Goal: Task Accomplishment & Management: Contribute content

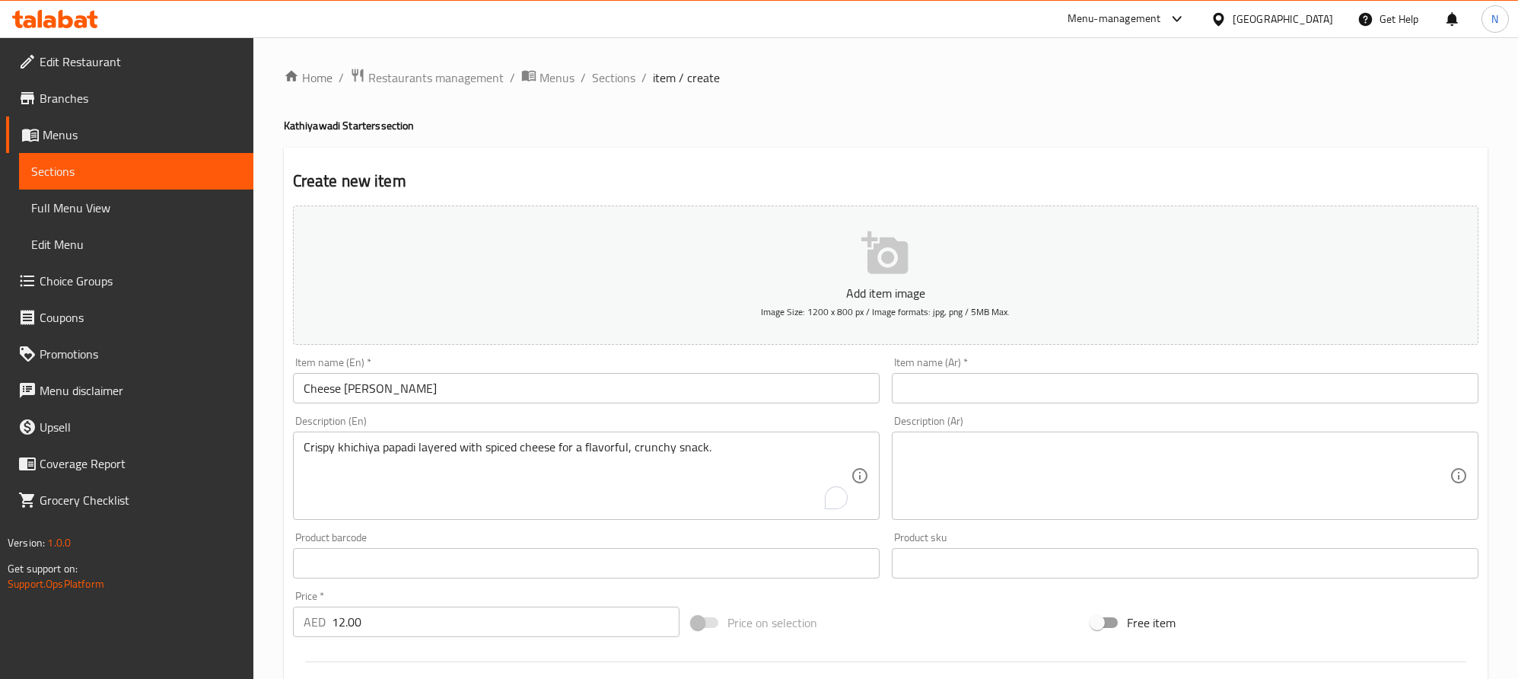
click at [574, 377] on input "Cheese [PERSON_NAME]" at bounding box center [586, 388] width 587 height 30
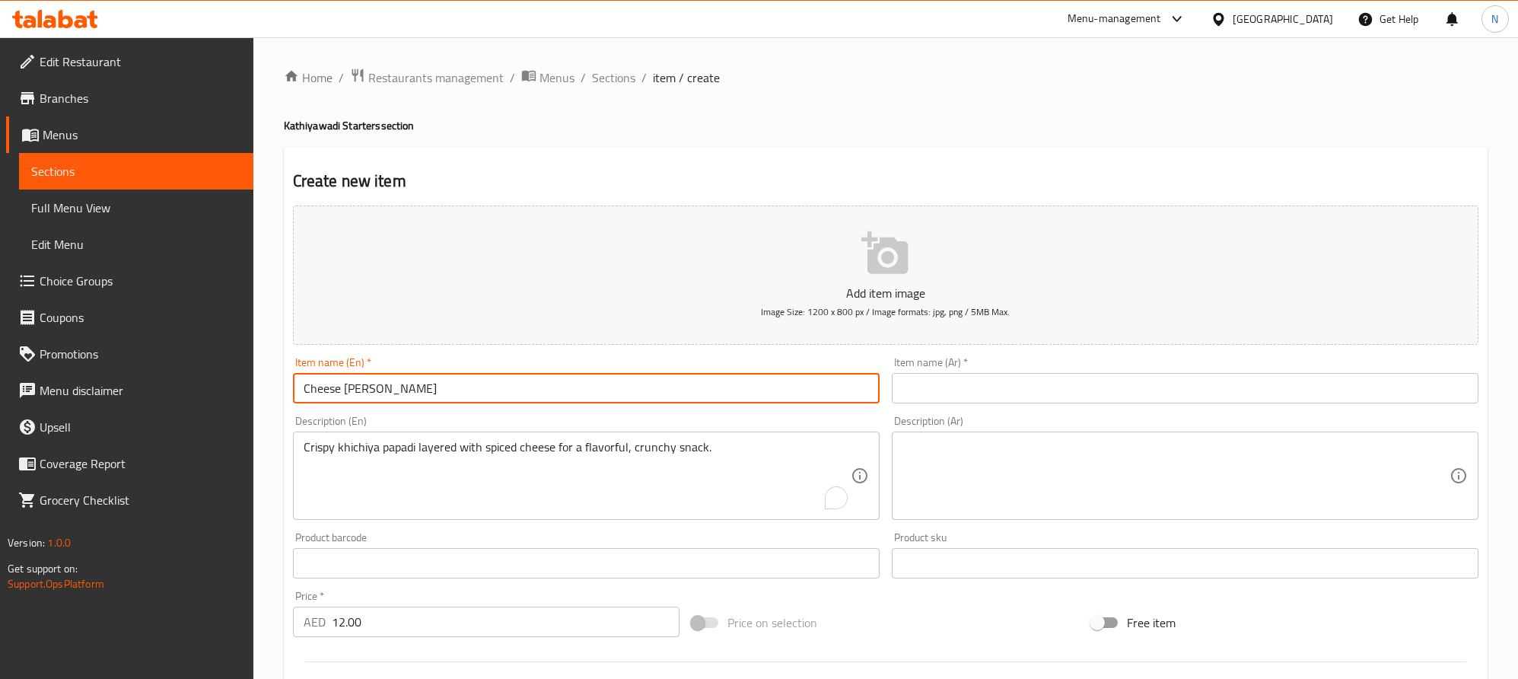
click at [574, 377] on input "Cheese [PERSON_NAME]" at bounding box center [586, 388] width 587 height 30
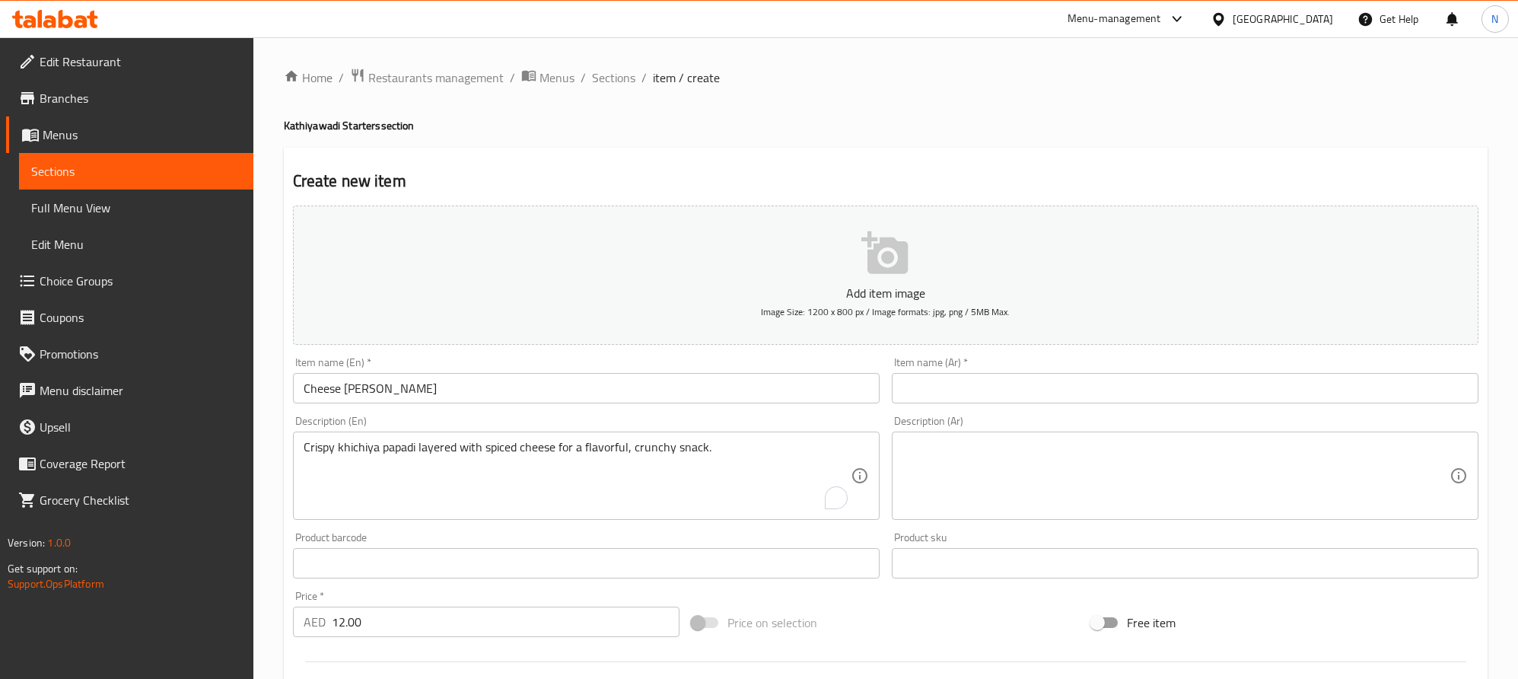
drag, startPoint x: 1108, startPoint y: 368, endPoint x: 1126, endPoint y: 393, distance: 30.4
click at [1110, 371] on div "Item name (Ar)   * Item name (Ar) *" at bounding box center [1185, 380] width 587 height 46
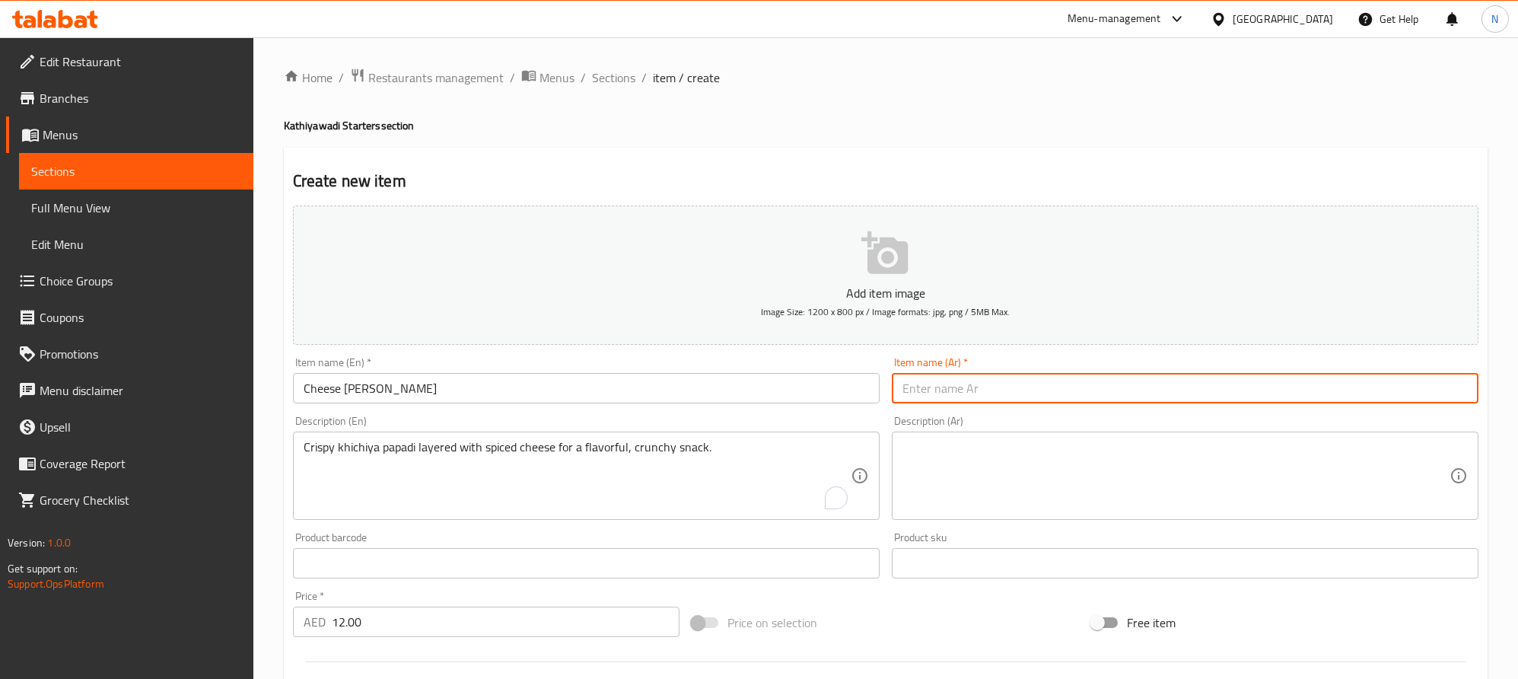
click at [1126, 393] on input "text" at bounding box center [1185, 388] width 587 height 30
paste input "جبن خيشيا ماسالا بابادي"
type input "جبن خيشيا ماسالا بابادي"
click at [377, 391] on input "Cheese Khichiya Masala Papadi" at bounding box center [586, 388] width 587 height 30
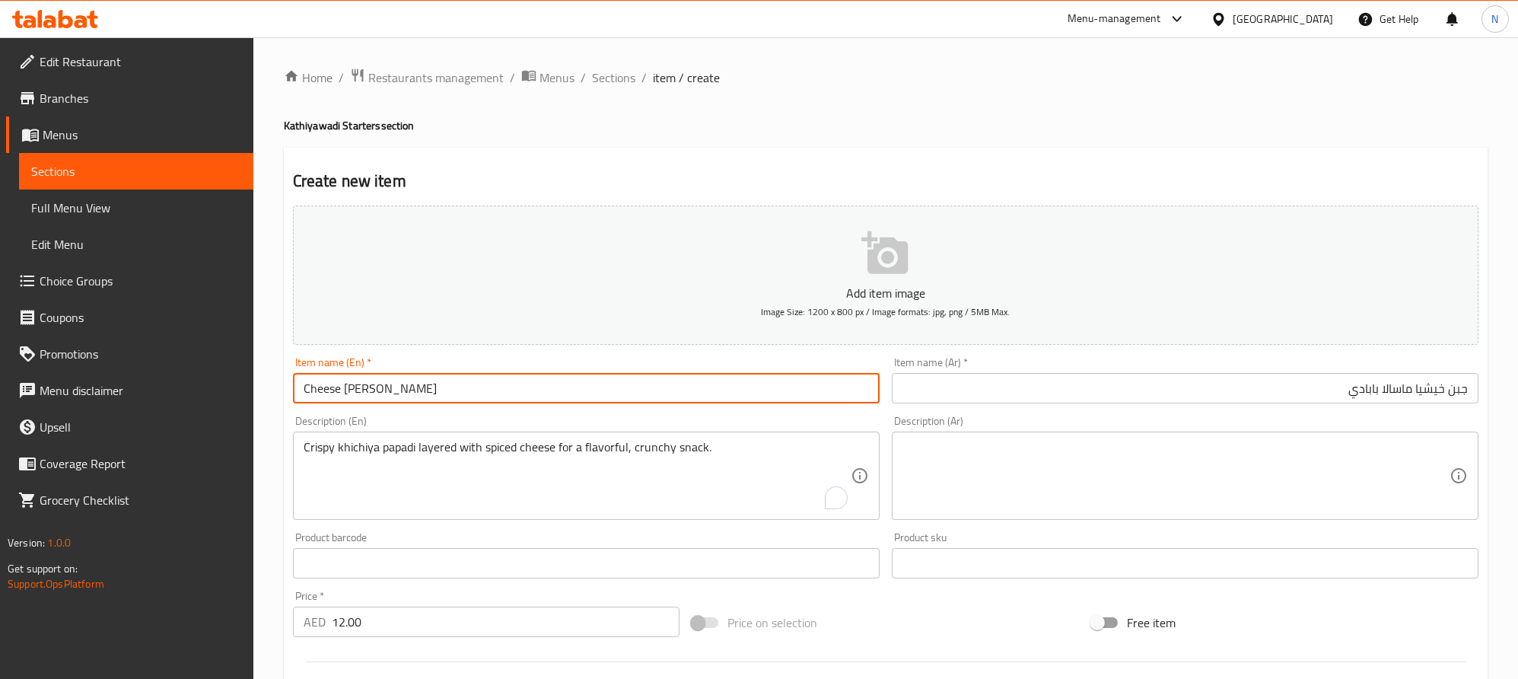
click at [377, 391] on input "Cheese Khichiya Masala Papadi" at bounding box center [586, 388] width 587 height 30
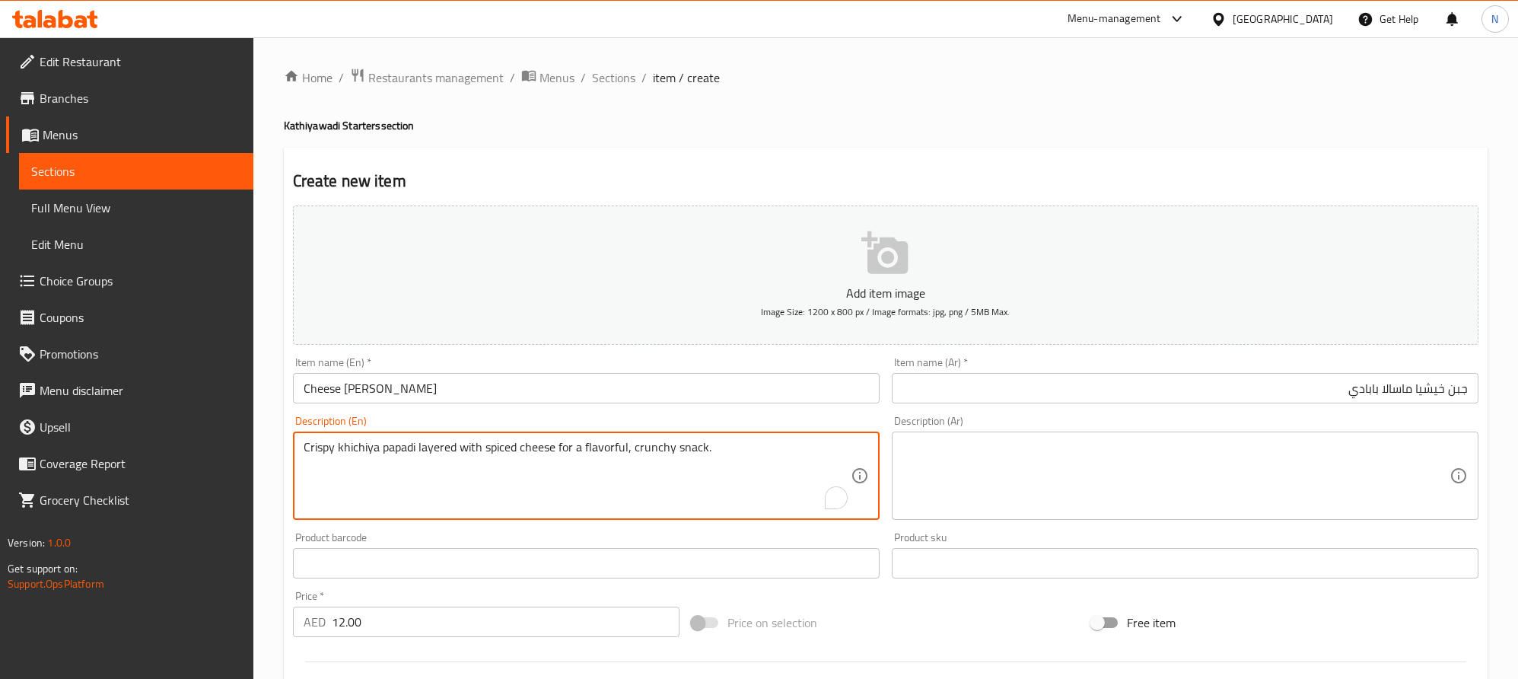
click at [537, 477] on textarea "Crispy khichiya papadi layered with spiced cheese for a flavorful, crunchy snac…" at bounding box center [577, 476] width 547 height 72
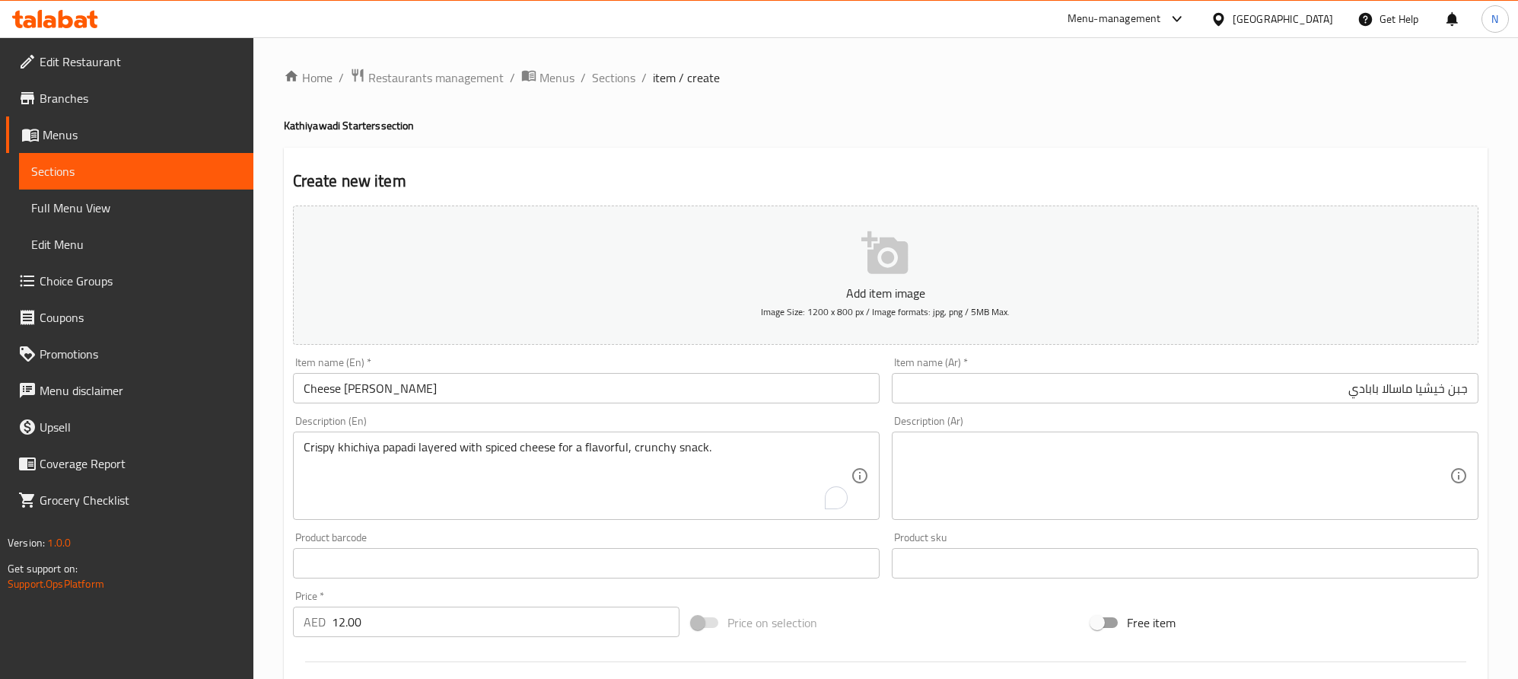
click at [1314, 461] on textarea at bounding box center [1176, 476] width 547 height 72
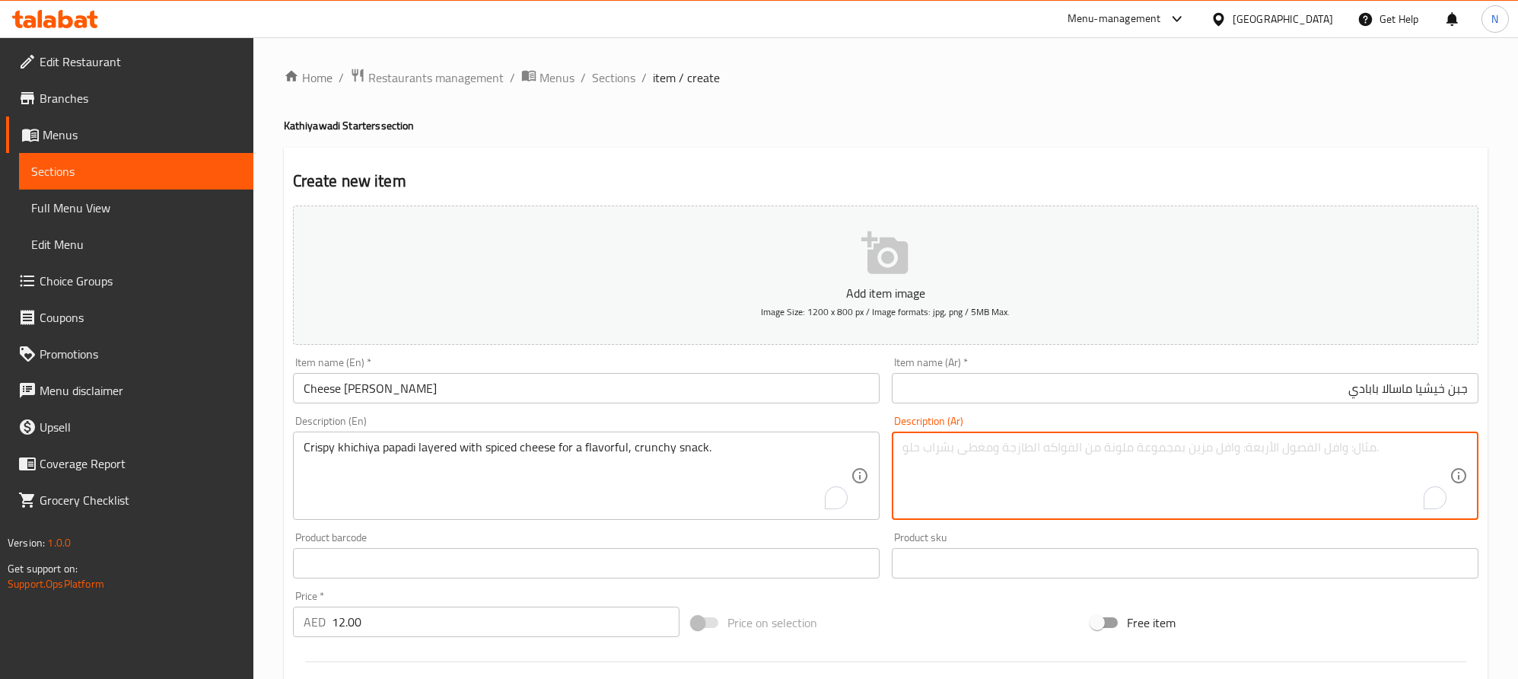
paste textarea "خيشيا بابادي مقرمشة مغطاة بطبقة من الجبن المتبل للحصول على وجبة خفيفة لذيذة ومق…"
click at [1288, 453] on textarea "خيشيا بابادي مقرمشة مغطاة بطبقة من الجبن المتبل للحصول على وجبة خفيفة لذيذة ومق…" at bounding box center [1176, 476] width 547 height 72
click at [1284, 471] on textarea "خيشيا بابادي مقرمشة مغطاة بطبقة من الجبن المتبل للحصول على وجبة خفيفة لذيذة ومق…" at bounding box center [1176, 476] width 547 height 72
drag, startPoint x: 1295, startPoint y: 453, endPoint x: 1237, endPoint y: 461, distance: 58.4
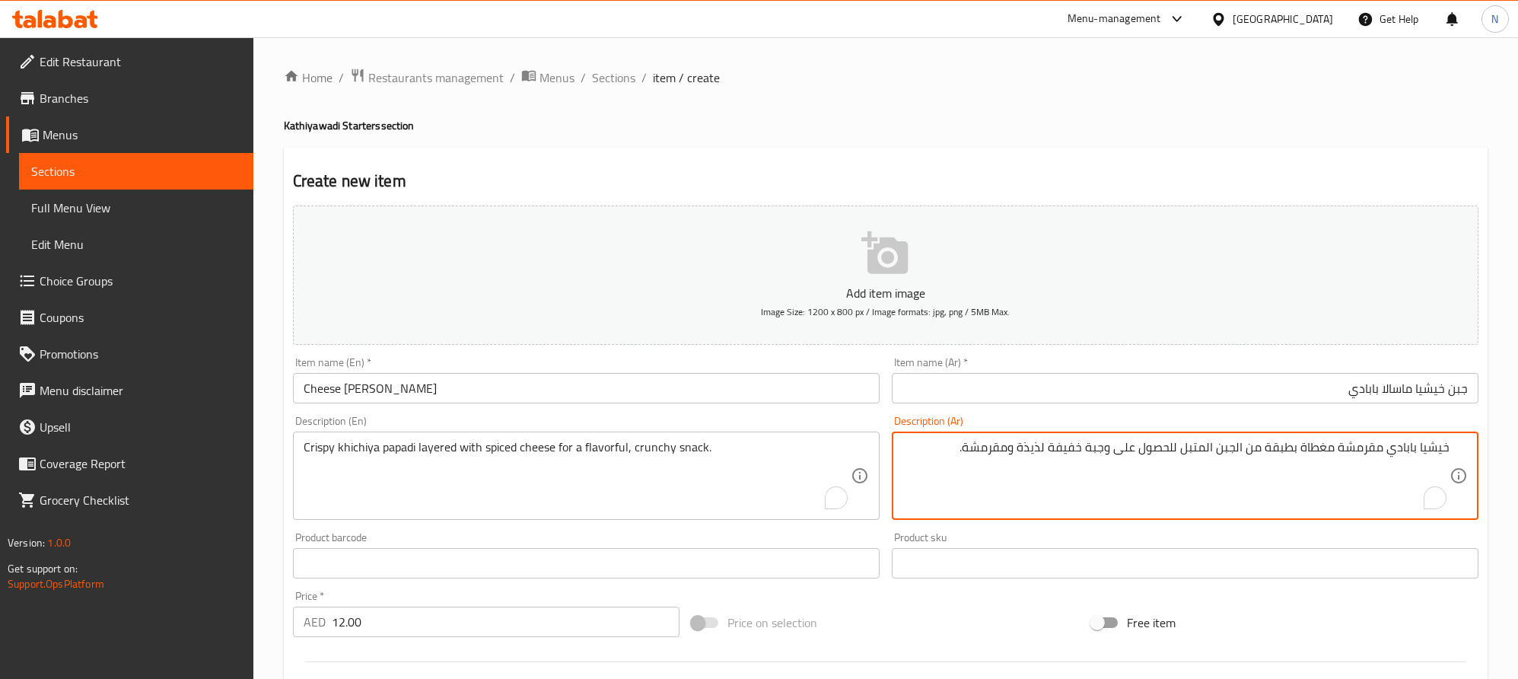
click at [1237, 461] on textarea "خيشيا بابادي مقرمشة مغطاة بطبقة من الجبن المتبل للحصول على وجبة خفيفة لذيذة ومق…" at bounding box center [1176, 476] width 547 height 72
click at [1263, 453] on textarea "خيشيا بابادي مقرمشة مغطاة بجبن المتبل للحصول على وجبة خفيفة لذيذة ومقرمشة." at bounding box center [1176, 476] width 547 height 72
click at [1193, 451] on textarea "خيشيا بابادي مقرمشة مغطاة بجبن متبل للحصول على وجبة خفيفة لذيذة ومقرمشة." at bounding box center [1176, 476] width 547 height 72
click at [619, 452] on textarea "Crispy khichiya papadi layered with spiced cheese for a flavorful, crunchy snac…" at bounding box center [577, 476] width 547 height 72
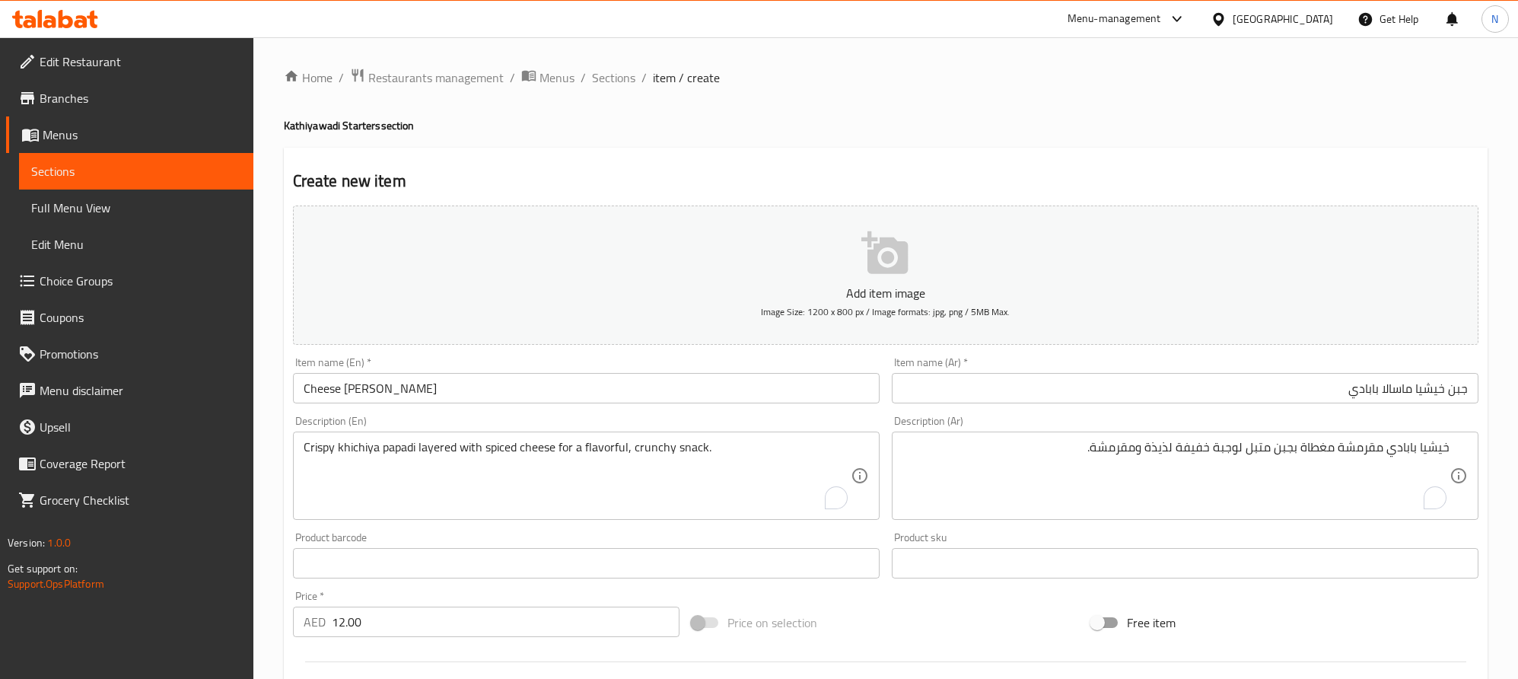
click at [658, 457] on textarea "Crispy khichiya papadi layered with spiced cheese for a flavorful, crunchy snac…" at bounding box center [577, 476] width 547 height 72
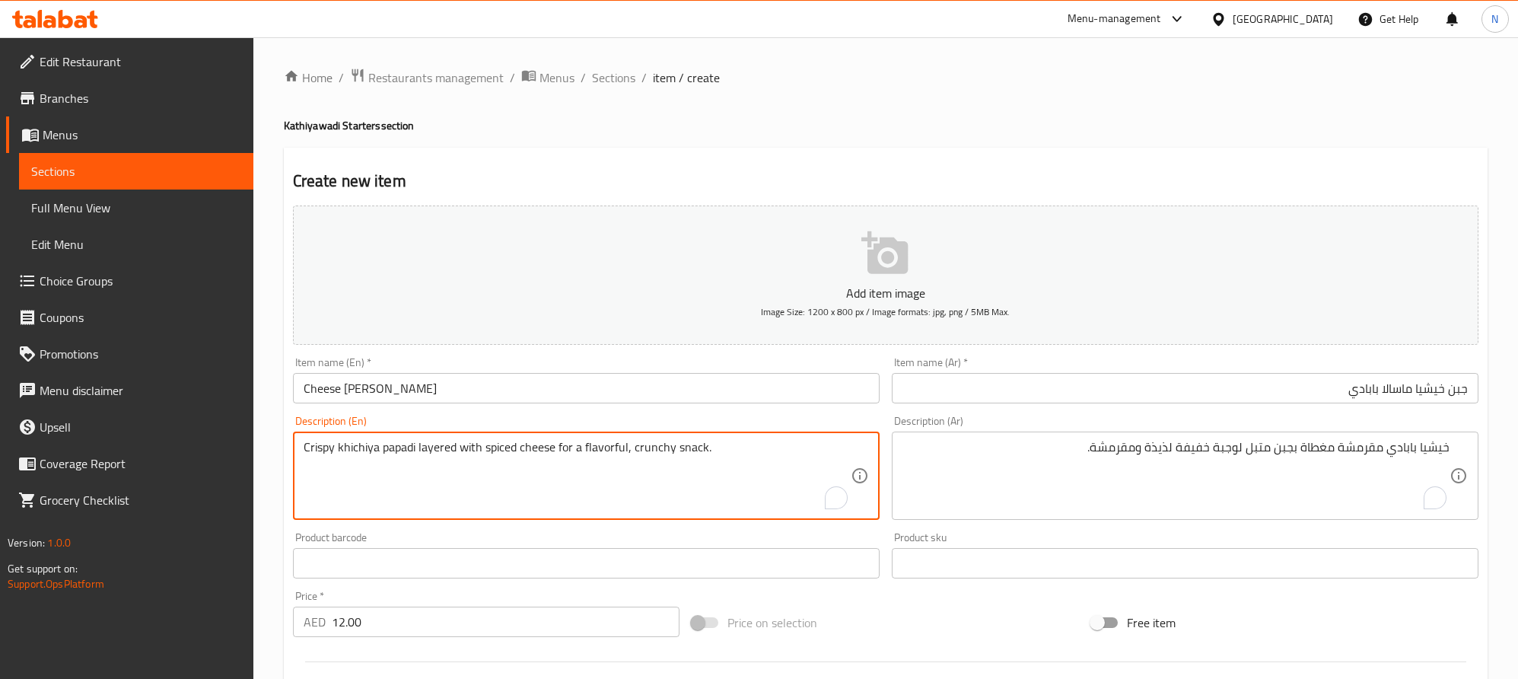
click at [658, 457] on textarea "Crispy khichiya papadi layered with spiced cheese for a flavorful, crunchy snac…" at bounding box center [577, 476] width 547 height 72
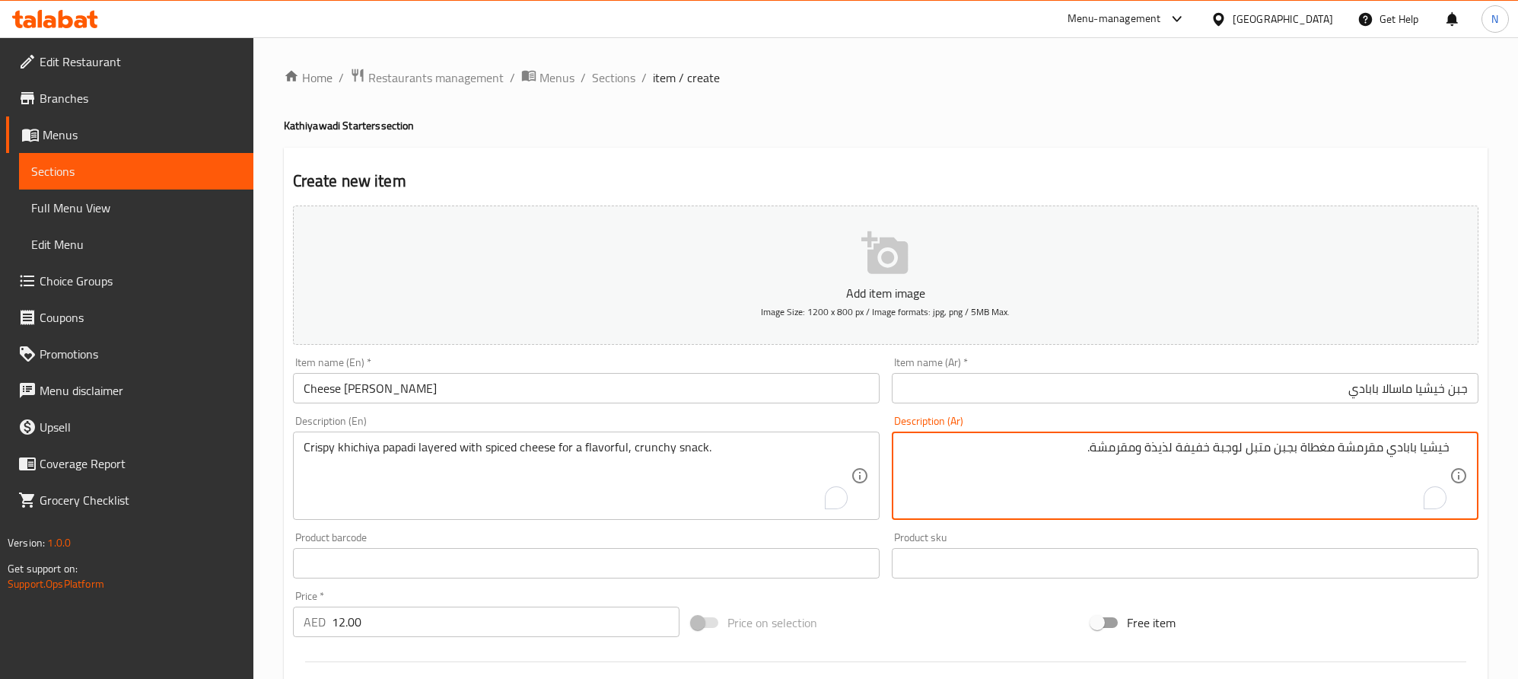
drag, startPoint x: 1142, startPoint y: 447, endPoint x: 1099, endPoint y: 452, distance: 42.9
type textarea "خيشيا بابادي مقرمشة مغطاة بجبن متبل لوجبة خفيفة لذيذة وكرانشي."
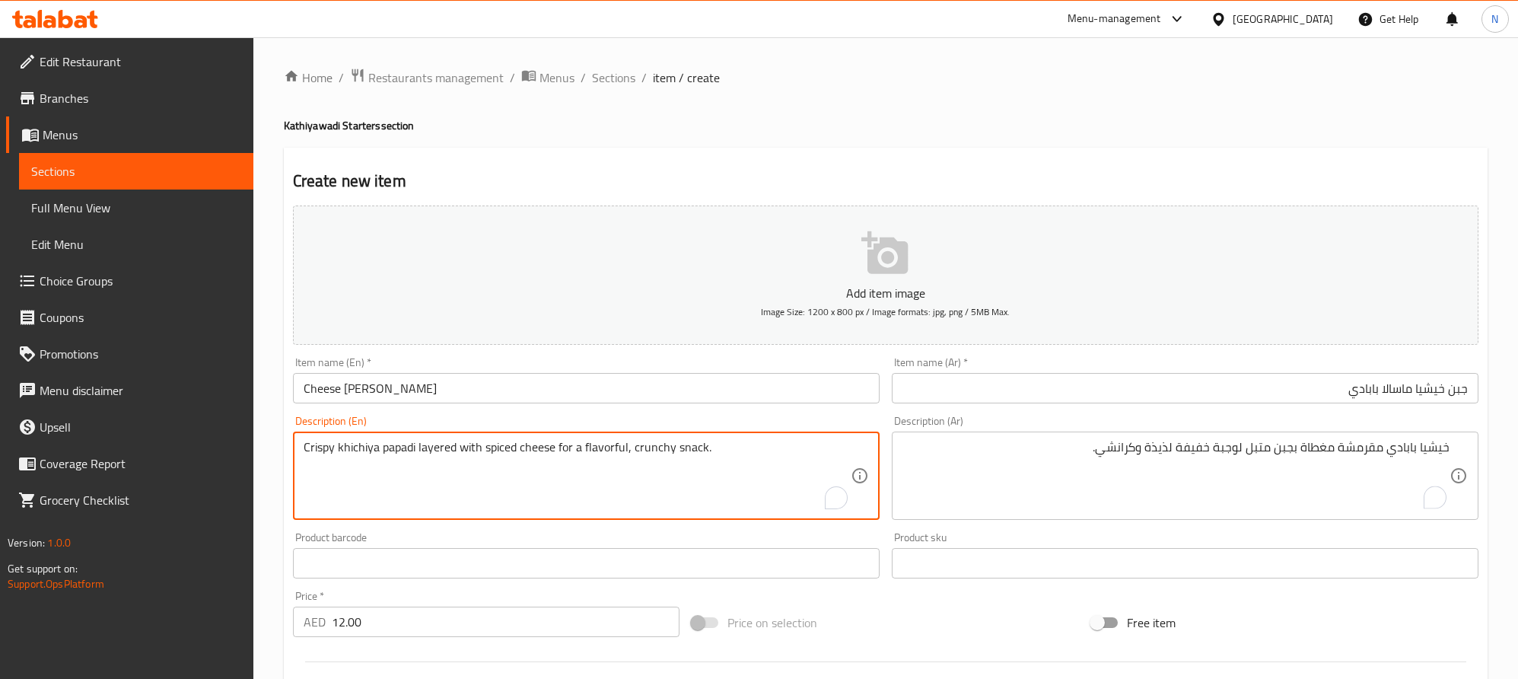
drag, startPoint x: 606, startPoint y: 445, endPoint x: 621, endPoint y: 443, distance: 15.4
click at [607, 445] on textarea "Crispy khichiya papadi layered with spiced cheese for a flavorful, crunchy snac…" at bounding box center [577, 476] width 547 height 72
click at [777, 471] on textarea "Crispy khichiya papadi layered with spiced cheese for a flavorful, crunchy snac…" at bounding box center [577, 476] width 547 height 72
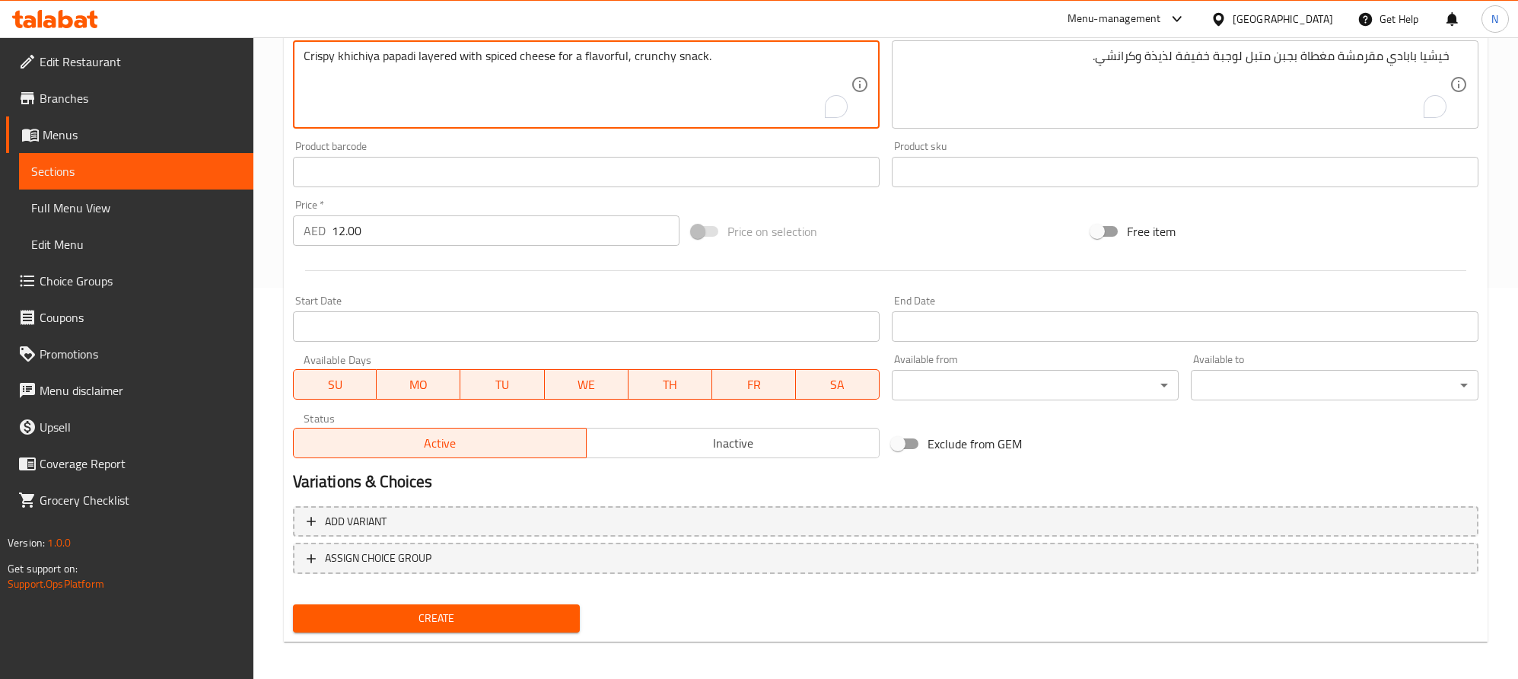
scroll to position [395, 0]
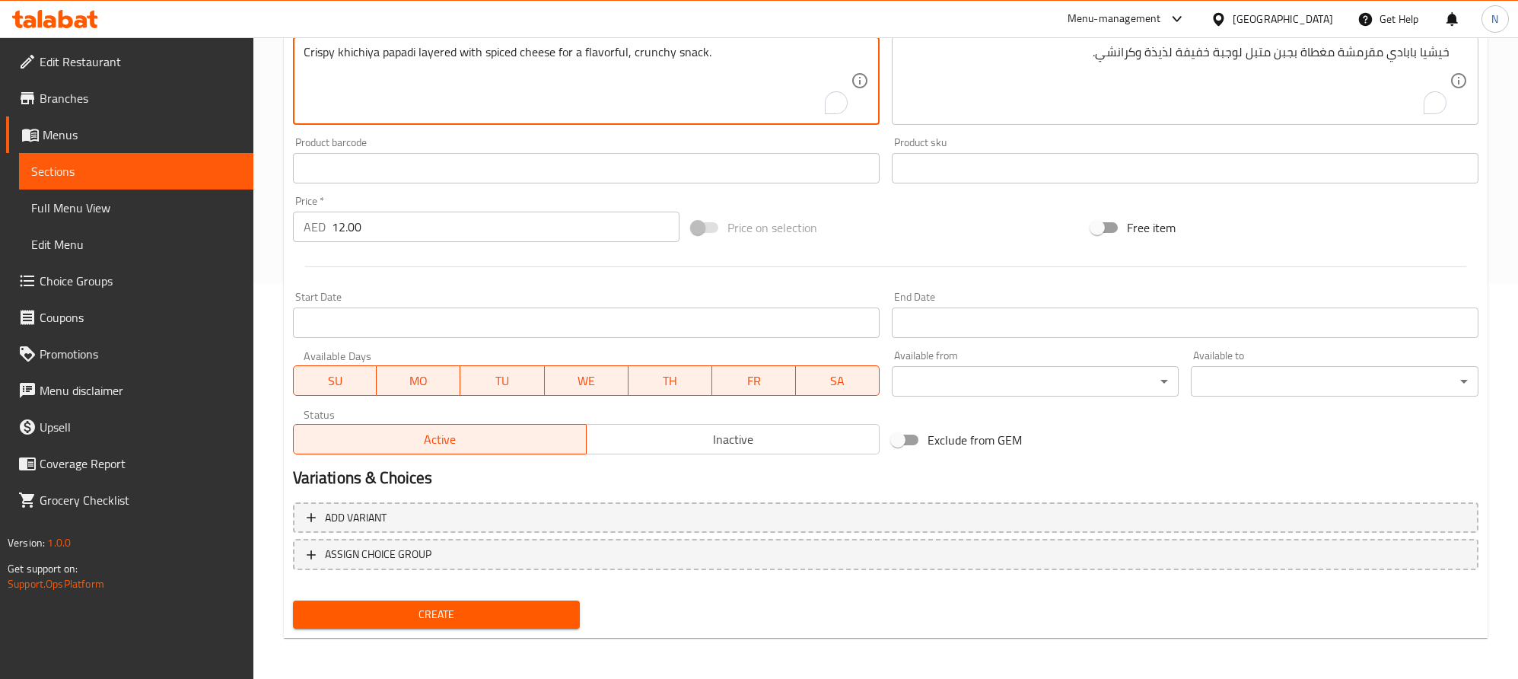
click at [489, 622] on span "Create" at bounding box center [436, 614] width 263 height 19
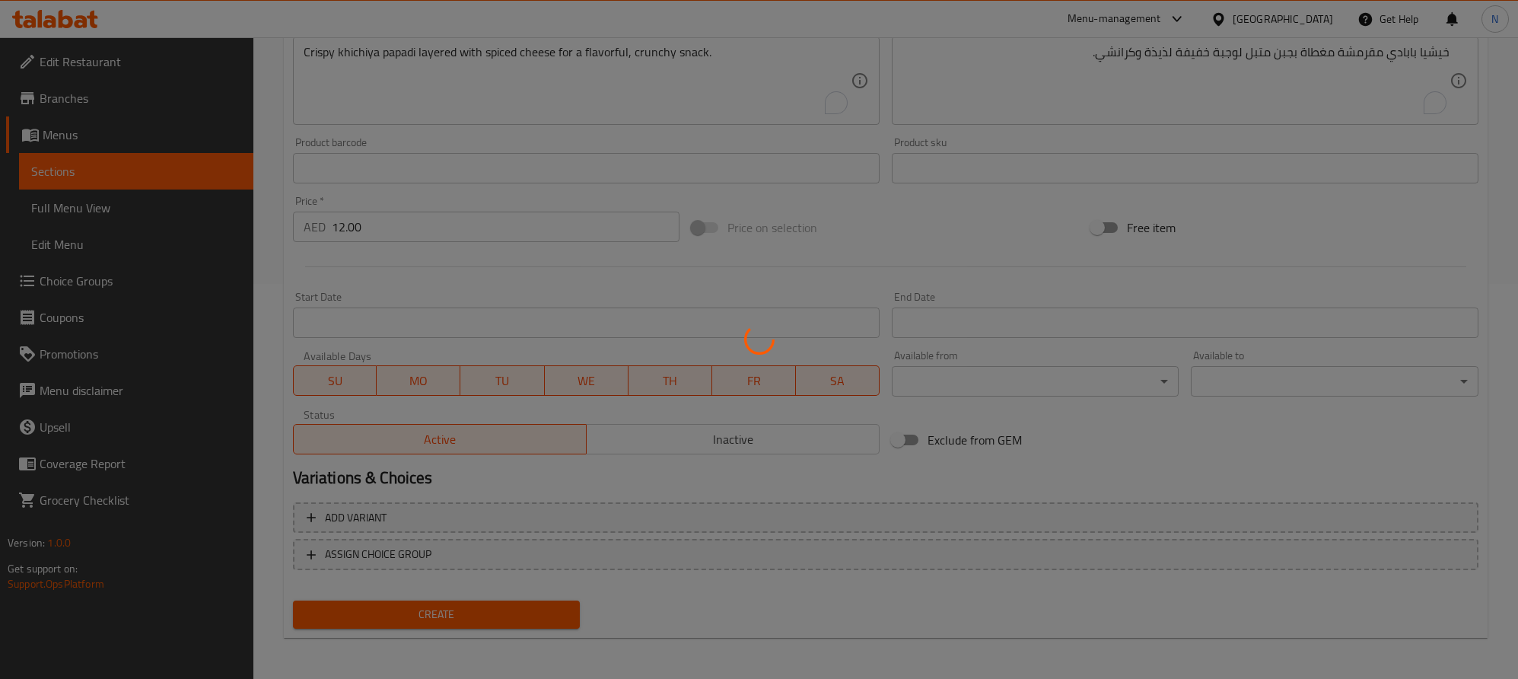
type input "0"
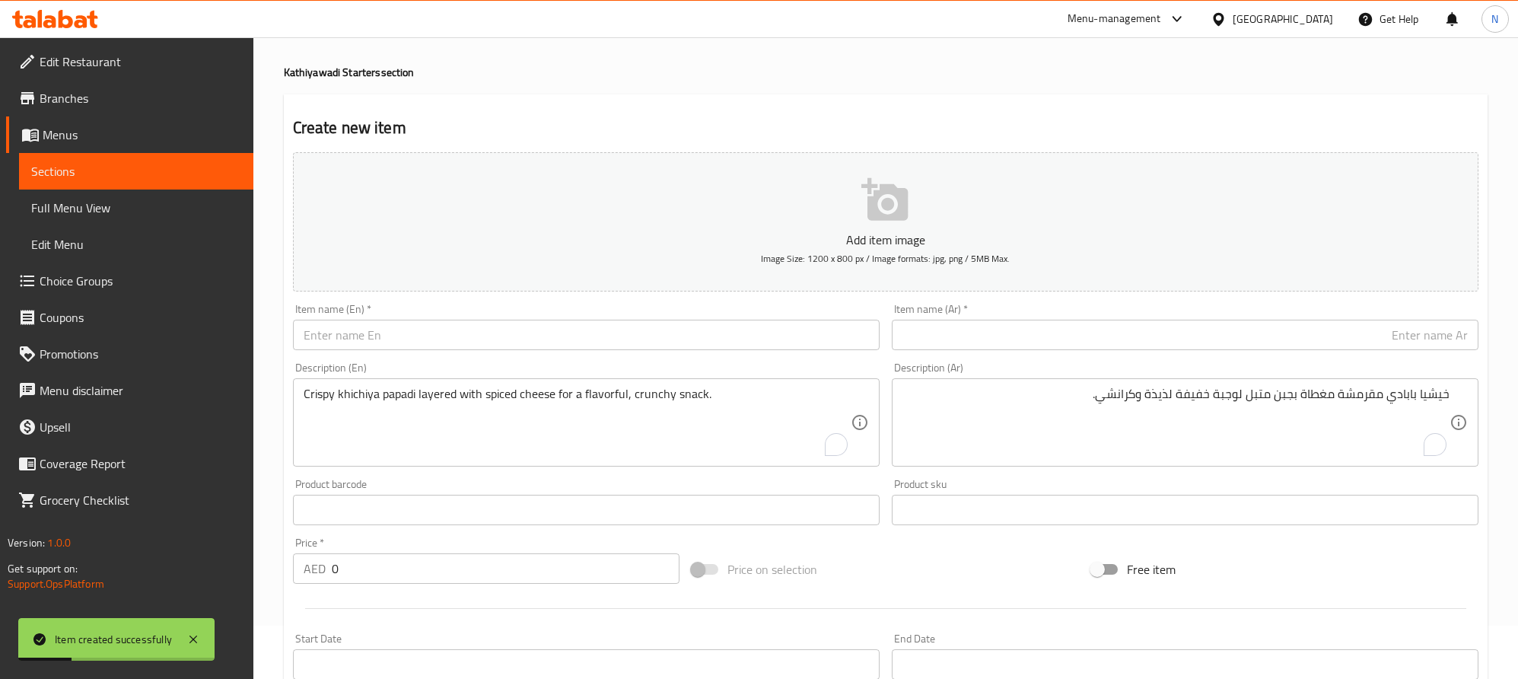
scroll to position [53, 0]
click at [444, 348] on input "text" at bounding box center [586, 335] width 587 height 30
paste input "Khichiya Papadi"
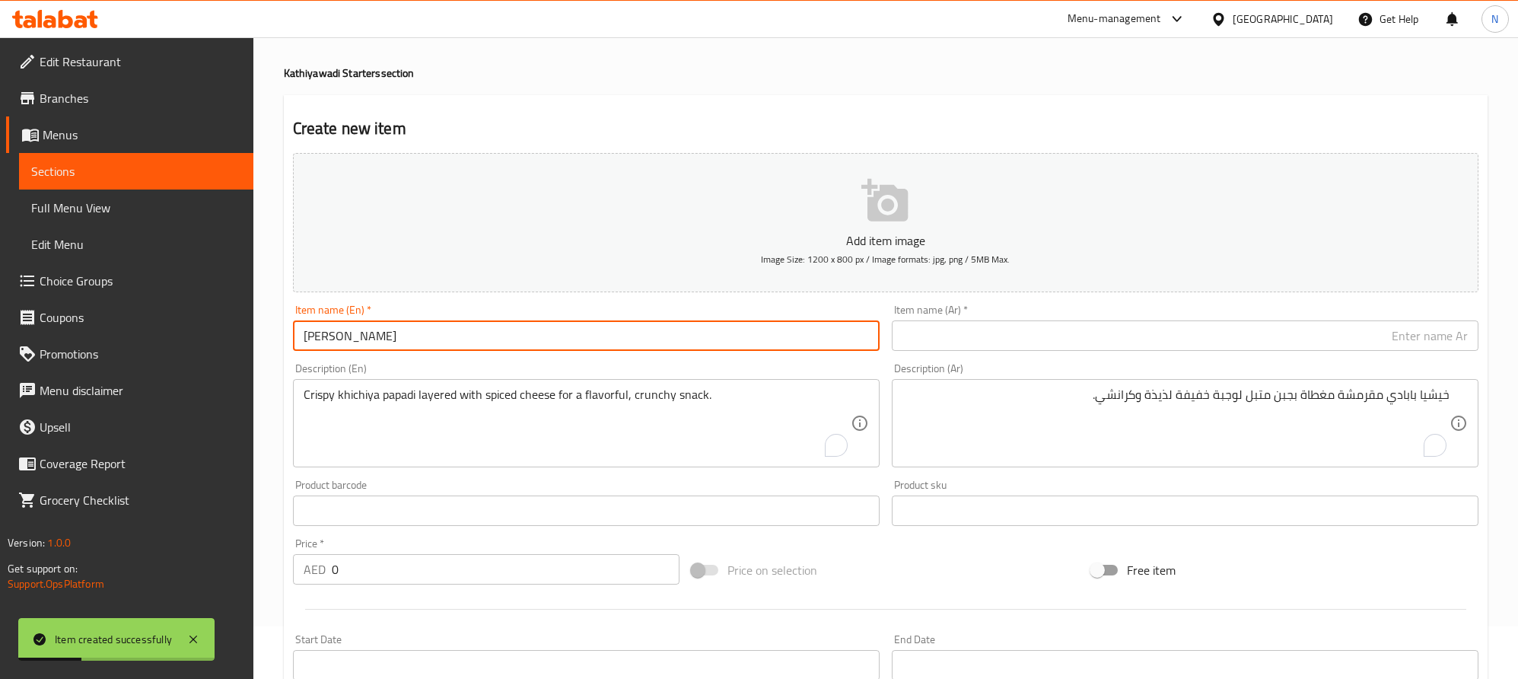
click at [445, 347] on input "Khichiya Papadi" at bounding box center [586, 335] width 587 height 30
type input "Khichiya Papadi"
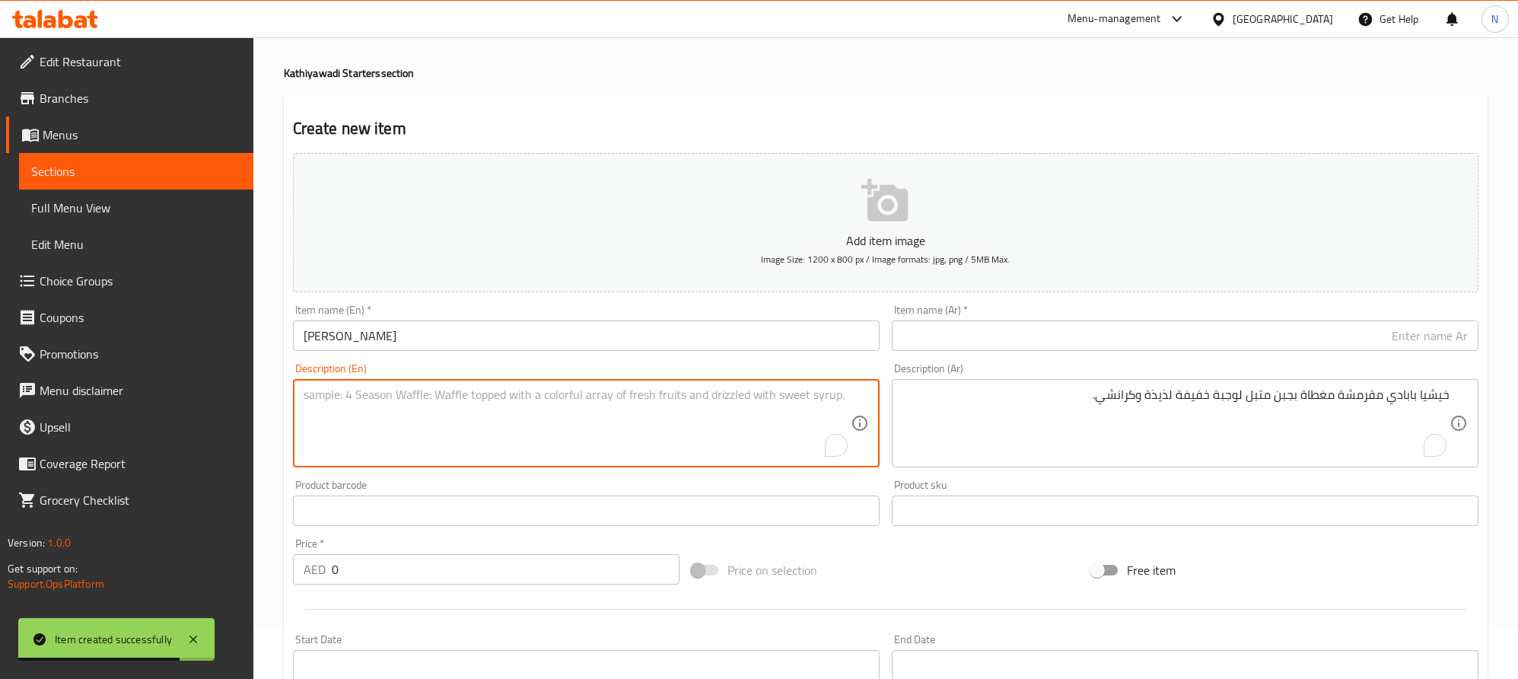
click at [537, 419] on textarea "To enrich screen reader interactions, please activate Accessibility in Grammarl…" at bounding box center [577, 423] width 547 height 72
paste textarea "Crispy khichiya papadi made from rice flour, roasted to a perfect crunch."
type textarea "Crispy khichiya papadi made from rice flour, roasted to a perfect crunch."
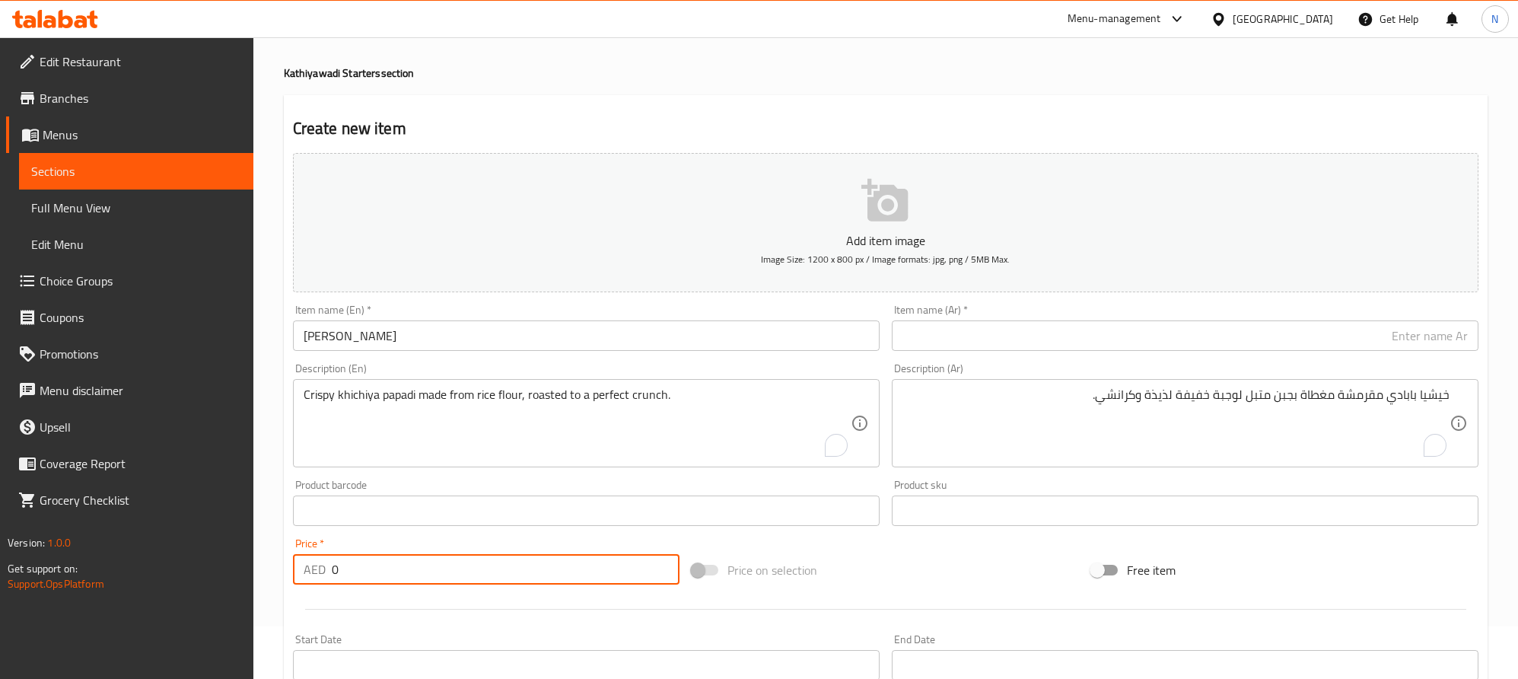
drag, startPoint x: 368, startPoint y: 575, endPoint x: 323, endPoint y: 575, distance: 44.9
click at [323, 575] on div "AED 0 Price *" at bounding box center [486, 569] width 387 height 30
paste input "9.0"
type input "9.00"
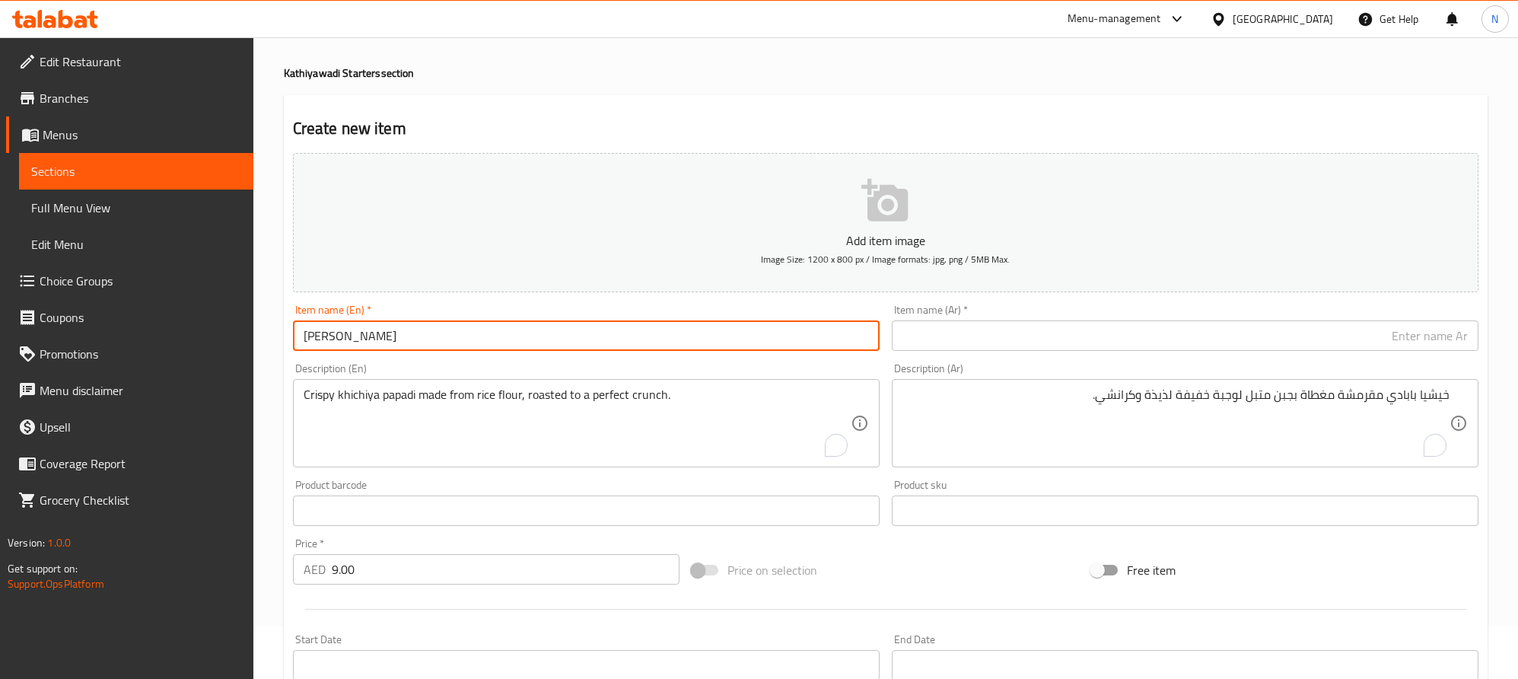
click at [425, 341] on input "Khichiya Papadi" at bounding box center [586, 335] width 587 height 30
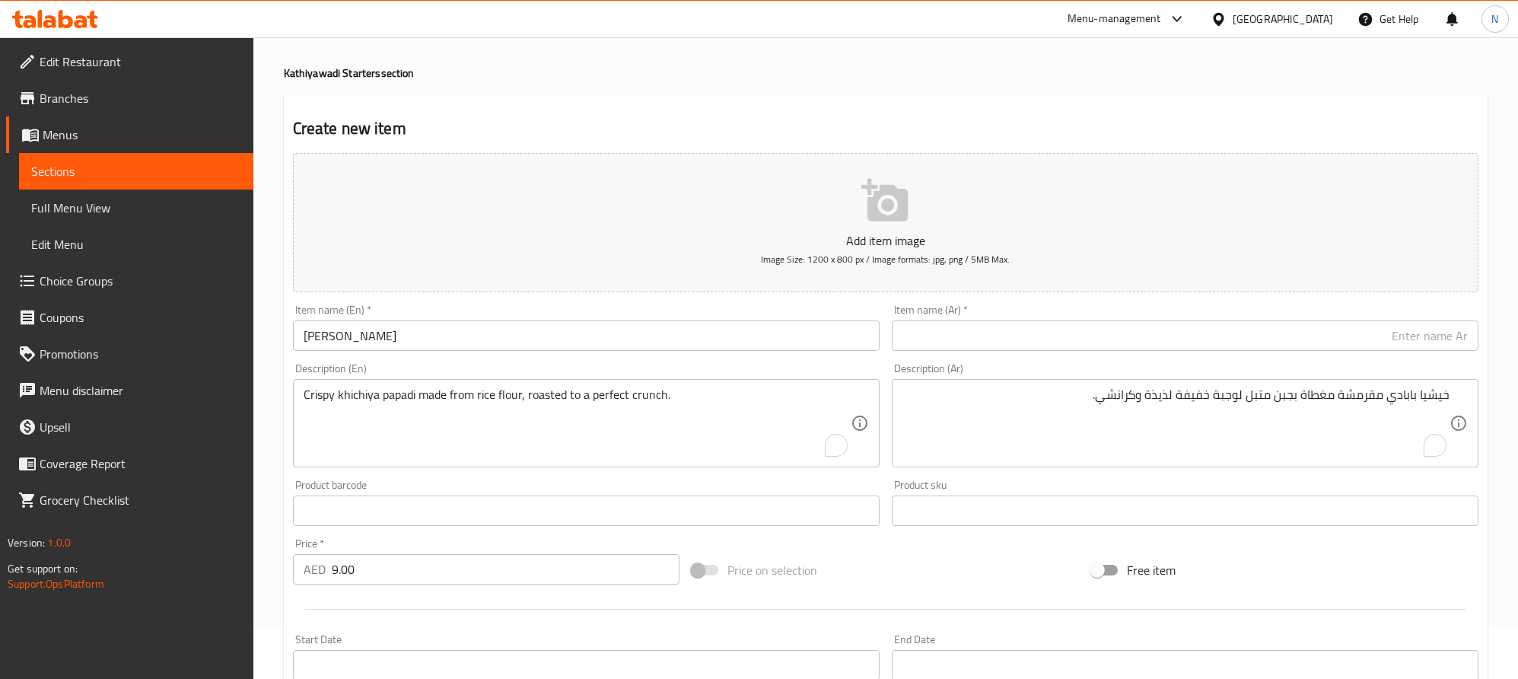
click at [1210, 340] on input "text" at bounding box center [1185, 335] width 587 height 30
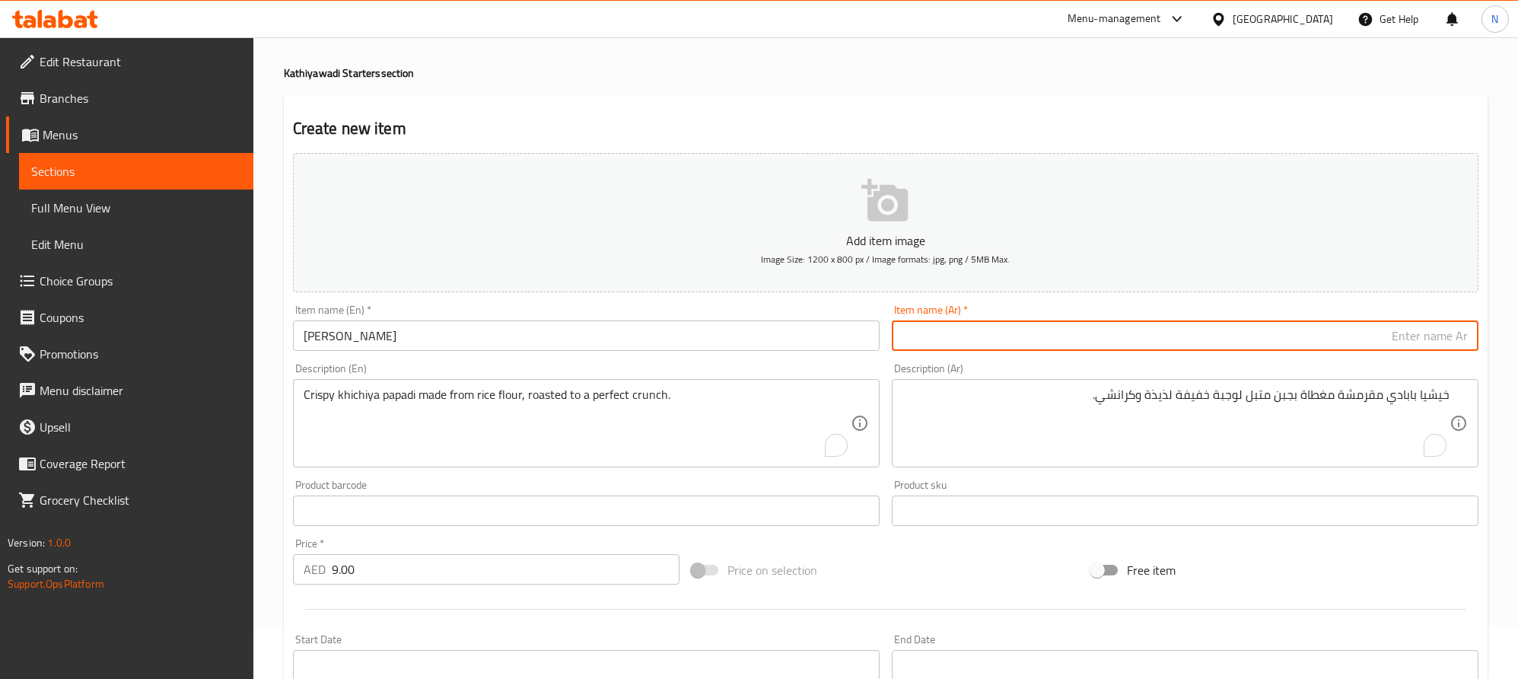
paste input "خيشيا بابادي"
type input "خيشيا بابادي"
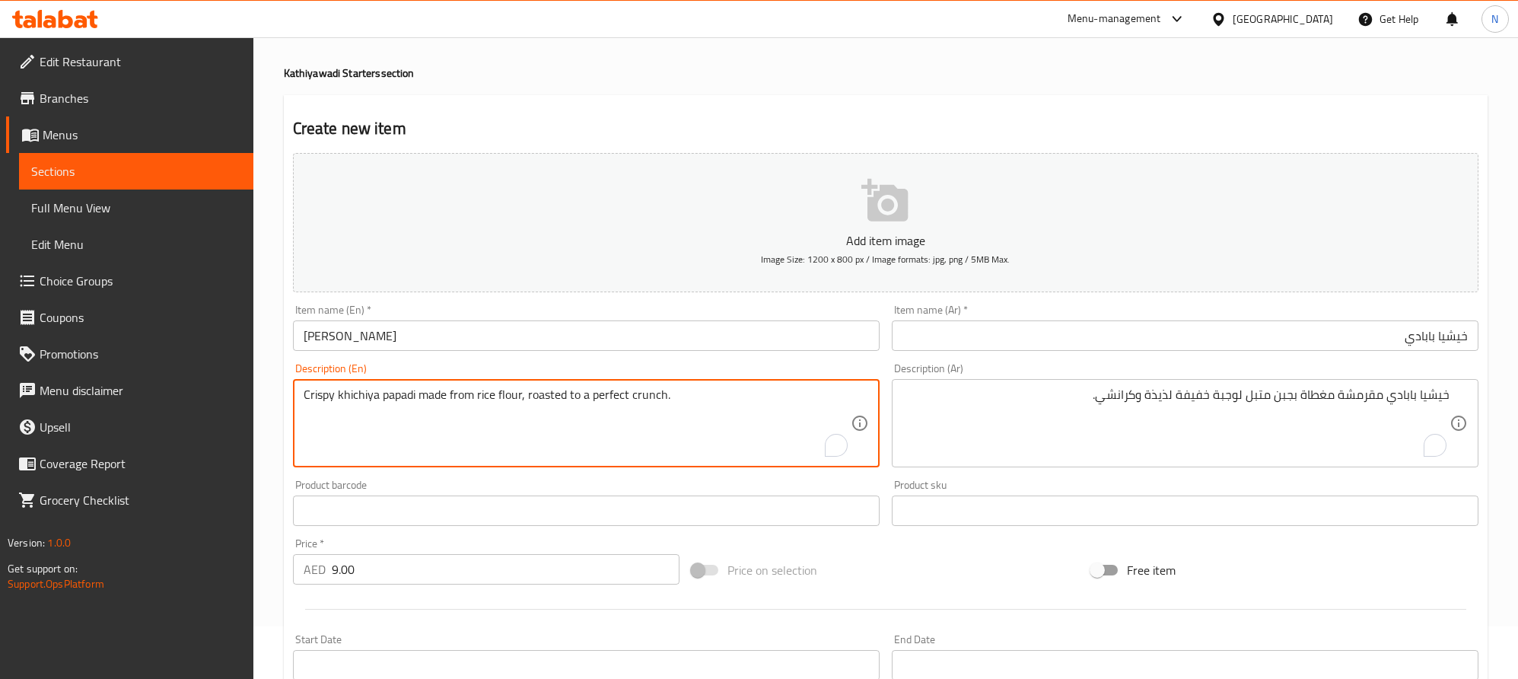
click at [507, 407] on textarea "Crispy khichiya papadi made from rice flour, roasted to a perfect crunch." at bounding box center [577, 423] width 547 height 72
drag, startPoint x: 507, startPoint y: 407, endPoint x: 1430, endPoint y: 393, distance: 923.3
click at [508, 407] on textarea "Crispy khichiya papadi made from rice flour, roasted to a perfect crunch." at bounding box center [577, 423] width 547 height 72
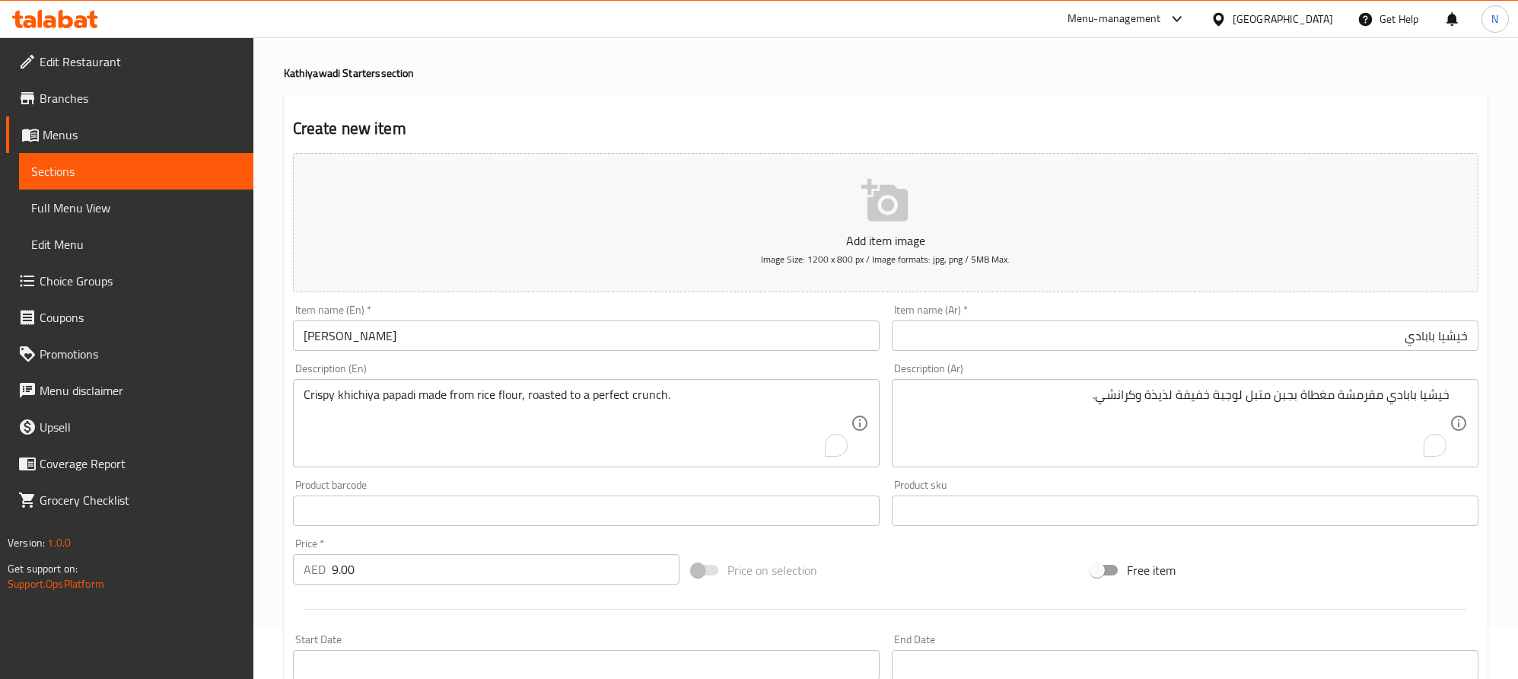
click at [1295, 407] on textarea "خيشيا بابادي مقرمشة مغطاة بجبن متبل لوجبة خفيفة لذيذة وكرانشي." at bounding box center [1176, 423] width 547 height 72
paste textarea "خيشيا بابادي مقرمشة مصنوعة من دقيق الأرز، محمصة حتى تصبح مقرمشة تمامًا."
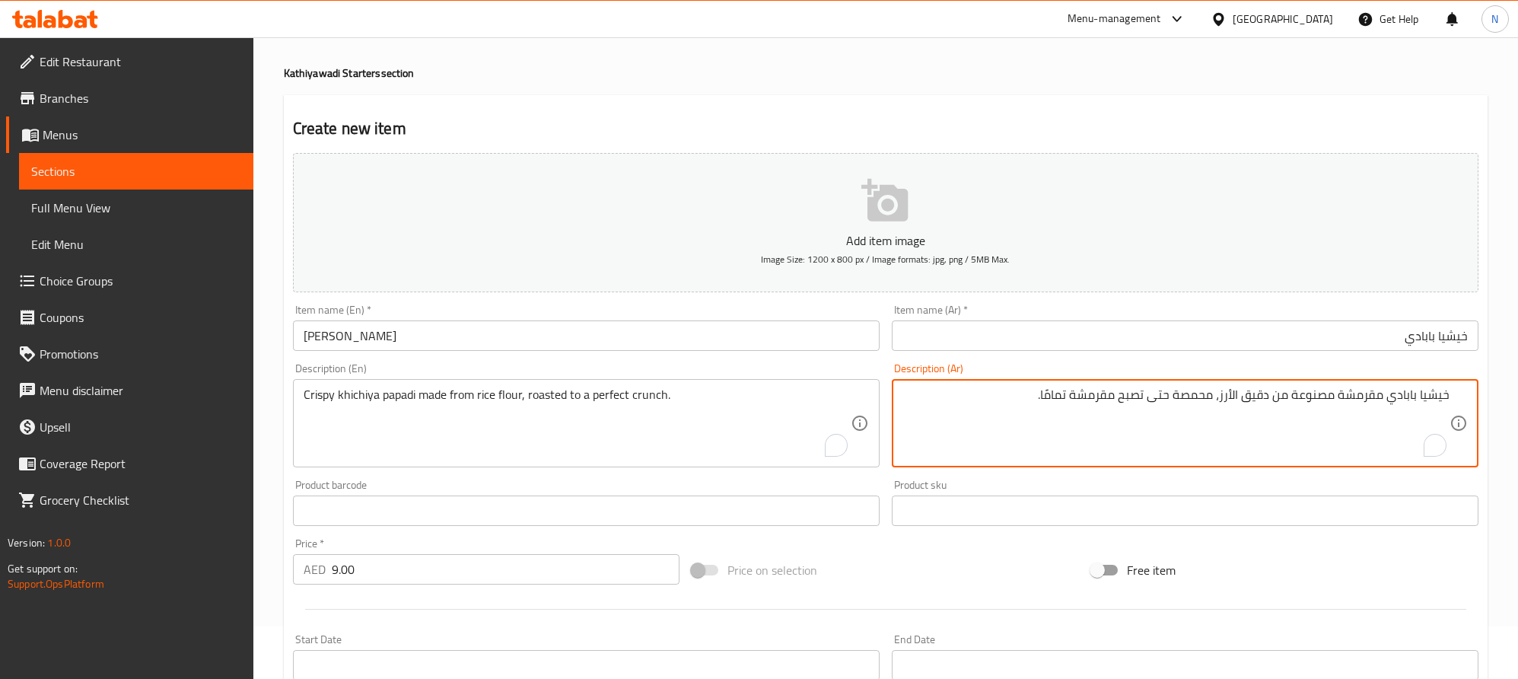
click at [1236, 396] on textarea "خيشيا بابادي مقرمشة مصنوعة من دقيق الأرز، محمصة حتى تصبح مقرمشة تمامًا." at bounding box center [1176, 423] width 547 height 72
click at [1236, 397] on textarea "خيشيا بابادي مقرمشة مصنوعة من دقيق لأرز، محمصة حتى تصبح مقرمشة تمامًا." at bounding box center [1176, 423] width 547 height 72
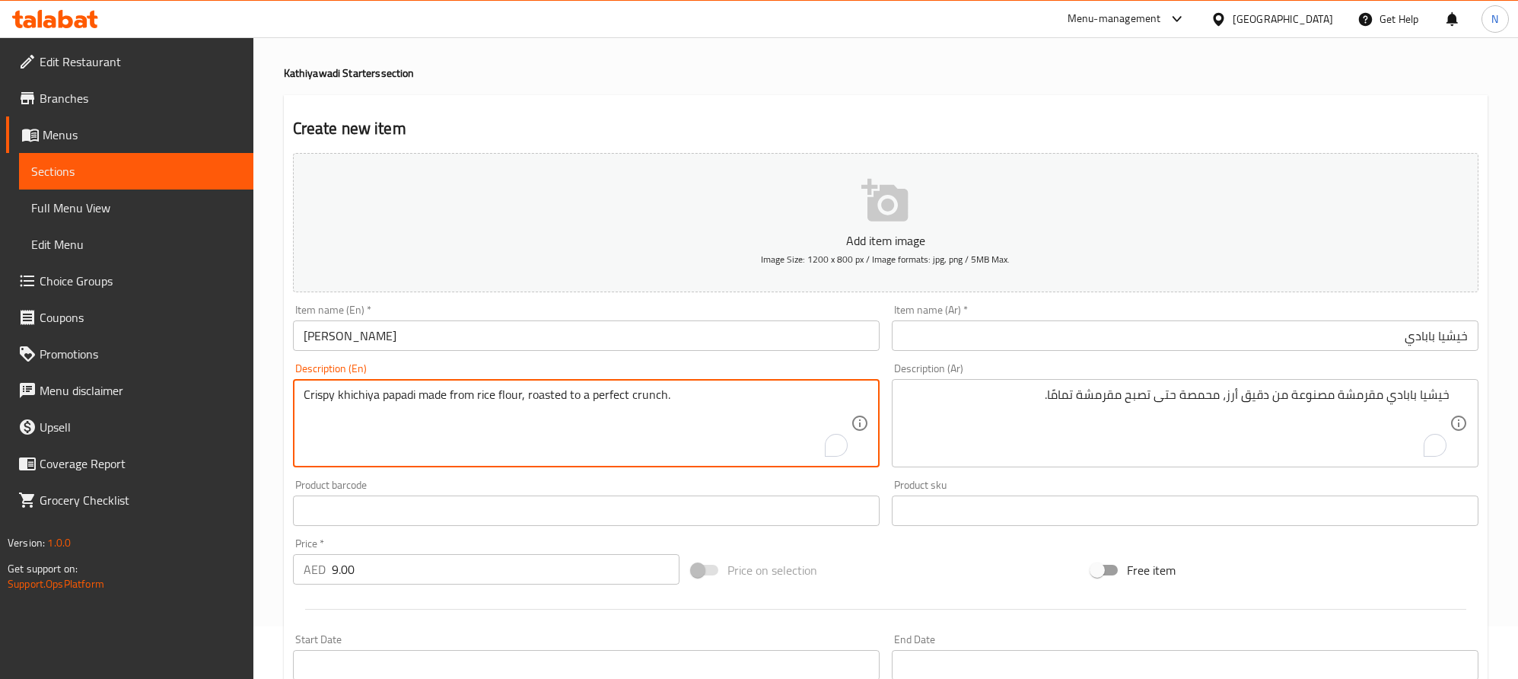
click at [546, 393] on textarea "Crispy khichiya papadi made from rice flour, roasted to a perfect crunch." at bounding box center [577, 423] width 547 height 72
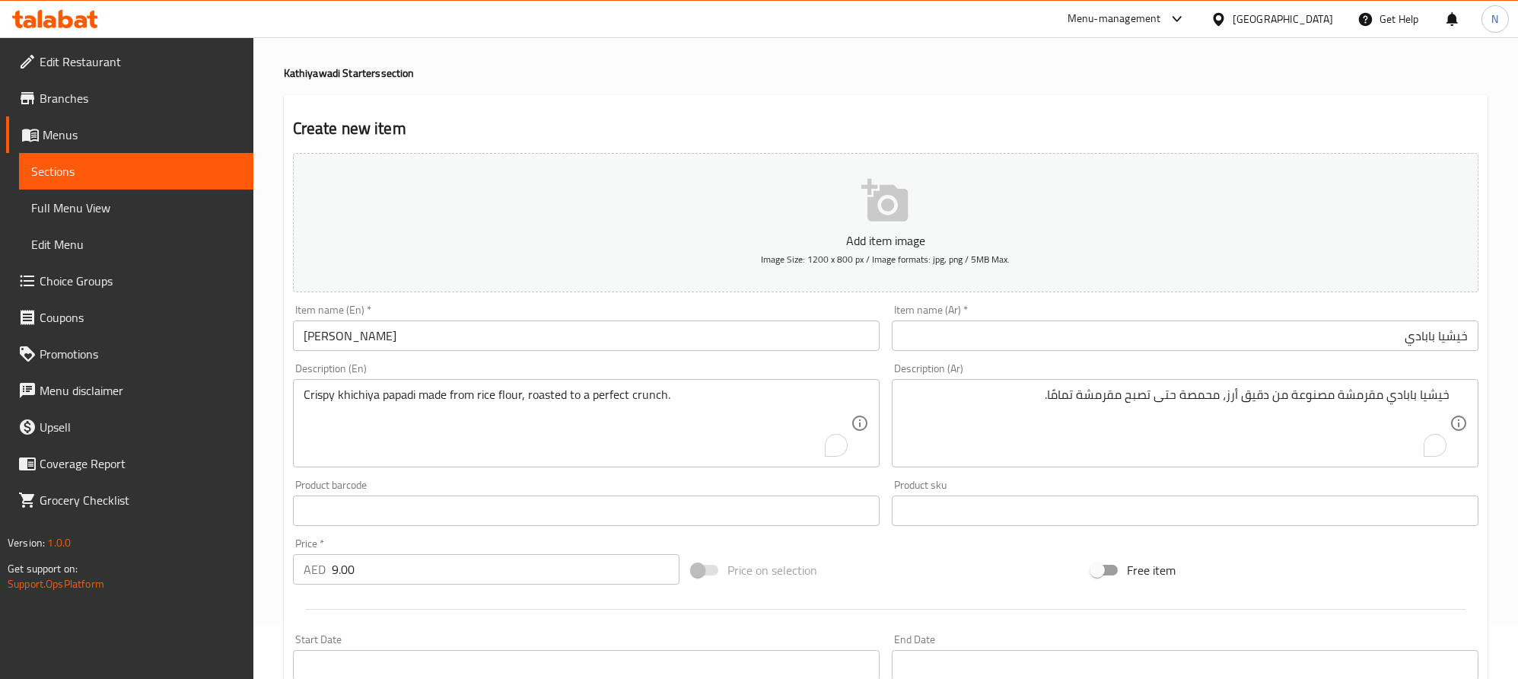
click at [1205, 402] on textarea "خيشيا بابادي مقرمشة مصنوعة من دقيق أرز، محمصة حتى تصبح مقرمشة تمامًا." at bounding box center [1176, 423] width 547 height 72
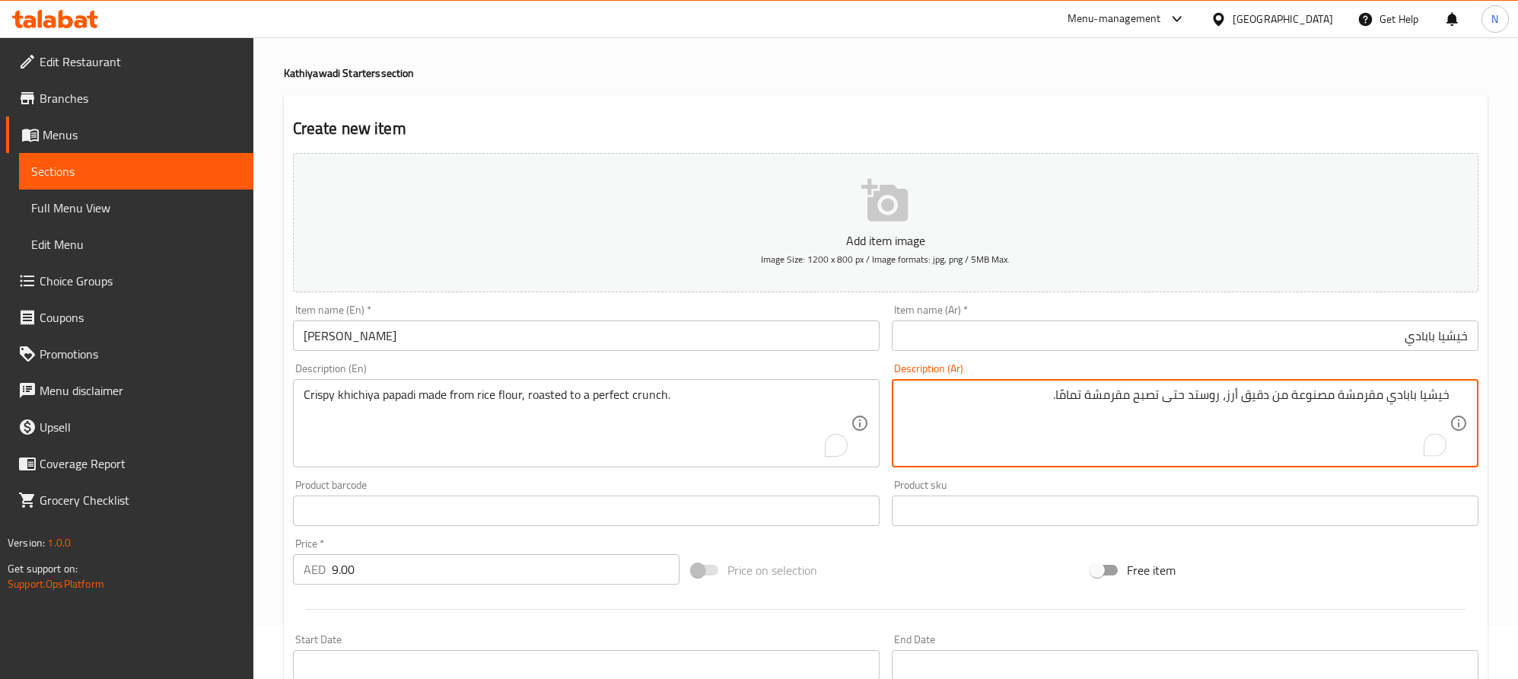
click at [957, 423] on textarea "خيشيا بابادي مقرمشة مصنوعة من دقيق أرز، روستد حتى تصبح مقرمشة تمامًا." at bounding box center [1176, 423] width 547 height 72
click at [1114, 391] on textarea "خيشيا بابادي مقرمشة مصنوعة من دقيق أرز، روستد حتى تصبح مقرمشة تمامًا." at bounding box center [1176, 423] width 547 height 72
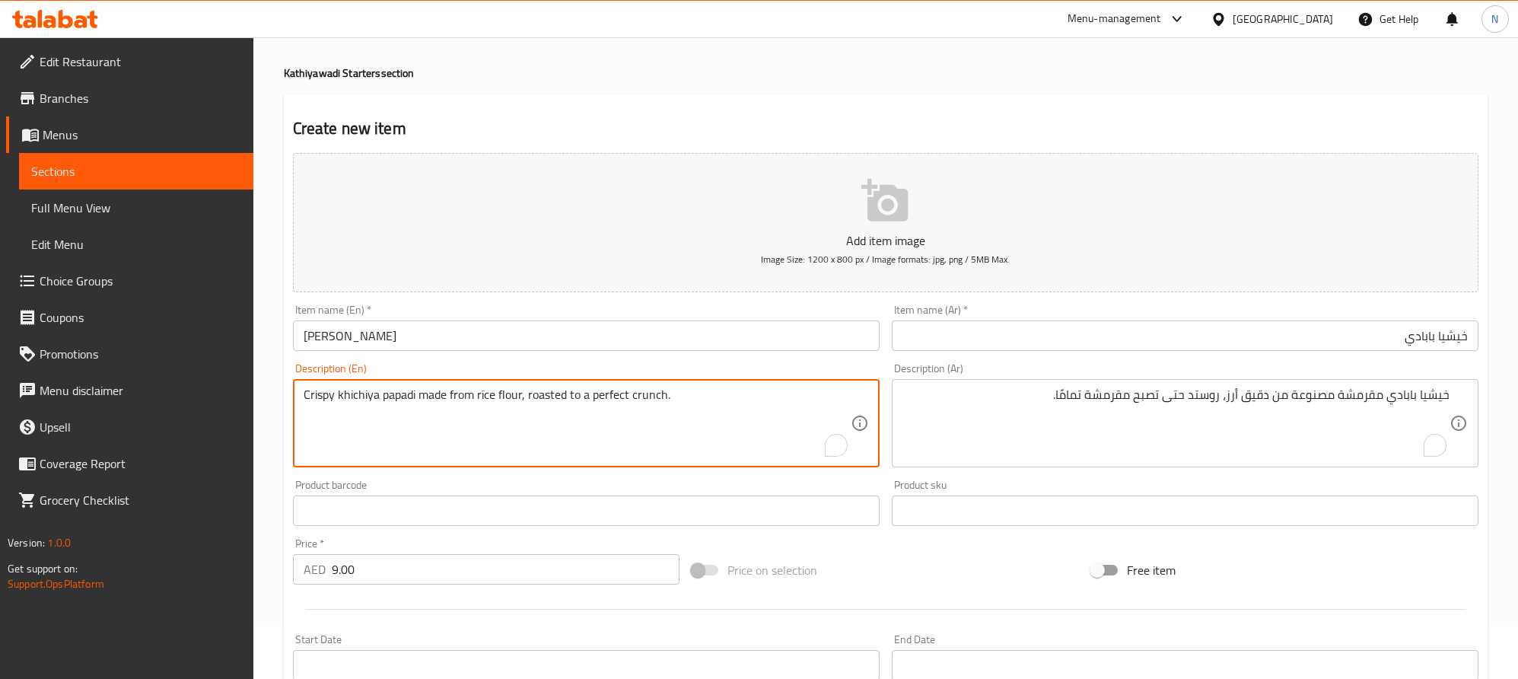
click at [651, 395] on textarea "Crispy khichiya papadi made from rice flour, roasted to a perfect crunch." at bounding box center [577, 423] width 547 height 72
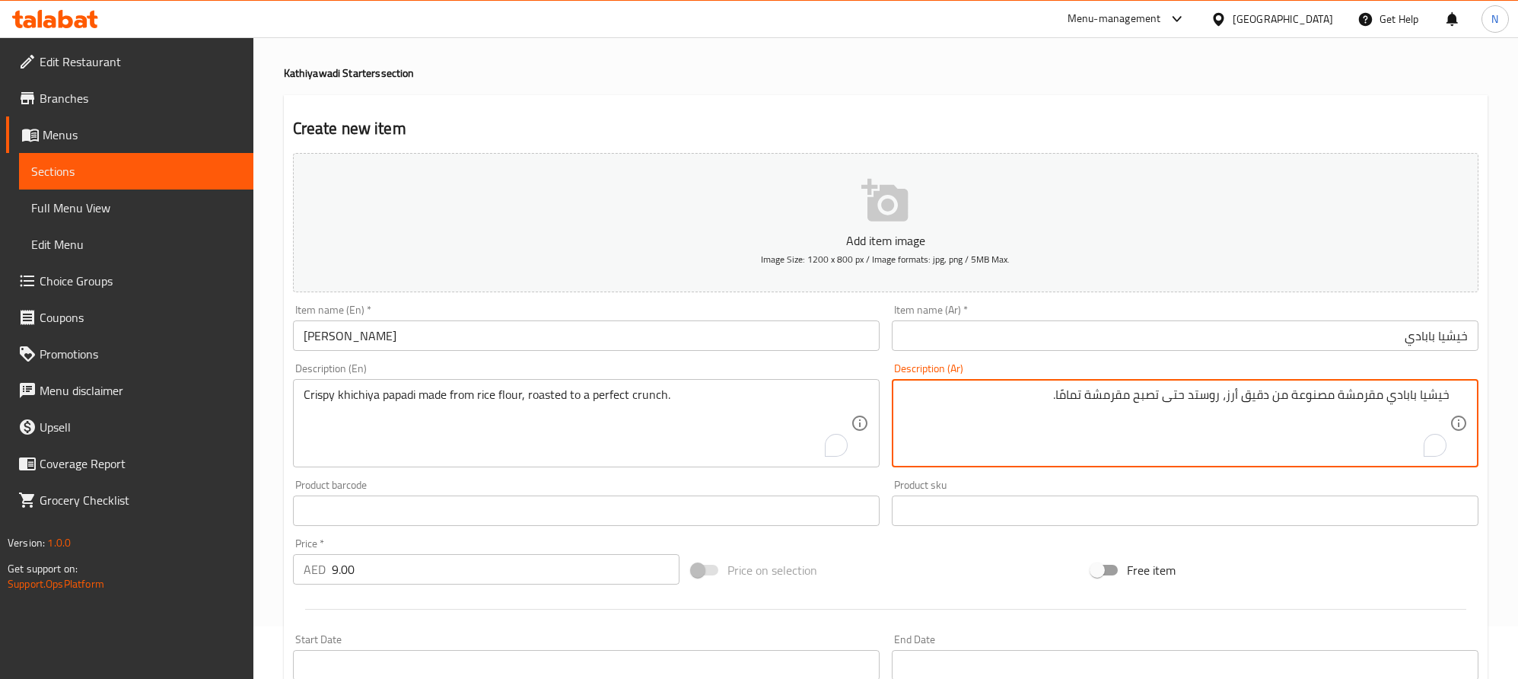
click at [1110, 391] on textarea "خيشيا بابادي مقرمشة مصنوعة من دقيق أرز، روستد حتى تصبح مقرمشة تمامًا." at bounding box center [1176, 423] width 547 height 72
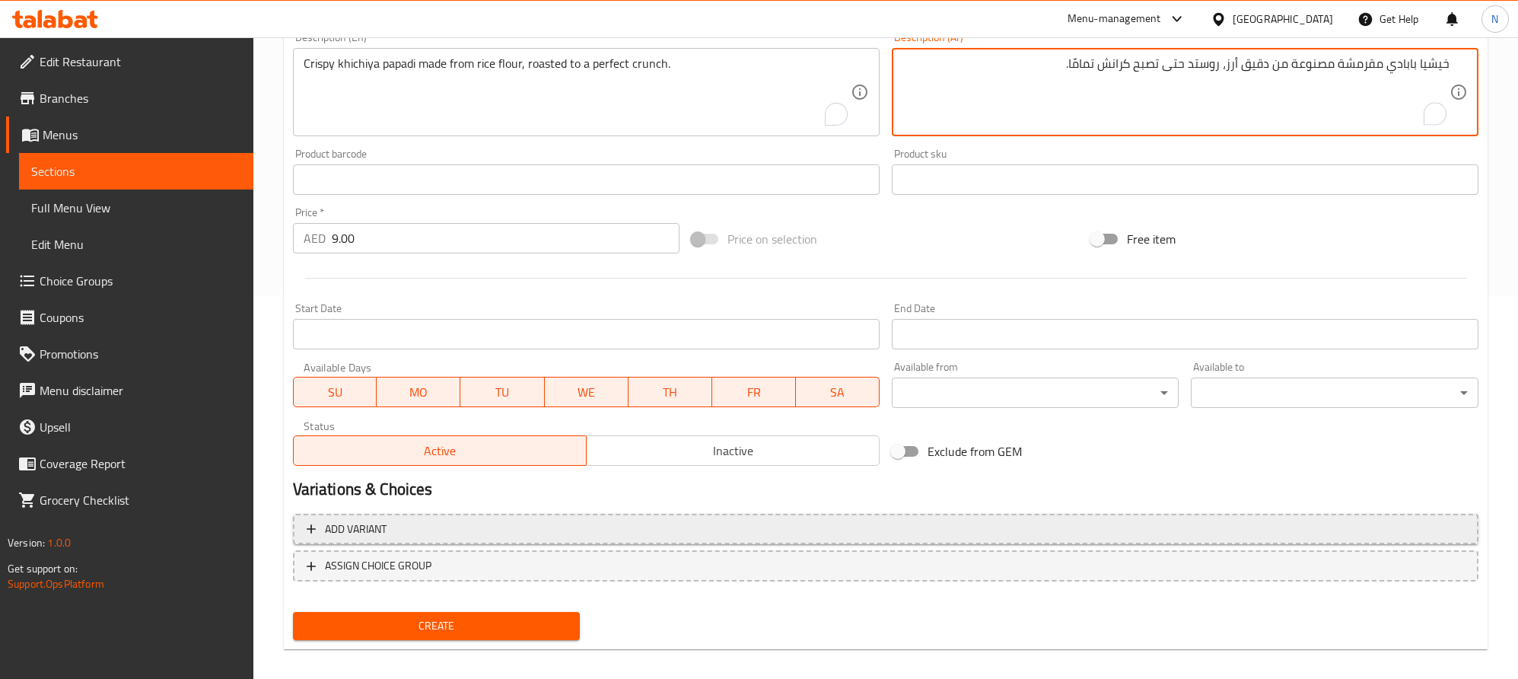
scroll to position [395, 0]
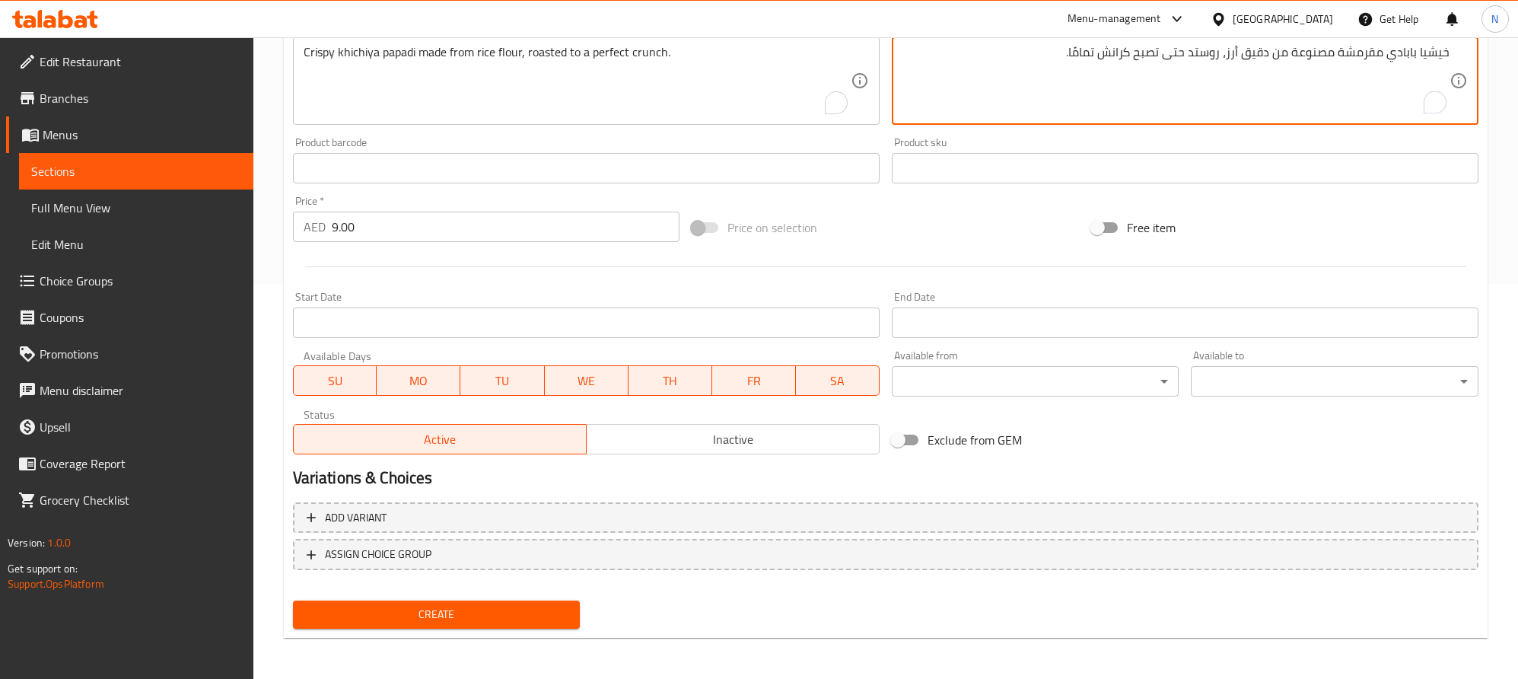
type textarea "خيشيا بابادي مقرمشة مصنوعة من دقيق أرز، روستد حتى تصبح كرانش تمامًا."
click at [508, 610] on span "Create" at bounding box center [436, 614] width 263 height 19
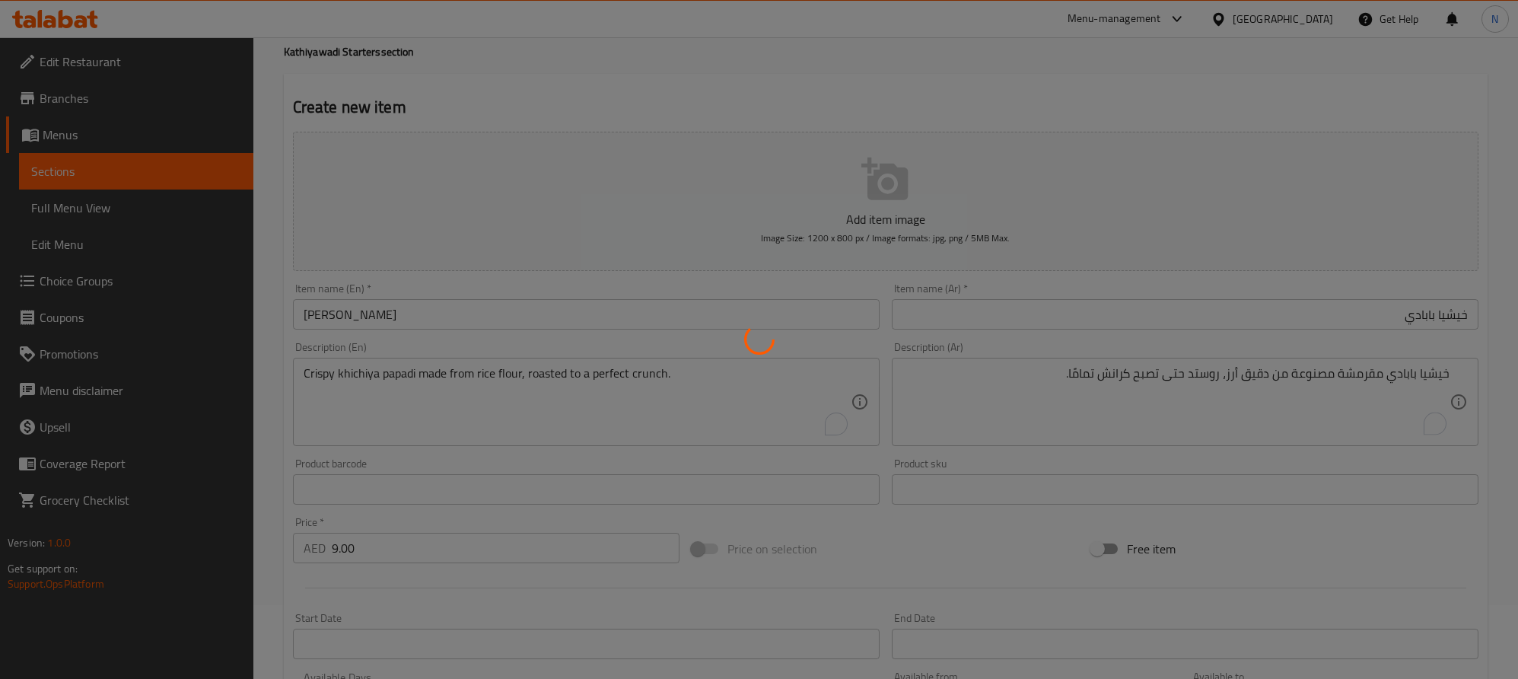
scroll to position [53, 0]
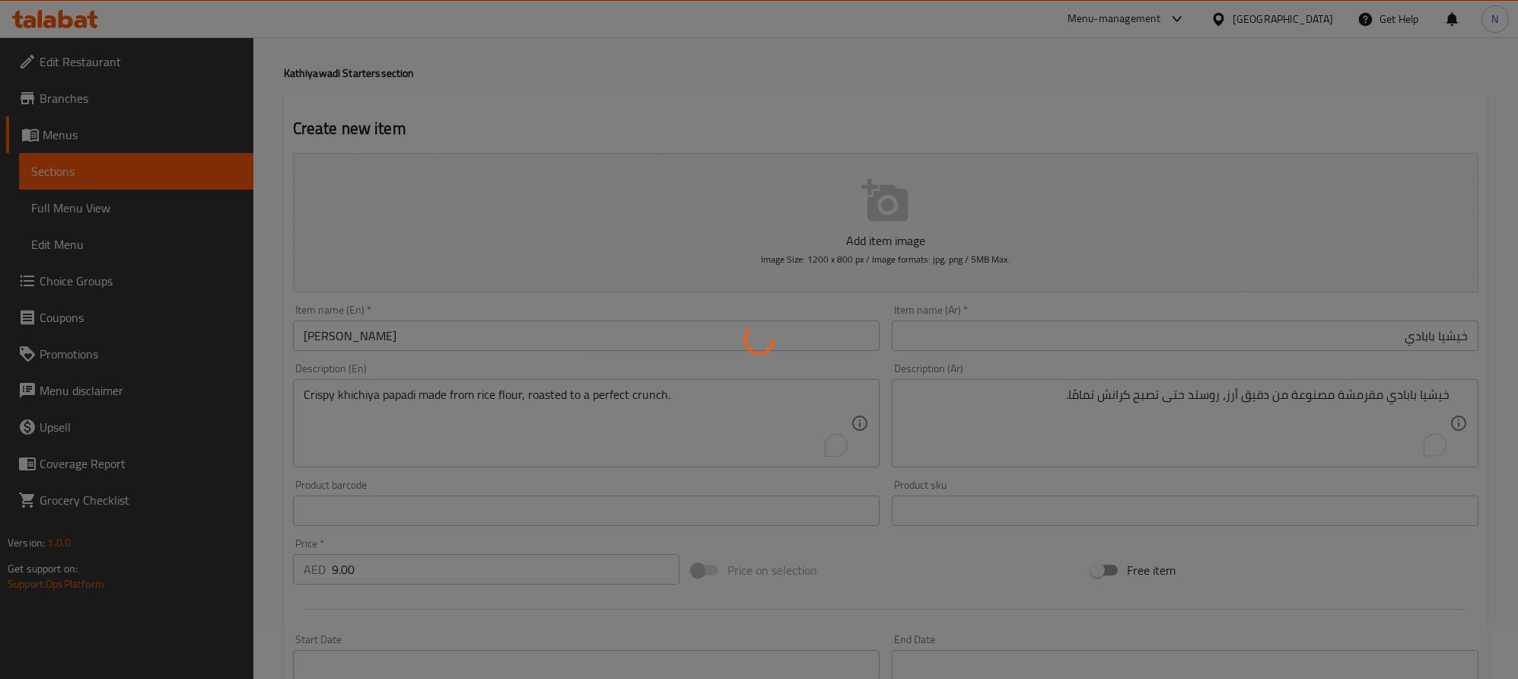
type input "0"
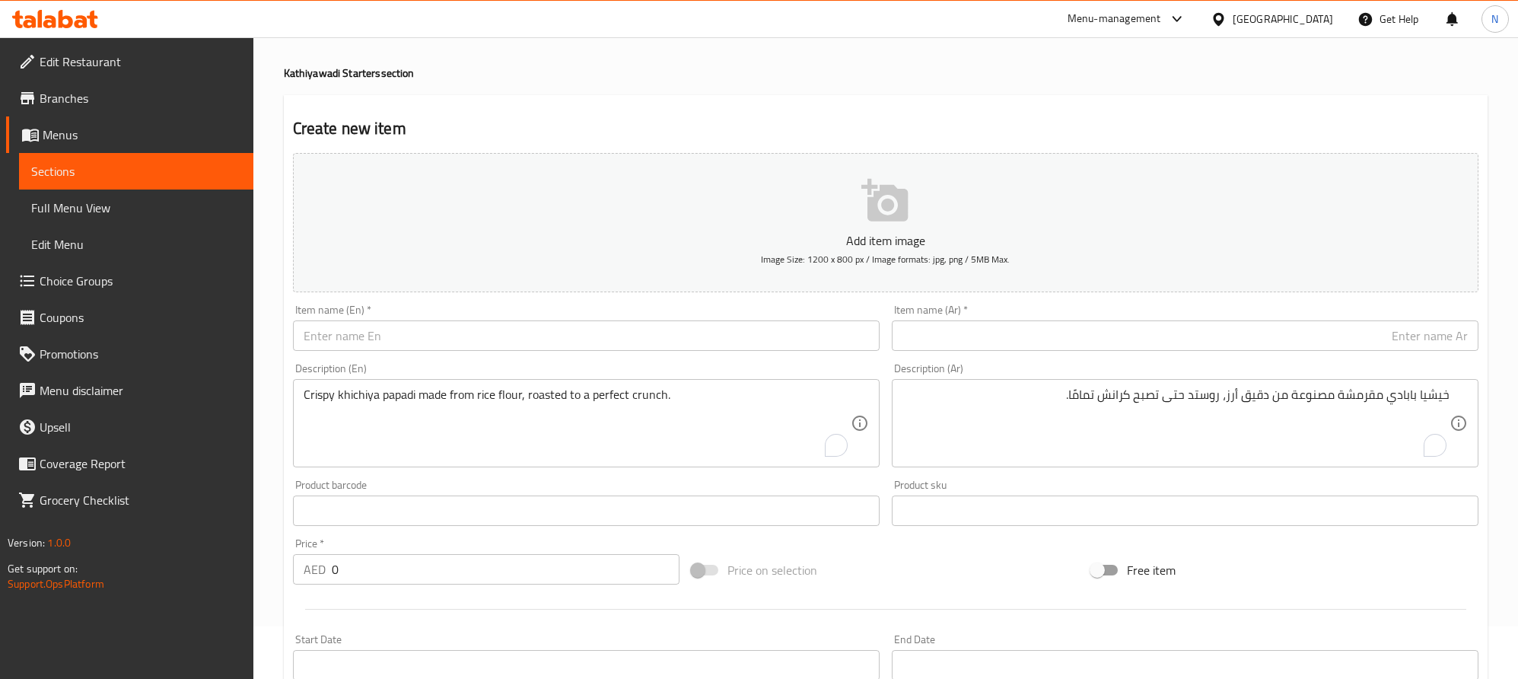
click at [537, 343] on input "text" at bounding box center [586, 335] width 587 height 30
paste input "Kathiyawadi Papad Churi"
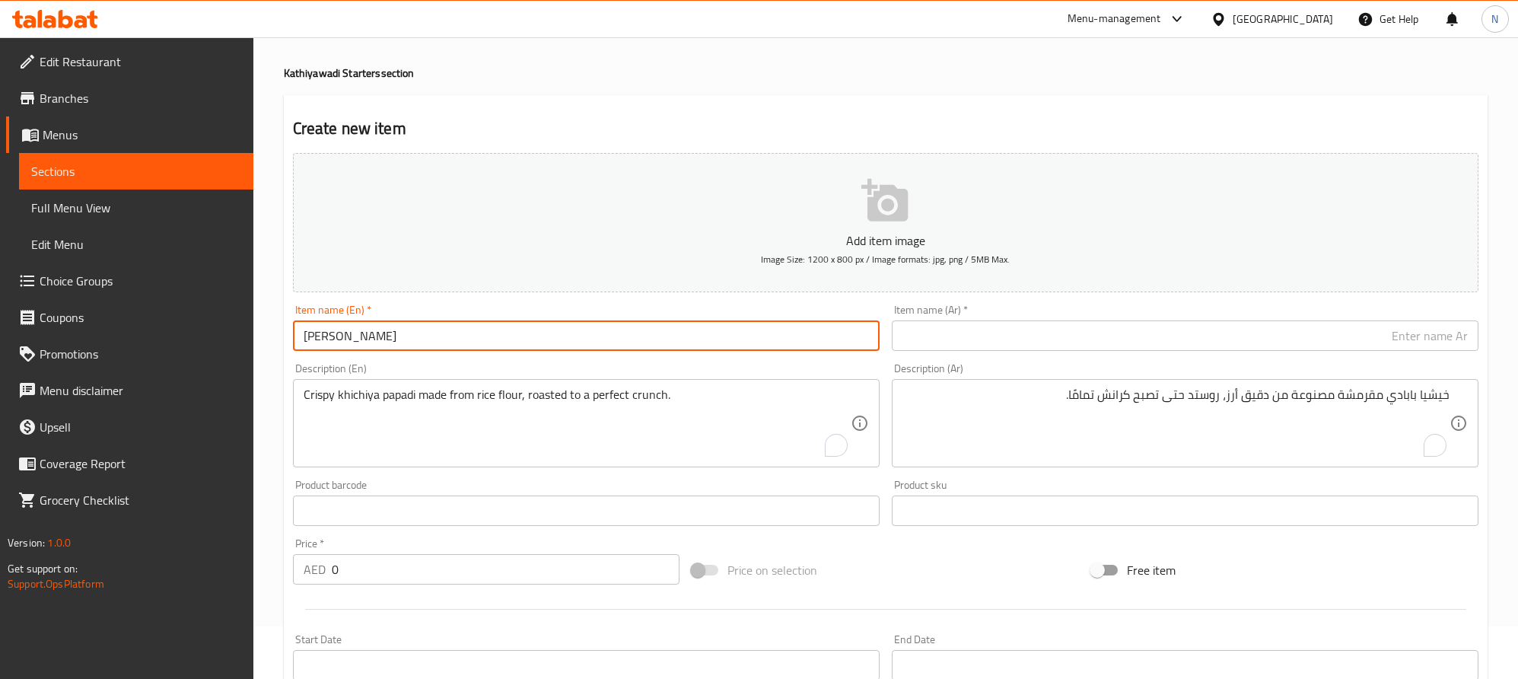
click at [537, 343] on input "Kathiyawadi Papad Churi" at bounding box center [586, 335] width 587 height 30
type input "Kathiyawadi Papad Churi"
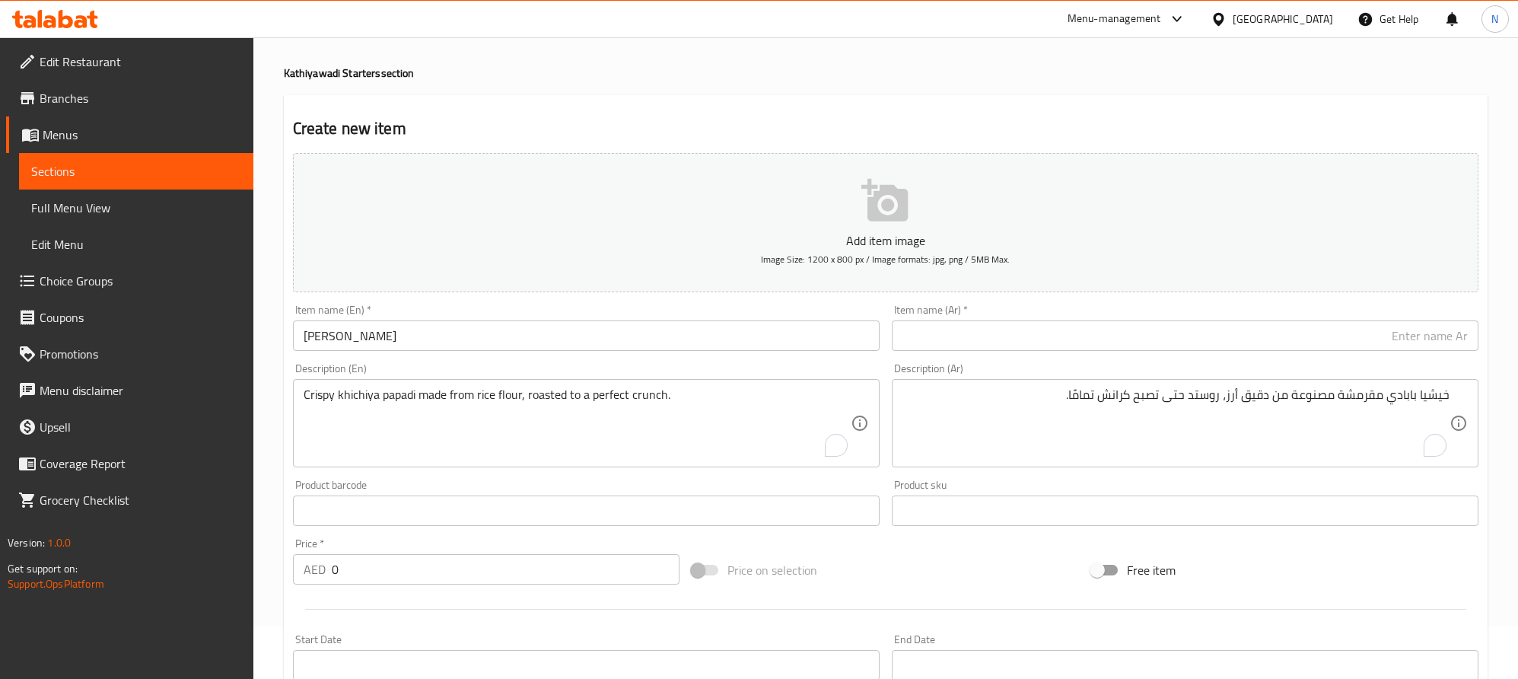
click at [574, 395] on textarea "Crispy khichiya papadi made from rice flour, roasted to a perfect crunch." at bounding box center [577, 423] width 547 height 72
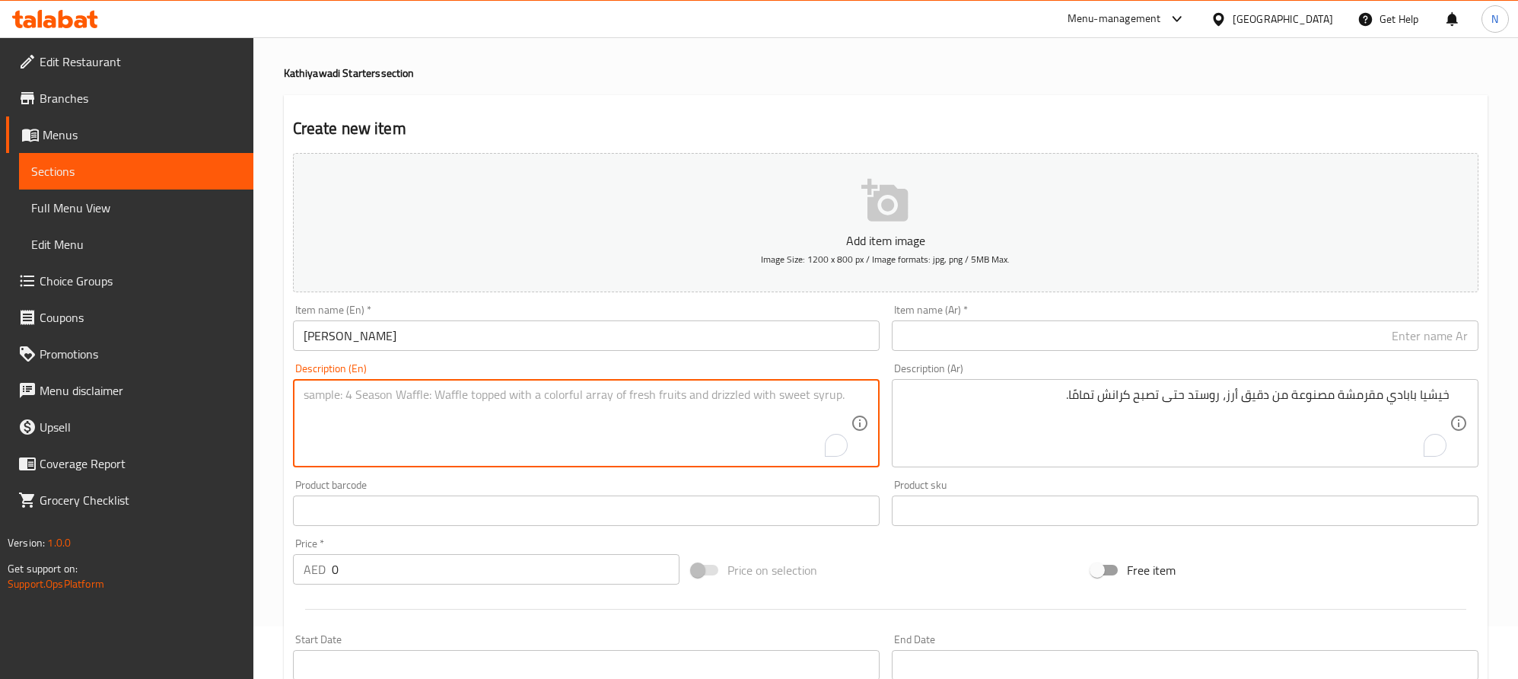
paste textarea "Crispy papad churi tossed with spices for a crunchy, flavorful accompaniment."
click at [575, 395] on textarea "Crispy papad churi tossed with spices for a crunchy, flavorful accompaniment." at bounding box center [577, 423] width 547 height 72
click at [576, 395] on textarea "Crispy papad churi tossed with spices for a crunchy, flavorful accompaniment." at bounding box center [577, 423] width 547 height 72
type textarea "Crispy papad churi tossed with spices for a crunchy, flavorful accompaniment."
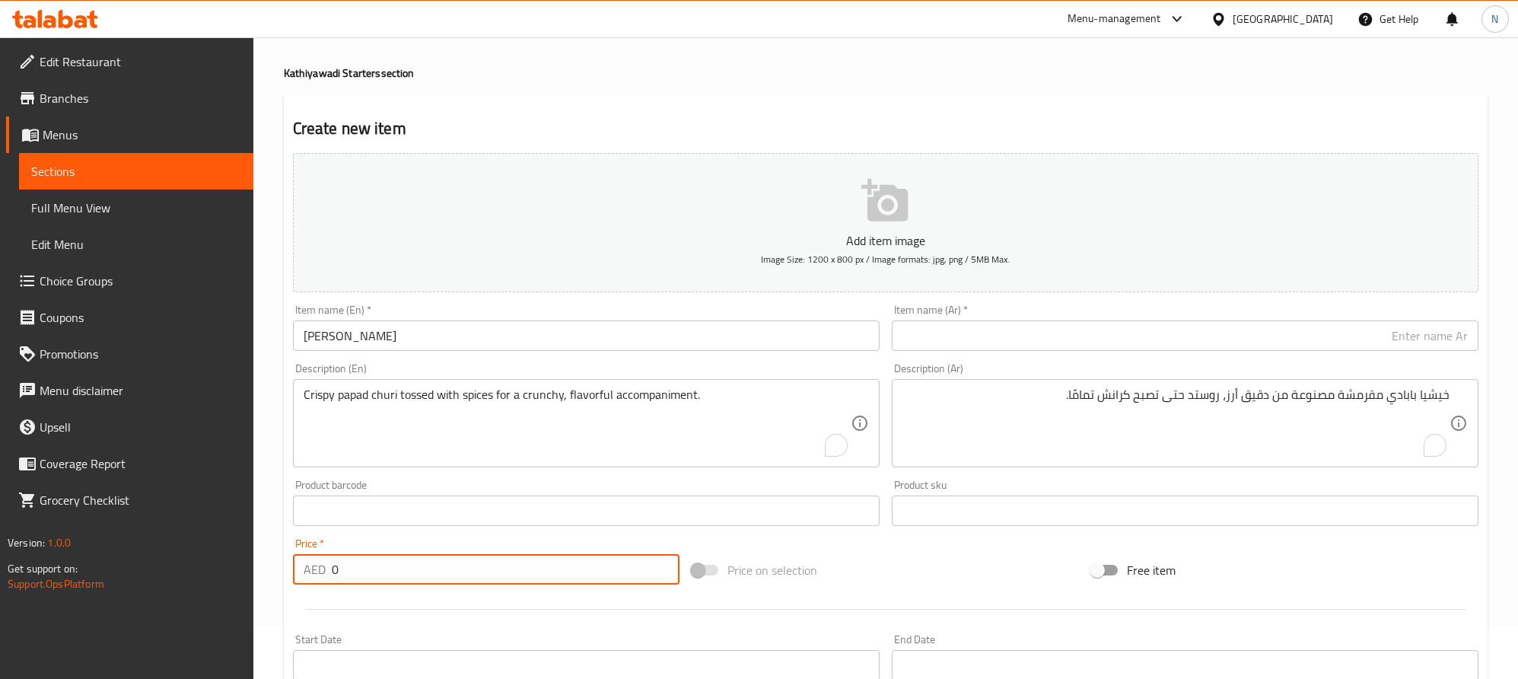
drag, startPoint x: 320, startPoint y: 565, endPoint x: 311, endPoint y: 562, distance: 8.9
click at [299, 565] on div "AED 0 Price *" at bounding box center [486, 569] width 387 height 30
paste input "22.0"
type input "22.00"
click at [462, 336] on input "Kathiyawadi Papad Churi" at bounding box center [586, 335] width 587 height 30
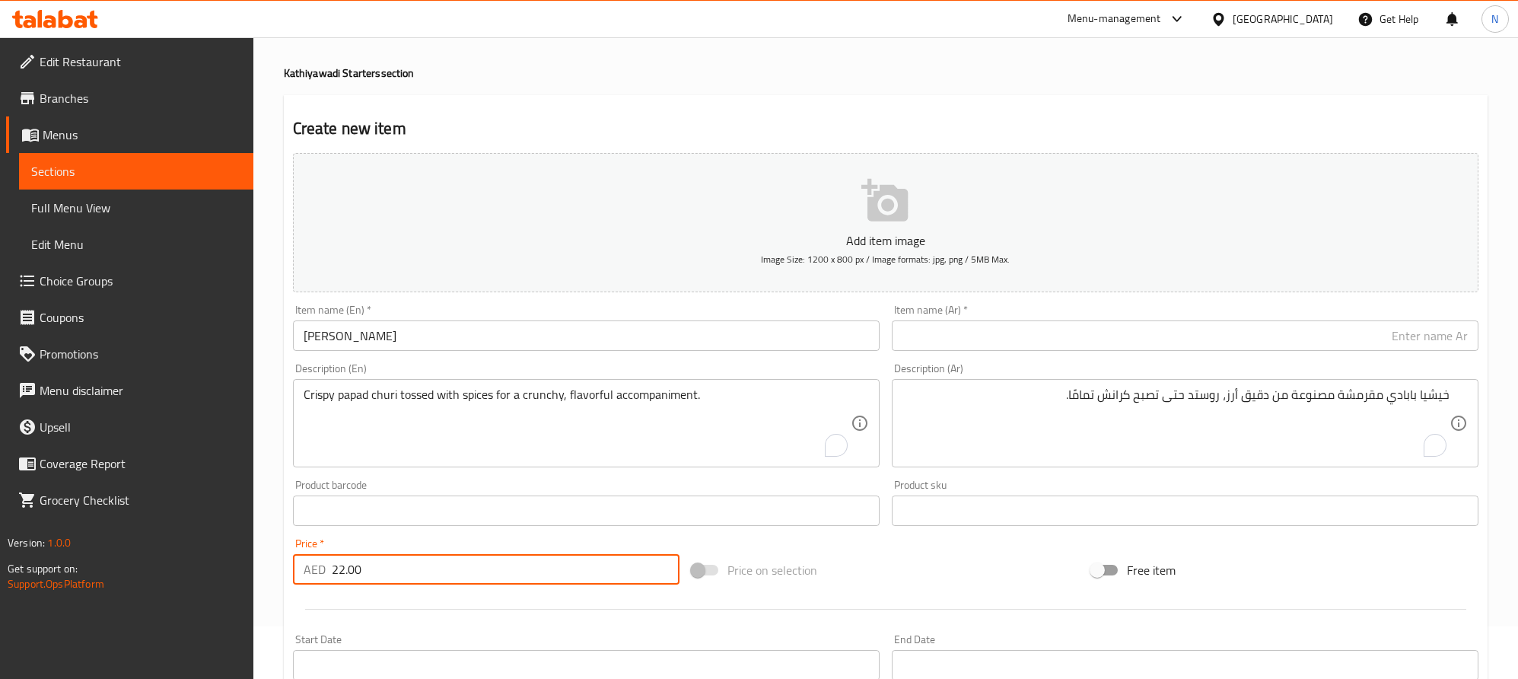
click at [462, 336] on input "Kathiyawadi Papad Churi" at bounding box center [586, 335] width 587 height 30
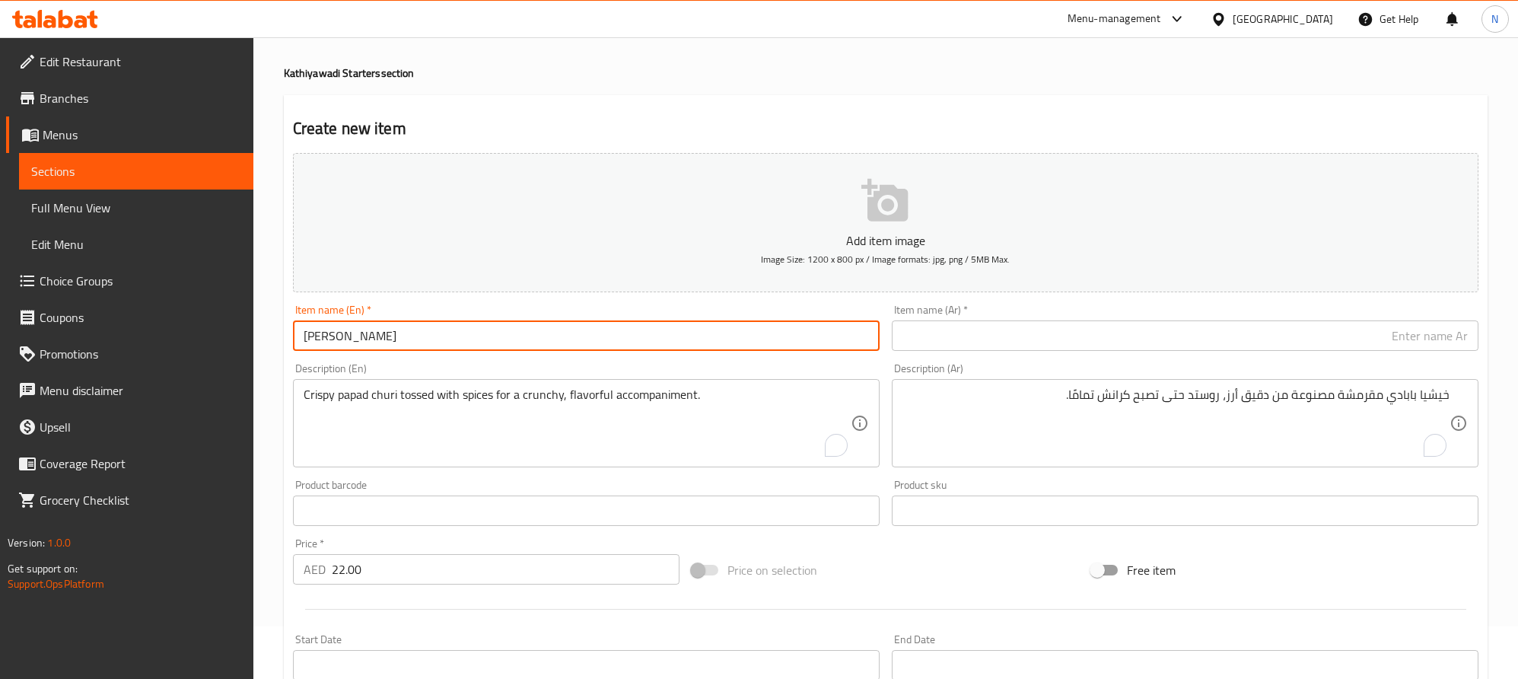
click at [462, 336] on input "Kathiyawadi Papad Churi" at bounding box center [586, 335] width 587 height 30
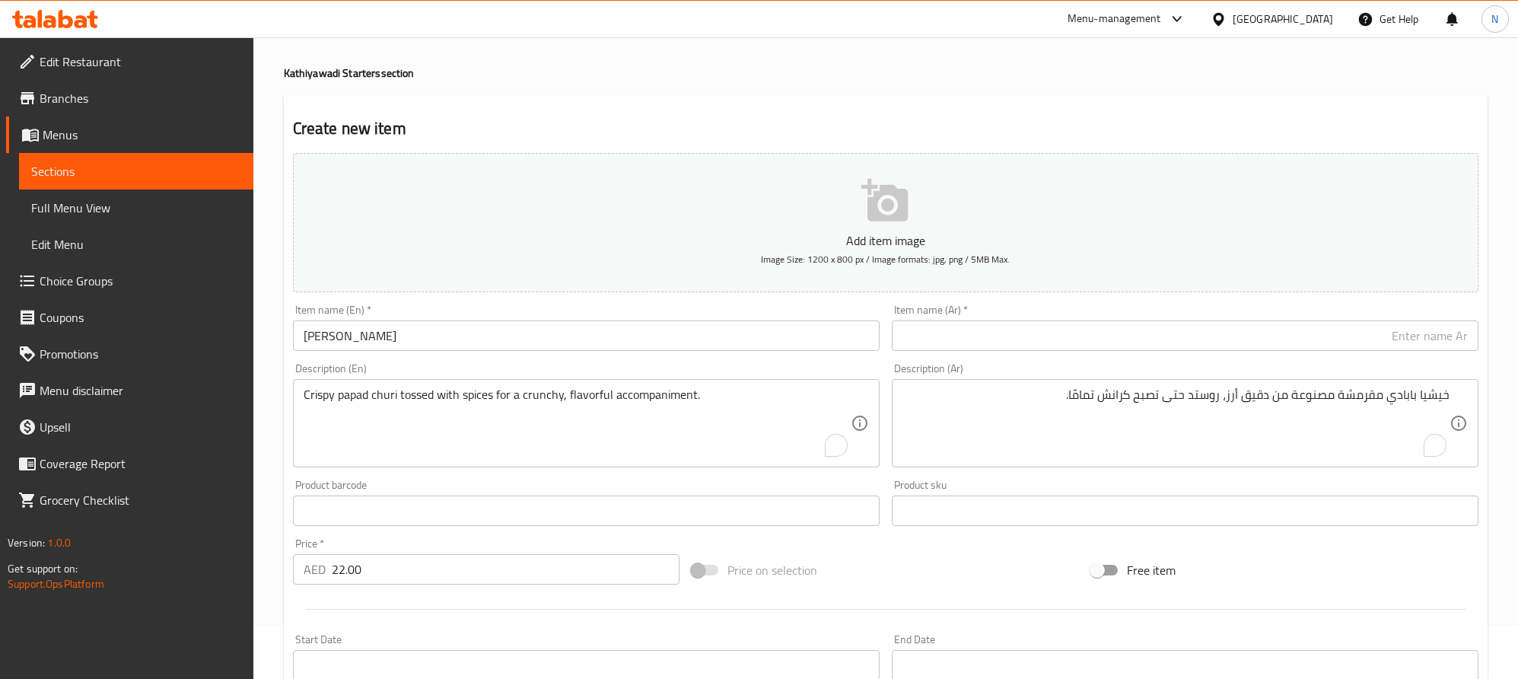
click at [1339, 333] on input "text" at bounding box center [1185, 335] width 587 height 30
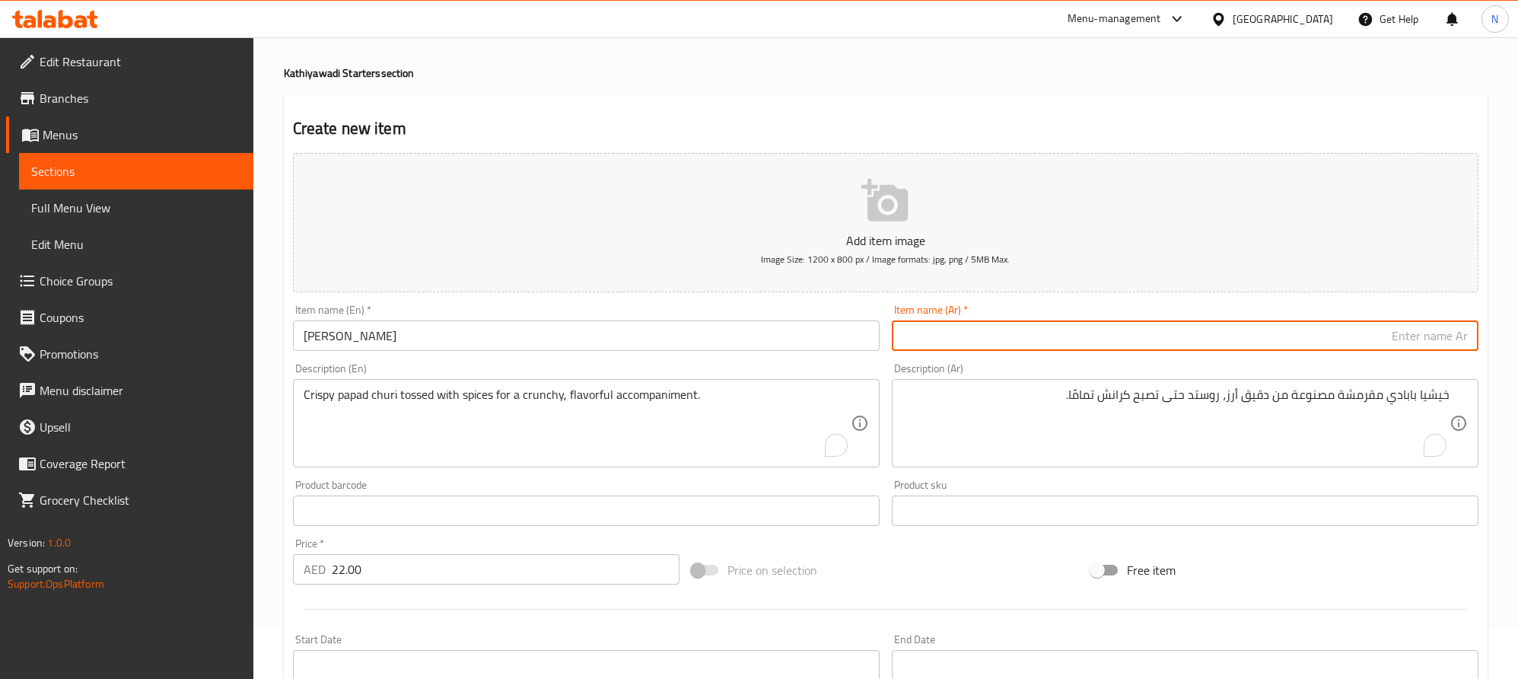
paste input "كاثياوادي باباد تشوري"
click at [423, 336] on input "Kathiyawadi Papad Churi" at bounding box center [586, 335] width 587 height 30
click at [425, 336] on input "Kathiyawadi Papad Churi" at bounding box center [586, 335] width 587 height 30
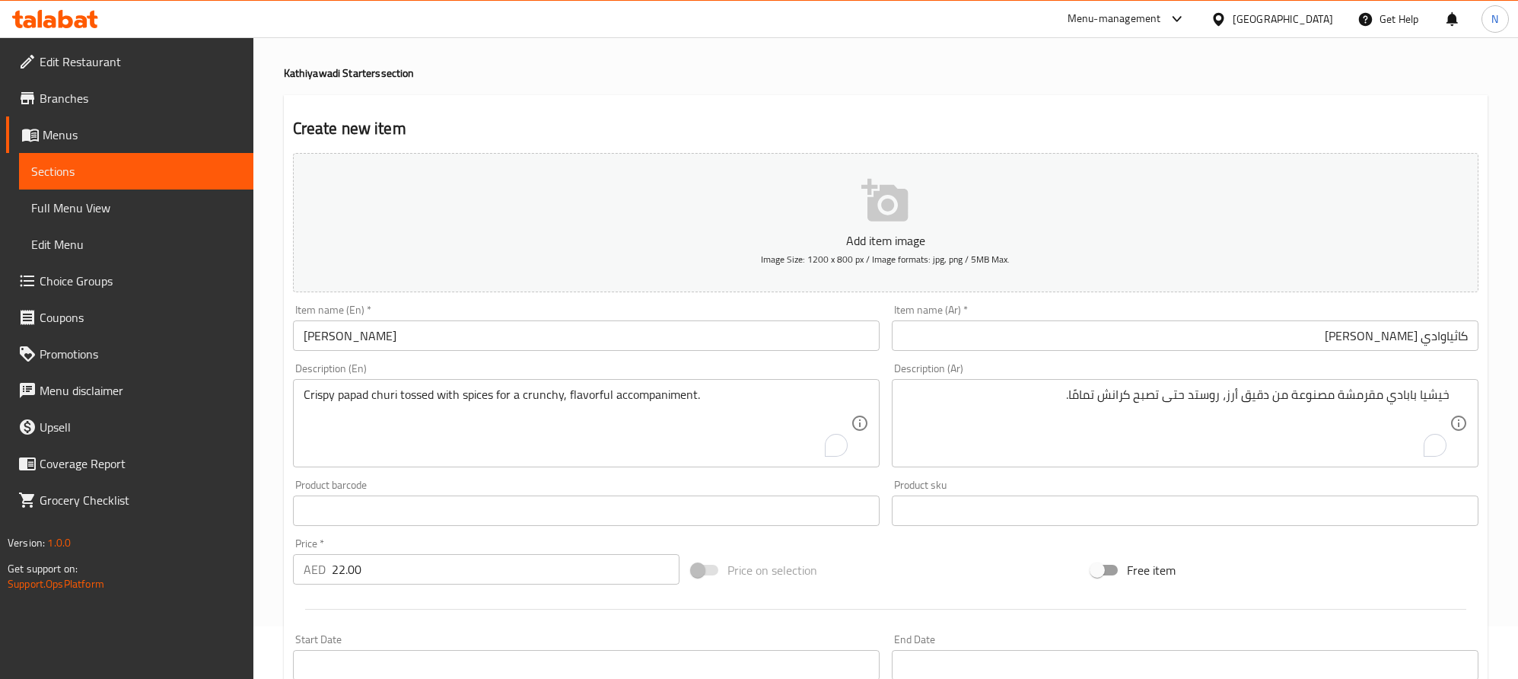
drag, startPoint x: 1389, startPoint y: 343, endPoint x: 1388, endPoint y: 361, distance: 17.5
click at [1389, 343] on input "كاثياوادي باباد تشوري" at bounding box center [1185, 335] width 587 height 30
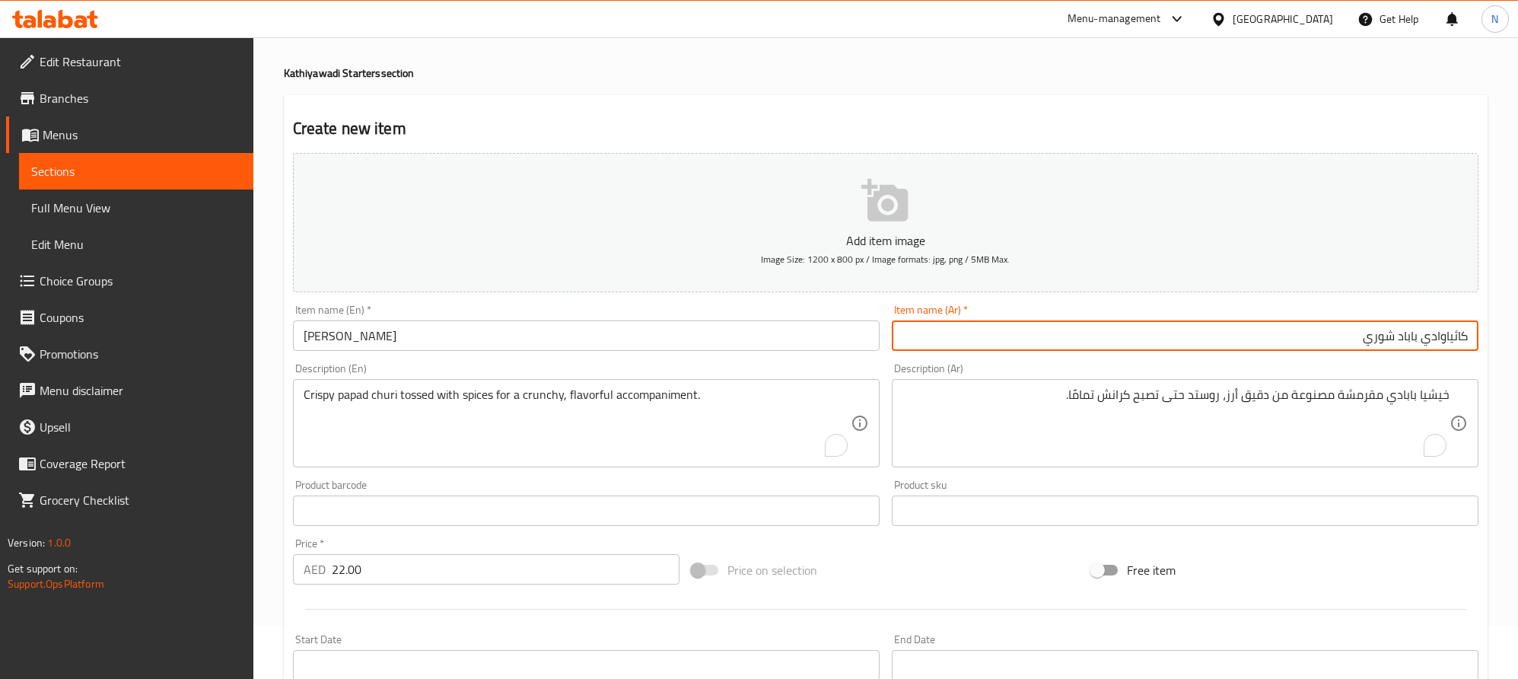
type input "كاثياوادي باباد شوري"
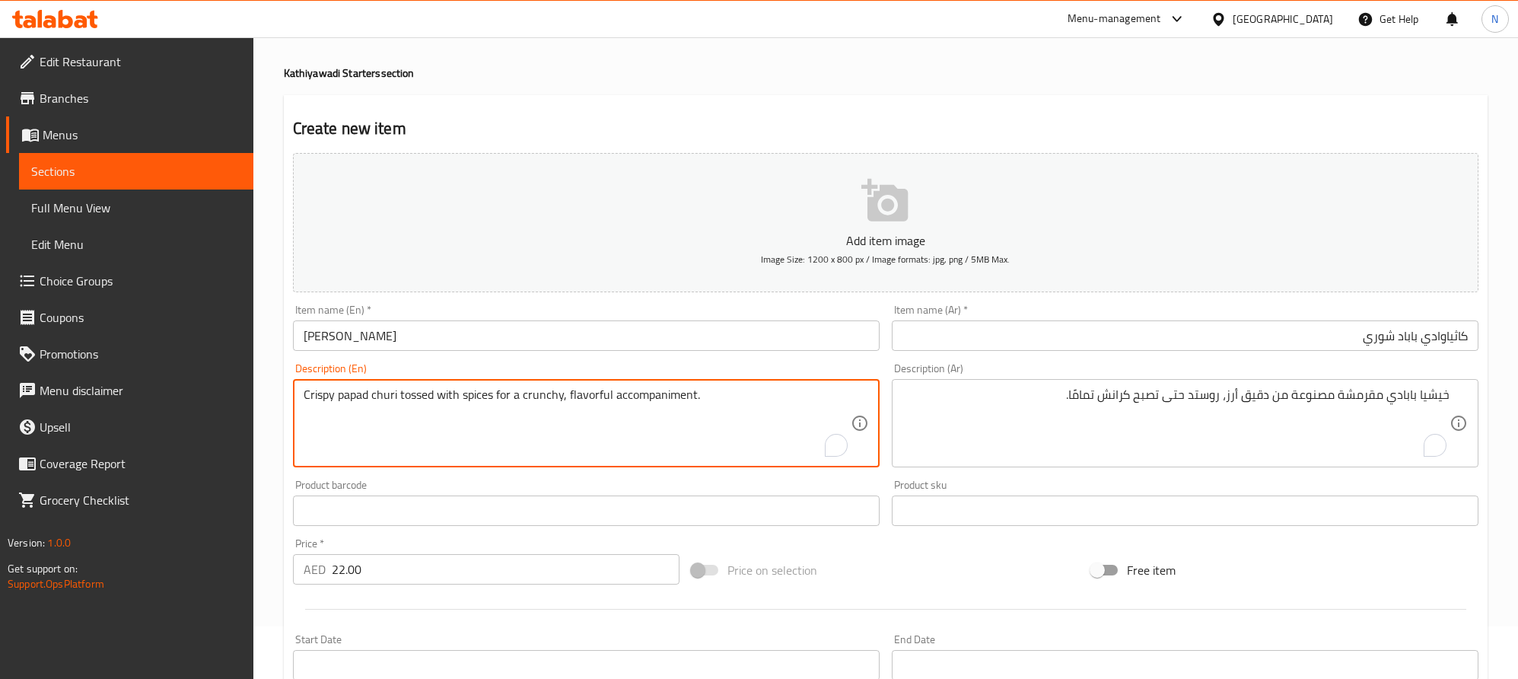
click at [779, 457] on textarea "Crispy papad churi tossed with spices for a crunchy, flavorful accompaniment." at bounding box center [577, 423] width 547 height 72
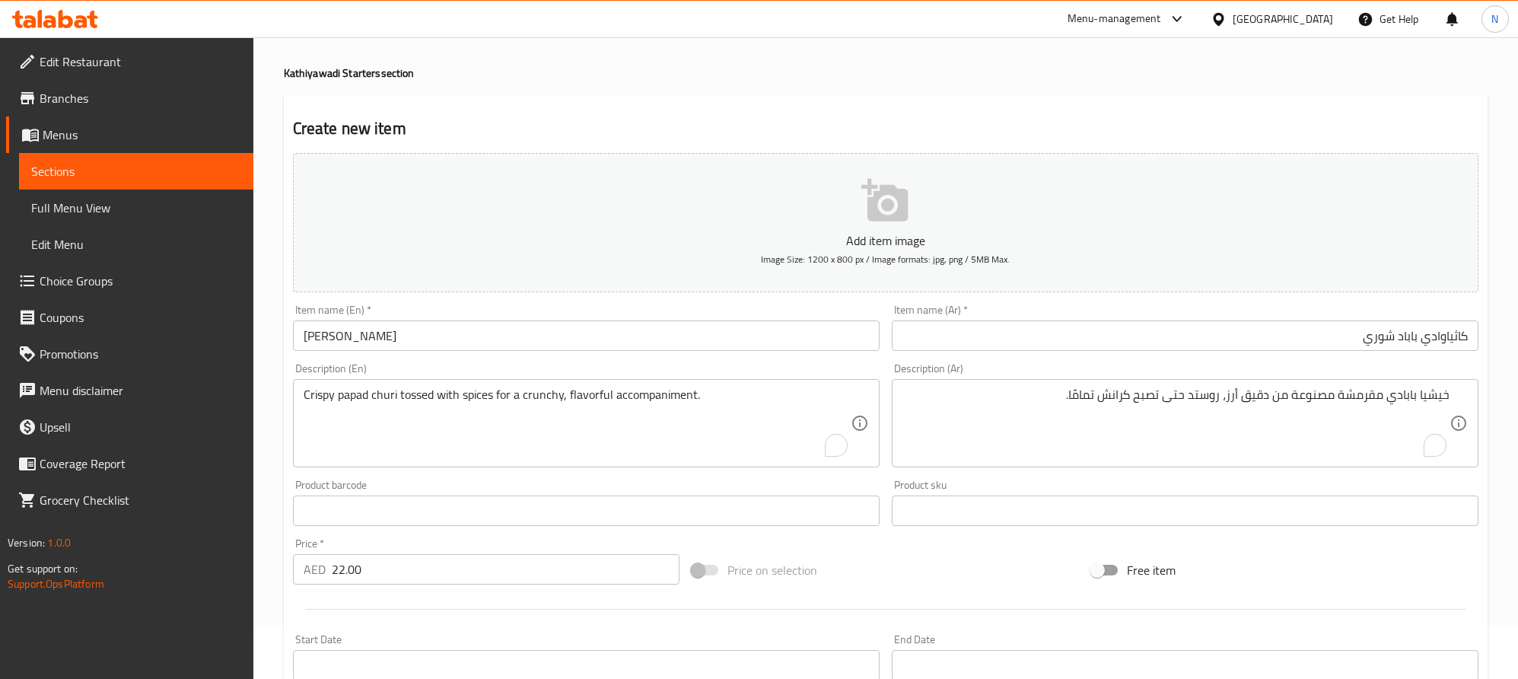
click at [1382, 422] on textarea "خيشيا بابادي مقرمشة مصنوعة من دقيق أرز، روستد حتى تصبح كرانش تمامًا." at bounding box center [1176, 423] width 547 height 72
paste textarea "باباد شوري مقرمش ممزوج بالتوابل للحصول على طبق مقرمش ولذيذ."
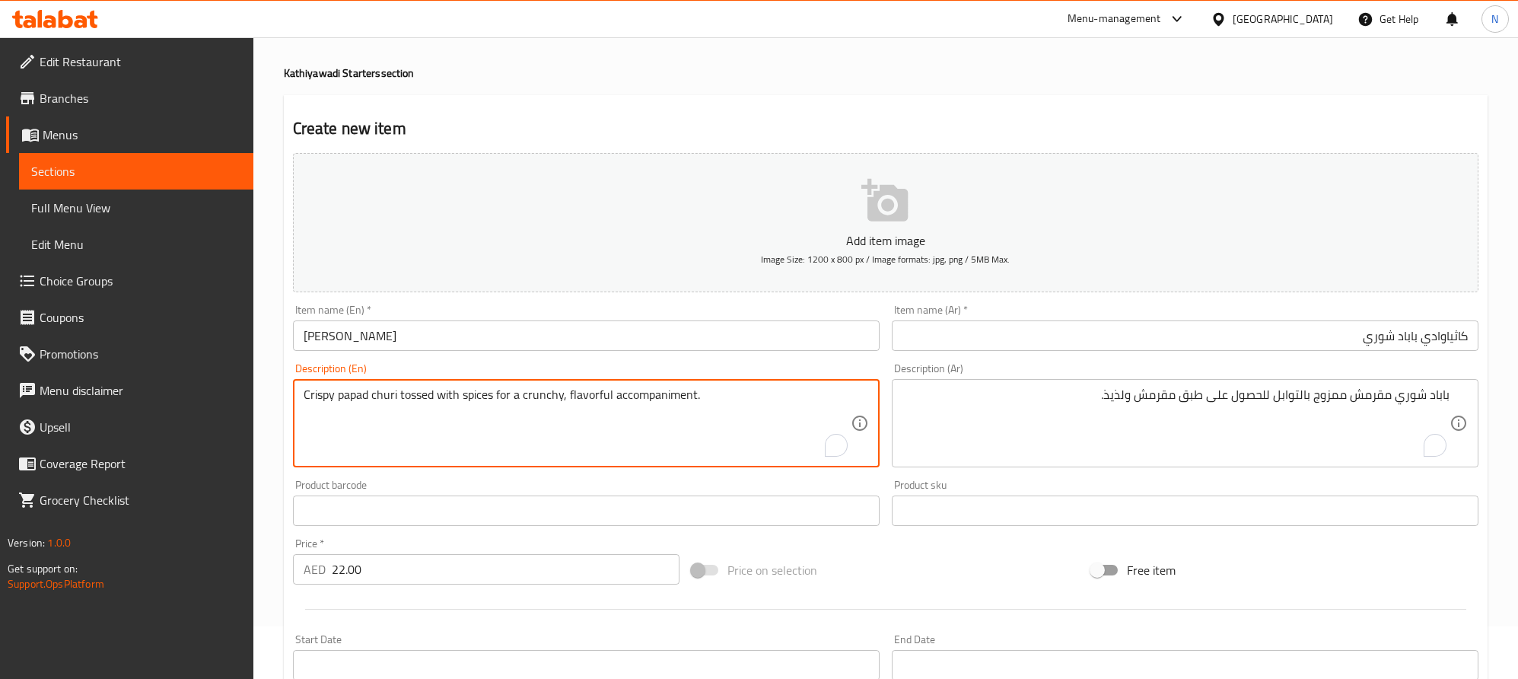
click at [534, 400] on textarea "Crispy papad churi tossed with spices for a crunchy, flavorful accompaniment." at bounding box center [577, 423] width 547 height 72
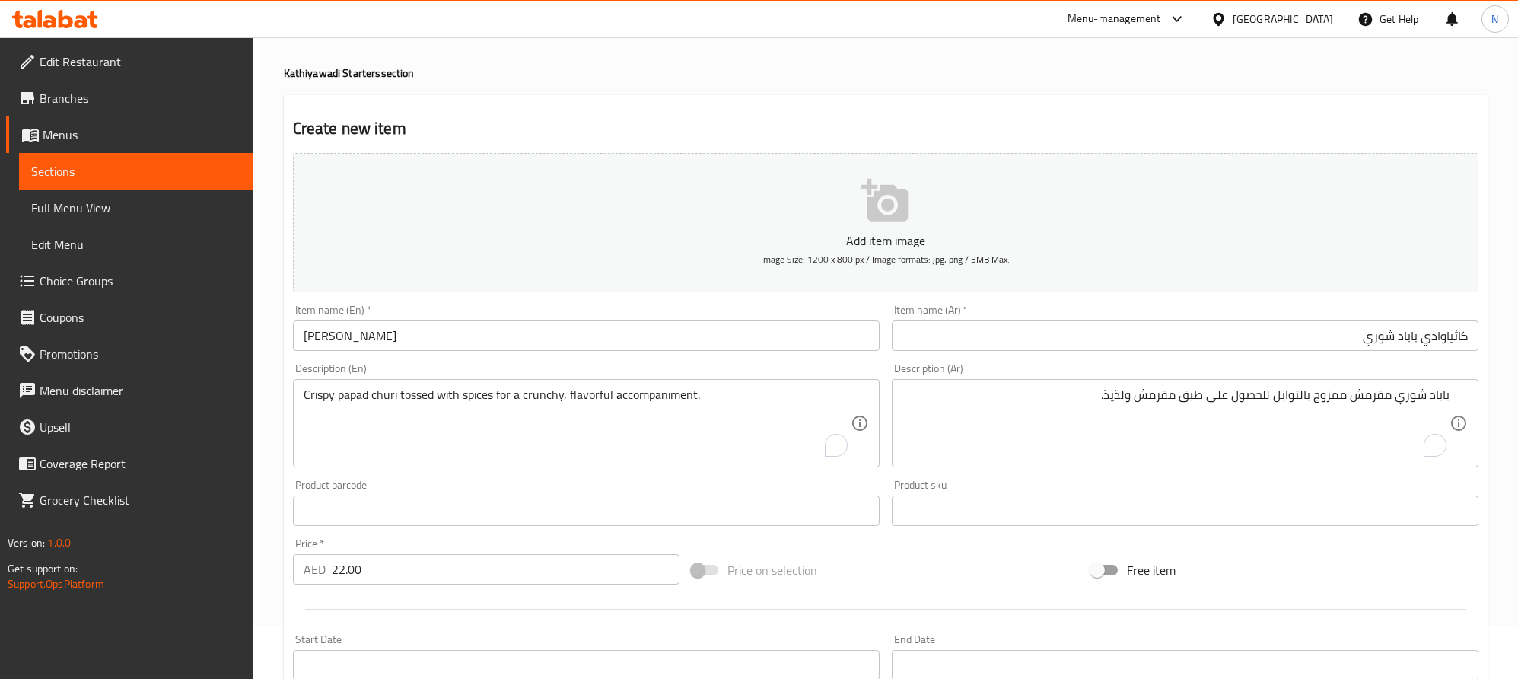
click at [1158, 393] on textarea "باباد شوري مقرمش ممزوج بالتوابل للحصول على طبق مقرمش ولذيذ." at bounding box center [1176, 423] width 547 height 72
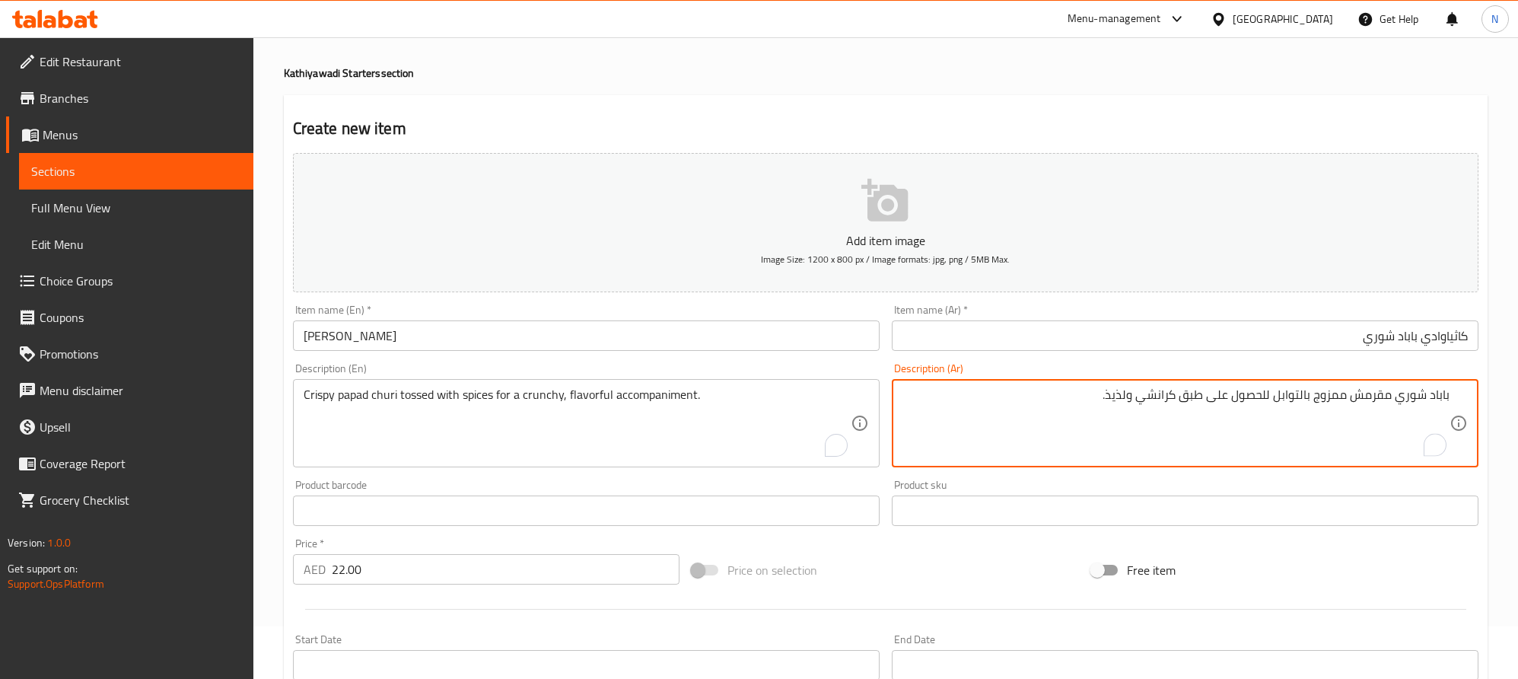
click at [1190, 400] on textarea "باباد شوري مقرمش ممزوج بالتوابل للحصول على طبق كرانشي ولذيذ." at bounding box center [1176, 423] width 547 height 72
click at [1193, 397] on textarea "باباد شوري مقرمش ممزوج بالتوابل للحصول على طبق كرانشي ولذيذ." at bounding box center [1176, 423] width 547 height 72
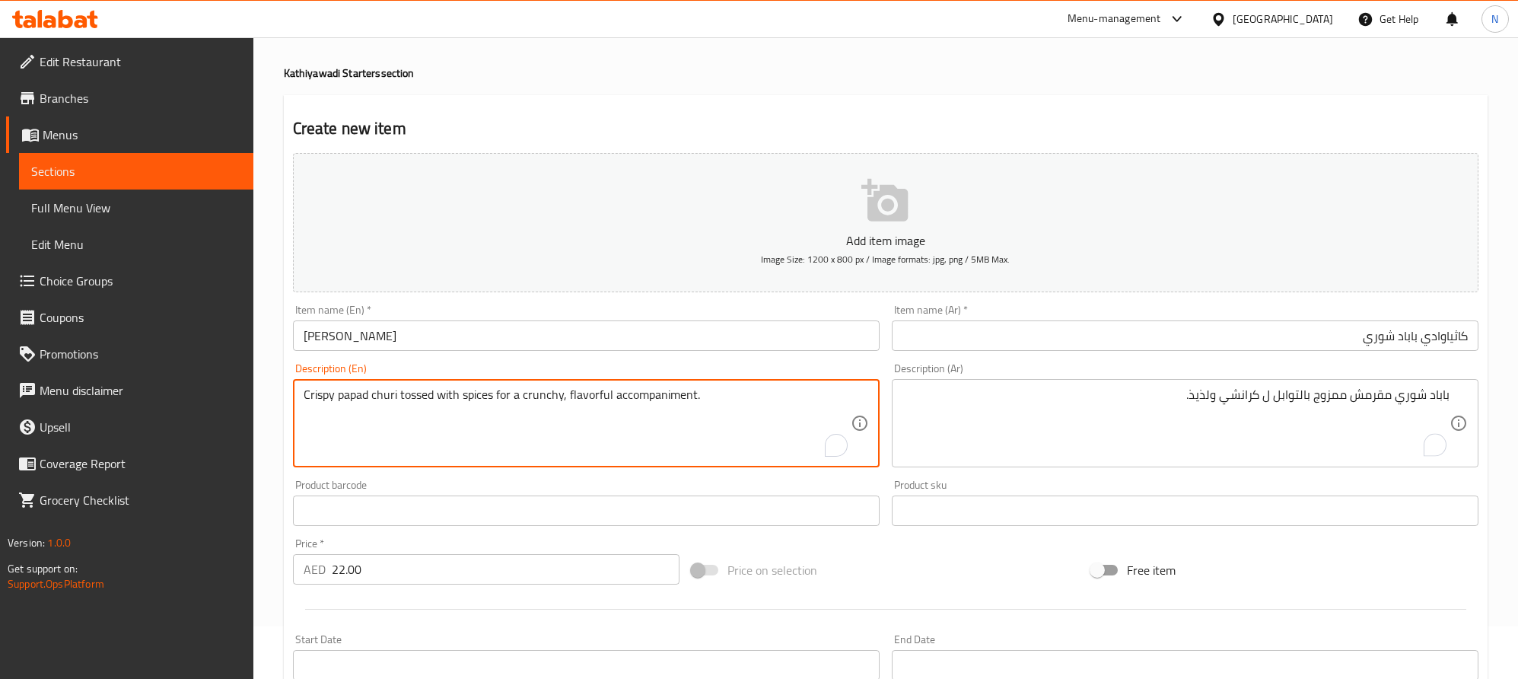
click at [603, 393] on textarea "Crispy papad churi tossed with spices for a crunchy, flavorful accompaniment." at bounding box center [577, 423] width 547 height 72
drag, startPoint x: 566, startPoint y: 396, endPoint x: 697, endPoint y: 391, distance: 131.0
click at [661, 403] on textarea "Crispy papad churi tossed with spices for a crunchy, flavorful accompaniment." at bounding box center [577, 423] width 547 height 72
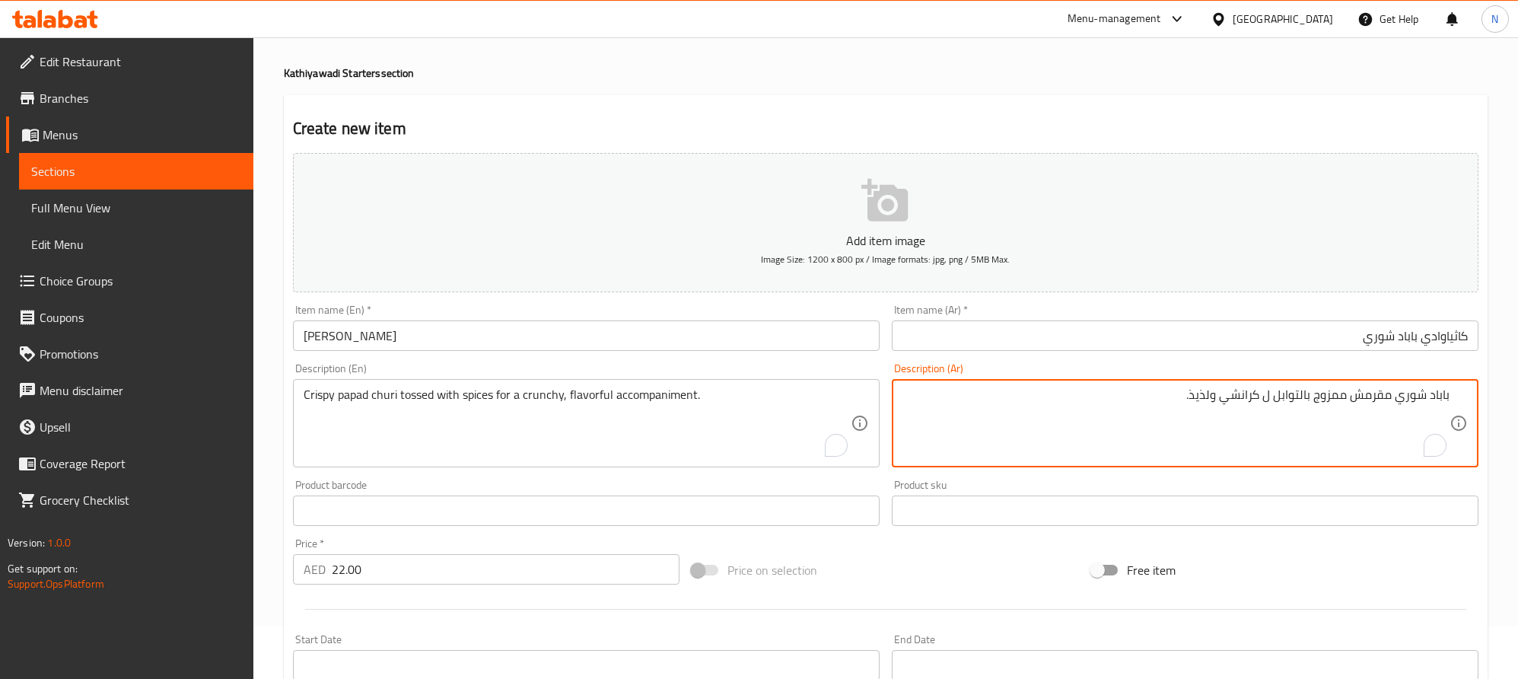
click at [1268, 398] on textarea "باباد شوري مقرمش ممزوج بالتوابل ل كرانشي ولذيذ." at bounding box center [1176, 423] width 547 height 72
click at [1265, 402] on textarea "باباد شوري مقرمش ممزوج بالتوابل ل كرانشي ولذيذ." at bounding box center [1176, 423] width 547 height 72
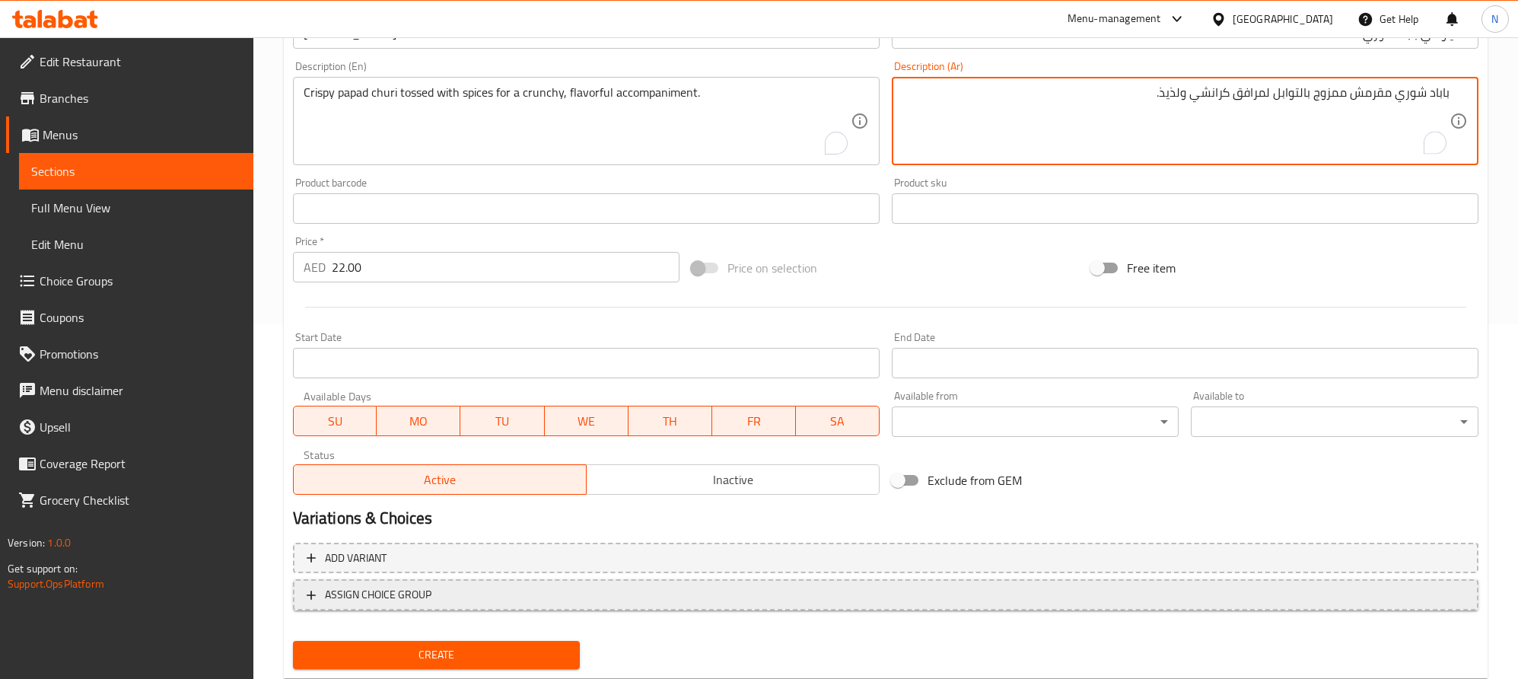
scroll to position [395, 0]
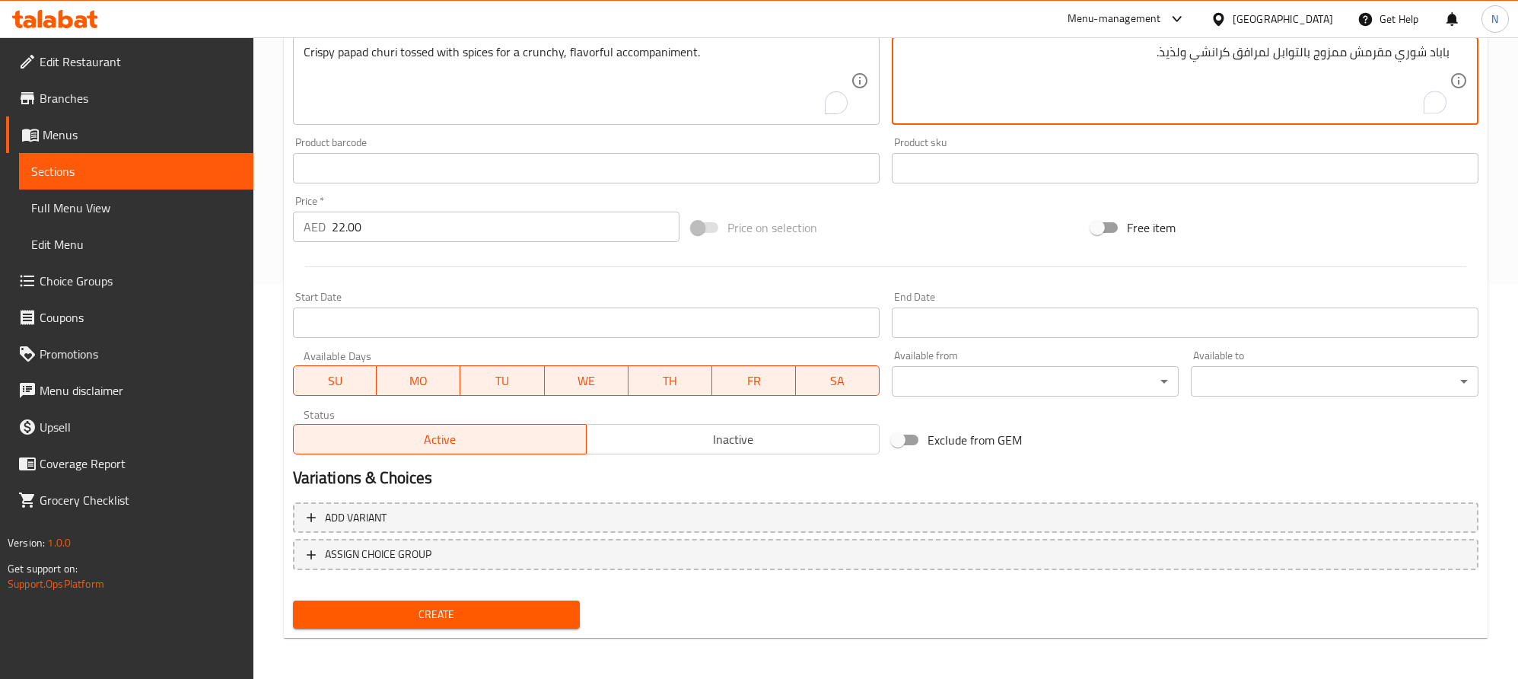
type textarea "باباد شوري مقرمش ممزوج بالتوابل لمرافق كرانشي ولذيذ."
click at [550, 608] on span "Create" at bounding box center [436, 614] width 263 height 19
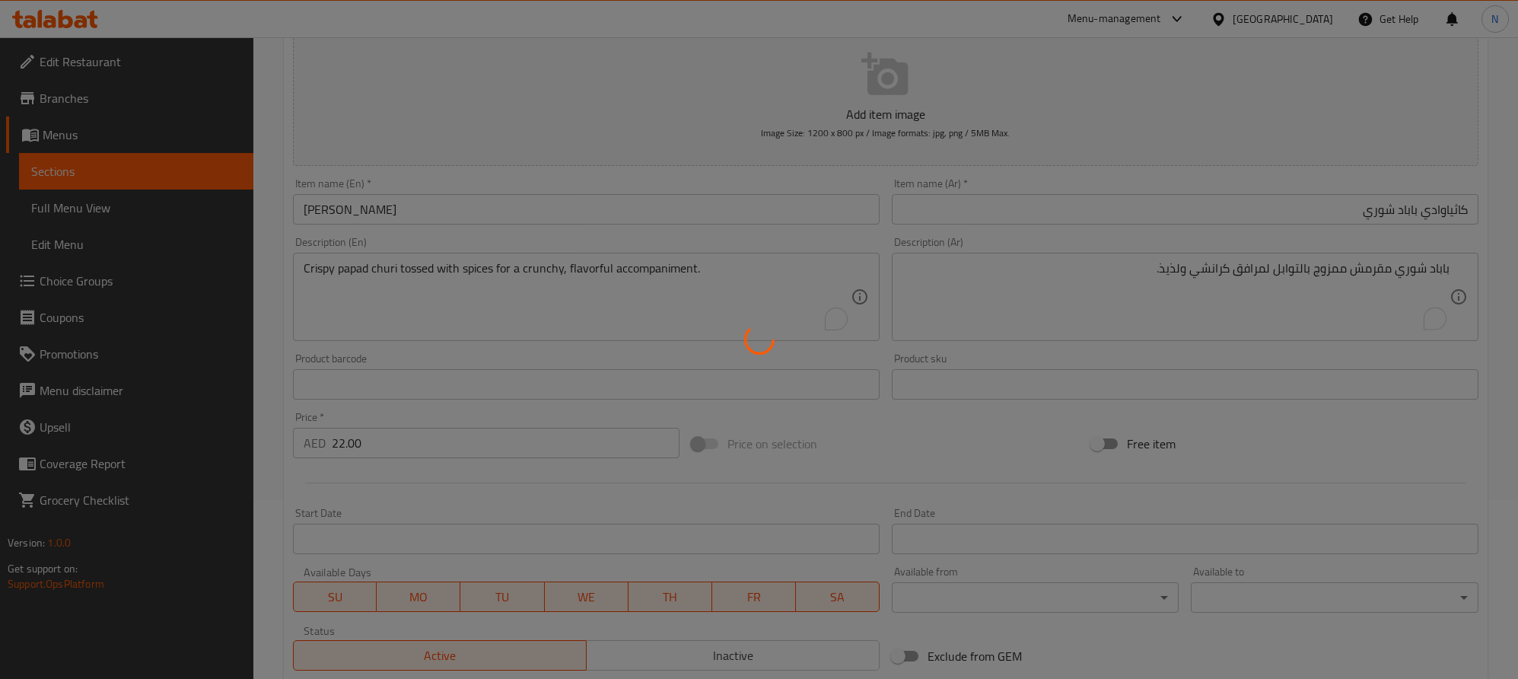
scroll to position [167, 0]
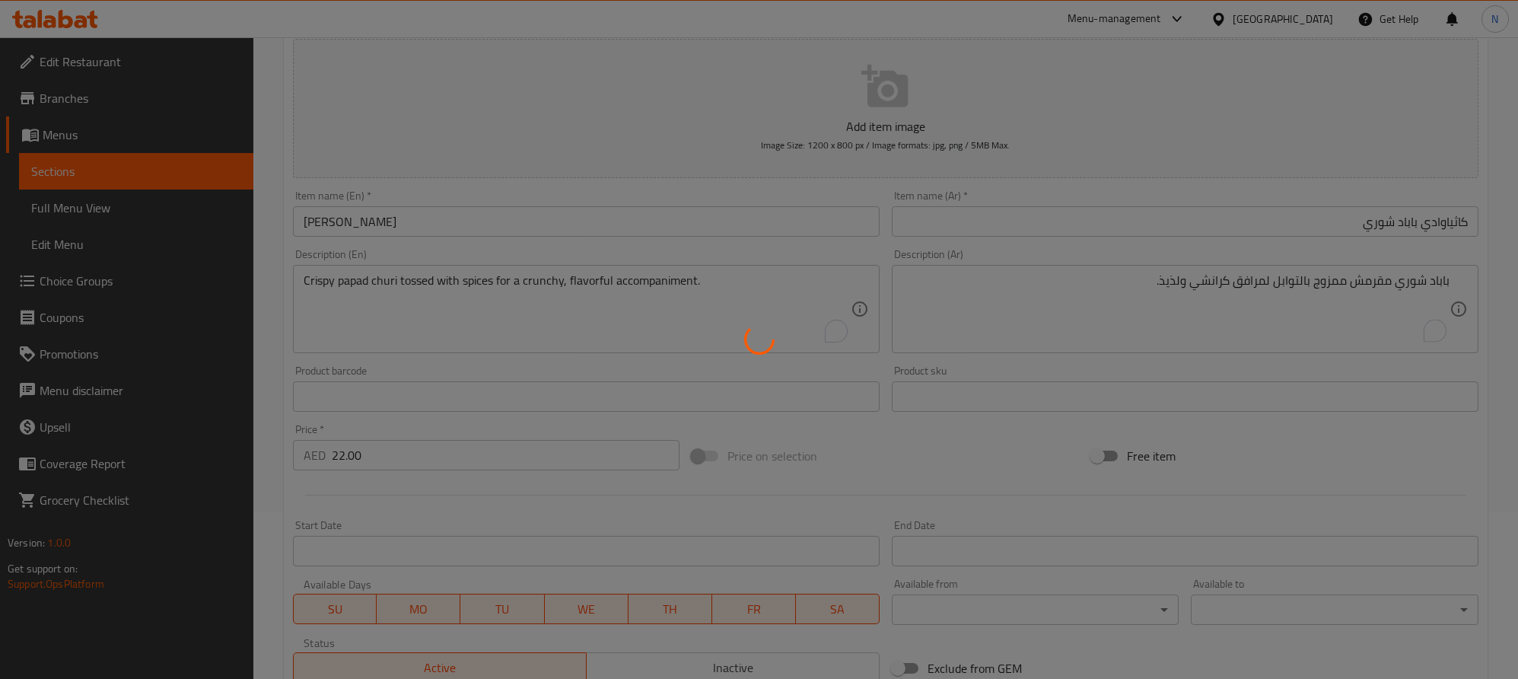
type input "0"
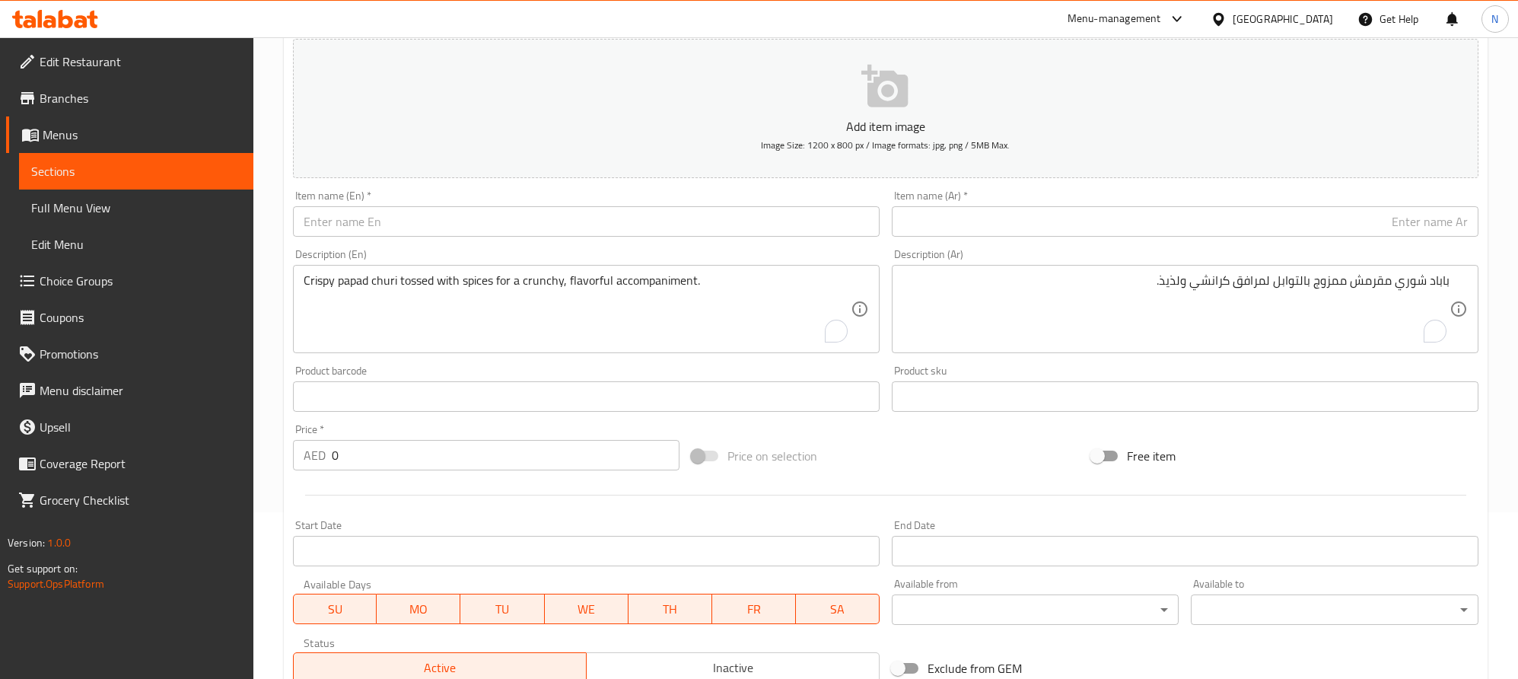
click at [500, 224] on input "text" at bounding box center [586, 221] width 587 height 30
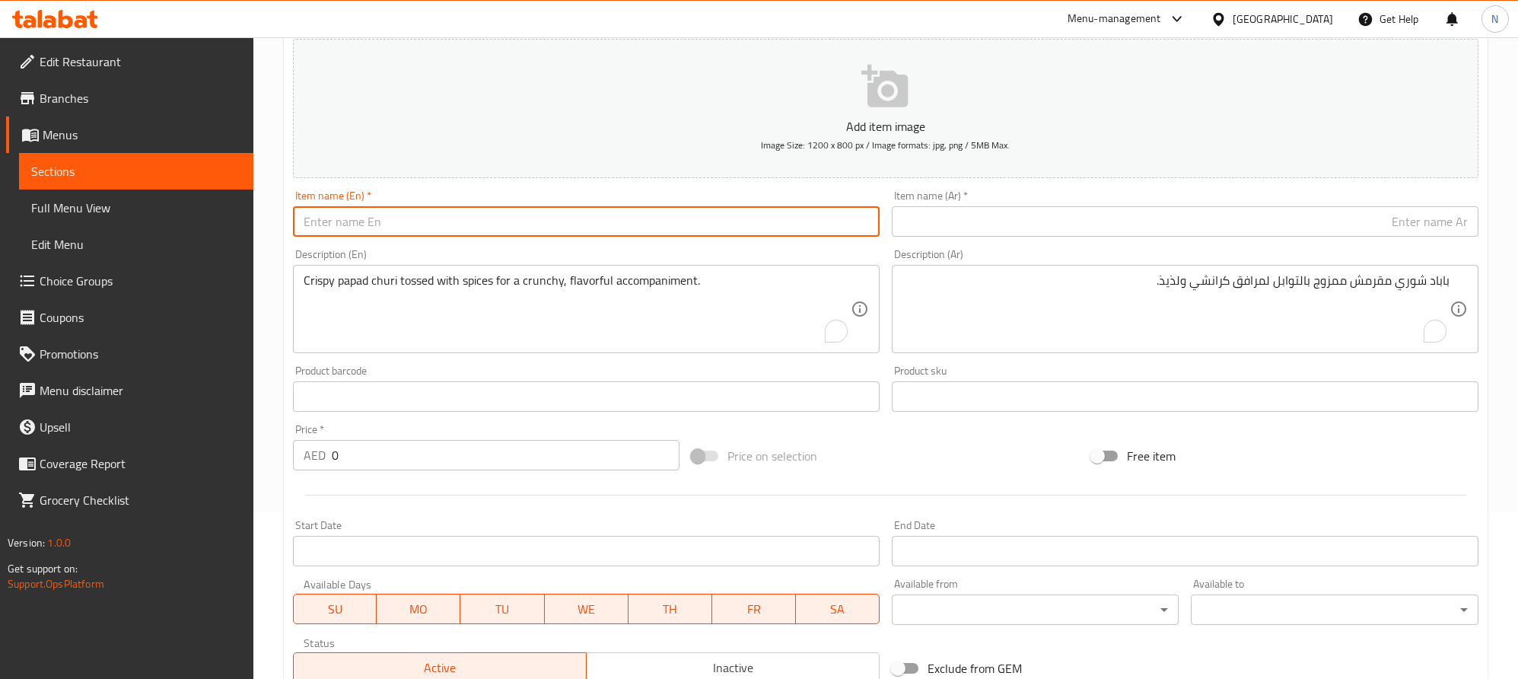
paste input "Sp. French Fries"
type input "Sp. French Fries"
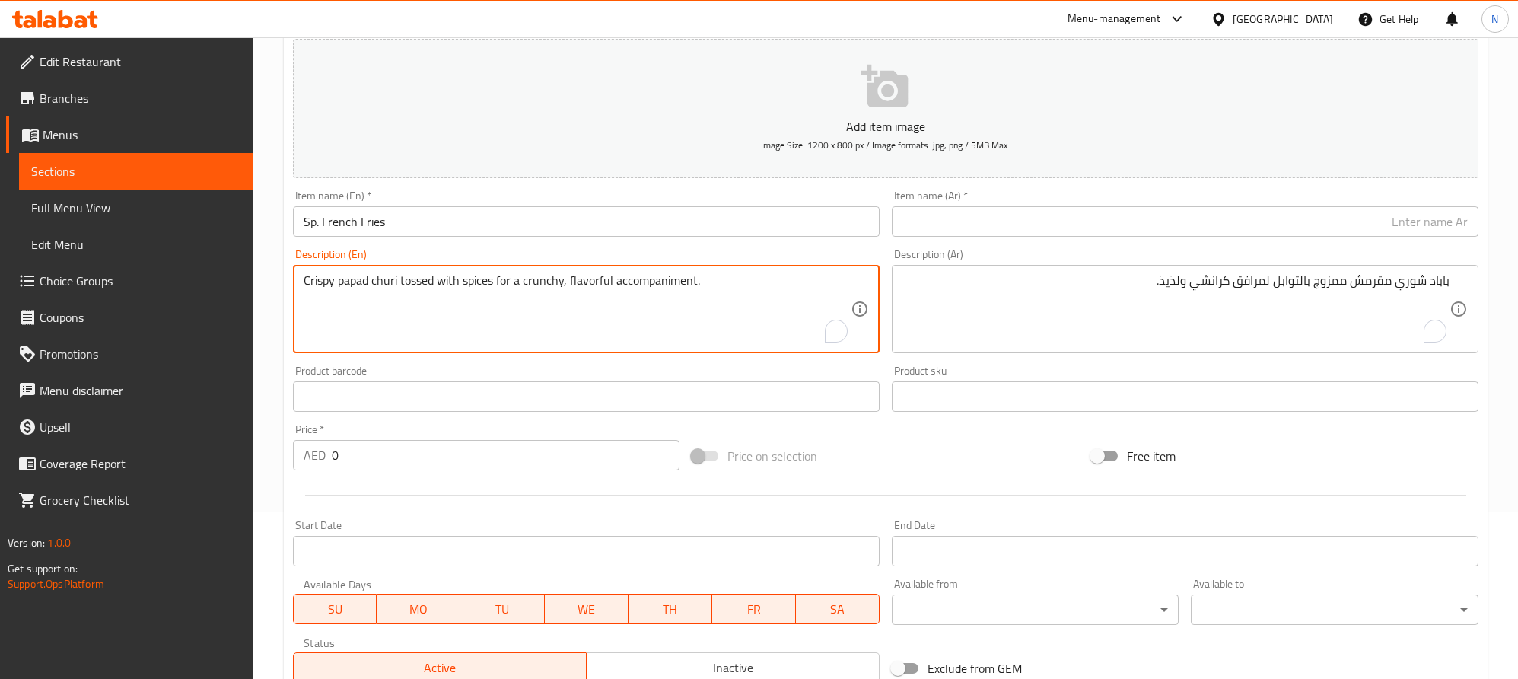
click at [626, 316] on textarea "Crispy papad churi tossed with spices for a crunchy, flavorful accompaniment." at bounding box center [577, 309] width 547 height 72
paste textarea "Golden, crispy French fries seasoned to perfection for a classic favorite snack."
type textarea "Golden, crispy French fries seasoned to perfection for a classic favorite snack."
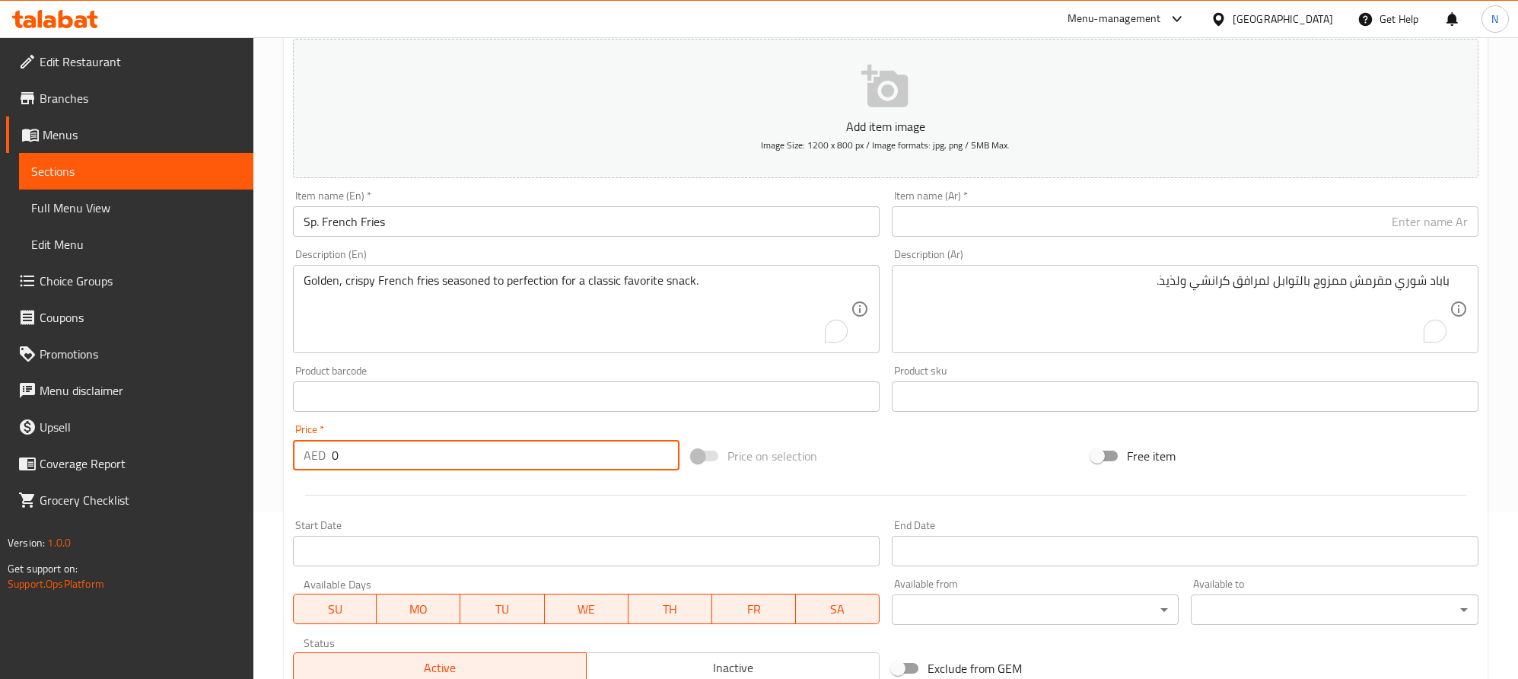
drag, startPoint x: 413, startPoint y: 466, endPoint x: 279, endPoint y: 448, distance: 135.8
click at [317, 460] on div "AED 0 Price *" at bounding box center [486, 455] width 387 height 30
paste input "14.0"
type input "14.00"
click at [405, 215] on input "Sp. French Fries" at bounding box center [586, 221] width 587 height 30
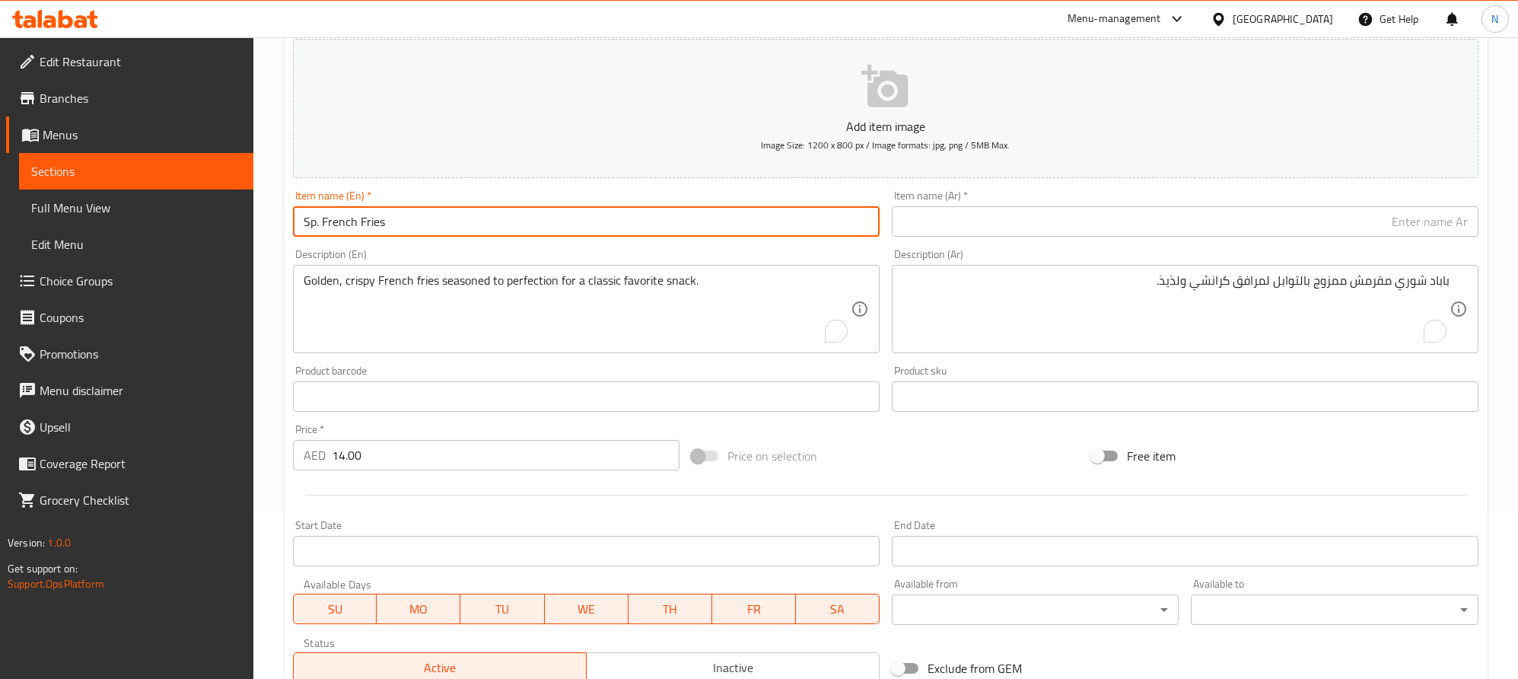
click at [405, 215] on input "Sp. French Fries" at bounding box center [586, 221] width 587 height 30
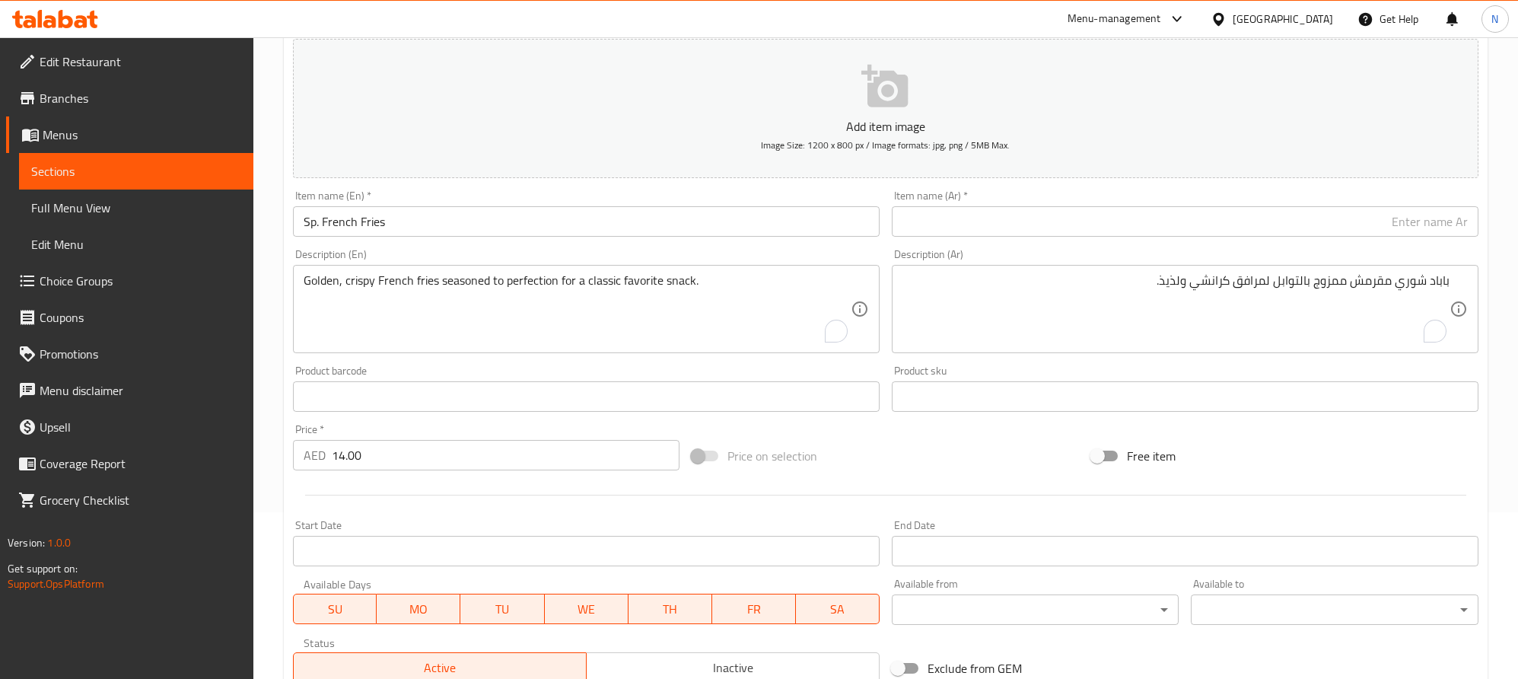
click at [1336, 218] on input "text" at bounding box center [1185, 221] width 587 height 30
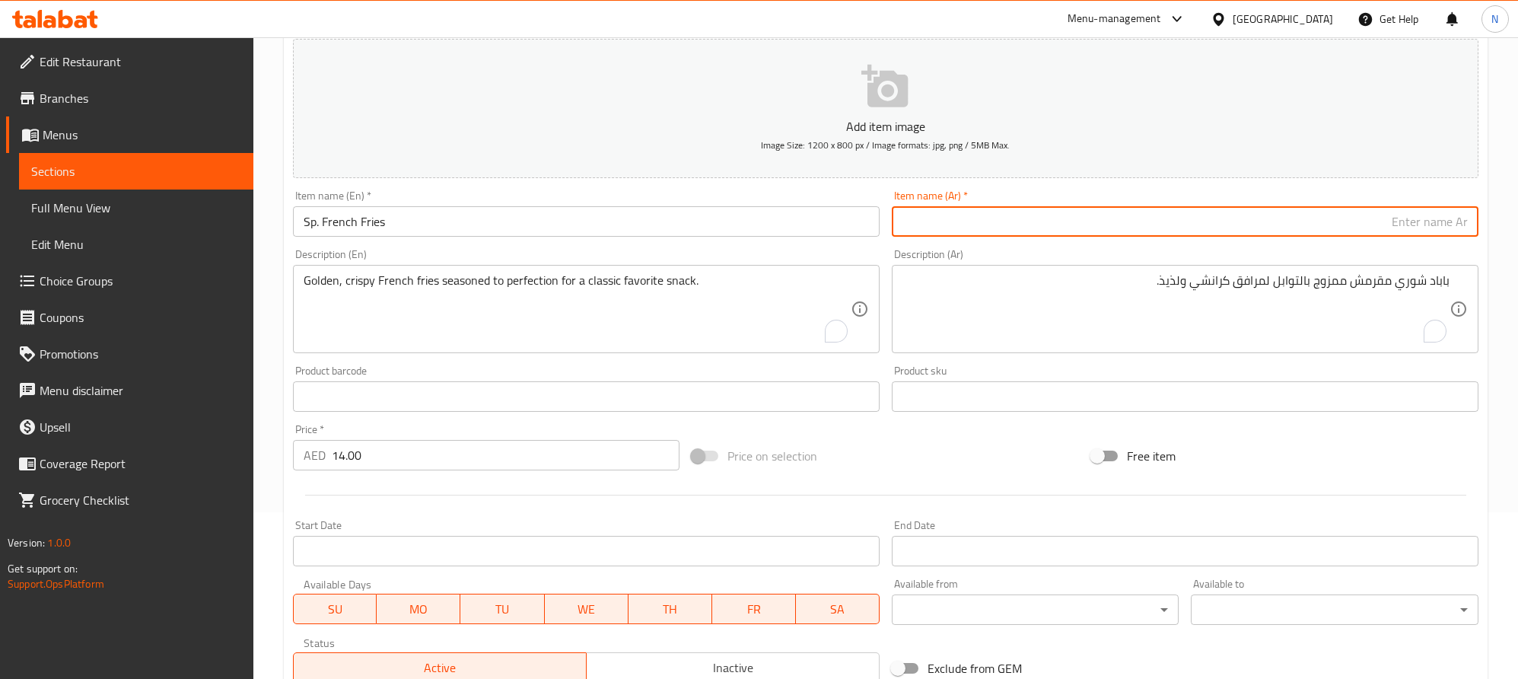
paste input "بطاطس مقلية خاصة"
click at [1377, 220] on input "بطاطس مقلية خاصة" at bounding box center [1185, 221] width 587 height 30
type input "بطاطس مقلية اس بي"
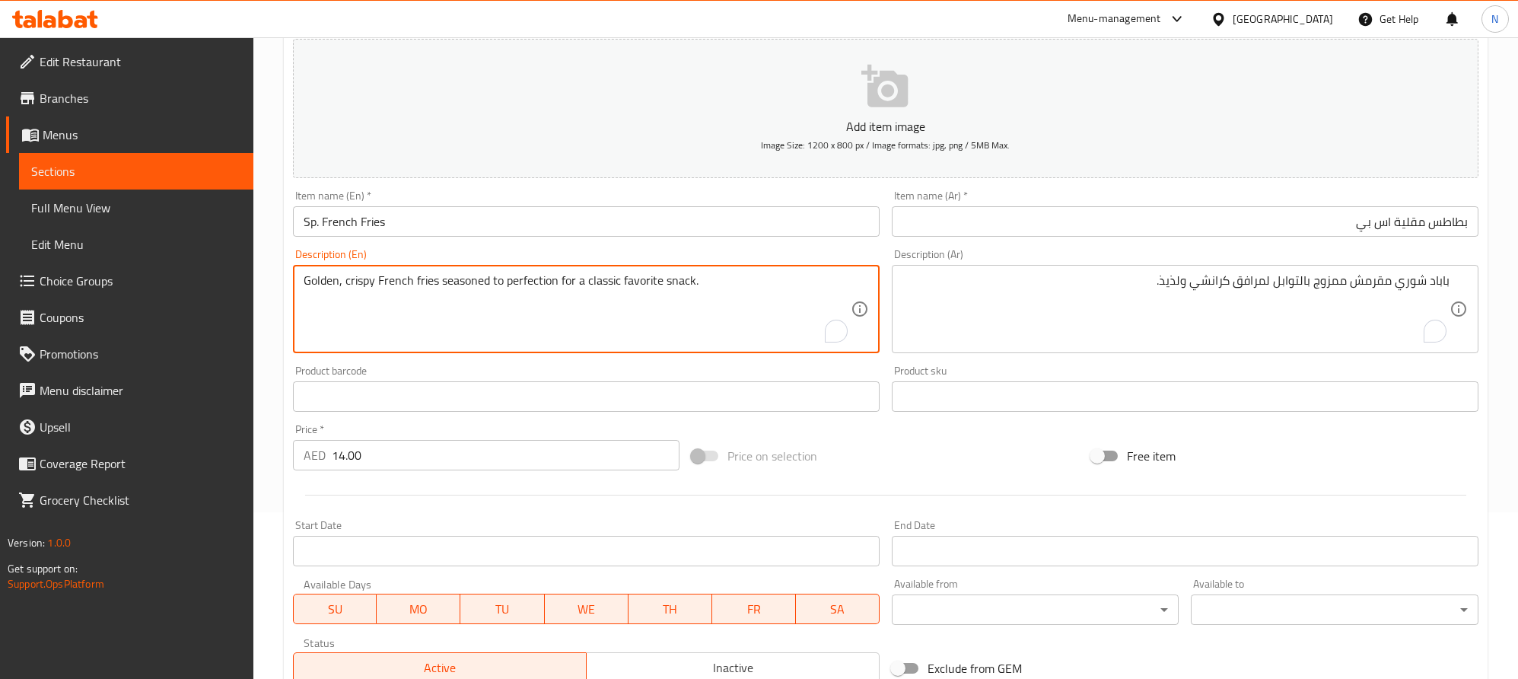
click at [680, 316] on textarea "Golden, crispy French fries seasoned to perfection for a classic favorite snack." at bounding box center [577, 309] width 547 height 72
click at [681, 316] on textarea "Golden, crispy French fries seasoned to perfection for a classic favorite snack." at bounding box center [577, 309] width 547 height 72
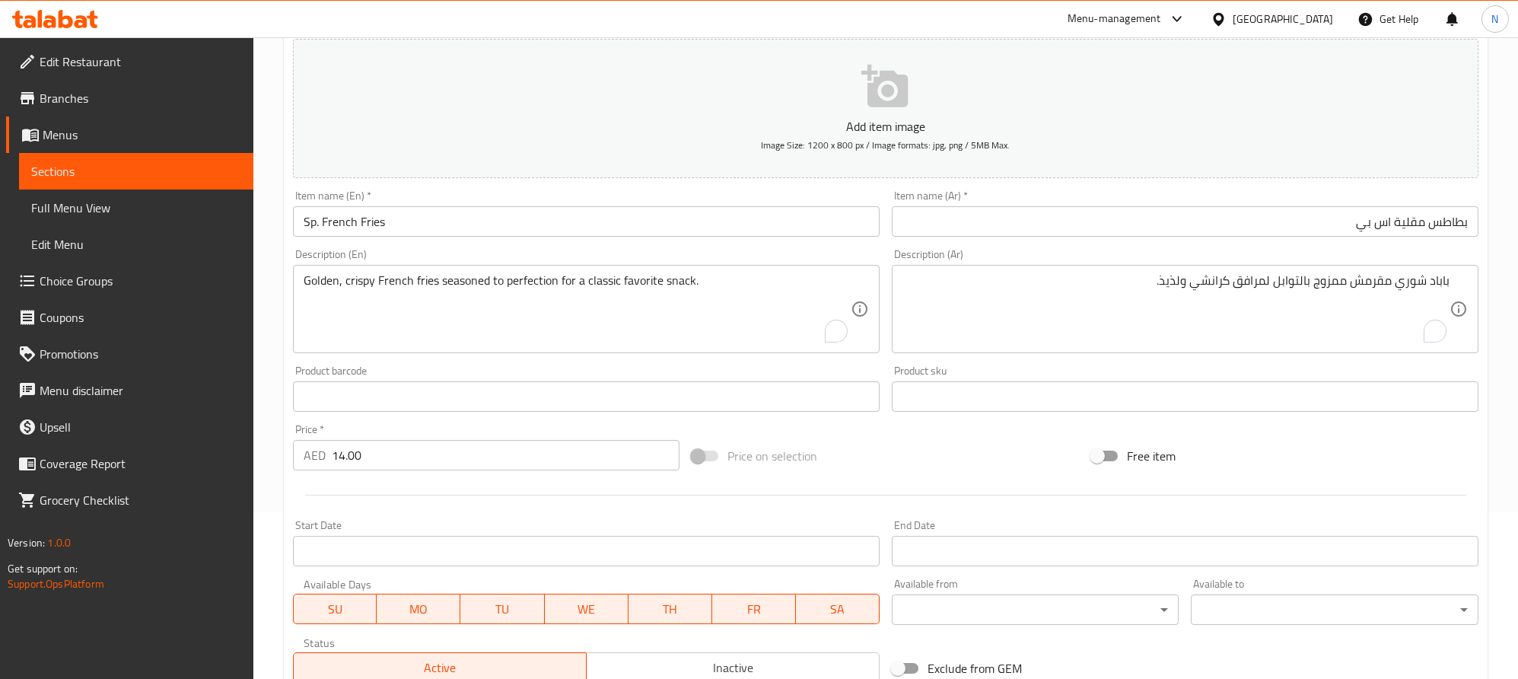
click at [505, 291] on textarea "Golden, crispy French fries seasoned to perfection for a classic favorite snack." at bounding box center [577, 309] width 547 height 72
click at [1228, 300] on textarea "باباد شوري مقرمش ممزوج بالتوابل لمرافق كرانشي ولذيذ." at bounding box center [1176, 309] width 547 height 72
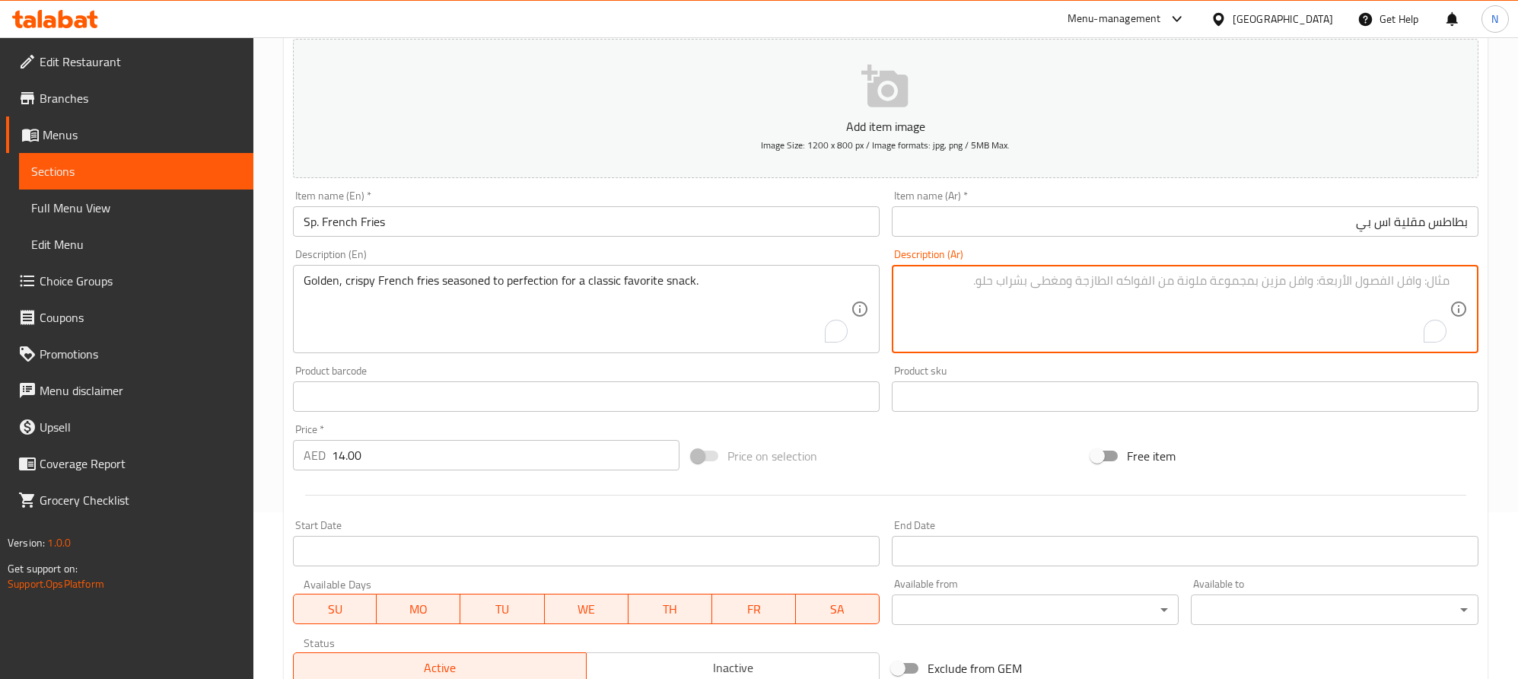
paste textarea "بطاطس مقلية ذهبية اللون ومقرمشة ومتبلة بشكل مثالي للحصول على وجبة خفيفة كلاسيكي…"
click at [1331, 285] on textarea "بطاطس مقلية ذهبية اللون ومقرمشة ومتبلة بشكل مثالي للحصول على وجبة خفيفة كلاسيكي…" at bounding box center [1176, 309] width 547 height 72
click at [1129, 284] on textarea "بطاطس مقلية ذهبية ومقرمشة ومتبلة بشكل مثالي للحصول على وجبة خفيفة كلاسيكية مفضل…" at bounding box center [1176, 309] width 547 height 72
click at [1135, 276] on textarea "بطاطس مقلية ذهبية ومقرمشة ومتبلة بشكل مثالي للحصولى وجبة خفيفة كلاسيكية مفضلة." at bounding box center [1176, 309] width 547 height 72
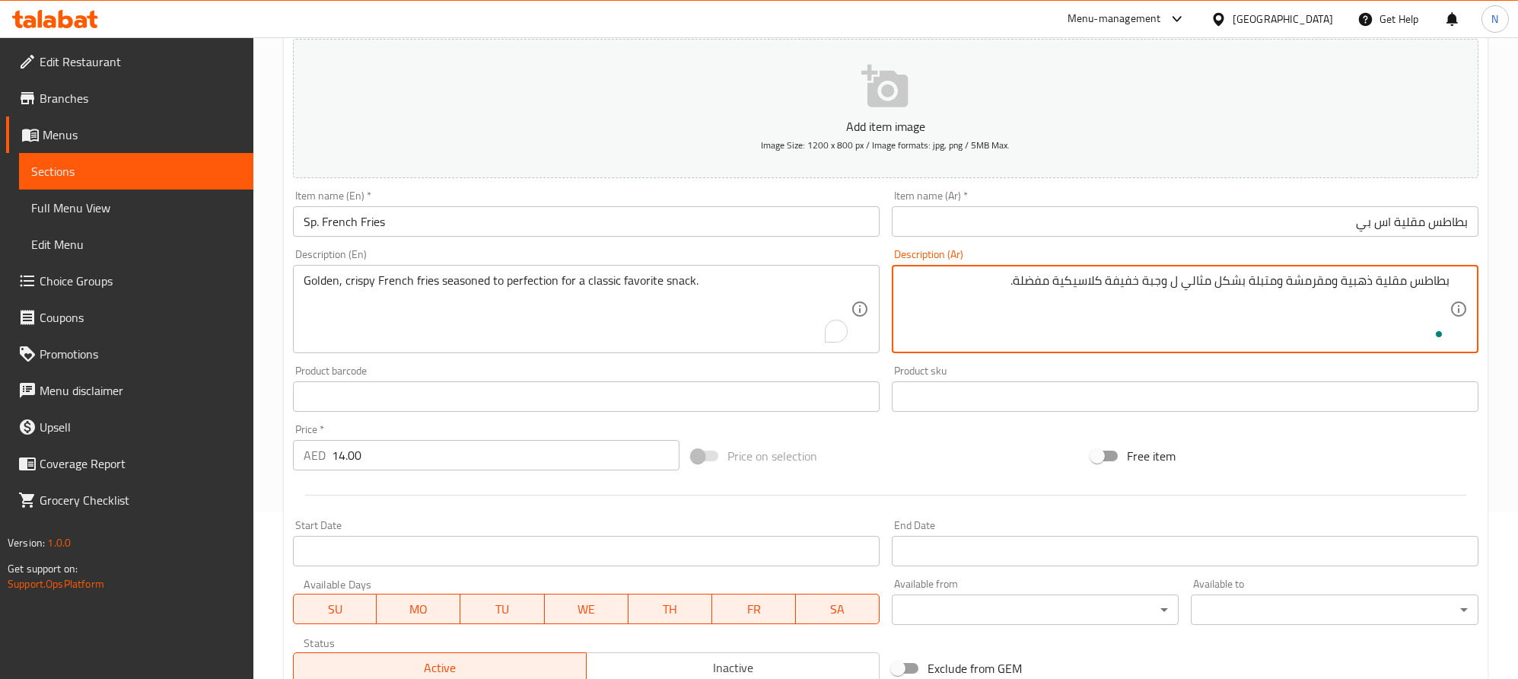
click at [1171, 285] on textarea "بطاطس مقلية ذهبية ومقرمشة ومتبلة بشكل مثالي ل وجبة خفيفة كلاسيكية مفضلة." at bounding box center [1176, 309] width 547 height 72
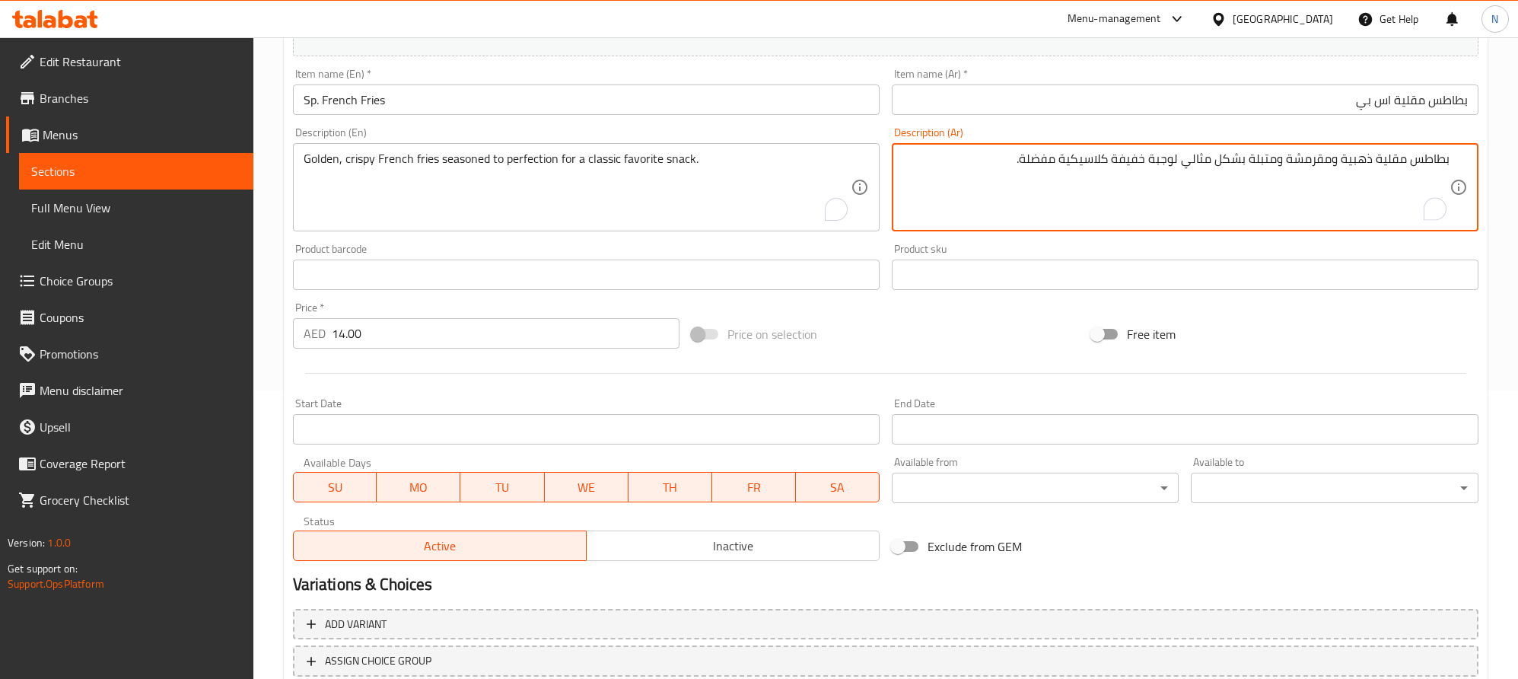
scroll to position [395, 0]
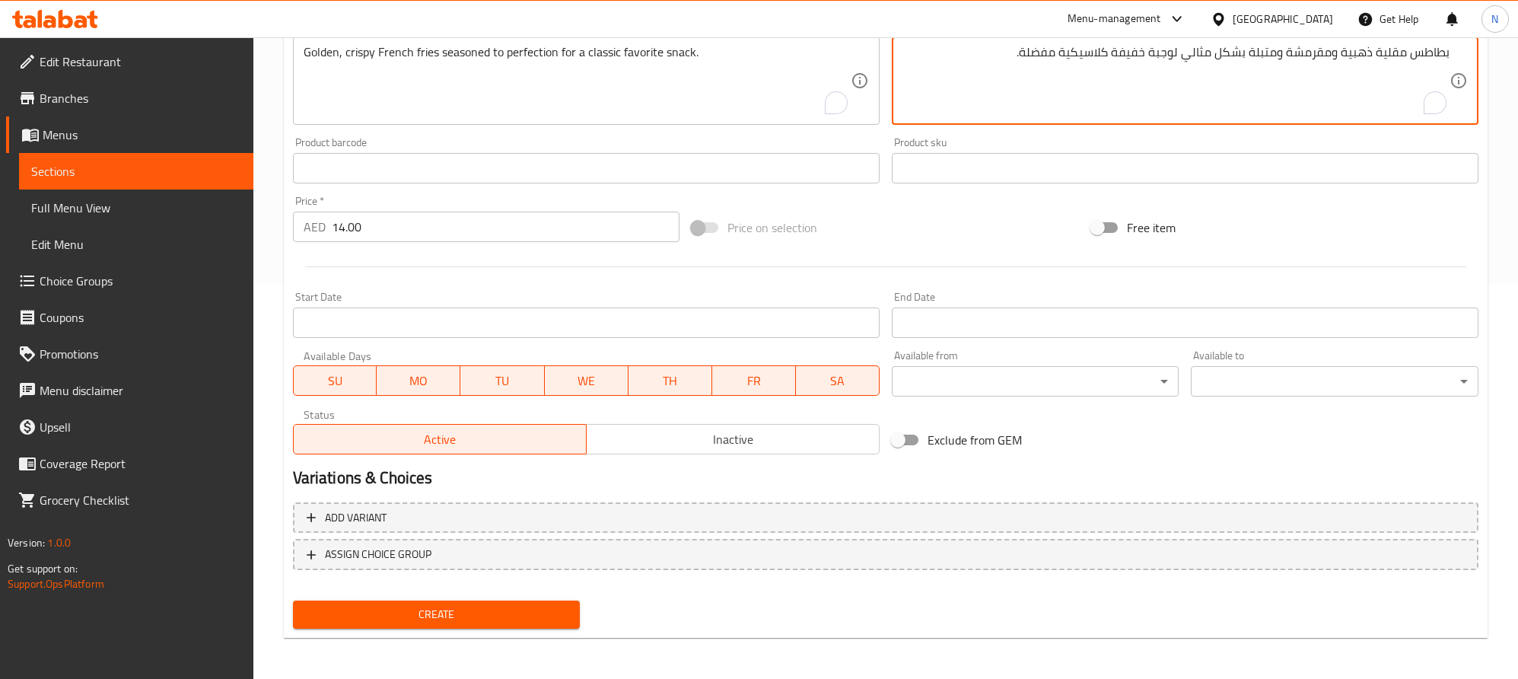
type textarea "بطاطس مقلية ذهبية ومقرمشة ومتبلة بشكل مثالي لوجبة خفيفة كلاسيكية مفضلة."
click at [467, 606] on span "Create" at bounding box center [436, 614] width 263 height 19
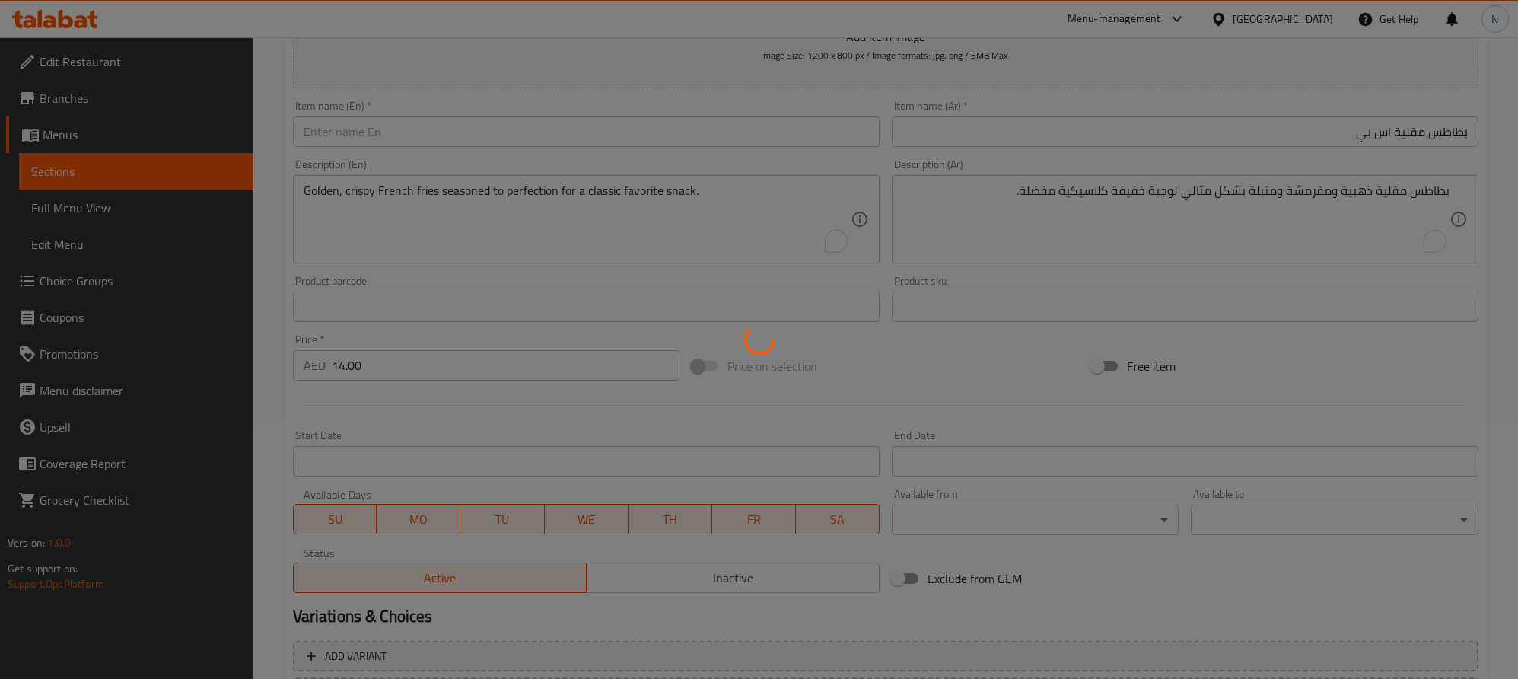
type input "0"
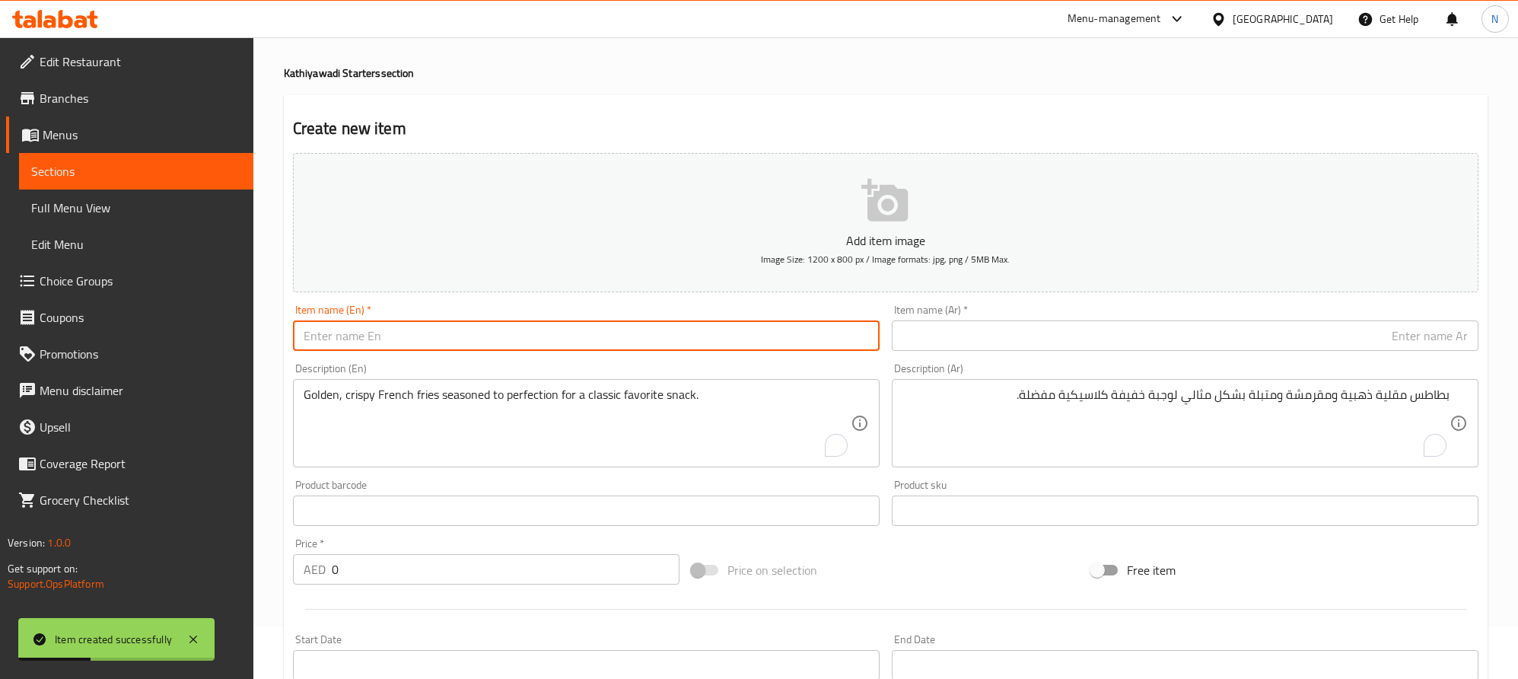
click at [505, 338] on input "text" at bounding box center [586, 335] width 587 height 30
paste input "Cheese Masala Papad"
click at [505, 338] on input "Cheese Masala Papad" at bounding box center [586, 335] width 587 height 30
type input "Cheese Masala Papad"
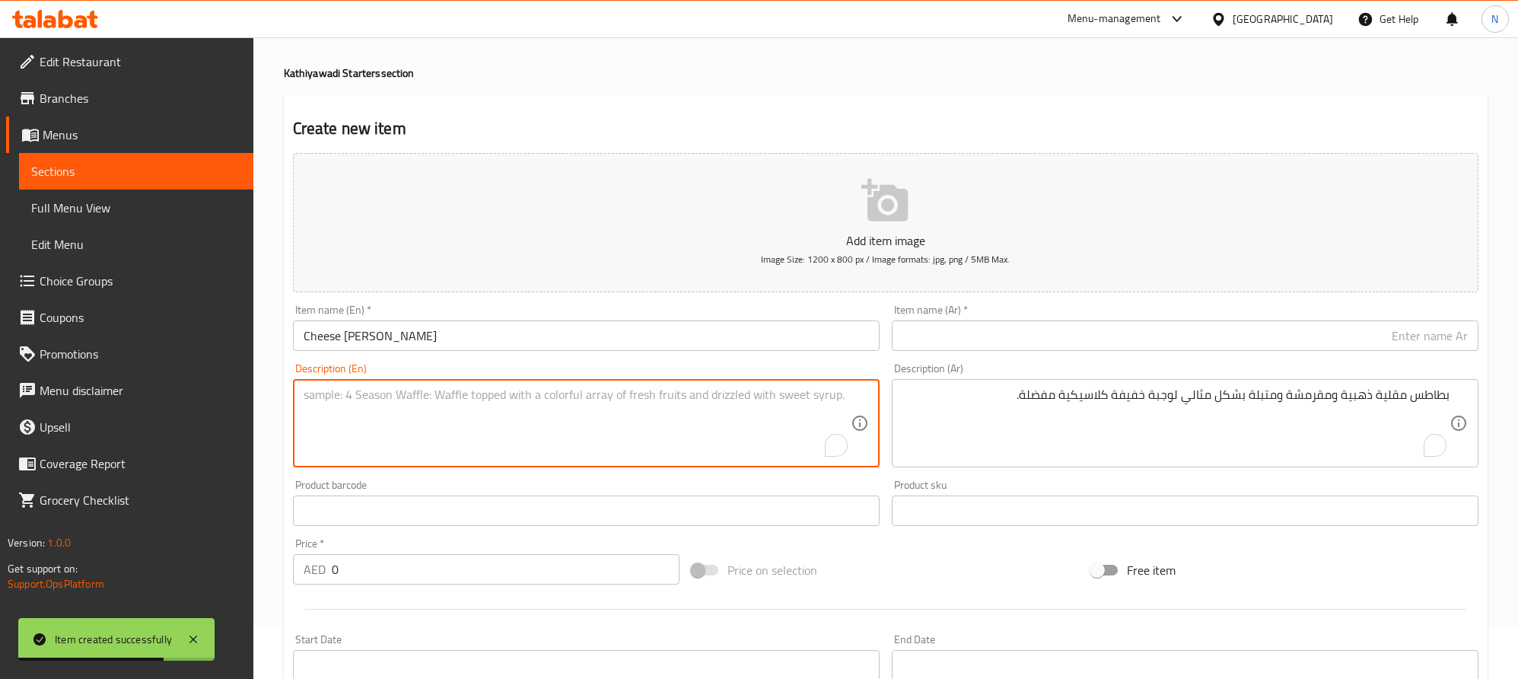
click at [429, 411] on textarea "To enrich screen reader interactions, please activate Accessibility in Grammarl…" at bounding box center [577, 423] width 547 height 72
paste textarea "Papad topped with spiced cheese for a tangy, crunchy treat."
click at [429, 407] on textarea "Papad topped with spiced cheese for a tangy, crunchy treat." at bounding box center [577, 423] width 547 height 72
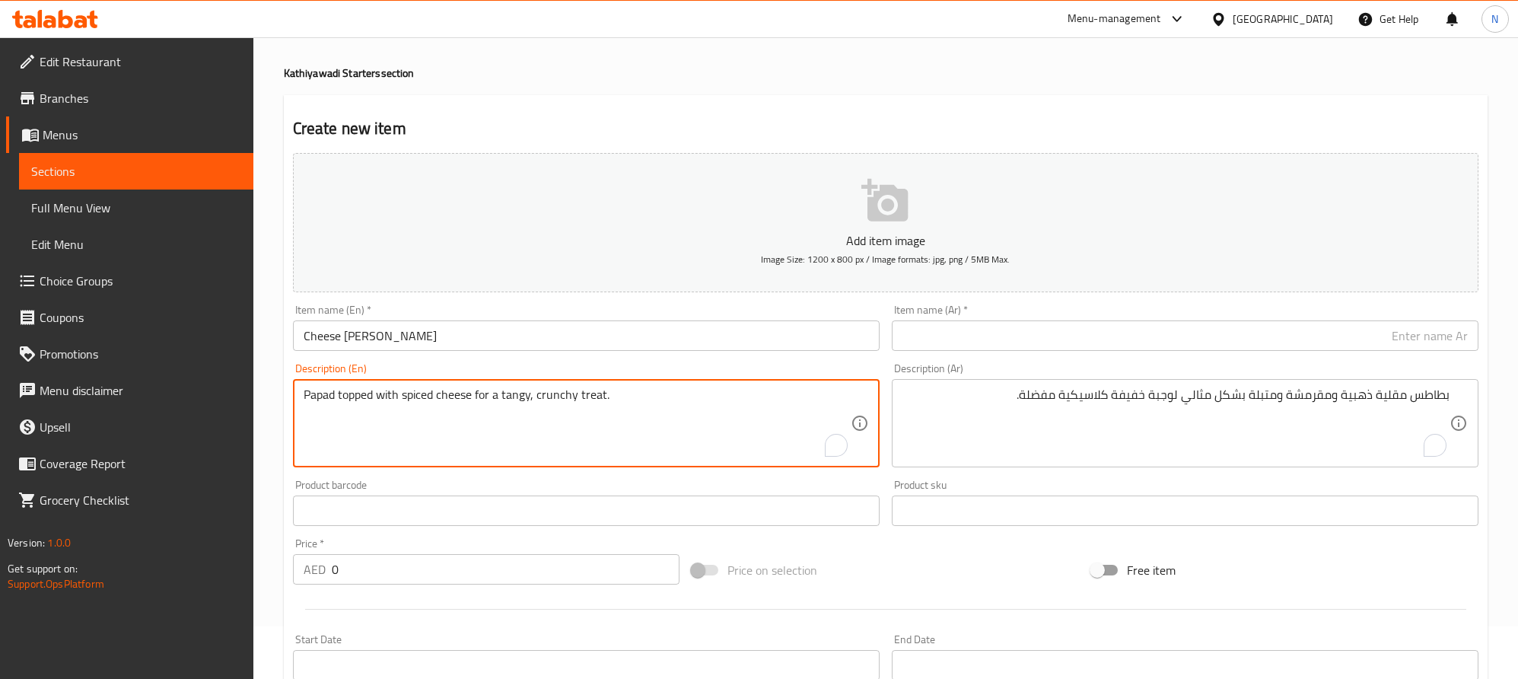
type textarea "Papad topped with spiced cheese for a tangy, crunchy treat."
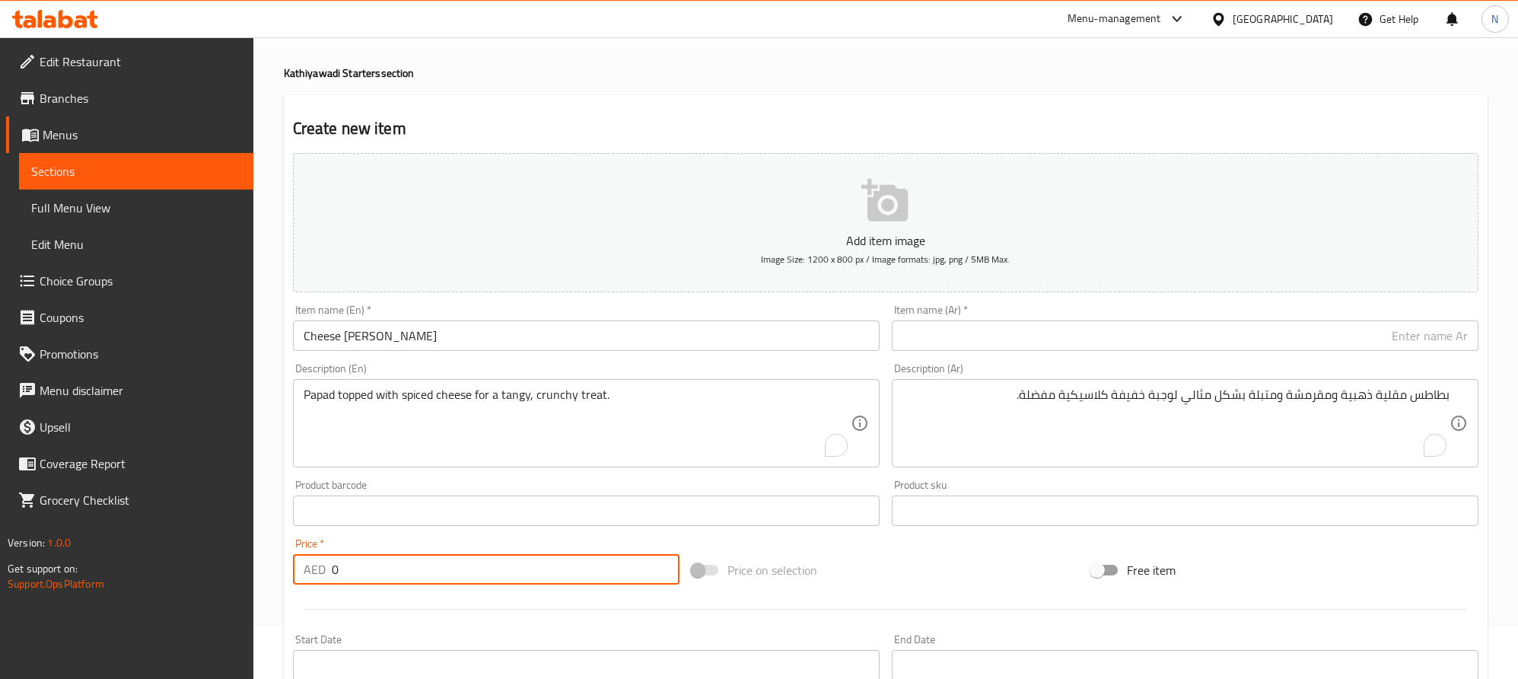
drag, startPoint x: 357, startPoint y: 560, endPoint x: 331, endPoint y: 567, distance: 26.8
click at [332, 567] on input "0" at bounding box center [506, 569] width 349 height 30
paste input "10.0"
type input "10.00"
click at [511, 330] on input "Cheese Masala Papad" at bounding box center [586, 335] width 587 height 30
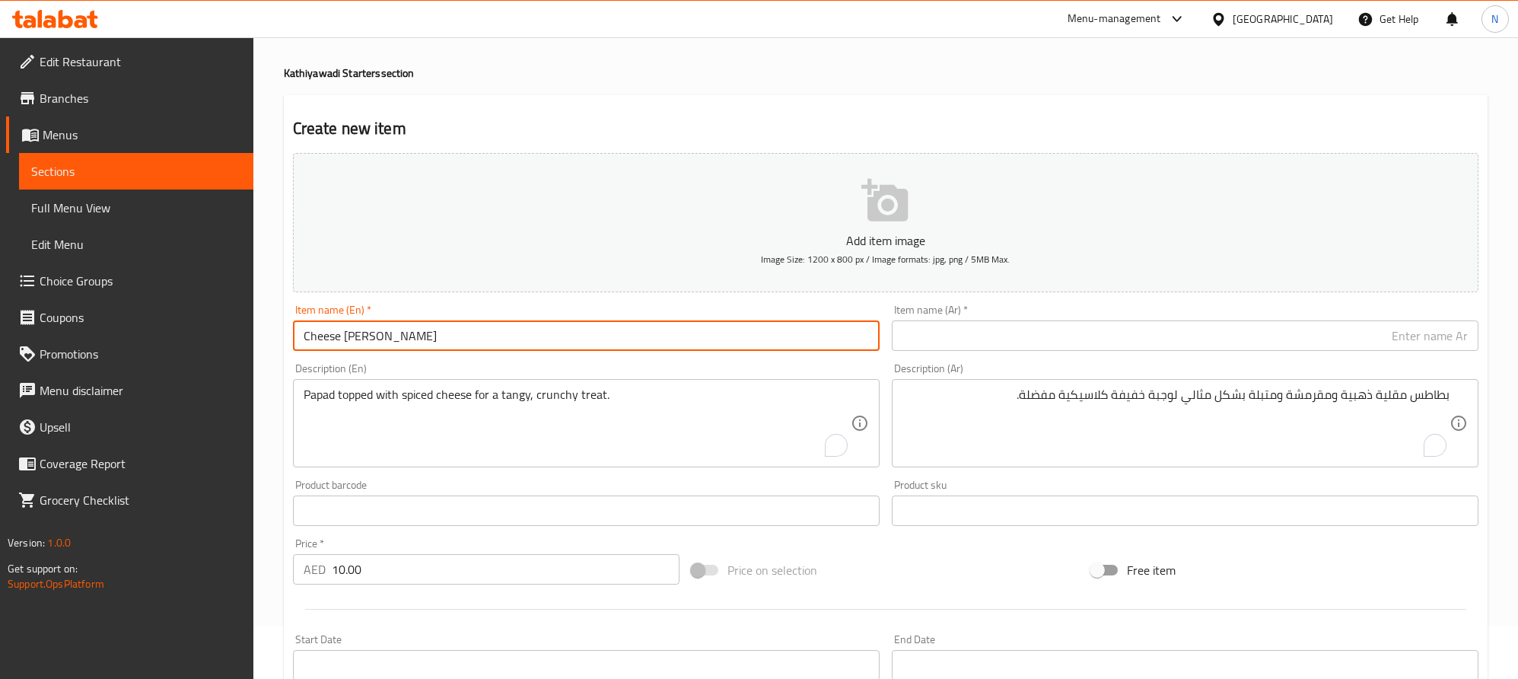
click at [512, 330] on input "Cheese Masala Papad" at bounding box center [586, 335] width 587 height 30
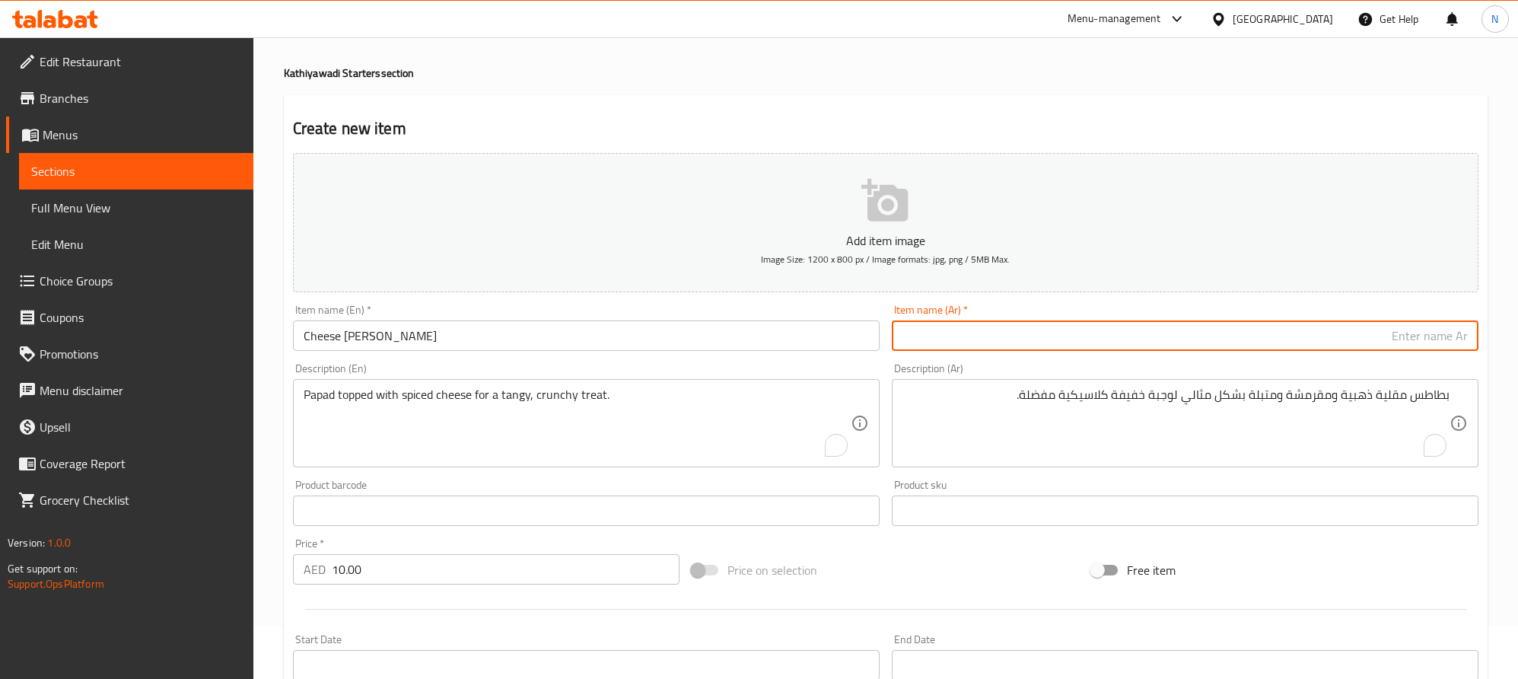
click at [1219, 338] on input "text" at bounding box center [1185, 335] width 587 height 30
paste input "باباد ماسالا بالجبن"
type input "باباد ماسالا بالجبن"
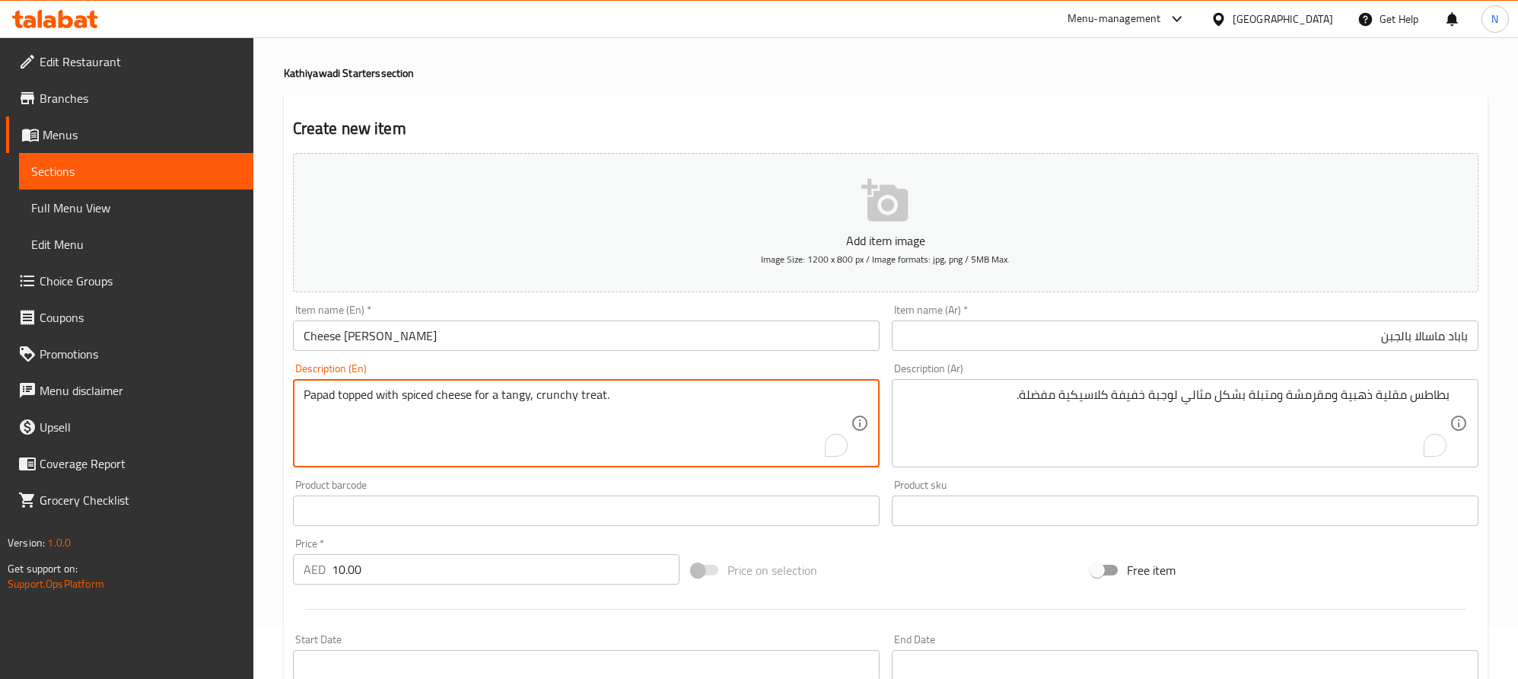
click at [601, 416] on textarea "Papad topped with spiced cheese for a tangy, crunchy treat." at bounding box center [577, 423] width 547 height 72
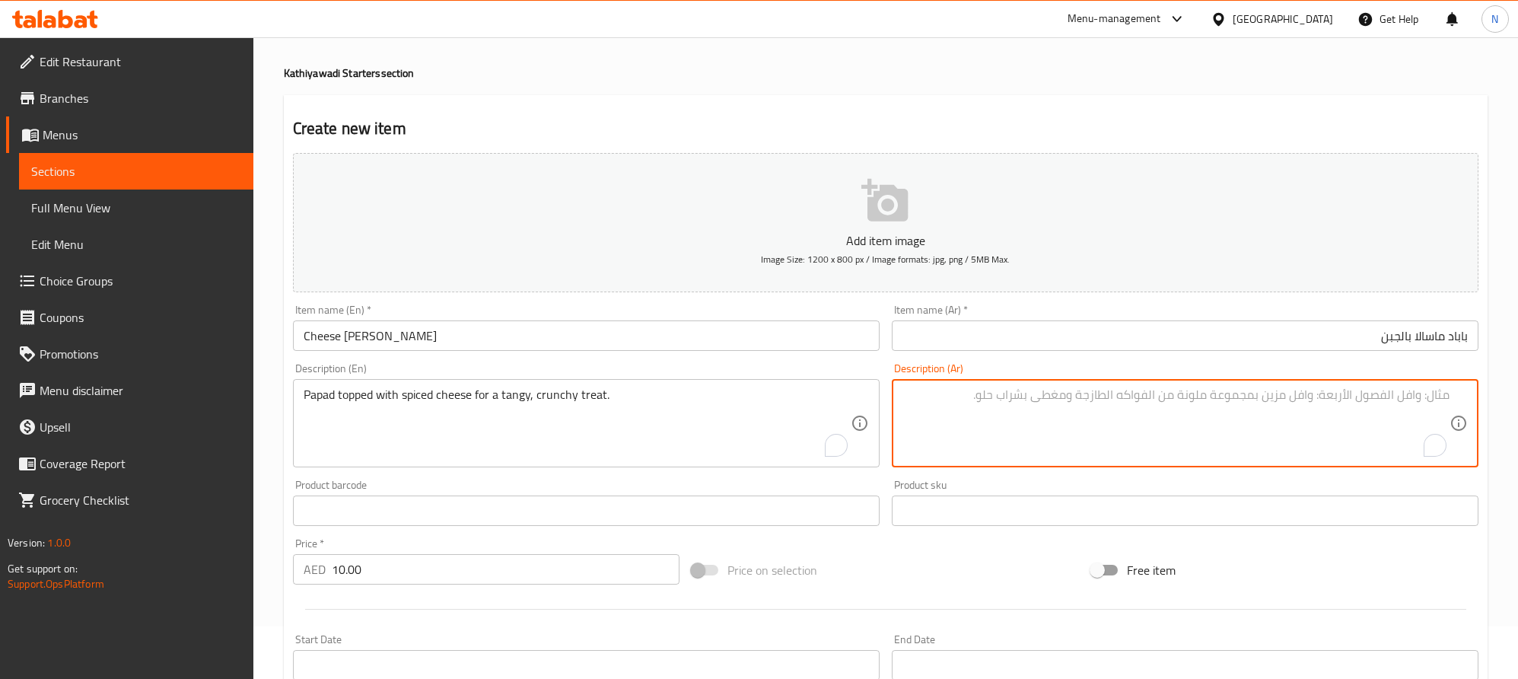
click at [1254, 400] on textarea "To enrich screen reader interactions, please activate Accessibility in Grammarl…" at bounding box center [1176, 423] width 547 height 72
paste textarea "باباد مغطى بالجبن المتبل للحصول على وجبة لذيذة ومقرمشة."
click at [1377, 400] on textarea "باباد مغطى بالجبن المتبل للحصول على وجبة لذيذة ومقرمشة." at bounding box center [1176, 423] width 547 height 72
click at [1357, 400] on textarea "باباد مغطى بجبن المتبل للحصول على وجبة لذيذة ومقرمشة." at bounding box center [1176, 423] width 547 height 72
click at [1318, 400] on textarea "باباد مغطى بجبن متبل للحصول على وجبة لذيذة ومقرمشة." at bounding box center [1176, 423] width 547 height 72
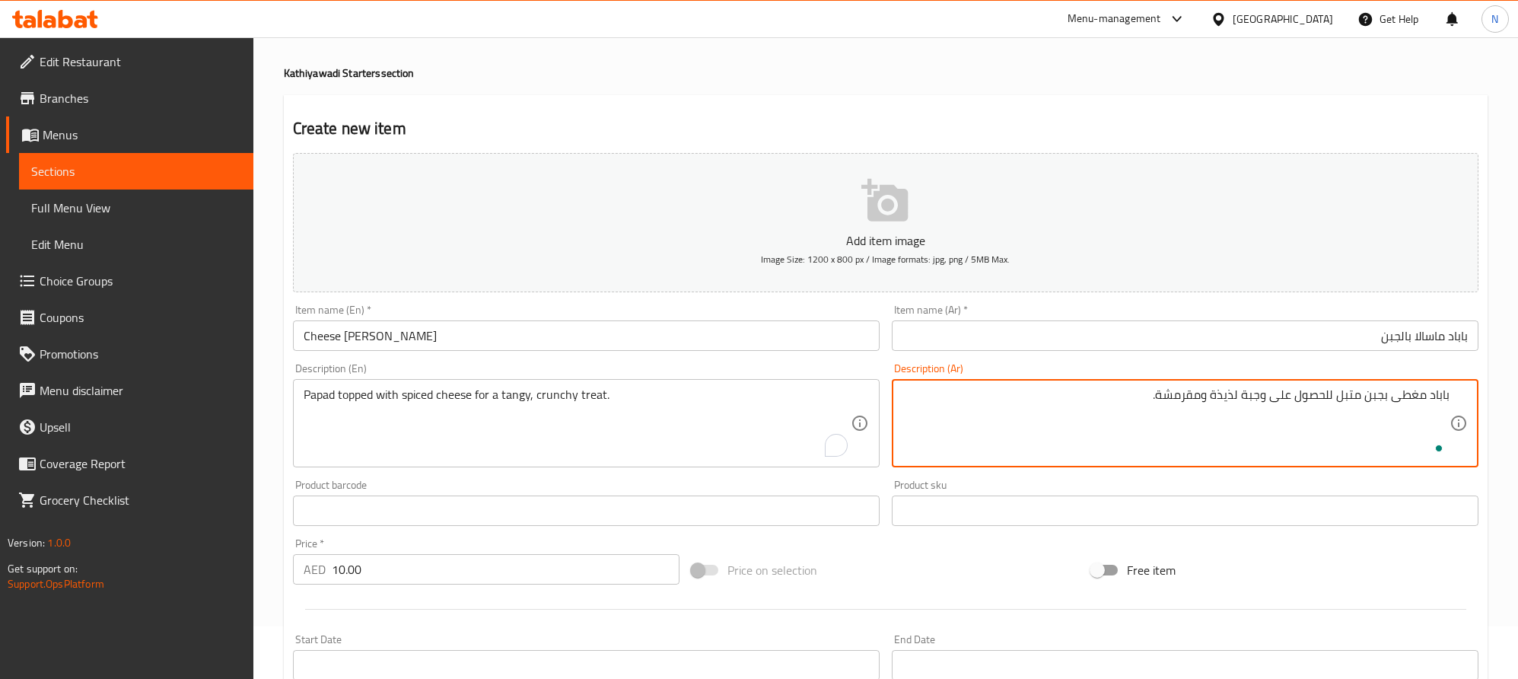
click at [1318, 400] on textarea "باباد مغطى بجبن متبل للحصول على وجبة لذيذة ومقرمشة." at bounding box center [1176, 423] width 547 height 72
click at [1320, 397] on textarea "باباد مغطى بجبن متبل على وجبة لذيذة ومقرمشة." at bounding box center [1176, 423] width 547 height 72
click at [1299, 398] on textarea "باباد مغطى بجبن متبل على وجبة لذيذة ومقرمشة." at bounding box center [1176, 423] width 547 height 72
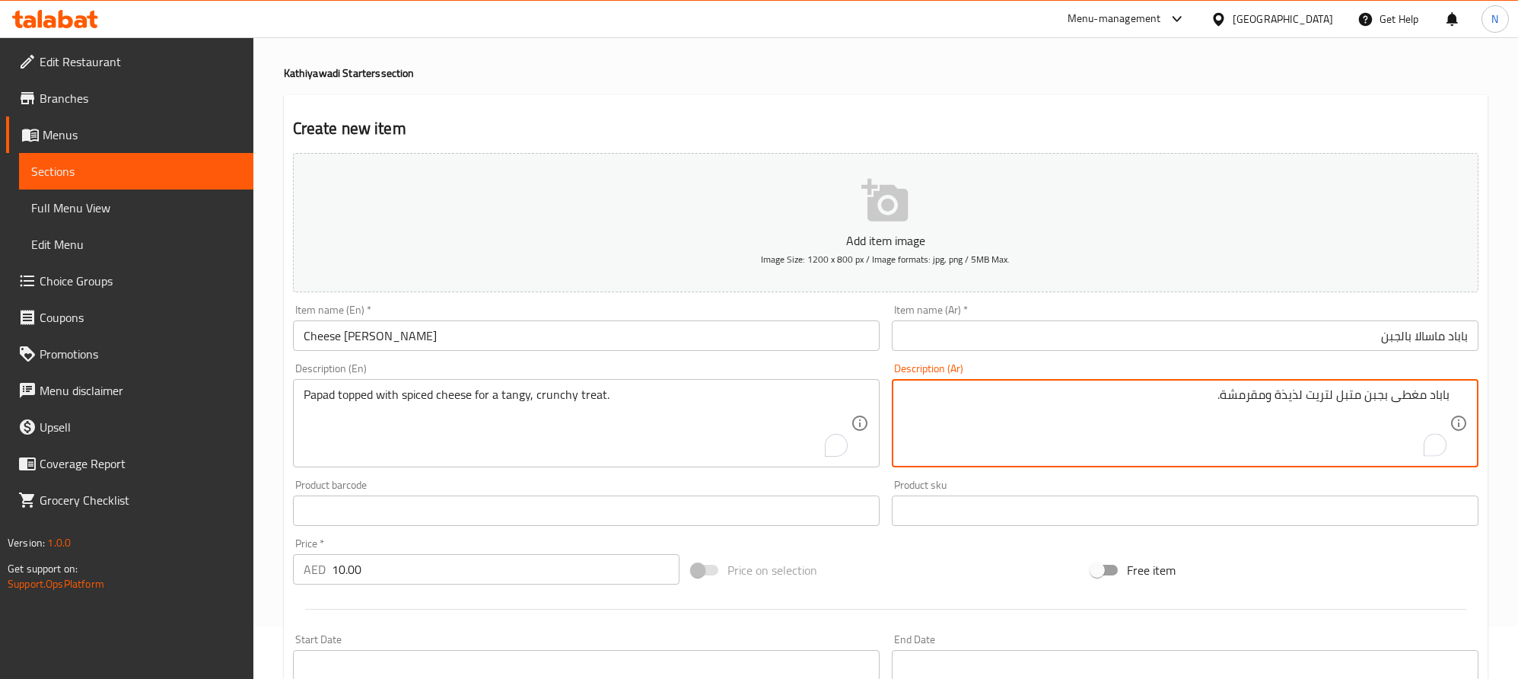
click at [1295, 398] on textarea "باباد مغطى بجبن متبل لتريت لذيذة ومقرمشة." at bounding box center [1176, 423] width 547 height 72
click at [1204, 400] on textarea "باباد مغطى بجبن متبل لتريت منعش ومقرمشة." at bounding box center [1176, 423] width 547 height 72
click at [1051, 422] on textarea "باباد مغطى بجبن متبل لتريت منعش وكرانشي" at bounding box center [1176, 423] width 547 height 72
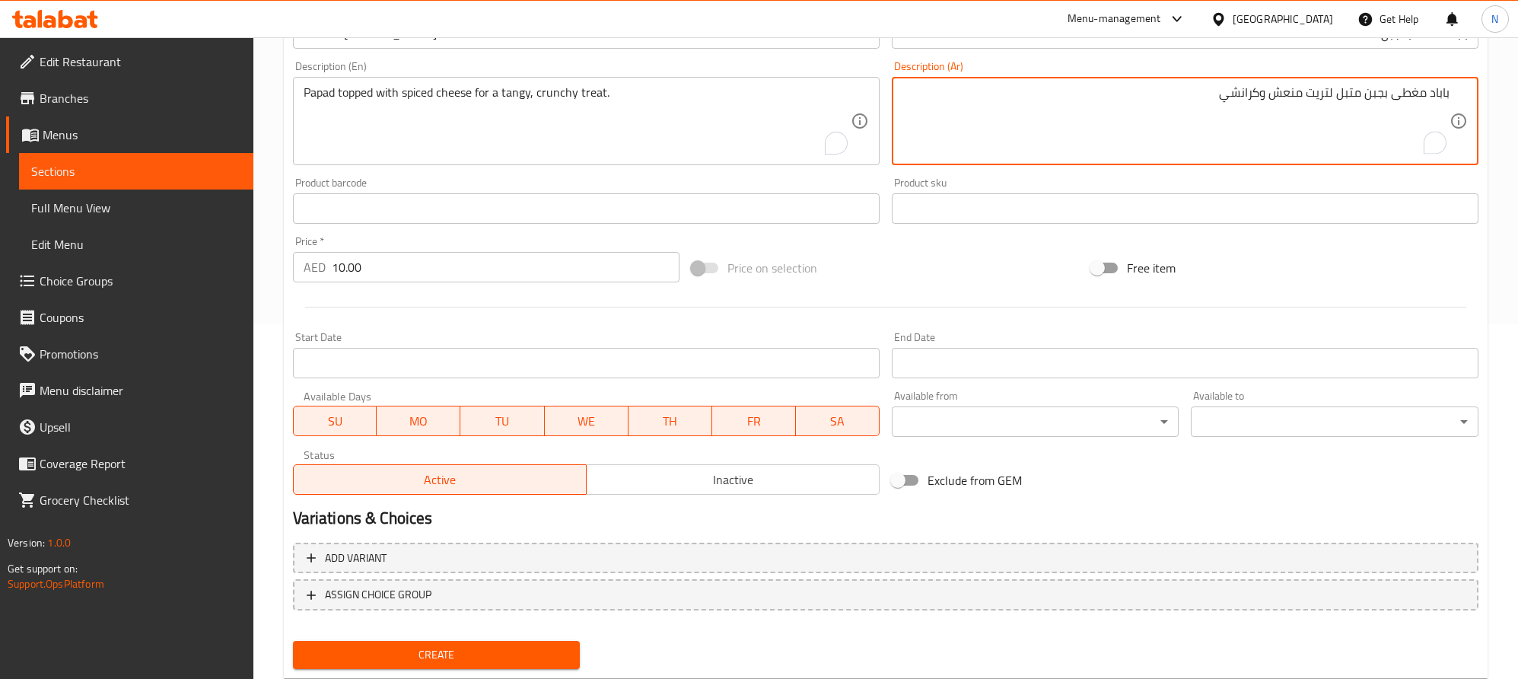
scroll to position [395, 0]
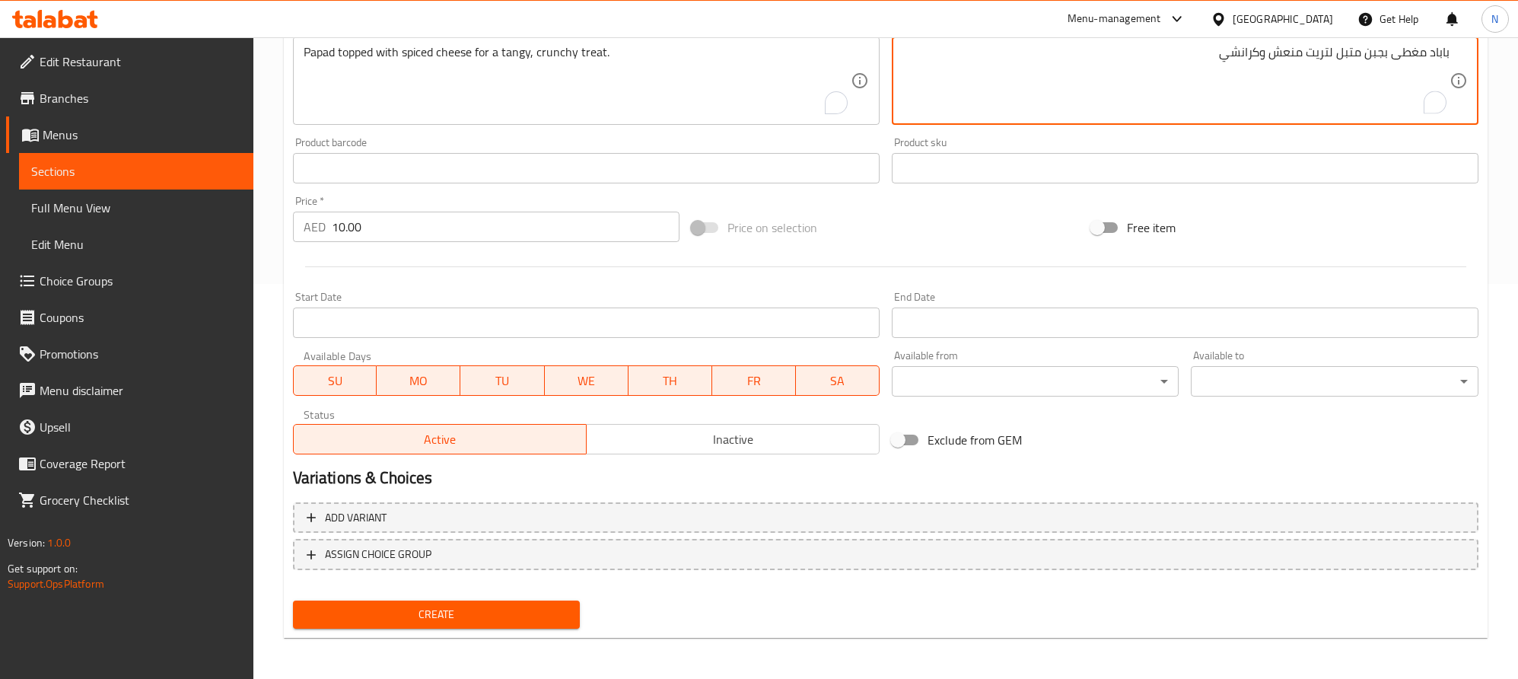
type textarea "باباد مغطى بجبن متبل لتريت منعش وكرانشي"
click at [500, 613] on span "Create" at bounding box center [436, 614] width 263 height 19
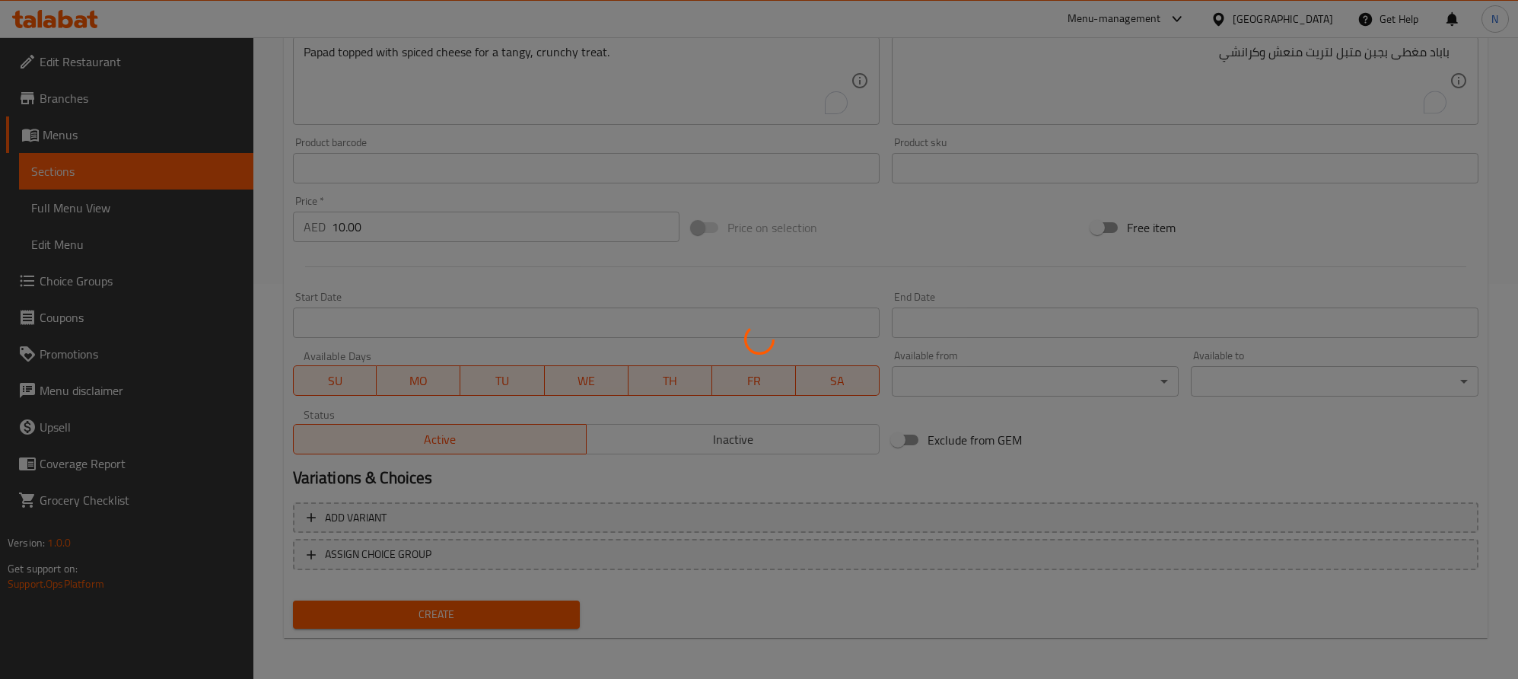
type input "0"
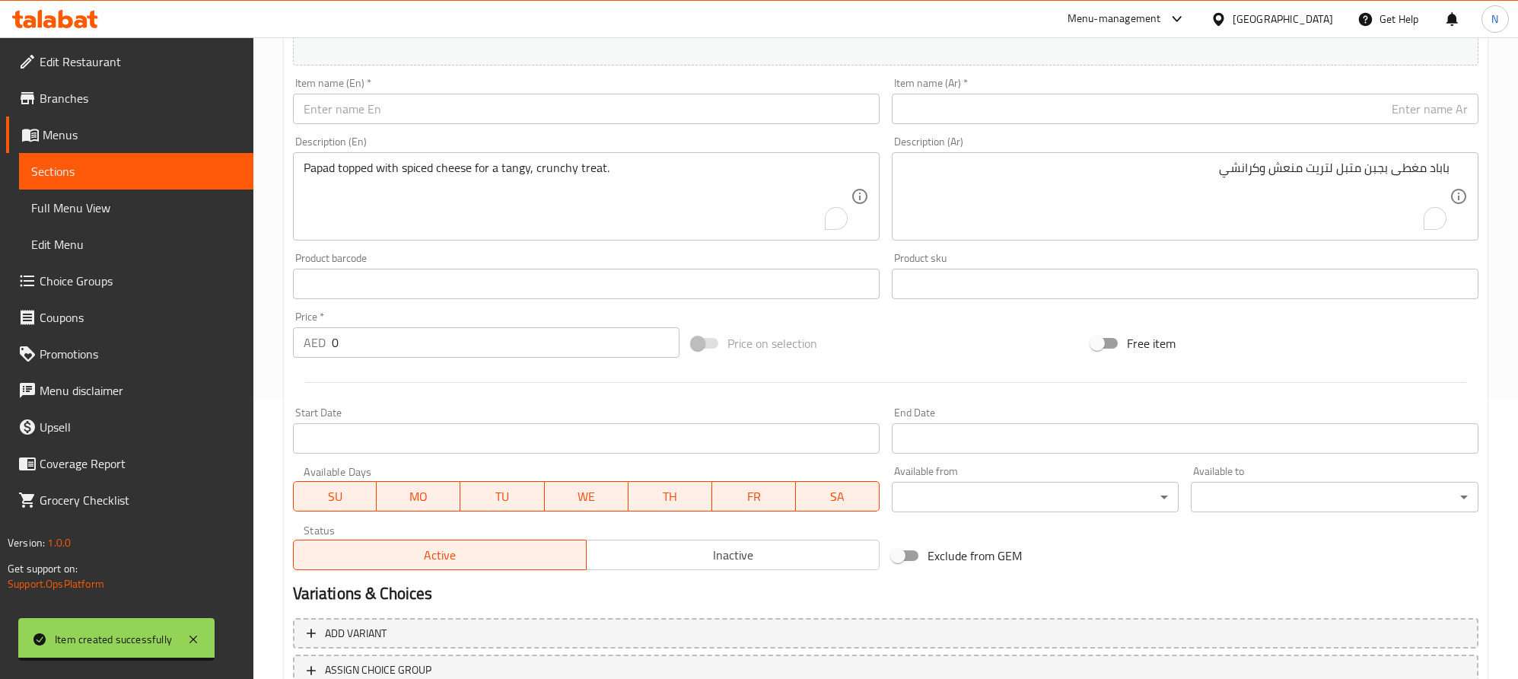
scroll to position [167, 0]
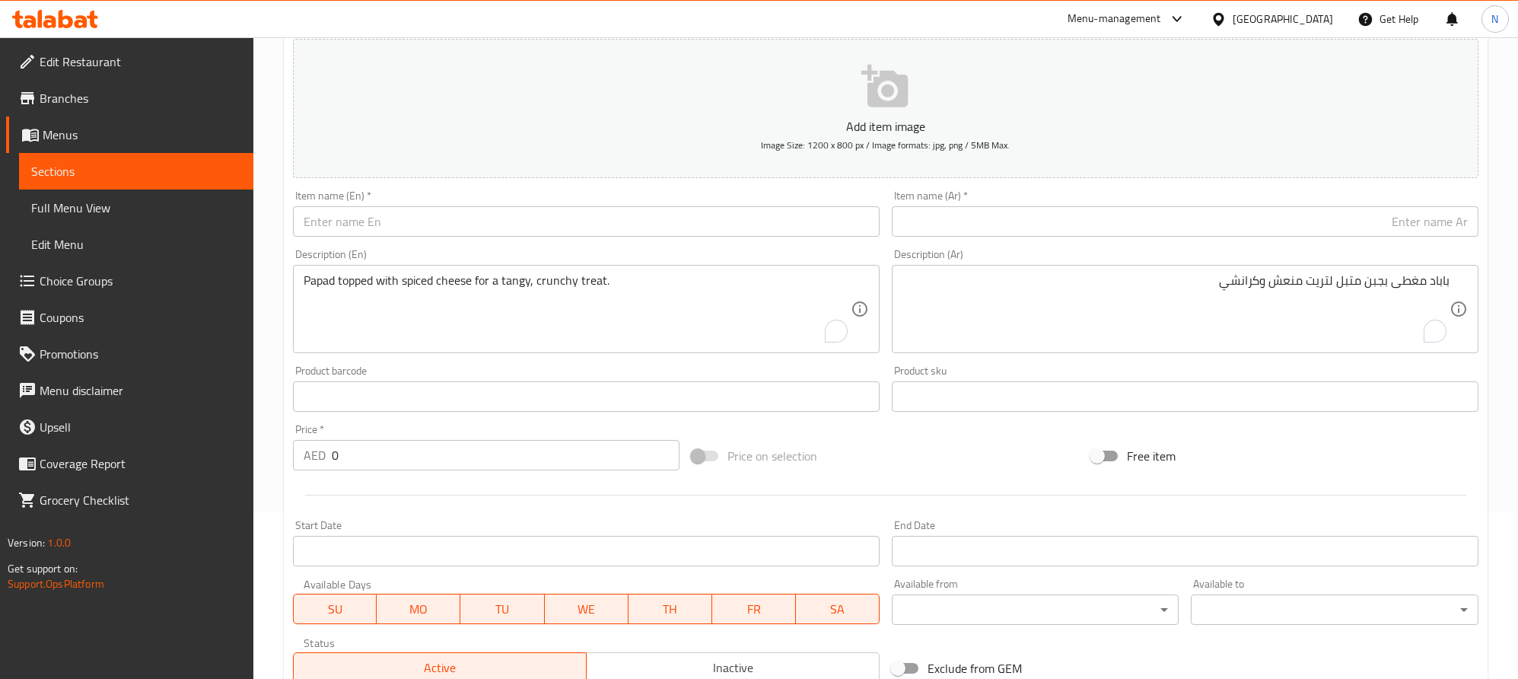
click at [428, 213] on input "text" at bounding box center [586, 221] width 587 height 30
paste input "Cheese Pizza Paratha"
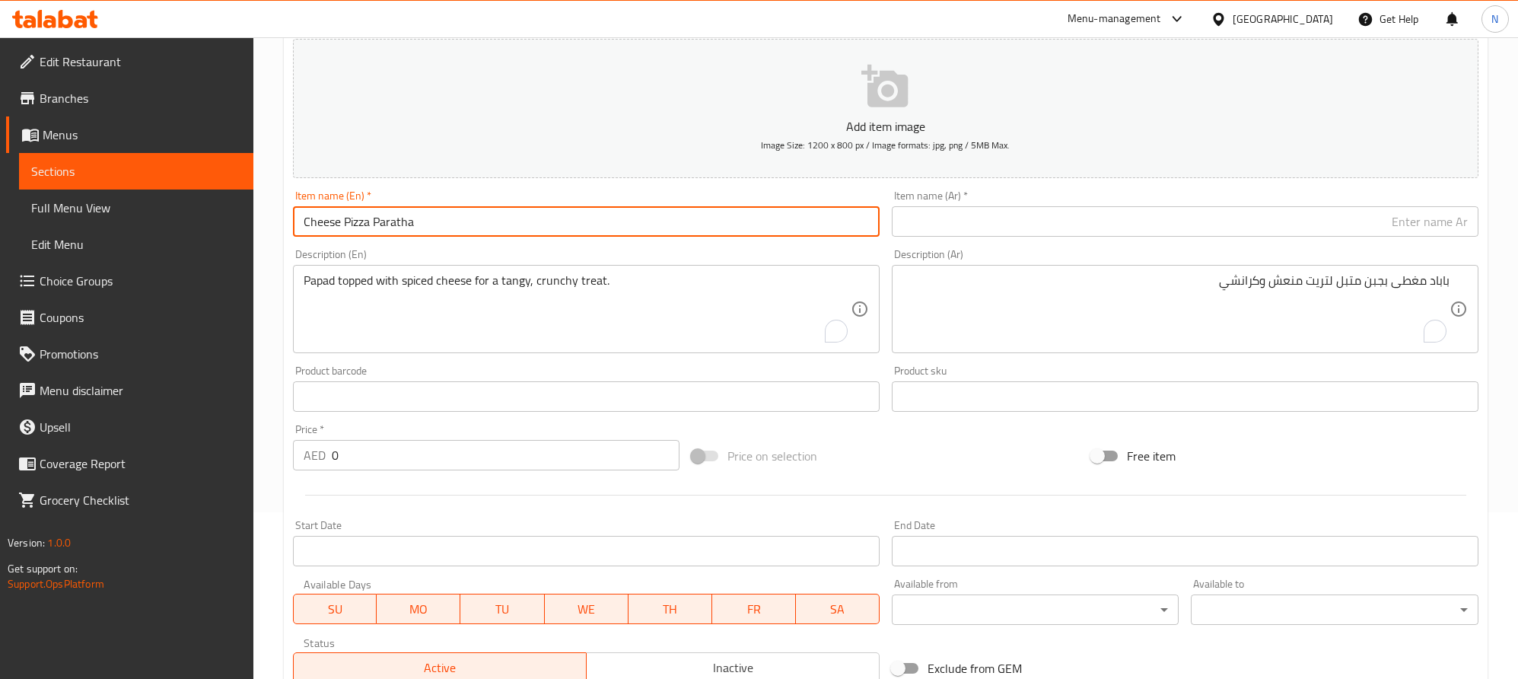
click at [429, 213] on input "Cheese Pizza Paratha" at bounding box center [586, 221] width 587 height 30
type input "Cheese Pizza Paratha"
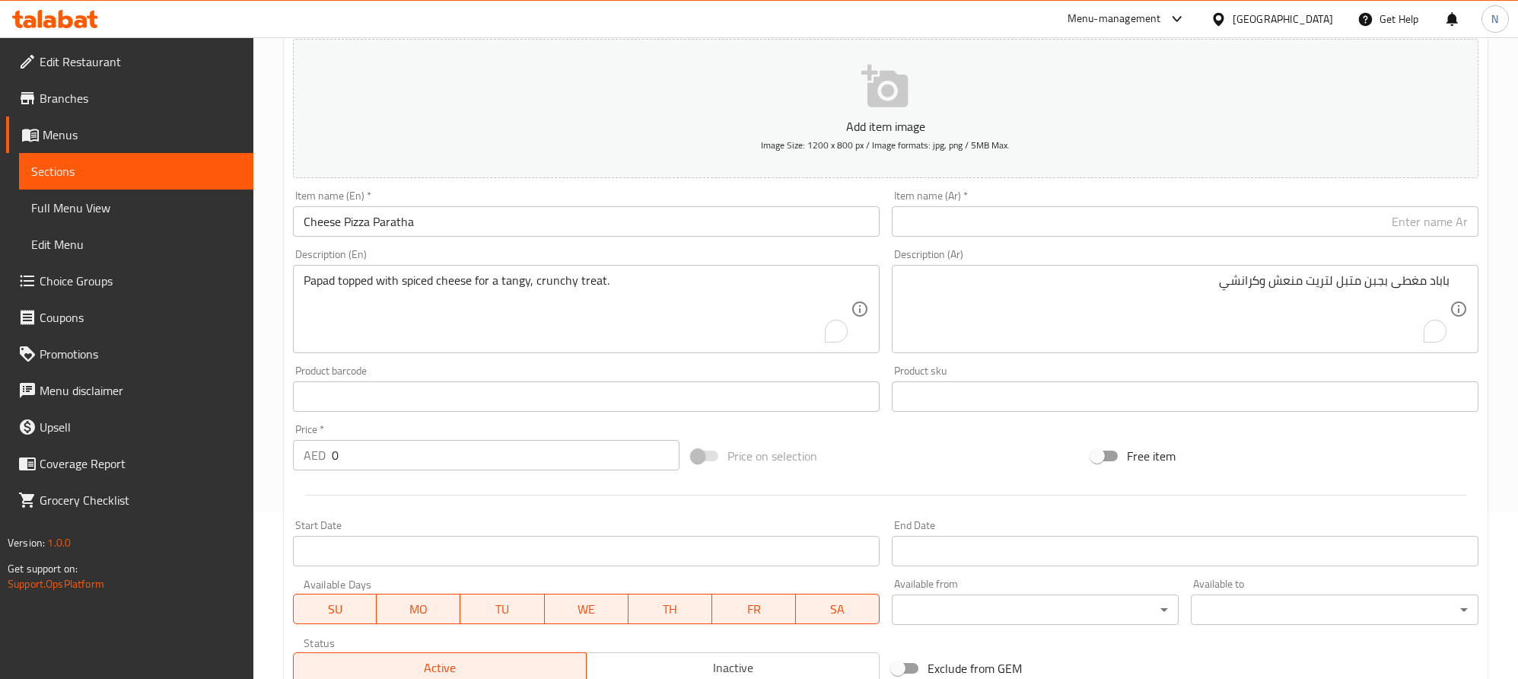
click at [557, 313] on textarea "Papad topped with spiced cheese for a tangy, crunchy treat." at bounding box center [577, 309] width 547 height 72
paste textarea "Soft paratha layered with cheese and pizza toppings for a flavorful fusion deli…"
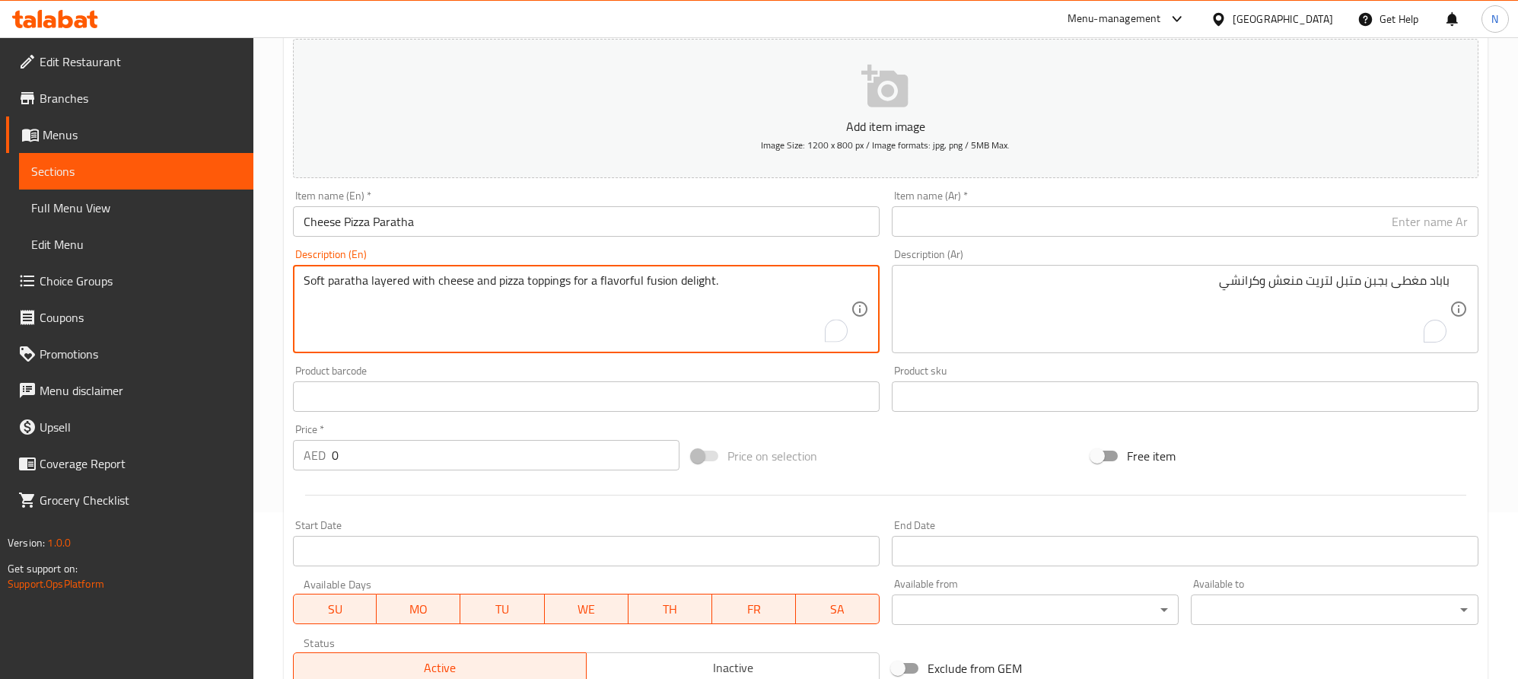
click at [566, 304] on textarea "Soft paratha layered with cheese and pizza toppings for a flavorful fusion deli…" at bounding box center [577, 309] width 547 height 72
click at [567, 304] on textarea "Soft paratha layered with cheese and pizza toppings for a flavorful fusion deli…" at bounding box center [577, 309] width 547 height 72
type textarea "Soft paratha layered with cheese and pizza toppings for a flavorful fusion deli…"
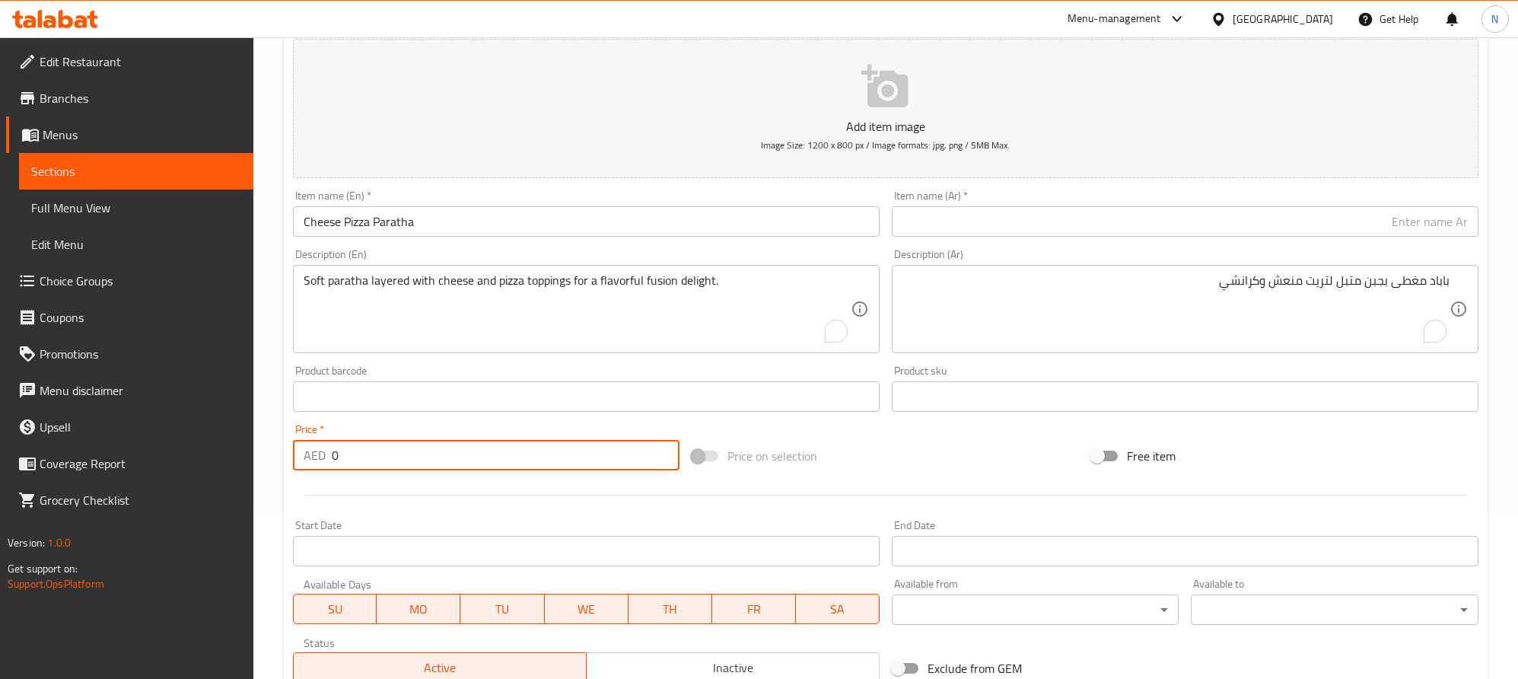
drag, startPoint x: 332, startPoint y: 460, endPoint x: 293, endPoint y: 454, distance: 39.2
click at [287, 452] on div "Price   * AED 0 Price *" at bounding box center [487, 447] width 400 height 59
paste input "18.0"
type input "18.00"
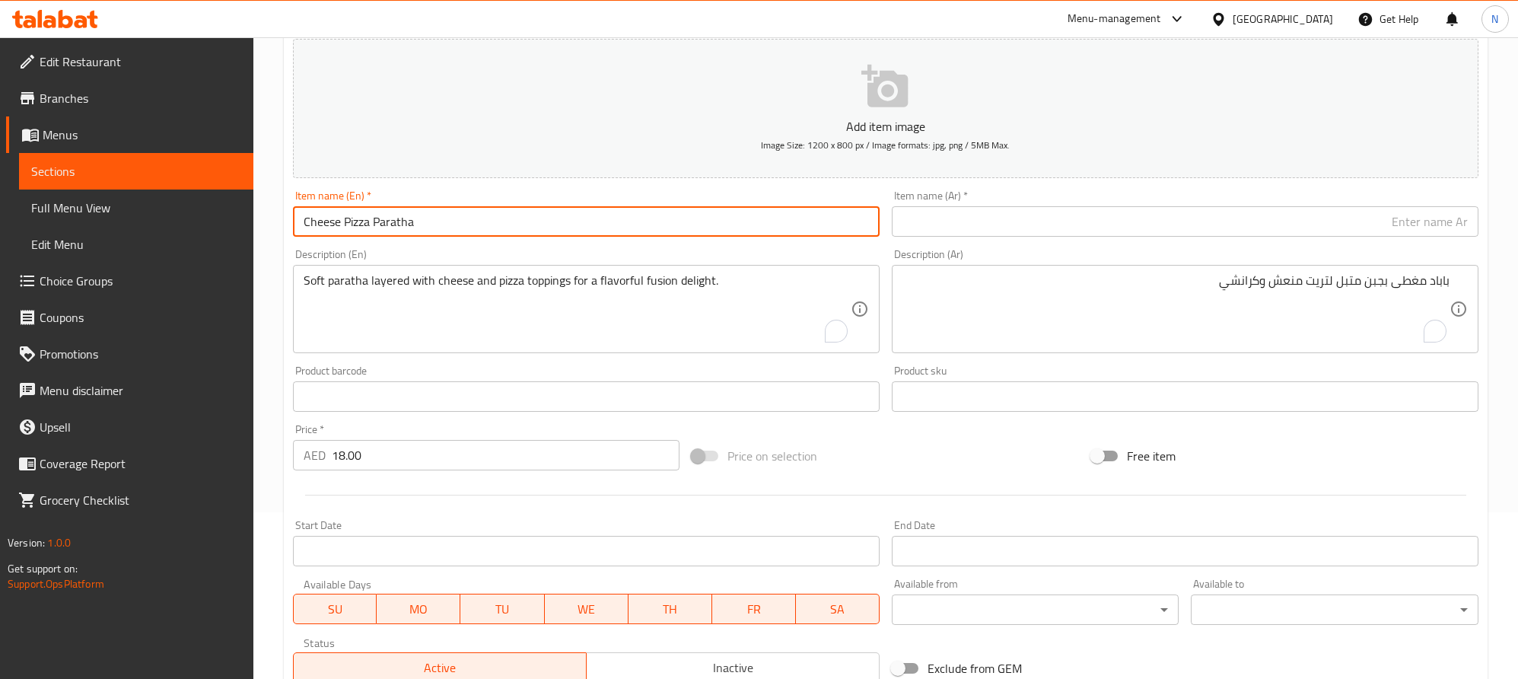
click at [555, 227] on input "Cheese Pizza Paratha" at bounding box center [586, 221] width 587 height 30
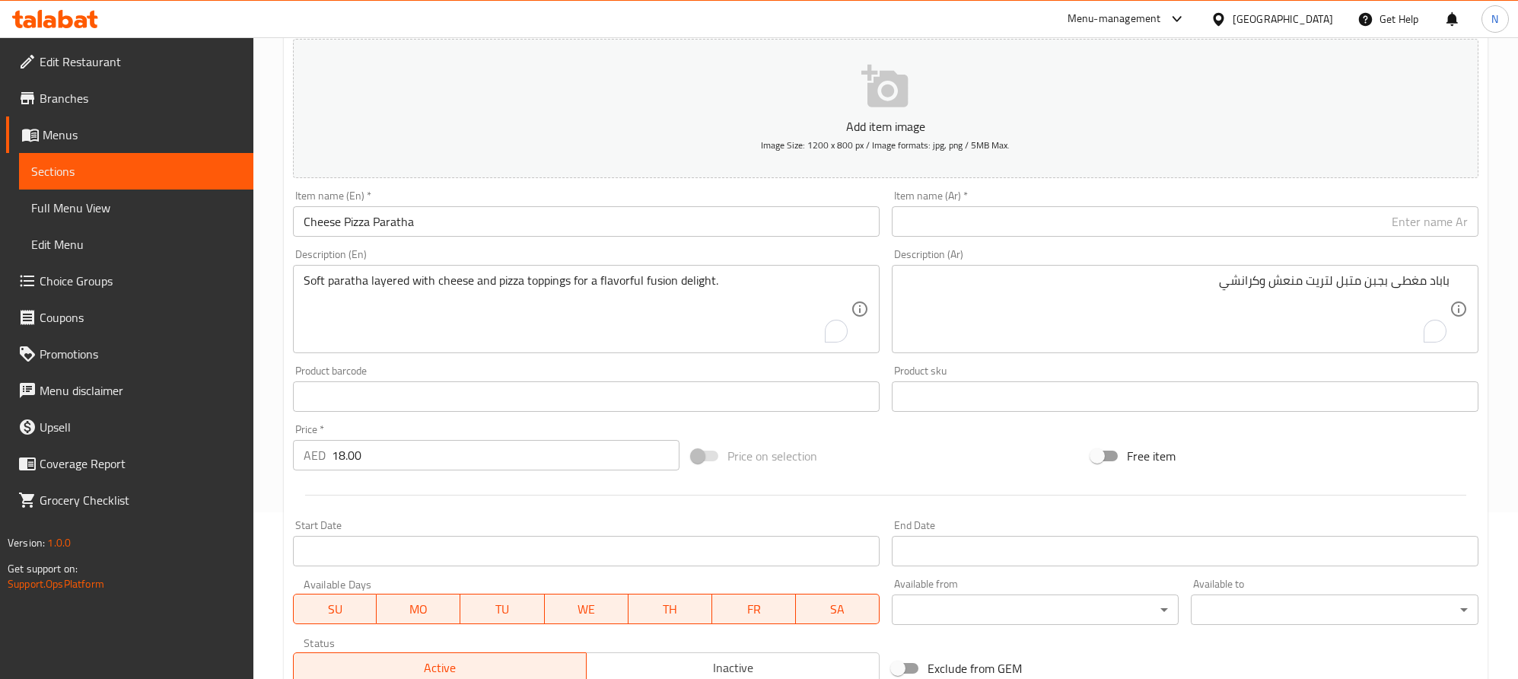
click at [1434, 231] on input "text" at bounding box center [1185, 221] width 587 height 30
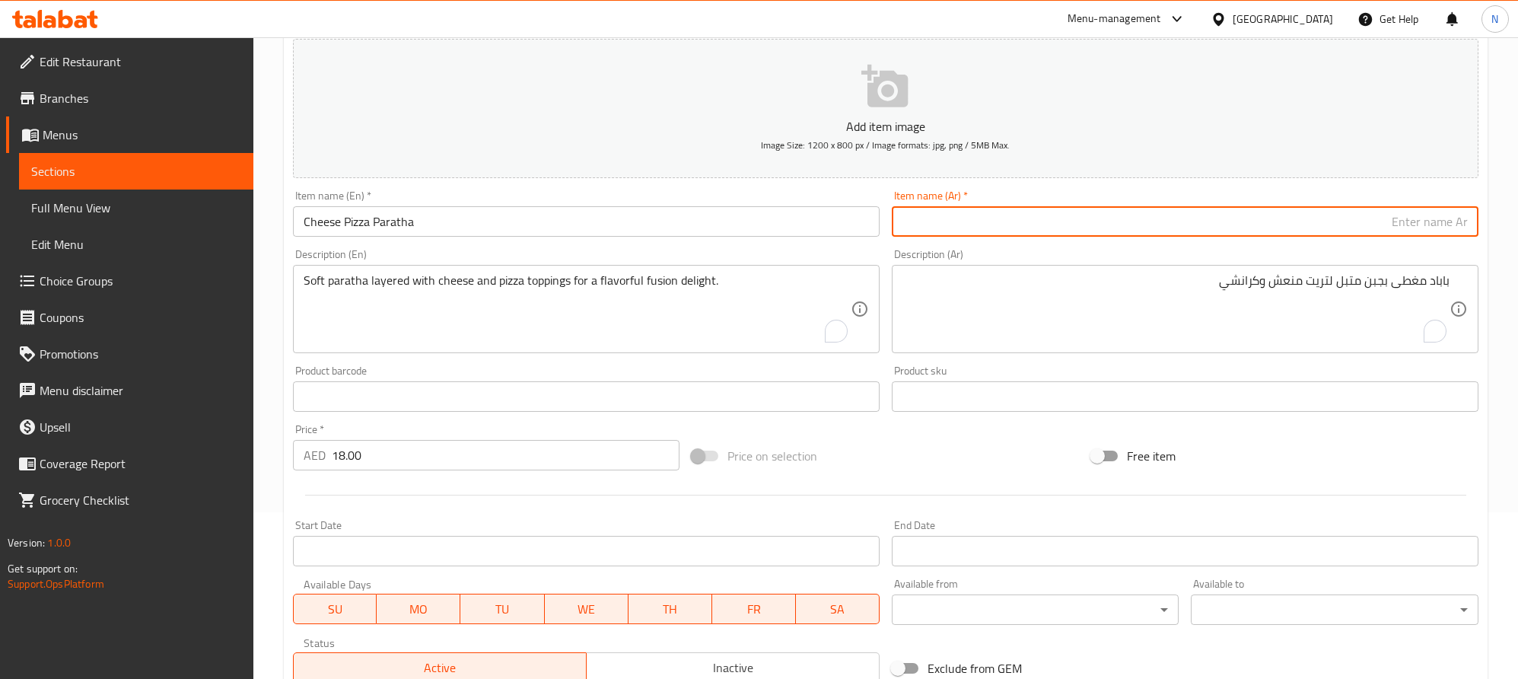
paste input "باراثا بيتزا بالجبن"
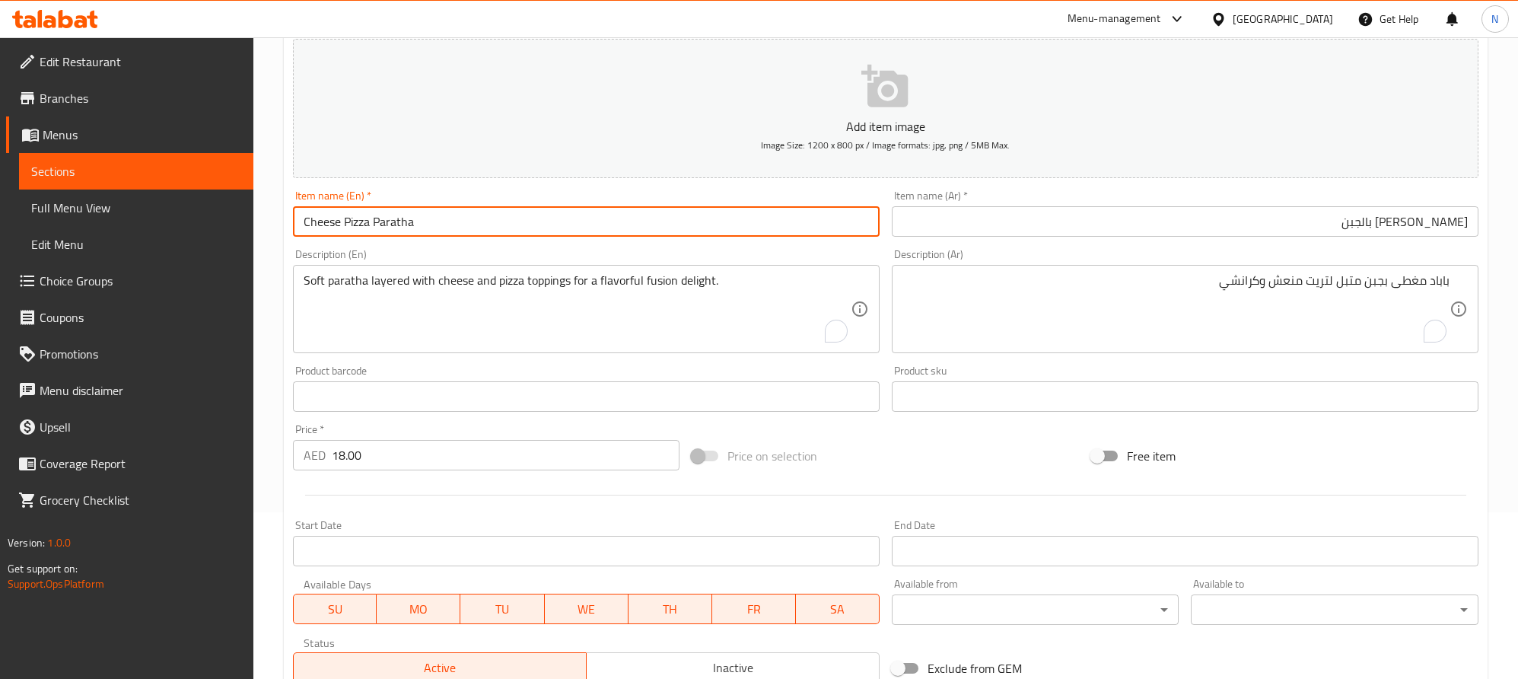
click at [403, 224] on input "Cheese Pizza Paratha" at bounding box center [586, 221] width 587 height 30
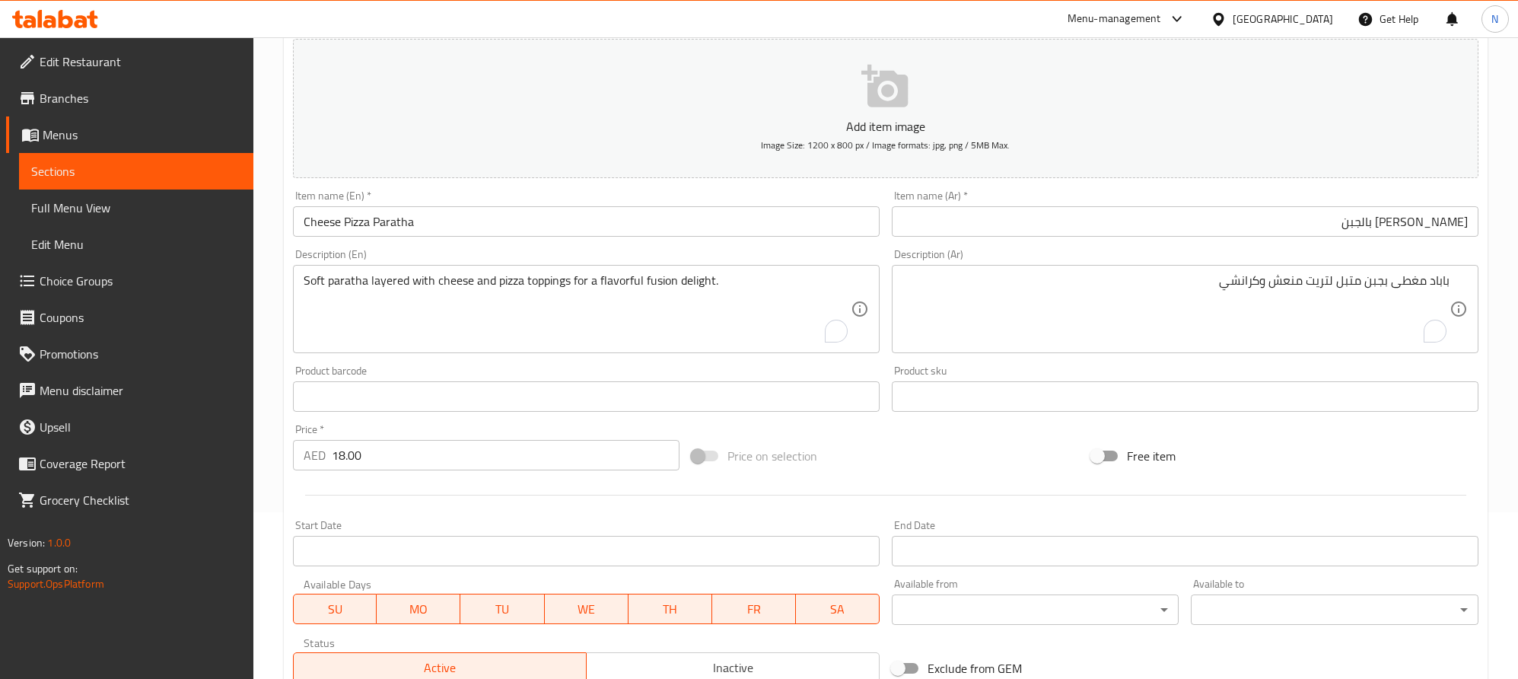
click at [1451, 225] on input "باراثا بيتزا بالجبن" at bounding box center [1185, 221] width 587 height 30
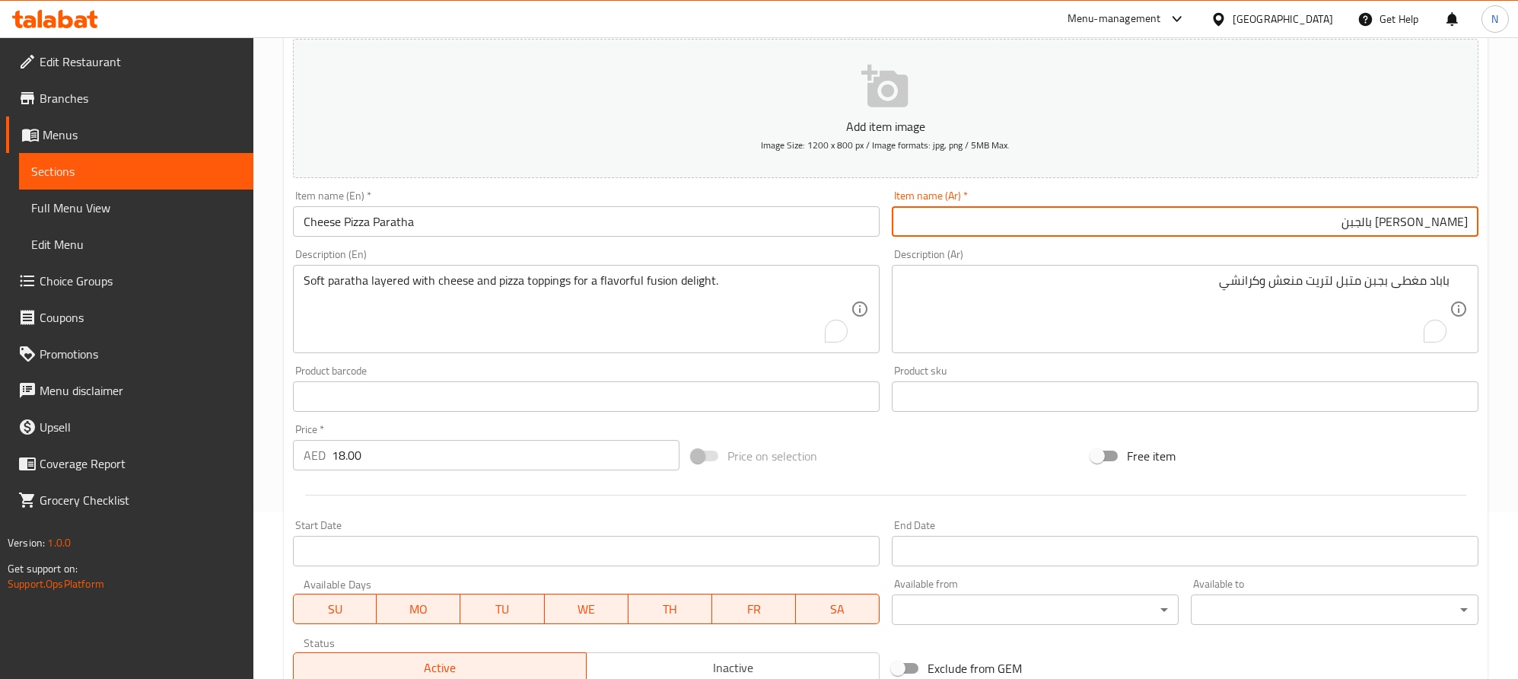
click at [1451, 225] on input "باراثا بيتزا بالجبن" at bounding box center [1185, 221] width 587 height 30
paste input "اتا"
type input "براتا بيتزا بالجبن"
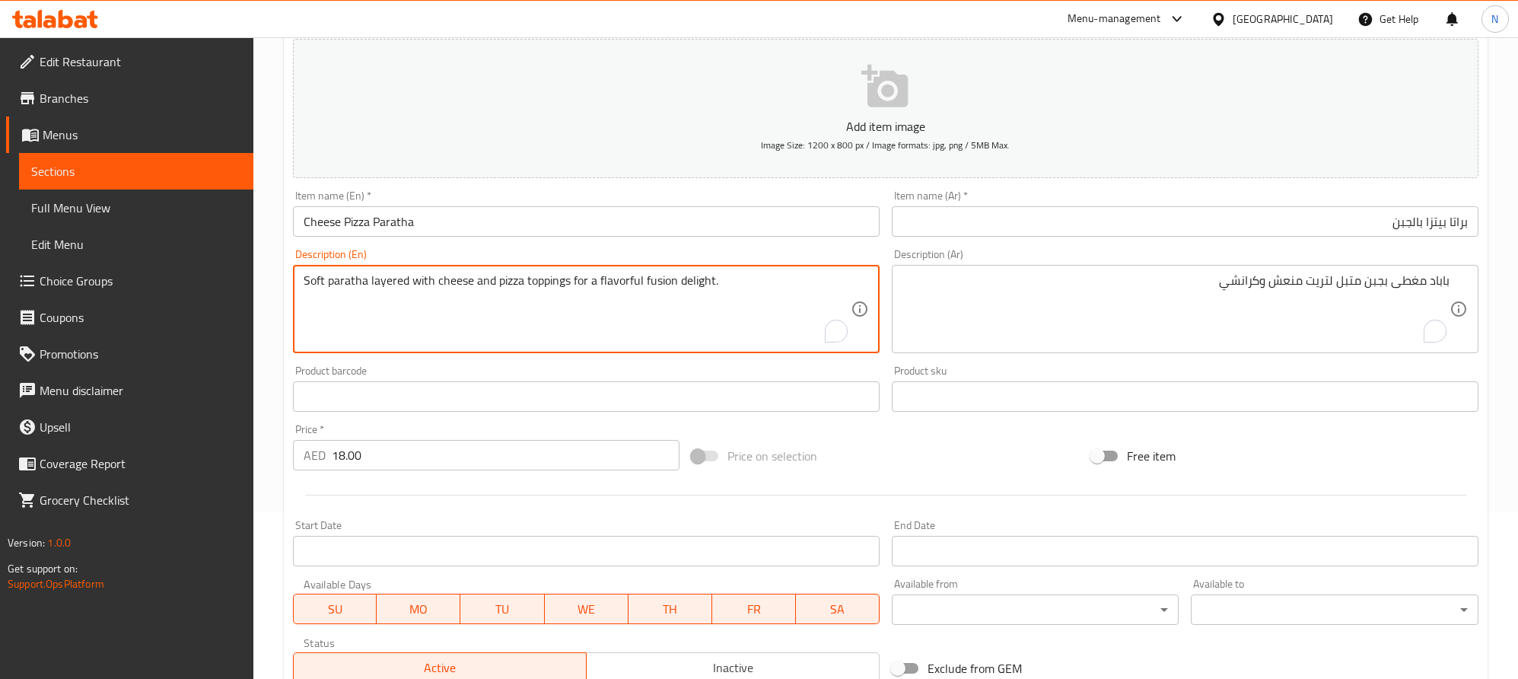
click at [357, 307] on textarea "Soft paratha layered with cheese and pizza toppings for a flavorful fusion deli…" at bounding box center [577, 309] width 547 height 72
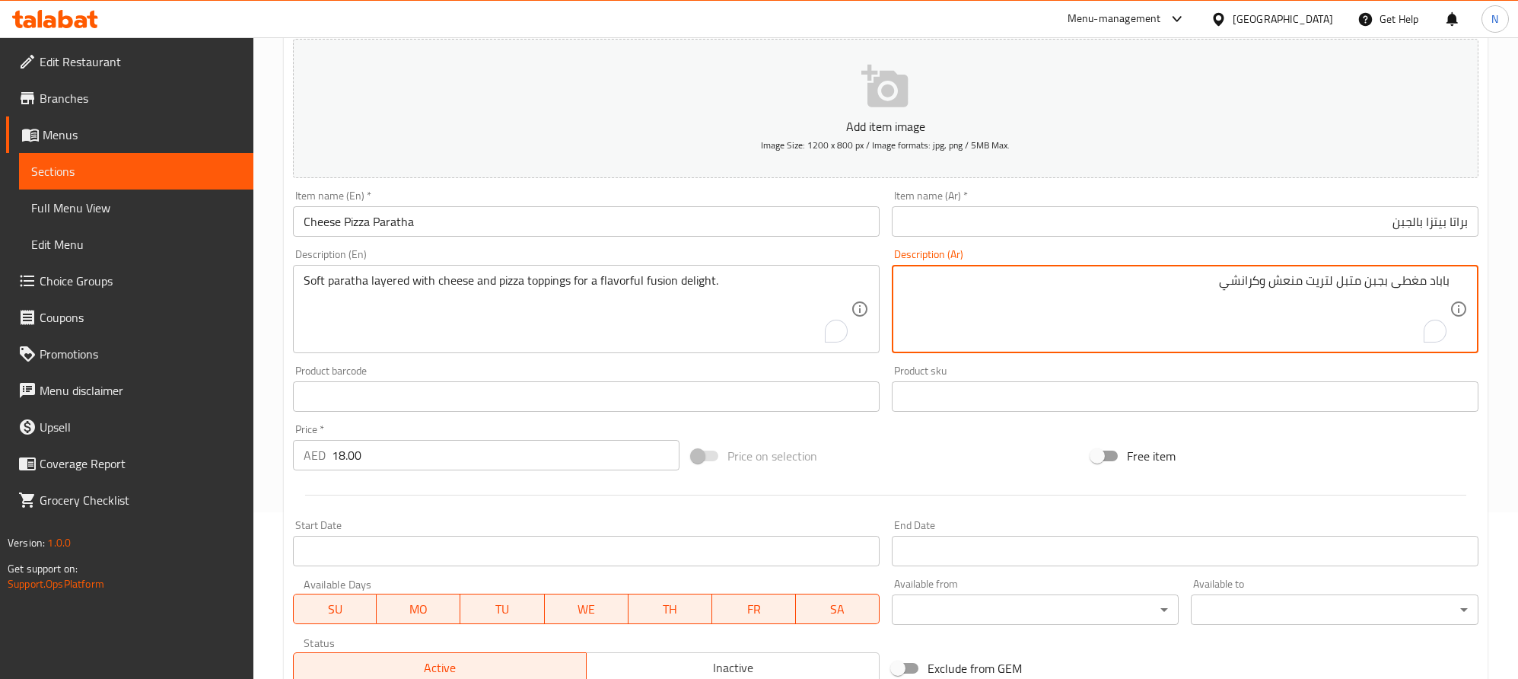
click at [1430, 306] on textarea "باباد مغطى بجبن متبل لتريت منعش وكرانشي" at bounding box center [1176, 309] width 547 height 72
paste textarea "باراثا ناعمة مغطاة بالجبن ومكونات البيتزا لإضفاء نكهة اندماجية لذيذة."
click at [1461, 228] on input "براتا بيتزا بالجبن" at bounding box center [1185, 221] width 587 height 30
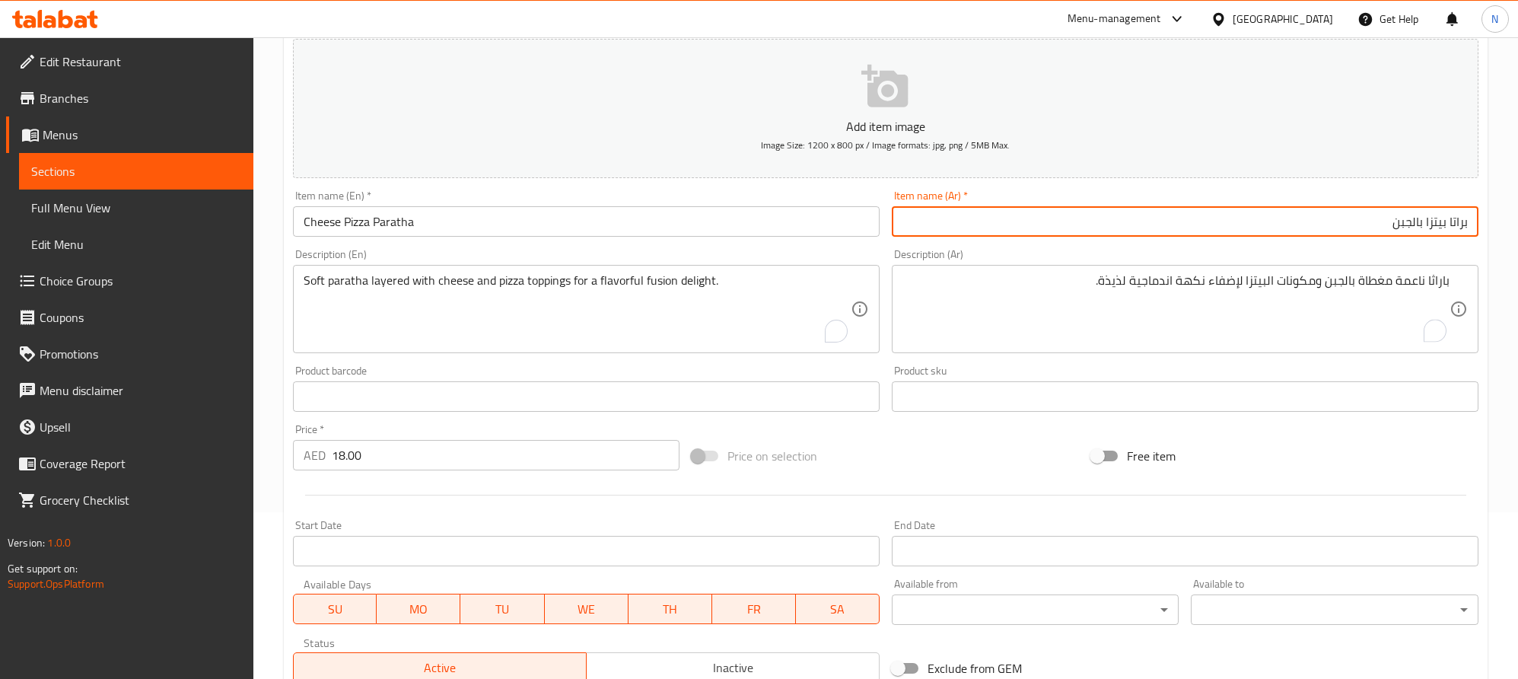
click at [1461, 228] on input "براتا بيتزا بالجبن" at bounding box center [1185, 221] width 587 height 30
click at [1443, 286] on textarea "باراثا ناعمة مغطاة بالجبن ومكونات البيتزا لإضفاء نكهة اندماجية لذيذة." at bounding box center [1176, 309] width 547 height 72
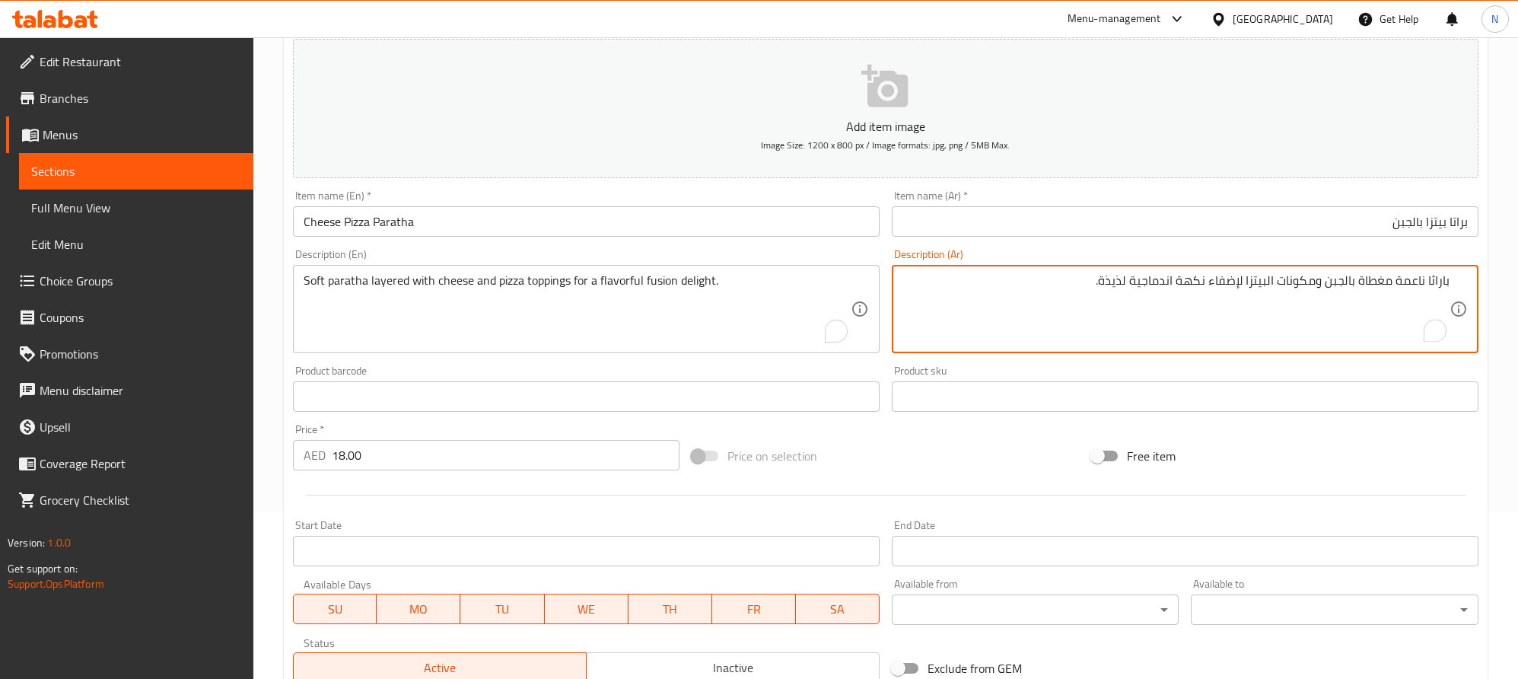
paste textarea "ات"
click at [1348, 288] on textarea "براتا ناعمة مغطاة بالجبن ومكونات البيتزا لإضفاء نكهة اندماجية لذيذة." at bounding box center [1176, 309] width 547 height 72
click at [1279, 281] on textarea "براتا ناعمة مغطاة بجبن ومكونات البيتزا لإضفاء نكهة اندماجية لذيذة." at bounding box center [1176, 309] width 547 height 72
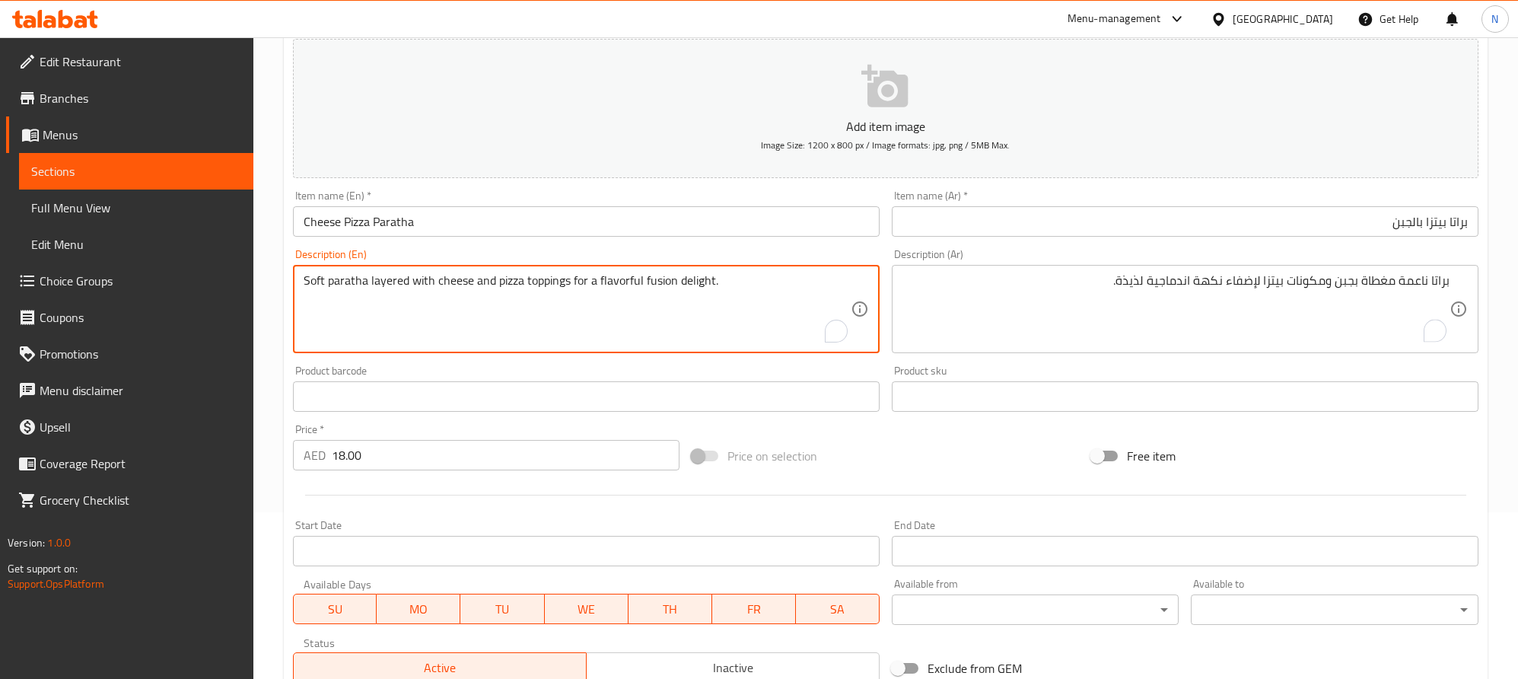
click at [551, 290] on textarea "Soft paratha layered with cheese and pizza toppings for a flavorful fusion deli…" at bounding box center [577, 309] width 547 height 72
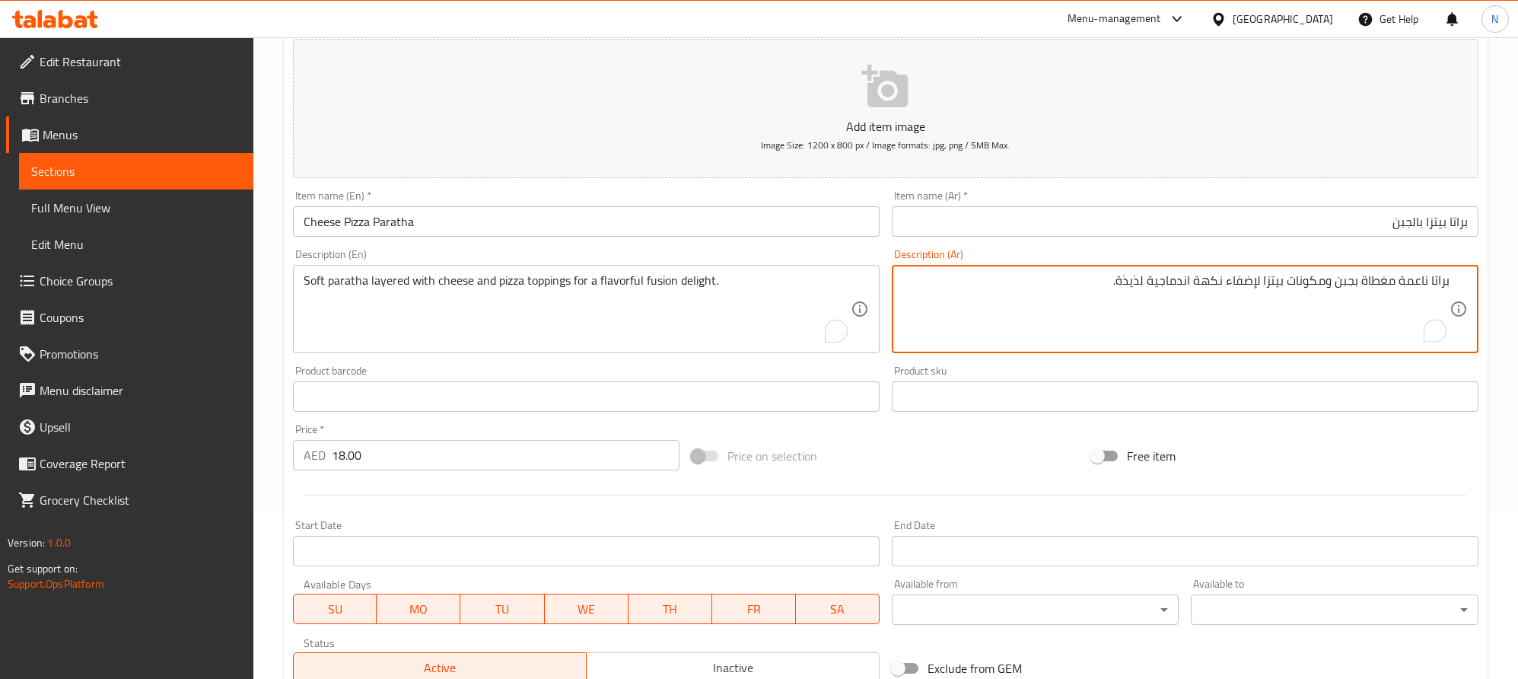
click at [1315, 288] on textarea "براتا ناعمة مغطاة بجبن ومكونات بيتزا لإضفاء نكهة اندماجية لذيذة." at bounding box center [1176, 309] width 547 height 72
drag, startPoint x: 1266, startPoint y: 279, endPoint x: 1236, endPoint y: 282, distance: 29.8
click at [1236, 282] on textarea "براتا ناعمة مغطاة بجبن وتوبينج بيتزا لإضفاء نكهة اندماجية لذيذة." at bounding box center [1176, 309] width 547 height 72
click at [1219, 285] on textarea "براتا ناعمة مغطاة بجبن وتوبينج بيتزا لديلايت نكهة اندماجية لذيذة." at bounding box center [1176, 309] width 547 height 72
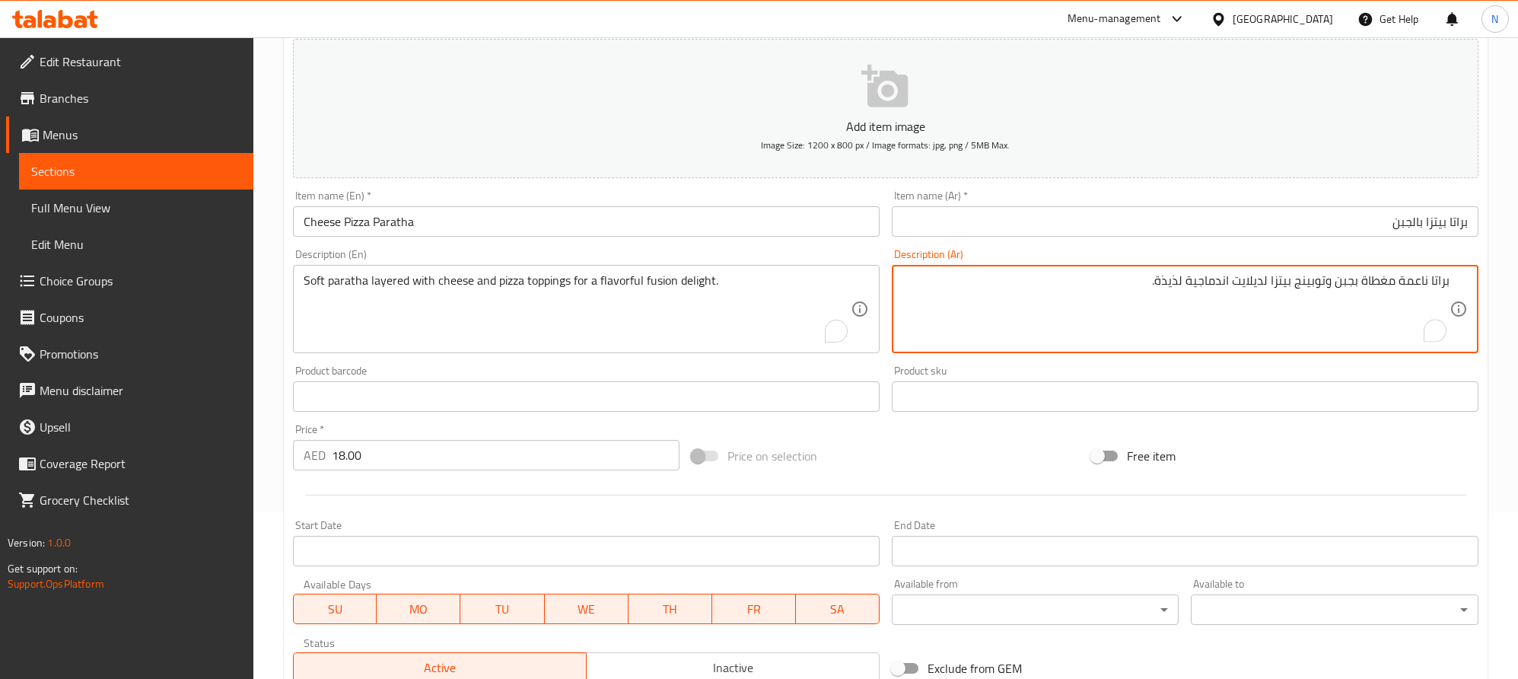
click at [663, 275] on textarea "Soft paratha layered with cheese and pizza toppings for a flavorful fusion deli…" at bounding box center [577, 309] width 547 height 72
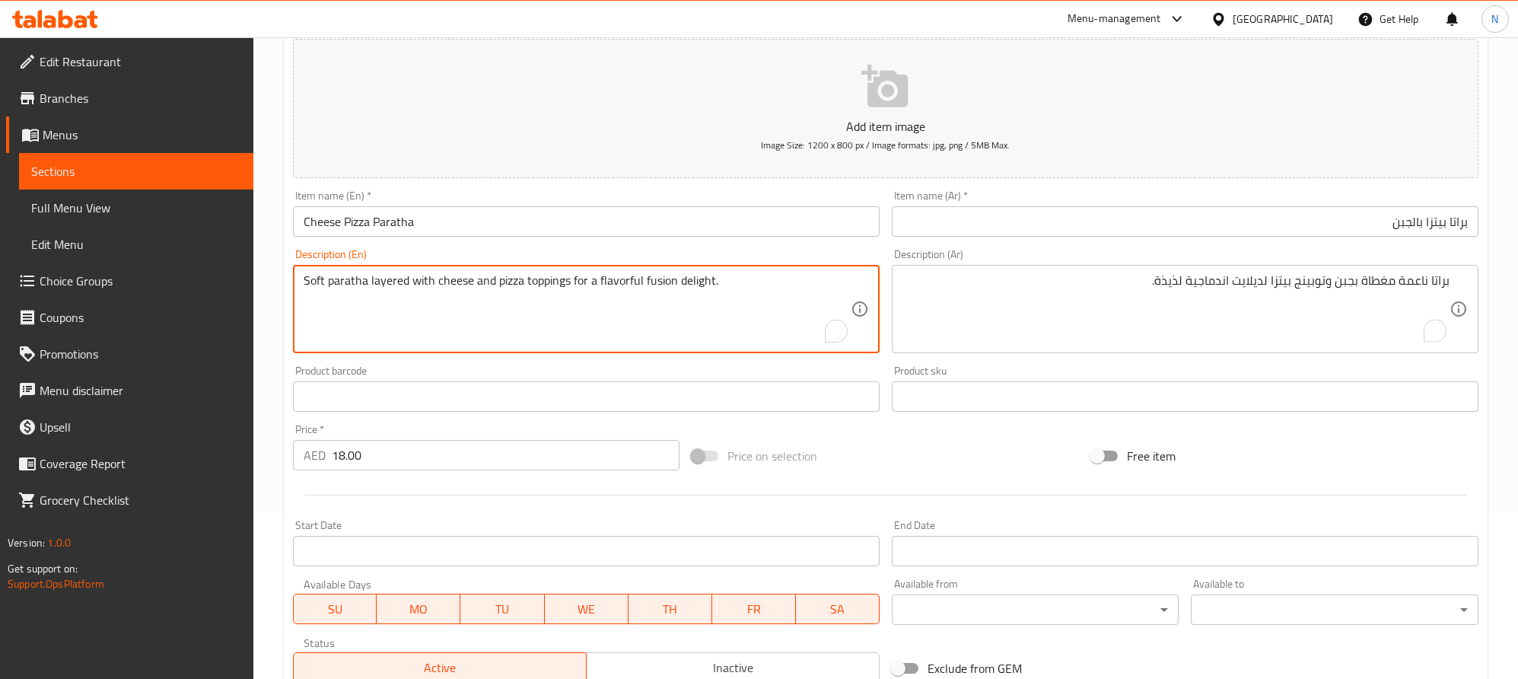
click at [663, 275] on textarea "Soft paratha layered with cheese and pizza toppings for a flavorful fusion deli…" at bounding box center [577, 309] width 547 height 72
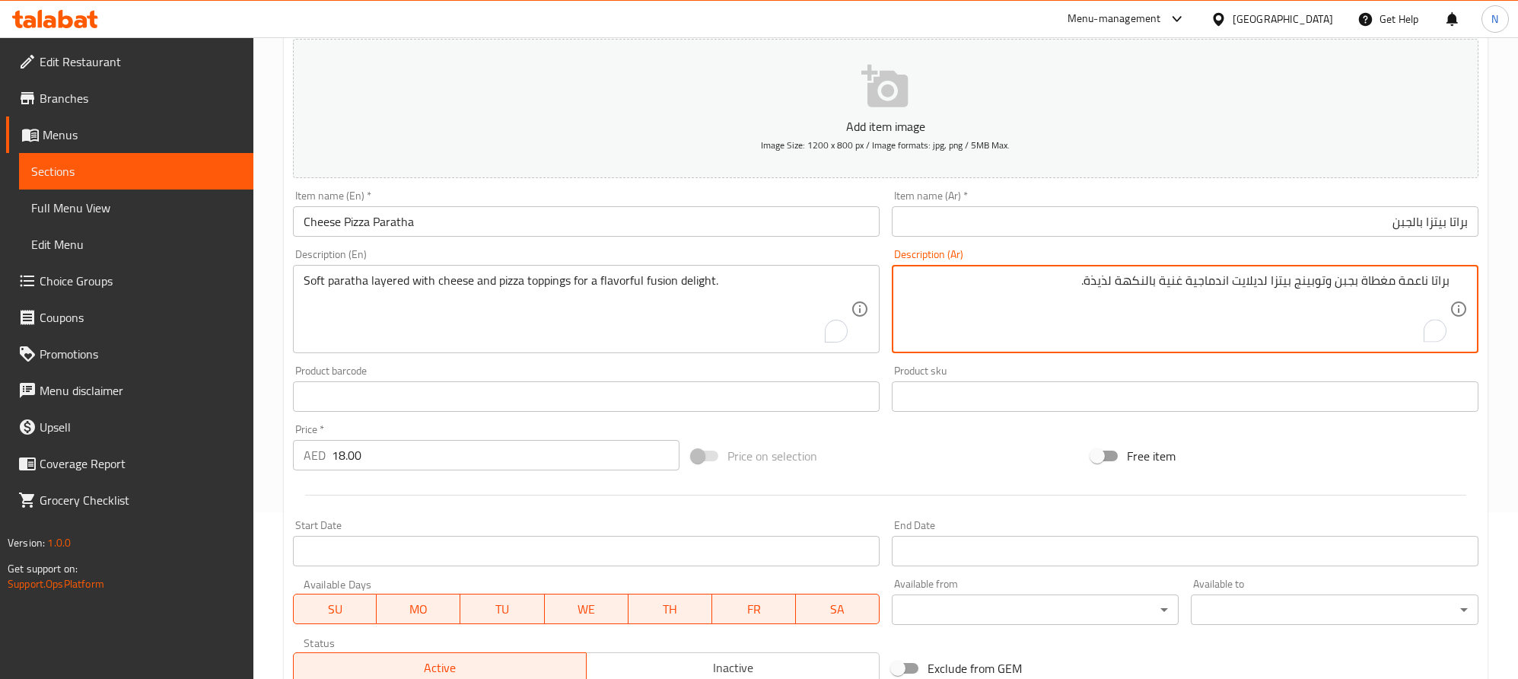
drag, startPoint x: 1090, startPoint y: 285, endPoint x: 1116, endPoint y: 285, distance: 26.6
click at [1116, 285] on textarea "براتا ناعمة مغطاة بجبن وتوبينج بيتزا لديلايت اندماجية غنية بالنكهة لذيذة." at bounding box center [1176, 309] width 547 height 72
click at [1040, 301] on textarea "براتا ناعمة مغطاة بجبن وتوبينج بيتزا لديلايت اندماجية غنية بالنكهة." at bounding box center [1176, 309] width 547 height 72
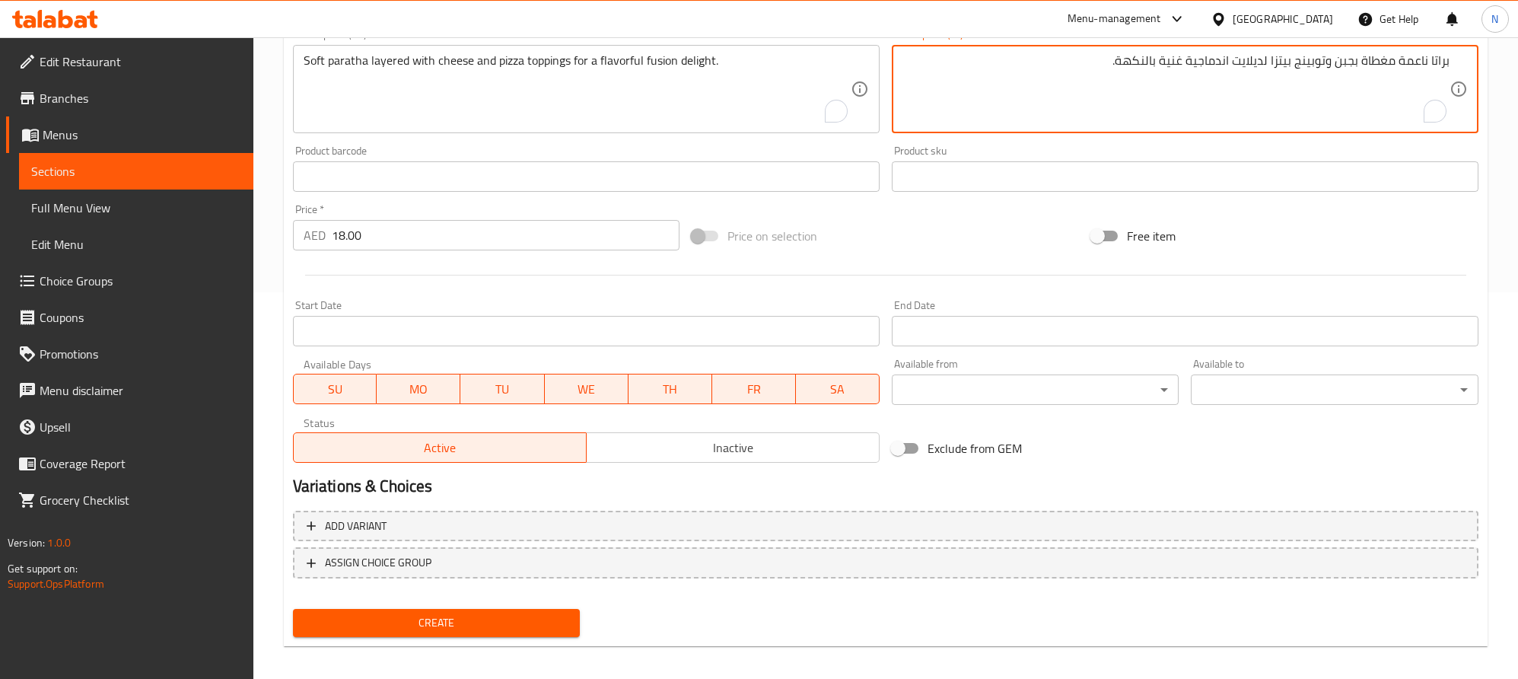
scroll to position [395, 0]
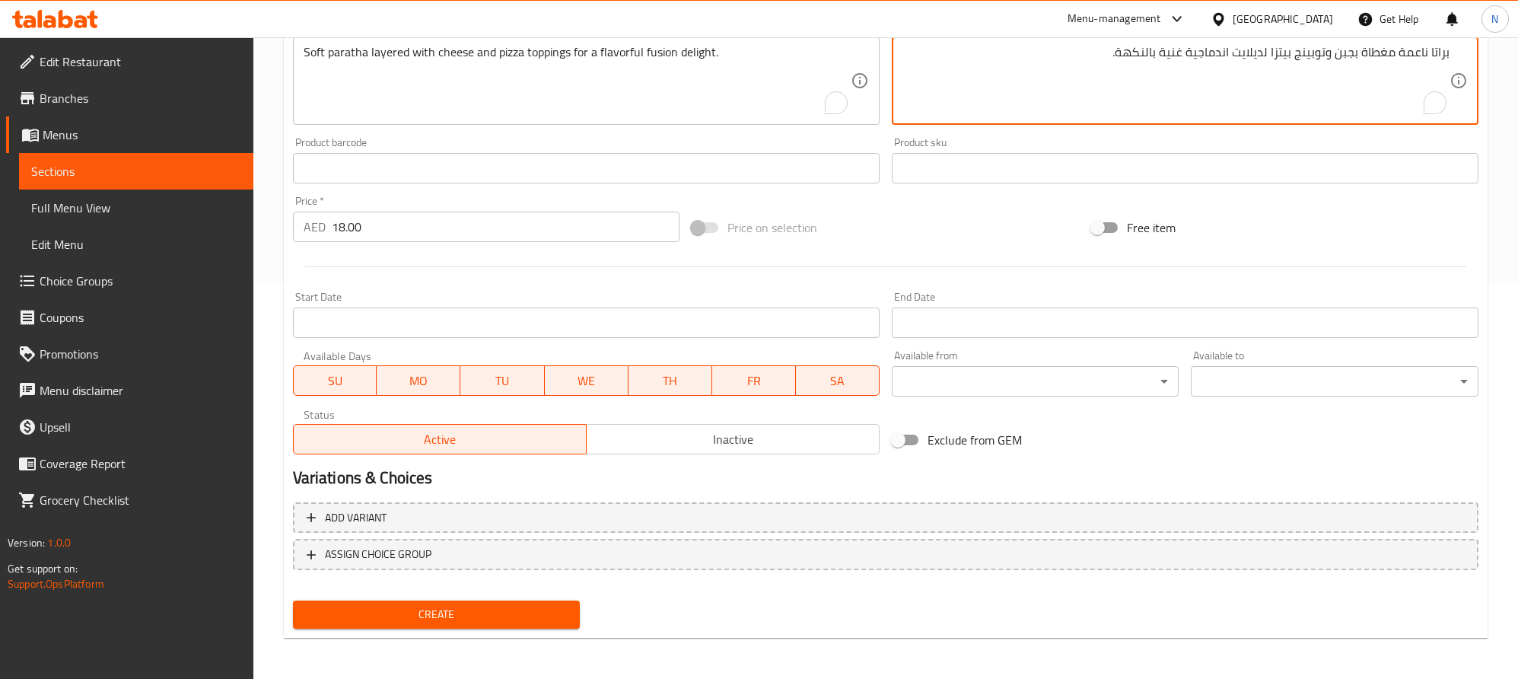
type textarea "براتا ناعمة مغطاة بجبن وتوبينج بيتزا لديلايت اندماجية غنية بالنكهة."
click at [528, 622] on span "Create" at bounding box center [436, 614] width 263 height 19
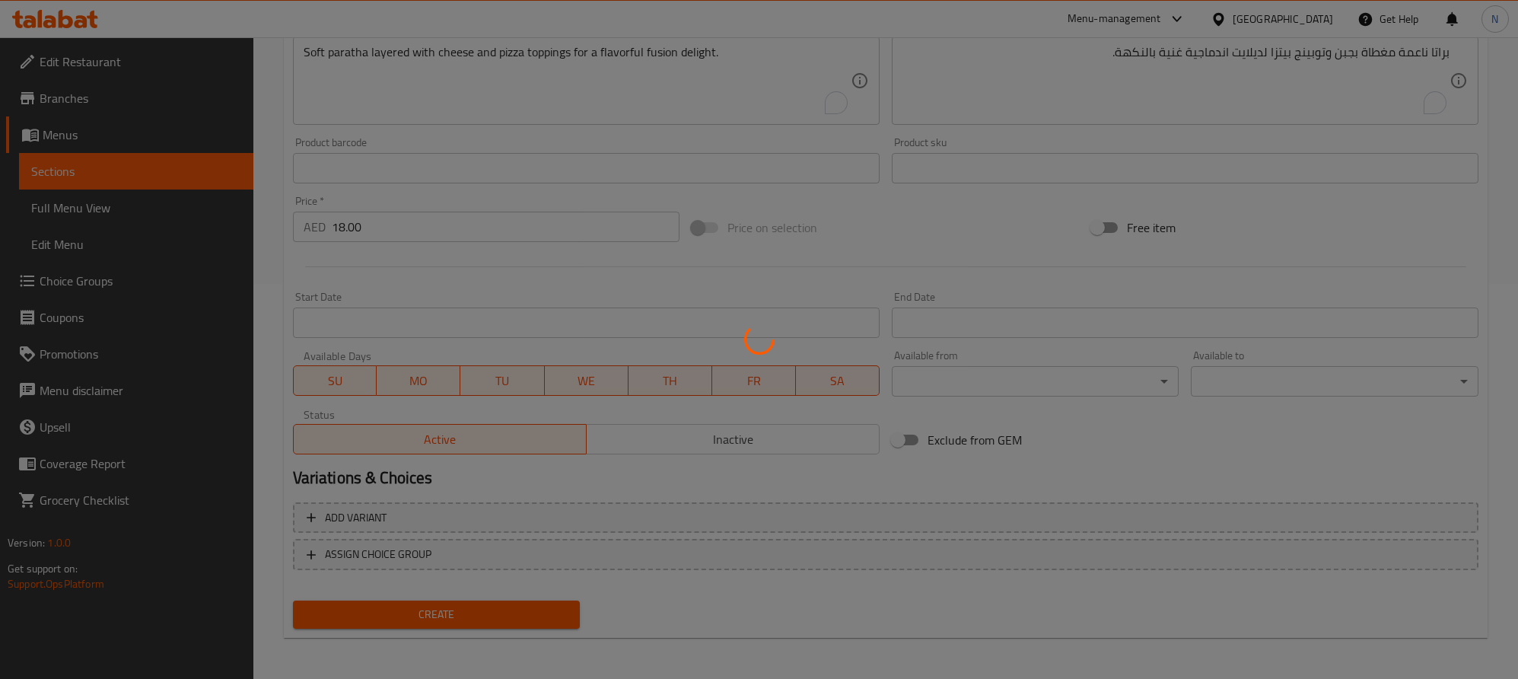
type input "0"
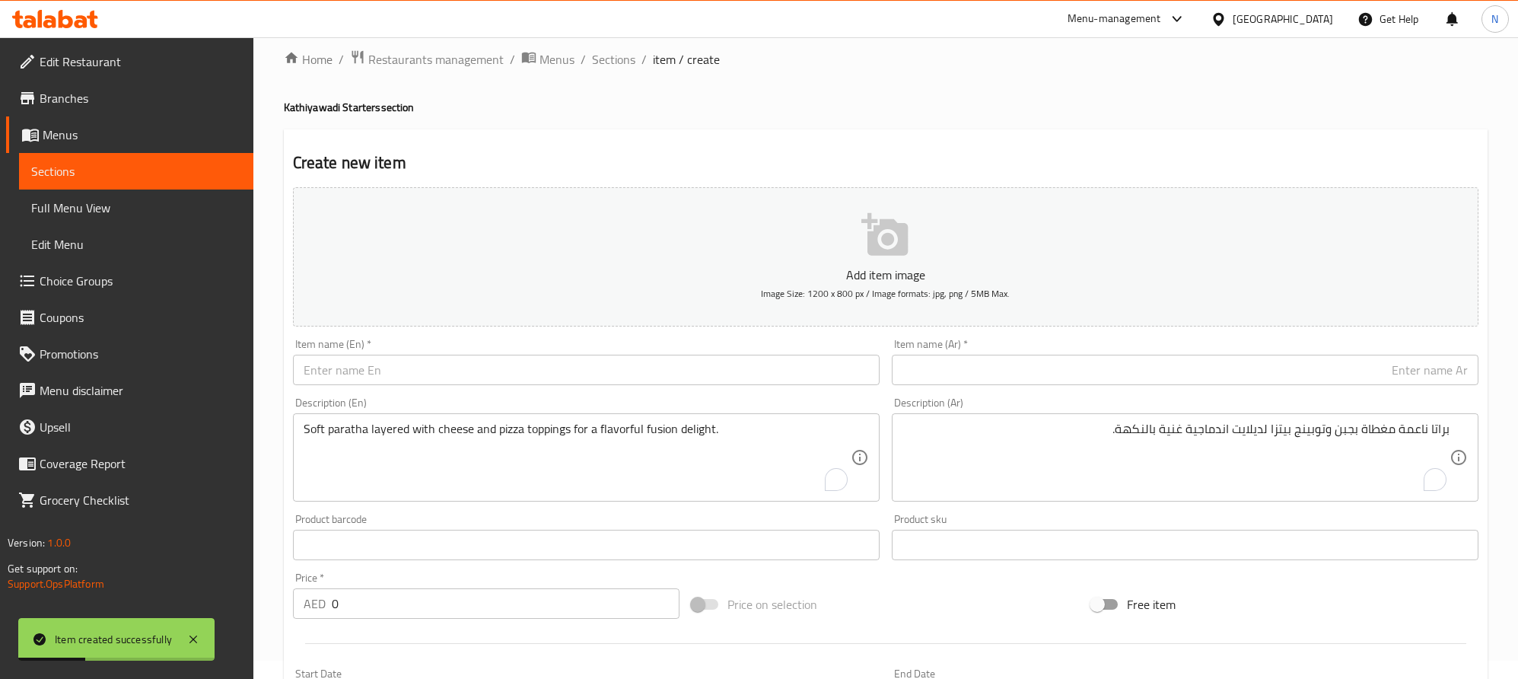
scroll to position [0, 0]
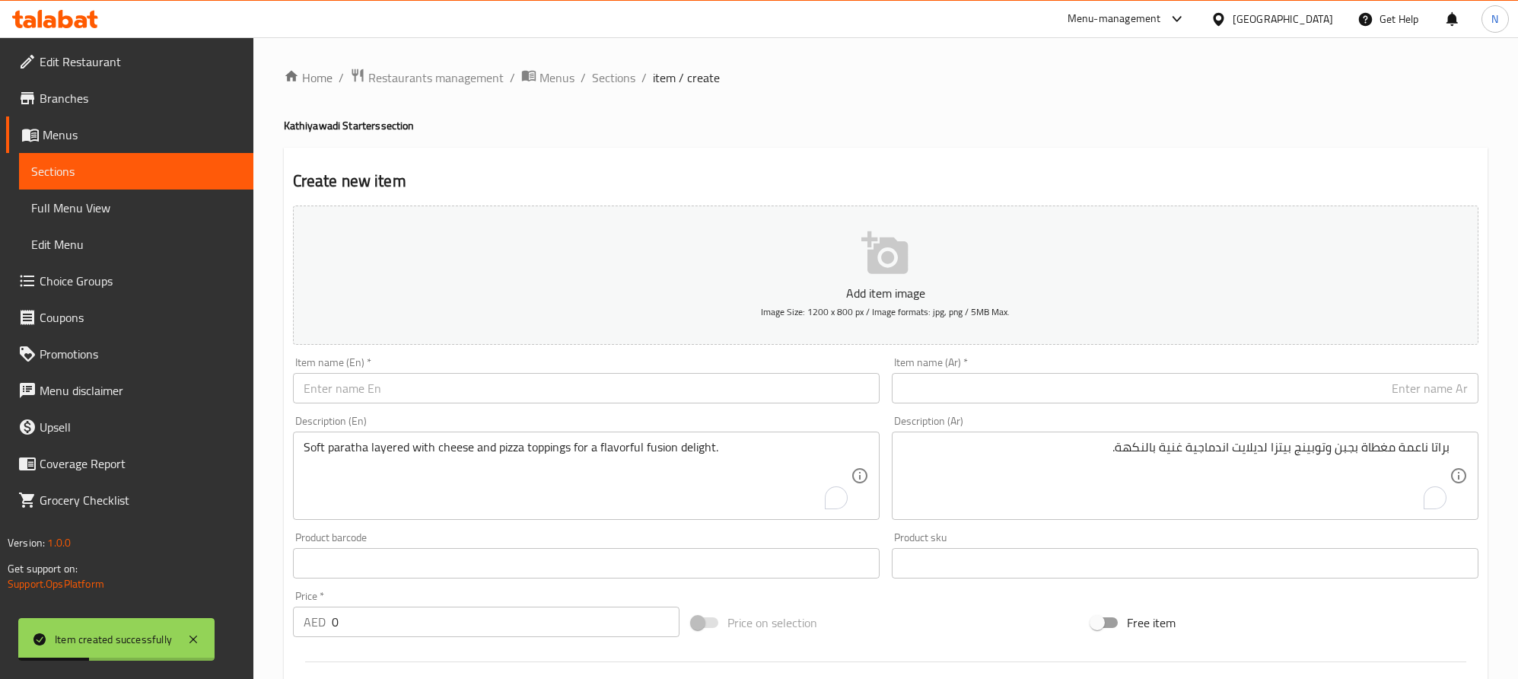
click at [607, 89] on div "Home / Restaurants management / Menus / Sections / item / create Kathiyawadi St…" at bounding box center [886, 556] width 1204 height 977
click at [613, 80] on span "Sections" at bounding box center [613, 77] width 43 height 18
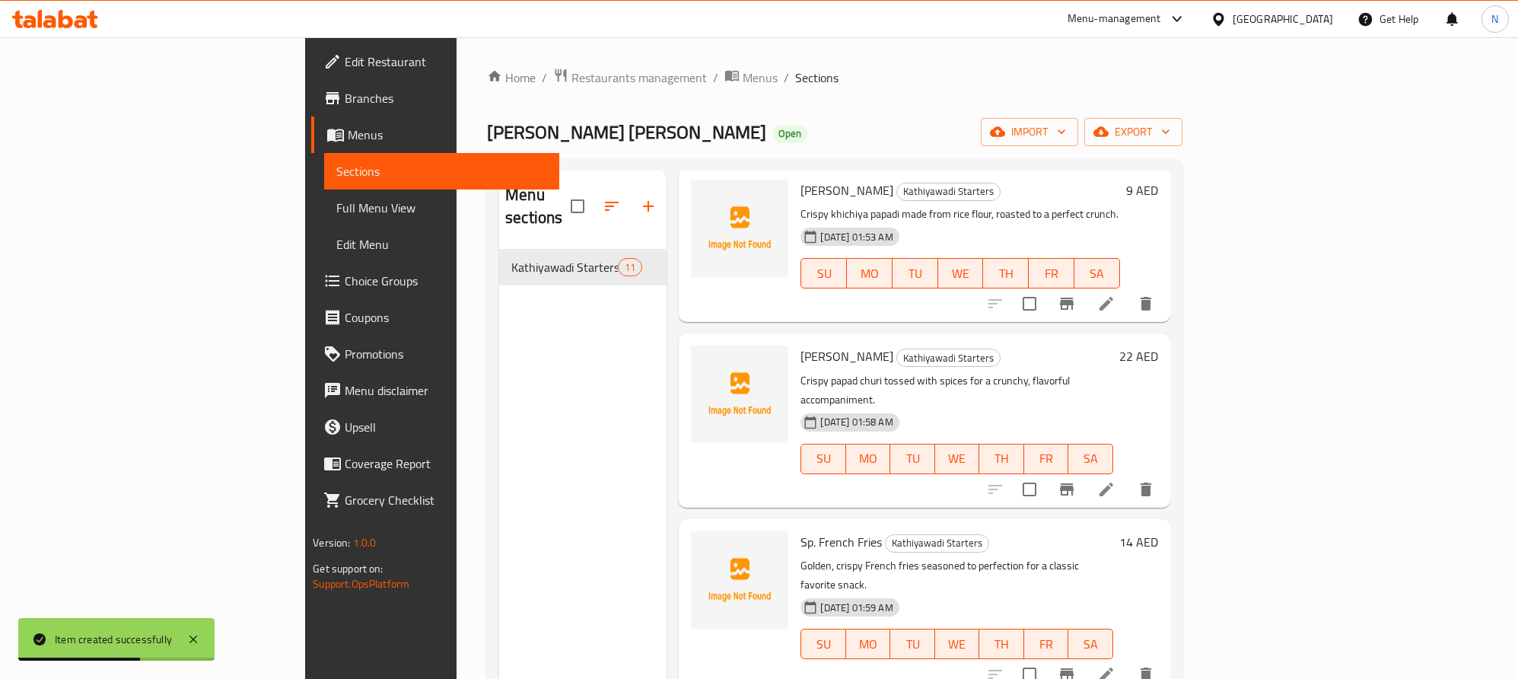
scroll to position [213, 0]
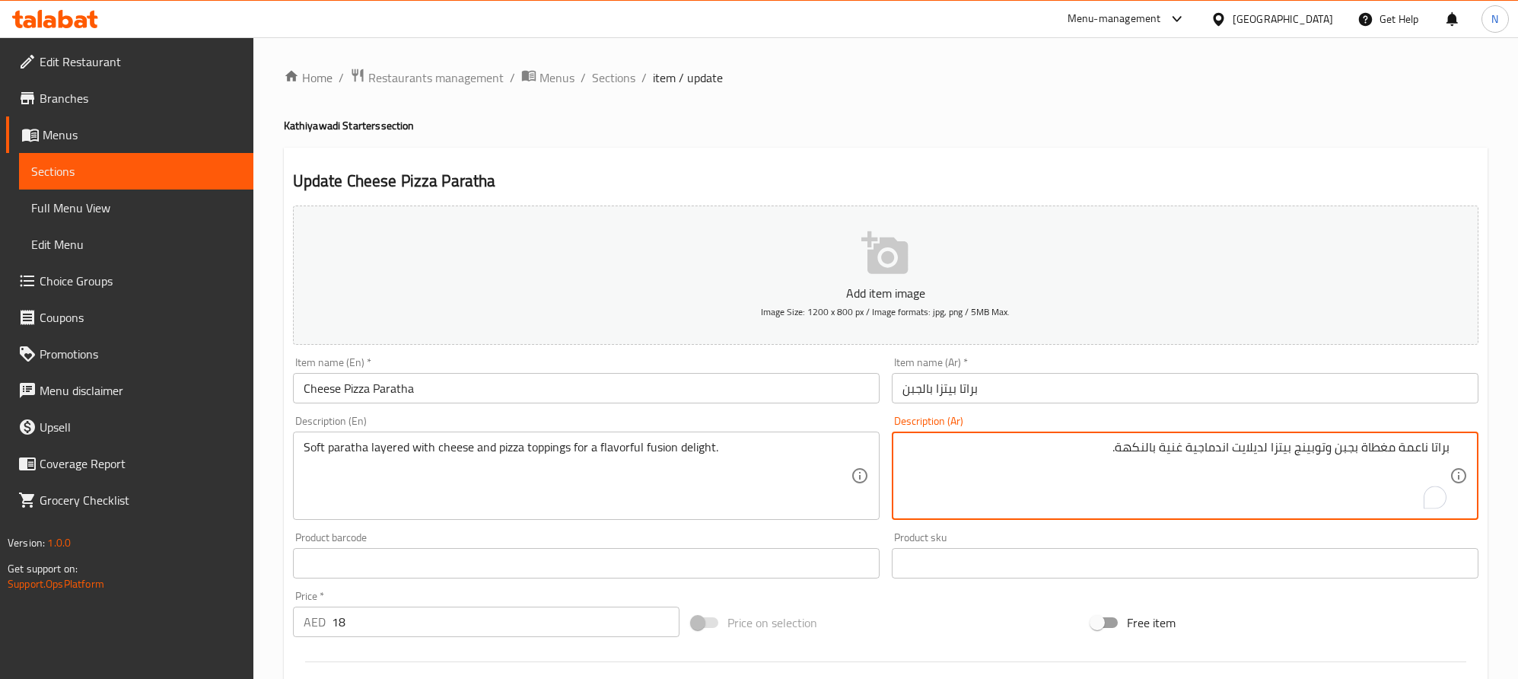
click at [1390, 445] on textarea "براتا ناعمة مغطاة بجبن وتوبينج بيتزا لديلايت اندماجية غنية بالنكهة." at bounding box center [1176, 476] width 547 height 72
click at [1350, 450] on textarea "براتا ناعمة بطبقات بجبن وتوبينج بيتزا لديلايت اندماجية غنية بالنكهة." at bounding box center [1176, 476] width 547 height 72
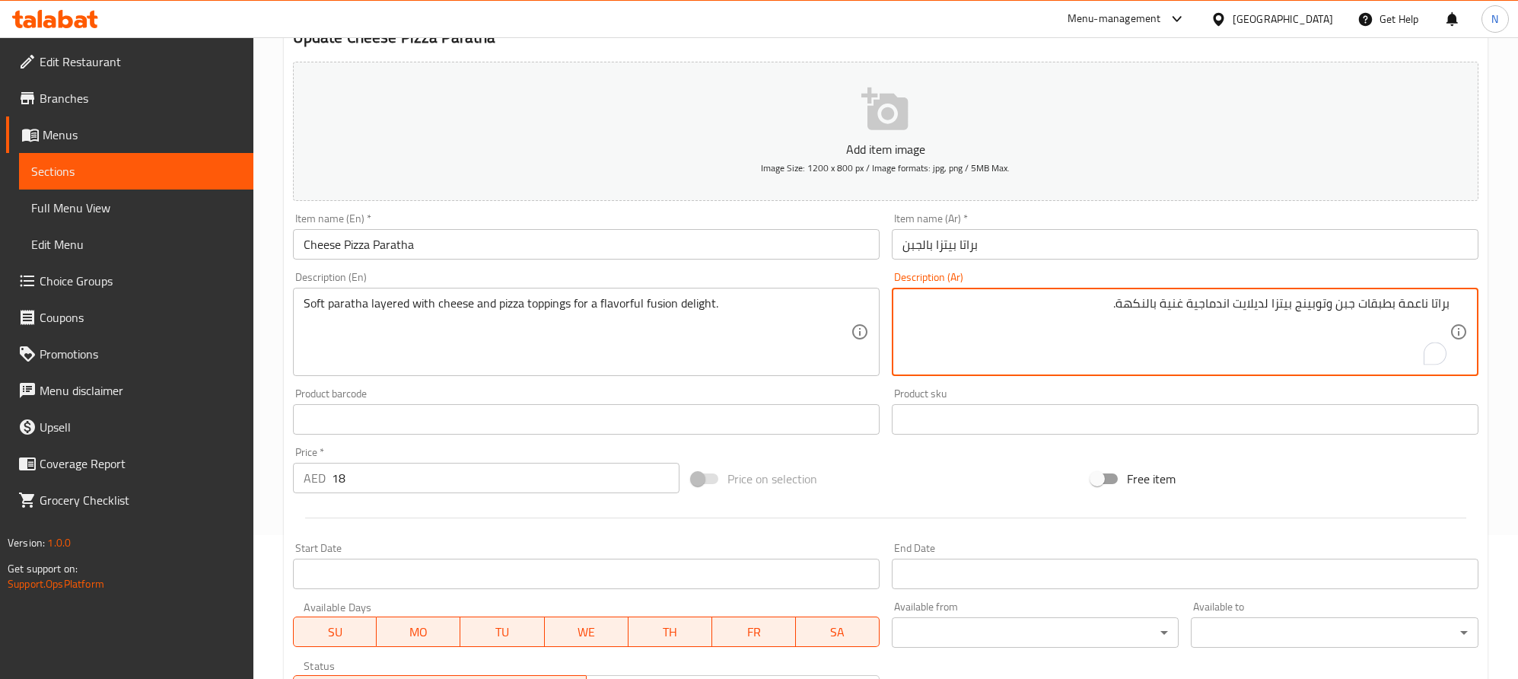
scroll to position [395, 0]
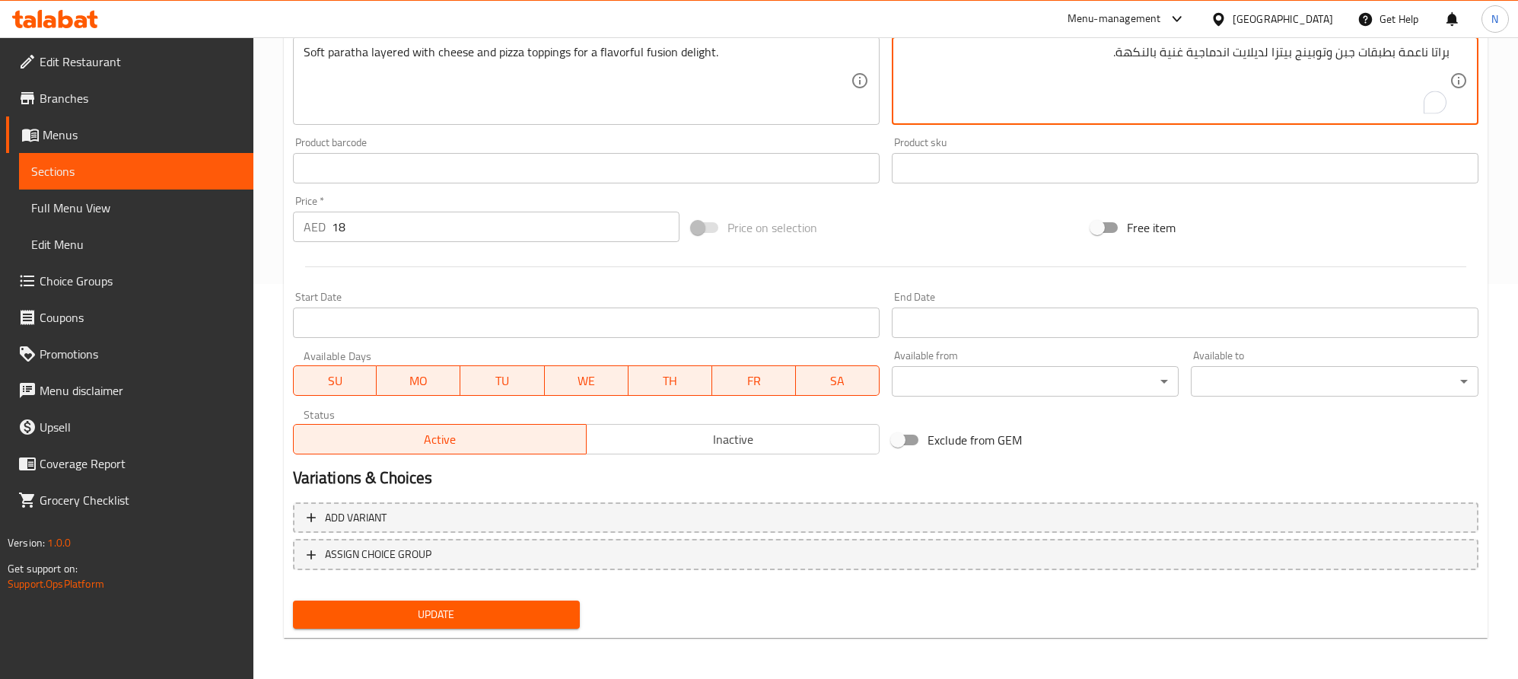
type textarea "براتا ناعمة بطبقات جبن وتوبينج بيتزا لديلايت اندماجية غنية بالنكهة."
click at [477, 628] on div "Update" at bounding box center [437, 614] width 300 height 40
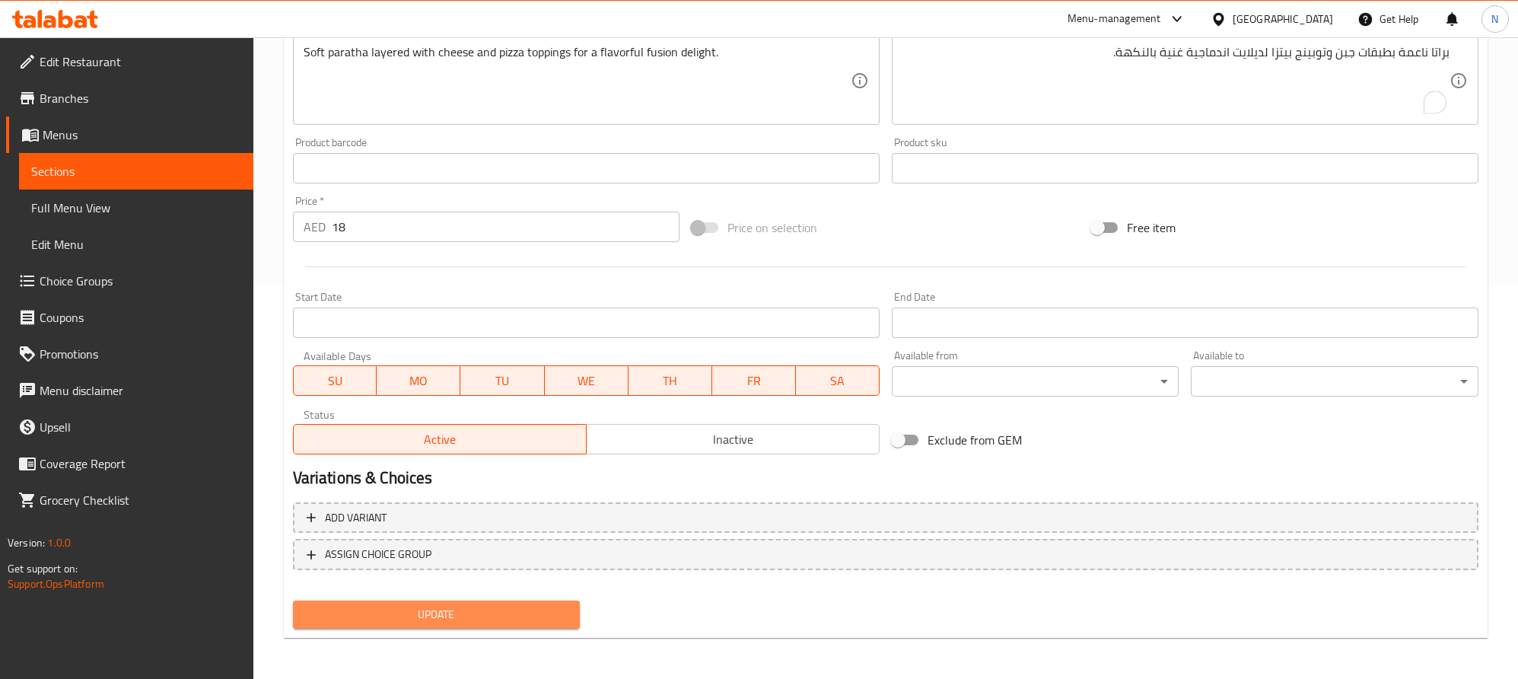
click at [508, 605] on span "Update" at bounding box center [436, 614] width 263 height 19
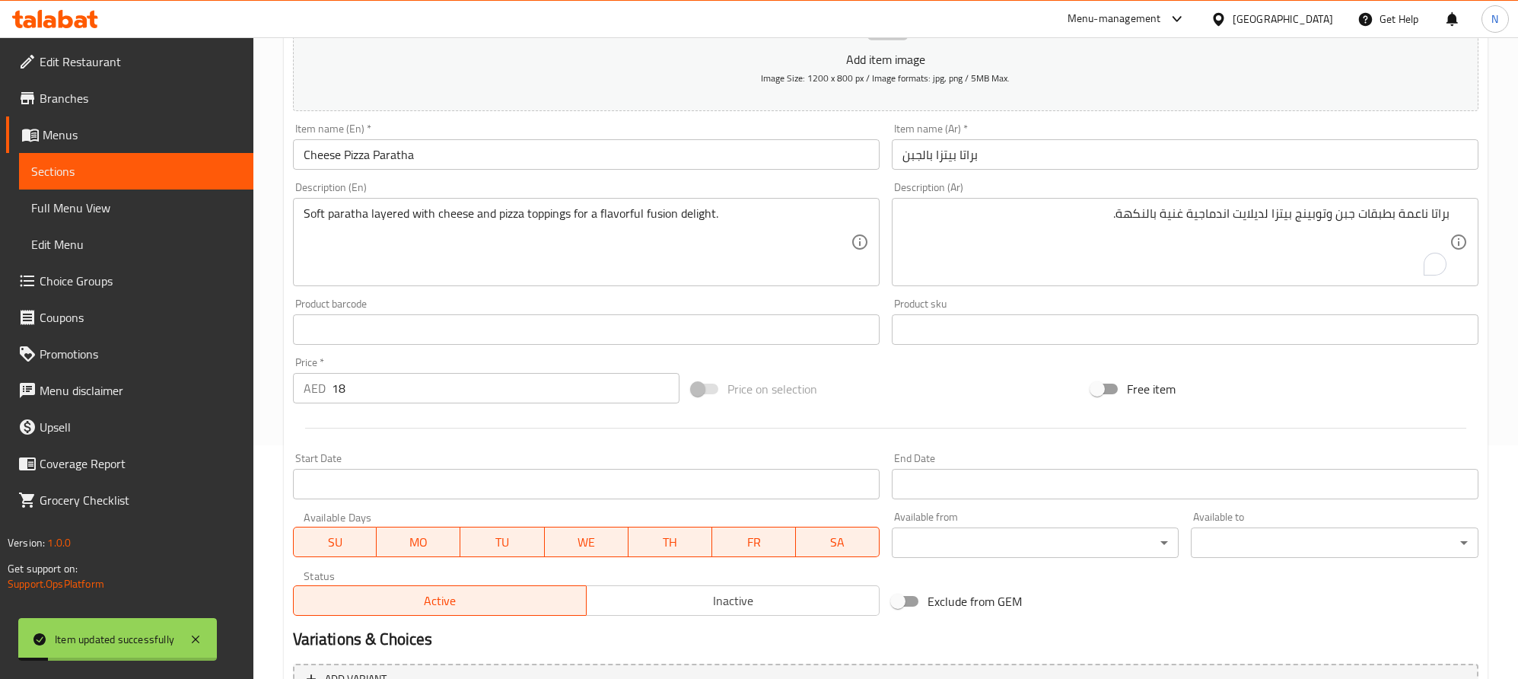
scroll to position [0, 0]
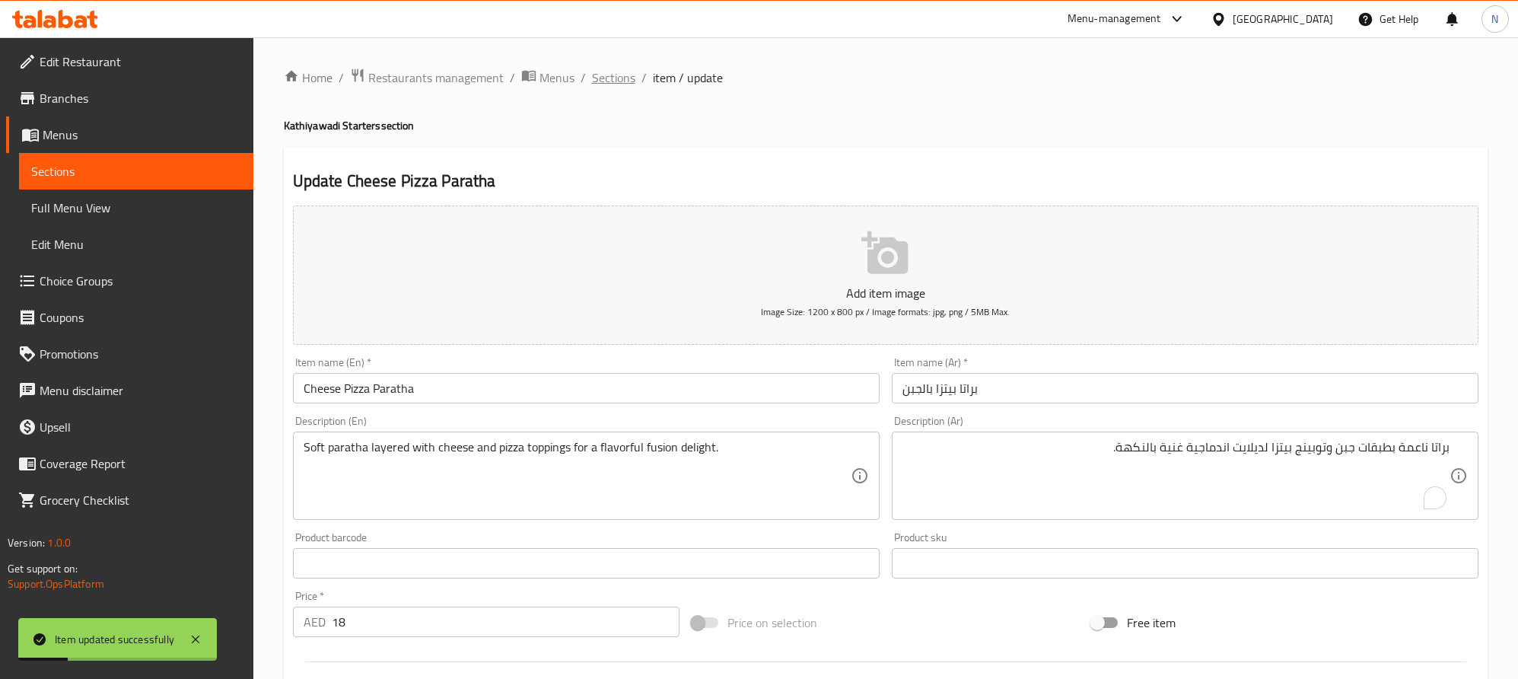
click at [617, 83] on span "Sections" at bounding box center [613, 77] width 43 height 18
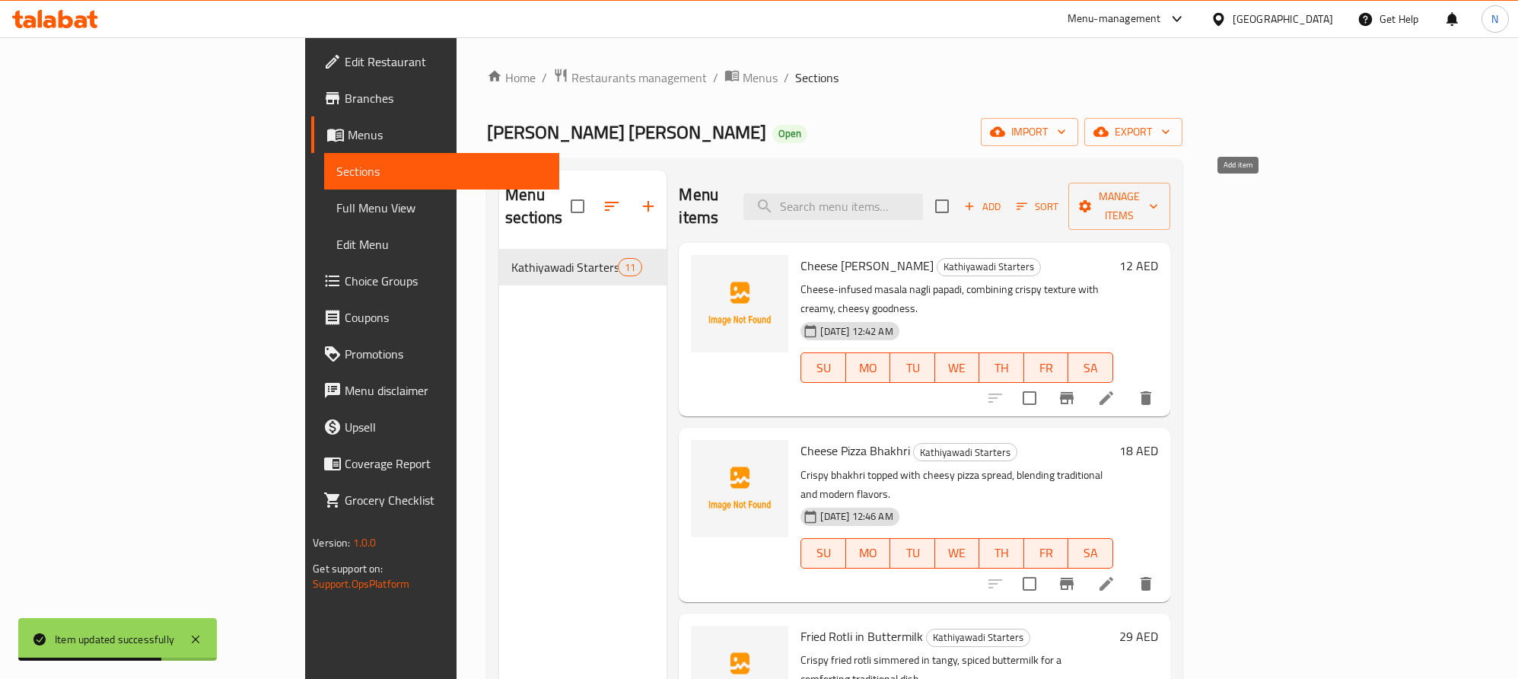
click at [976, 199] on icon "button" at bounding box center [970, 206] width 14 height 14
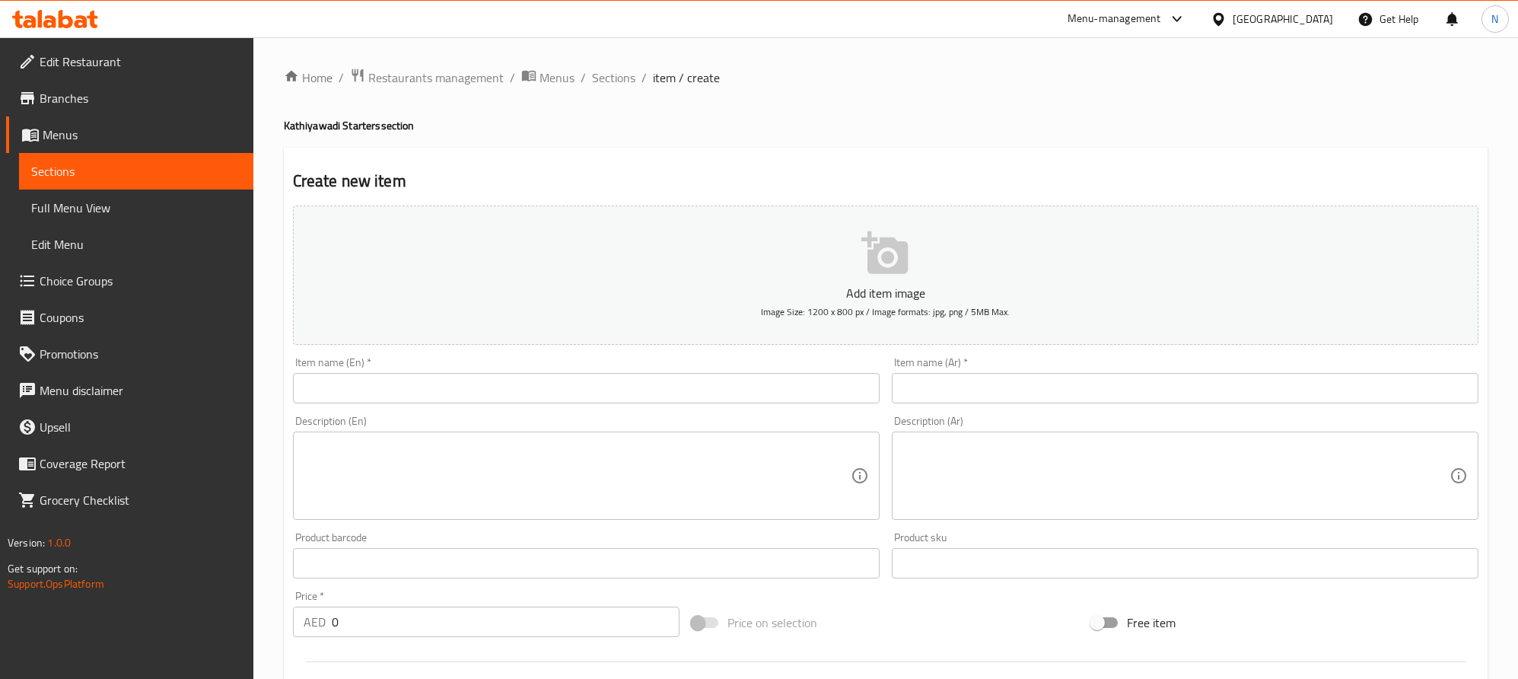
click at [532, 390] on input "text" at bounding box center [586, 388] width 587 height 30
paste input "Masala Khichiya Papadi"
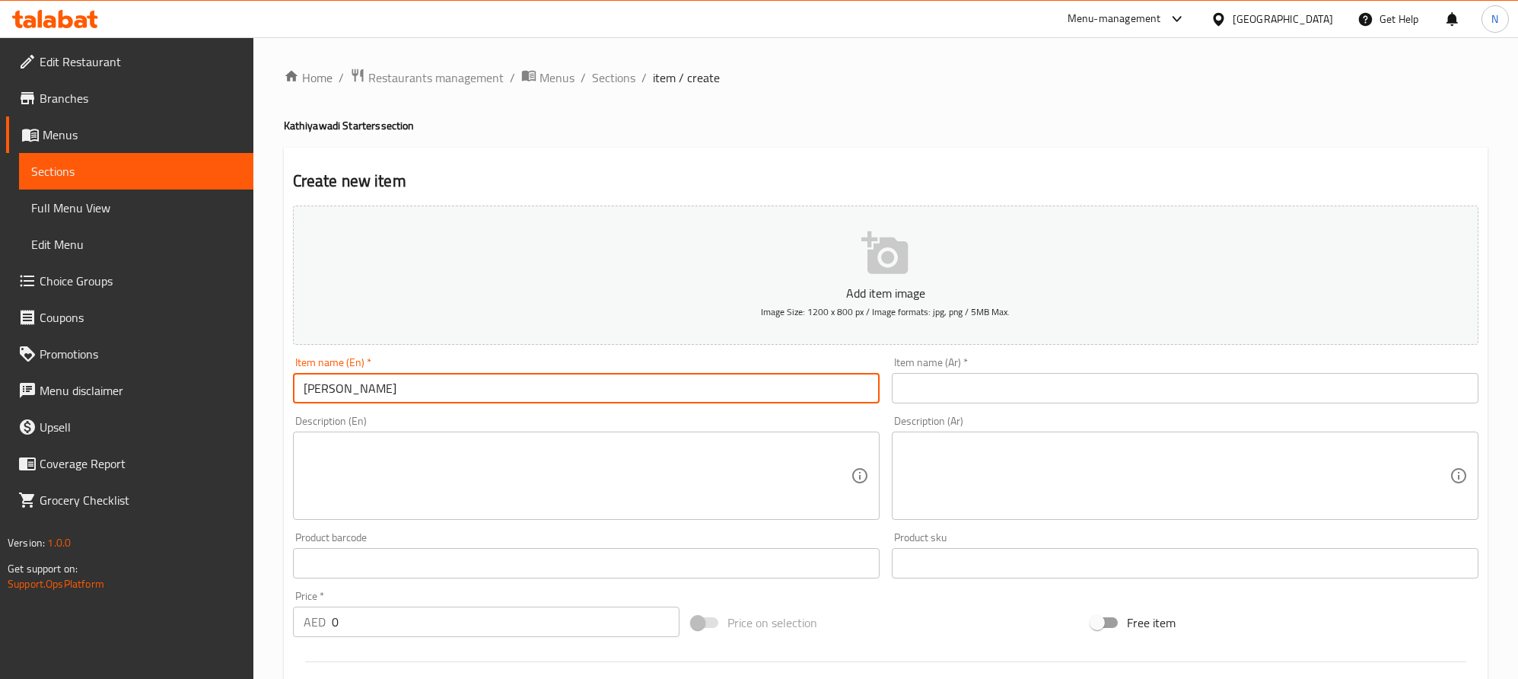
click at [533, 390] on input "Masala Khichiya Papadi" at bounding box center [586, 388] width 587 height 30
type input "Masala Khichiya Papadi"
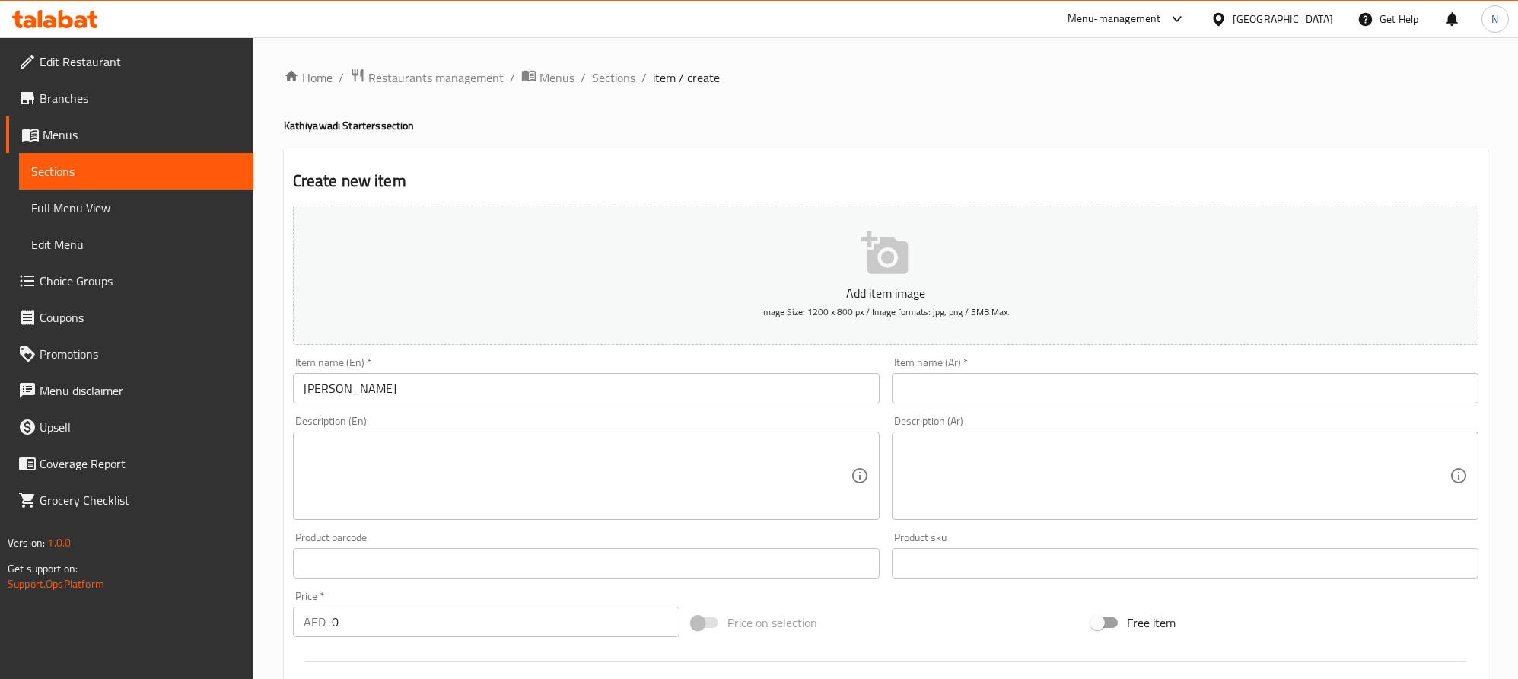
click at [594, 469] on textarea at bounding box center [577, 476] width 547 height 72
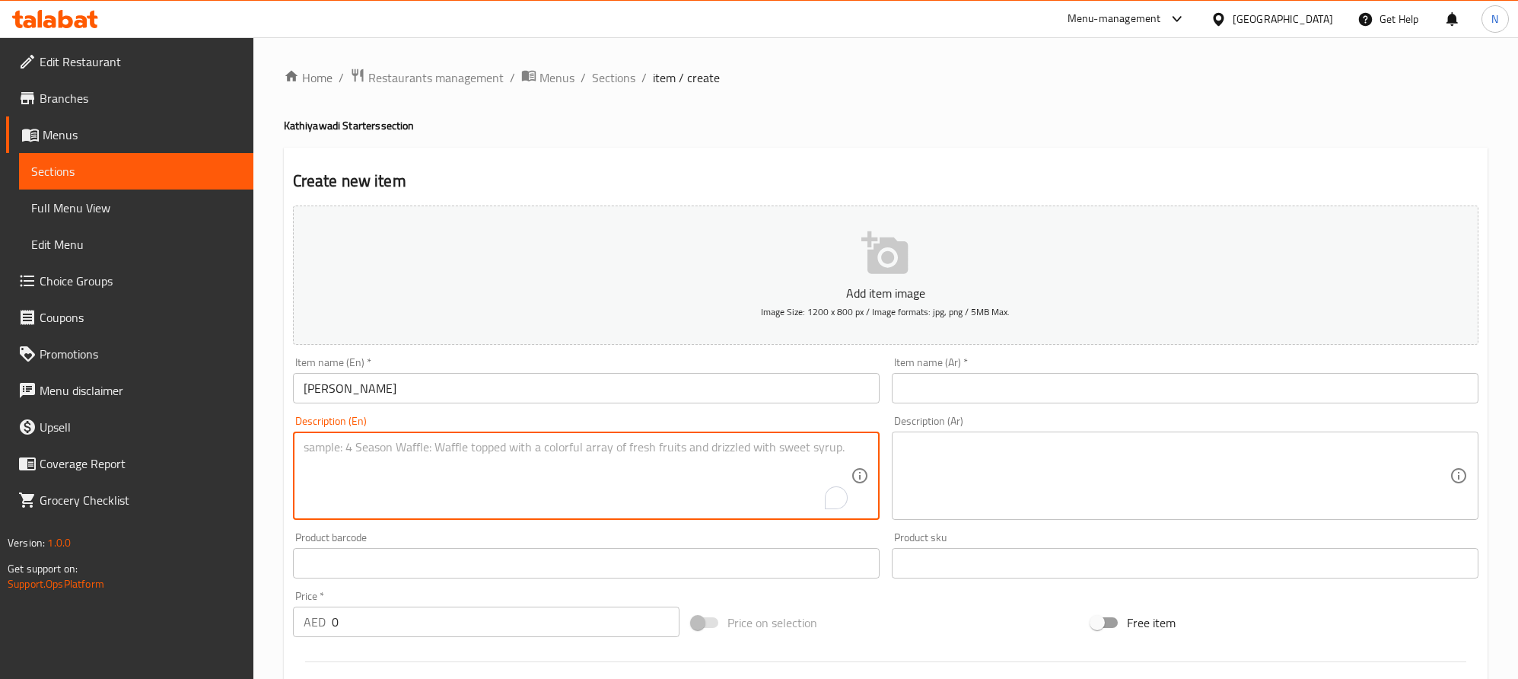
paste textarea "Spicy khichiya papadi flavored with a masala blend for an extra zing."
click at [599, 469] on textarea "Spicy khichiya papadi flavored with a masala blend for an extra zing." at bounding box center [577, 476] width 547 height 72
click at [600, 469] on textarea "Spicy khichiya papadi flavored with a masala blend for an extra zing." at bounding box center [577, 476] width 547 height 72
type textarea "Spicy khichiya papadi flavored with a masala blend for an extra zing."
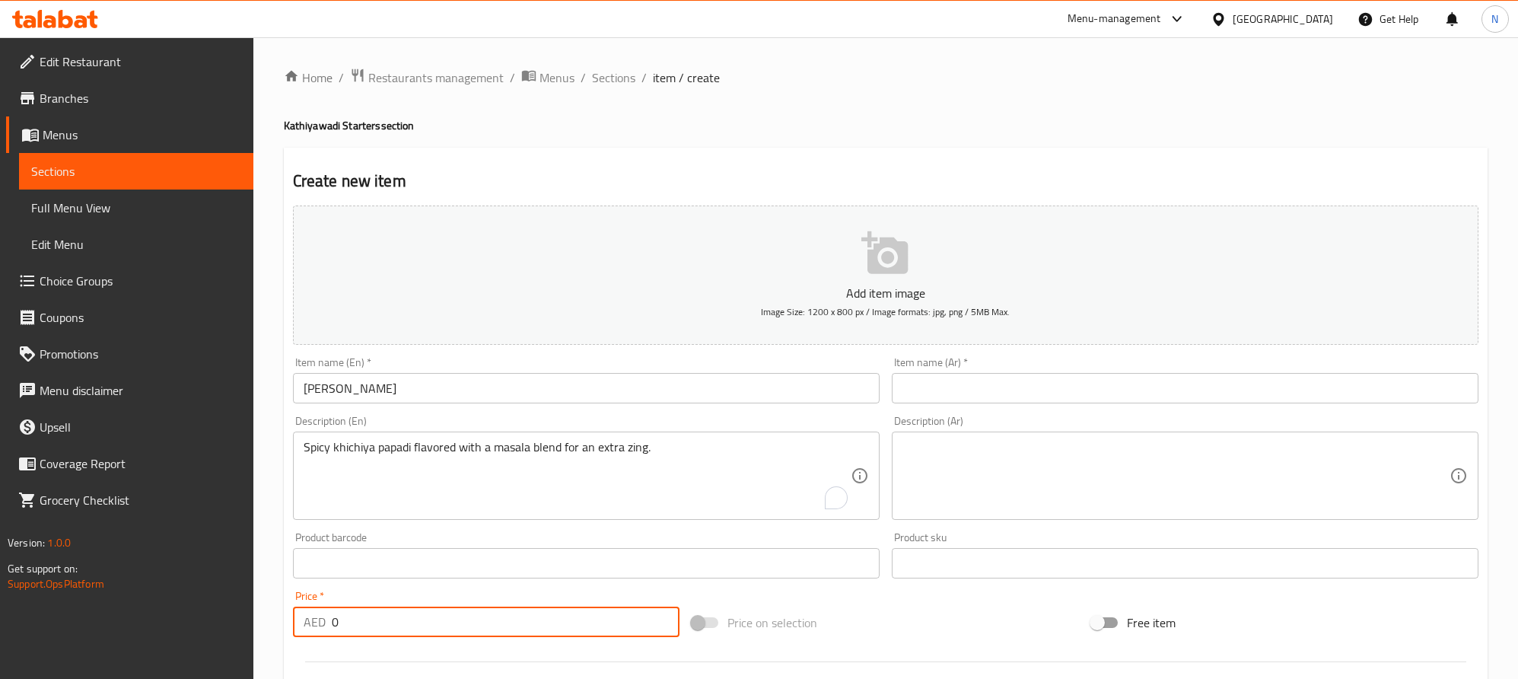
drag, startPoint x: 329, startPoint y: 623, endPoint x: 349, endPoint y: 619, distance: 20.9
click at [307, 619] on div "AED 0 Price *" at bounding box center [486, 622] width 387 height 30
paste input "10.0"
type input "10.00"
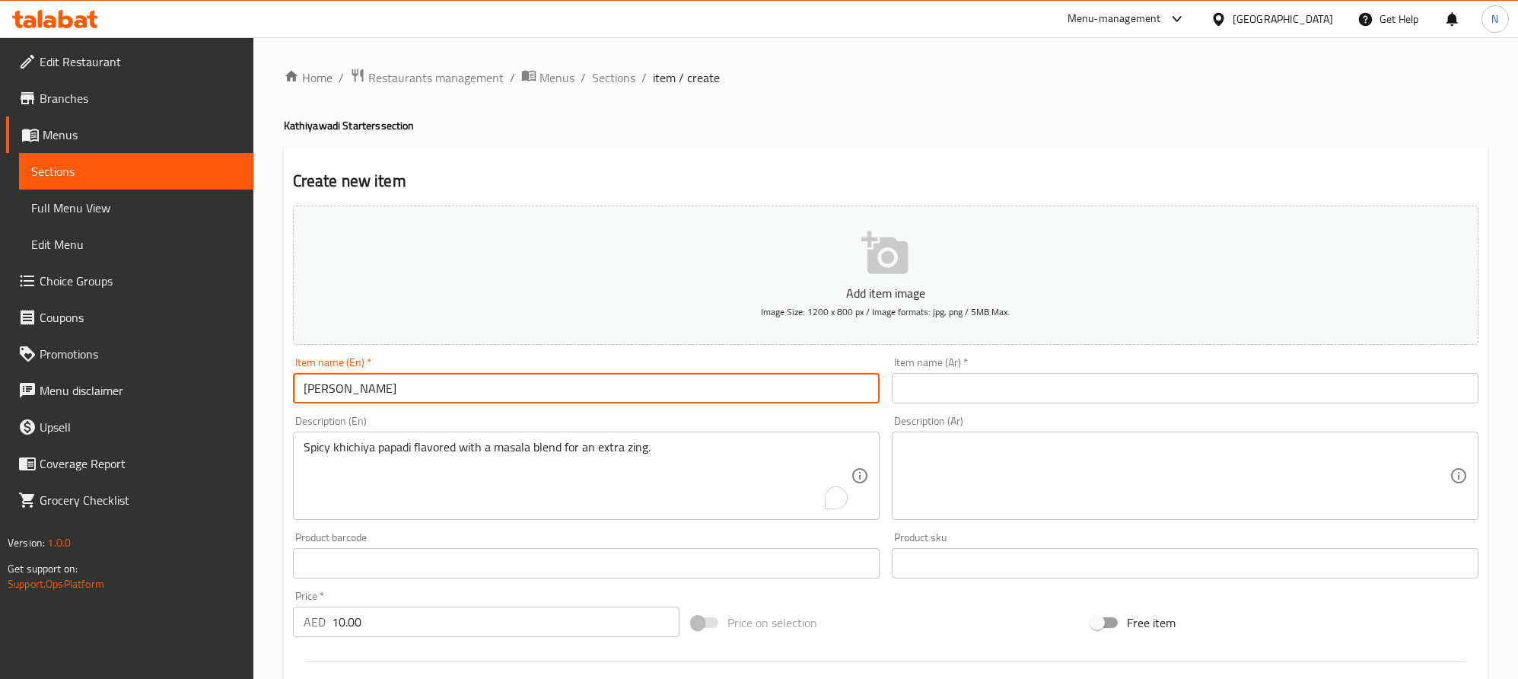
click at [626, 396] on input "Masala Khichiya Papadi" at bounding box center [586, 388] width 587 height 30
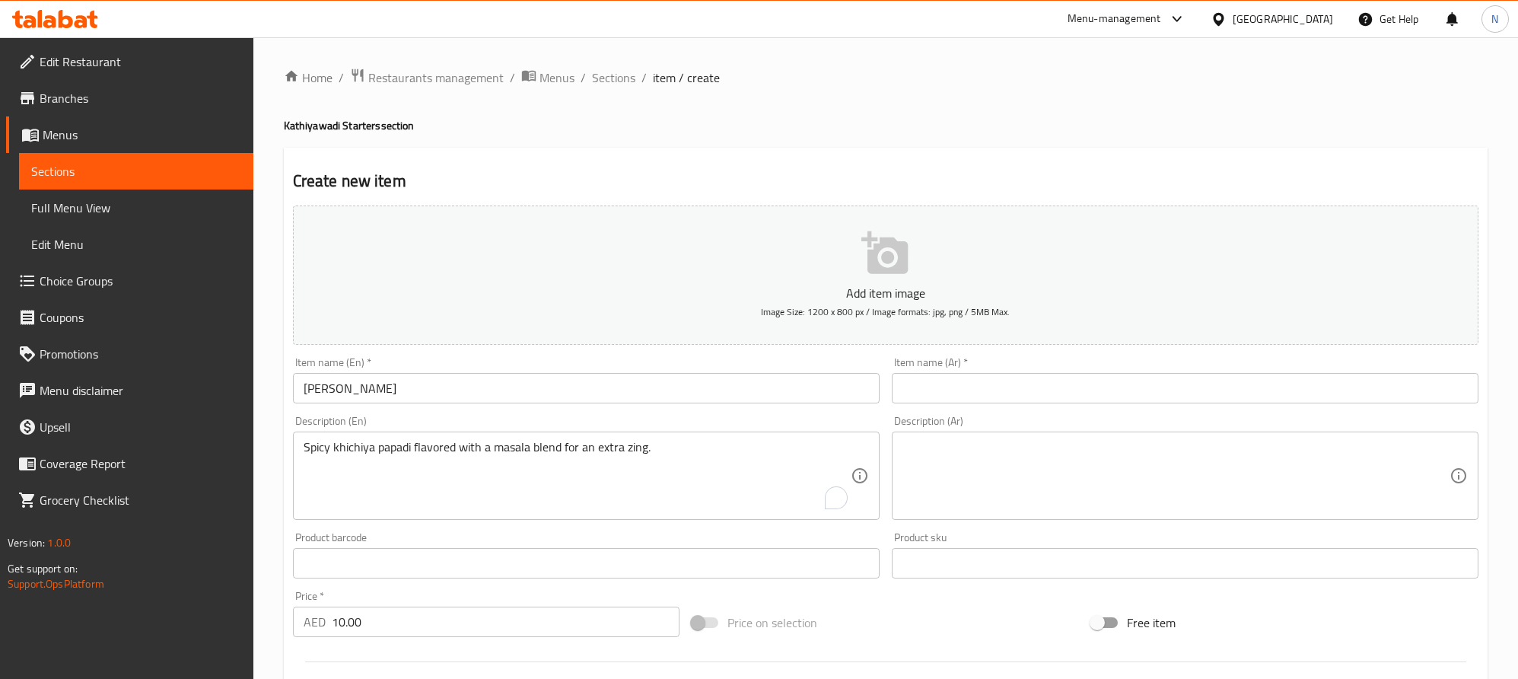
click at [1355, 400] on input "text" at bounding box center [1185, 388] width 587 height 30
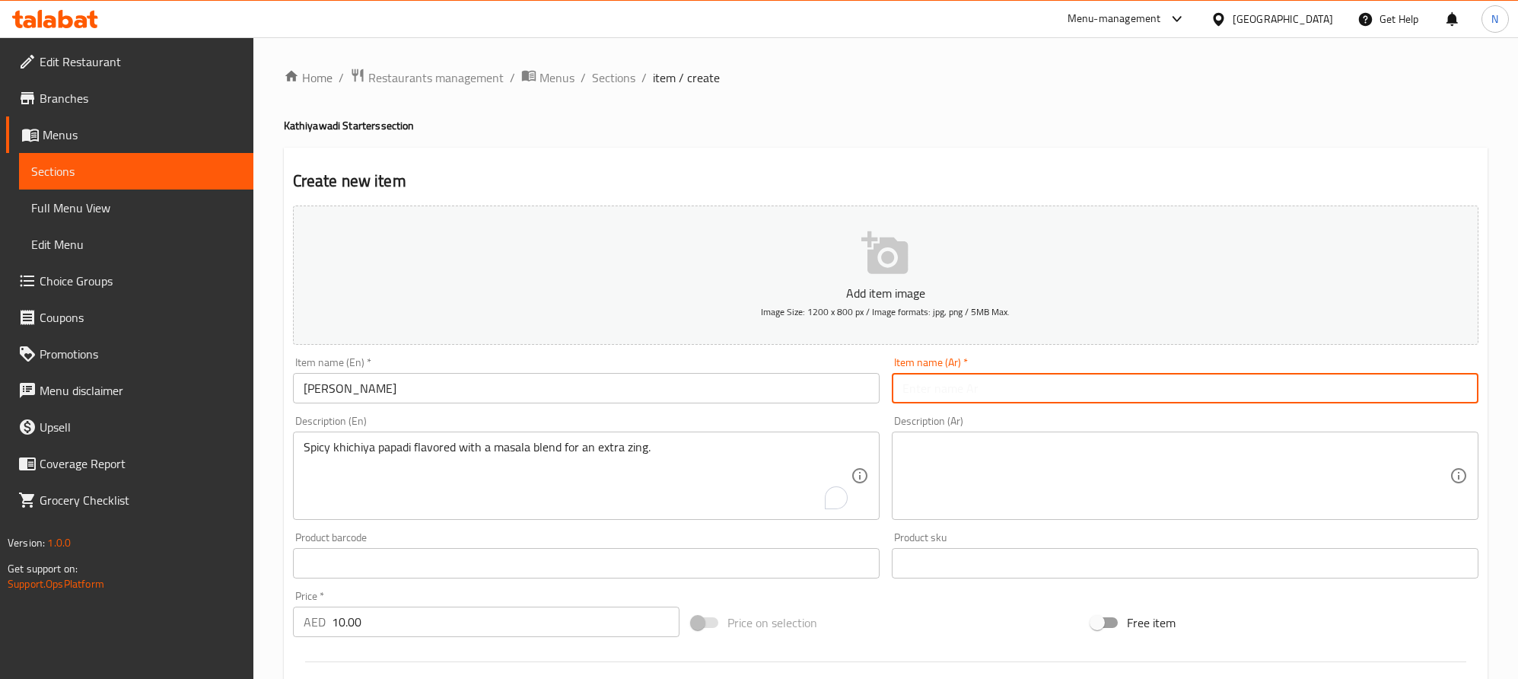
paste input "ماسالا خيشيا بابادي"
type input "ماسالا خيشيا بابادي"
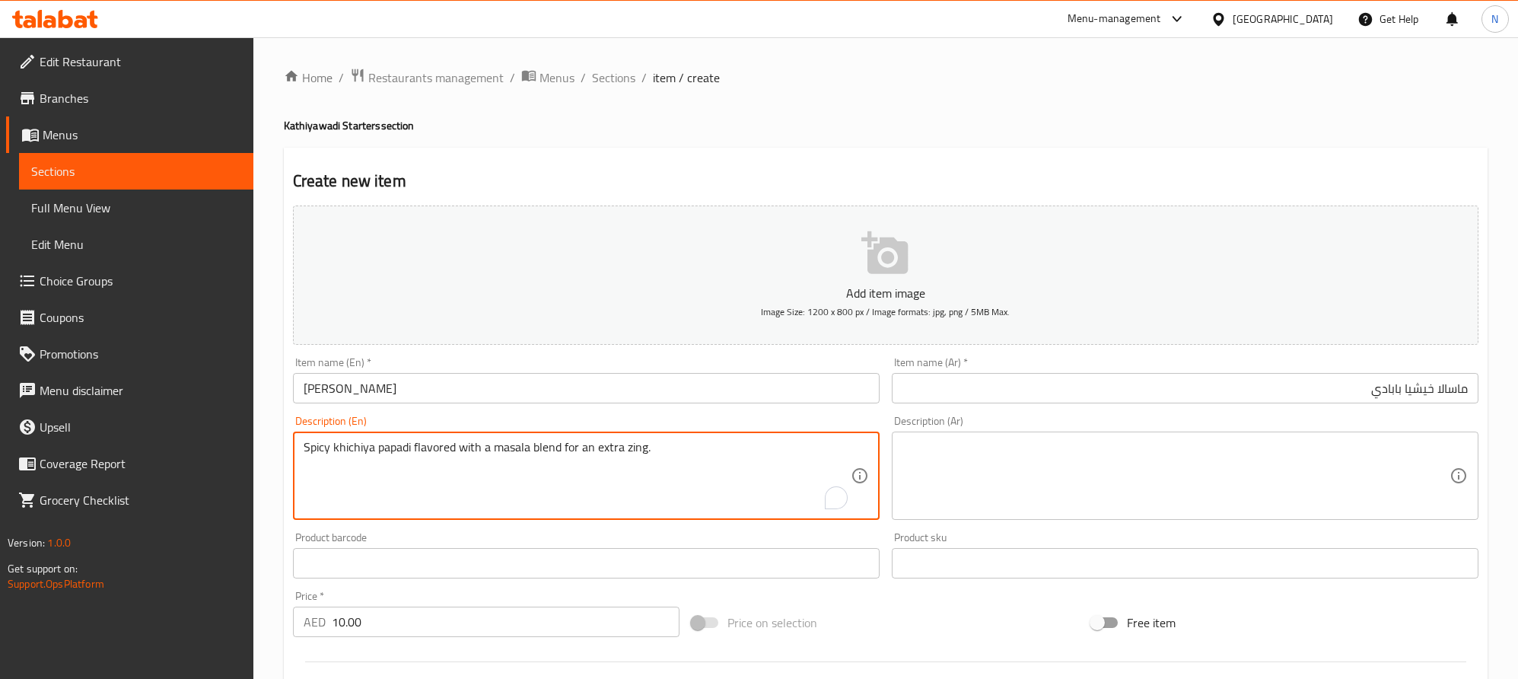
click at [690, 473] on textarea "Spicy khichiya papadi flavored with a masala blend for an extra zing." at bounding box center [577, 476] width 547 height 72
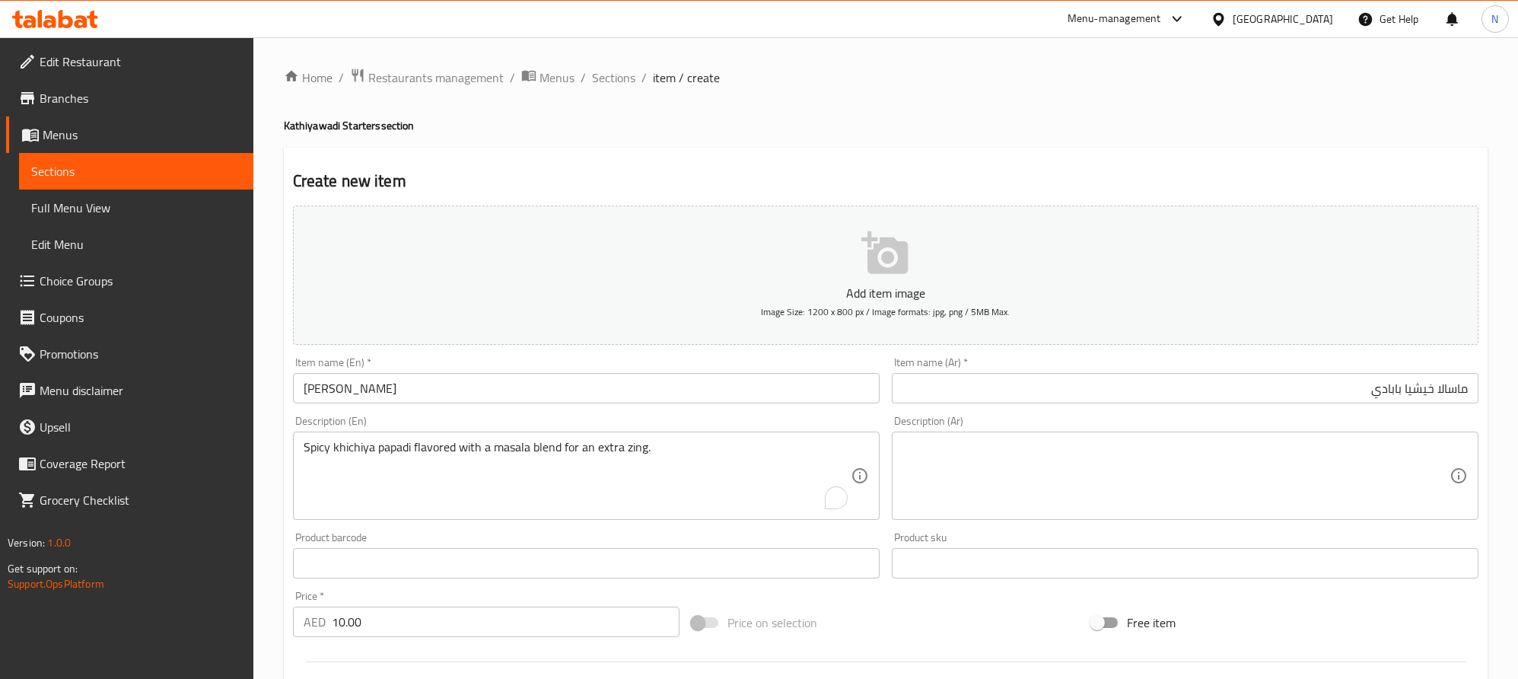
click at [1326, 489] on textarea at bounding box center [1176, 476] width 547 height 72
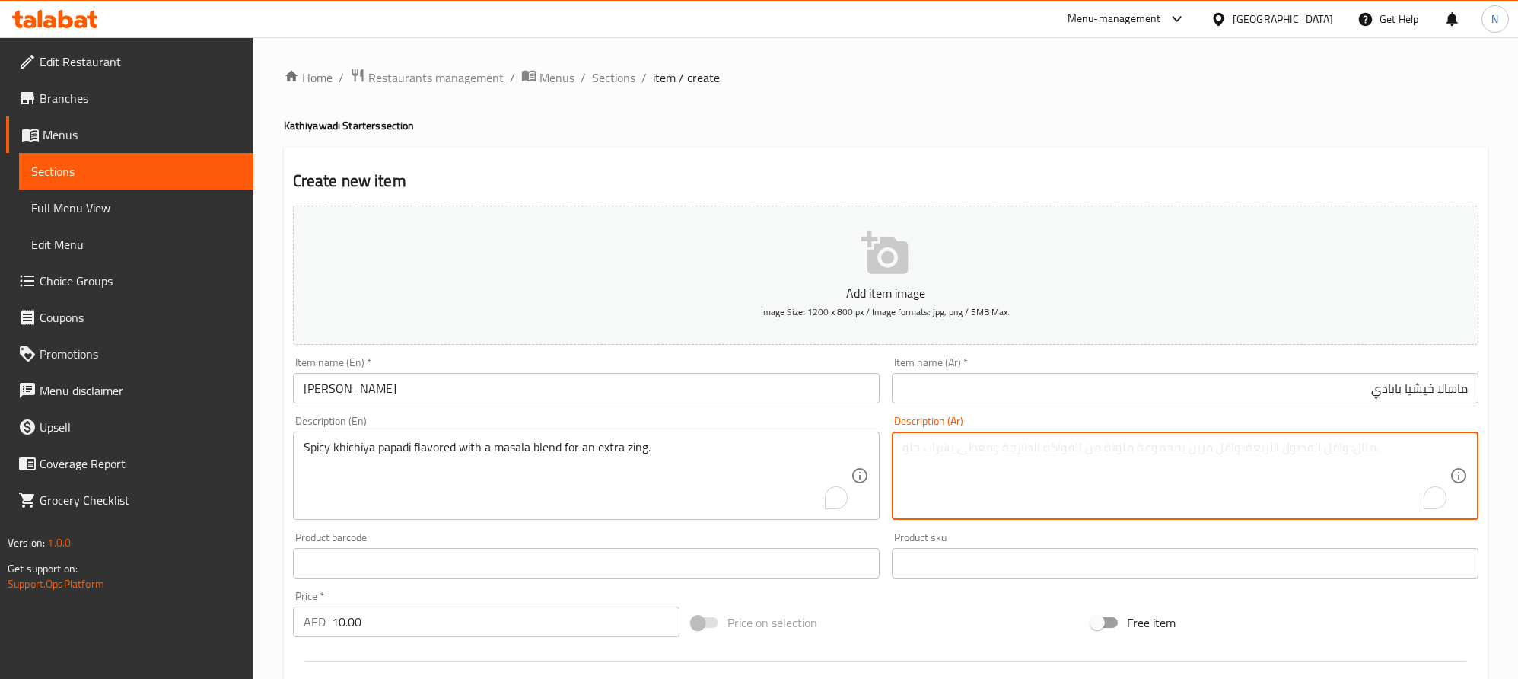
paste textarea "خيشيا بابادي حارة بنكهة مزيج من البهارات للحصول على نكهة إضافية."
click at [1267, 448] on textarea "خيشيا بابادي حارة بنكهة مزيج من البهارات للحصول على نكهة إضافية." at bounding box center [1176, 476] width 547 height 72
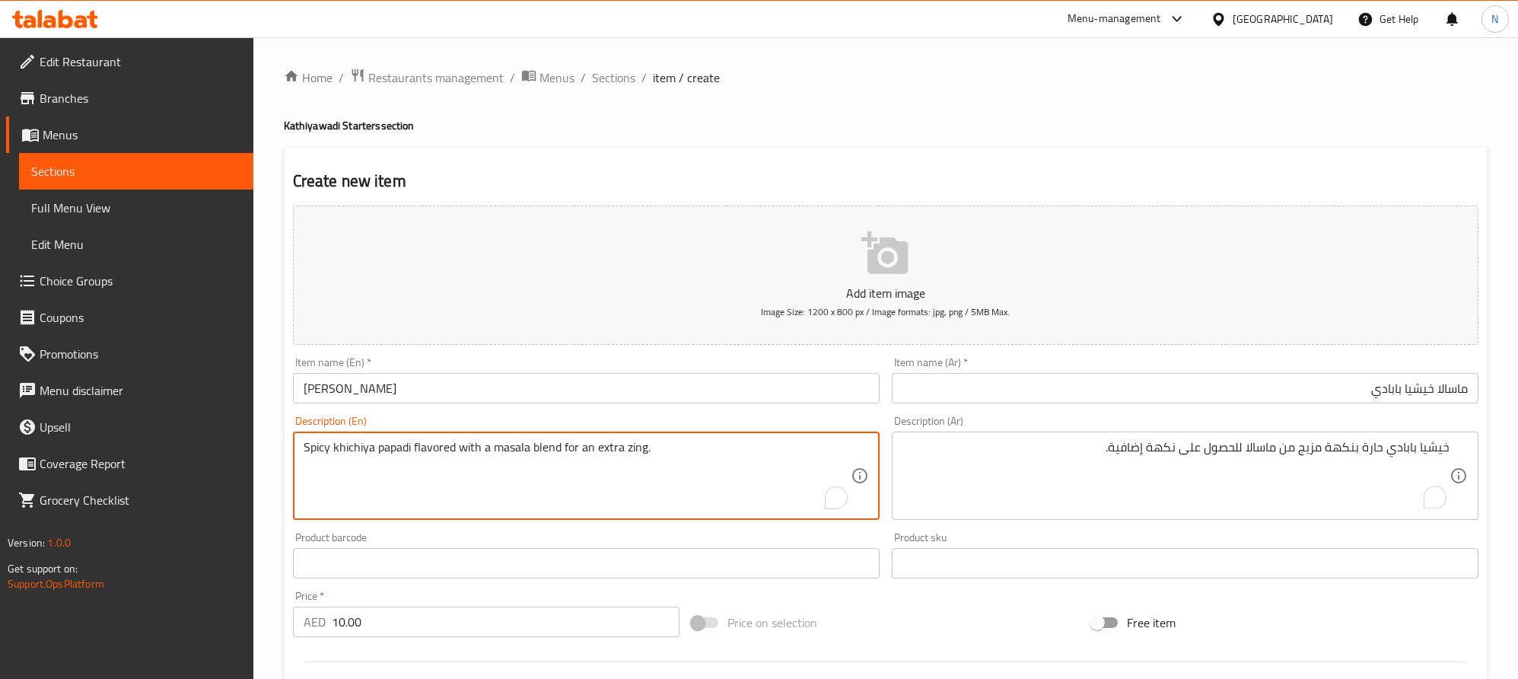
click at [517, 448] on textarea "Spicy khichiya papadi flavored with a masala blend for an extra zing." at bounding box center [577, 476] width 547 height 72
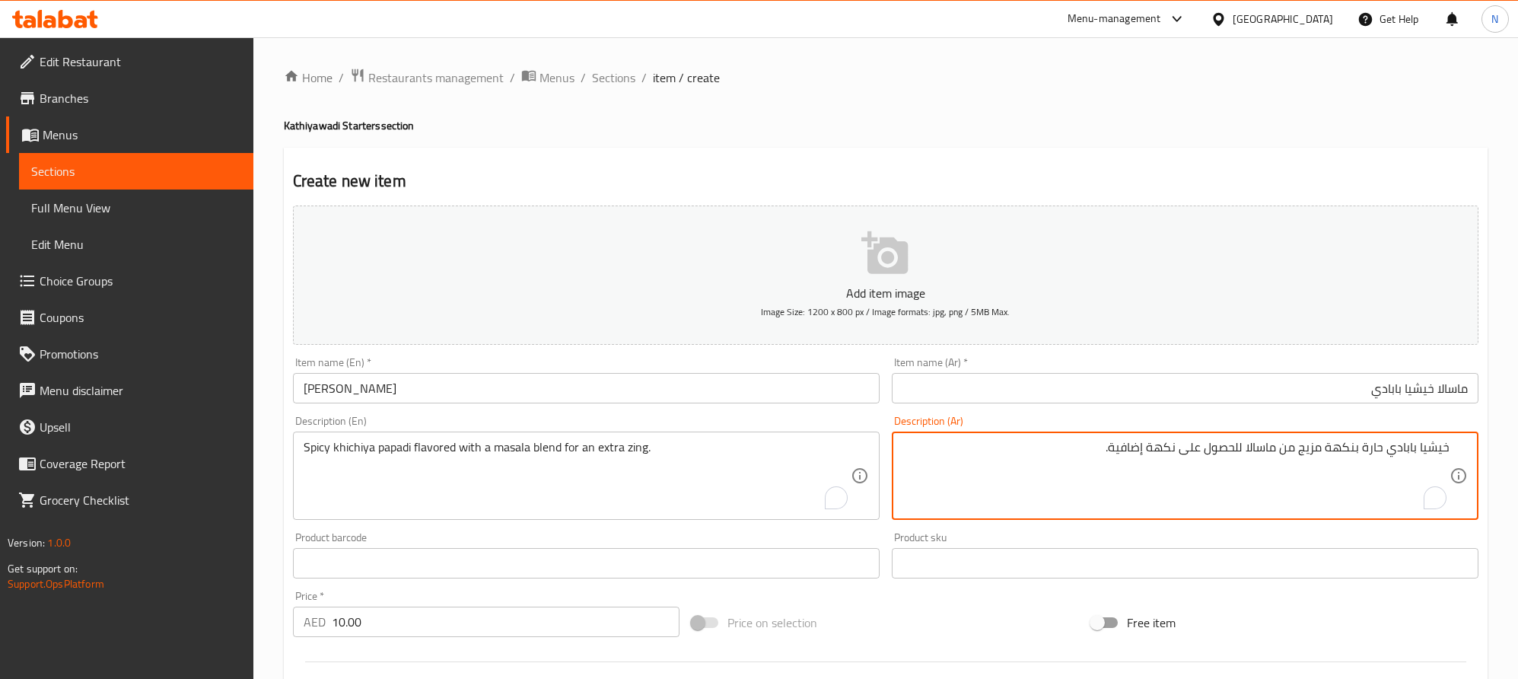
drag, startPoint x: 1240, startPoint y: 448, endPoint x: 1190, endPoint y: 452, distance: 50.4
drag, startPoint x: 1240, startPoint y: 448, endPoint x: 1142, endPoint y: 452, distance: 97.5
click at [1142, 452] on textarea "خيشيا بابادي حارة بنكهة مزيج من ماسالا لى نكهة إضافية." at bounding box center [1176, 476] width 547 height 72
type textarea "خيشيا بابادي حارة بنكهة مزيج من ماسالا لاكسترا زينج"
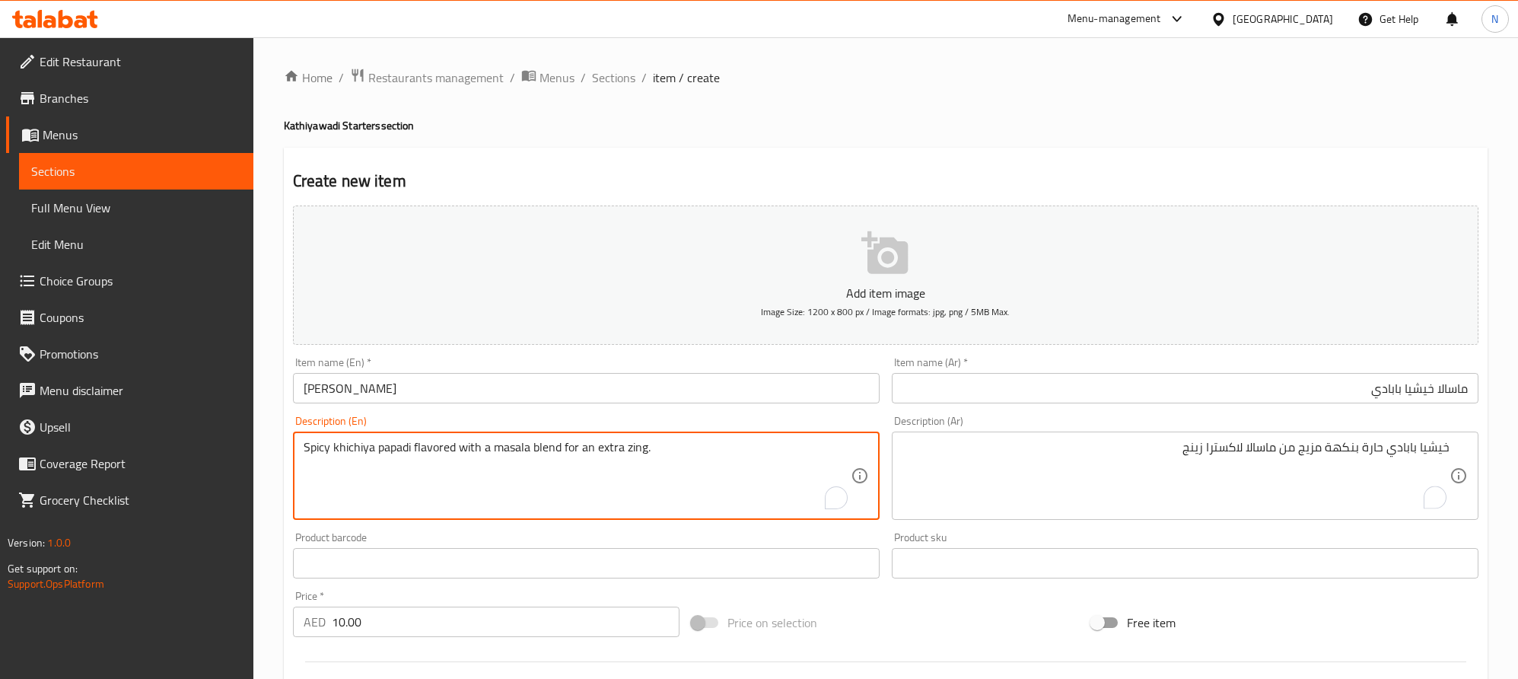
click at [514, 454] on textarea "Spicy khichiya papadi flavored with a masala blend for an extra zing." at bounding box center [577, 476] width 547 height 72
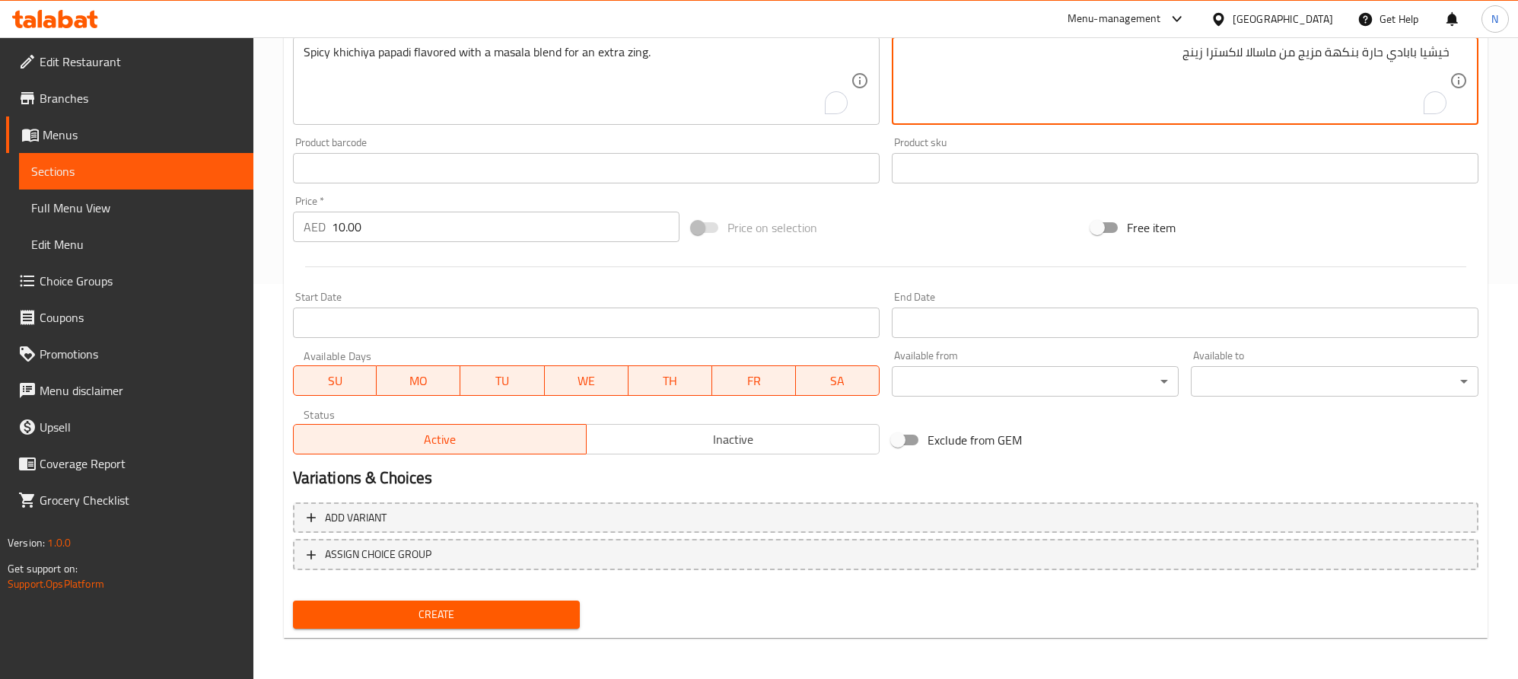
click at [503, 614] on span "Create" at bounding box center [436, 614] width 263 height 19
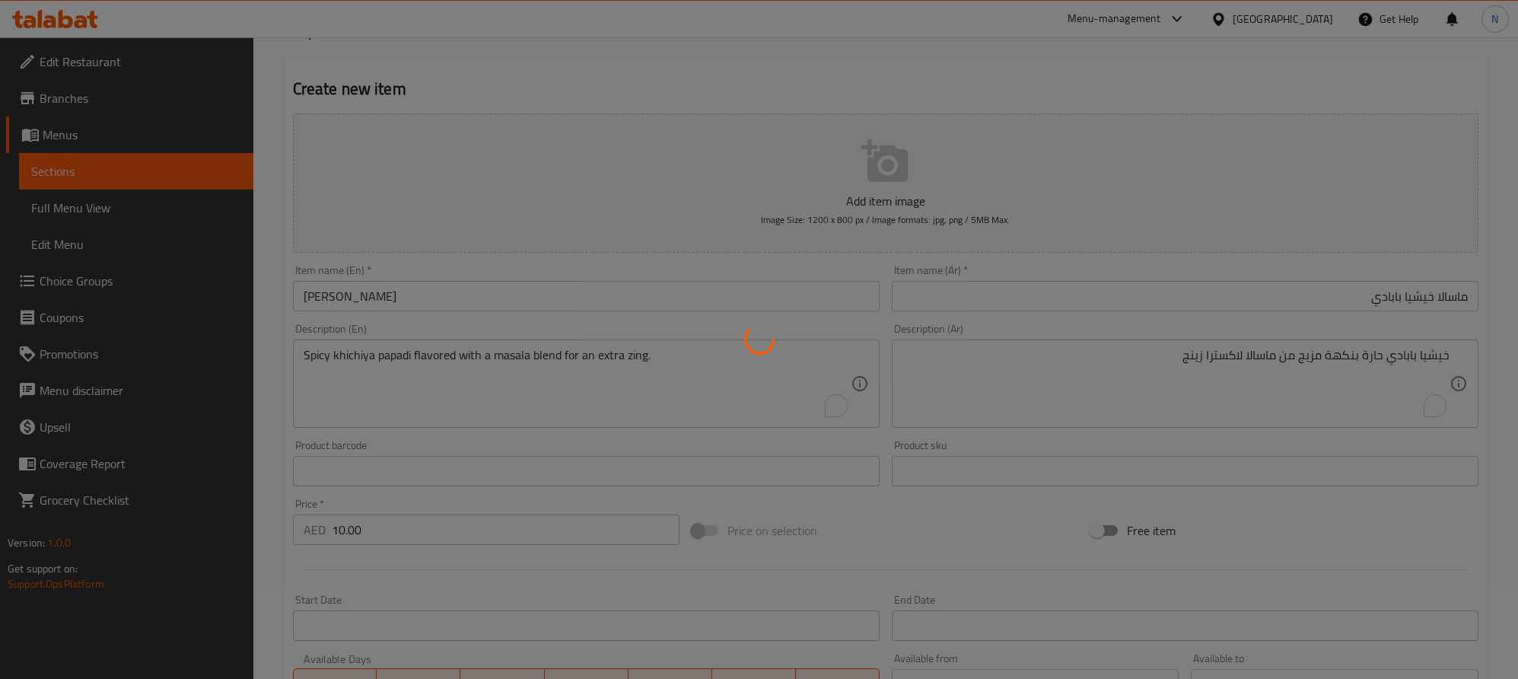
scroll to position [53, 0]
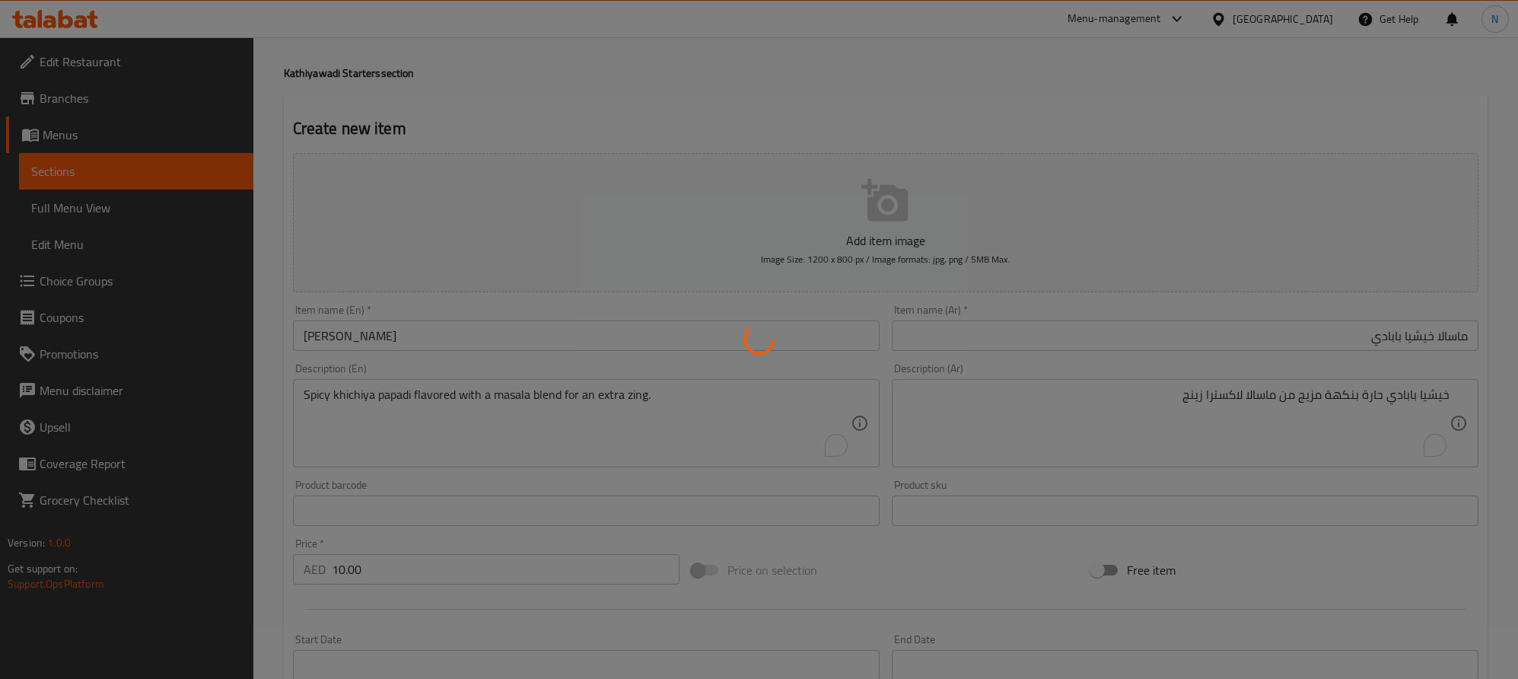
type input "0"
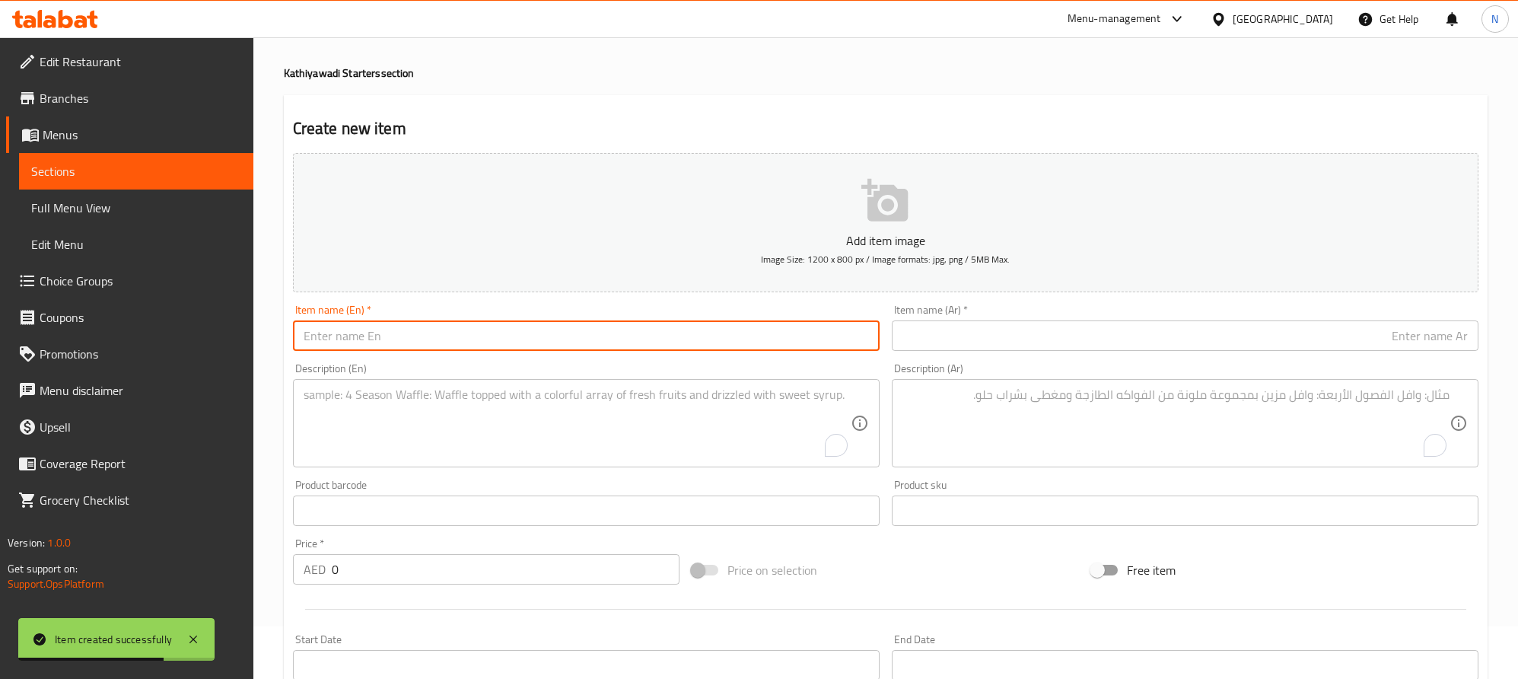
click at [395, 338] on input "text" at bounding box center [586, 335] width 587 height 30
paste input "Masala Nagli Papadi"
click at [397, 338] on input "Masala Nagli Papadi" at bounding box center [586, 335] width 587 height 30
click at [398, 338] on input "Masala Nagli Papadi" at bounding box center [586, 335] width 587 height 30
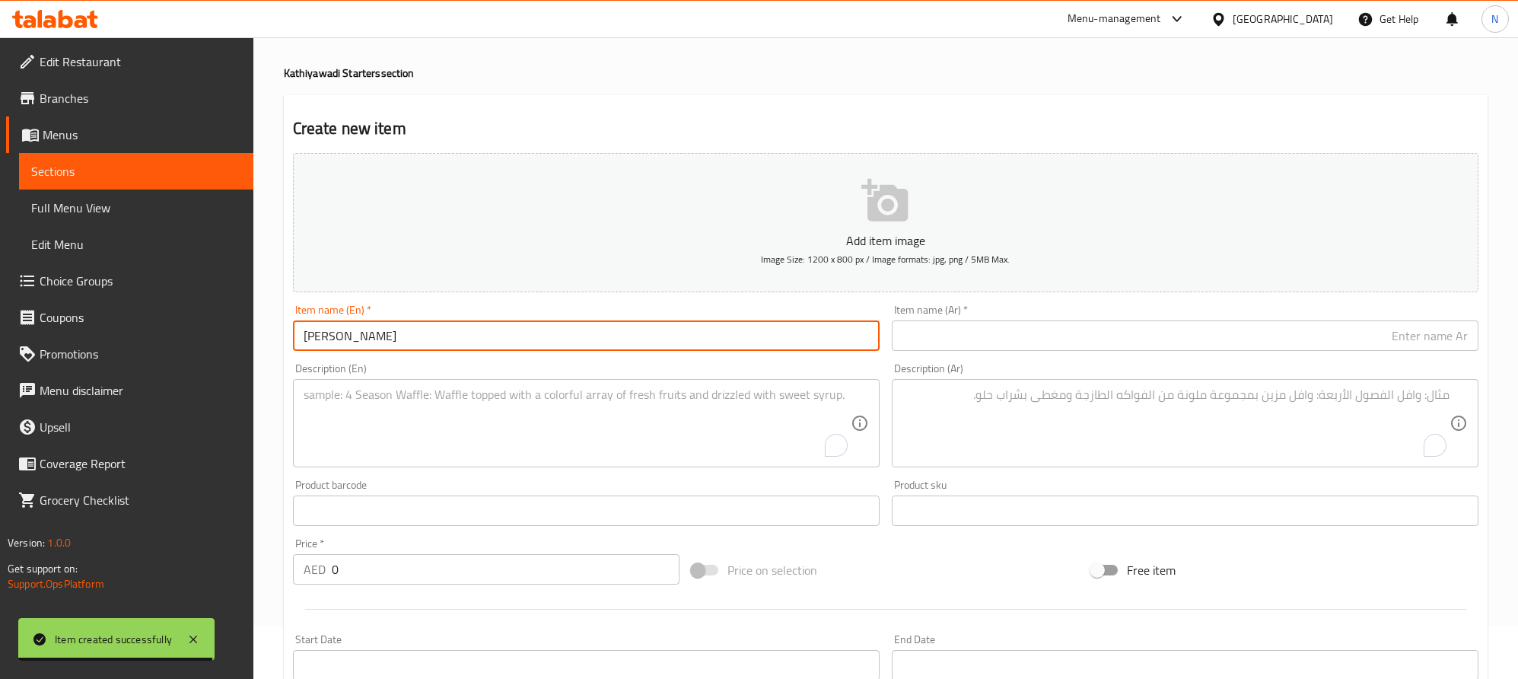
type input "Masala Nagli Papadi"
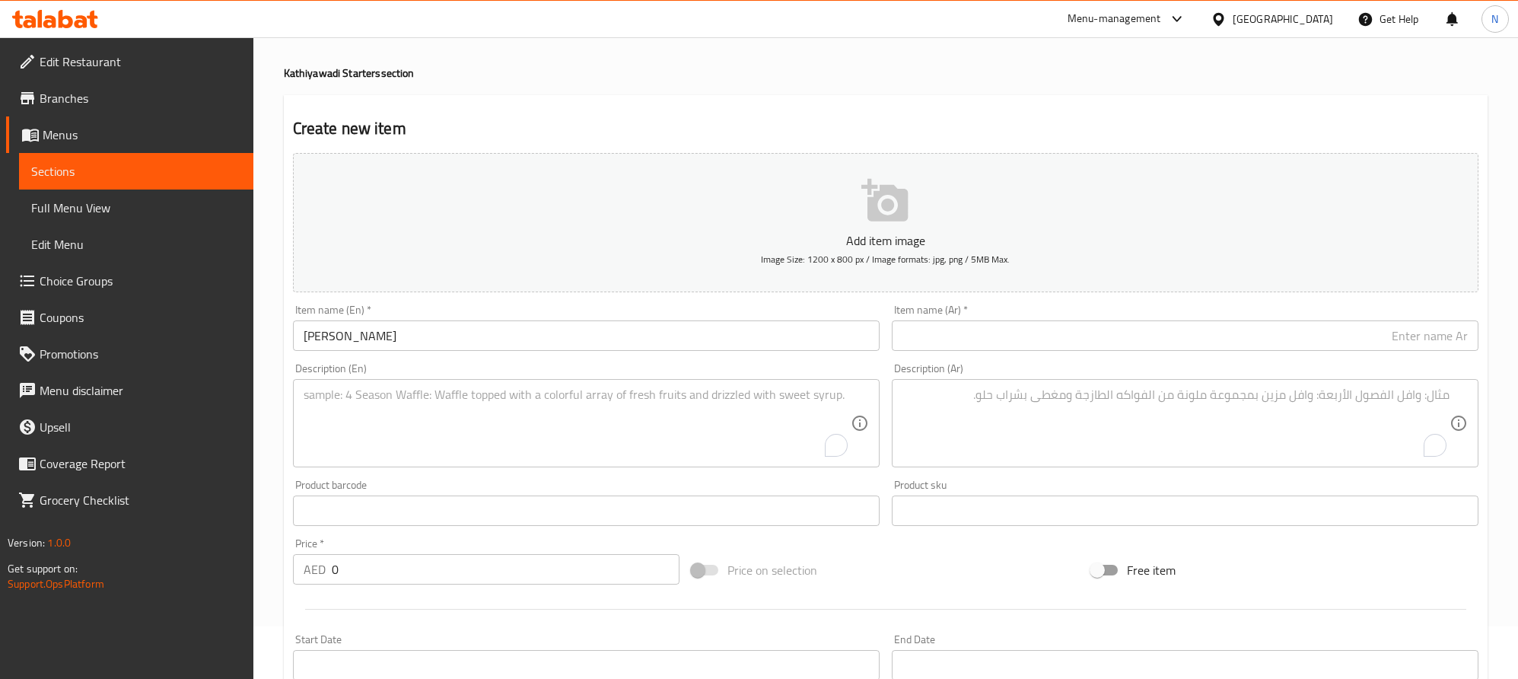
drag, startPoint x: 594, startPoint y: 443, endPoint x: 583, endPoint y: 421, distance: 24.5
click at [594, 441] on textarea "To enrich screen reader interactions, please activate Accessibility in Grammarl…" at bounding box center [577, 423] width 547 height 72
paste textarea "Spicy masala nagli papadi, adding a flavorful kick to the crunchy millet base."
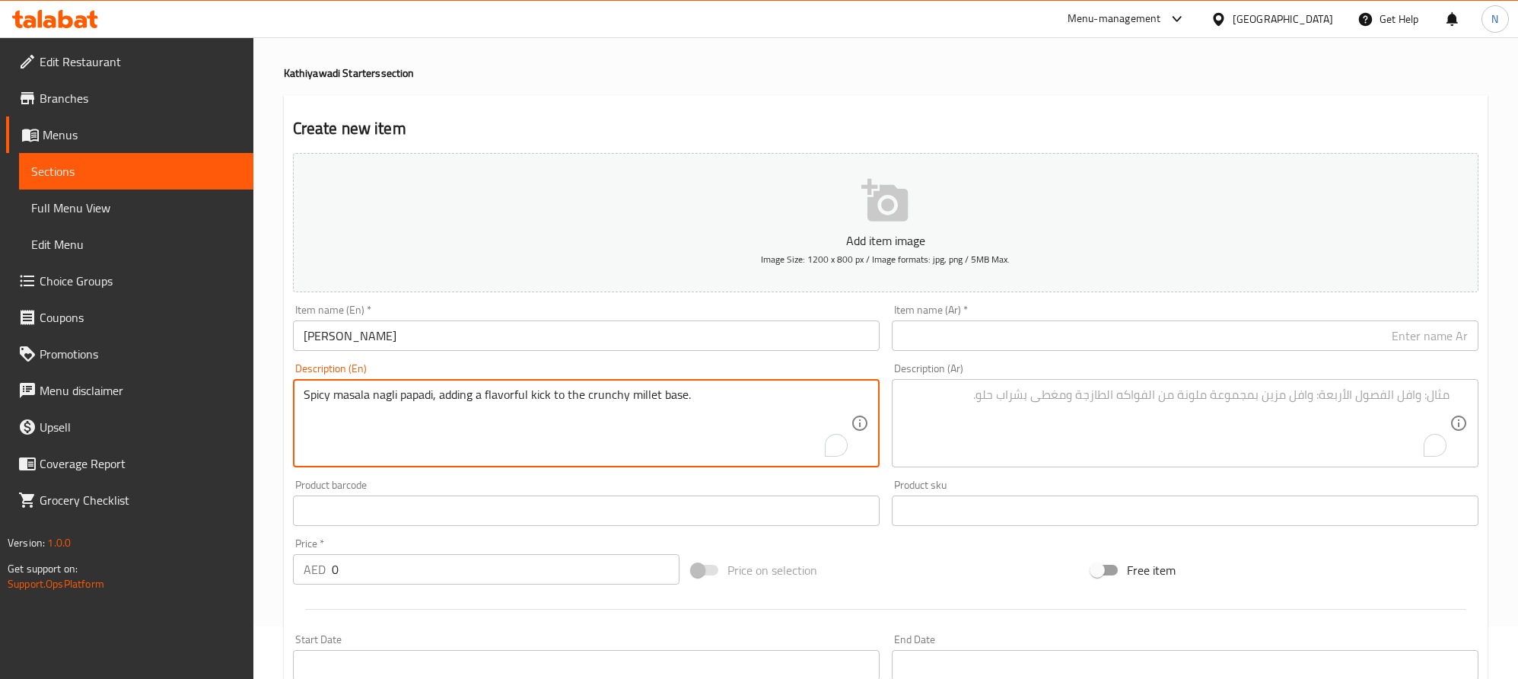
click at [583, 411] on textarea "Spicy masala nagli papadi, adding a flavorful kick to the crunchy millet base." at bounding box center [577, 423] width 547 height 72
click at [584, 411] on textarea "Spicy masala nagli papadi, adding a flavorful kick to the crunchy millet base." at bounding box center [577, 423] width 547 height 72
type textarea "Spicy masala nagli papadi, adding a flavorful kick to the crunchy millet base."
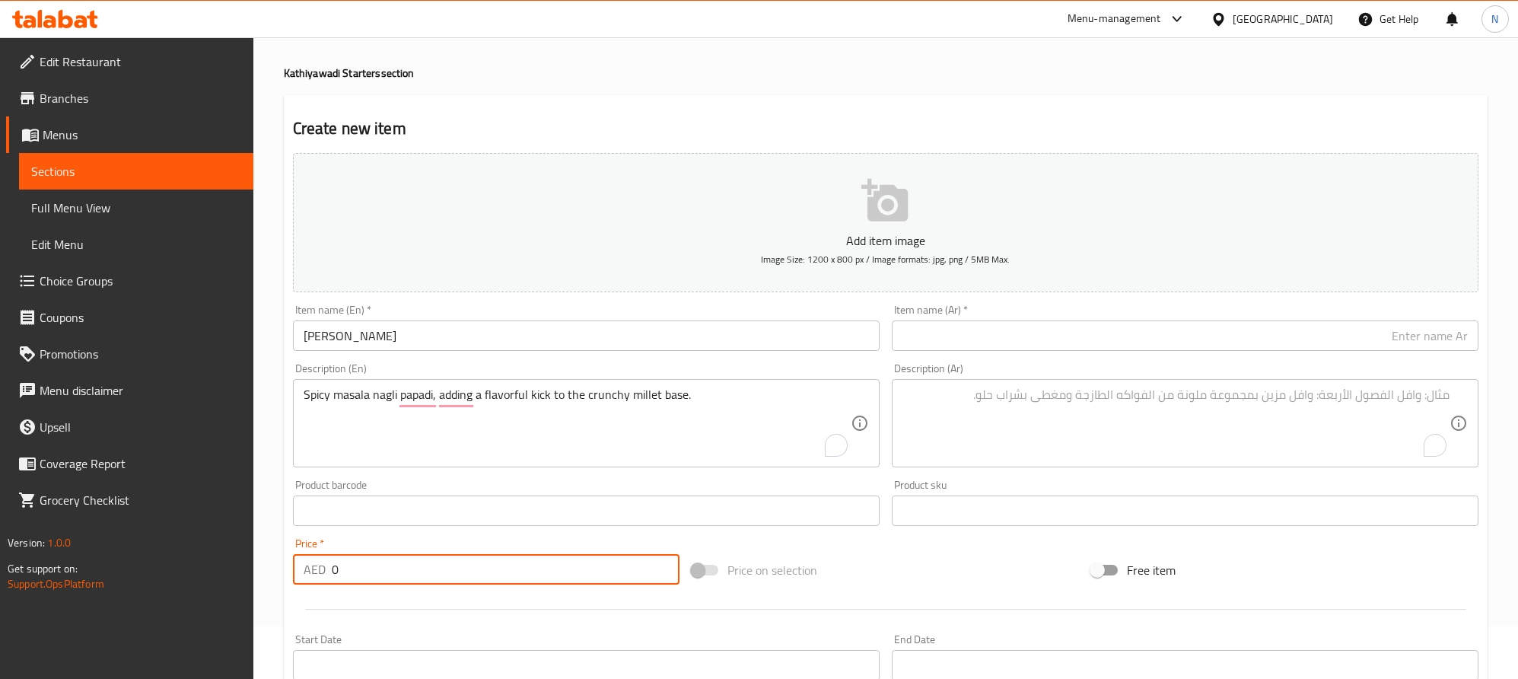
drag, startPoint x: 331, startPoint y: 569, endPoint x: 368, endPoint y: 489, distance: 88.6
click at [325, 569] on div "AED 0 Price *" at bounding box center [486, 569] width 387 height 30
paste input "10.0"
type input "10.00"
click at [404, 331] on input "Masala Nagli Papadi" at bounding box center [586, 335] width 587 height 30
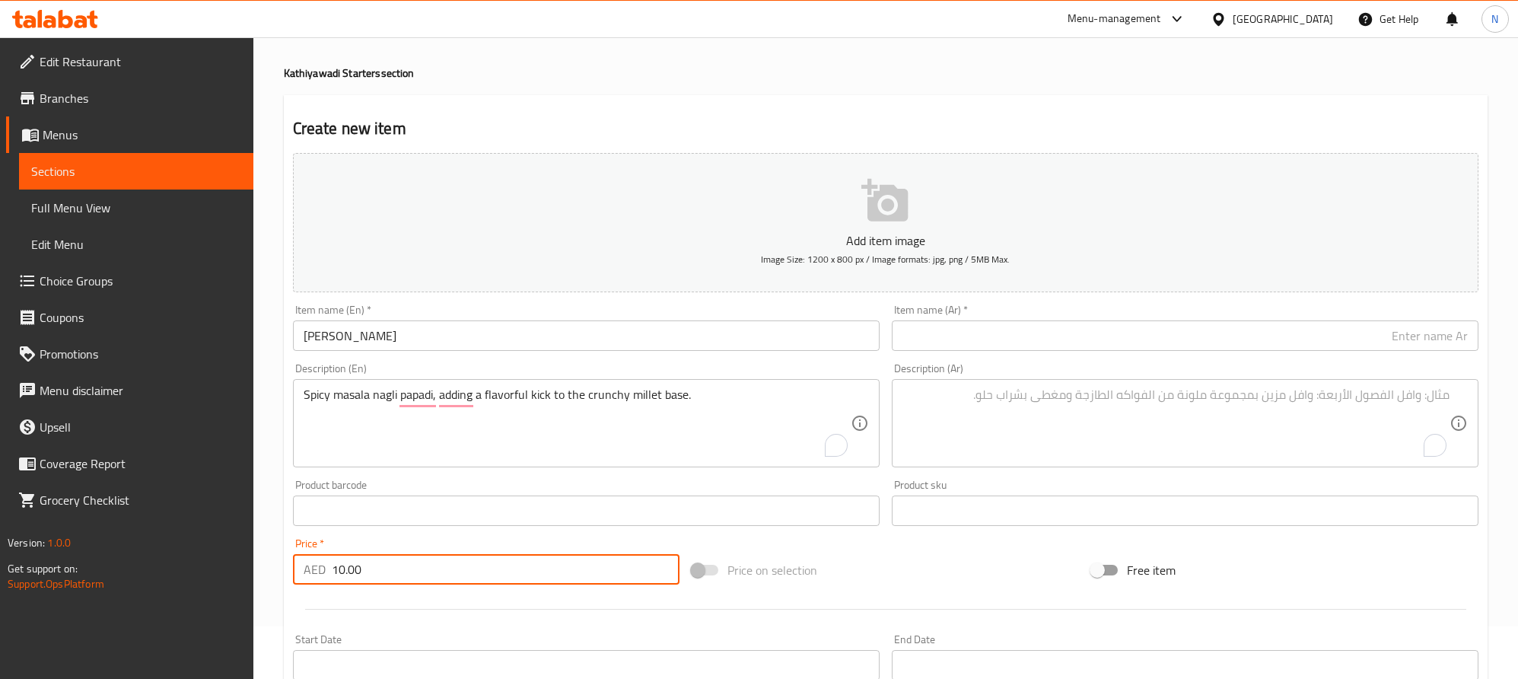
click at [404, 331] on input "Masala Nagli Papadi" at bounding box center [586, 335] width 587 height 30
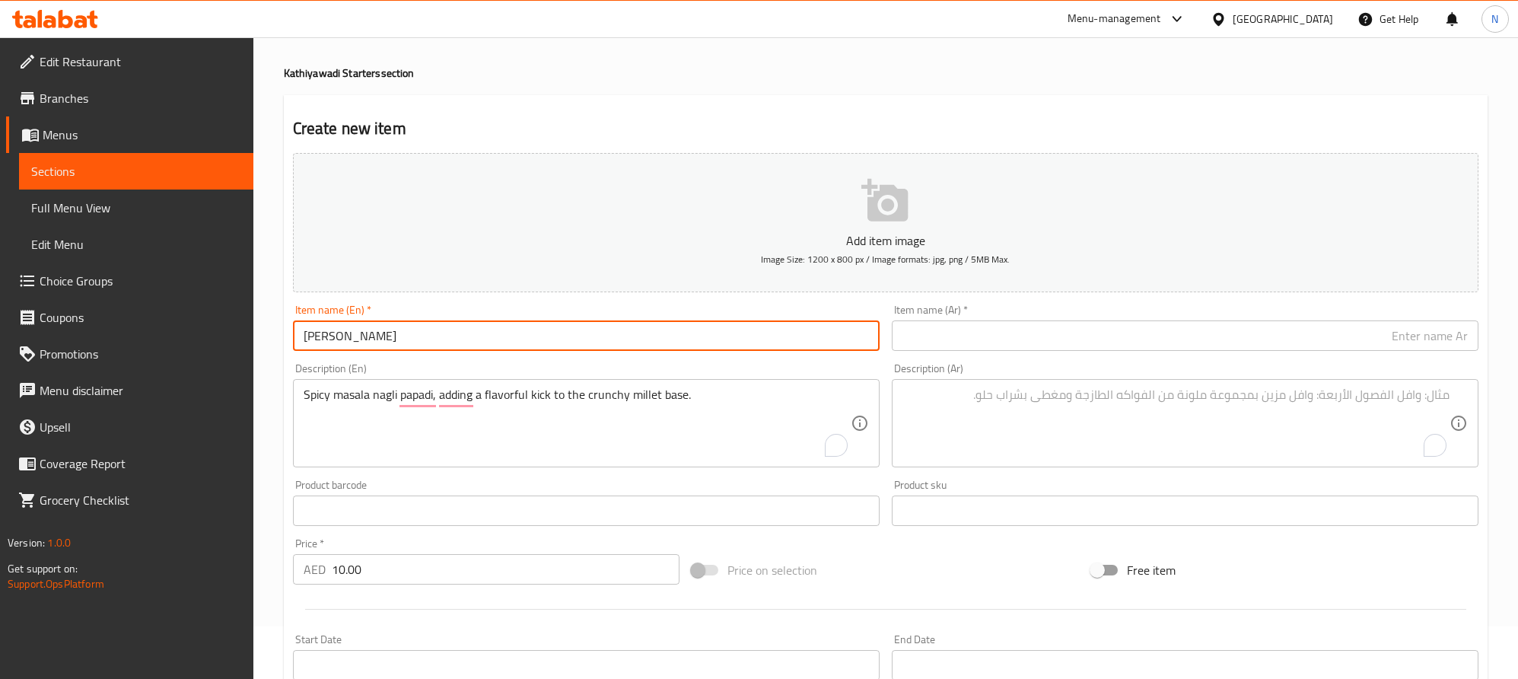
click at [404, 331] on input "Masala Nagli Papadi" at bounding box center [586, 335] width 587 height 30
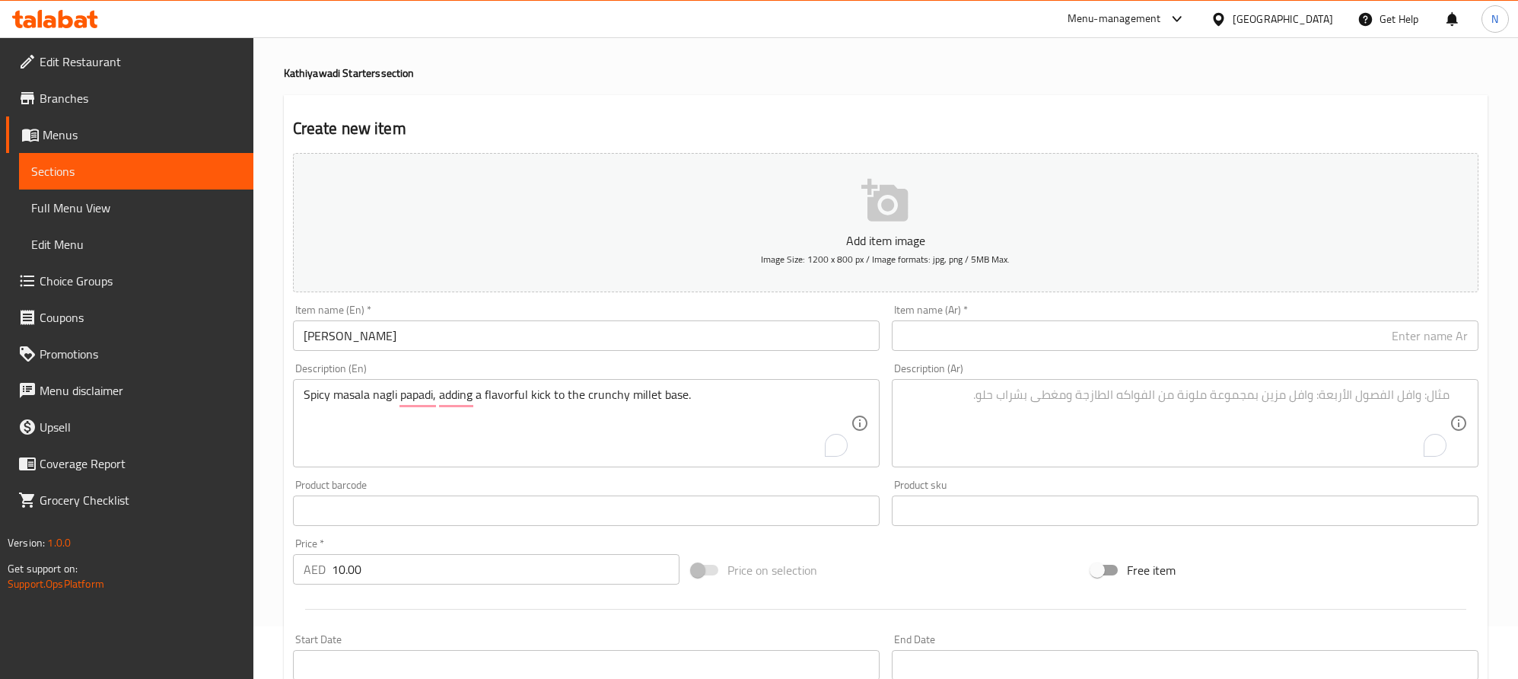
click at [1450, 331] on input "text" at bounding box center [1185, 335] width 587 height 30
paste input "ماسالا ناجلي بابادي"
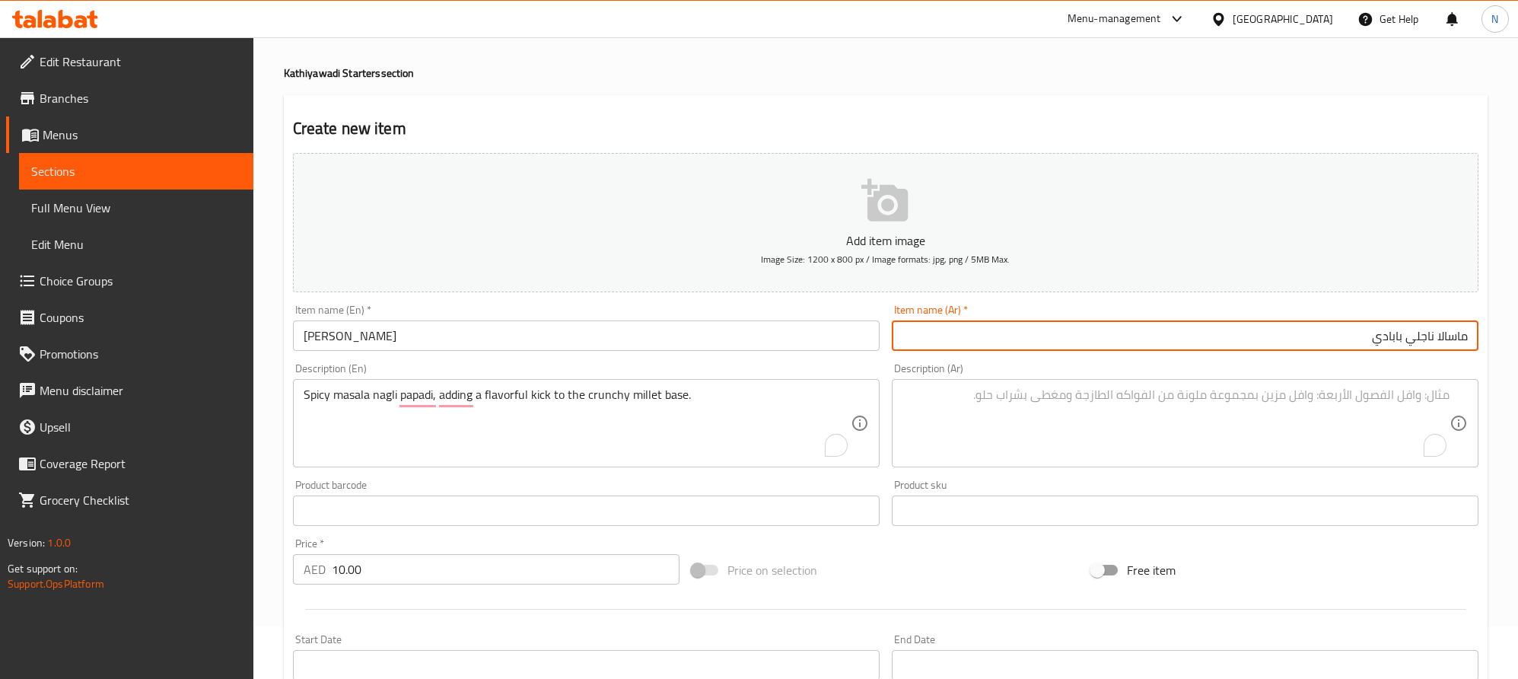
type input "ماسالا ناجلي بابادي"
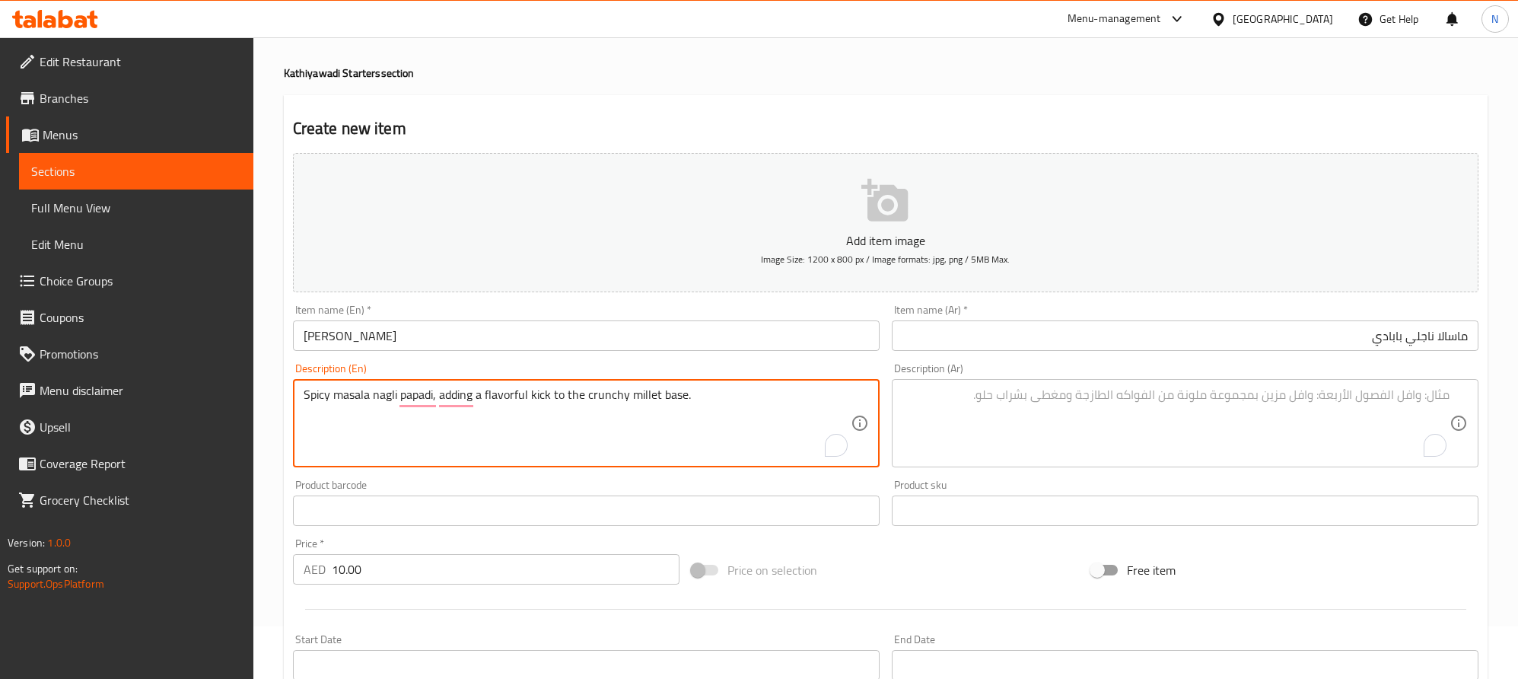
click at [483, 451] on textarea "Spicy masala nagli papadi, adding a flavorful kick to the crunchy millet base." at bounding box center [577, 423] width 547 height 72
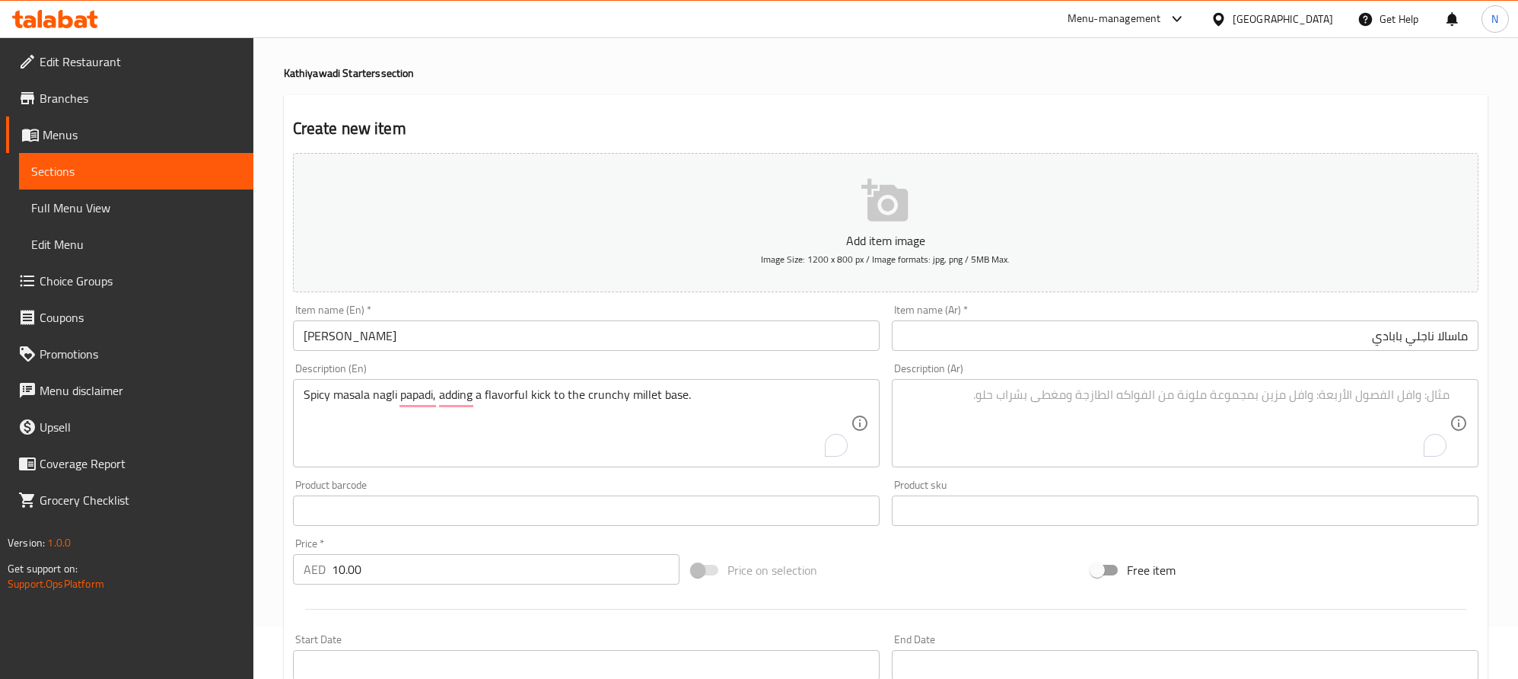
click at [1311, 446] on textarea "To enrich screen reader interactions, please activate Accessibility in Grammarl…" at bounding box center [1176, 423] width 547 height 72
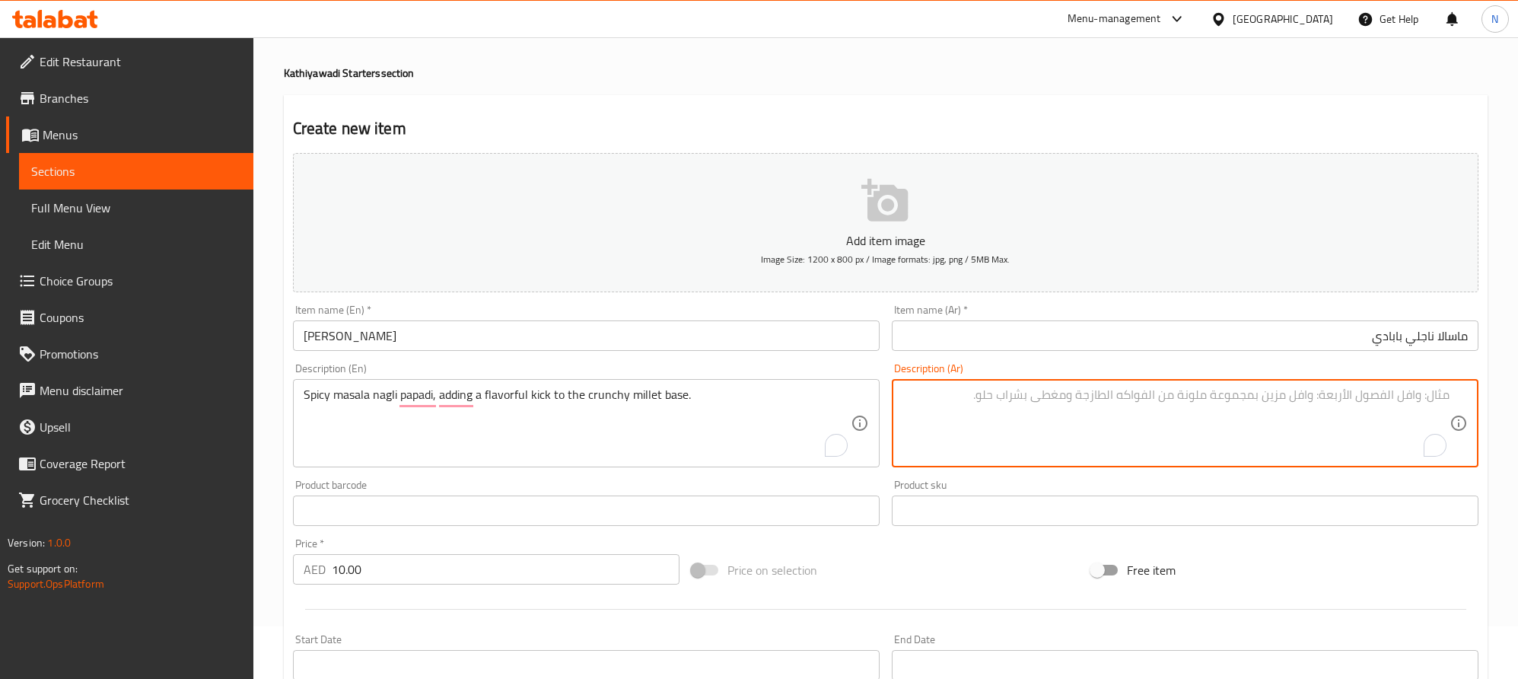
click at [1322, 423] on textarea "To enrich screen reader interactions, please activate Accessibility in Grammarl…" at bounding box center [1176, 423] width 547 height 72
paste textarea "بهارات ماسالا ناجلي بابادي الحارة، تضيف نكهة لذيذة إلى قاعدة الدخن المقرمشة."
click at [1452, 329] on input "ماسالا ناجلي بابادي" at bounding box center [1185, 335] width 587 height 30
click at [1452, 327] on input "ماسالا ناجلي بابادي" at bounding box center [1185, 335] width 587 height 30
drag, startPoint x: 1416, startPoint y: 402, endPoint x: 1437, endPoint y: 412, distance: 23.5
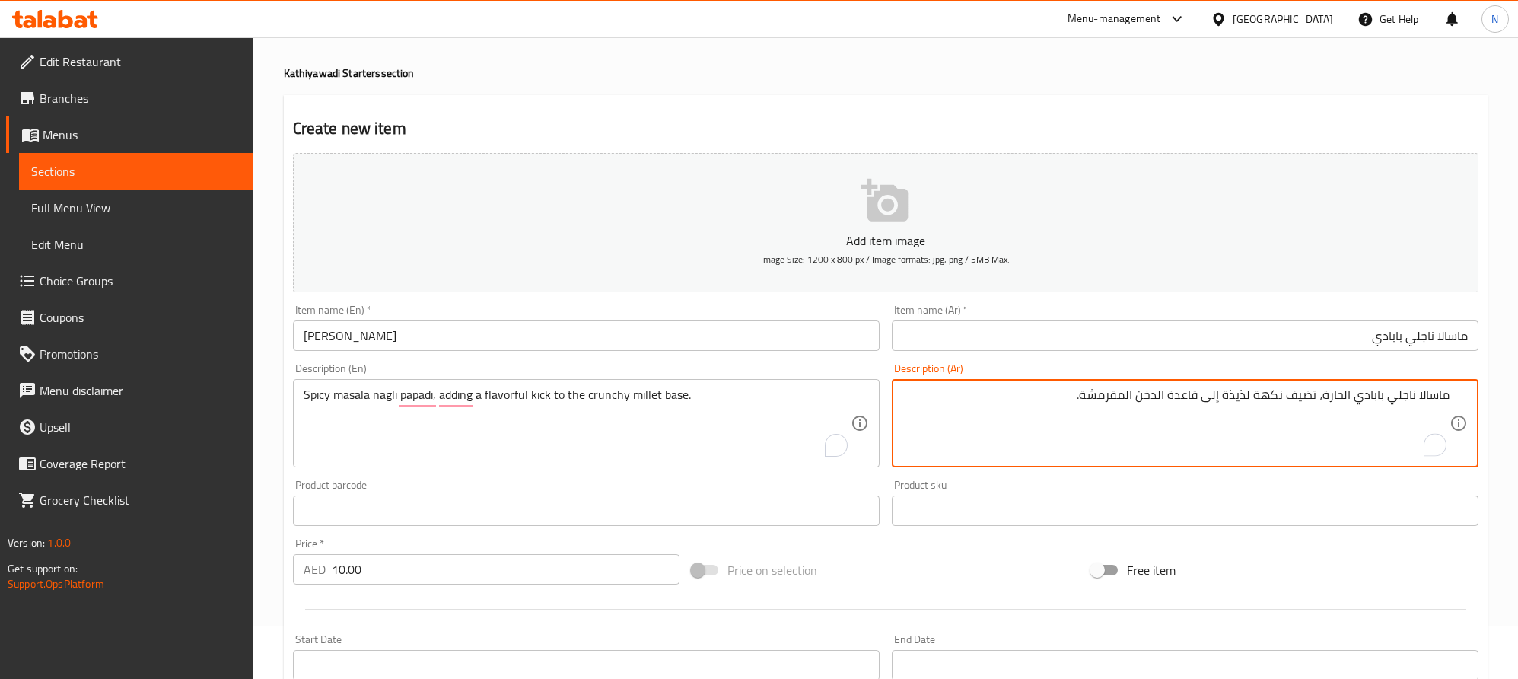
drag, startPoint x: 1342, startPoint y: 397, endPoint x: 1359, endPoint y: 409, distance: 20.7
click at [1342, 398] on textarea "ماسالا ناجلي بابادي الحارة، تضيف نكهة لذيذة إلى قاعدة الدخن المقرمشة." at bounding box center [1176, 423] width 547 height 72
click at [1282, 404] on textarea "ماسالا ناجلي بابادي حارة، تضيف نكهة لذيذة إلى قاعدة الدخن المقرمشة." at bounding box center [1176, 423] width 547 height 72
click at [1146, 400] on textarea "ماسالا ناجلي بابادي حارة، تضيف كيك لذيذة إلى قاعدة الدخن المقرمشة." at bounding box center [1176, 423] width 547 height 72
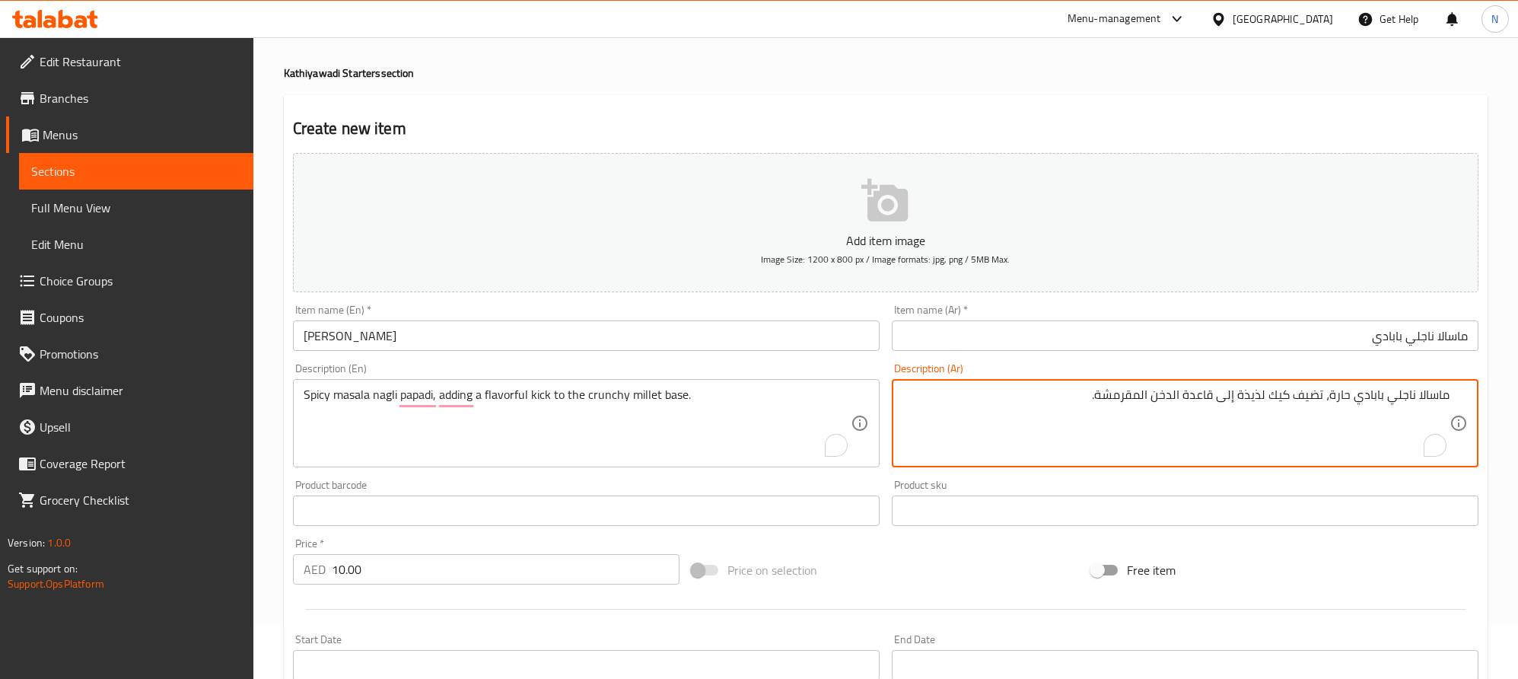
click at [1146, 400] on textarea "ماسالا ناجلي بابادي حارة، تضيف كيك لذيذة إلى قاعدة الدخن المقرمشة." at bounding box center [1176, 423] width 547 height 72
click at [1171, 393] on textarea "ماسالا ناجلي بابادي حارة، تضيف كيك لذيذة إلى قاعدة الدخن كرانشي." at bounding box center [1176, 423] width 547 height 72
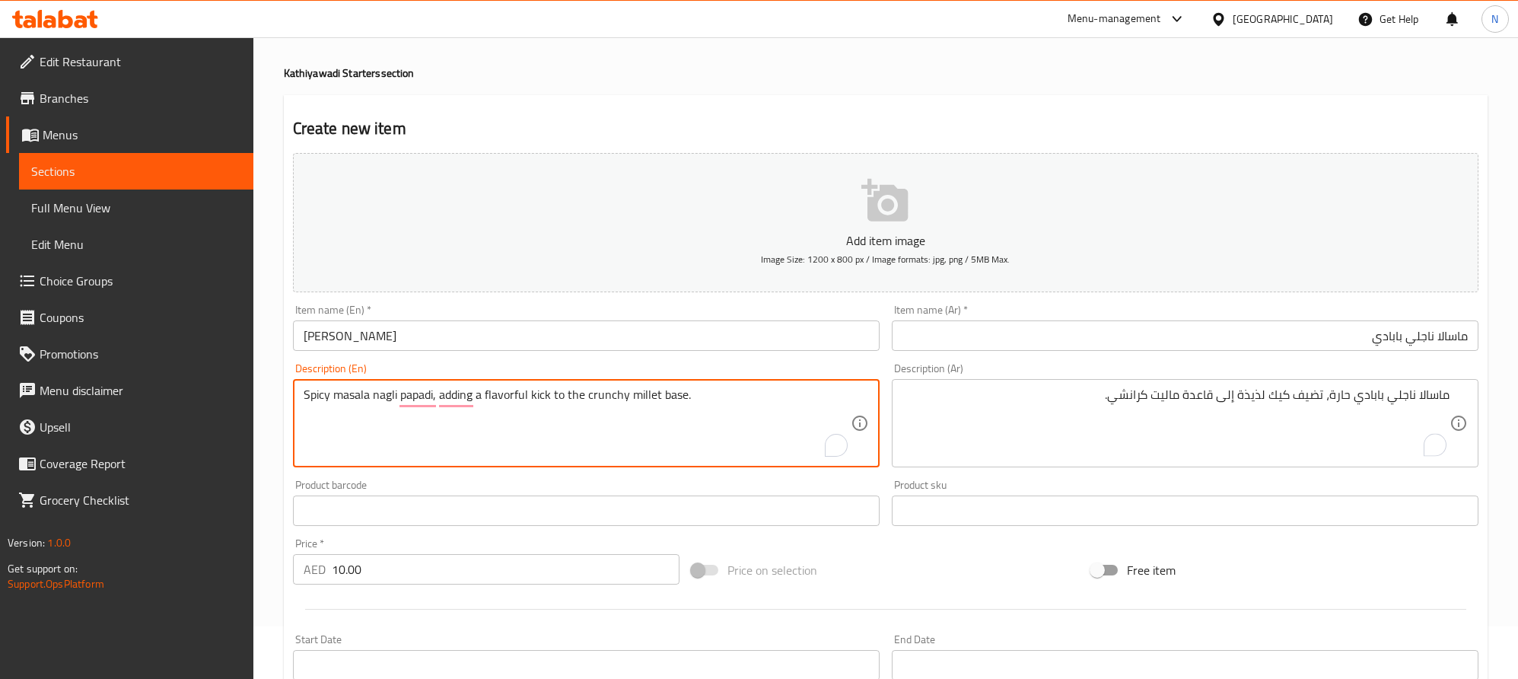
click at [785, 422] on textarea "Spicy masala nagli papadi, adding a flavorful kick to the crunchy millet base." at bounding box center [577, 423] width 547 height 72
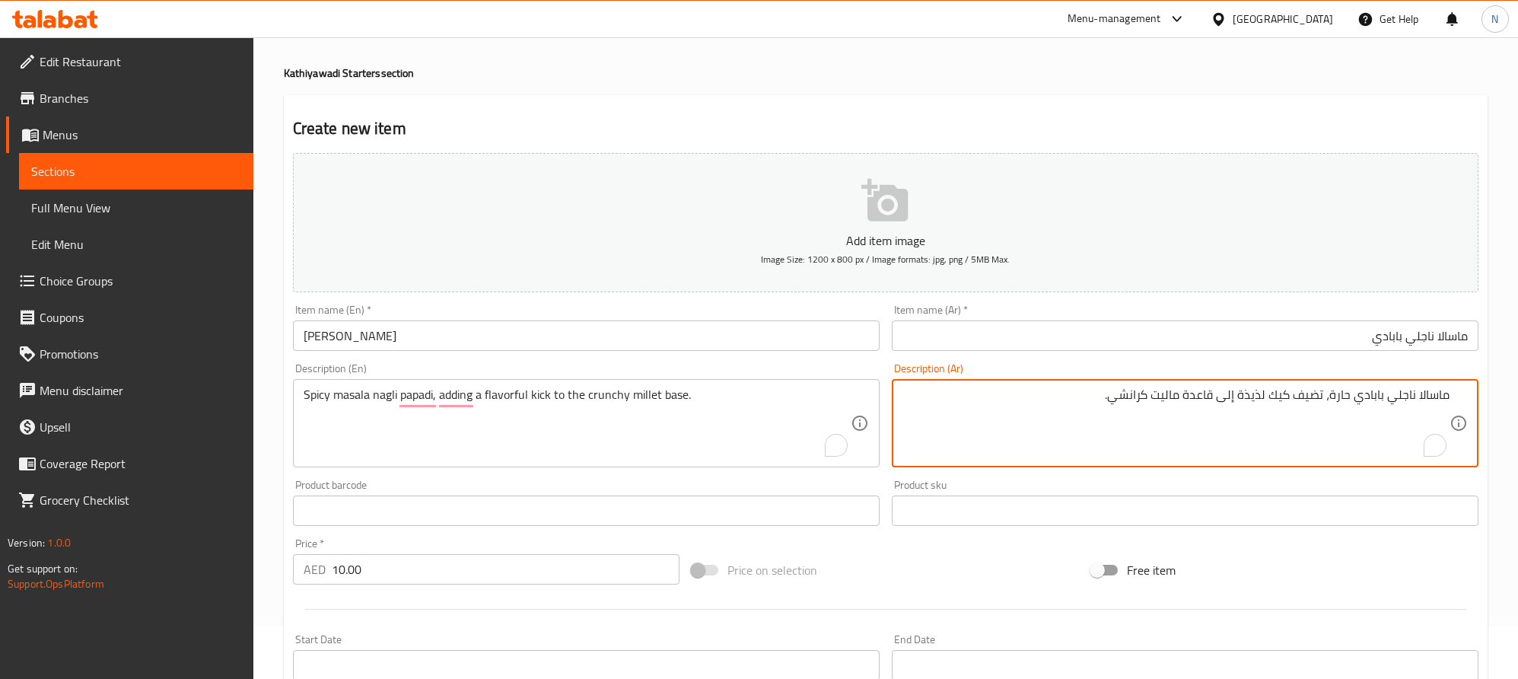
click at [1170, 398] on textarea "ماسالا ناجلي بابادي حارة، تضيف كيك لذيذة إلى قاعدة ماليت كرانشي." at bounding box center [1176, 423] width 547 height 72
click at [646, 395] on textarea "Spicy masala nagli papadi, adding a flavorful kick to the crunchy millet base." at bounding box center [577, 423] width 547 height 72
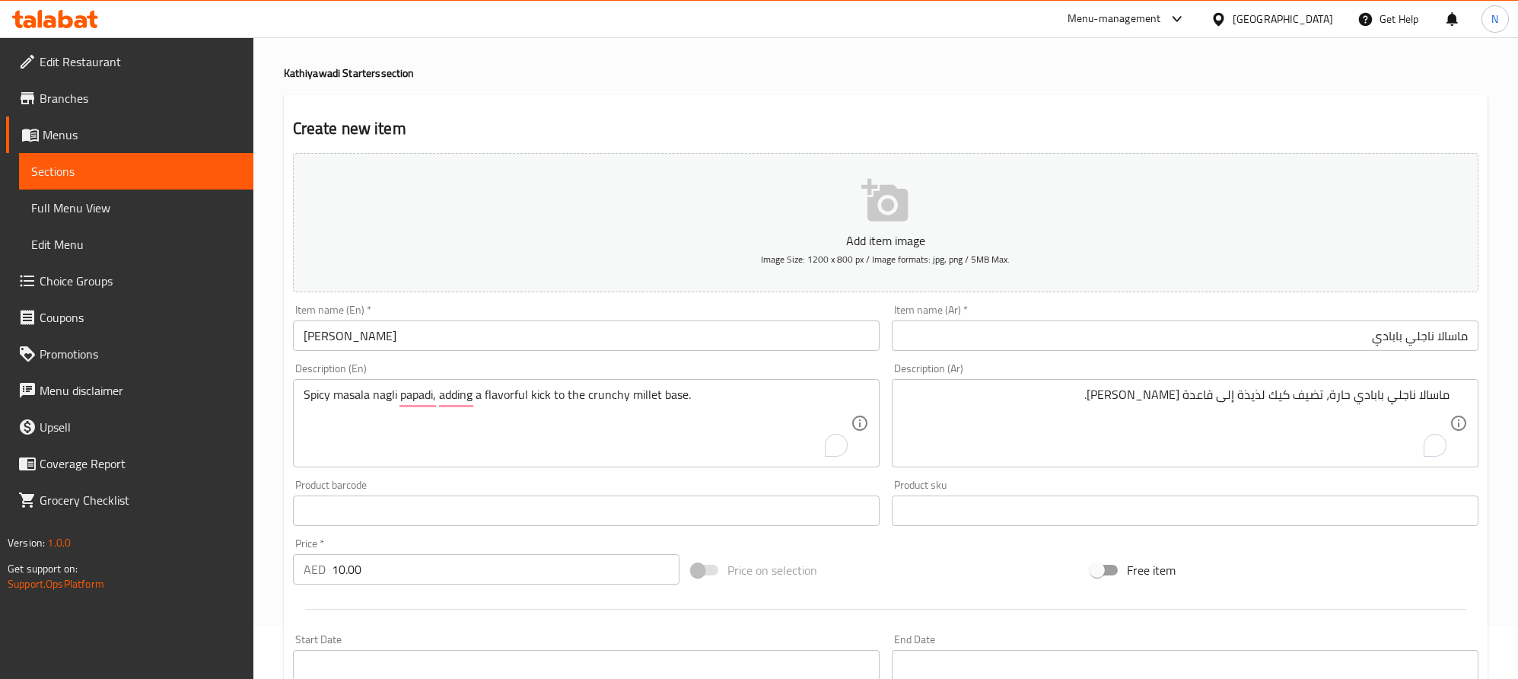
click at [1171, 405] on textarea "ماسالا ناجلي بابادي حارة، تضيف كيك لذيذة إلى قاعدة ميليت كرانشي." at bounding box center [1176, 423] width 547 height 72
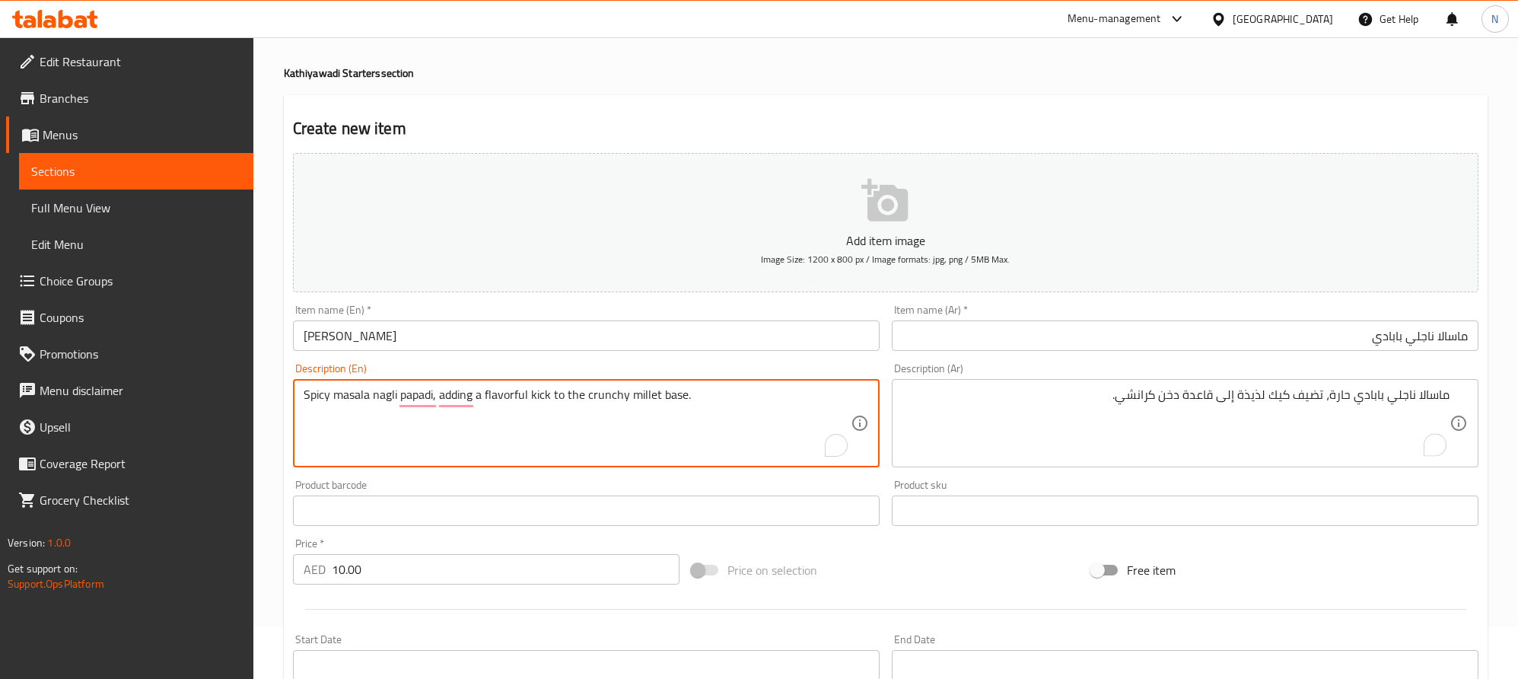
click at [676, 391] on textarea "Spicy masala nagli papadi, adding a flavorful kick to the crunchy millet base." at bounding box center [577, 423] width 547 height 72
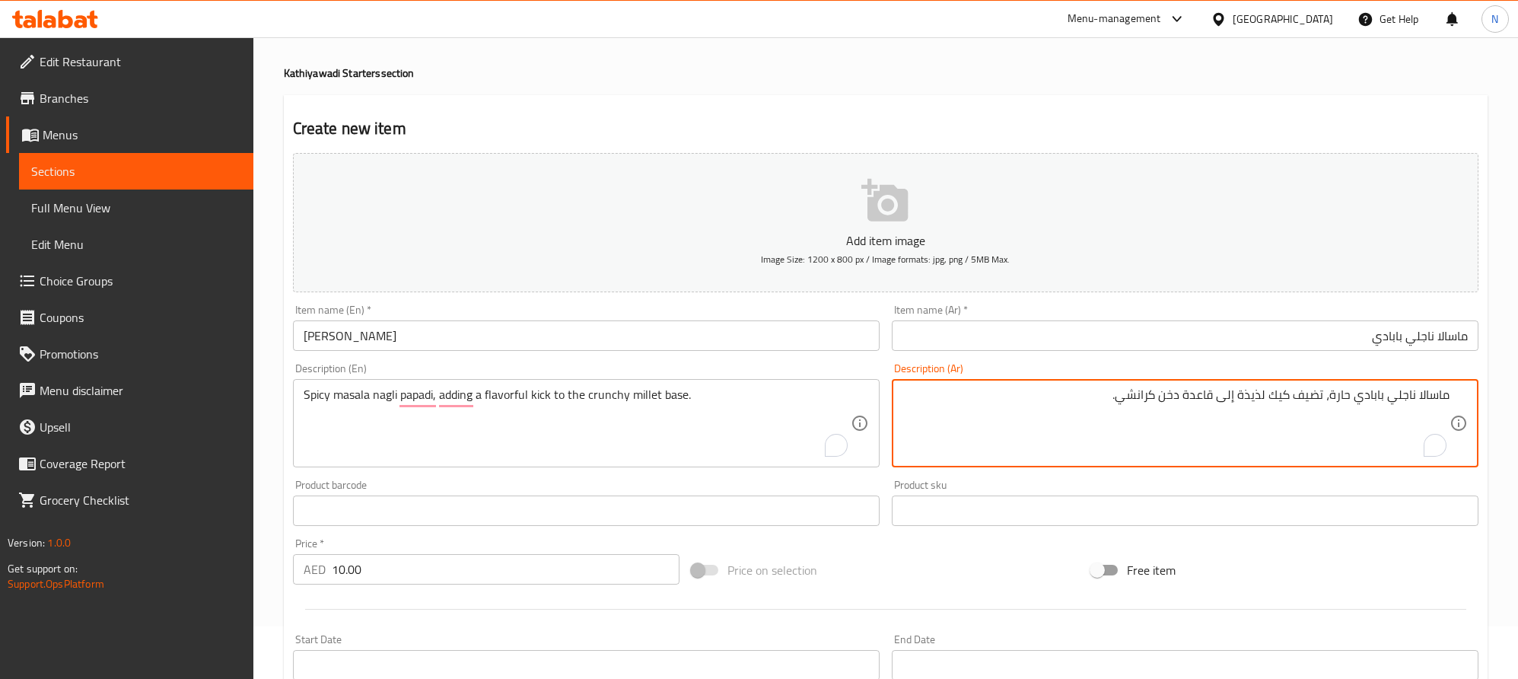
click at [1199, 400] on textarea "ماسالا ناجلي بابادي حارة، تضيف كيك لذيذة إلى قاعدة دخن كرانشي." at bounding box center [1176, 423] width 547 height 72
click at [1154, 405] on textarea "ماسالا ناجلي بابادي حارة، تضيف كيك لذيذة إلى دخن كرانشي." at bounding box center [1176, 423] width 547 height 72
type textarea "ماسالا ناجلي بابادي حارة، تضيف كيك لذيذة إلى دخن كرانشي اساسية."
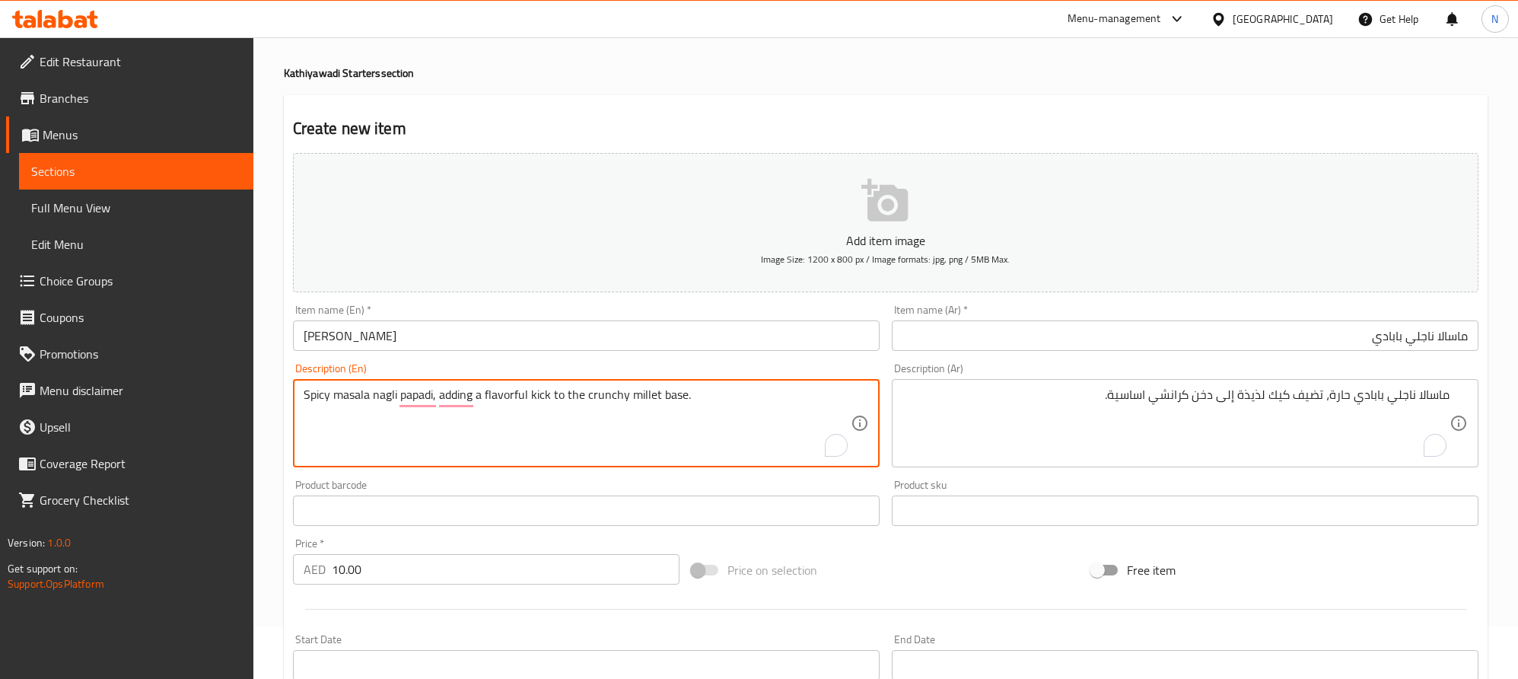
click at [537, 400] on textarea "Spicy masala nagli papadi, adding a flavorful kick to the crunchy millet base." at bounding box center [577, 423] width 547 height 72
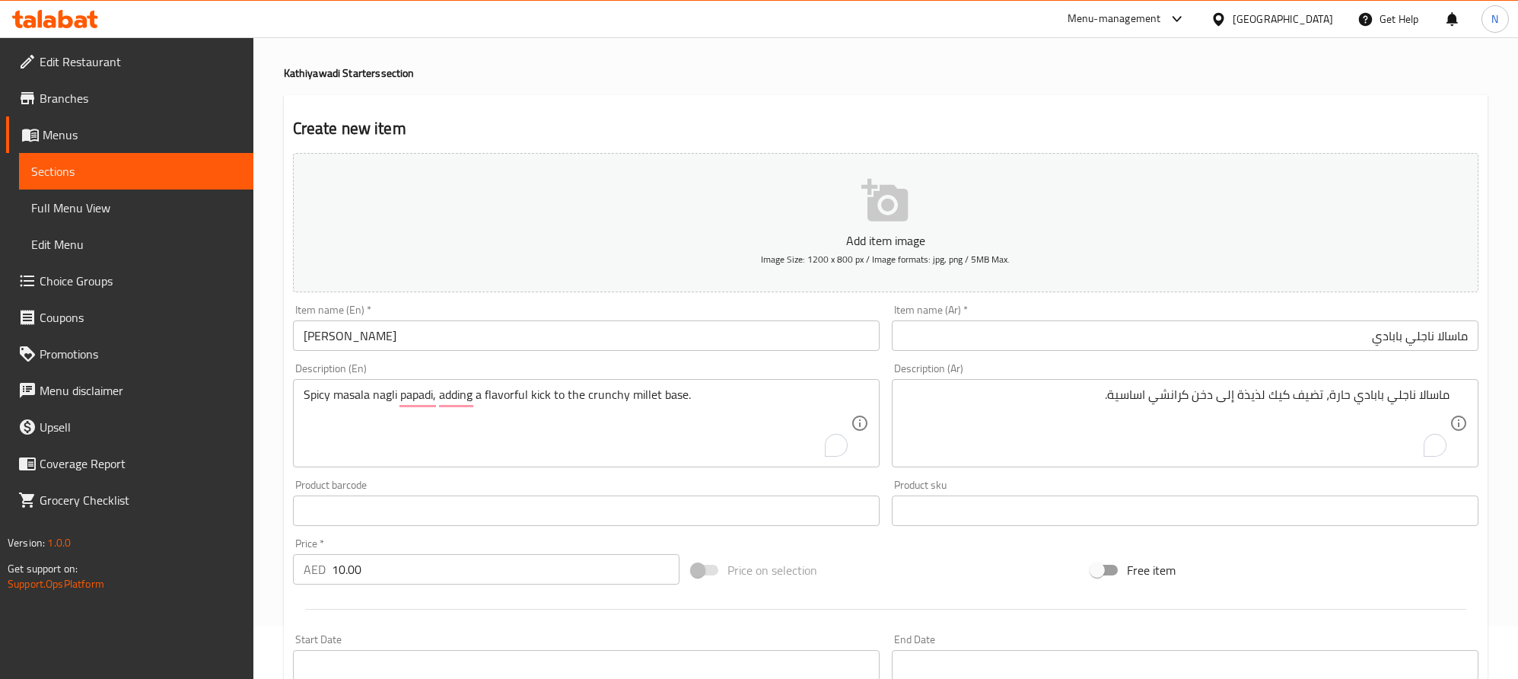
click at [737, 422] on textarea "Spicy masala nagli papadi, adding a flavorful kick to the crunchy millet base." at bounding box center [577, 423] width 547 height 72
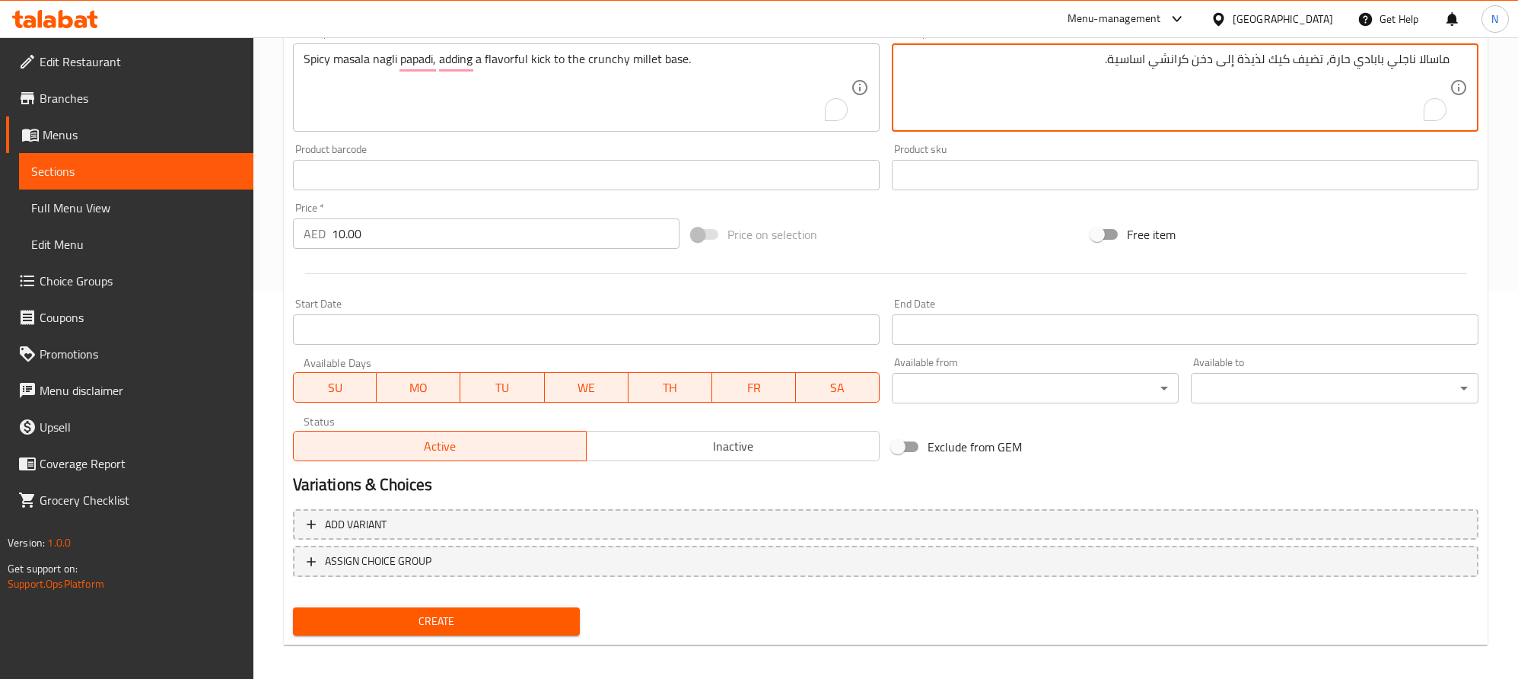
scroll to position [395, 0]
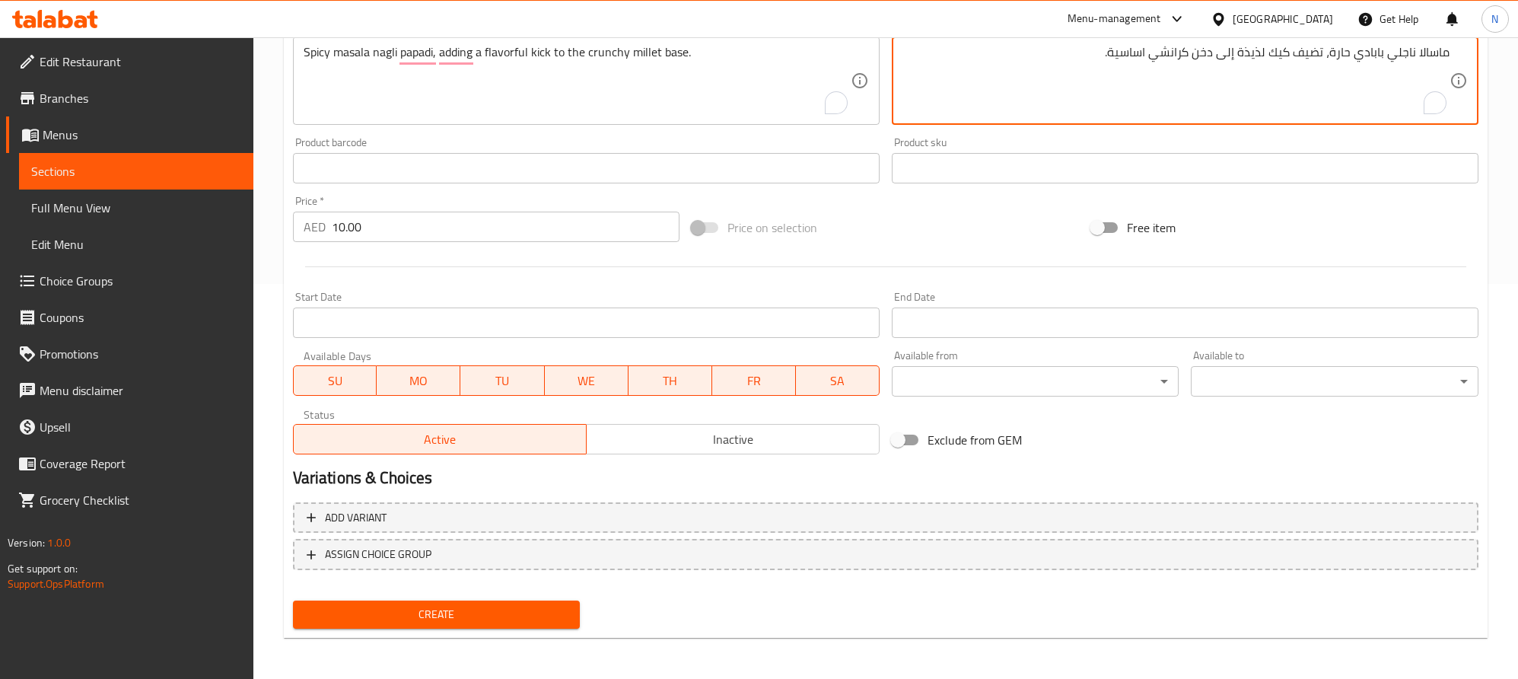
click at [406, 621] on span "Create" at bounding box center [436, 614] width 263 height 19
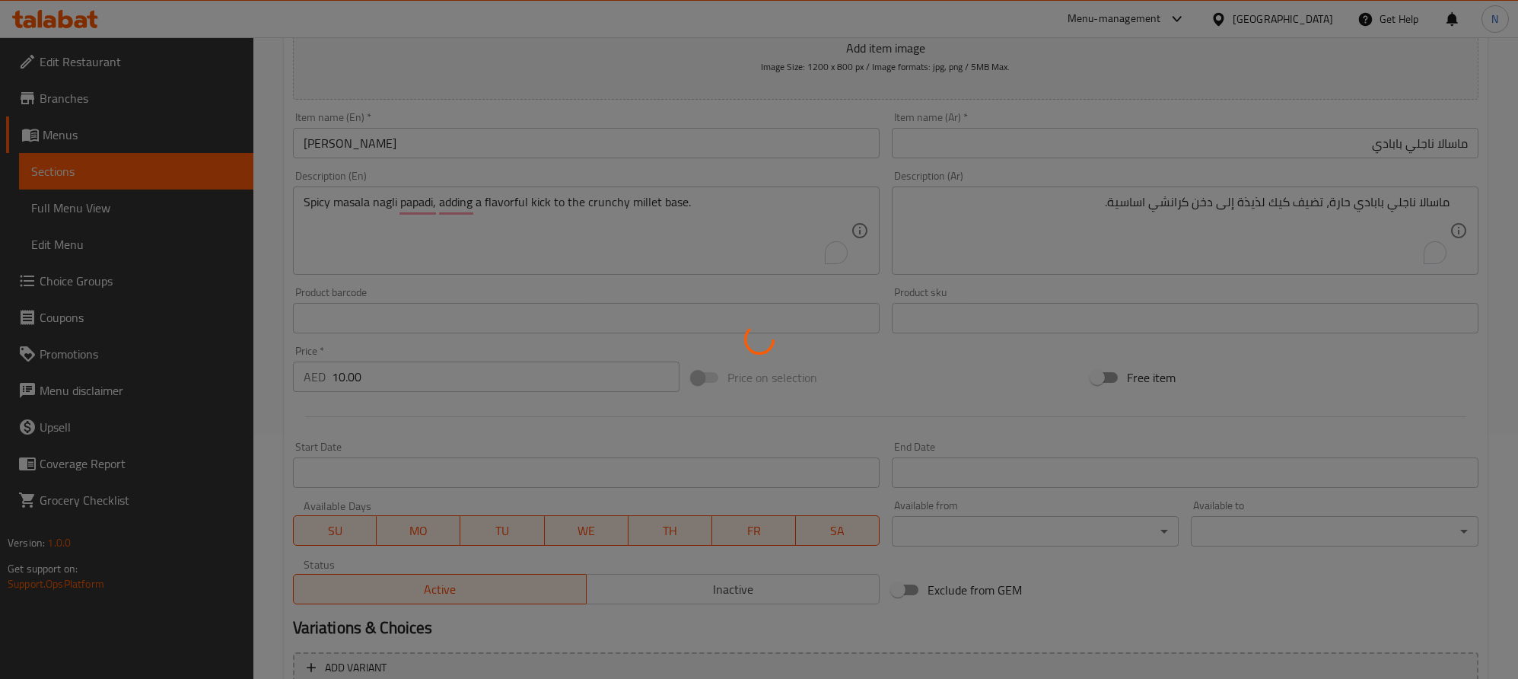
scroll to position [53, 0]
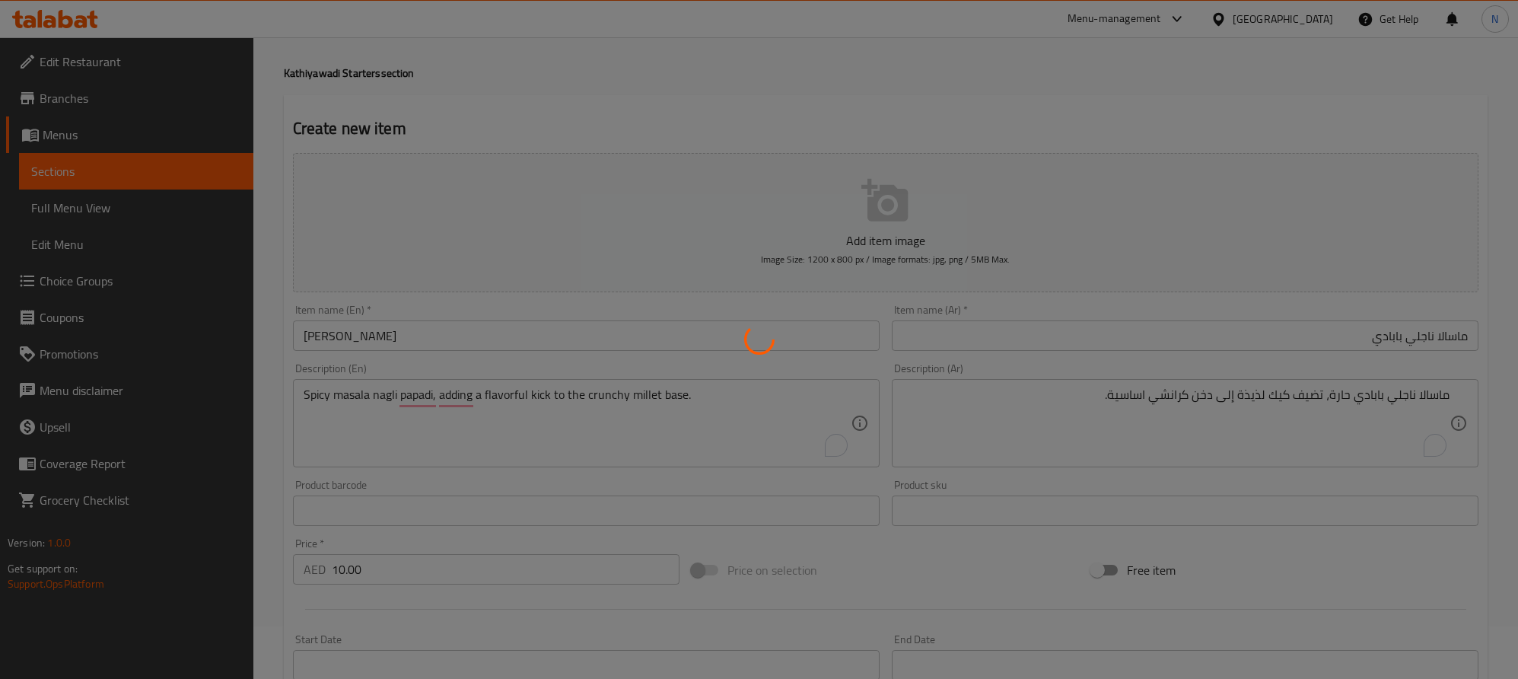
type input "0"
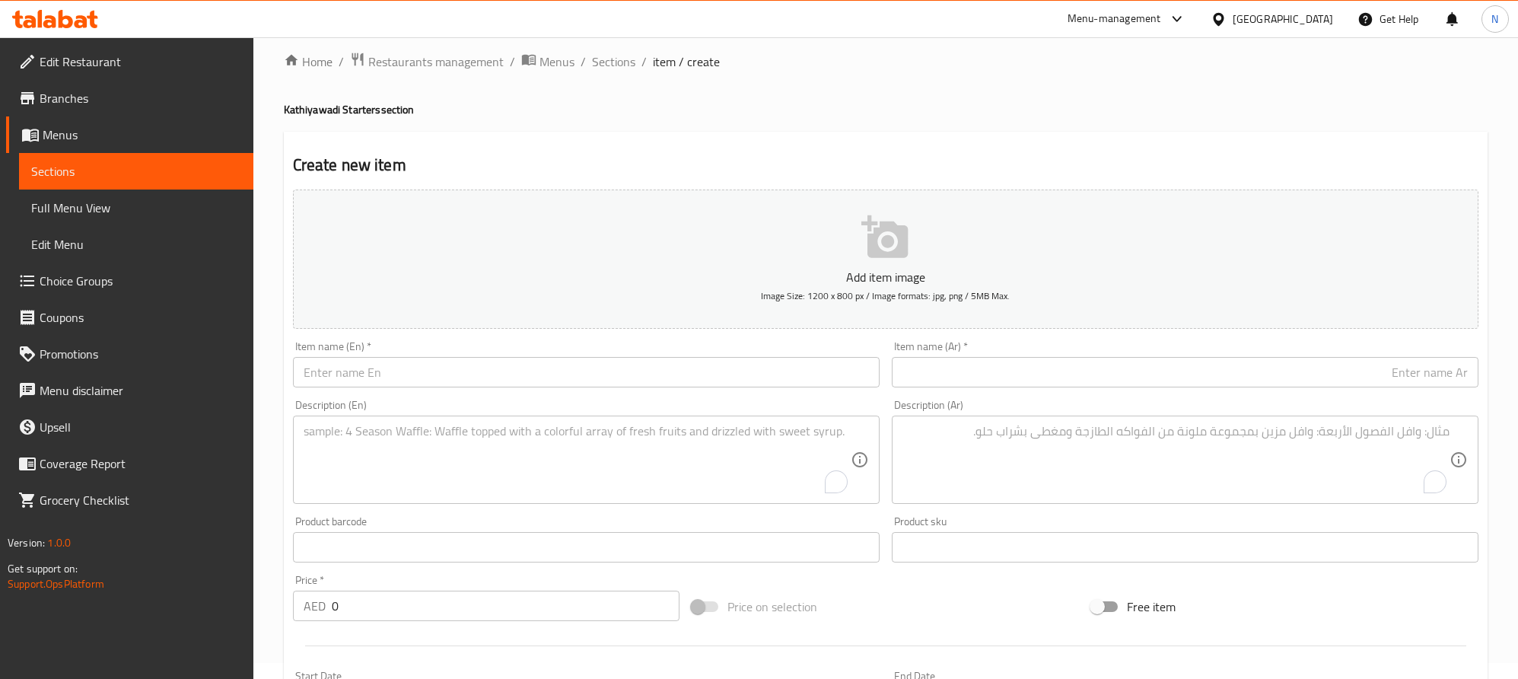
scroll to position [0, 0]
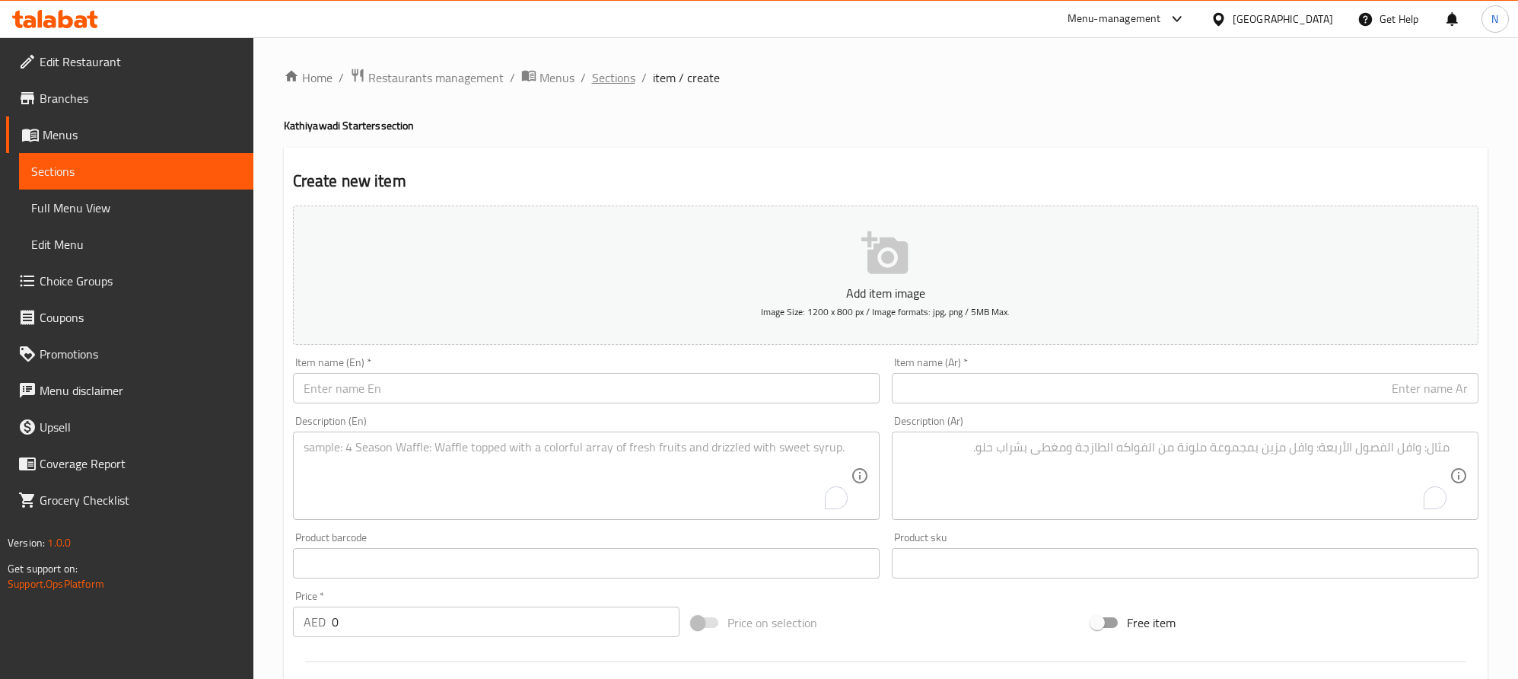
click at [605, 87] on span "Sections" at bounding box center [613, 77] width 43 height 18
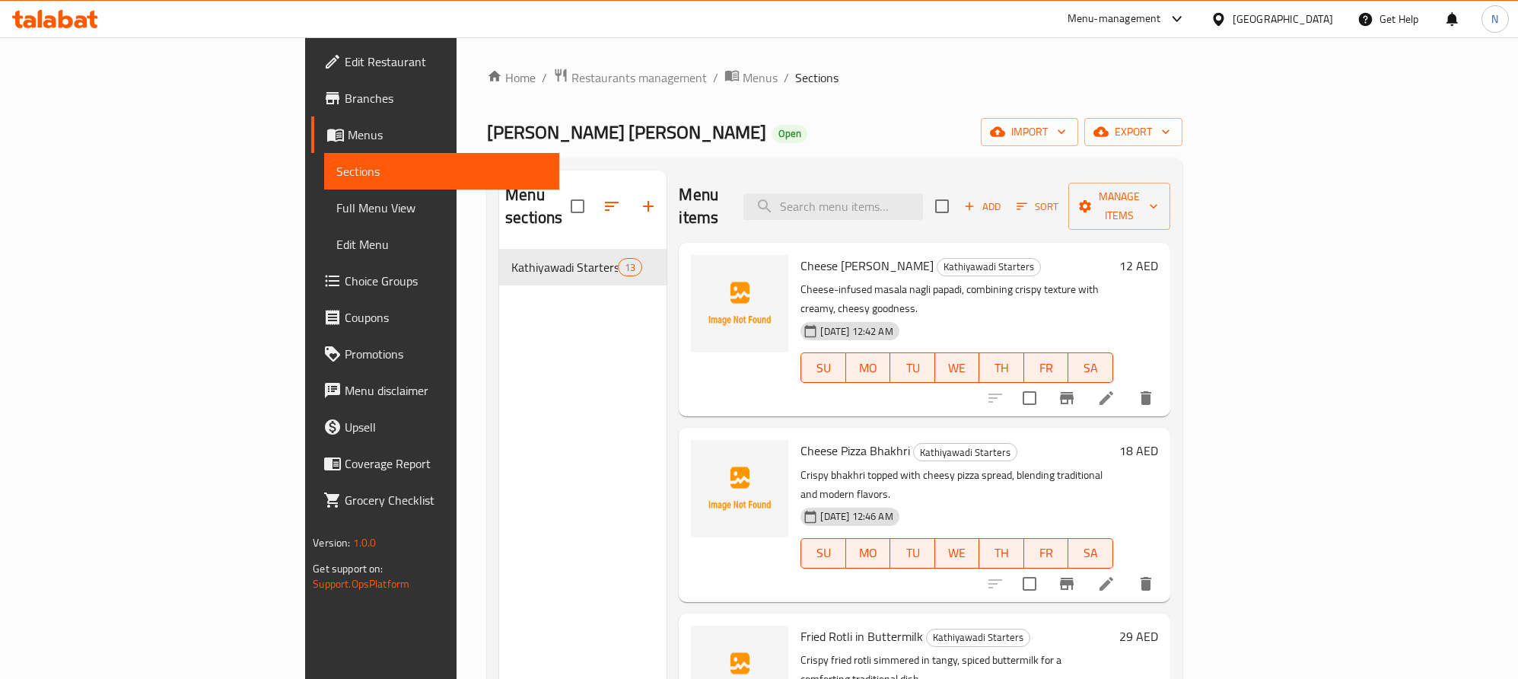
click at [639, 197] on icon "button" at bounding box center [648, 206] width 18 height 18
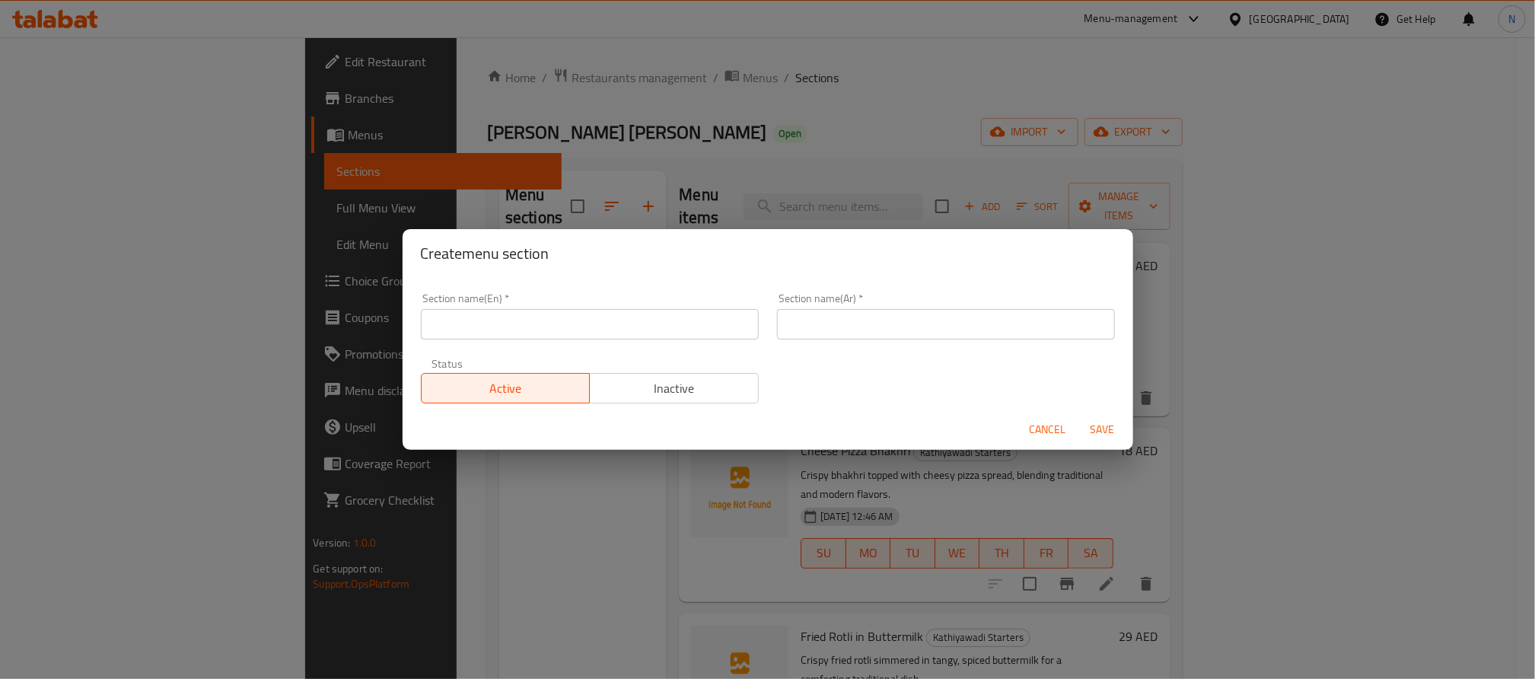
click at [608, 346] on div "Section name(En)   * Section name(En) *" at bounding box center [590, 316] width 356 height 65
click at [619, 331] on input "text" at bounding box center [590, 324] width 338 height 30
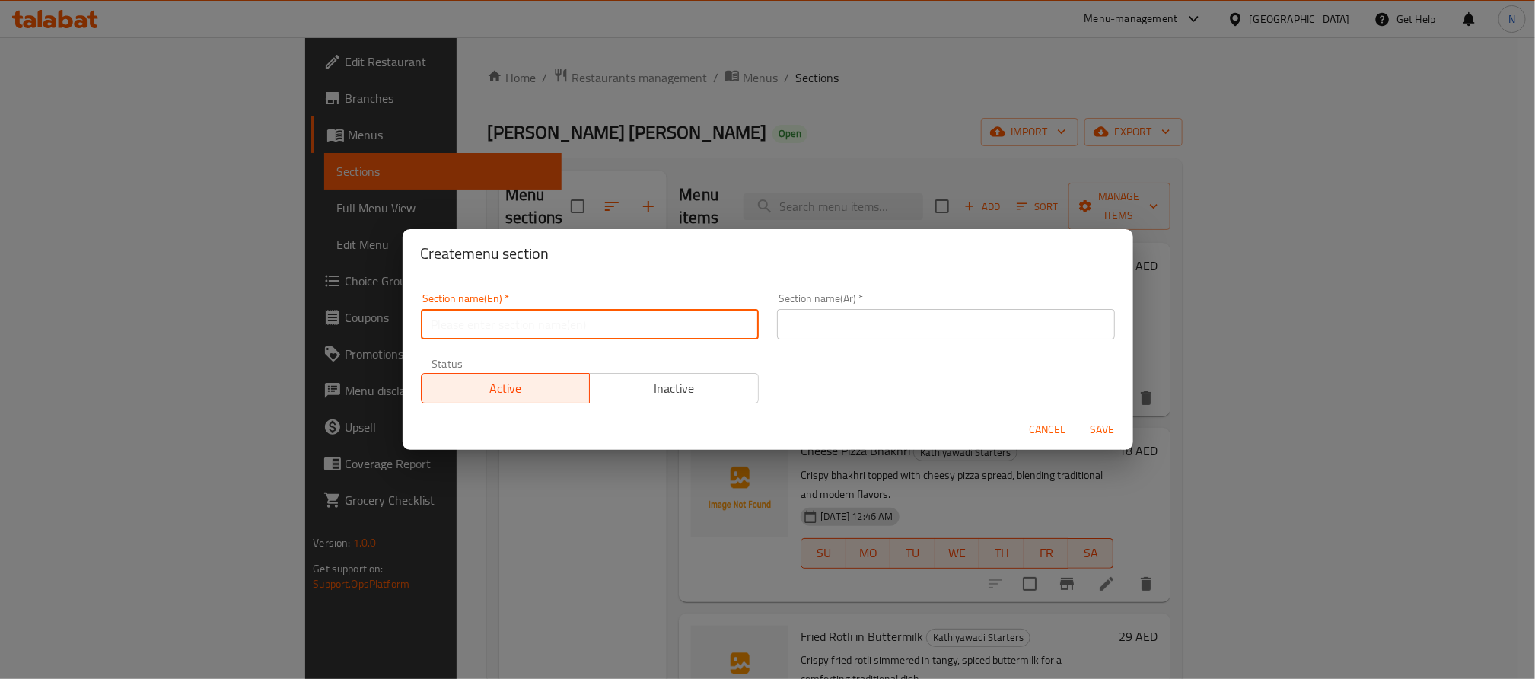
paste input "Kathiyawadi Main Course"
click at [647, 329] on input "Kathiyawadi Main Course" at bounding box center [590, 324] width 338 height 30
type input "Kathiyawadi Main Course"
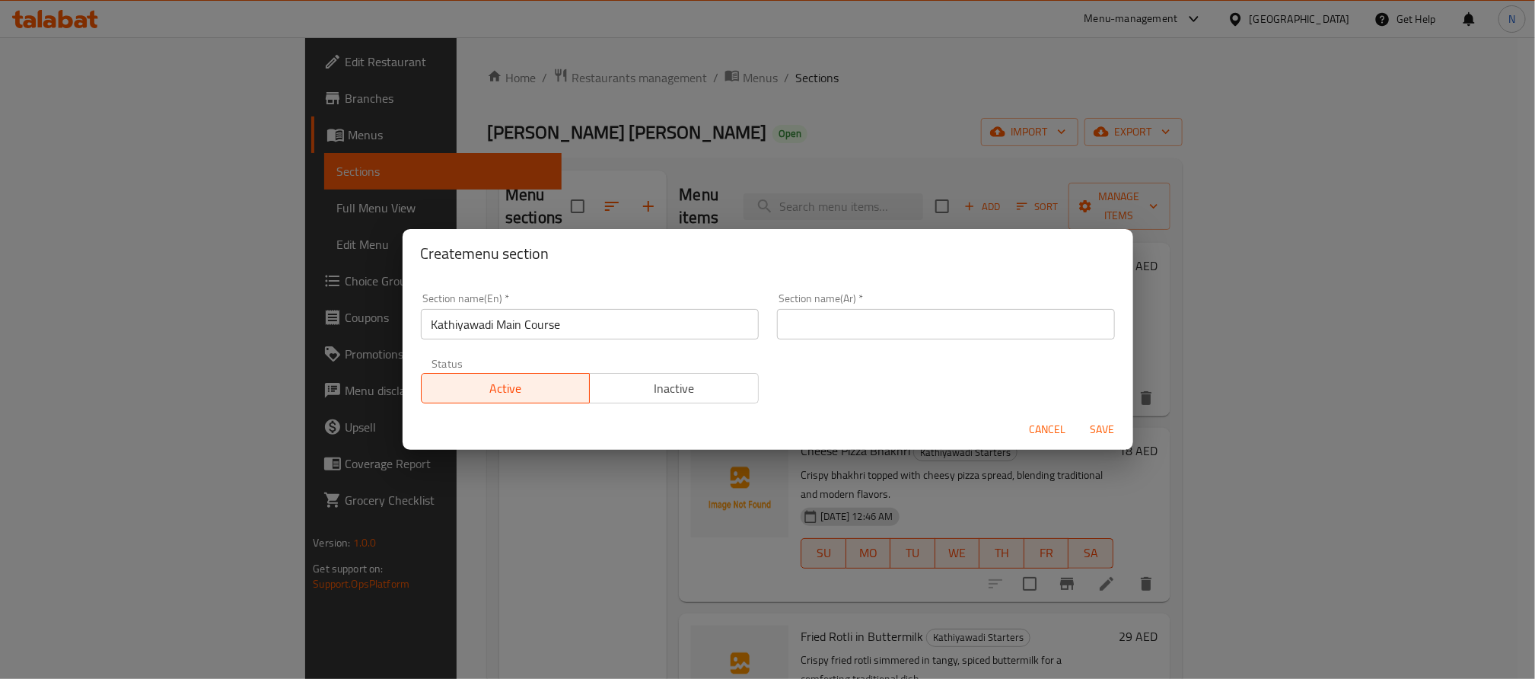
click at [996, 313] on input "text" at bounding box center [946, 324] width 338 height 30
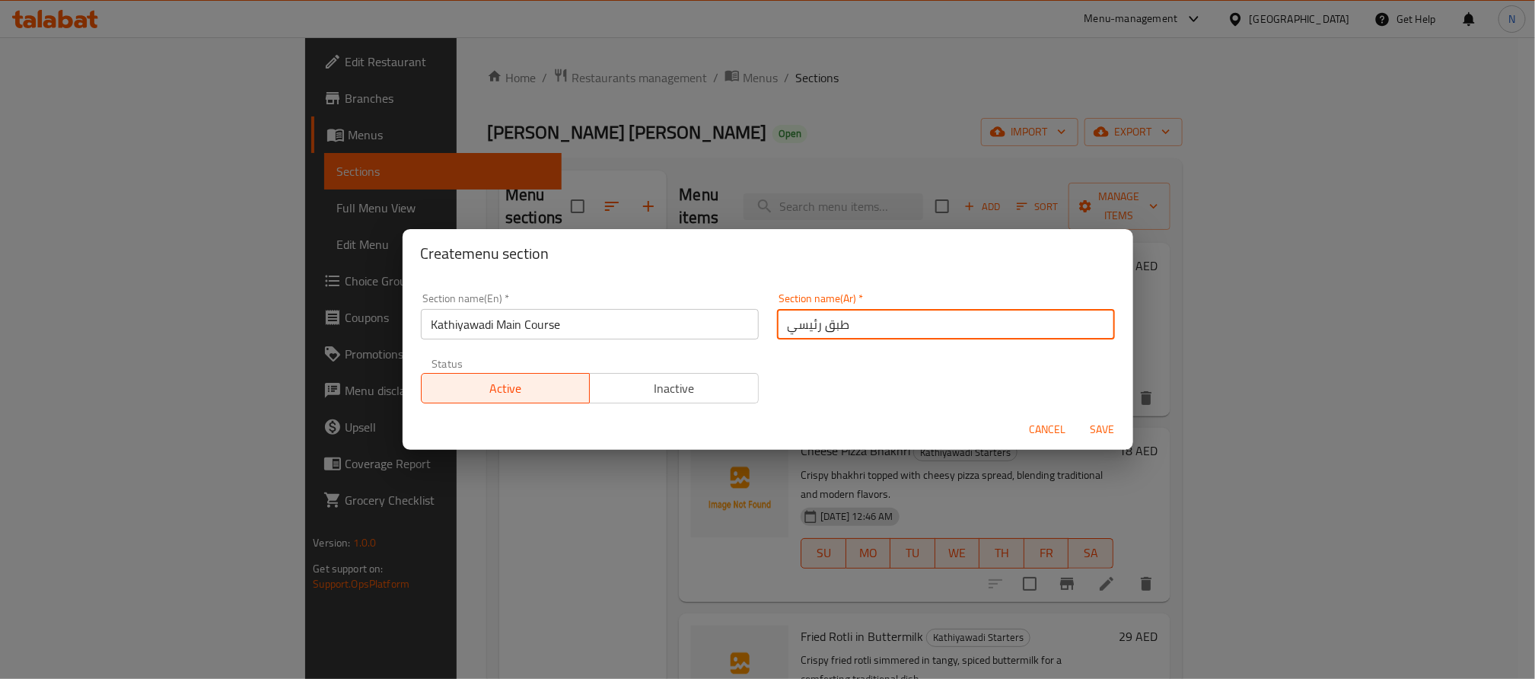
paste input "كاثياوادي"
type input "طبق رئيسي كاثياوادي"
click at [478, 323] on input "Kathiyawadi Main Course" at bounding box center [590, 324] width 338 height 30
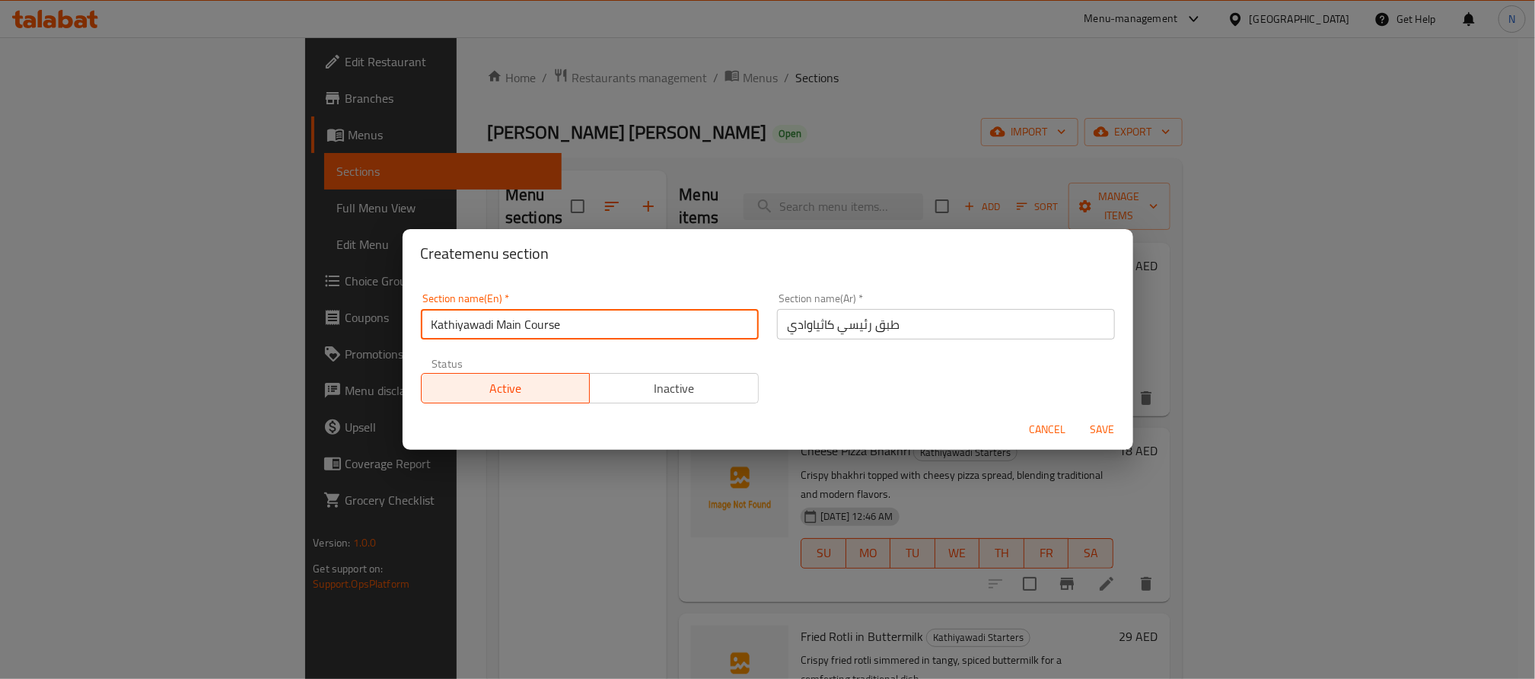
click at [479, 323] on input "Kathiyawadi Main Course" at bounding box center [590, 324] width 338 height 30
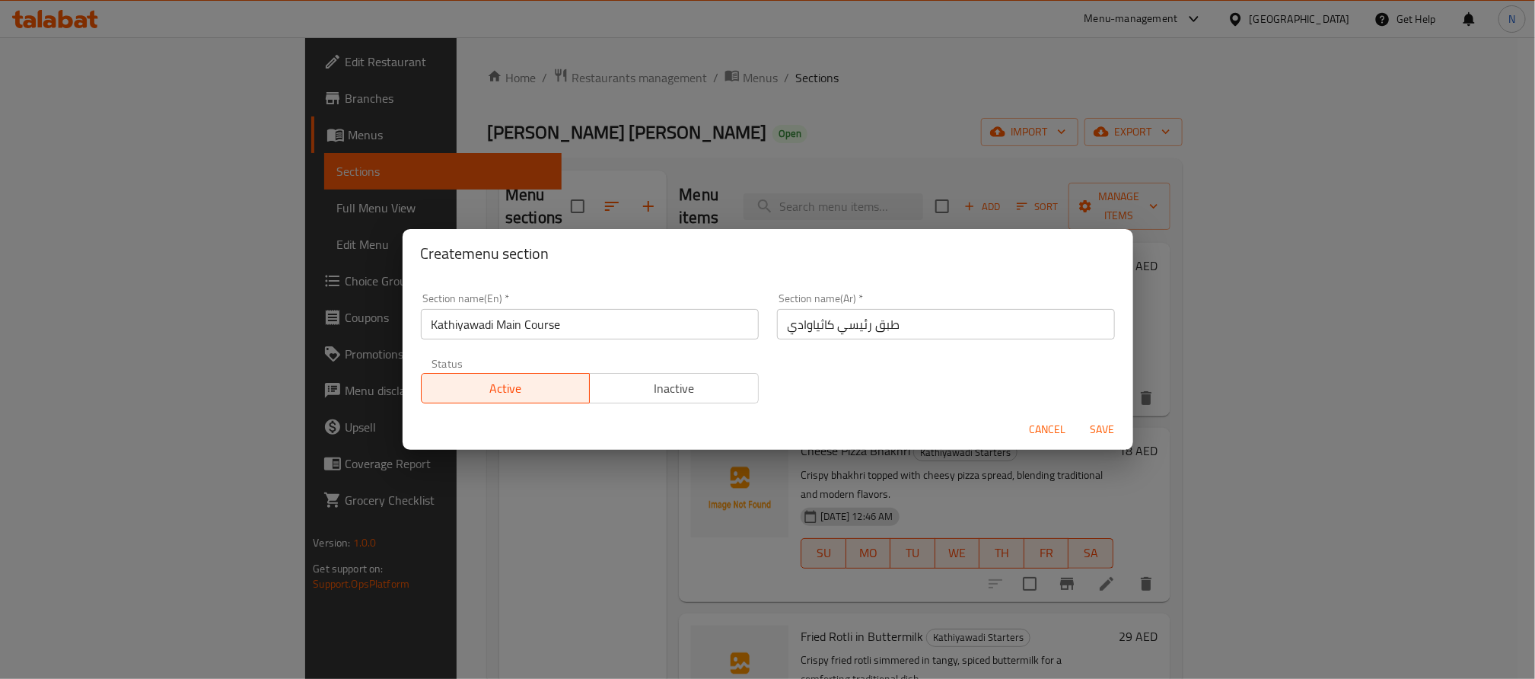
click at [1103, 430] on span "Save" at bounding box center [1102, 429] width 37 height 19
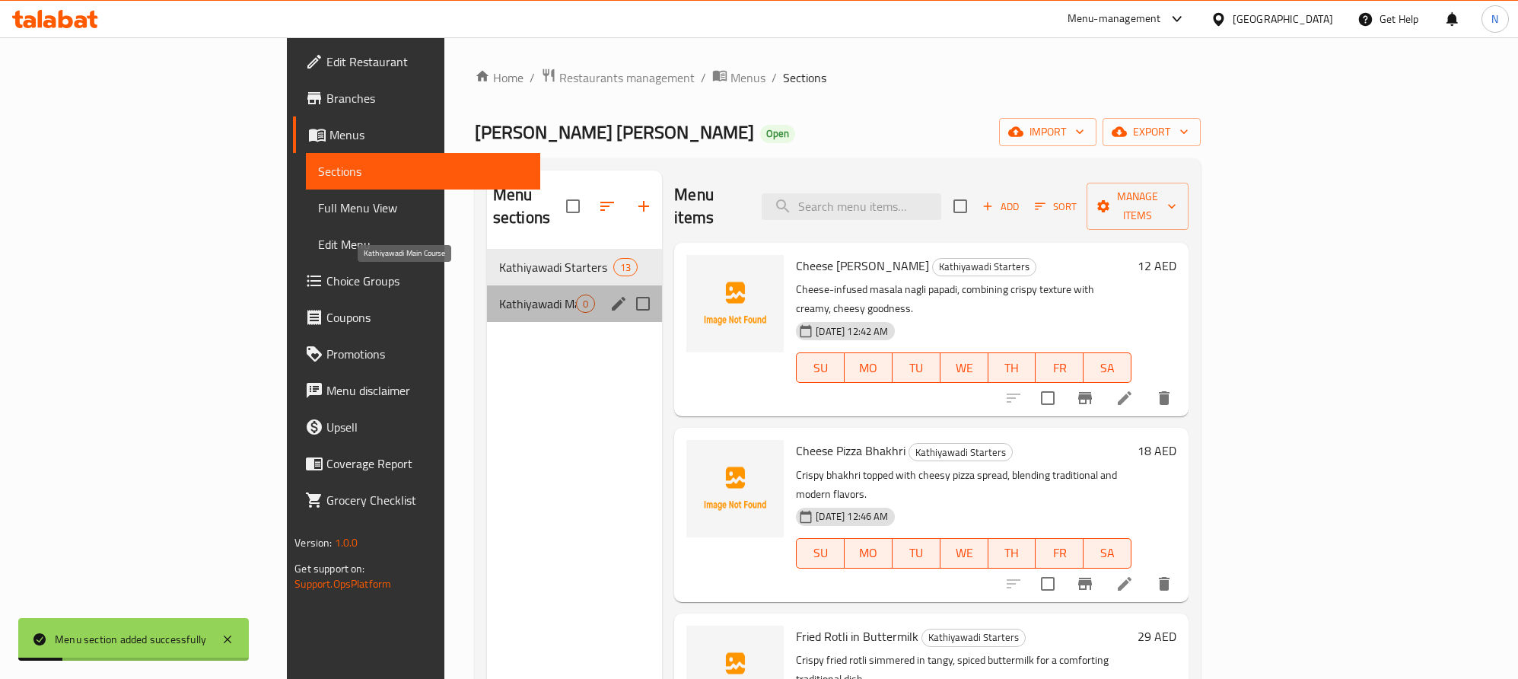
click at [499, 295] on span "Kathiyawadi Main Course" at bounding box center [537, 304] width 77 height 18
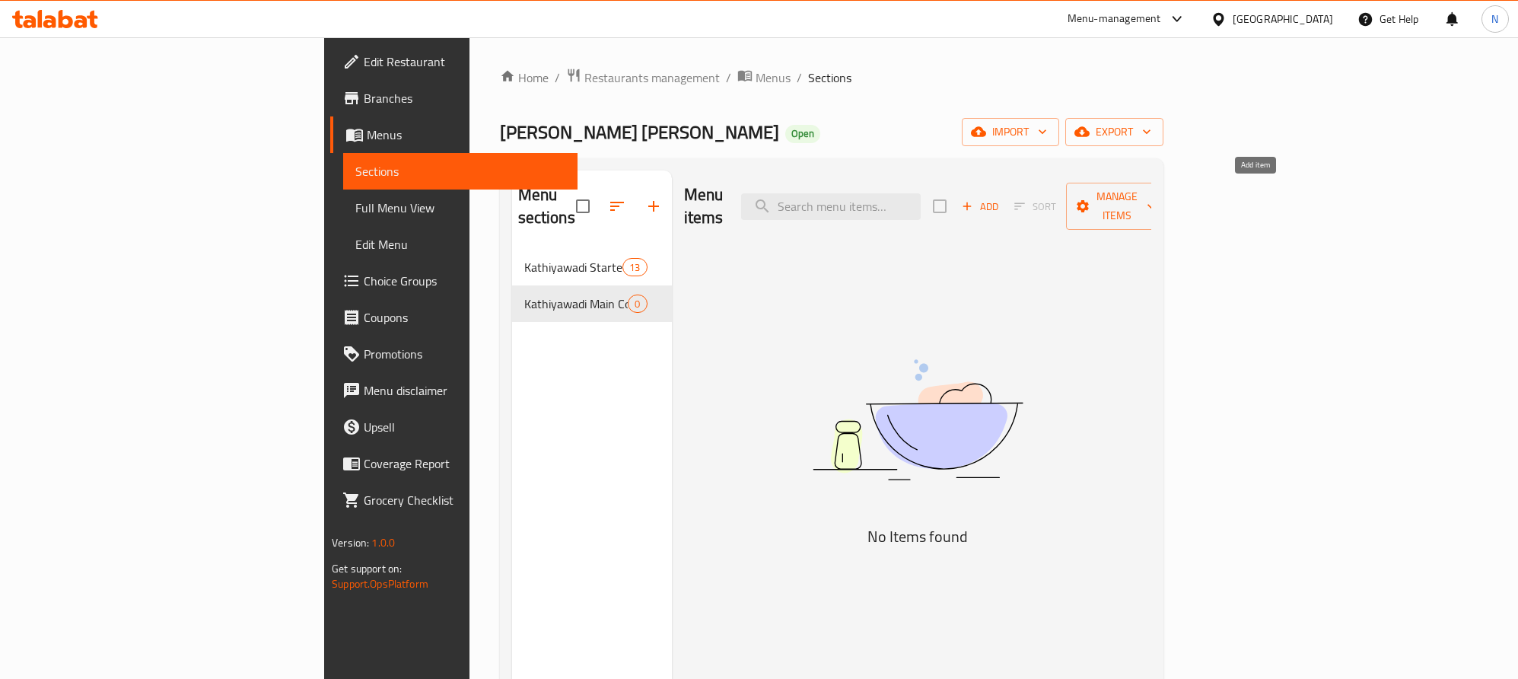
click at [1001, 201] on span "Add" at bounding box center [980, 207] width 41 height 18
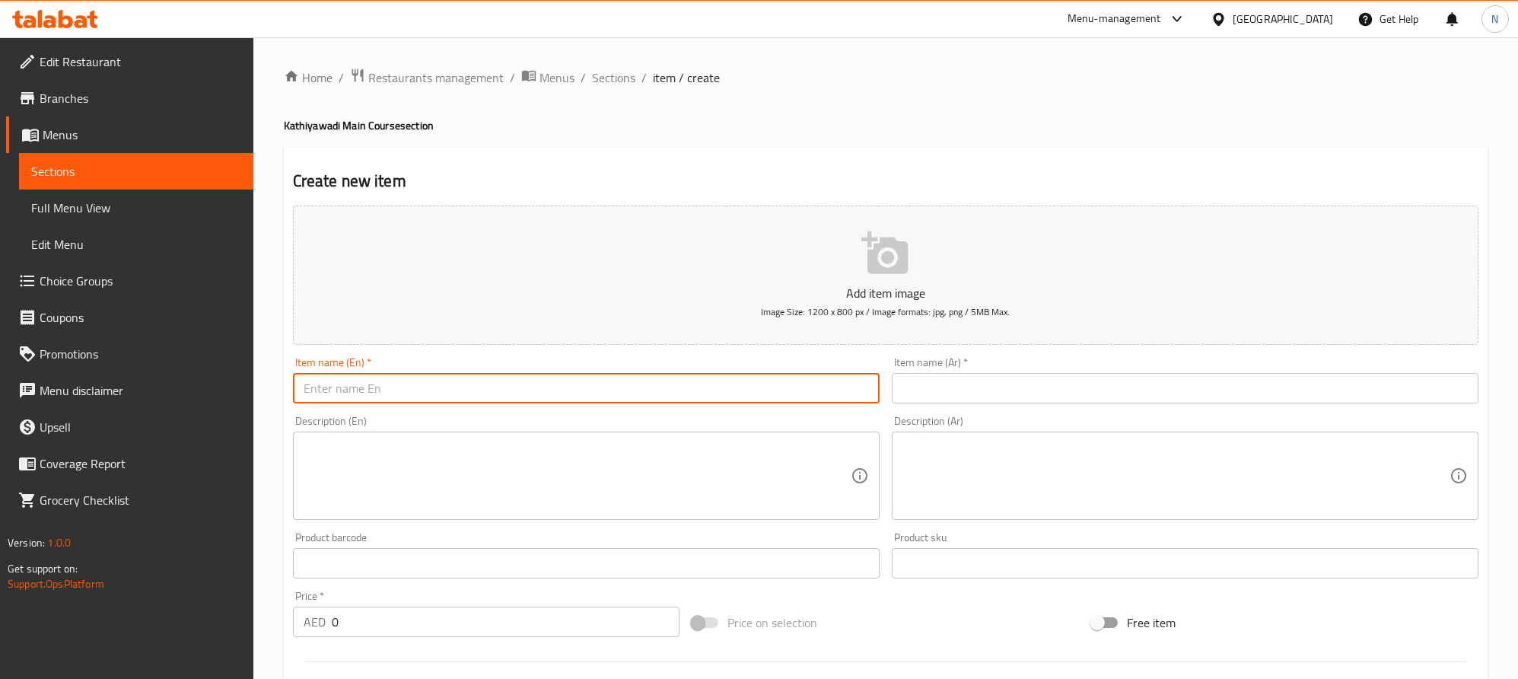
click at [517, 400] on input "text" at bounding box center [586, 388] width 587 height 30
paste input "Kathiyawadi Pride Sev Tameta"
type input "Kathiyawadi Pride Sev Tameta"
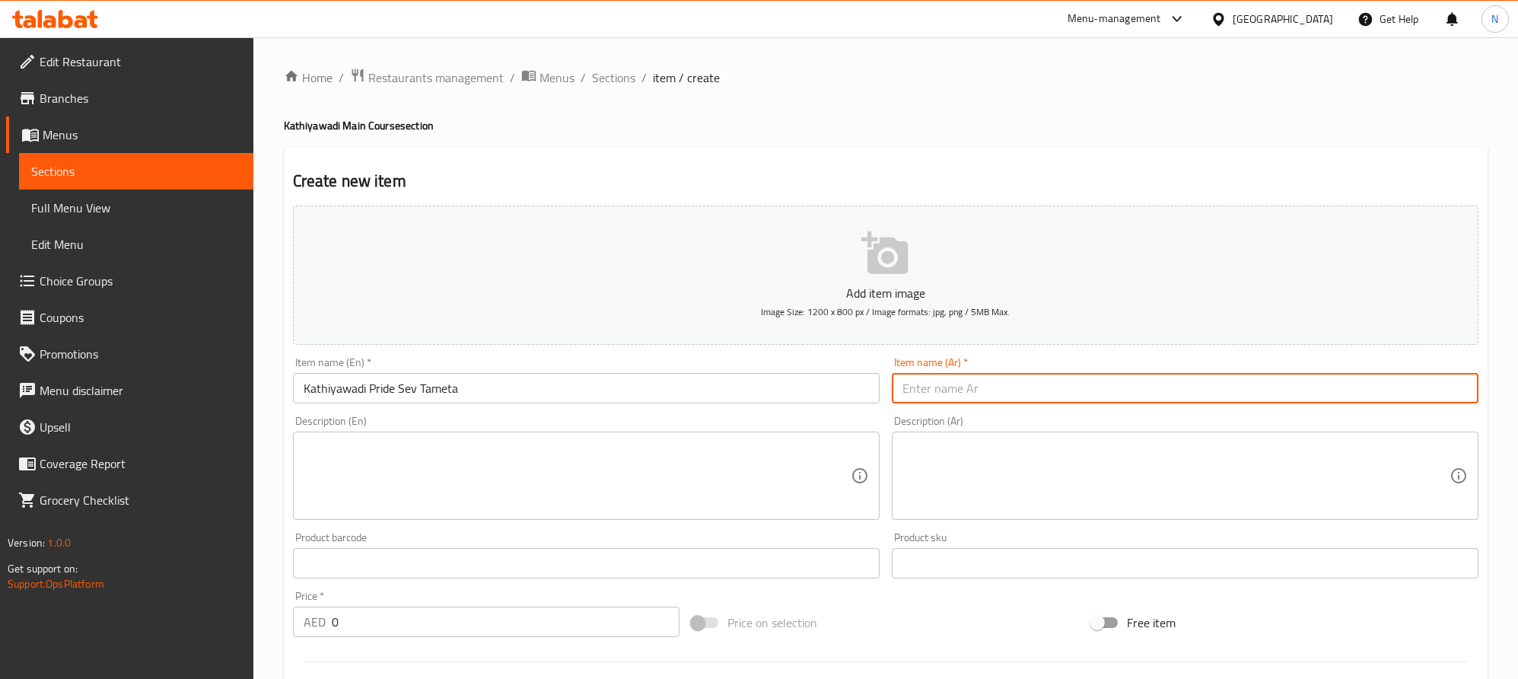
click at [998, 384] on input "text" at bounding box center [1185, 388] width 587 height 30
paste input "كاثياوادي برايد سيف تاميتا"
type input "كاثياوادي برايد سيف تاميتا"
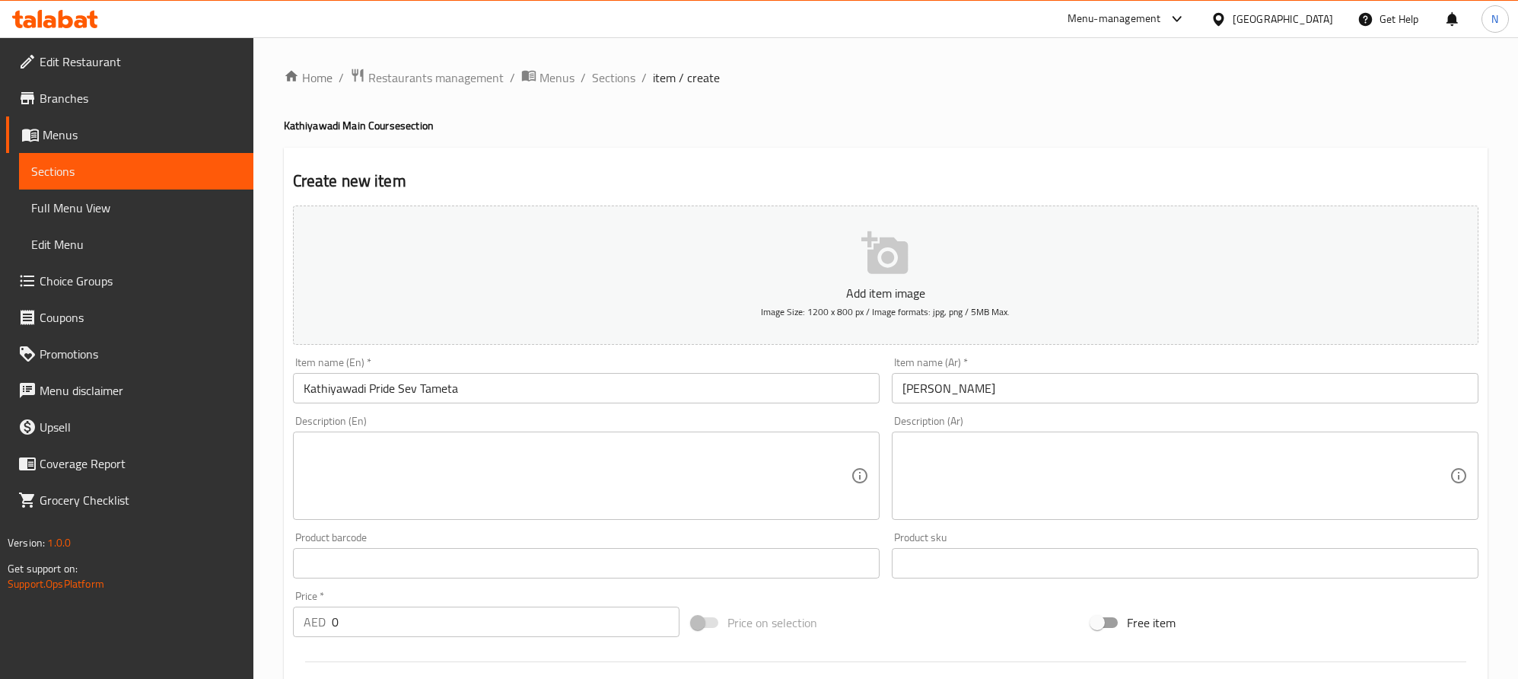
drag, startPoint x: 642, startPoint y: 485, endPoint x: 651, endPoint y: 485, distance: 9.1
click at [642, 485] on textarea at bounding box center [577, 476] width 547 height 72
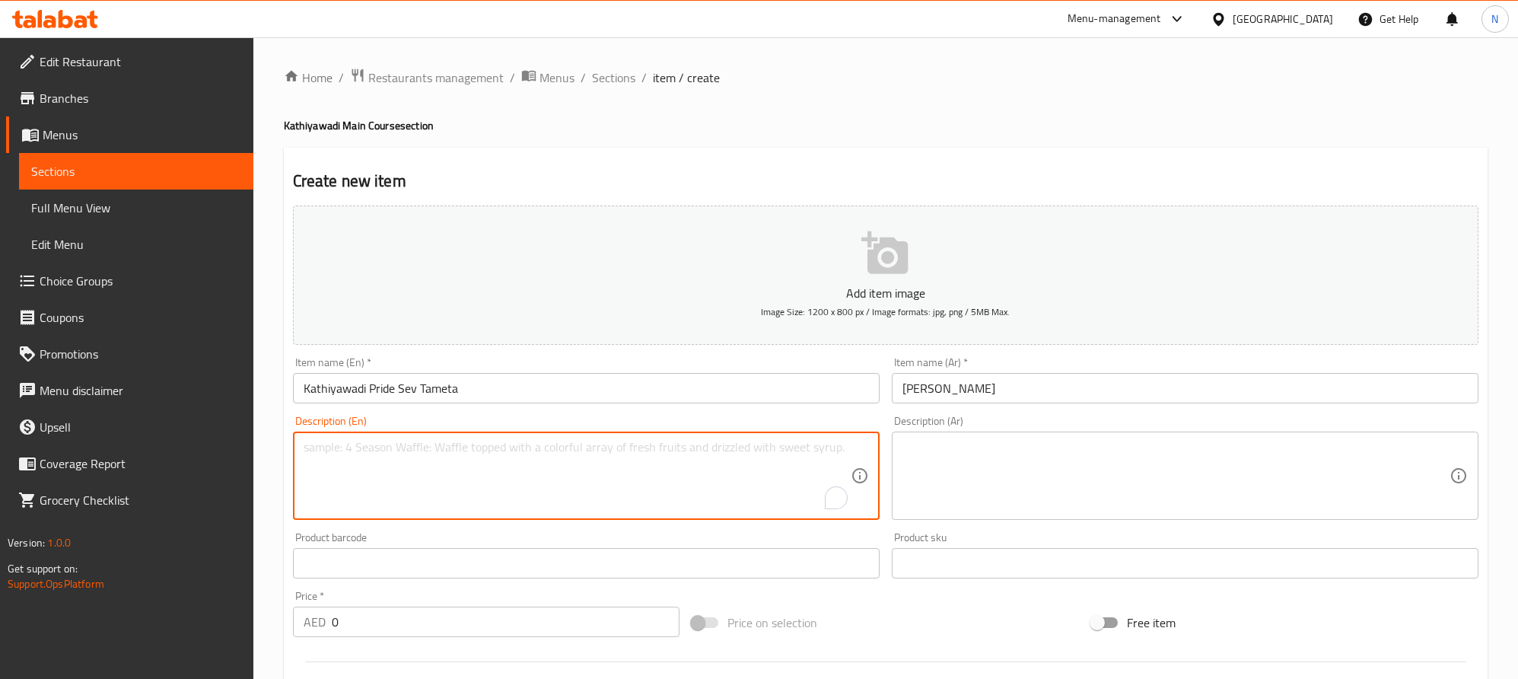
paste textarea "Spiced tomato gravy enriched with aromatic Gujarati spices, topped with crisp, …"
type textarea "Spiced tomato gravy enriched with aromatic Gujarati spices, topped with crisp, …"
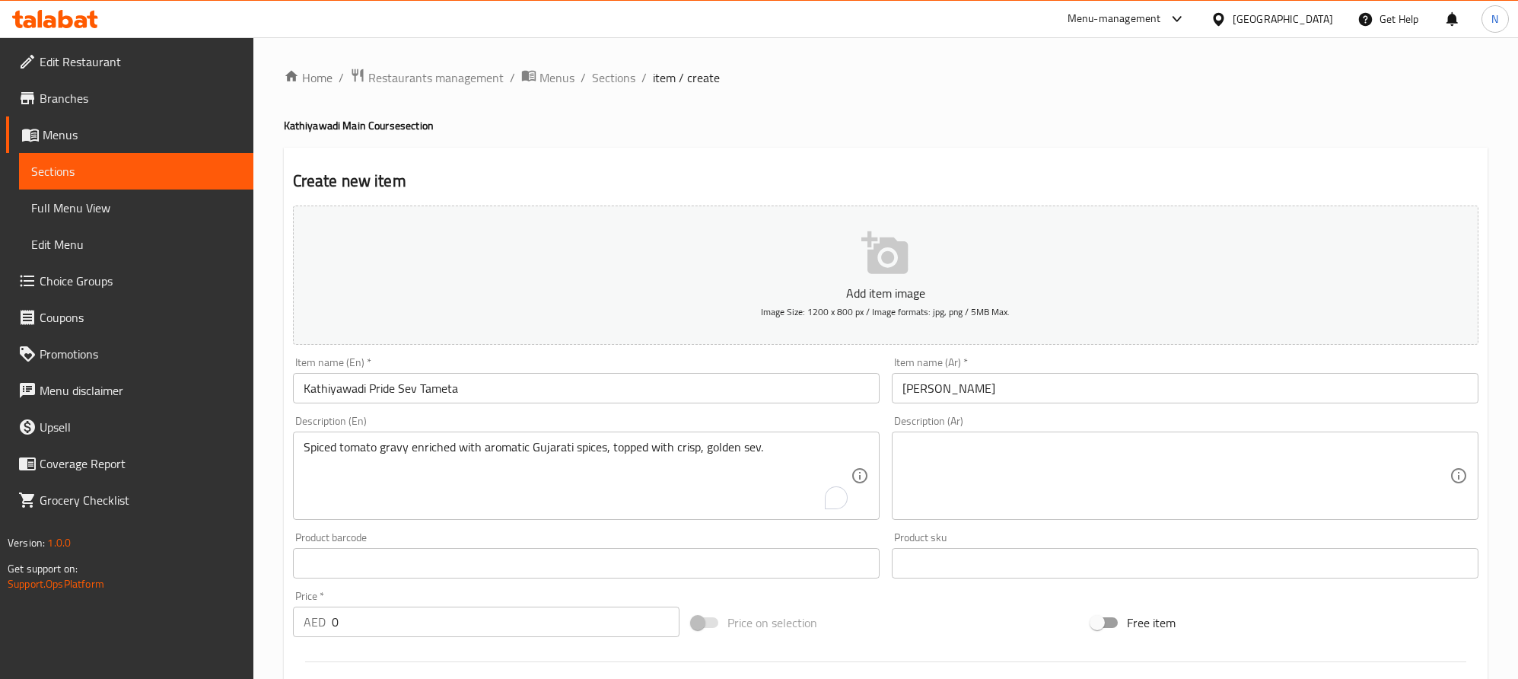
click at [1057, 466] on textarea at bounding box center [1176, 476] width 547 height 72
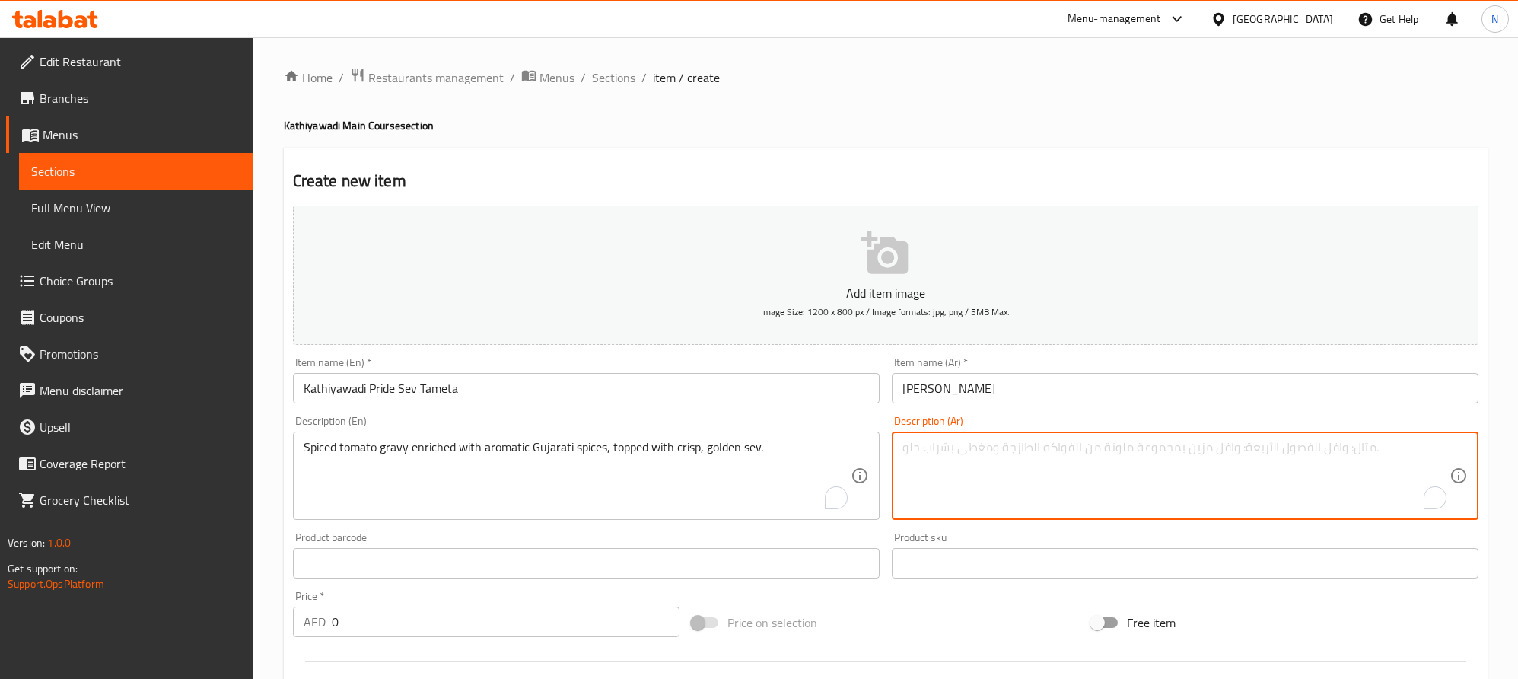
paste textarea "كاري لذيذ مصنوع من جريفي طماطم حار، ومغطى بالسيف المقرمش، وممزوج بتوابل جوجارات…"
type textarea "كاري لذيذ مصنوع من جريفي طماطم حار، ومغطى بالسيف المقرمش، وممزوج بتوابل جوجارات…"
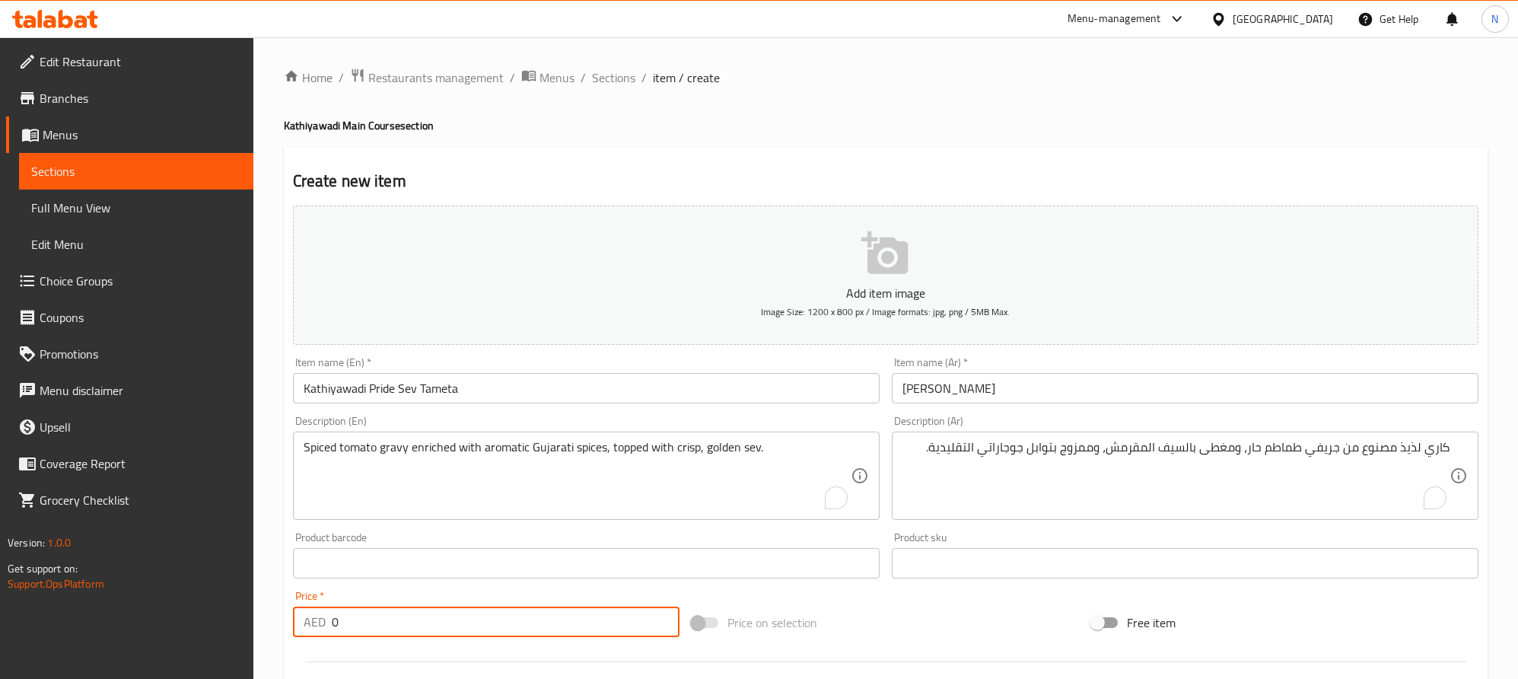
drag, startPoint x: 386, startPoint y: 619, endPoint x: 320, endPoint y: 626, distance: 66.5
click at [320, 626] on div "AED 0 Price *" at bounding box center [486, 622] width 387 height 30
paste input "29.0"
type input "29.00"
click at [1434, 496] on html "​ Menu-management United Arab Emirates Get Help N Edit Restaurant Branches Menu…" at bounding box center [759, 339] width 1518 height 679
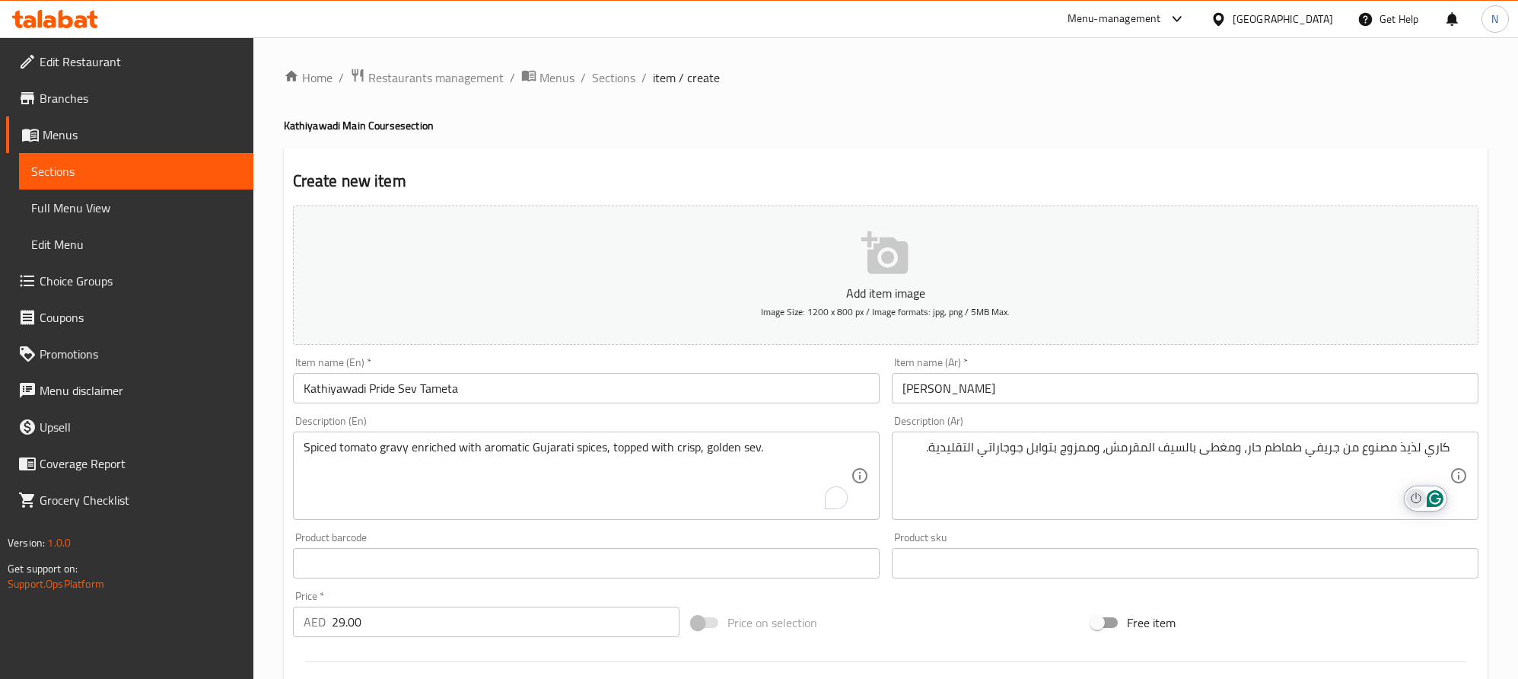
click at [1420, 498] on icon "Turn off Grammarly on this website" at bounding box center [1416, 497] width 11 height 11
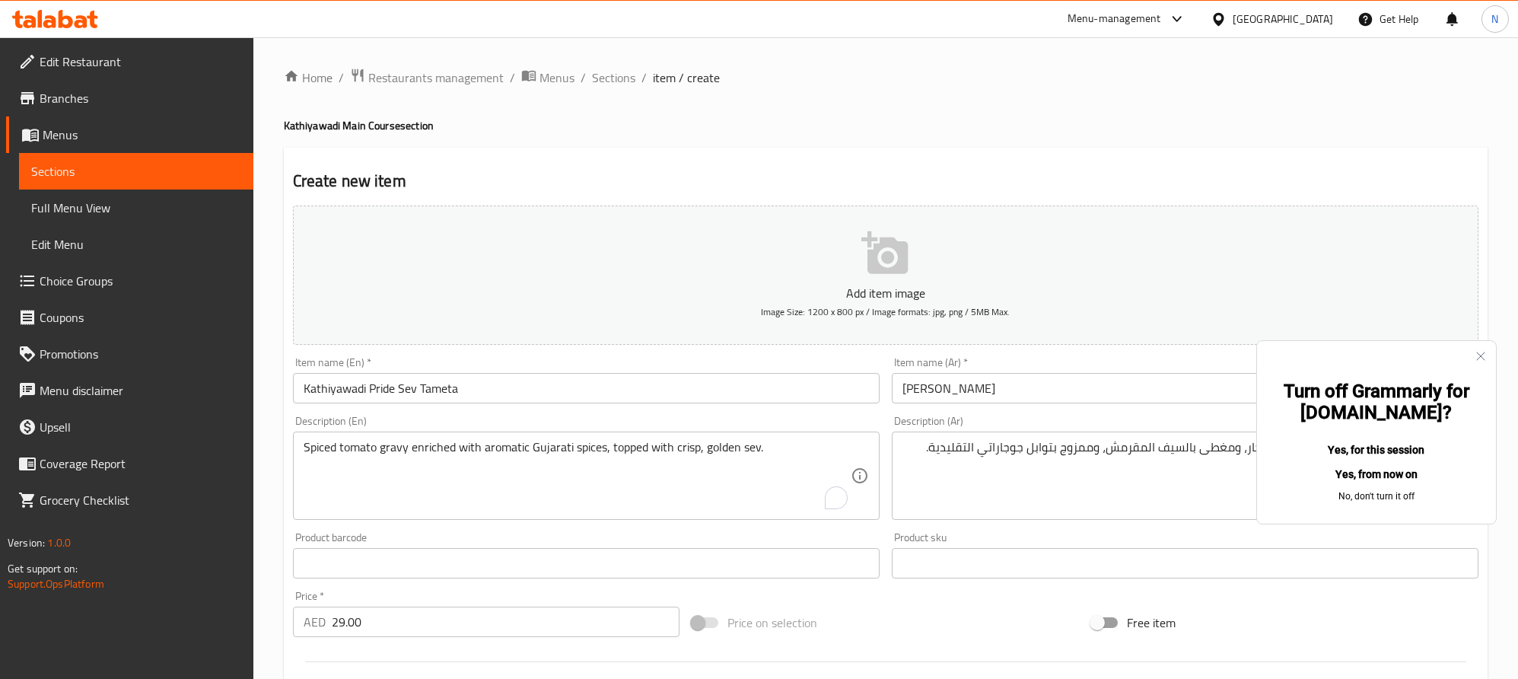
click at [1355, 438] on button "Yes, for this session" at bounding box center [1377, 450] width 190 height 24
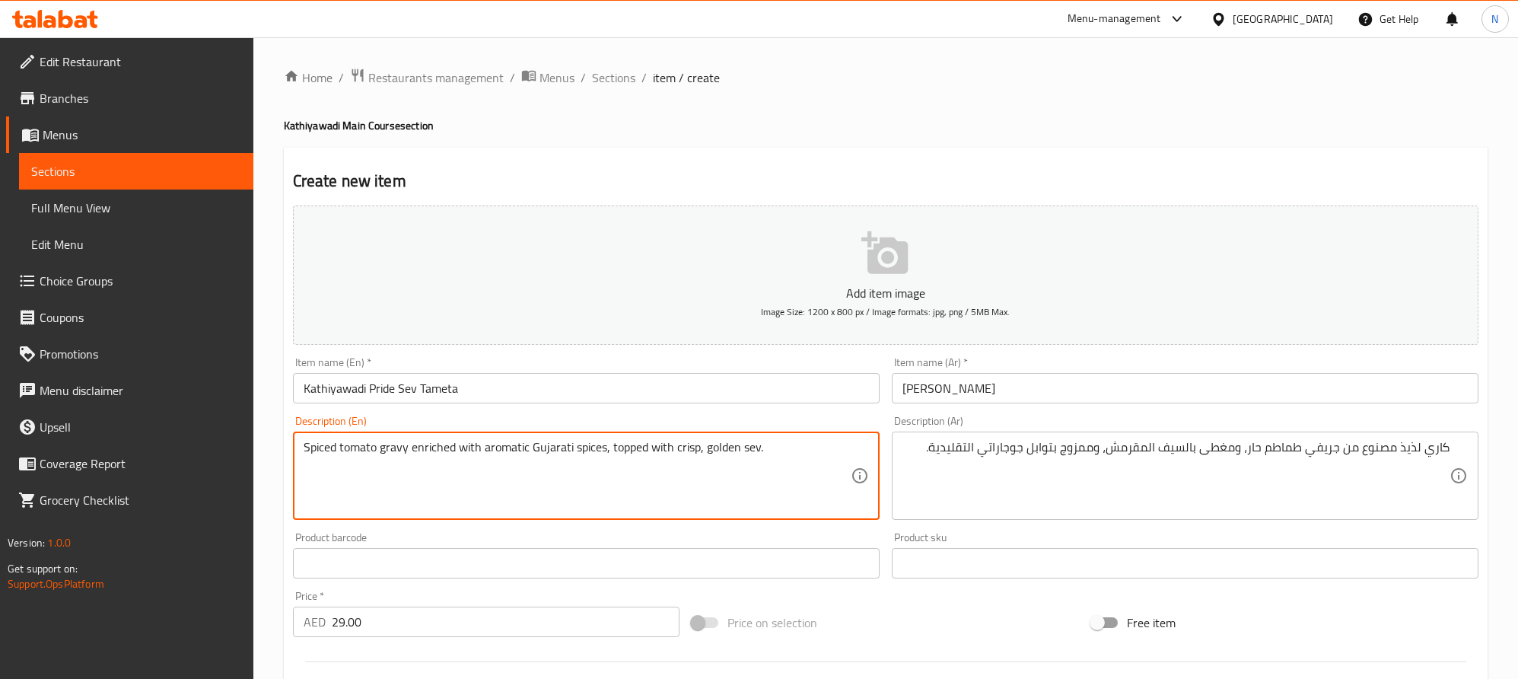
click at [299, 445] on div "Spiced tomato gravy enriched with aromatic Gujarati spices, topped with crisp, …" at bounding box center [586, 476] width 587 height 88
click at [306, 453] on textarea "Spiced tomato gravy enriched with aromatic Gujarati spices, topped with crisp, …" at bounding box center [577, 476] width 547 height 72
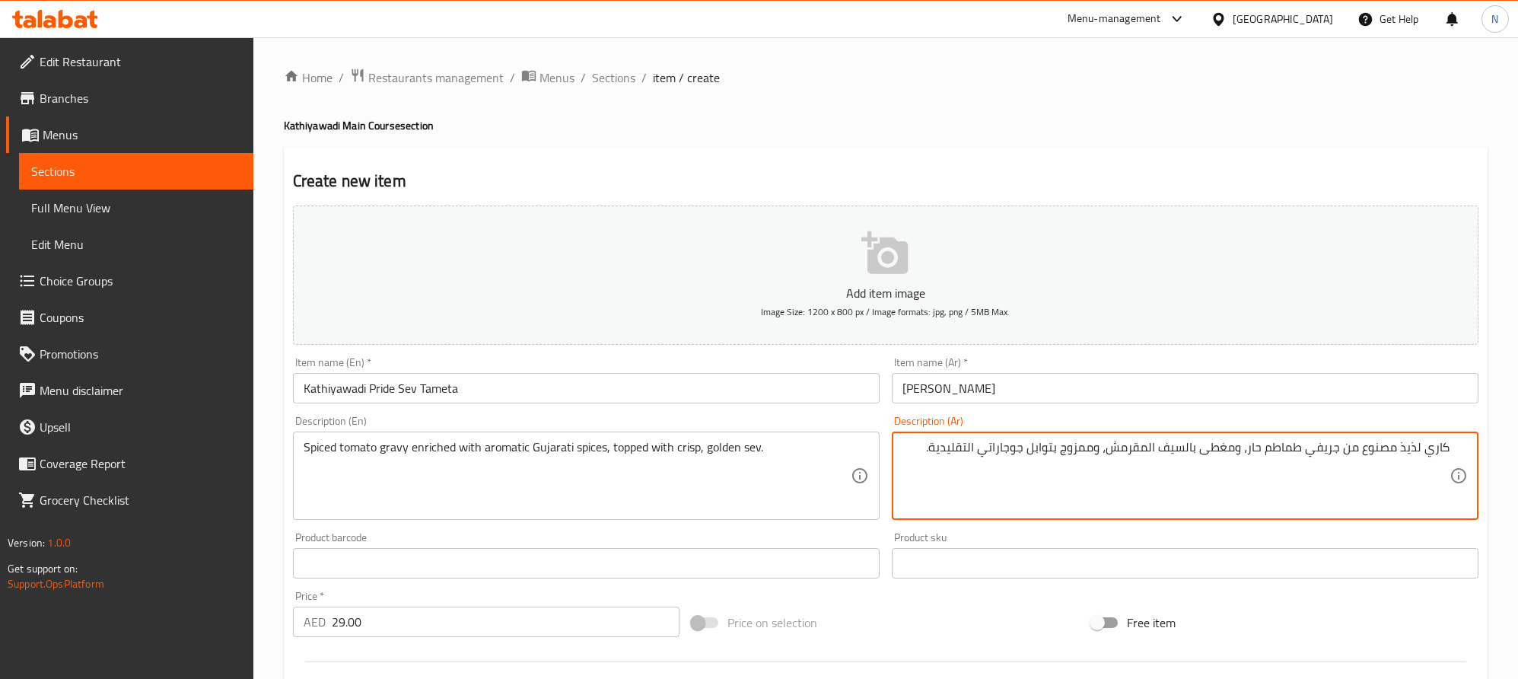
click at [1406, 450] on textarea "كاري لذيذ مصنوع من جريفي طماطم حار، ومغطى بالسيف المقرمش، وممزوج بتوابل جوجارات…" at bounding box center [1176, 476] width 547 height 72
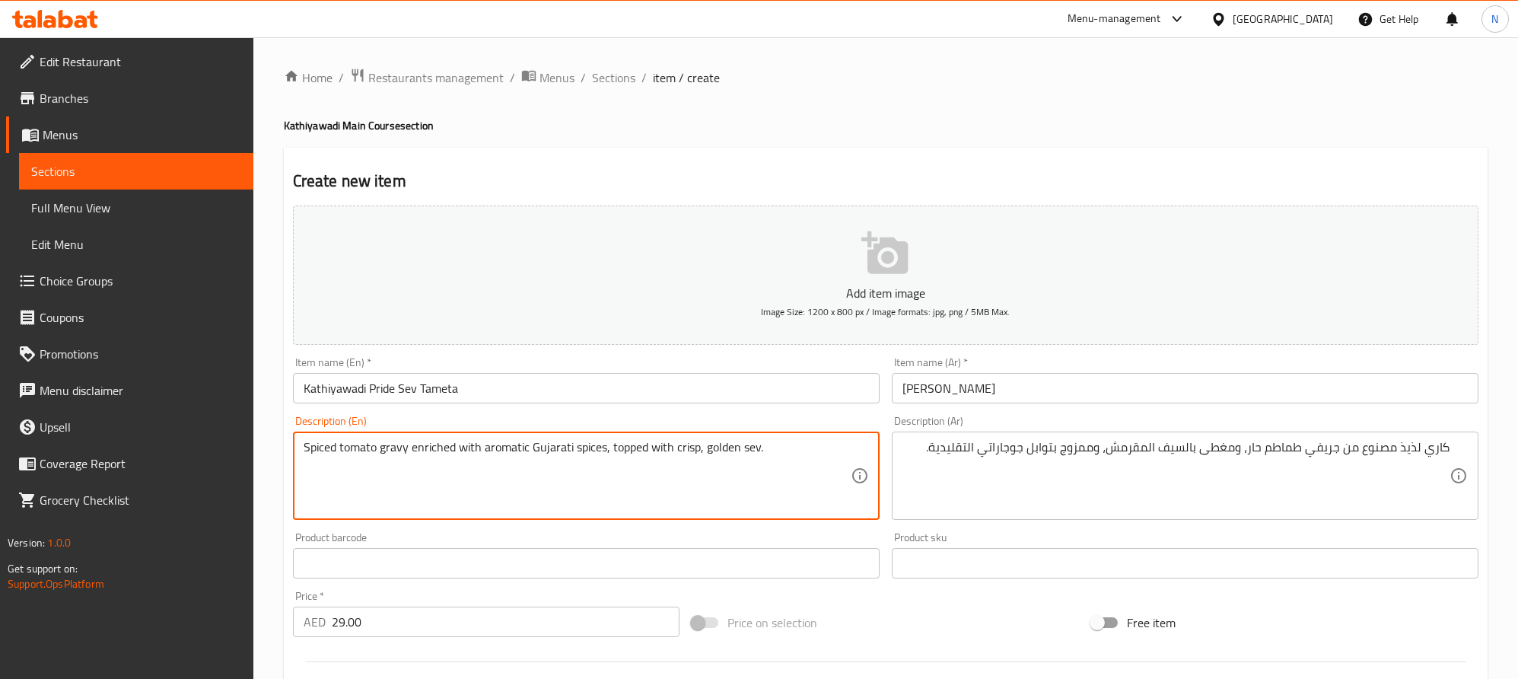
click at [304, 457] on textarea "Spiced tomato gravy enriched with aromatic Gujarati spices, topped with crisp, …" at bounding box center [577, 476] width 547 height 72
paste textarea "A delicious curry made with"
click at [413, 452] on textarea "A delicious curry made with Spiced tomato gravy enriched with aromatic Gujarati…" at bounding box center [577, 476] width 547 height 72
click at [414, 452] on textarea "A delicious curry made with Spiced tomato gravy enriched with aromatic Gujarati…" at bounding box center [577, 476] width 547 height 72
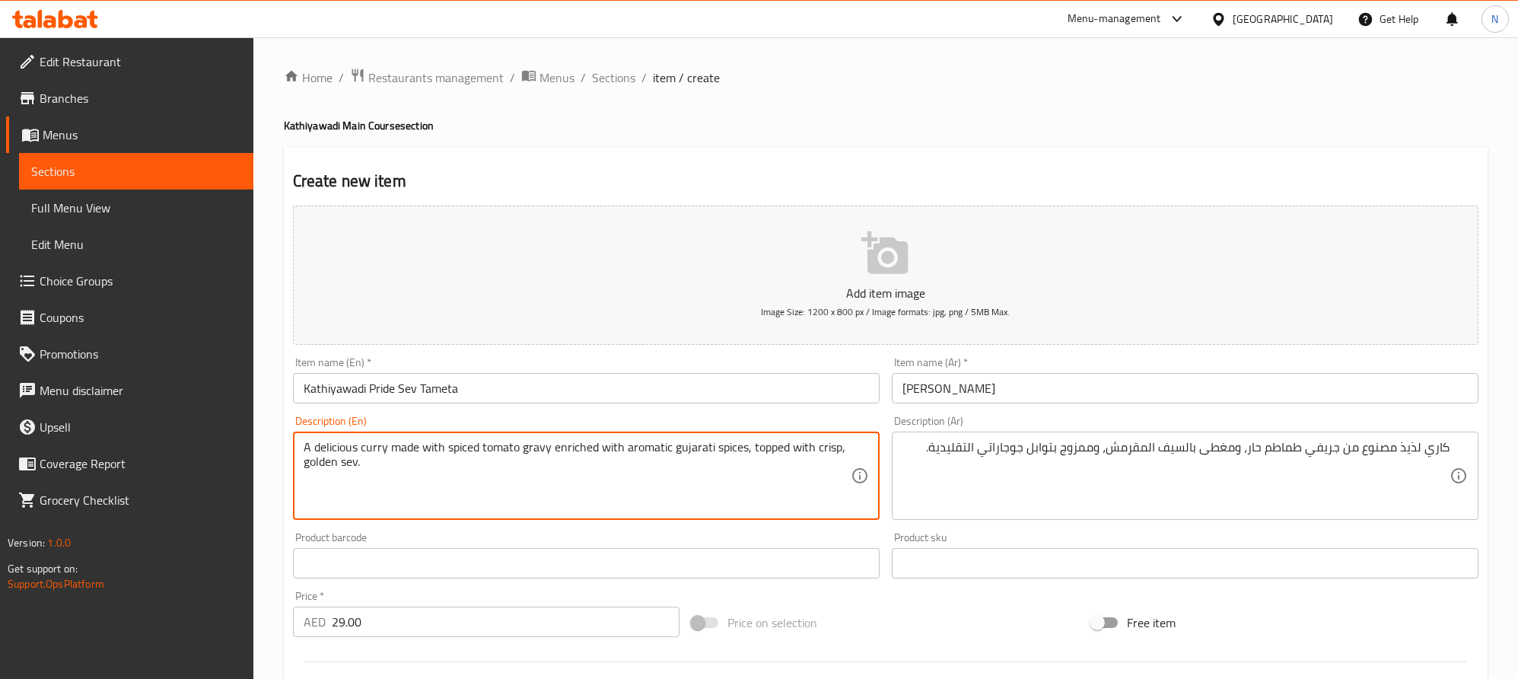
click at [457, 468] on textarea "A delicious curry made with spiced tomato gravy enriched with aromatic gujarati…" at bounding box center [577, 476] width 547 height 72
click at [501, 450] on textarea "A delicious curry made with spiced tomato gravy enriched with aromatic gujarati…" at bounding box center [577, 476] width 547 height 72
click at [501, 451] on textarea "A delicious curry made with spiced tomato gravy enriched with aromatic gujarati…" at bounding box center [577, 476] width 547 height 72
click at [470, 451] on textarea "A delicious curry made with spiced tomato gravy enriched with aromatic gujarati…" at bounding box center [577, 476] width 547 height 72
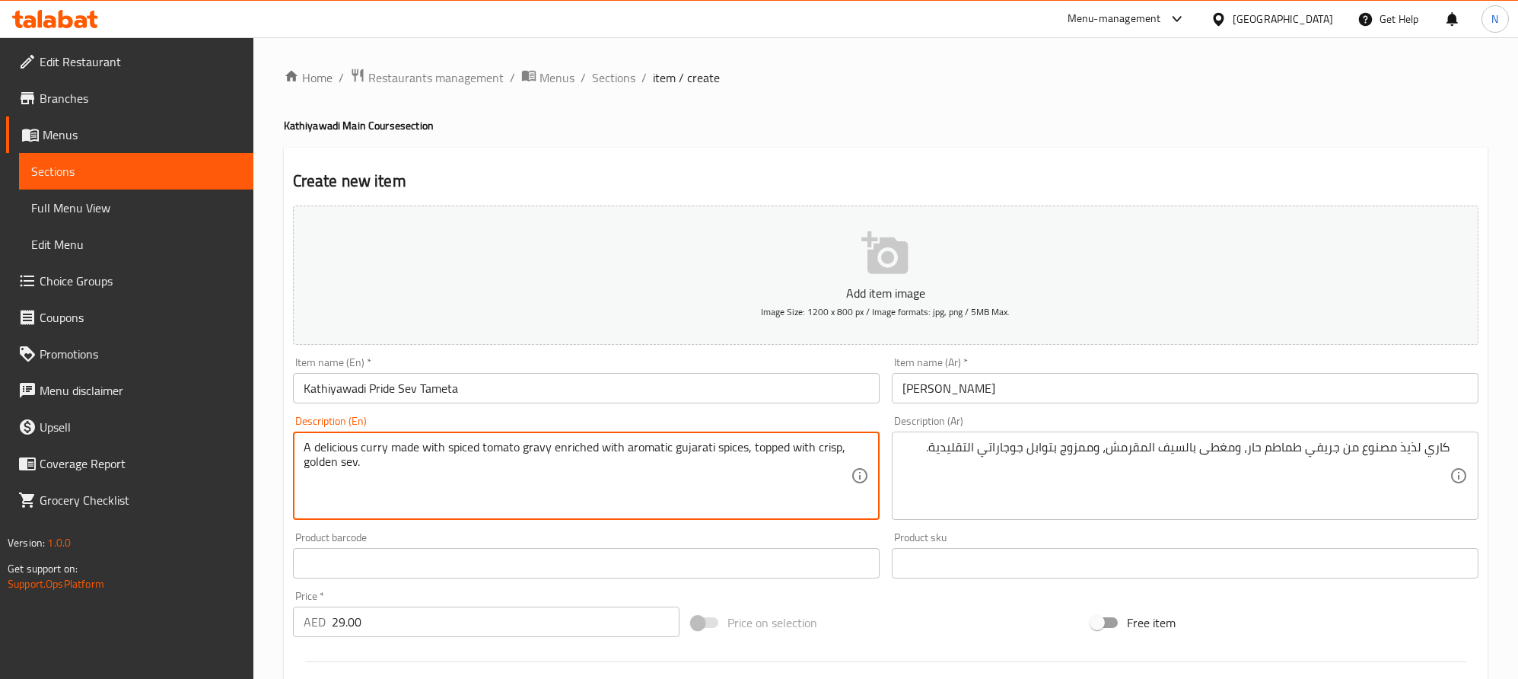
drag, startPoint x: 470, startPoint y: 451, endPoint x: 521, endPoint y: 459, distance: 50.9
click at [471, 451] on textarea "A delicious curry made with spiced tomato gravy enriched with aromatic gujarati…" at bounding box center [577, 476] width 547 height 72
click at [483, 450] on textarea "A delicious curry made with spiced tomato gravy enriched with aromatic gujarati…" at bounding box center [577, 476] width 547 height 72
type textarea "A delicious curry made with spiced and spicy tomato gravy enriched with aromati…"
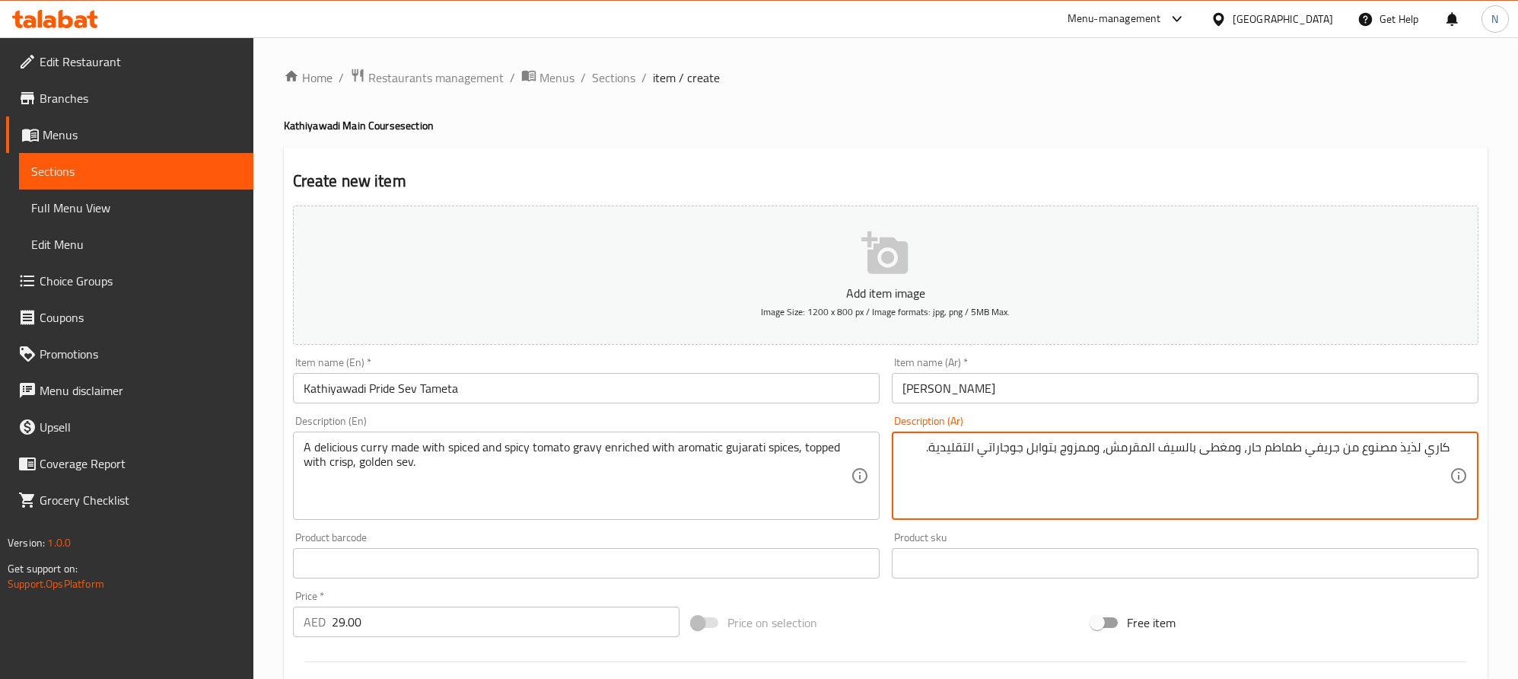
click at [1253, 454] on textarea "كاري لذيذ مصنوع من جريفي طماطم حار، ومغطى بالسيف المقرمش، وممزوج بتوابل جوجارات…" at bounding box center [1176, 476] width 547 height 72
click at [1253, 451] on textarea "كاري لذيذ مصنوع من جريفي طماطم حار، ومغطى بالسيف المقرمش، وممزوج بتوابل جوجارات…" at bounding box center [1176, 476] width 547 height 72
click at [1251, 457] on textarea "كاري لذيذ مصنوع من جريفي طماطم حار، ومغطى بالسيف المقرمش، وممزوج بتوابل جوجارات…" at bounding box center [1176, 476] width 547 height 72
click at [1252, 453] on textarea "كاري لذيذ مصنوع من جريفي طماطم حار، ومغطى بالسيف المقرمش، وممزوج بتوابل جوجارات…" at bounding box center [1176, 476] width 547 height 72
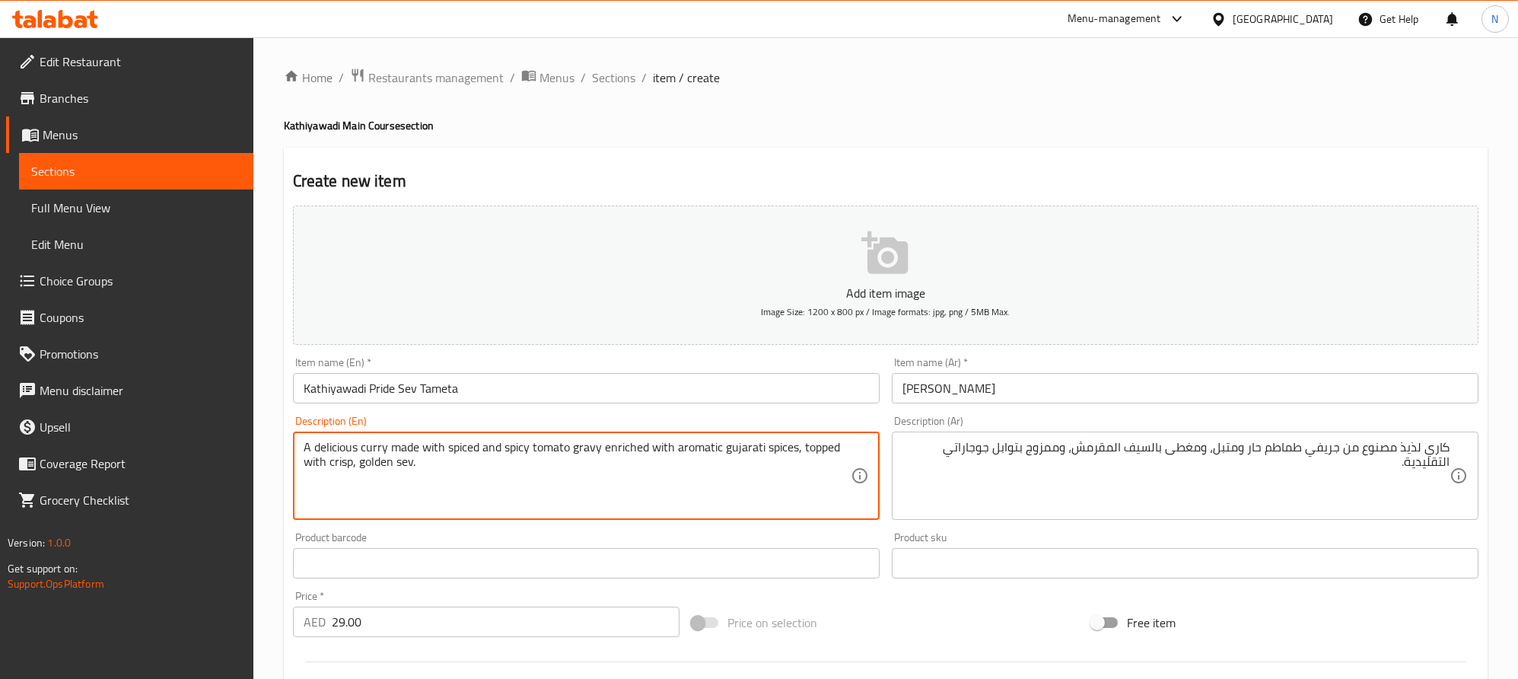
click at [587, 451] on textarea "A delicious curry made with spiced and spicy tomato gravy enriched with aromati…" at bounding box center [577, 476] width 547 height 72
click at [533, 448] on textarea "A delicious curry made with spiced and spicy tomato gravy enriched with aromati…" at bounding box center [577, 476] width 547 height 72
click at [498, 446] on textarea "A delicious curry made with spiced and spicy tomato gravy enriched with aromati…" at bounding box center [577, 476] width 547 height 72
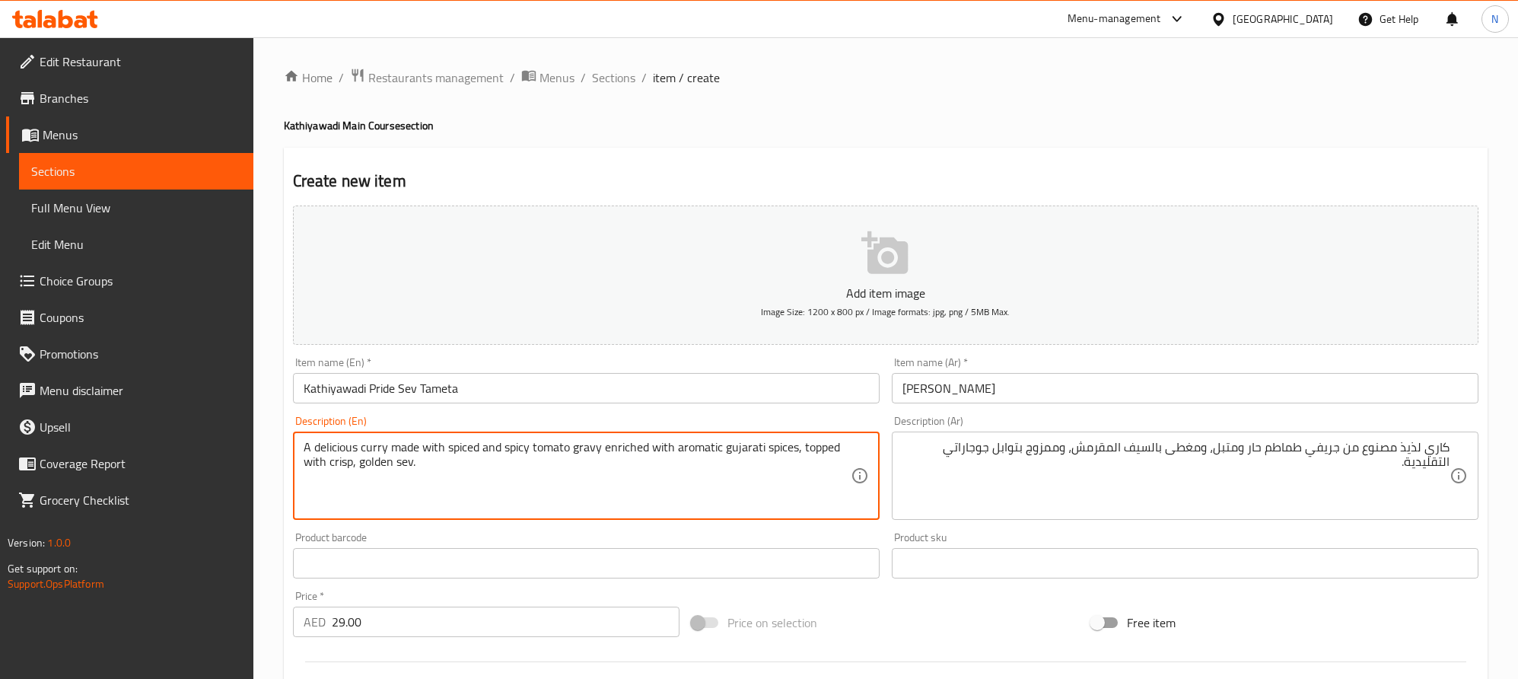
click at [479, 446] on textarea "A delicious curry made with spiced and spicy tomato gravy enriched with aromati…" at bounding box center [577, 476] width 547 height 72
click at [802, 457] on textarea "A delicious curry made with spiced and spicy tomato gravy enriched with aromati…" at bounding box center [577, 476] width 547 height 72
drag, startPoint x: 672, startPoint y: 448, endPoint x: 811, endPoint y: 459, distance: 139.7
click at [619, 466] on textarea "A delicious curry made with spiced and spicy tomato gravy enriched with aromati…" at bounding box center [577, 476] width 547 height 72
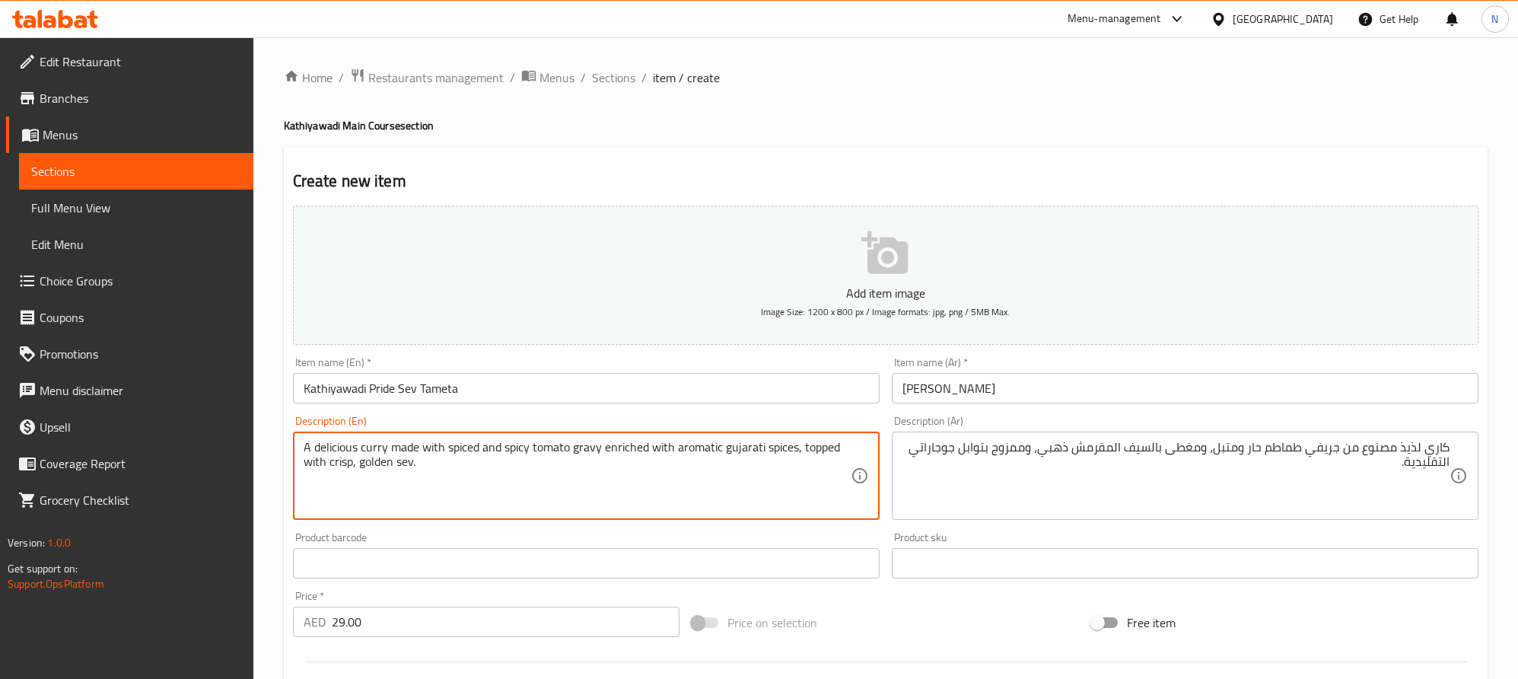
click at [600, 457] on textarea "A delicious curry made with spiced and spicy tomato gravy enriched with aromati…" at bounding box center [577, 476] width 547 height 72
drag, startPoint x: 603, startPoint y: 453, endPoint x: 683, endPoint y: 480, distance: 84.5
click at [683, 480] on textarea "A delicious curry made with spiced and spicy tomato gravy enriched with aromati…" at bounding box center [577, 476] width 547 height 72
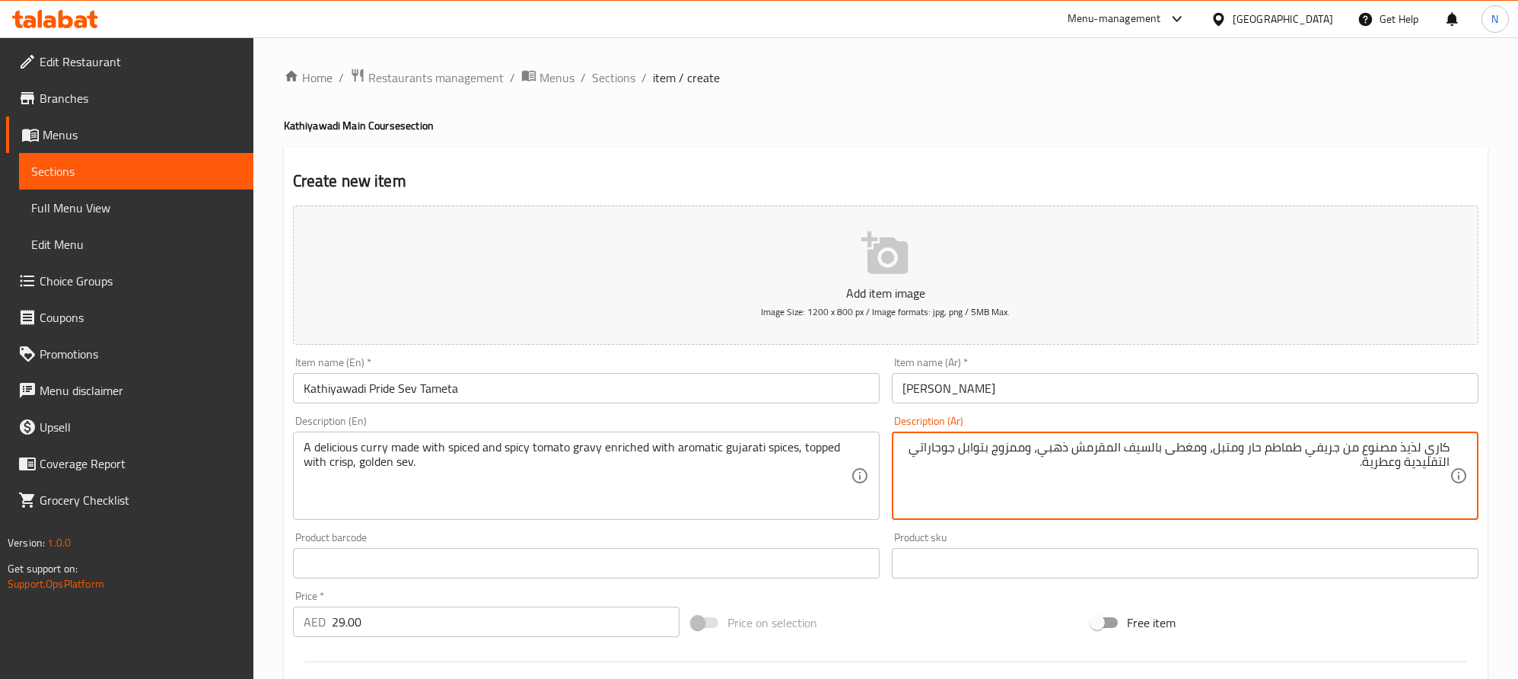
type textarea "كاري لذيذ مصنوع من جريفي طماطم حار ومتبل، ومغطى بالسيف المقرمش ذهبي، وممزوج بتو…"
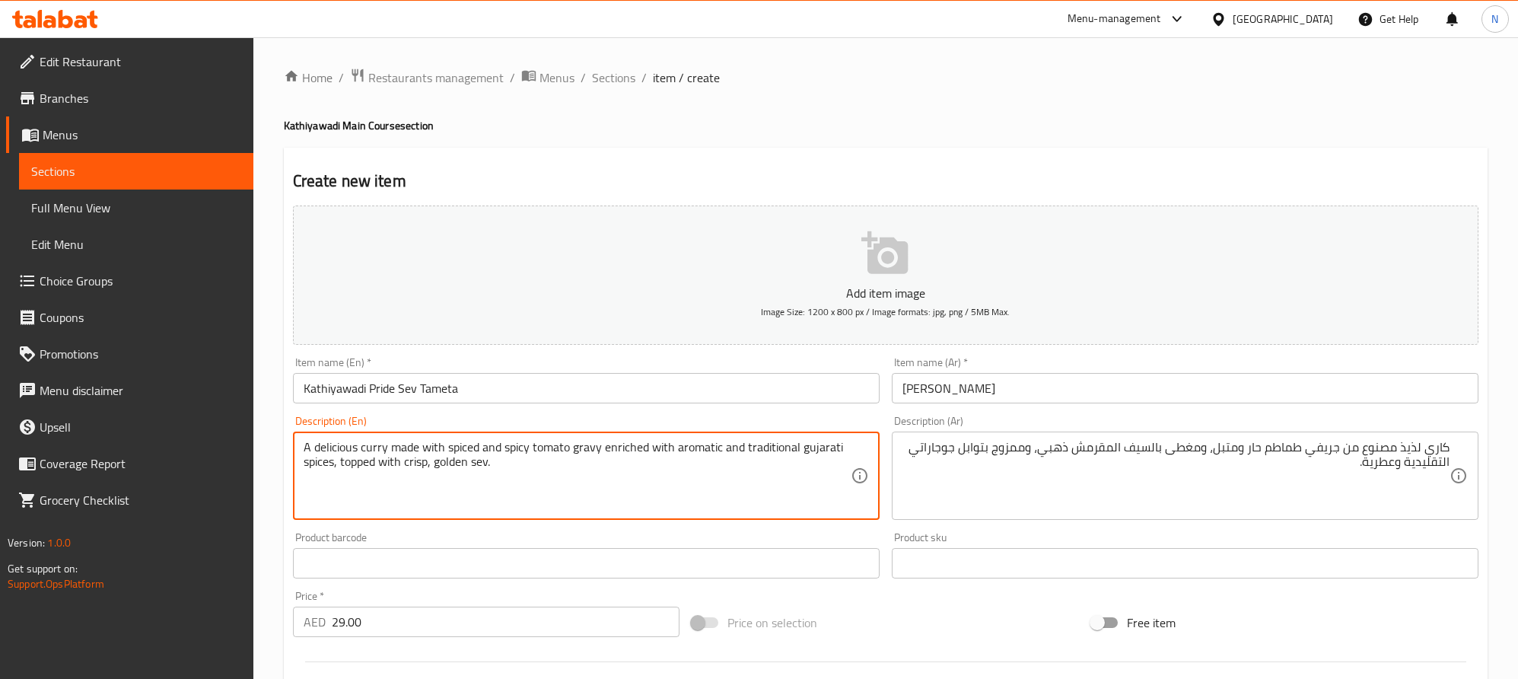
type textarea "A delicious curry made with spiced and spicy tomato gravy enriched with aromati…"
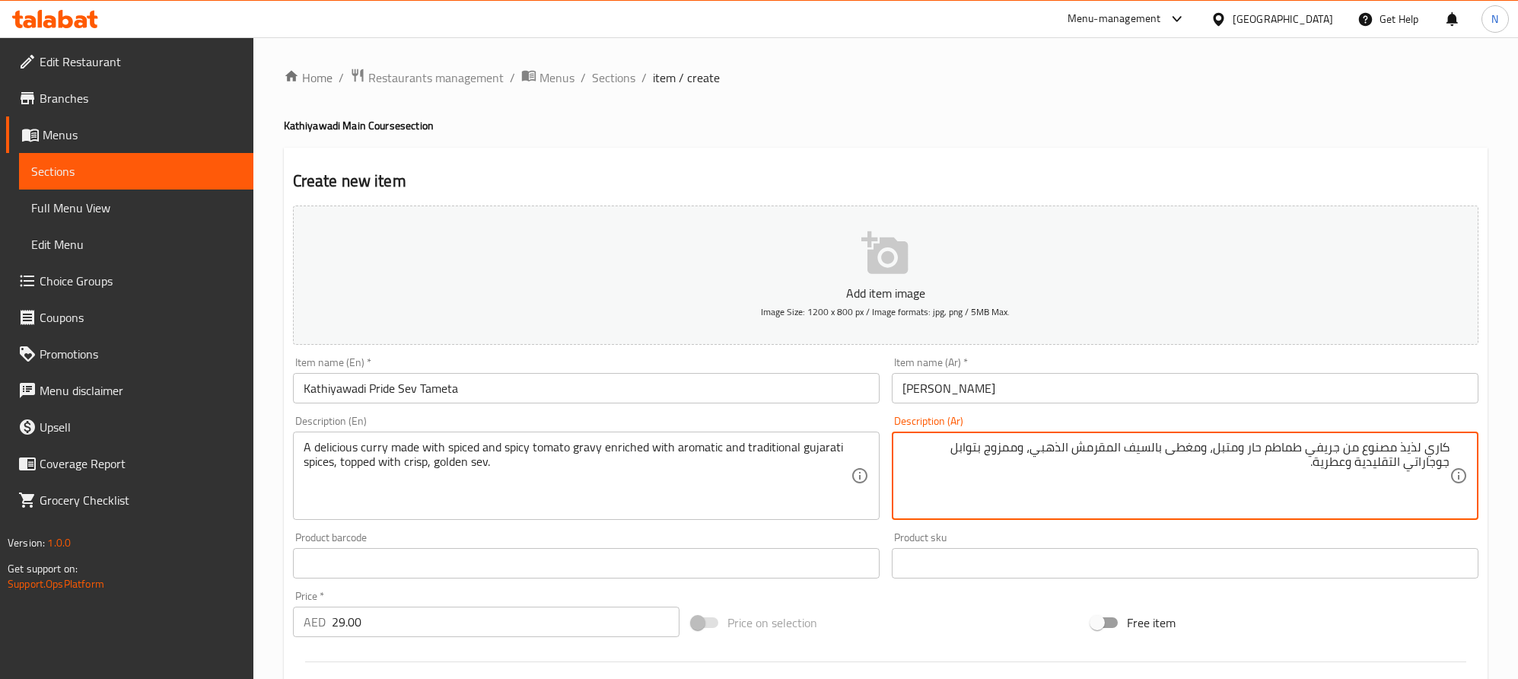
click at [1400, 464] on textarea "كاري لذيذ مصنوع من جريفي طماطم حار ومتبل، ومغطى بالسيف المقرمش الذهبي، وممزوج ب…" at bounding box center [1176, 476] width 547 height 72
click at [1393, 463] on textarea "كاري لذيذ مصنوع من جريفي طماطم حار ومتبل، ومغطى بالسيف المقرمش الذهبي، وممزوج ب…" at bounding box center [1176, 476] width 547 height 72
click at [1397, 467] on textarea "كاري لذيذ مصنوع من جريفي طماطم حار ومتبل، ومغطى بالسيف المقرمش الذهبي، وممزوج ب…" at bounding box center [1176, 476] width 547 height 72
type textarea "كاري لذيذ مصنوع من جريفي طماطم حار ومتبل، ومغطى بالسيف المقرمش الذهبي، وممزوج ب…"
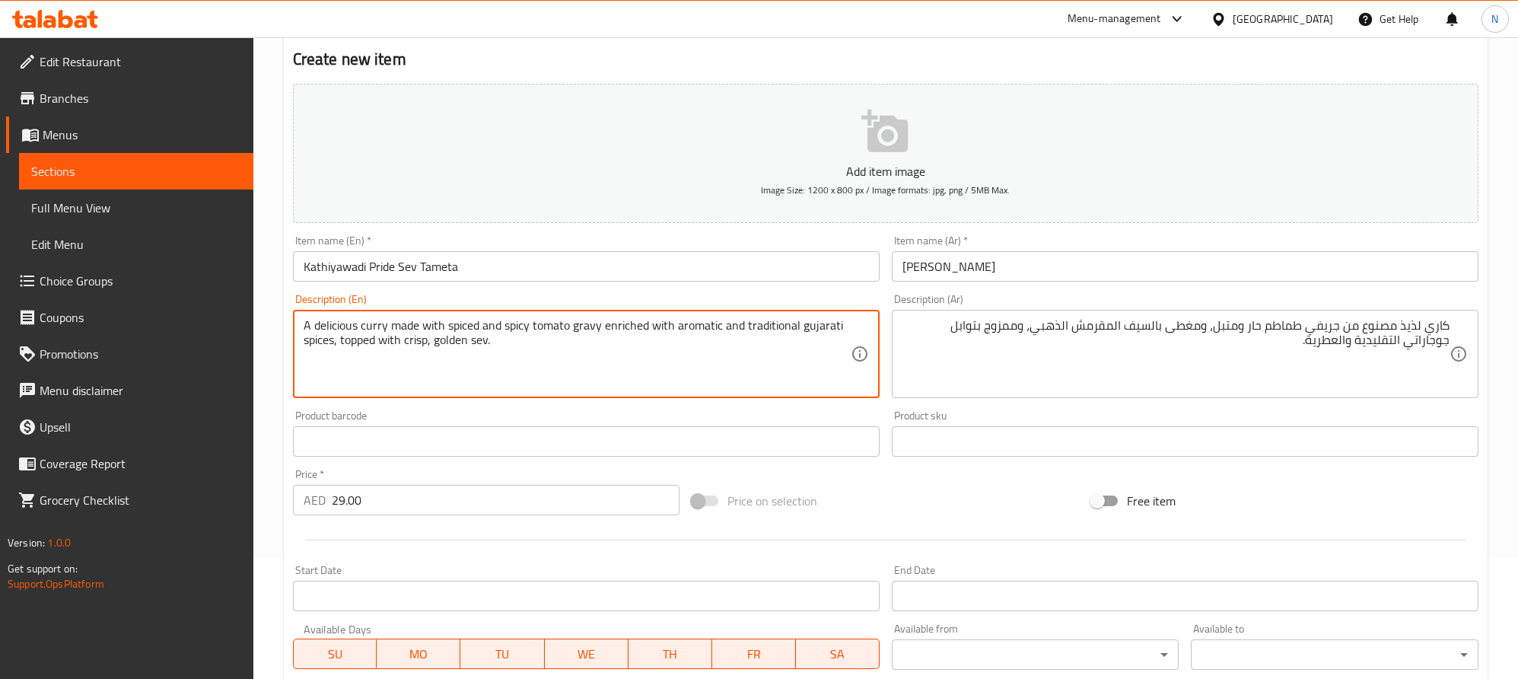
scroll to position [395, 0]
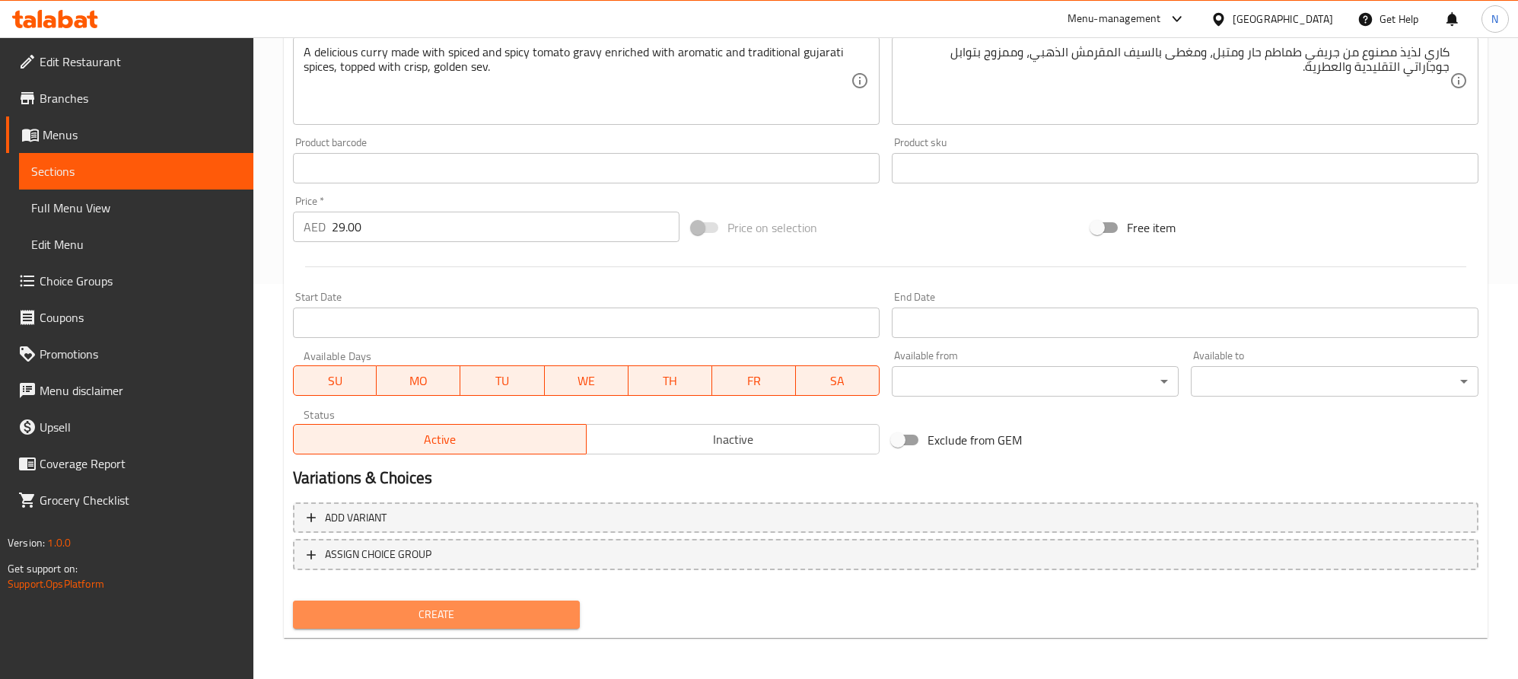
click at [466, 622] on span "Create" at bounding box center [436, 614] width 263 height 19
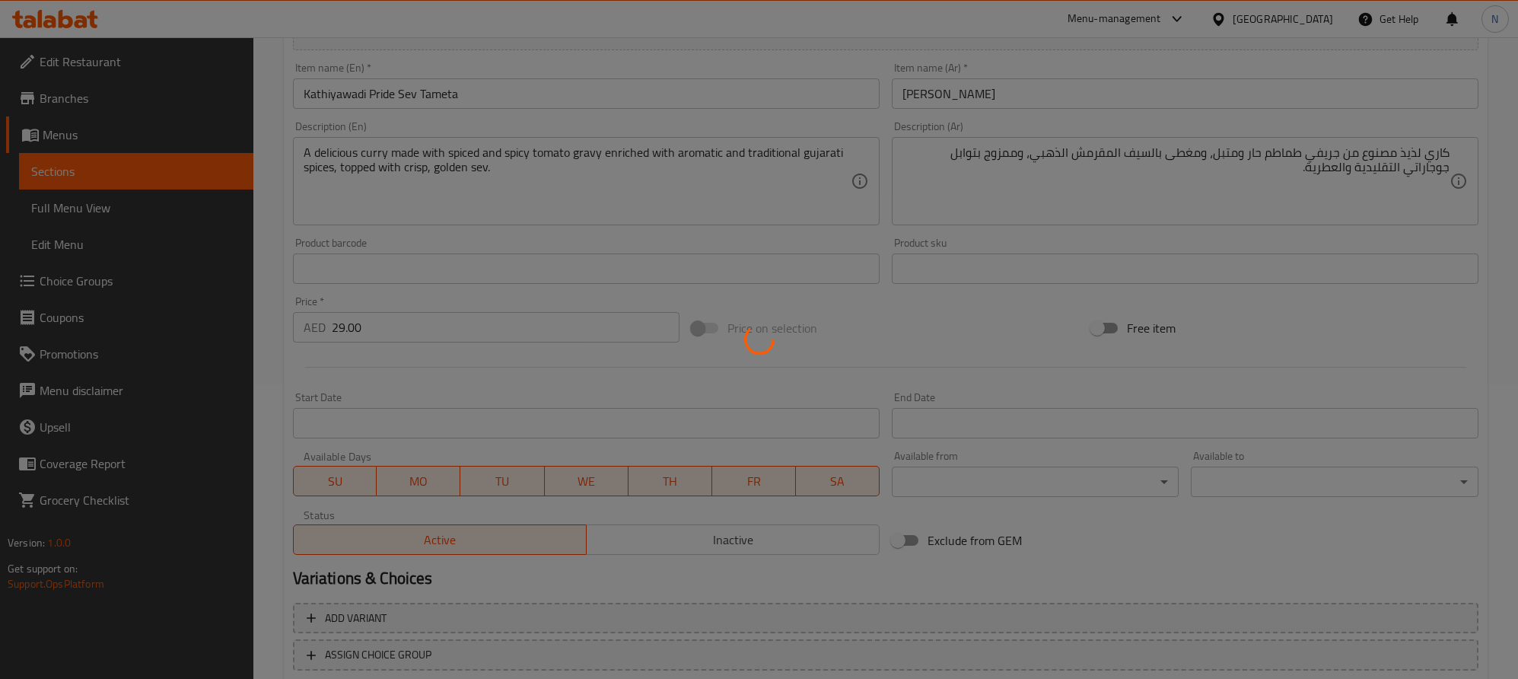
scroll to position [149, 0]
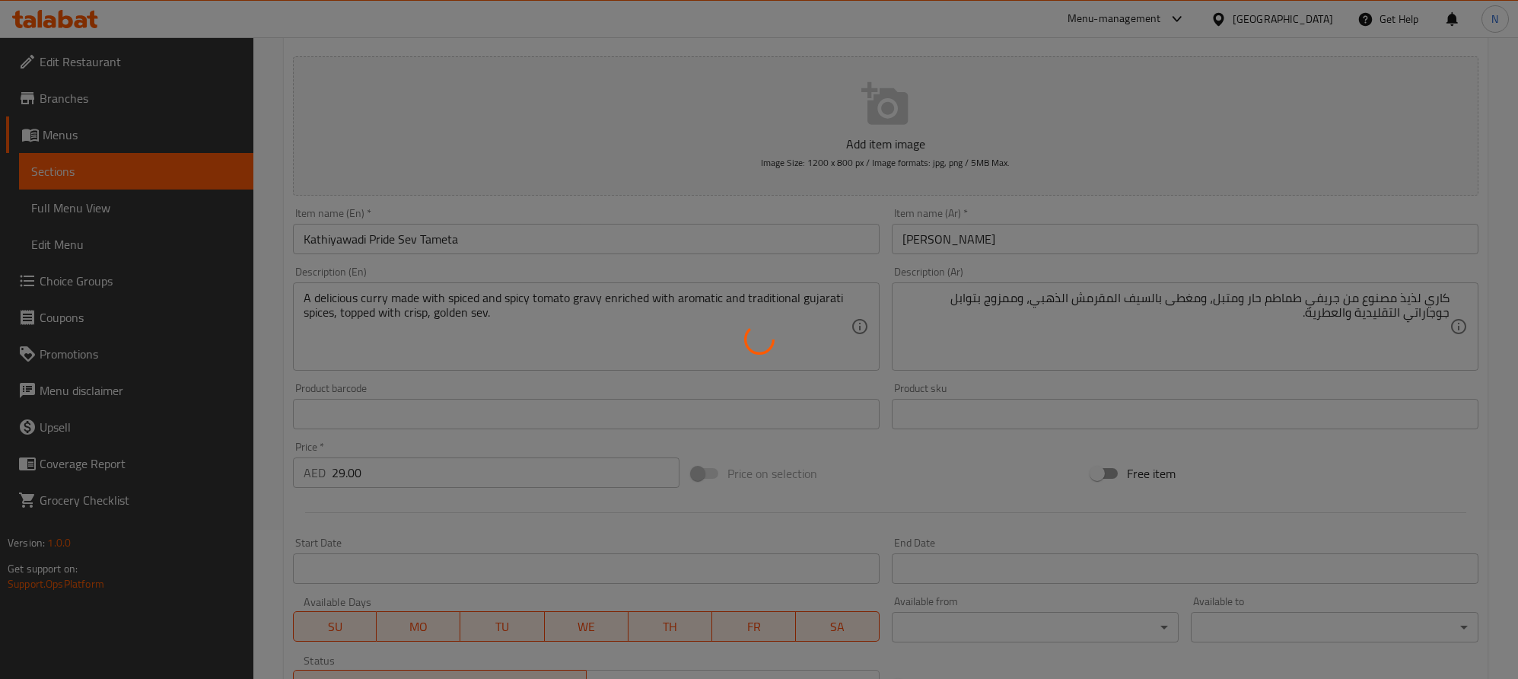
type input "0"
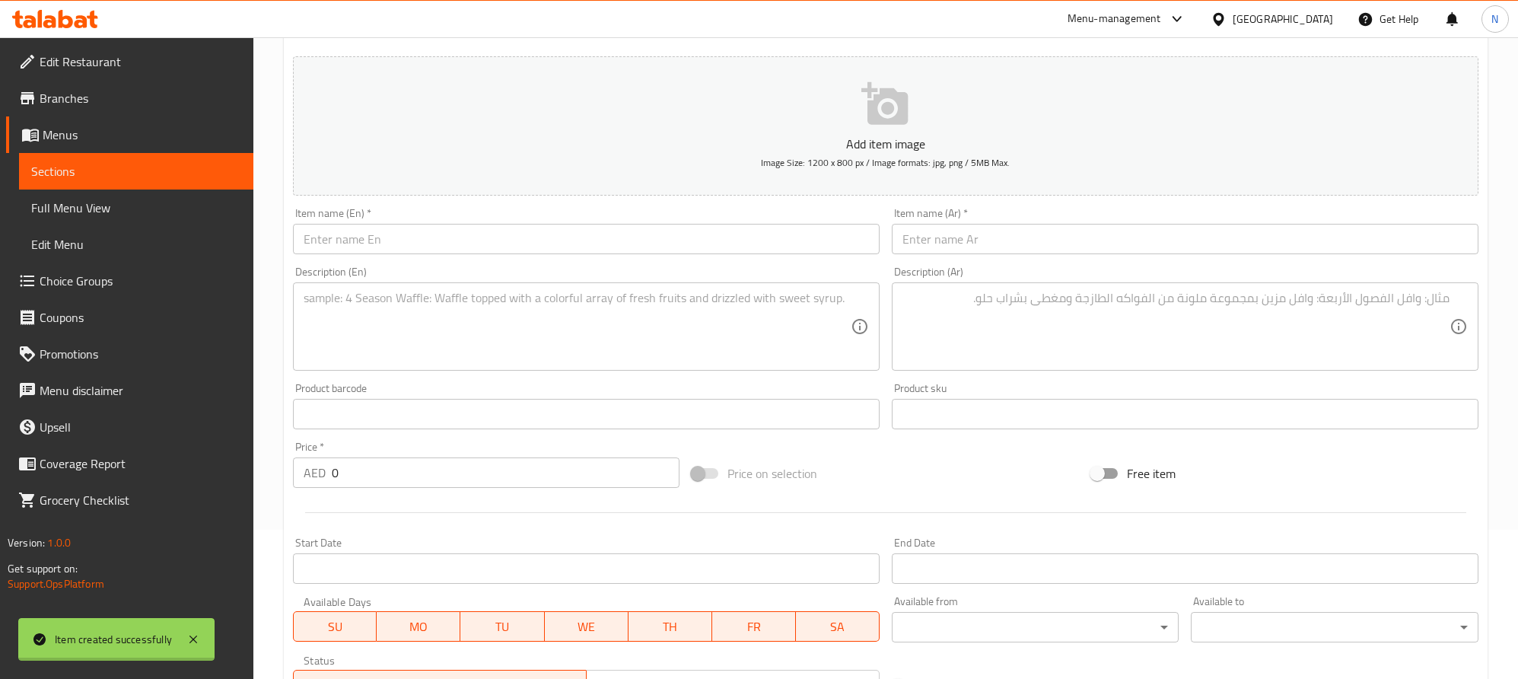
scroll to position [0, 0]
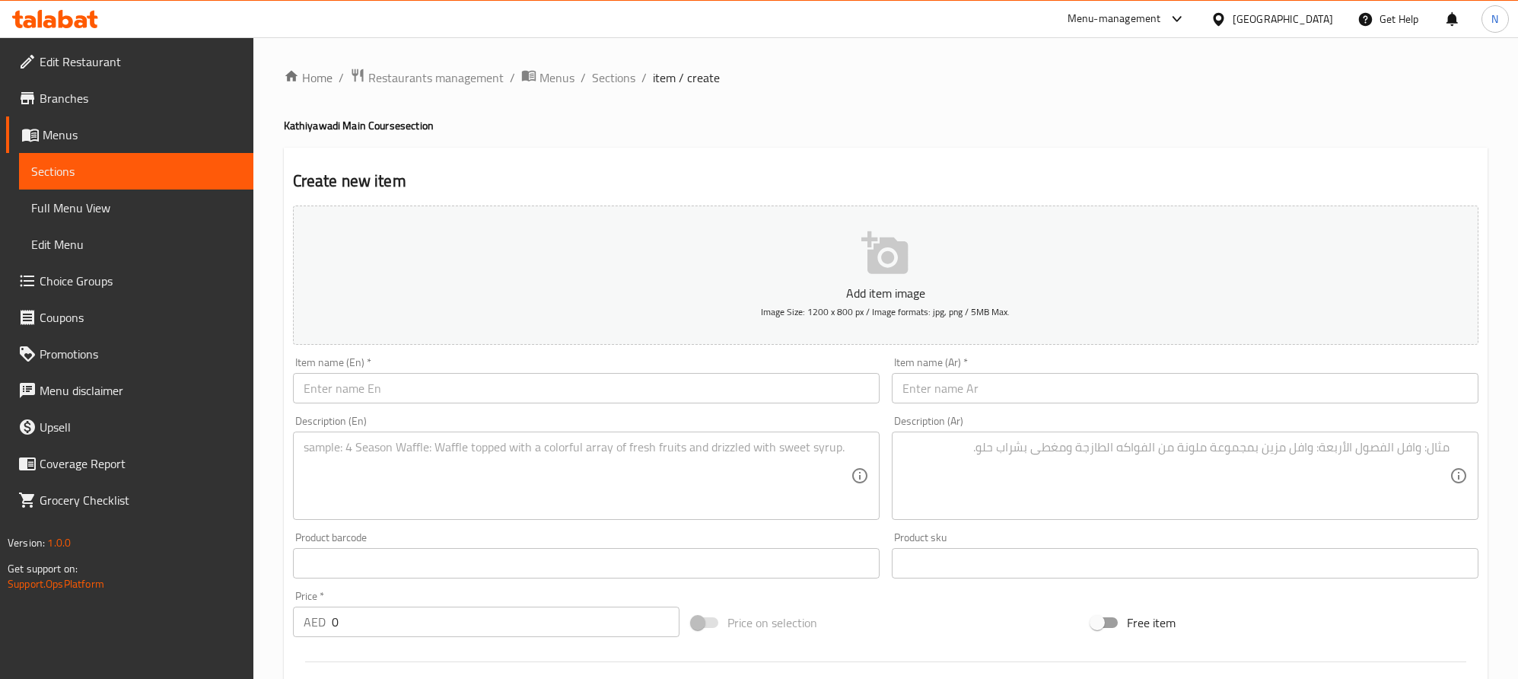
click at [352, 437] on div "Description (En)" at bounding box center [586, 476] width 587 height 88
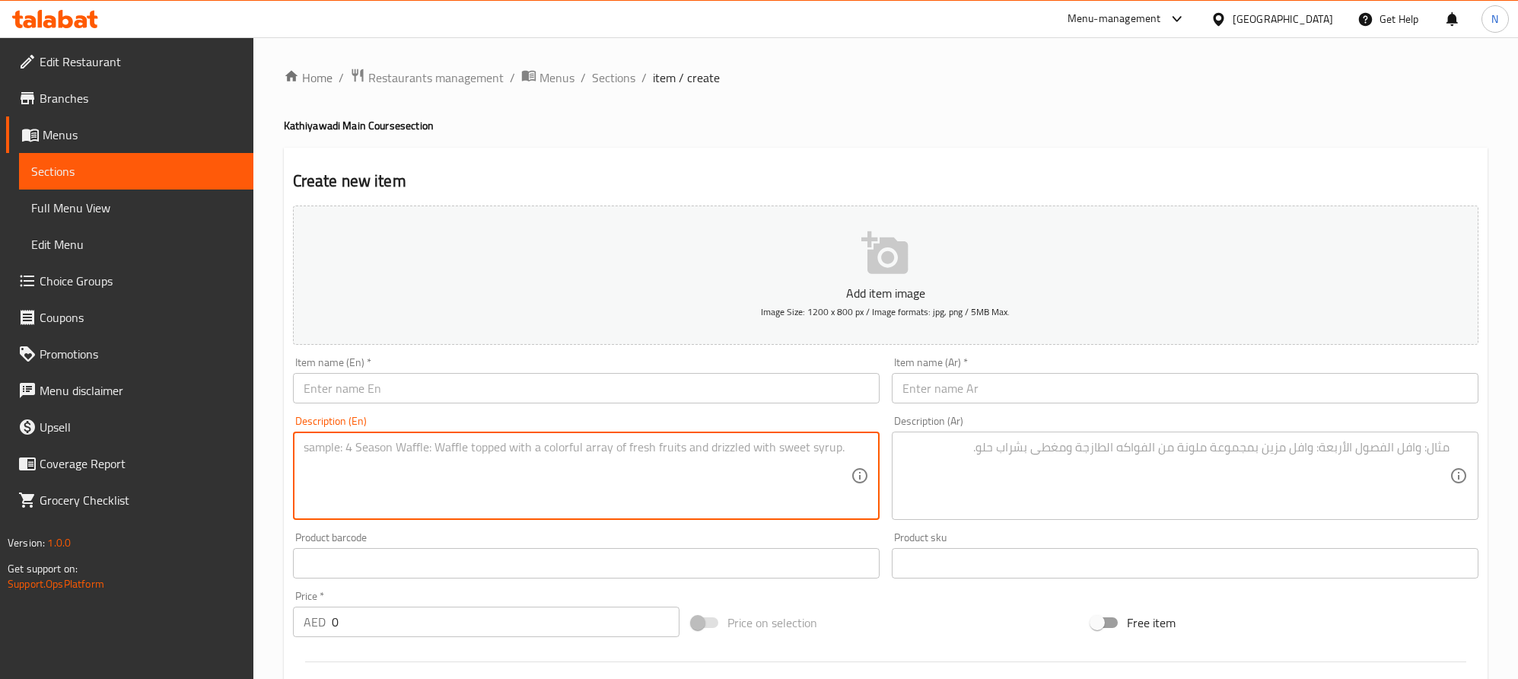
click at [404, 384] on input "text" at bounding box center [586, 388] width 587 height 30
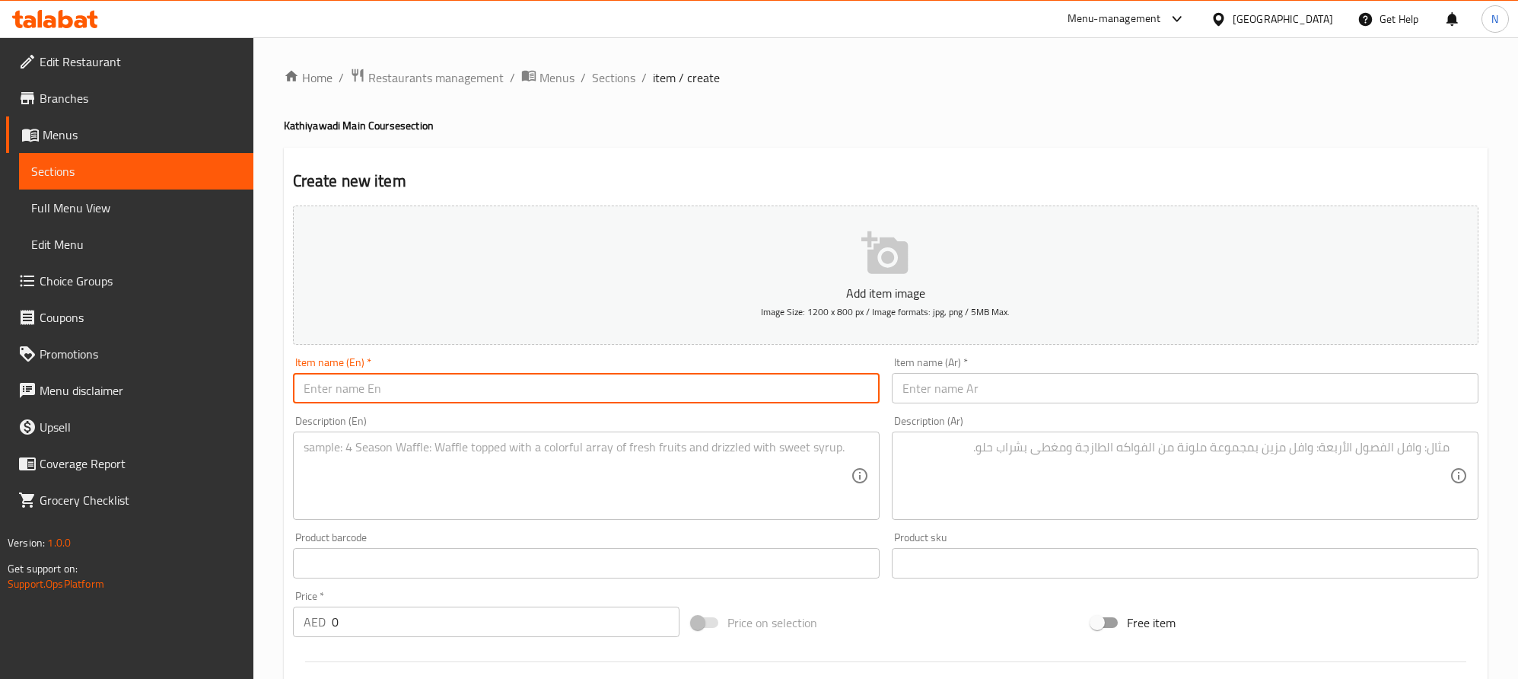
paste input "[PERSON_NAME]"
type input "[PERSON_NAME]"
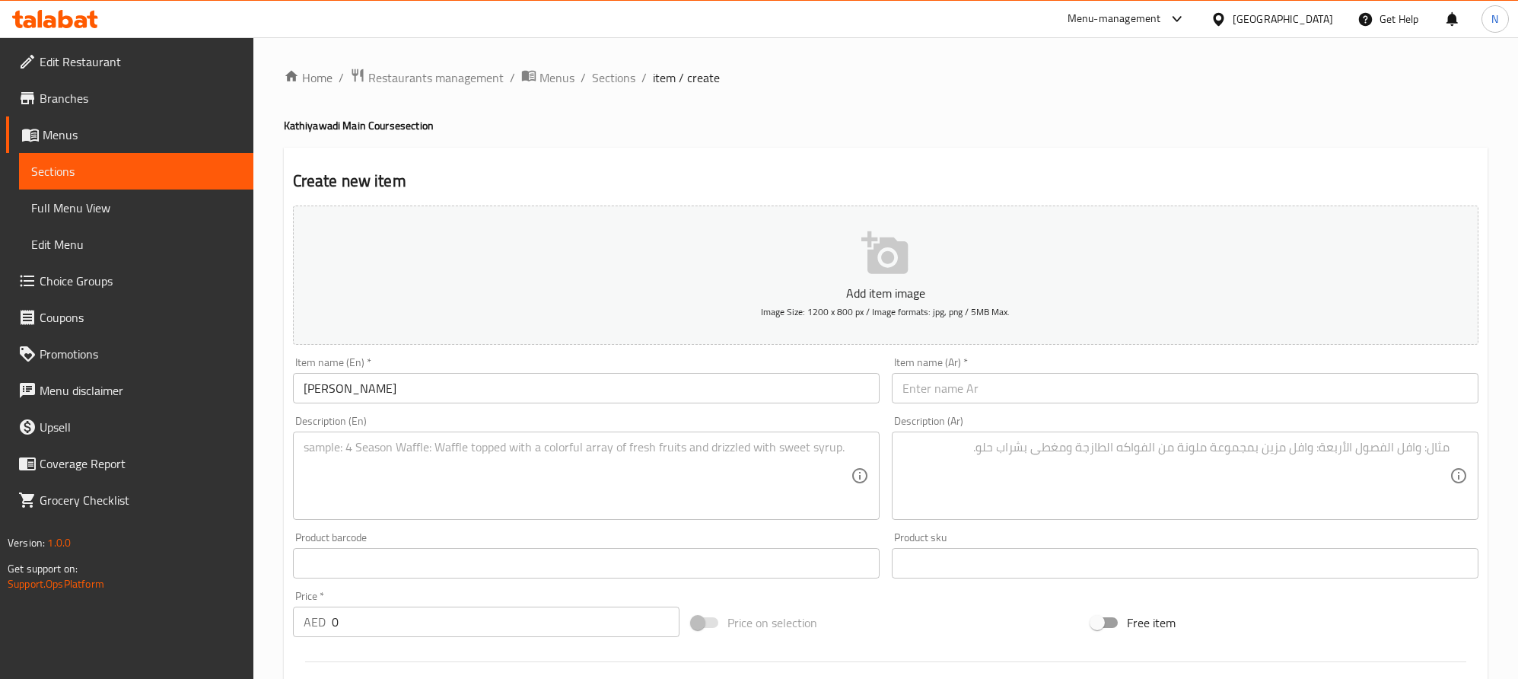
drag, startPoint x: 1370, startPoint y: 389, endPoint x: 1384, endPoint y: 389, distance: 13.7
click at [1370, 389] on input "text" at bounding box center [1185, 388] width 587 height 30
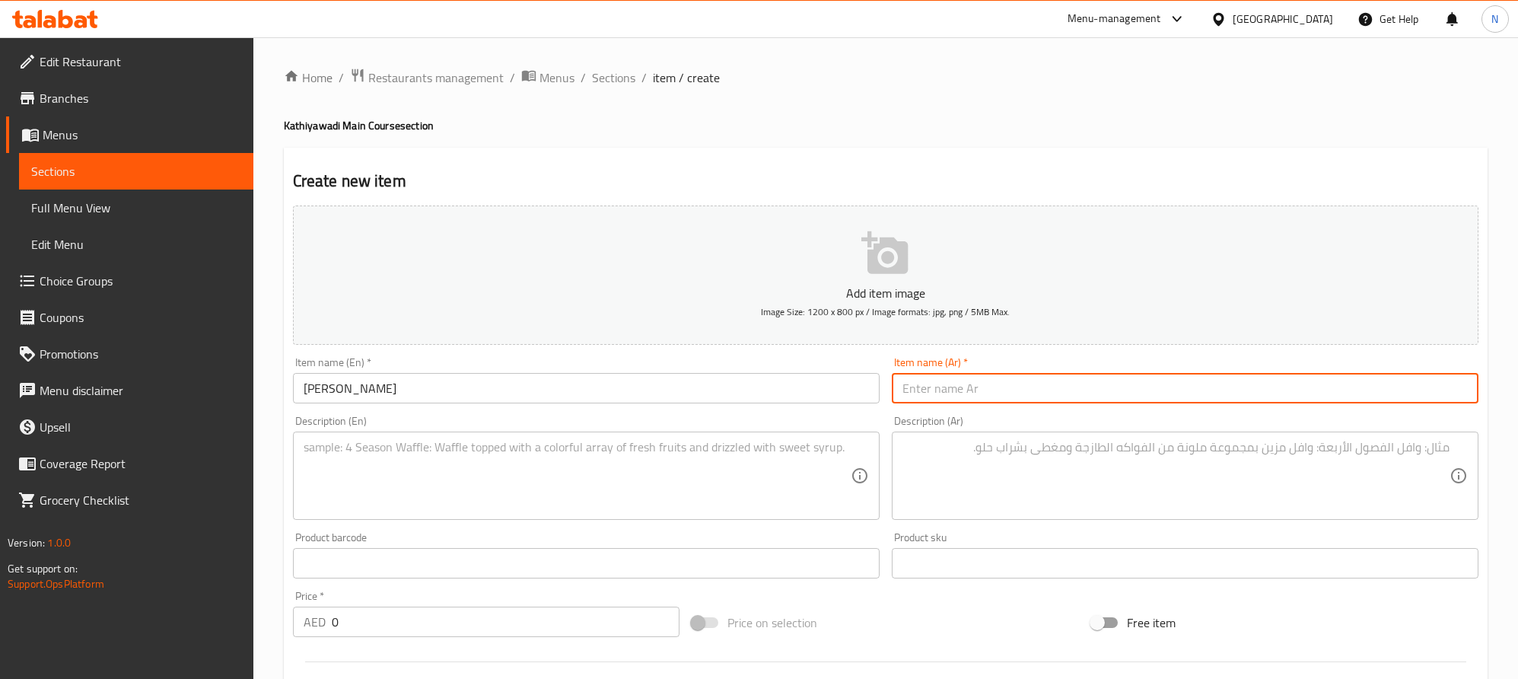
paste input "بنجان بهارتا"
type input "بنجان بهارتا"
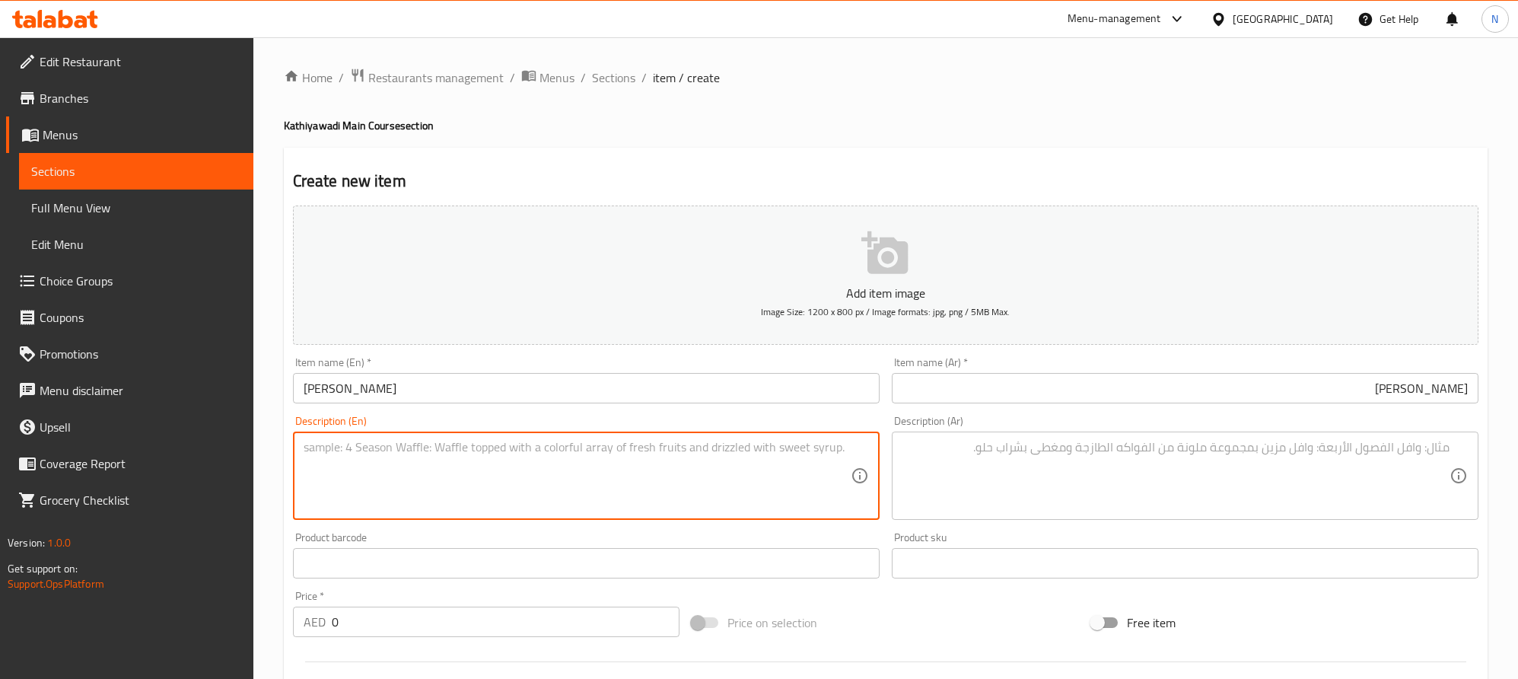
click at [683, 457] on textarea "To enrich screen reader interactions, please activate Accessibility in Grammarl…" at bounding box center [577, 476] width 547 height 72
paste textarea "Slow-roasted eggplant mashed with onions, tomatoes, and fragrant spices for a s…"
click at [685, 454] on textarea "Slow-roasted eggplant mashed with onions, tomatoes, and fragrant spices for a s…" at bounding box center [577, 476] width 547 height 72
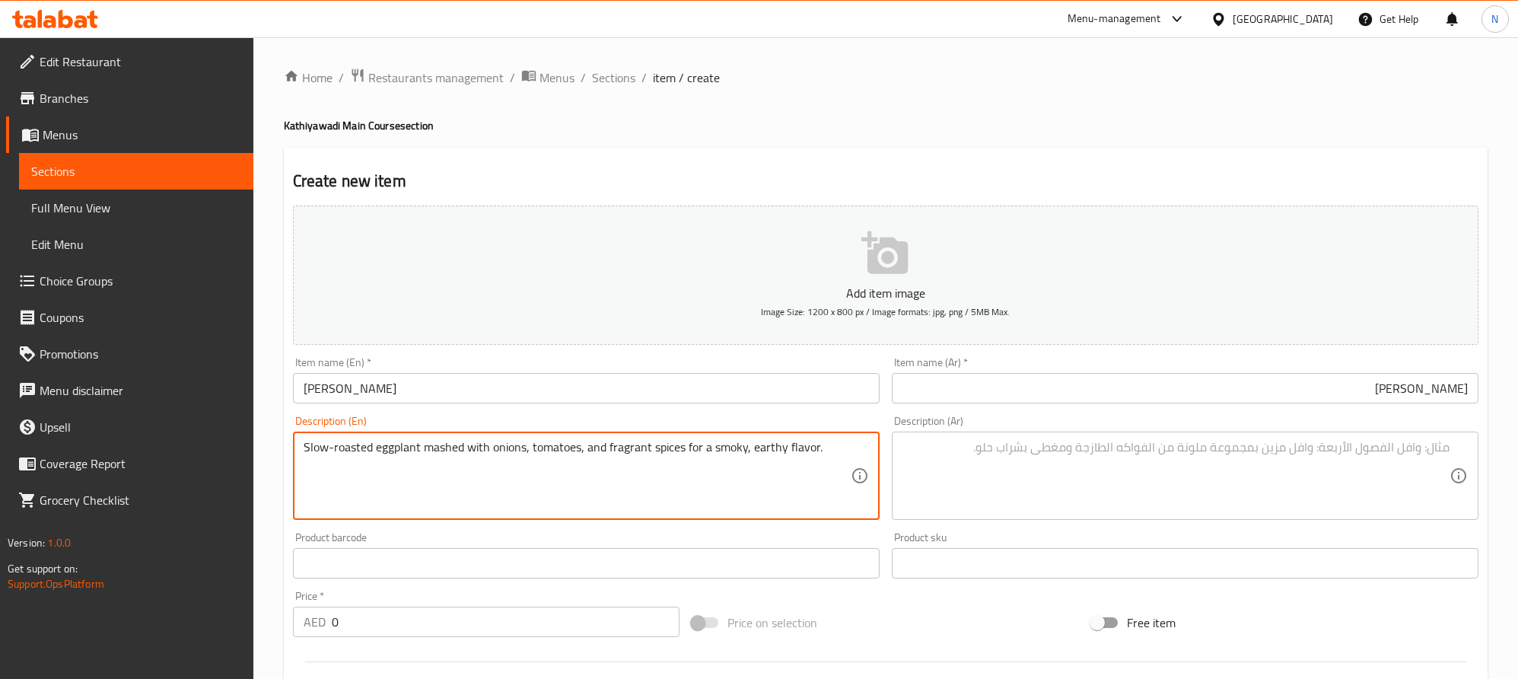
type textarea "Slow-roasted eggplant mashed with onions, tomatoes, and fragrant spices for a s…"
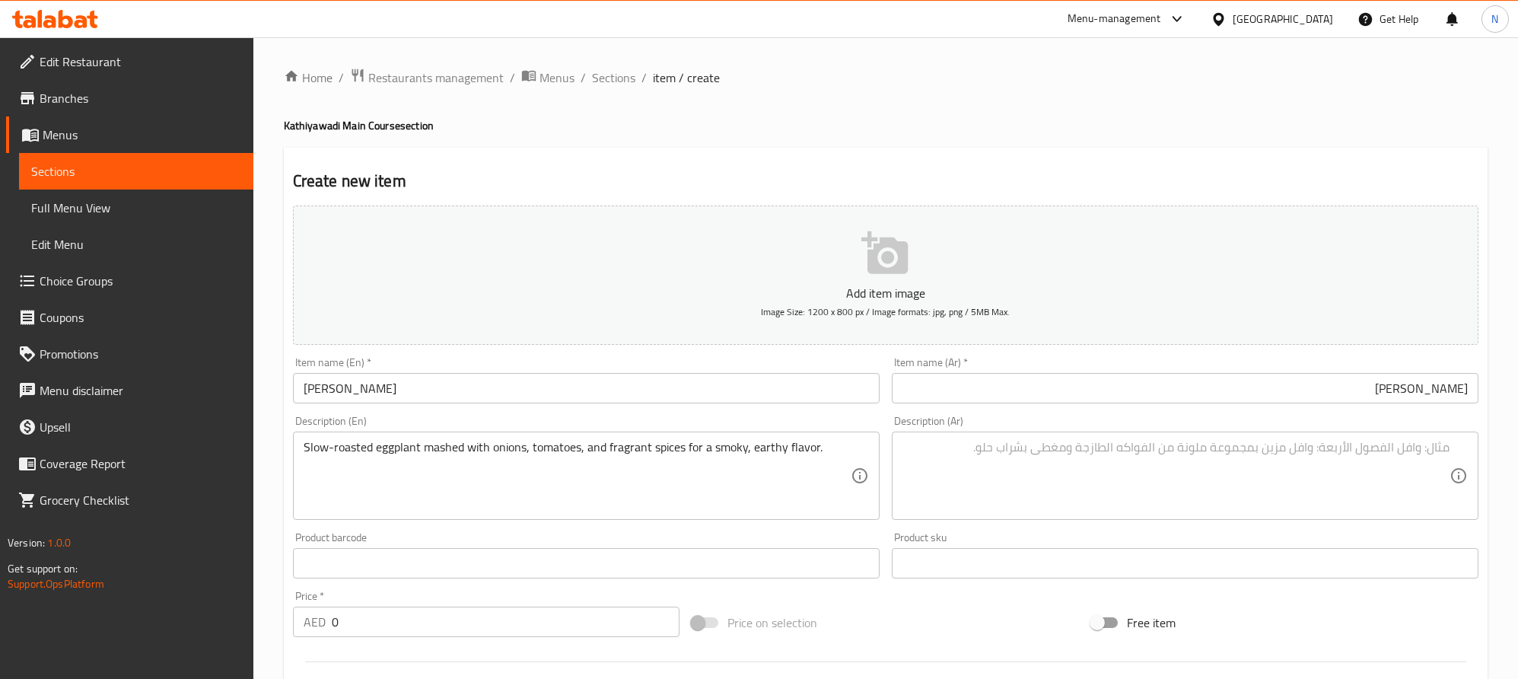
click at [1244, 455] on textarea "To enrich screen reader interactions, please activate Accessibility in Grammarl…" at bounding box center [1176, 476] width 547 height 72
paste textarea "باذنجان مهروس سموكي مطهو ببطء مع البصل والطماطم ومزيج من التوابل العطرية لمذاق …"
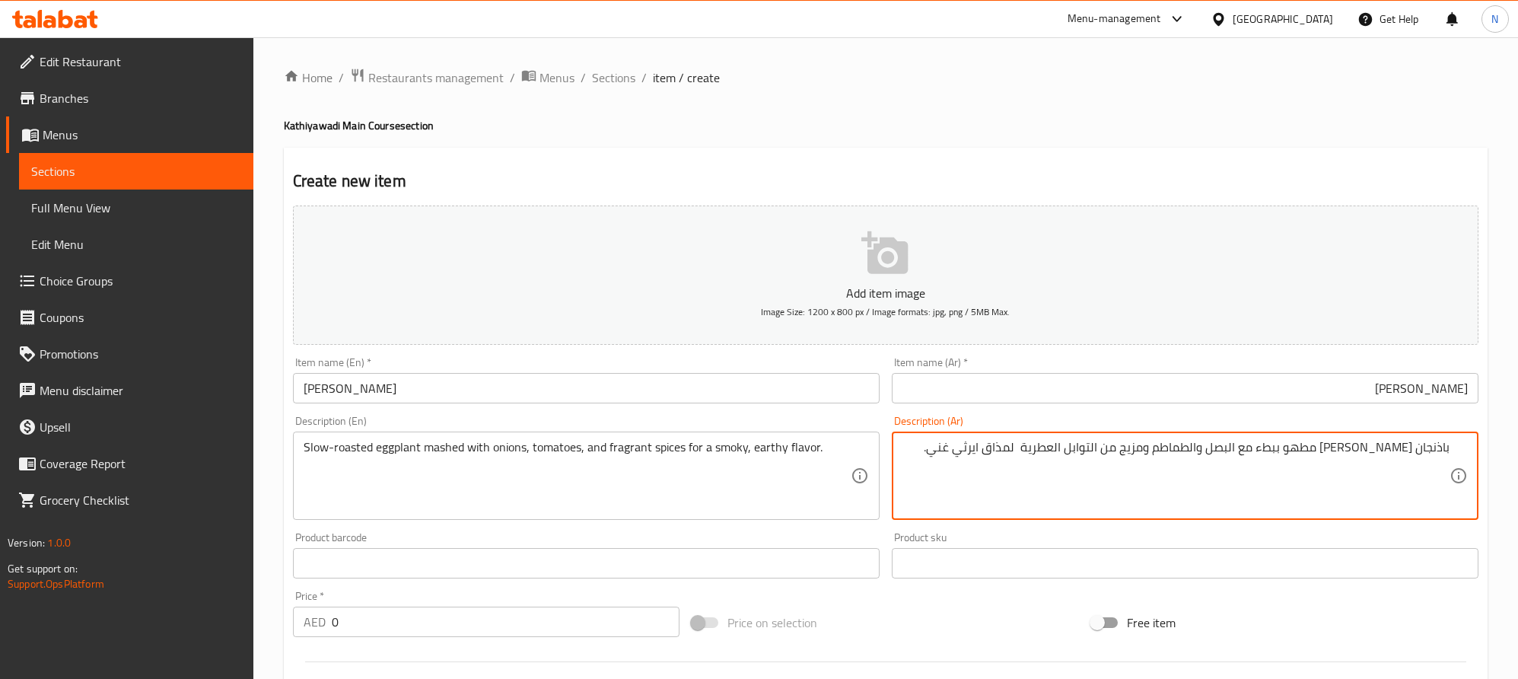
type textarea "باذنجان مهروس سموكي مطهو ببطء مع البصل والطماطم ومزيج من التوابل العطرية لمذاق …"
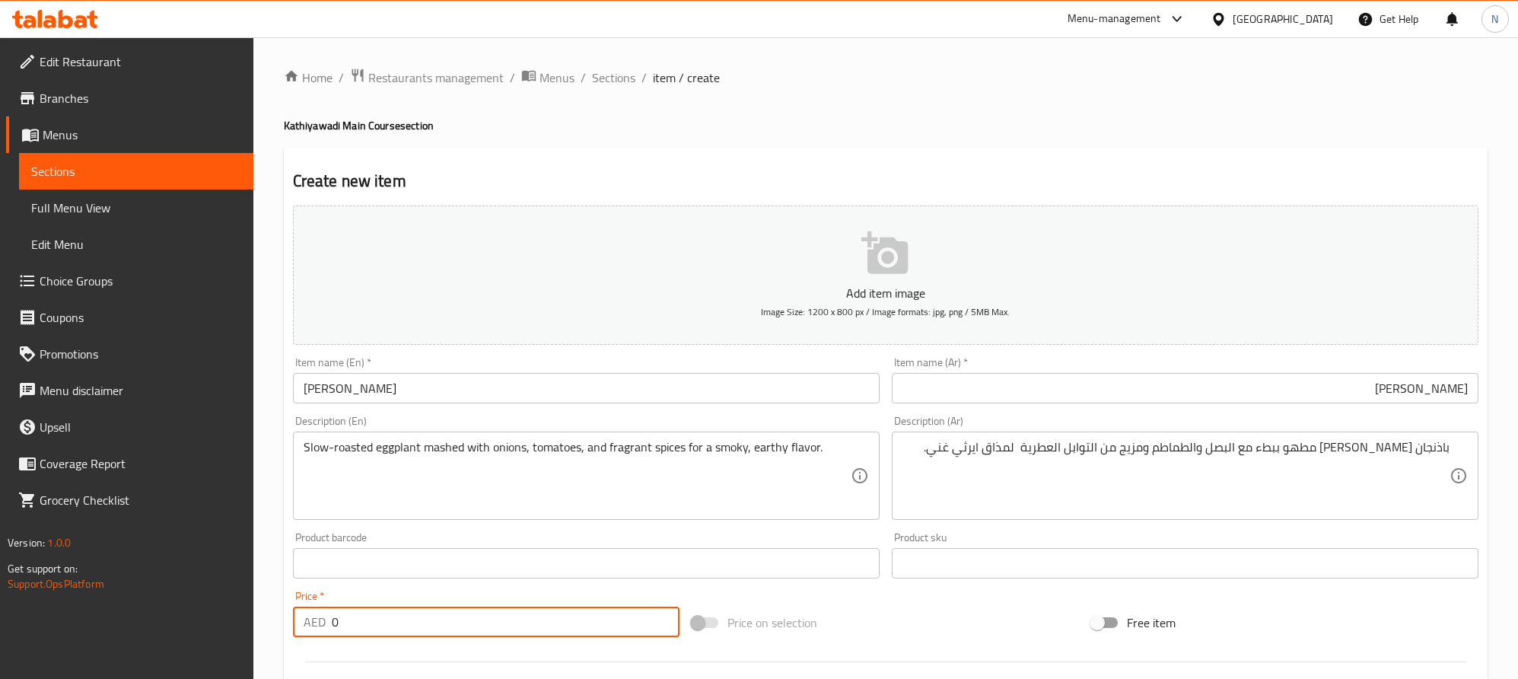
drag, startPoint x: 387, startPoint y: 621, endPoint x: 298, endPoint y: 617, distance: 89.1
click at [298, 617] on div "AED 0 Price *" at bounding box center [486, 622] width 387 height 30
paste input "29.0"
type input "29.00"
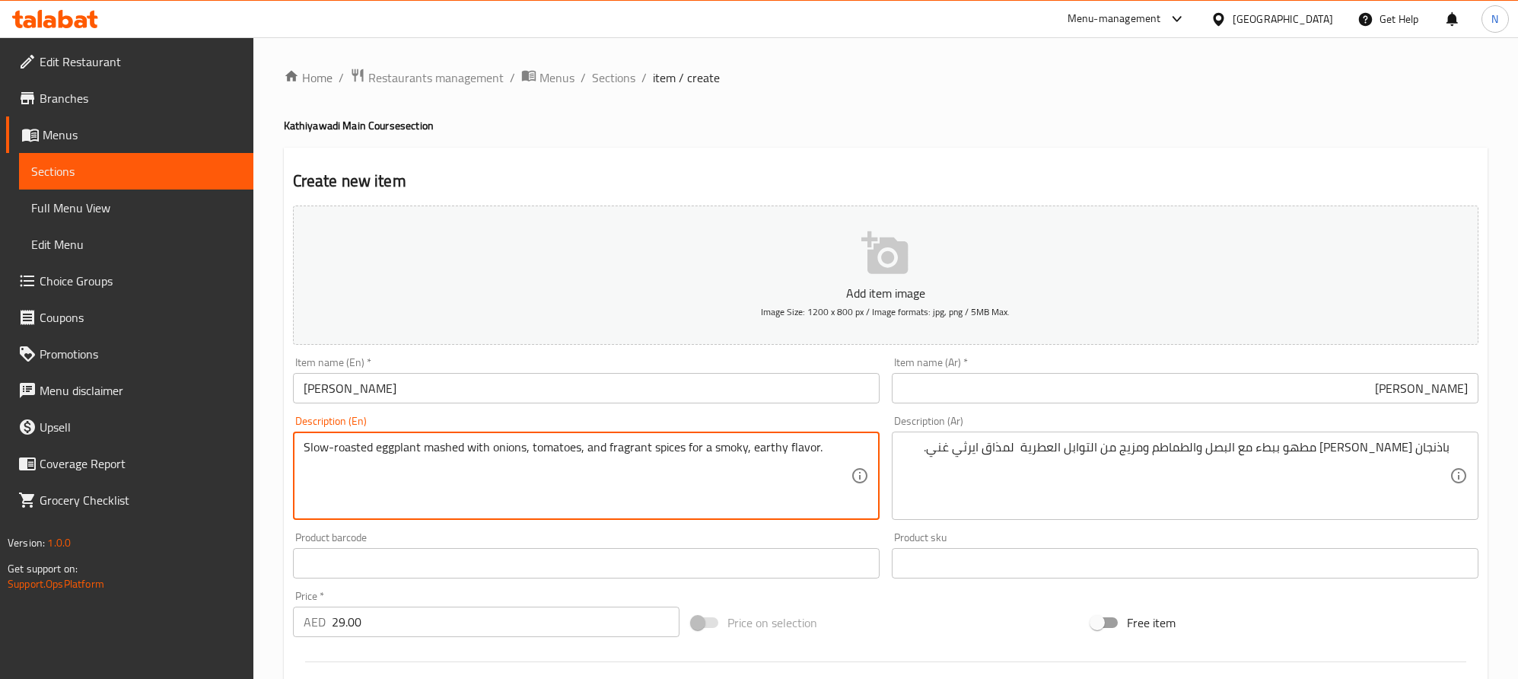
click at [457, 444] on textarea "Slow-roasted eggplant mashed with onions, tomatoes, and fragrant spices for a s…" at bounding box center [577, 476] width 547 height 72
click at [455, 453] on textarea "Slow-roasted eggplant mashed with onions, tomatoes, and fragrant spices for a s…" at bounding box center [577, 476] width 547 height 72
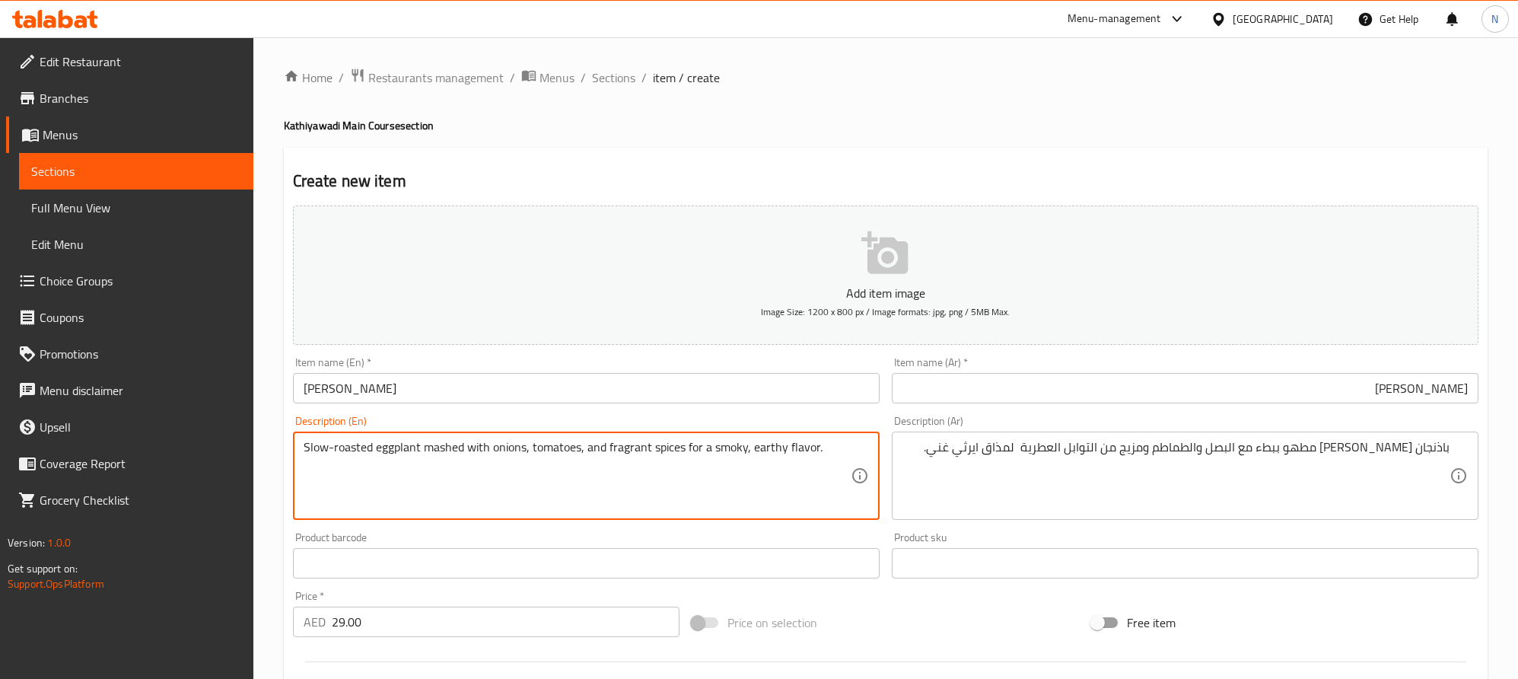
click at [416, 447] on textarea "Slow-roasted eggplant mashed with onions, tomatoes, and fragrant spices for a s…" at bounding box center [577, 476] width 547 height 72
click at [443, 447] on textarea "Slow-roasted eggplant mashed with onions, tomatoes, and fragrant spices for a s…" at bounding box center [577, 476] width 547 height 72
click at [372, 452] on textarea "Slow-roasted eggplant mashed with onions, tomatoes, and fragrant spices for a s…" at bounding box center [577, 476] width 547 height 72
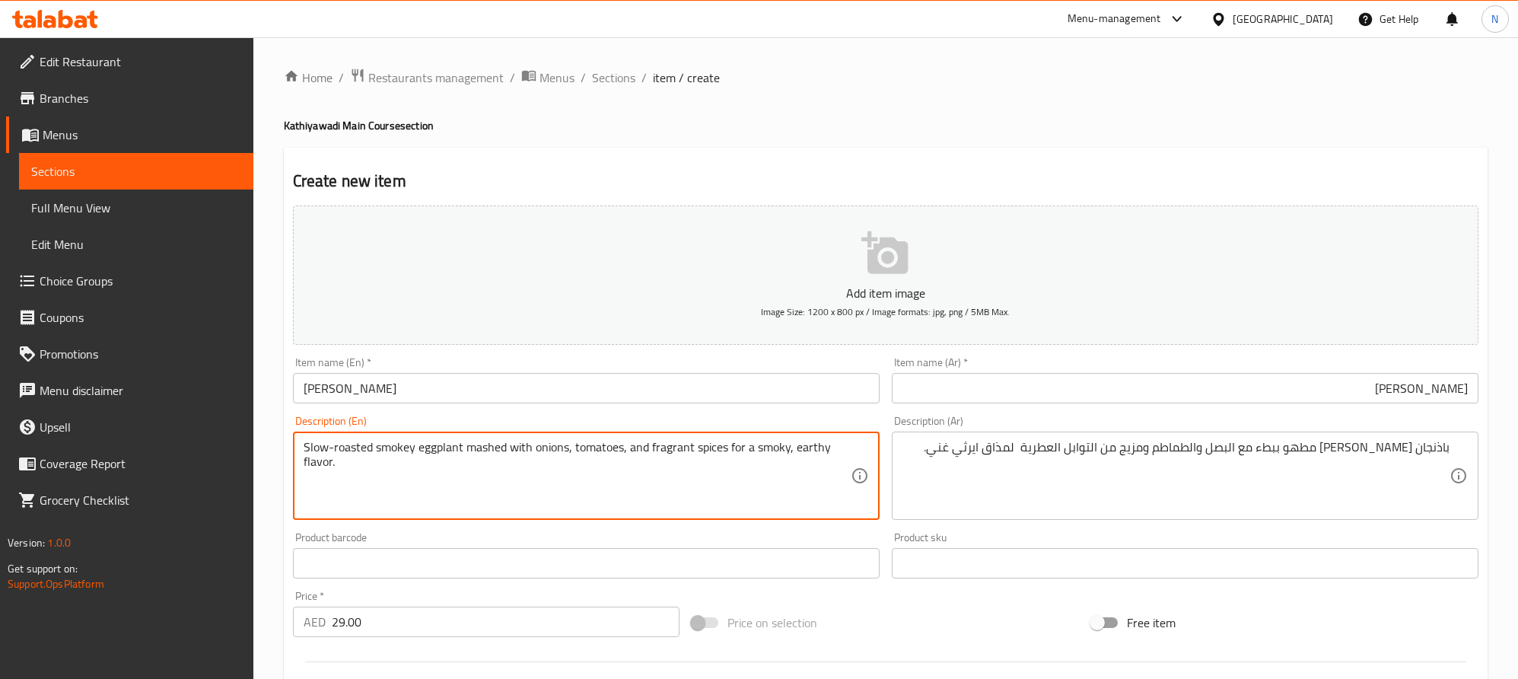
click at [580, 447] on textarea "Slow-roasted smokey eggplant mashed with onions, tomatoes, and fragrant spices …" at bounding box center [577, 476] width 547 height 72
click at [649, 452] on textarea "Slow-roasted smokey eggplant mashed with onions, tomatoes, and fragrant spices …" at bounding box center [577, 476] width 547 height 72
click at [651, 475] on textarea "Slow-roasted smokey eggplant mashed with onions, tomatoes, and fragrant spices …" at bounding box center [577, 476] width 547 height 72
click at [649, 454] on textarea "Slow-roasted smokey eggplant mashed with onions, tomatoes, and fragrant spices …" at bounding box center [577, 476] width 547 height 72
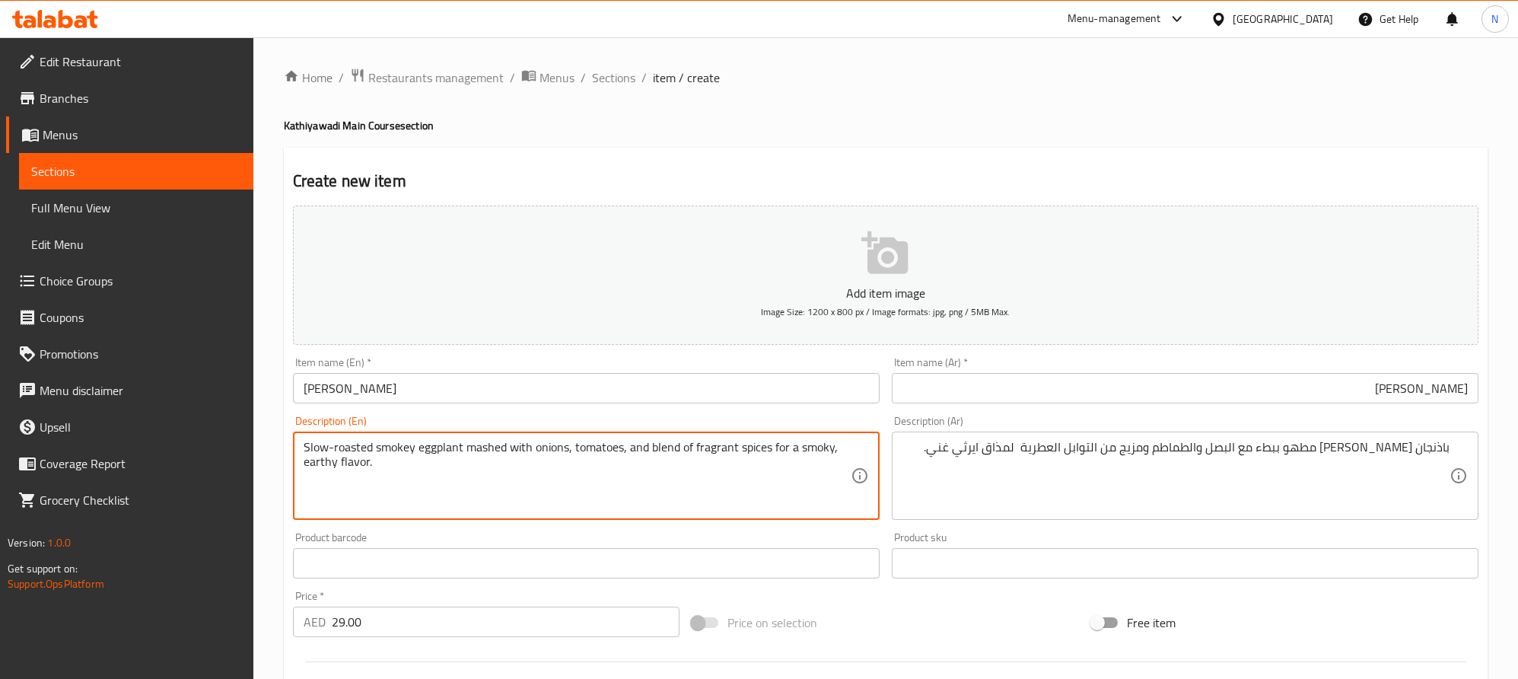
drag, startPoint x: 630, startPoint y: 451, endPoint x: 769, endPoint y: 485, distance: 143.4
click at [769, 485] on textarea "Slow-roasted smokey eggplant mashed with onions, tomatoes, and blend of fragran…" at bounding box center [577, 476] width 547 height 72
type textarea "Slow-roasted smokey eggplant mashed with onions, tomatoes, and blend of fragran…"
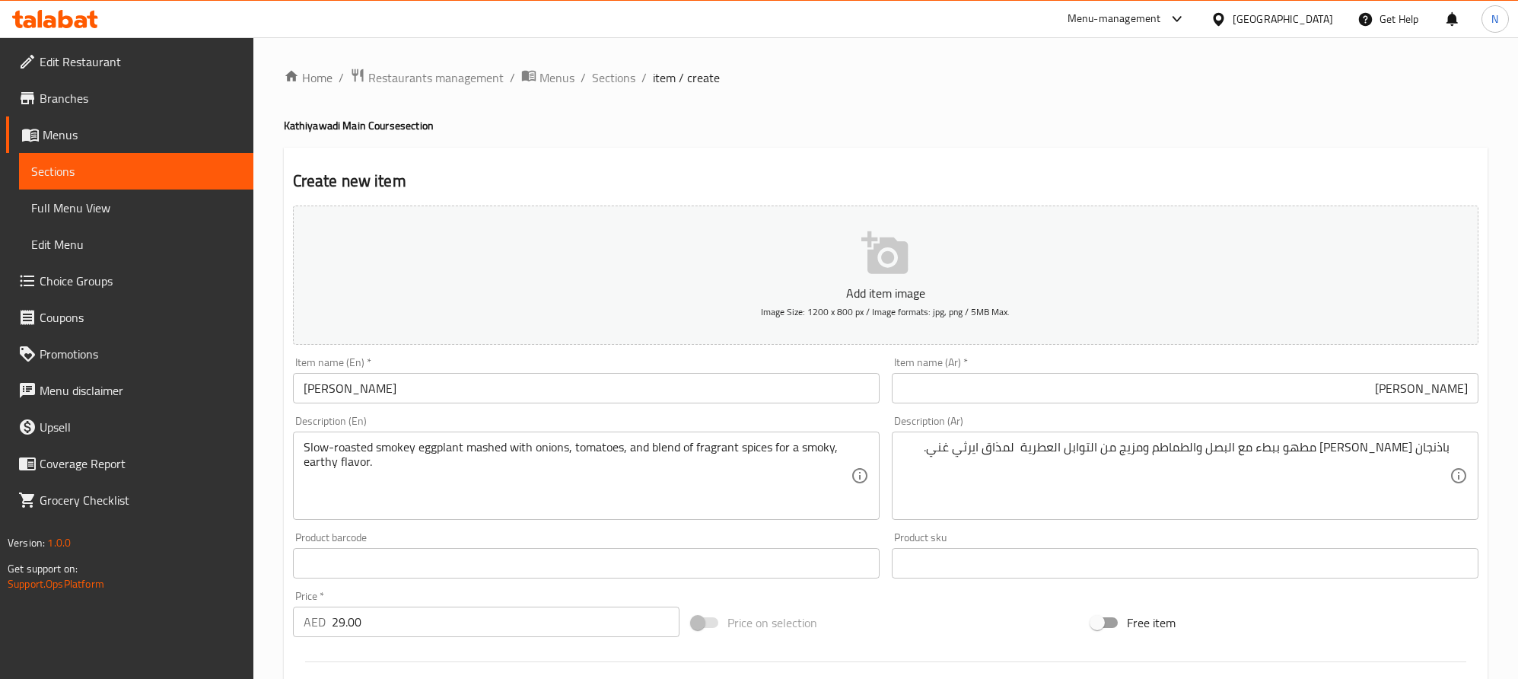
click at [811, 483] on textarea "Slow-roasted smokey eggplant mashed with onions, tomatoes, and blend of fragran…" at bounding box center [577, 476] width 547 height 72
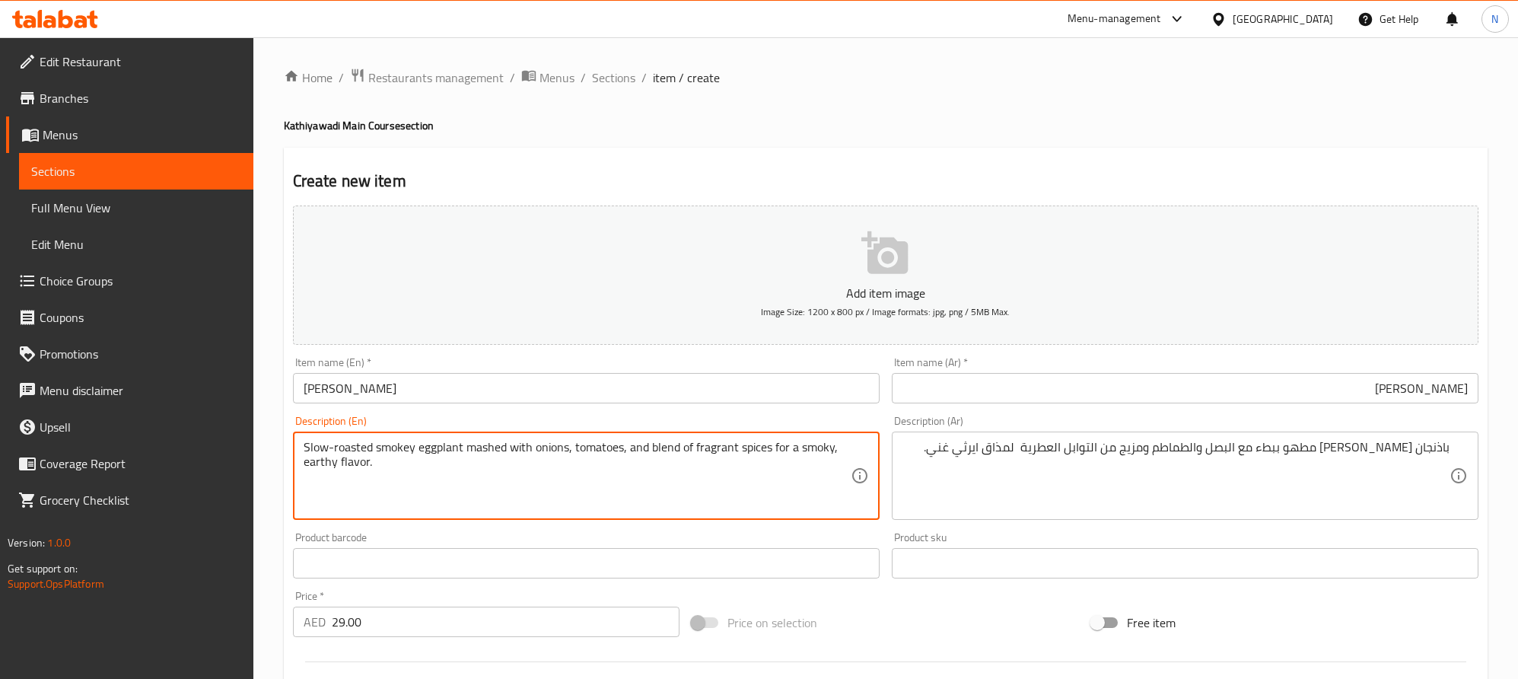
click at [355, 454] on textarea "Slow-roasted smokey eggplant mashed with onions, tomatoes, and blend of fragran…" at bounding box center [577, 476] width 547 height 72
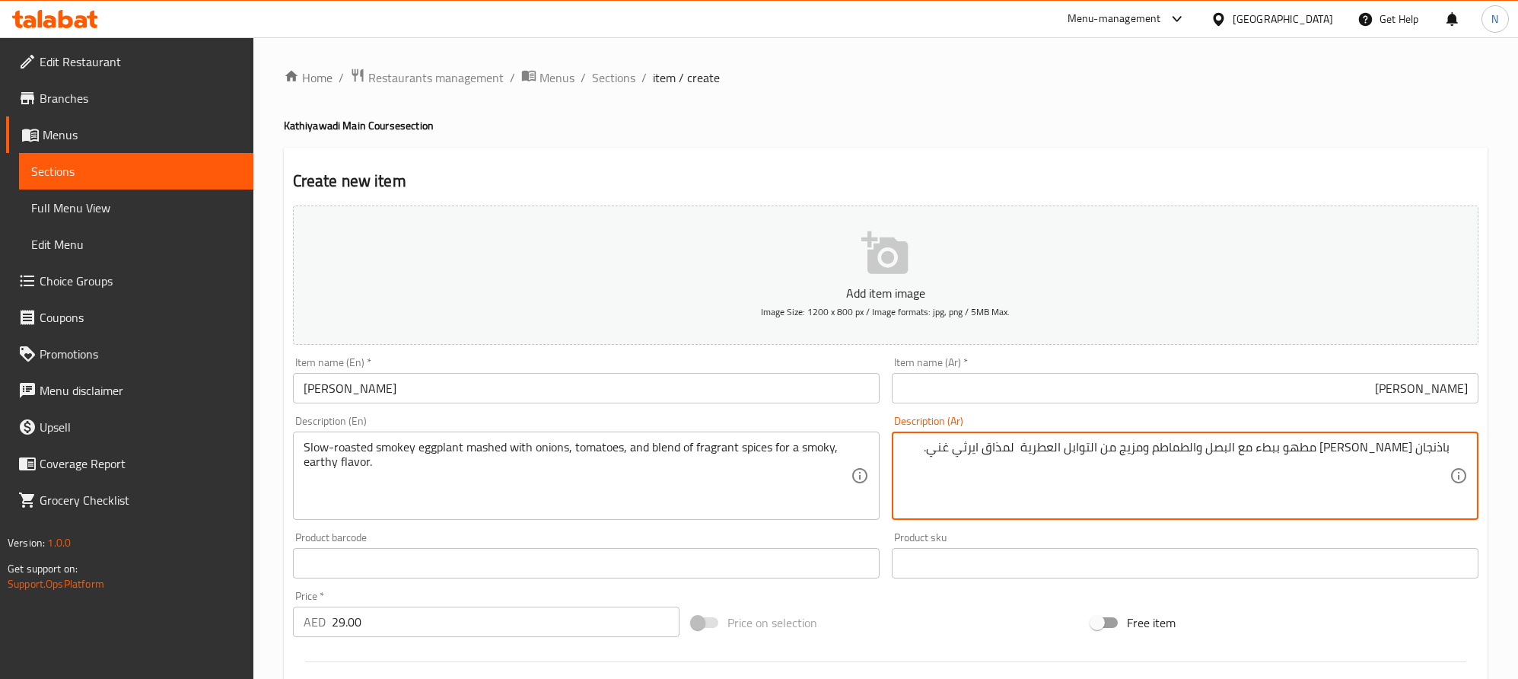
click at [1326, 454] on textarea "باذنجان مهروس سموكي مطهو ببطء مع البصل والطماطم ومزيج من التوابل العطرية لمذاق …" at bounding box center [1176, 476] width 547 height 72
type textarea "باذنجان مهروس سموكي روستد مطهو ببطء مع البصل والطماطم ومزيج من التوابل العطرية …"
click at [1427, 466] on textarea "باذنجان مهروس سموكي روستد مطهو ببطء مع البصل والطماطم ومزيج من التوابل العطرية …" at bounding box center [1176, 476] width 547 height 72
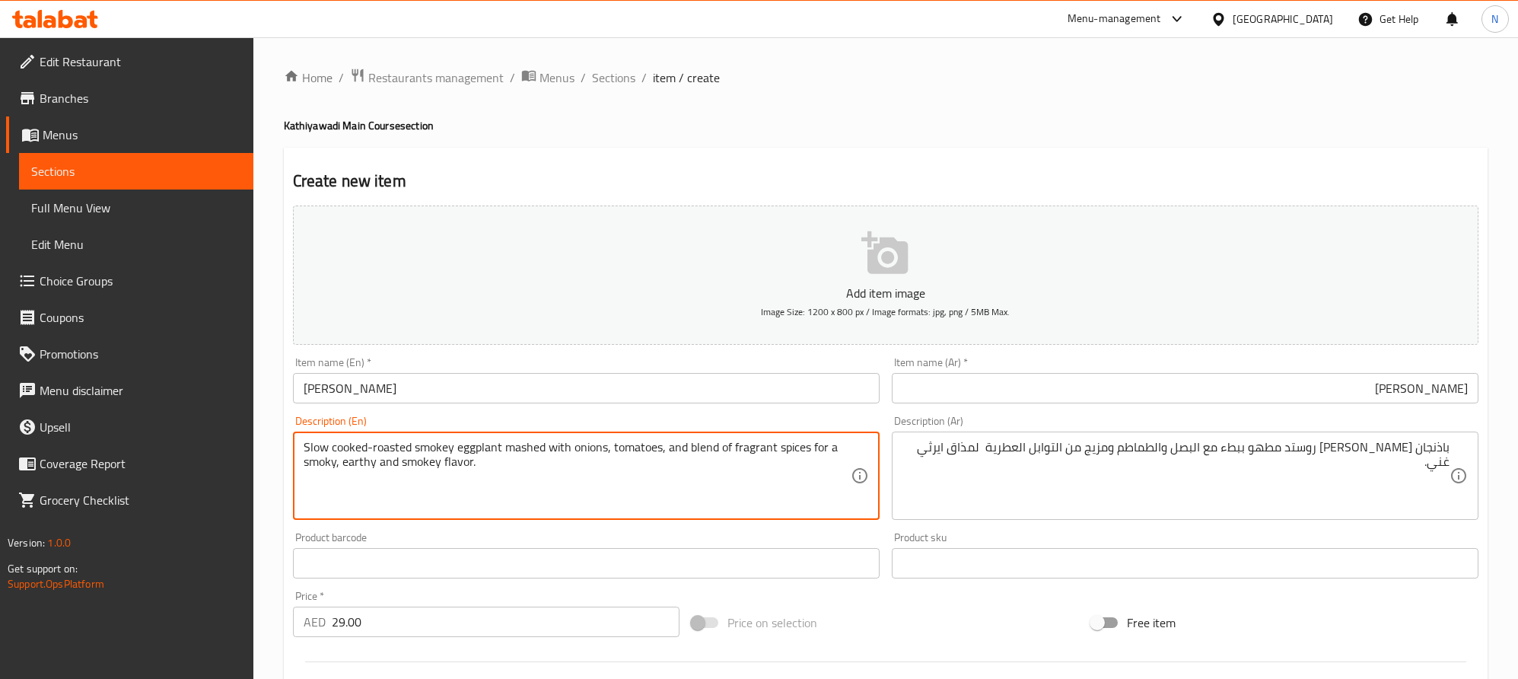
click at [404, 468] on textarea "Slow cooked-roasted smokey eggplant mashed with onions, tomatoes, and blend of …" at bounding box center [577, 476] width 547 height 72
click at [419, 457] on textarea "Slow cooked-roasted smokey eggplant mashed with onions, tomatoes, and blend of …" at bounding box center [577, 476] width 547 height 72
click at [420, 468] on textarea "Slow cooked-roasted smokey eggplant mashed with onions, tomatoes, and blend of …" at bounding box center [577, 476] width 547 height 72
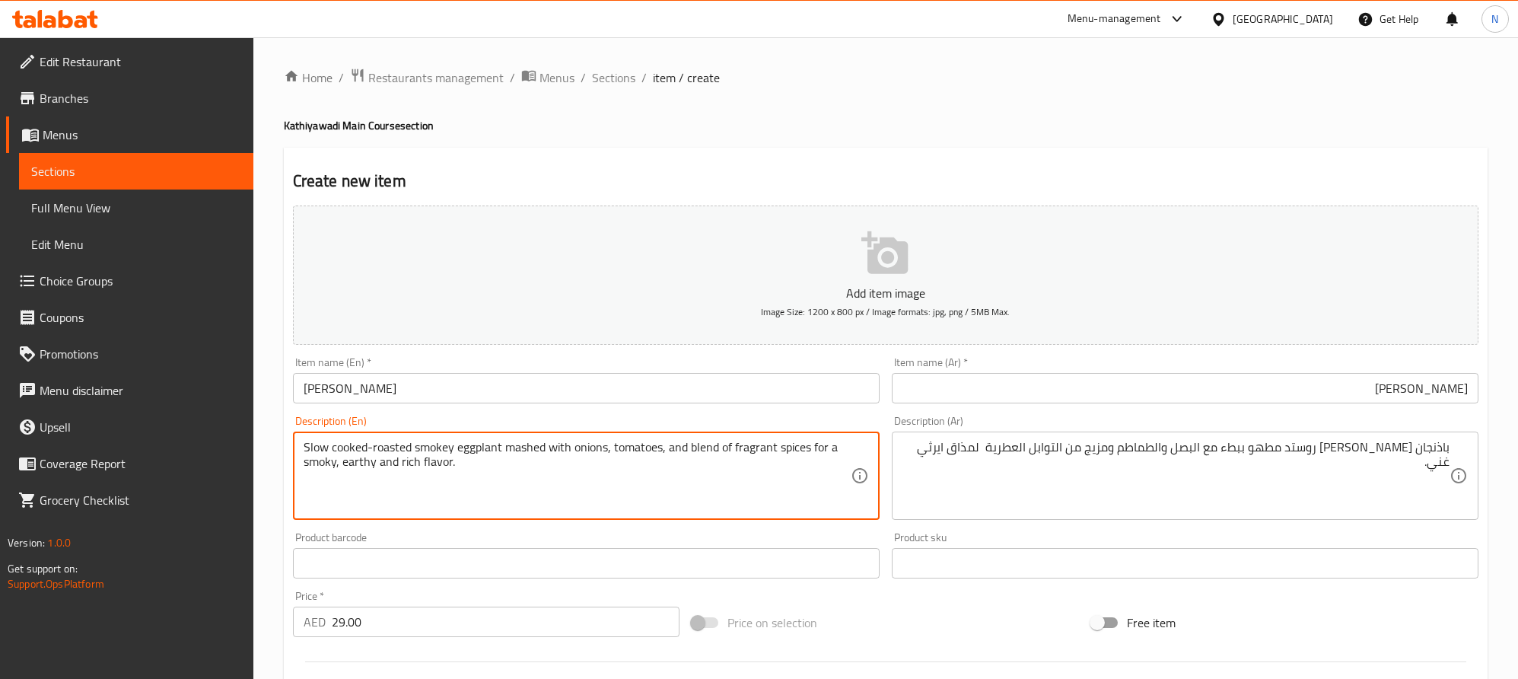
type textarea "Slow cooked-roasted smokey eggplant mashed with onions, tomatoes, and blend of …"
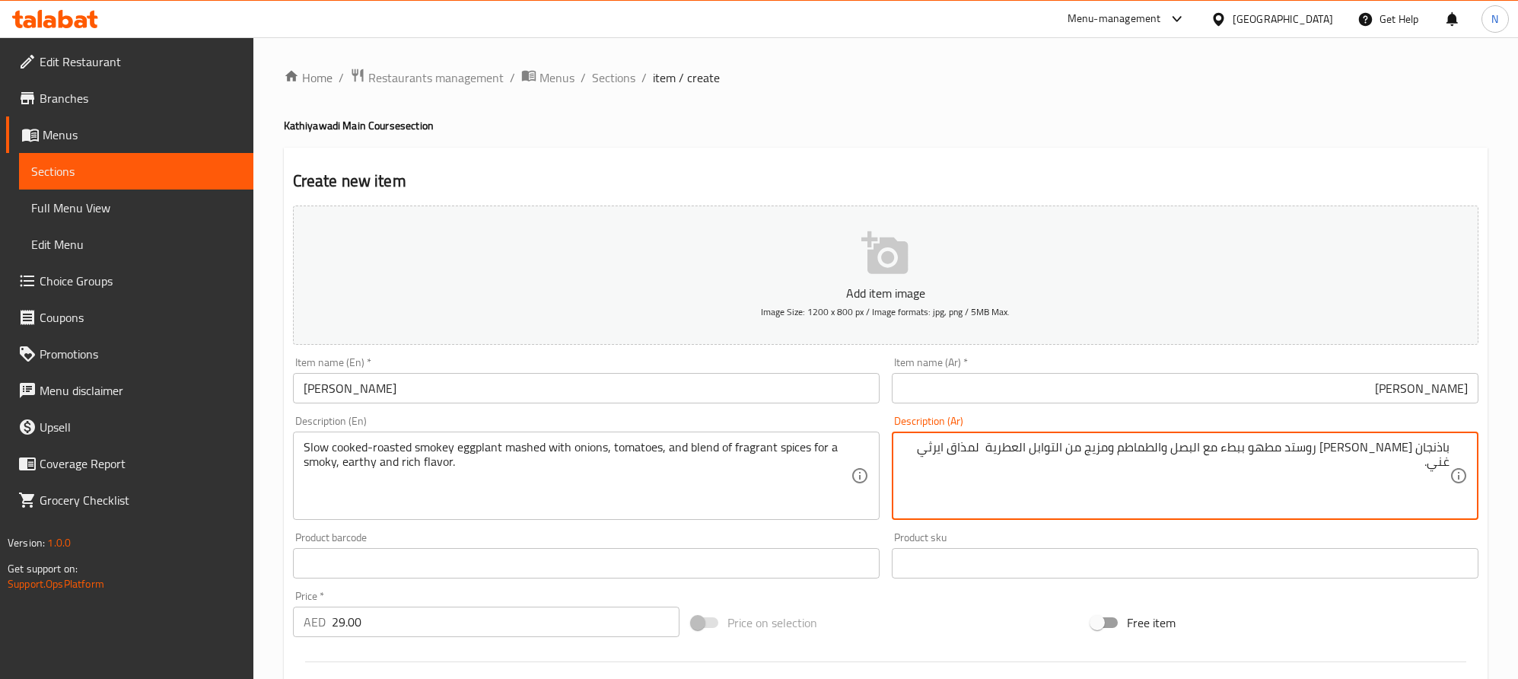
click at [925, 448] on textarea "باذنجان مهروس سموكي روستد مطهو ببطء مع البصل والطماطم ومزيج من التوابل العطرية …" at bounding box center [1176, 476] width 547 height 72
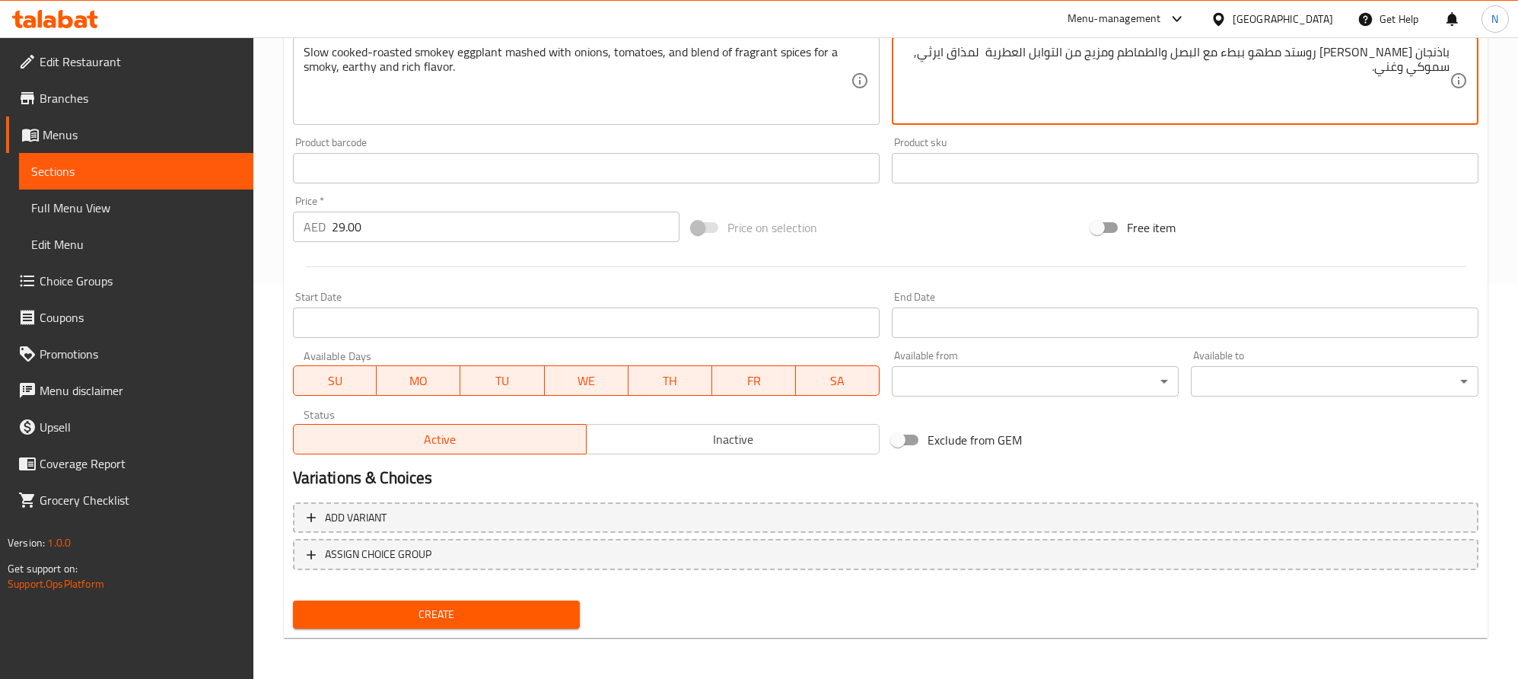
type textarea "باذنجان مهروس سموكي روستد مطهو ببطء مع البصل والطماطم ومزيج من التوابل العطرية …"
click at [473, 610] on span "Create" at bounding box center [436, 614] width 263 height 19
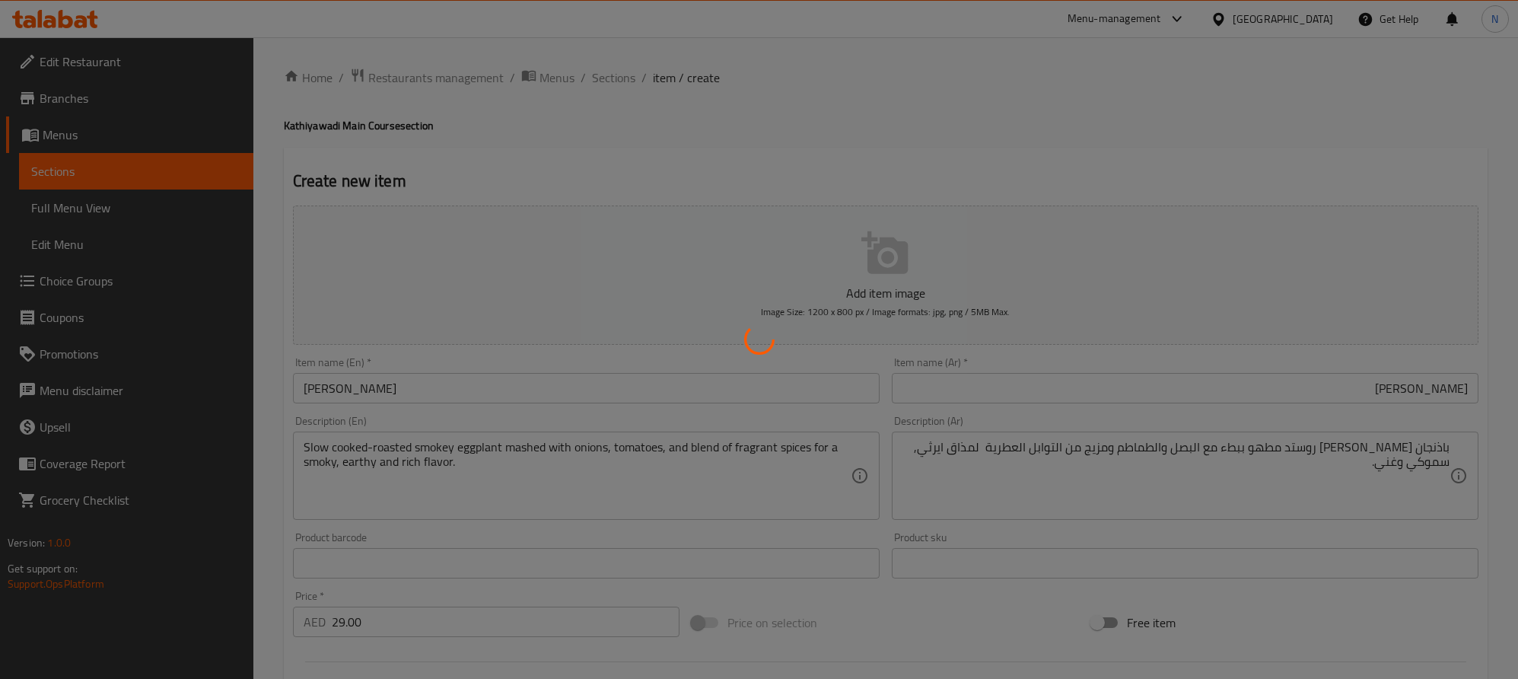
type input "0"
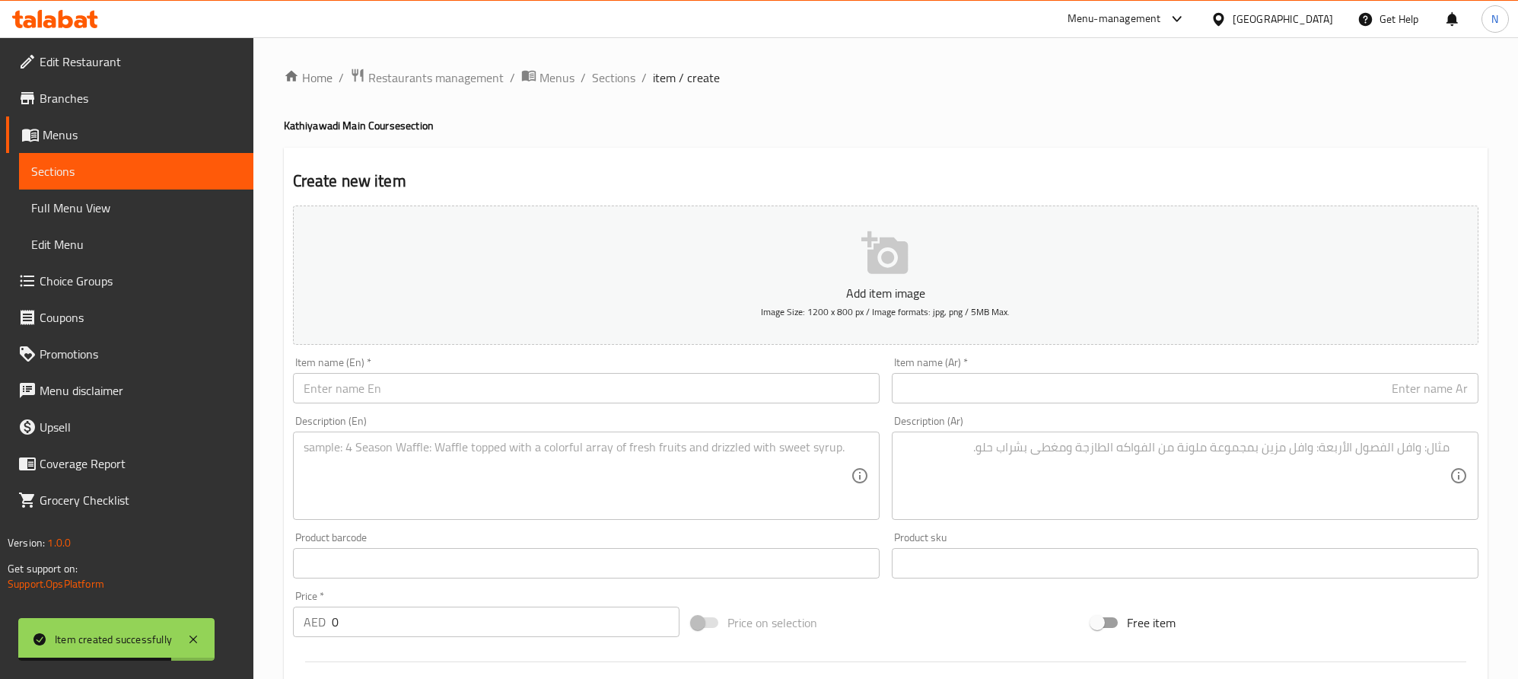
click at [448, 395] on input "text" at bounding box center [586, 388] width 587 height 30
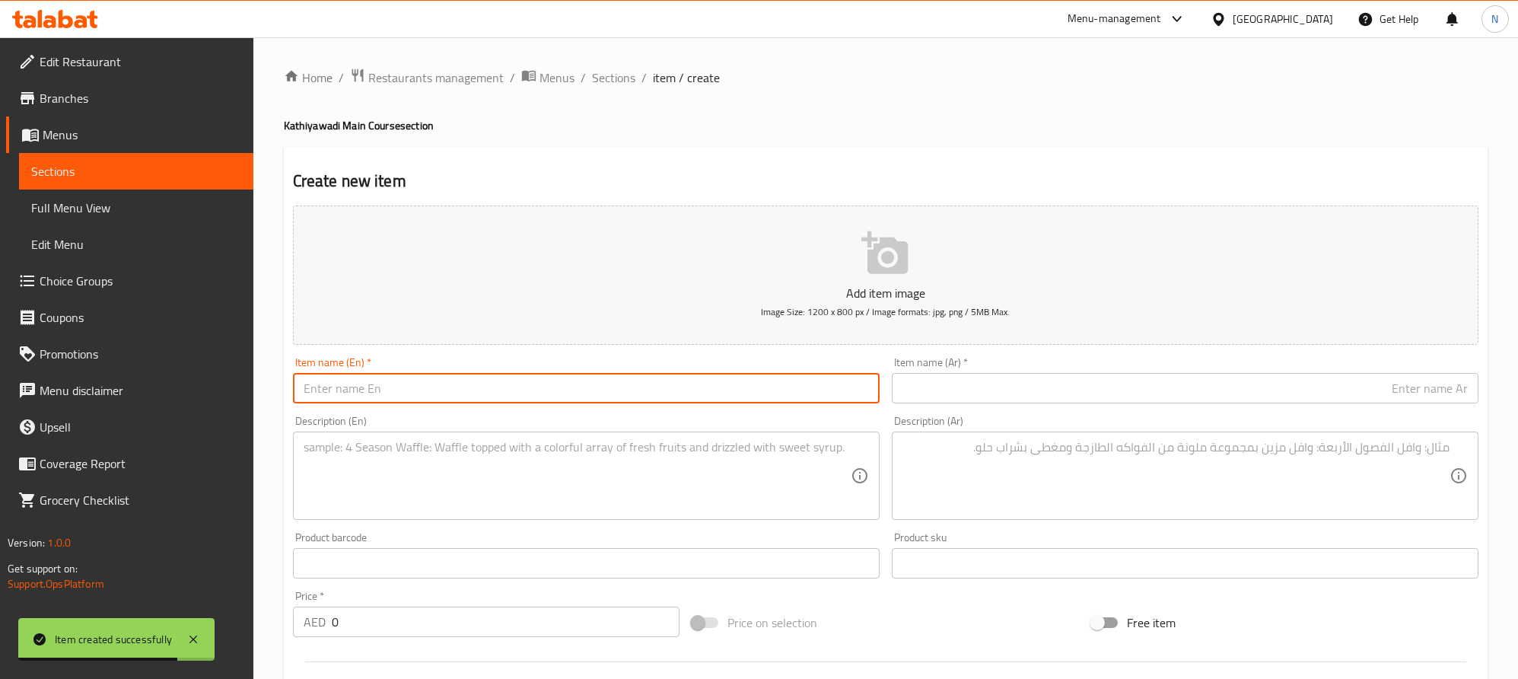
paste input "Surti Green Undhiyu"
type input "Surti Green Undhiyu"
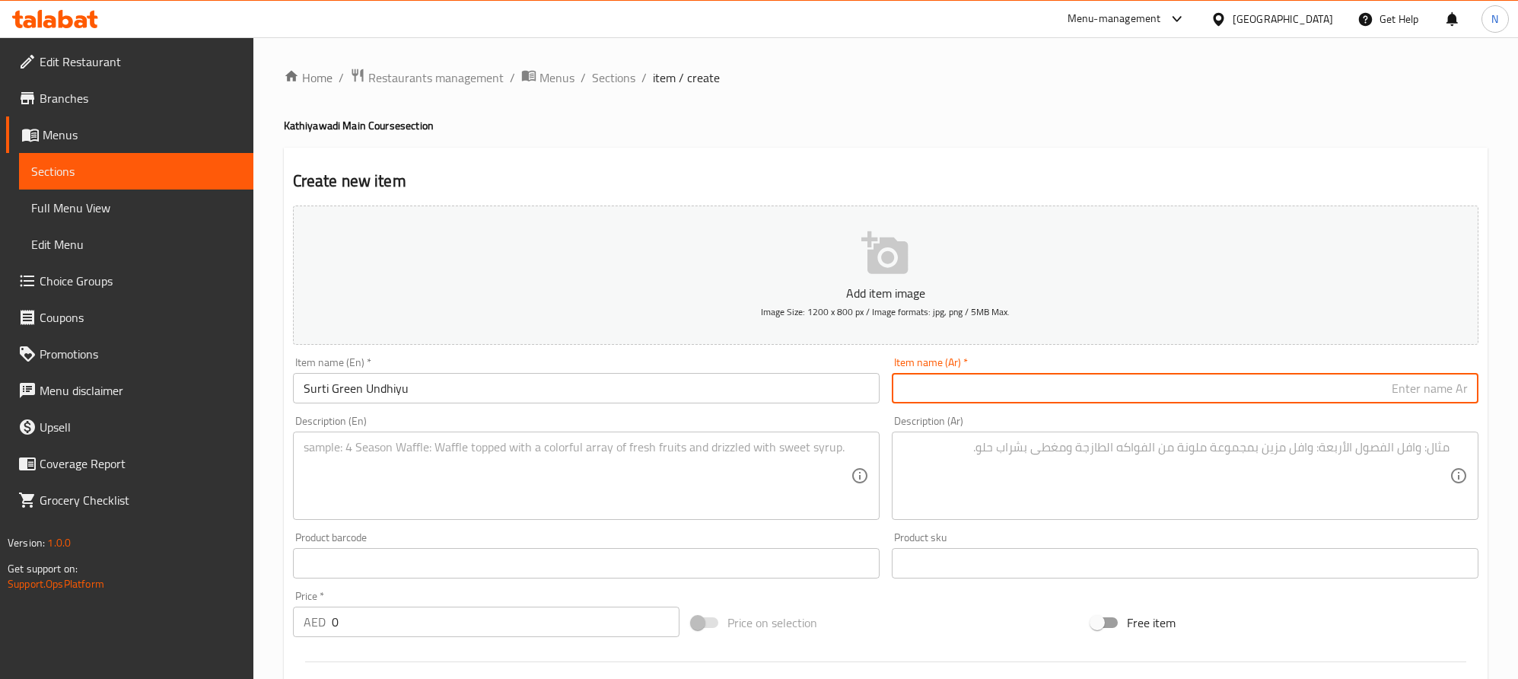
drag, startPoint x: 1188, startPoint y: 384, endPoint x: 1281, endPoint y: 403, distance: 94.6
click at [1188, 384] on input "text" at bounding box center [1185, 388] width 587 height 30
paste input "سورتي أوندهيو أخضر"
type input "سورتي أوندهيو أخضر"
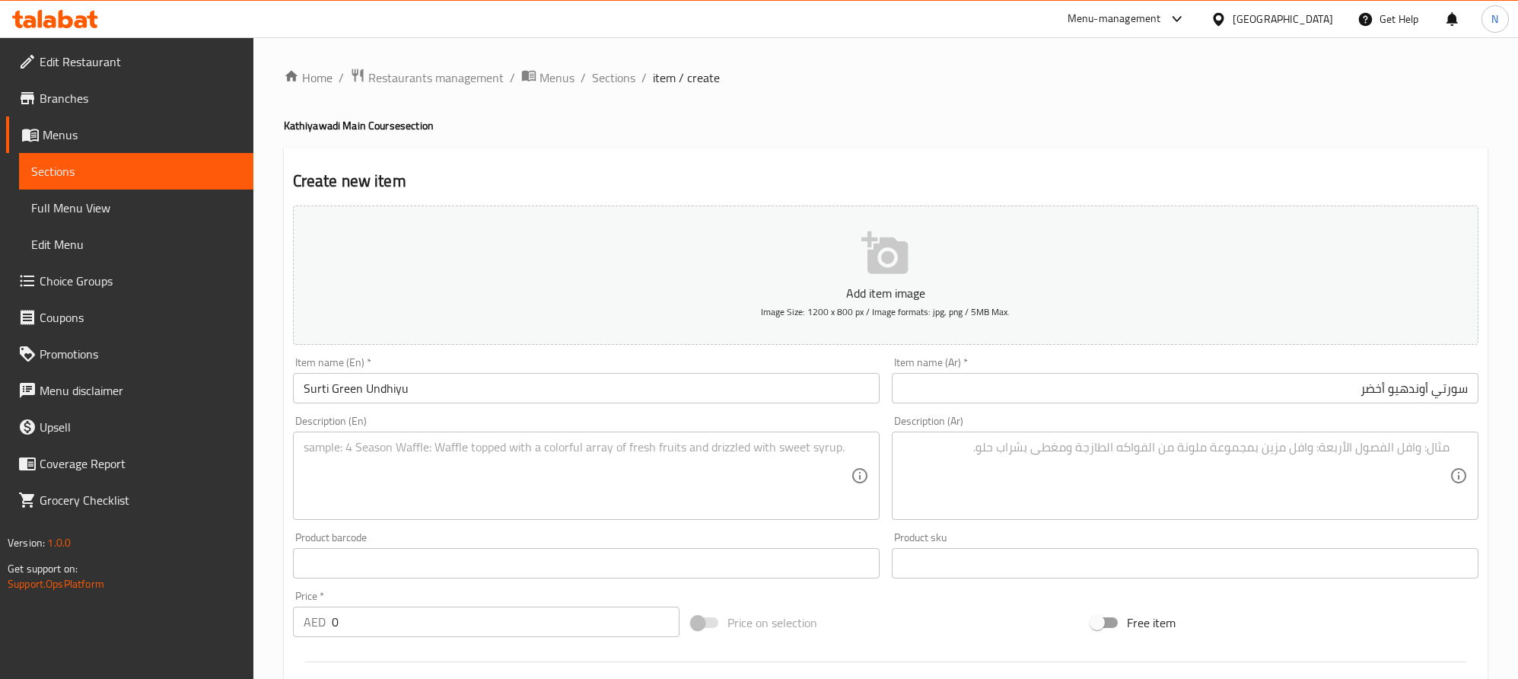
click at [548, 462] on textarea "To enrich screen reader interactions, please activate Accessibility in Grammarl…" at bounding box center [577, 476] width 547 height 72
paste textarea "Seasonal vegetables and fenugreek dumplings simmered in a vibrant green masala,…"
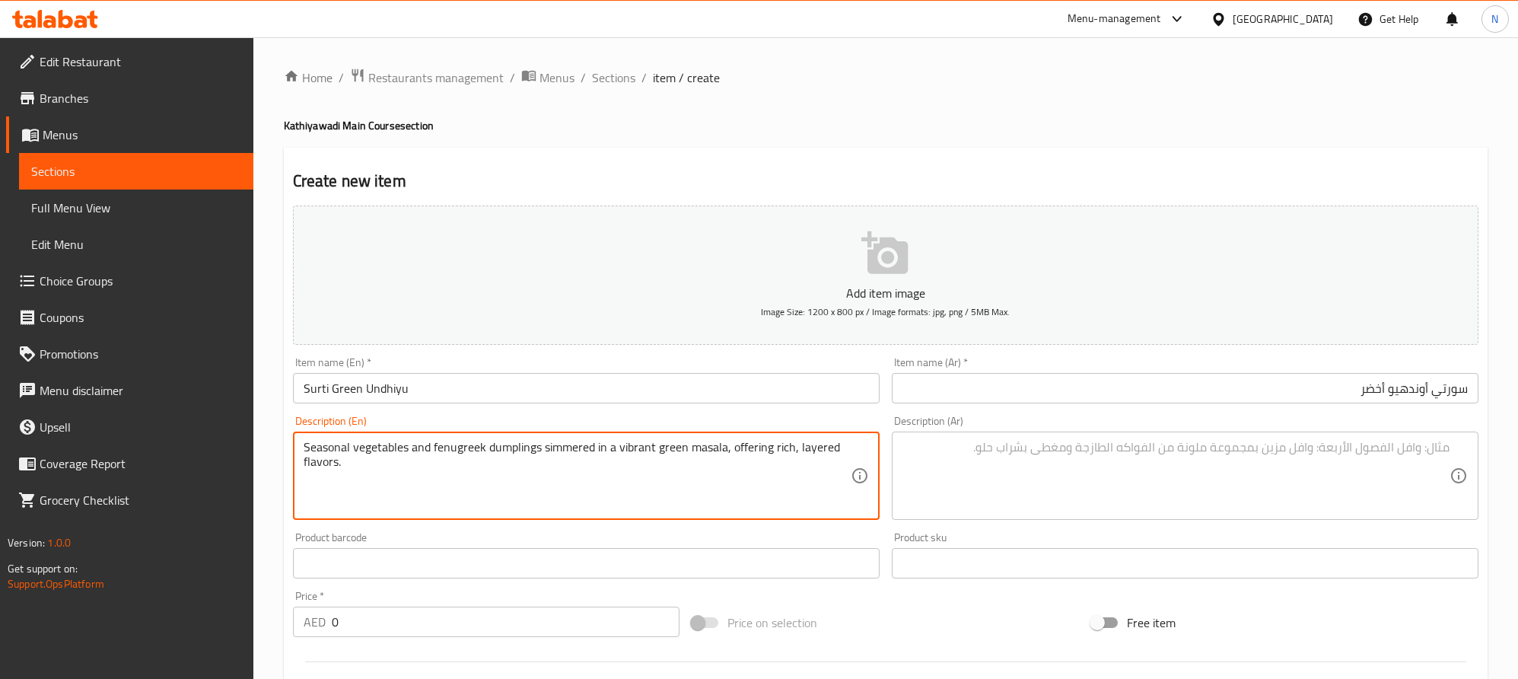
click at [580, 457] on textarea "Seasonal vegetables and fenugreek dumplings simmered in a vibrant green masala,…" at bounding box center [577, 476] width 547 height 72
type textarea "Seasonal vegetables and fenugreek dumplings simmered in a vibrant green masala,…"
click at [1381, 464] on textarea "To enrich screen reader interactions, please activate Accessibility in Grammarl…" at bounding box center [1176, 476] width 547 height 72
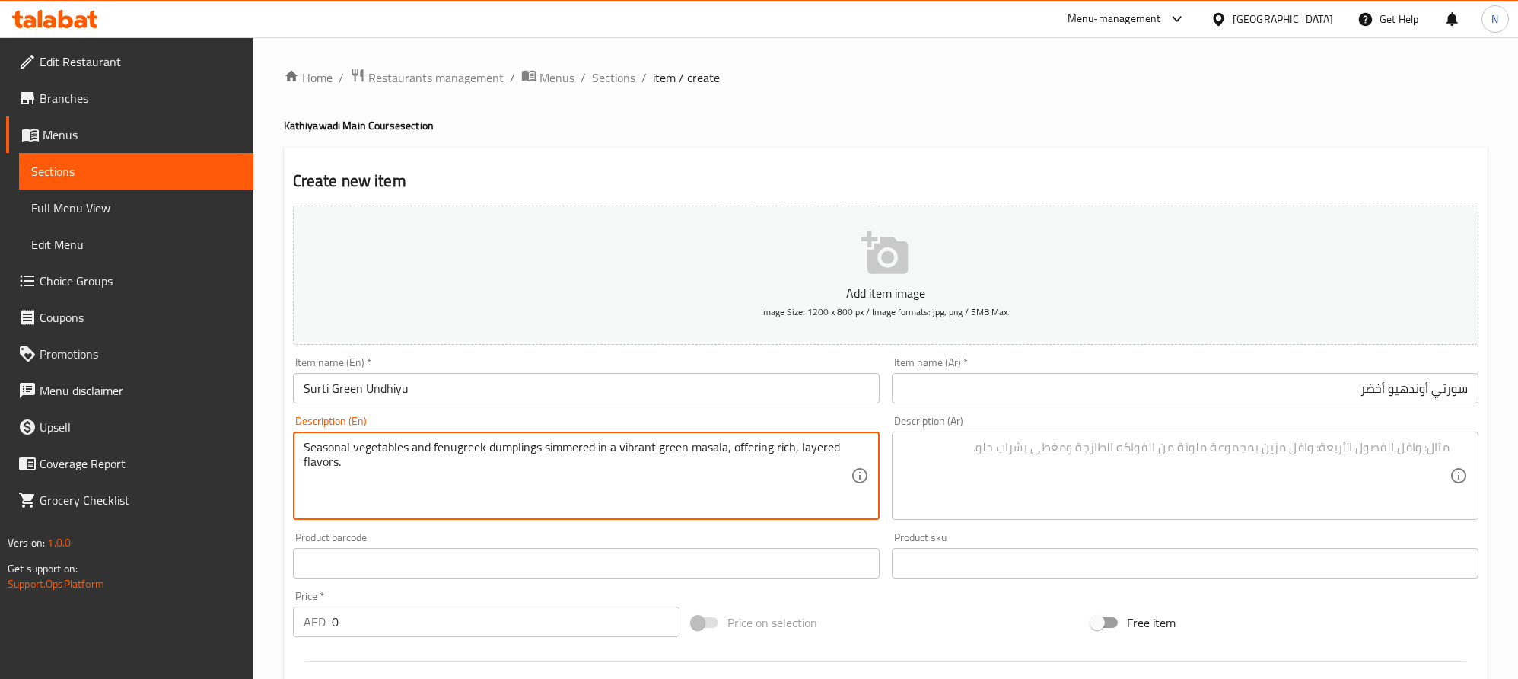
paste textarea "ديليكاسي شتاء كلاسيك مصنوع من الخضروات المشكلة، دامبلينجز الحلبة، والماسالا الخ…"
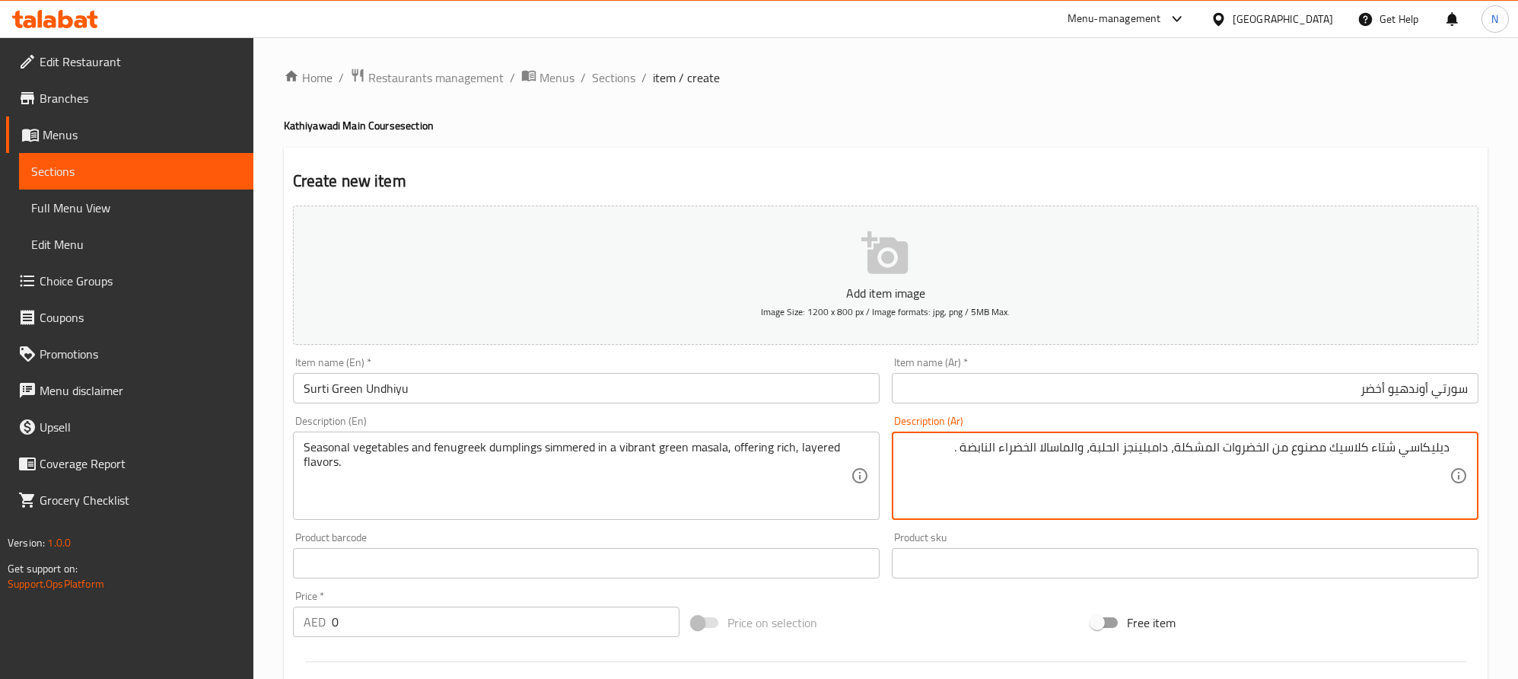
type textarea "ديليكاسي شتاء كلاسيك مصنوع من الخضروات المشكلة، دامبلينجز الحلبة، والماسالا الخ…"
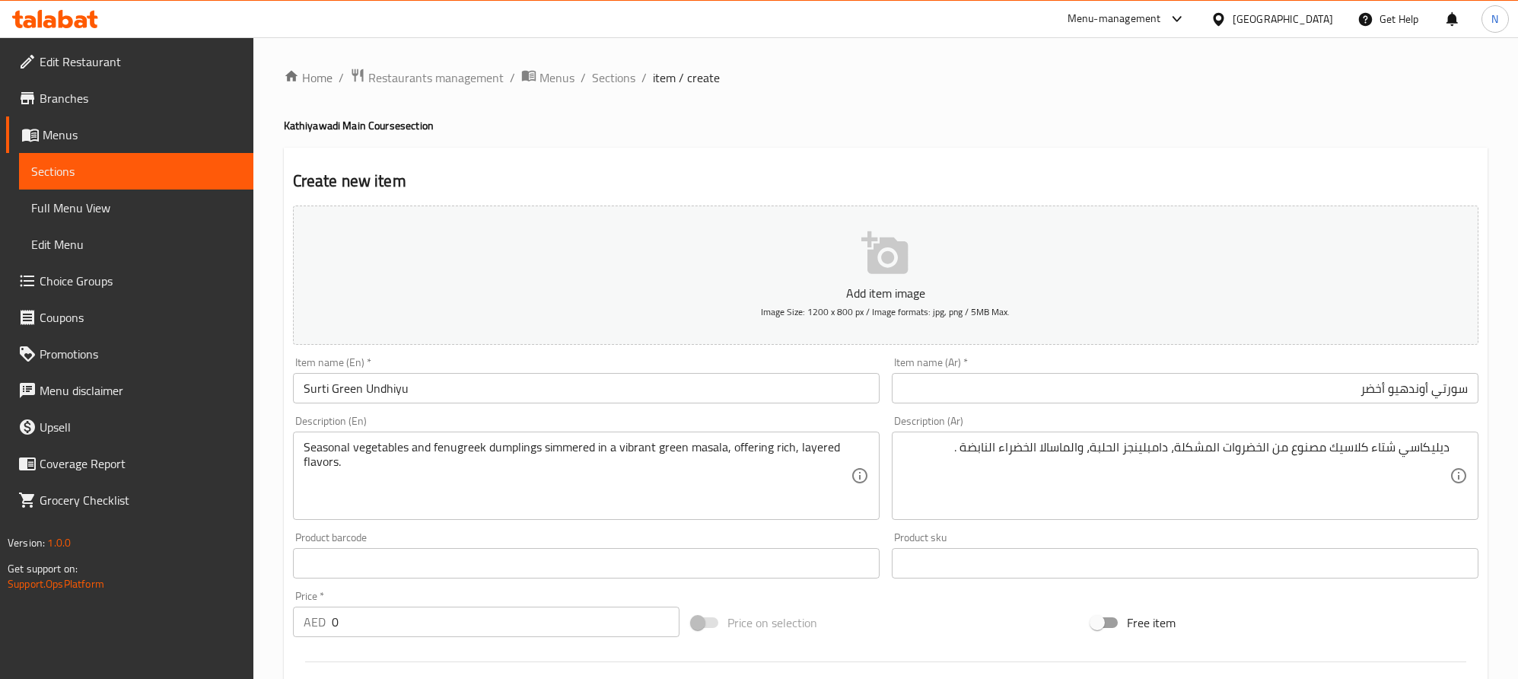
drag, startPoint x: 320, startPoint y: 623, endPoint x: 340, endPoint y: 616, distance: 21.7
click at [320, 623] on p "AED" at bounding box center [315, 622] width 22 height 18
drag, startPoint x: 350, startPoint y: 615, endPoint x: 416, endPoint y: 562, distance: 85.0
click at [330, 621] on div "AED 0 Price *" at bounding box center [486, 622] width 387 height 30
paste input "31.0"
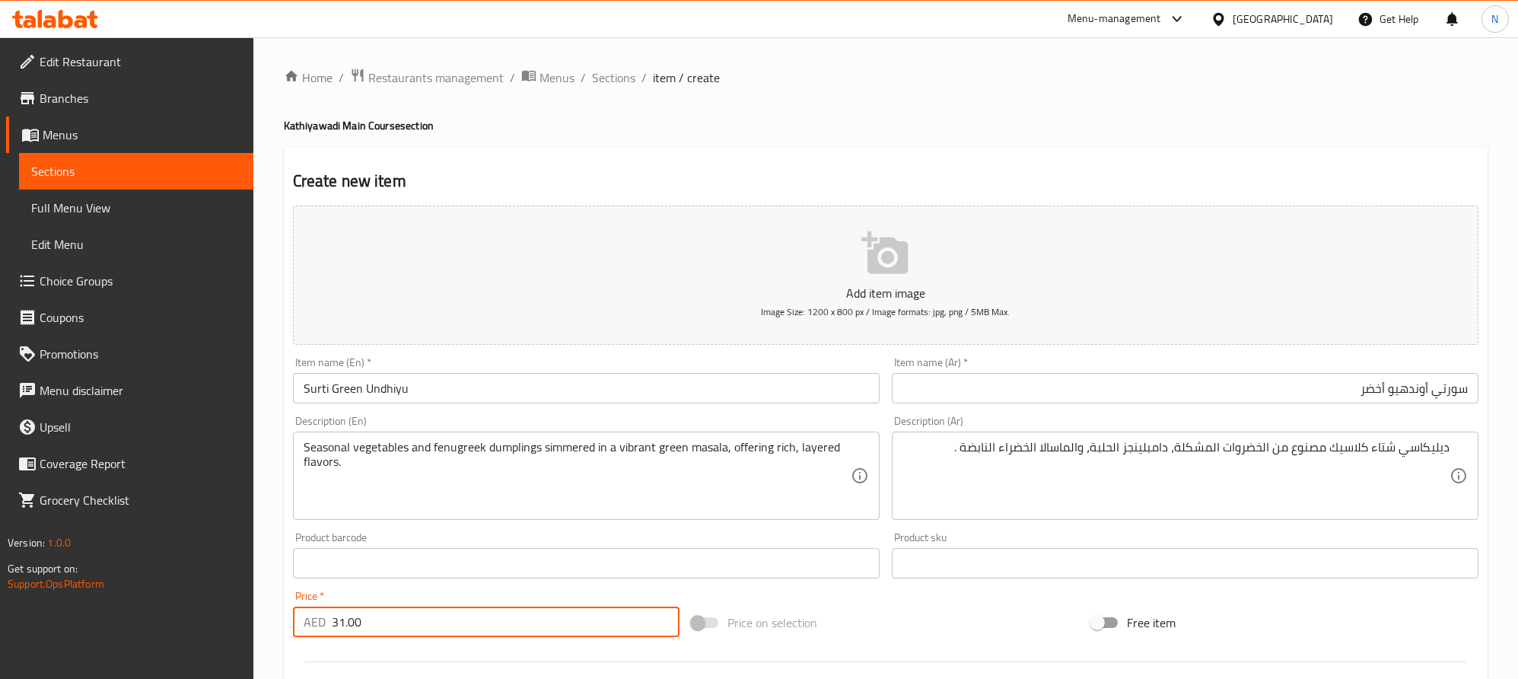
type input "31.00"
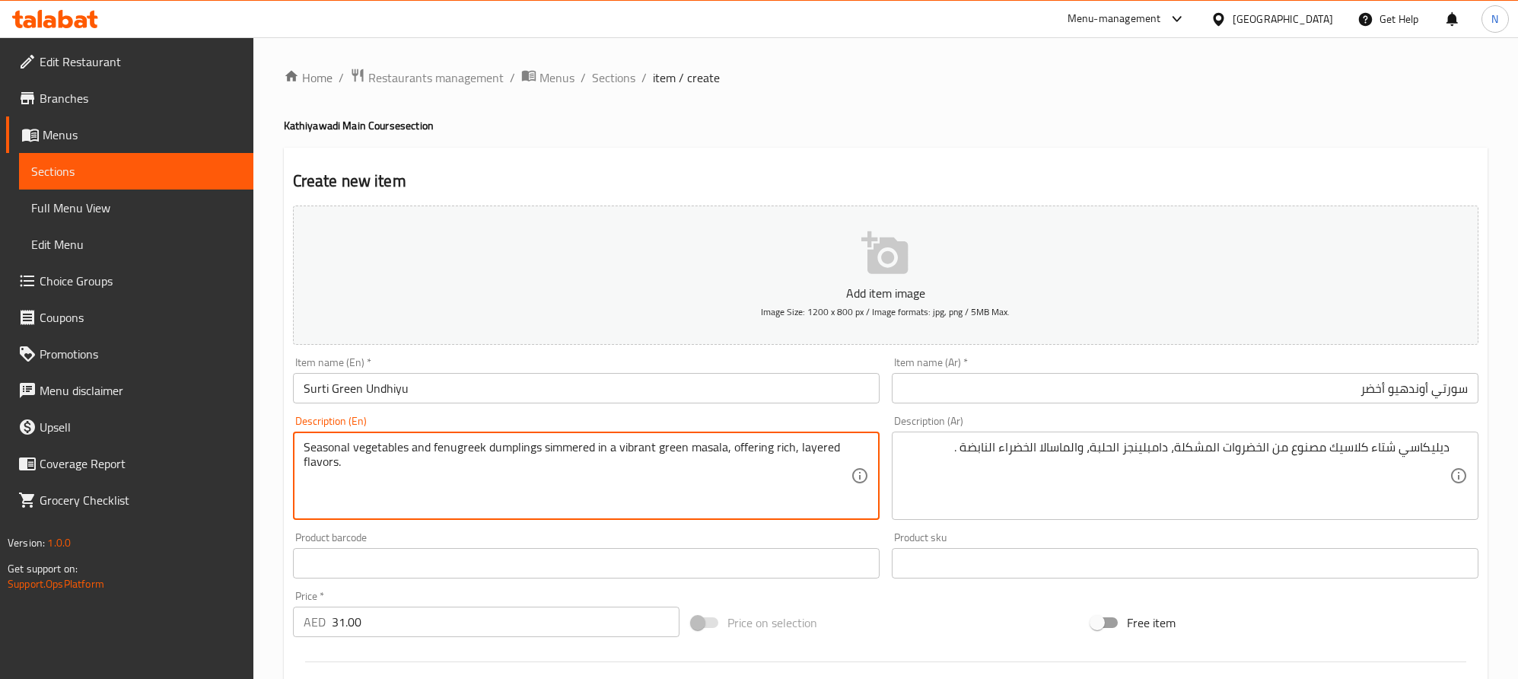
drag, startPoint x: 537, startPoint y: 453, endPoint x: 441, endPoint y: 454, distance: 95.9
click at [441, 454] on textarea "Seasonal vegetables and fenugreek dumplings simmered in a vibrant green masala,…" at bounding box center [577, 476] width 547 height 72
drag, startPoint x: 649, startPoint y: 452, endPoint x: 767, endPoint y: 466, distance: 118.8
click at [767, 466] on textarea "Seasonal vegetables and fenugreek dumplings simmered in a vibrant green masala,…" at bounding box center [577, 476] width 547 height 72
click at [750, 487] on textarea "Seasonal vegetables and fenugreek dumplings simmered in a vibrant green masala,…" at bounding box center [577, 476] width 547 height 72
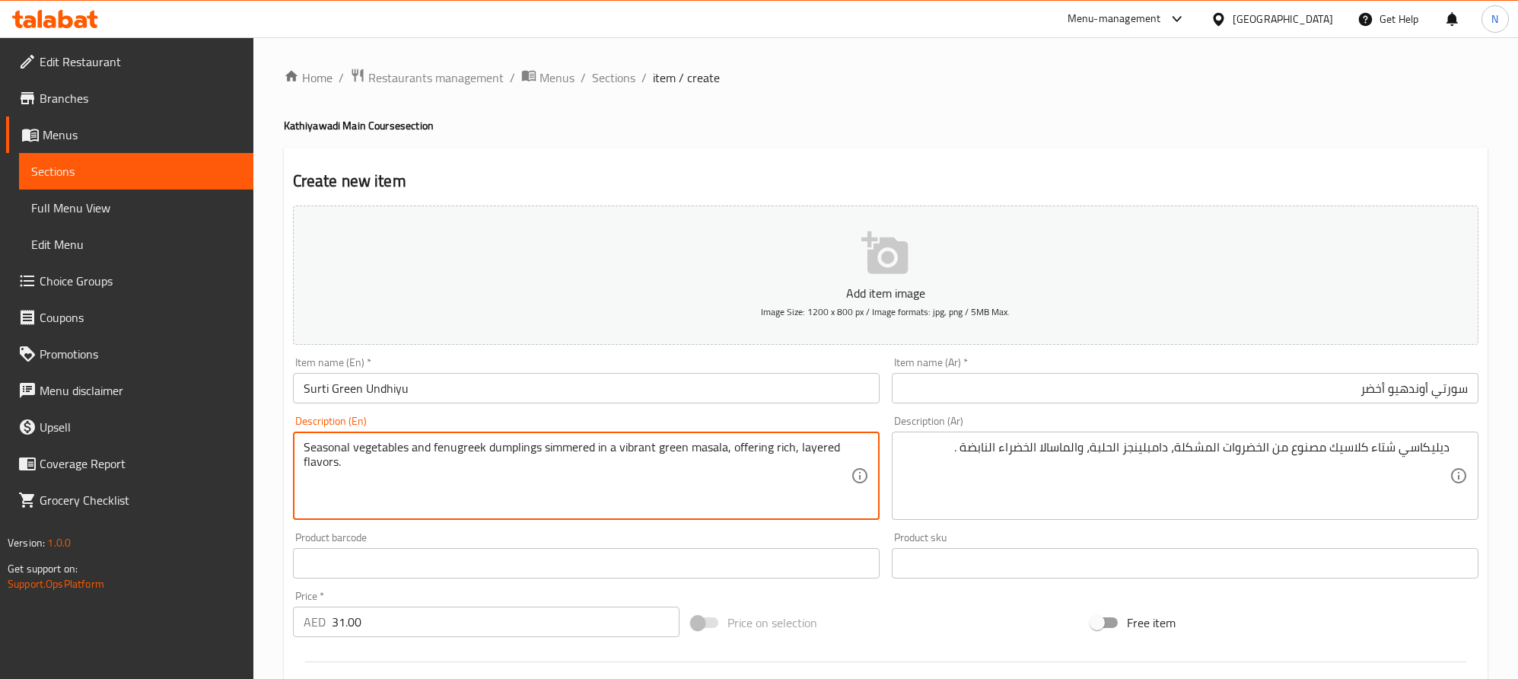
click at [594, 484] on textarea "Seasonal vegetables and fenugreek dumplings simmered in a vibrant green masala,…" at bounding box center [577, 476] width 547 height 72
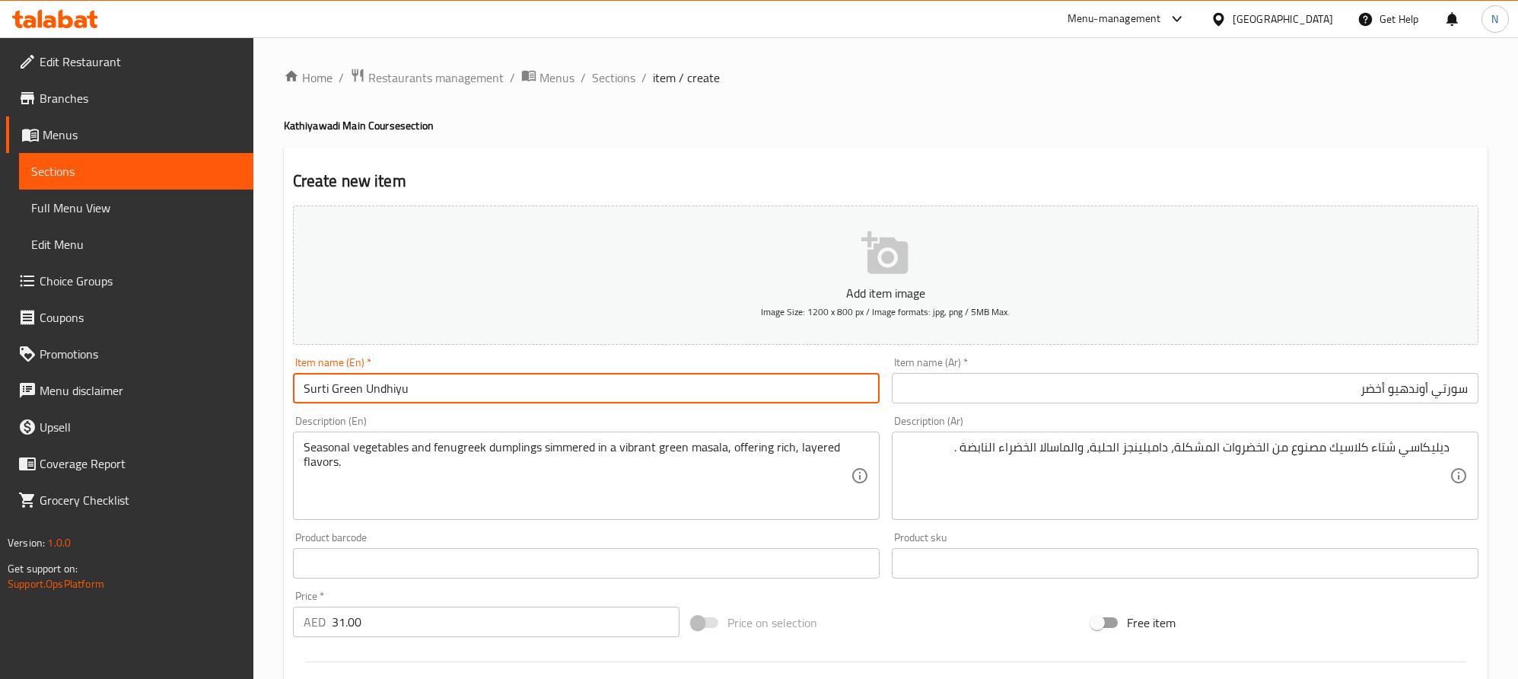
drag, startPoint x: 448, startPoint y: 380, endPoint x: 286, endPoint y: 384, distance: 162.2
click at [287, 384] on div "Item name (En)   * Surti Green Undhiyu Item name (En) *" at bounding box center [586, 380] width 599 height 59
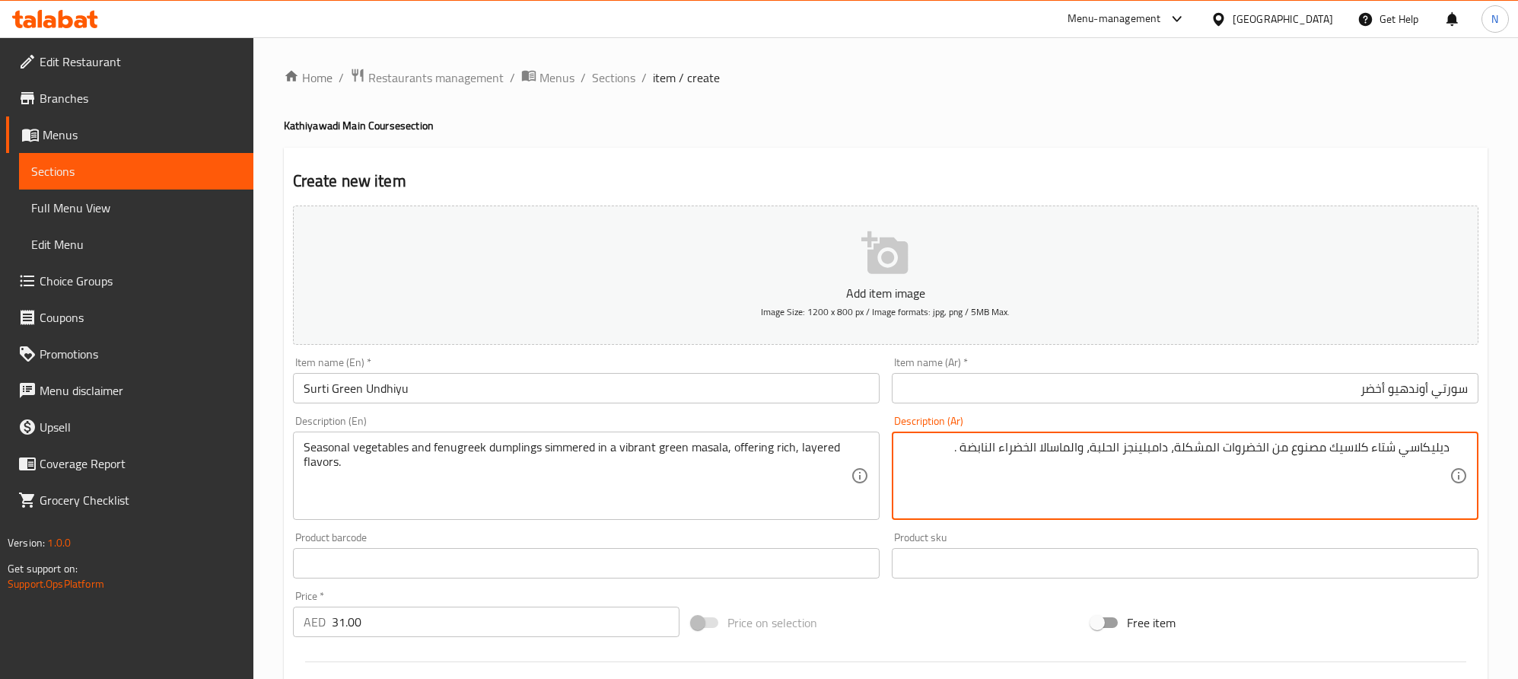
drag, startPoint x: 1419, startPoint y: 457, endPoint x: 1457, endPoint y: 447, distance: 39.9
click at [1421, 446] on textarea "ديليكاسي شتاء كلاسيك مصنوع من الخضروات المشكلة، دامبلينجز الحلبة، والماسالا الخ…" at bounding box center [1176, 476] width 547 height 72
click at [1422, 447] on textarea "ديليكاسي شتاء كلاسيك مصنوع من الخضروات المشكلة، دامبلينجز الحلبة، والماسالا الخ…" at bounding box center [1176, 476] width 547 height 72
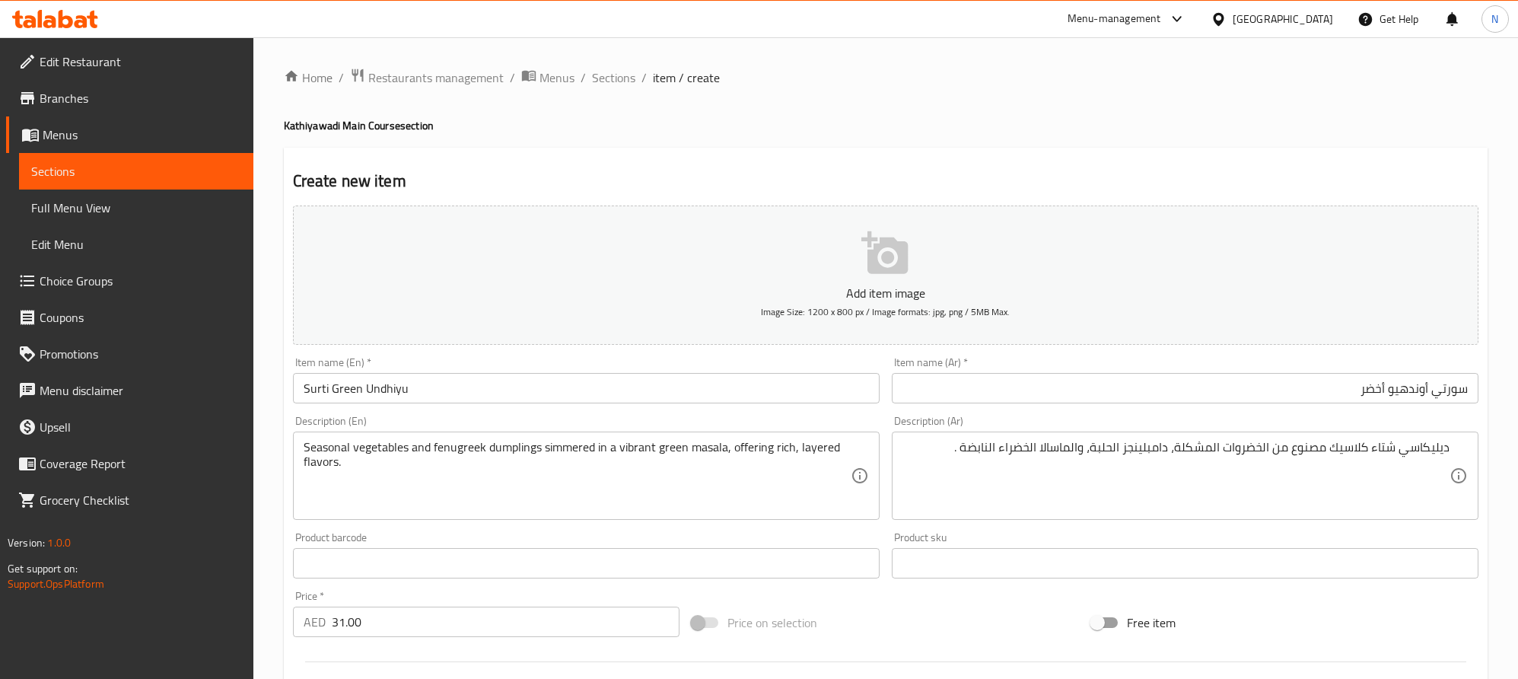
click at [1154, 475] on textarea "ديليكاسي شتاء كلاسيك مصنوع من الخضروات المشكلة، دامبلينجز الحلبة، والماسالا الخ…" at bounding box center [1176, 476] width 547 height 72
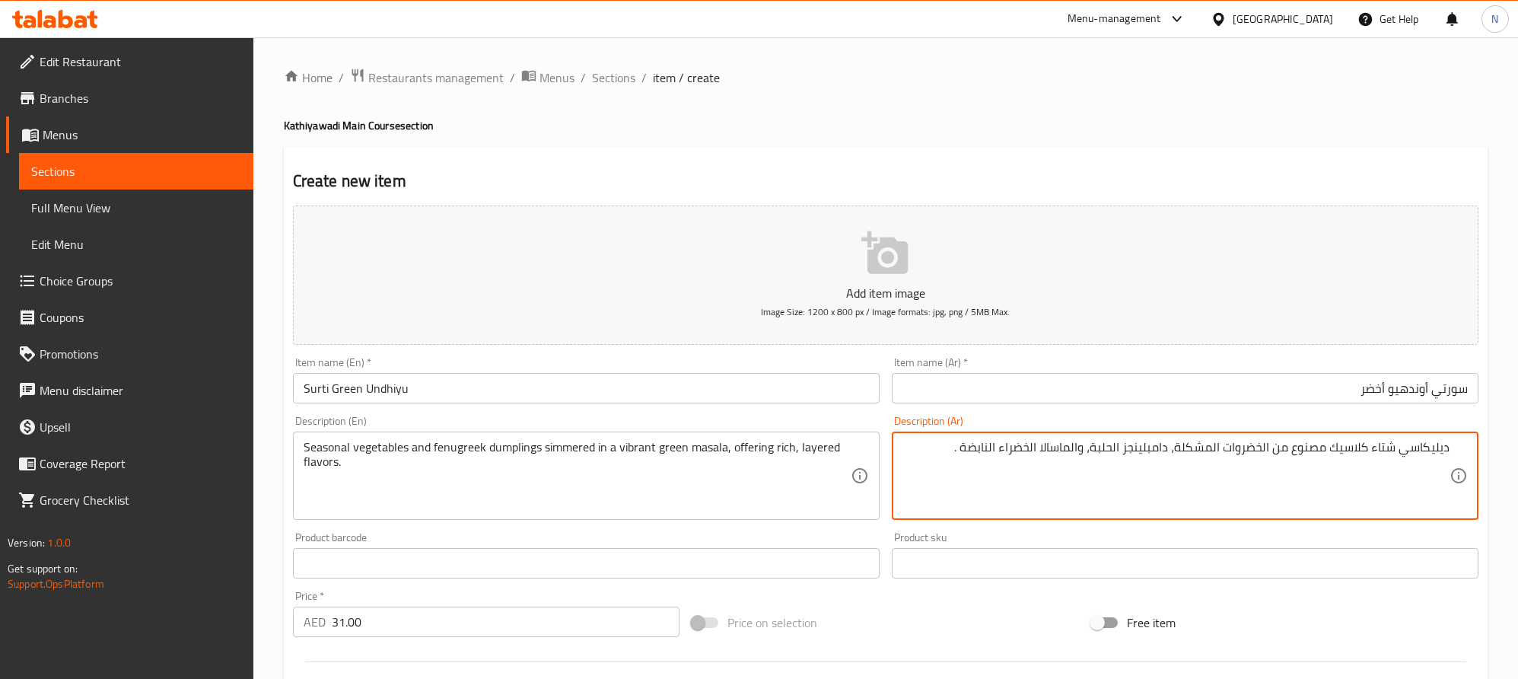
click at [1155, 475] on textarea "ديليكاسي شتاء كلاسيك مصنوع من الخضروات المشكلة، دامبلينجز الحلبة، والماسالا الخ…" at bounding box center [1176, 476] width 547 height 72
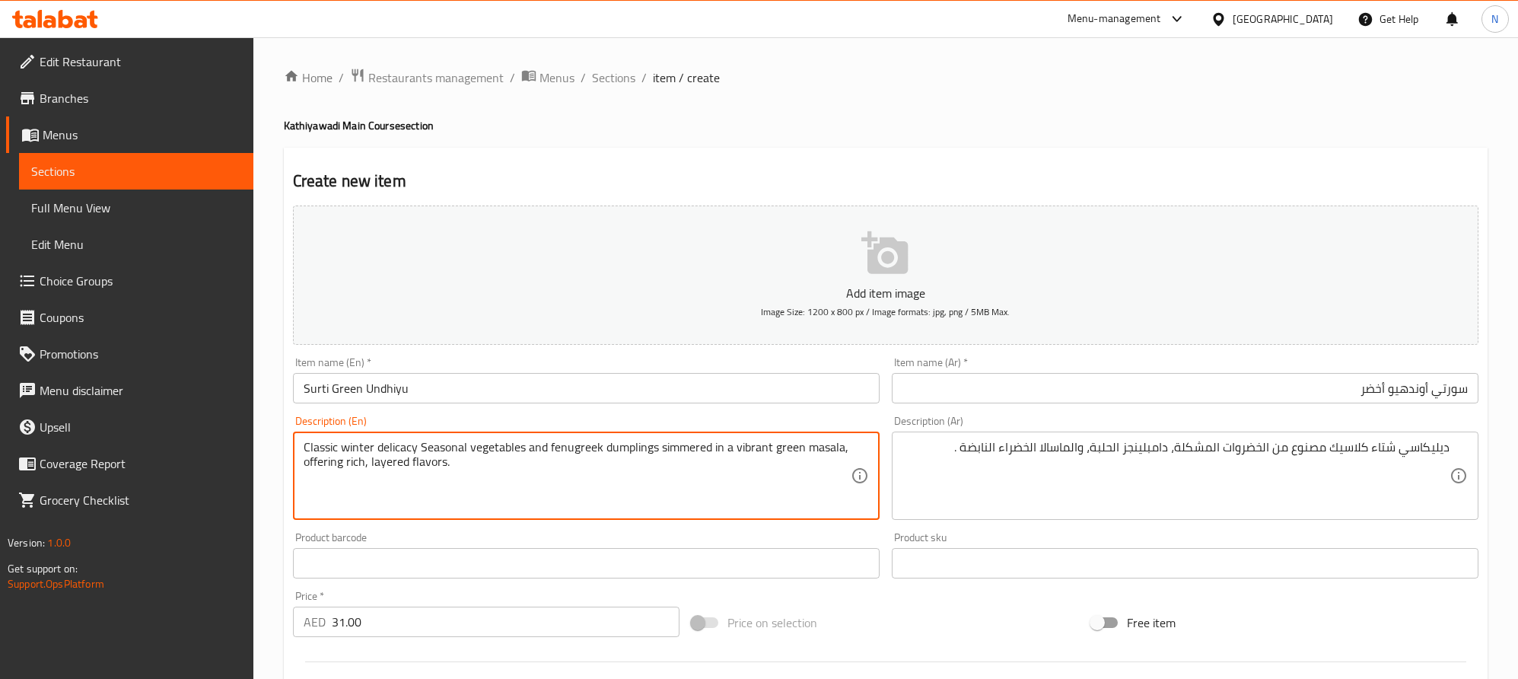
click at [352, 453] on textarea "Classic winter delicacy Seasonal vegetables and fenugreek dumplings simmered in…" at bounding box center [577, 476] width 547 height 72
click at [476, 454] on textarea "Classic winter delicacy seasonal vegetables and fenugreek dumplings simmered in…" at bounding box center [577, 476] width 547 height 72
click at [471, 457] on textarea "Classic winter delicacy seasonal vegetables and fenugreek dumplings simmered in…" at bounding box center [577, 476] width 547 height 72
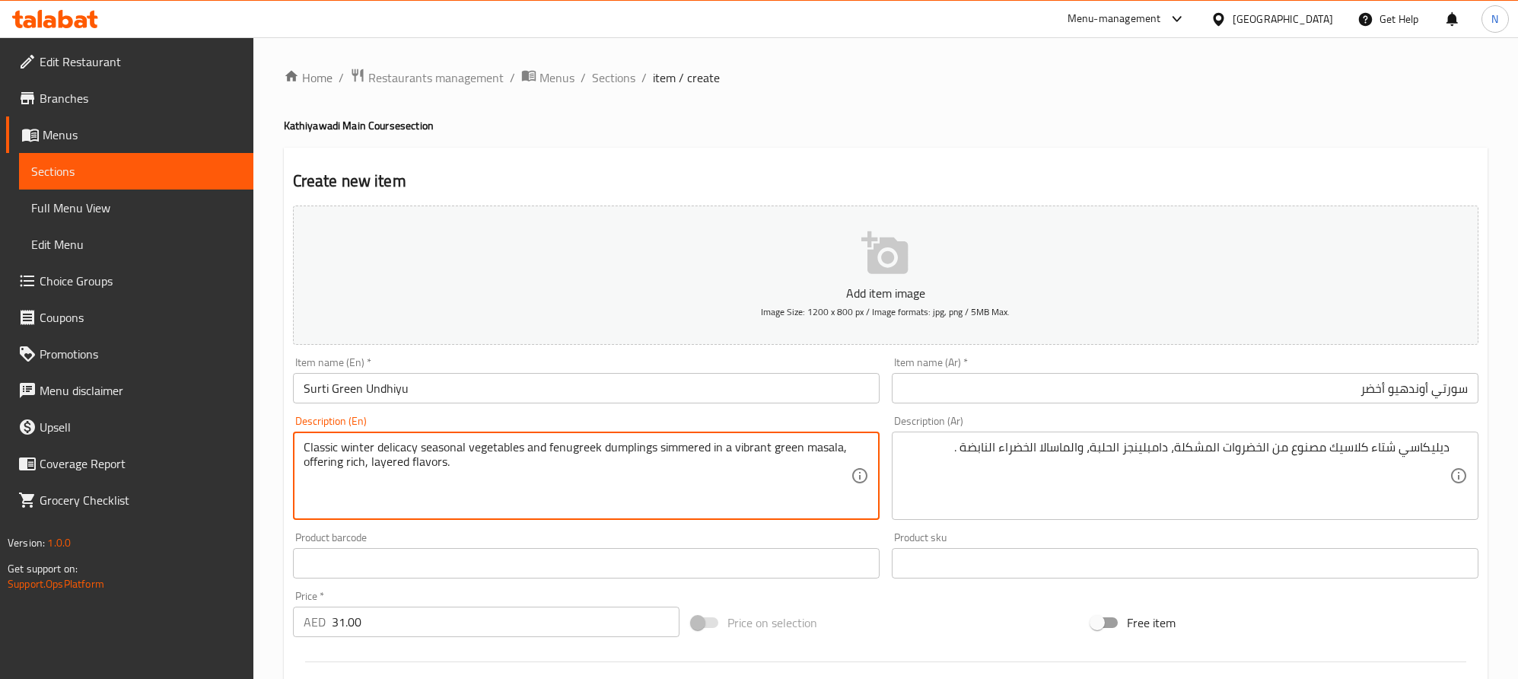
click at [562, 457] on textarea "Classic winter delicacy seasonal vegetables and fenugreek dumplings simmered in…" at bounding box center [577, 476] width 547 height 72
click at [466, 454] on textarea "Classic winter delicacy seasonal vegetables and fenugreek dumplings simmered in…" at bounding box center [577, 476] width 547 height 72
drag, startPoint x: 470, startPoint y: 445, endPoint x: 523, endPoint y: 447, distance: 52.6
click at [523, 447] on textarea "Classic winter delicacy seasonal made from vegetables and fenugreek dumplings s…" at bounding box center [577, 476] width 547 height 72
click at [422, 454] on textarea "Classic winter delicacy seasonal made from vegetables and fenugreek dumplings s…" at bounding box center [577, 476] width 547 height 72
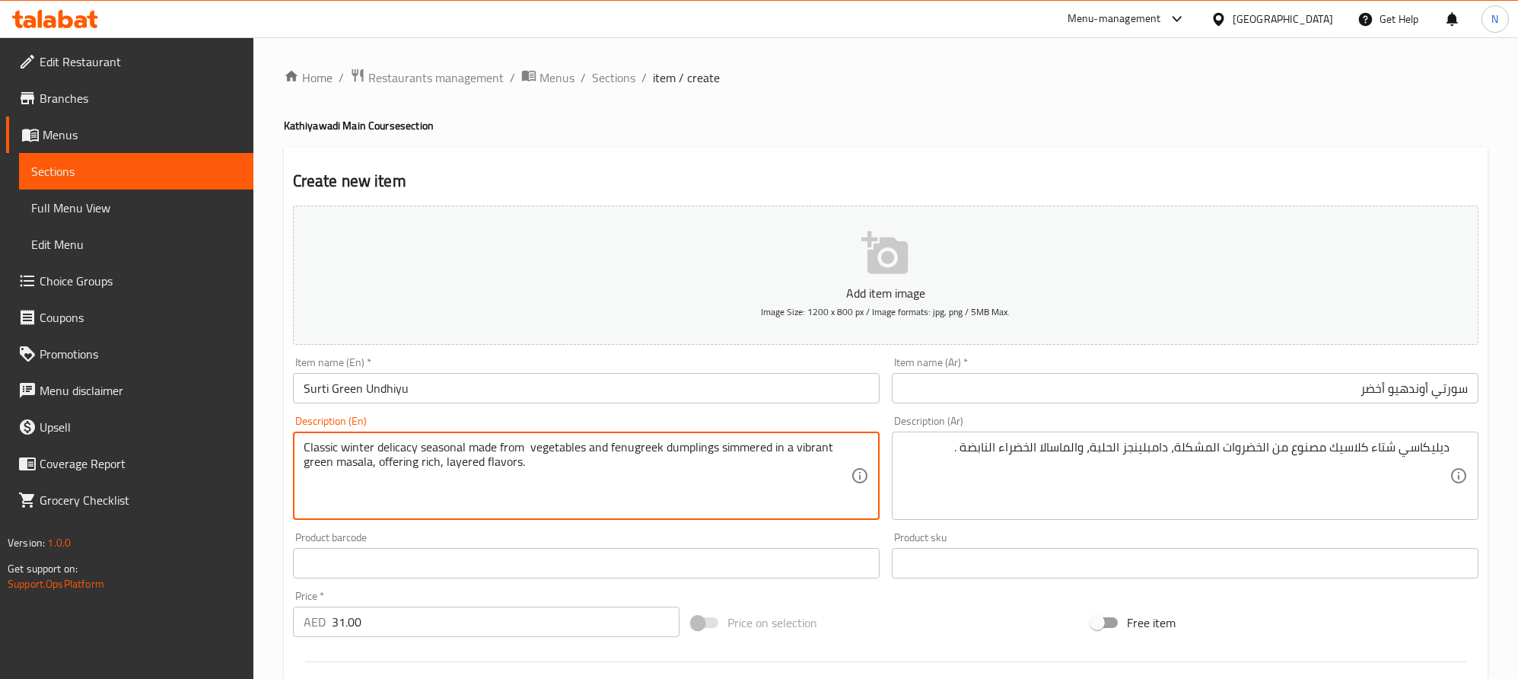
drag, startPoint x: 416, startPoint y: 451, endPoint x: 452, endPoint y: 460, distance: 37.7
click at [416, 451] on textarea "Classic winter delicacy seasonal made from vegetables and fenugreek dumplings s…" at bounding box center [577, 476] width 547 height 72
paste textarea "made from"
drag, startPoint x: 540, startPoint y: 445, endPoint x: 587, endPoint y: 446, distance: 47.2
click at [587, 446] on textarea "Classic winter delicacy made from seasonal made from vegetables and fenugreek d…" at bounding box center [577, 476] width 547 height 72
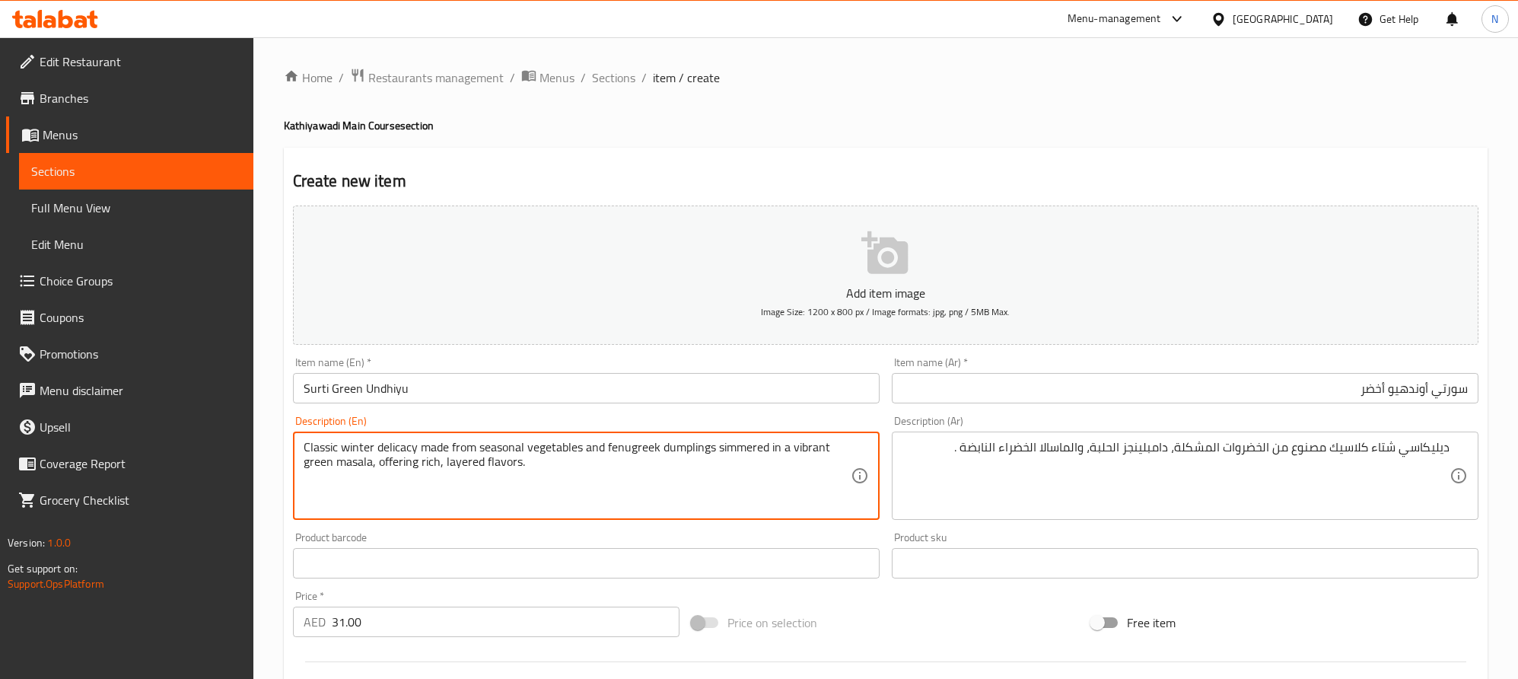
click at [476, 446] on textarea "Classic winter delicacy made from seasonal vegetables and fenugreek dumplings s…" at bounding box center [577, 476] width 547 height 72
click at [542, 452] on textarea "Classic winter delicacy made from mixed seasonal vegetables and fenugreek dumpl…" at bounding box center [577, 476] width 547 height 72
type textarea "Classic winter delicacy made from mixed seasonal vegetables and fenugreek dumpl…"
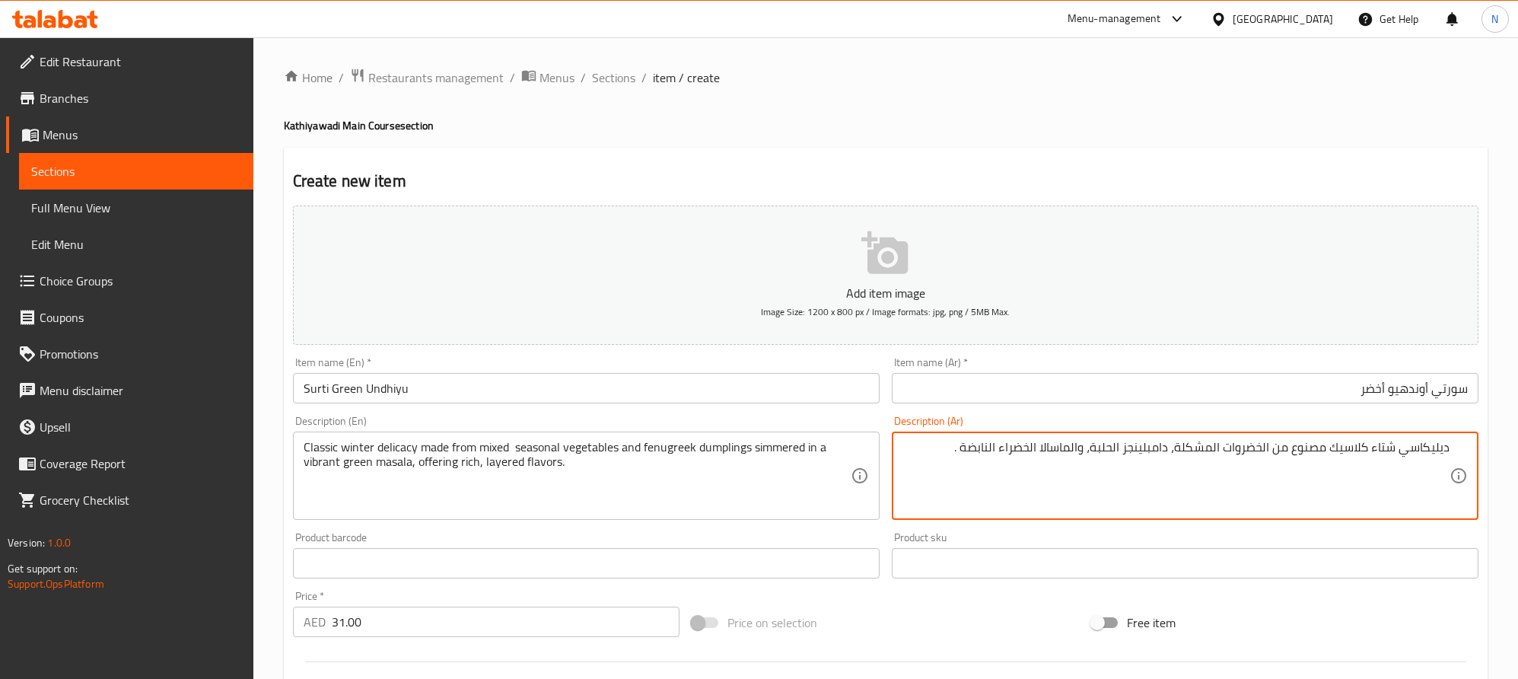
click at [1211, 459] on textarea "ديليكاسي شتاء كلاسيك مصنوع من الخضروات المشكلة، دامبلينجز الحلبة، والماسالا الخ…" at bounding box center [1176, 476] width 547 height 72
click at [1228, 452] on textarea "ديليكاسي شتاء كلاسيك مصنوع من الخضروات المشكلة، دامبلينجز الحلبة، والماسالا الخ…" at bounding box center [1176, 476] width 547 height 72
click at [1225, 455] on textarea "ديليكاسي شتاء كلاسيك مصنوع من الخضروات المشكلة، دامبلينجز الحلبة، والماسالا الخ…" at bounding box center [1176, 476] width 547 height 72
click at [1026, 457] on textarea "ديليكاسي شتاء كلاسيك مصنوع من الخضروات الموسمية المشكلة، دامبلينجز الحلبة، والم…" at bounding box center [1176, 476] width 547 height 72
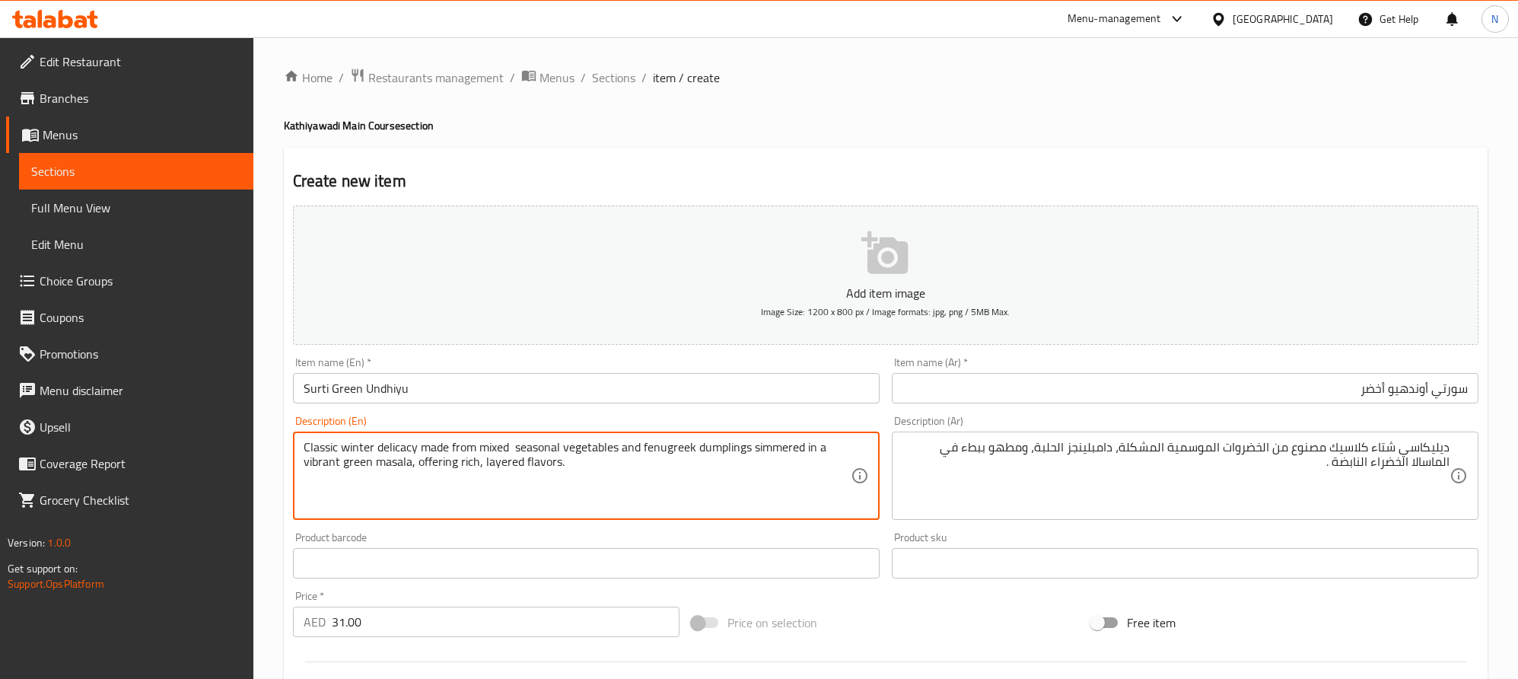
drag, startPoint x: 416, startPoint y: 468, endPoint x: 544, endPoint y: 487, distance: 129.3
click at [576, 467] on textarea "Classic winter delicacy made from mixed seasonal vegetables and fenugreek dumpl…" at bounding box center [577, 476] width 547 height 72
drag, startPoint x: 413, startPoint y: 468, endPoint x: 603, endPoint y: 473, distance: 189.6
click at [603, 473] on textarea "Classic winter delicacy made from mixed seasonal vegetables and fenugreek dumpl…" at bounding box center [577, 476] width 547 height 72
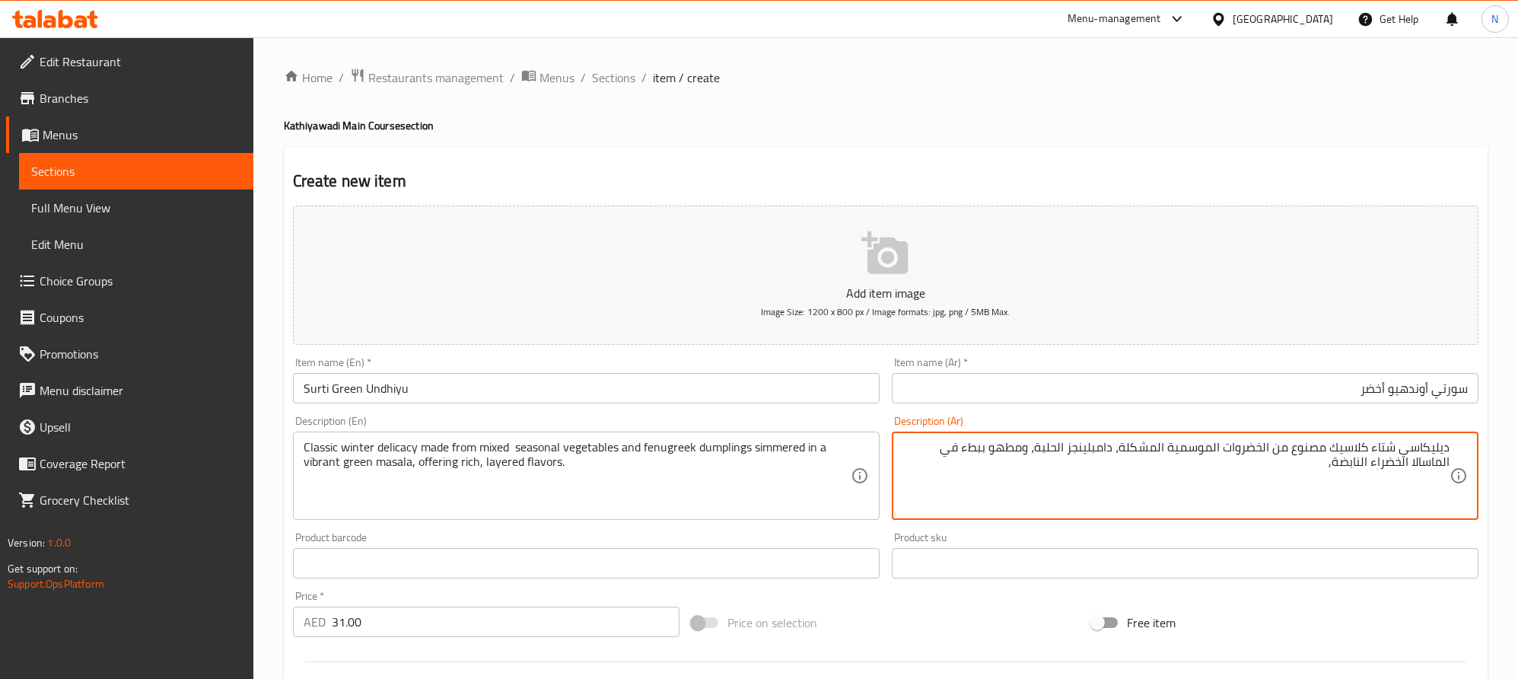
paste textarea "تقديم نكهات غنية ومتعددة الطبقات."
click at [1304, 468] on textarea "ديليكاسي شتاء كلاسيك مصنوع من الخضروات الموسمية المشكلة، دامبلينجز الحلبة، ومطه…" at bounding box center [1176, 476] width 547 height 72
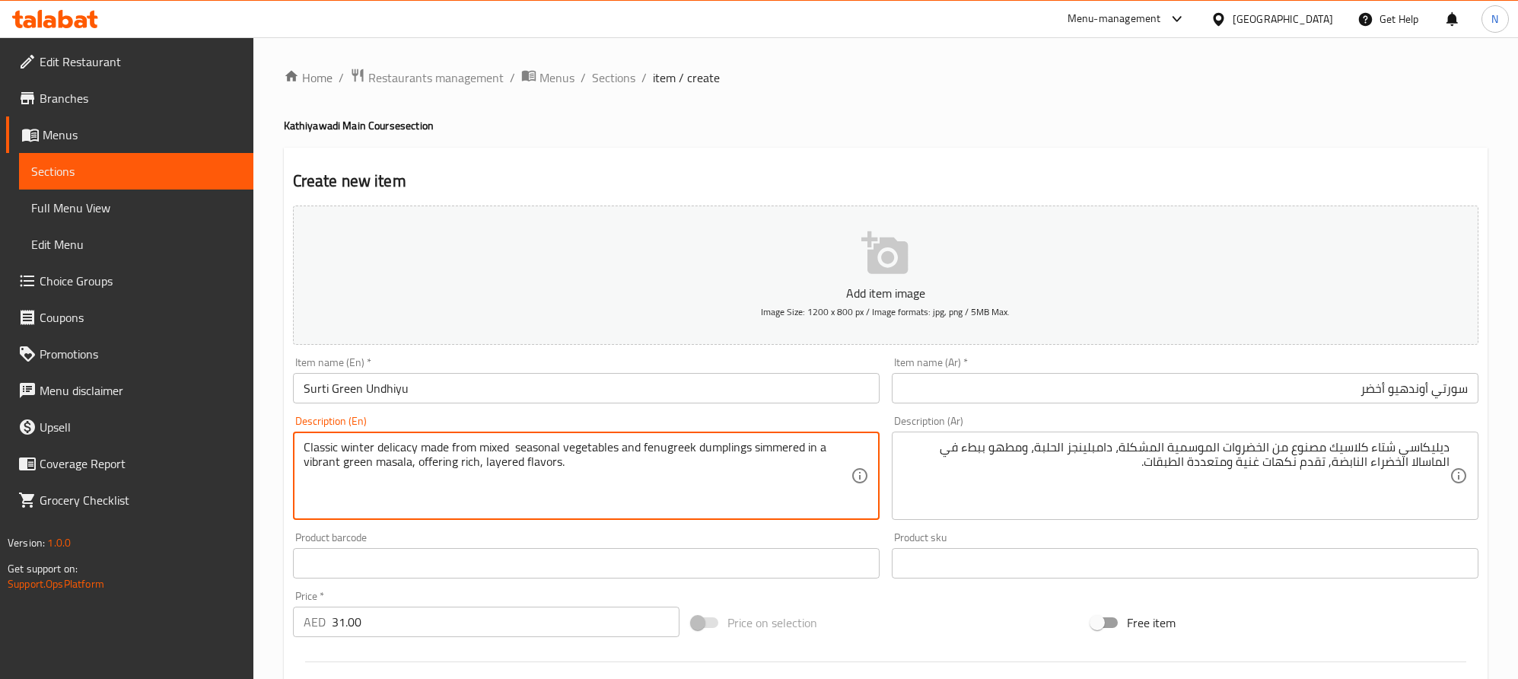
drag, startPoint x: 483, startPoint y: 466, endPoint x: 566, endPoint y: 460, distance: 83.9
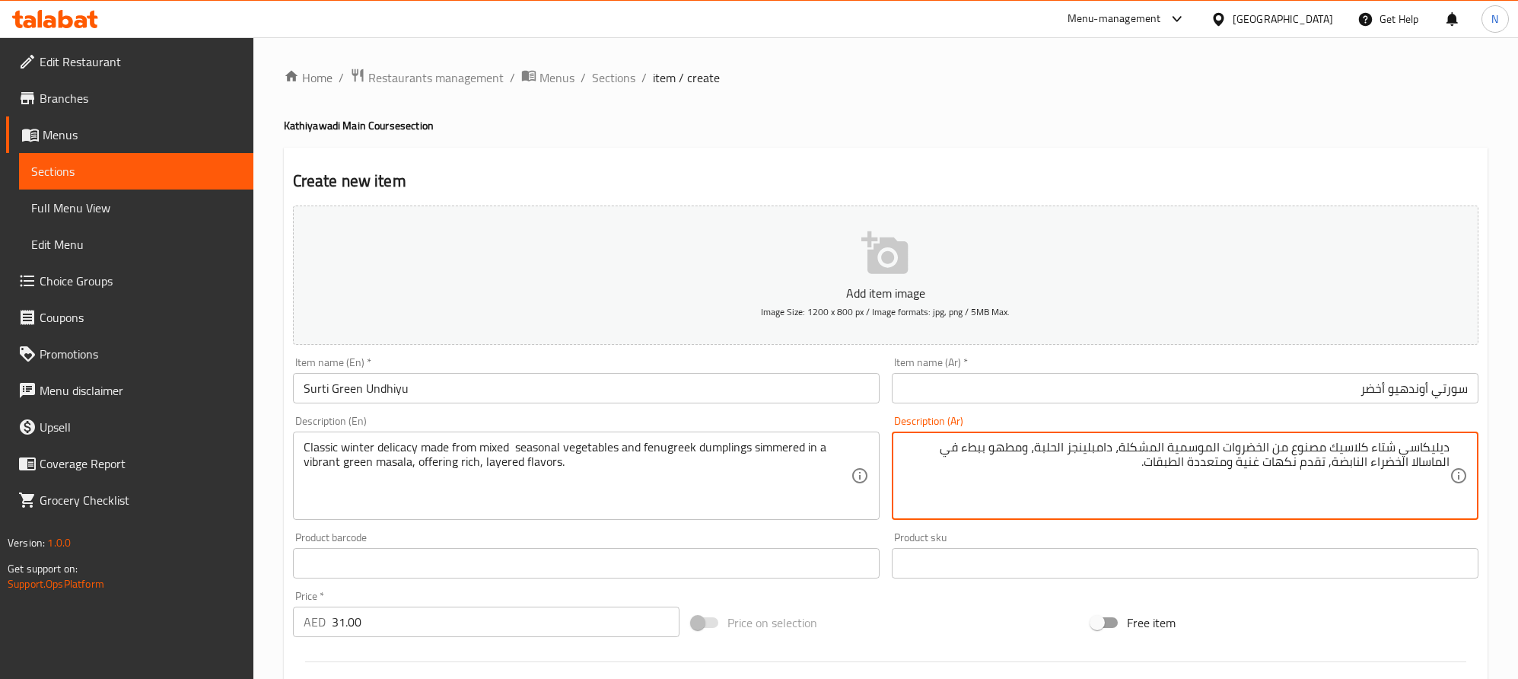
drag, startPoint x: 1228, startPoint y: 468, endPoint x: 1151, endPoint y: 476, distance: 78.0
click at [1014, 491] on textarea "ديليكاسي شتاء كلاسيك مصنوع من الخضروات الموسمية المشكلة، دامبلينجز الحلبة، ومطه…" at bounding box center [1176, 476] width 547 height 72
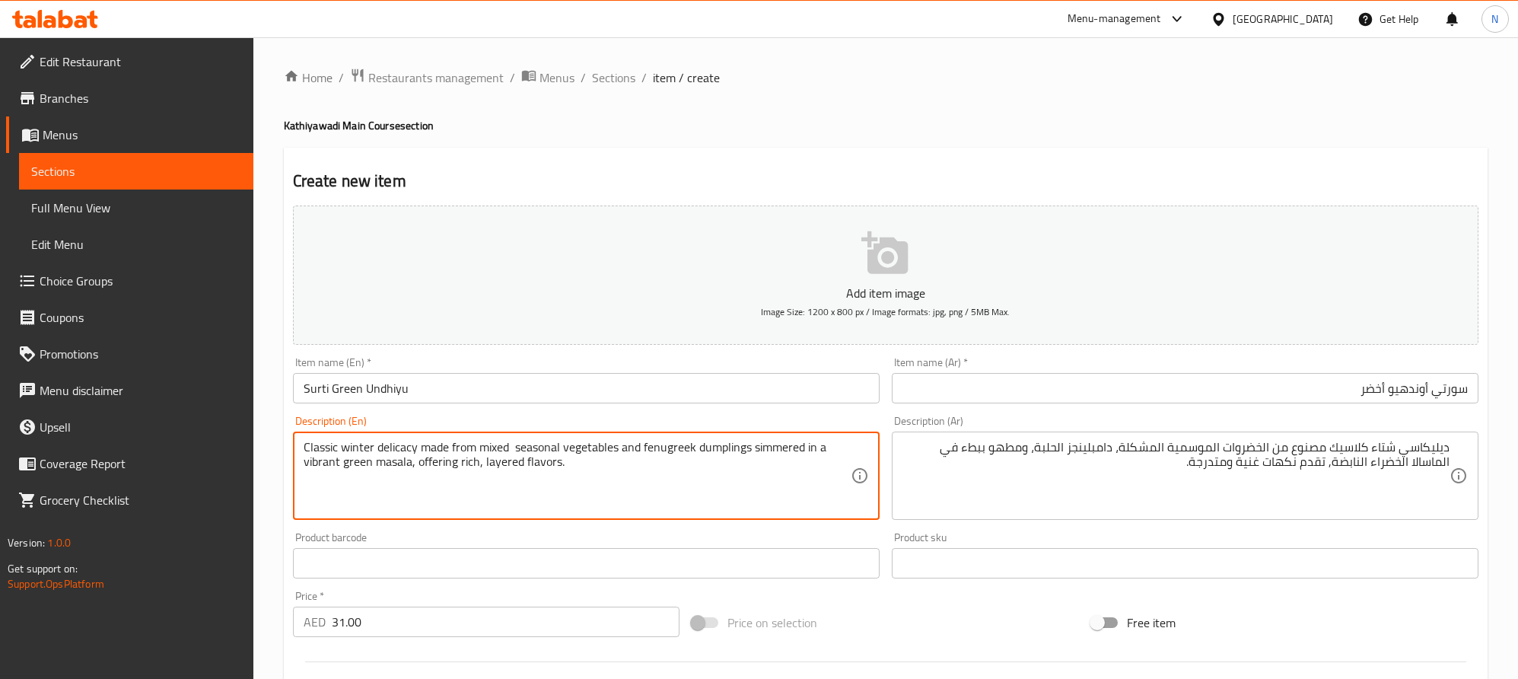
click at [588, 451] on textarea "Classic winter delicacy made from mixed seasonal vegetables and fenugreek dumpl…" at bounding box center [577, 476] width 547 height 72
drag, startPoint x: 642, startPoint y: 445, endPoint x: 747, endPoint y: 455, distance: 105.5
click at [747, 455] on textarea "Classic winter delicacy made from mixed seasonal vegetables and fenugreek dumpl…" at bounding box center [577, 476] width 547 height 72
drag, startPoint x: 752, startPoint y: 447, endPoint x: 814, endPoint y: 448, distance: 61.6
click at [814, 448] on textarea "Classic winter delicacy made from mixed seasonal vegetables and fenugreek dumpl…" at bounding box center [577, 476] width 547 height 72
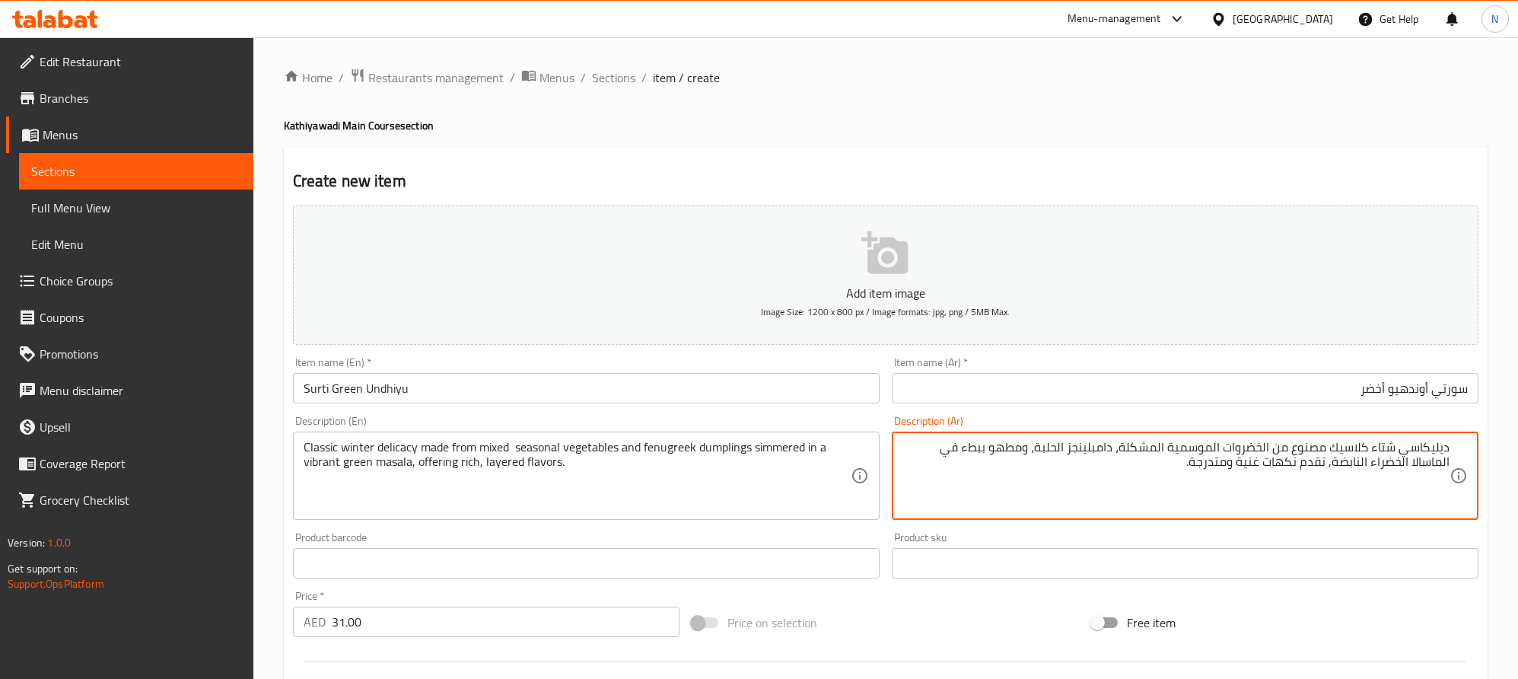
click at [982, 448] on textarea "ديليكاسي شتاء كلاسيك مصنوع من الخضروات الموسمية المشكلة، دامبلينجز الحلبة، ومطه…" at bounding box center [1176, 476] width 547 height 72
type textarea "ديليكاسي شتاء كلاسيك مصنوع من الخضروات الموسمية المشكلة، دامبلينجز الحلبة، ومطه…"
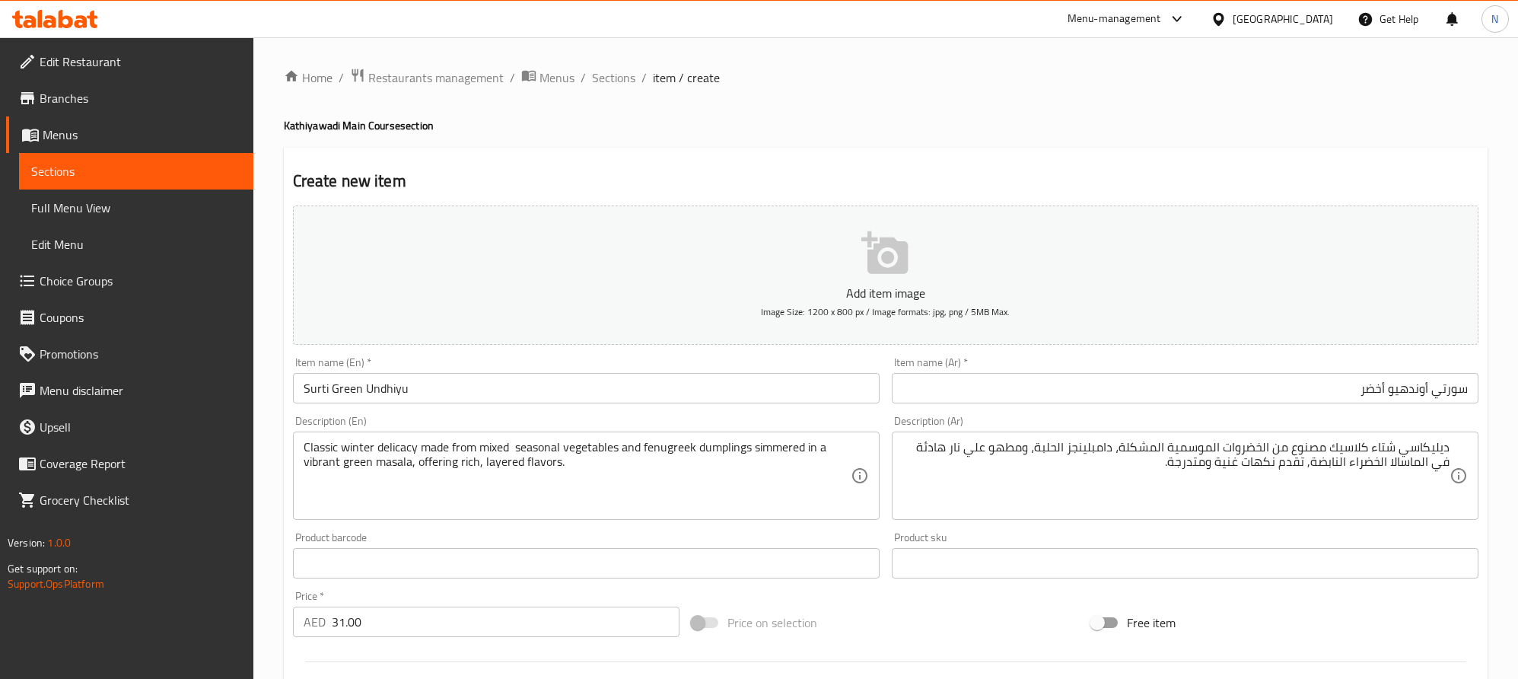
click at [681, 457] on textarea "Classic winter delicacy made from mixed seasonal vegetables and fenugreek dumpl…" at bounding box center [577, 476] width 547 height 72
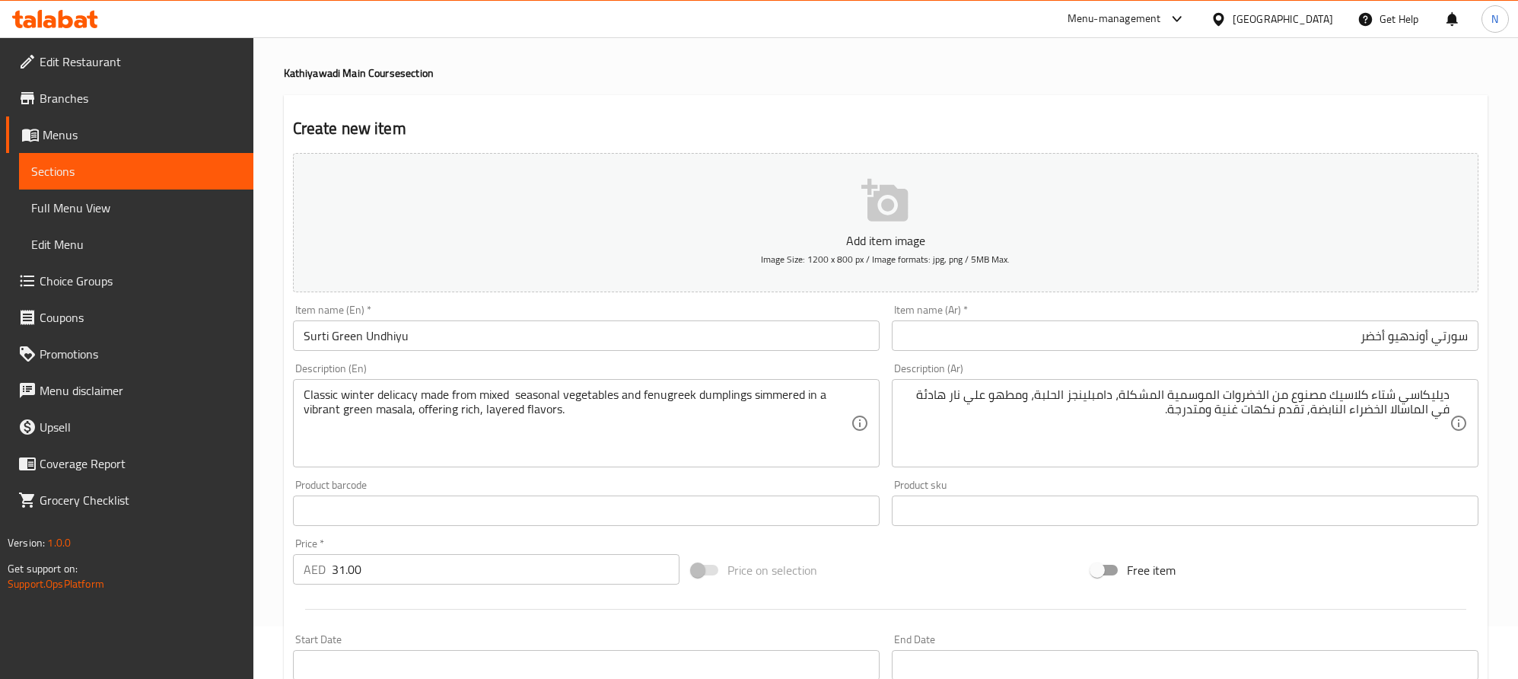
scroll to position [395, 0]
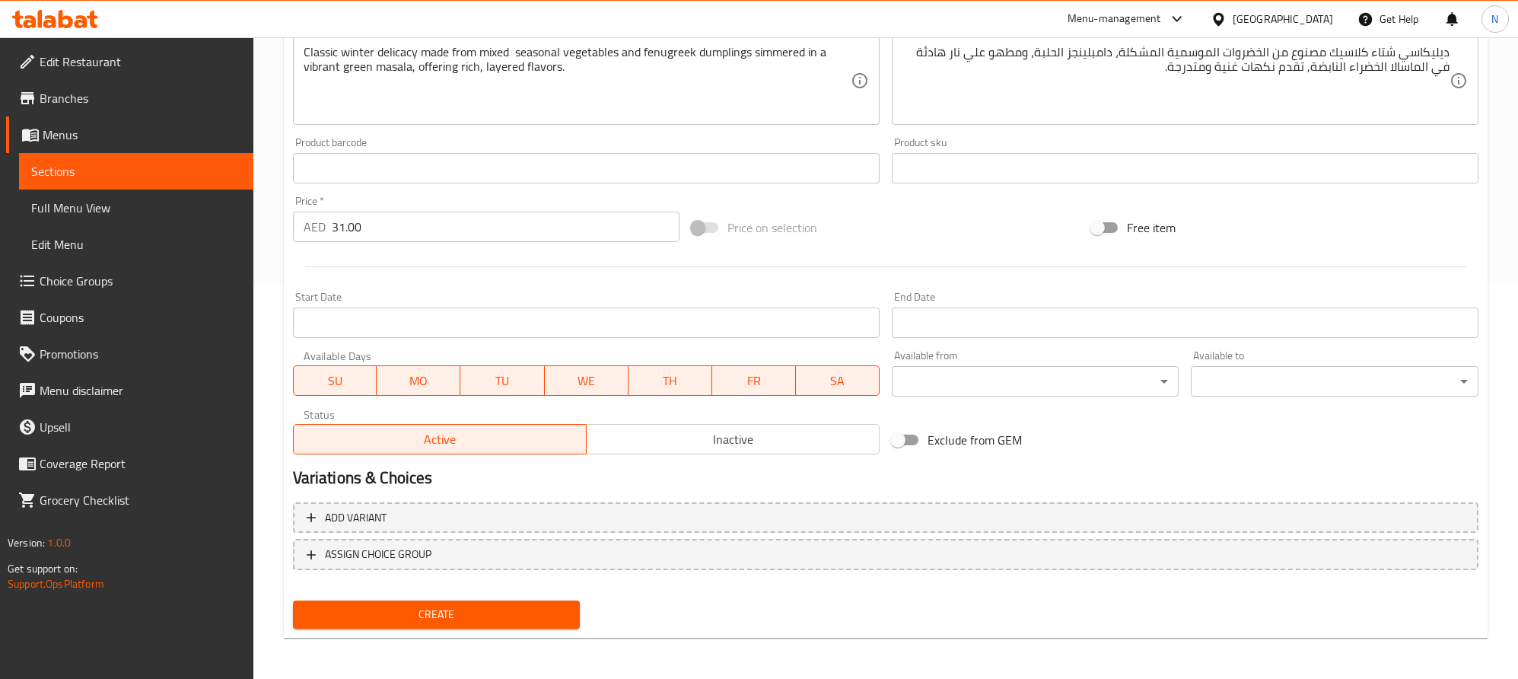
click at [528, 614] on span "Create" at bounding box center [436, 614] width 263 height 19
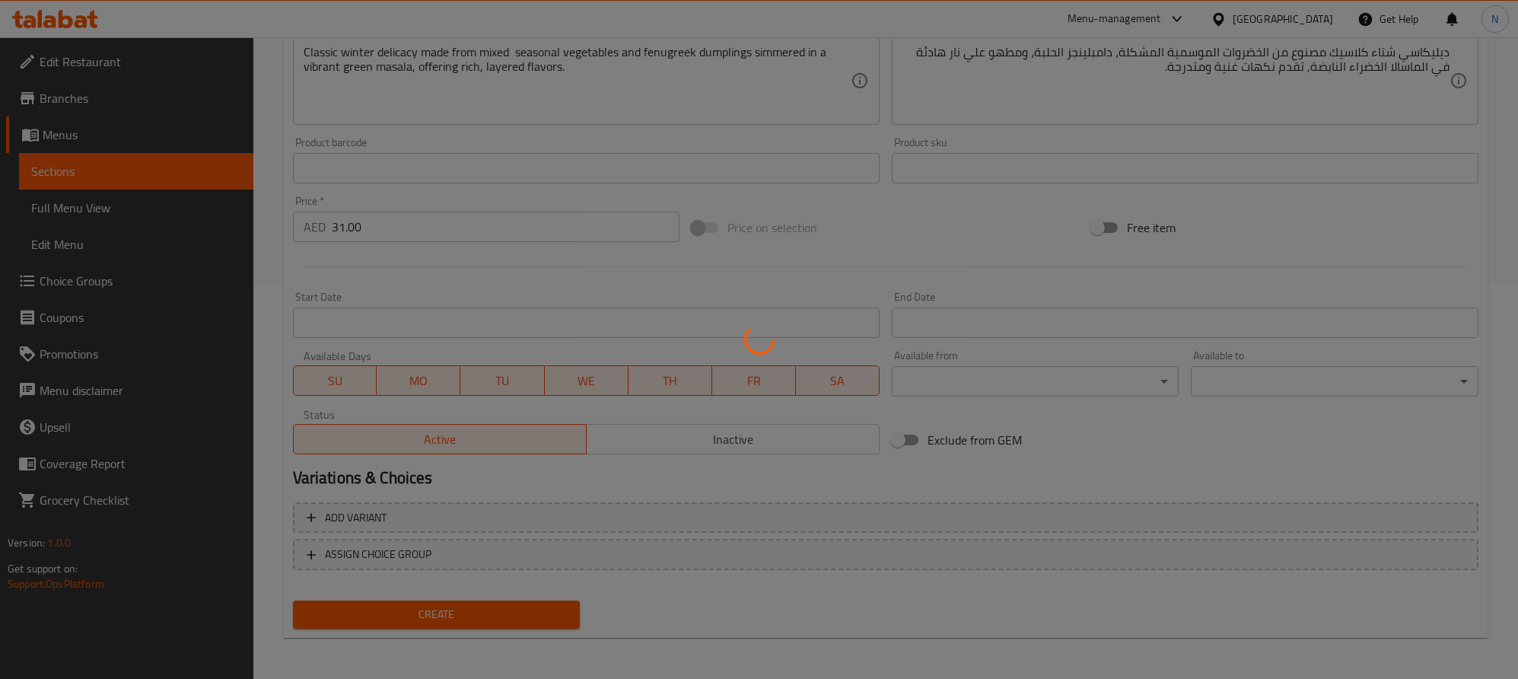
scroll to position [167, 0]
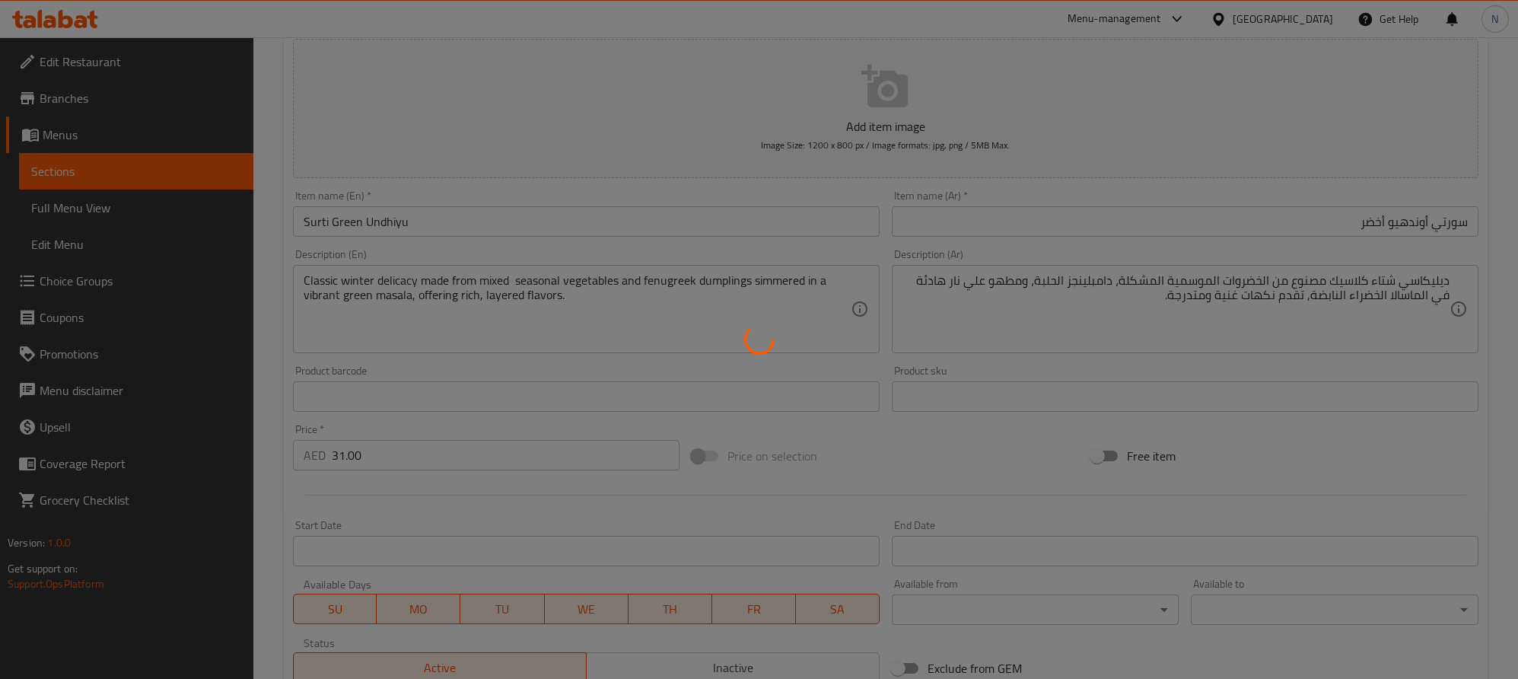
type input "0"
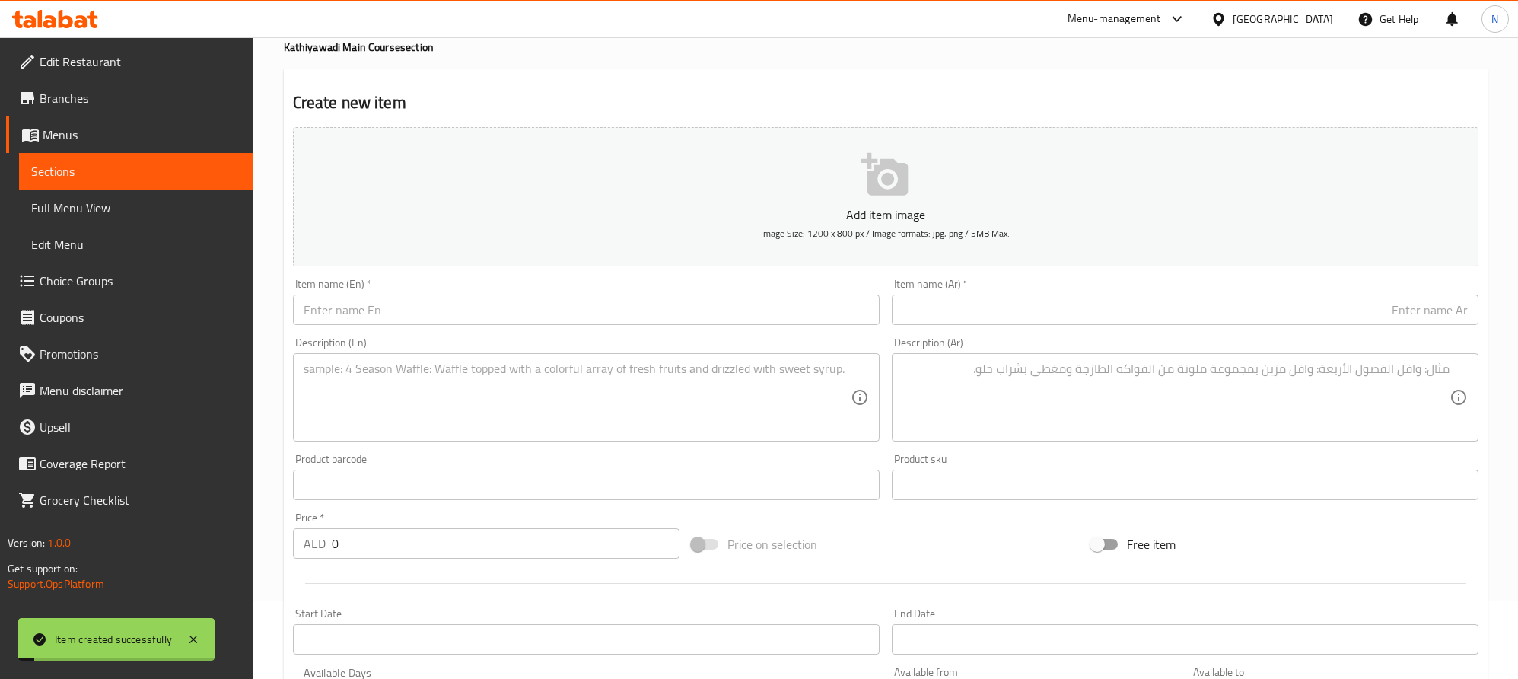
scroll to position [0, 0]
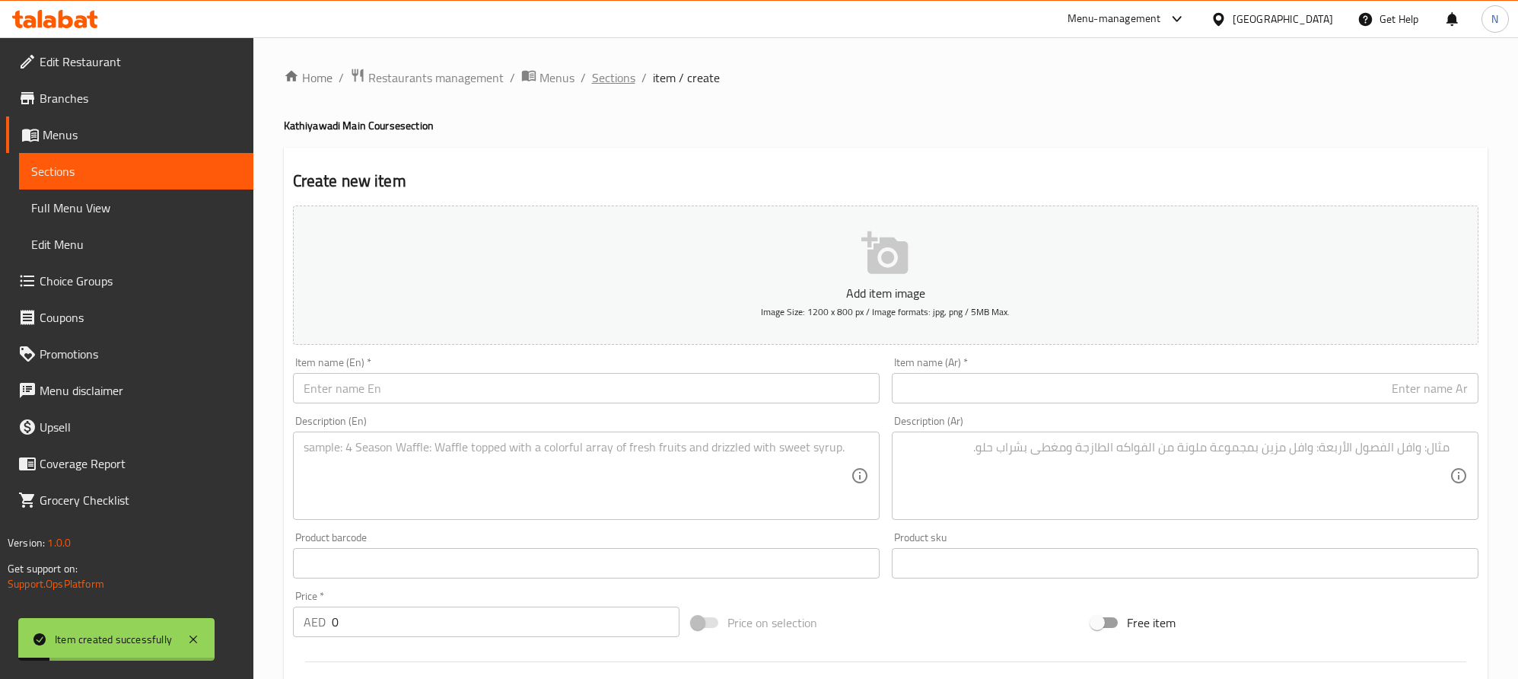
click at [613, 75] on span "Sections" at bounding box center [613, 77] width 43 height 18
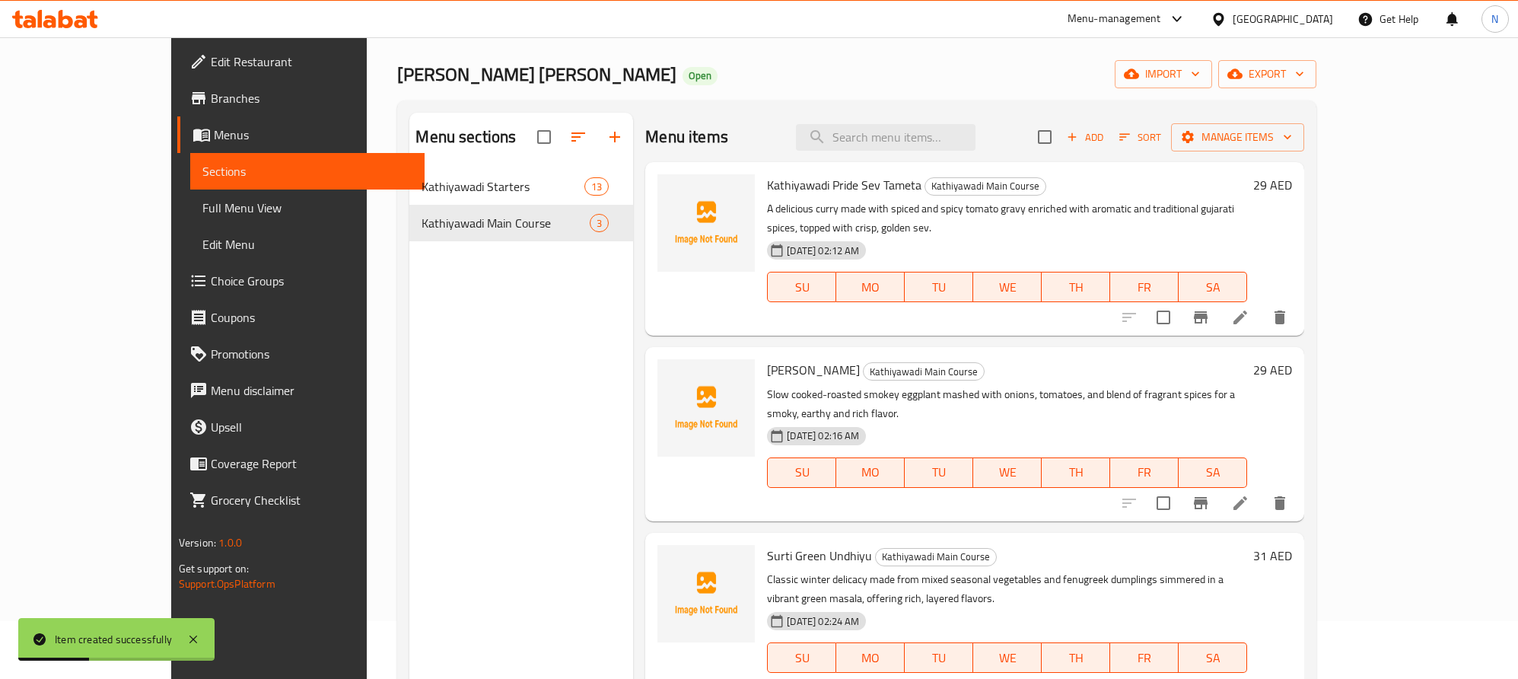
scroll to position [114, 0]
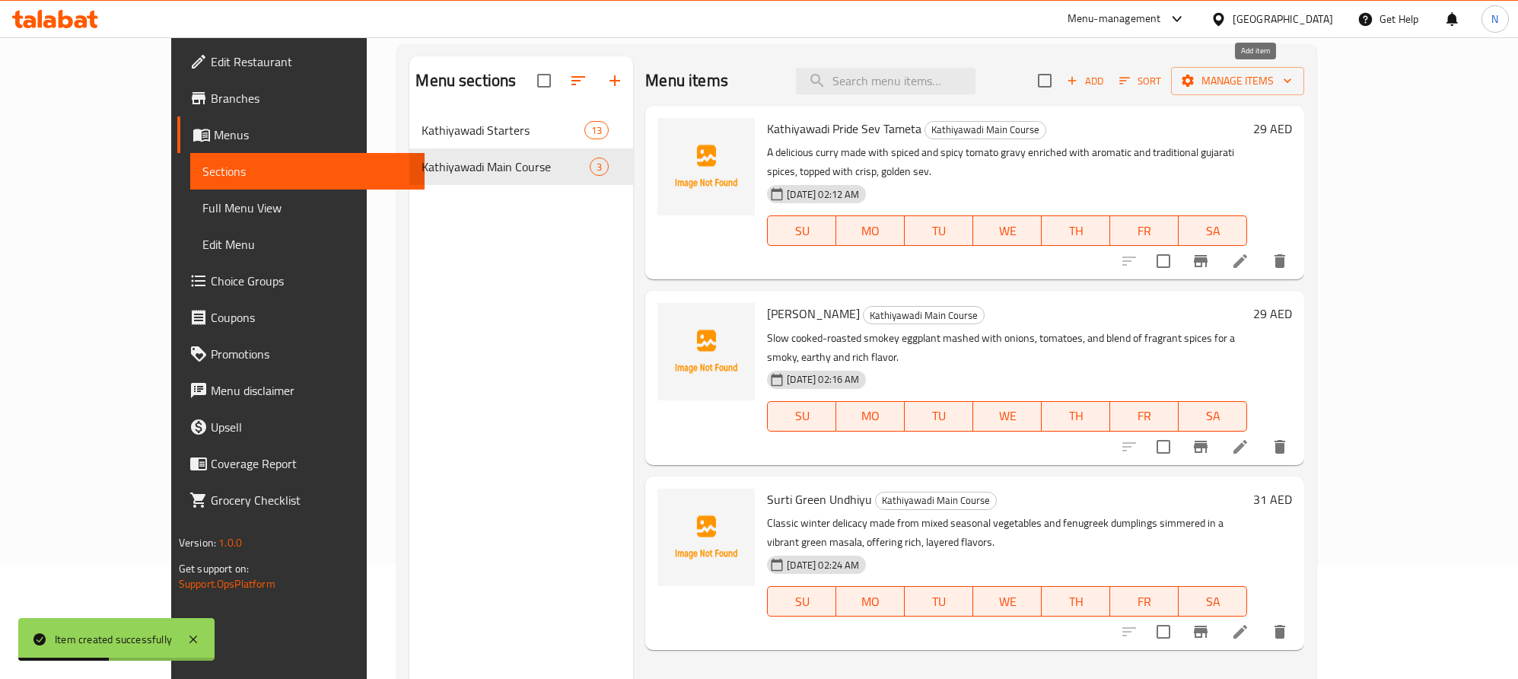
click at [1106, 82] on span "Add" at bounding box center [1085, 81] width 41 height 18
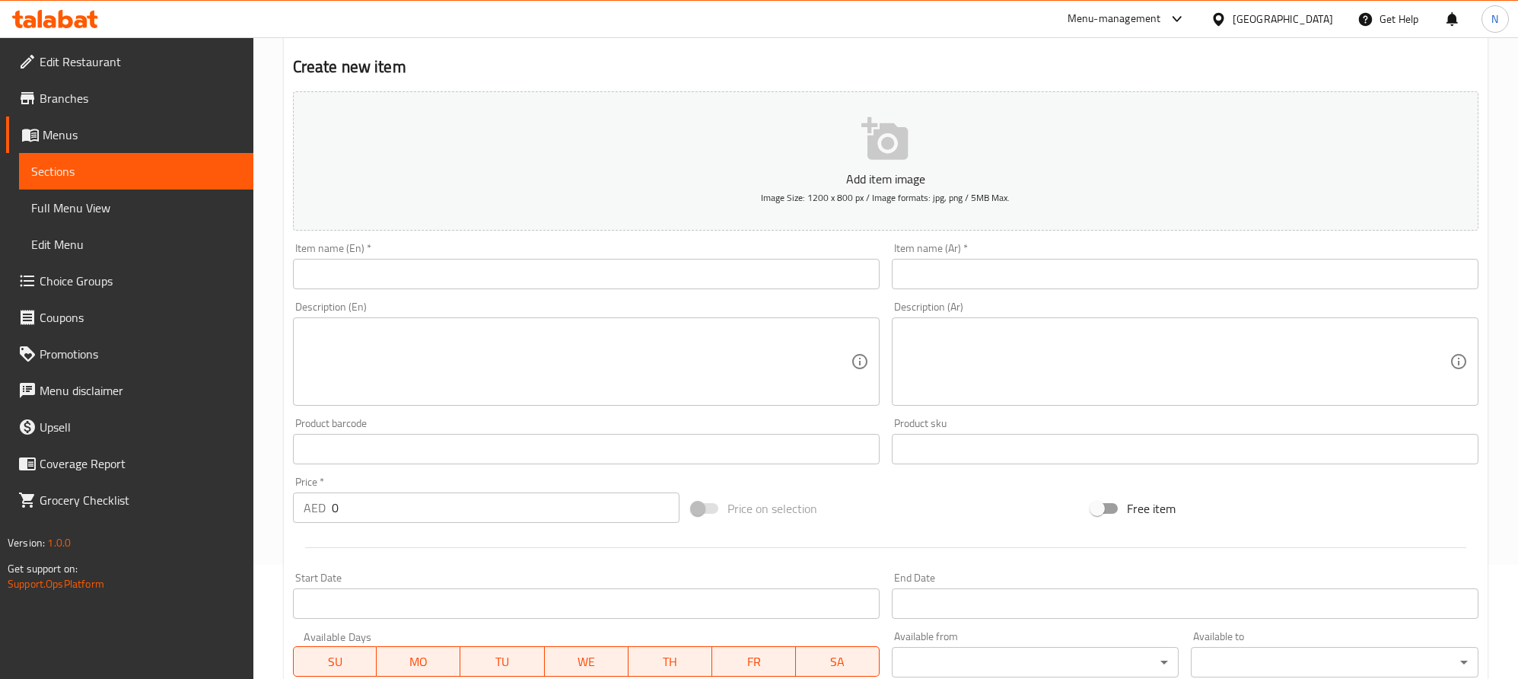
click at [653, 275] on input "text" at bounding box center [586, 274] width 587 height 30
paste input "Dhoraji Sp. Garlic Potato"
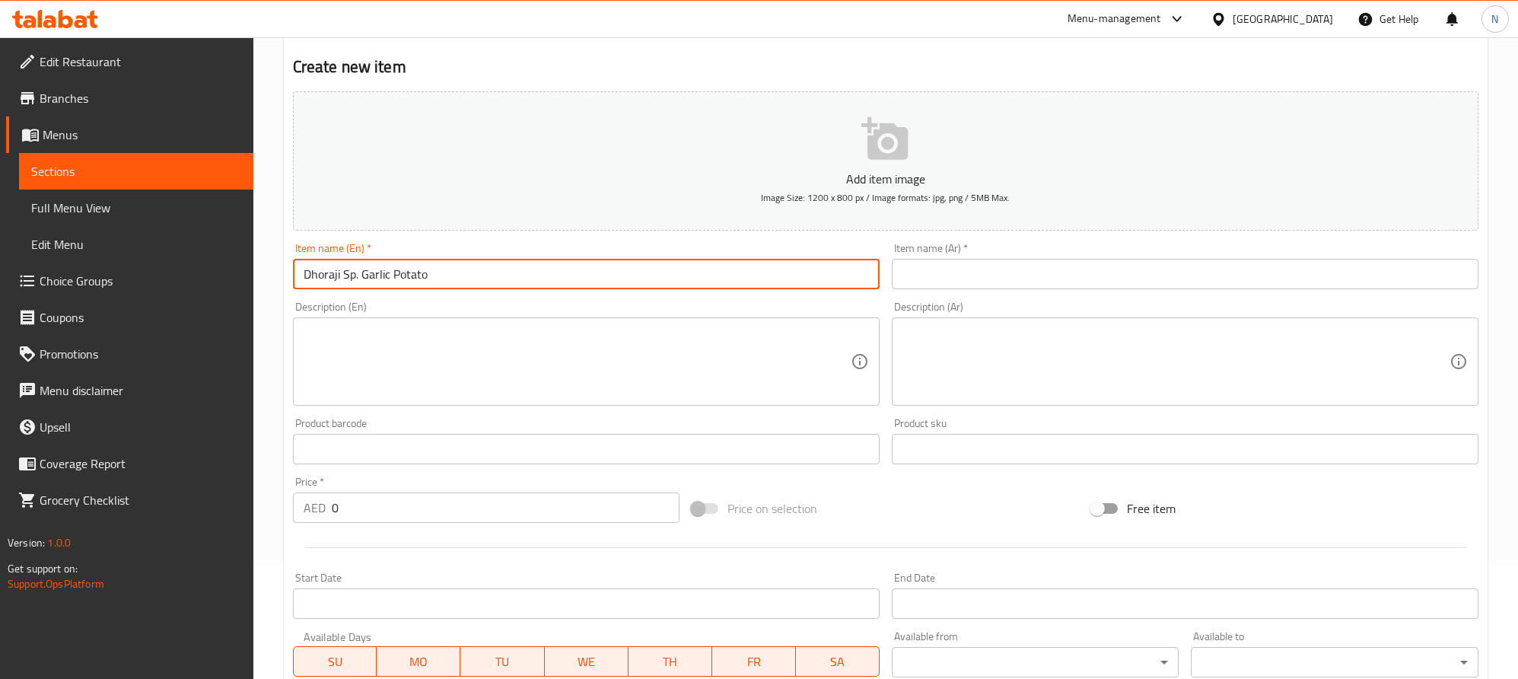
type input "Dhoraji Sp. Garlic Potato"
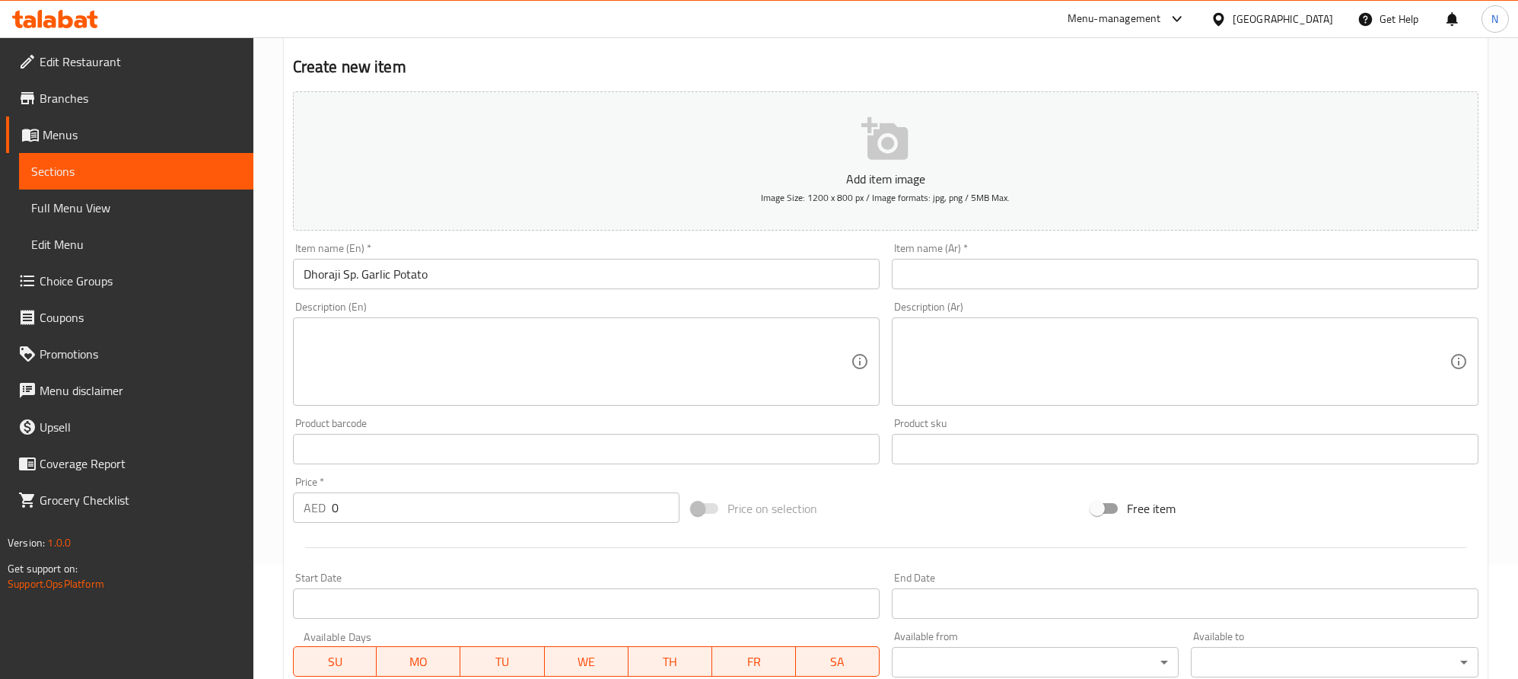
click at [1218, 279] on input "text" at bounding box center [1185, 274] width 587 height 30
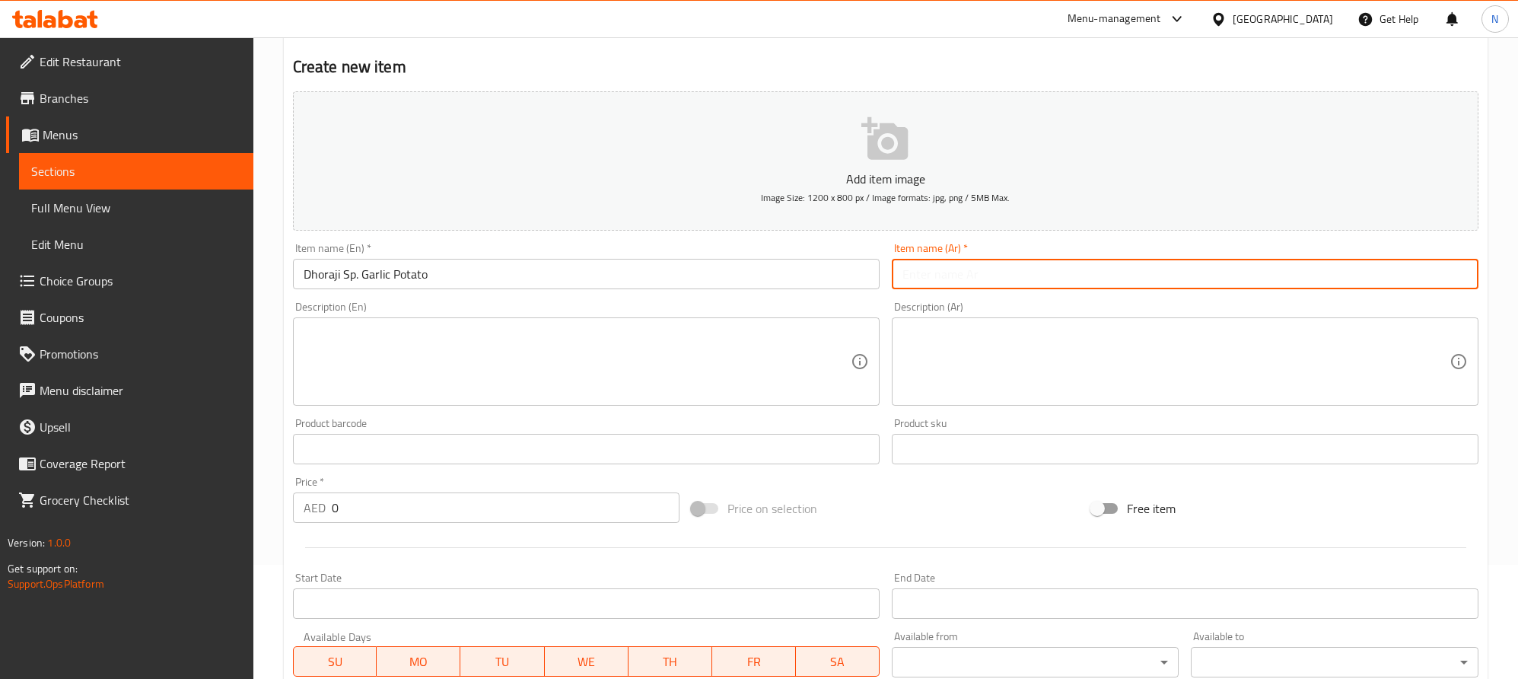
paste input "بطاطس ثوم دهوراجي اس بي"
type input "بطاطس ثوم دهوراجي اس بي"
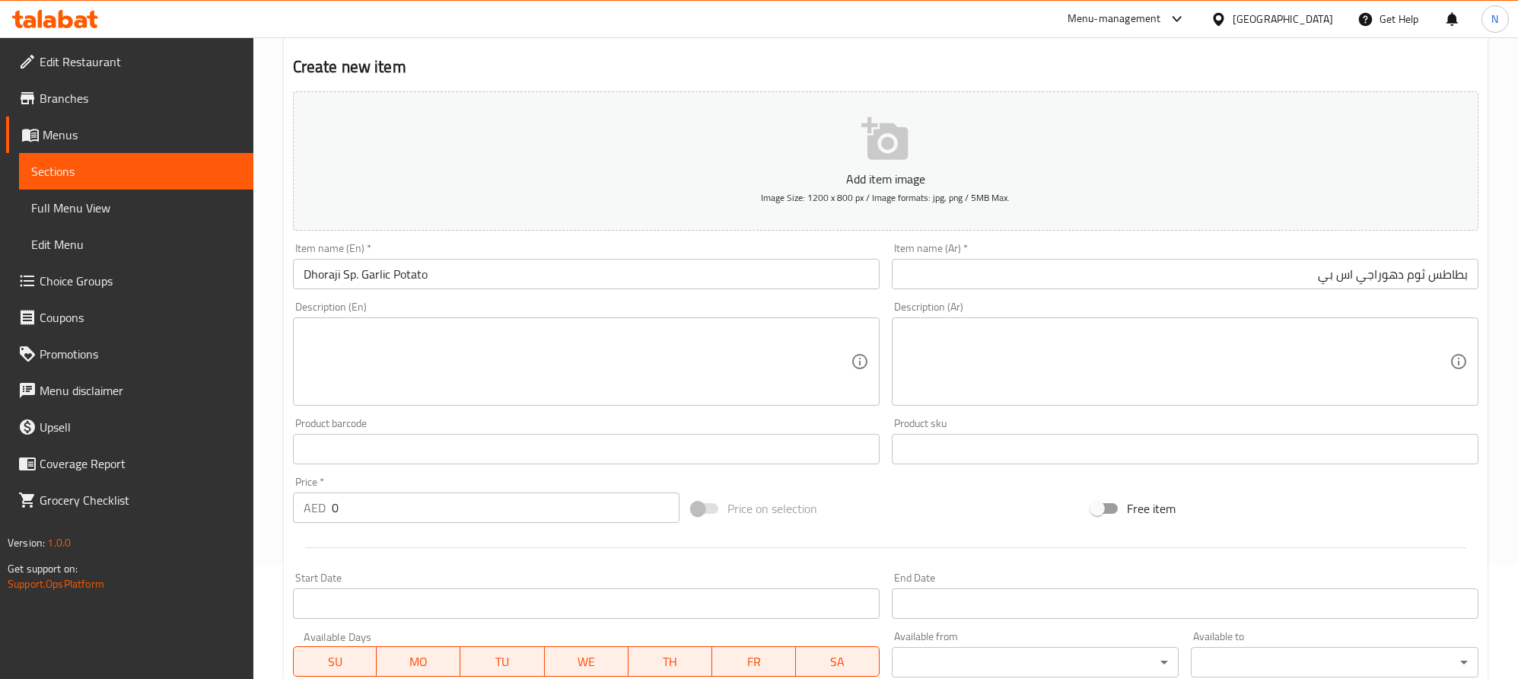
click at [599, 396] on textarea at bounding box center [577, 362] width 547 height 72
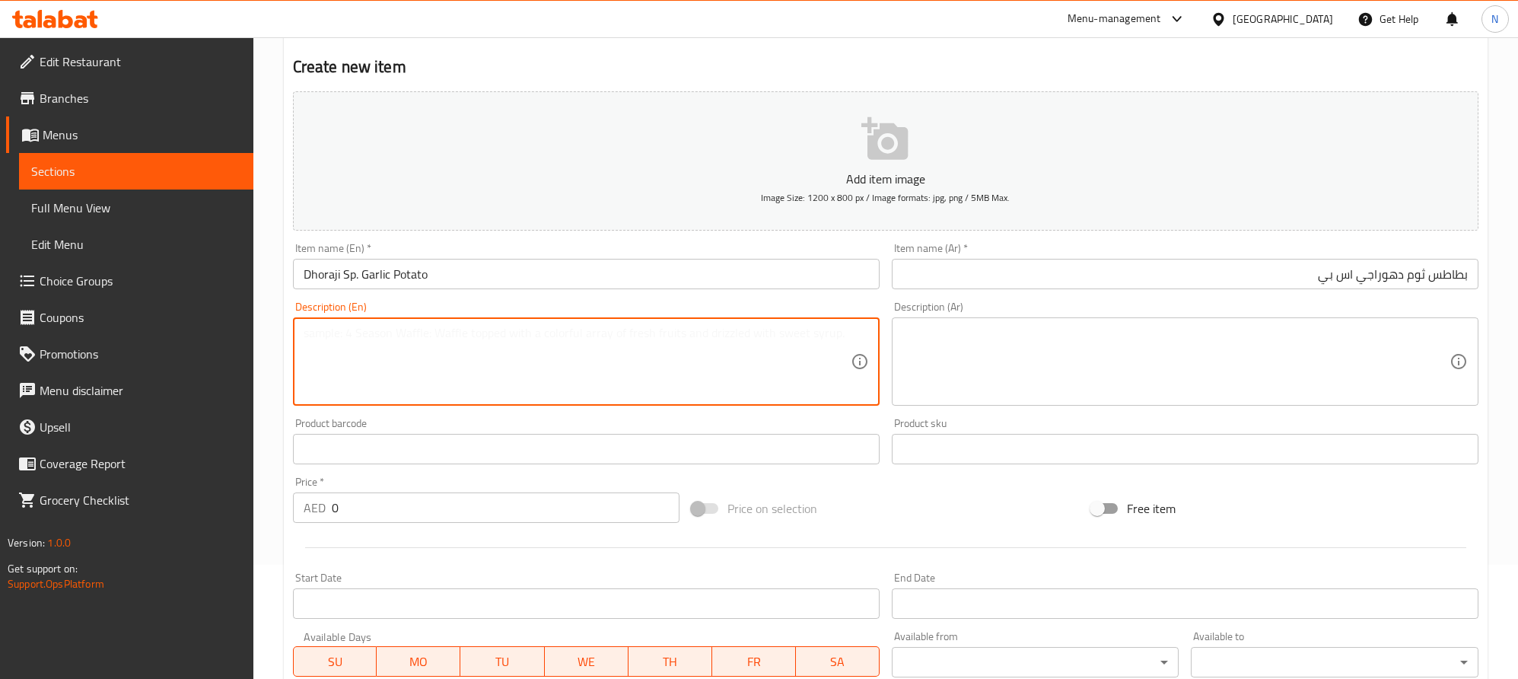
paste textarea "Tender potatoes cooked in bold garlic masala, tempered with spices for a tangy,…"
click at [616, 357] on textarea "Tender potatoes cooked in bold garlic masala, tempered with spices for a tangy,…" at bounding box center [577, 362] width 547 height 72
type textarea "Tender potatoes cooked in bold garlic masala, tempered with spices for a tangy,…"
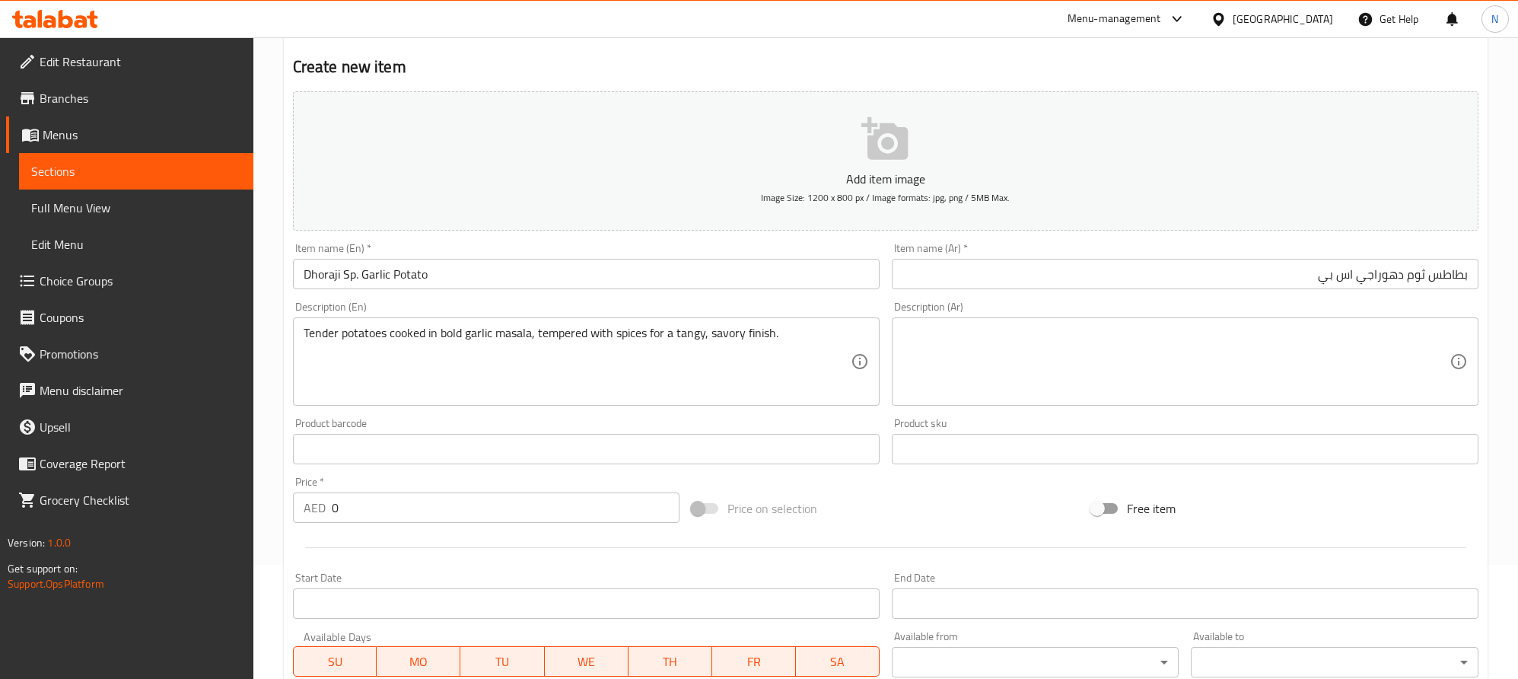
drag, startPoint x: 948, startPoint y: 374, endPoint x: 962, endPoint y: 374, distance: 13.7
click at [950, 374] on textarea at bounding box center [1176, 362] width 547 height 72
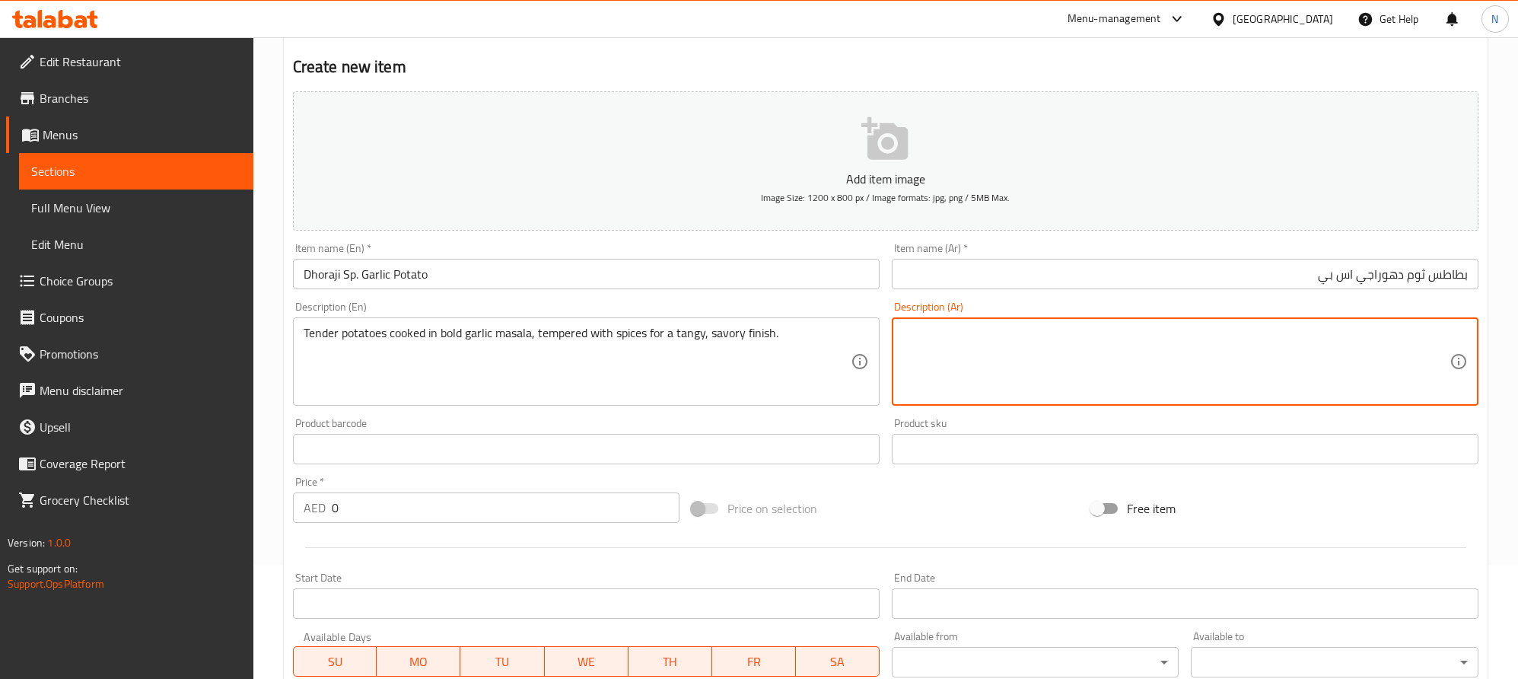
paste textarea "بطاطس طرية مطبوخة في ماسالا ثوم جريئة، متممة مع لمسة من التوابل لدفعة تانجي، لذ…"
type textarea "بطاطس طرية مطبوخة في ماسالا ثوم جريئة، متممة مع لمسة من التوابل لدفعة تانجي، لذ…"
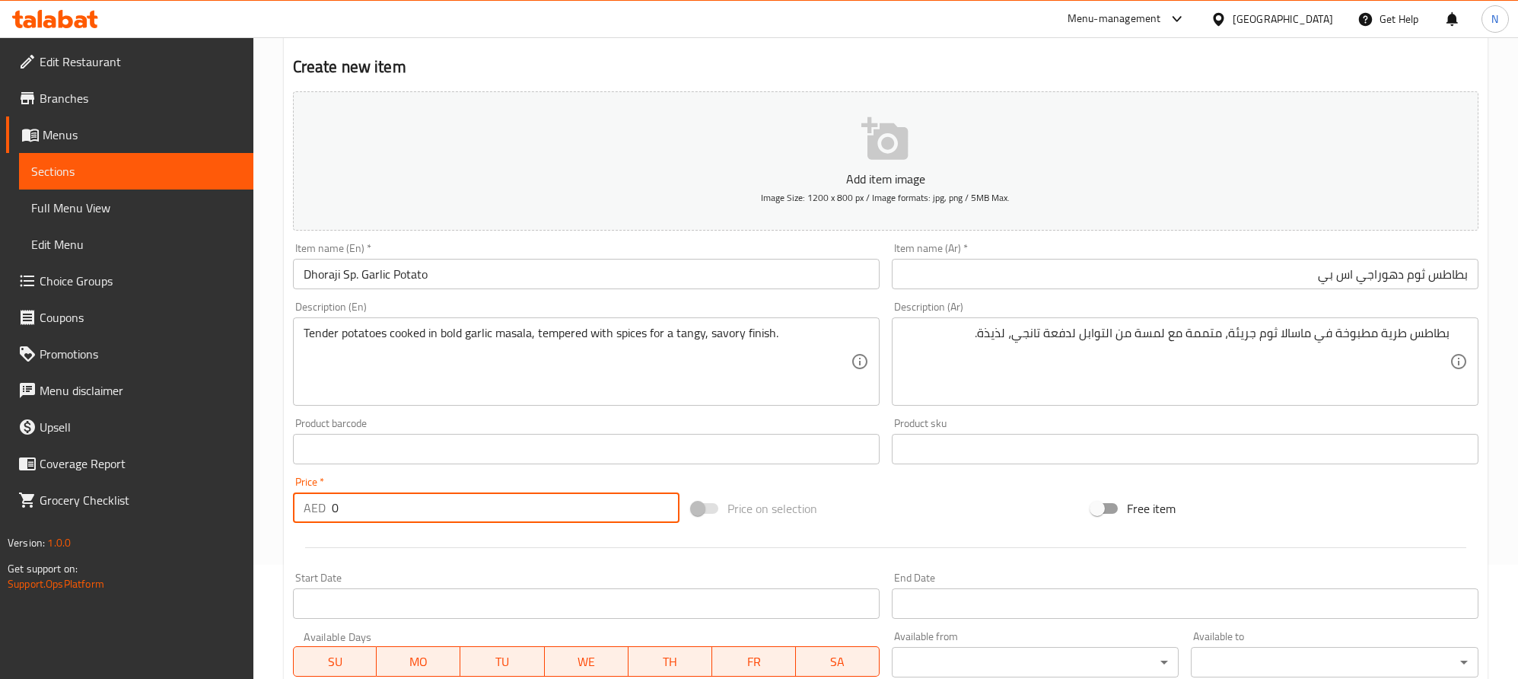
drag, startPoint x: 370, startPoint y: 512, endPoint x: 384, endPoint y: 512, distance: 14.5
click at [281, 498] on div "Home / Restaurants management / Menus / Sections / item / create Kathiyawadi Ma…" at bounding box center [885, 442] width 1265 height 1038
paste input "29.0"
type input "29.00"
click at [457, 272] on input "Dhoraji Sp. Garlic Potato" at bounding box center [586, 274] width 587 height 30
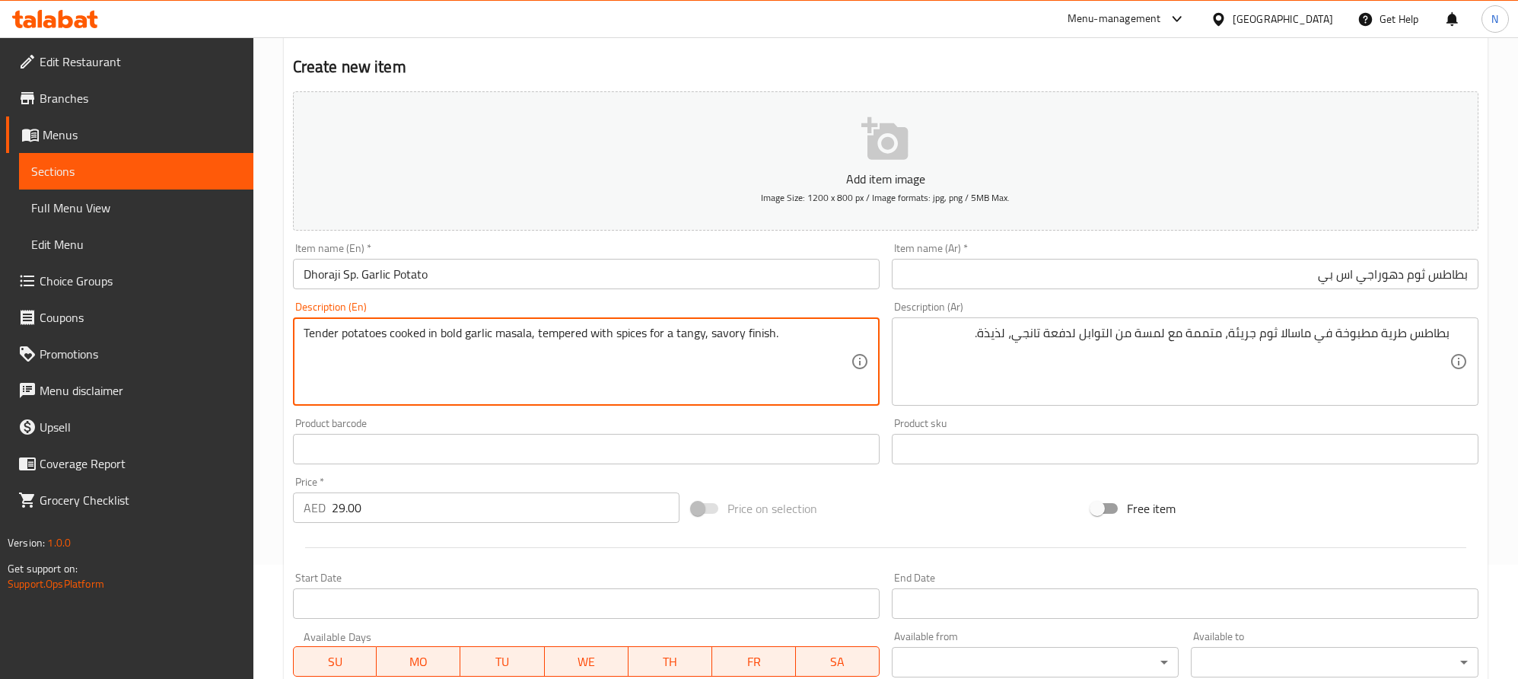
click at [361, 338] on textarea "Tender potatoes cooked in bold garlic masala, tempered with spices for a tangy,…" at bounding box center [577, 362] width 547 height 72
click at [505, 338] on textarea "Tender potatoes cooked in bold garlic masala, tempered with spices for a tangy,…" at bounding box center [577, 362] width 547 height 72
click at [473, 338] on textarea "Tender potatoes cooked in bold garlic masala, tempered with spices for a tangy,…" at bounding box center [577, 362] width 547 height 72
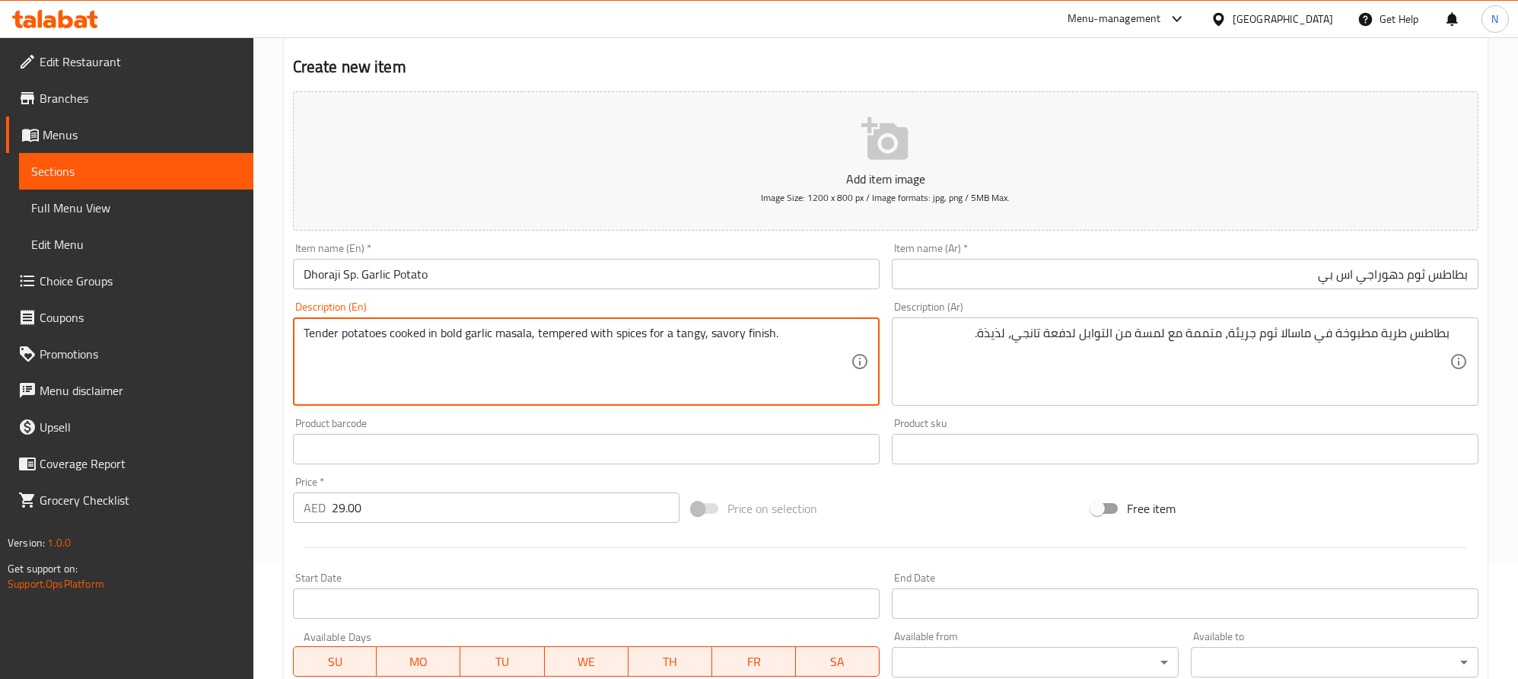
click at [452, 340] on textarea "Tender potatoes cooked in bold garlic masala, tempered with spices for a tangy,…" at bounding box center [577, 362] width 547 height 72
click at [557, 339] on textarea "Tender potatoes cooked in bold garlic masala, tempered with spices for a tangy,…" at bounding box center [577, 362] width 547 height 72
click at [614, 334] on textarea "Tender potatoes cooked in bold garlic masala, tempered with spices for a tangy,…" at bounding box center [577, 362] width 547 height 72
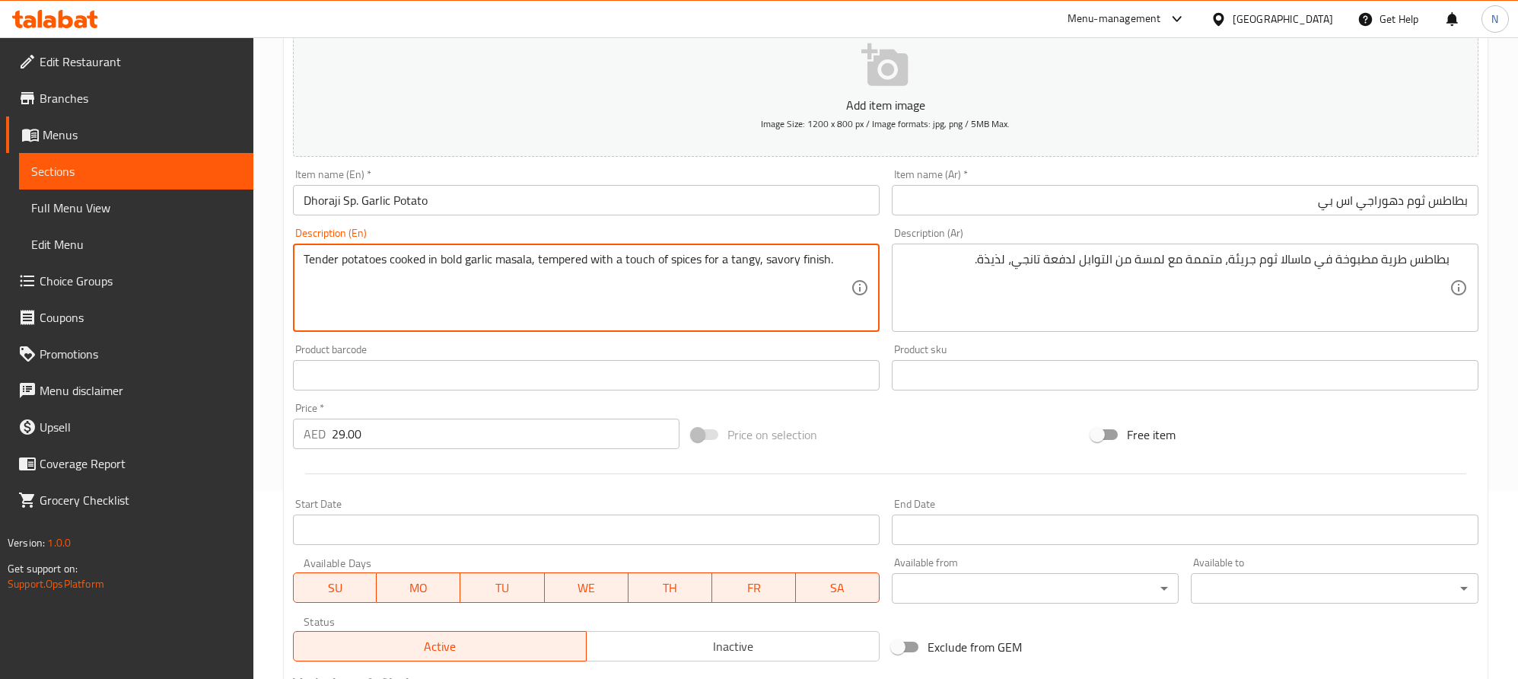
scroll to position [395, 0]
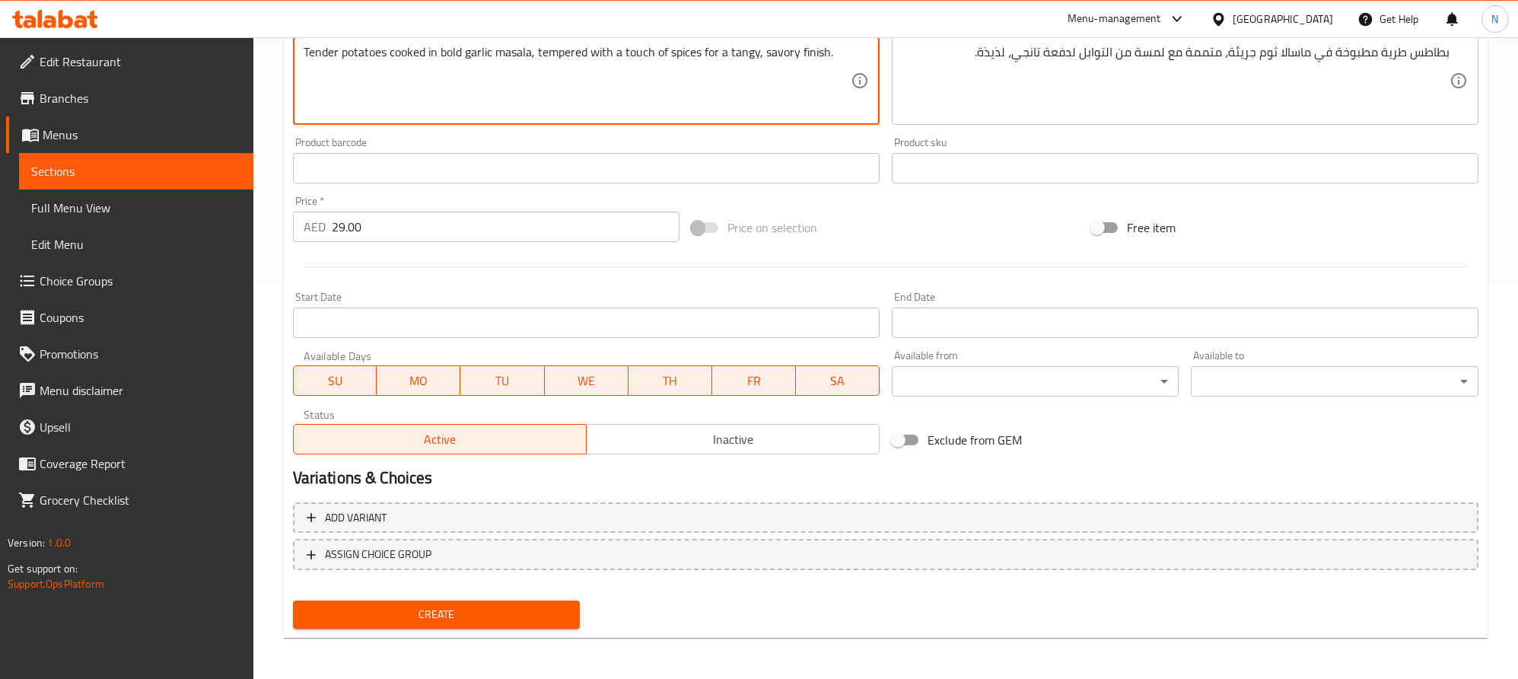
type textarea "Tender potatoes cooked in bold garlic masala, tempered with a touch of spices f…"
click at [462, 614] on span "Create" at bounding box center [436, 614] width 263 height 19
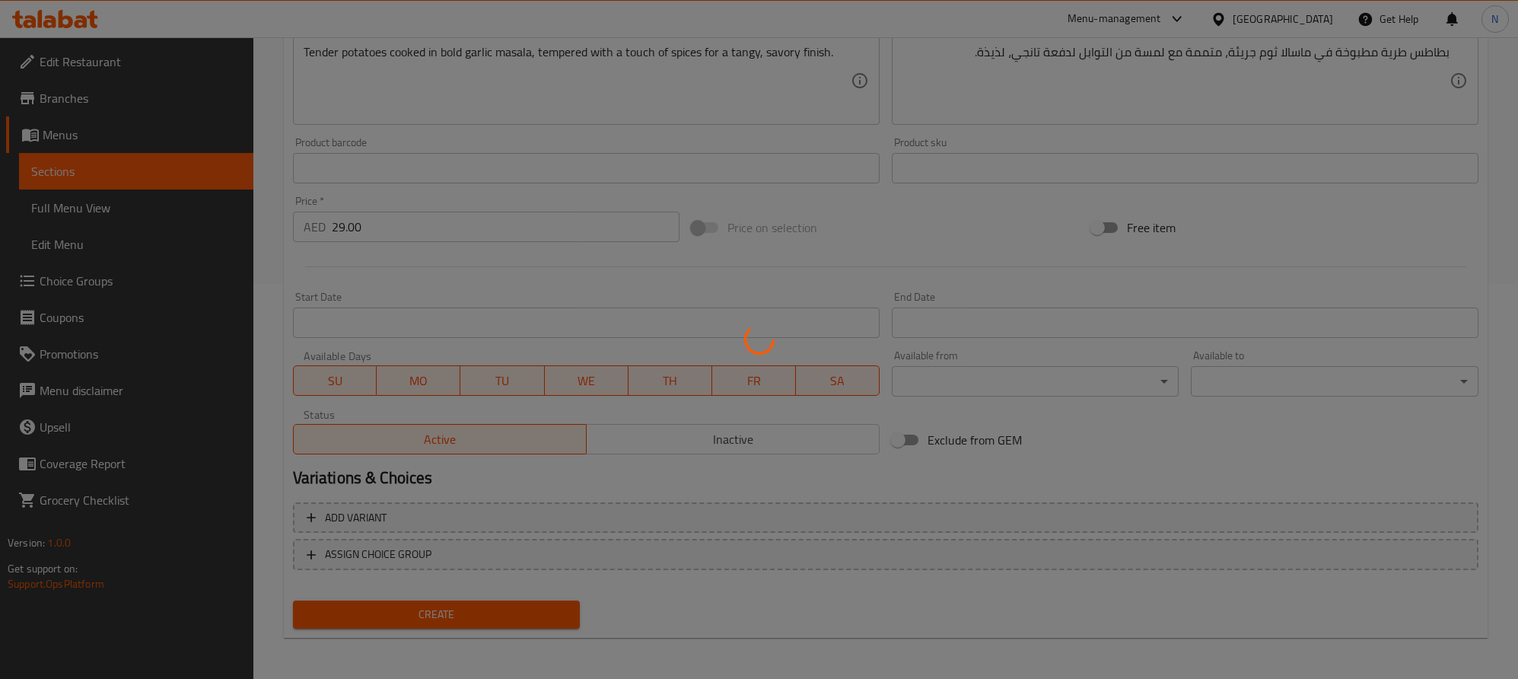
type input "0"
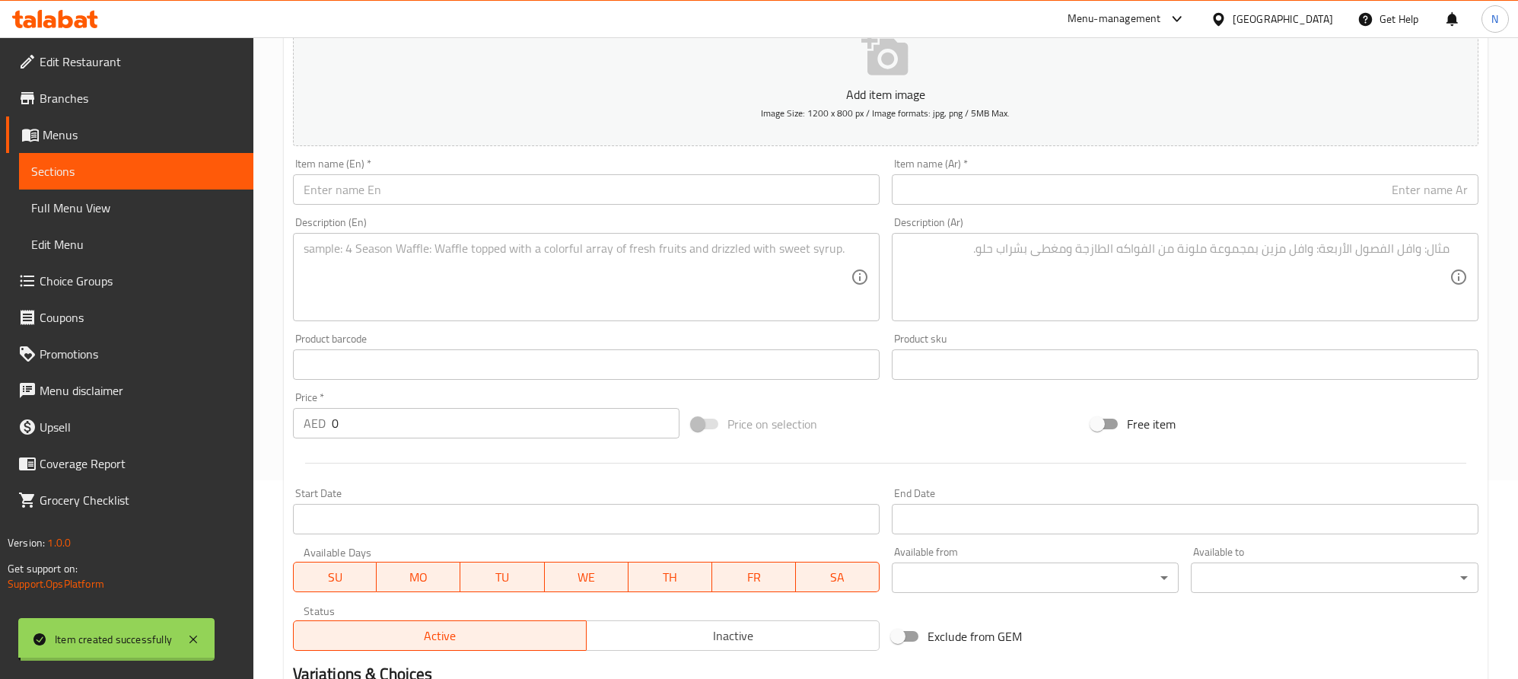
scroll to position [53, 0]
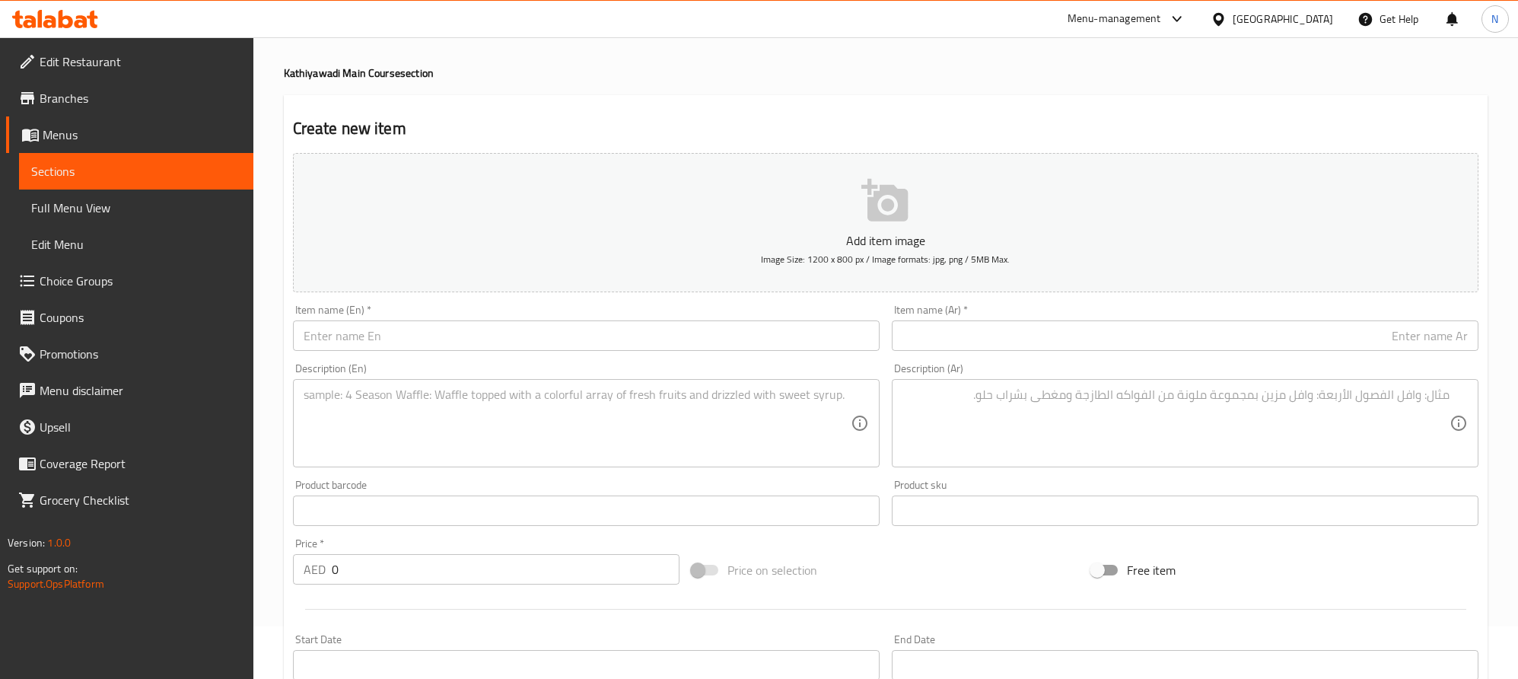
click at [339, 334] on input "text" at bounding box center [586, 335] width 587 height 30
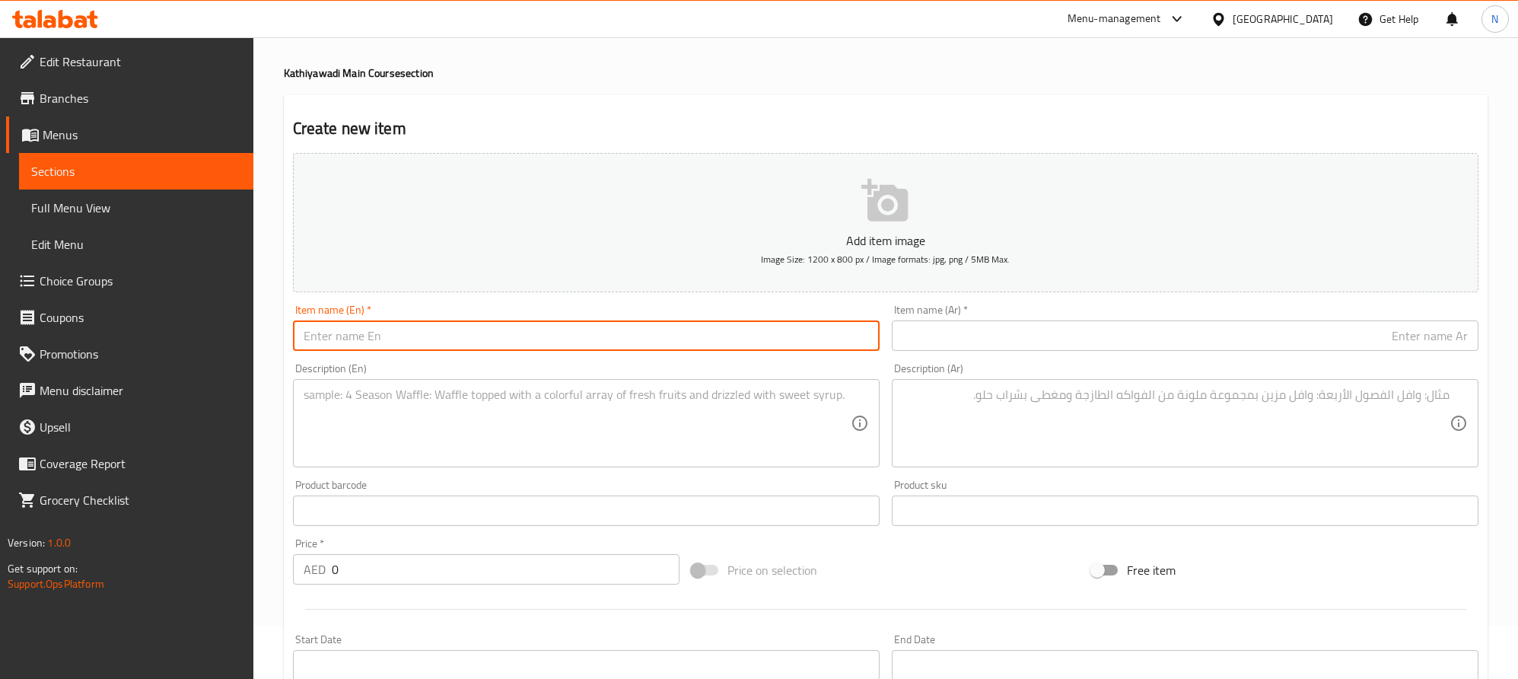
paste input "Stuffed Brinjal"
type input "Stuffed Brinjal"
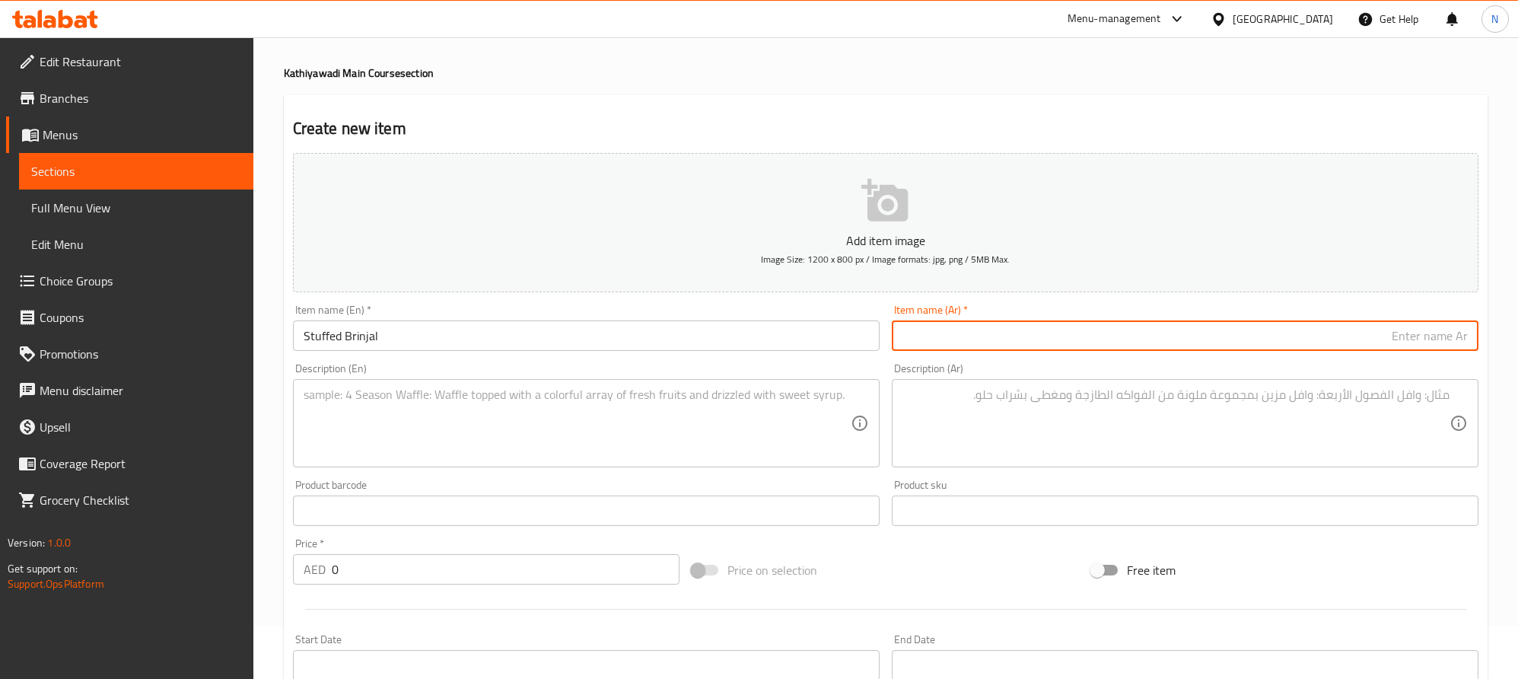
click at [1314, 343] on input "text" at bounding box center [1185, 335] width 587 height 30
paste input "برينجال محشي"
click at [1395, 341] on input "برينجال محشي" at bounding box center [1185, 335] width 587 height 30
type input "برينجال محشي"
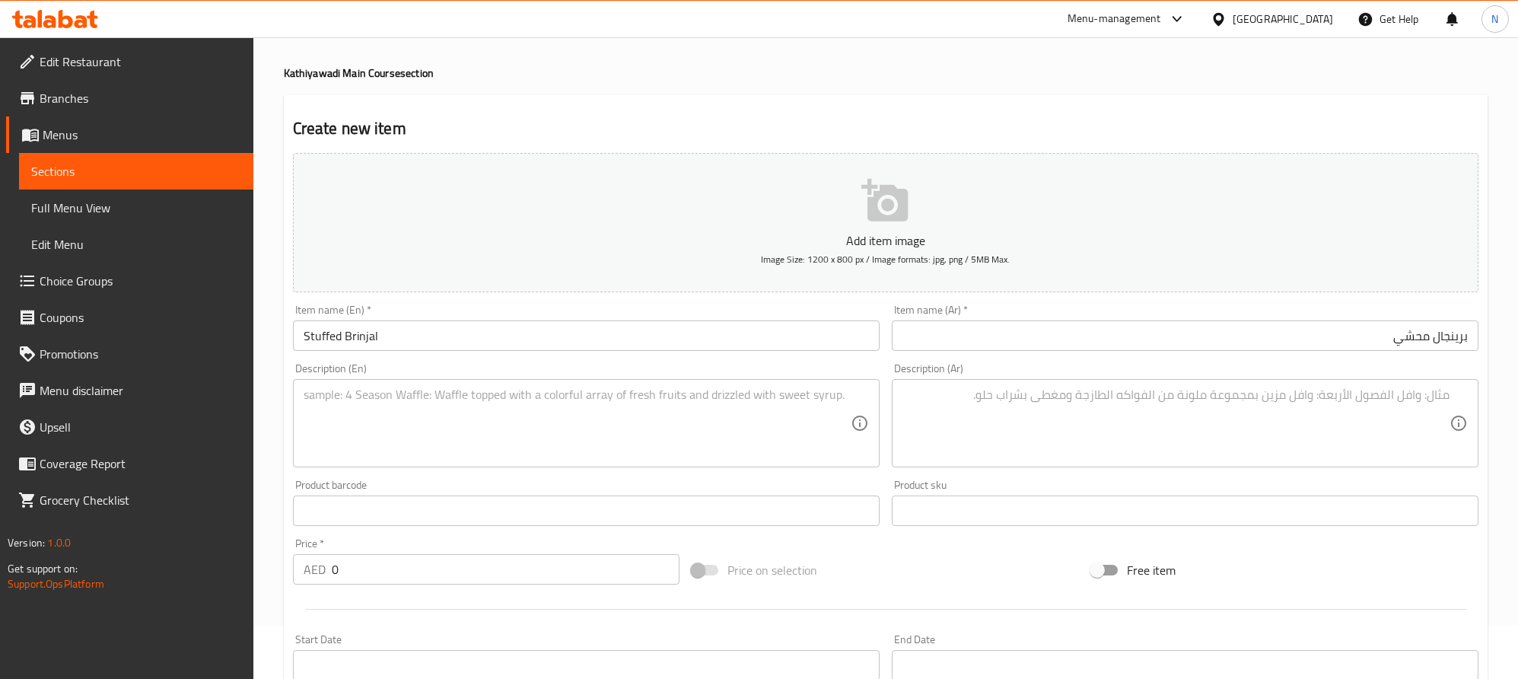
click at [468, 395] on textarea at bounding box center [577, 423] width 547 height 72
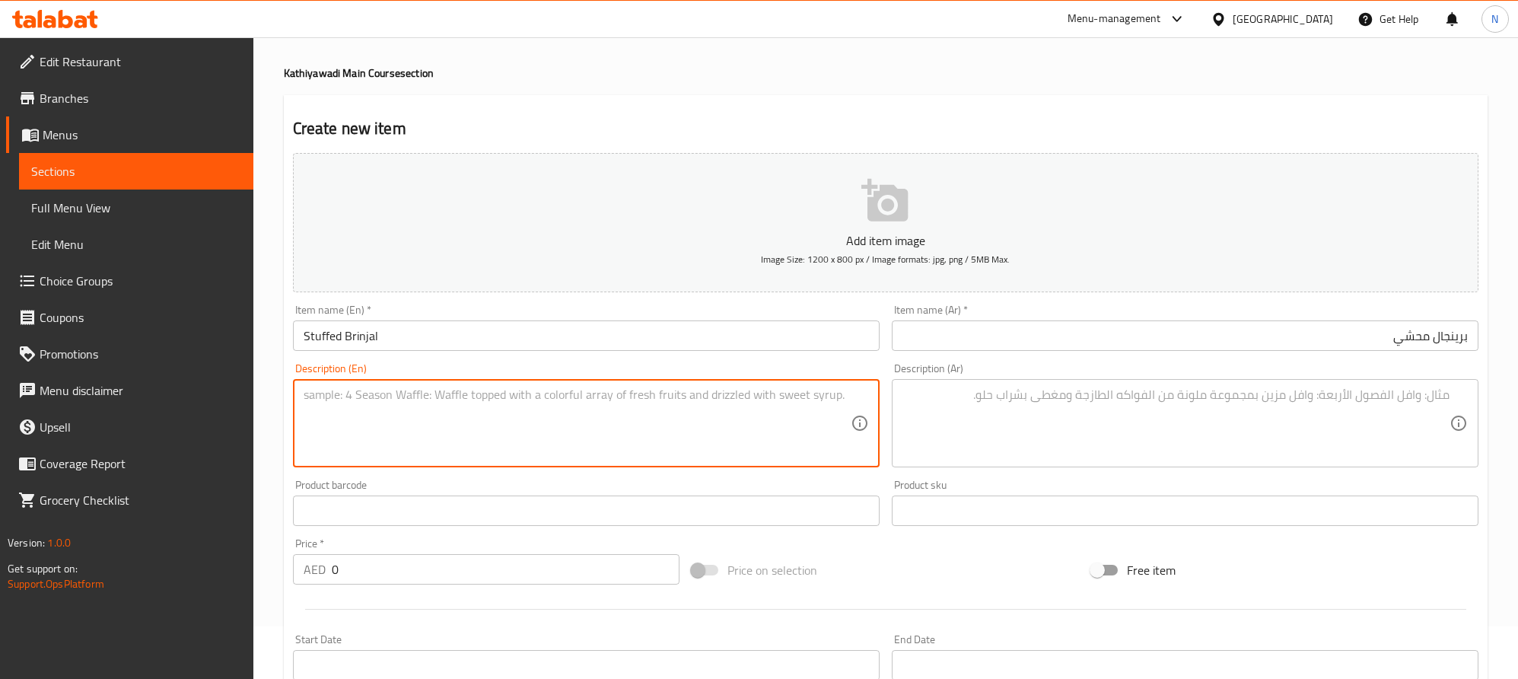
paste textarea "Baby brinjals filled with spiced peanut-coconut mixture, simmered in a luscious…"
type textarea "Baby brinjals filled with spiced peanut-coconut mixture, simmered in a luscious…"
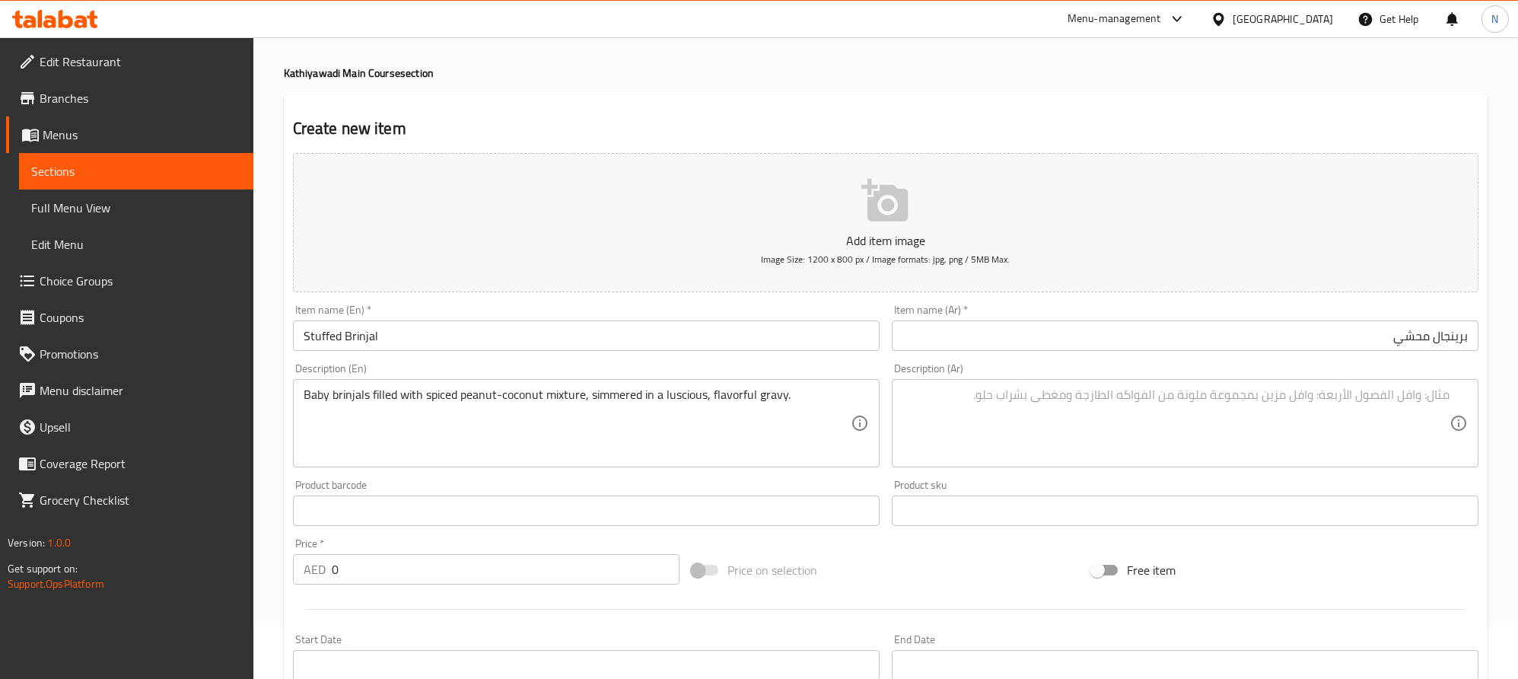
click at [1404, 445] on textarea at bounding box center [1176, 423] width 547 height 72
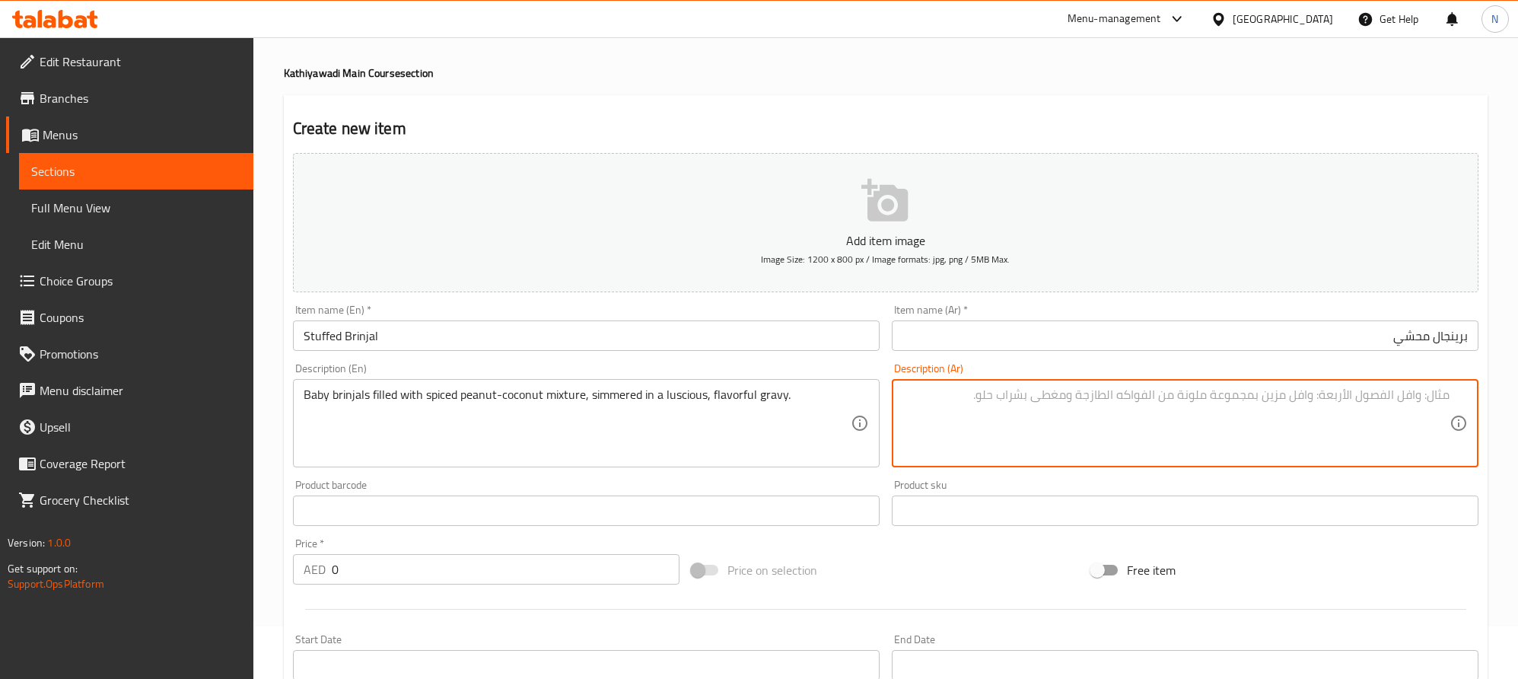
paste textarea "برينجال صغير محشو بالفول السوداني المتبل وحشوة جوز الهند، مطبوخ في جريفي غني ول…"
type textarea "برينجال صغير محشو بالفول السوداني المتبل وحشوة جوز الهند، مطبوخ في جريفي غني ول…"
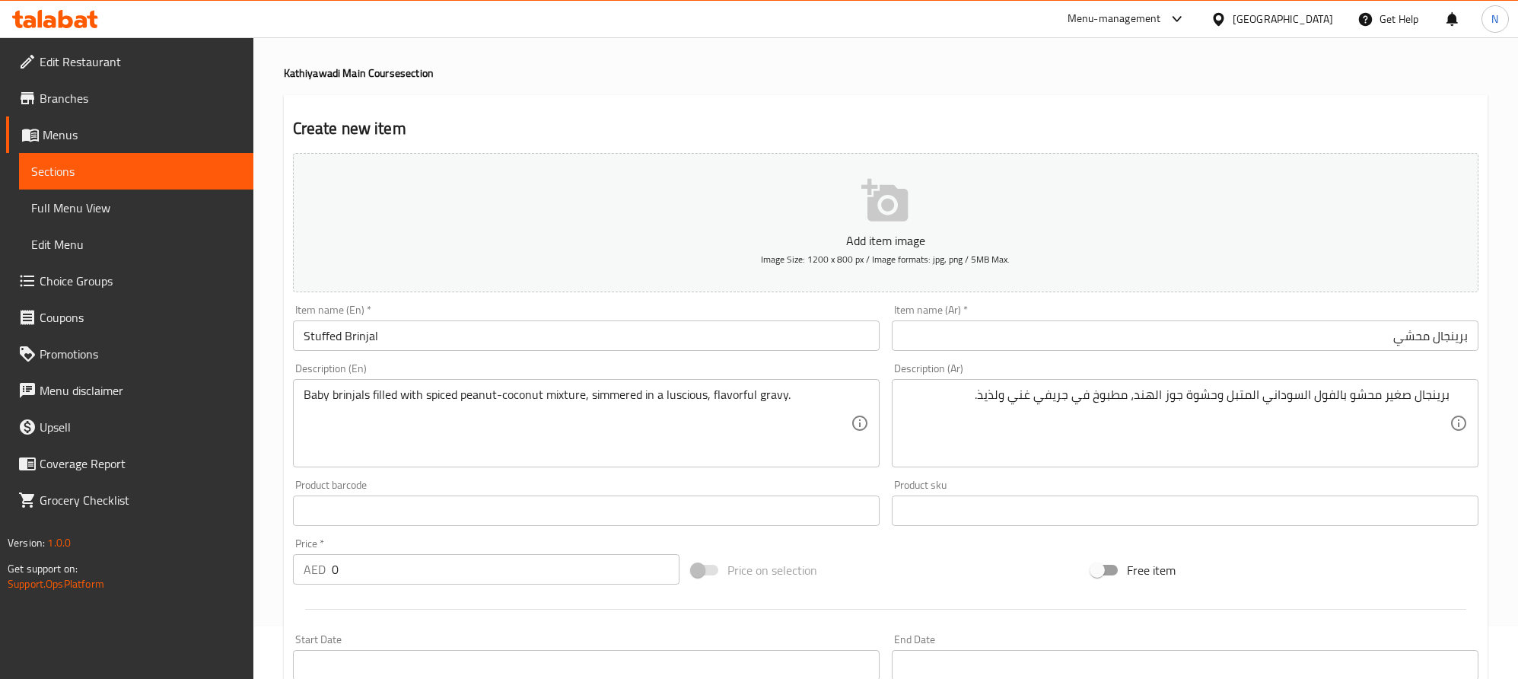
drag, startPoint x: 355, startPoint y: 578, endPoint x: 324, endPoint y: 583, distance: 30.8
click at [325, 583] on div "AED 0 Price *" at bounding box center [486, 569] width 387 height 30
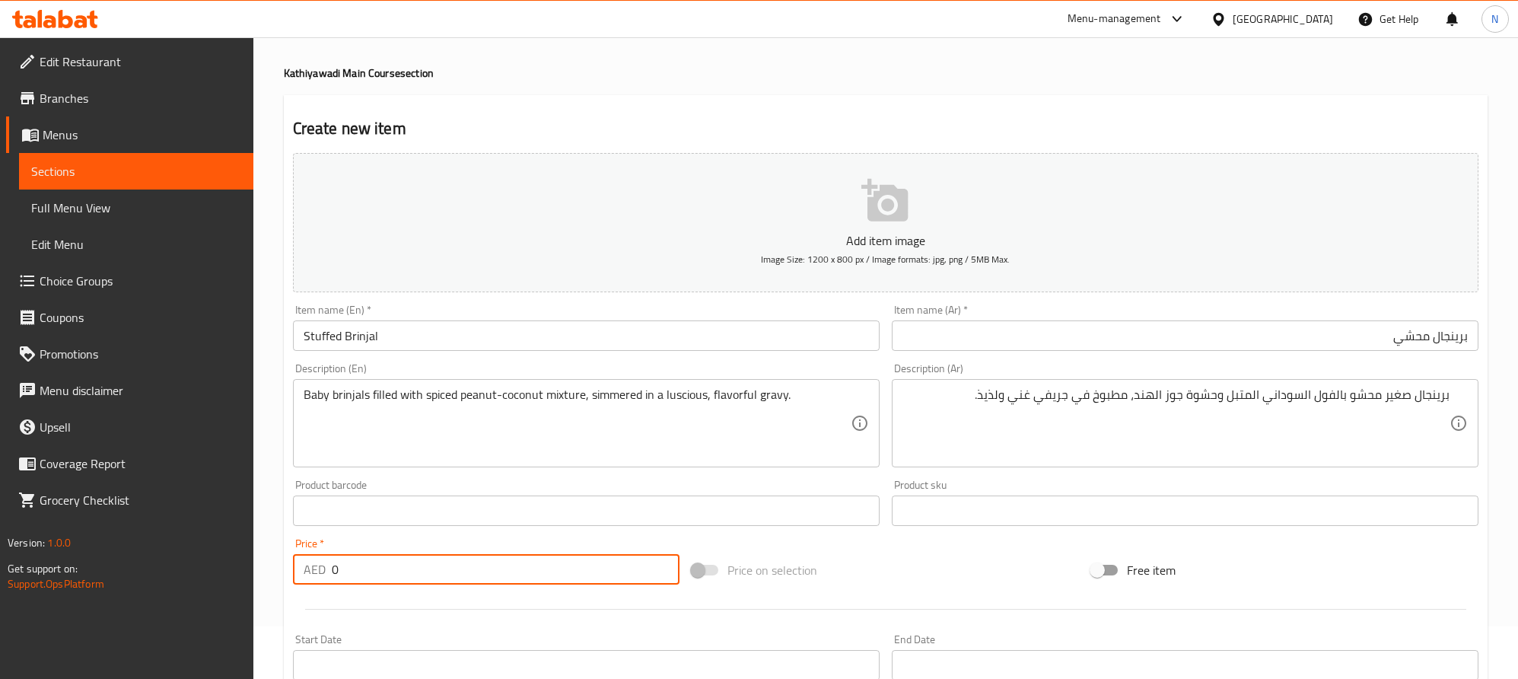
paste input "29.0"
type input "29.00"
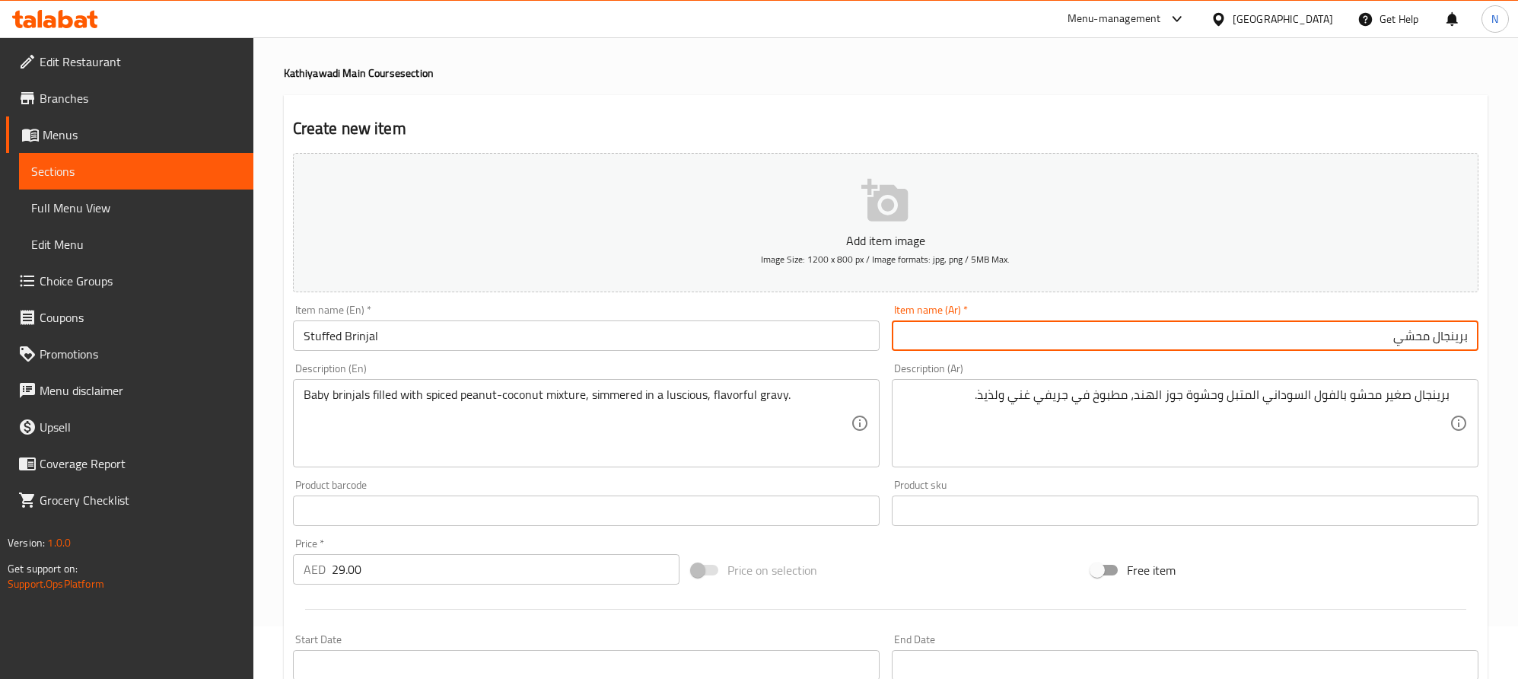
click at [1406, 343] on input "برينجال محشي" at bounding box center [1185, 335] width 587 height 30
click at [301, 339] on input "Stuffed Brinjal" at bounding box center [586, 335] width 587 height 30
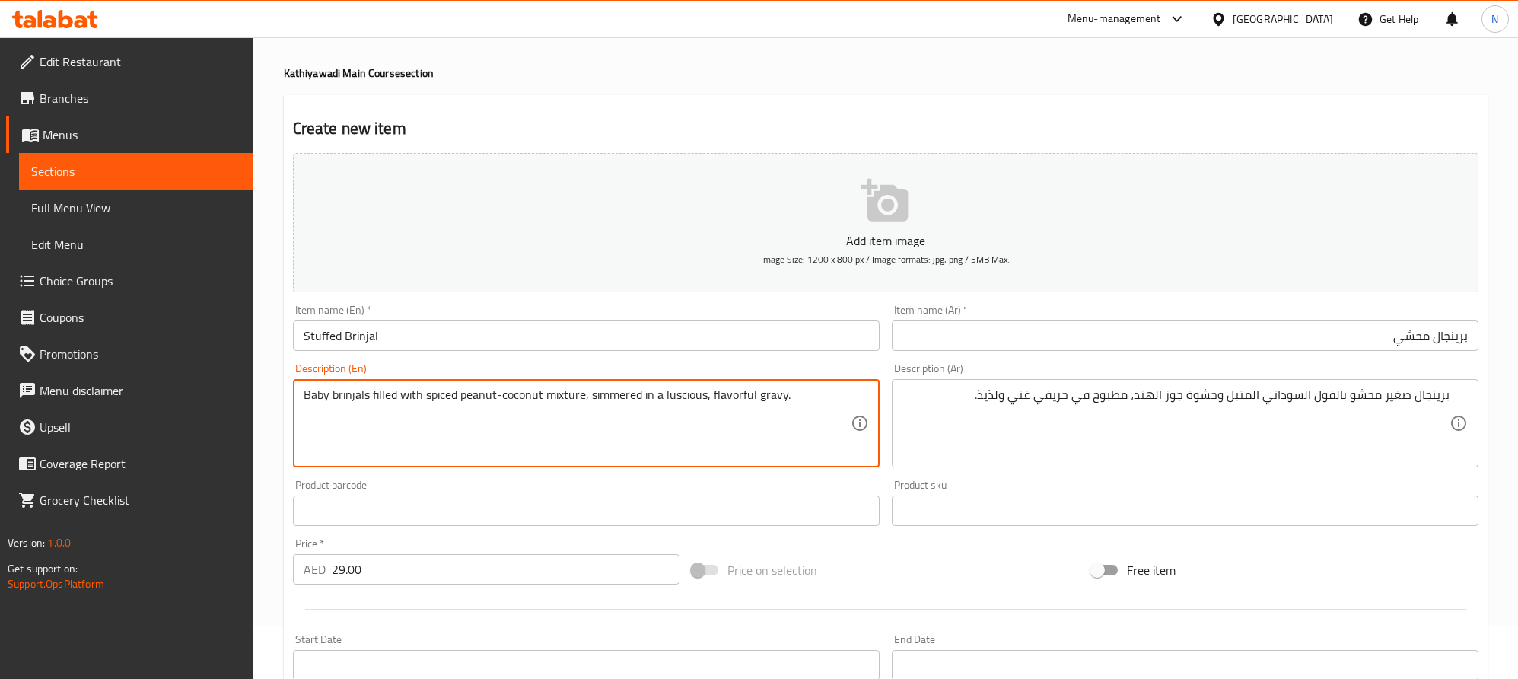
click at [566, 400] on textarea "Baby brinjals filled with spiced peanut-coconut mixture, simmered in a luscious…" at bounding box center [577, 423] width 547 height 72
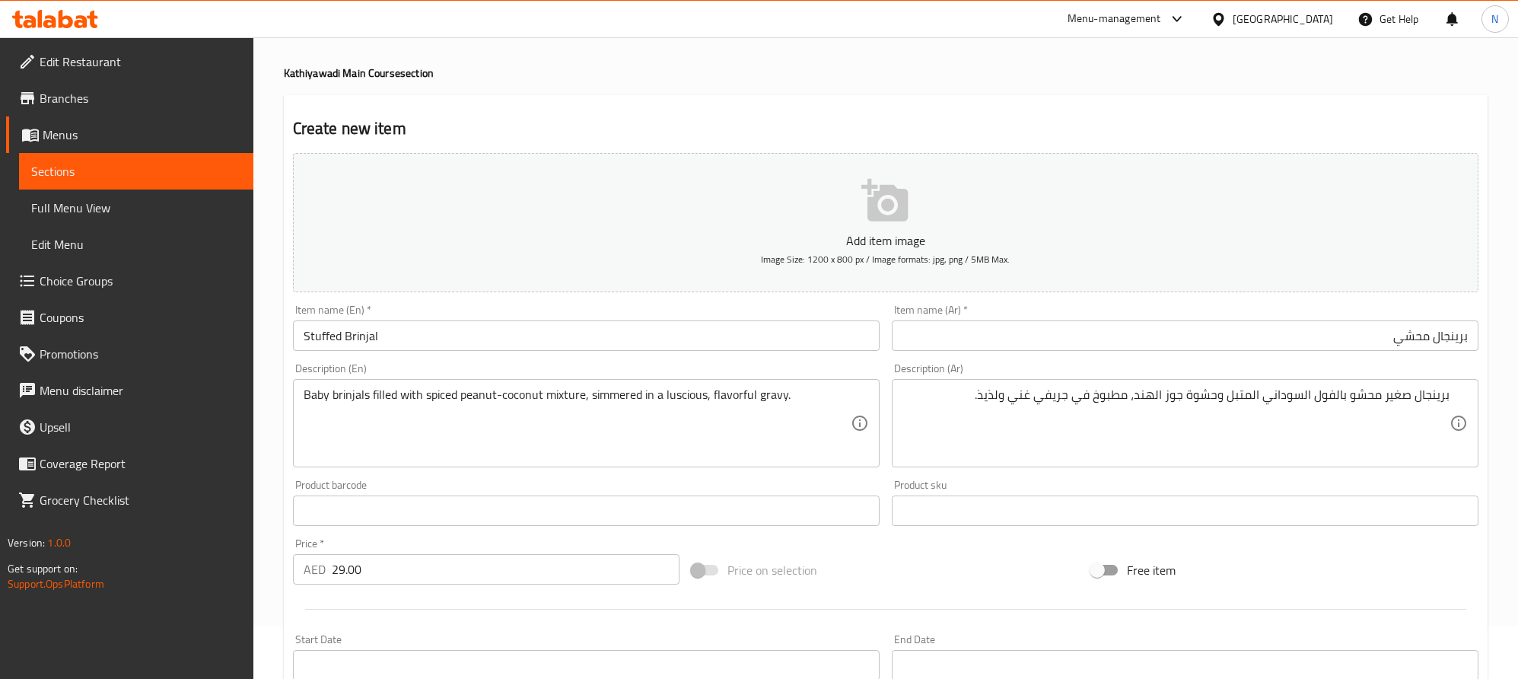
click at [795, 422] on textarea "Baby brinjals filled with spiced peanut-coconut mixture, simmered in a luscious…" at bounding box center [577, 423] width 547 height 72
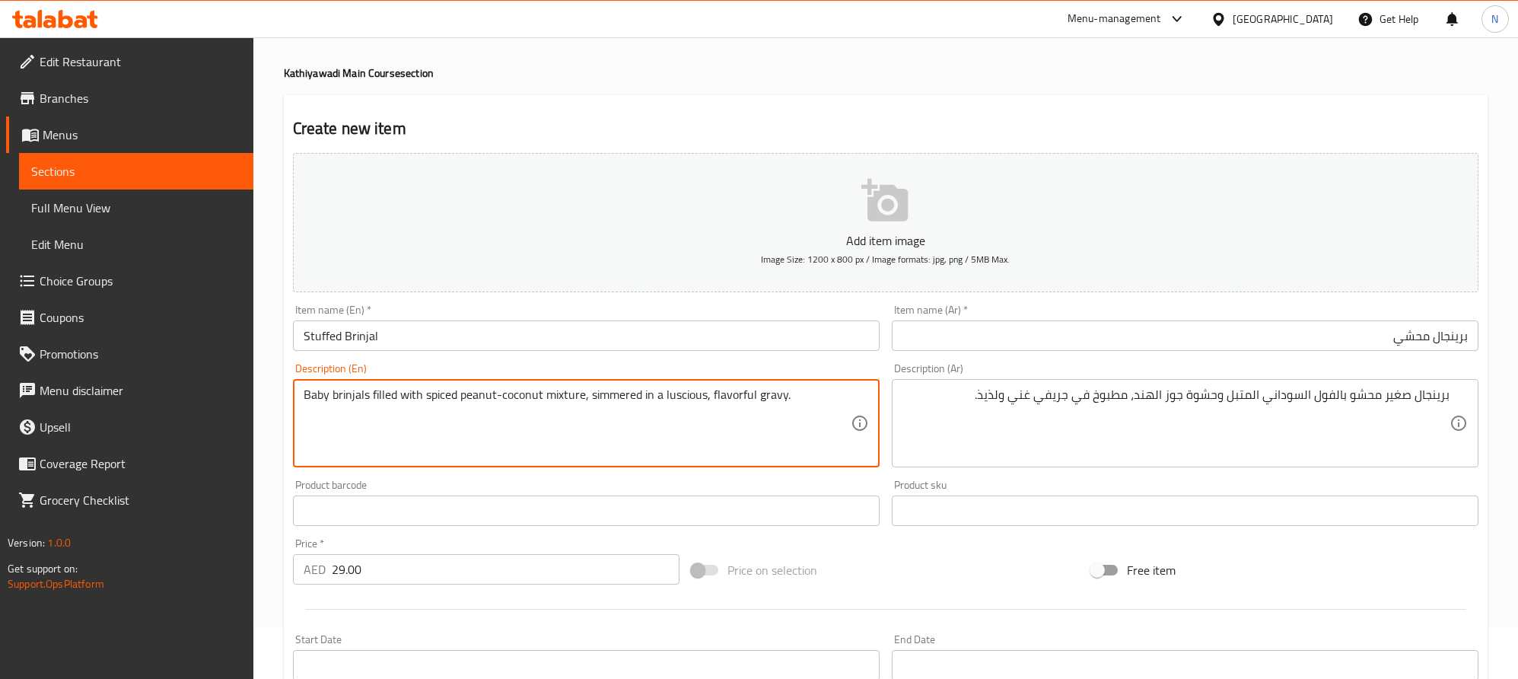
click at [795, 422] on textarea "Baby brinjals filled with spiced peanut-coconut mixture, simmered in a luscious…" at bounding box center [577, 423] width 547 height 72
click at [795, 425] on textarea "Baby brinjals filled with spiced peanut-coconut mixture, simmered in a luscious…" at bounding box center [577, 423] width 547 height 72
click at [799, 423] on textarea "Baby brinjals filled with spiced peanut-coconut mixture, simmered in a luscious…" at bounding box center [577, 423] width 547 height 72
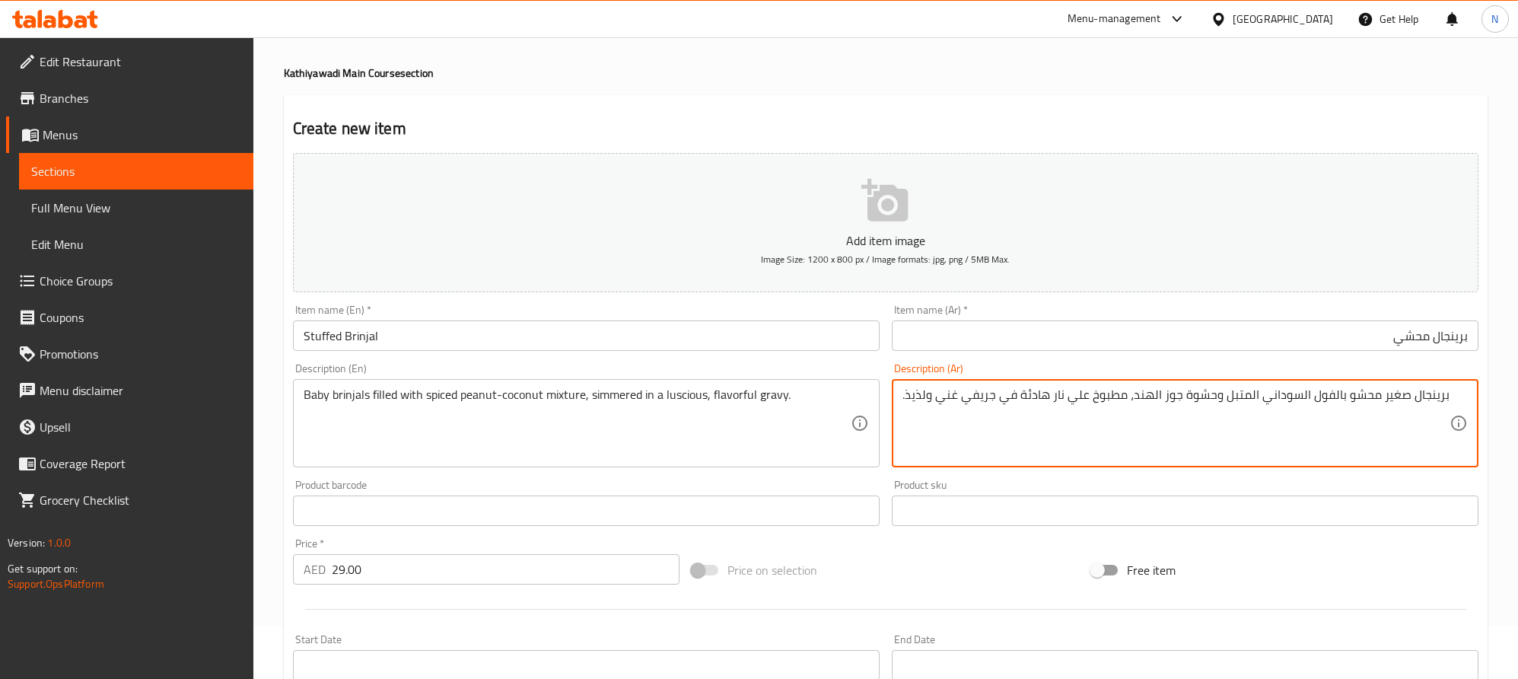
type textarea "برينجال صغير محشو بالفول السوداني المتبل وحشوة جوز الهند، مطبوخ علي نار هادئة ف…"
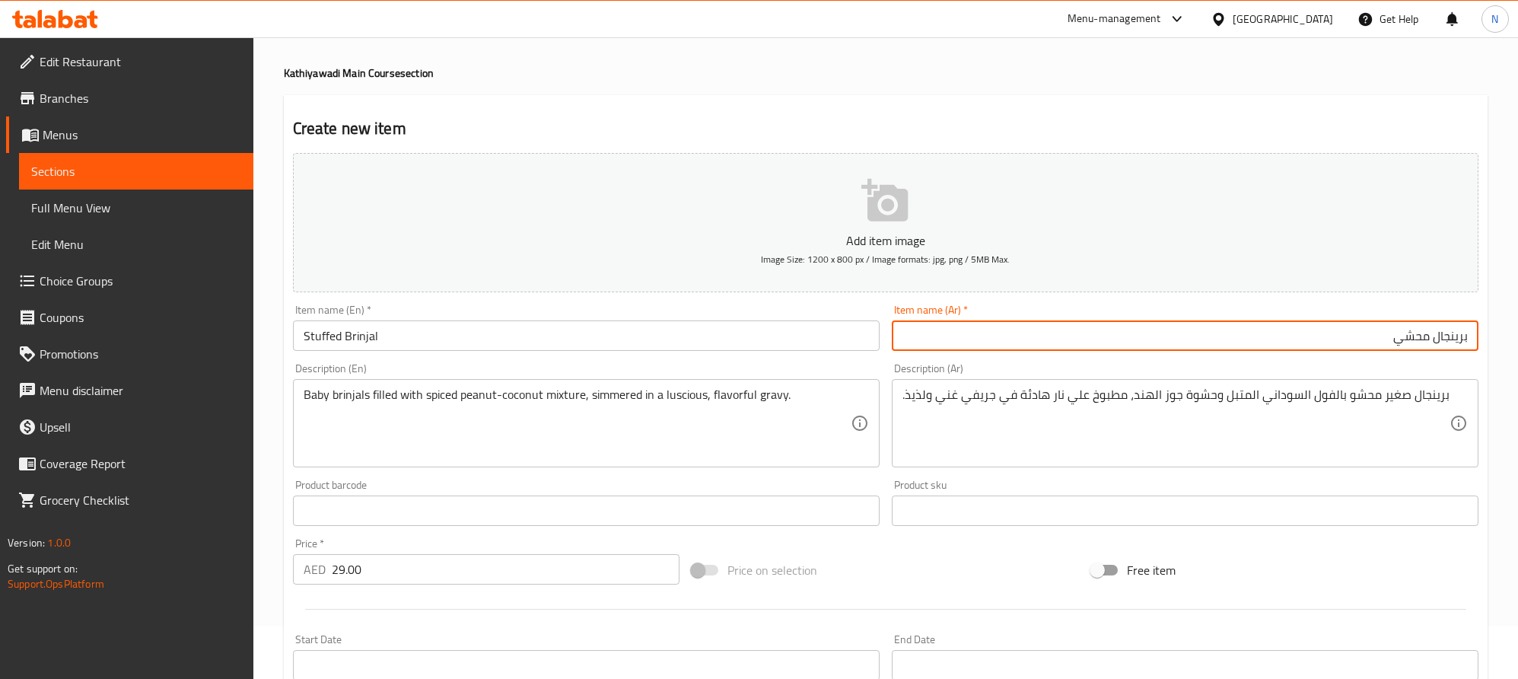
click at [1190, 336] on input "برينجال محشي" at bounding box center [1185, 335] width 587 height 30
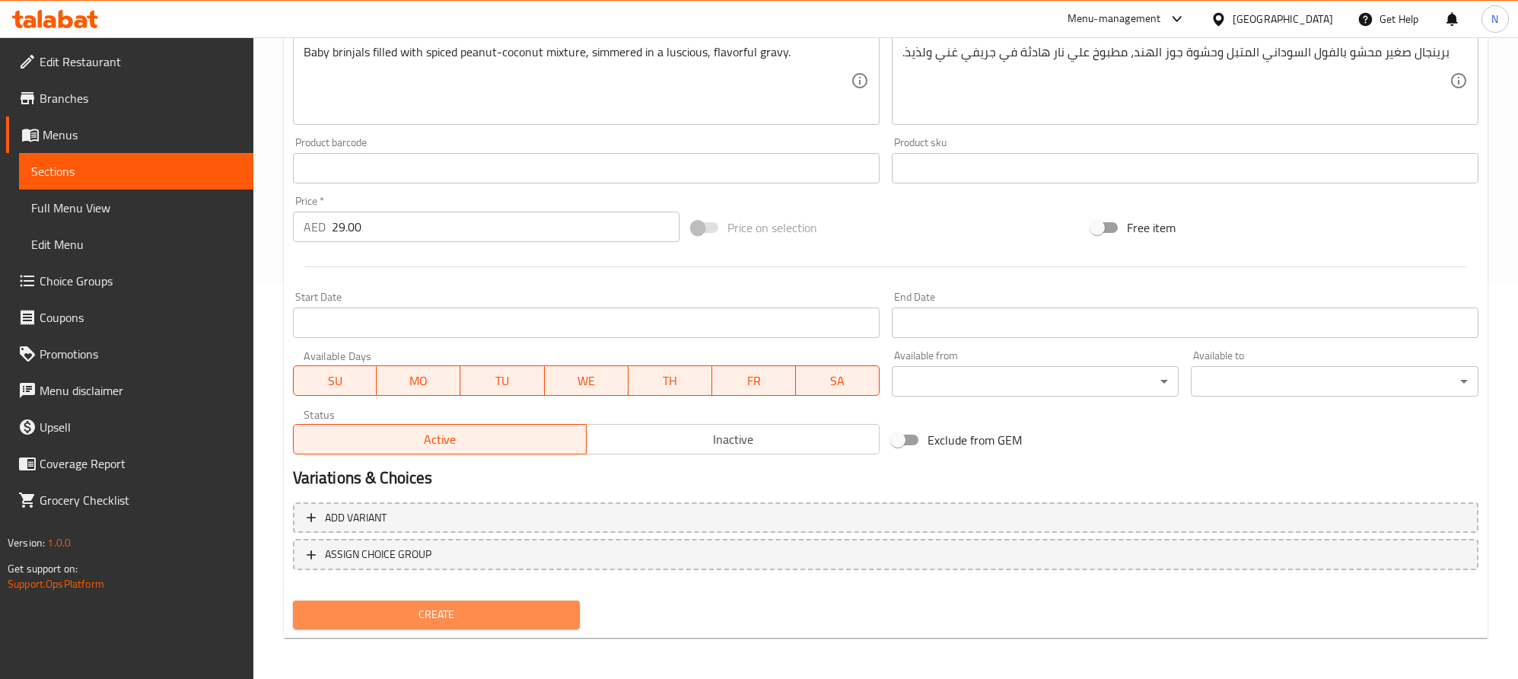
click at [479, 619] on span "Create" at bounding box center [436, 614] width 263 height 19
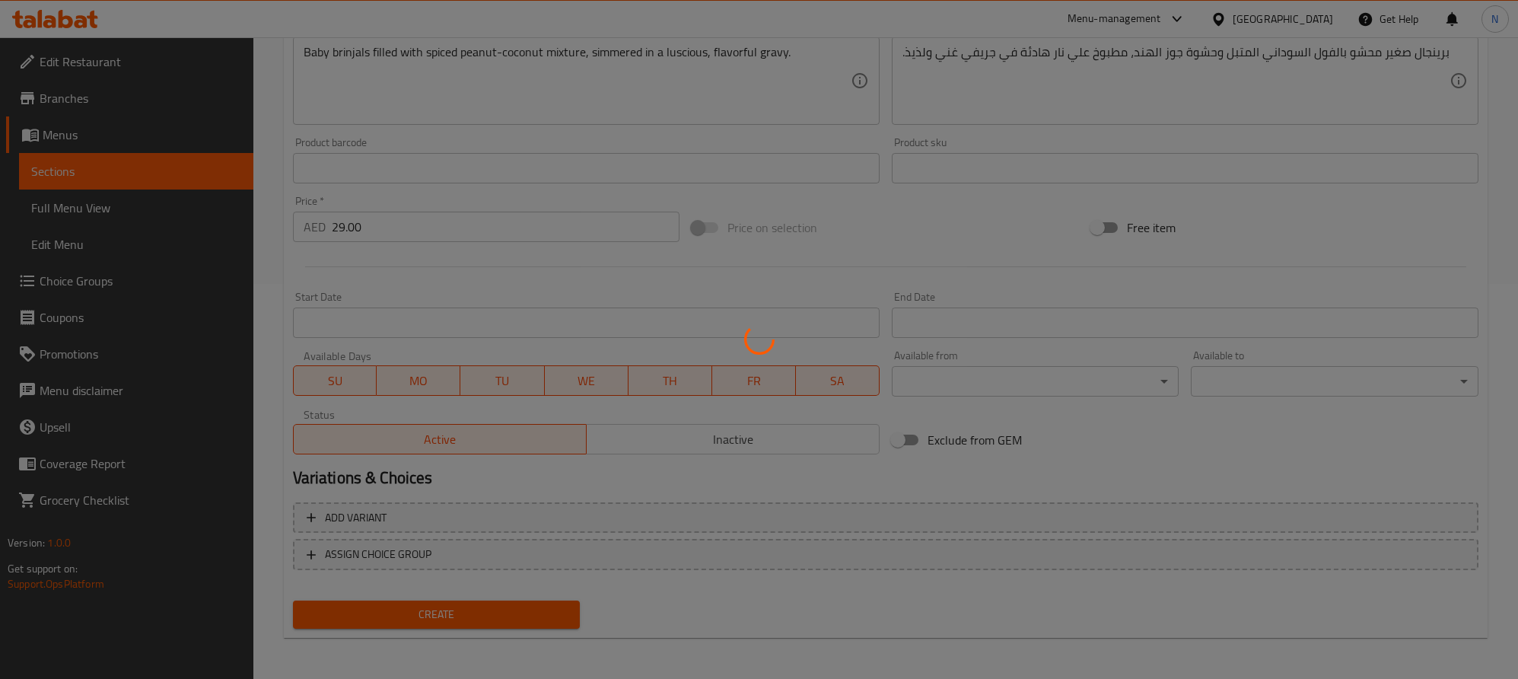
type input "0"
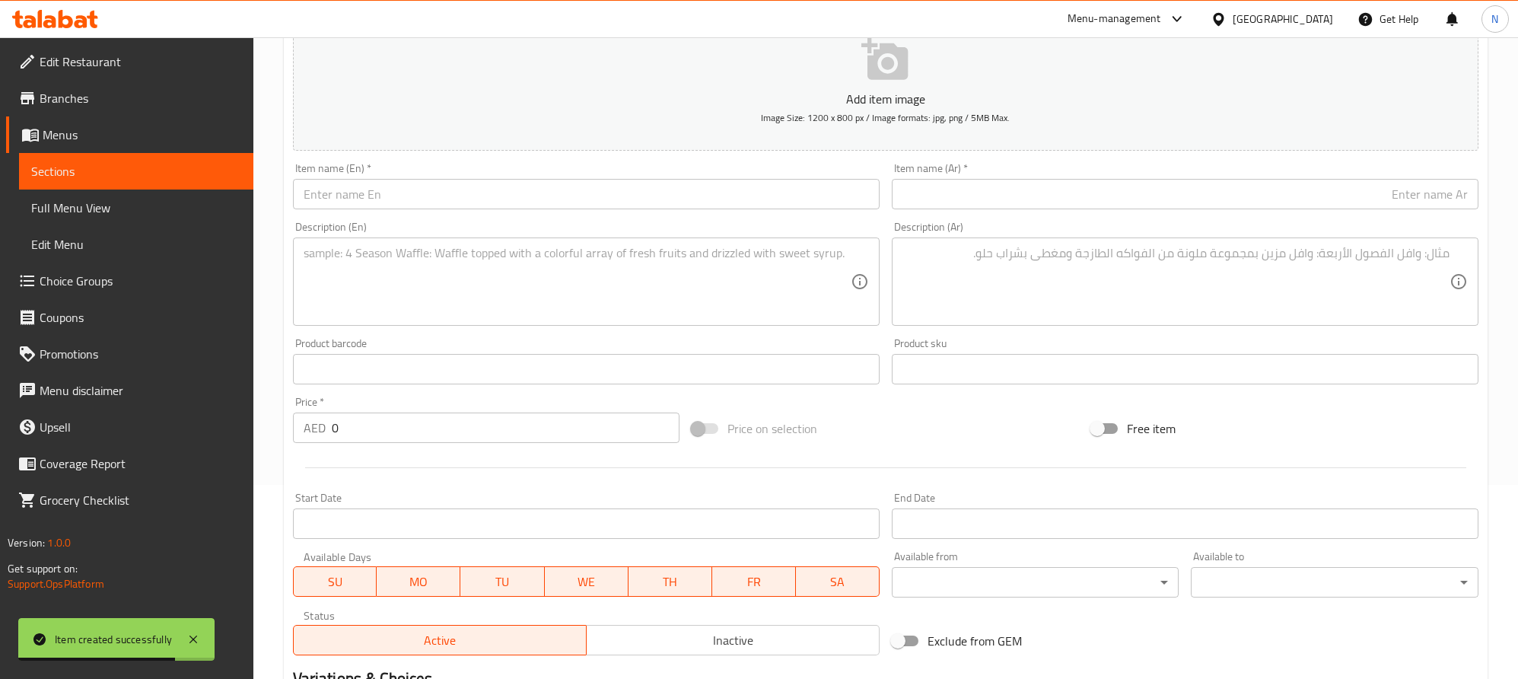
scroll to position [0, 0]
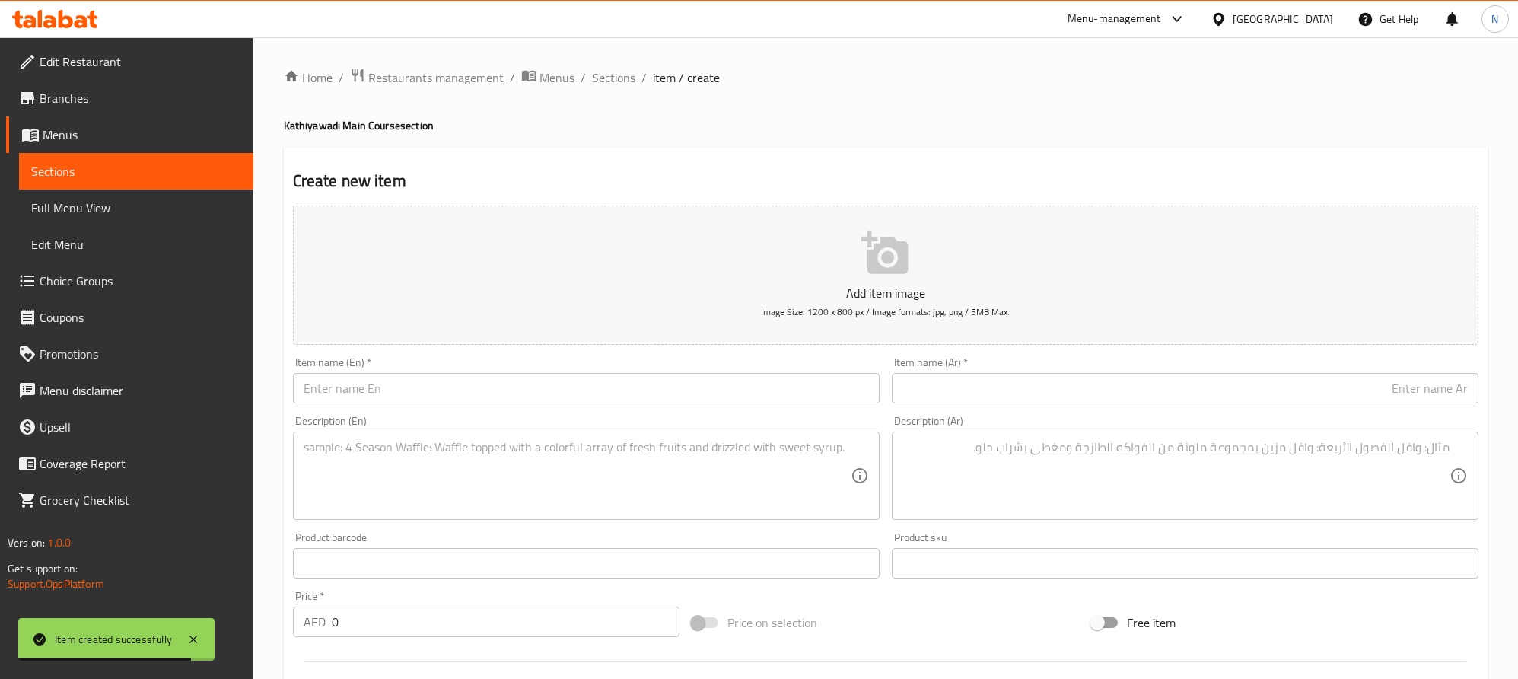
click at [439, 372] on div "Item name (En)   * Item name (En) *" at bounding box center [586, 380] width 587 height 46
click at [437, 390] on input "text" at bounding box center [586, 388] width 587 height 30
paste input "Sp. Cold Curd Tikhari"
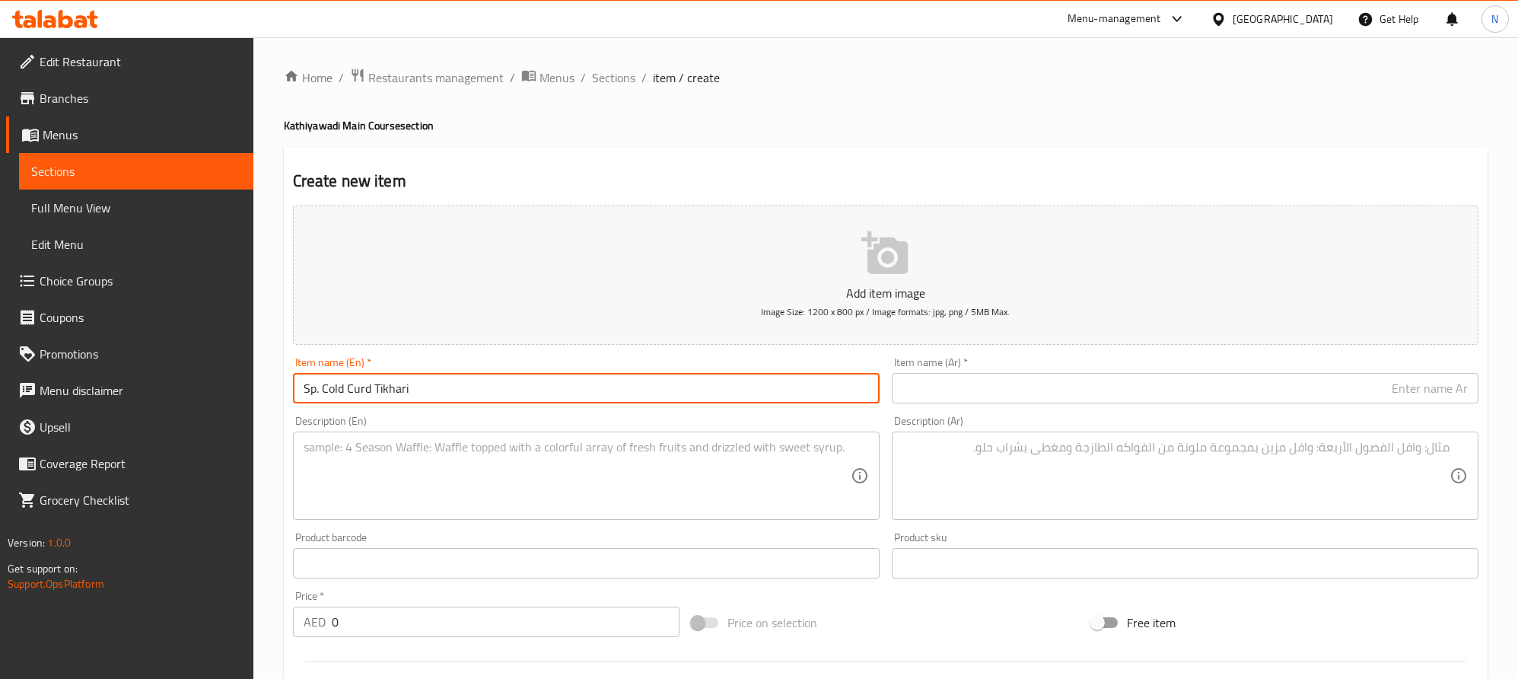
type input "Sp. Cold Curd Tikhari"
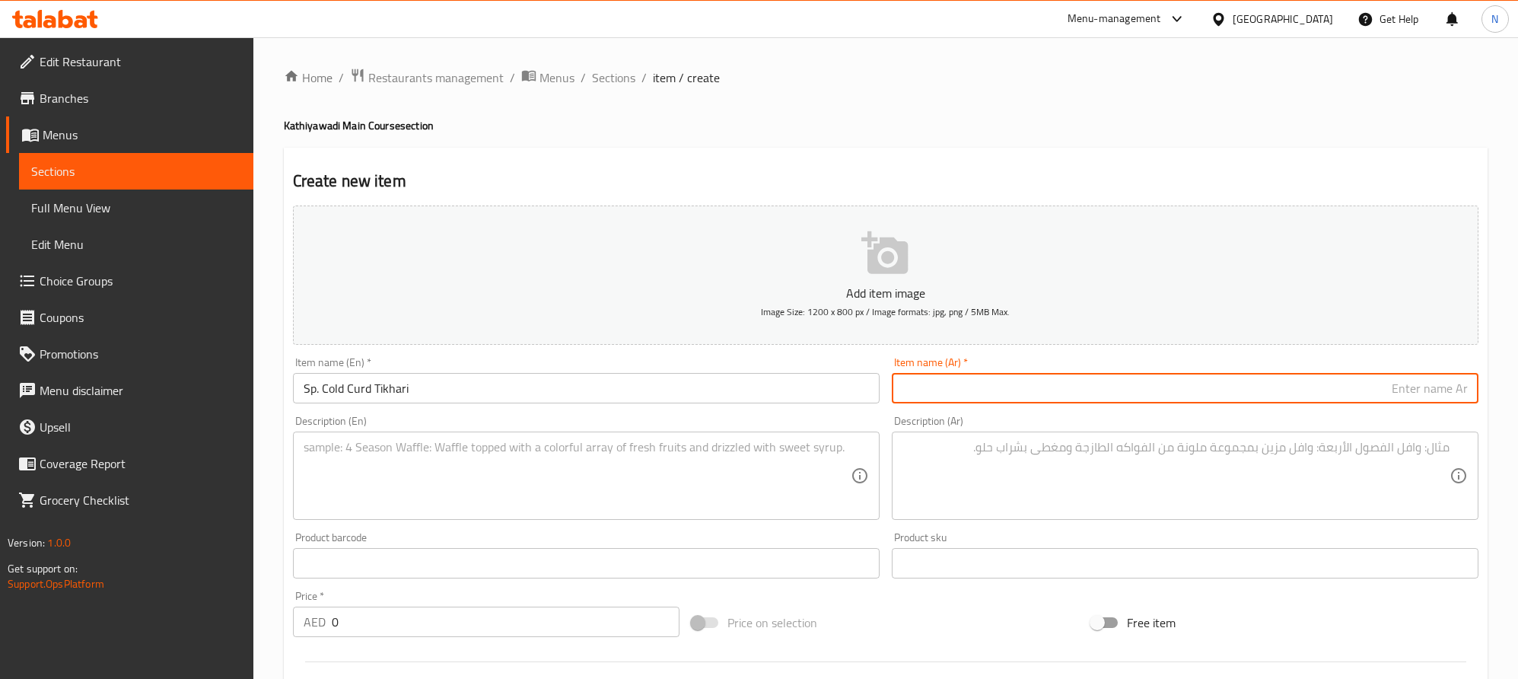
click at [1423, 386] on input "text" at bounding box center [1185, 388] width 587 height 30
paste input "تيكاري خثارة باردة اس بي"
type input "تيكاري خثارة باردة اس بي"
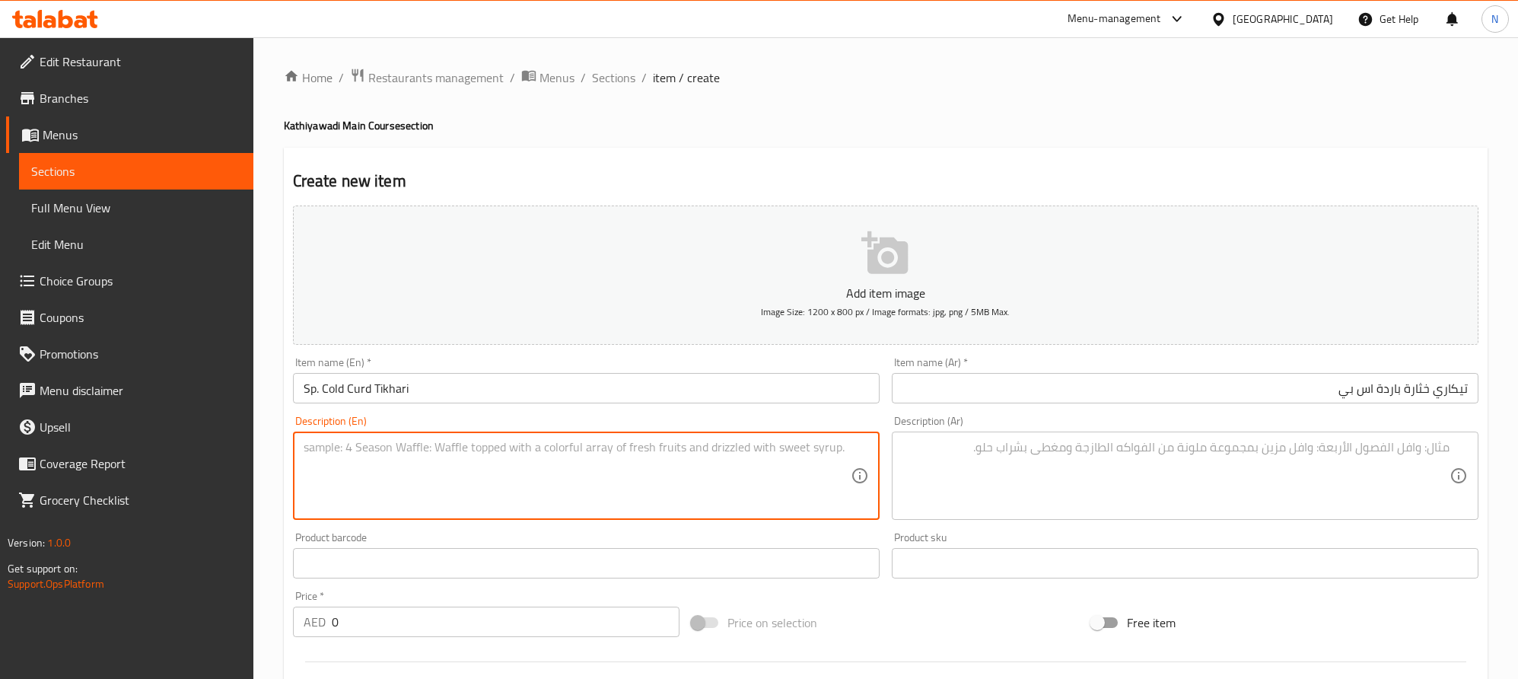
click at [681, 482] on textarea at bounding box center [577, 476] width 547 height 72
paste textarea "A refreshing chilled curd dish layered with spiced grains for a cool, tangy fin…"
type textarea "A refreshing chilled curd dish layered with spiced grains for a cool, tangy fin…"
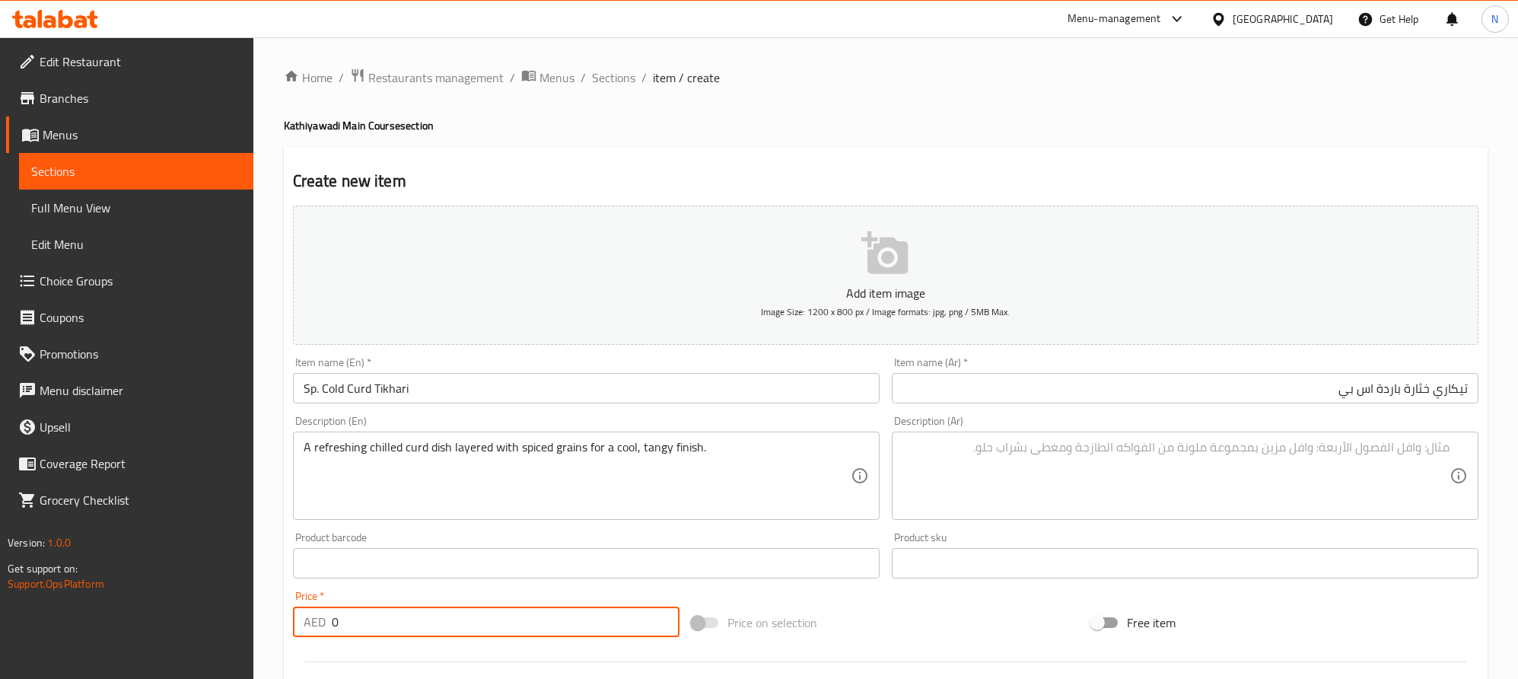
drag, startPoint x: 357, startPoint y: 619, endPoint x: 307, endPoint y: 621, distance: 50.3
click at [306, 623] on div "AED 0 Price *" at bounding box center [486, 622] width 387 height 30
paste input "29.0"
type input "29.00"
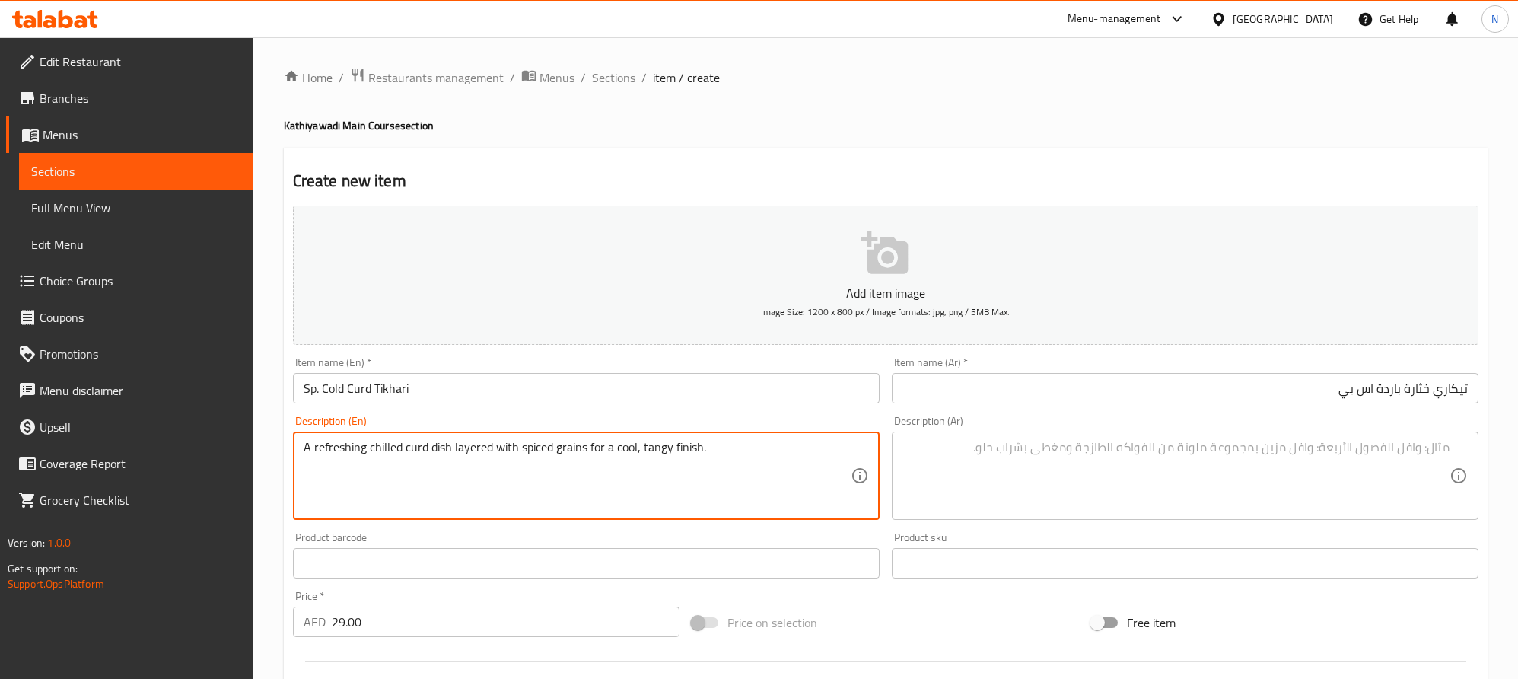
click at [498, 477] on textarea "A refreshing chilled curd dish layered with spiced grains for a cool, tangy fin…" at bounding box center [577, 476] width 547 height 72
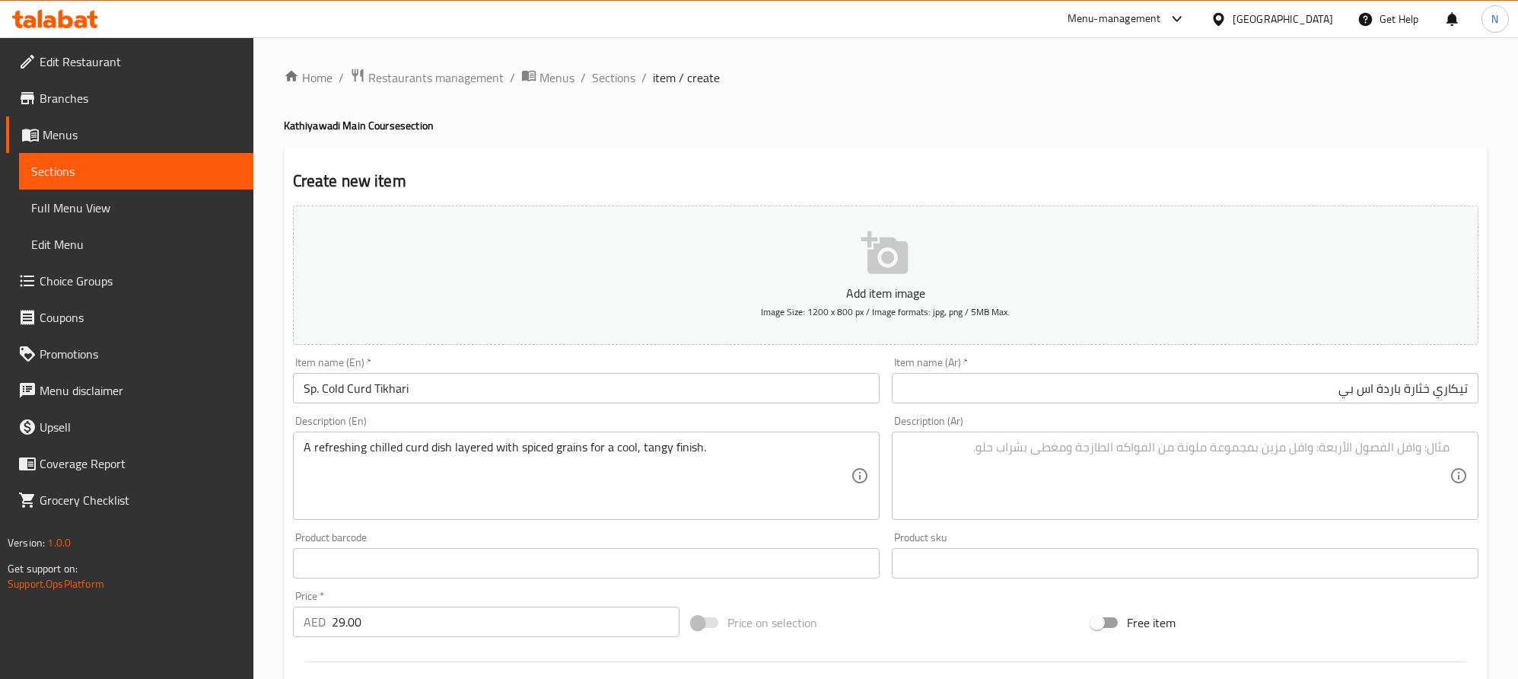
click at [1428, 461] on textarea at bounding box center [1176, 476] width 547 height 72
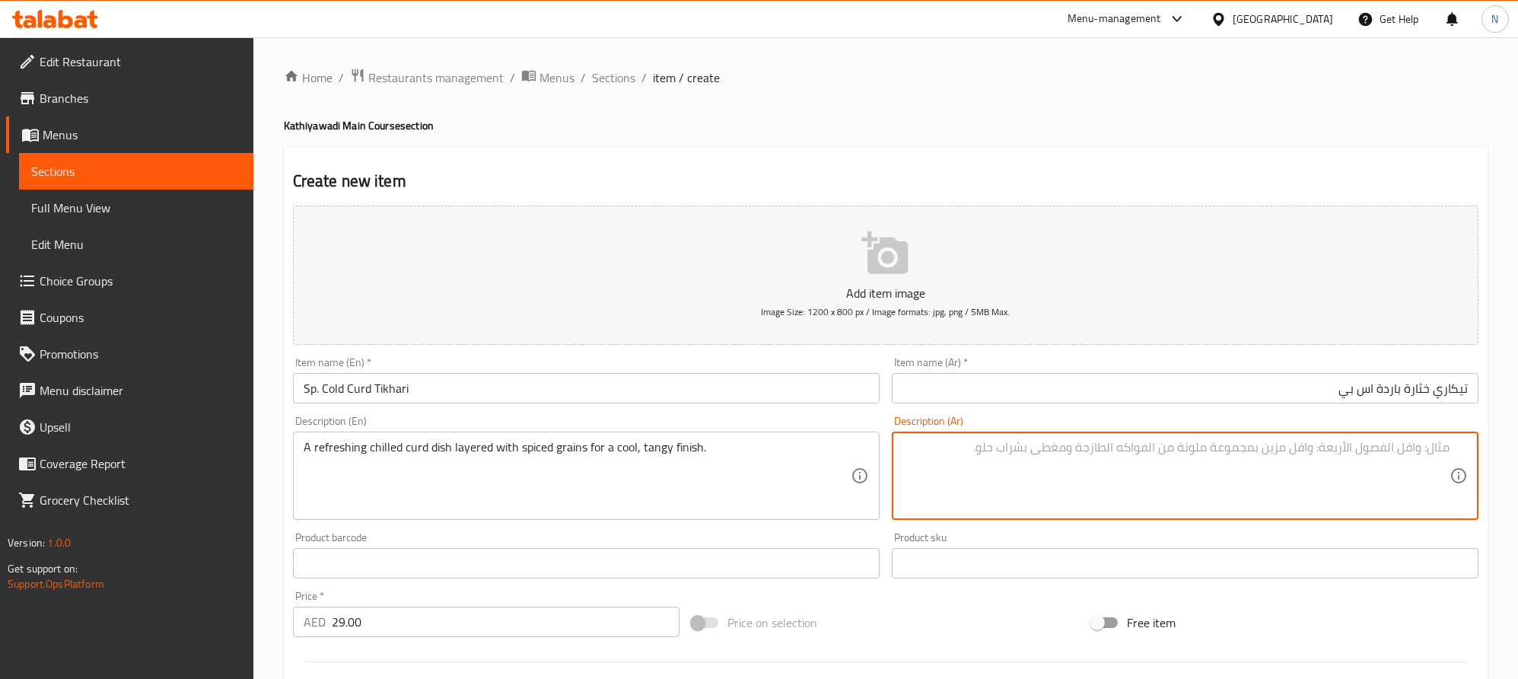
paste textarea "طبق من اللبن الرائب المنعش الممزوج بالحبوب المتبلة للحصول على نكهة نهائية باردة…"
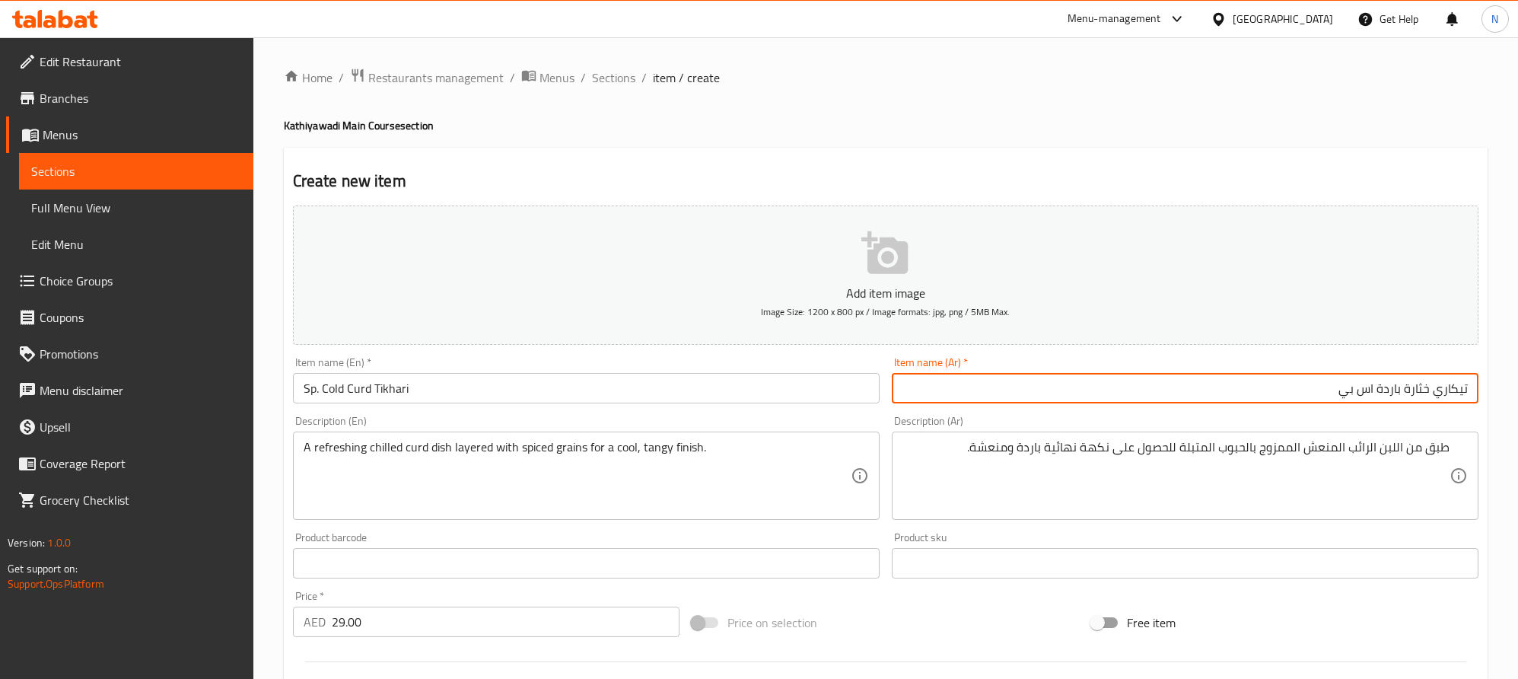
click at [1425, 390] on input "تيكاري خثارة باردة اس بي" at bounding box center [1185, 388] width 587 height 30
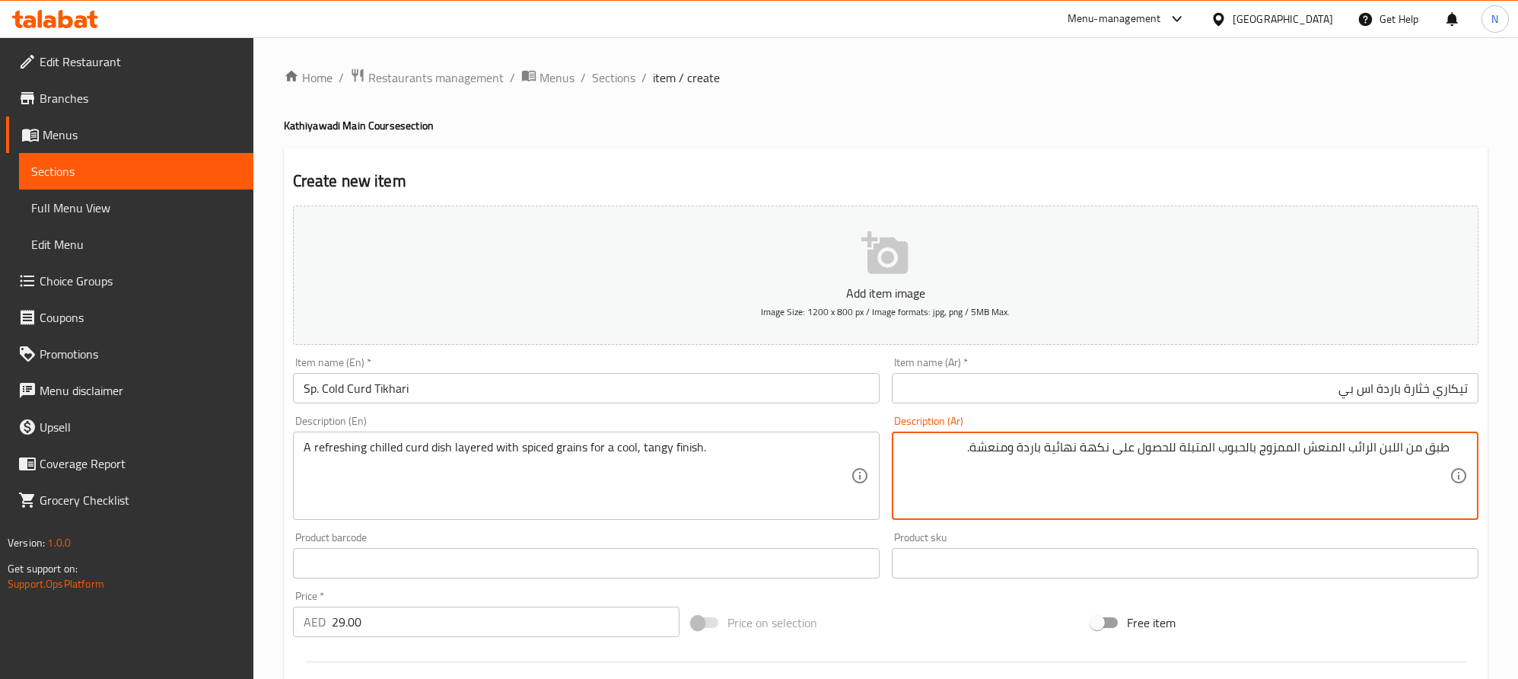
drag, startPoint x: 1350, startPoint y: 457, endPoint x: 1416, endPoint y: 457, distance: 66.2
paste textarea "خثارة"
click at [1387, 453] on textarea "طبق خثارة المنعش الممزوج بالحبوب المتبلة للحصول على نكهة نهائية باردة ومنعشة." at bounding box center [1176, 476] width 547 height 72
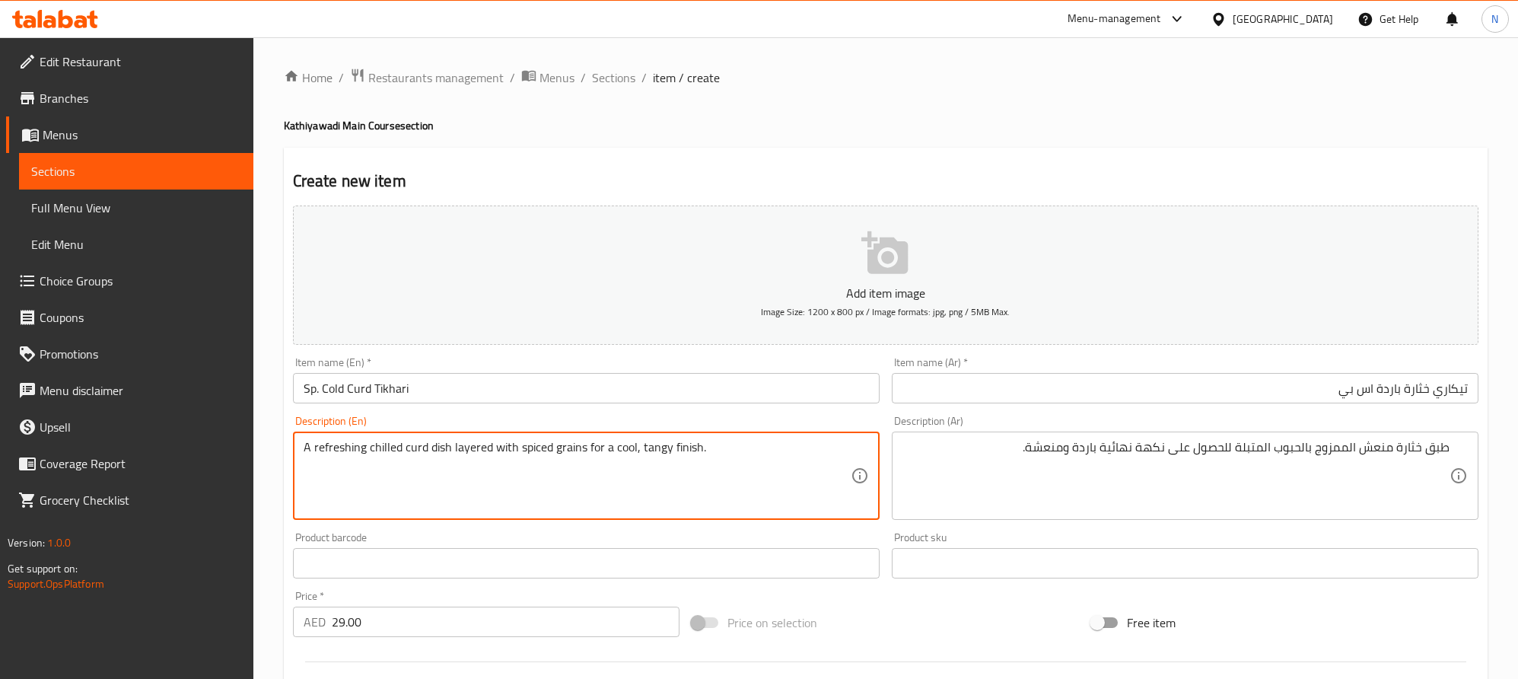
click at [382, 446] on textarea "A refreshing chilled curd dish layered with spiced grains for a cool, tangy fin…" at bounding box center [577, 476] width 547 height 72
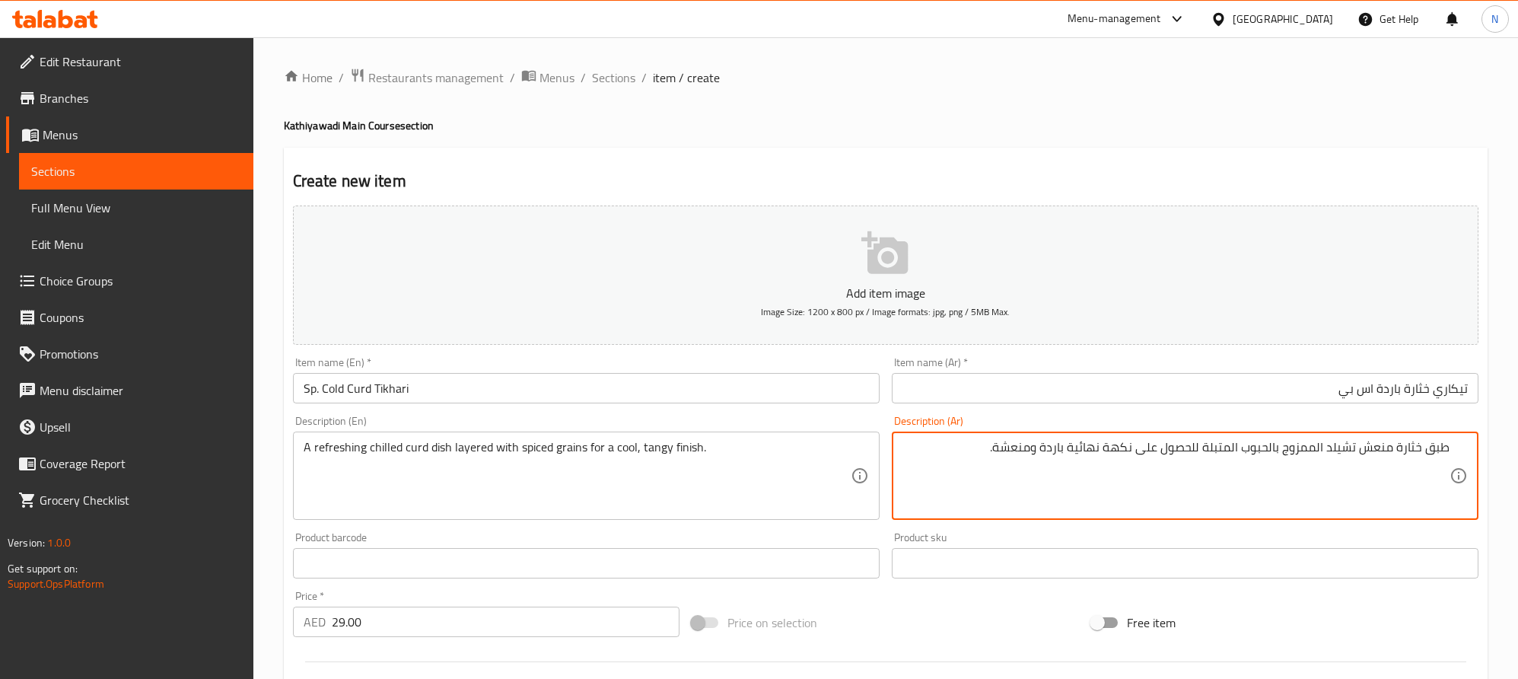
click at [1266, 452] on textarea "طبق خثارة منعش تشيلد الممزوج بالحبوب المتبلة للحصول على نكهة نهائية باردة ومنعش…" at bounding box center [1176, 476] width 547 height 72
click at [1263, 457] on textarea "طبق خثارة منعش تشيلد الممزوج المتبلة للحصول على نكهة نهائية باردة ومنعشة." at bounding box center [1176, 476] width 547 height 72
click at [1277, 459] on textarea "طبق خثارة منعش تشيلد الممزوج المتبلة للحصول على نكهة نهائية باردة ومنعشة." at bounding box center [1176, 476] width 547 height 72
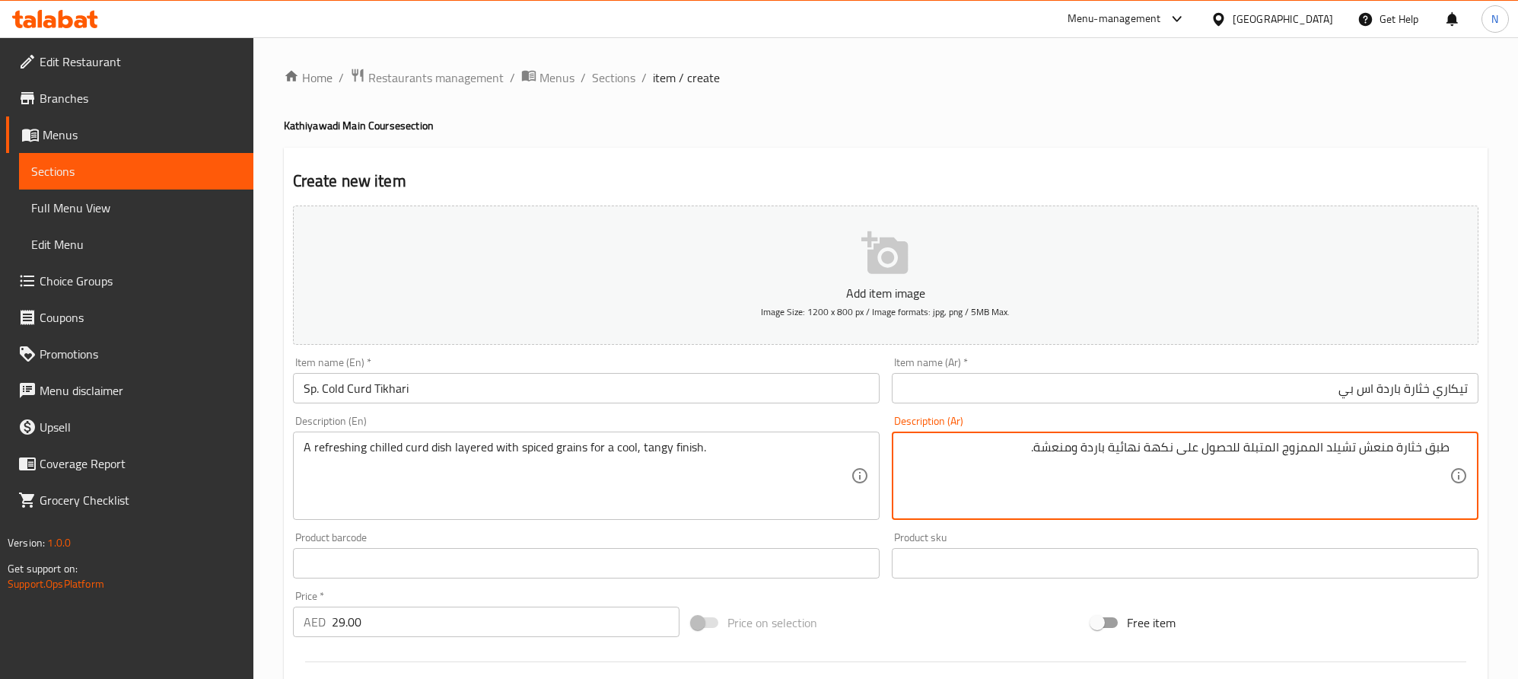
drag, startPoint x: 1284, startPoint y: 452, endPoint x: 998, endPoint y: 444, distance: 285.5
click at [998, 444] on textarea "طبق خثارة منعش تشيلد الممزوج المتبلة للحصول على نكهة نهائية باردة ومنعشة." at bounding box center [1176, 476] width 547 height 72
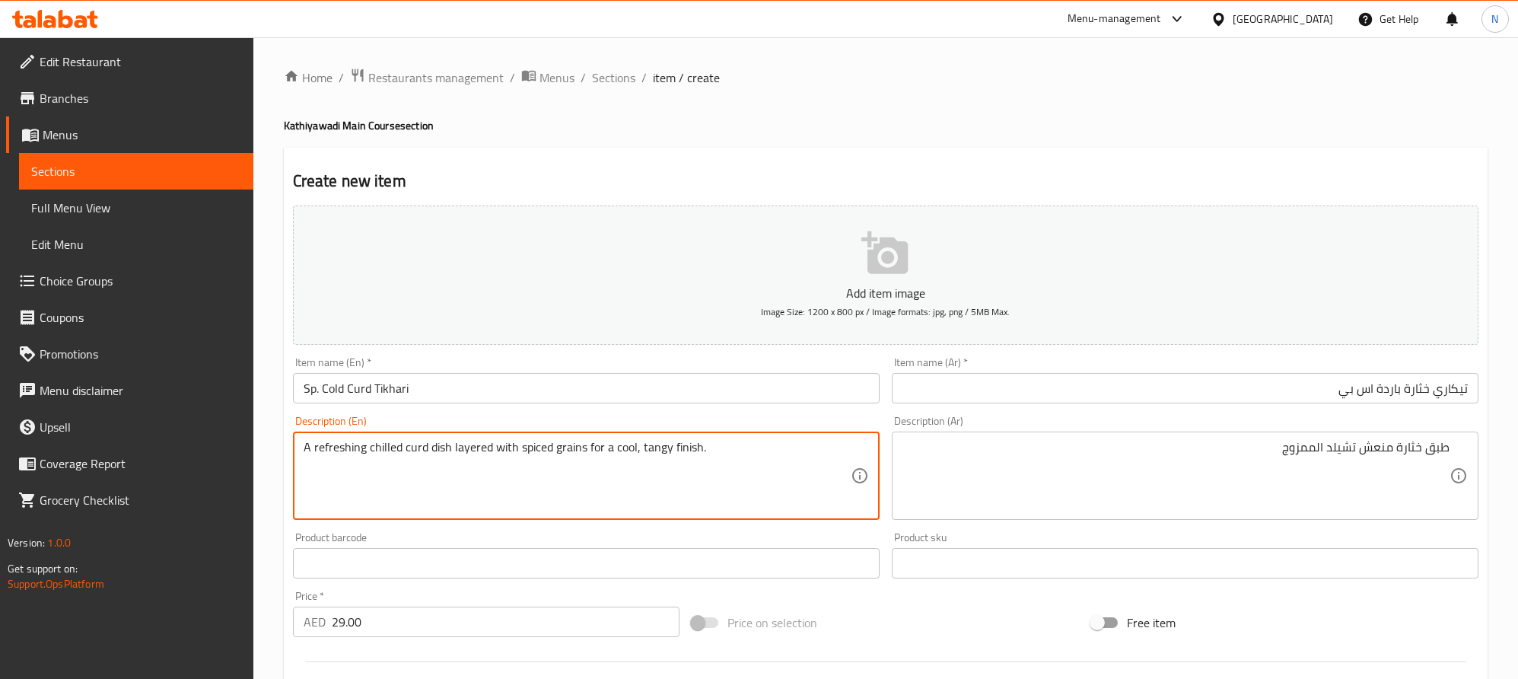
click at [824, 459] on textarea "A refreshing chilled curd dish layered with spiced grains for a cool, tangy fin…" at bounding box center [577, 476] width 547 height 72
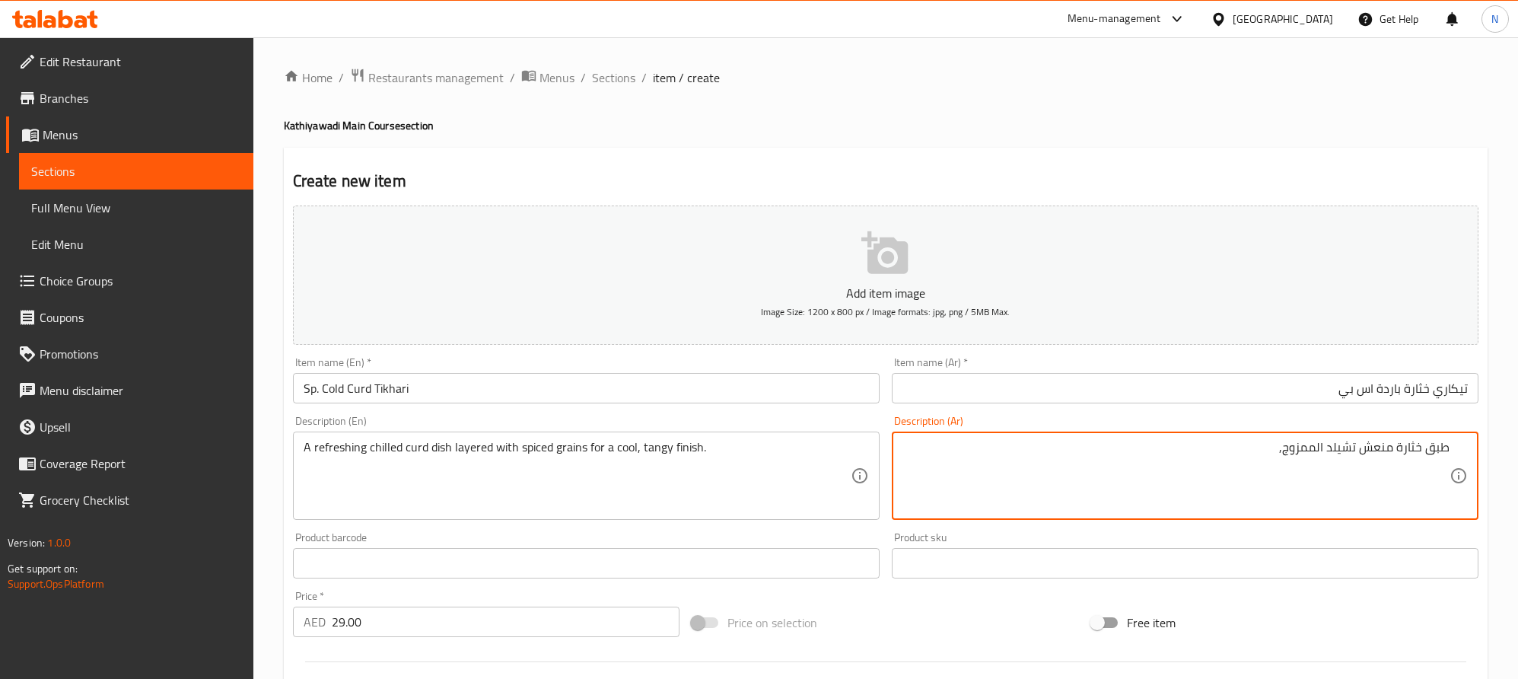
paste textarea "بطبقات من الحبوب المتبلة، لمذاق حامٍ ومنعش في الختام."
click at [1208, 454] on textarea "طبق خثارة منعش تشيلد الممزوج, بطبقات من الحبوب المتبلة، لمذاق حامٍ ومنعش في الخ…" at bounding box center [1176, 476] width 547 height 72
click at [1177, 452] on textarea "طبق خثارة منعش تشيلد الممزوج, بطبقات من حبوب المتبلة، لمذاق حامٍ ومنعش في الختا…" at bounding box center [1176, 476] width 547 height 72
drag, startPoint x: 1147, startPoint y: 450, endPoint x: 987, endPoint y: 460, distance: 160.1
click at [985, 460] on textarea "طبق خثارة منعش تشيلد الممزوج, بطبقات من حبوب متبلة، لمذاق حامٍ ومنعش في الختام." at bounding box center [1176, 476] width 547 height 72
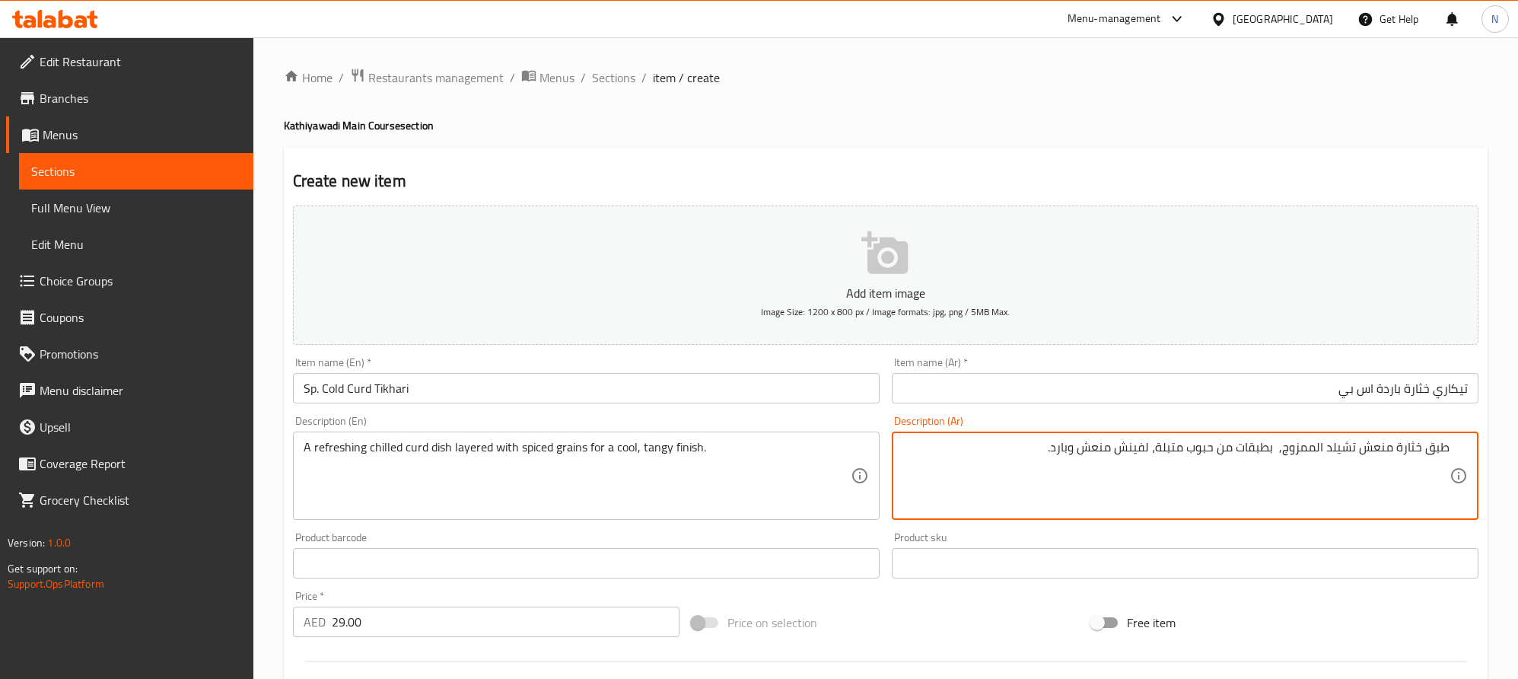
click at [1295, 448] on textarea "طبق خثارة منعش تشيلد الممزوج, بطبقات من حبوب متبلة، لفينش منعش وبارد." at bounding box center [1176, 476] width 547 height 72
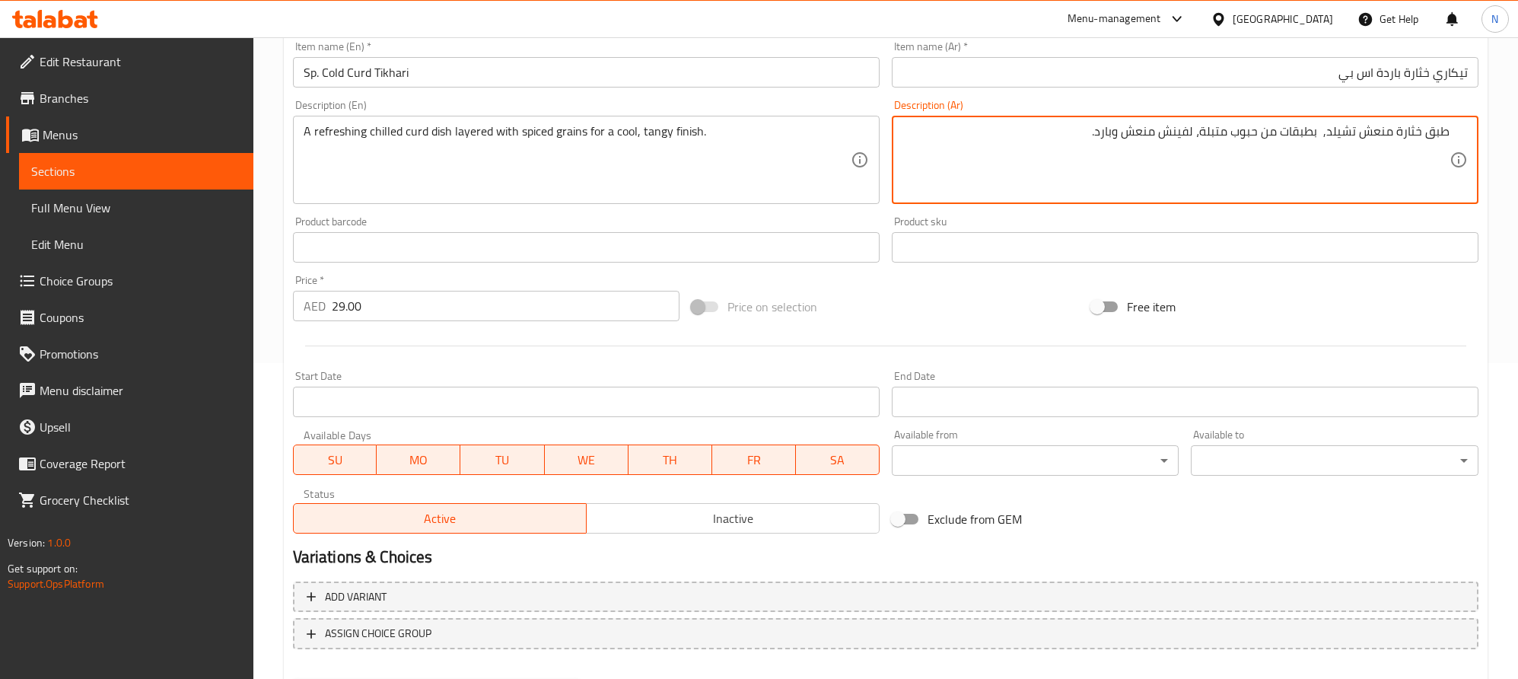
scroll to position [342, 0]
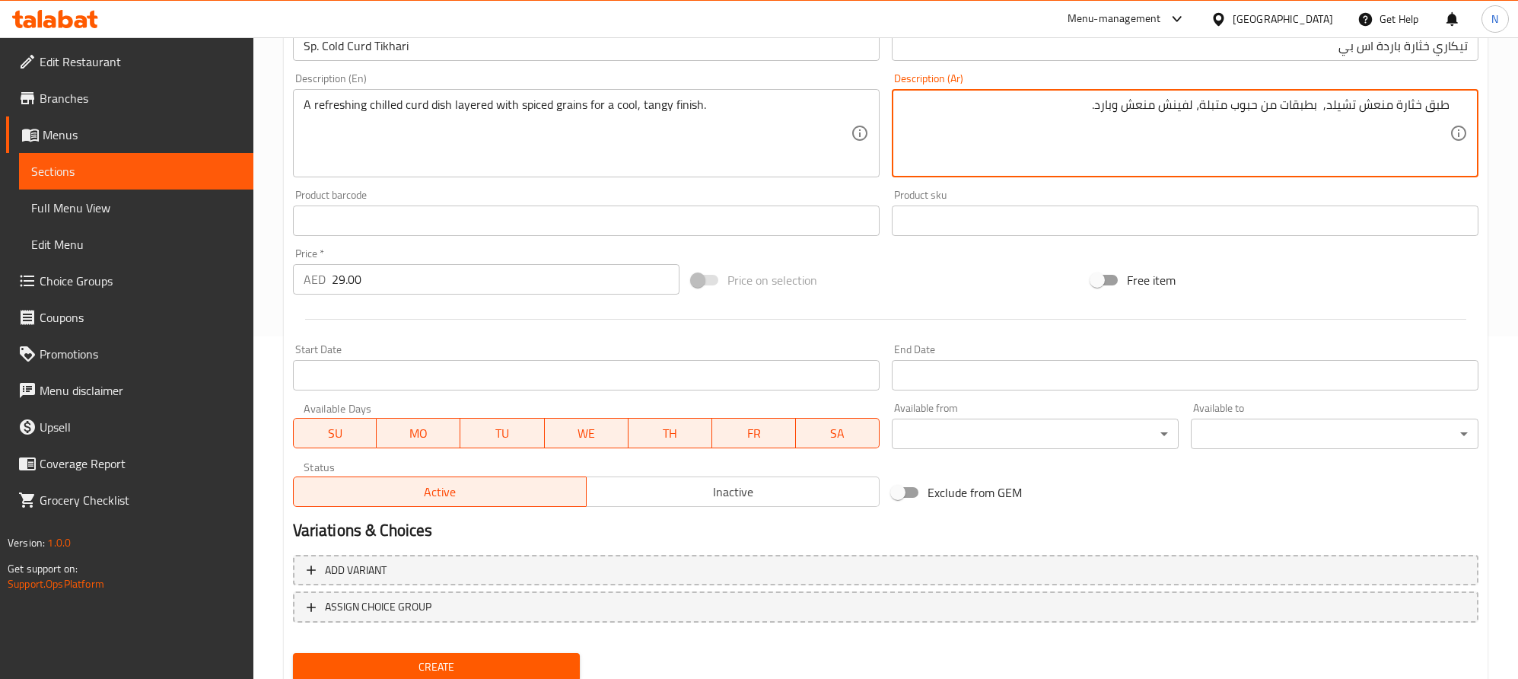
type textarea "طبق خثارة منعش تشيلد, بطبقات من حبوب متبلة، لفينش منعش وبارد."
click at [489, 655] on button "Create" at bounding box center [437, 667] width 288 height 28
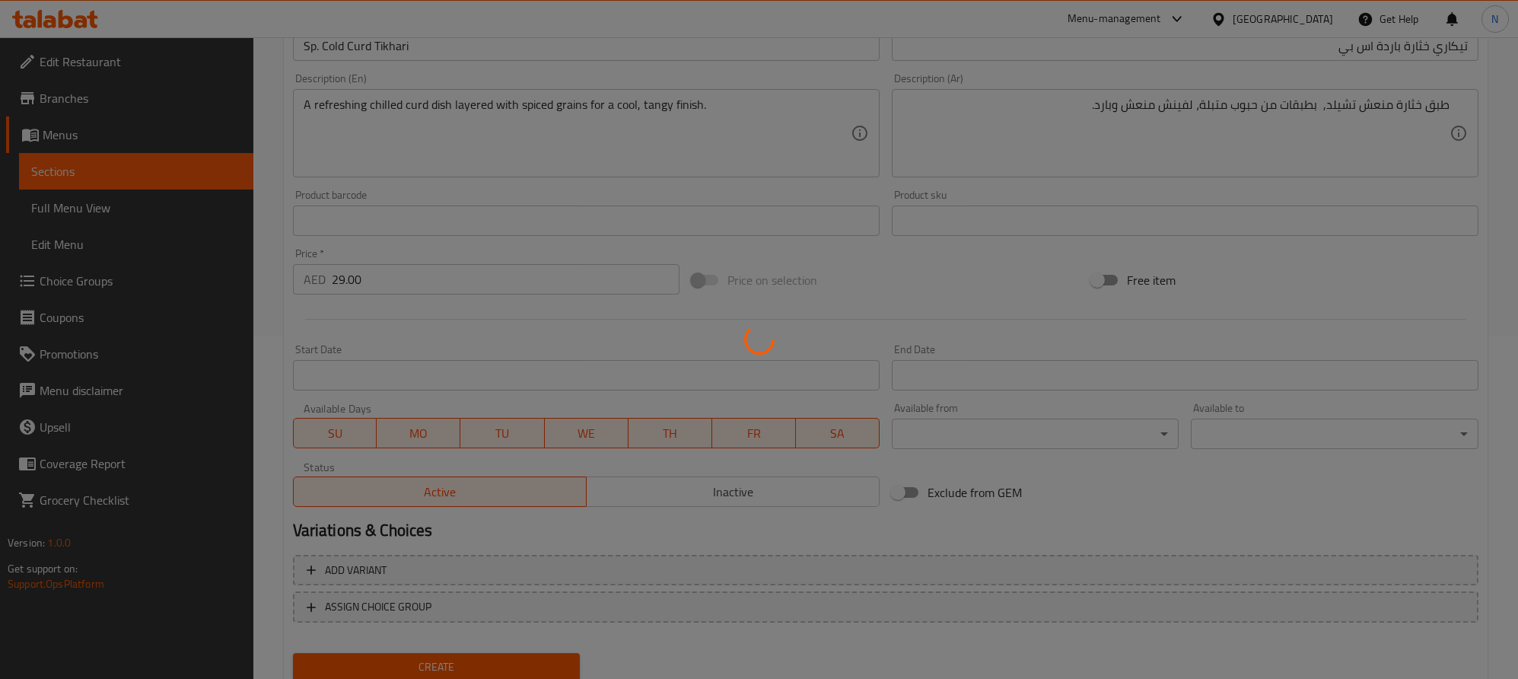
scroll to position [114, 0]
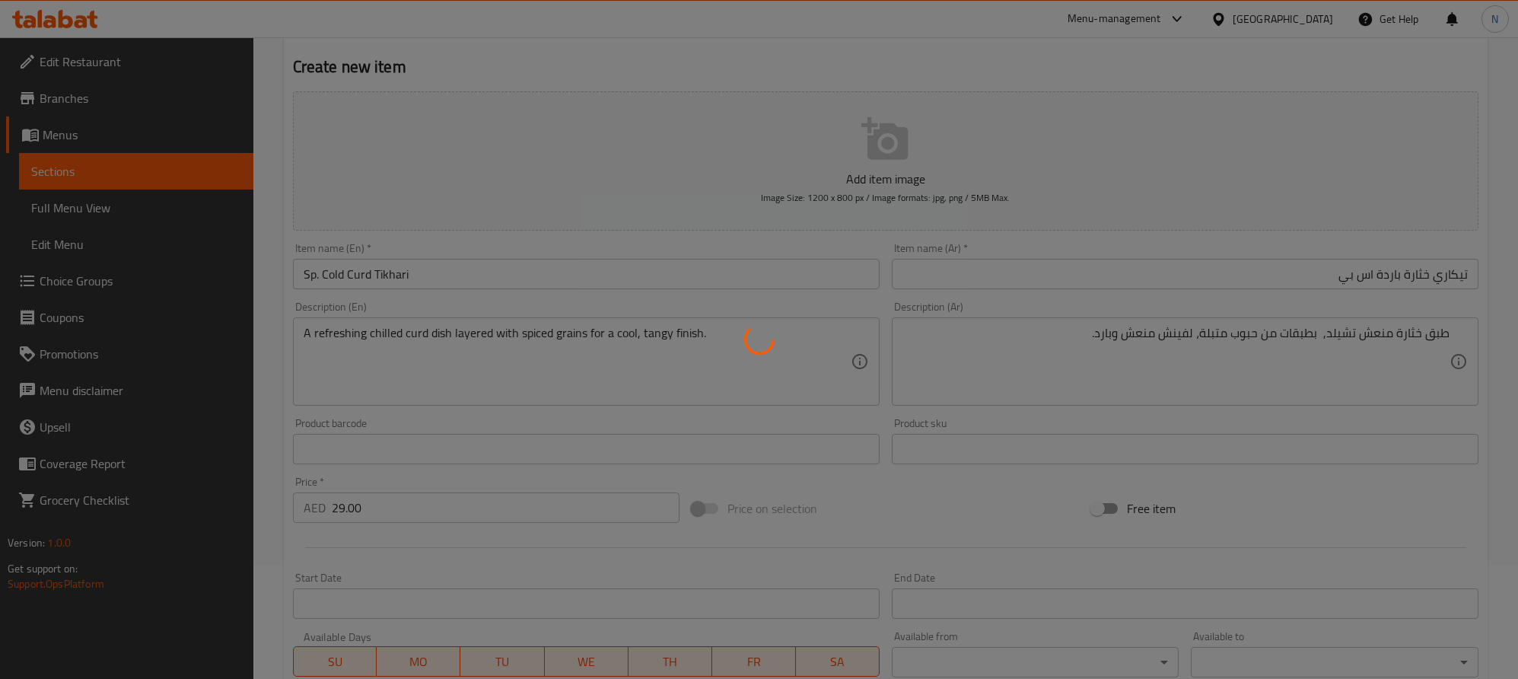
type input "0"
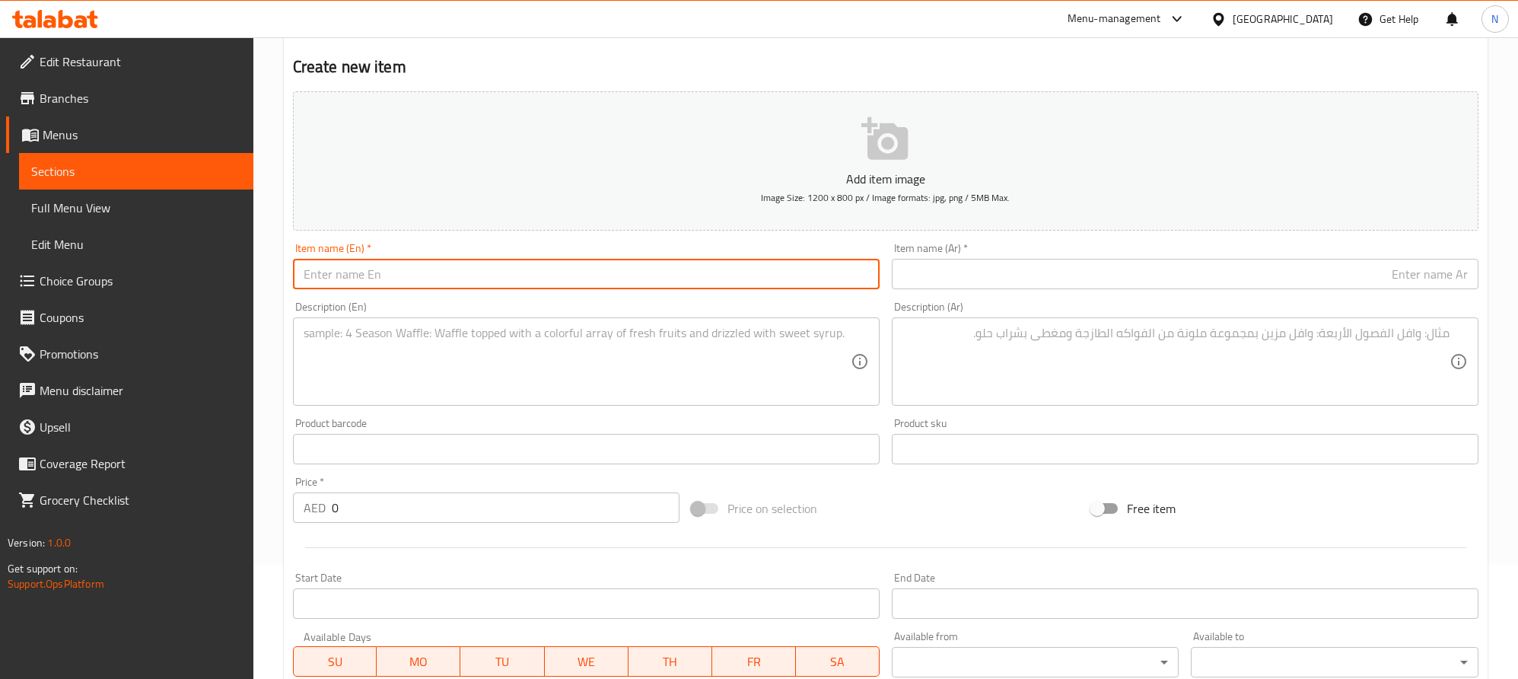
click at [591, 286] on input "text" at bounding box center [586, 274] width 587 height 30
paste input "Kathiyawadi Garlic Sev"
type input "Kathiyawadi Garlic Sev"
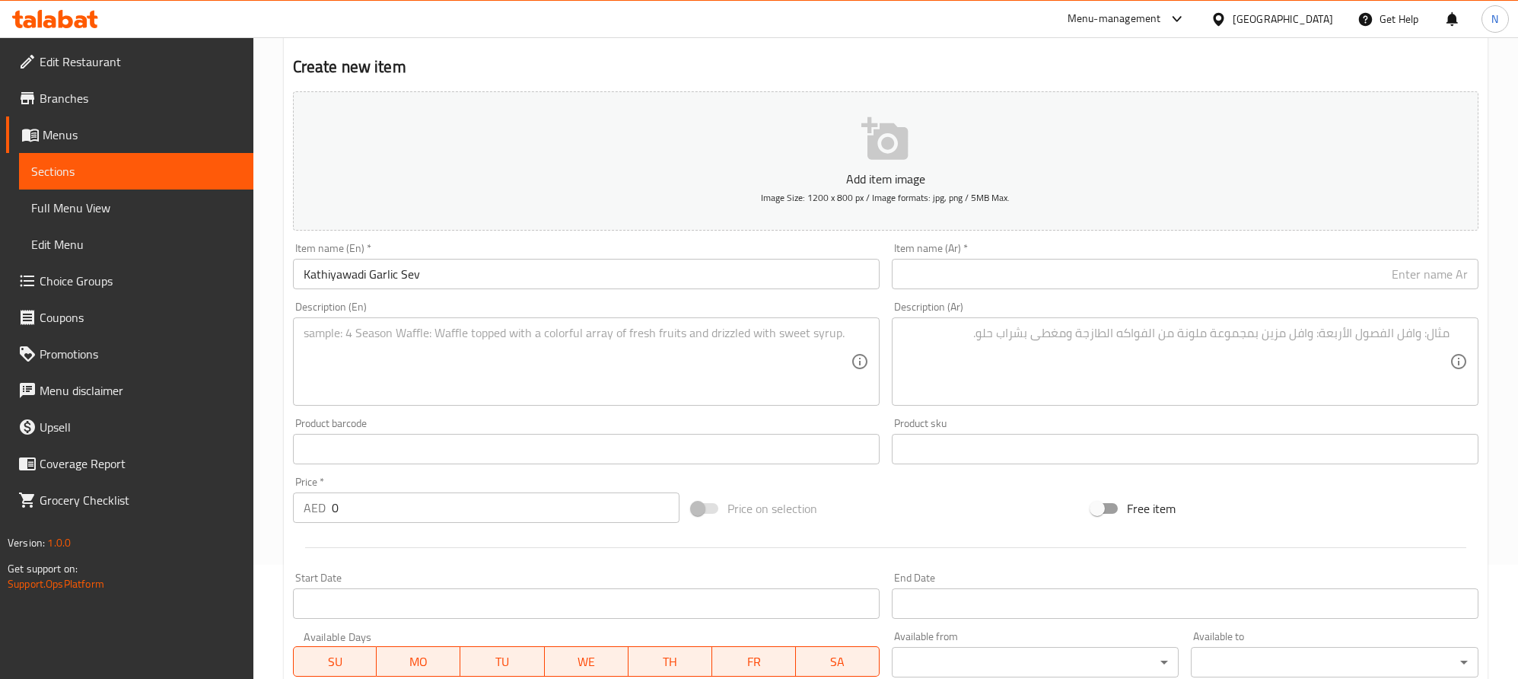
drag, startPoint x: 1350, startPoint y: 284, endPoint x: 1530, endPoint y: 363, distance: 197.0
click at [1352, 284] on input "text" at bounding box center [1185, 274] width 587 height 30
paste input "سيف ثوم كاثياوادي"
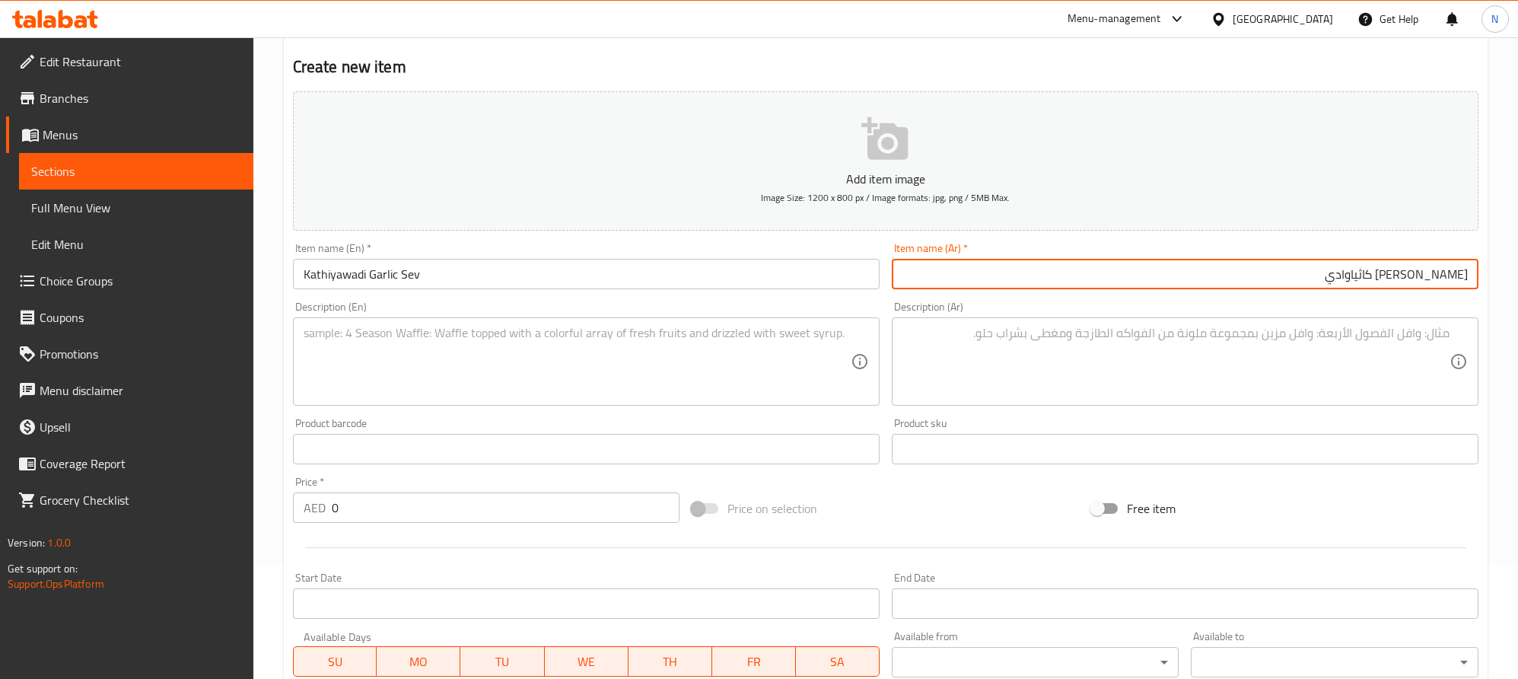
type input "سيف ثوم كاثياوادي"
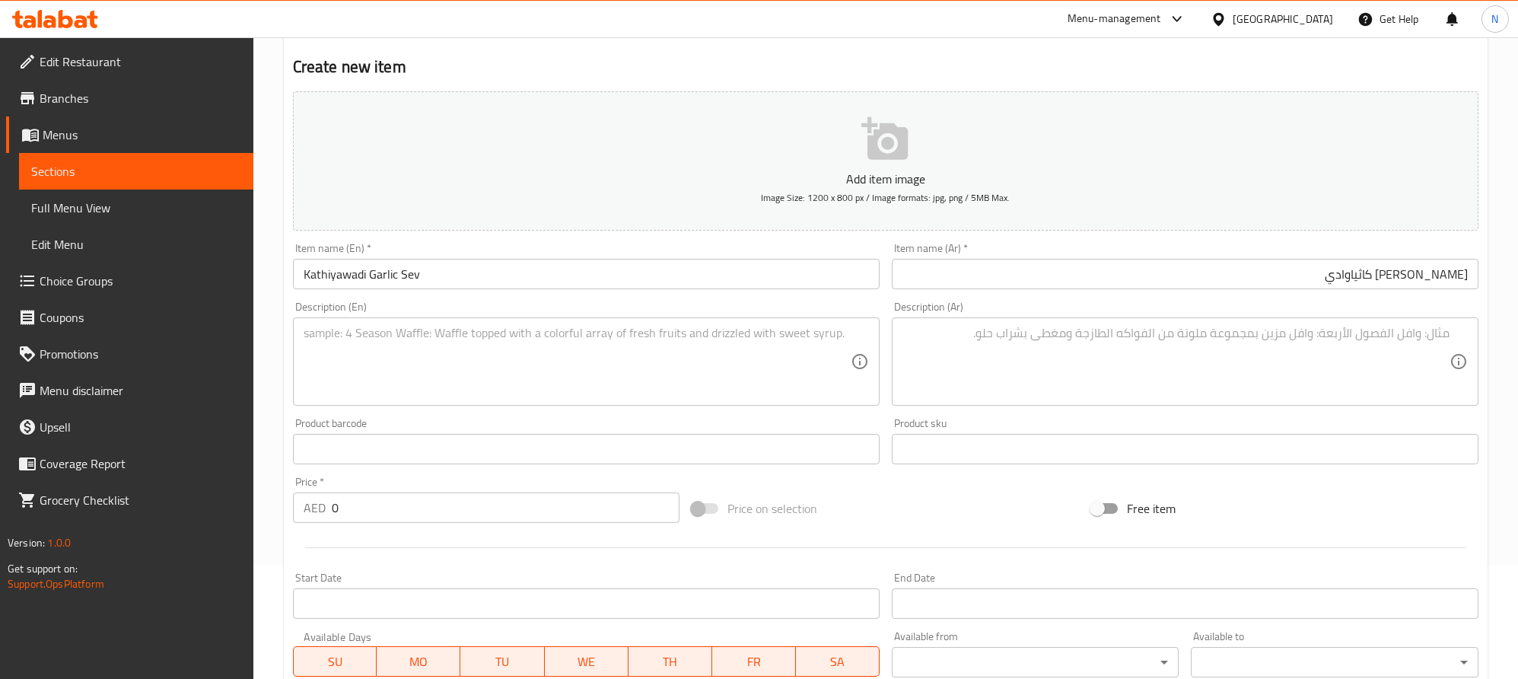
click at [846, 393] on textarea at bounding box center [577, 362] width 547 height 72
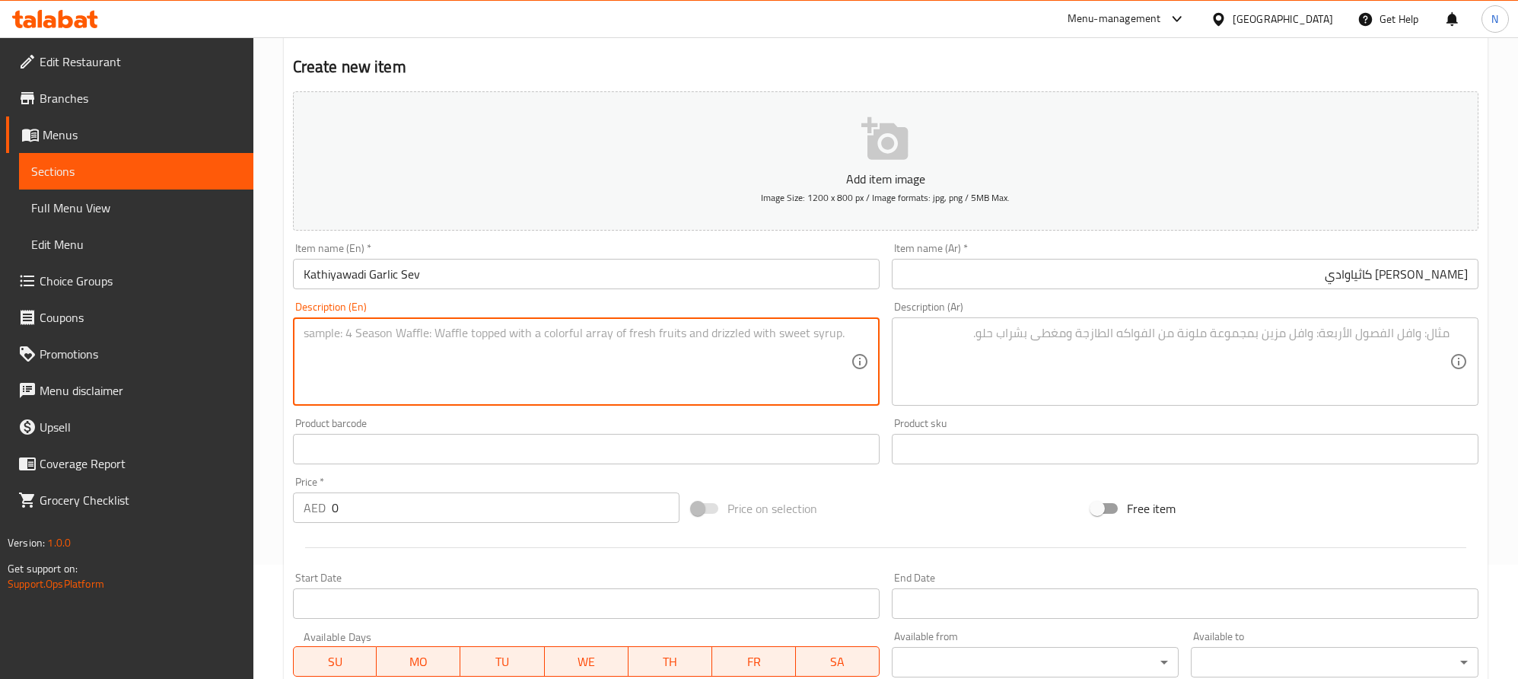
paste textarea "A flavorful curry featuring crispy sev cooked in a spicy garlic-infused tomato …"
type textarea "A flavorful curry featuring crispy sev cooked in a spicy garlic-infused tomato …"
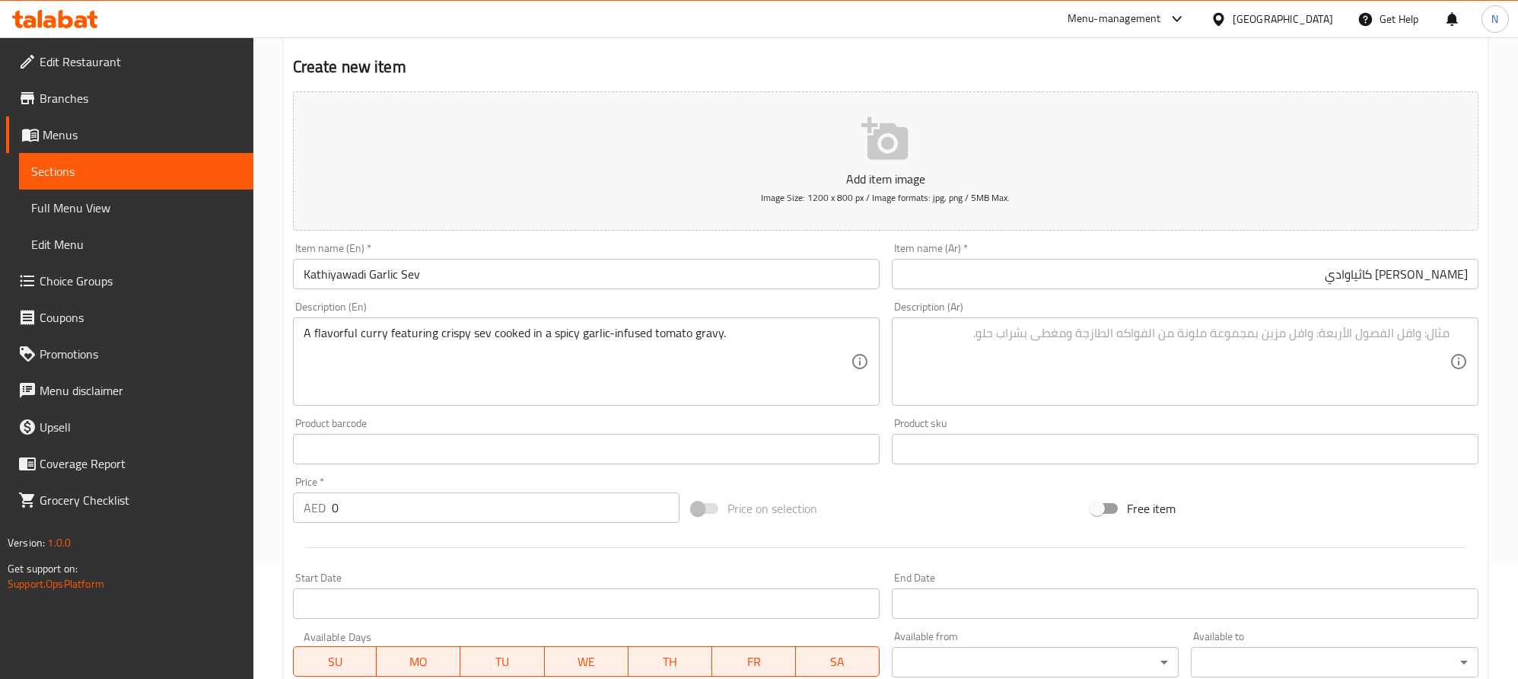
click at [1432, 341] on textarea at bounding box center [1176, 362] width 547 height 72
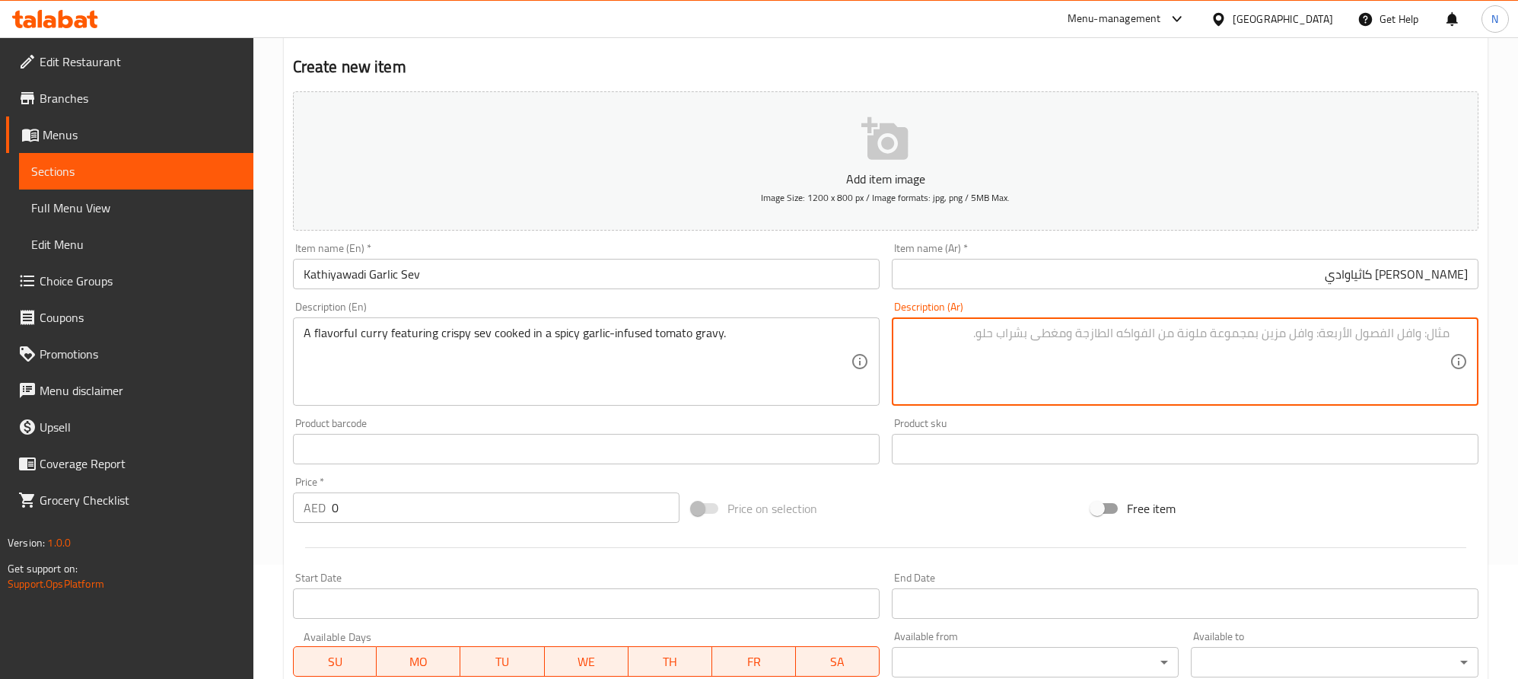
paste textarea "كاري لذيذ يضم سيف مقرمش مطبوخ في جريفي طماطم ممزوج بالثوم حار ."
type textarea "كاري لذيذ يضم سيف مقرمش مطبوخ في جريفي طماطم ممزوج بالثوم حار ."
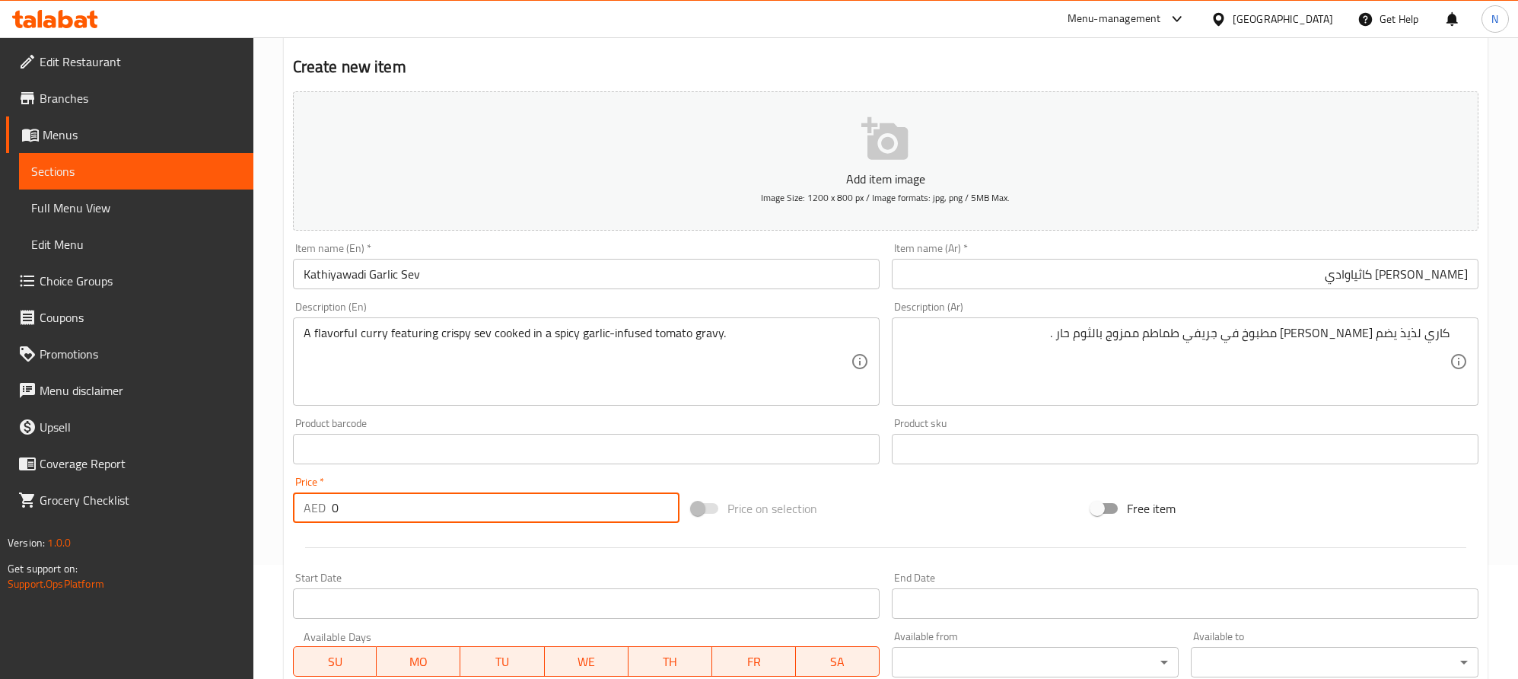
drag, startPoint x: 341, startPoint y: 508, endPoint x: 330, endPoint y: 511, distance: 12.0
click at [330, 511] on div "AED 0 Price *" at bounding box center [486, 507] width 387 height 30
paste input "29.0"
type input "29.00"
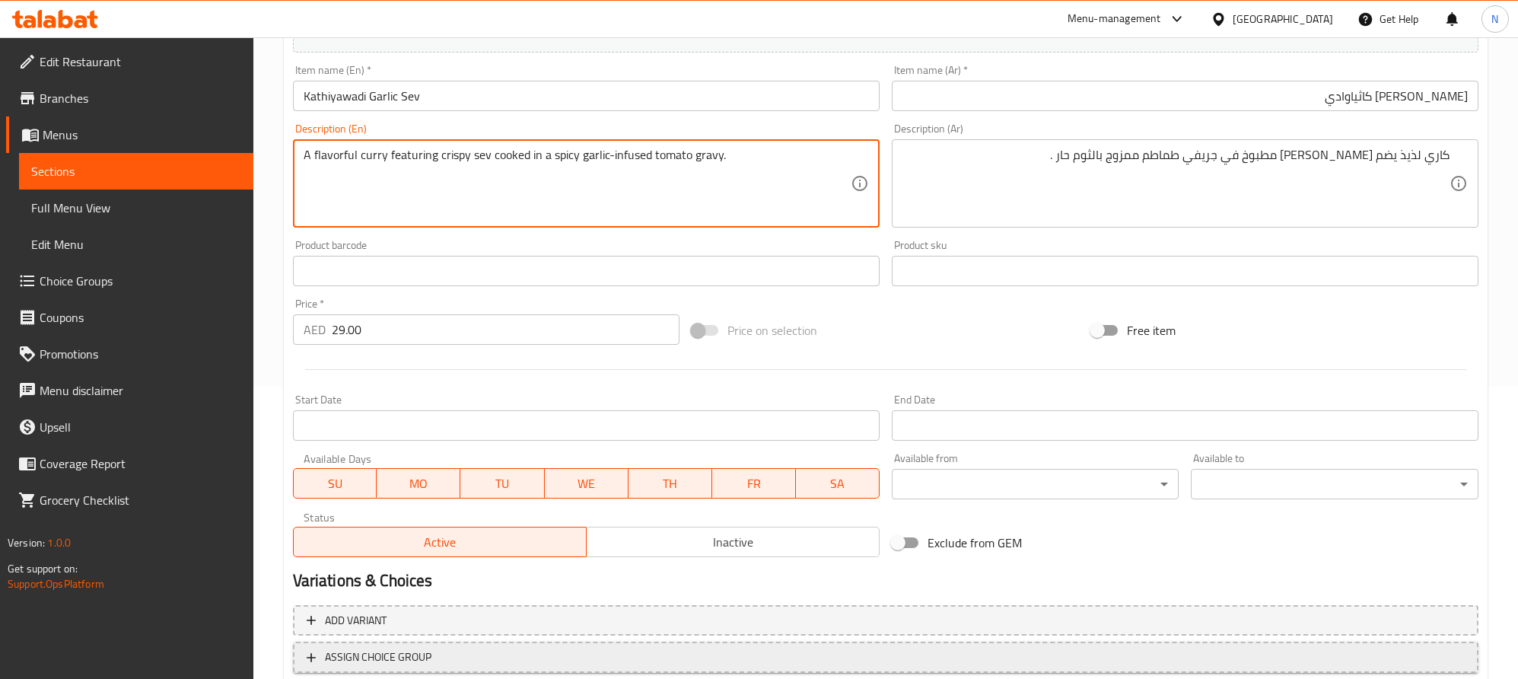
scroll to position [342, 0]
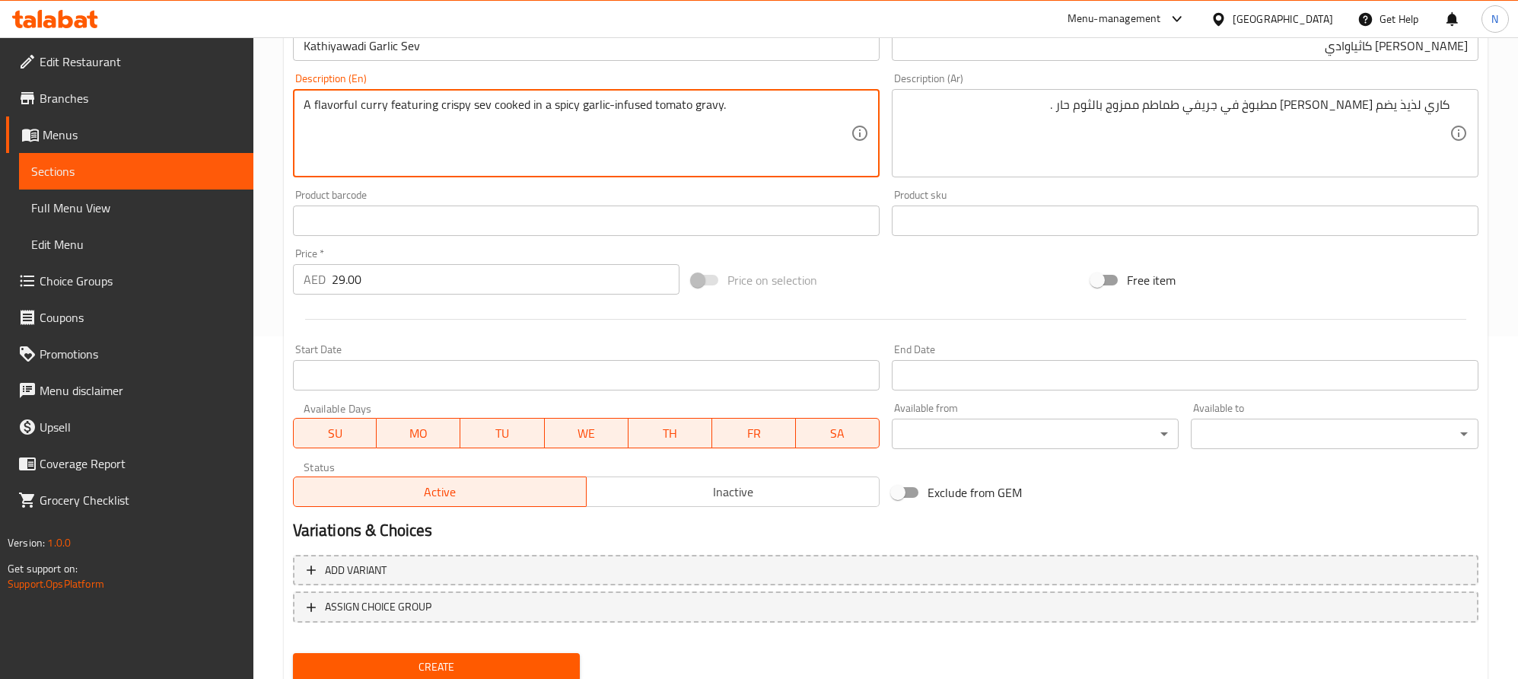
click at [487, 658] on span "Create" at bounding box center [436, 667] width 263 height 19
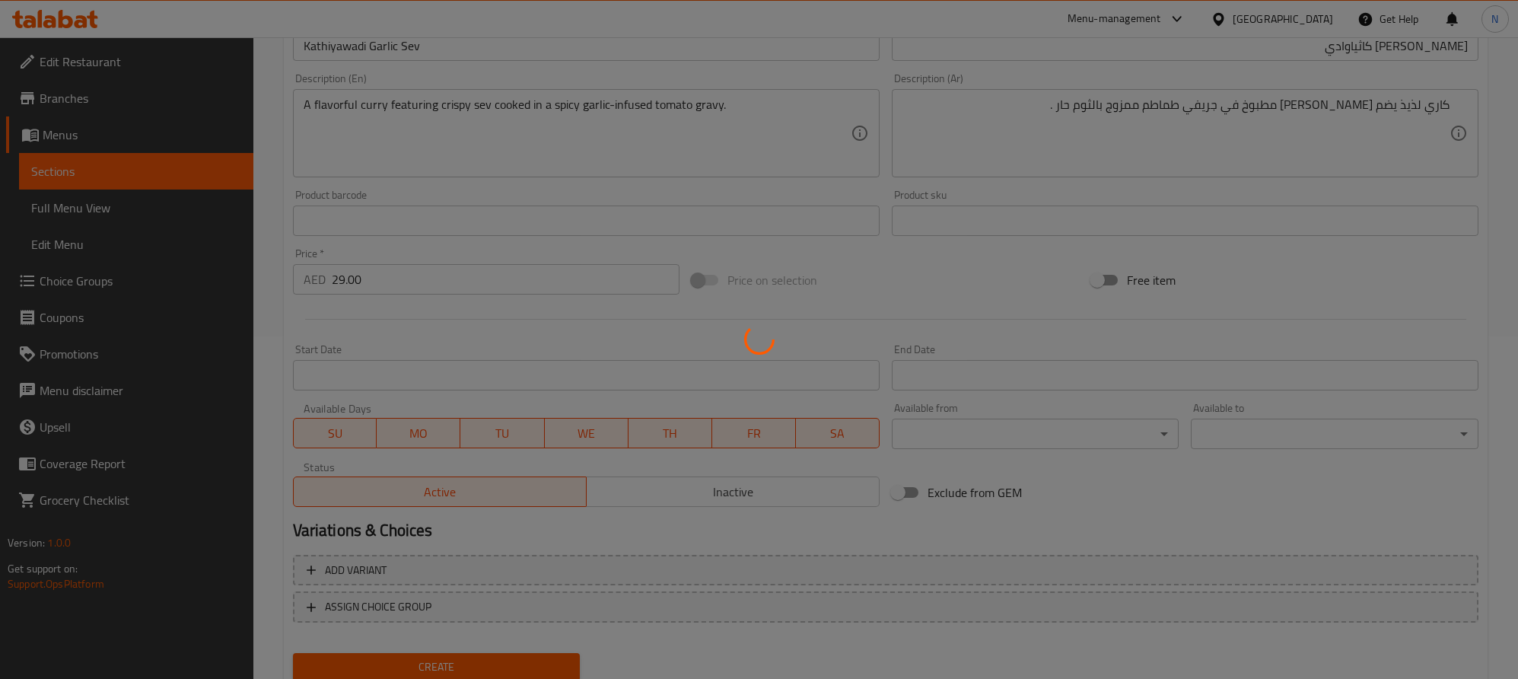
type input "0"
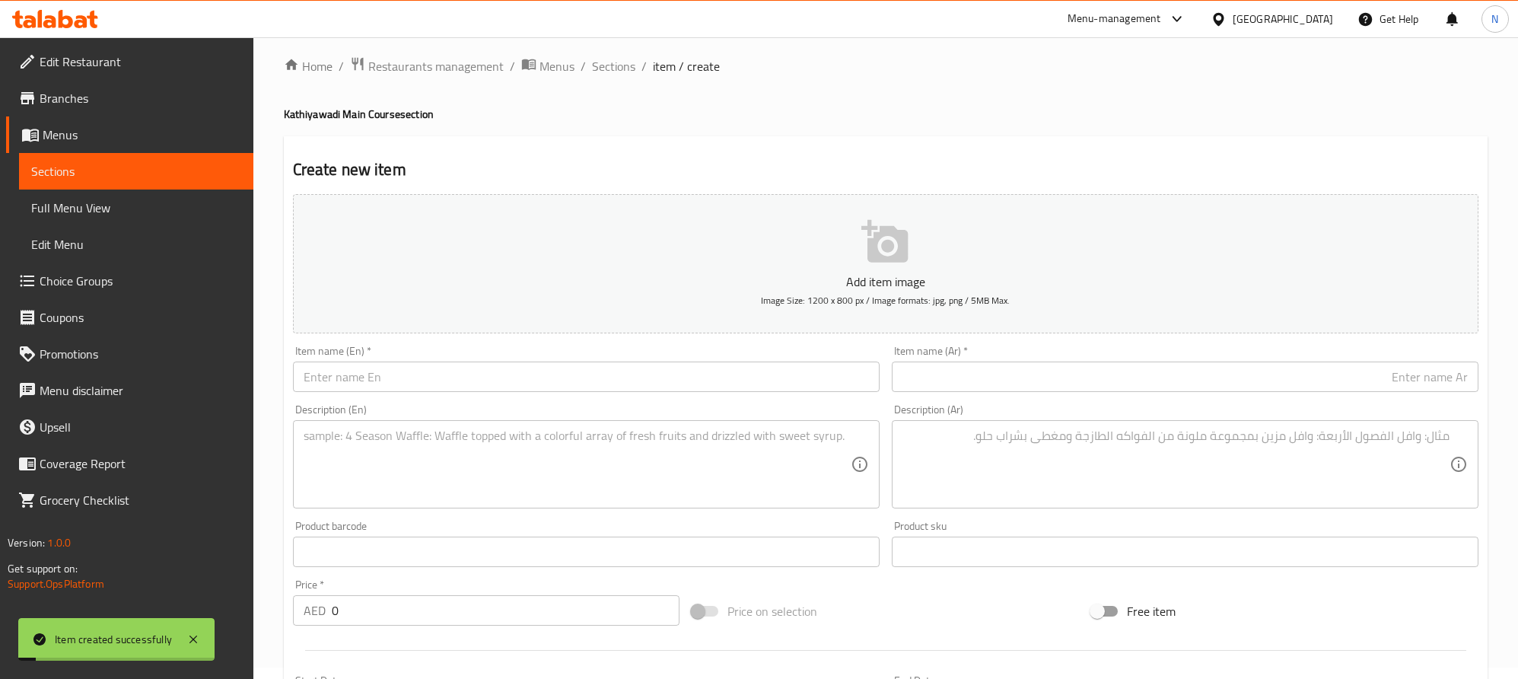
scroll to position [0, 0]
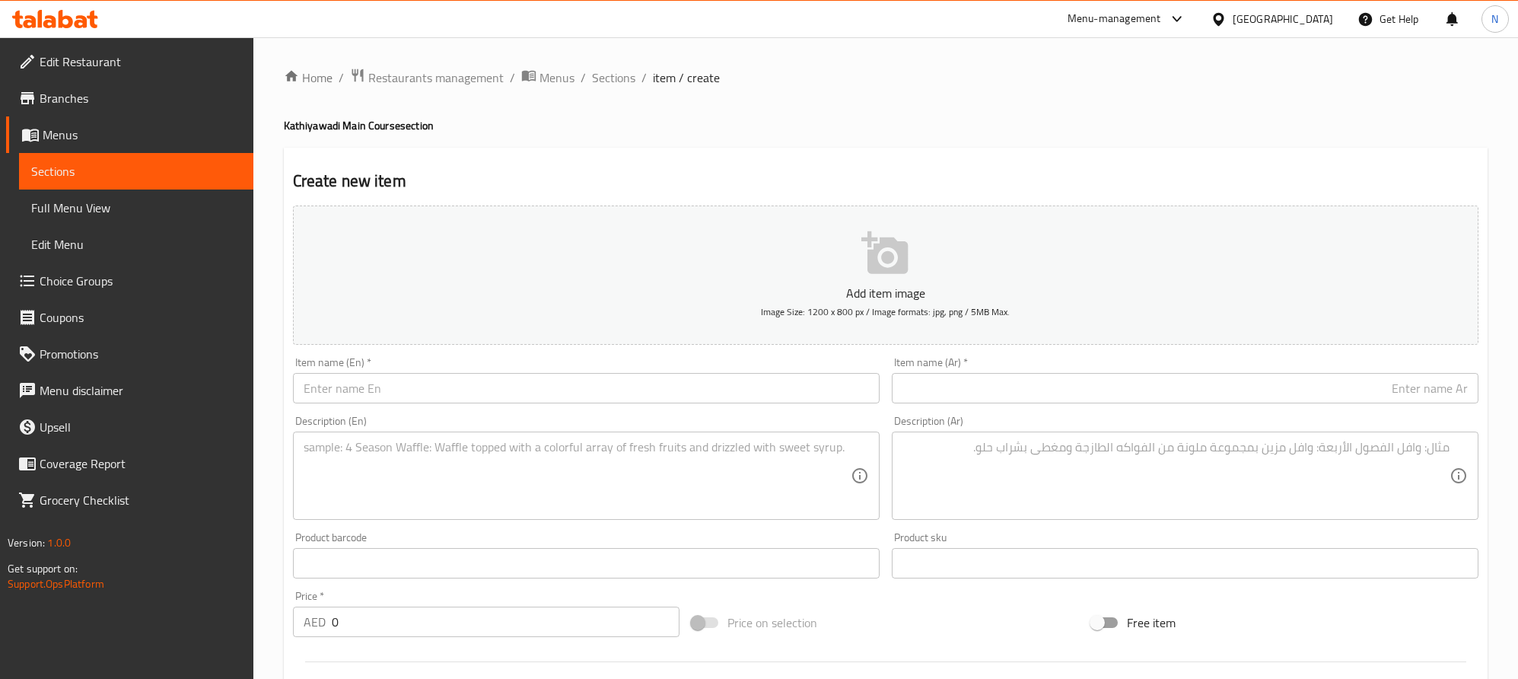
click at [1072, 381] on input "text" at bounding box center [1185, 388] width 587 height 30
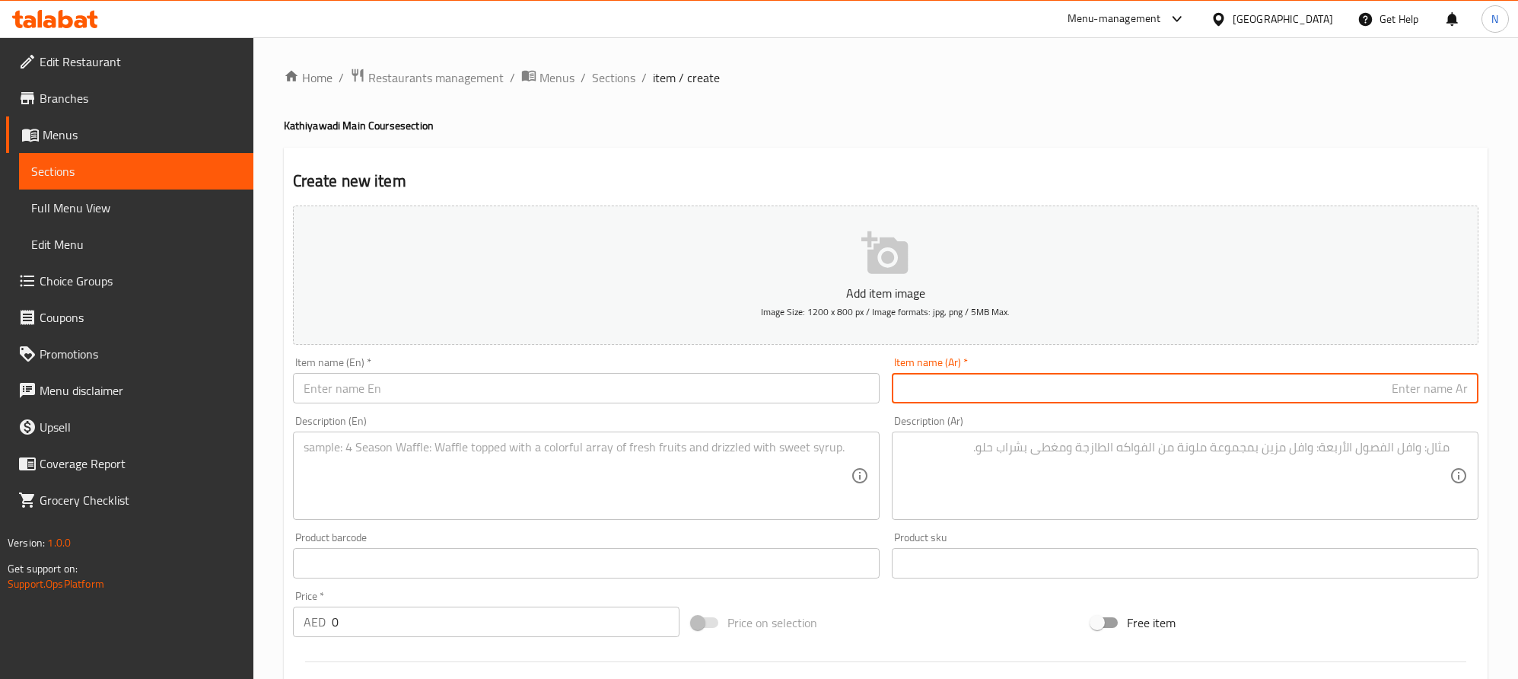
paste input "تخصص كاثياوادي قوي من بازلاء الحمام وموثياس المطبوخة في جريفي عطِر متبل."
type input "تخصص كاثياوادي قوي من بازلاء الحمام وموثياس المطبوخة في جريفي عطِر متبل."
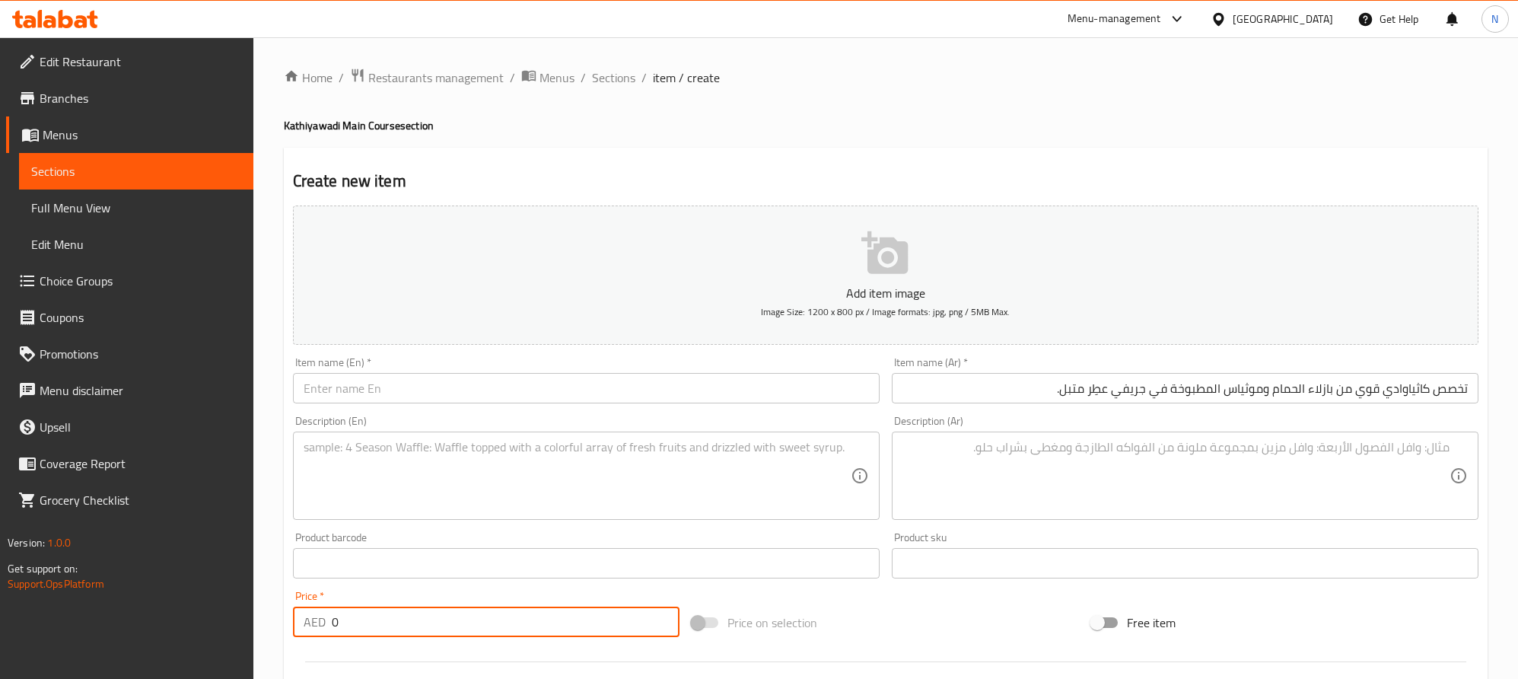
drag, startPoint x: 377, startPoint y: 628, endPoint x: 325, endPoint y: 628, distance: 52.5
click at [327, 631] on div "AED 0 Price *" at bounding box center [486, 622] width 387 height 30
paste input "29.0"
type input "29.00"
click at [589, 462] on textarea at bounding box center [577, 476] width 547 height 72
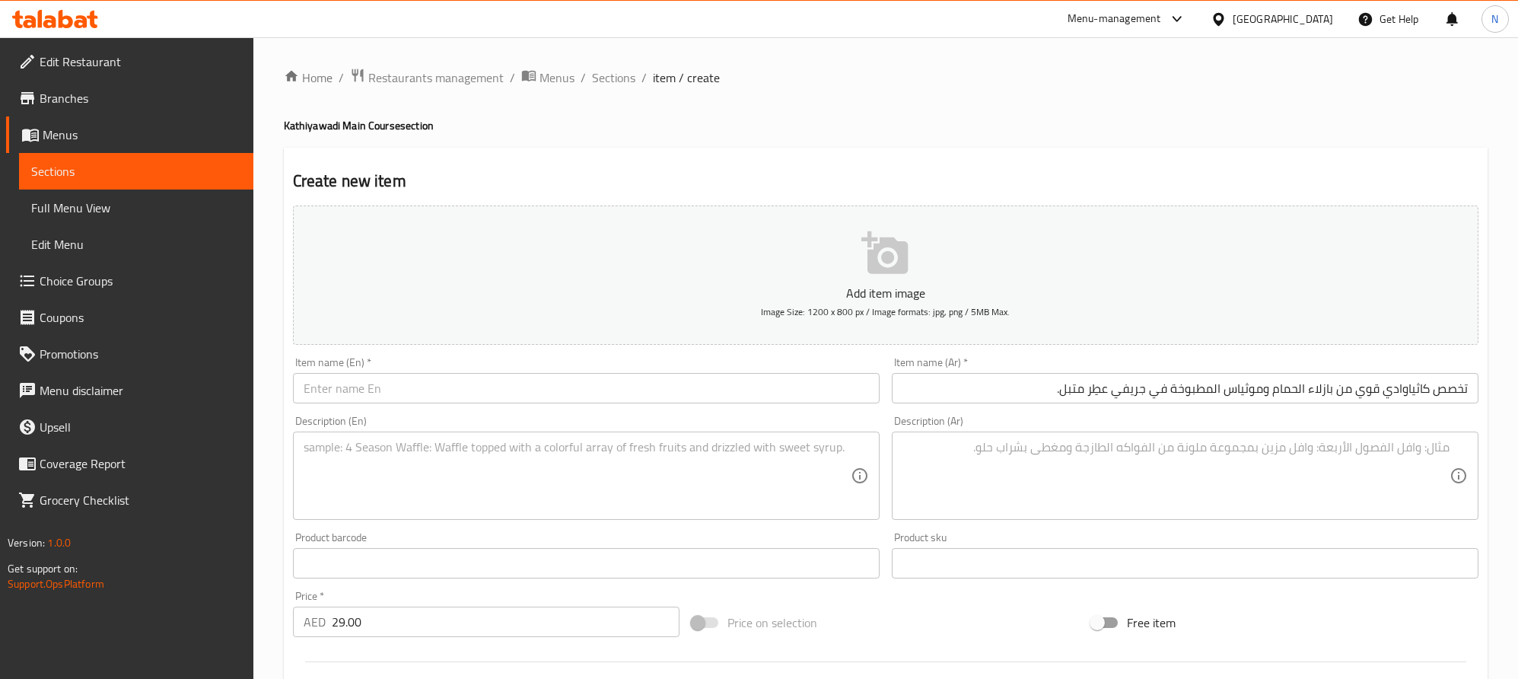
paste textarea "Fresh pigeon peas and muthiyas simmered in a fragrant, spiced gravy for robust …"
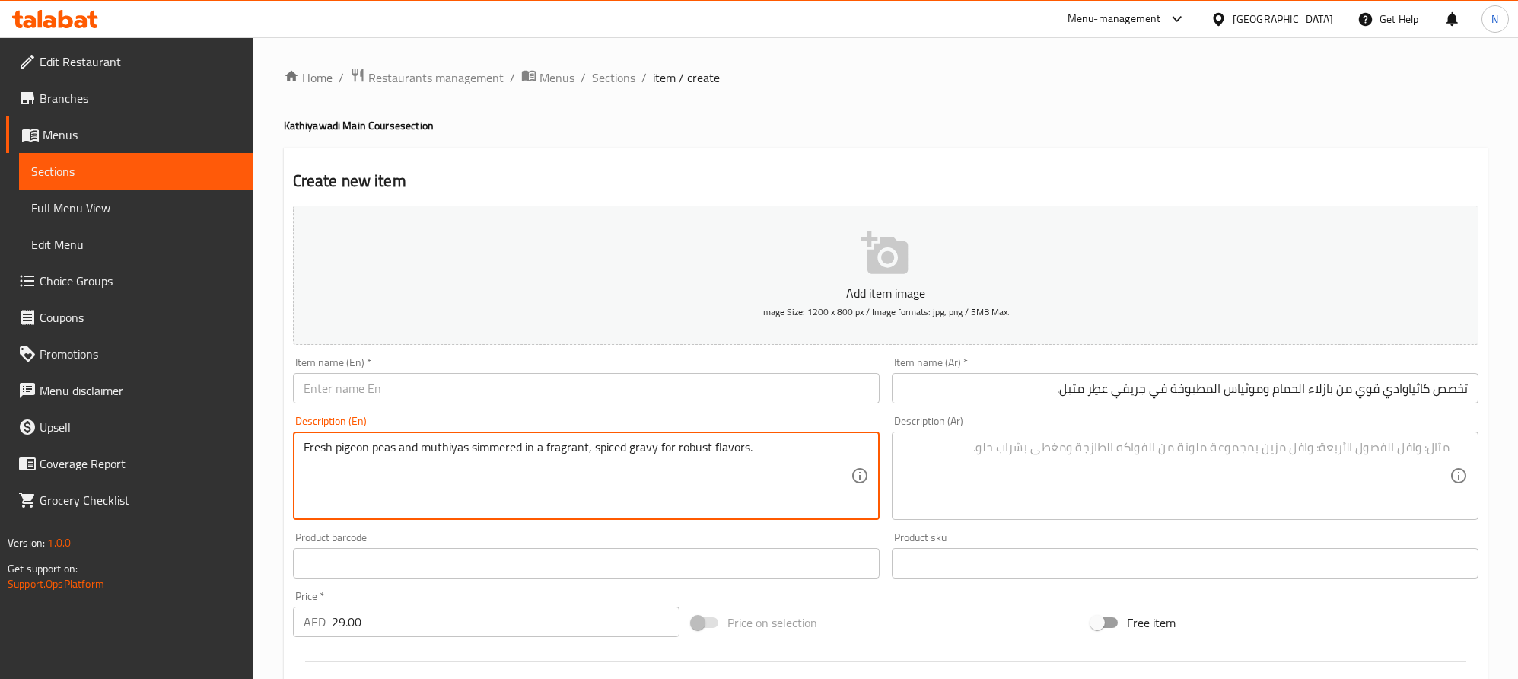
type textarea "Fresh pigeon peas and muthiyas simmered in a fragrant, spiced gravy for robust …"
click at [1117, 386] on input "تخصص كاثياوادي قوي من بازلاء الحمام وموثياس المطبوخة في جريفي عطِر متبل." at bounding box center [1185, 388] width 587 height 30
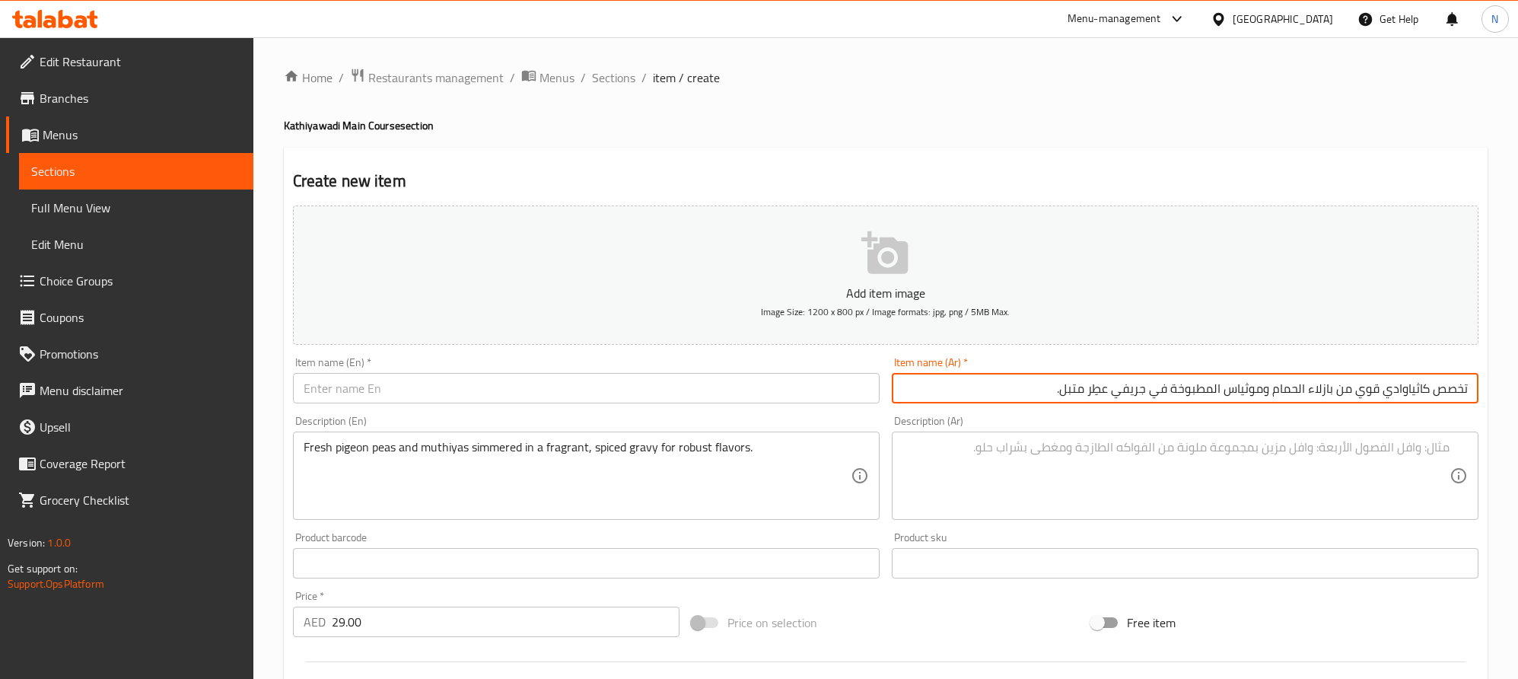
click at [1117, 386] on input "تخصص كاثياوادي قوي من بازلاء الحمام وموثياس المطبوخة في جريفي عطِر متبل." at bounding box center [1185, 388] width 587 height 30
click at [1151, 477] on textarea at bounding box center [1176, 476] width 547 height 72
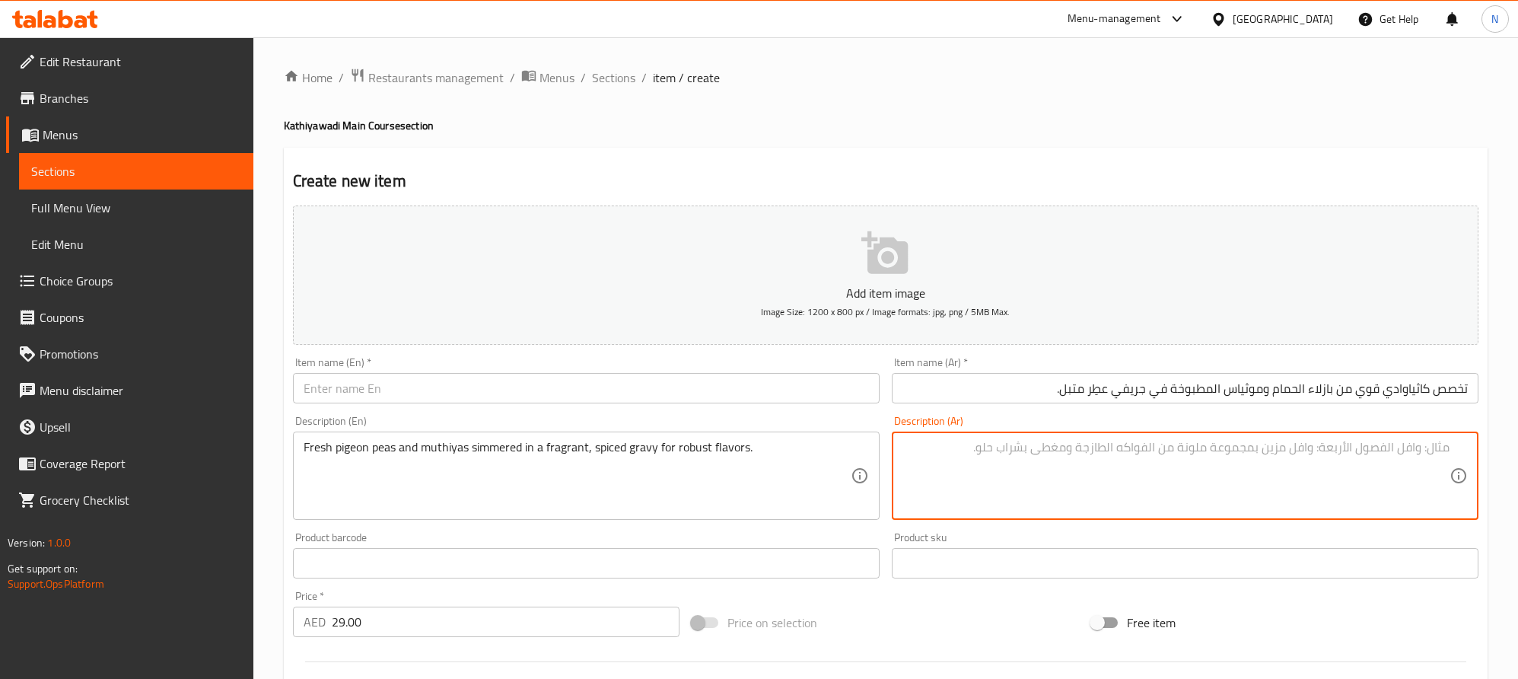
paste textarea "تخصص كاثياوادي قوي من بازلاء الحمام وموثياس المطبوخة في جريفي عطِر متبل."
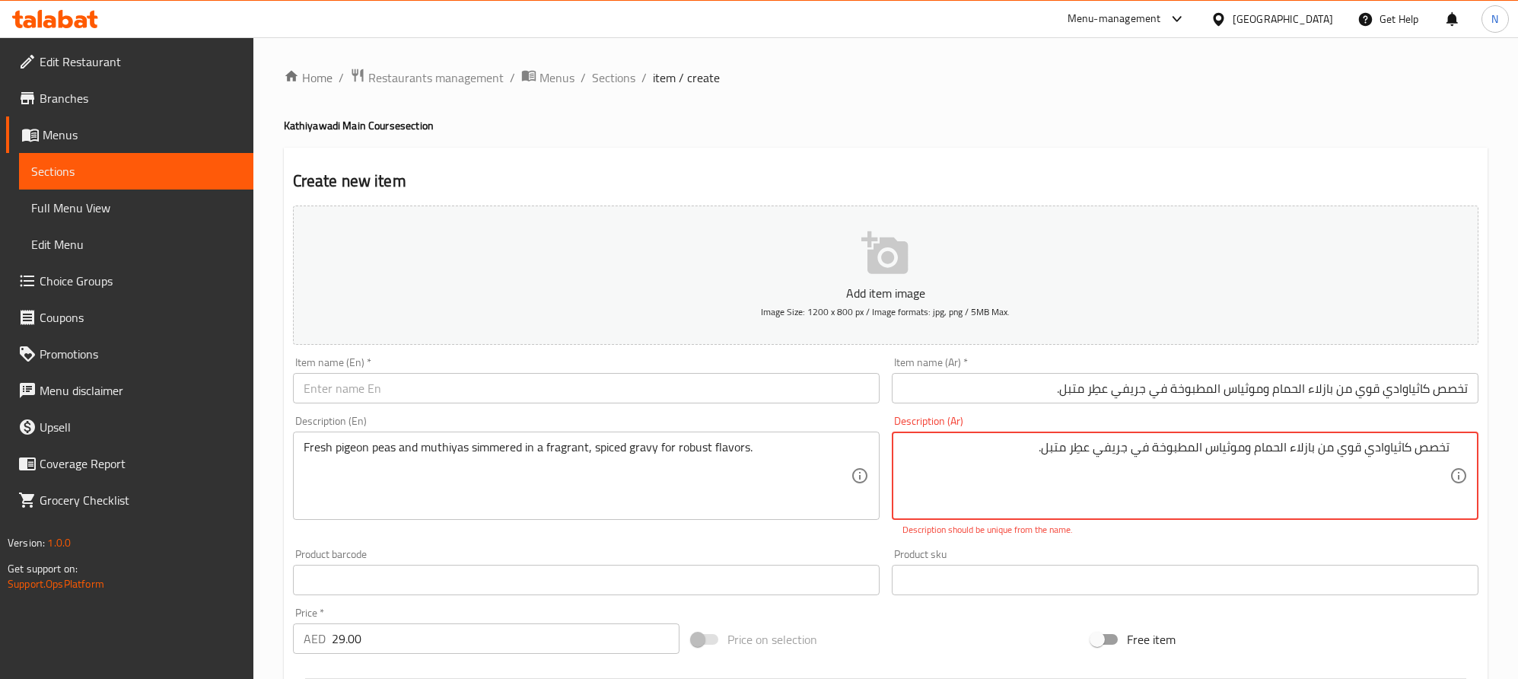
type textarea "تخصص كاثياوادي قوي من بازلاء الحمام وموثياس المطبوخة في جريفي عطِر متبل."
click at [1218, 400] on input "تخصص كاثياوادي قوي من بازلاء الحمام وموثياس المطبوخة في جريفي عطِر متبل." at bounding box center [1185, 388] width 587 height 30
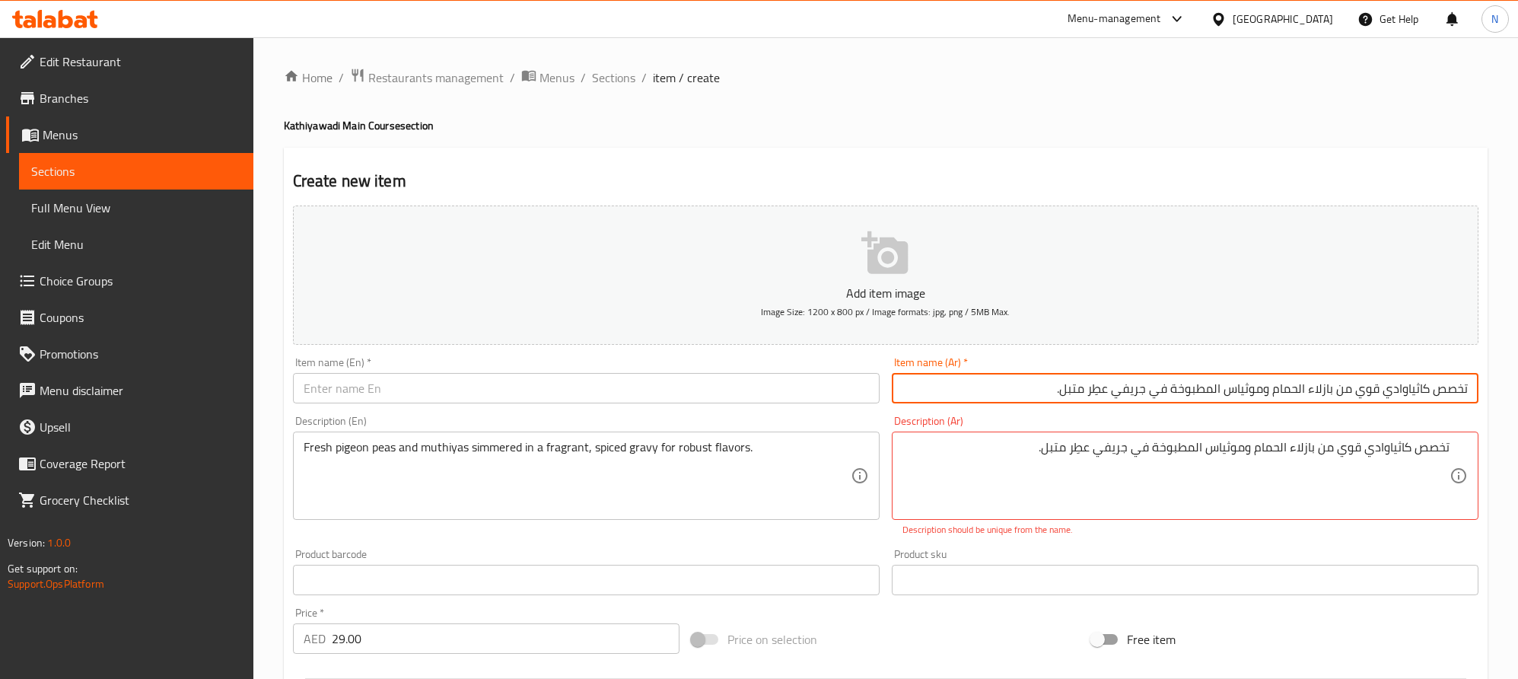
click at [1218, 400] on input "تخصص كاثياوادي قوي من بازلاء الحمام وموثياس المطبوخة في جريفي عطِر متبل." at bounding box center [1185, 388] width 587 height 30
paste input "س بي ليلا دانا موثيا جابارجاست"
type input "اس بي ليلا دانا موثيا جابارجاست"
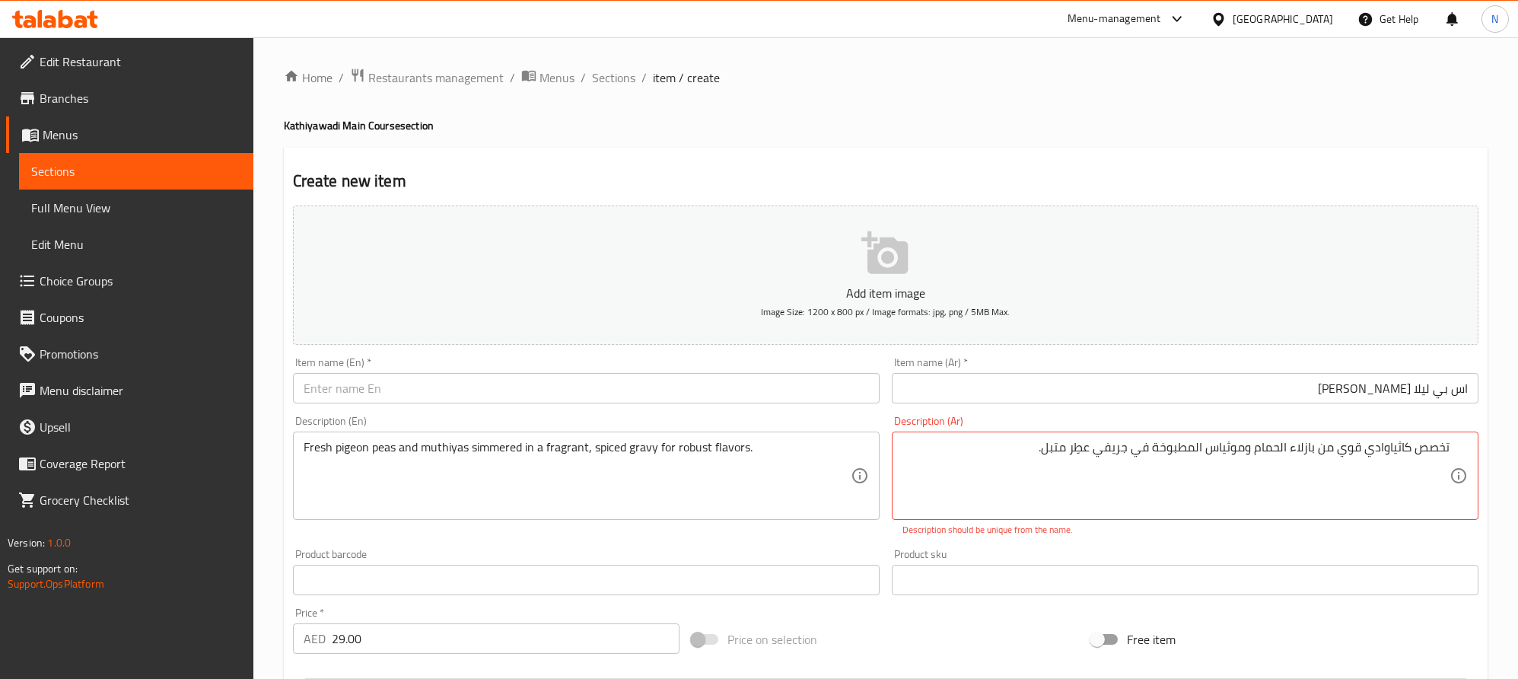
click at [738, 380] on input "text" at bounding box center [586, 388] width 587 height 30
paste input "Sp. Lila Dana Muthiya Jabarjast"
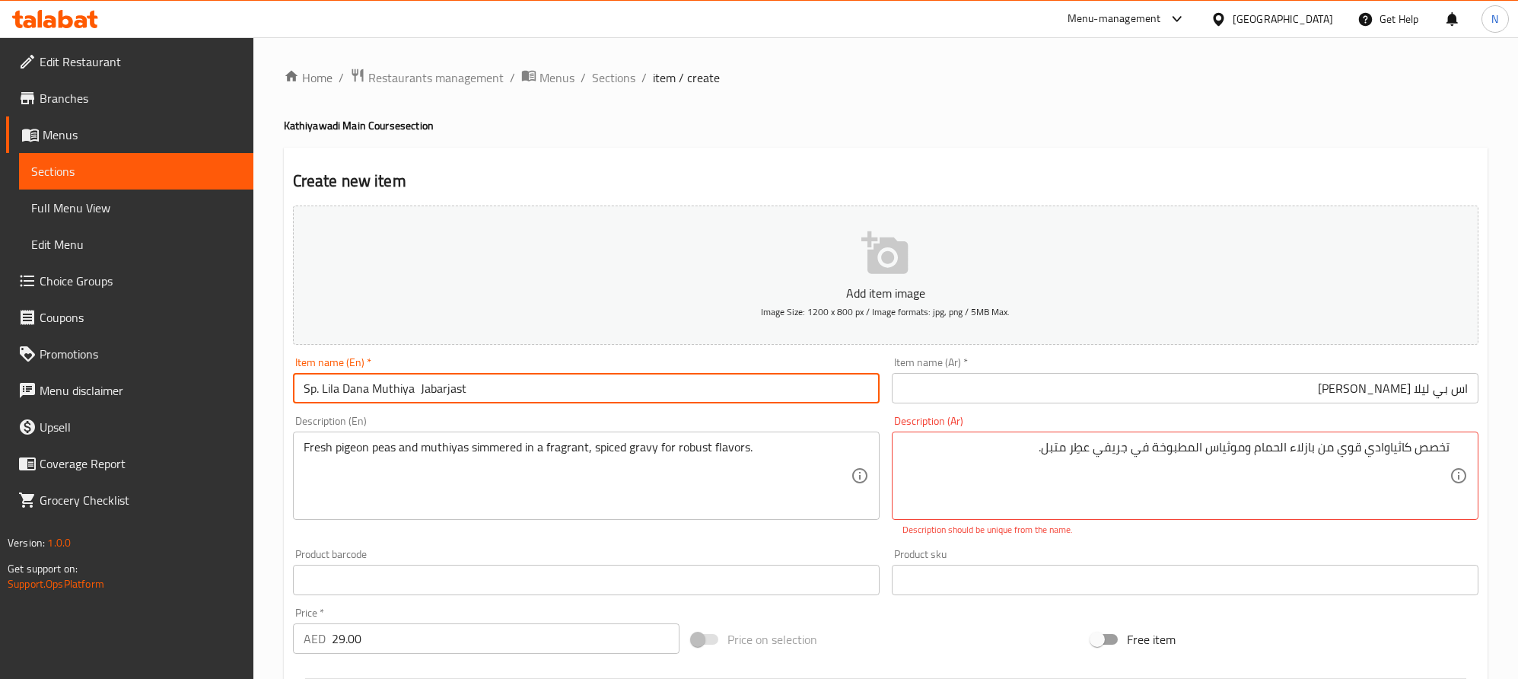
type input "Sp. Lila Dana Muthiya Jabarjast"
drag, startPoint x: 1260, startPoint y: 451, endPoint x: 1265, endPoint y: 457, distance: 8.2
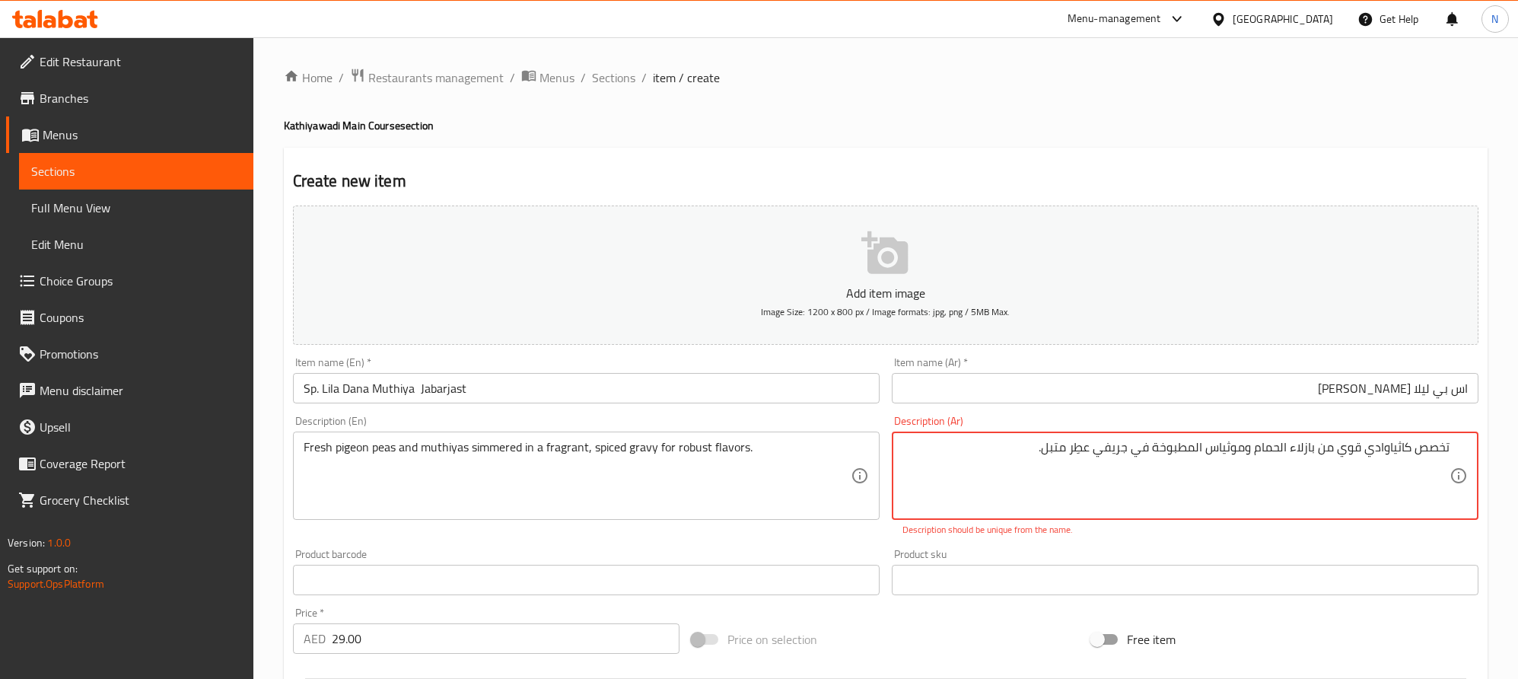
click at [1254, 452] on textarea "تخصص كاثياوادي قوي من بازلاء الحمام وموثياس المطبوخة في جريفي عطِر متبل." at bounding box center [1176, 476] width 547 height 72
click at [1368, 457] on textarea "تخصص كاثياوادي قوي من بازلاء الحمام الطازج وموثياس المطبوخة في جريفي عطِر متبل." at bounding box center [1176, 476] width 547 height 72
drag, startPoint x: 1343, startPoint y: 454, endPoint x: 1450, endPoint y: 448, distance: 106.7
click at [1452, 448] on div "تخصص كاثياوادي قوي من بازلاء الحمام الطازج وموثياس المطبوخة في جريفي عطِر متبل.…" at bounding box center [1185, 476] width 587 height 88
click at [1371, 461] on textarea "تخصص كاثياوادي قوي من بازلاء الحمام الطازج وموثياس المطبوخة في جريفي عطِر متبل." at bounding box center [1176, 476] width 547 height 72
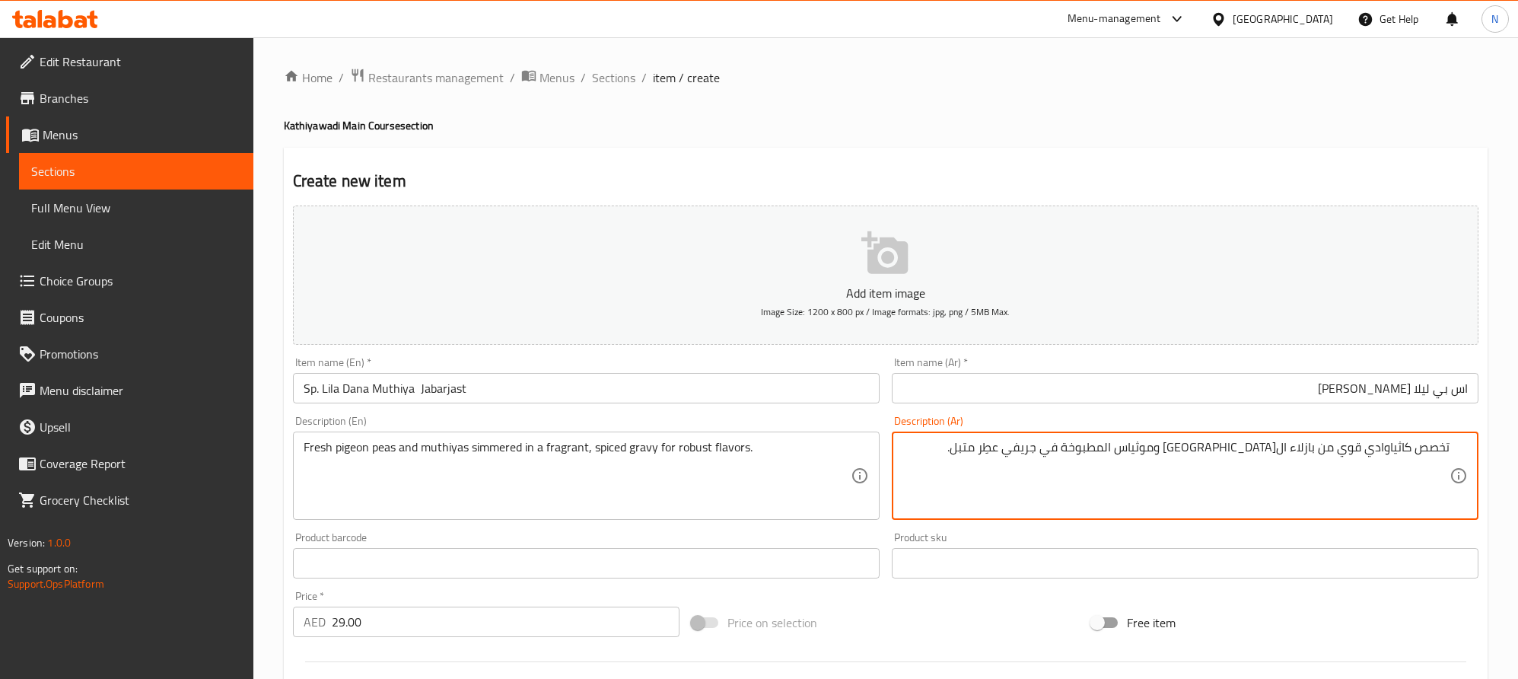
drag, startPoint x: 1341, startPoint y: 454, endPoint x: 1451, endPoint y: 451, distance: 109.7
click at [1451, 451] on div "تخصص كاثياوادي قوي من بازلاء الحمام الطازج وموثياس المطبوخة في جريفي عطِر متبل.…" at bounding box center [1185, 476] width 587 height 88
type textarea "تخصص كاثياوادي قوي من بازلاء الحمام الطازج وموثياس المطبوخة في جريفي عطِر متبل."
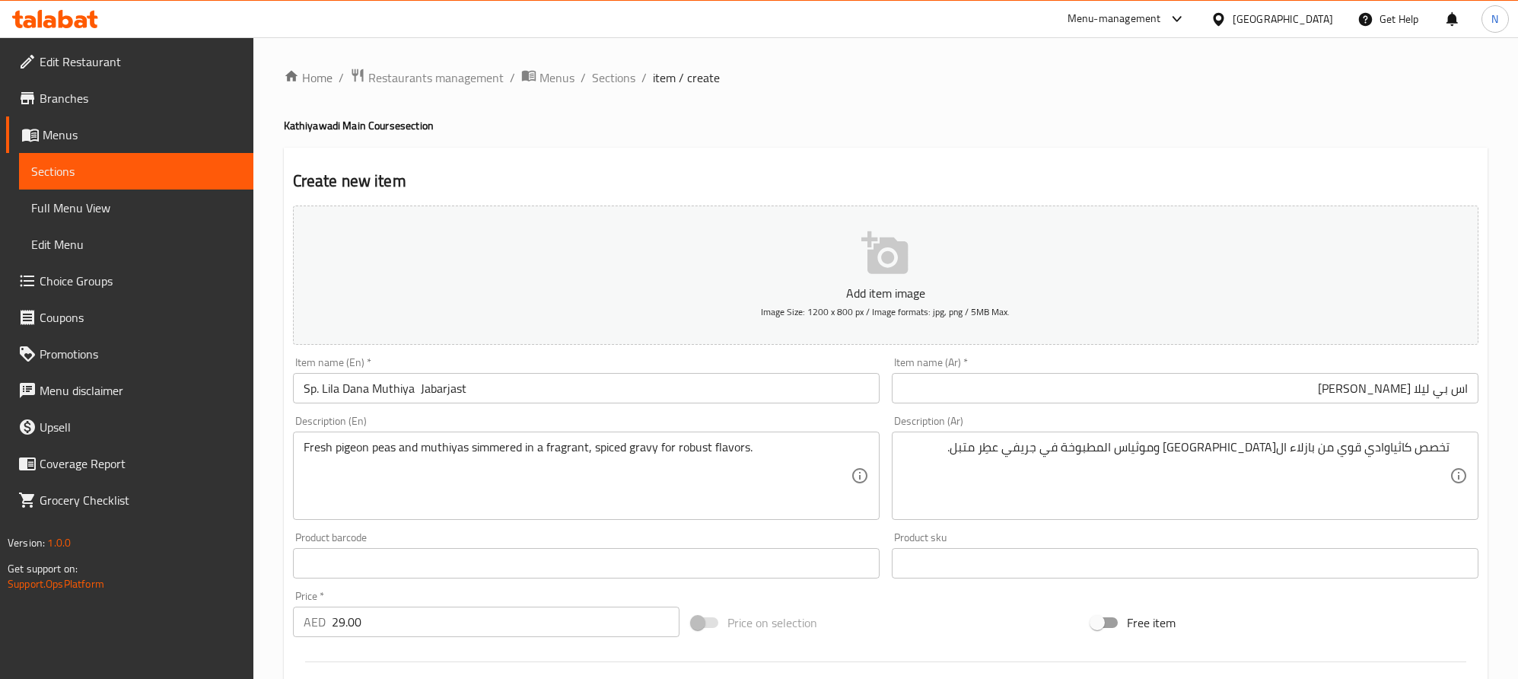
click at [301, 446] on div "Fresh pigeon peas and muthiyas simmered in a fragrant, spiced gravy for robust …" at bounding box center [586, 476] width 587 height 88
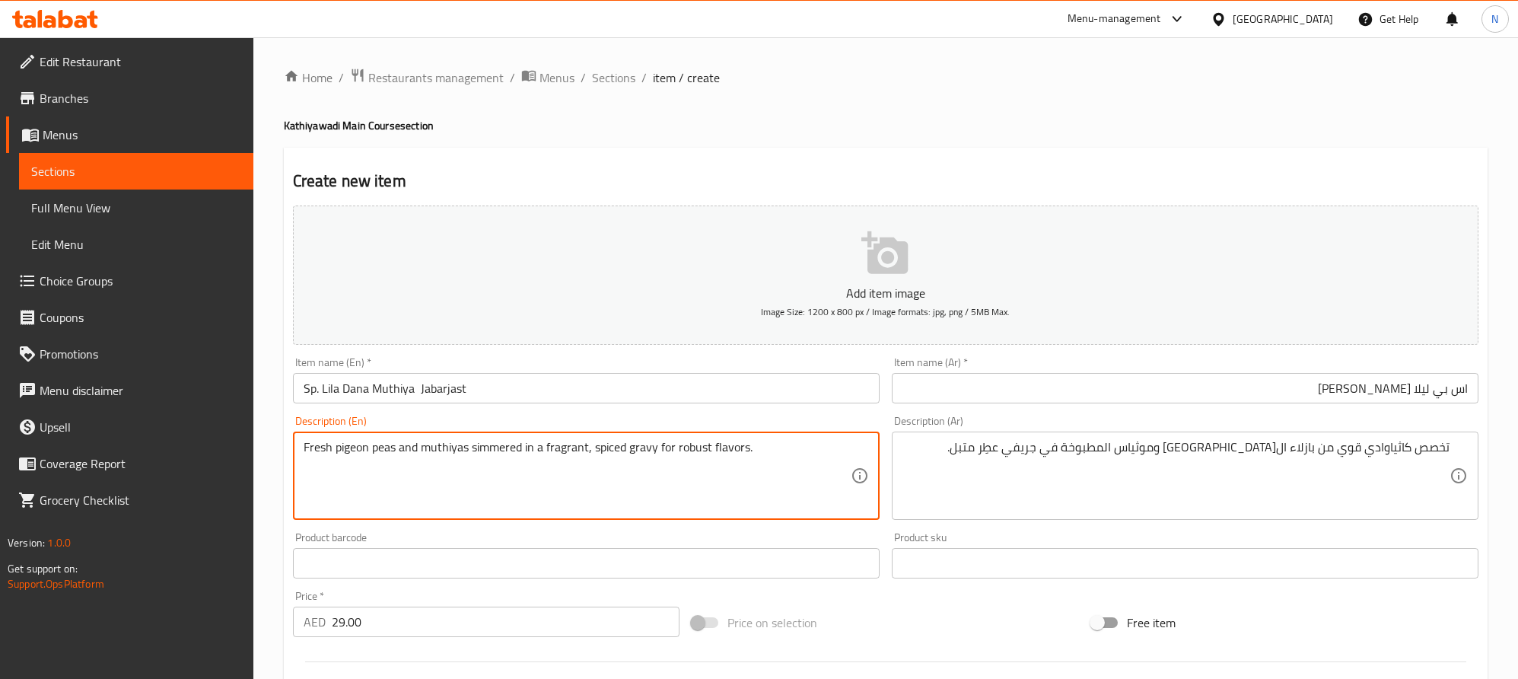
click at [304, 451] on textarea "Fresh pigeon peas and muthiyas simmered in a fragrant, spiced gravy for robust …" at bounding box center [577, 476] width 547 height 72
paste textarea "Strong Kathiyawadi Specialization"
click at [651, 473] on textarea "Strong Kathiyawadi Specialization Fresh pigeon peas and muthiyas simmered in a …" at bounding box center [577, 476] width 547 height 72
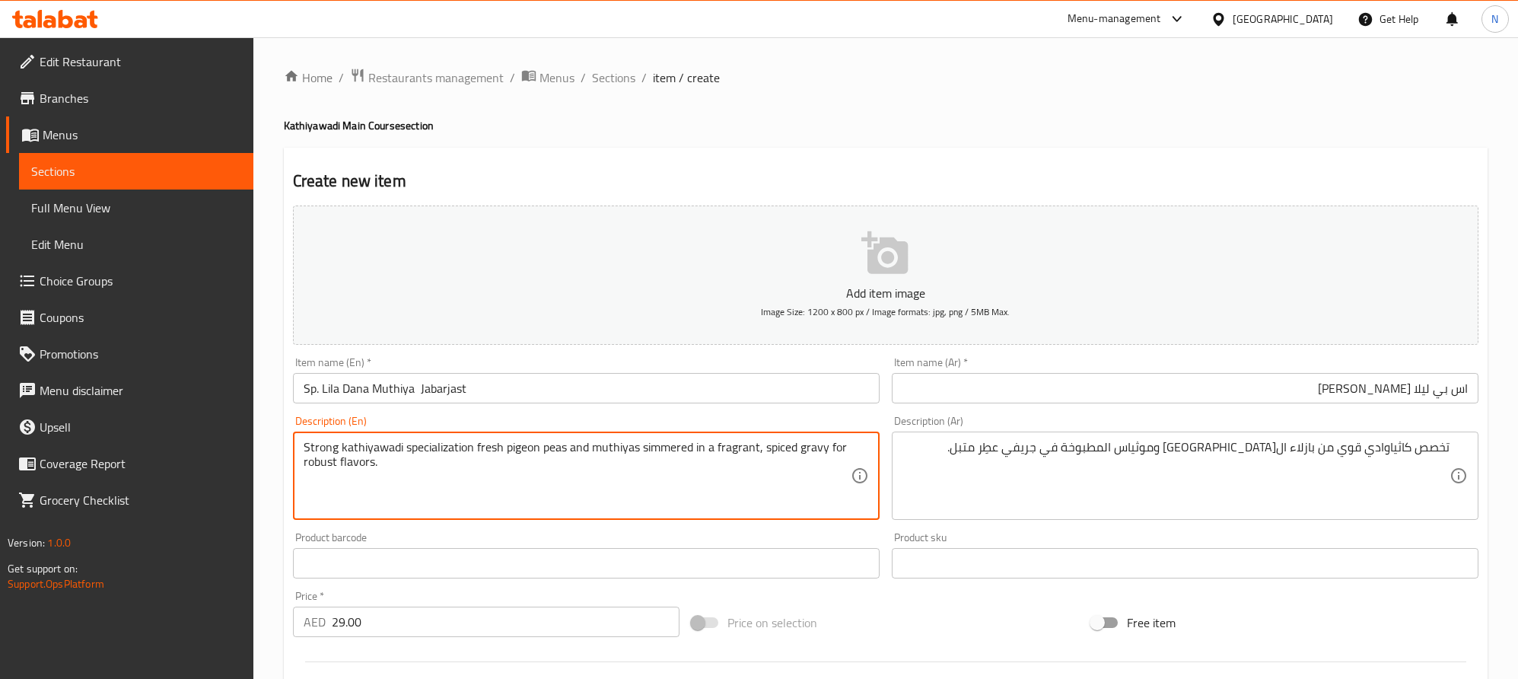
click at [489, 468] on textarea "Strong kathiyawadi specialization fresh pigeon peas and muthiyas simmered in a …" at bounding box center [577, 476] width 547 height 72
click at [489, 455] on textarea "Strong kathiyawadi specialization fresh pigeon peas and muthiyas simmered in a …" at bounding box center [577, 476] width 547 height 72
click at [489, 454] on textarea "Strong kathiyawadi specialization fresh pigeon peas and muthiyas simmered in a …" at bounding box center [577, 476] width 547 height 72
click at [642, 509] on textarea "Strong kathiyawadi specialization fresh pigeon peas and muthiyas simmered in a …" at bounding box center [577, 476] width 547 height 72
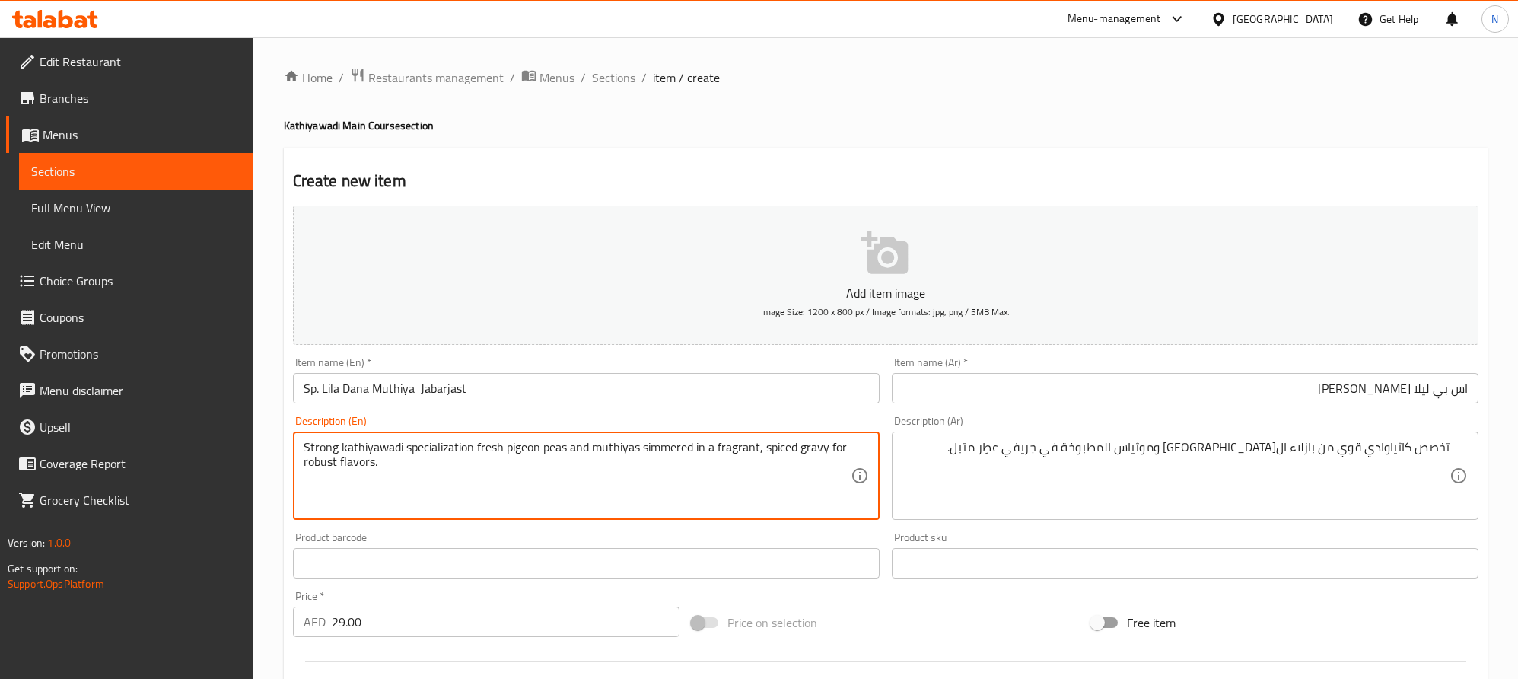
type textarea "Strong kathiyawadi specialization fresh pigeon peas and muthiyas simmered in a …"
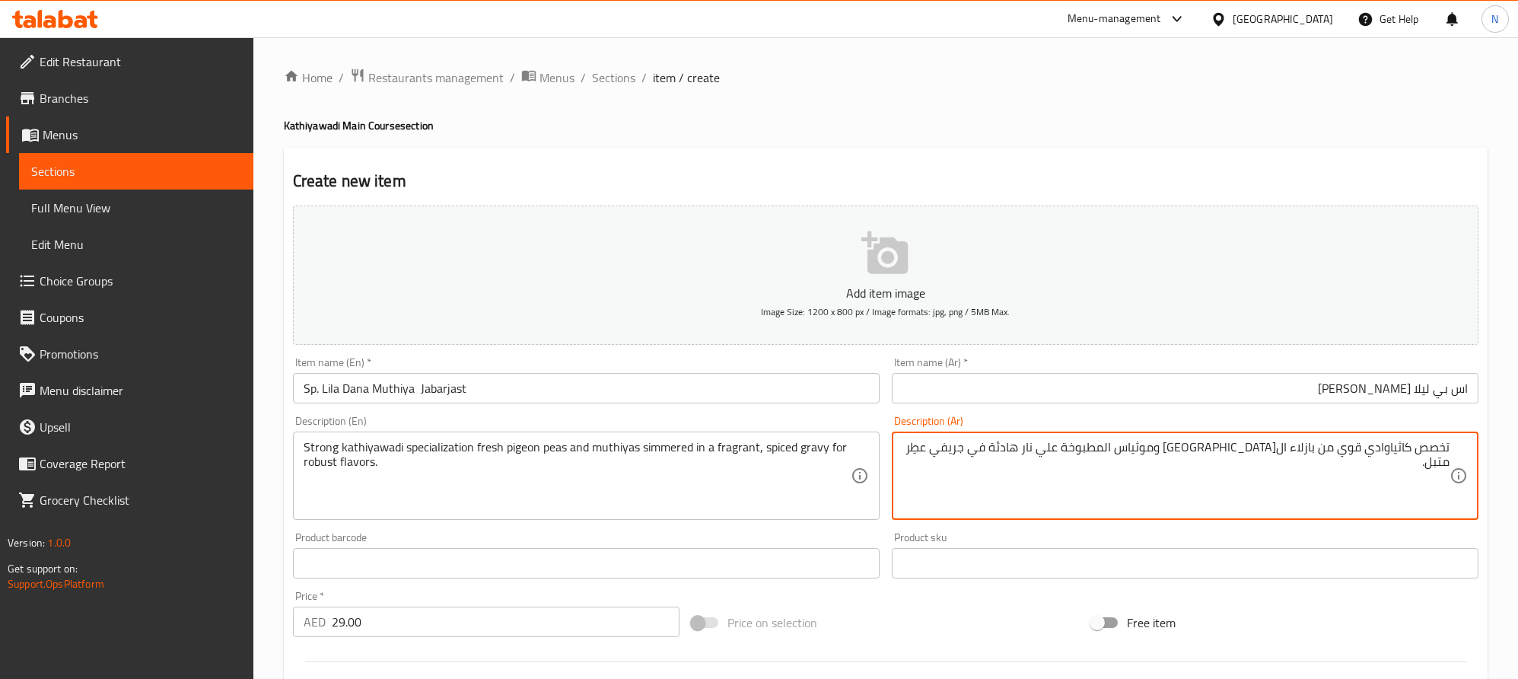
drag, startPoint x: 938, startPoint y: 452, endPoint x: 927, endPoint y: 454, distance: 11.6
click at [927, 453] on textarea "تخصص كاثياوادي قوي من بازلاء الحمام الطازج وموثياس المطبوخة علي نار هادئة في جر…" at bounding box center [1176, 476] width 547 height 72
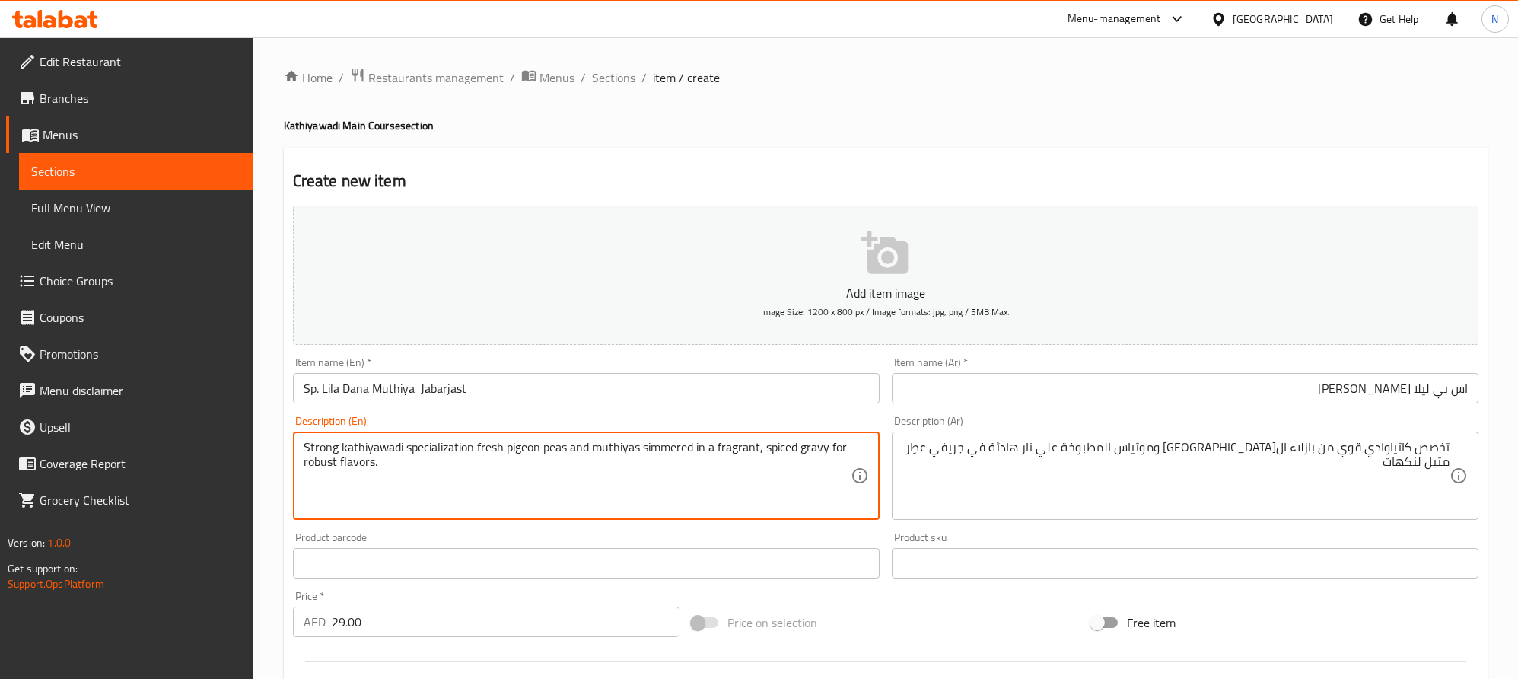
click at [315, 468] on textarea "Strong kathiyawadi specialization fresh pigeon peas and muthiyas simmered in a …" at bounding box center [577, 476] width 547 height 72
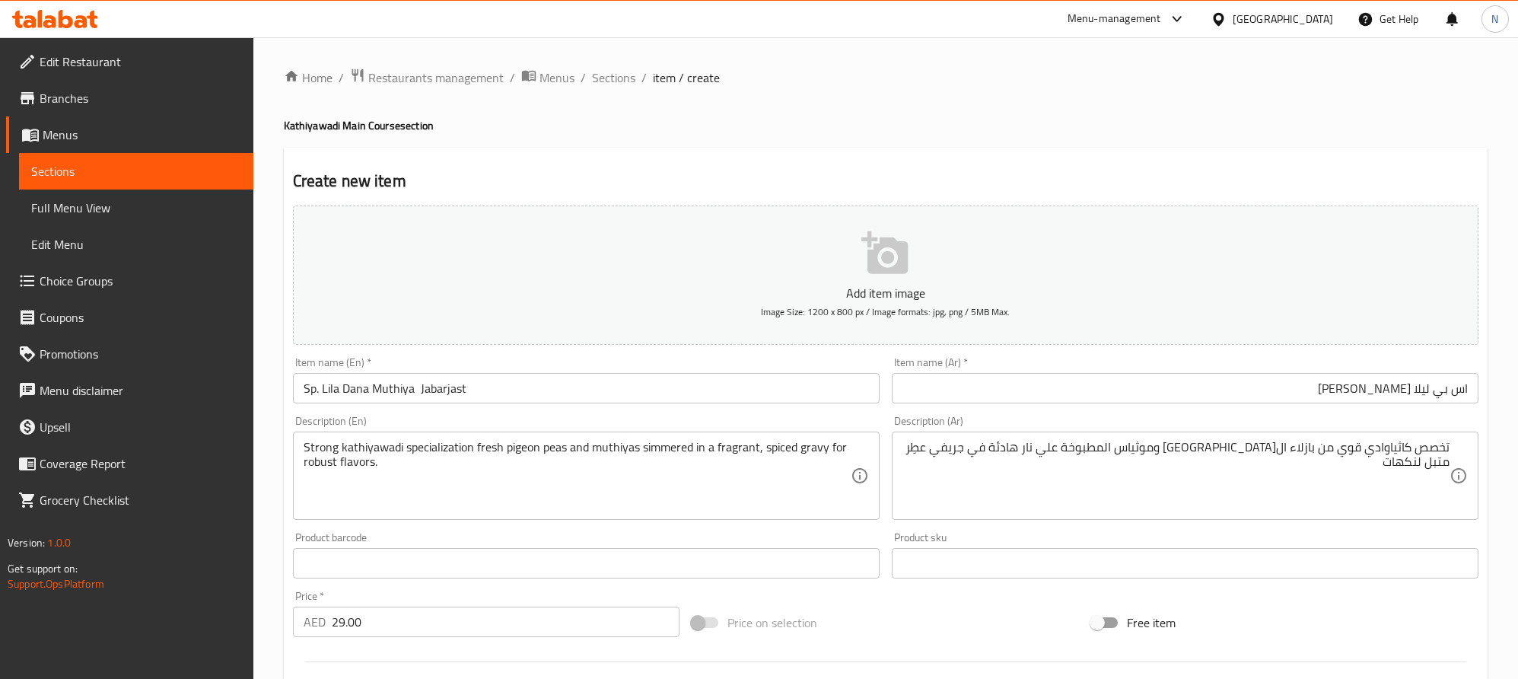
drag, startPoint x: 1403, startPoint y: 466, endPoint x: 1403, endPoint y: 482, distance: 16.0
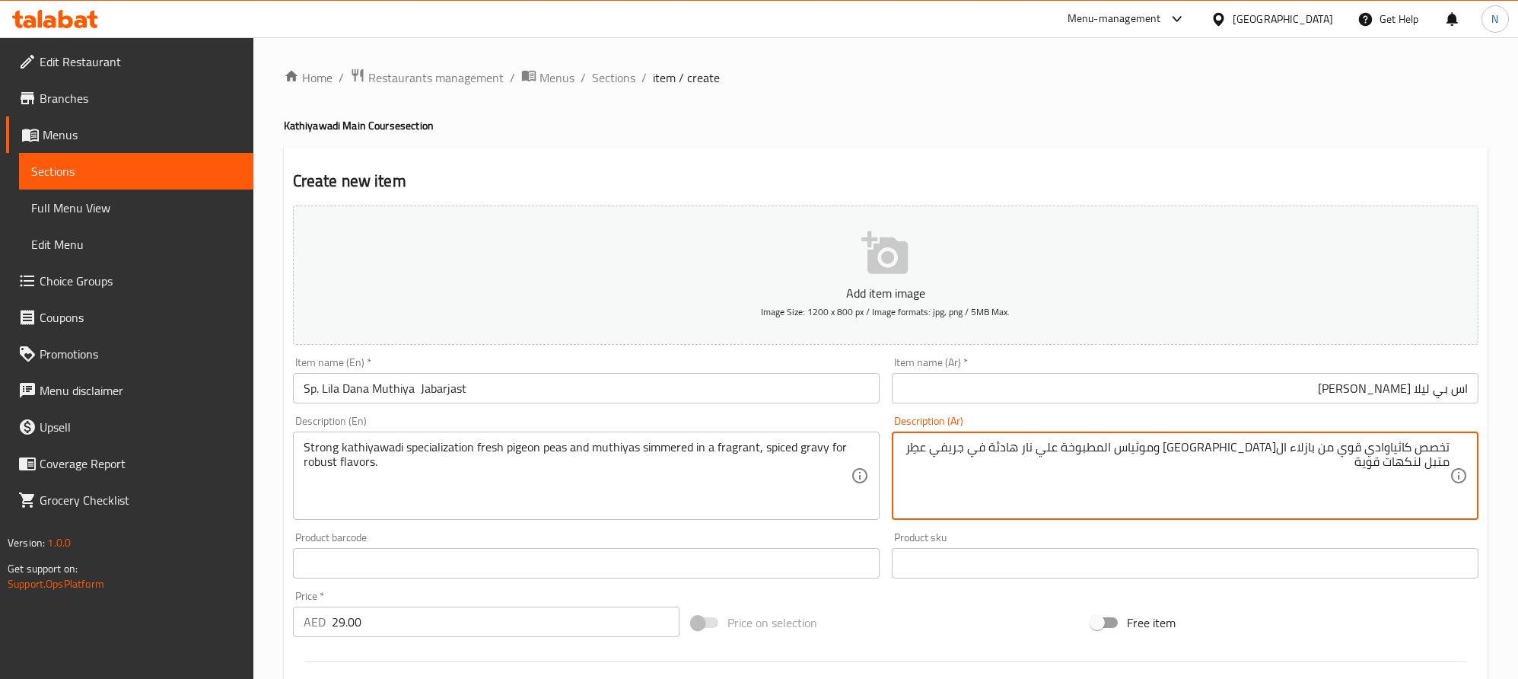
type textarea "تخصص كاثياوادي قوي من بازلاء الحمام الطازج وموثياس المطبوخة علي نار هادئة في جر…"
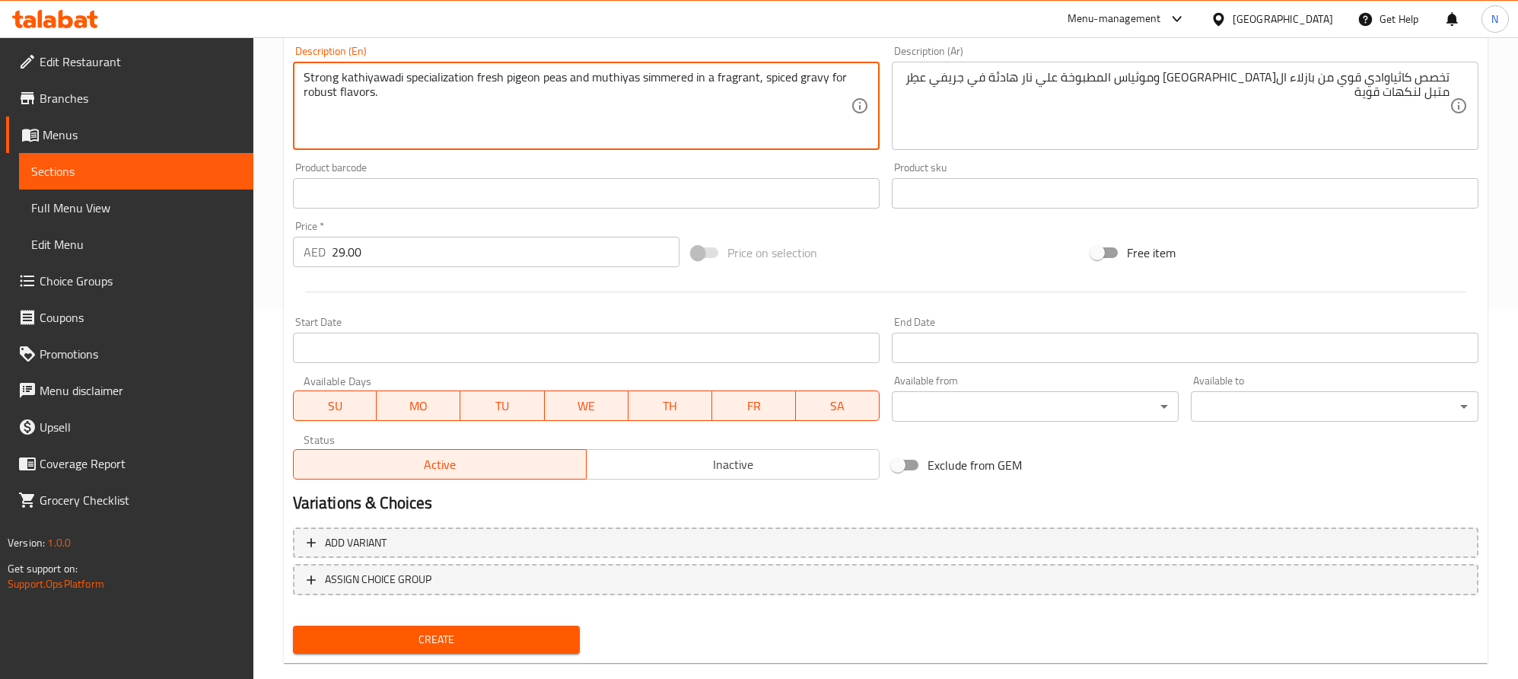
scroll to position [395, 0]
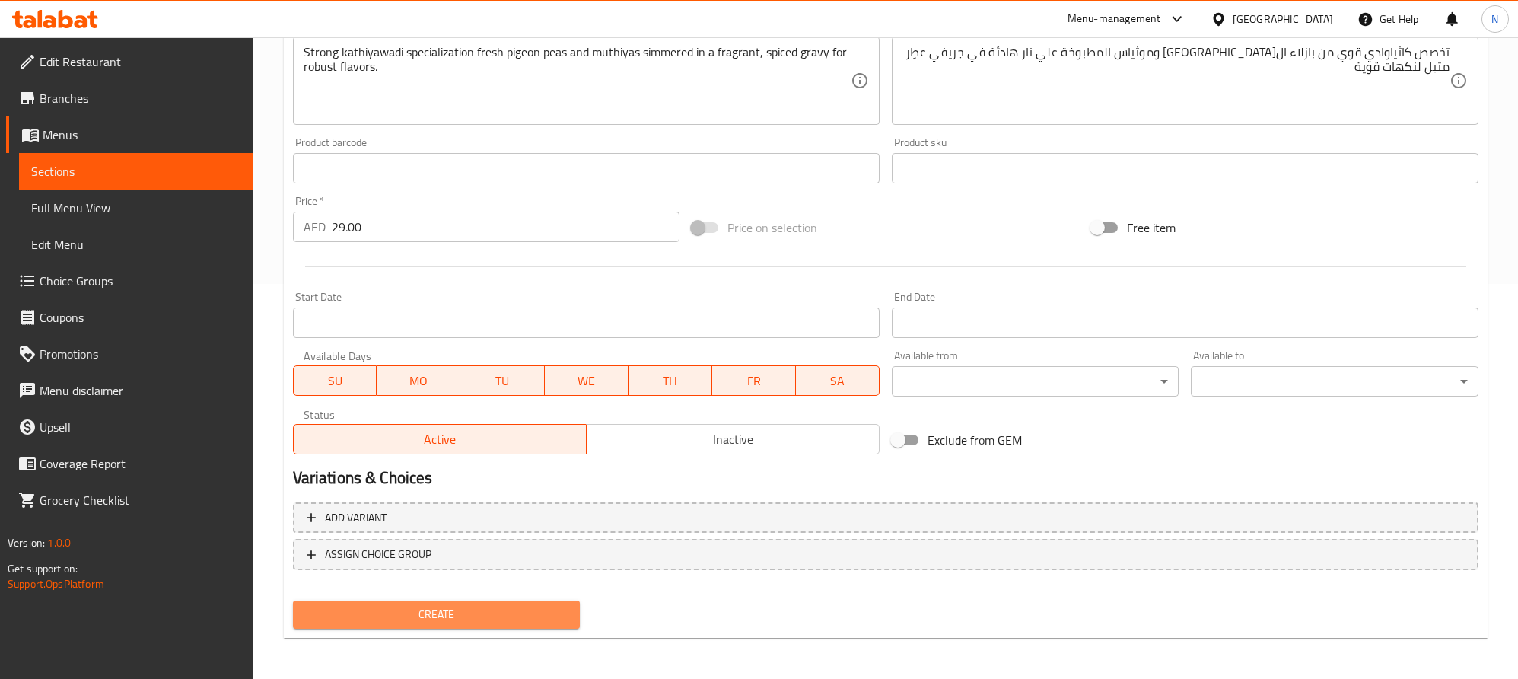
click at [517, 626] on button "Create" at bounding box center [437, 614] width 288 height 28
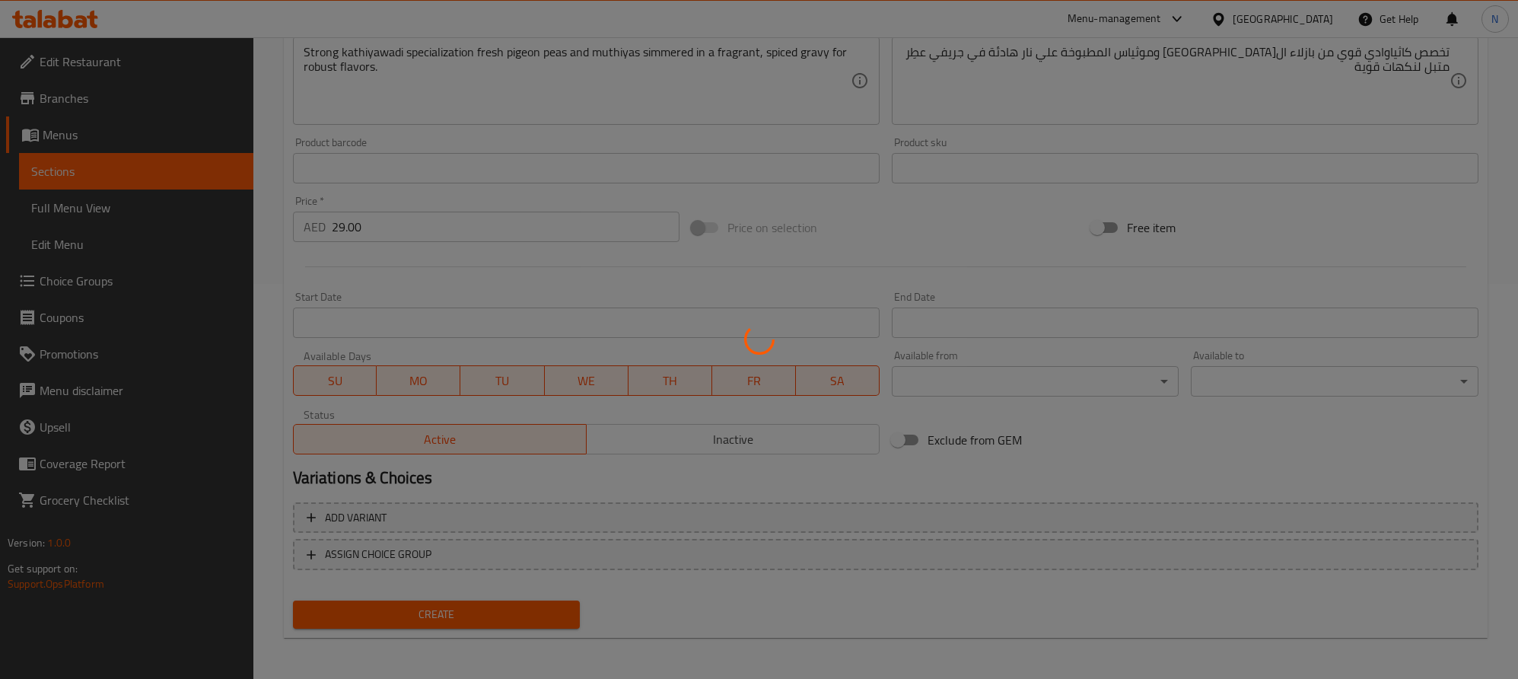
type input "0"
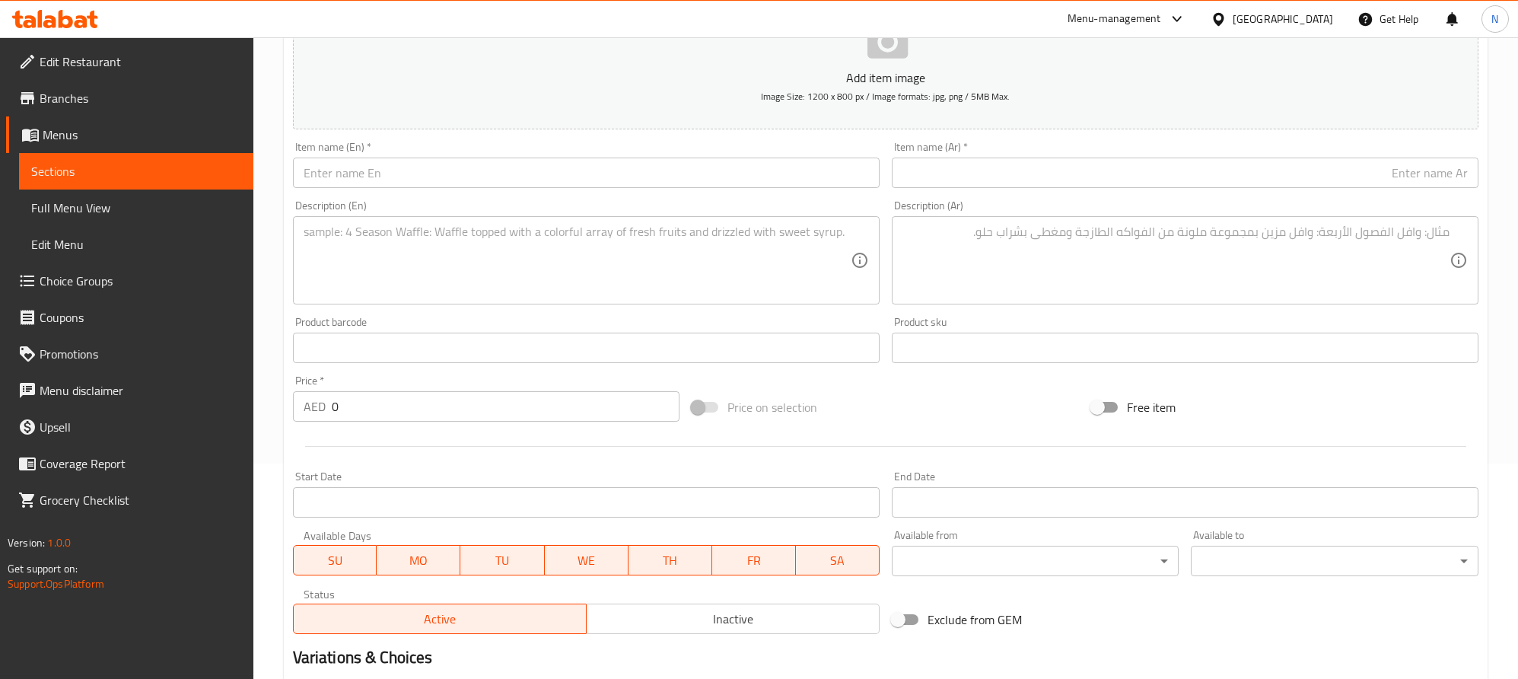
scroll to position [53, 0]
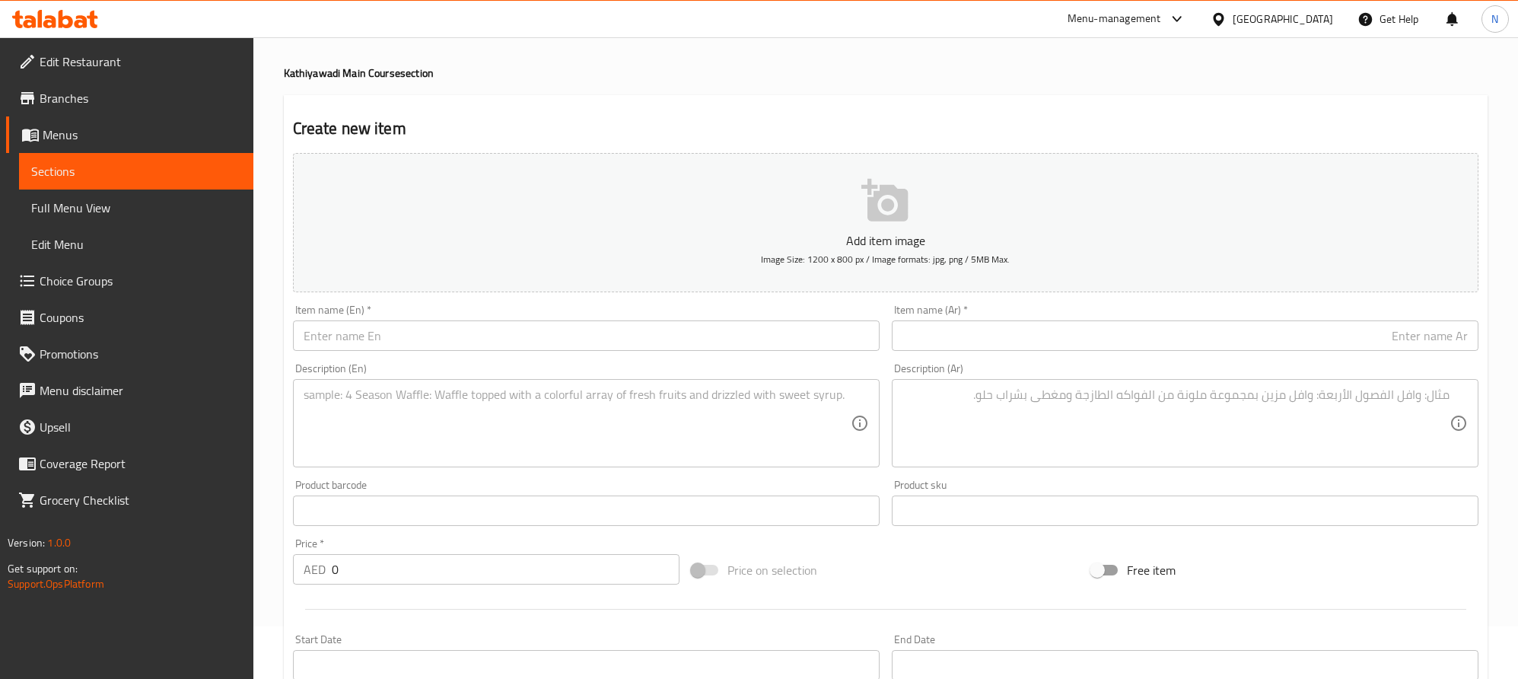
click at [475, 339] on input "text" at bounding box center [586, 335] width 587 height 30
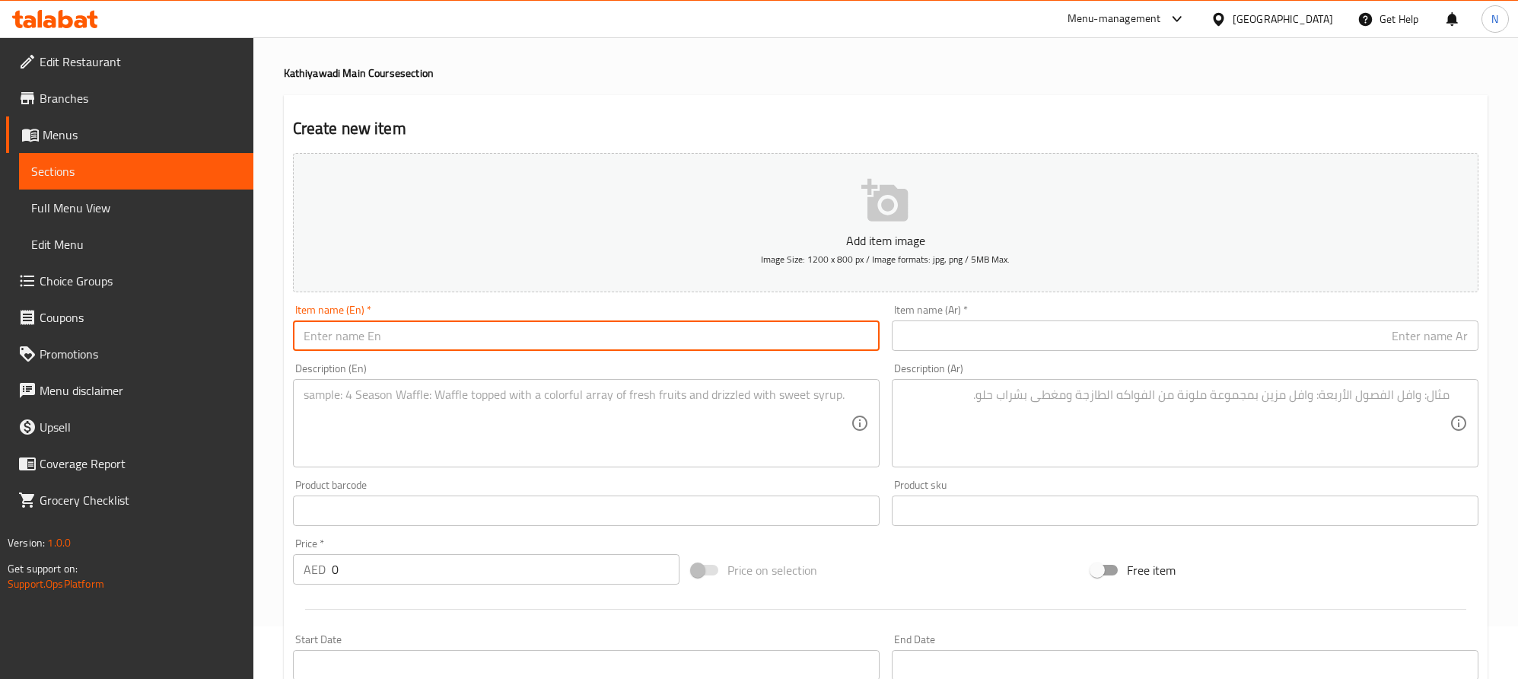
paste input "Sp. Kathiyawadi Green [GEOGRAPHIC_DATA]"
type input "Sp. Kathiyawadi Green [GEOGRAPHIC_DATA]"
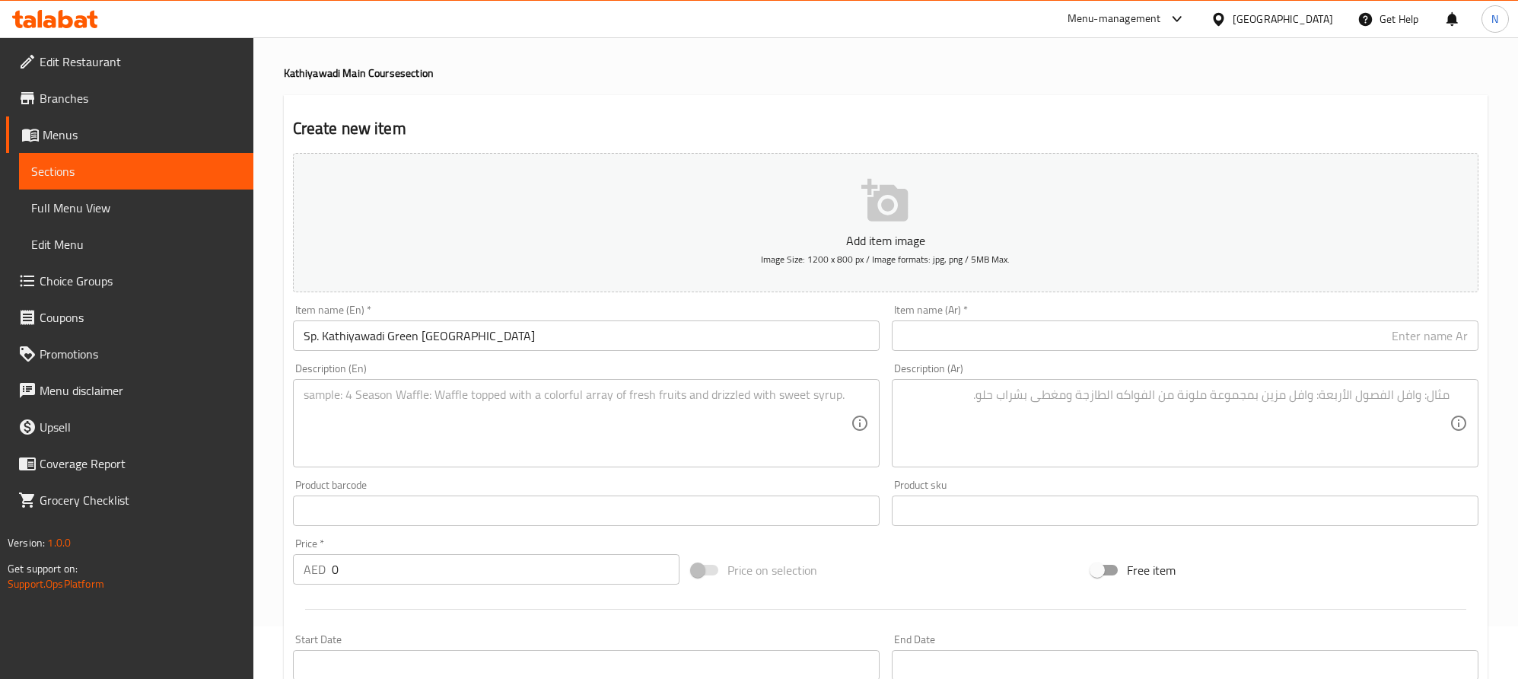
drag, startPoint x: 1263, startPoint y: 355, endPoint x: 1272, endPoint y: 347, distance: 11.3
click at [1263, 355] on div "Item name (Ar)   * Item name (Ar) *" at bounding box center [1185, 327] width 599 height 59
click at [1272, 347] on input "text" at bounding box center [1185, 335] width 587 height 30
paste input "اس بي كاثياوادي جوجارات اخضر"
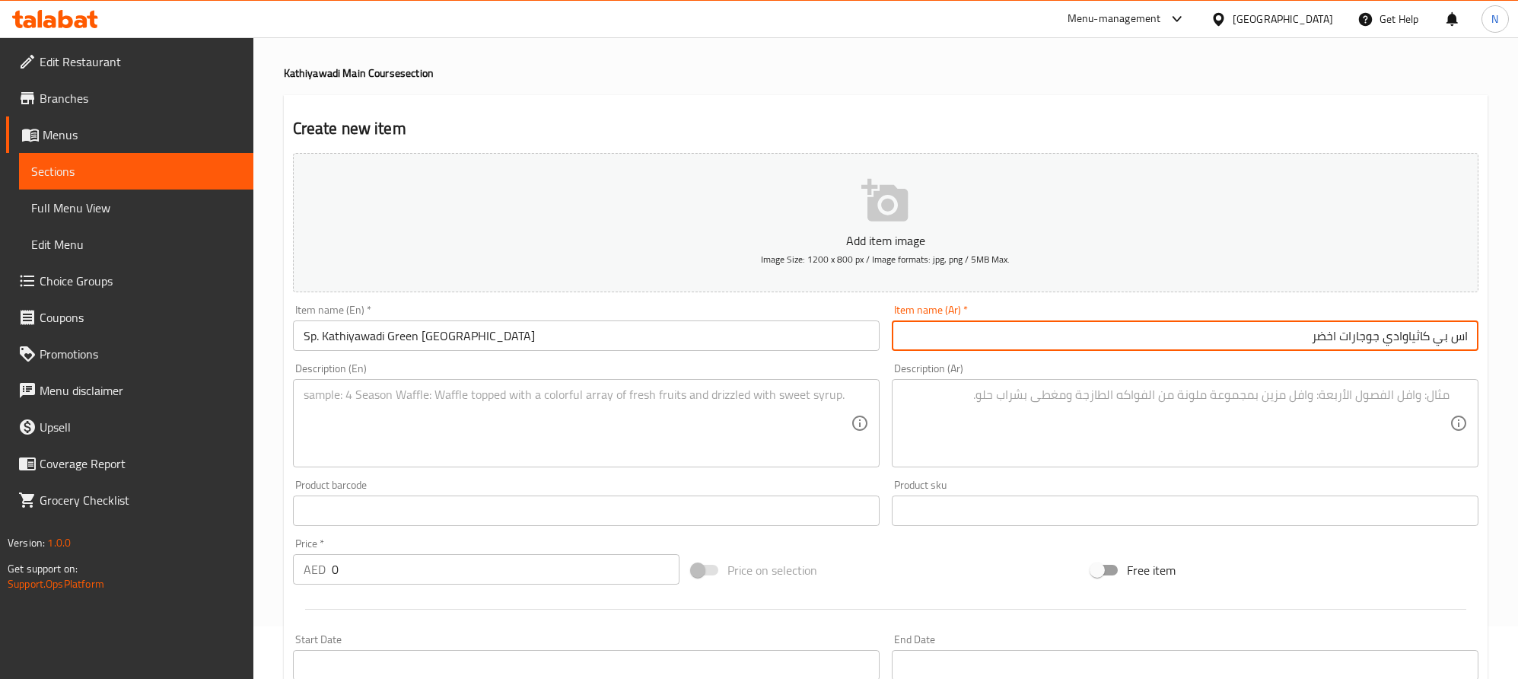
type input "اس بي كاثياوادي جوجارات اخضر"
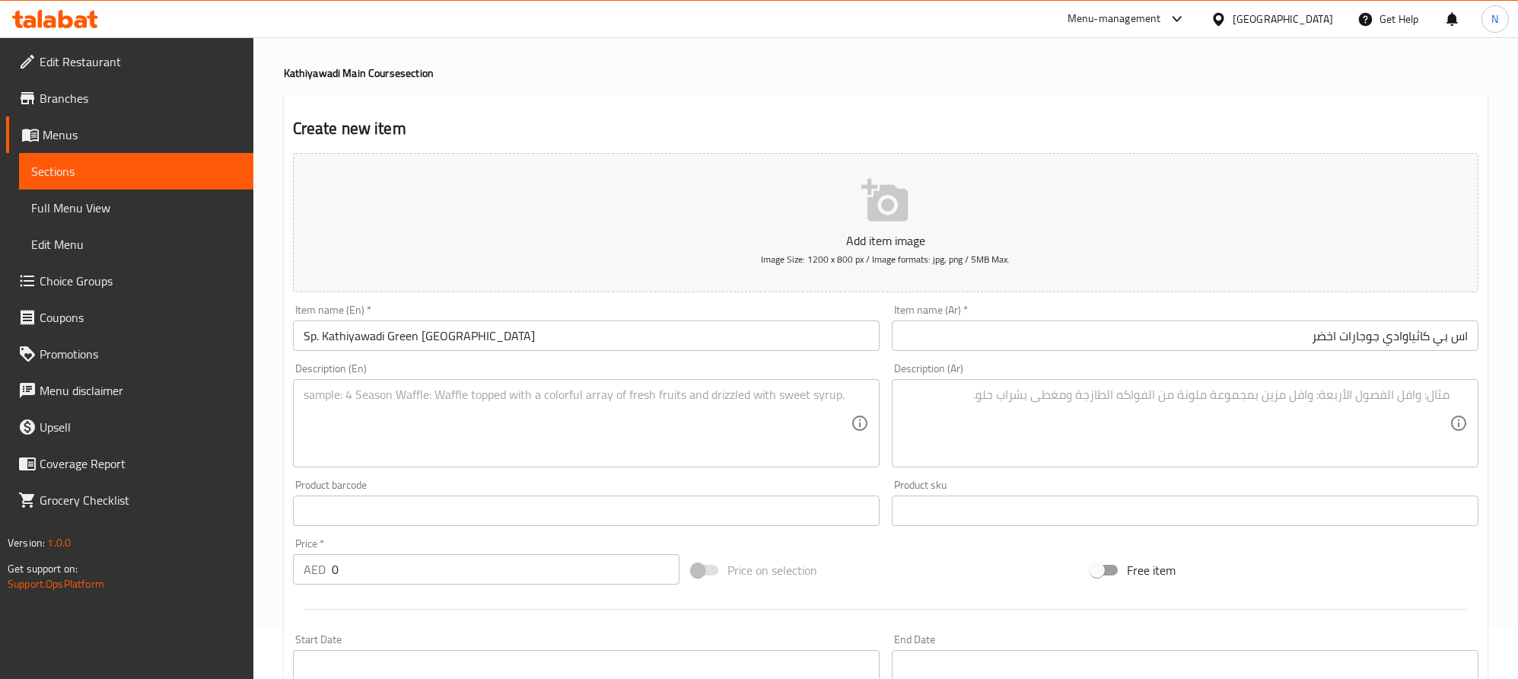
click at [543, 403] on textarea at bounding box center [577, 423] width 547 height 72
paste textarea "Vibrant green vegetables cooked in a spicy masala blend for a wholesome, aromat…"
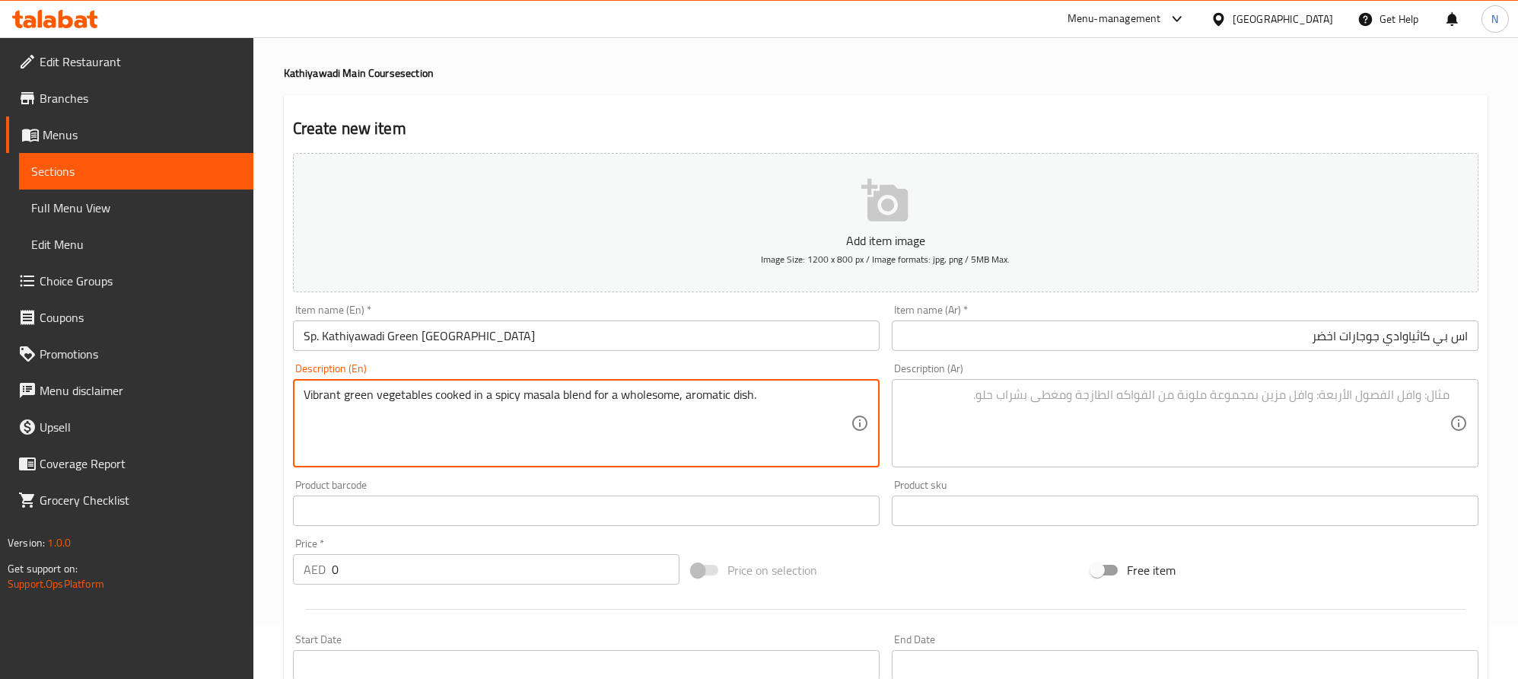
type textarea "Vibrant green vegetables cooked in a spicy masala blend for a wholesome, aromat…"
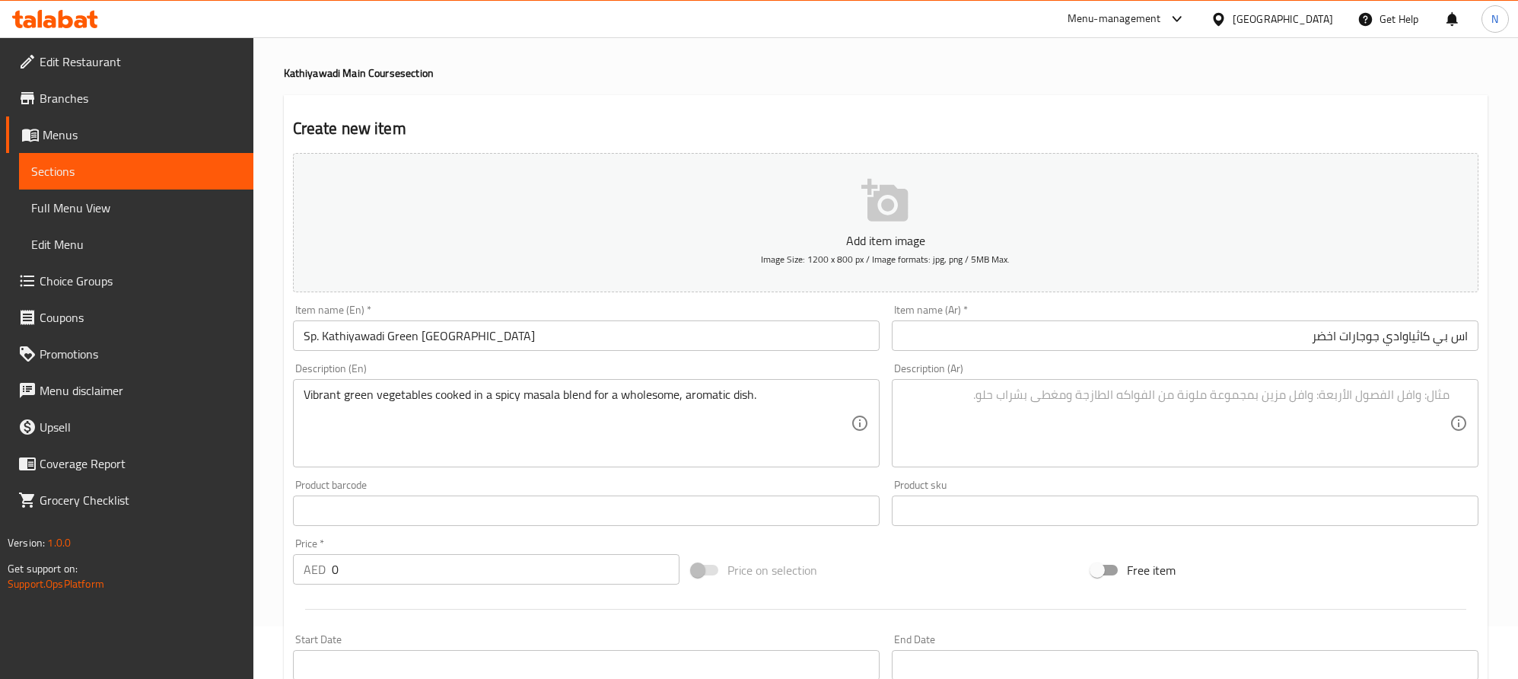
click at [1160, 423] on textarea at bounding box center [1176, 423] width 547 height 72
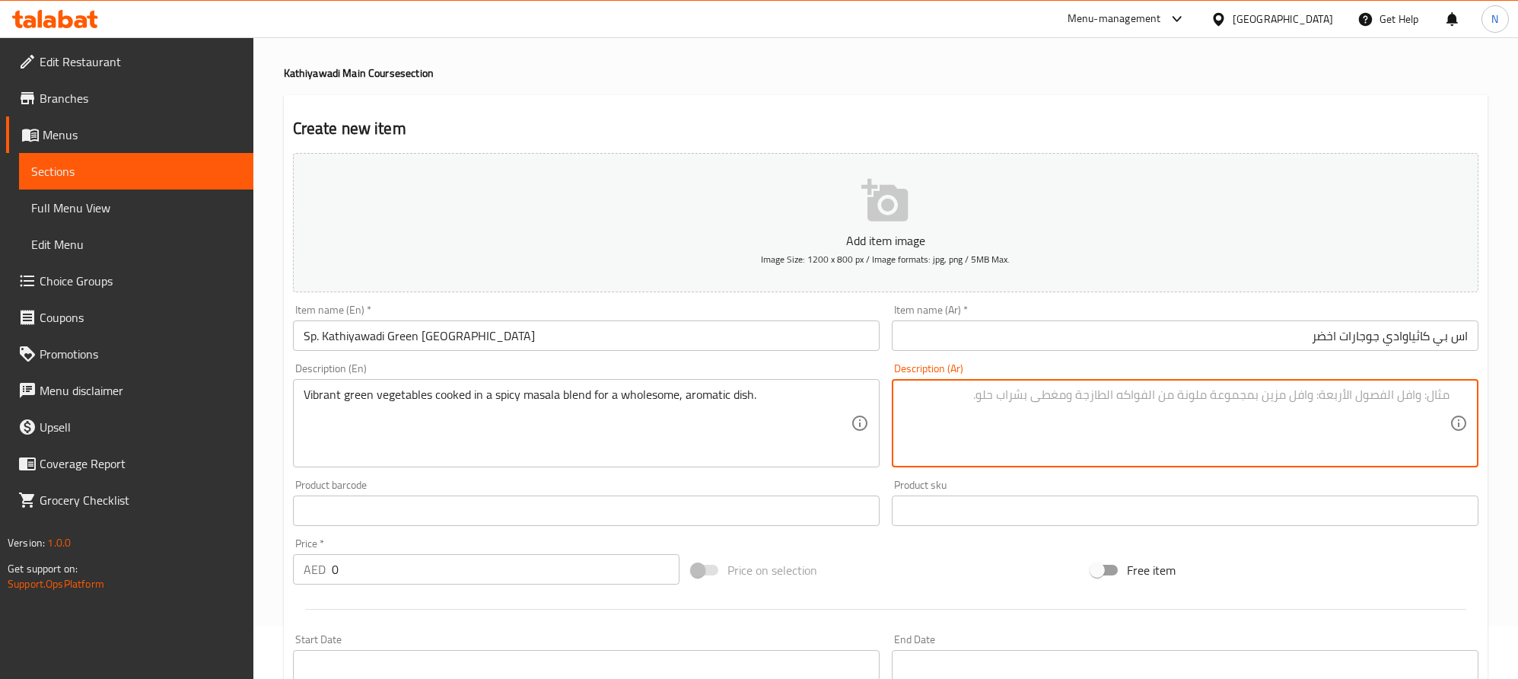
paste textarea "طبق كاثياوادي صحي مع خضروات خضراء نابضة مطبوخة في مزيج ماسالا حار."
type textarea "طبق كاثياوادي صحي مع خضروات خضراء نابضة مطبوخة في مزيج ماسالا حار."
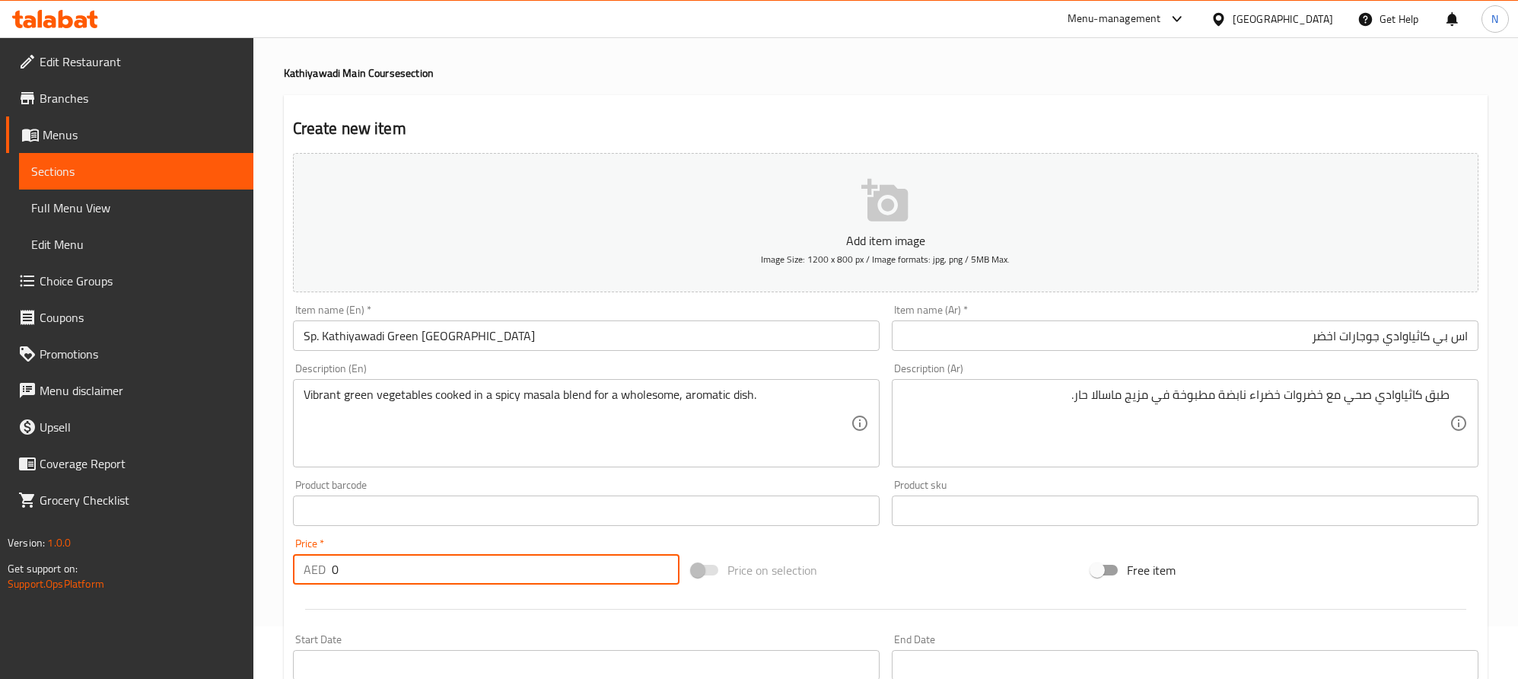
drag, startPoint x: 346, startPoint y: 572, endPoint x: 315, endPoint y: 578, distance: 31.2
click at [315, 578] on div "AED 0 Price *" at bounding box center [486, 569] width 387 height 30
paste input "31.0"
type input "31.00"
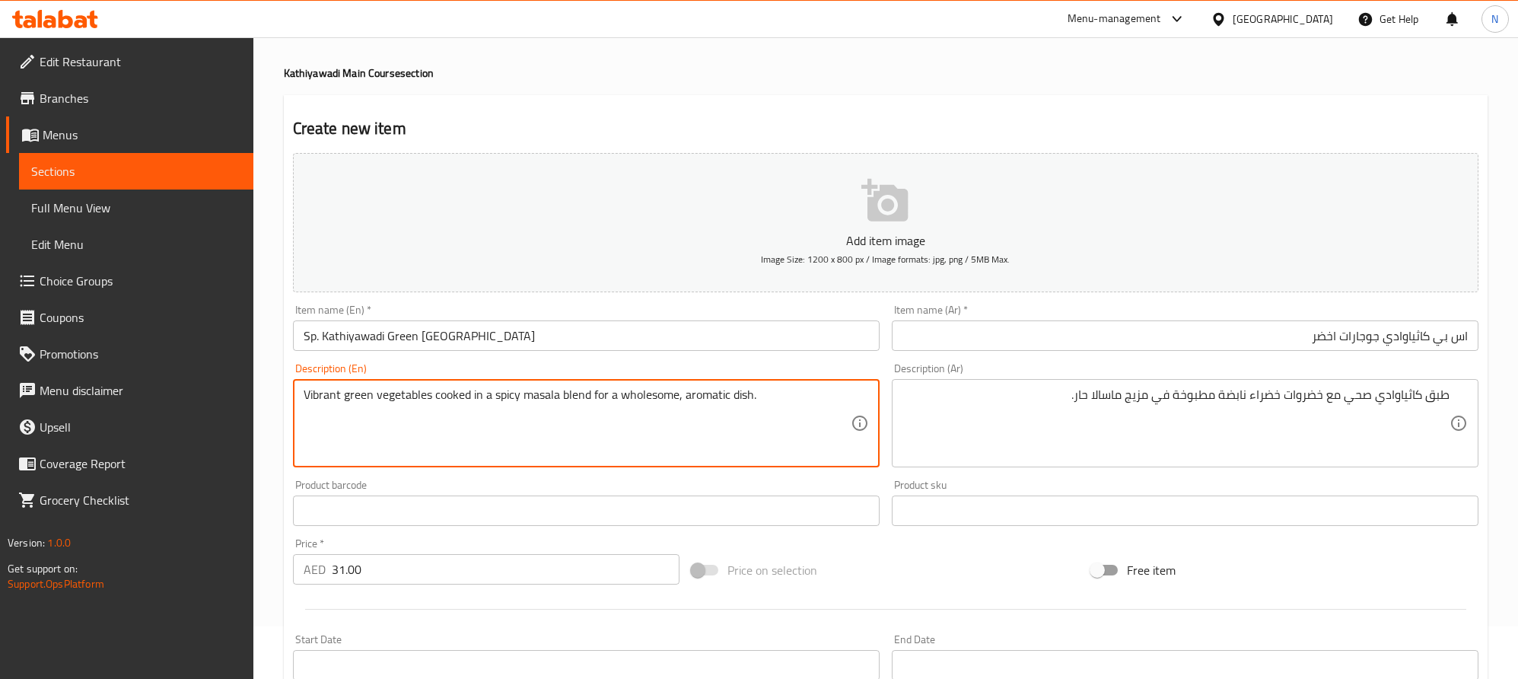
click at [749, 396] on textarea "Vibrant green vegetables cooked in a spicy masala blend for a wholesome, aromat…" at bounding box center [577, 423] width 547 height 72
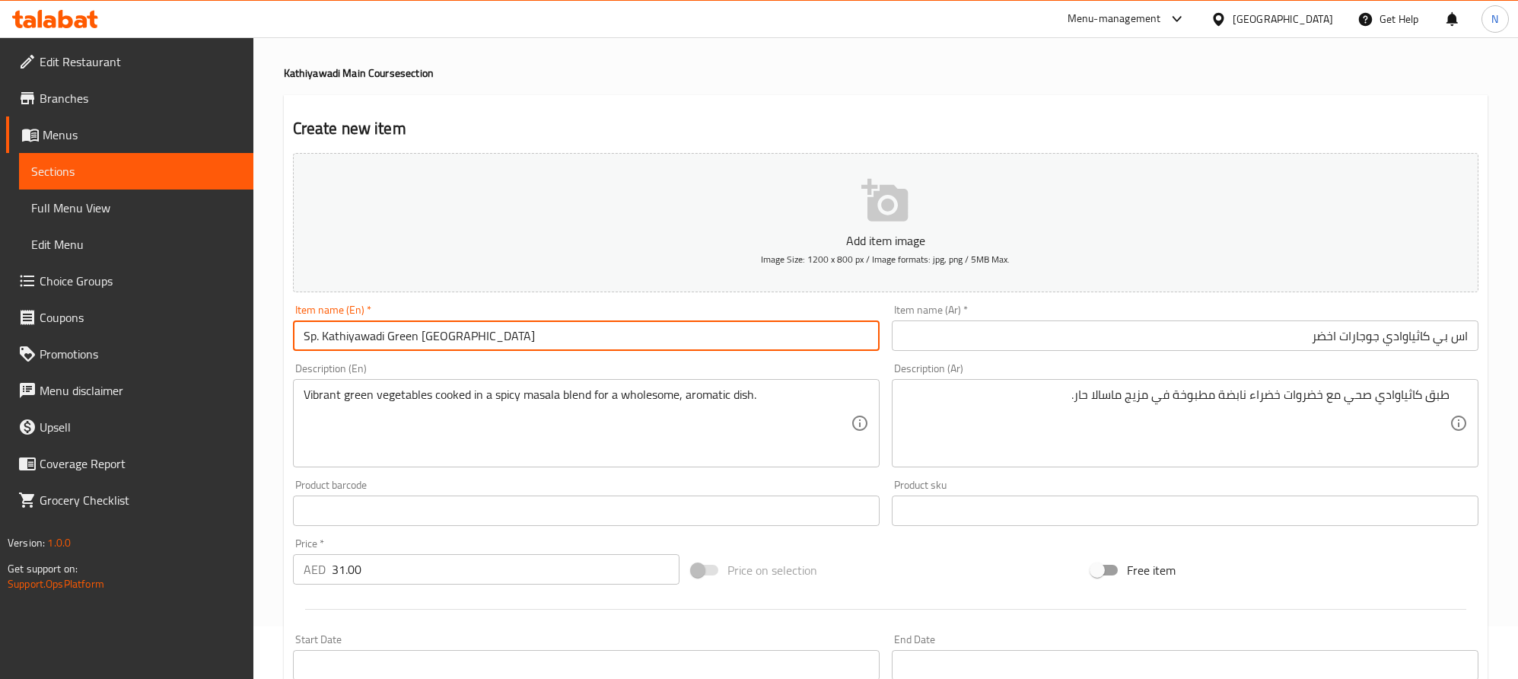
click at [377, 342] on input "Sp. Kathiyawadi Green [GEOGRAPHIC_DATA]" at bounding box center [586, 335] width 587 height 30
click at [402, 340] on input "Sp. Kathiyawadi Green [GEOGRAPHIC_DATA]" at bounding box center [586, 335] width 587 height 30
click at [441, 339] on input "Sp. Kathiyawadi Green [GEOGRAPHIC_DATA]" at bounding box center [586, 335] width 587 height 30
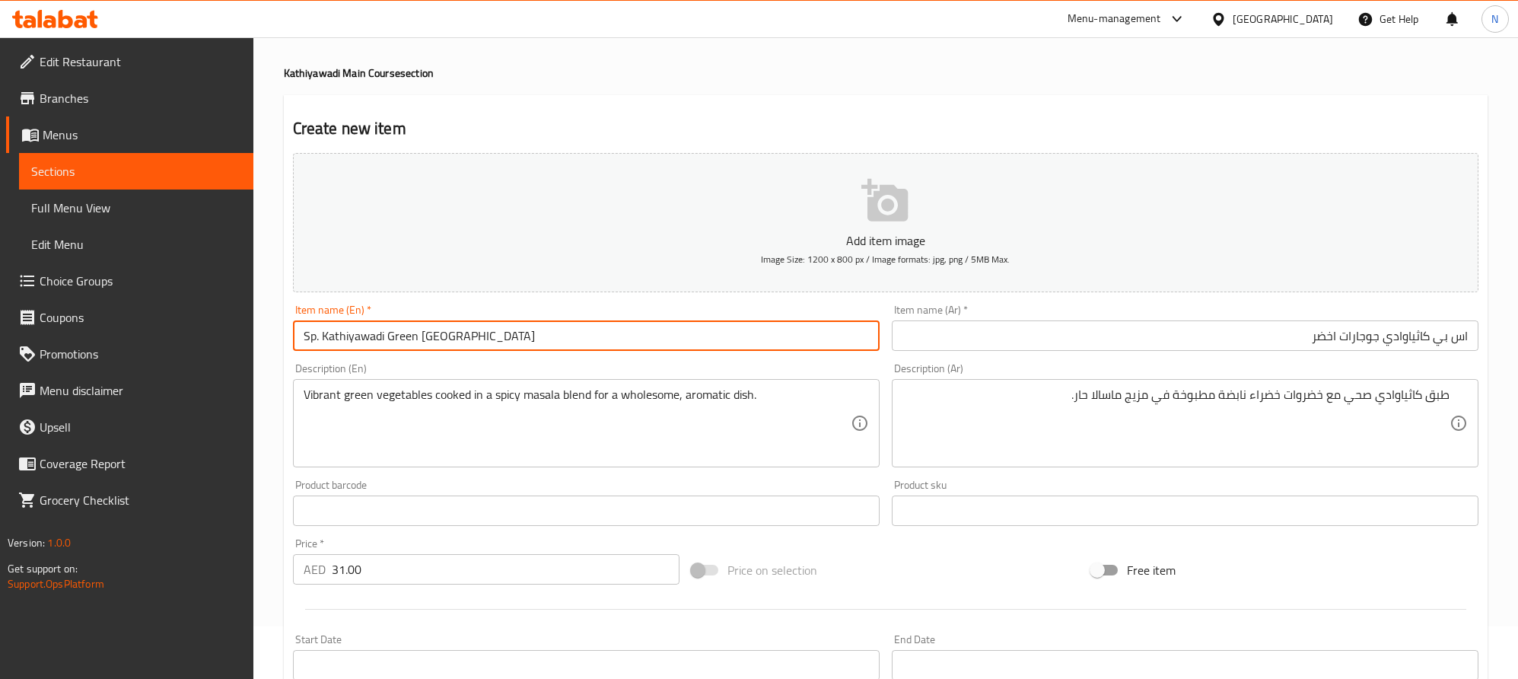
click at [441, 339] on input "Sp. Kathiyawadi Green [GEOGRAPHIC_DATA]" at bounding box center [586, 335] width 587 height 30
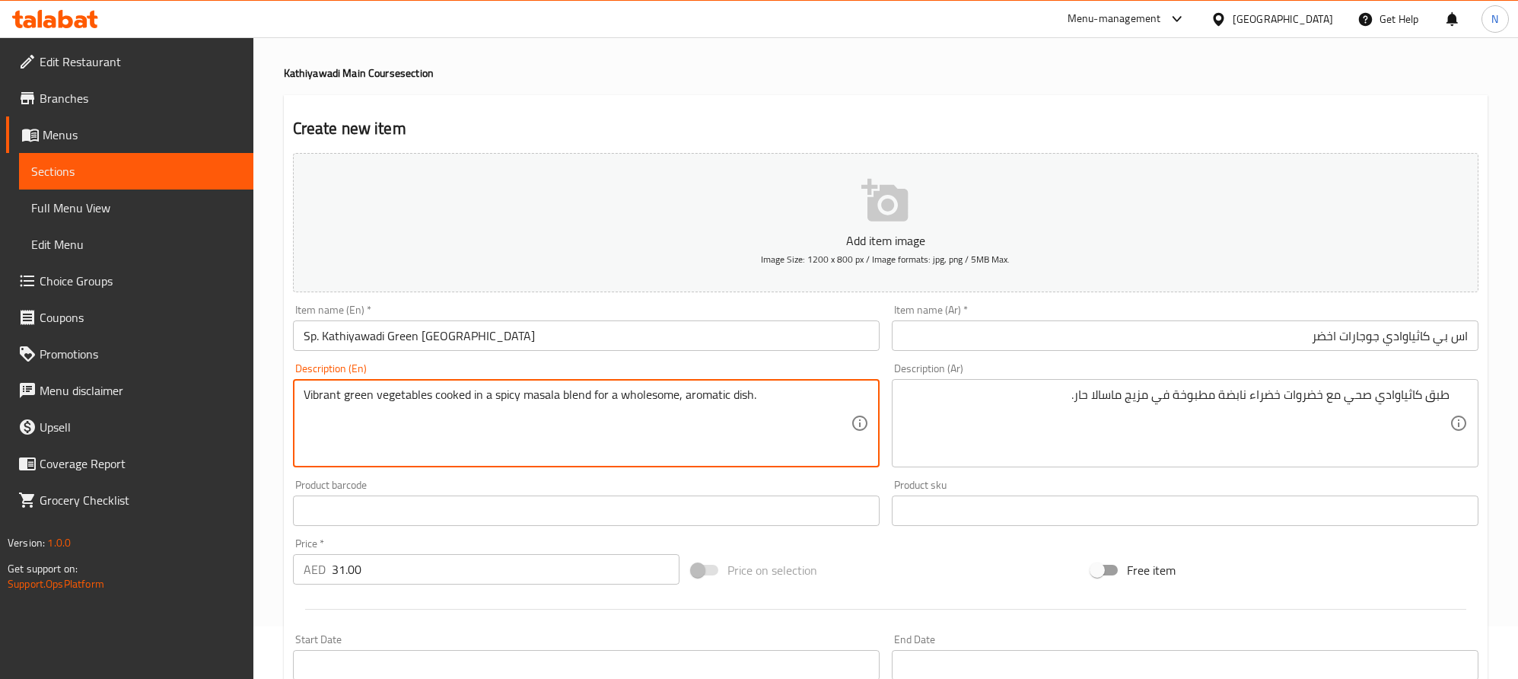
click at [737, 395] on textarea "Vibrant green vegetables cooked in a spicy masala blend for a wholesome, aromat…" at bounding box center [577, 423] width 547 height 72
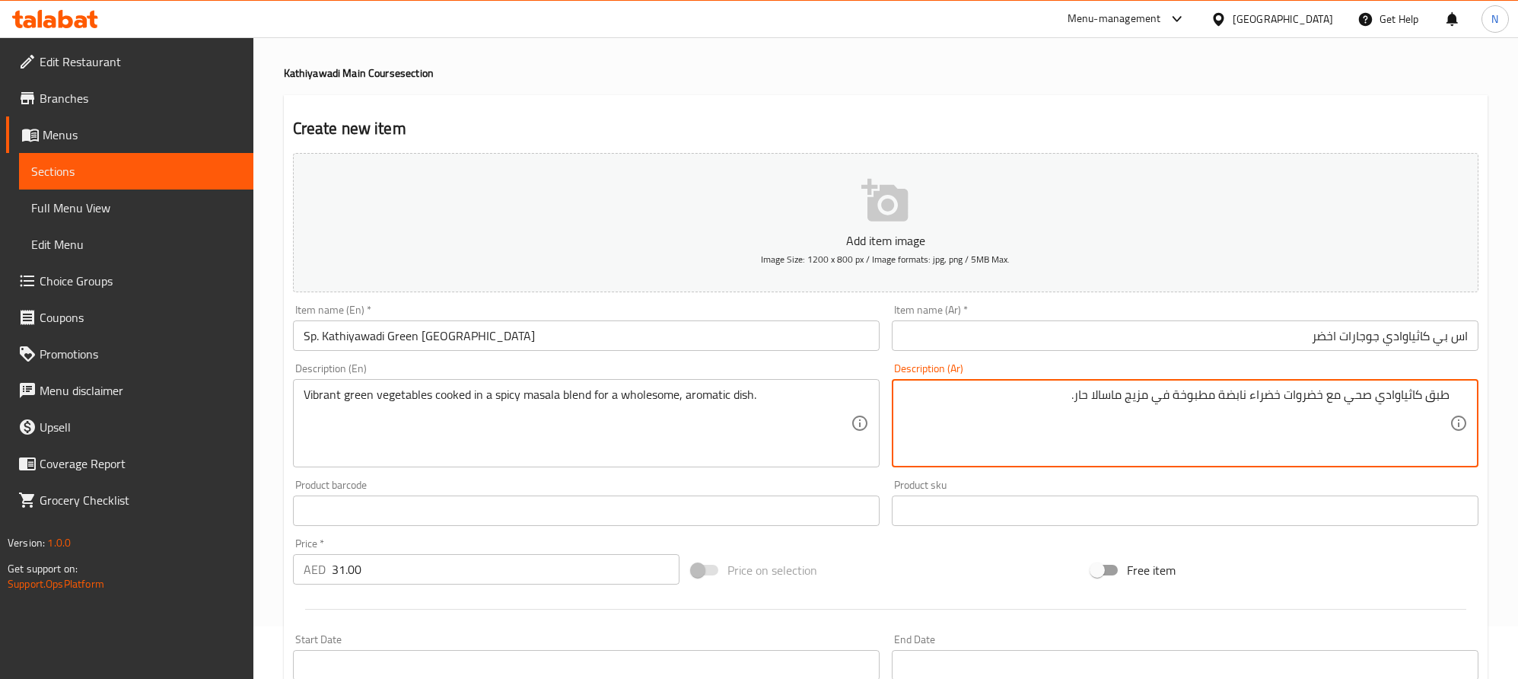
drag, startPoint x: 1342, startPoint y: 402, endPoint x: 1343, endPoint y: 416, distance: 14.5
click at [1336, 425] on textarea "طبق كاثياوادي صحي مع خضروات خضراء نابضة مطبوخة في مزيج ماسالا حار." at bounding box center [1176, 423] width 547 height 72
click at [1348, 403] on textarea "طبق كاثياوادي صحي مع خضروات خضراء نابضة مطبوخة في مزيج ماسالا حار." at bounding box center [1176, 423] width 547 height 72
type textarea "طبق كاثياوادي صحي عطري مع خضروات خضراء نابضة مطبوخة في مزيج ماسالا حار."
click at [371, 336] on input "Sp. Kathiyawadi Green [GEOGRAPHIC_DATA]" at bounding box center [586, 335] width 587 height 30
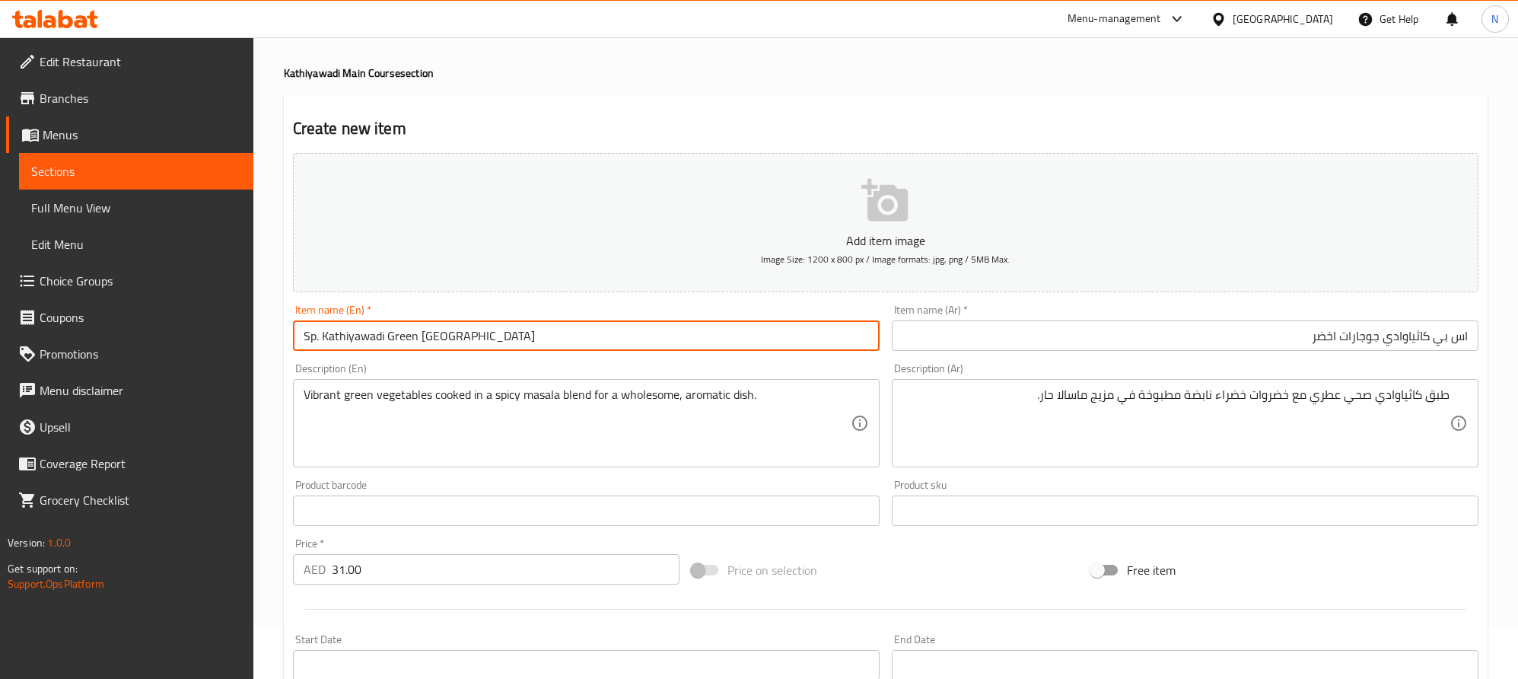
click at [372, 336] on input "Sp. Kathiyawadi Green [GEOGRAPHIC_DATA]" at bounding box center [586, 335] width 587 height 30
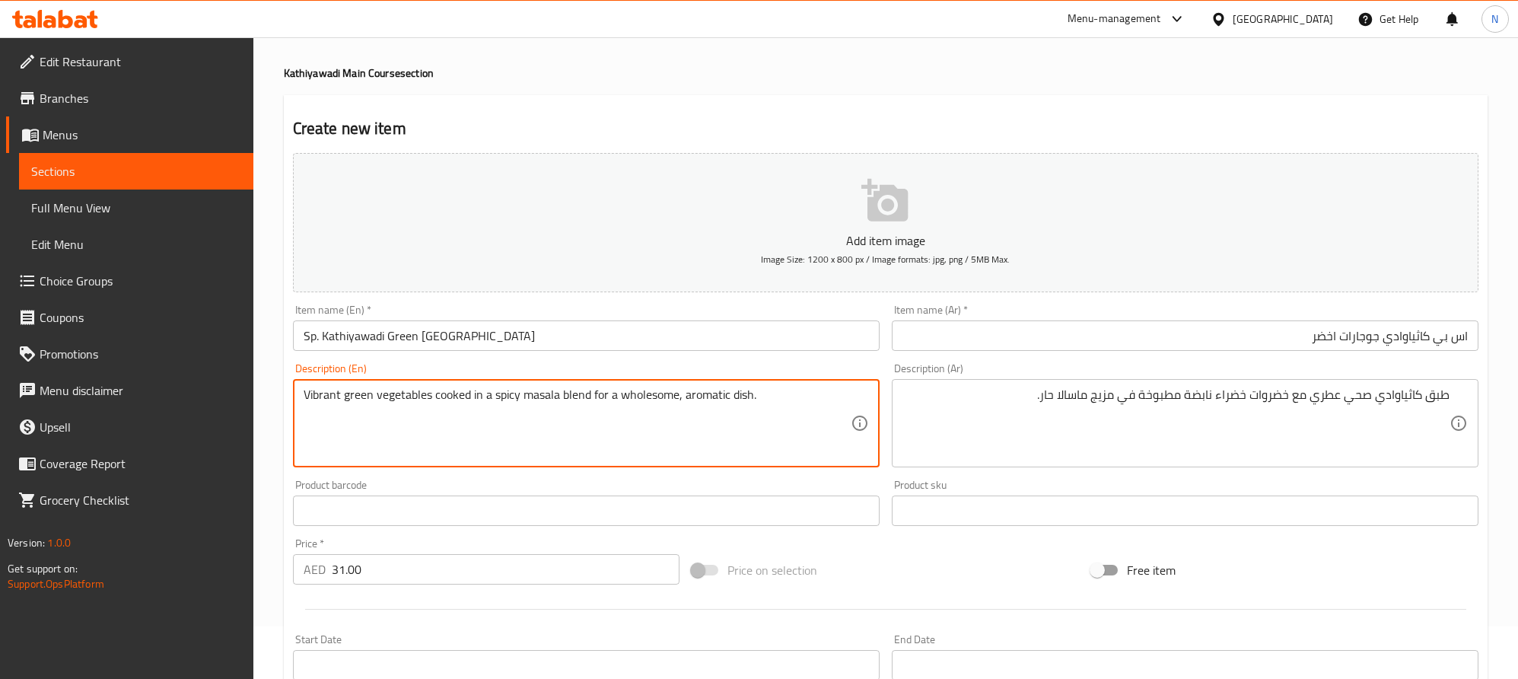
click at [731, 400] on textarea "Vibrant green vegetables cooked in a spicy masala blend for a wholesome, aromat…" at bounding box center [577, 423] width 547 height 72
click at [728, 400] on textarea "Vibrant green vegetables cooked in a spicy masala blend for a wholesome, aromat…" at bounding box center [577, 423] width 547 height 72
paste textarea "Kathiyawadi"
click at [727, 396] on textarea "Vibrant green vegetables cooked in a spicy masala blend for a wholesome, aromat…" at bounding box center [577, 423] width 547 height 72
click at [729, 418] on textarea "Vibrant green vegetables cooked in a spicy masala blend for a wholesome, aromat…" at bounding box center [577, 423] width 547 height 72
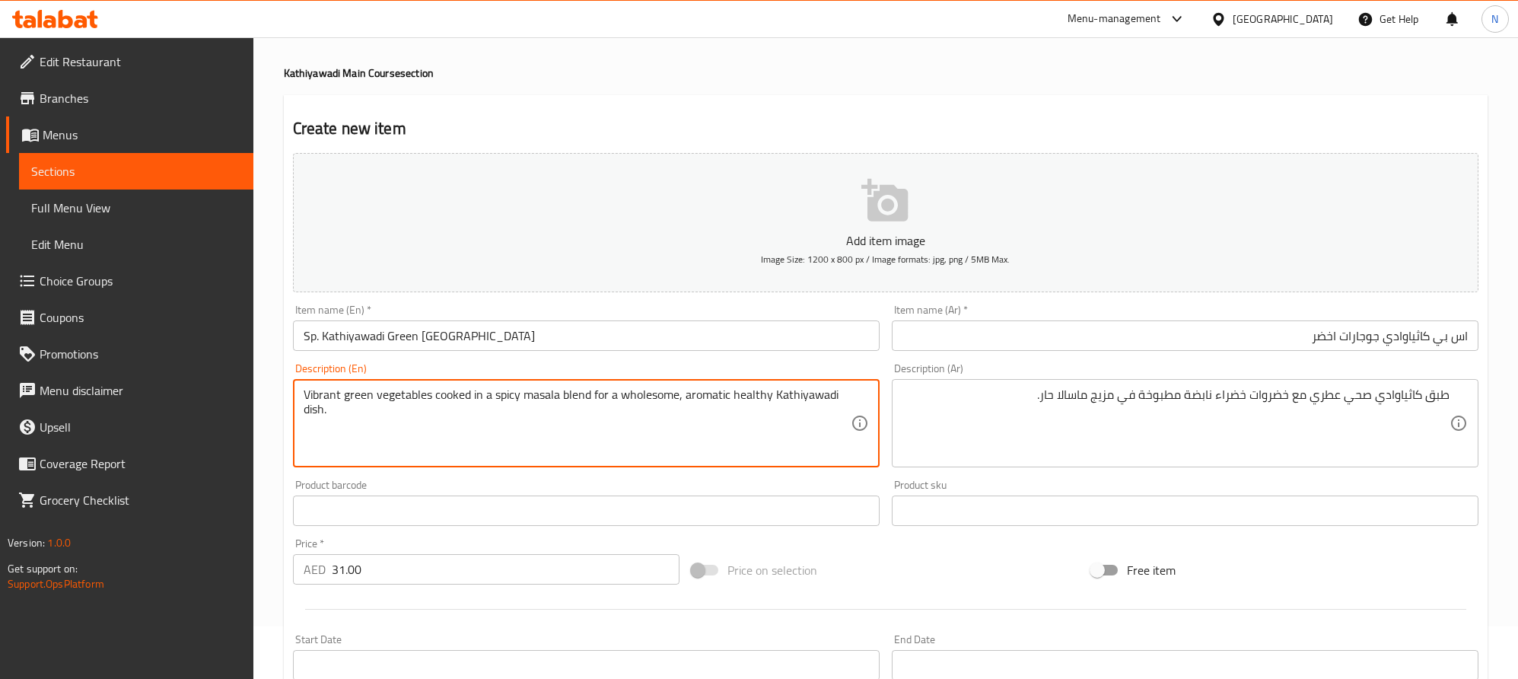
click at [729, 418] on textarea "Vibrant green vegetables cooked in a spicy masala blend for a wholesome, aromat…" at bounding box center [577, 423] width 547 height 72
click at [460, 403] on textarea "Vibrant green vegetables cooked in a spicy masala blend for a wholesome, aromat…" at bounding box center [577, 423] width 547 height 72
click at [578, 400] on textarea "Vibrant green vegetables cooked in a spicy masala blend for a wholesome, aromat…" at bounding box center [577, 423] width 547 height 72
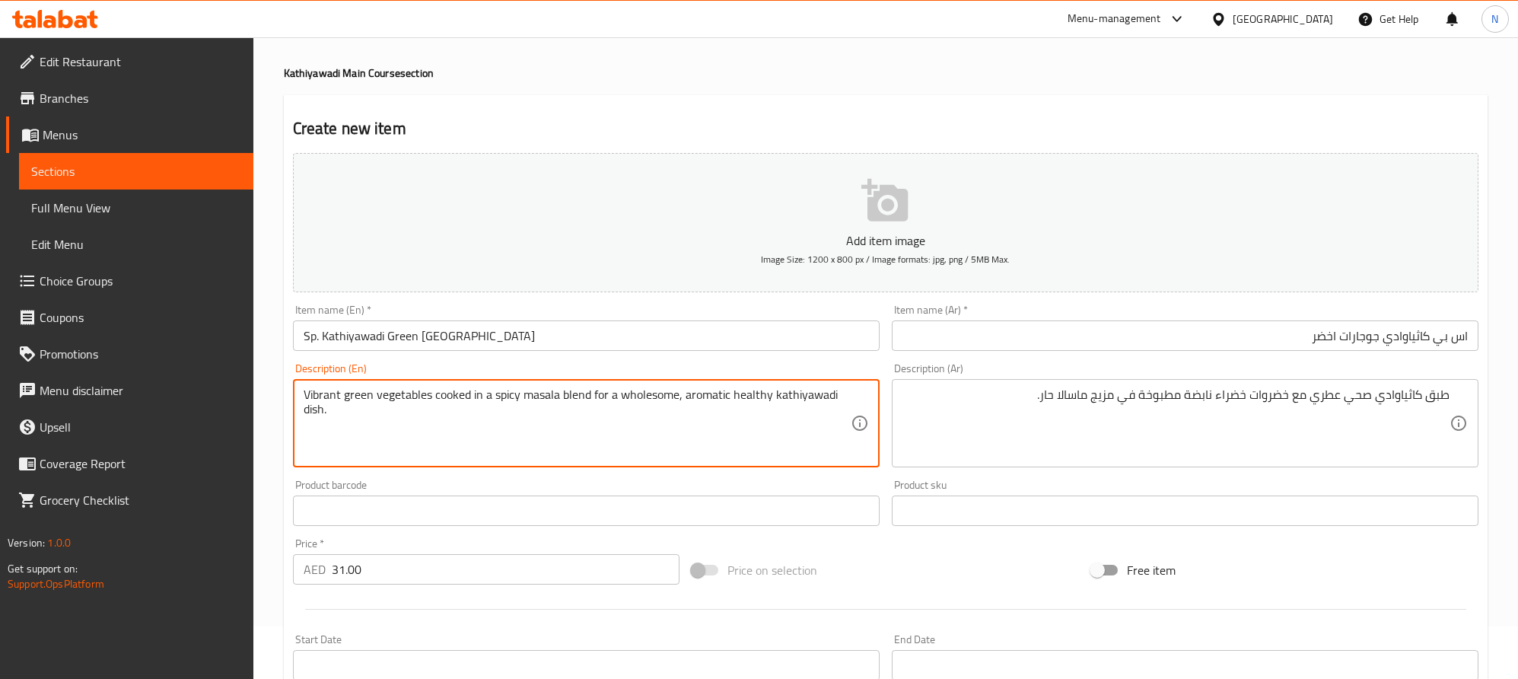
click at [578, 400] on textarea "Vibrant green vegetables cooked in a spicy masala blend for a wholesome, aromat…" at bounding box center [577, 423] width 547 height 72
type textarea "Vibrant green vegetables cooked in a spicy masala blend for a wholesome, aromat…"
drag, startPoint x: 676, startPoint y: 395, endPoint x: 306, endPoint y: 393, distance: 369.9
click at [306, 393] on textarea "Vibrant green vegetables cooked in a spicy masala blend for a wholesome, aromat…" at bounding box center [577, 423] width 547 height 72
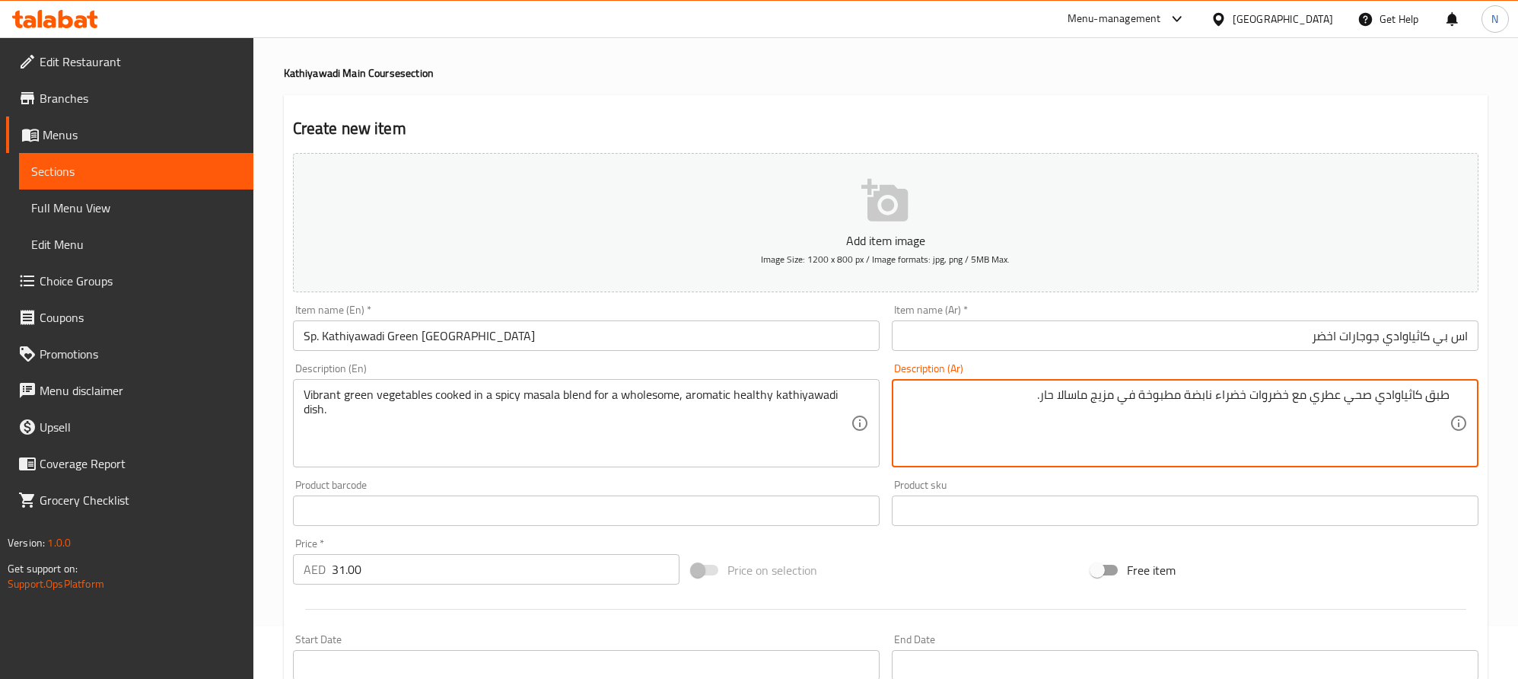
click at [1043, 397] on textarea "طبق كاثياوادي صحي عطري مع خضروات خضراء نابضة مطبوخة في مزيج ماسالا حار." at bounding box center [1176, 423] width 547 height 72
click at [1046, 400] on textarea "طبق كاثياوادي صحي عطري مع خضروات خضراء نابضة مطبوخة في مزيج ماسالا حار." at bounding box center [1176, 423] width 547 height 72
click at [1043, 402] on textarea "طبق كاثياوادي صحي عطري مع خضروات خضراء نابضة مطبوخة في مزيج ماسالا حار." at bounding box center [1176, 423] width 547 height 72
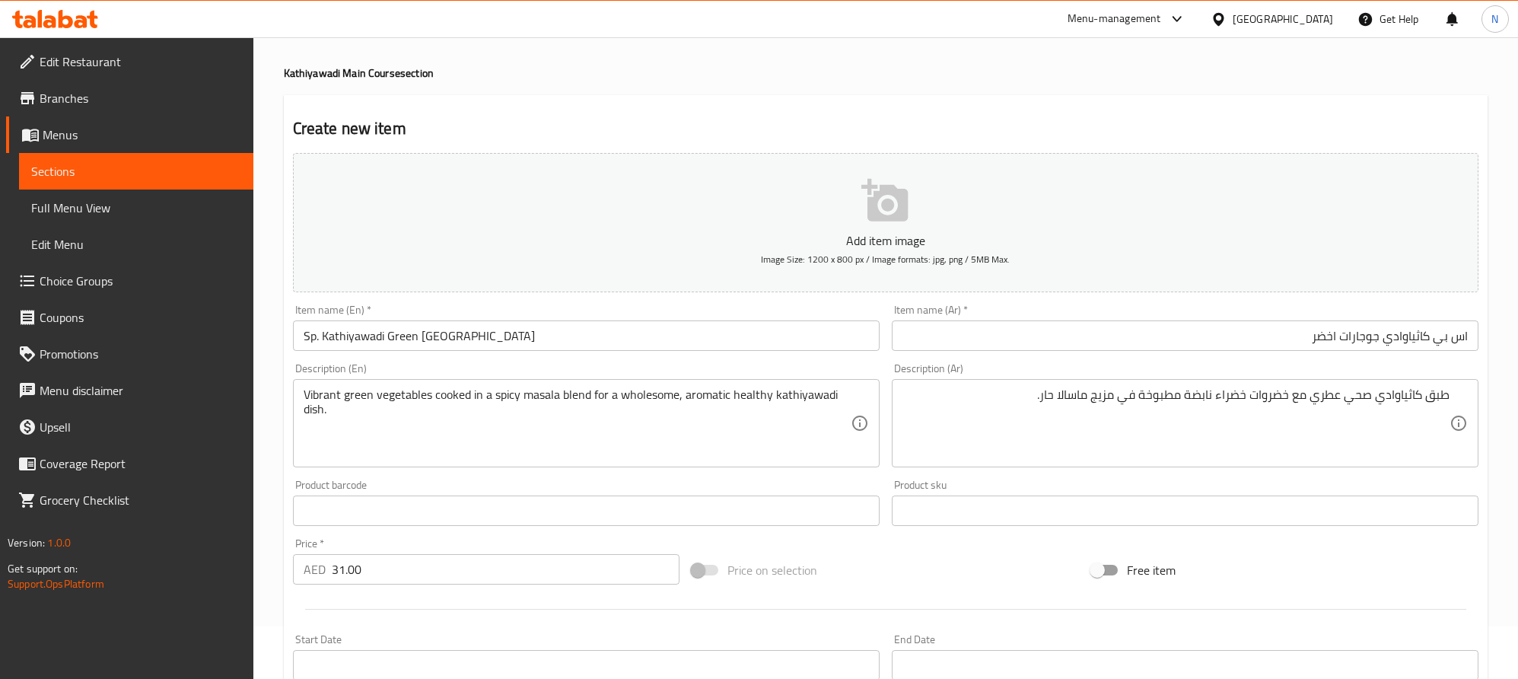
drag, startPoint x: 1042, startPoint y: 396, endPoint x: 1049, endPoint y: 425, distance: 30.5
click at [1042, 396] on textarea "طبق كاثياوادي صحي عطري مع خضروات خضراء نابضة مطبوخة في مزيج ماسالا حار." at bounding box center [1176, 423] width 547 height 72
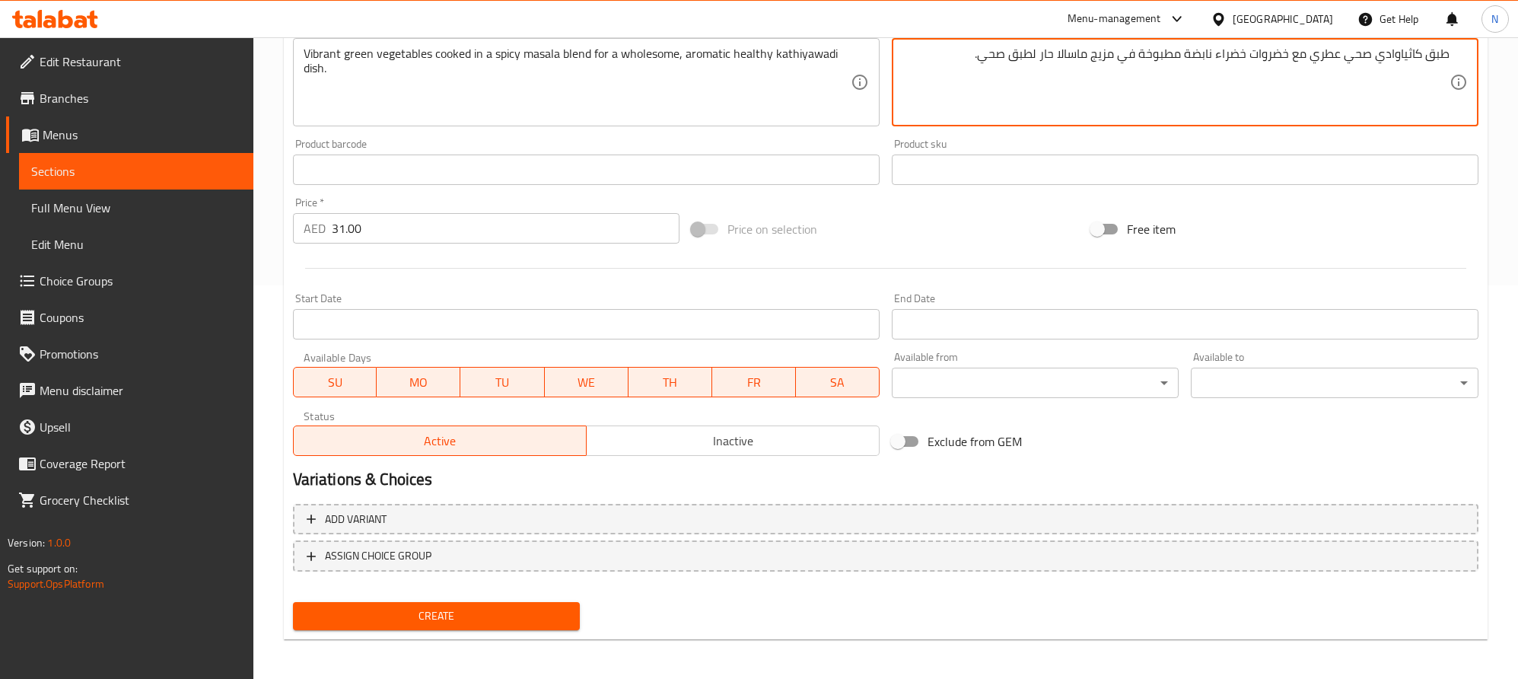
scroll to position [395, 0]
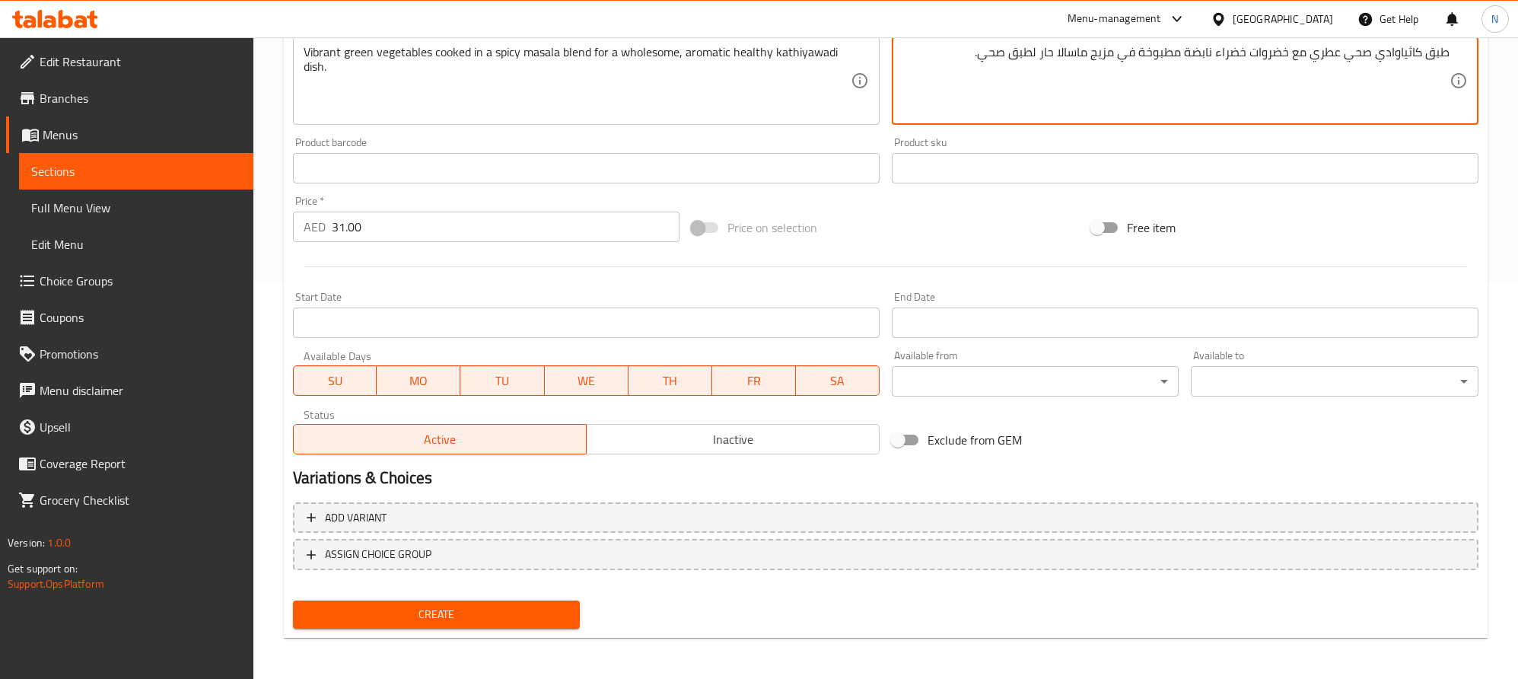
type textarea "طبق كاثياوادي صحي عطري مع خضروات خضراء نابضة مطبوخة في مزيج ماسالا حار لطبق صحي."
click at [489, 606] on span "Create" at bounding box center [436, 614] width 263 height 19
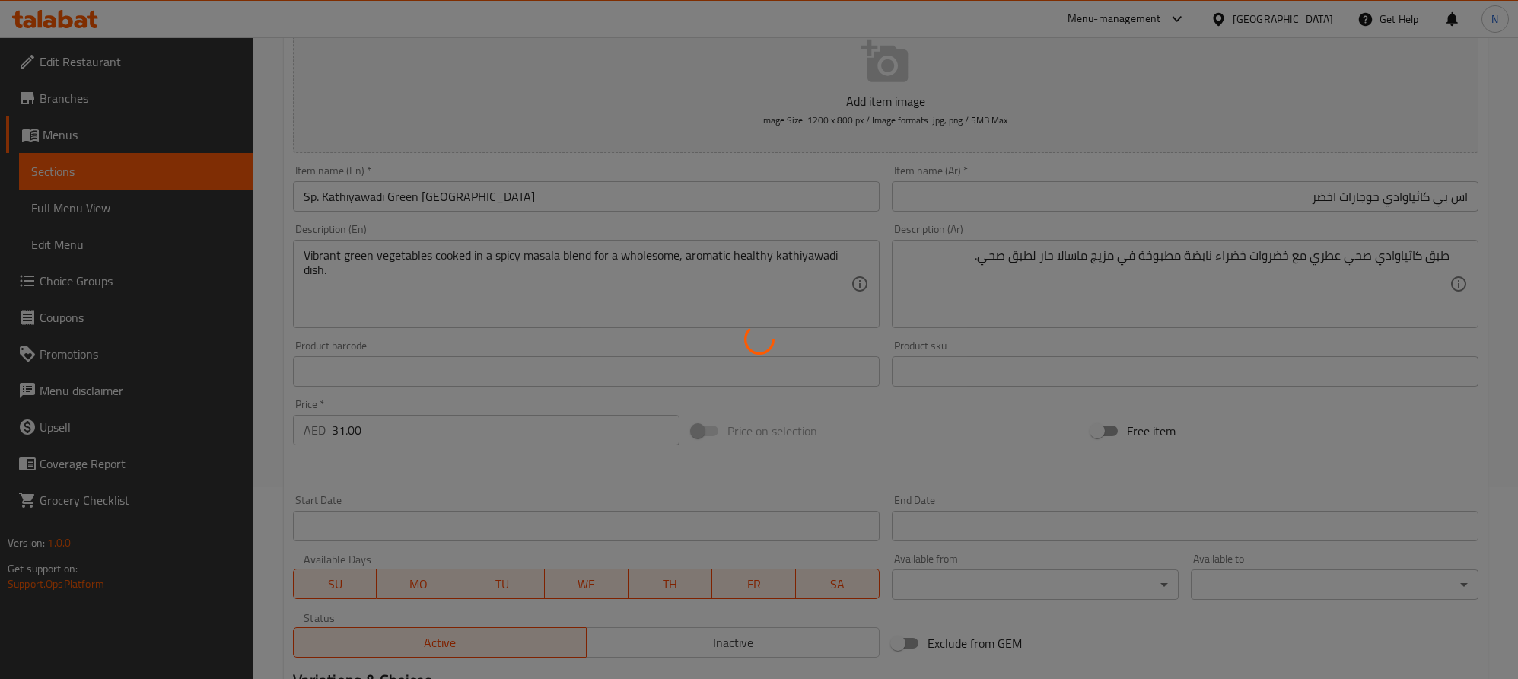
scroll to position [53, 0]
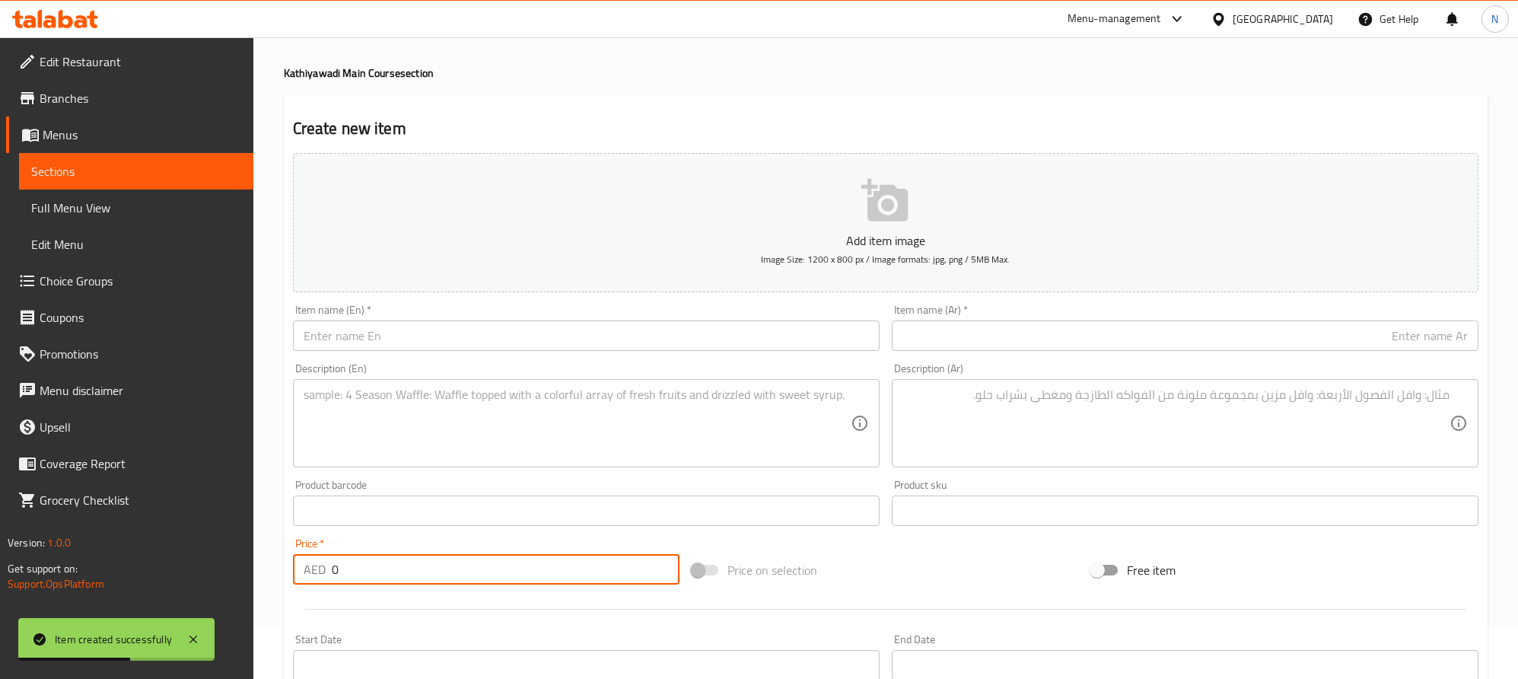
drag, startPoint x: 315, startPoint y: 569, endPoint x: 331, endPoint y: 585, distance: 22.6
click at [263, 571] on div "Home / Restaurants management / Menus / Sections / item / create Kathiyawadi Ma…" at bounding box center [885, 504] width 1265 height 1038
paste input "29.0"
type input "29.00"
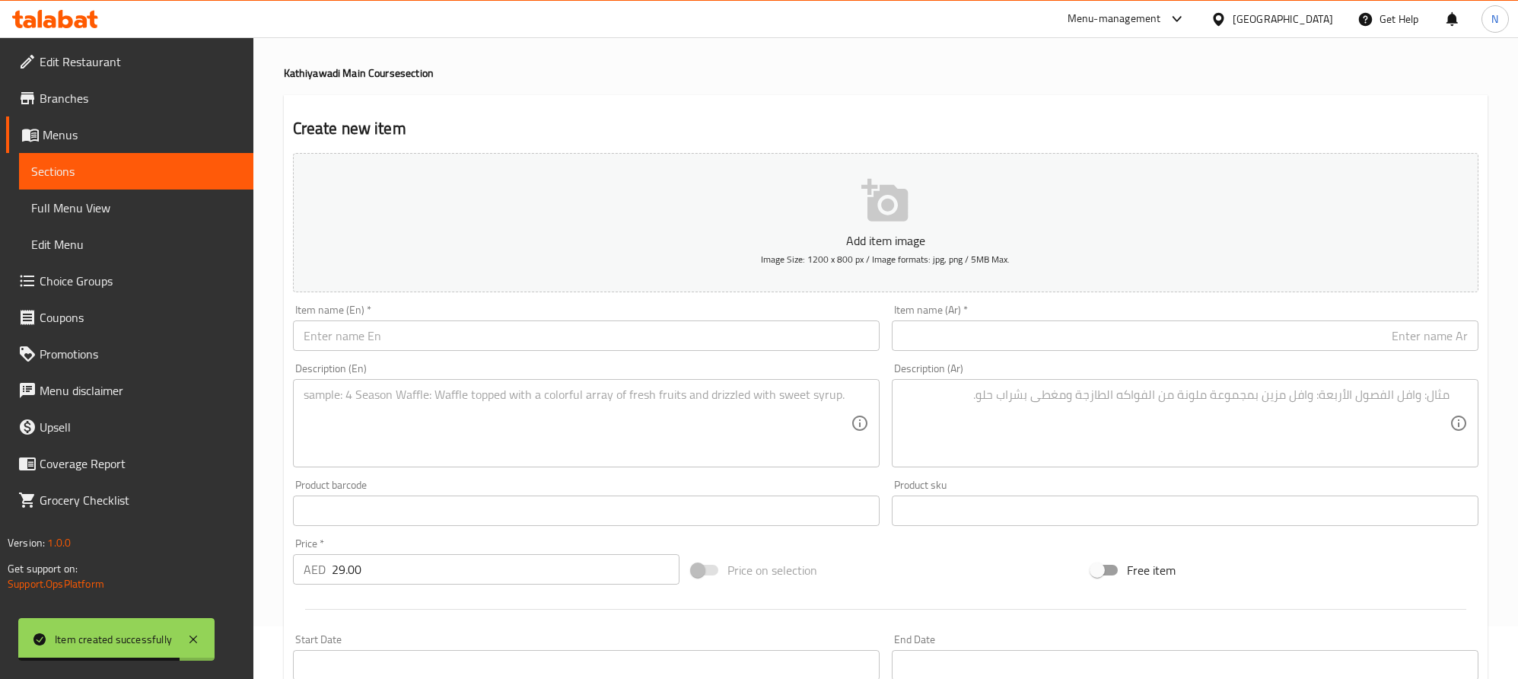
drag, startPoint x: 1406, startPoint y: 391, endPoint x: 1507, endPoint y: 409, distance: 102.0
click at [1406, 393] on textarea at bounding box center [1176, 423] width 547 height 72
paste textarea "ذرة حلوة وطماطم مطهوة على نار هادئة سوياً مع توابل معتدلة لكاري حلو وتانجي."
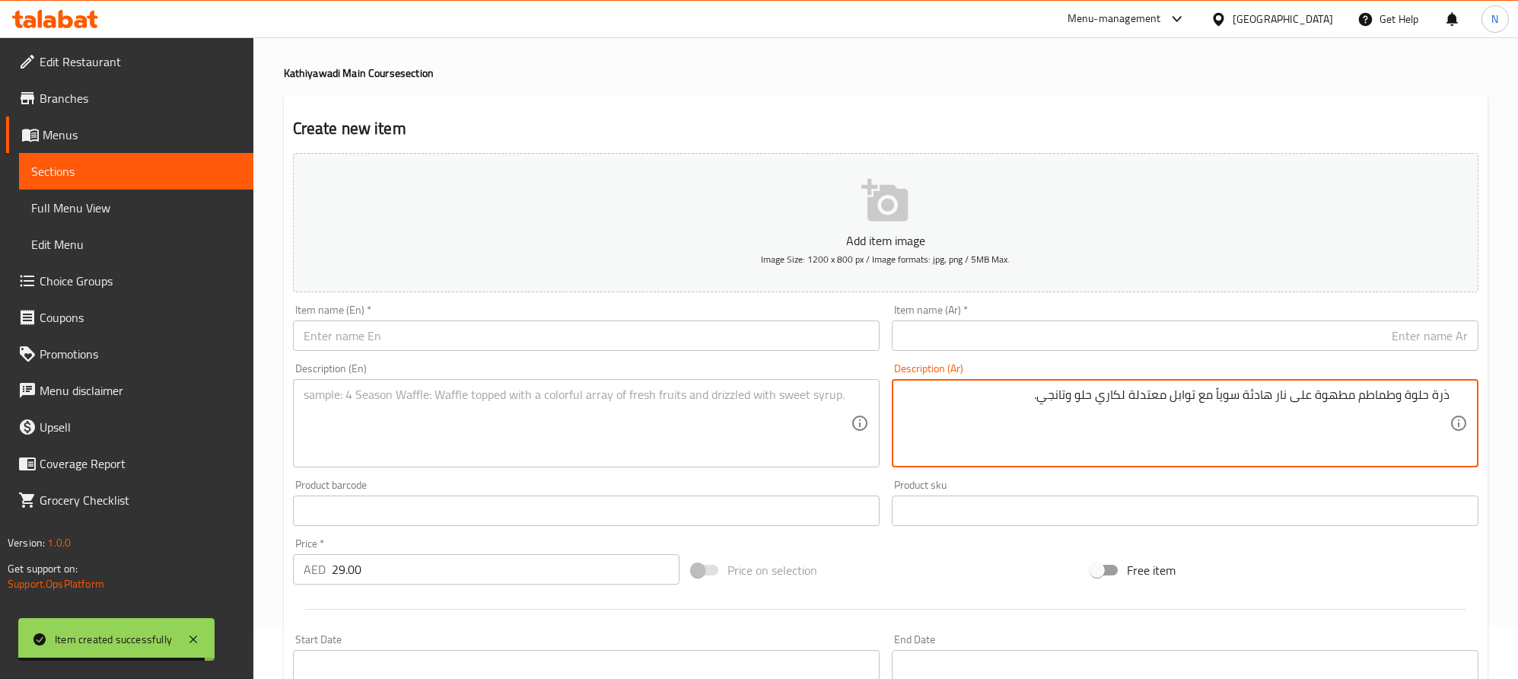
type textarea "ذرة حلوة وطماطم مطهوة على نار هادئة سوياً مع توابل معتدلة لكاري حلو وتانجي."
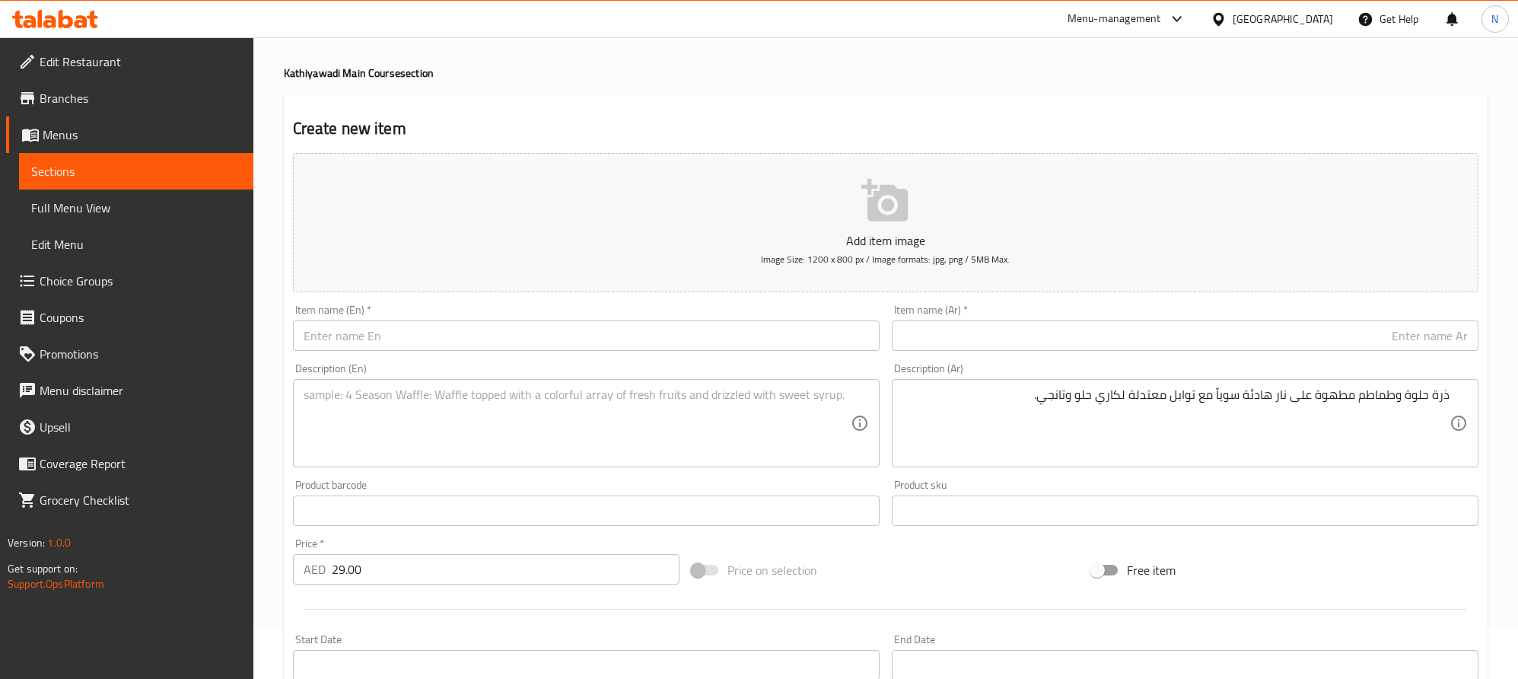
click at [462, 427] on textarea at bounding box center [577, 423] width 547 height 72
paste textarea "Sweet corn and tomatoes simmered with mild spices for a naturally sweet, tangy …"
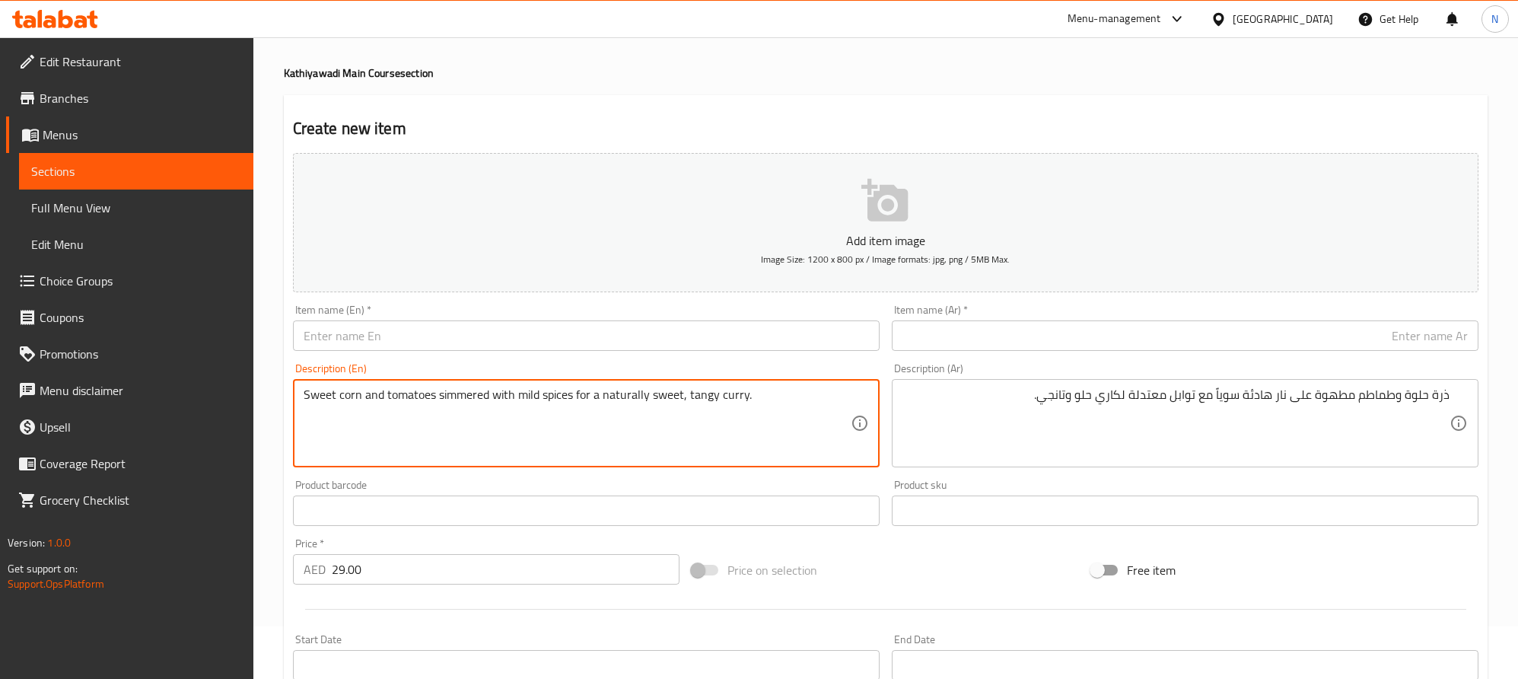
type textarea "Sweet corn and tomatoes simmered with mild spices for a naturally sweet, tangy …"
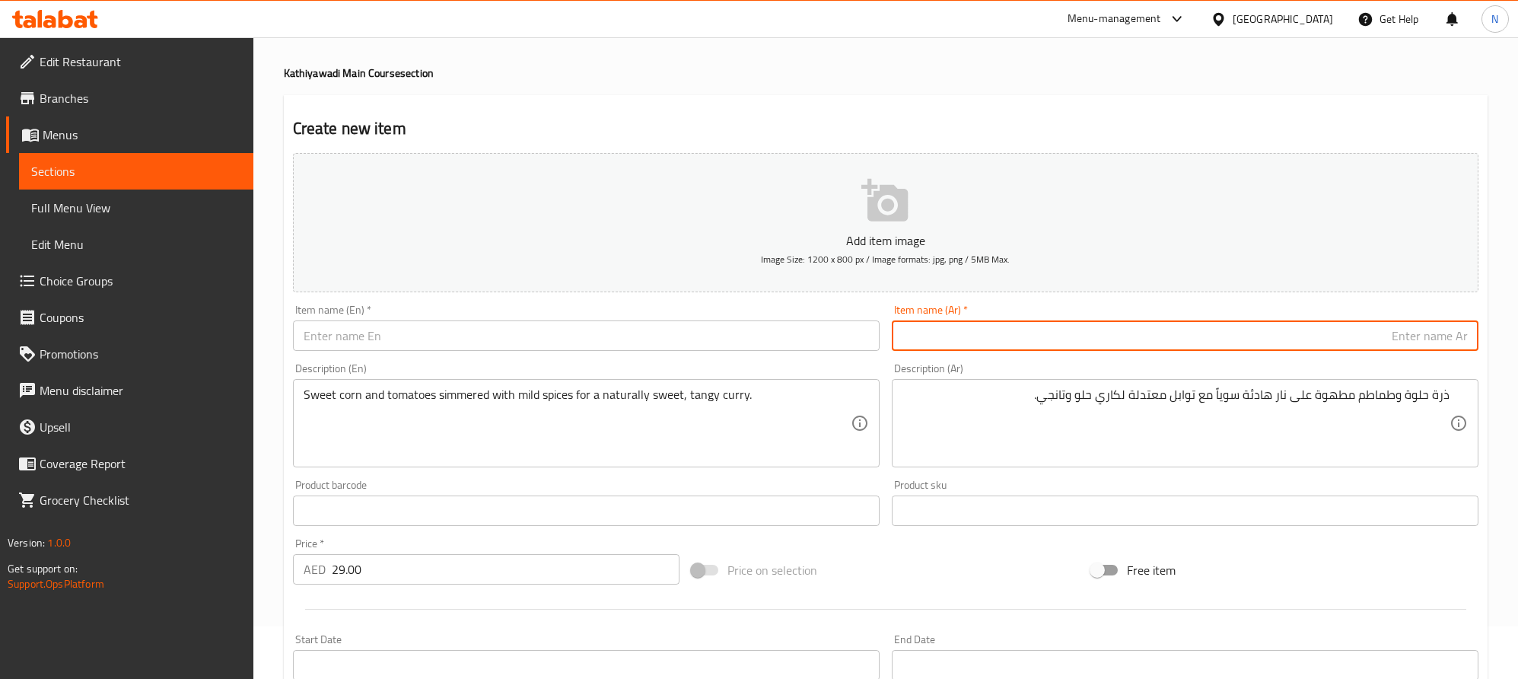
click at [1323, 327] on input "text" at bounding box center [1185, 335] width 587 height 30
paste input "ذرة حلوة طماطم"
type input "ذرة حلوة طماطم"
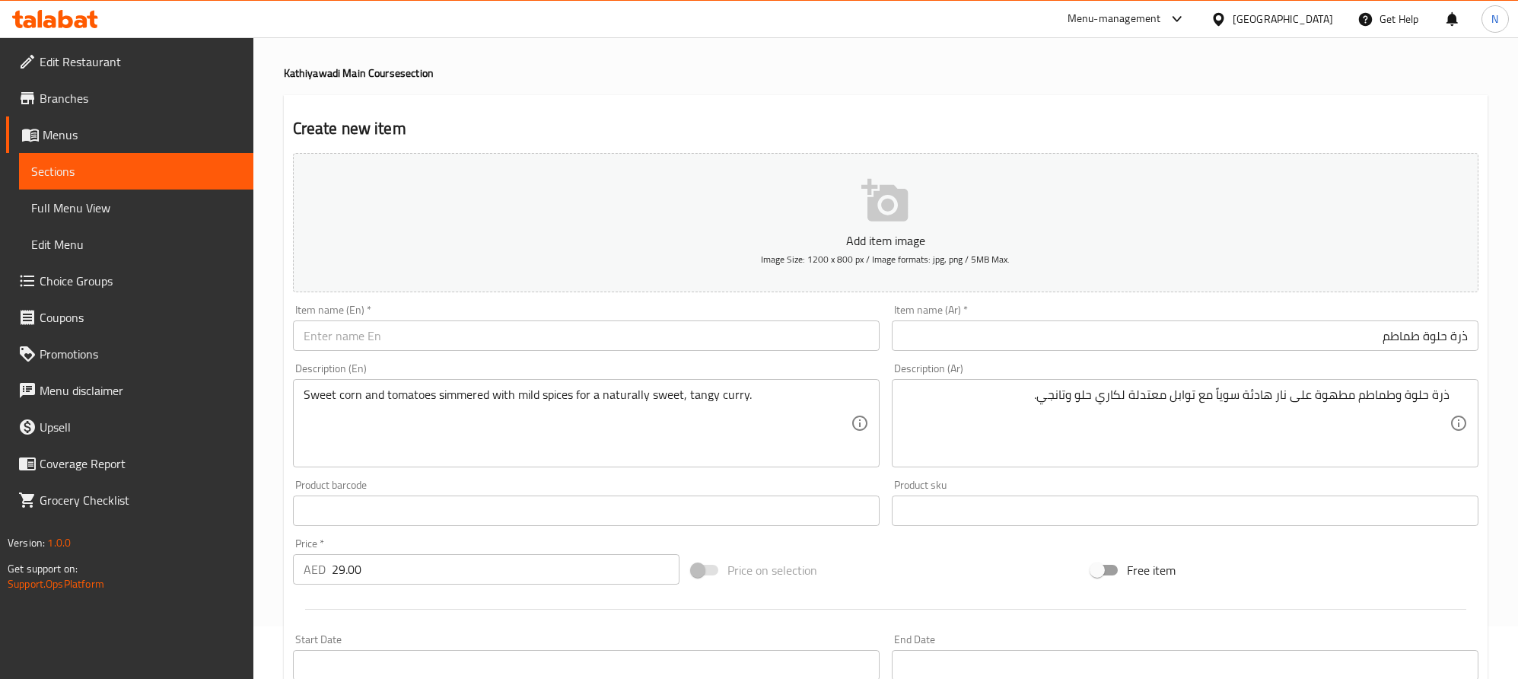
click at [487, 336] on input "text" at bounding box center [586, 335] width 587 height 30
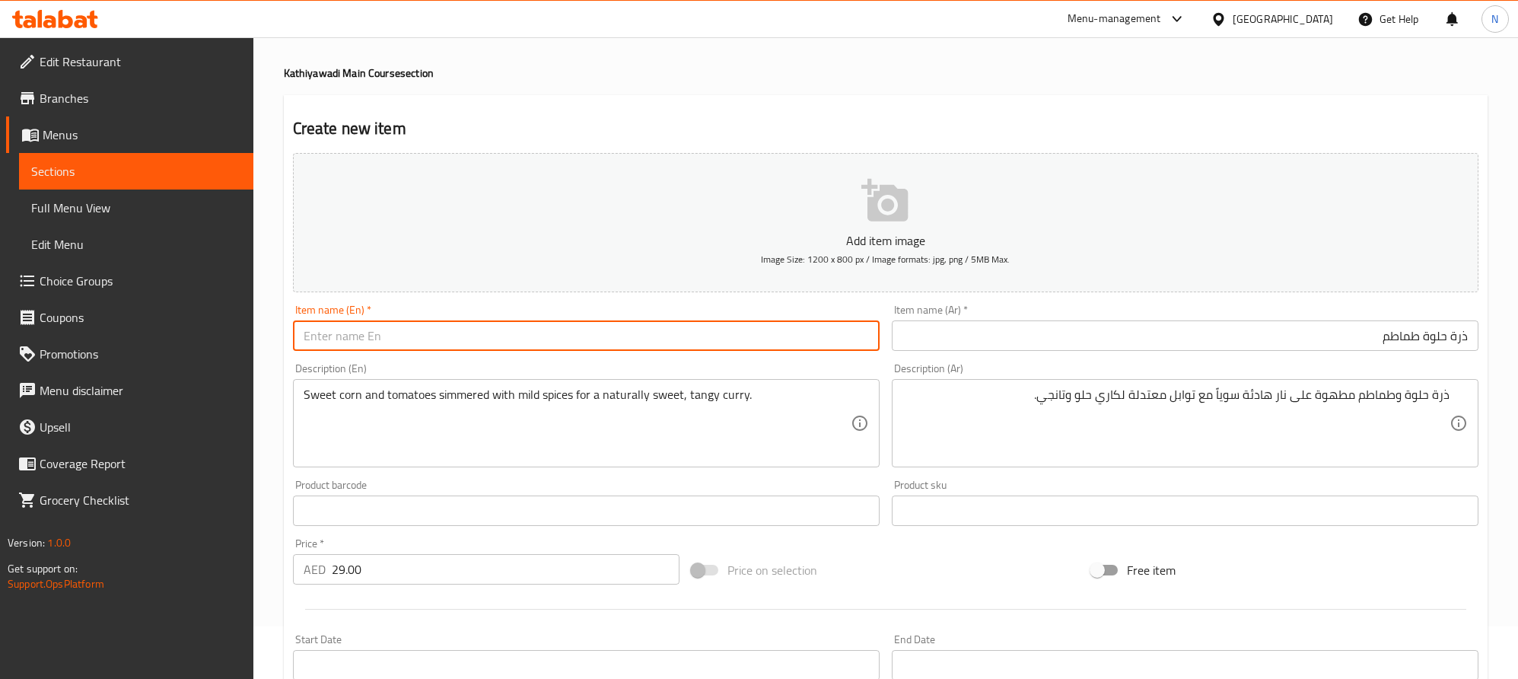
paste input "Sweet Corn Tomato"
type input "Sweet Corn Tomato"
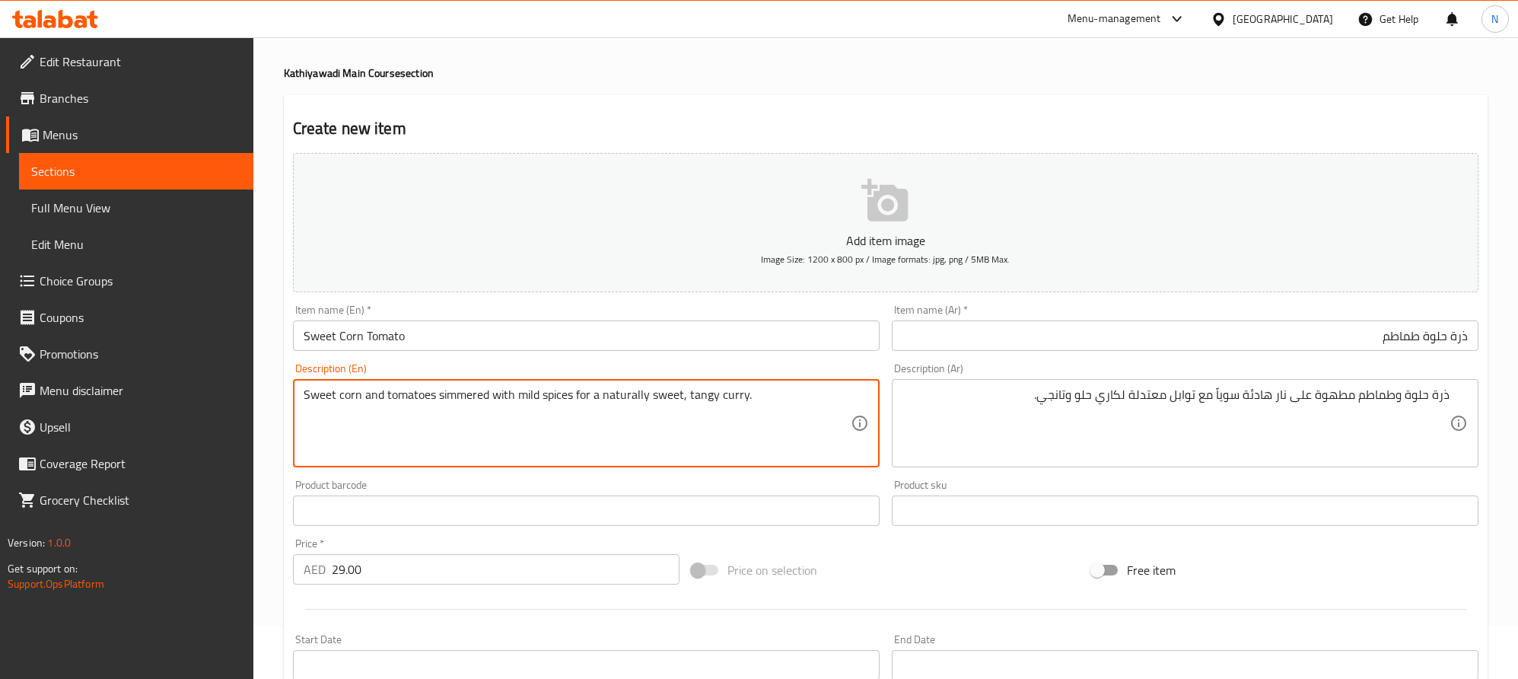
click at [412, 402] on textarea "Sweet corn and tomatoes simmered with mild spices for a naturally sweet, tangy …" at bounding box center [577, 423] width 547 height 72
click at [530, 397] on textarea "Sweet corn and tomatoes simmered with mild spices for a naturally sweet, tangy …" at bounding box center [577, 423] width 547 height 72
click at [553, 398] on textarea "Sweet corn and tomatoes simmered with mild spices for a naturally sweet, tangy …" at bounding box center [577, 423] width 547 height 72
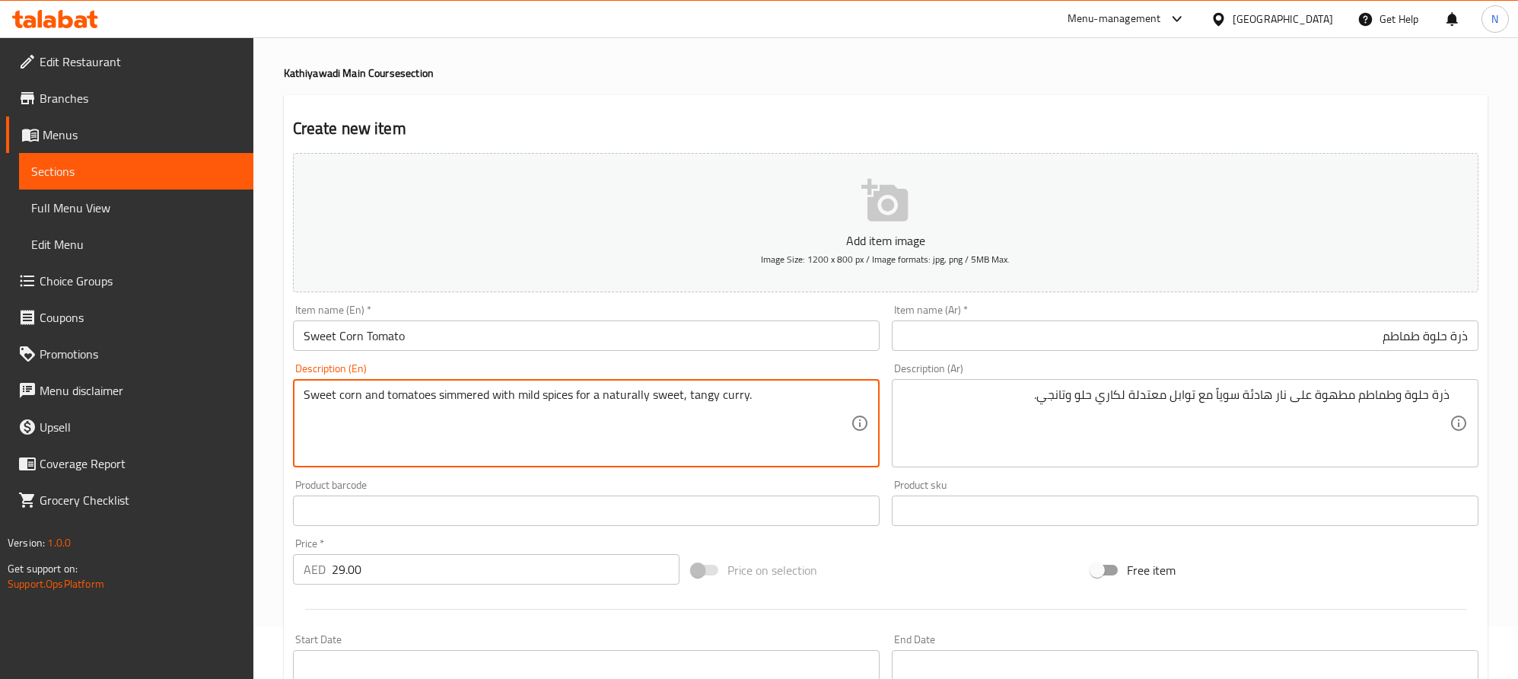
click at [532, 397] on textarea "Sweet corn and tomatoes simmered with mild spices for a naturally sweet, tangy …" at bounding box center [577, 423] width 547 height 72
drag, startPoint x: 610, startPoint y: 398, endPoint x: 751, endPoint y: 396, distance: 140.8
click at [751, 396] on textarea "Sweet corn and tomatoes simmered with mild spices for a naturally sweet, tangy …" at bounding box center [577, 423] width 547 height 72
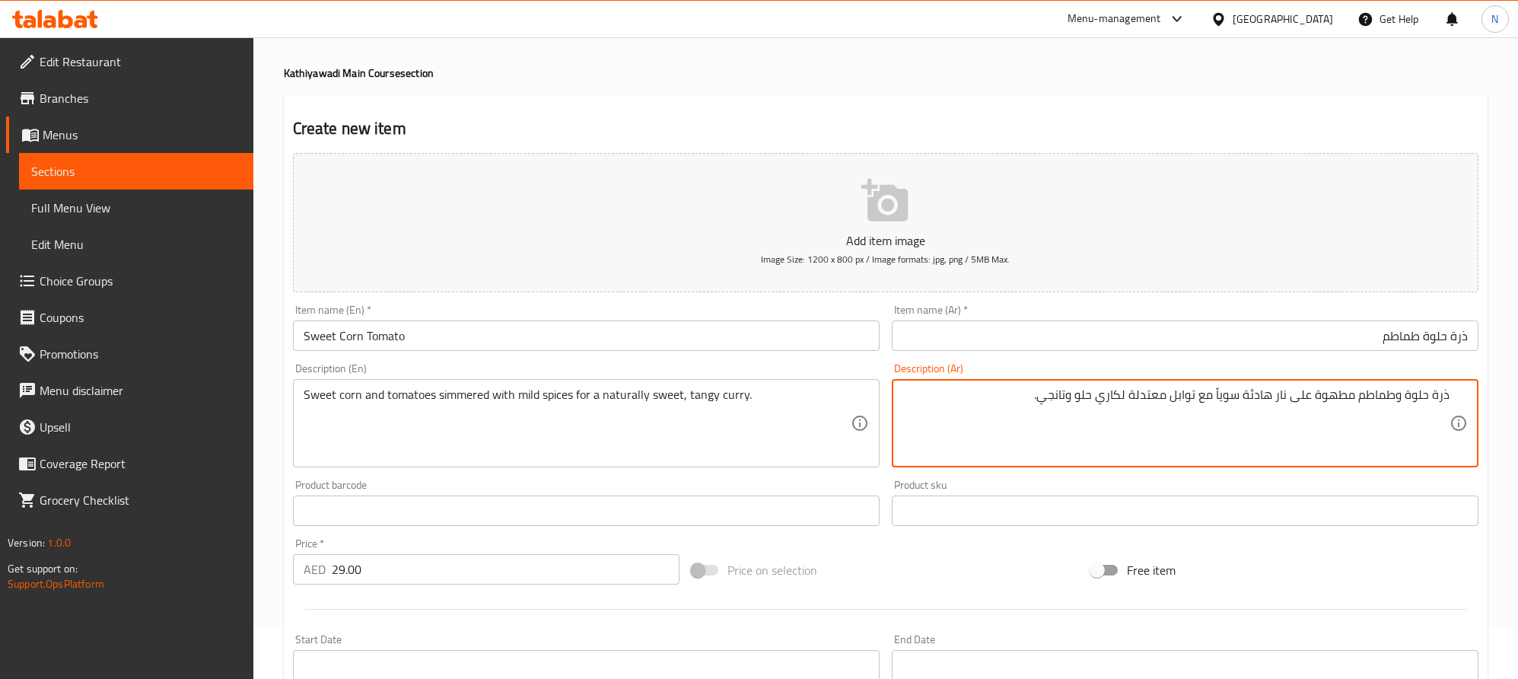
click at [1082, 409] on textarea "ذرة حلوة وطماطم مطهوة على نار هادئة سوياً مع توابل معتدلة لكاري حلو وتانجي." at bounding box center [1176, 423] width 547 height 72
click at [623, 419] on textarea "Sweet corn and tomatoes simmered with mild spices for a naturally sweet, tangy …" at bounding box center [577, 423] width 547 height 72
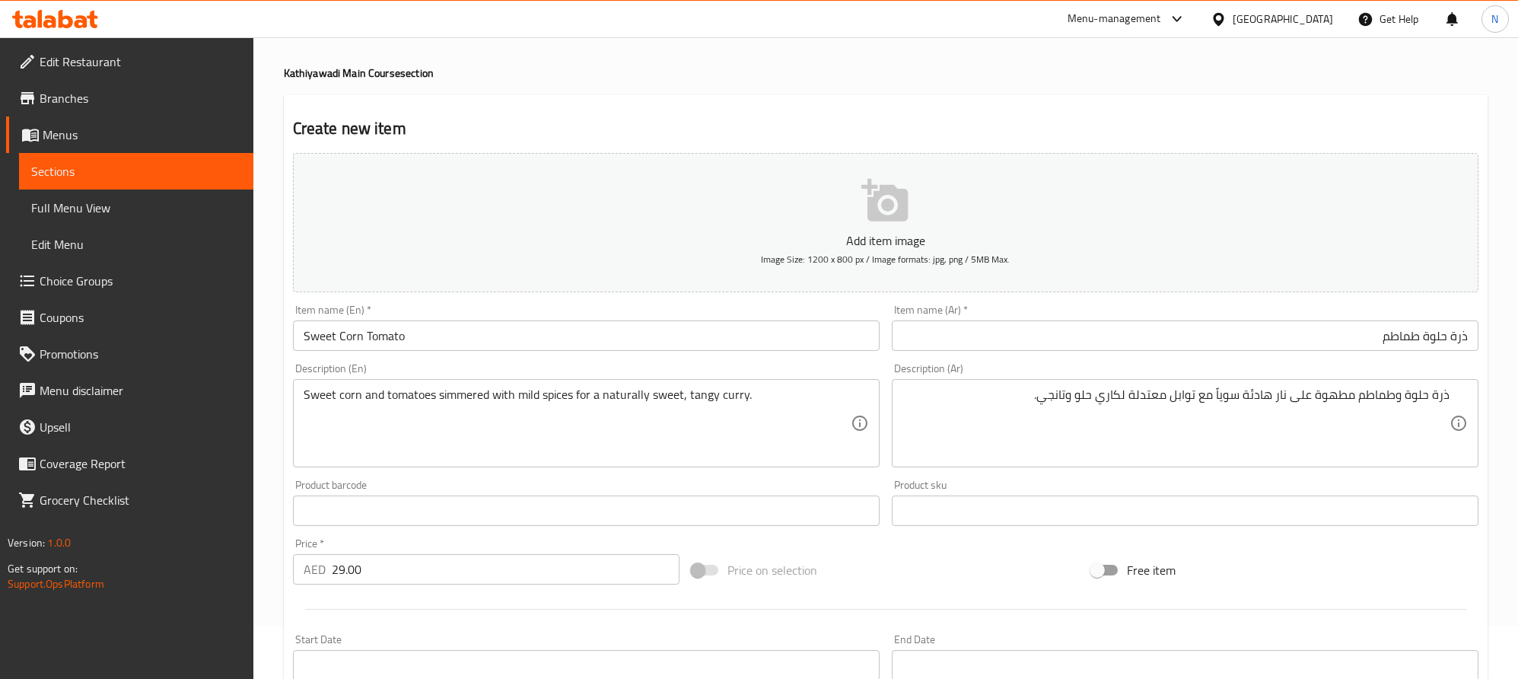
drag, startPoint x: 1082, startPoint y: 402, endPoint x: 1094, endPoint y: 425, distance: 25.5
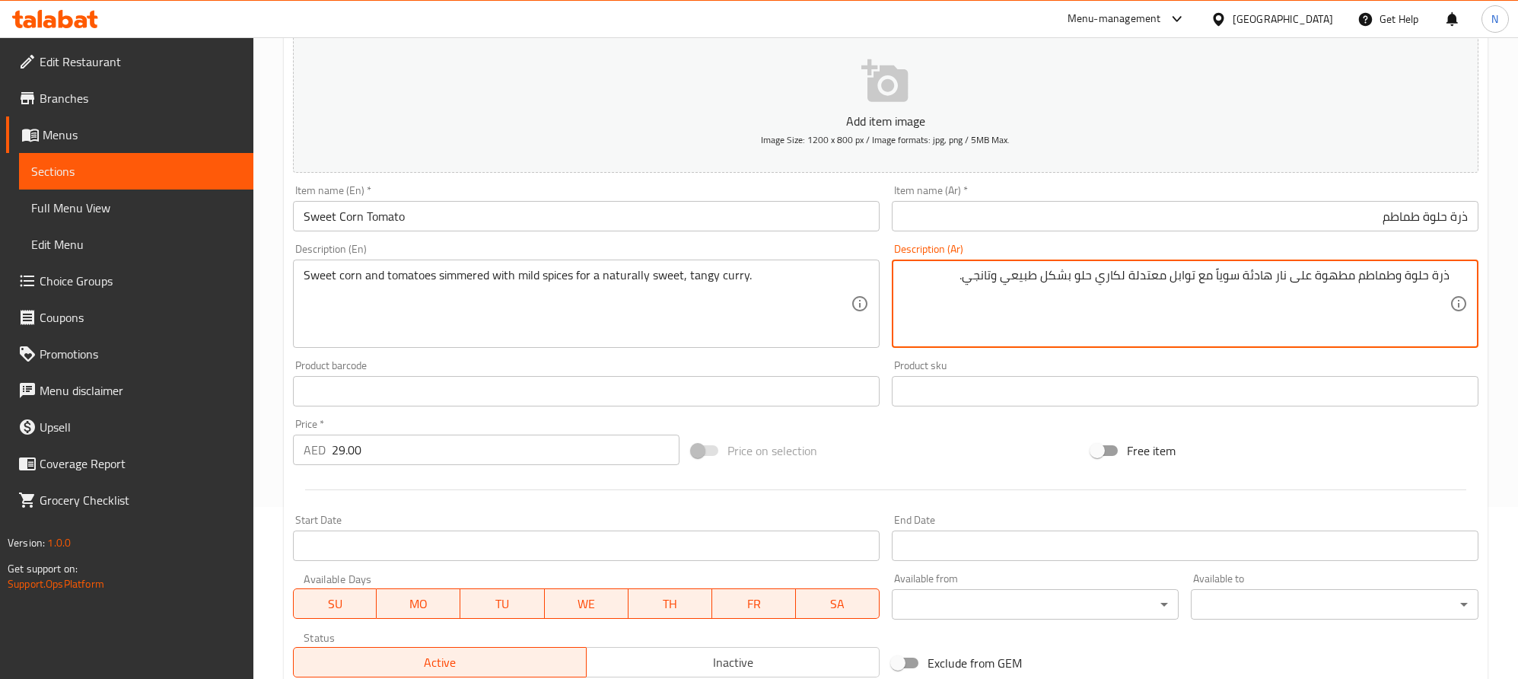
scroll to position [395, 0]
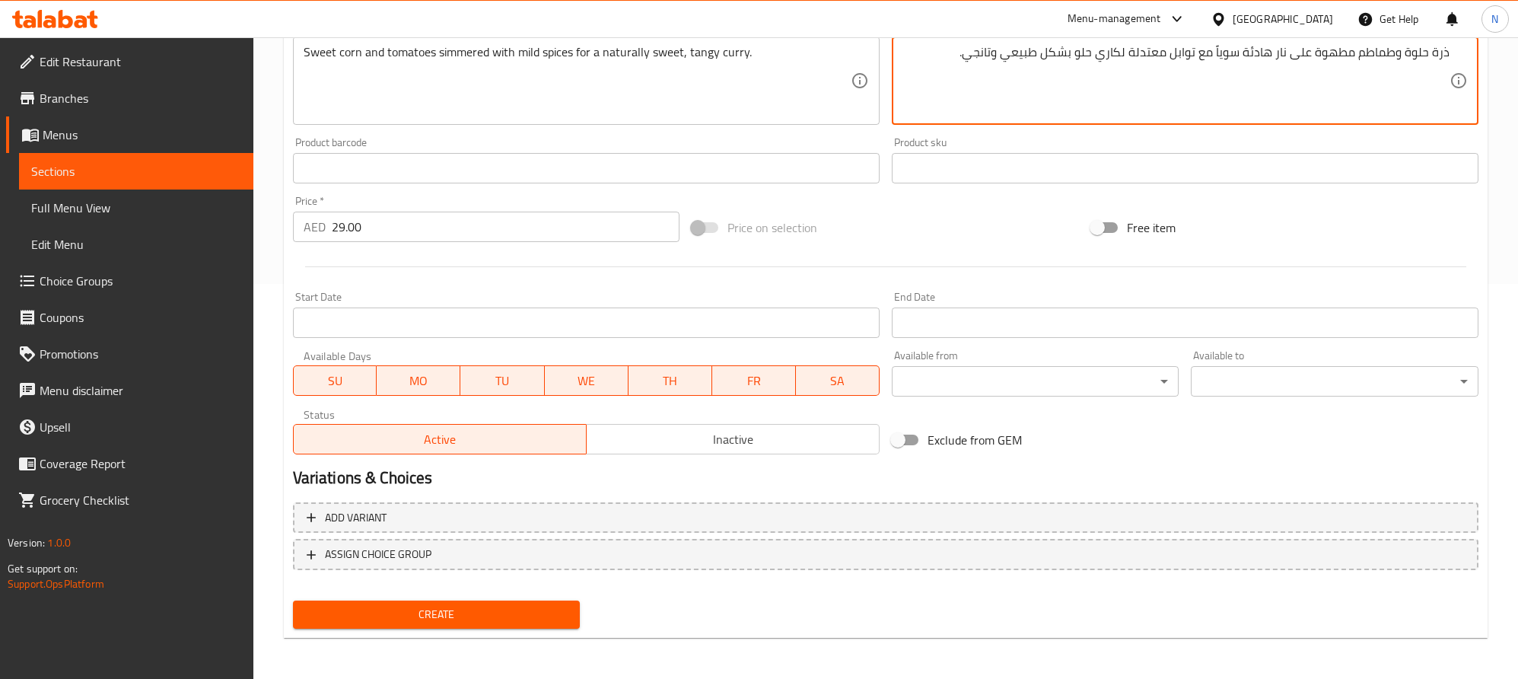
type textarea "ذرة حلوة وطماطم مطهوة على نار هادئة سوياً مع توابل معتدلة لكاري حلو بشكل طبيعي …"
click at [549, 608] on span "Create" at bounding box center [436, 614] width 263 height 19
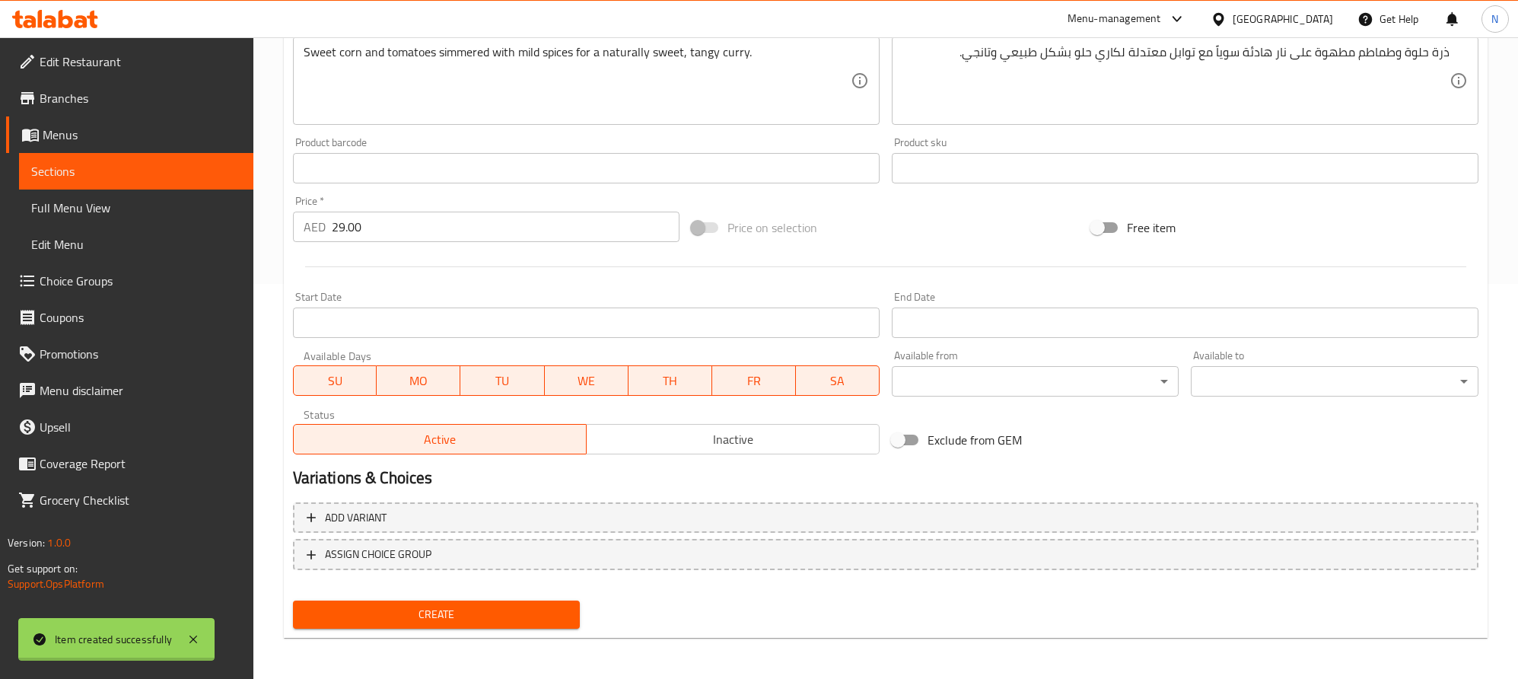
type input "0"
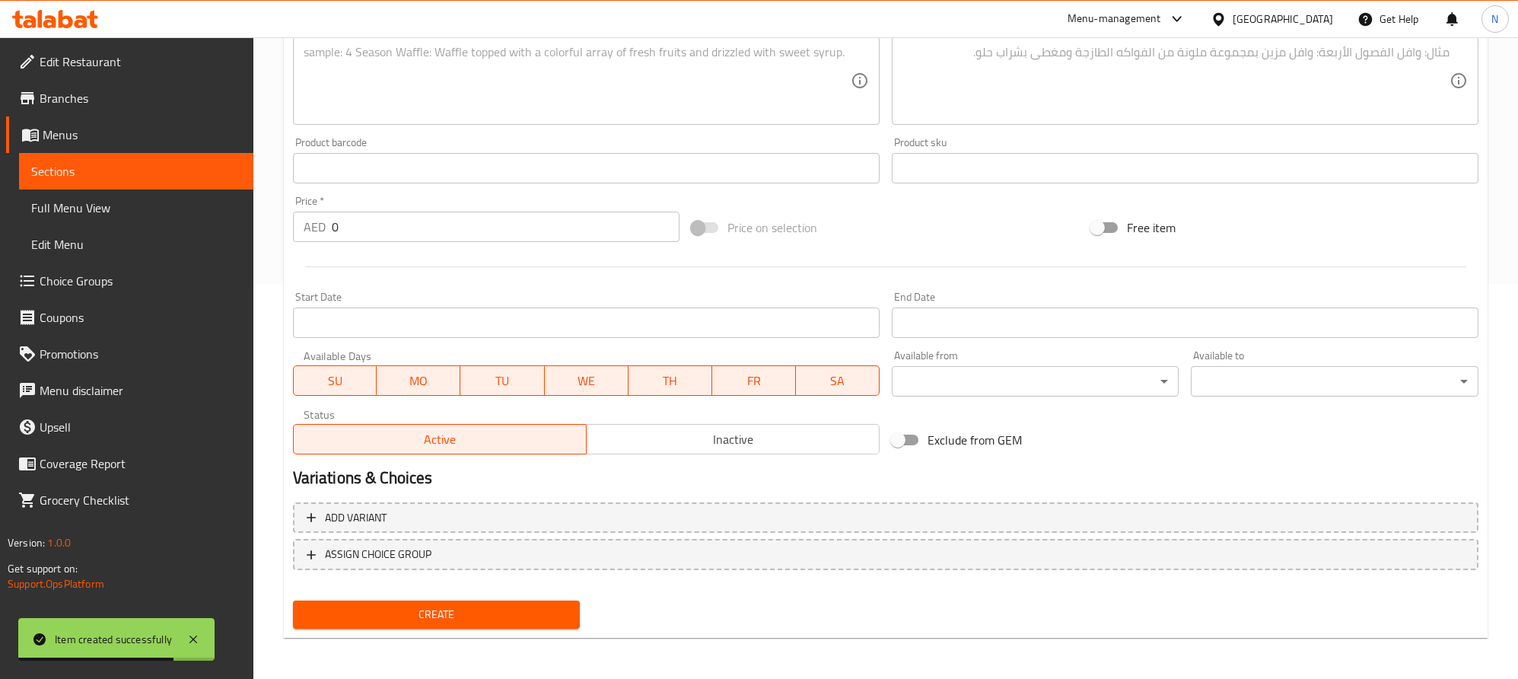
scroll to position [167, 0]
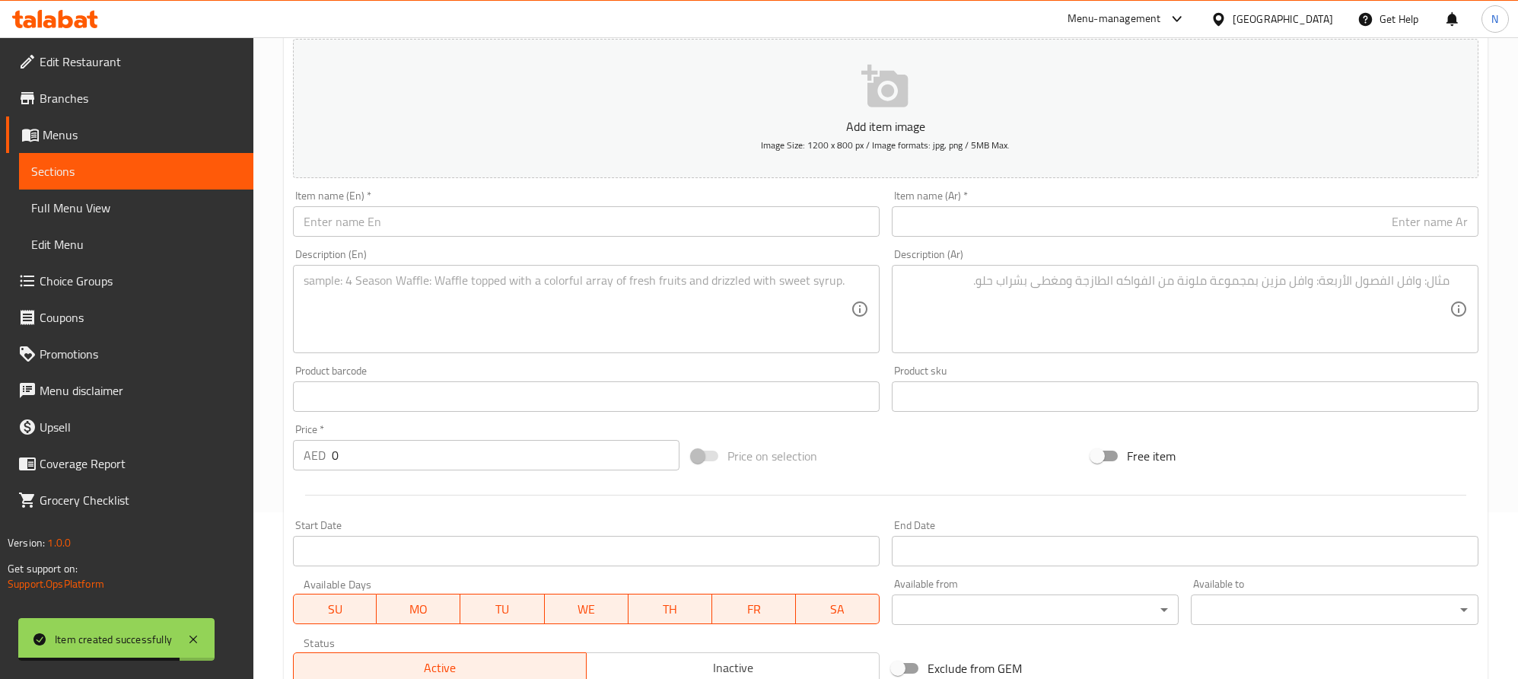
click at [374, 229] on input "text" at bounding box center [586, 221] width 587 height 30
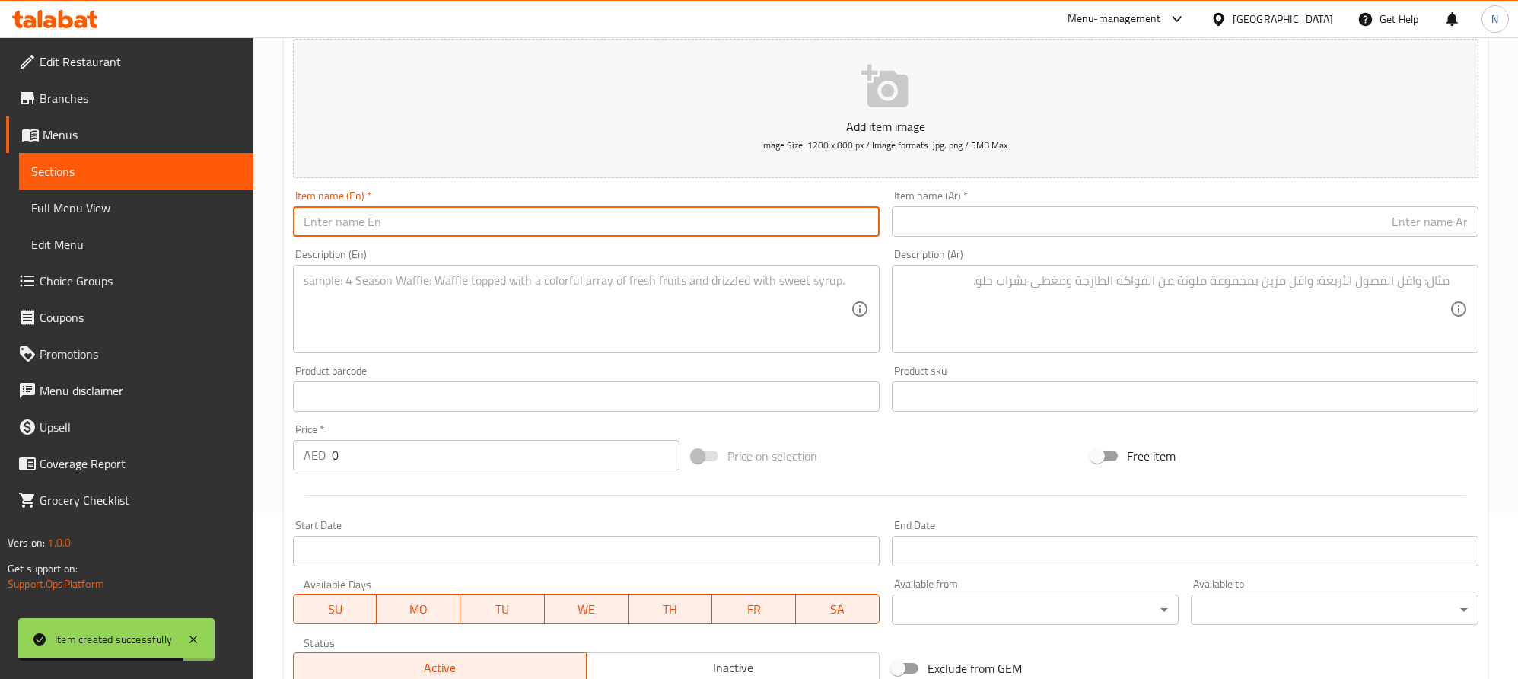
paste input "Mix Green Veggies"
type input "Mix Green Veggies"
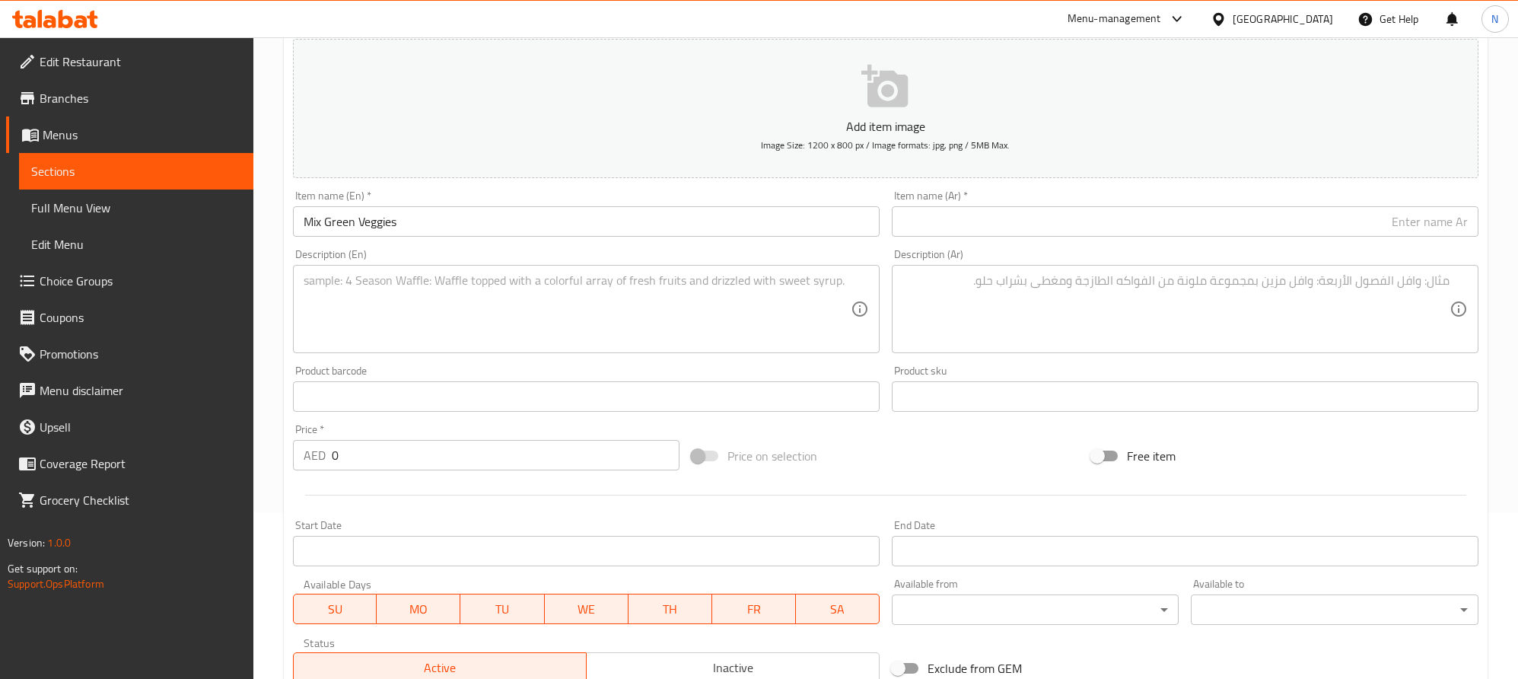
click at [1412, 215] on input "text" at bounding box center [1185, 221] width 587 height 30
paste
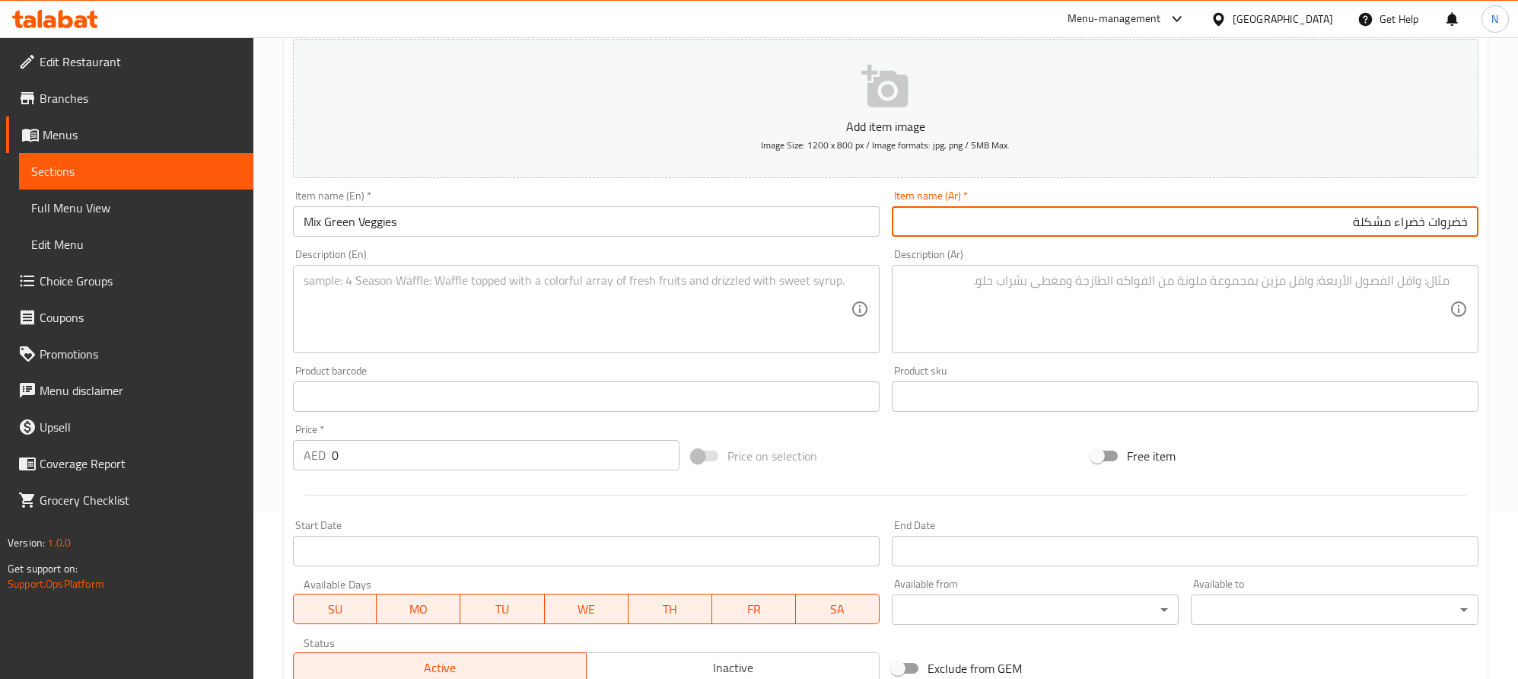
type input "خضروات خضراء مشكلة"
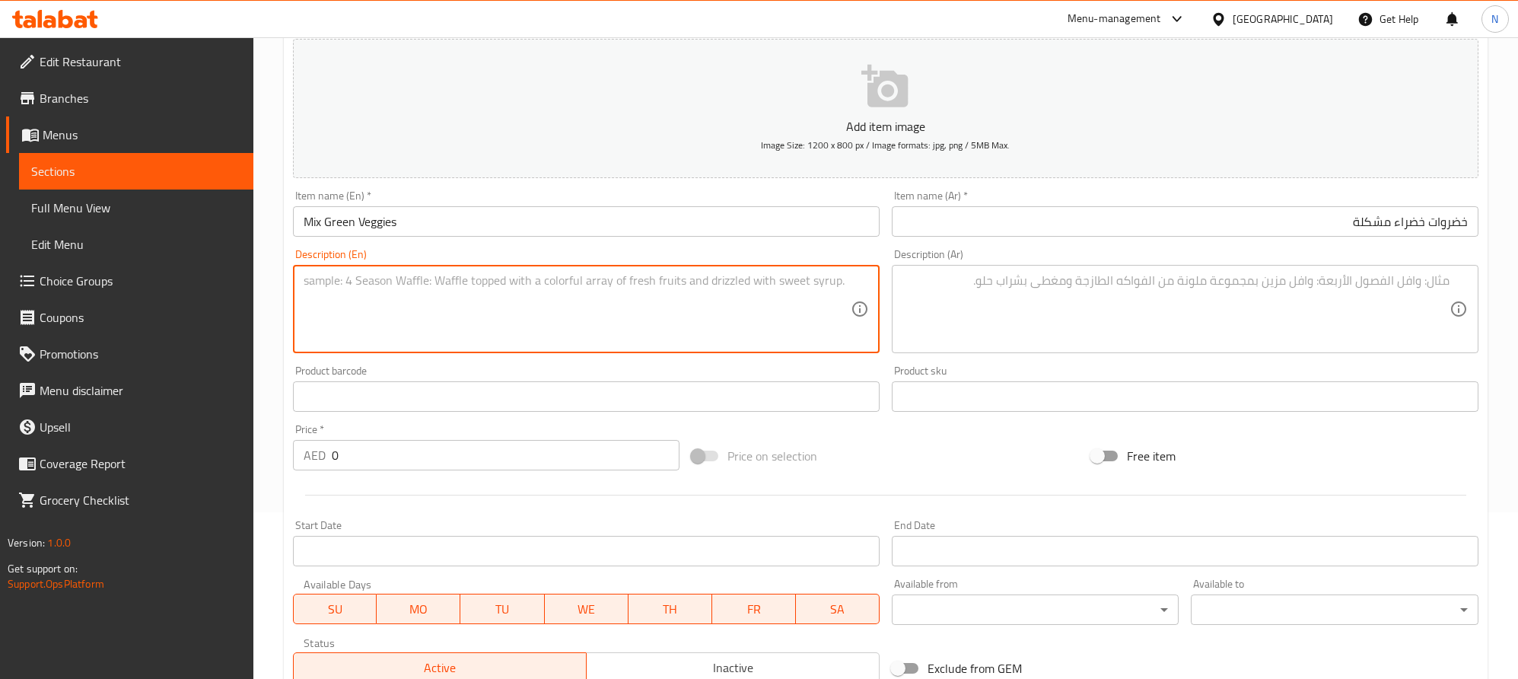
click at [594, 276] on textarea at bounding box center [577, 309] width 547 height 72
type textarea "A medley of fresh green vegetables cooked in a delicate, flavorful masala."
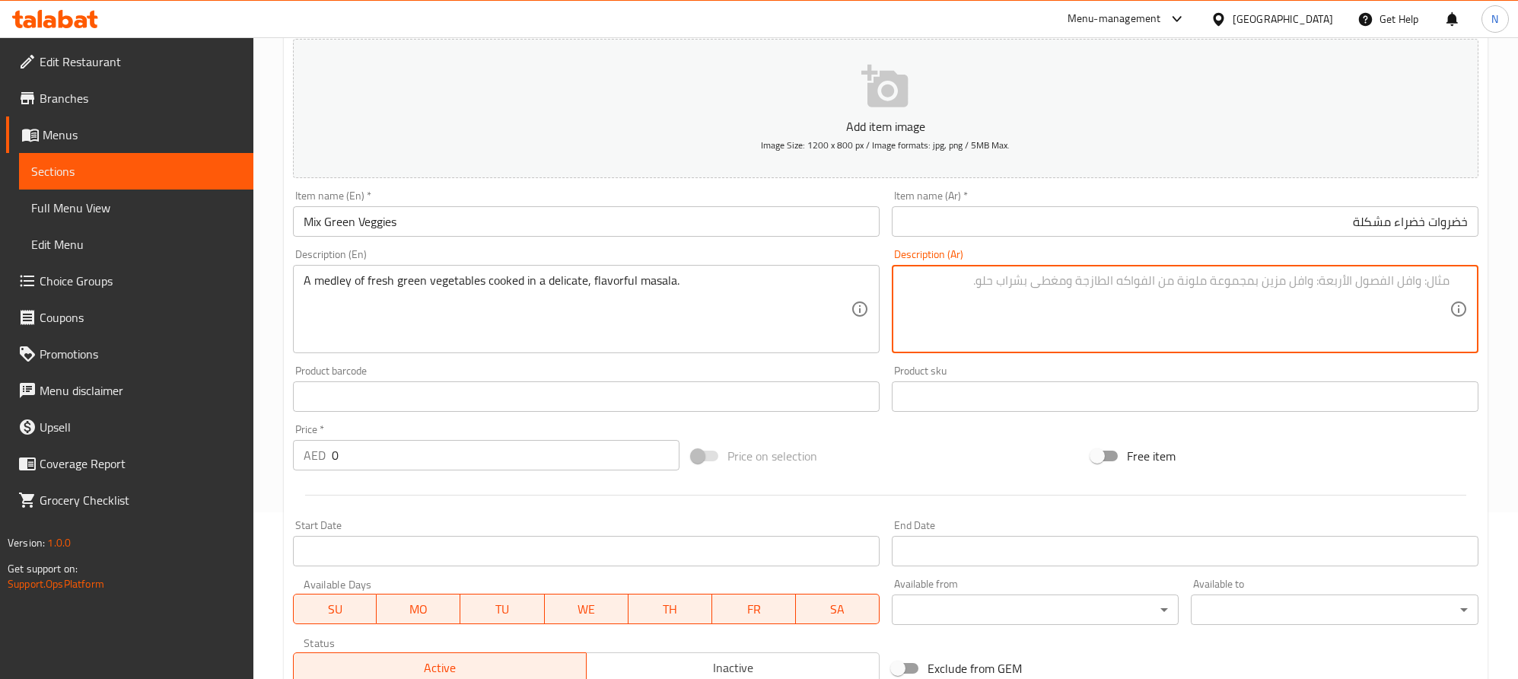
click at [1274, 320] on textarea at bounding box center [1176, 309] width 547 height 72
type textarea "مزيج من الخضروات الخضراء الطازجة المطبوخة في ماسالا لذيذة ورقيقة."
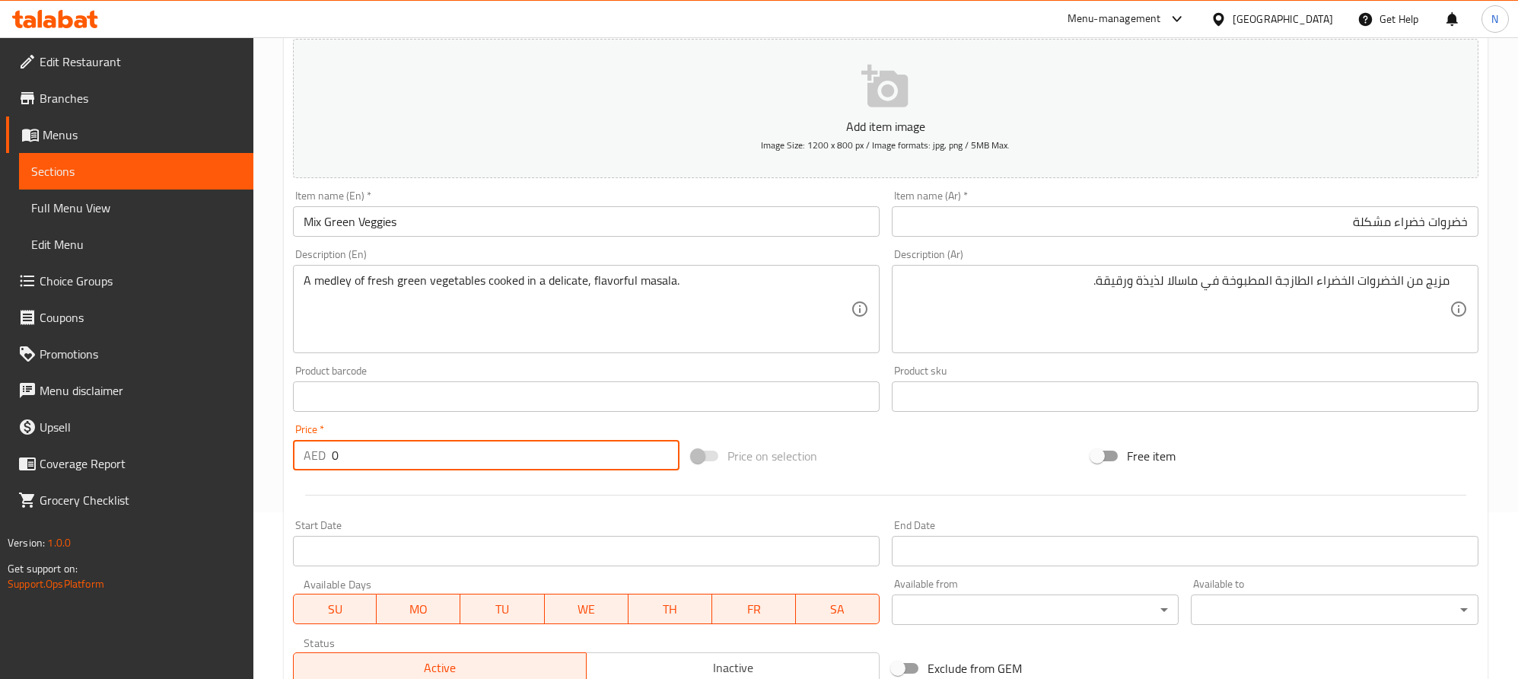
drag, startPoint x: 342, startPoint y: 460, endPoint x: 306, endPoint y: 466, distance: 37.0
click at [308, 455] on div "AED 0 Price *" at bounding box center [486, 455] width 387 height 30
type input "29.00"
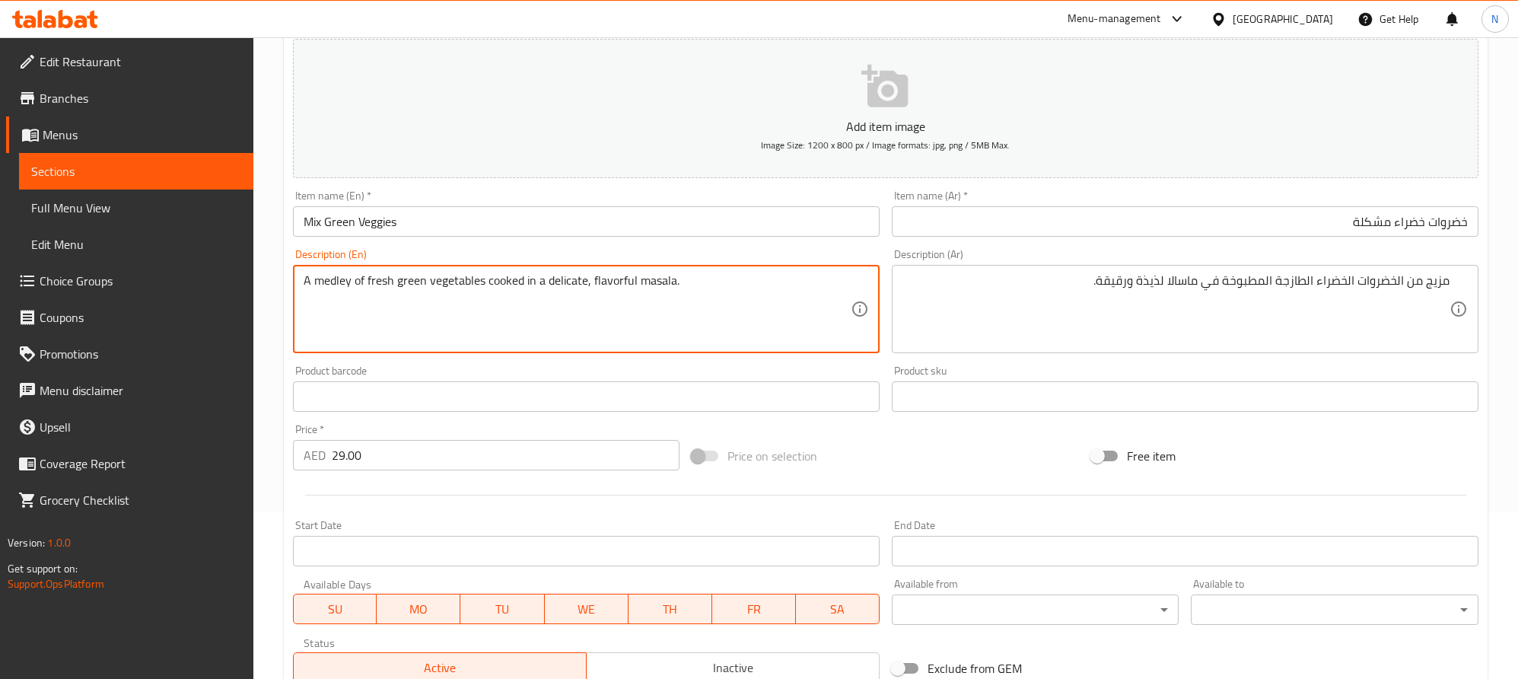
click at [365, 286] on textarea "A medley of fresh green vegetables cooked in a delicate, flavorful masala." at bounding box center [577, 309] width 547 height 72
click at [316, 279] on textarea "A medley of fresh green vegetables cooked in a delicate, flavorful masala." at bounding box center [577, 309] width 547 height 72
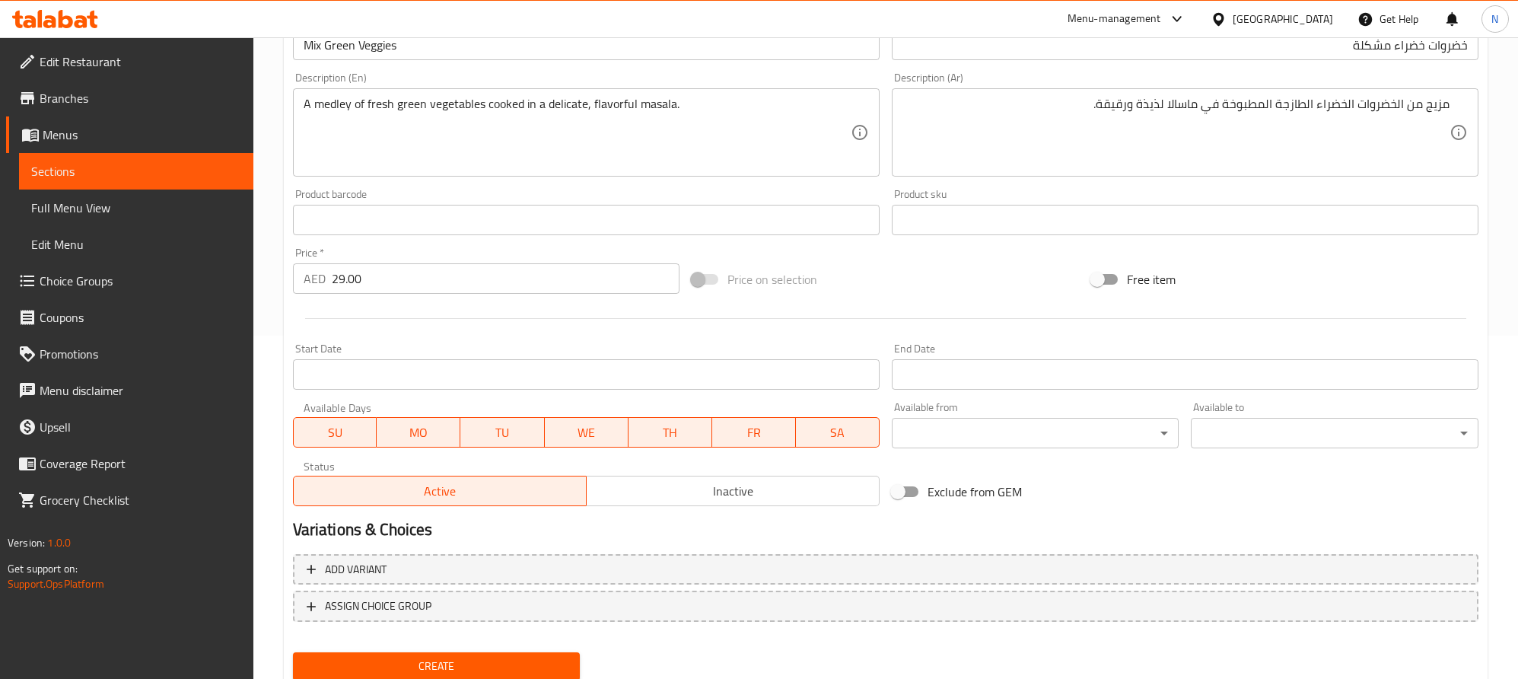
scroll to position [395, 0]
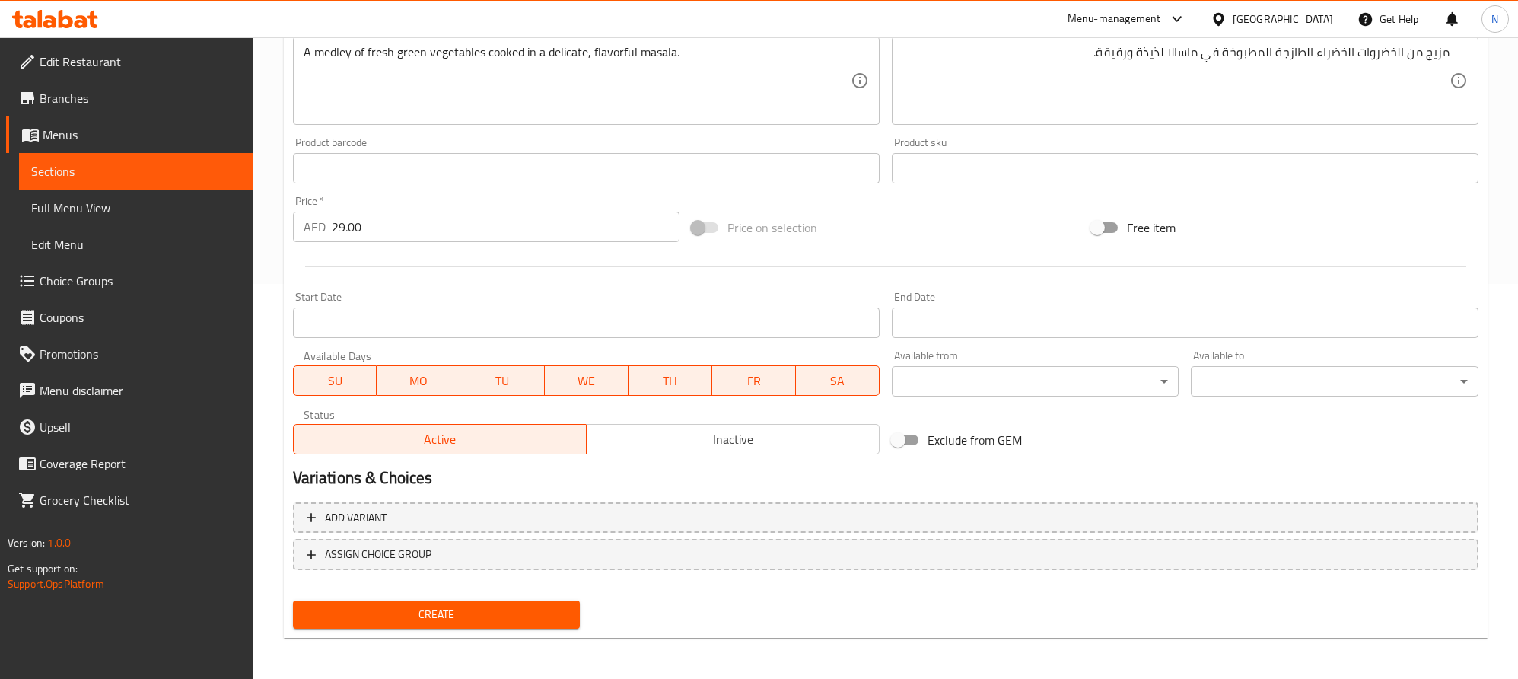
click at [473, 616] on span "Create" at bounding box center [436, 614] width 263 height 19
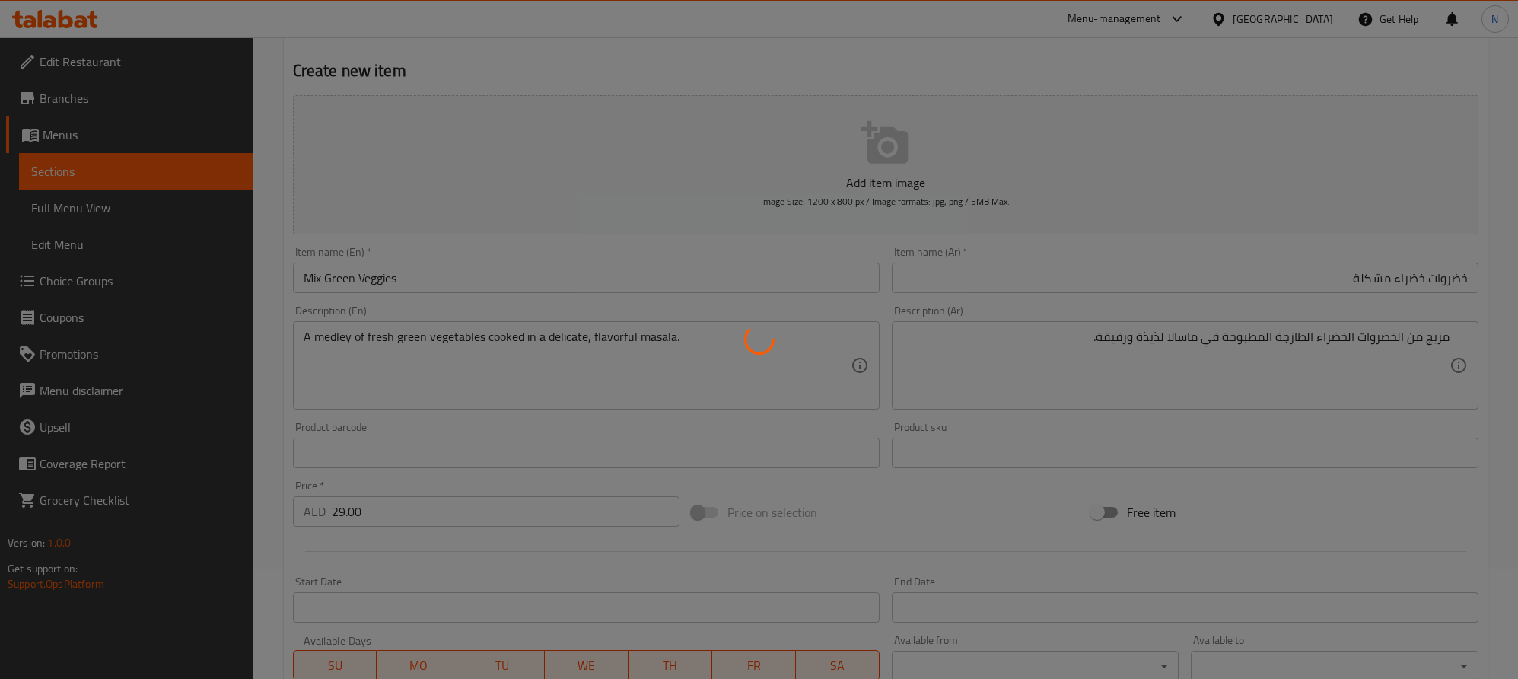
scroll to position [53, 0]
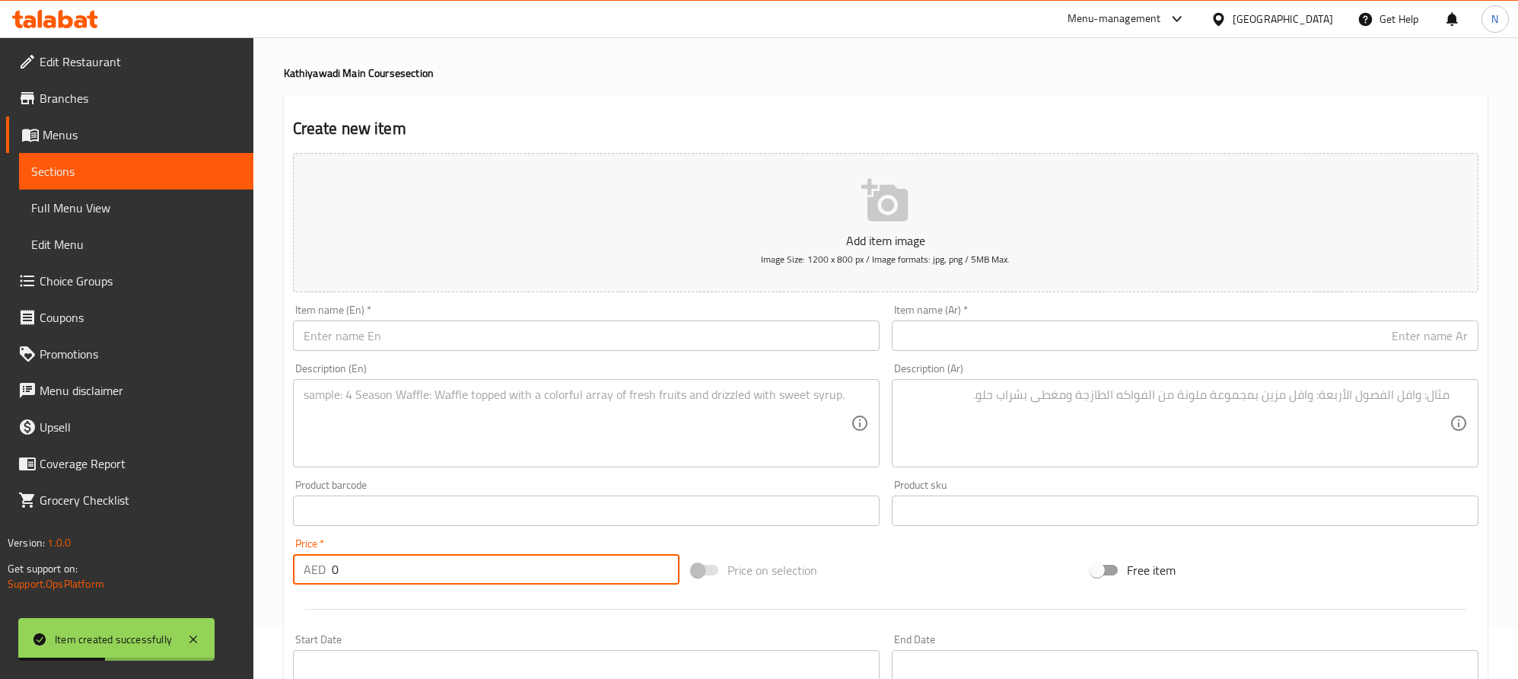
drag, startPoint x: 356, startPoint y: 558, endPoint x: 272, endPoint y: 580, distance: 87.3
click at [279, 576] on div "Home / Restaurants management / Menus / Sections / item / create Kathiyawadi Ma…" at bounding box center [885, 504] width 1265 height 1038
type input "29.00"
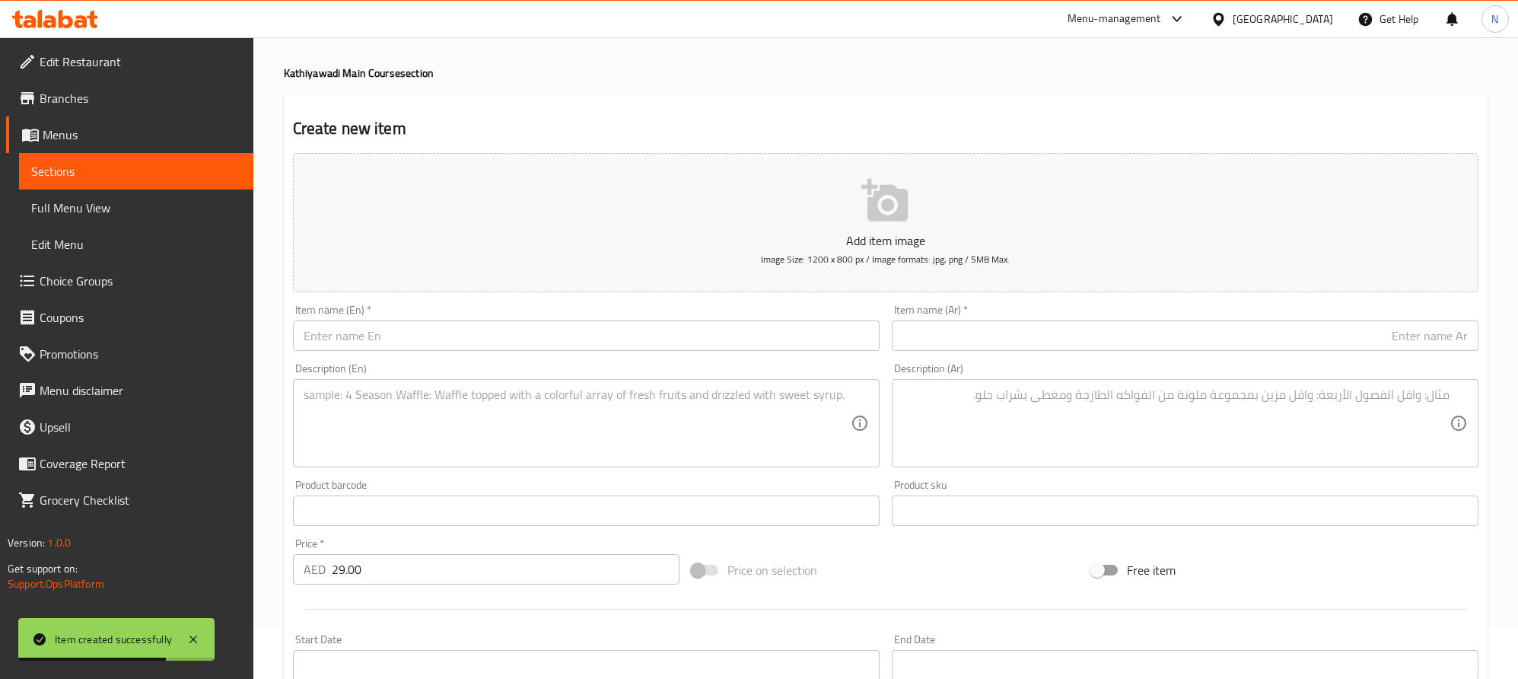
click at [1420, 409] on textarea at bounding box center [1176, 423] width 547 height 72
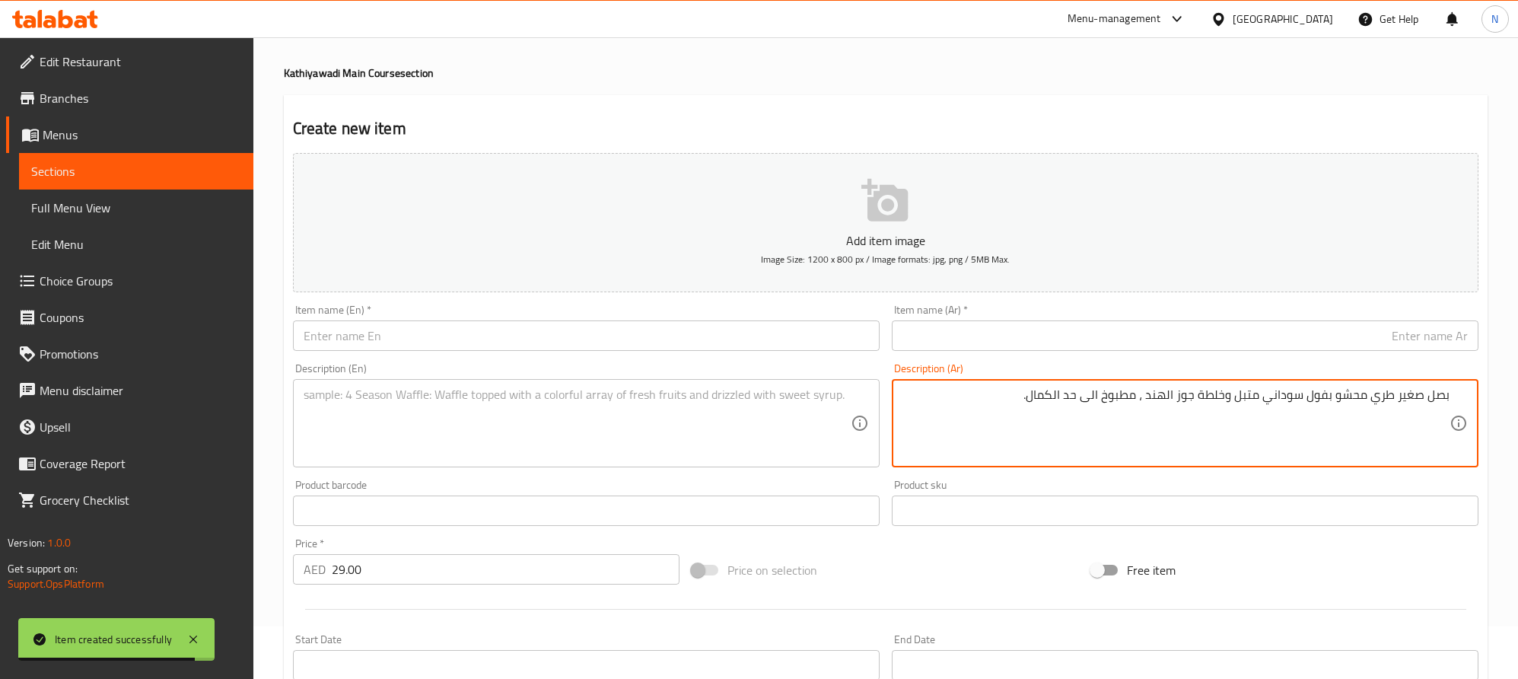
type textarea "بصل صغير طري محشو بفول سوداني متبل وخلطة جوز الهند ، مطبوخ الى حد الكمال."
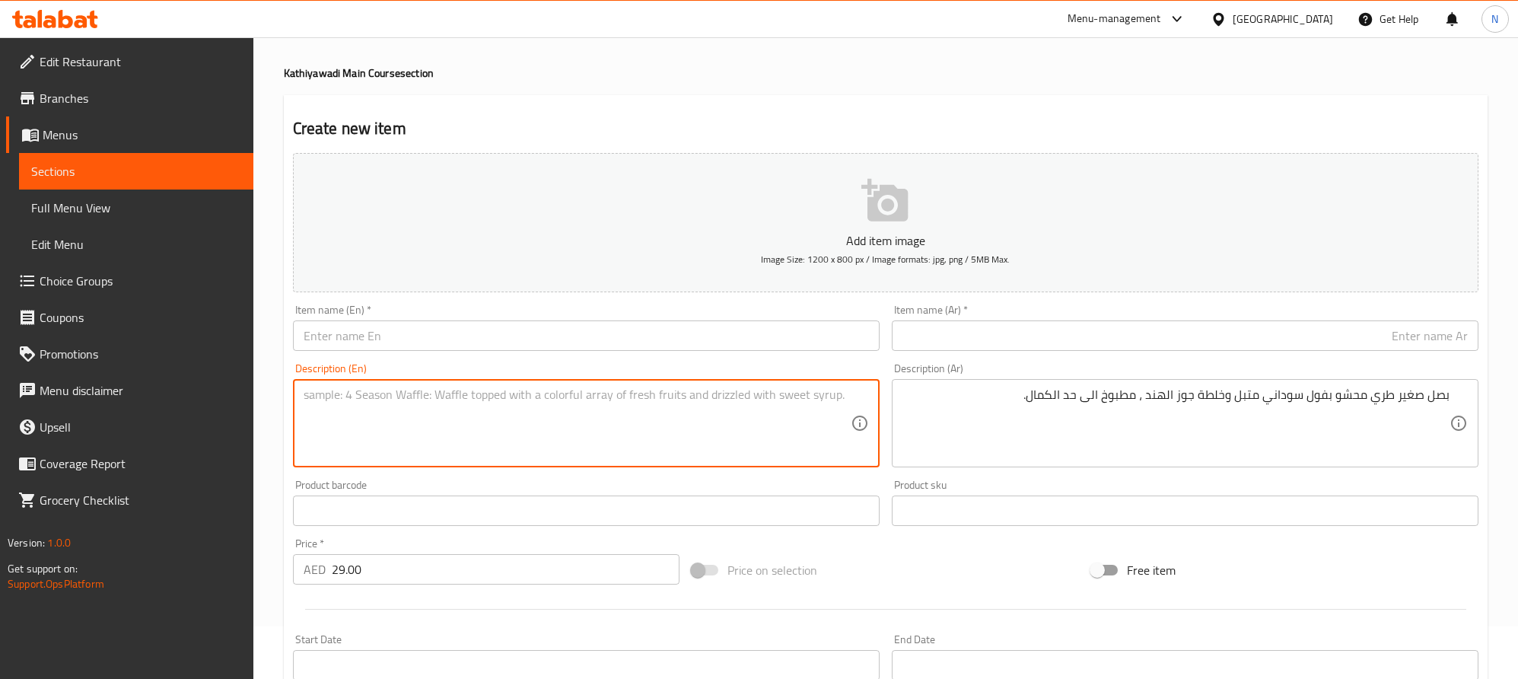
click at [632, 434] on textarea at bounding box center [577, 423] width 547 height 72
type textarea "Tender baby onions stuffed with spiced peanut and coconut mixture, cooked to pe…"
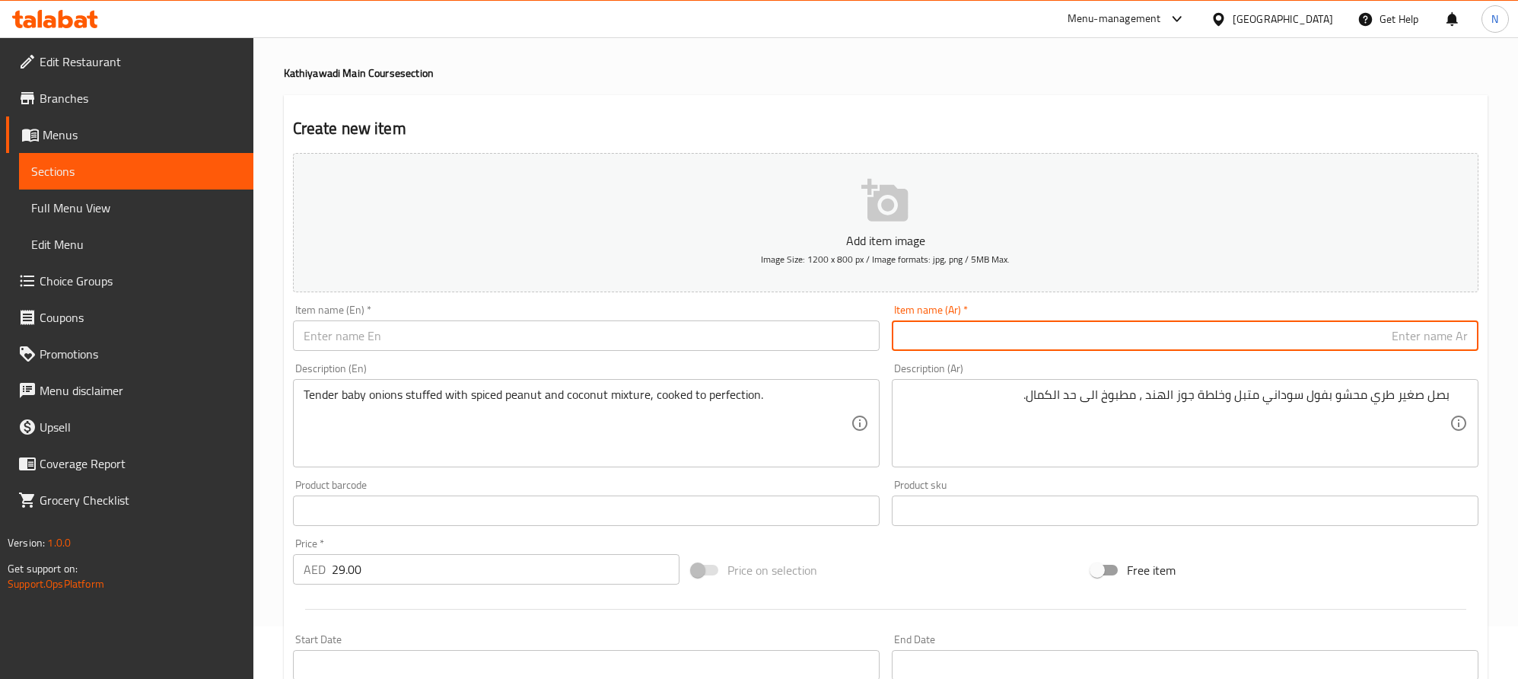
click at [1400, 341] on input "text" at bounding box center [1185, 335] width 587 height 30
type input "طبق بصل صغير محشو"
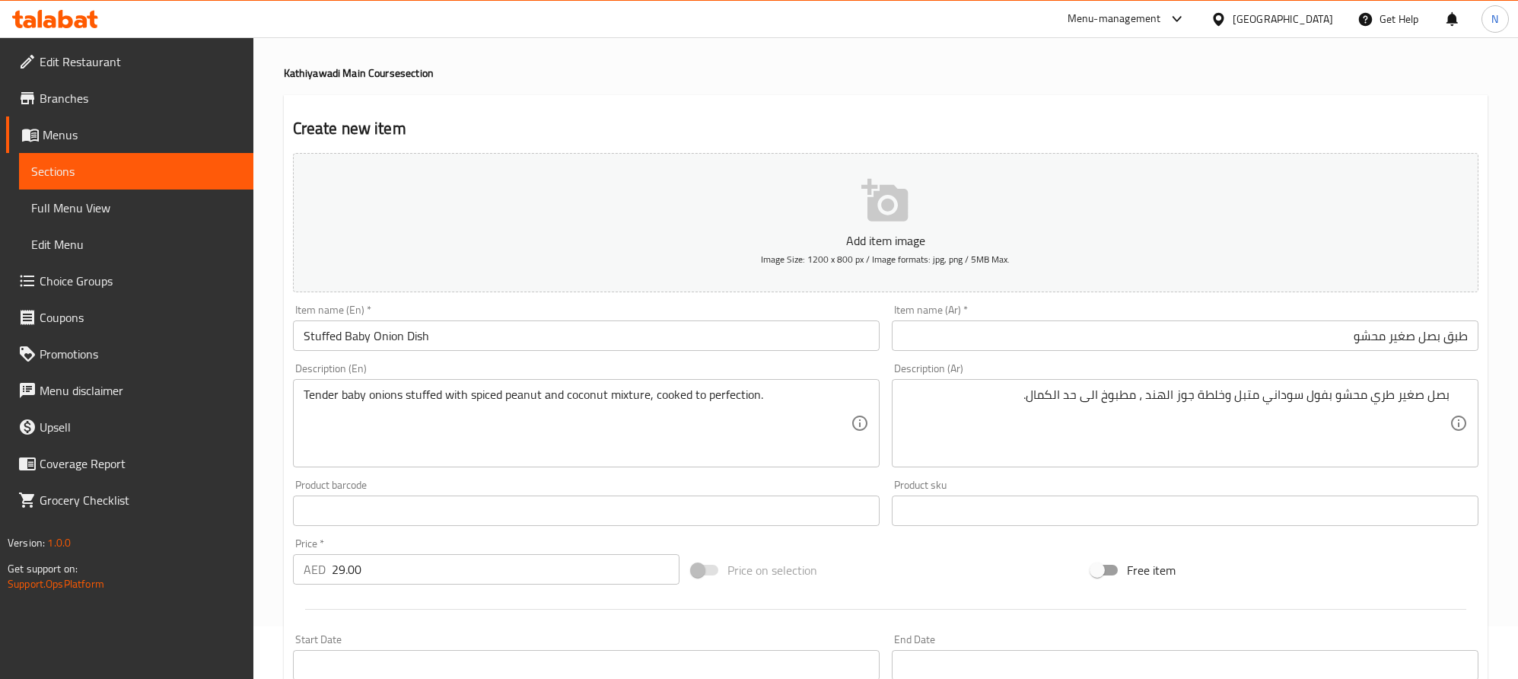
drag, startPoint x: 649, startPoint y: 334, endPoint x: 877, endPoint y: 407, distance: 239.0
click at [649, 334] on input "Stuffed Baby Onion Dish" at bounding box center [586, 335] width 587 height 30
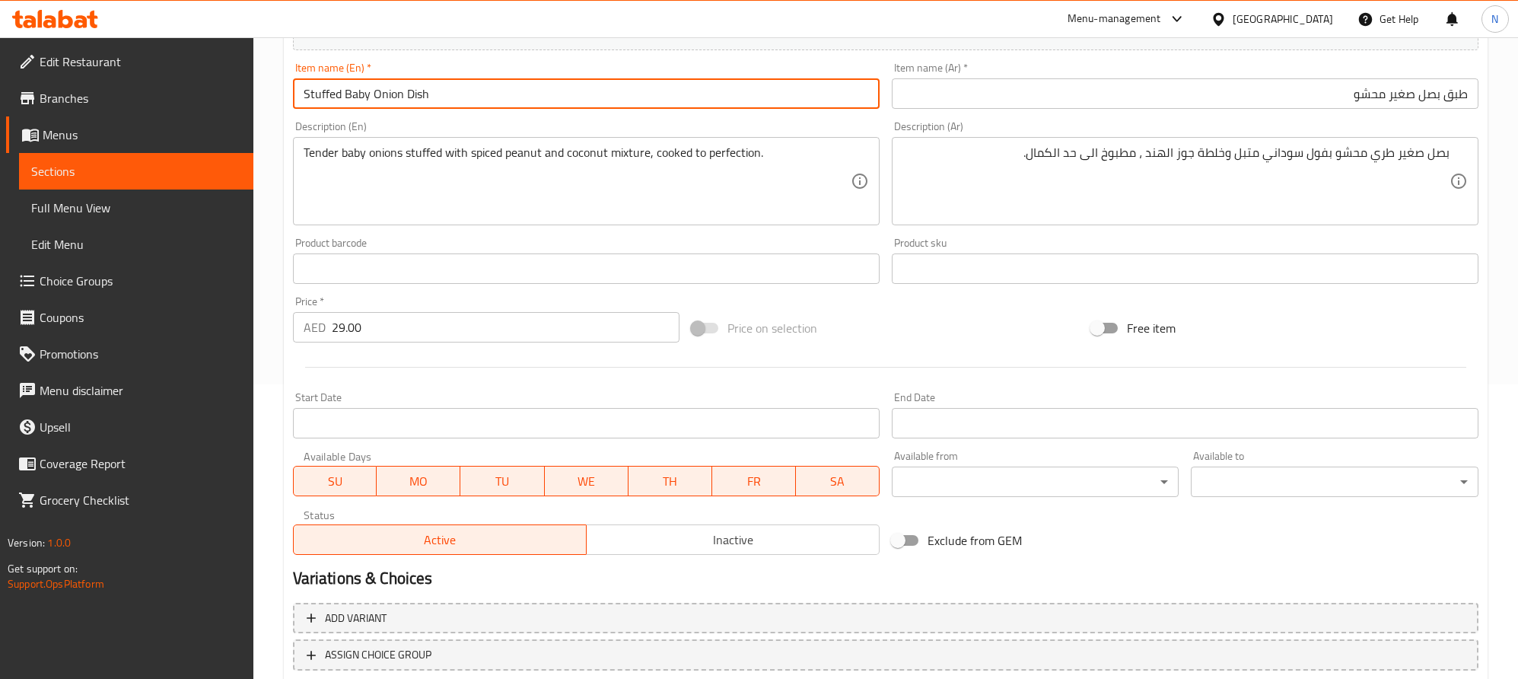
scroll to position [395, 0]
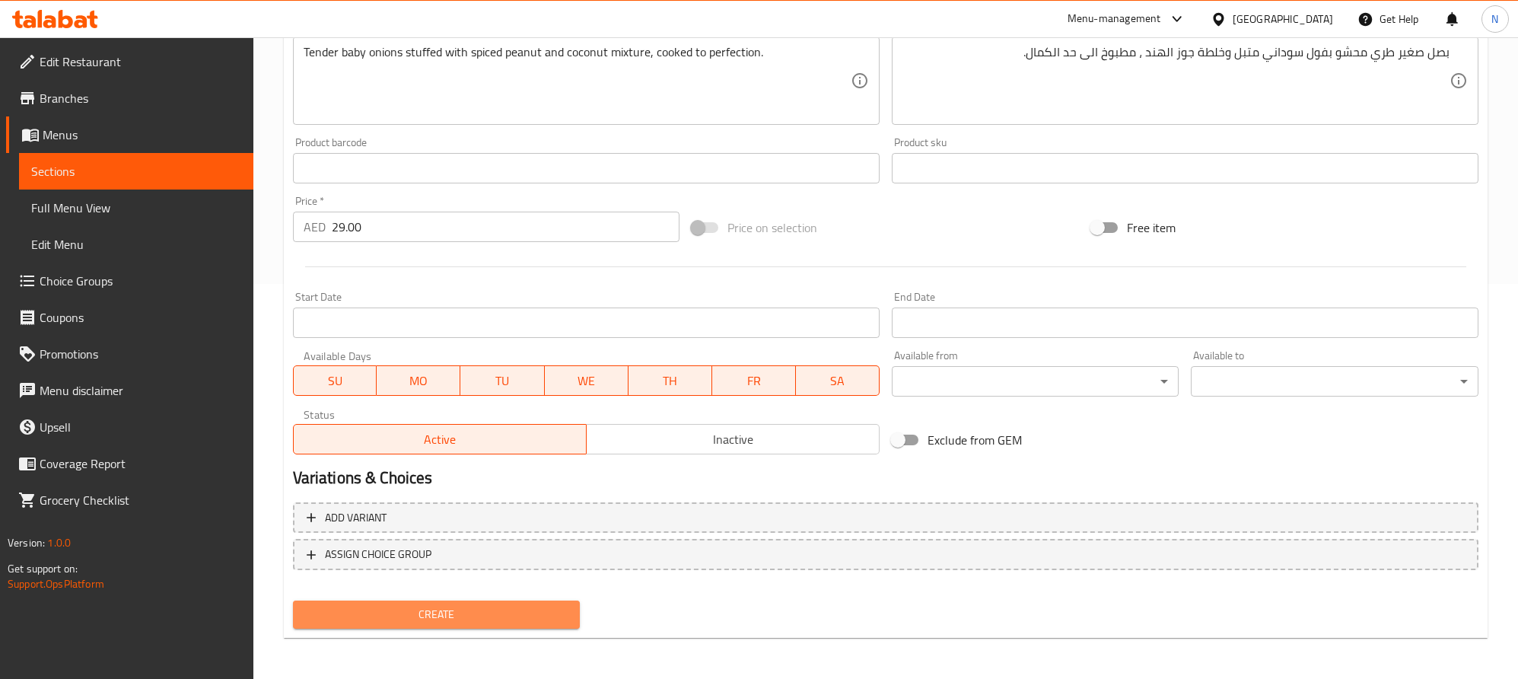
click at [486, 624] on button "Create" at bounding box center [437, 614] width 288 height 28
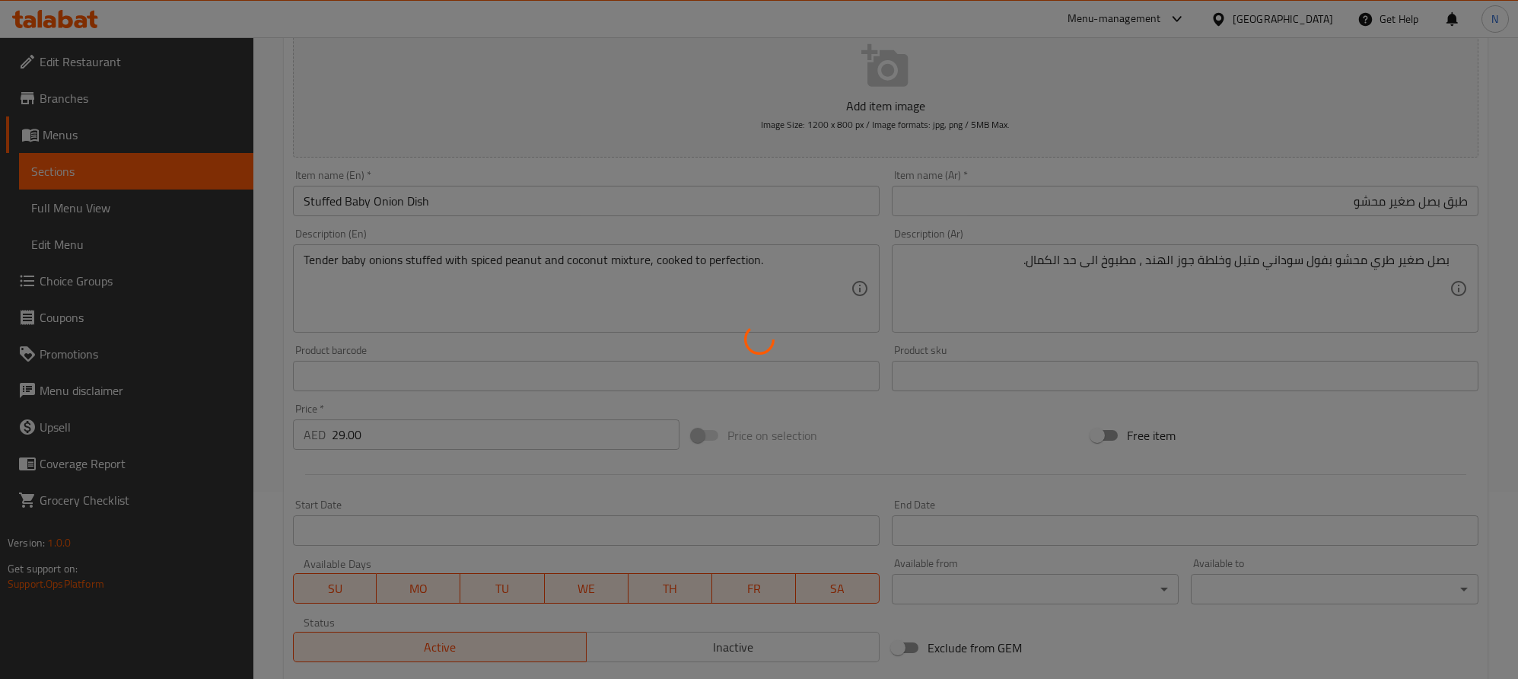
scroll to position [0, 0]
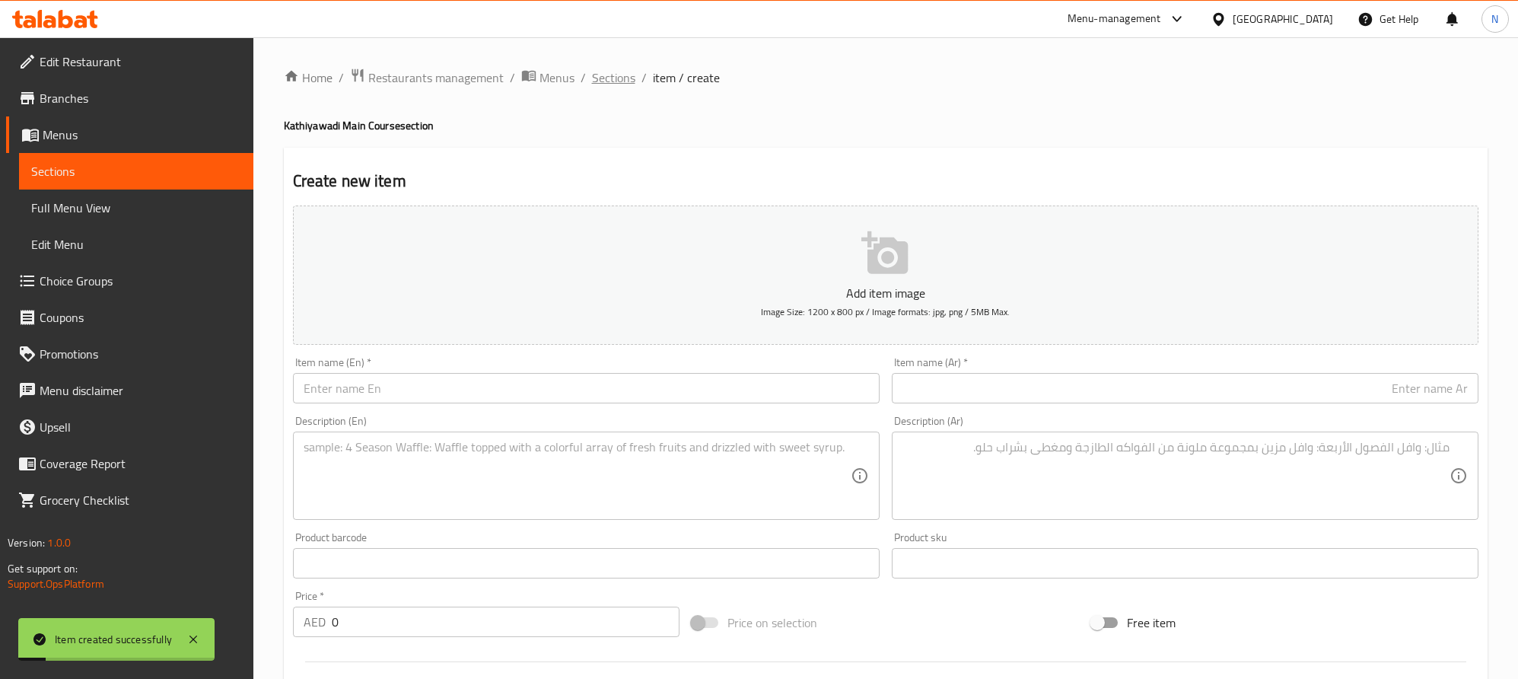
click at [626, 74] on span "Sections" at bounding box center [613, 77] width 43 height 18
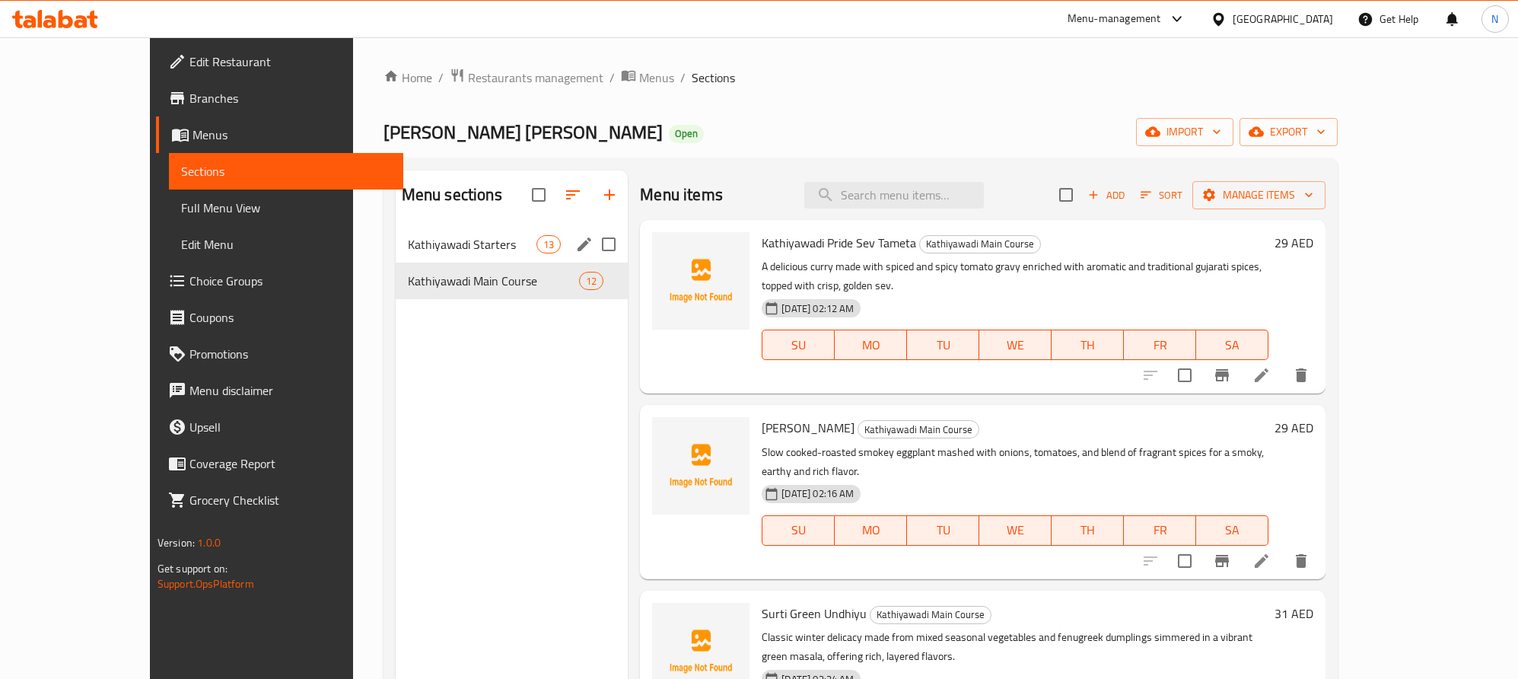
click at [537, 242] on span "13" at bounding box center [548, 244] width 23 height 14
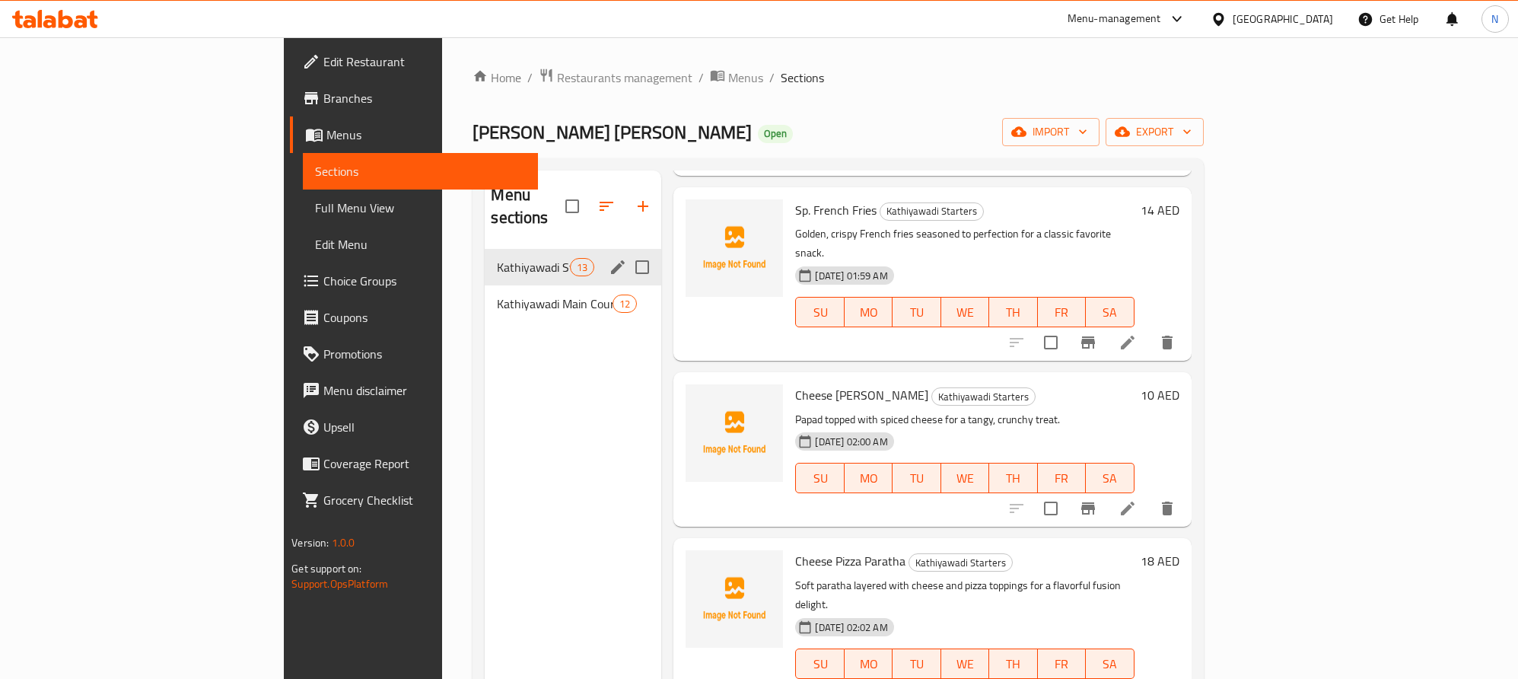
click at [486, 285] on div "Kathiyawadi Main Course 12" at bounding box center [573, 303] width 177 height 37
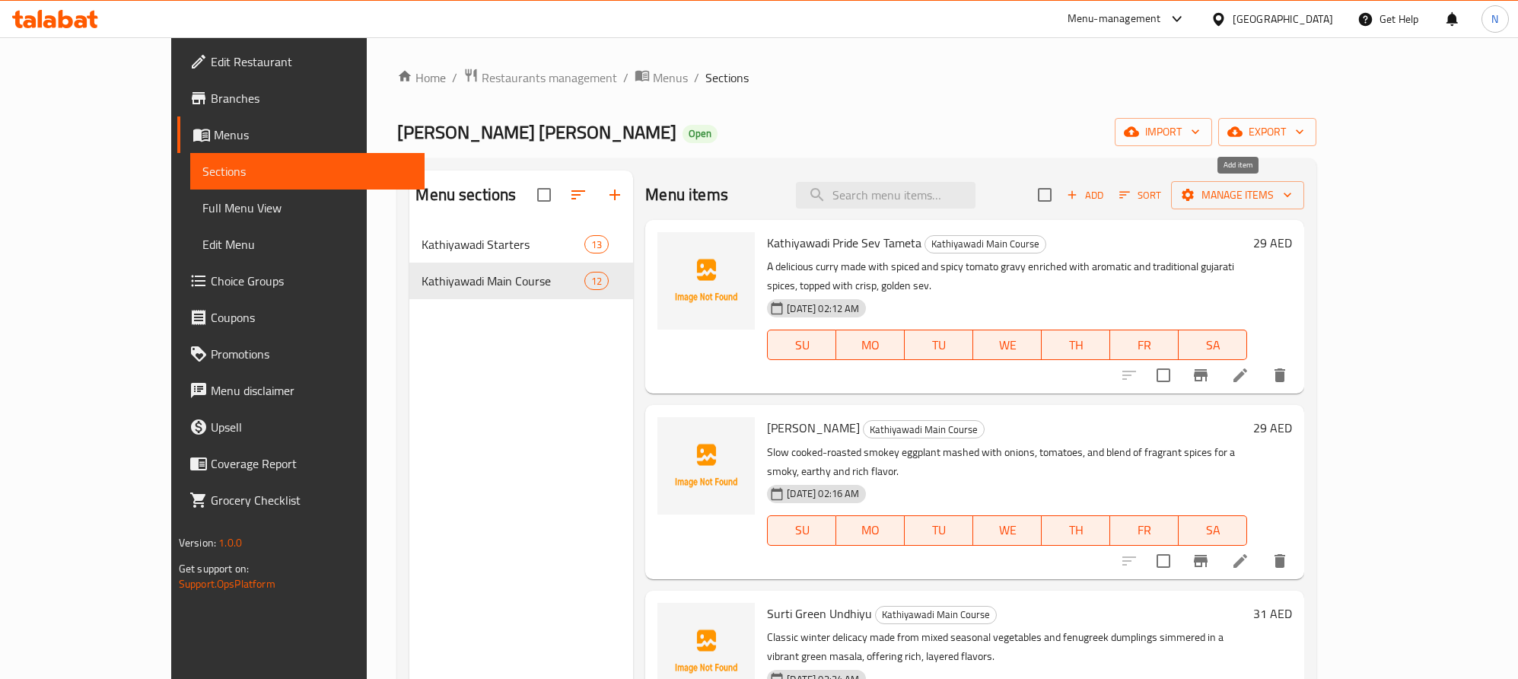
click at [1106, 188] on span "Add" at bounding box center [1085, 195] width 41 height 18
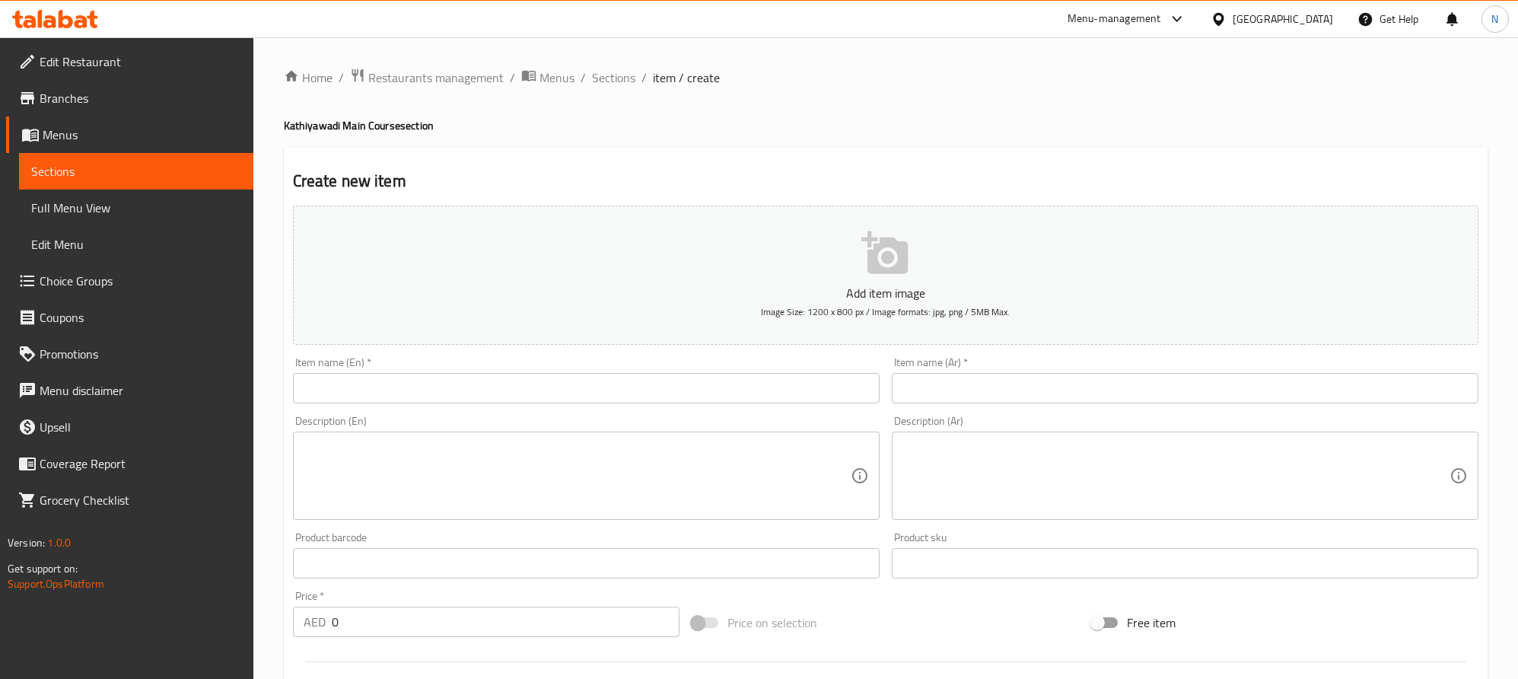
click at [356, 397] on input "text" at bounding box center [586, 388] width 587 height 30
click at [674, 447] on textarea at bounding box center [577, 476] width 547 height 72
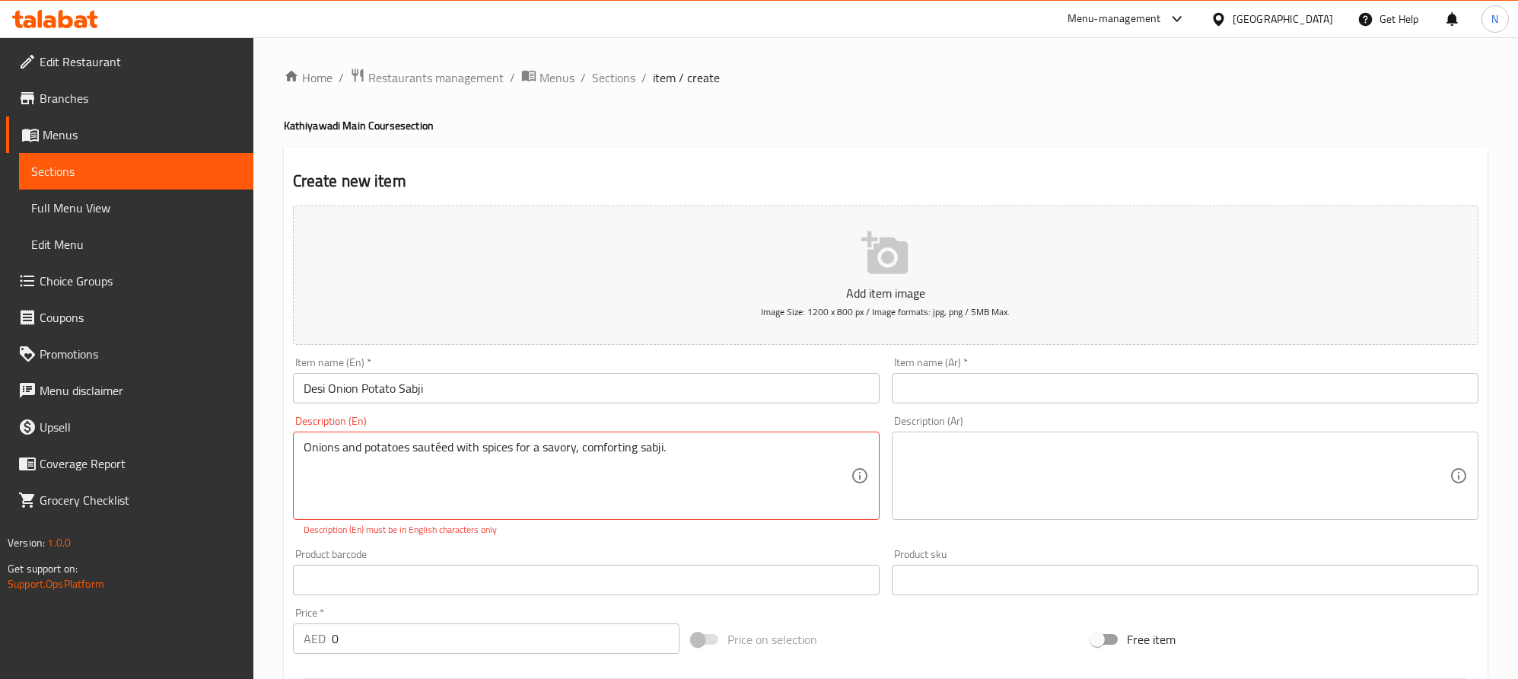
click at [1252, 462] on textarea at bounding box center [1176, 476] width 547 height 72
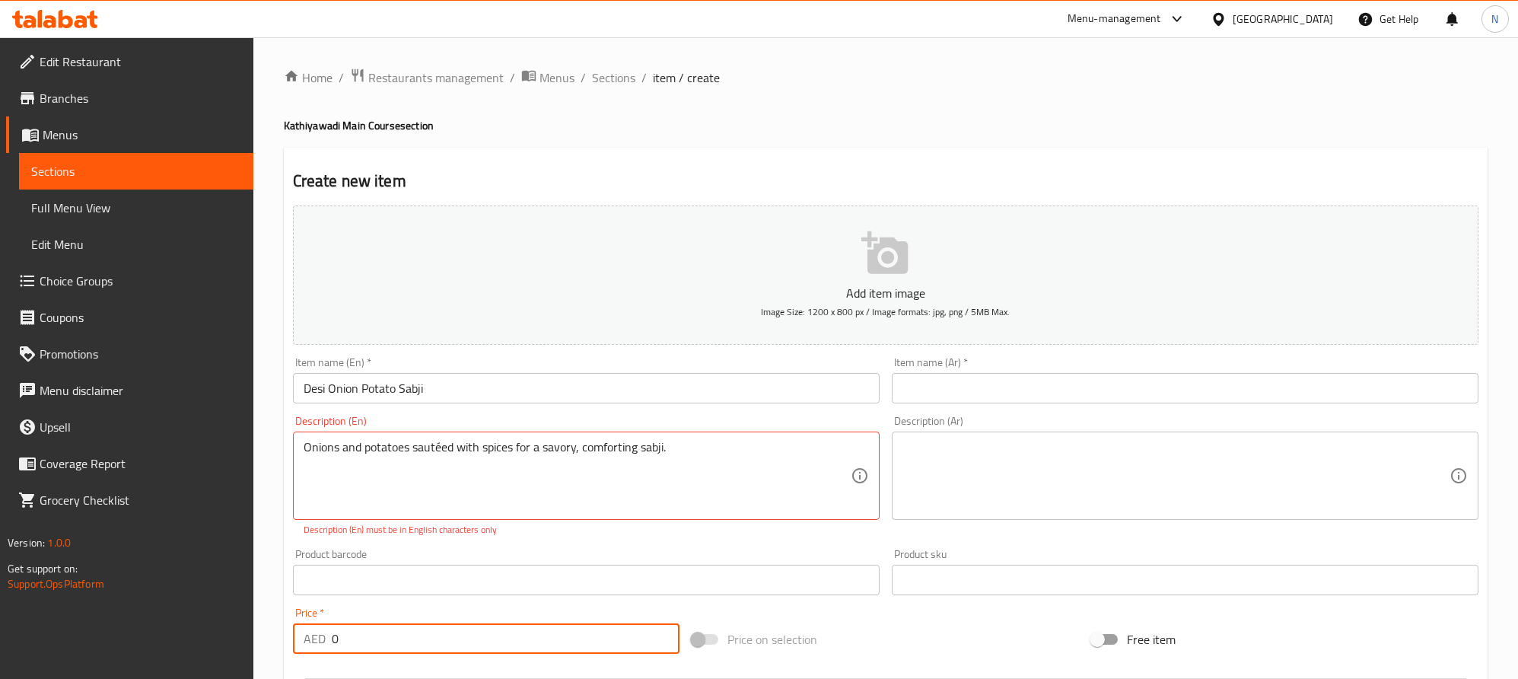
drag, startPoint x: 345, startPoint y: 646, endPoint x: 355, endPoint y: 632, distance: 16.9
click at [325, 642] on div "AED 0 Price *" at bounding box center [486, 638] width 387 height 30
click at [1021, 380] on input "text" at bounding box center [1185, 388] width 587 height 30
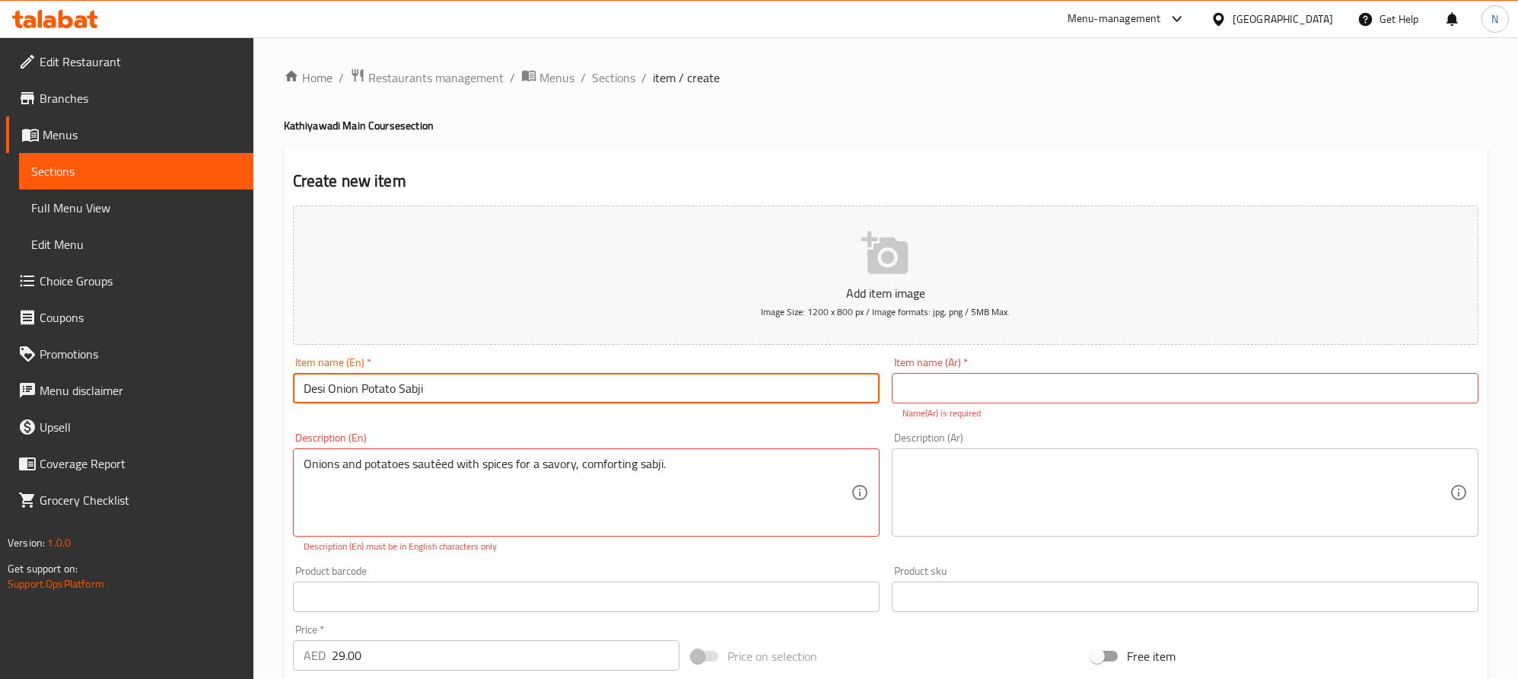
click at [648, 400] on input "Desi Onion Potato Sabji" at bounding box center [586, 388] width 587 height 30
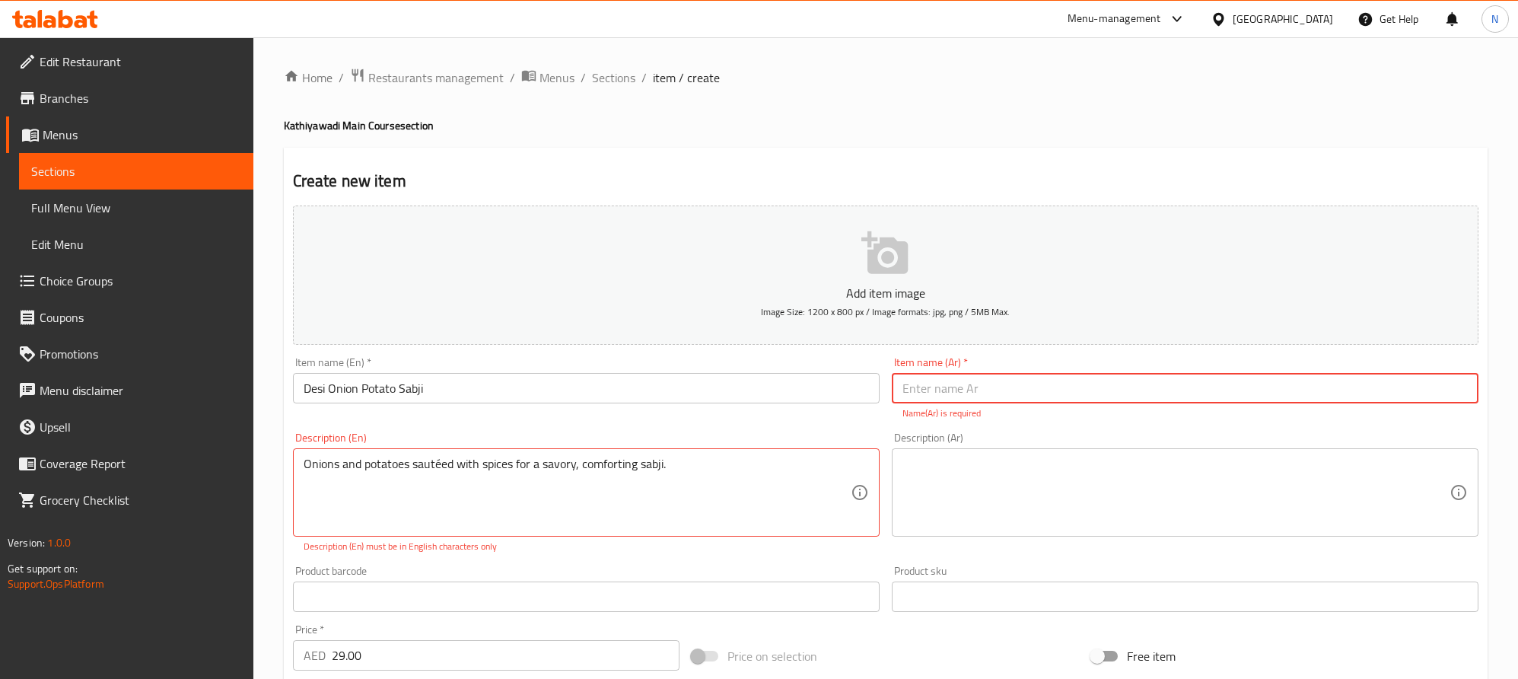
click at [1269, 400] on input "text" at bounding box center [1185, 388] width 587 height 30
click at [1422, 397] on input "سابجي البصل والبطاطس الهندي" at bounding box center [1185, 388] width 587 height 30
click at [1393, 397] on input "سابجي بصل والبطاطس الهندي" at bounding box center [1185, 388] width 587 height 30
click at [1393, 393] on input "سابجي بصل والبطاطس الهندي" at bounding box center [1185, 388] width 587 height 30
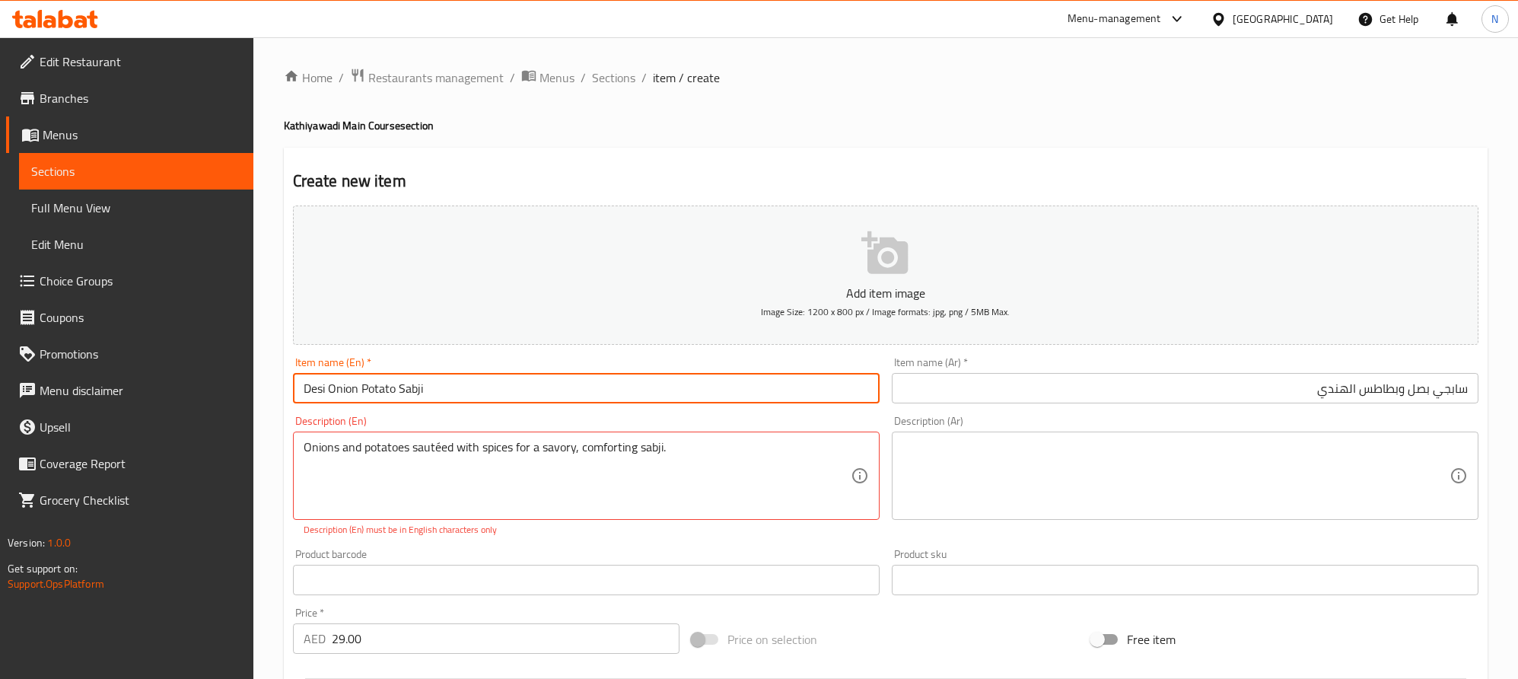
click at [318, 388] on input "Desi Onion Potato Sabji" at bounding box center [586, 388] width 587 height 30
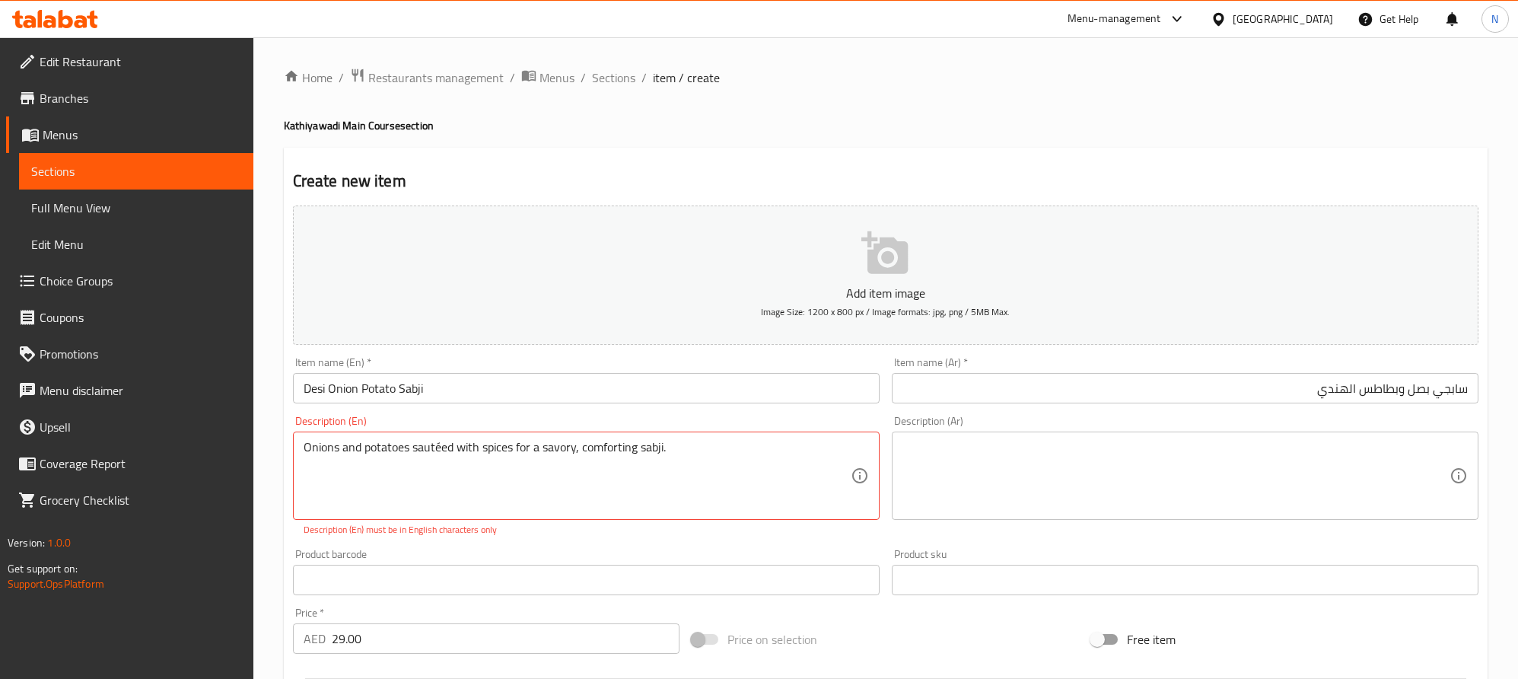
click at [1343, 395] on input "سابجي بصل وبطاطس الهندي" at bounding box center [1185, 388] width 587 height 30
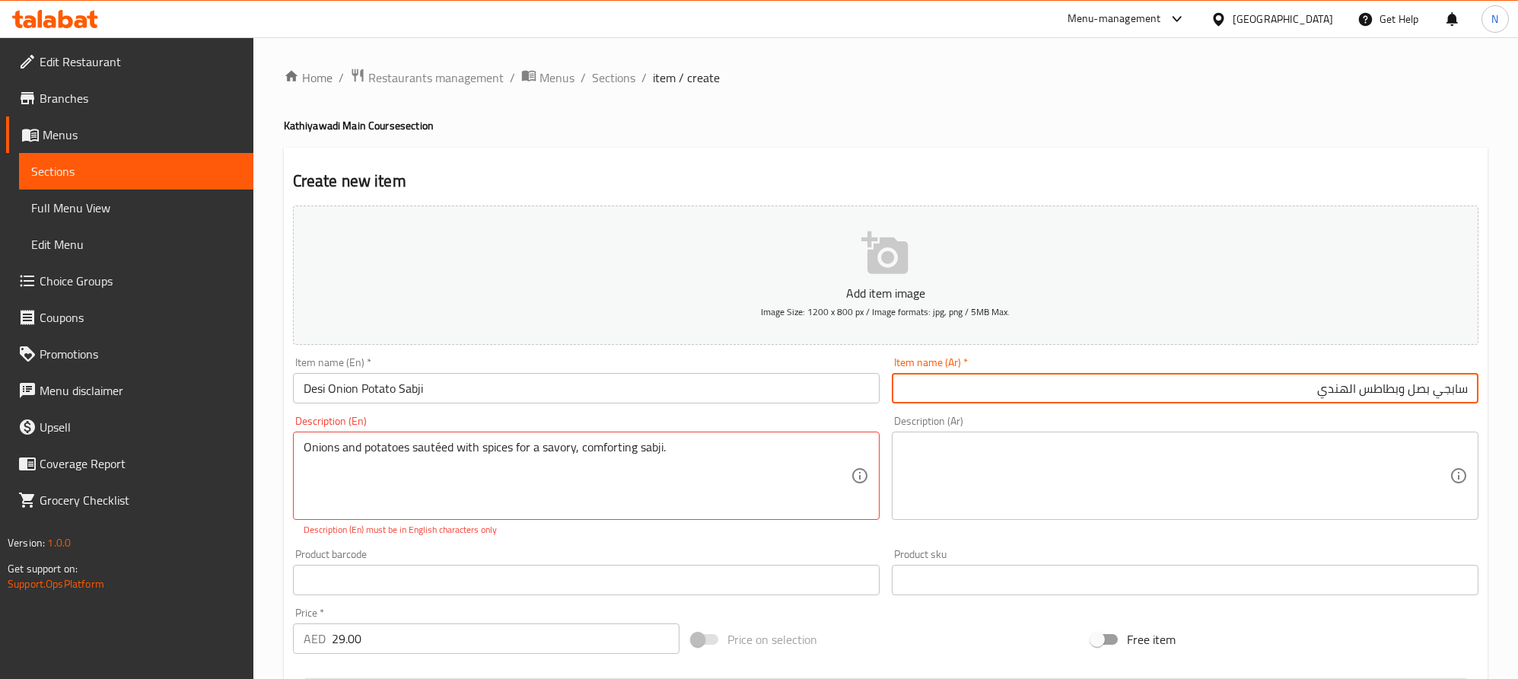
click at [1343, 395] on input "سابجي بصل وبطاطس الهندي" at bounding box center [1185, 388] width 587 height 30
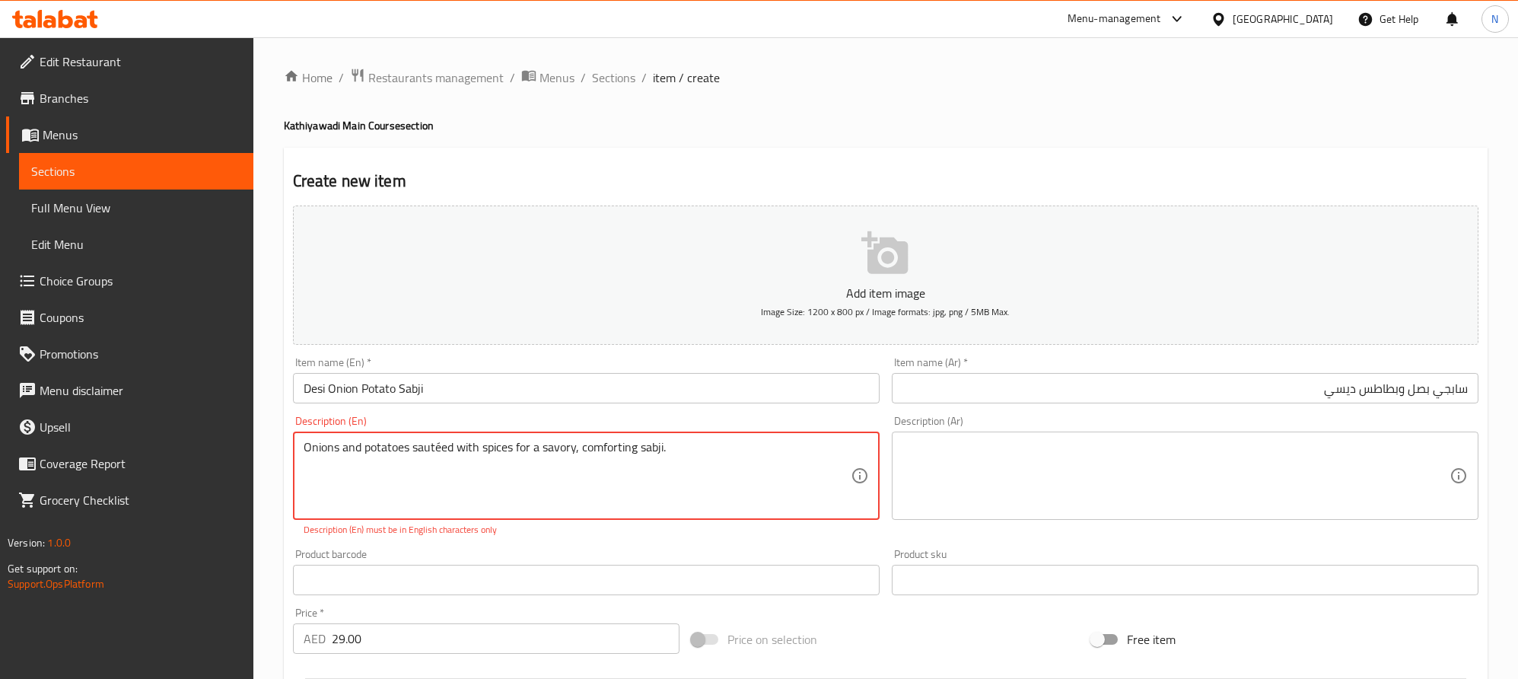
click at [676, 466] on textarea "Onions and potatoes sautéed with spices for a savory, comforting sabji." at bounding box center [577, 476] width 547 height 72
click at [1445, 440] on textarea at bounding box center [1176, 476] width 547 height 72
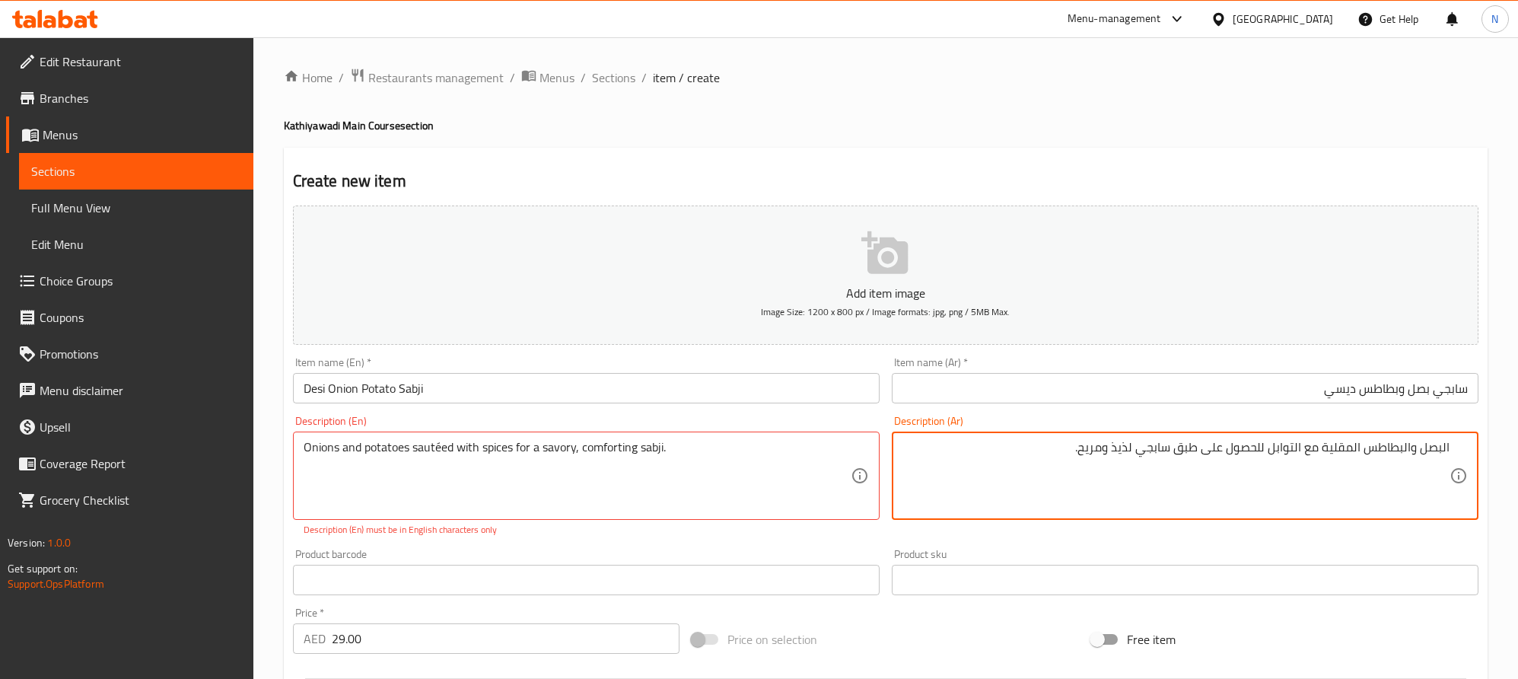
click at [1443, 451] on textarea "البصل والبطاطس المقلية مع التوابل للحصول على طبق سابجي لذيذ ومريح." at bounding box center [1176, 476] width 547 height 72
click at [1412, 450] on textarea "البصل والبطاطس المقلية مع التوابل للحصول على طبق سابجي لذيذ ومريح." at bounding box center [1176, 476] width 547 height 72
click at [1368, 455] on textarea "بصل وبطاطس المقلية مع التوابل للحصول على طبق سابجي لذيذ ومريح." at bounding box center [1176, 476] width 547 height 72
click at [375, 451] on textarea "Onions and potatoes sautéed with spices for a savory, comforting sabji." at bounding box center [577, 476] width 547 height 72
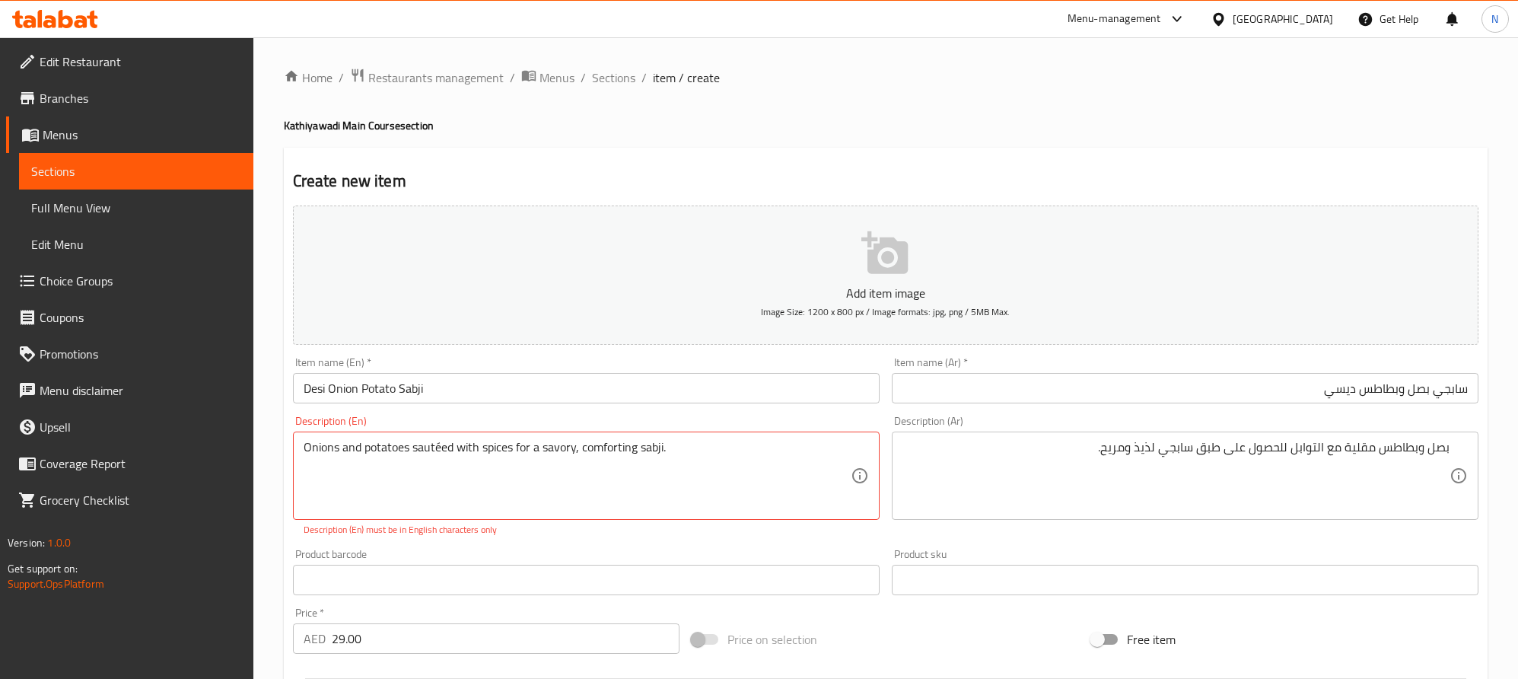
click at [1366, 453] on textarea "بصل وبطاطس مقلية مع التوابل للحصول على طبق سابجي لذيذ ومريح." at bounding box center [1176, 476] width 547 height 72
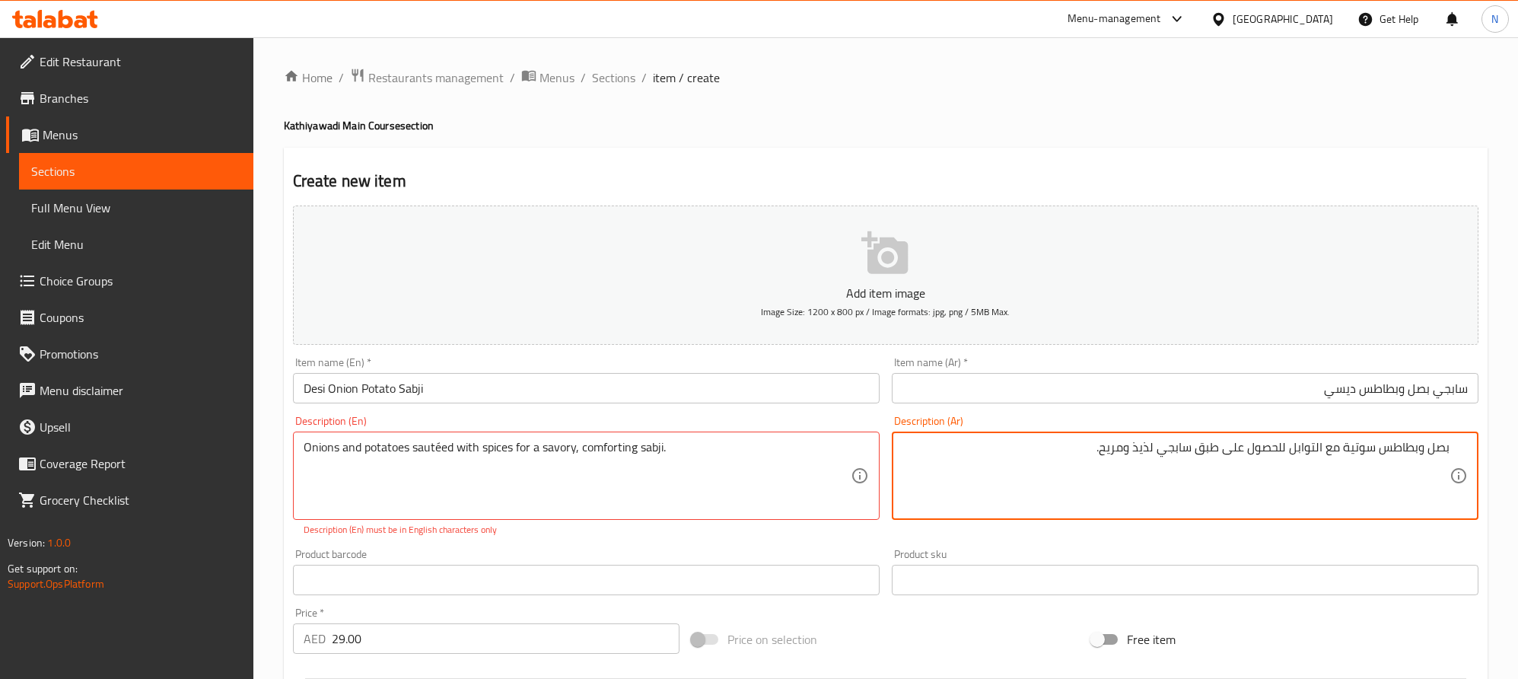
click at [1316, 450] on textarea "بصل وبطاطس سوتية مع التوابل للحصول على طبق سابجي لذيذ ومريح." at bounding box center [1176, 476] width 547 height 72
click at [1220, 455] on textarea "بصل وبطاطس سوتية مع توابل للحصول على طبق سابجي لذيذ ومريح." at bounding box center [1176, 476] width 547 height 72
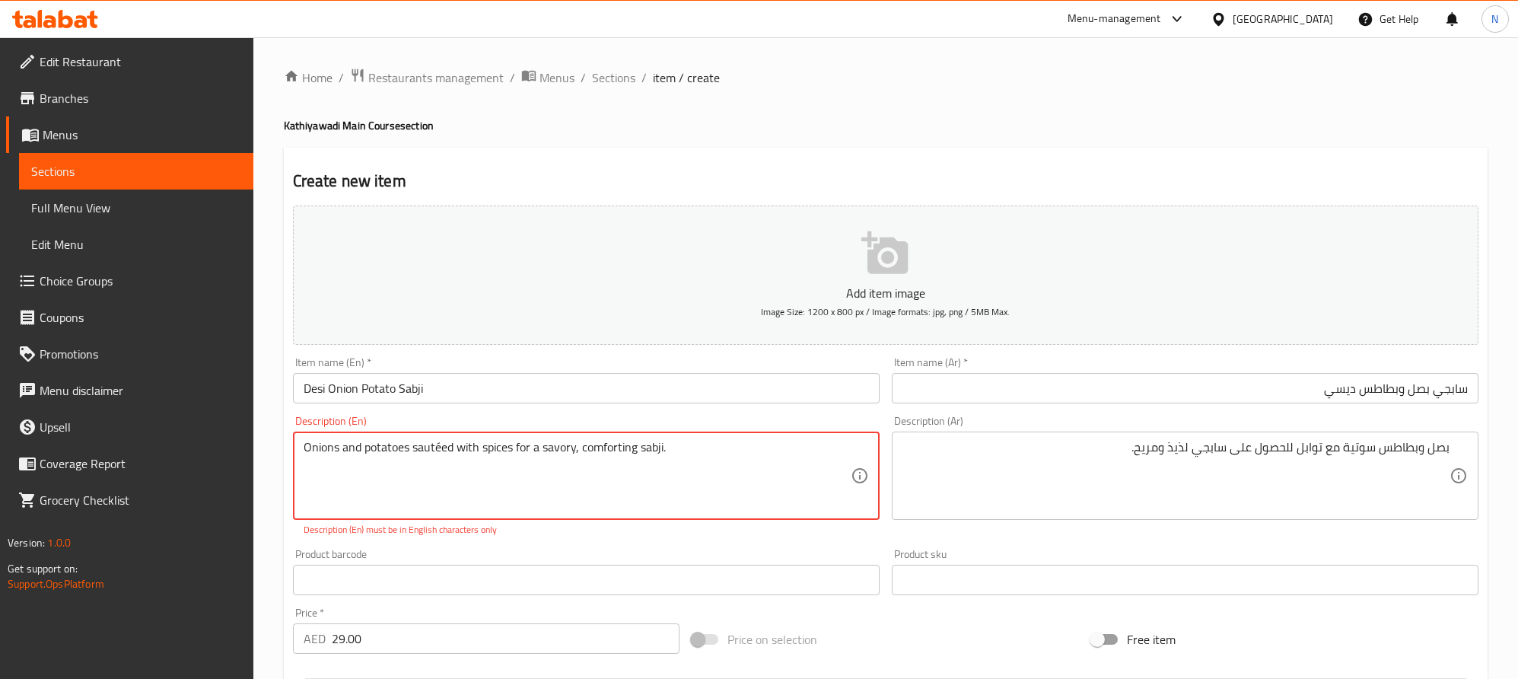
click at [718, 460] on textarea "Onions and potatoes sautéed with spices for a savory, comforting sabji." at bounding box center [577, 476] width 547 height 72
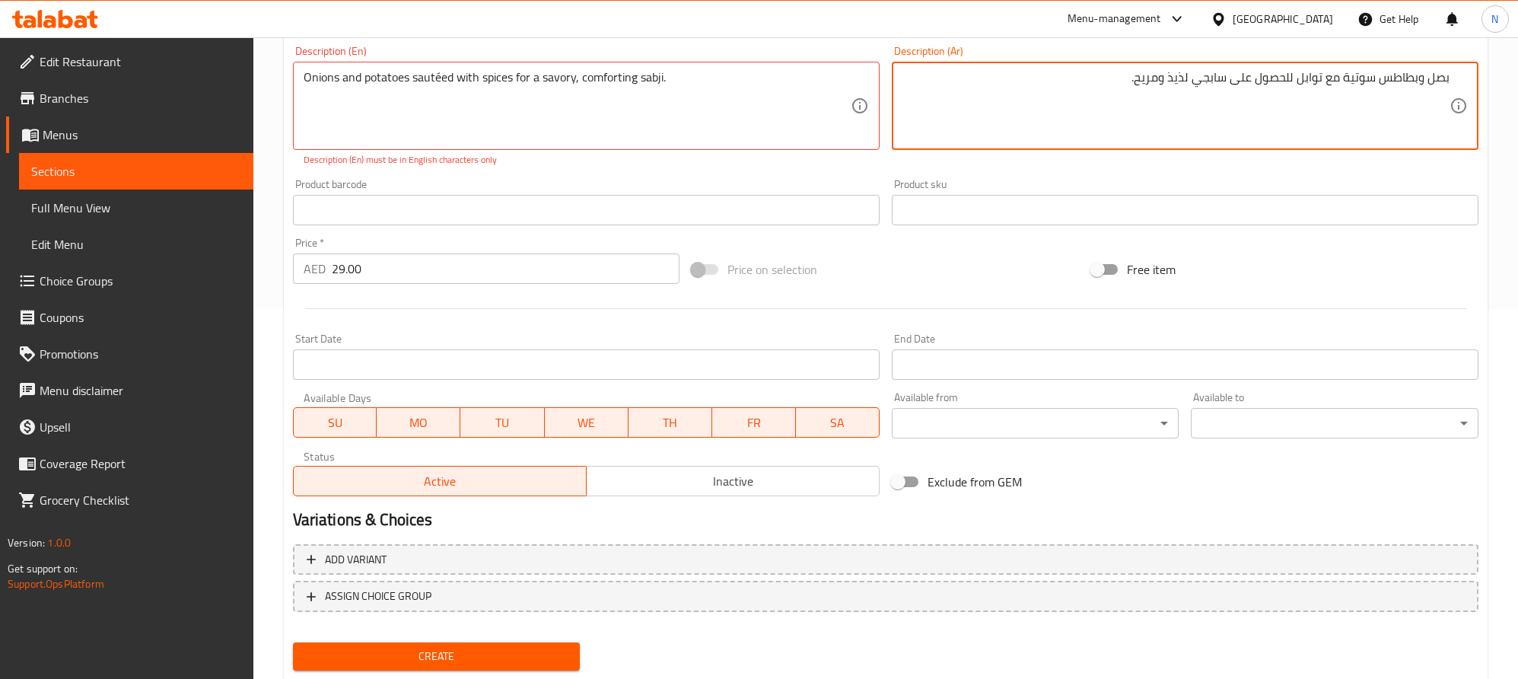
scroll to position [412, 0]
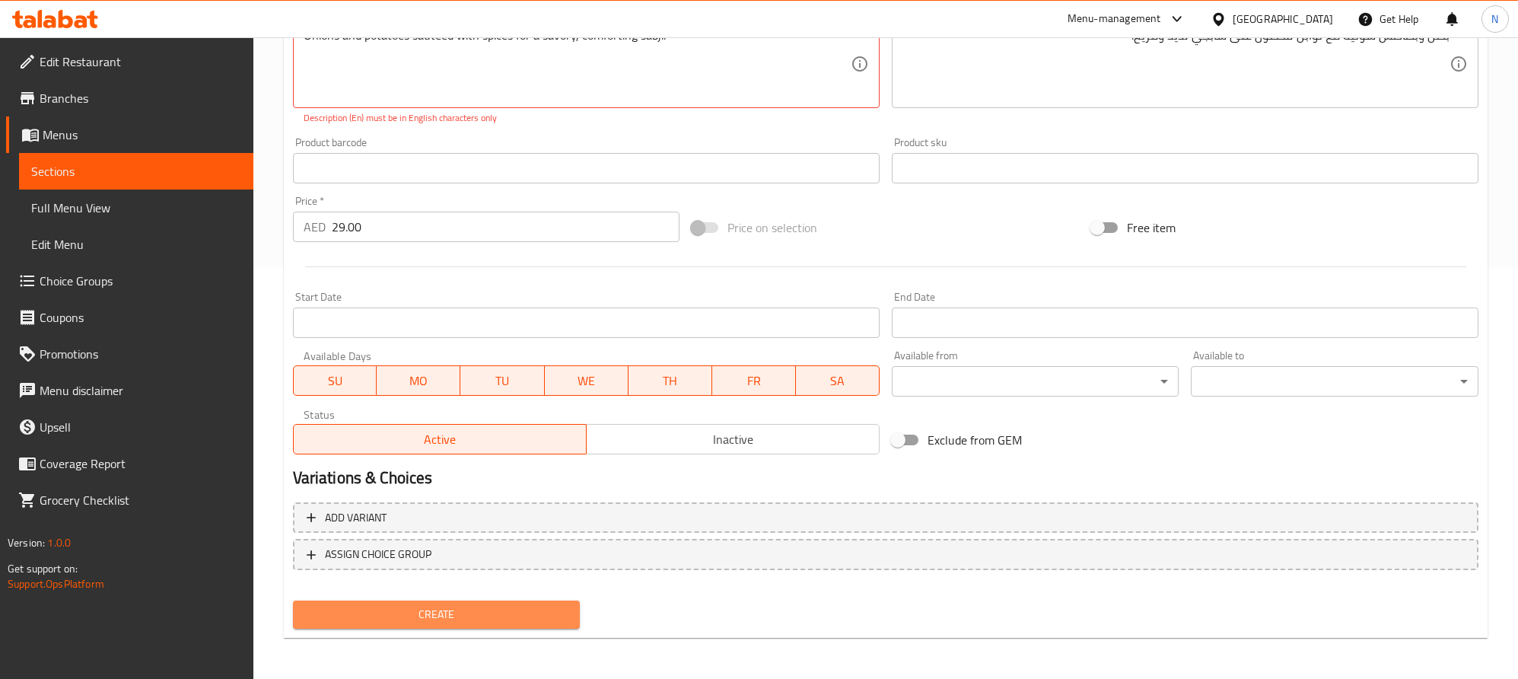
drag, startPoint x: 546, startPoint y: 607, endPoint x: 558, endPoint y: 604, distance: 12.0
click at [546, 608] on span "Create" at bounding box center [436, 614] width 263 height 19
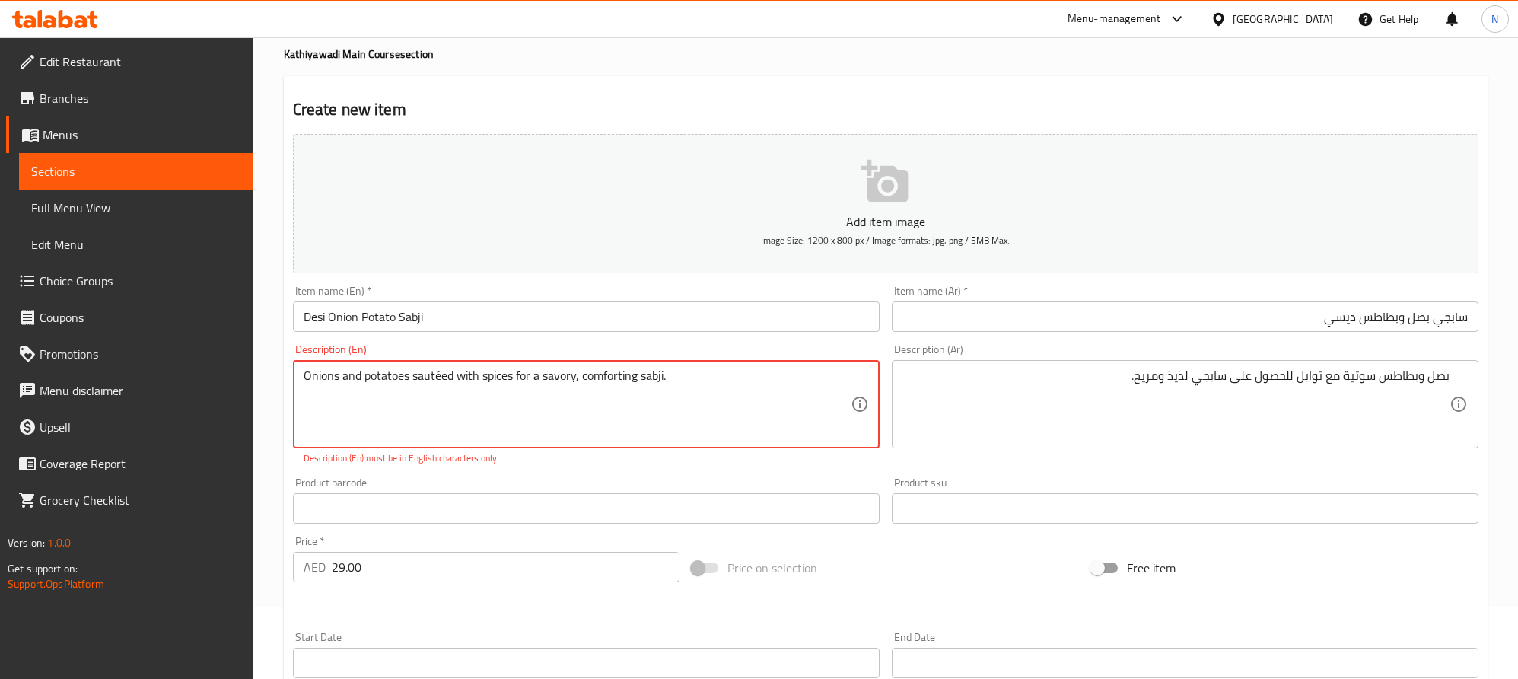
scroll to position [69, 0]
click at [772, 388] on textarea "Onions and potatoes sautéed with spices for a savory, comforting sabji." at bounding box center [577, 407] width 547 height 72
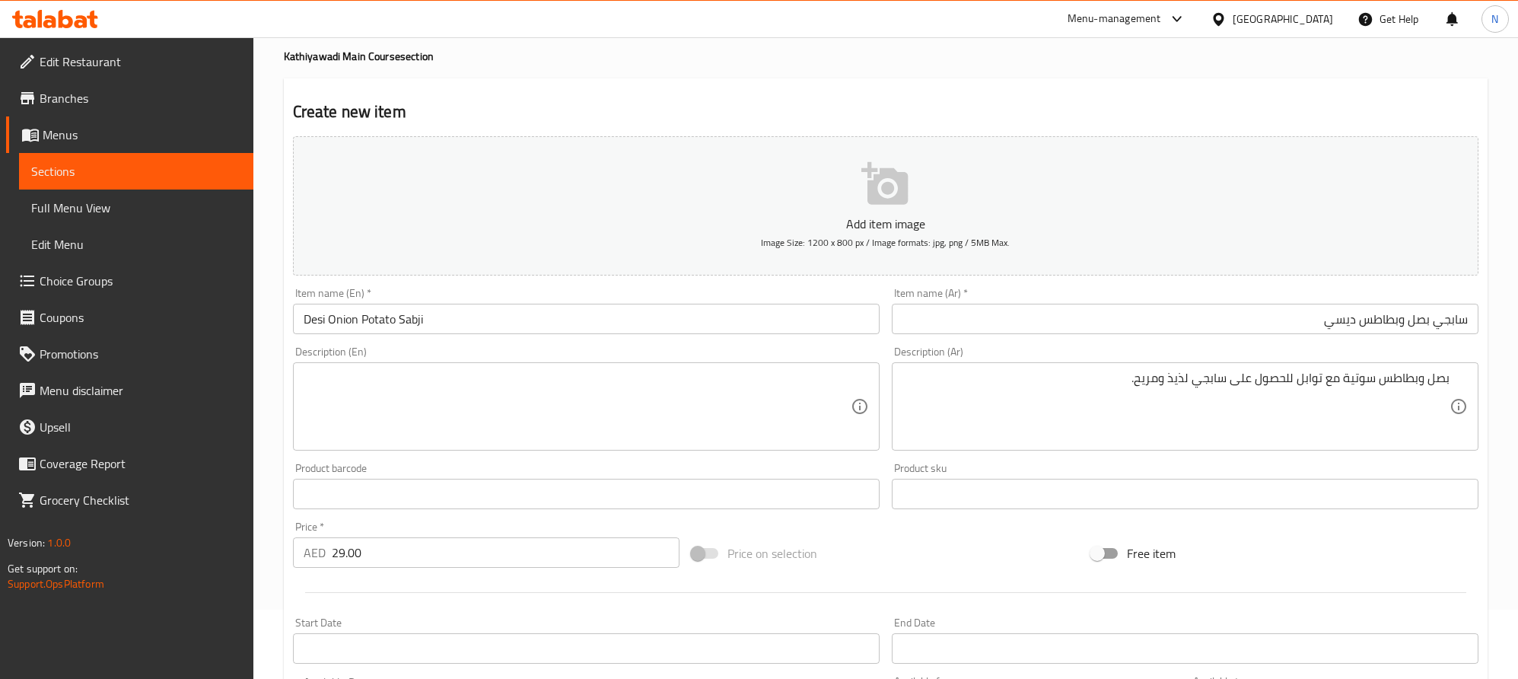
click at [642, 420] on textarea at bounding box center [577, 407] width 547 height 72
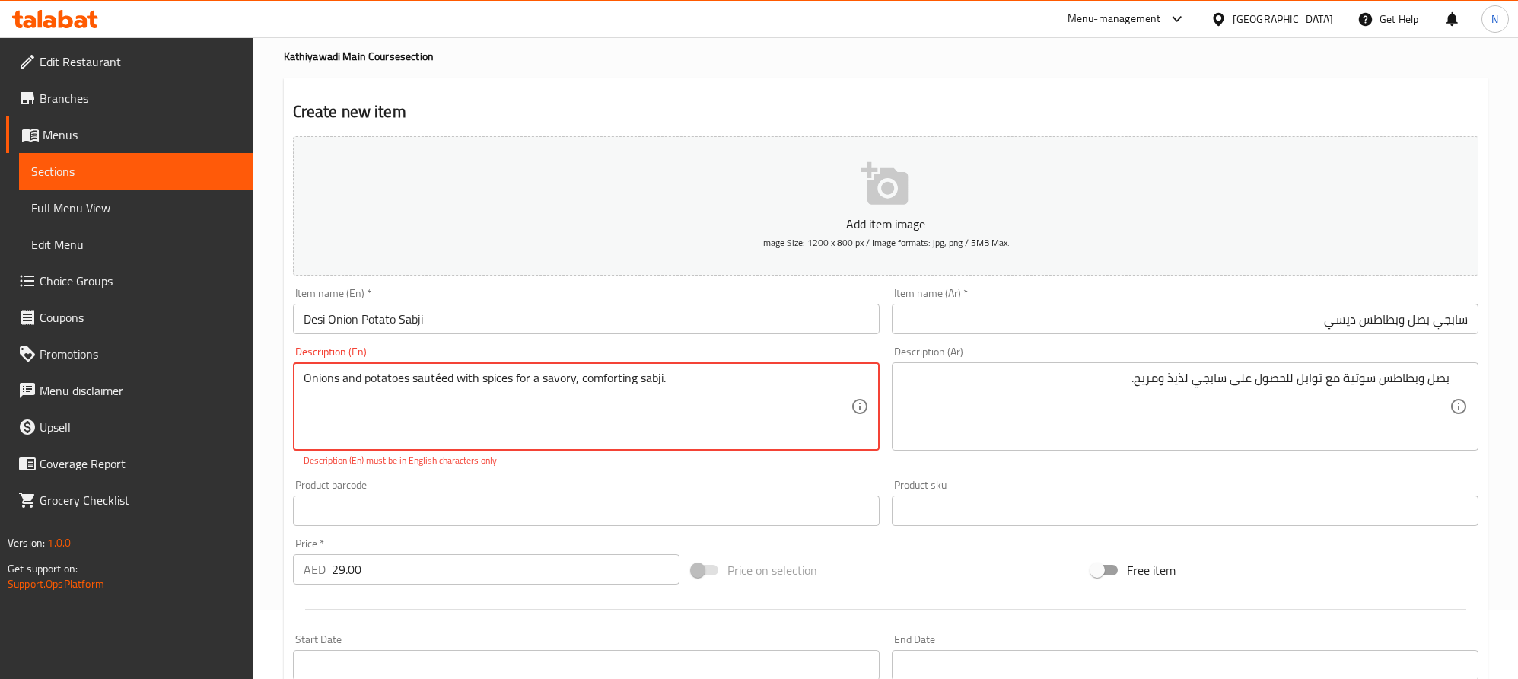
drag, startPoint x: 439, startPoint y: 377, endPoint x: 460, endPoint y: 416, distance: 44.6
click at [441, 377] on textarea "Onions and potatoes sautéed with spices for a savory, comforting sabji." at bounding box center [577, 407] width 547 height 72
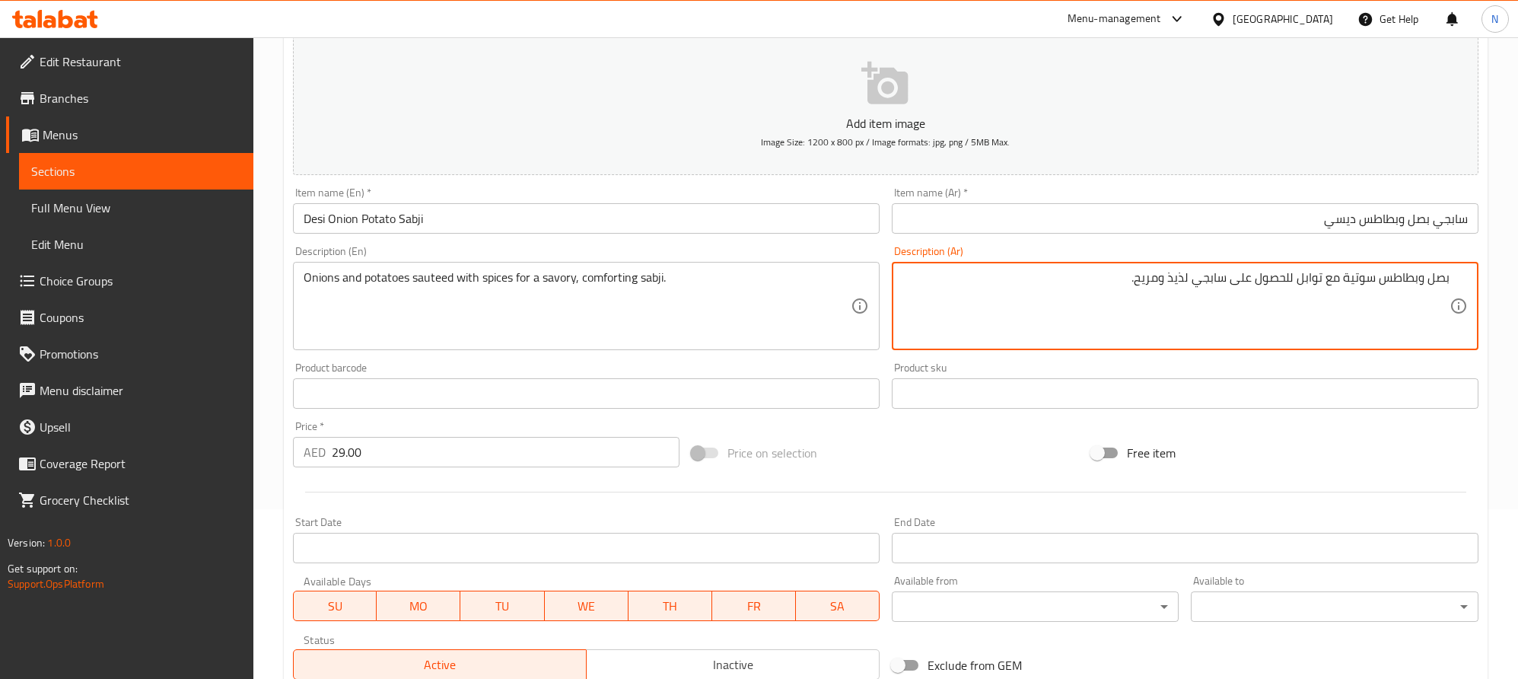
scroll to position [395, 0]
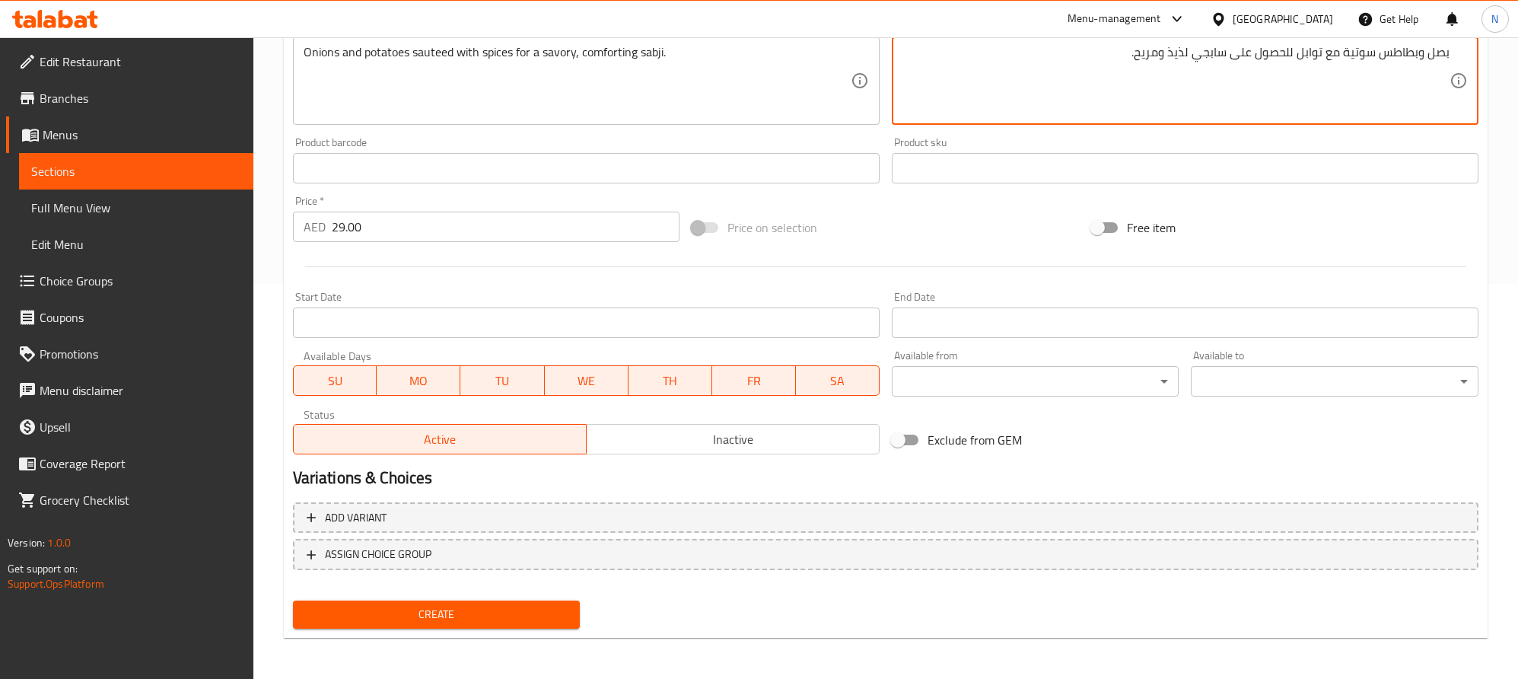
click at [546, 619] on span "Create" at bounding box center [436, 614] width 263 height 19
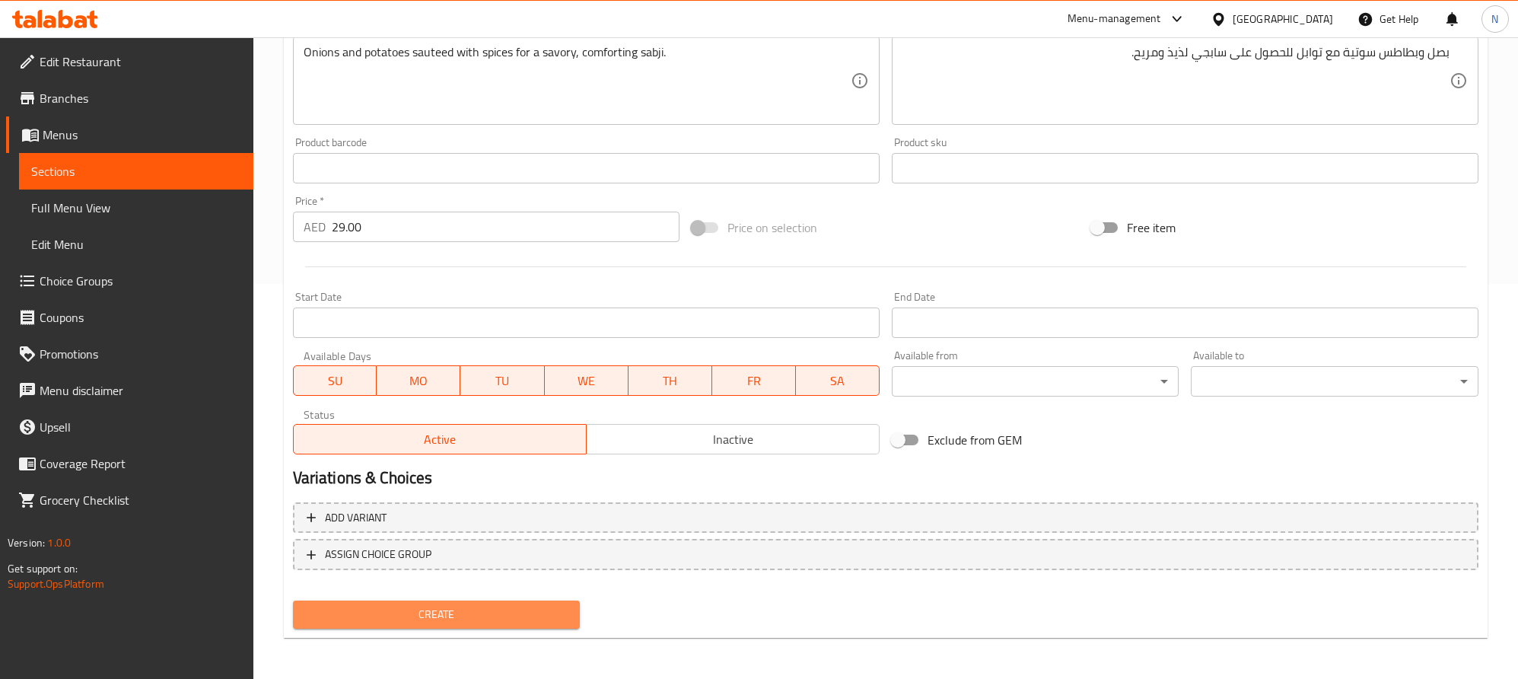
click at [569, 617] on button "Create" at bounding box center [437, 614] width 288 height 28
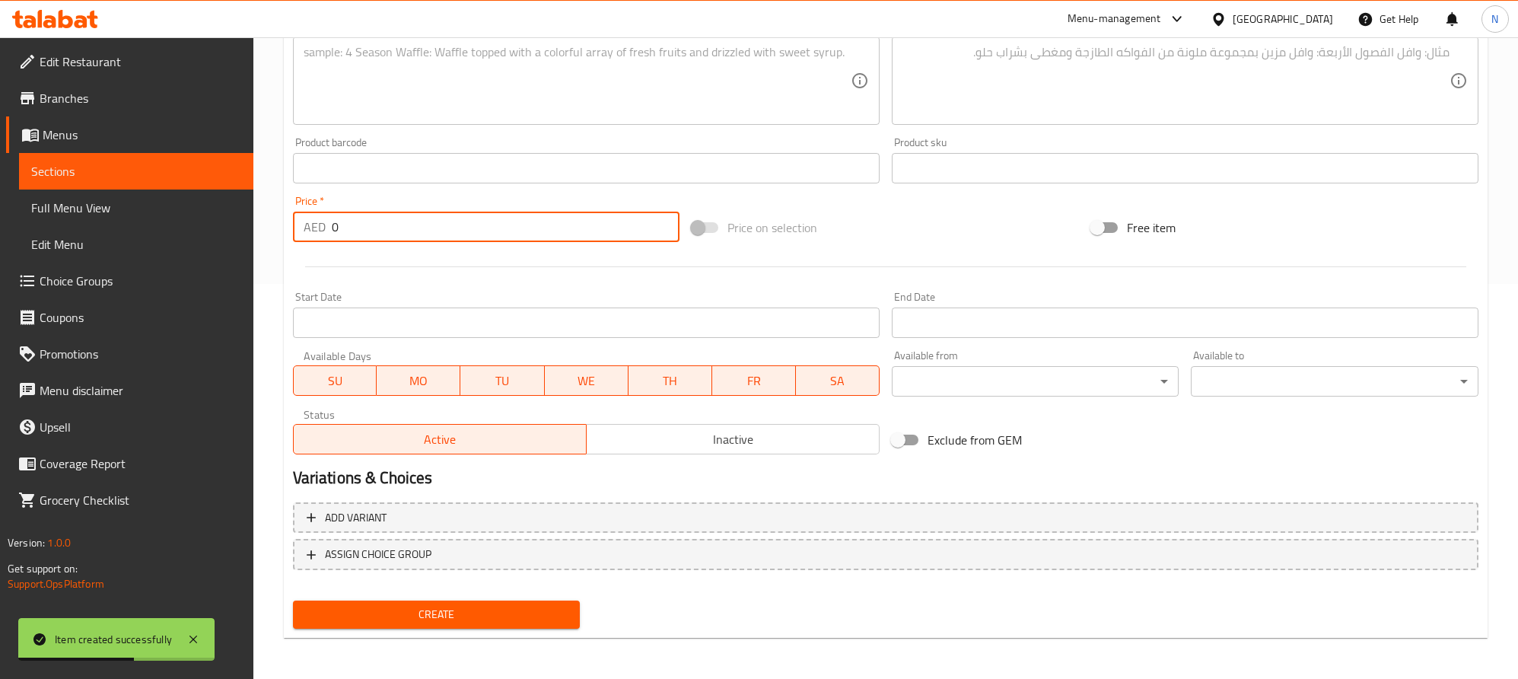
drag, startPoint x: 345, startPoint y: 228, endPoint x: 371, endPoint y: 250, distance: 33.5
click at [304, 227] on div "AED 0 Price *" at bounding box center [486, 227] width 387 height 30
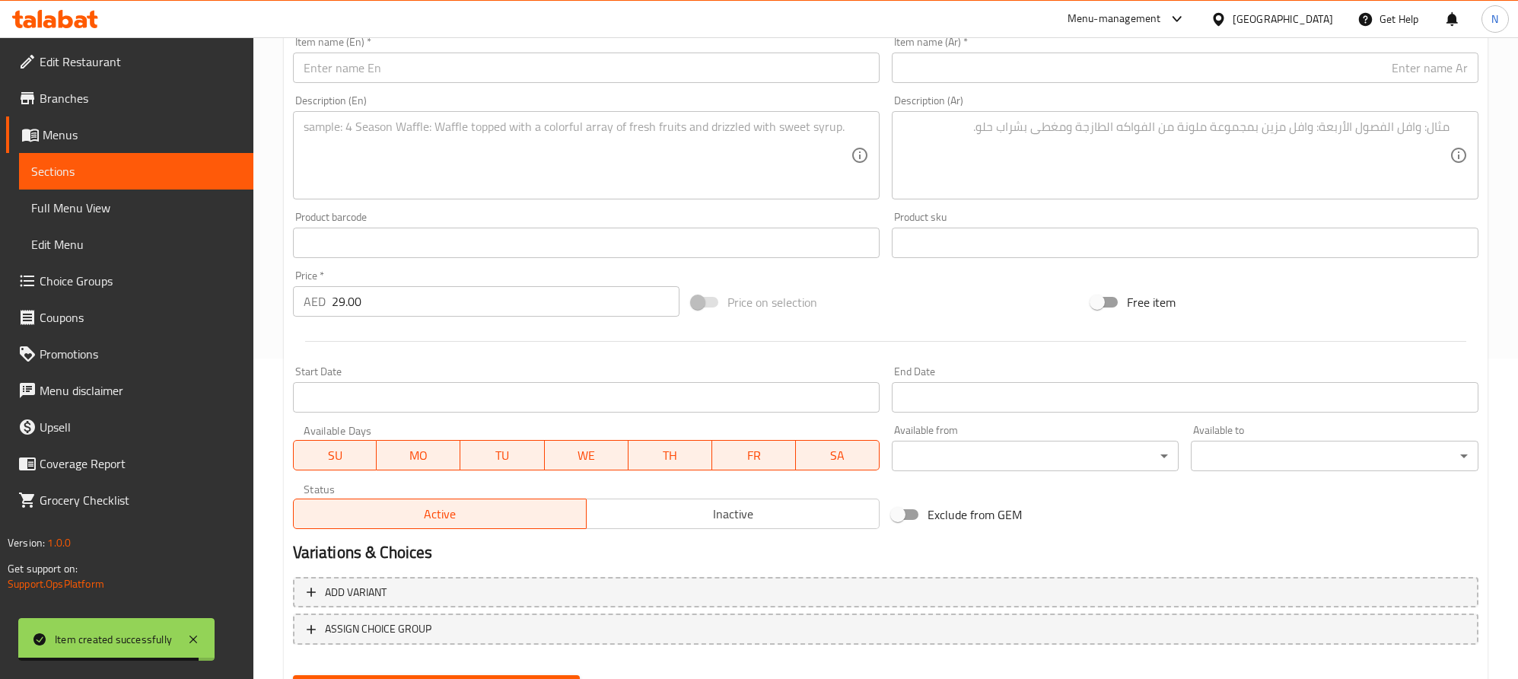
scroll to position [281, 0]
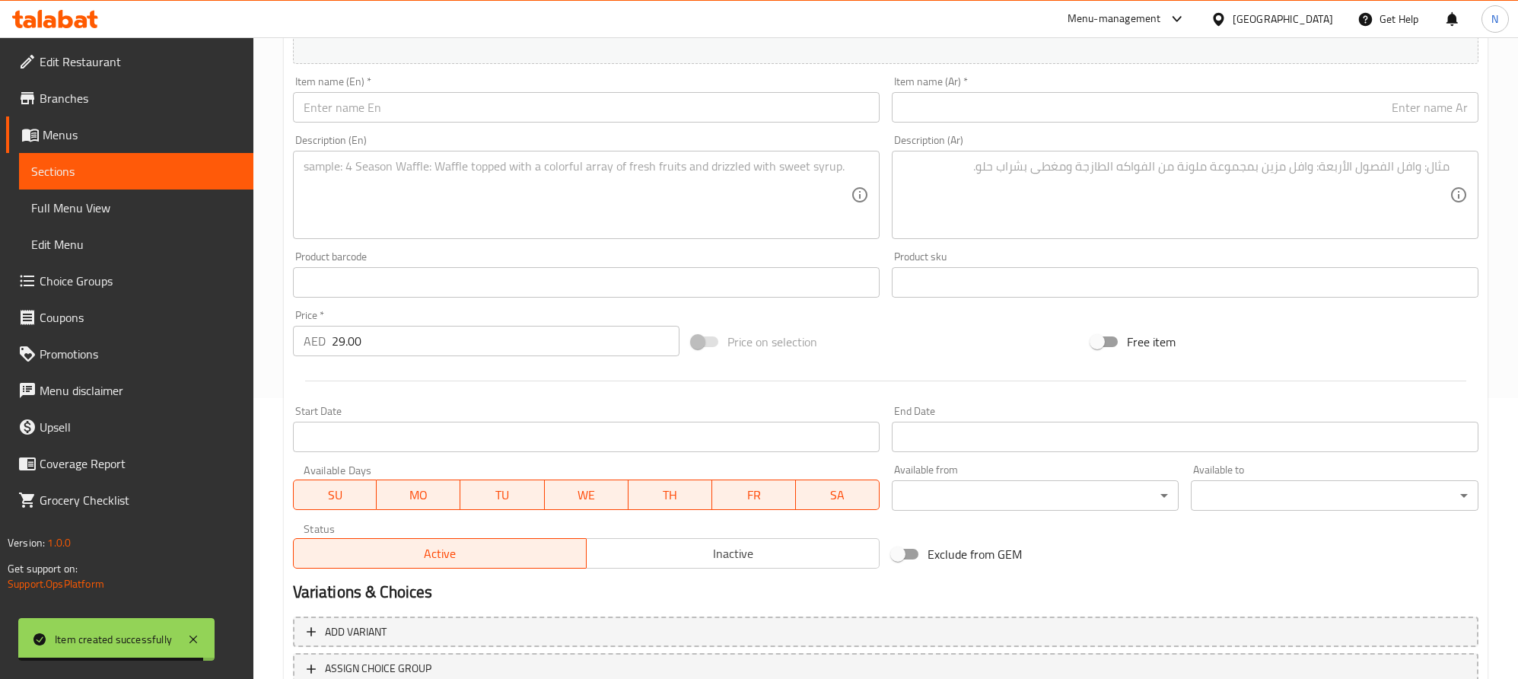
click at [1409, 202] on textarea at bounding box center [1176, 195] width 547 height 72
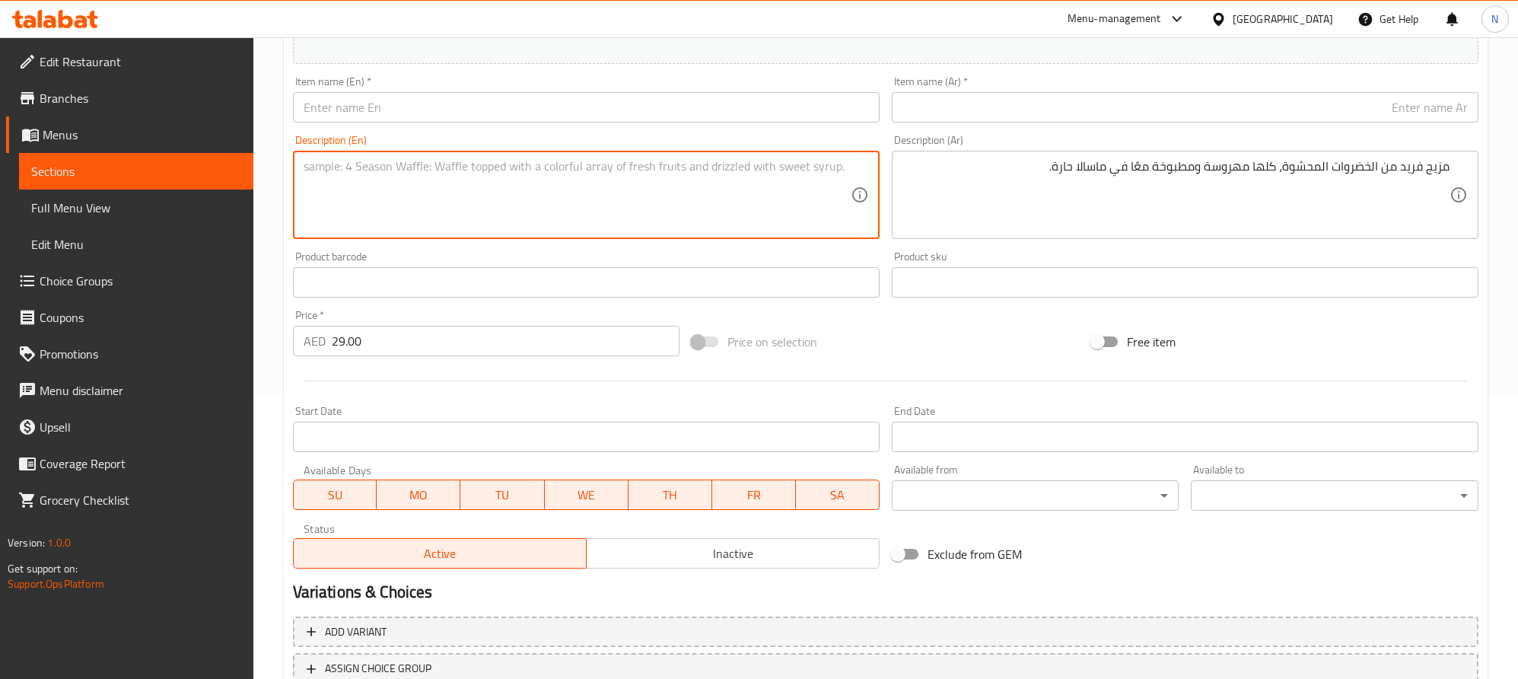
click at [558, 201] on textarea at bounding box center [577, 195] width 547 height 72
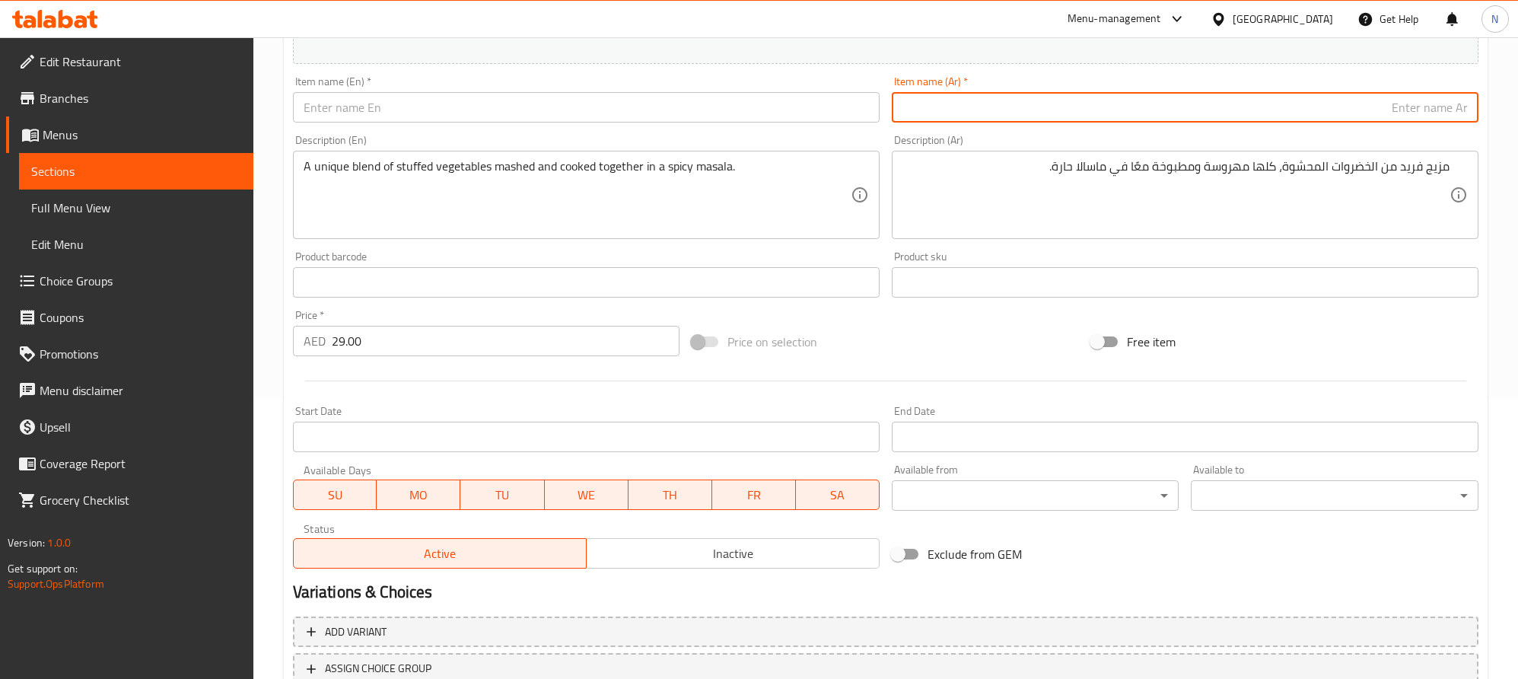
click at [1346, 105] on input "text" at bounding box center [1185, 107] width 587 height 30
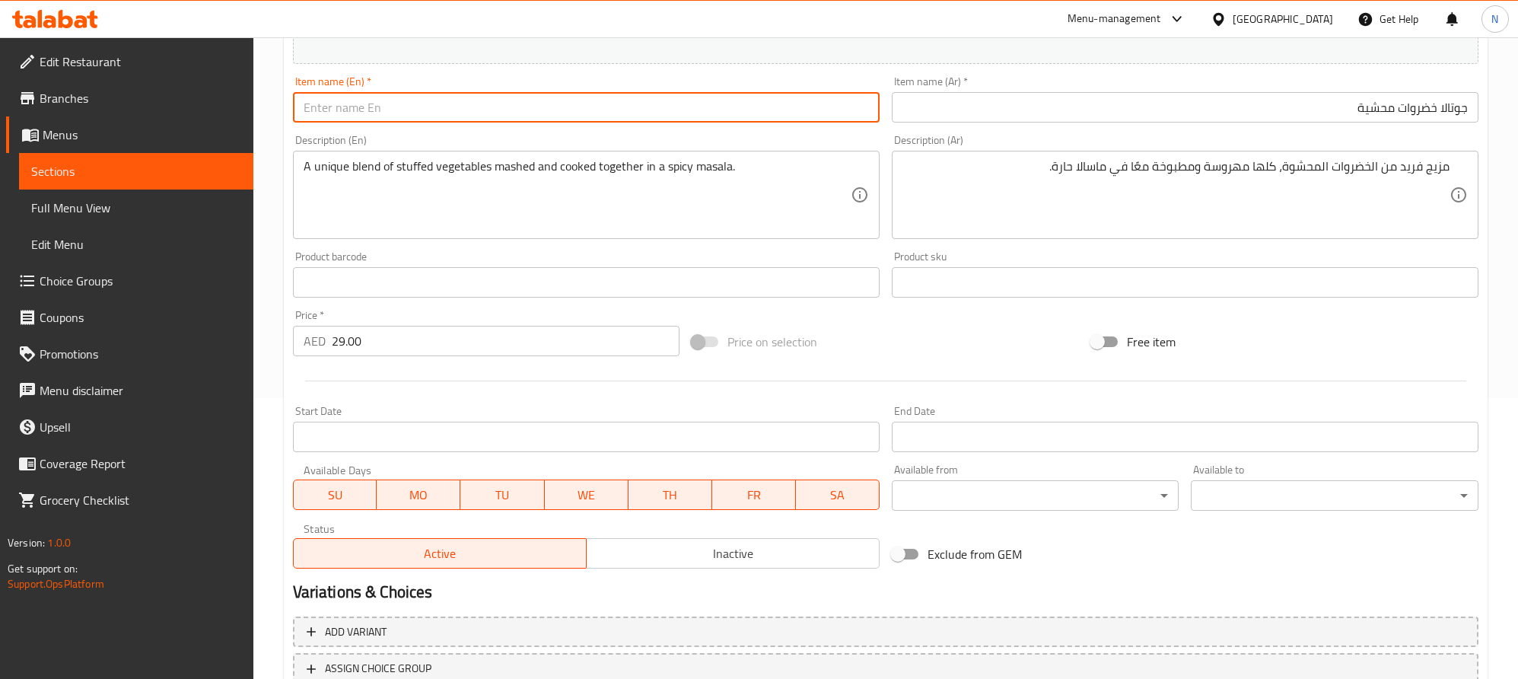
click at [505, 121] on input "text" at bounding box center [586, 107] width 587 height 30
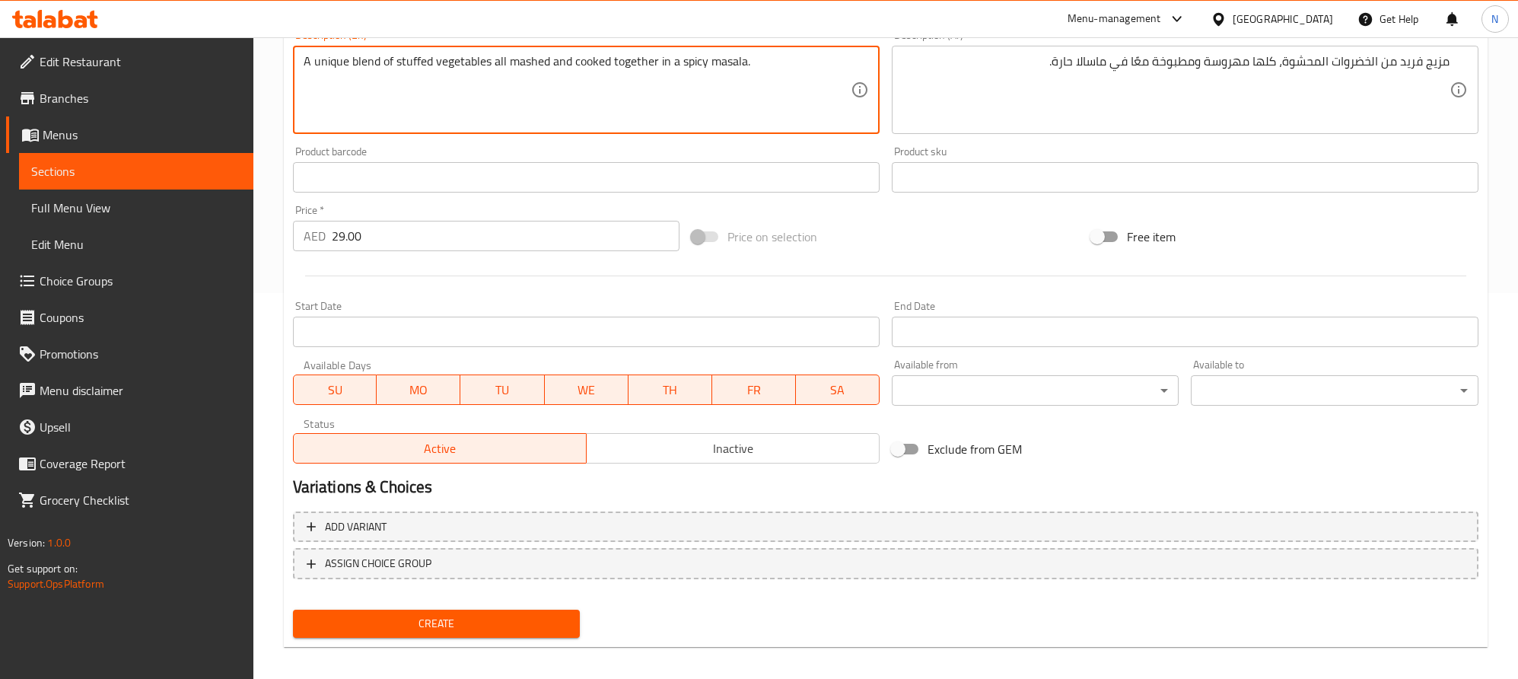
scroll to position [395, 0]
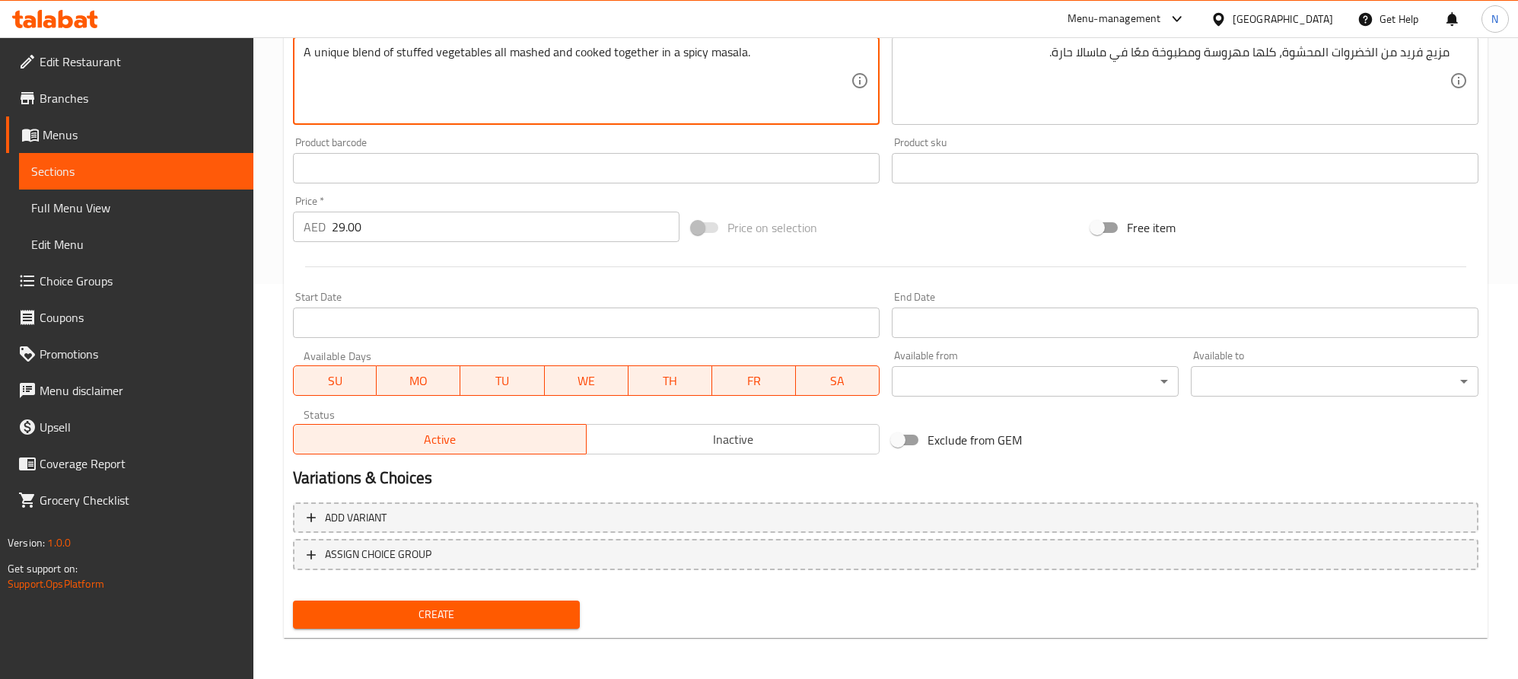
click at [537, 614] on span "Create" at bounding box center [436, 614] width 263 height 19
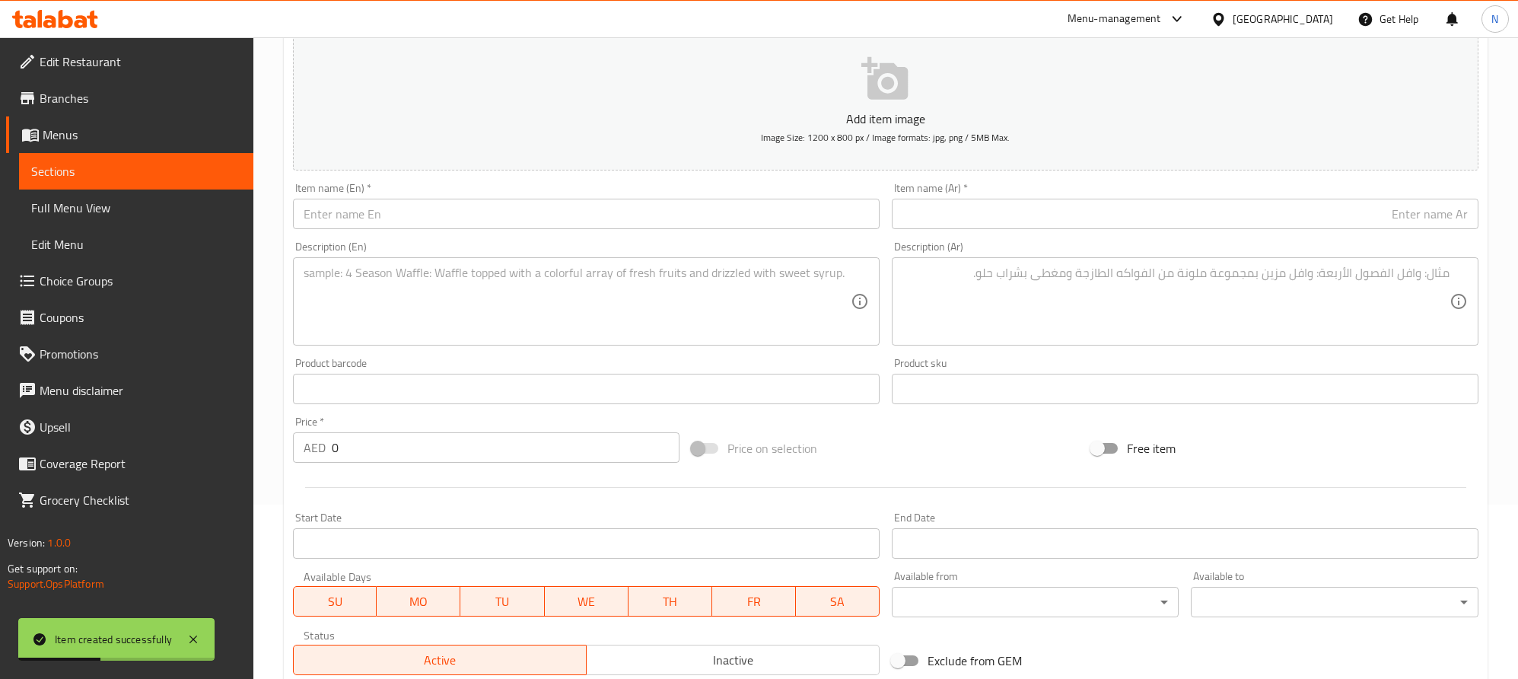
scroll to position [167, 0]
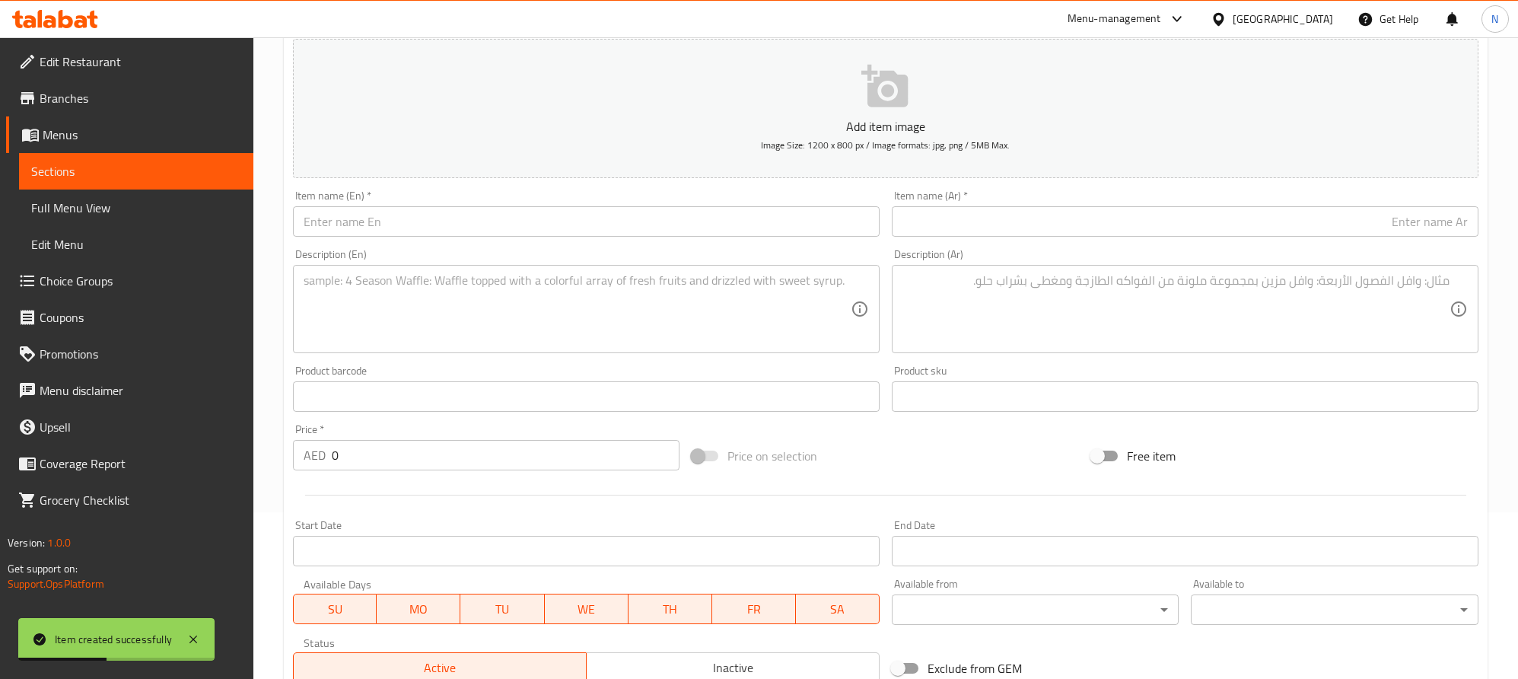
click at [441, 221] on input "text" at bounding box center [586, 221] width 587 height 30
click at [1279, 233] on input "text" at bounding box center [1185, 221] width 587 height 30
click at [384, 320] on textarea at bounding box center [577, 309] width 547 height 72
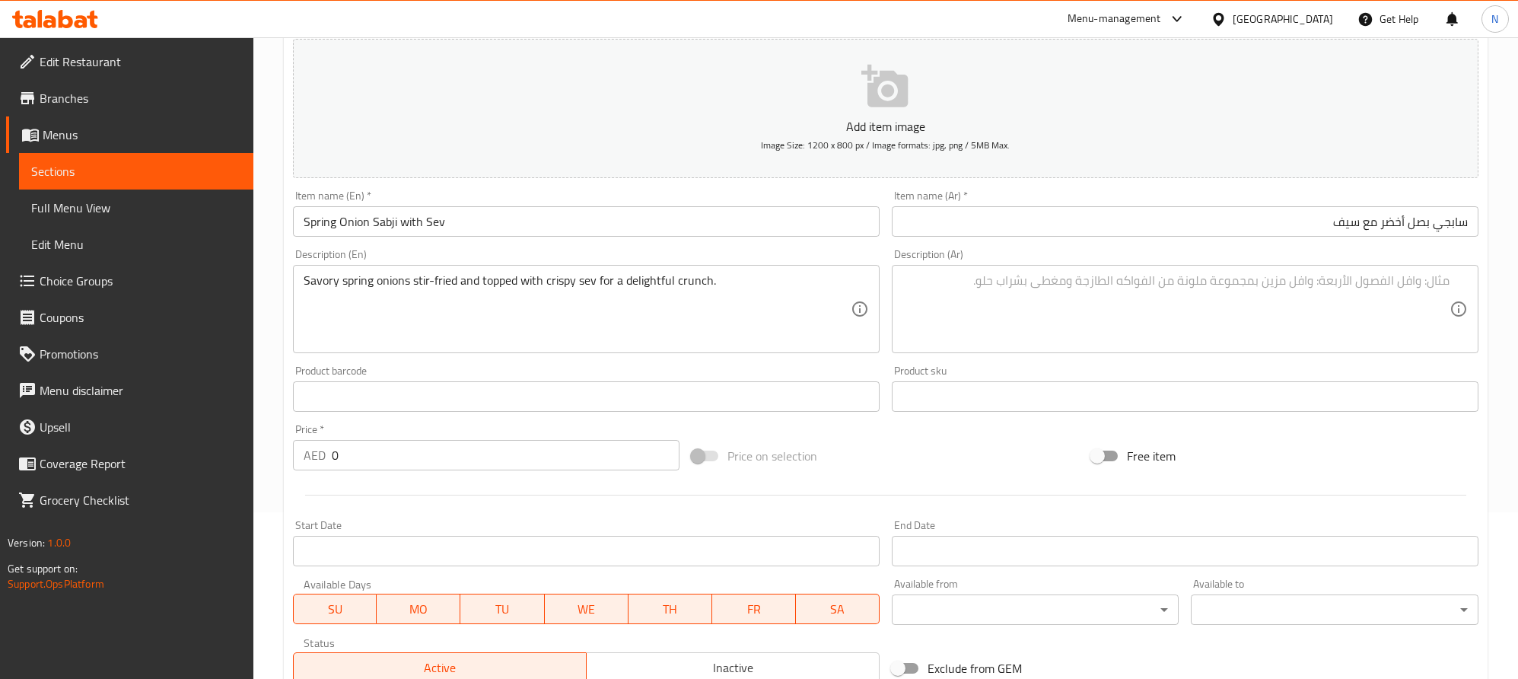
click at [1245, 304] on textarea at bounding box center [1176, 309] width 547 height 72
click at [315, 438] on div "Price   * AED 0 Price *" at bounding box center [486, 447] width 387 height 46
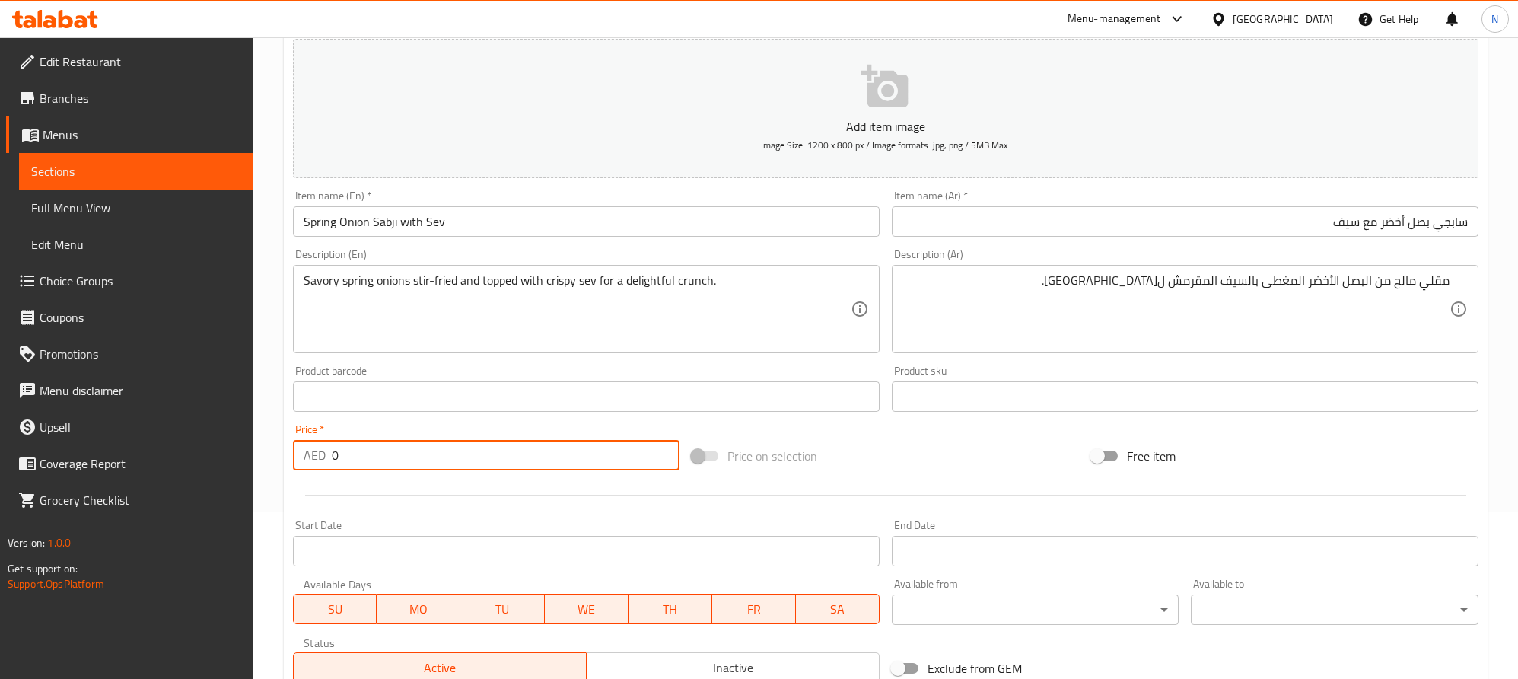
drag, startPoint x: 347, startPoint y: 457, endPoint x: 320, endPoint y: 460, distance: 26.7
click at [320, 460] on div "AED 0 Price *" at bounding box center [486, 455] width 387 height 30
click at [320, 221] on input "Spring Onion Sabji with Sev" at bounding box center [586, 221] width 587 height 30
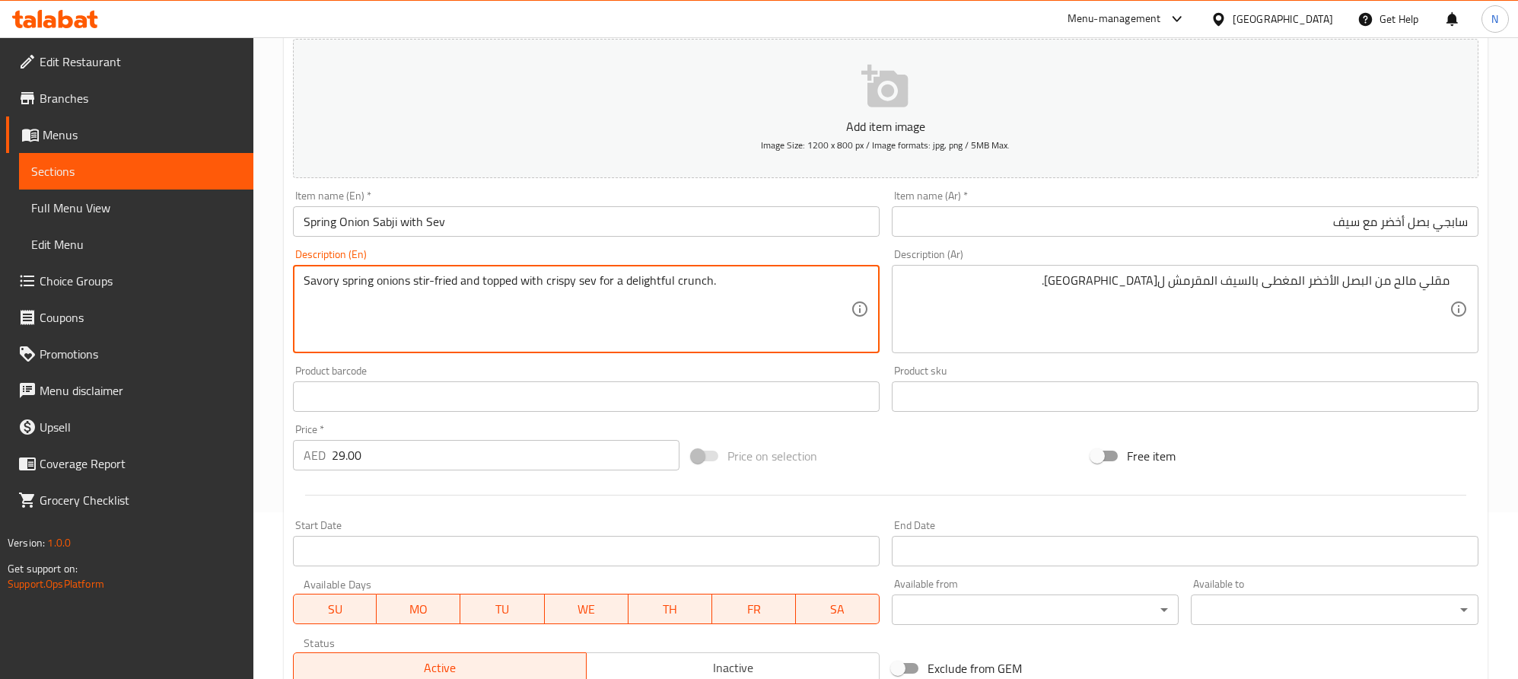
click at [425, 288] on textarea "Savory spring onions stir-fried and topped with crispy sev for a delightful cru…" at bounding box center [577, 309] width 547 height 72
click at [590, 290] on textarea "Savory spring onions stir-fried and topped with crispy sev for a delightful cru…" at bounding box center [577, 309] width 547 height 72
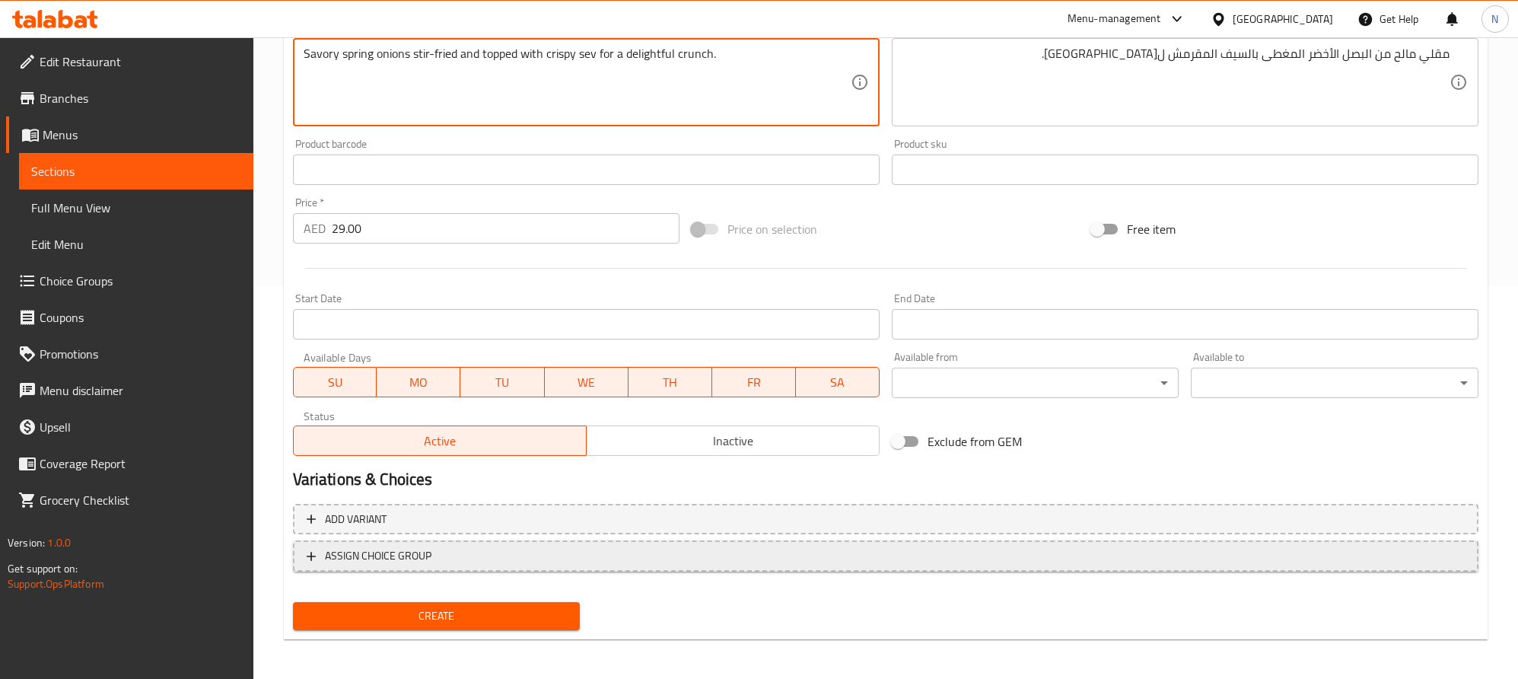
scroll to position [395, 0]
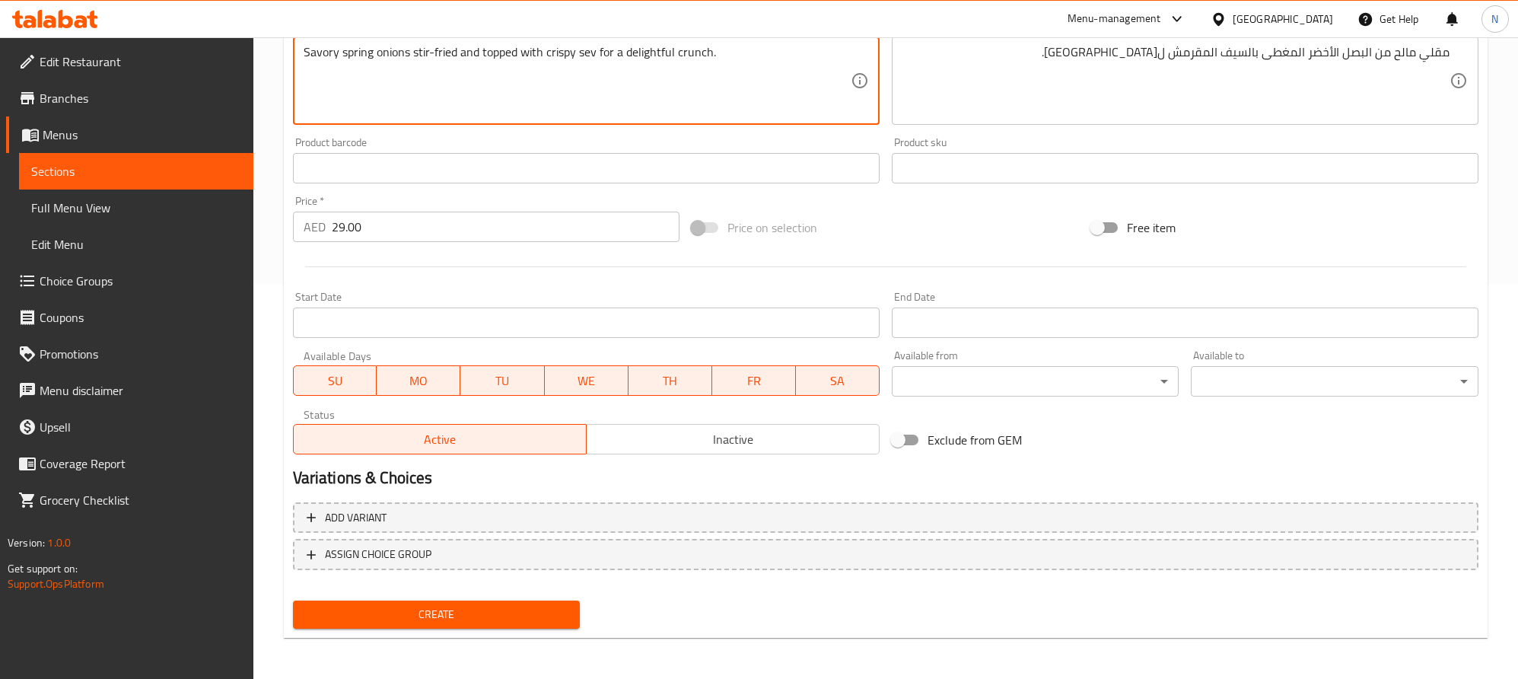
click at [498, 616] on span "Create" at bounding box center [436, 614] width 263 height 19
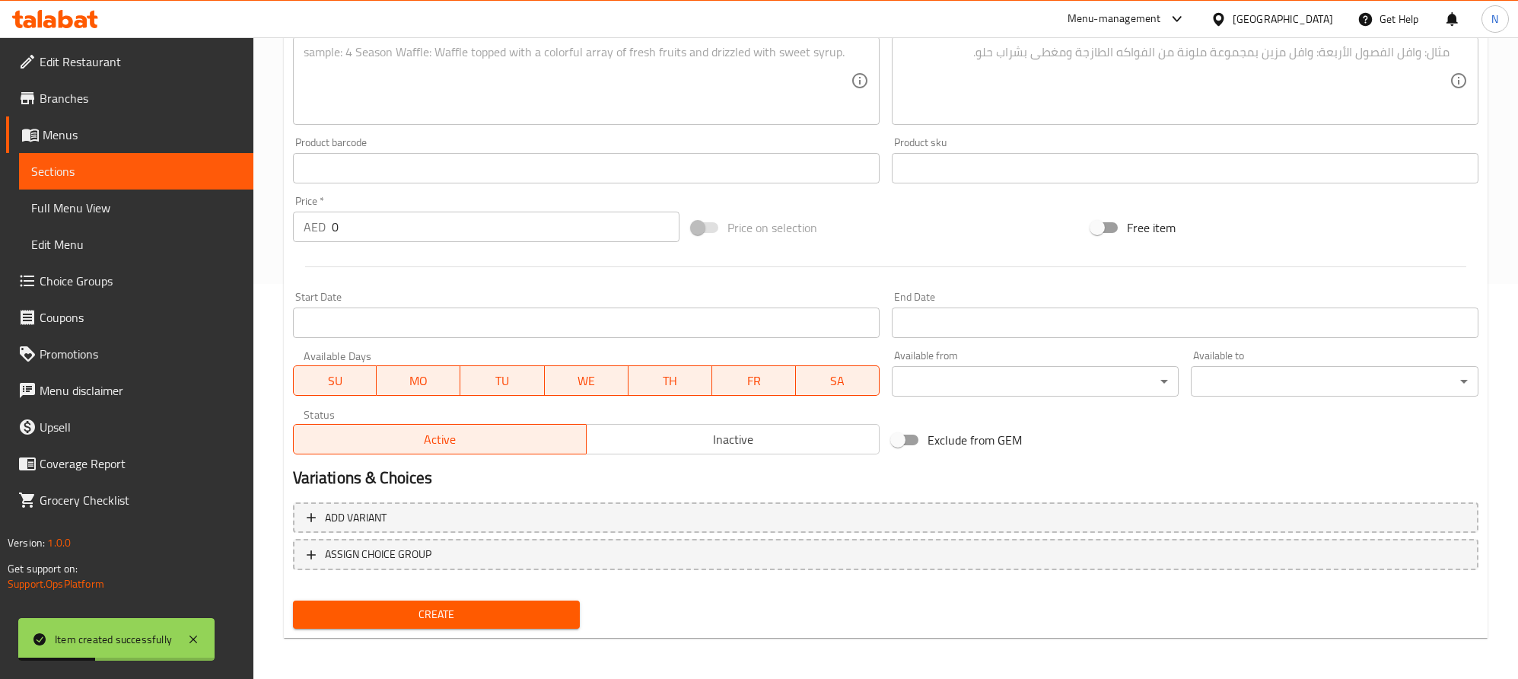
drag, startPoint x: 325, startPoint y: 235, endPoint x: 316, endPoint y: 238, distance: 9.6
click at [316, 237] on div "AED 0 Price *" at bounding box center [486, 227] width 387 height 30
click at [1290, 92] on textarea at bounding box center [1176, 81] width 547 height 72
click at [447, 90] on textarea at bounding box center [577, 81] width 547 height 72
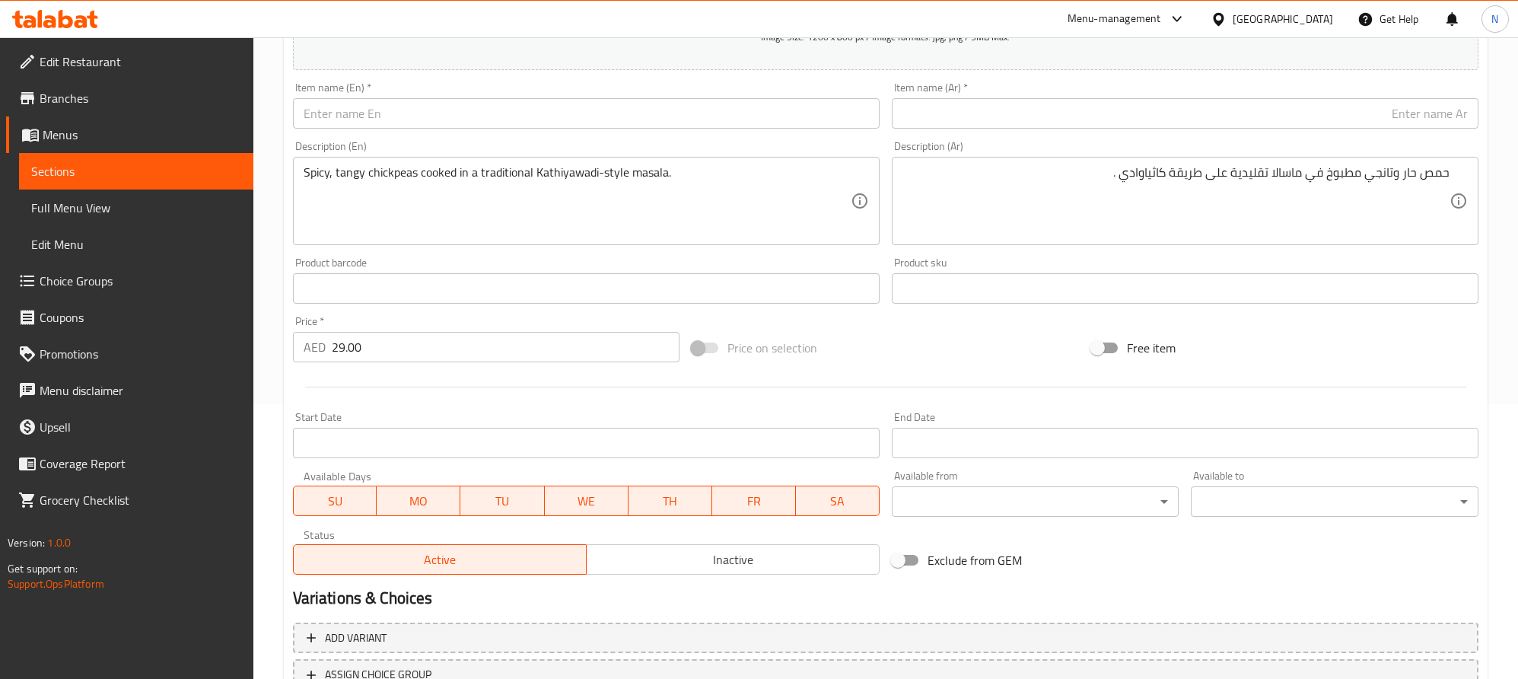
scroll to position [167, 0]
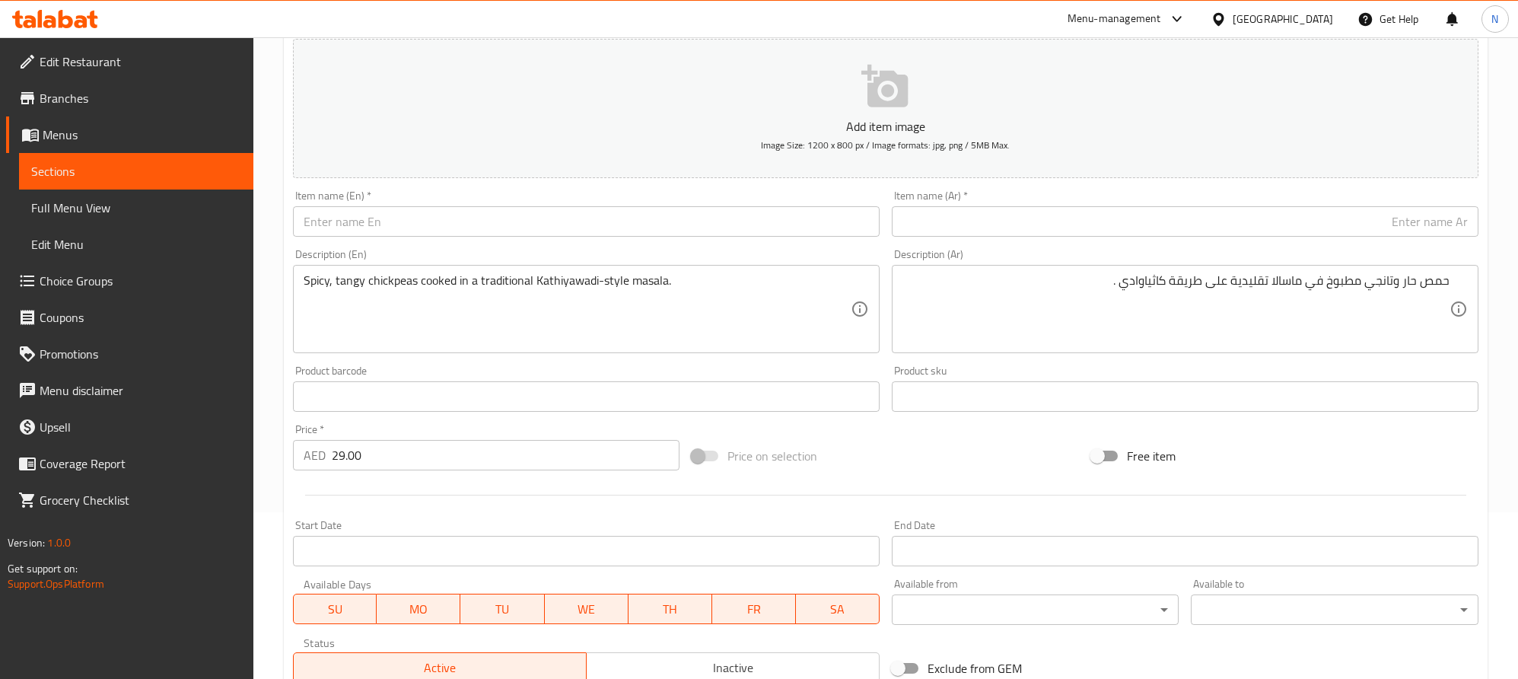
click at [1352, 234] on input "text" at bounding box center [1185, 221] width 587 height 30
click at [406, 226] on input "text" at bounding box center [586, 221] width 587 height 30
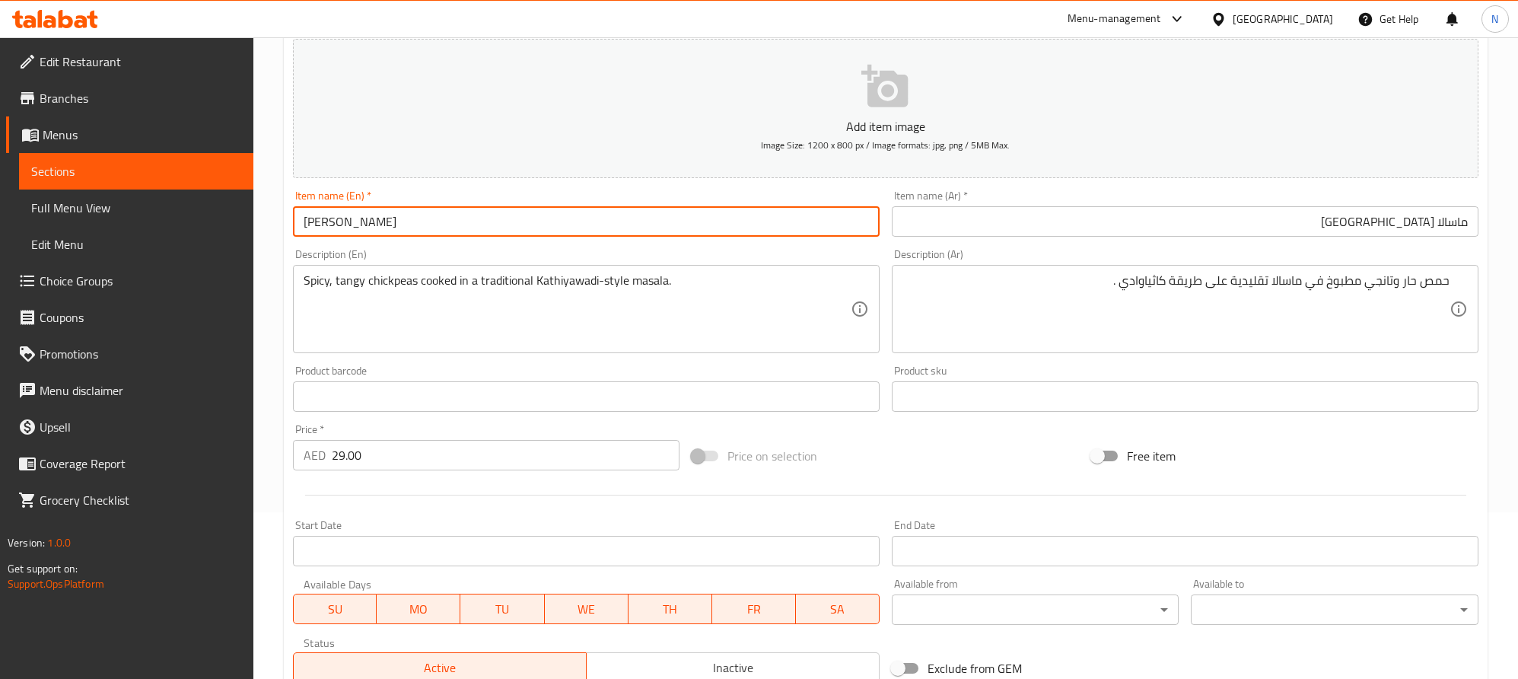
click at [425, 227] on input "[PERSON_NAME]" at bounding box center [586, 221] width 587 height 30
click at [428, 227] on input "[PERSON_NAME]" at bounding box center [586, 221] width 587 height 30
click at [324, 231] on input "[PERSON_NAME]" at bounding box center [586, 221] width 587 height 30
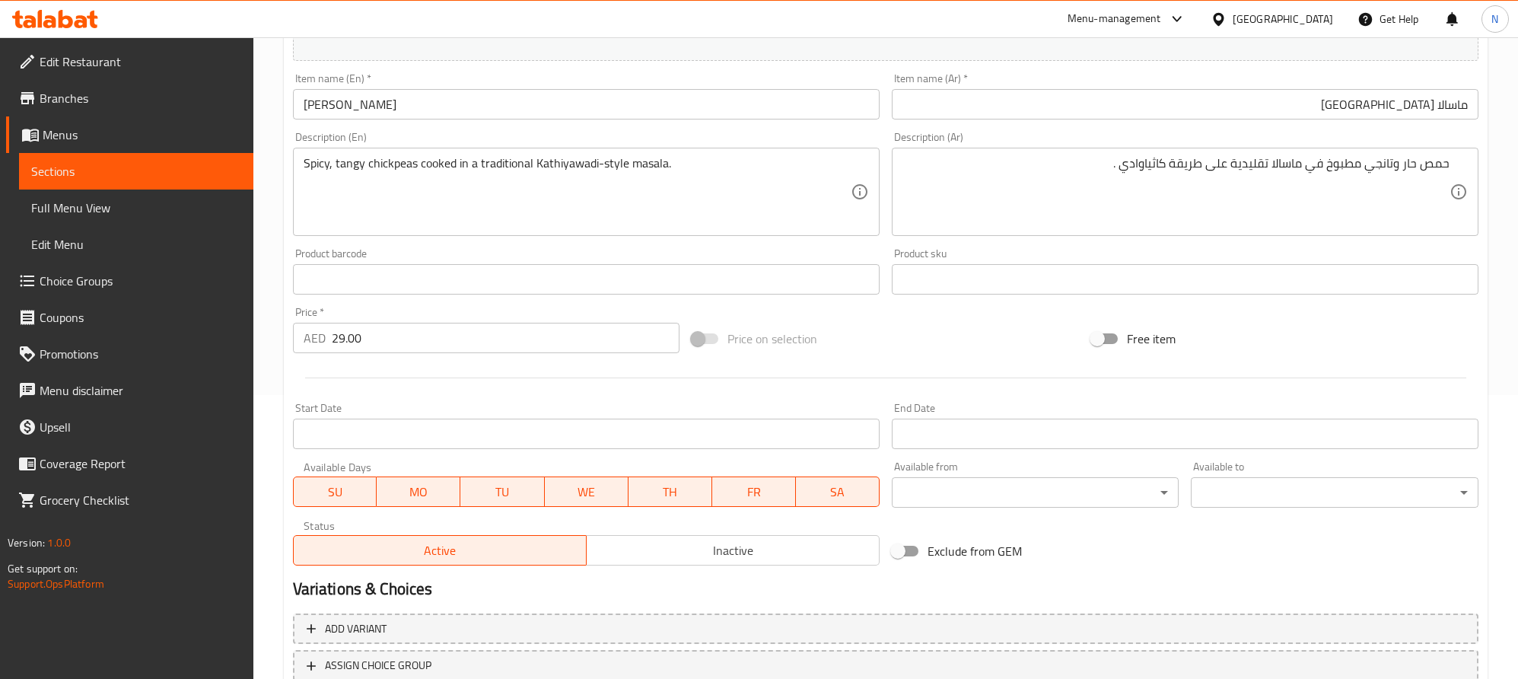
scroll to position [395, 0]
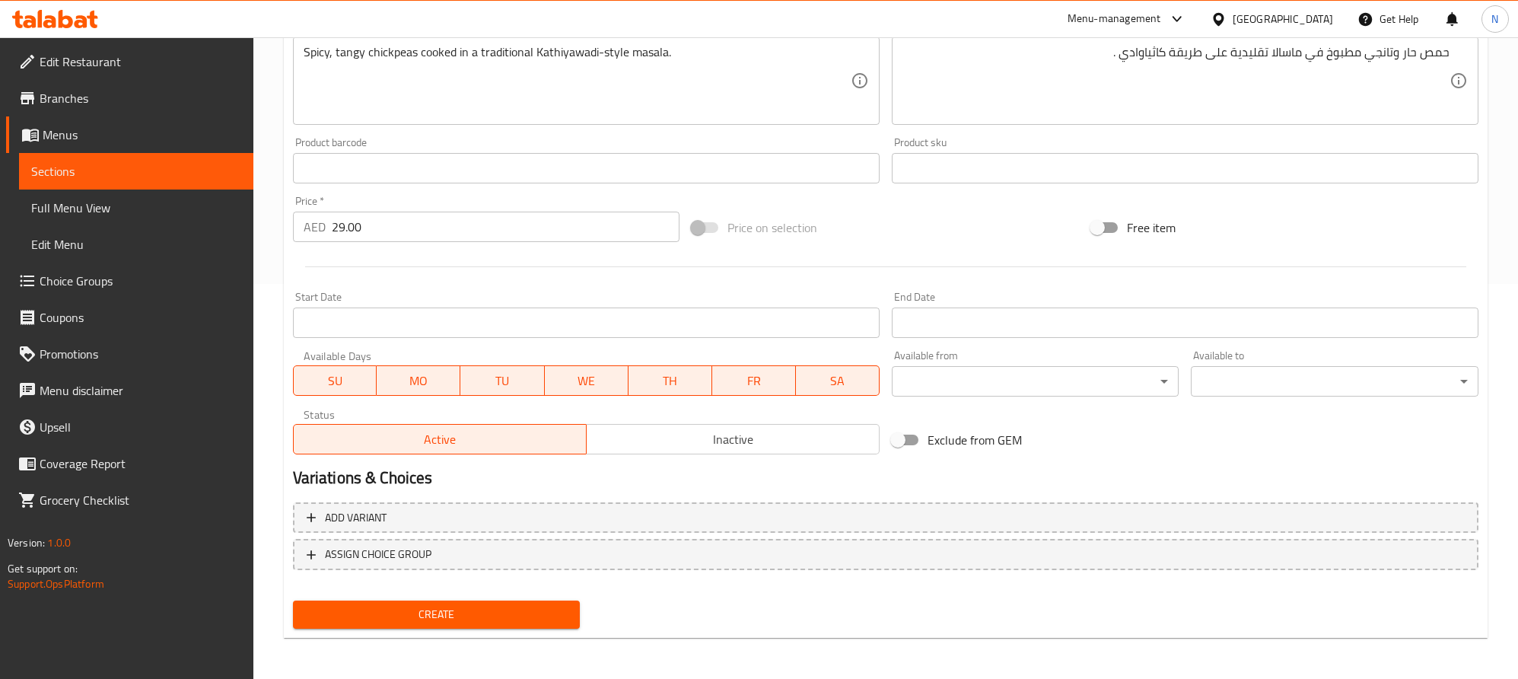
drag, startPoint x: 523, startPoint y: 607, endPoint x: 521, endPoint y: 588, distance: 19.8
click at [523, 607] on span "Create" at bounding box center [436, 614] width 263 height 19
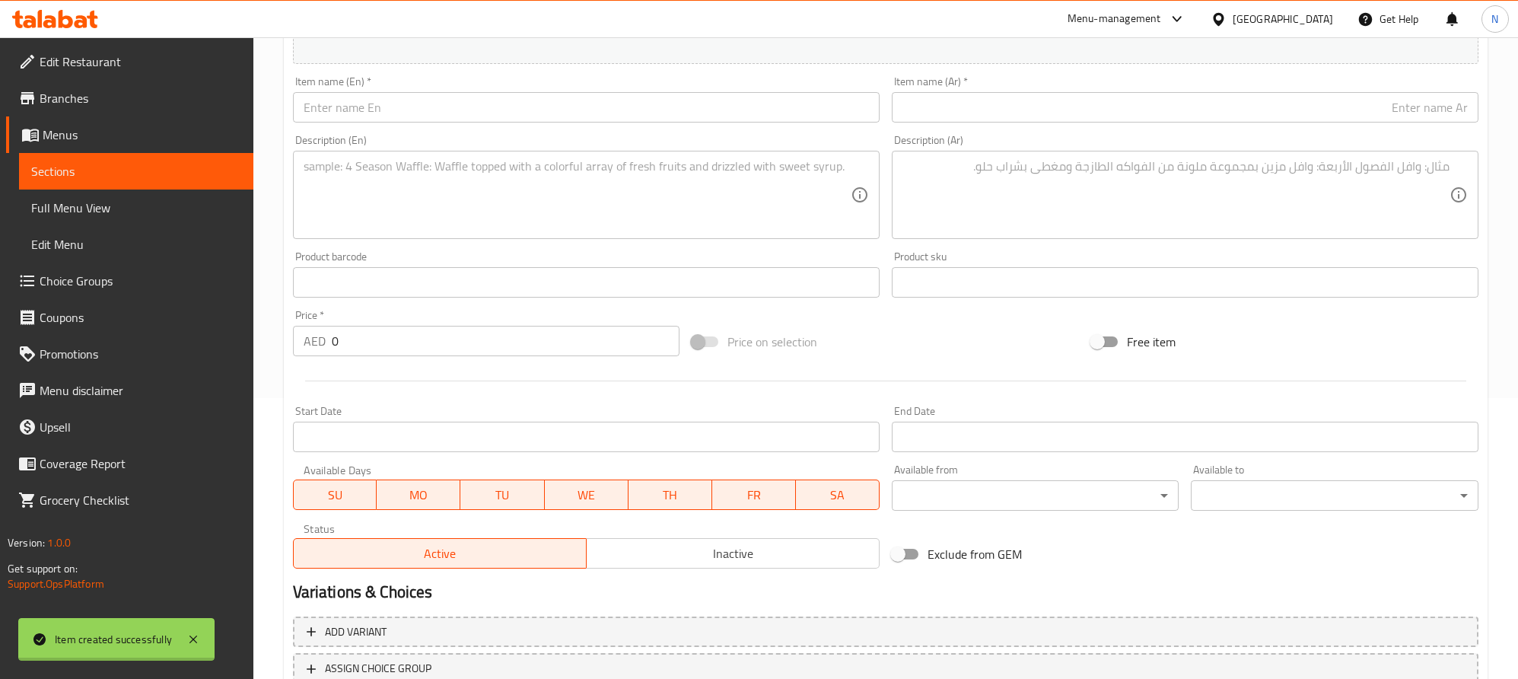
scroll to position [167, 0]
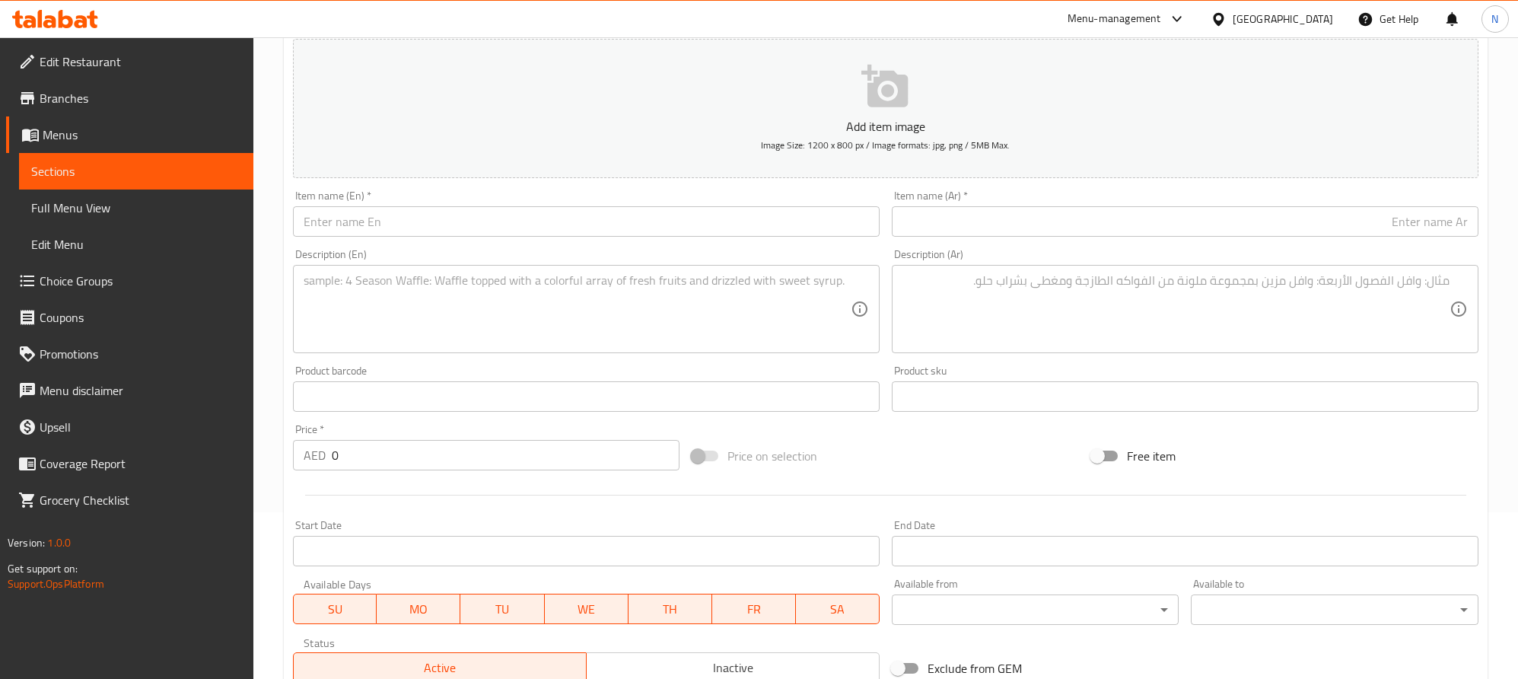
click at [422, 243] on div "Description (En) Description (En)" at bounding box center [586, 301] width 599 height 116
click at [435, 229] on input "text" at bounding box center [586, 221] width 587 height 30
click at [1290, 225] on input "text" at bounding box center [1185, 221] width 587 height 30
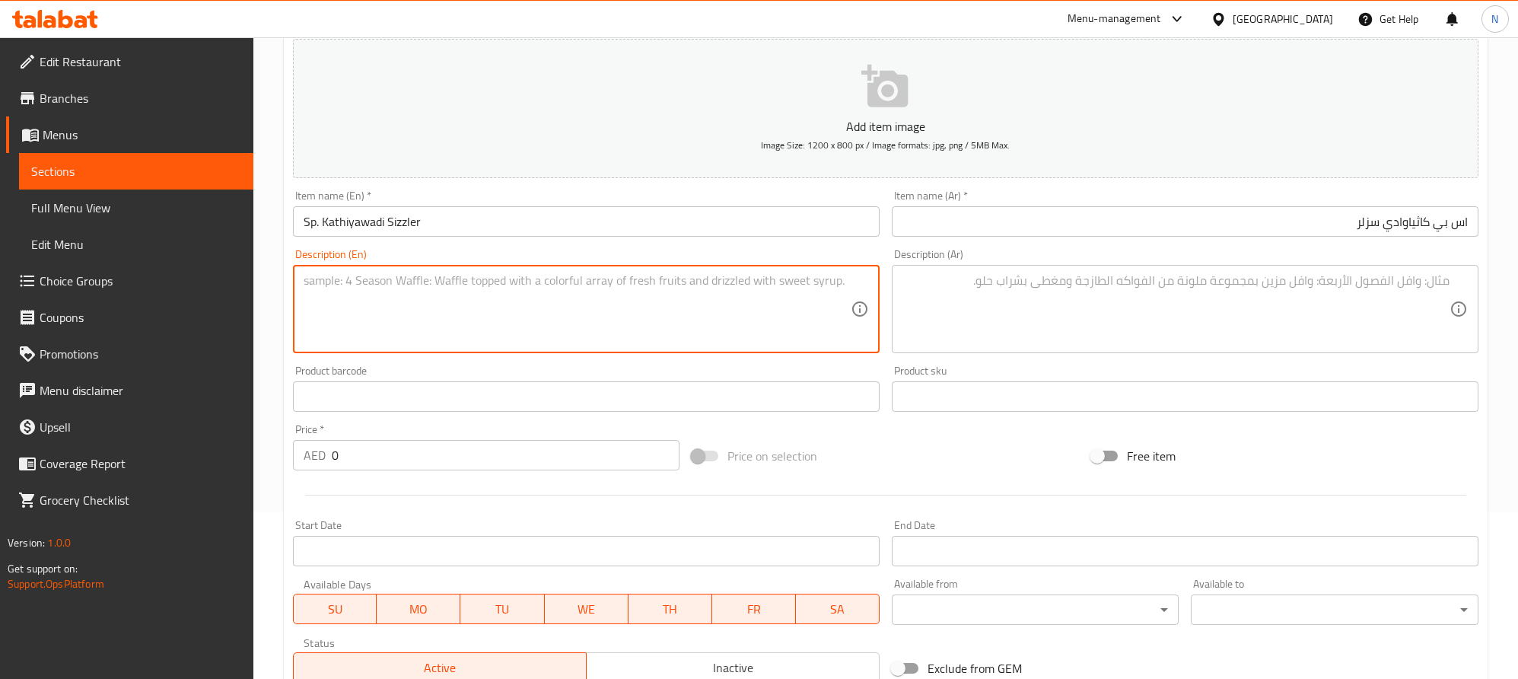
click at [680, 326] on textarea at bounding box center [577, 309] width 547 height 72
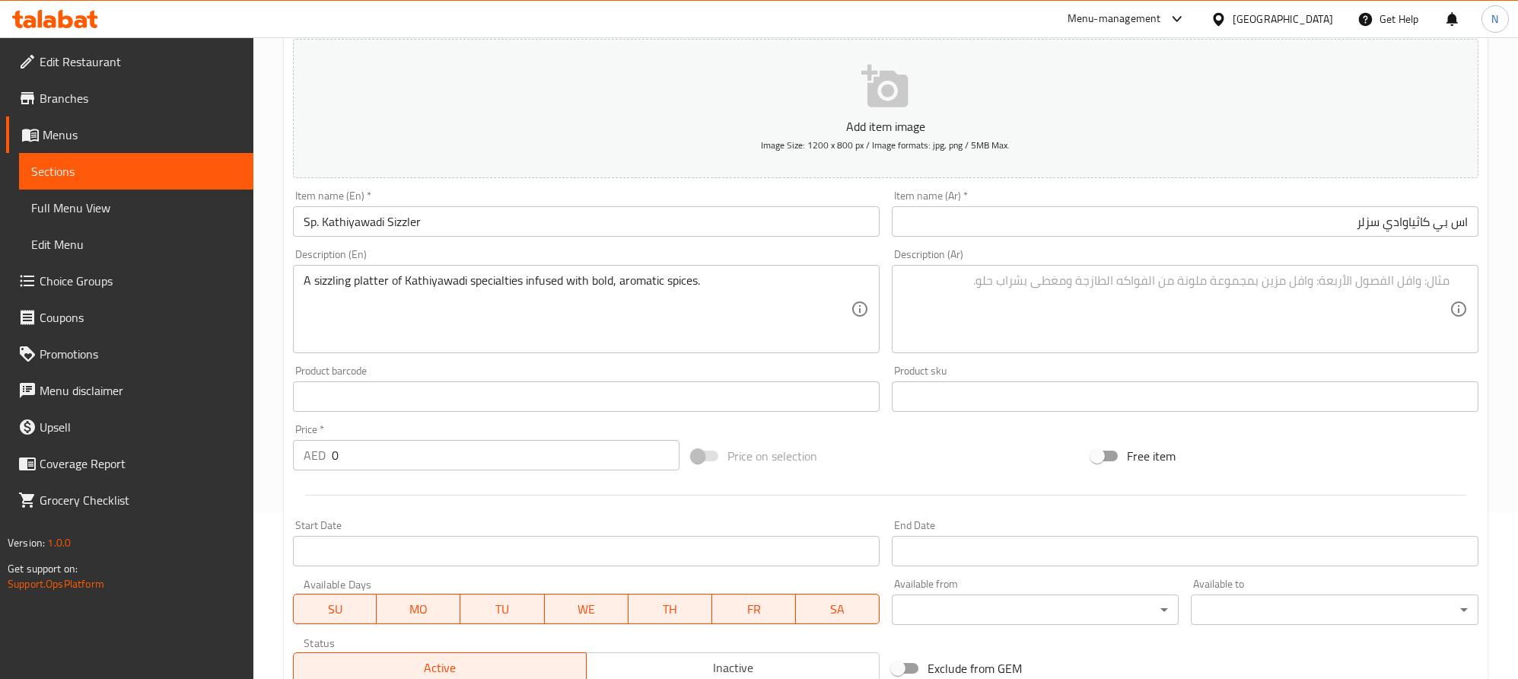
click at [1325, 330] on textarea at bounding box center [1176, 309] width 547 height 72
drag, startPoint x: 327, startPoint y: 451, endPoint x: 311, endPoint y: 451, distance: 16.7
click at [311, 451] on div "AED 0 Price *" at bounding box center [486, 455] width 387 height 30
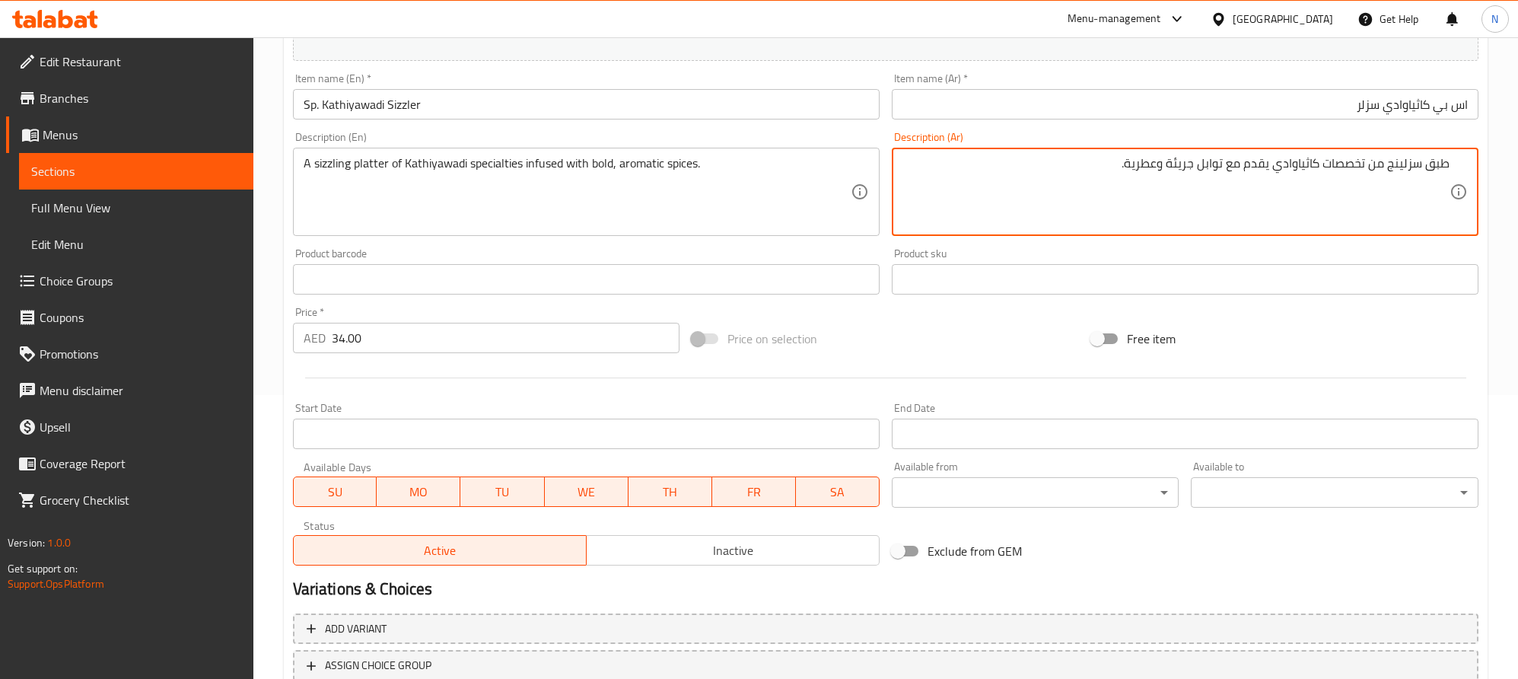
scroll to position [395, 0]
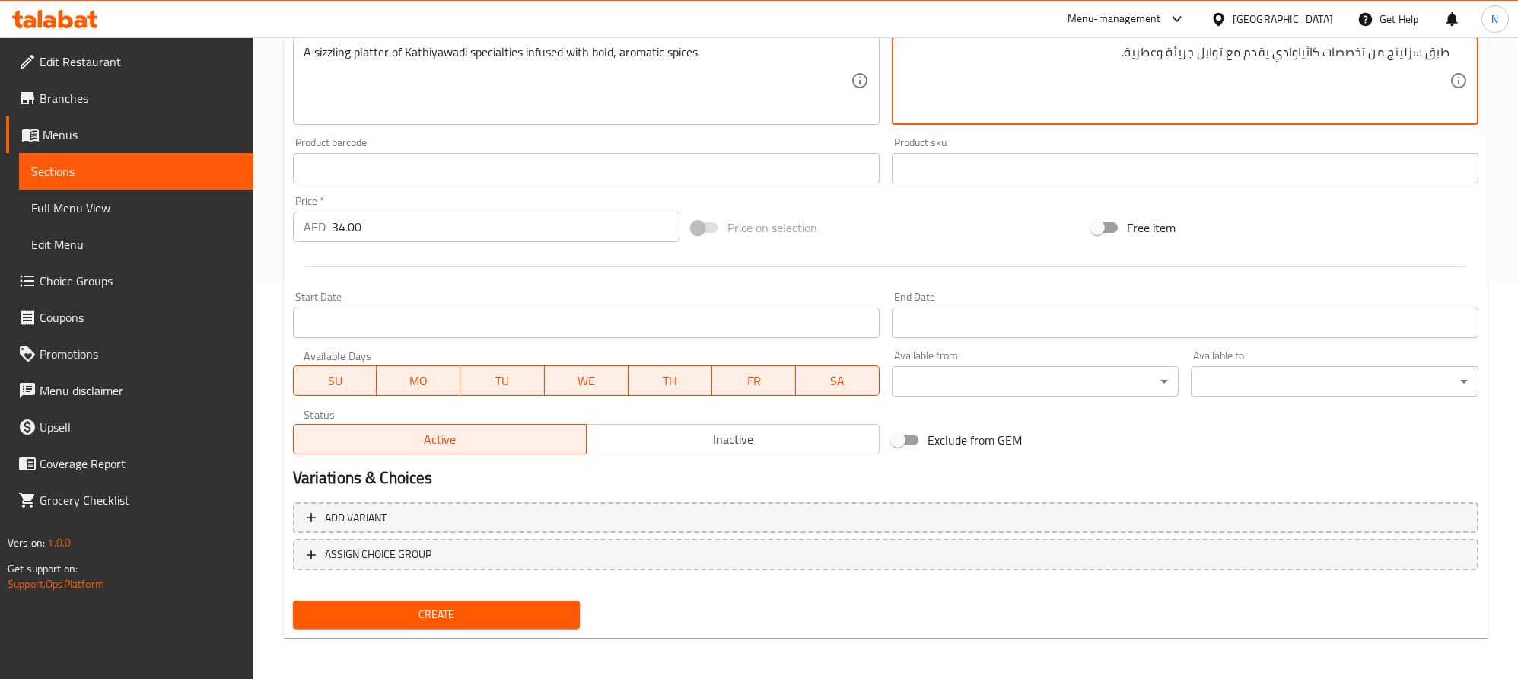
click at [523, 616] on span "Create" at bounding box center [436, 614] width 263 height 19
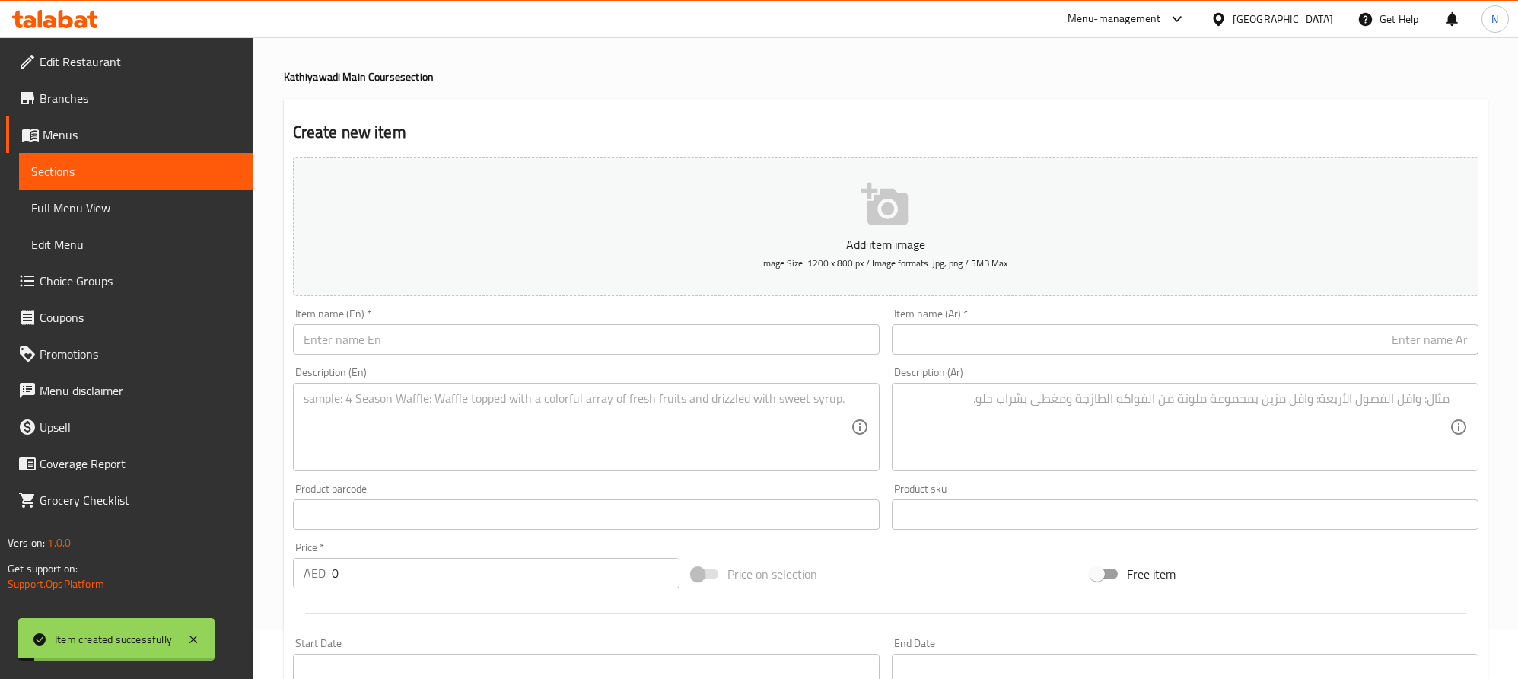
scroll to position [0, 0]
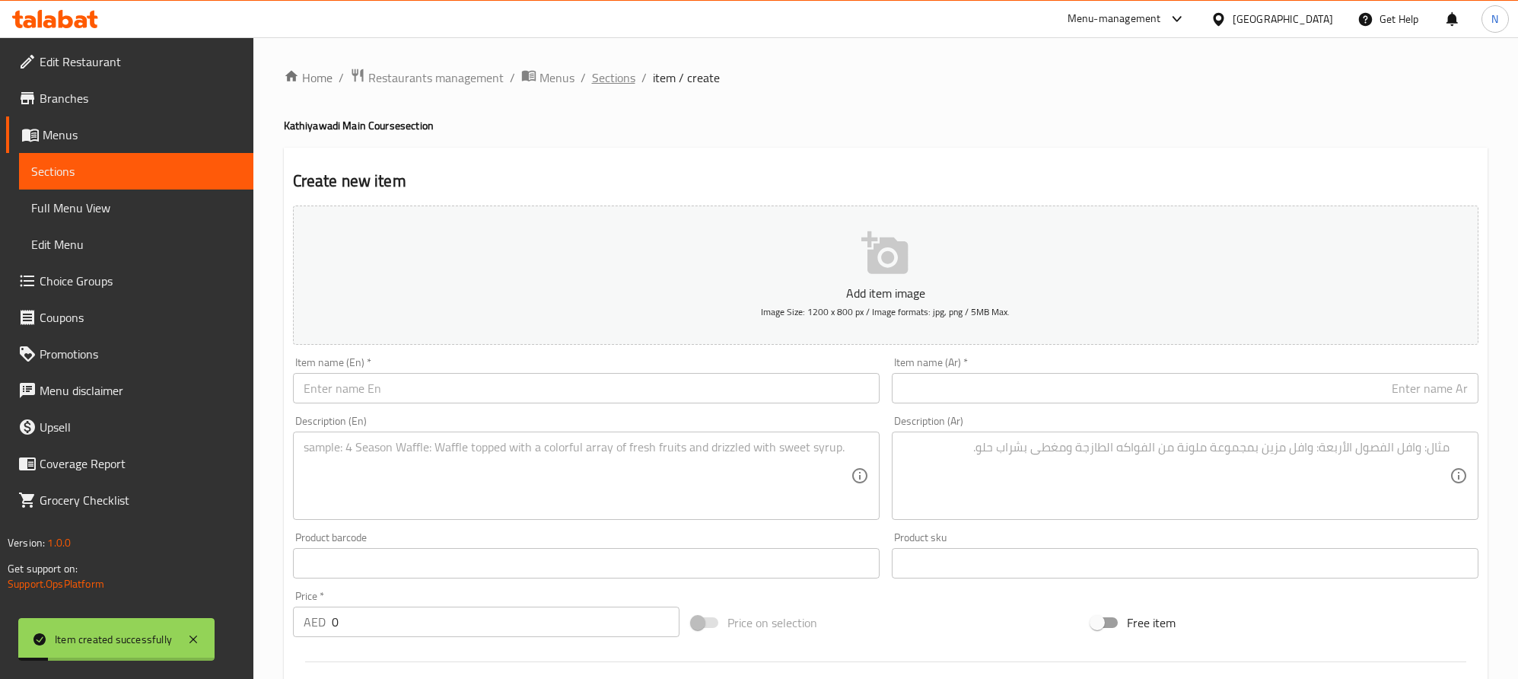
click at [629, 78] on span "Sections" at bounding box center [613, 77] width 43 height 18
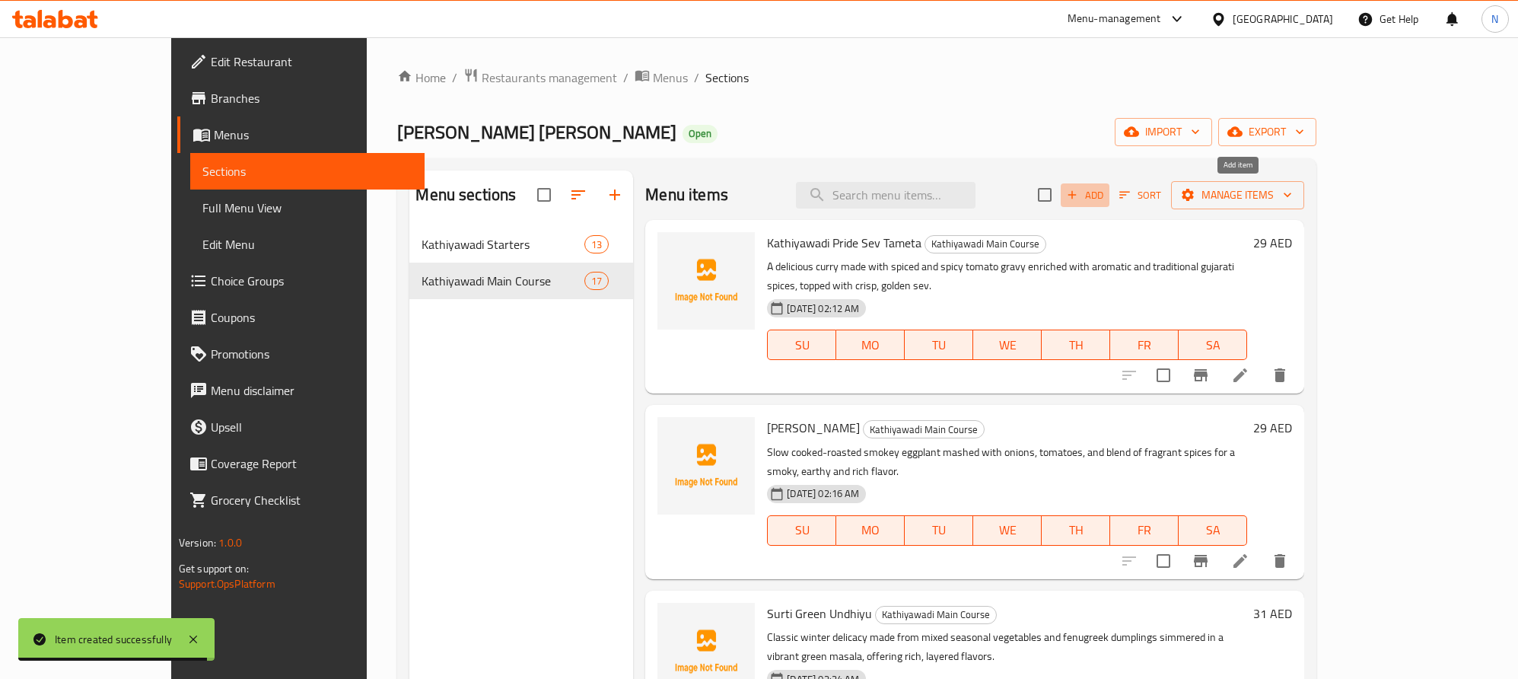
click at [1106, 199] on span "Add" at bounding box center [1085, 195] width 41 height 18
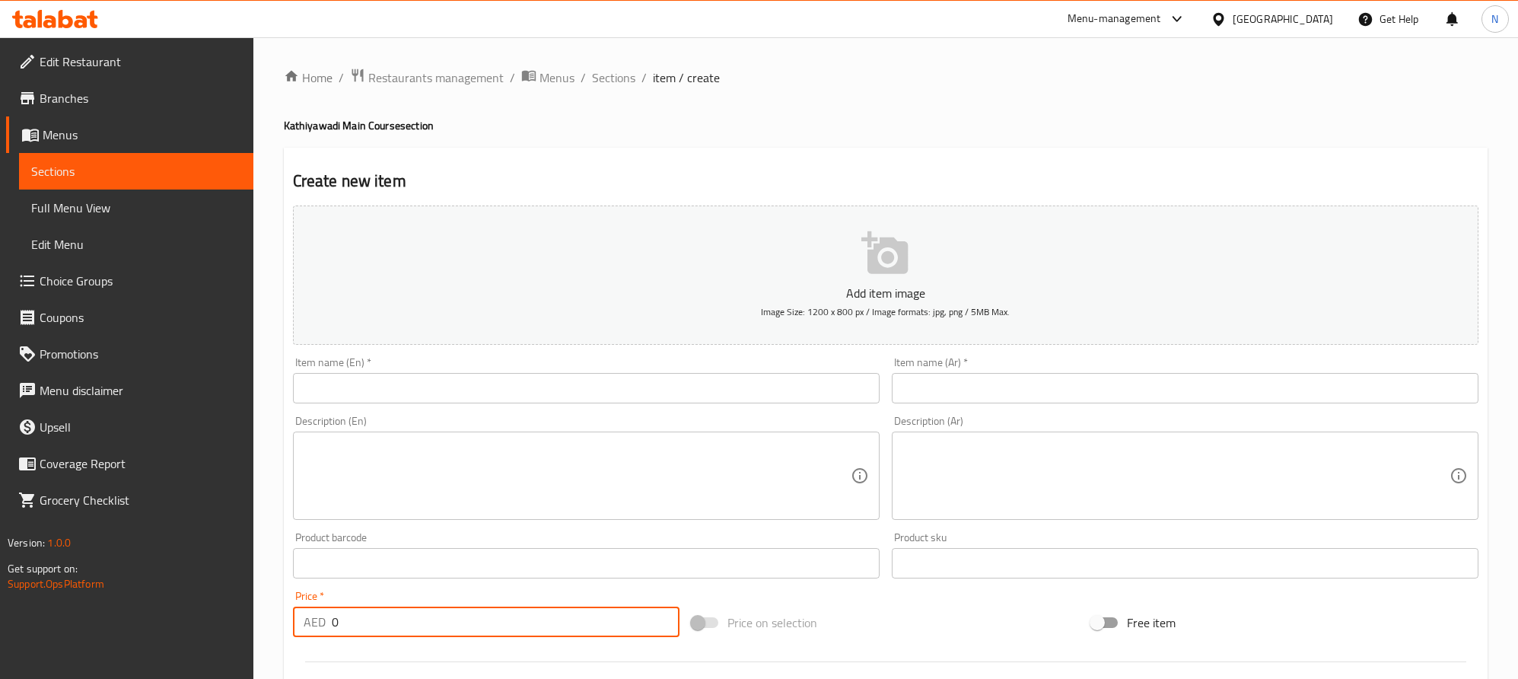
drag, startPoint x: 357, startPoint y: 621, endPoint x: 371, endPoint y: 637, distance: 21.0
click at [314, 628] on div "AED 0 Price *" at bounding box center [486, 622] width 387 height 30
drag, startPoint x: 505, startPoint y: 483, endPoint x: 544, endPoint y: 484, distance: 38.8
click at [507, 483] on textarea at bounding box center [577, 476] width 547 height 72
click at [1240, 438] on div "Description (Ar)" at bounding box center [1185, 476] width 587 height 88
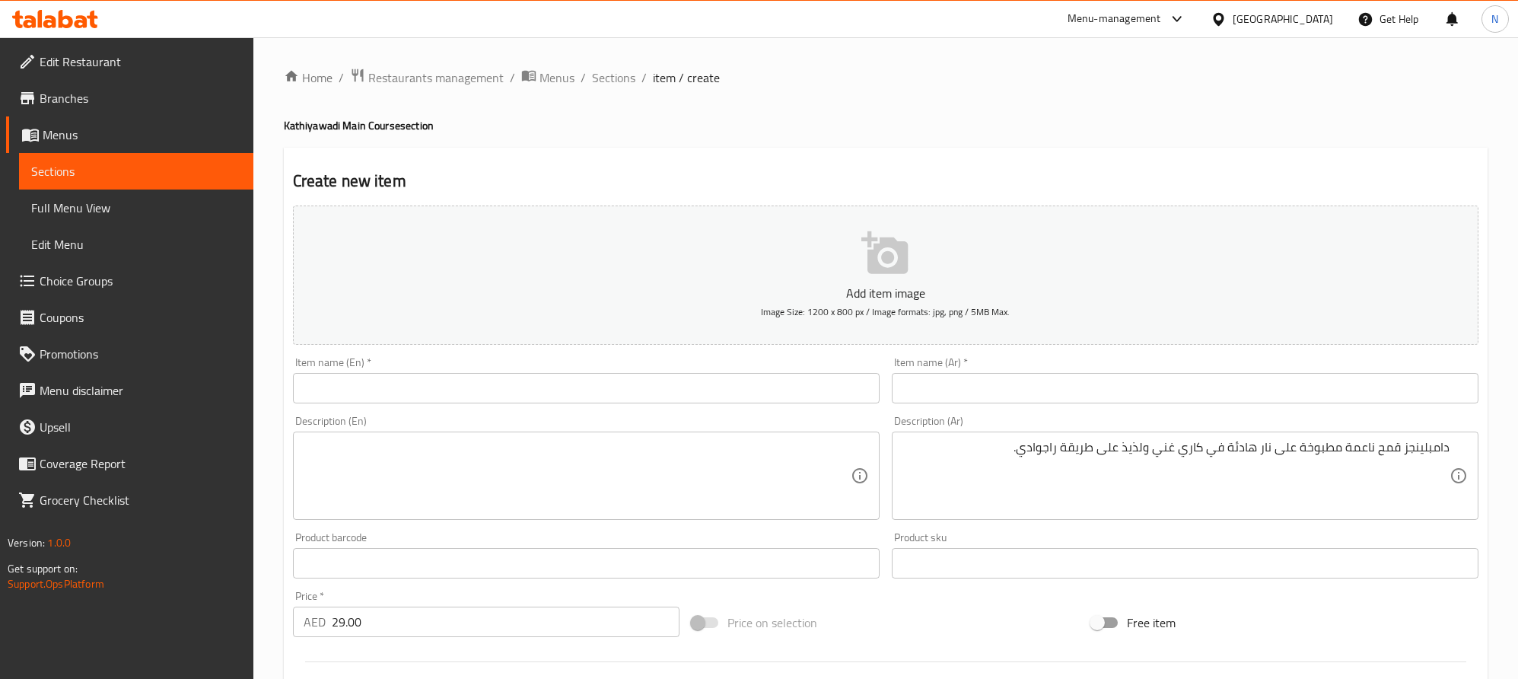
click at [550, 440] on textarea at bounding box center [577, 476] width 547 height 72
click at [1302, 384] on input "text" at bounding box center [1185, 388] width 587 height 30
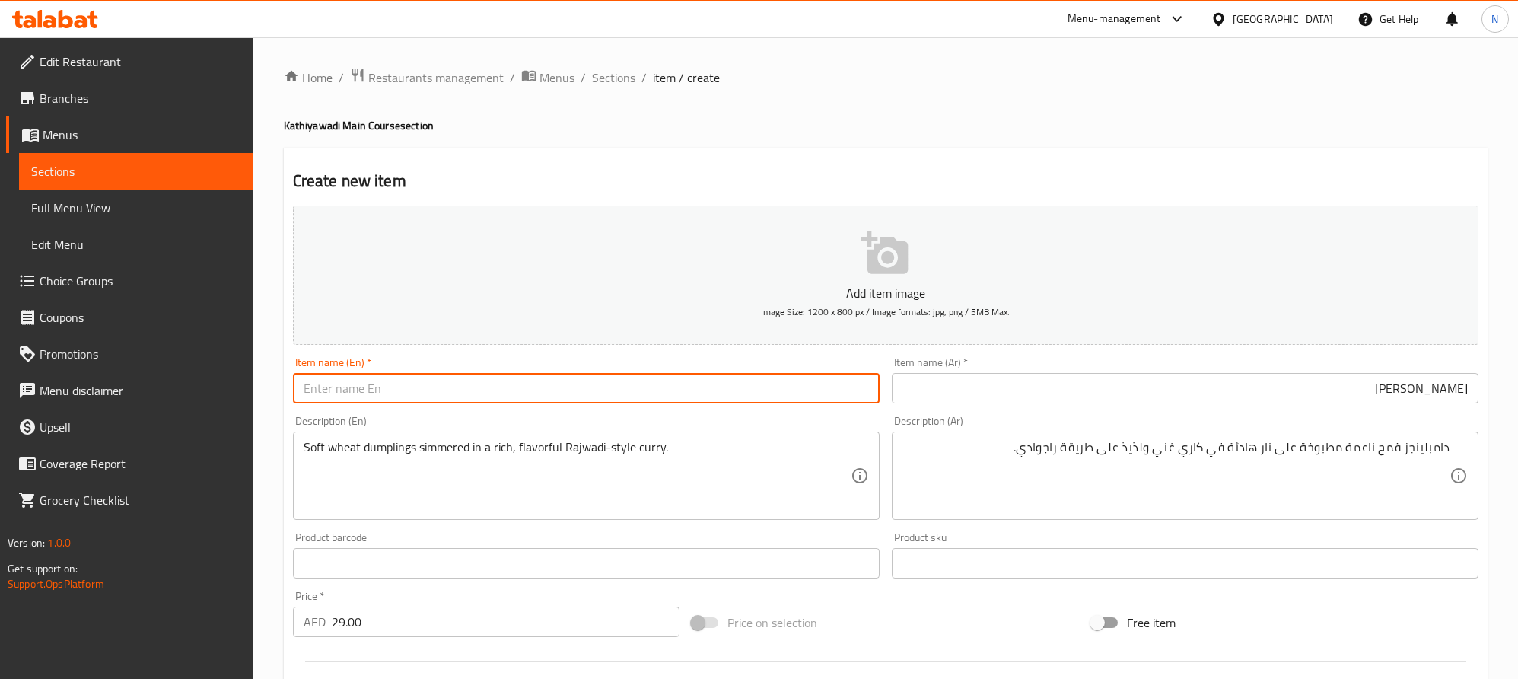
click at [551, 393] on input "text" at bounding box center [586, 388] width 587 height 30
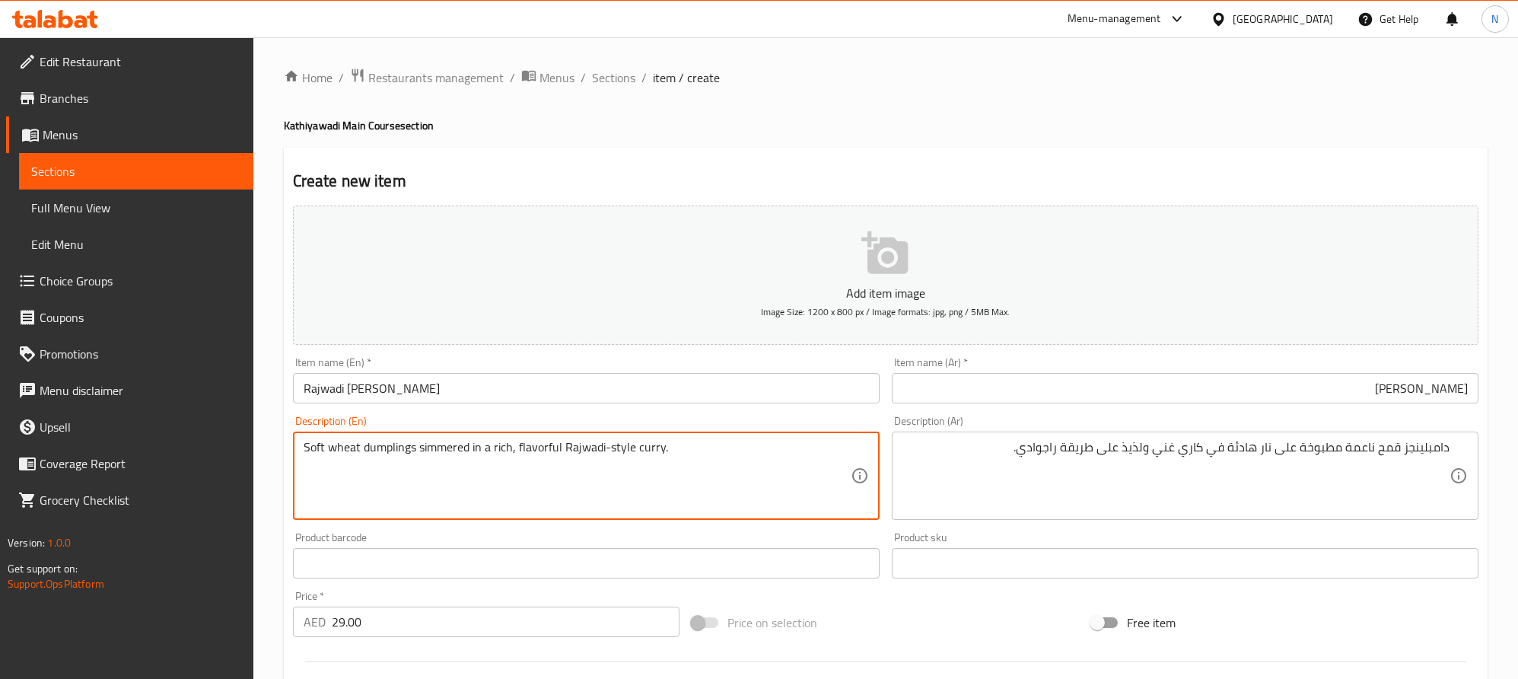
click at [734, 485] on textarea "Soft wheat dumplings simmered in a rich, flavorful Rajwadi-style curry." at bounding box center [577, 476] width 547 height 72
click at [451, 478] on textarea "Soft wheat dumplings simmered in a rich, flavorful rajwadi-style curry." at bounding box center [577, 476] width 547 height 72
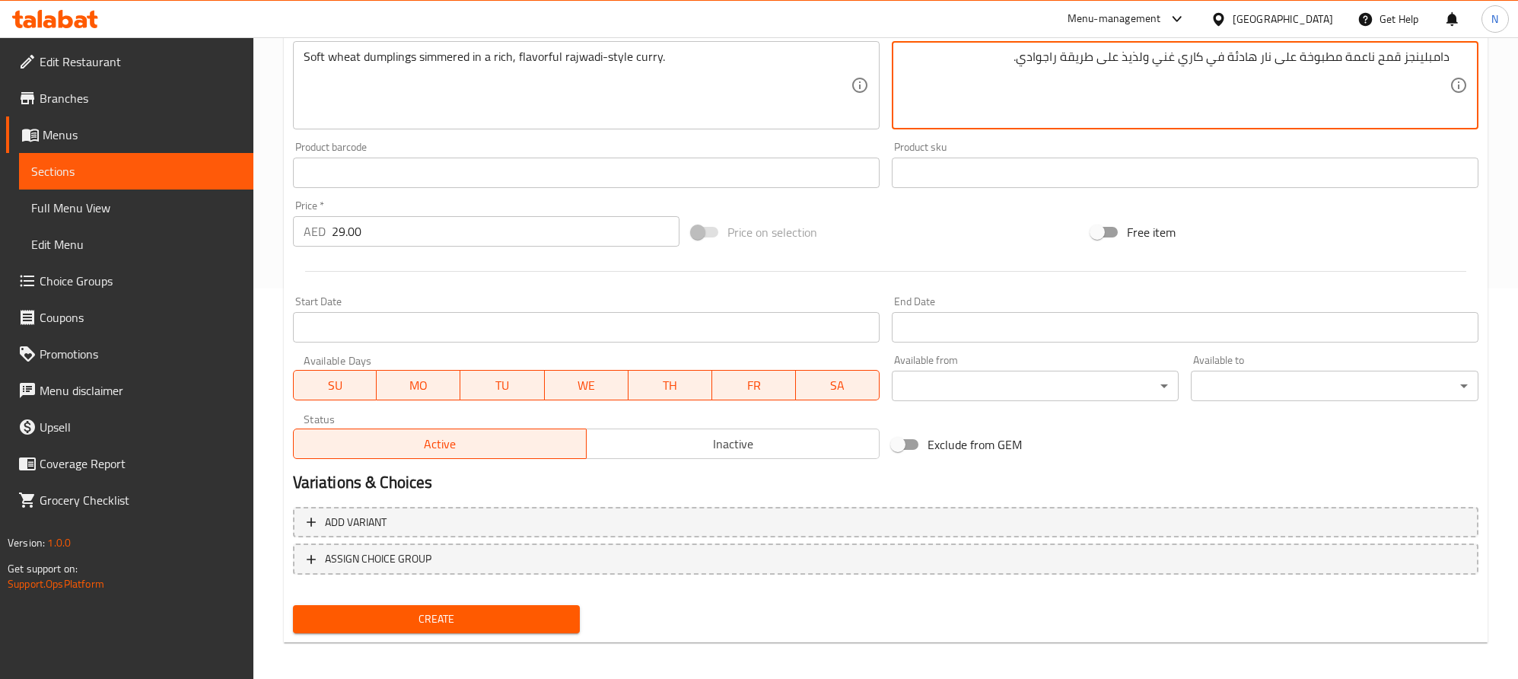
scroll to position [395, 0]
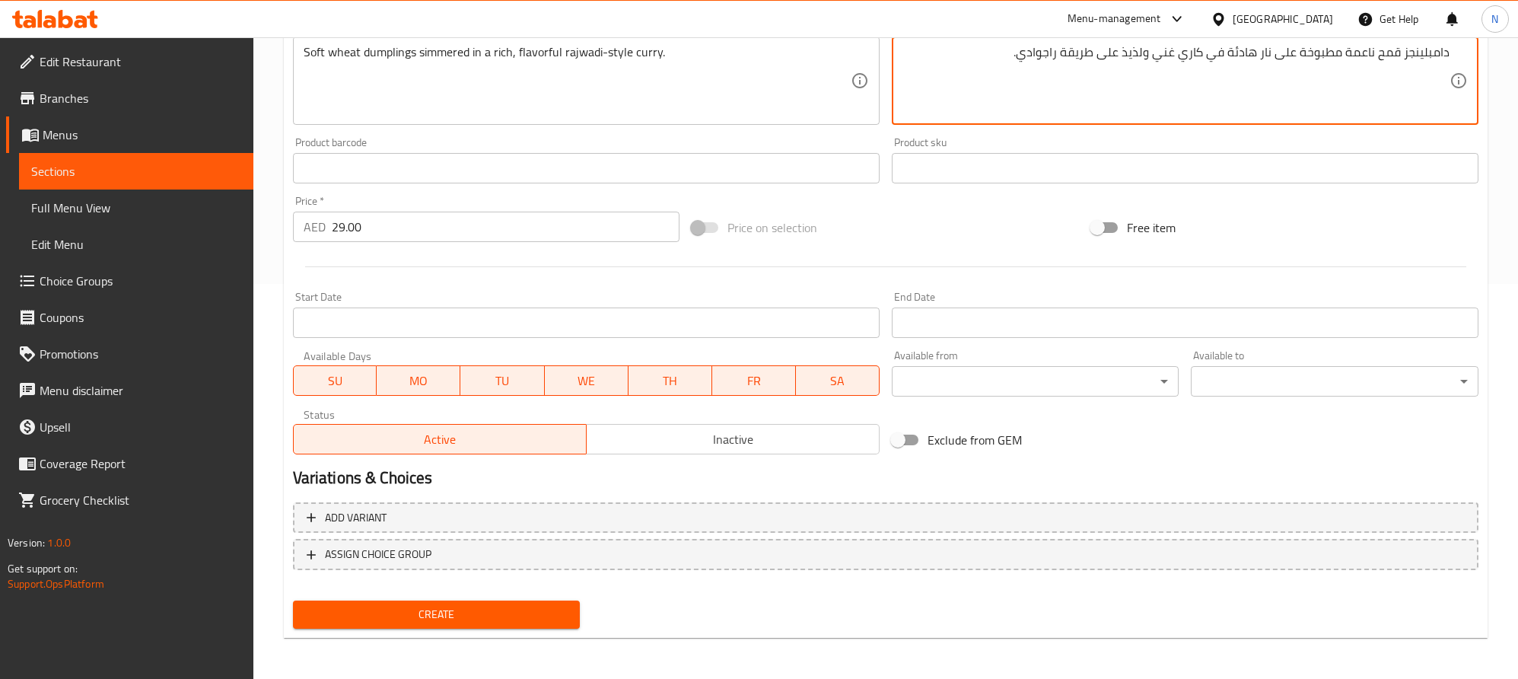
click at [566, 610] on span "Create" at bounding box center [436, 614] width 263 height 19
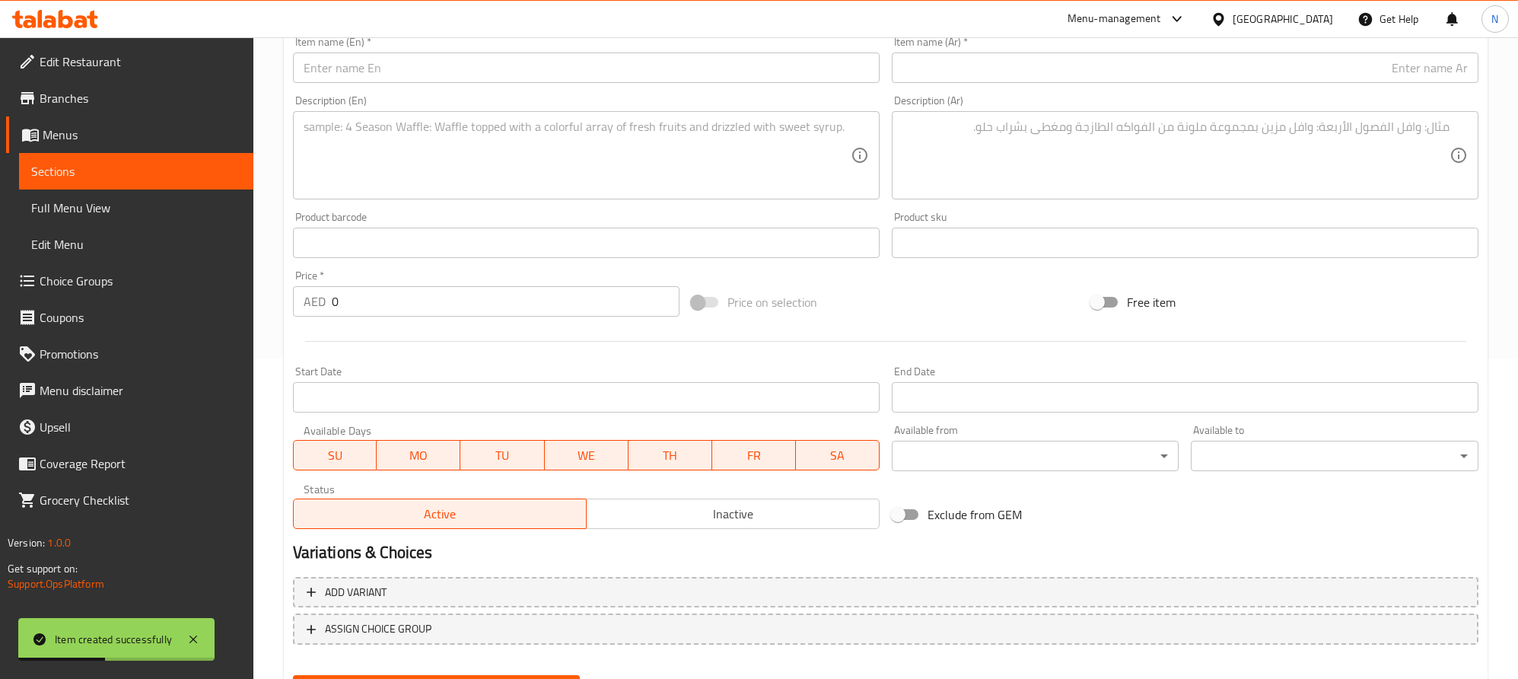
scroll to position [281, 0]
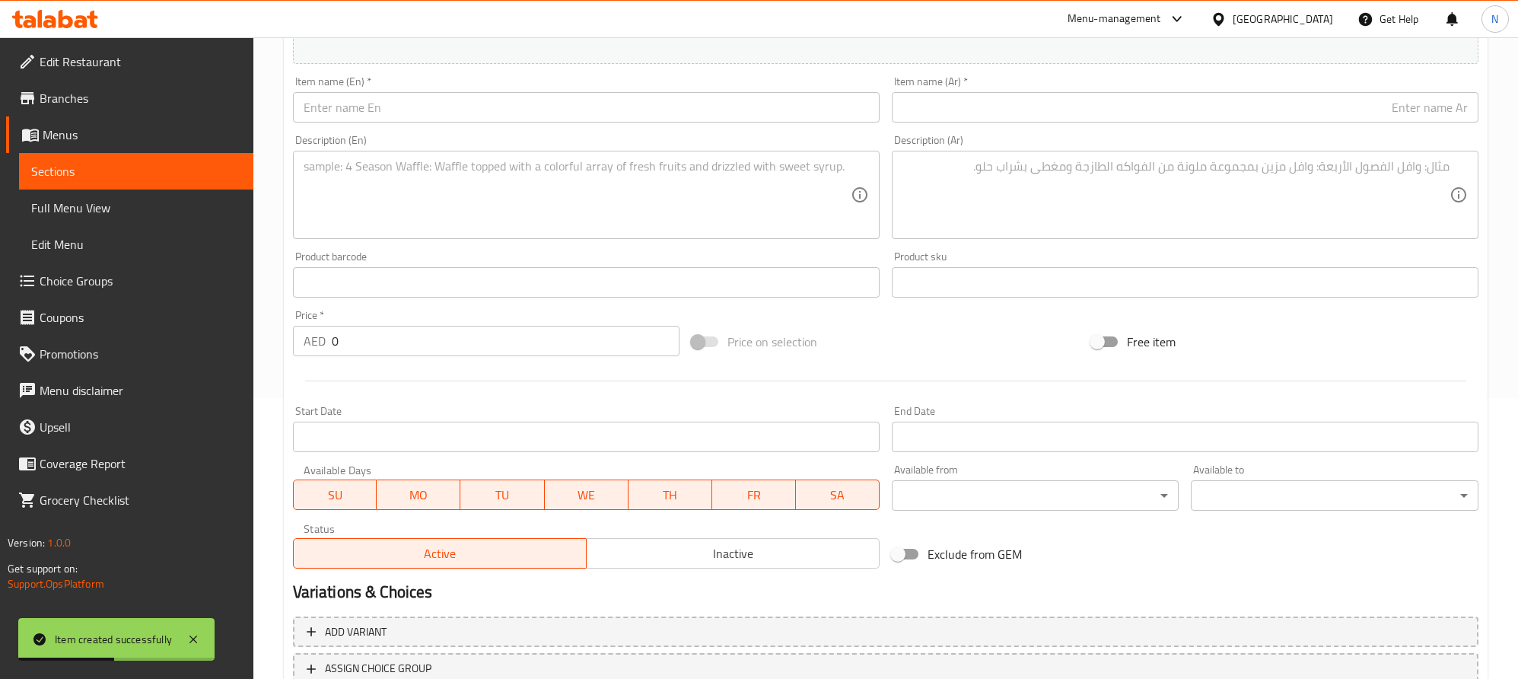
click at [489, 114] on input "text" at bounding box center [586, 107] width 587 height 30
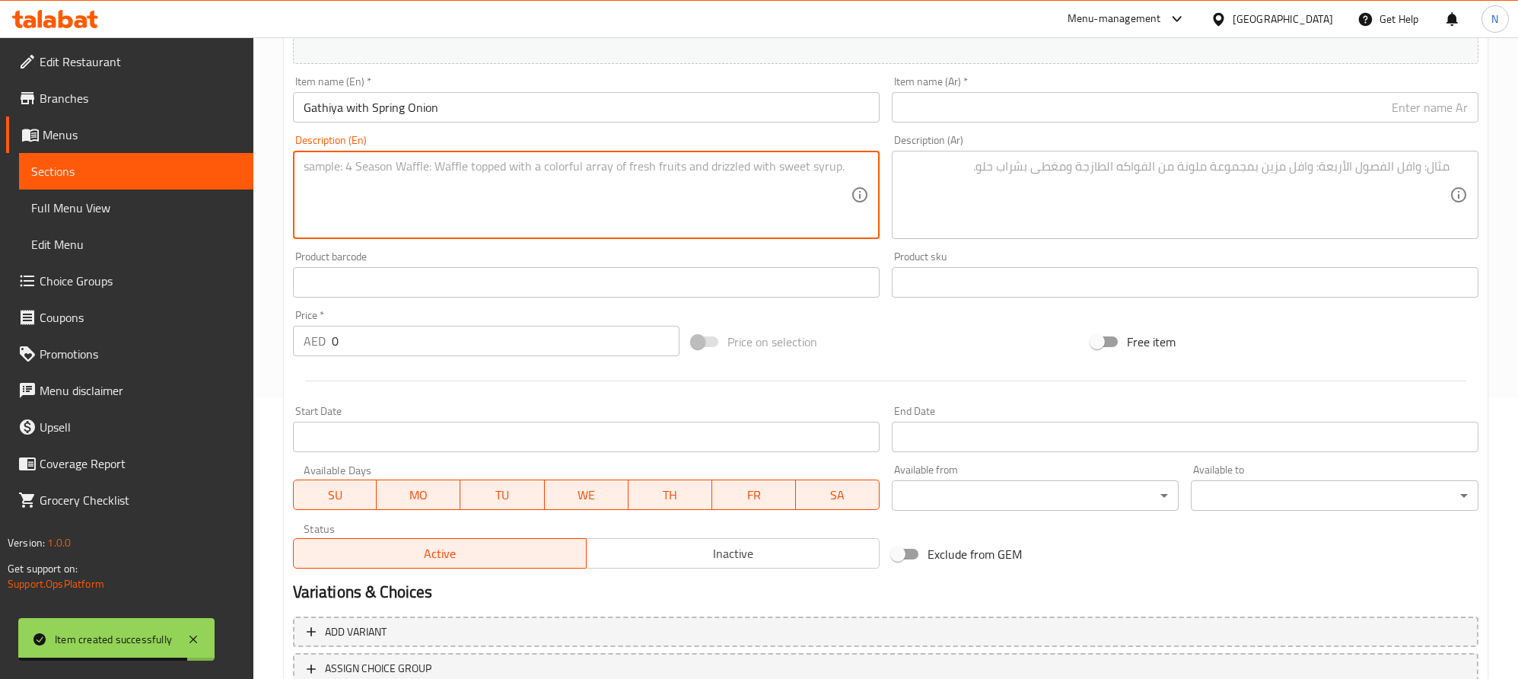
drag, startPoint x: 423, startPoint y: 192, endPoint x: 1258, endPoint y: 338, distance: 847.6
click at [425, 192] on textarea at bounding box center [577, 195] width 547 height 72
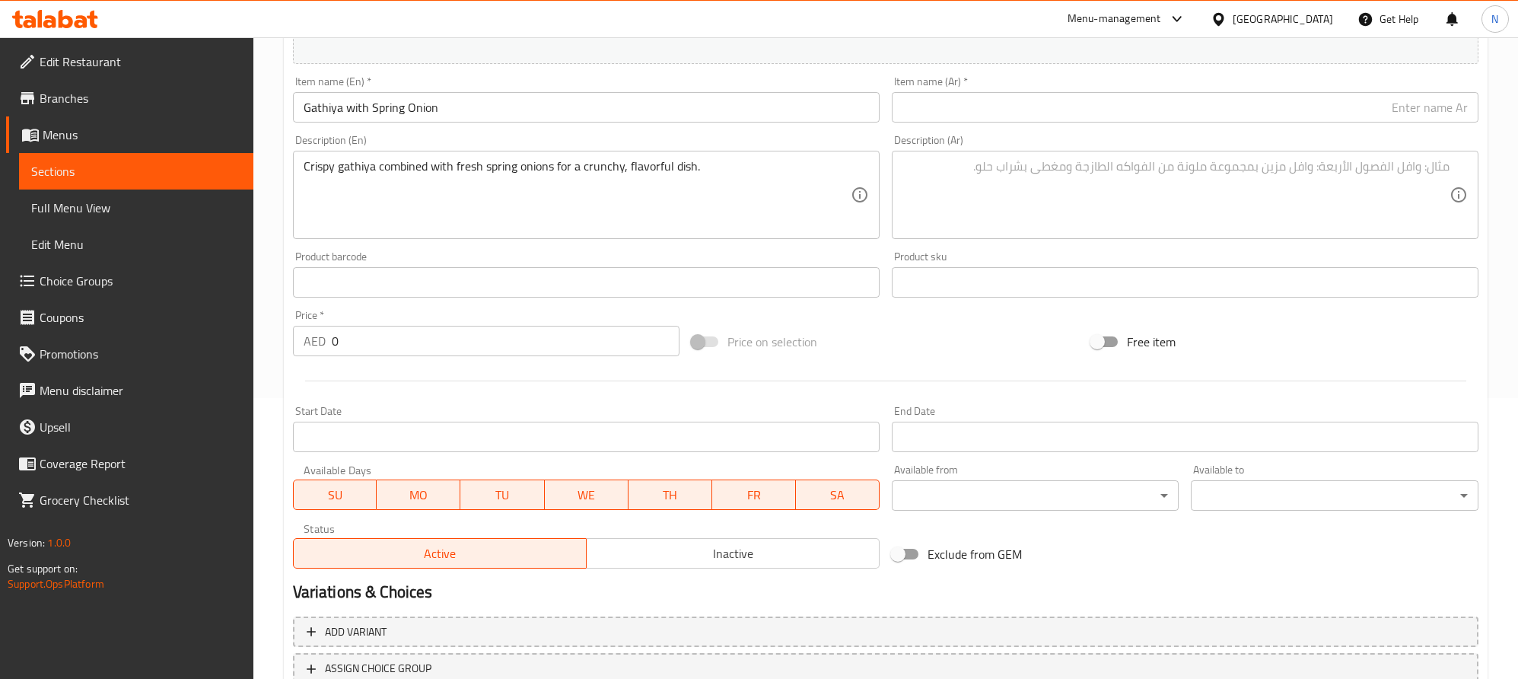
drag, startPoint x: 311, startPoint y: 331, endPoint x: 279, endPoint y: 332, distance: 32.0
click at [281, 331] on div "Home / Restaurants management / Menus / Sections / item / create Kathiyawadi Ma…" at bounding box center [885, 275] width 1265 height 1038
click at [558, 123] on input "Gathiya with Spring Onion" at bounding box center [586, 107] width 587 height 30
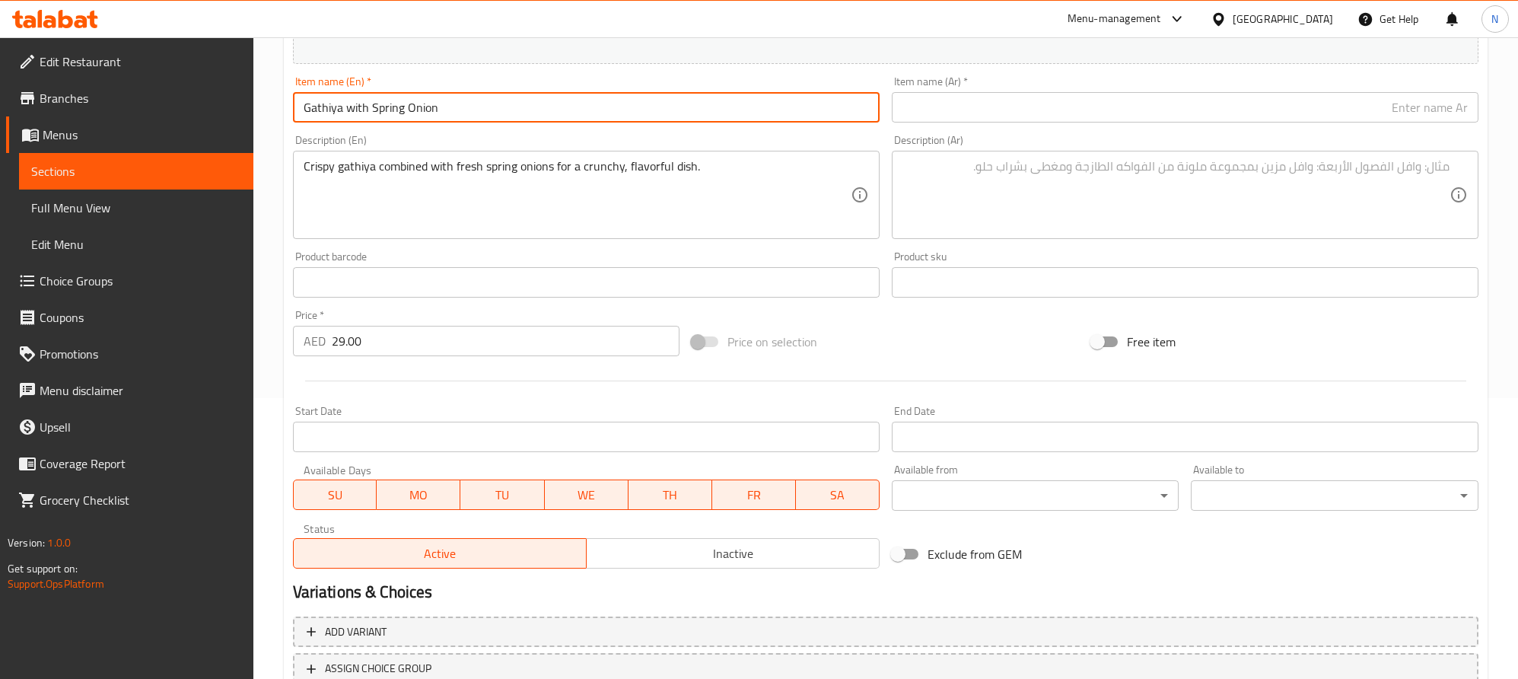
click at [559, 123] on input "Gathiya with Spring Onion" at bounding box center [586, 107] width 587 height 30
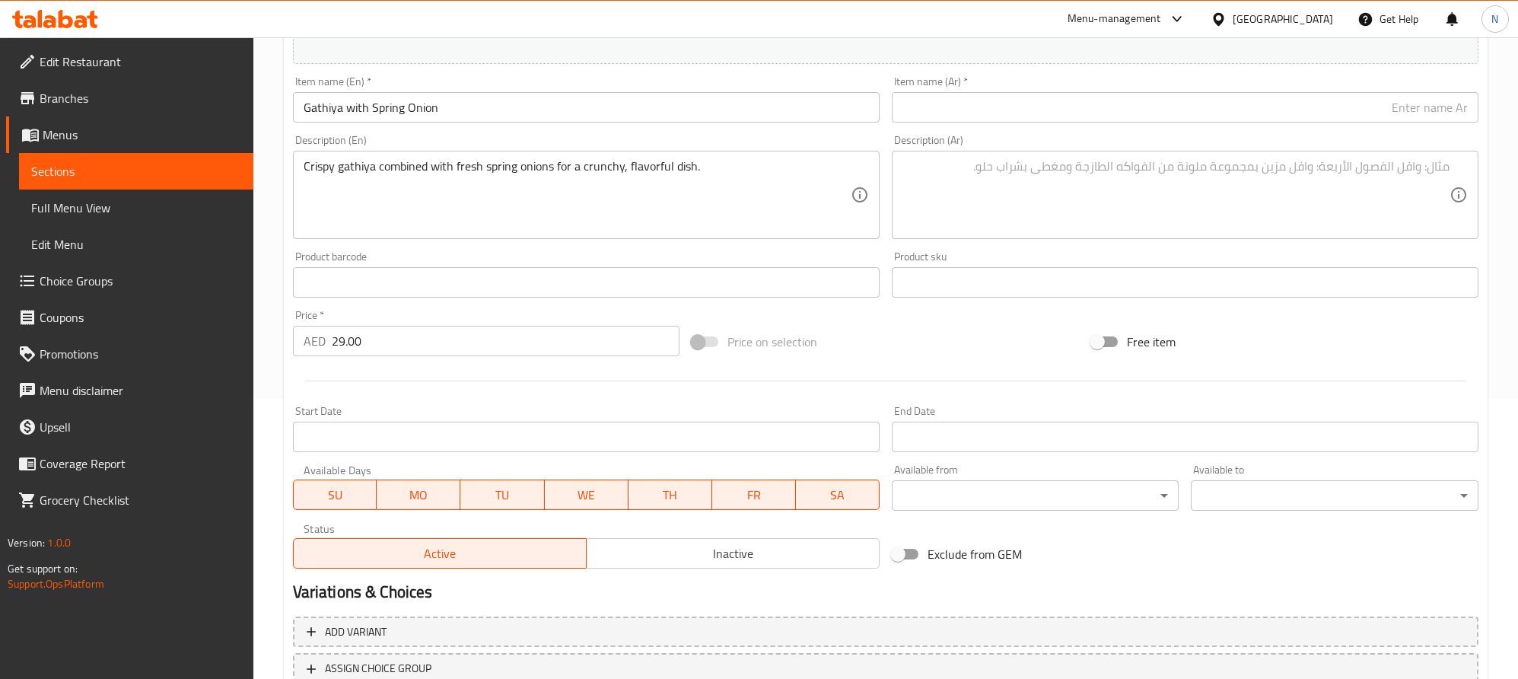
click at [1373, 122] on input "text" at bounding box center [1185, 107] width 587 height 30
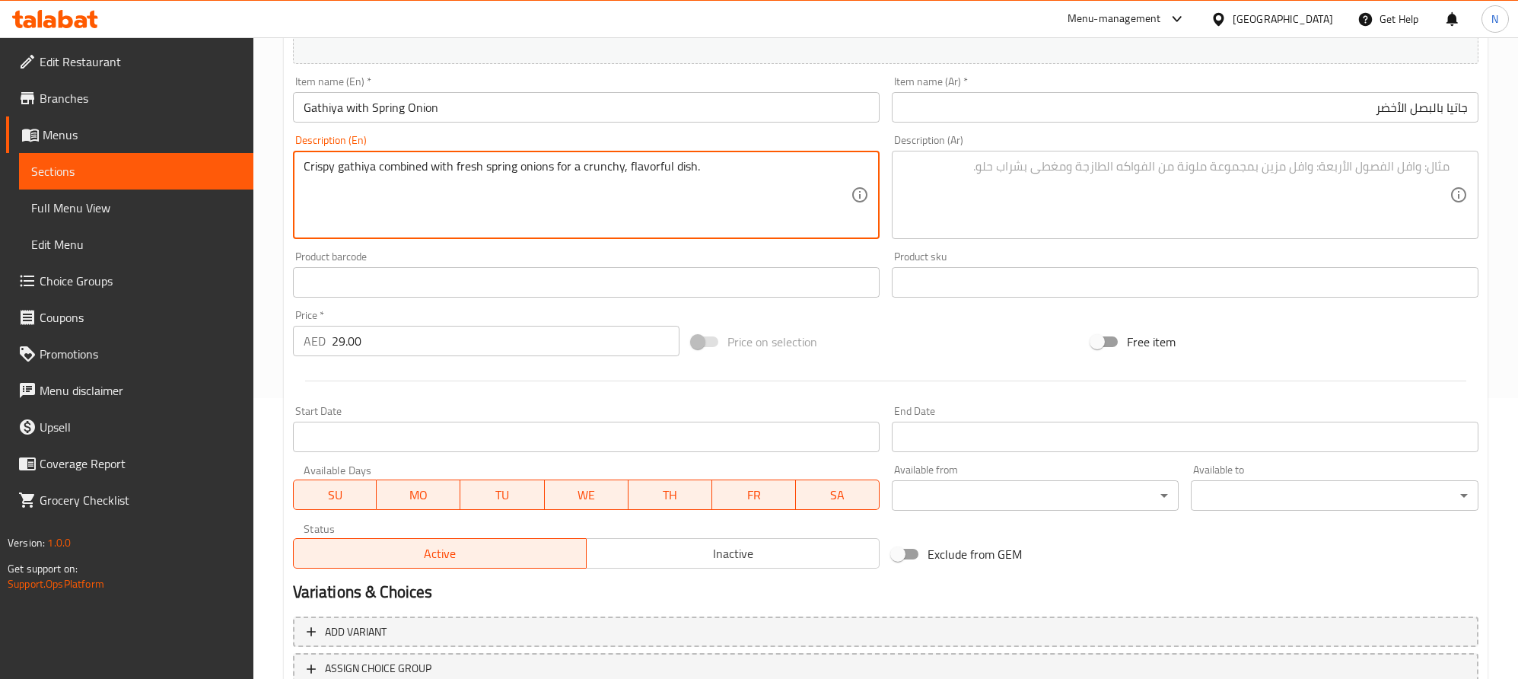
click at [699, 178] on textarea "Crispy gathiya combined with fresh spring onions for a crunchy, flavorful dish." at bounding box center [577, 195] width 547 height 72
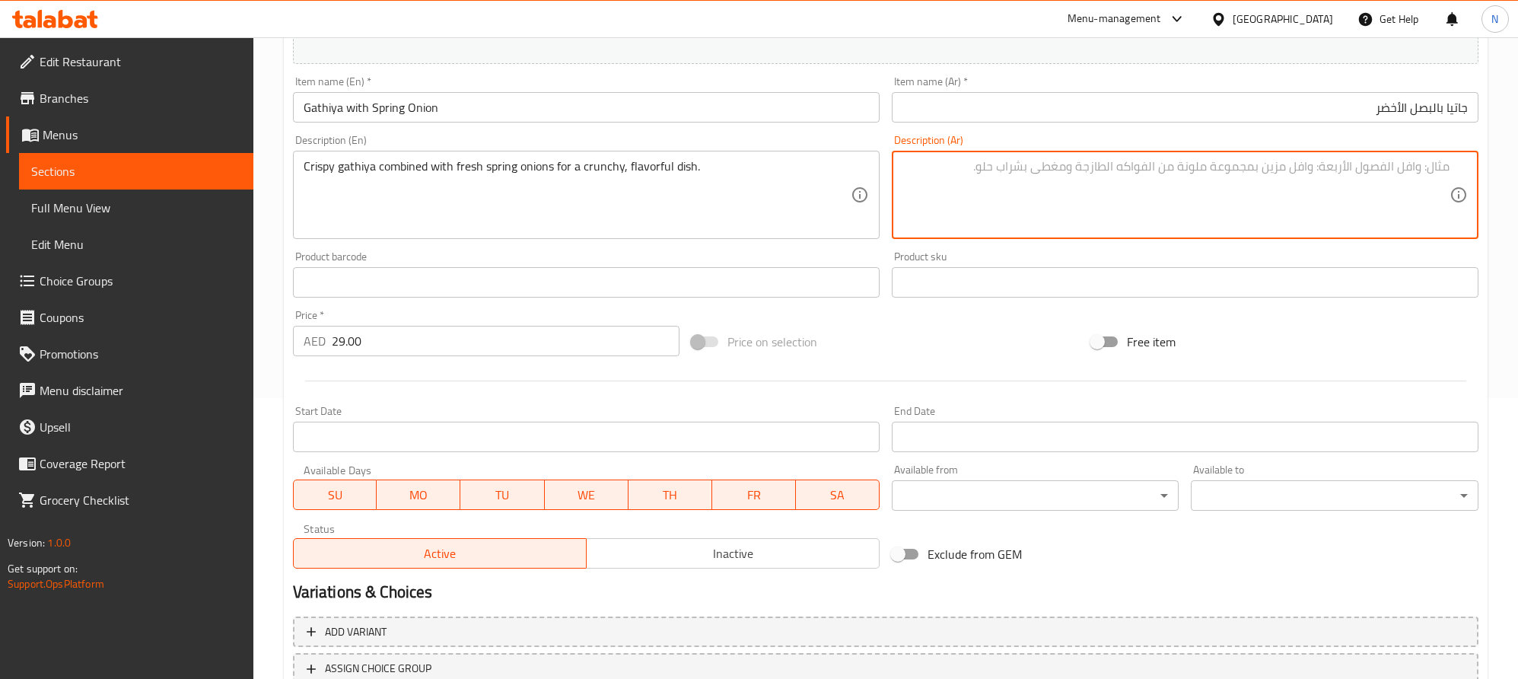
click at [1423, 194] on textarea at bounding box center [1176, 195] width 547 height 72
click at [1311, 174] on textarea "جاتيا مقرمشة ممزوجة مع البصل الأخضر الطازج للحصول على طبق مقرمش ولذيذ." at bounding box center [1176, 195] width 547 height 72
click at [1284, 164] on textarea "جاتيا مقرمشة ممزوجة مع بصل الأخضر الطازج للحصول على طبق مقرمش ولذيذ." at bounding box center [1176, 195] width 547 height 72
click at [1258, 167] on textarea "جاتيا مقرمشة ممزوجة مع بصل أخضر الطازج للحصول على طبق مقرمش ولذيذ." at bounding box center [1176, 195] width 547 height 72
click at [1226, 170] on textarea "جاتيا مقرمشة ممزوجة مع بصل أخضر طازج للحصول على طبق مقرمش ولذيذ." at bounding box center [1176, 195] width 547 height 72
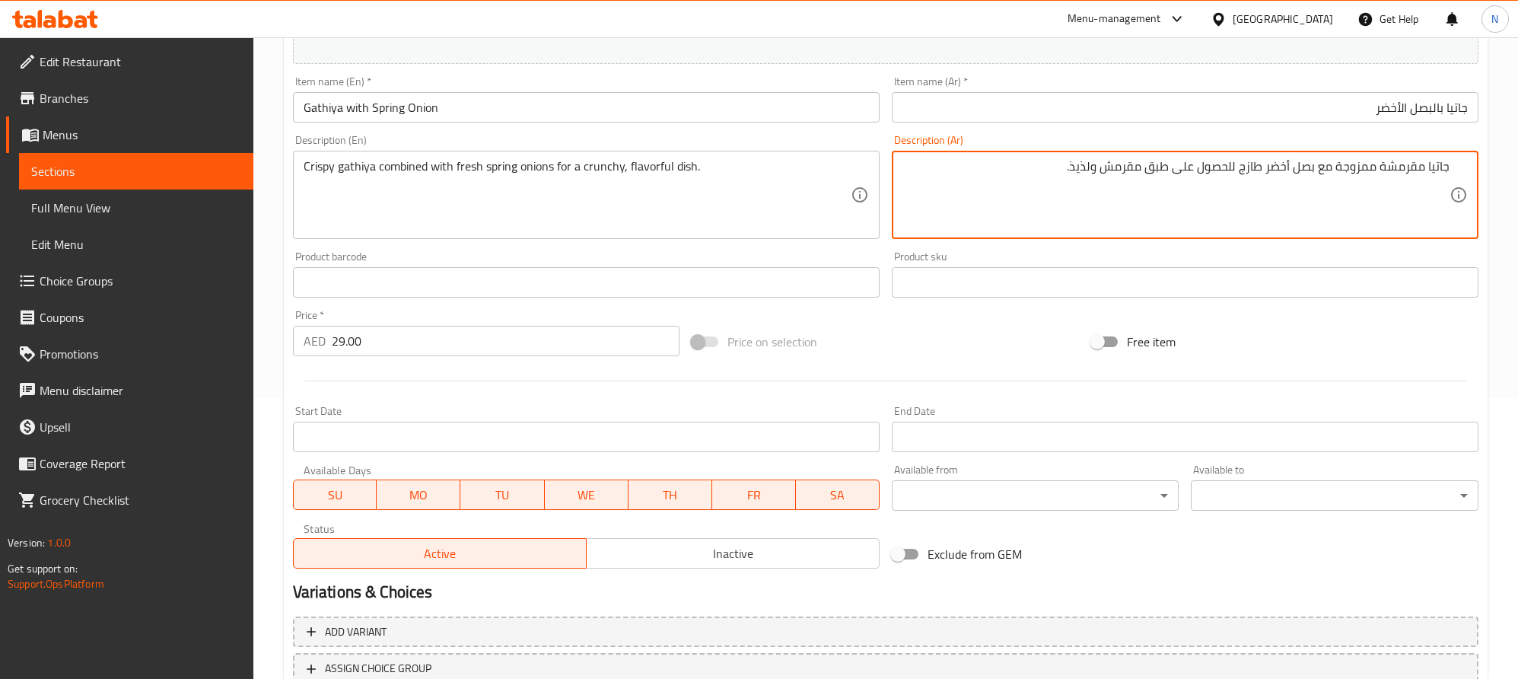
click at [1226, 170] on textarea "جاتيا مقرمشة ممزوجة مع بصل أخضر طازج للحصول على طبق مقرمش ولذيذ." at bounding box center [1176, 195] width 547 height 72
click at [1226, 167] on textarea "جاتيا مقرمشة ممزوجة مع بصل أخضر طازج على طبق مقرمش ولذيذ." at bounding box center [1176, 195] width 547 height 72
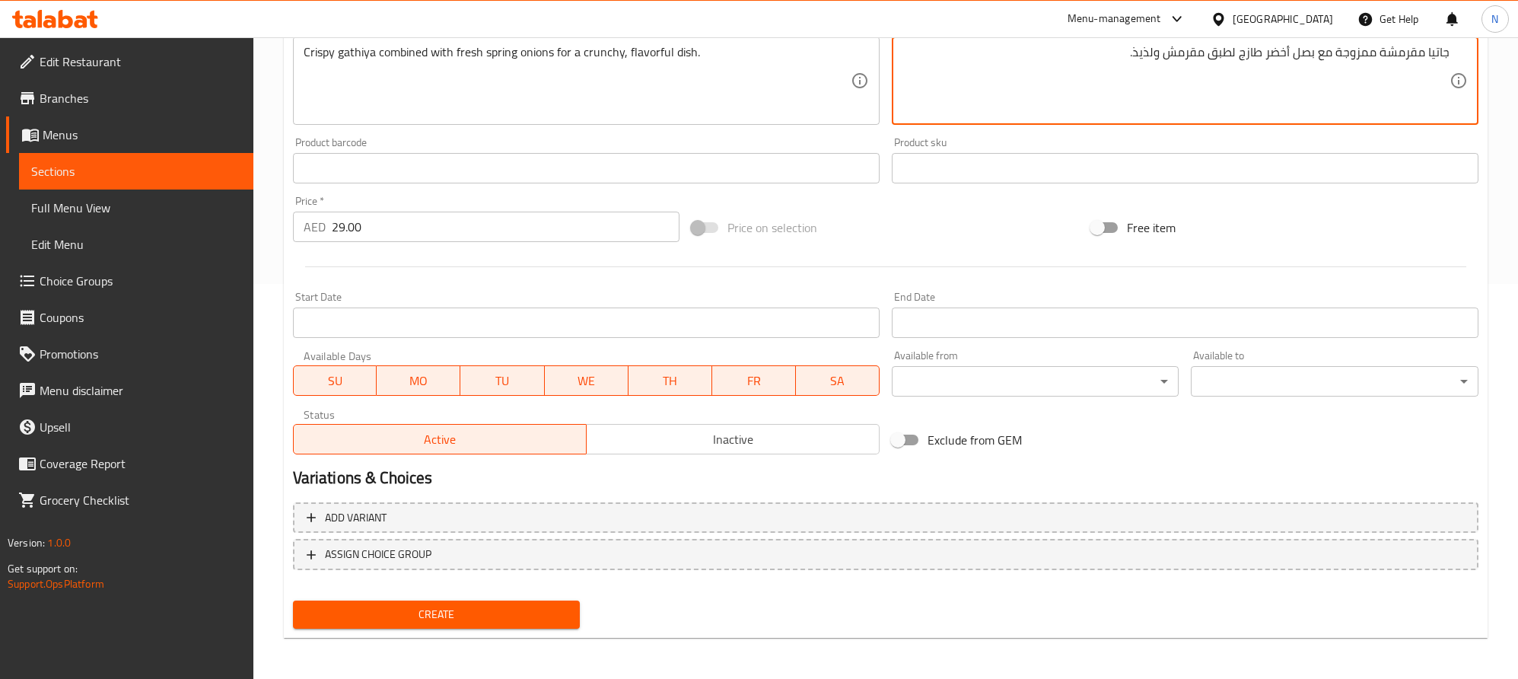
scroll to position [0, 0]
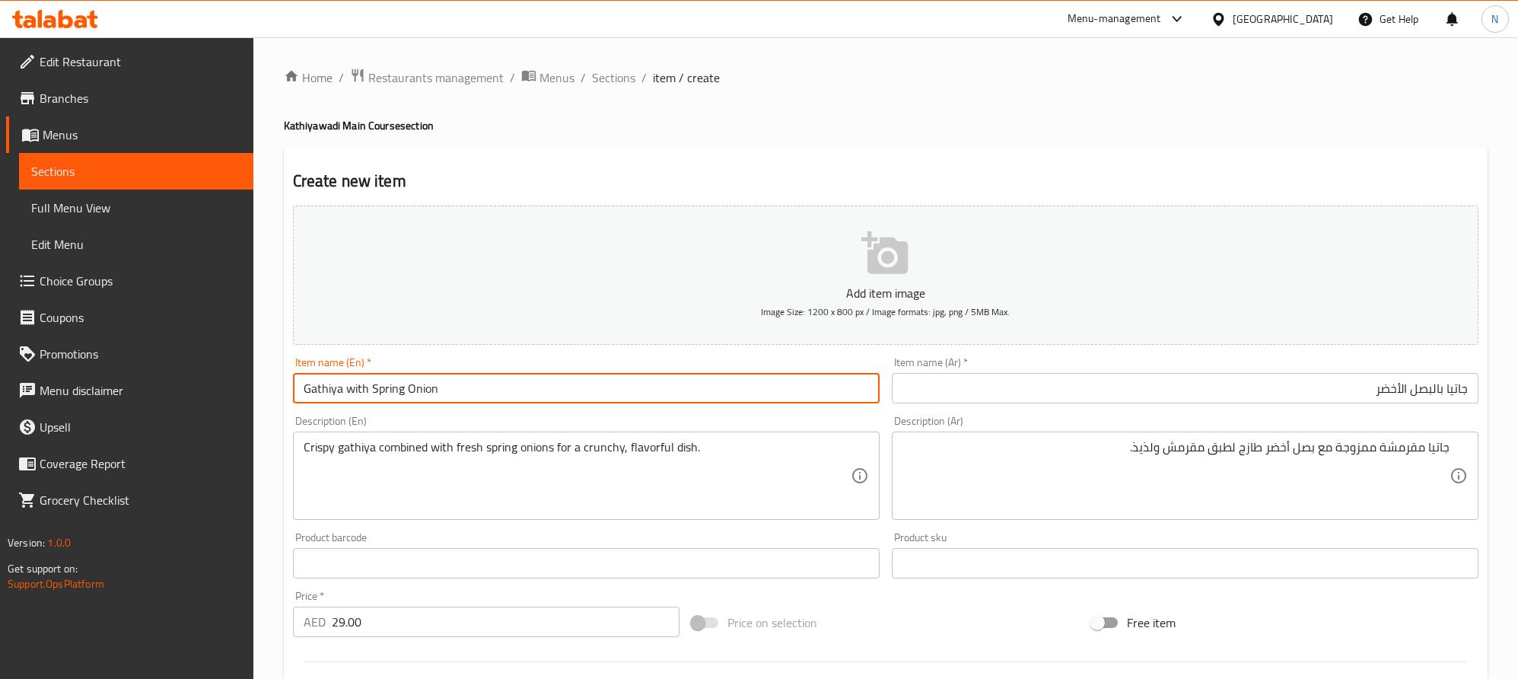
click at [358, 384] on input "Gathiya with Spring Onion" at bounding box center [586, 388] width 587 height 30
click at [359, 384] on input "Gathiya with Spring Onion" at bounding box center [586, 388] width 587 height 30
click at [541, 397] on input "Gathiya With Spring Onion" at bounding box center [586, 388] width 587 height 30
click at [660, 553] on input "text" at bounding box center [586, 563] width 587 height 30
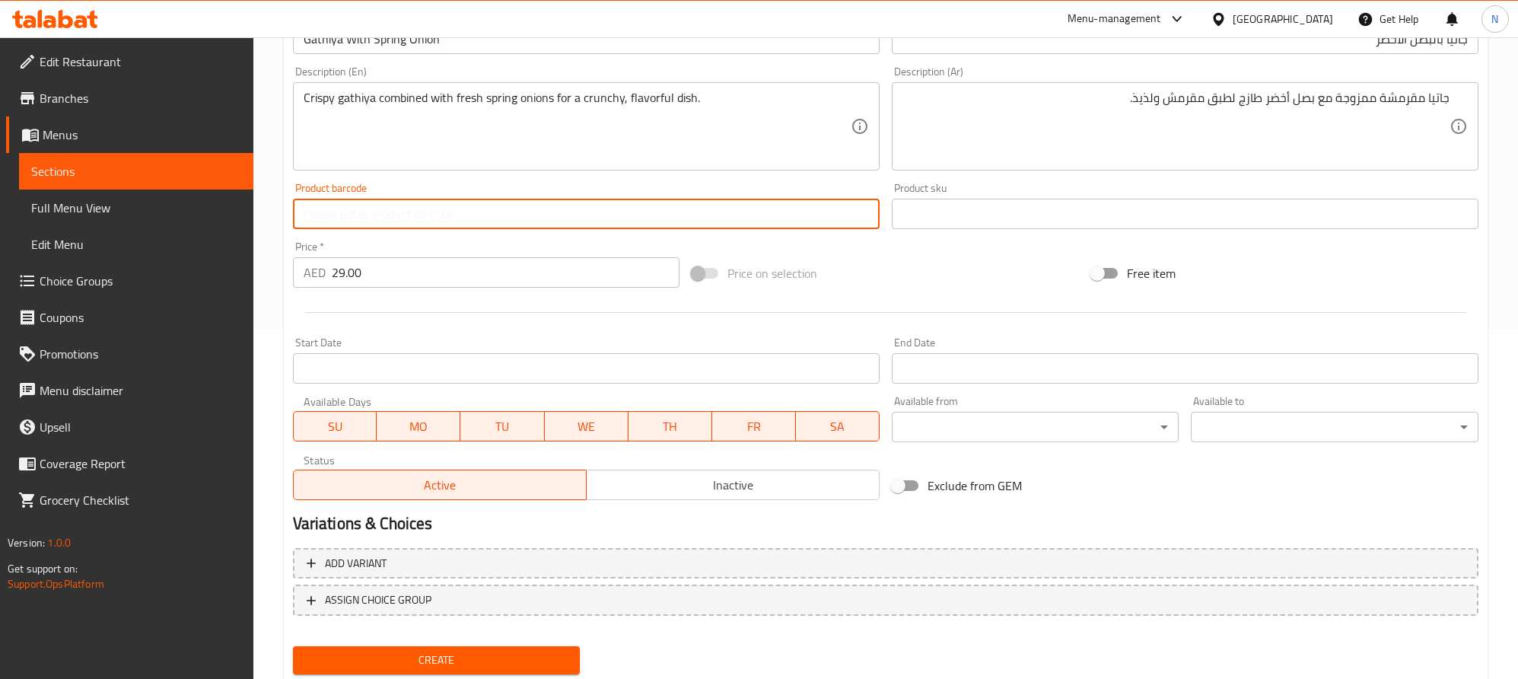
scroll to position [395, 0]
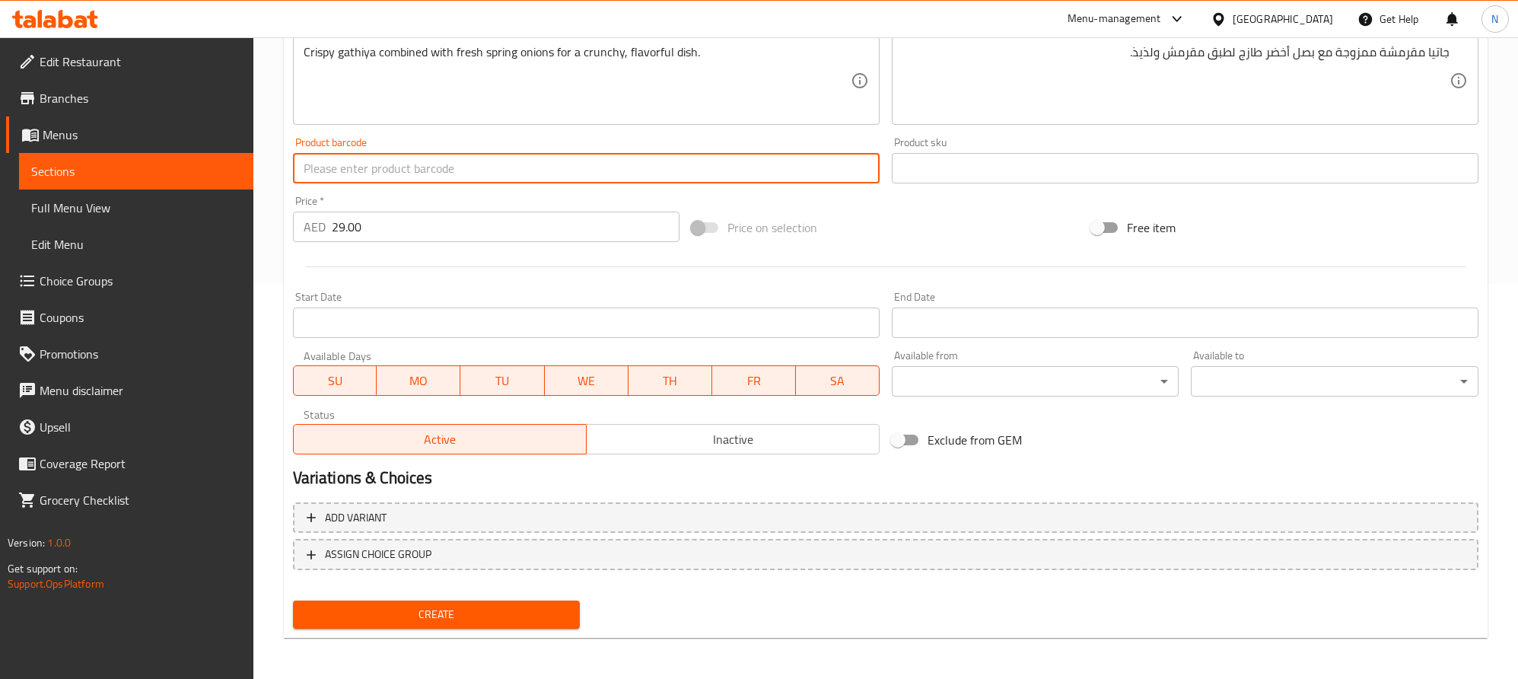
click at [553, 605] on span "Create" at bounding box center [436, 614] width 263 height 19
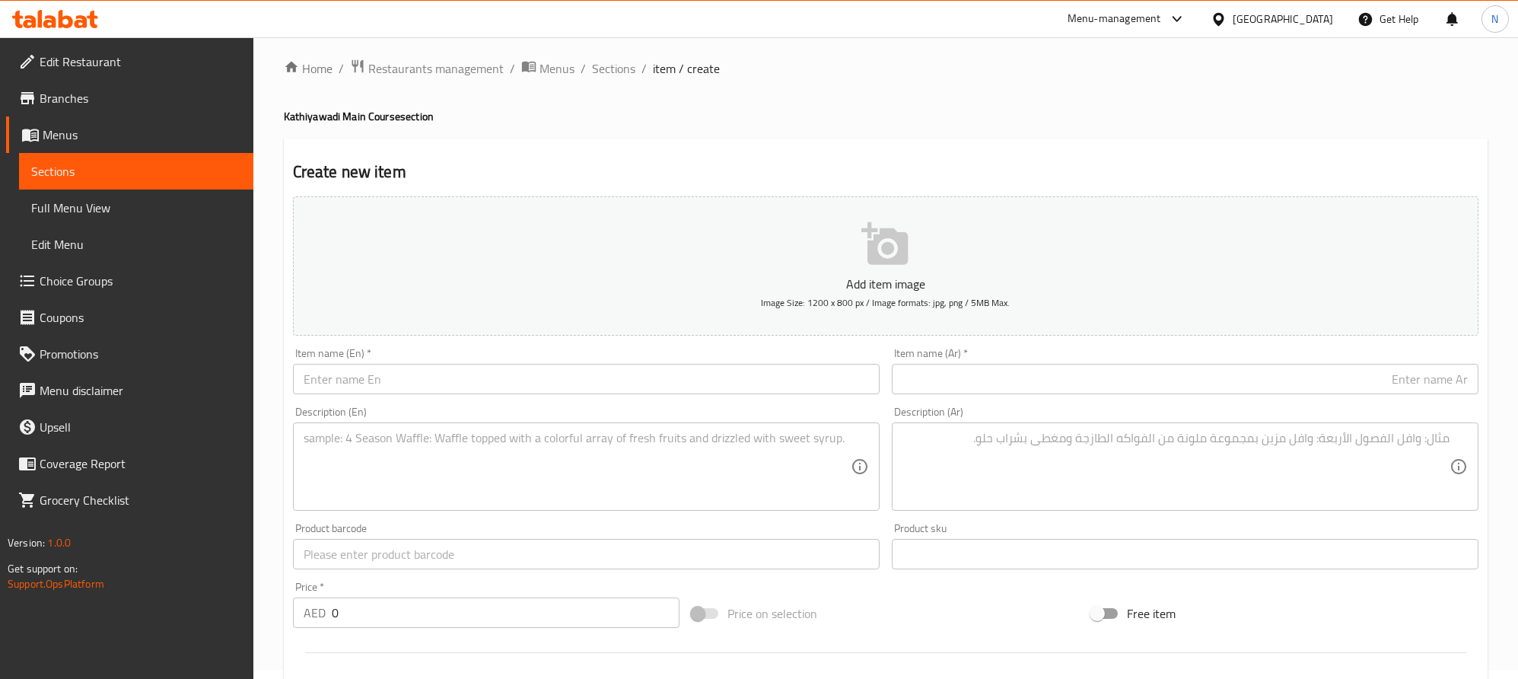
scroll to position [0, 0]
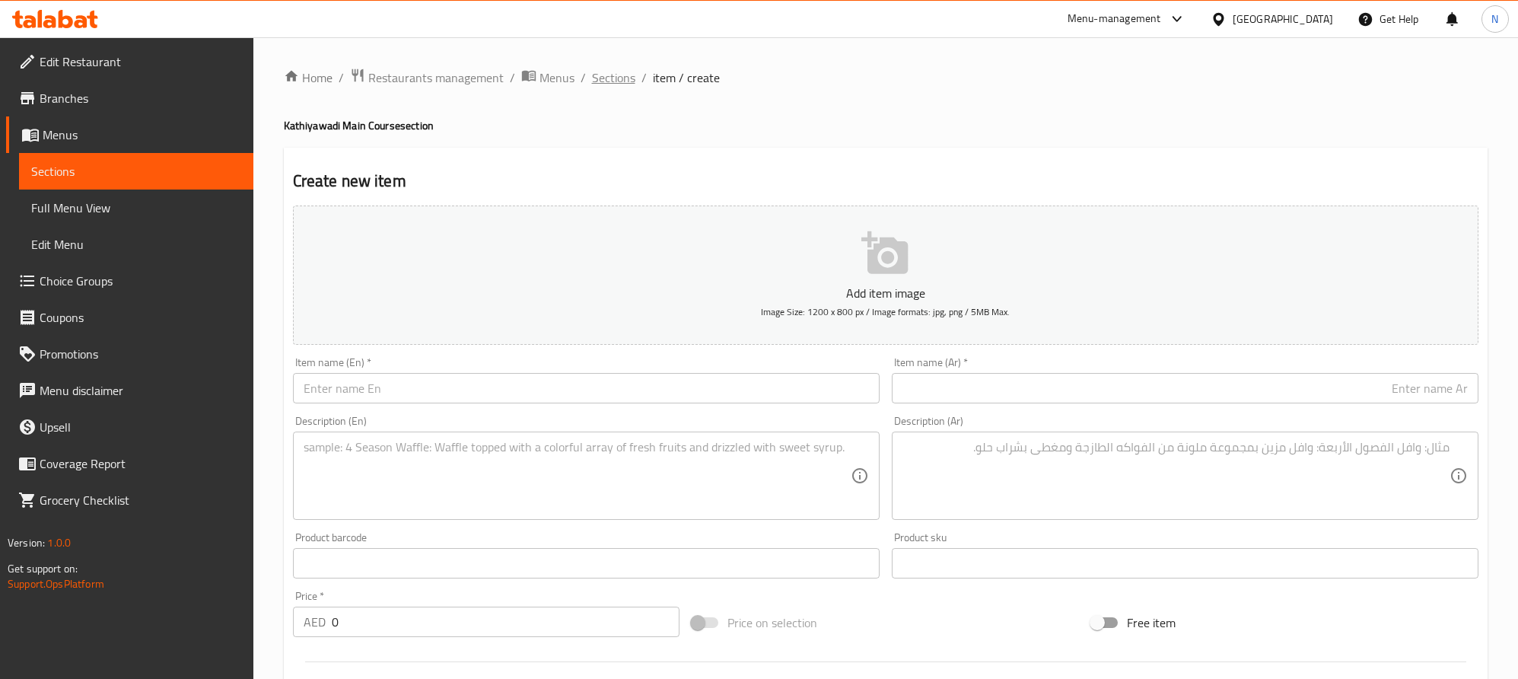
click at [626, 85] on span "Sections" at bounding box center [613, 77] width 43 height 18
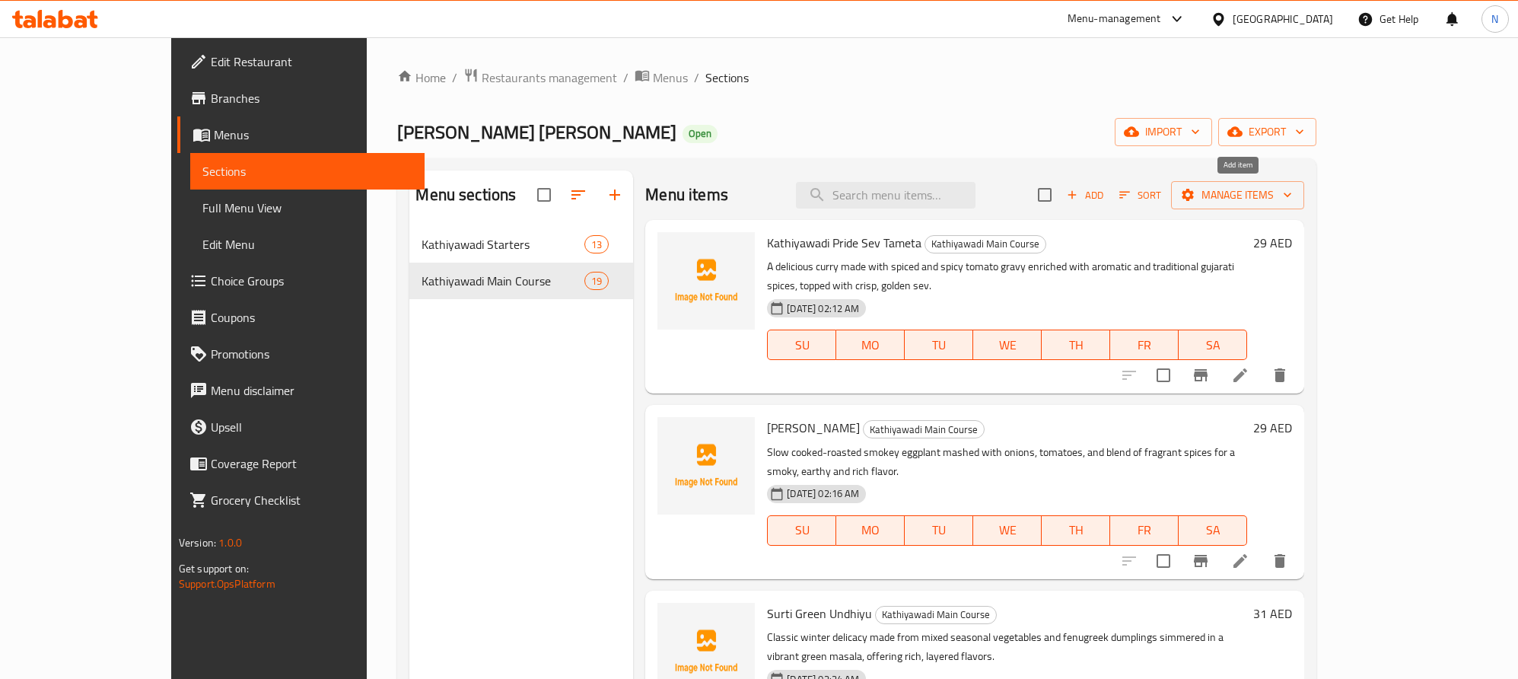
click at [1079, 197] on icon "button" at bounding box center [1072, 195] width 14 height 14
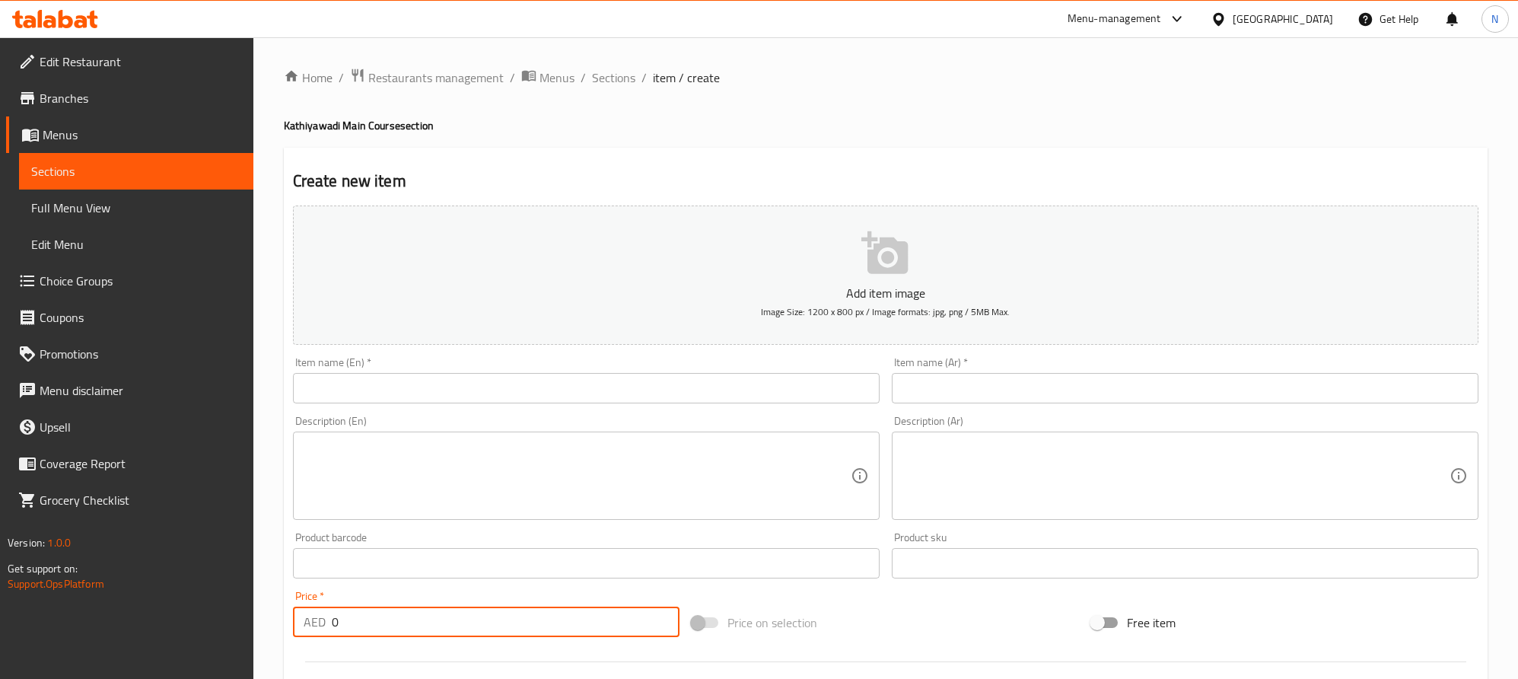
drag, startPoint x: 352, startPoint y: 628, endPoint x: 326, endPoint y: 629, distance: 25.9
click at [326, 629] on div "AED 0 Price *" at bounding box center [486, 622] width 387 height 30
click at [1229, 443] on textarea at bounding box center [1176, 476] width 547 height 72
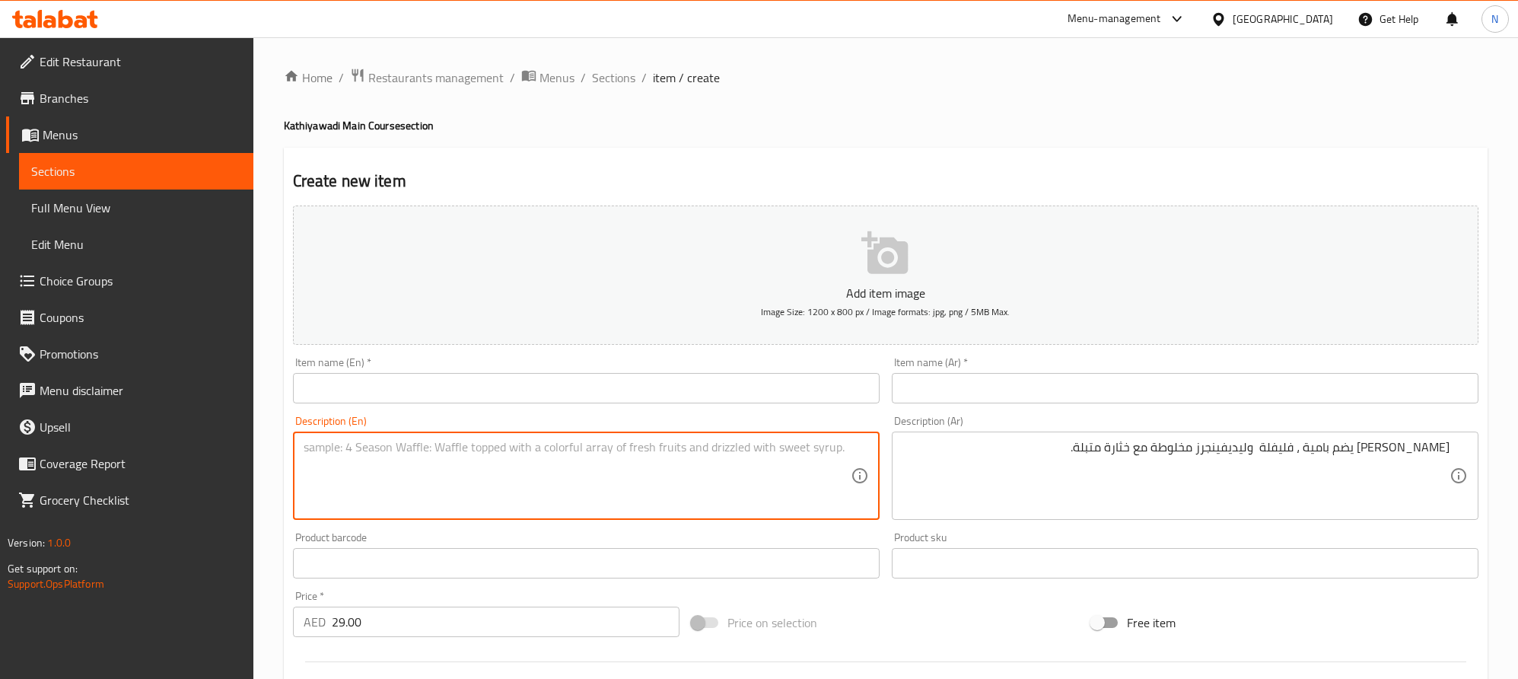
click at [622, 482] on textarea at bounding box center [577, 476] width 547 height 72
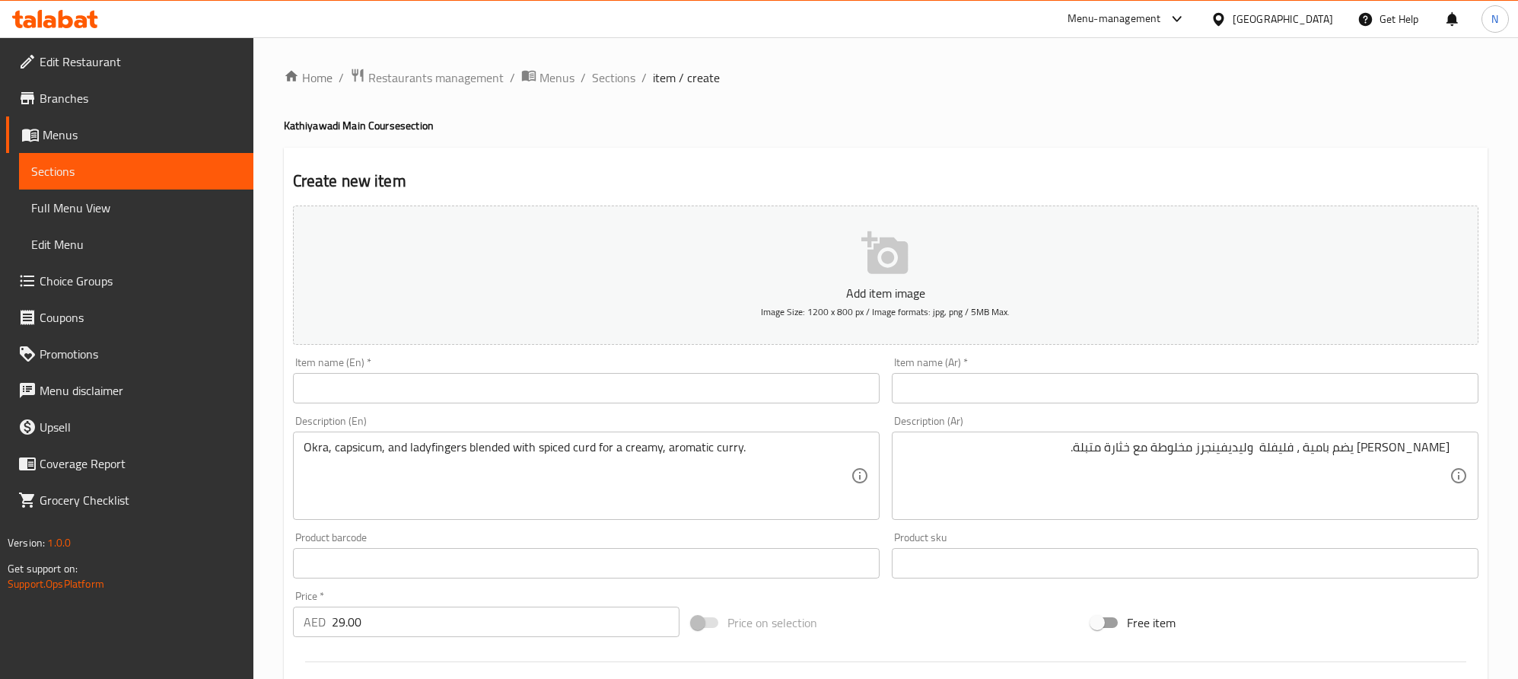
click at [1250, 377] on input "text" at bounding box center [1185, 388] width 587 height 30
click at [553, 384] on input "text" at bounding box center [586, 388] width 587 height 30
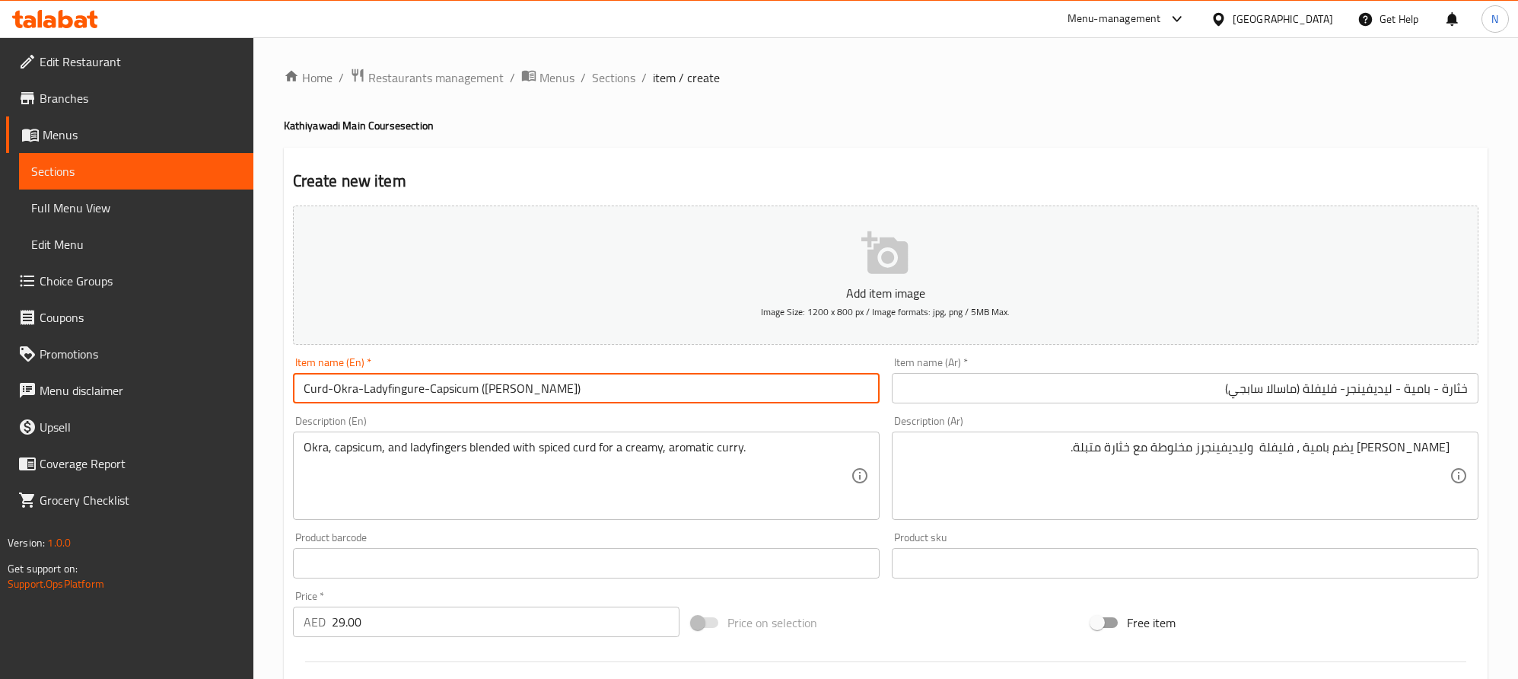
click at [587, 381] on input "Curd-Okra-Ladyfingure-Capsicum ([PERSON_NAME])" at bounding box center [586, 388] width 587 height 30
click at [518, 382] on input "Curd-Okra-Ladyfingure-Capsicum (masala Sabji)" at bounding box center [586, 388] width 587 height 30
click at [507, 384] on input "Curd-Okra-Ladyfingure-Capsicum (masala Sabji)" at bounding box center [586, 388] width 587 height 30
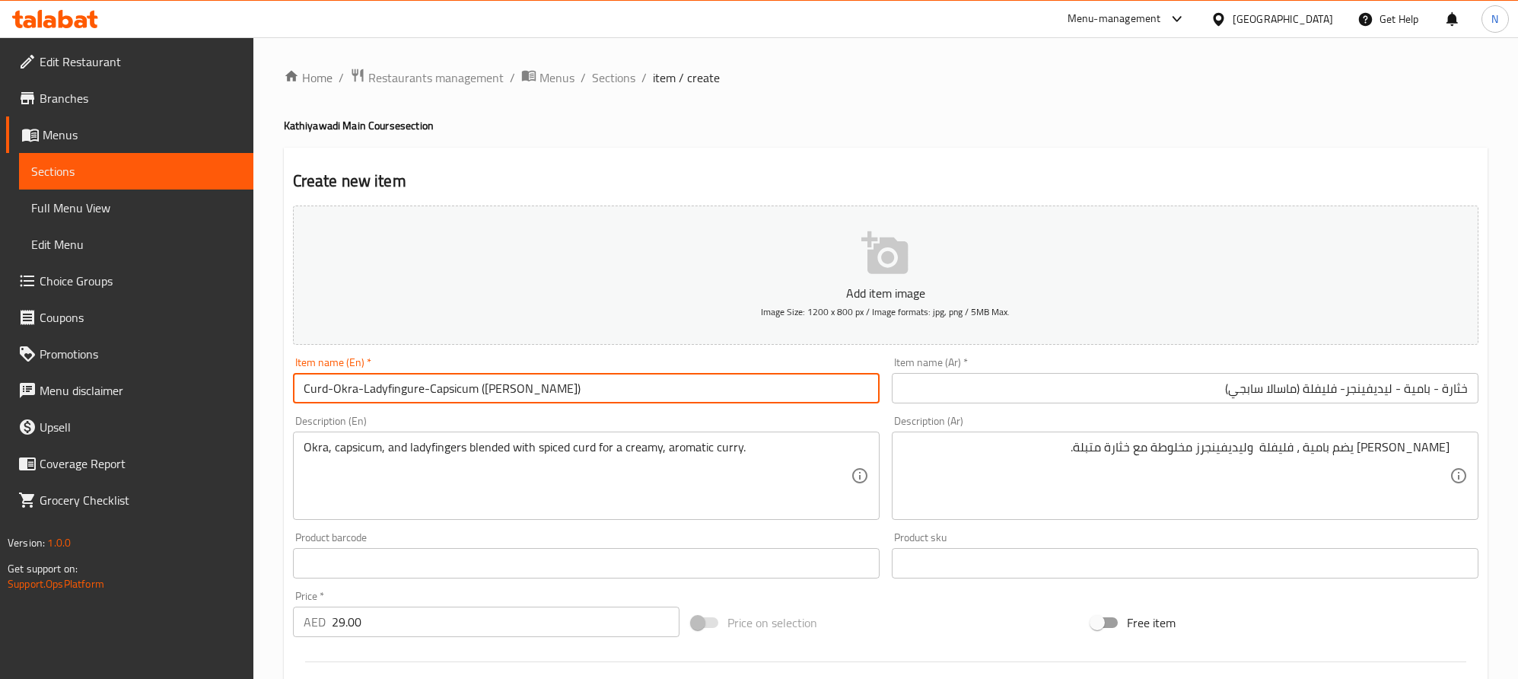
click at [507, 384] on input "Curd-Okra-Ladyfingure-Capsicum (masala Sabji)" at bounding box center [586, 388] width 587 height 30
click at [524, 389] on input "Curd-Okra-Ladyfingure-Capsicum (masAla Sabji)" at bounding box center [586, 388] width 587 height 30
click at [511, 390] on input "Curd-Okra-Ladyfingure-Capsicum (mas Ala Sabji)" at bounding box center [586, 388] width 587 height 30
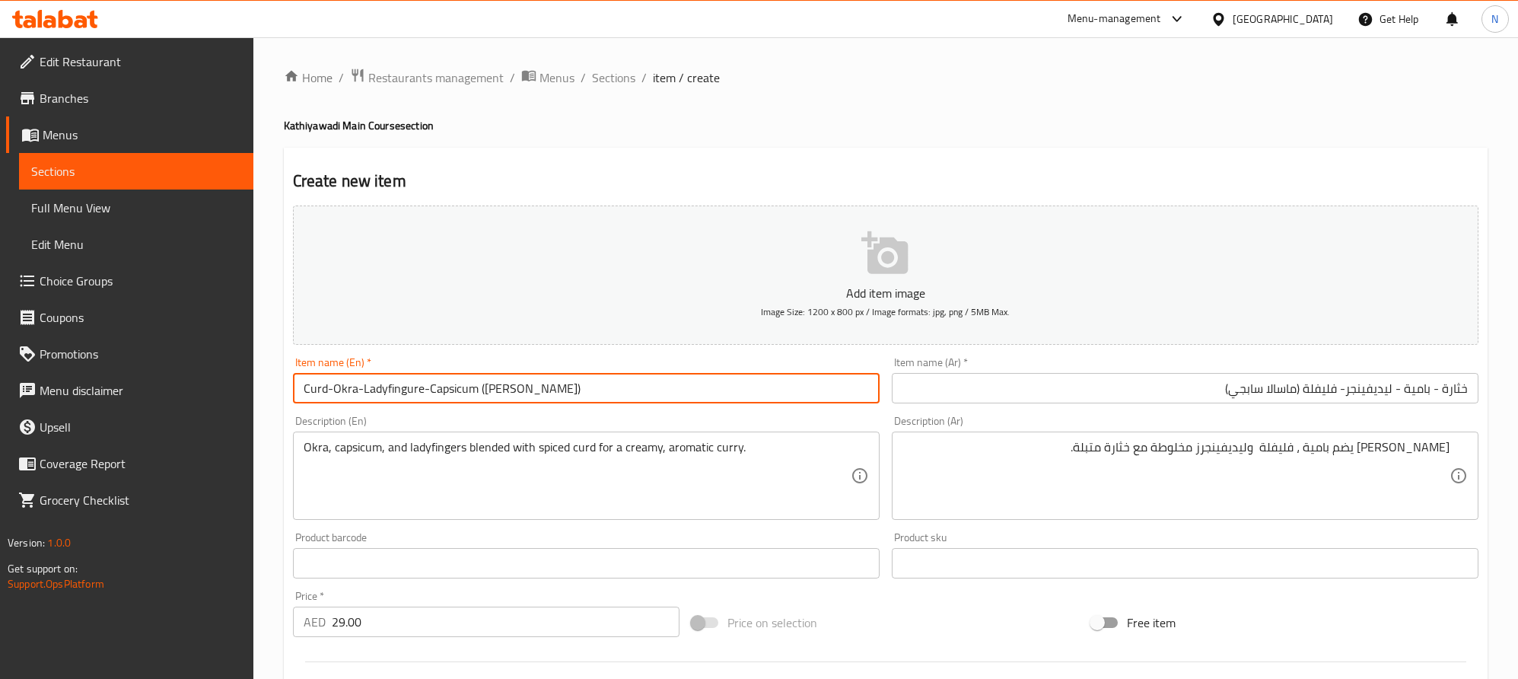
click at [600, 393] on input "Curd-Okra-Ladyfingure-Capsicum (masala Sabji)" at bounding box center [586, 388] width 587 height 30
click at [507, 396] on input "Curd-Okra-Ladyfingure-Capsicum (masala Sabji)" at bounding box center [586, 388] width 587 height 30
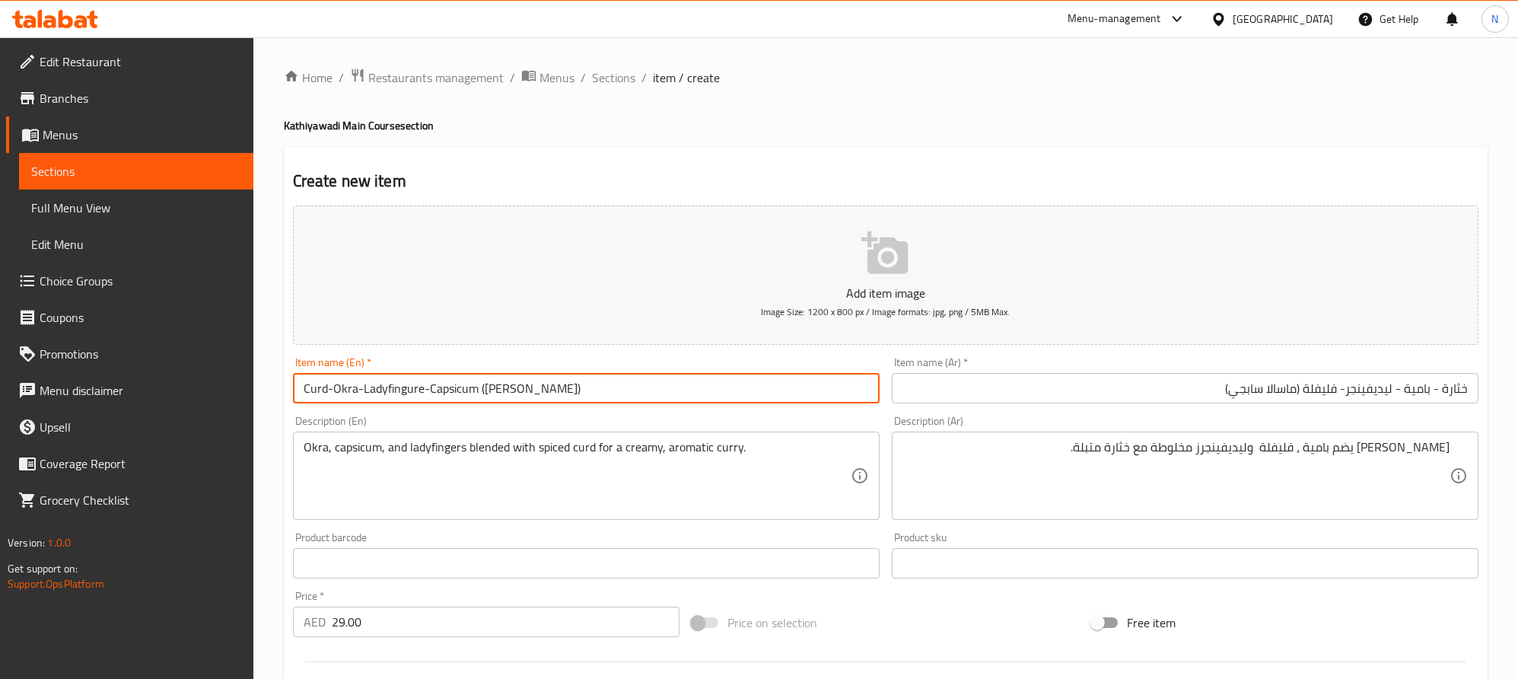
click at [508, 396] on input "Curd-Okra-Ladyfingure-Capsicum (masala Sabji)" at bounding box center [586, 388] width 587 height 30
click at [494, 390] on input "Curd-Okra-Ladyfingure-Capsicum (masala Sabji)" at bounding box center [586, 388] width 587 height 30
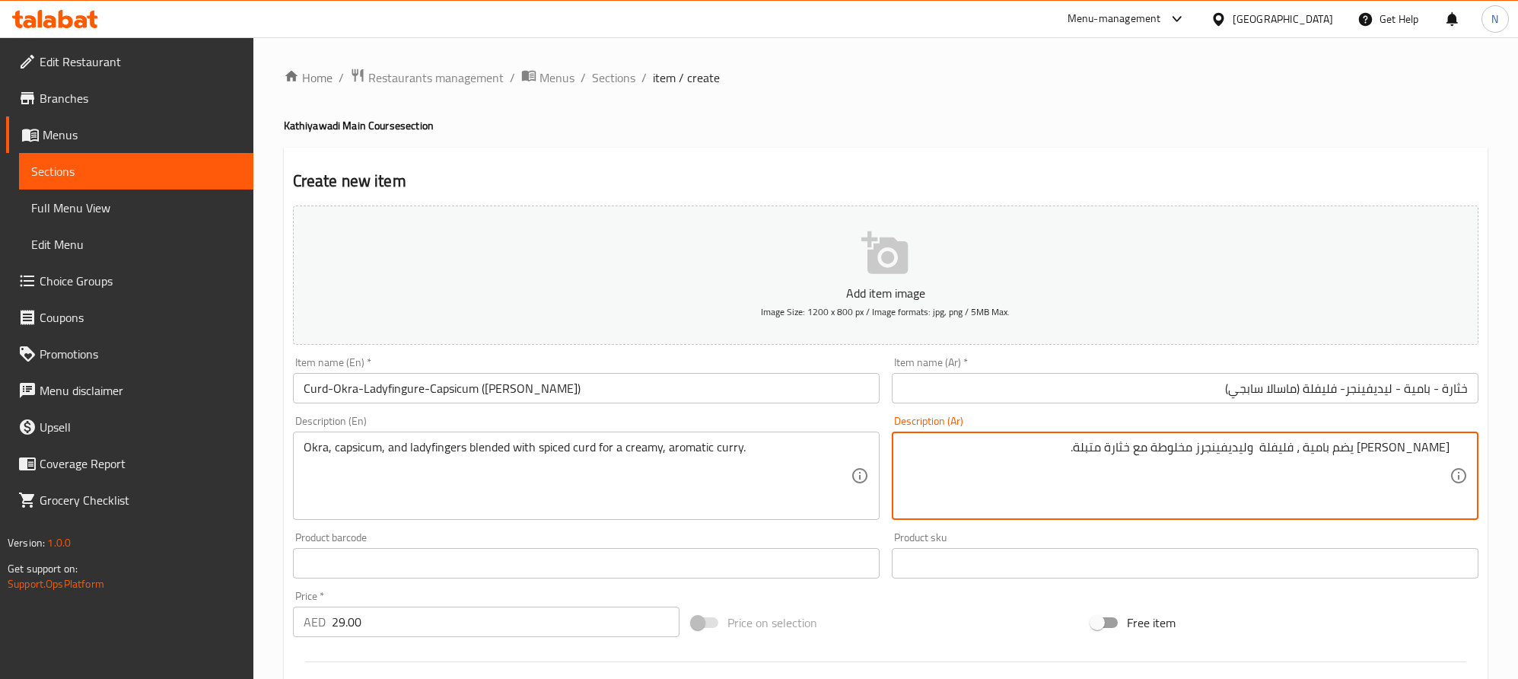
click at [985, 492] on textarea "كاري كريمي عطري يضم بامية ، فليفلة وليديفينجرز مخلوطة مع خثارة متبلة." at bounding box center [1176, 476] width 547 height 72
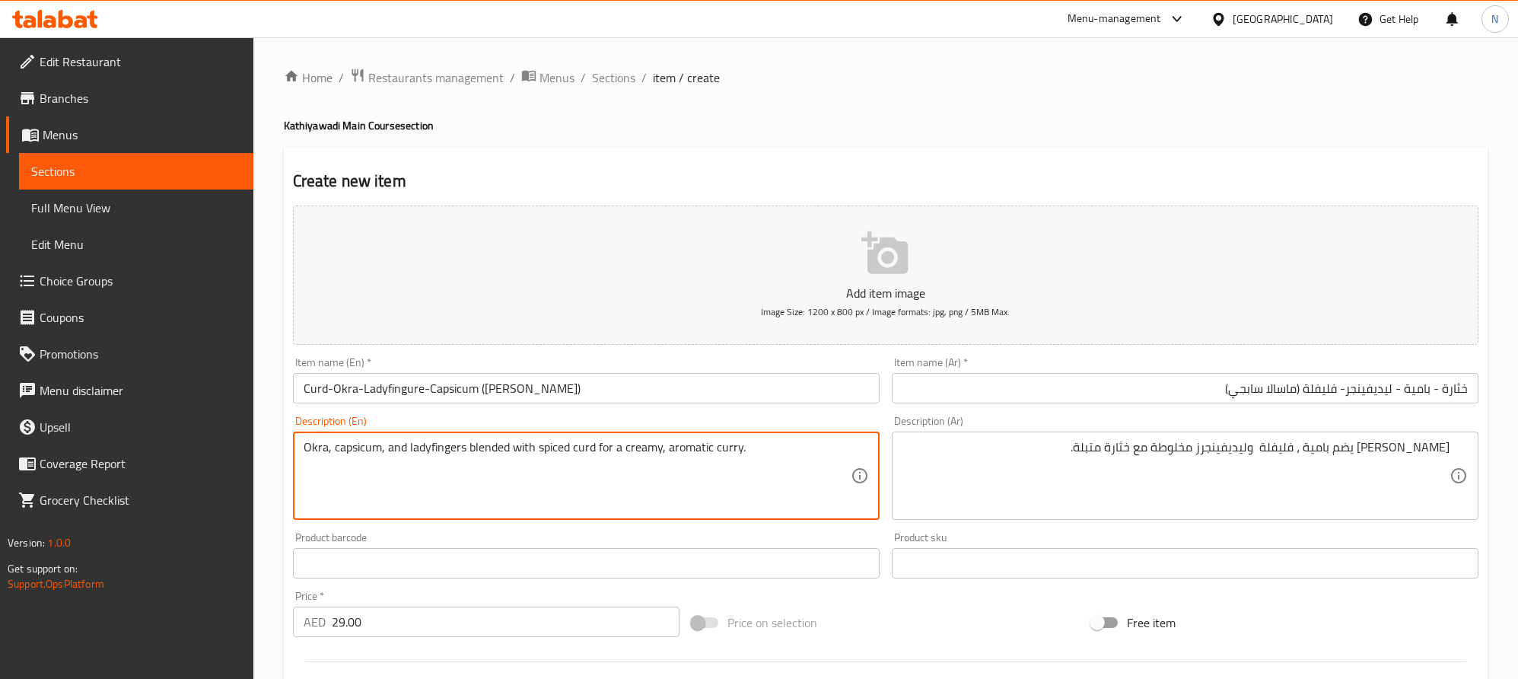
click at [804, 455] on textarea "Okra, capsicum, and ladyfingers blended with spiced curd for a creamy, aromatic…" at bounding box center [577, 476] width 547 height 72
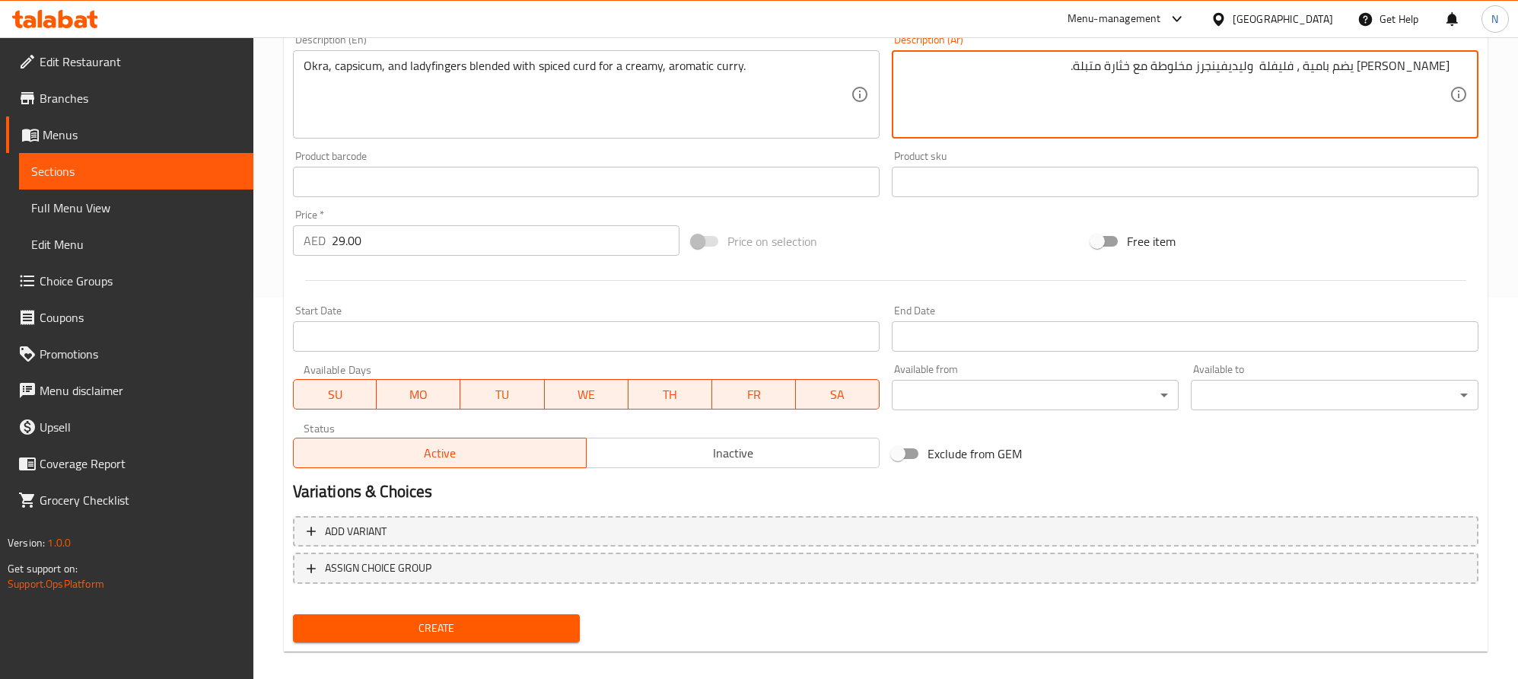
scroll to position [395, 0]
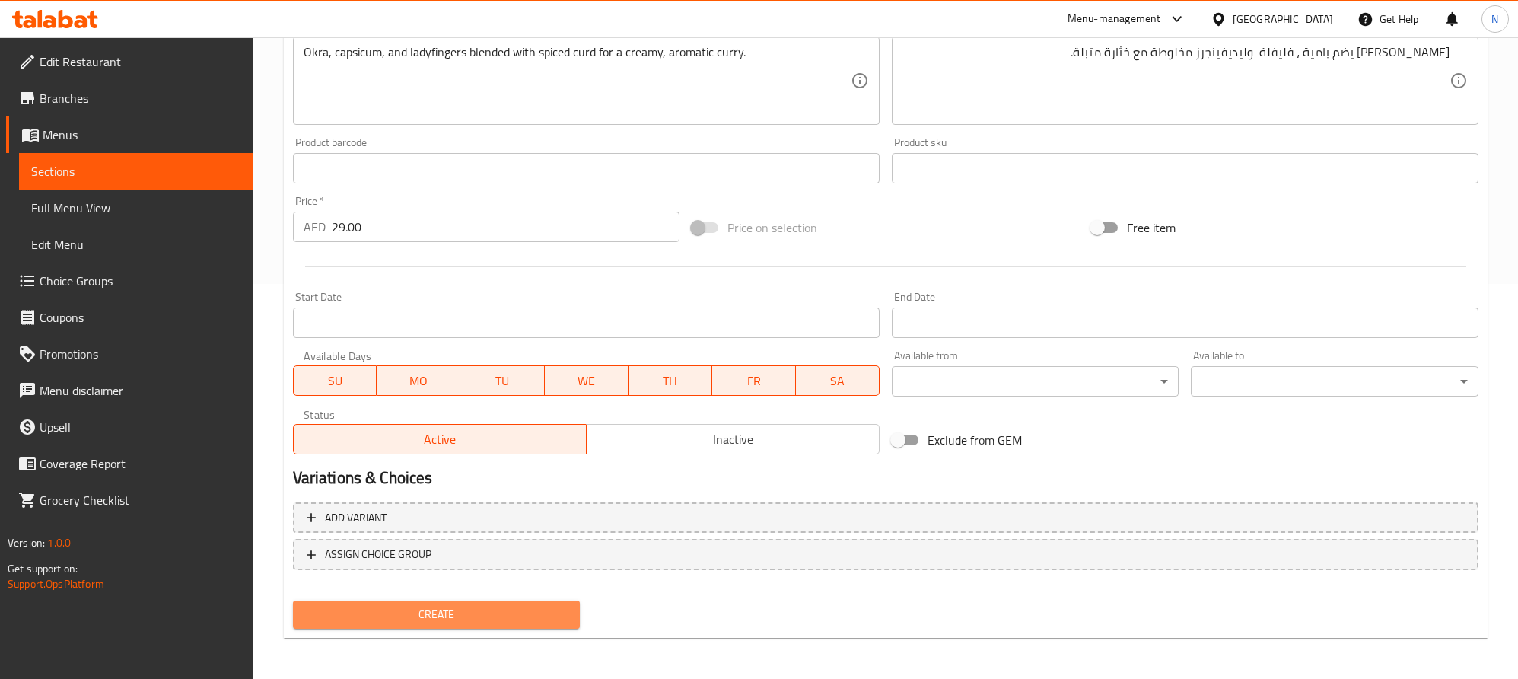
click at [466, 615] on span "Create" at bounding box center [436, 614] width 263 height 19
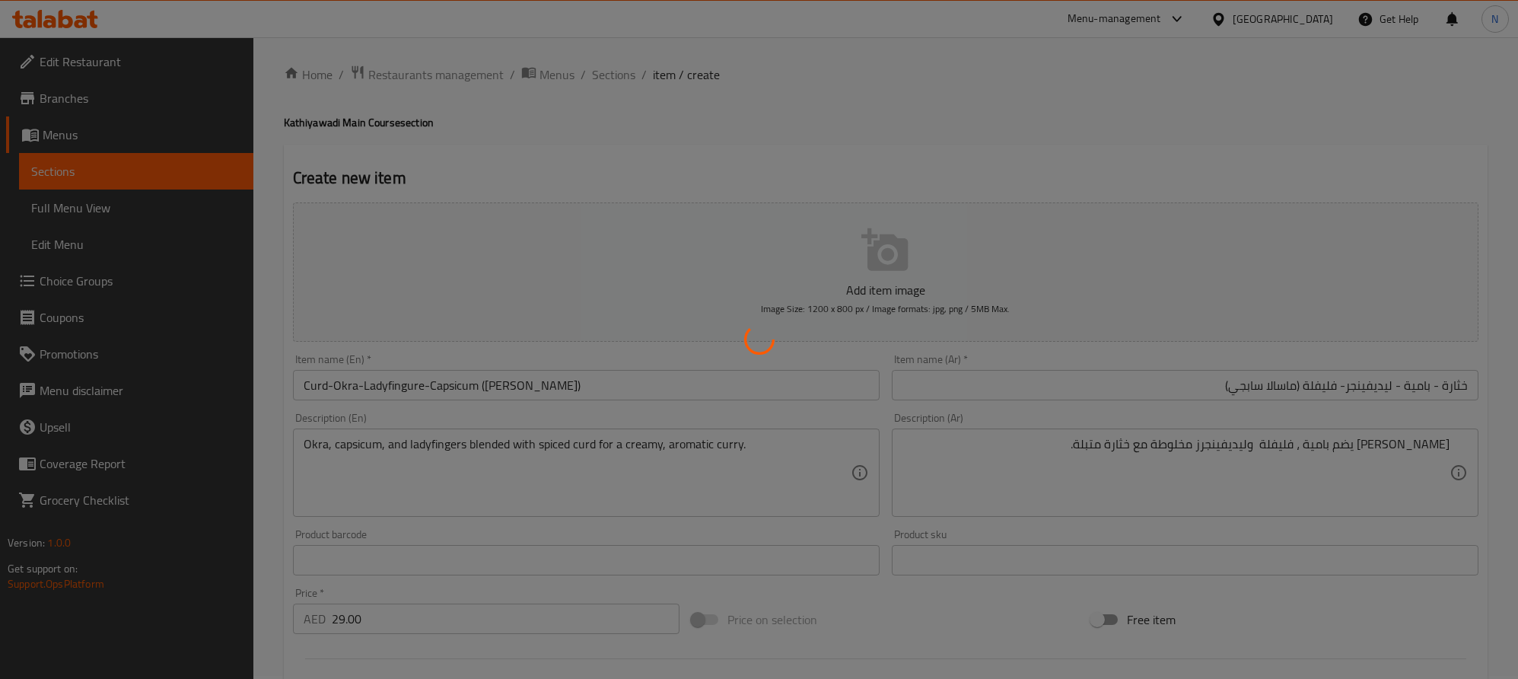
scroll to position [0, 0]
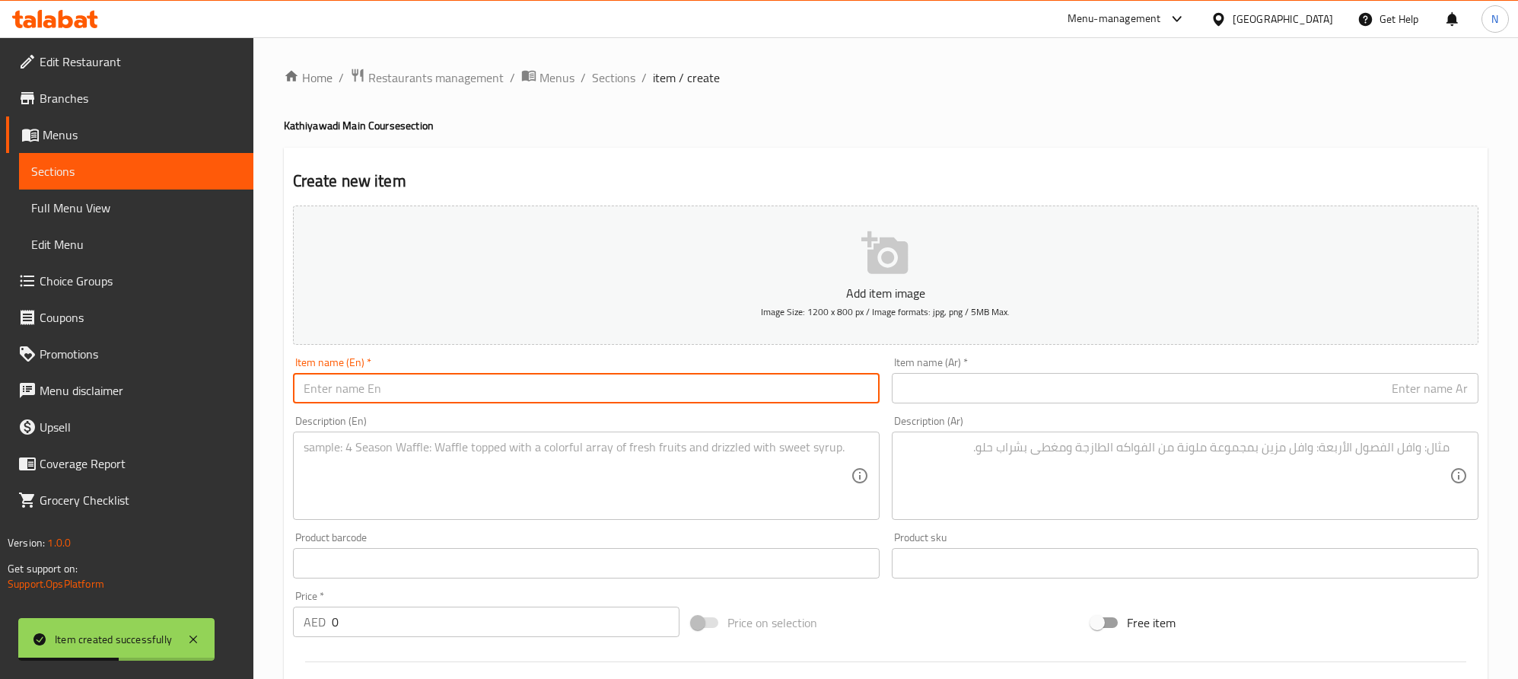
click at [642, 387] on input "text" at bounding box center [586, 388] width 587 height 30
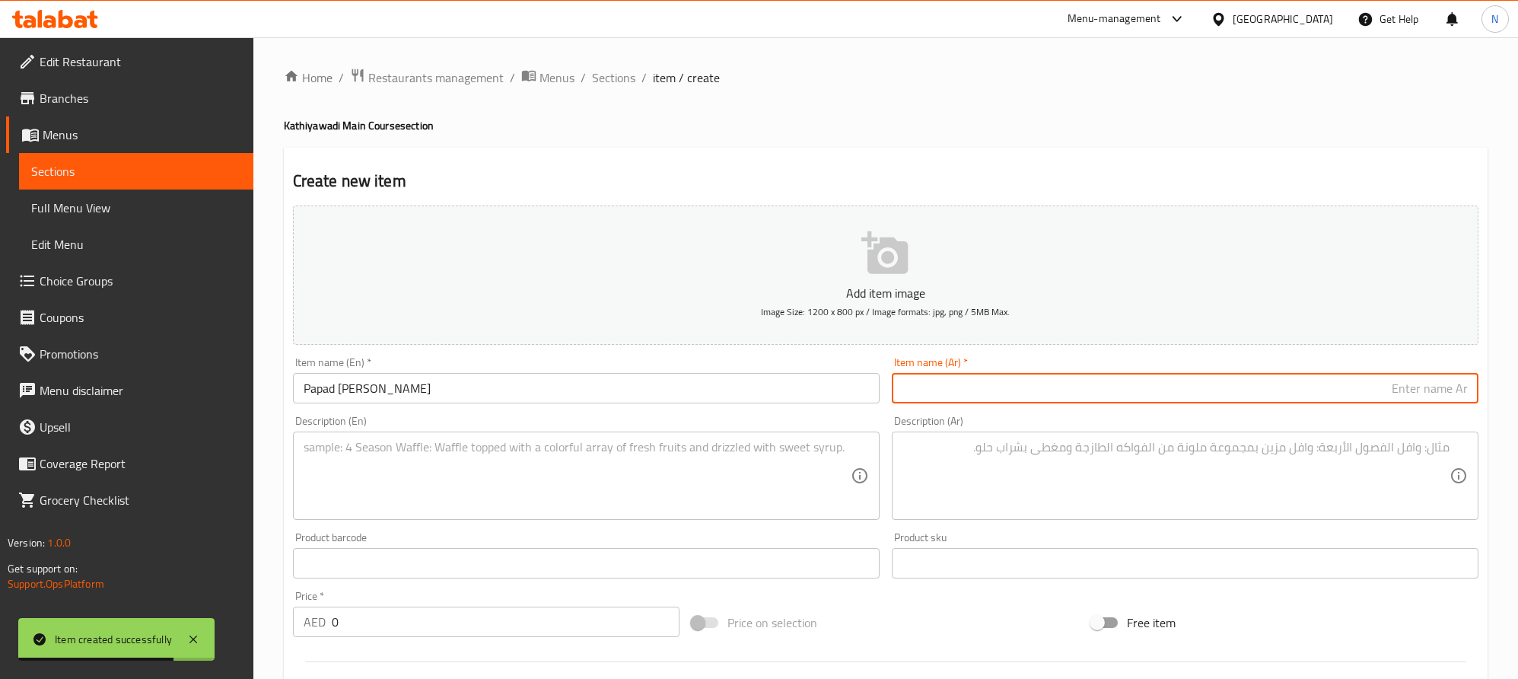
click at [1333, 393] on input "text" at bounding box center [1185, 388] width 587 height 30
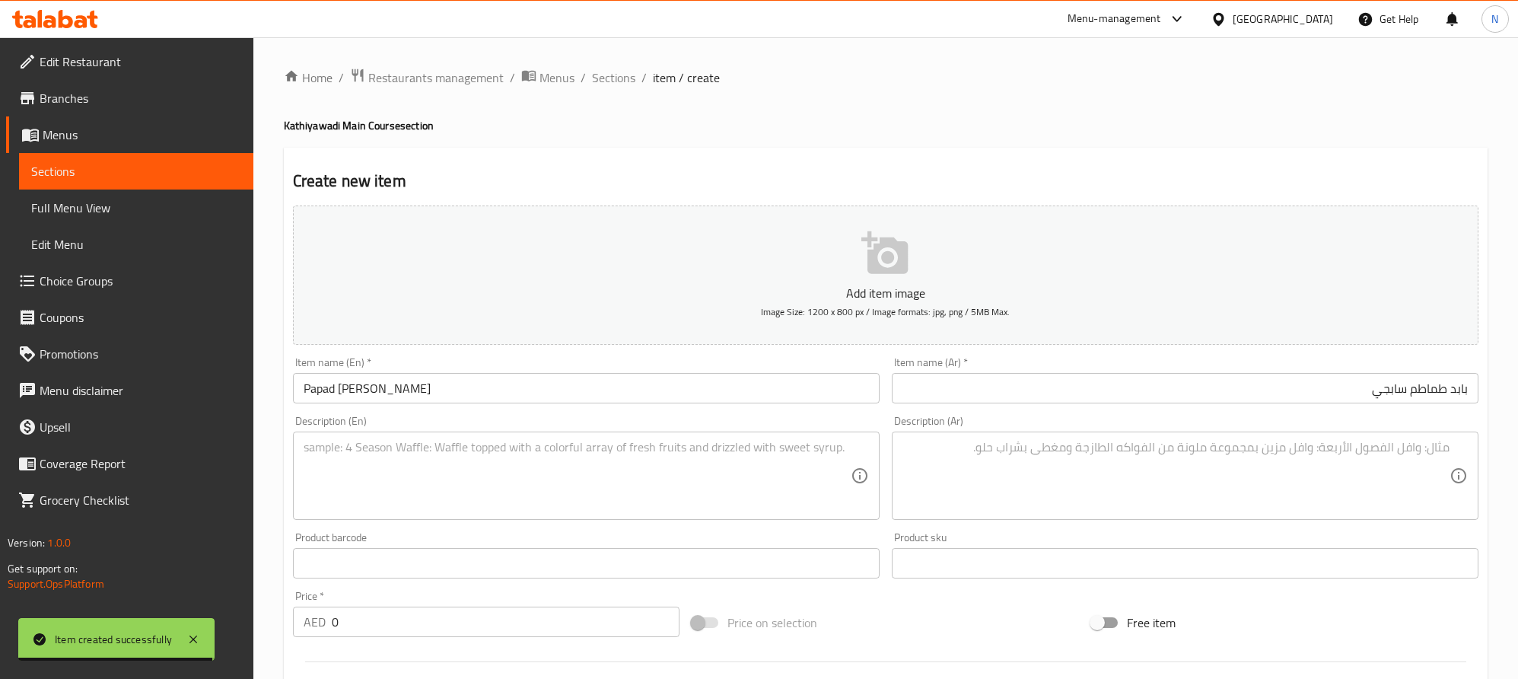
click at [642, 462] on textarea at bounding box center [577, 476] width 547 height 72
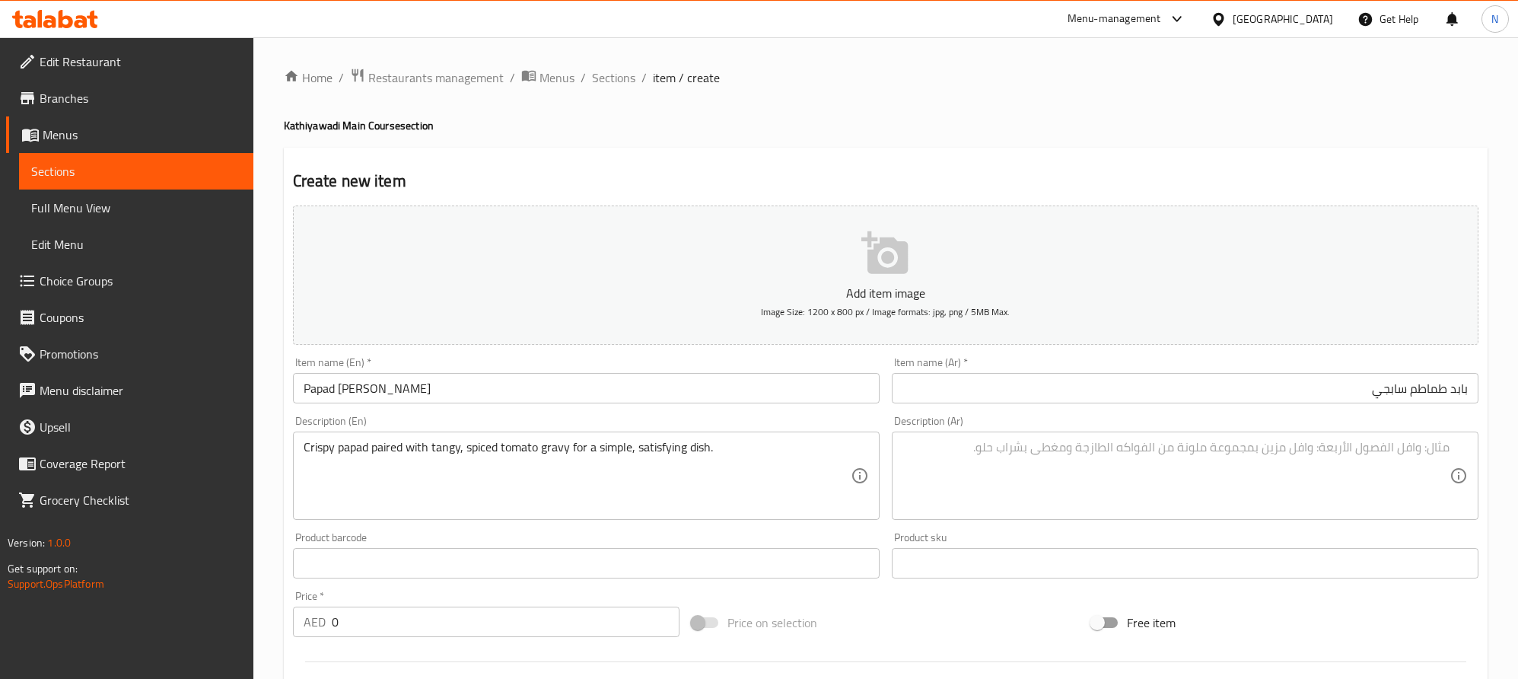
click at [1388, 508] on textarea at bounding box center [1176, 476] width 547 height 72
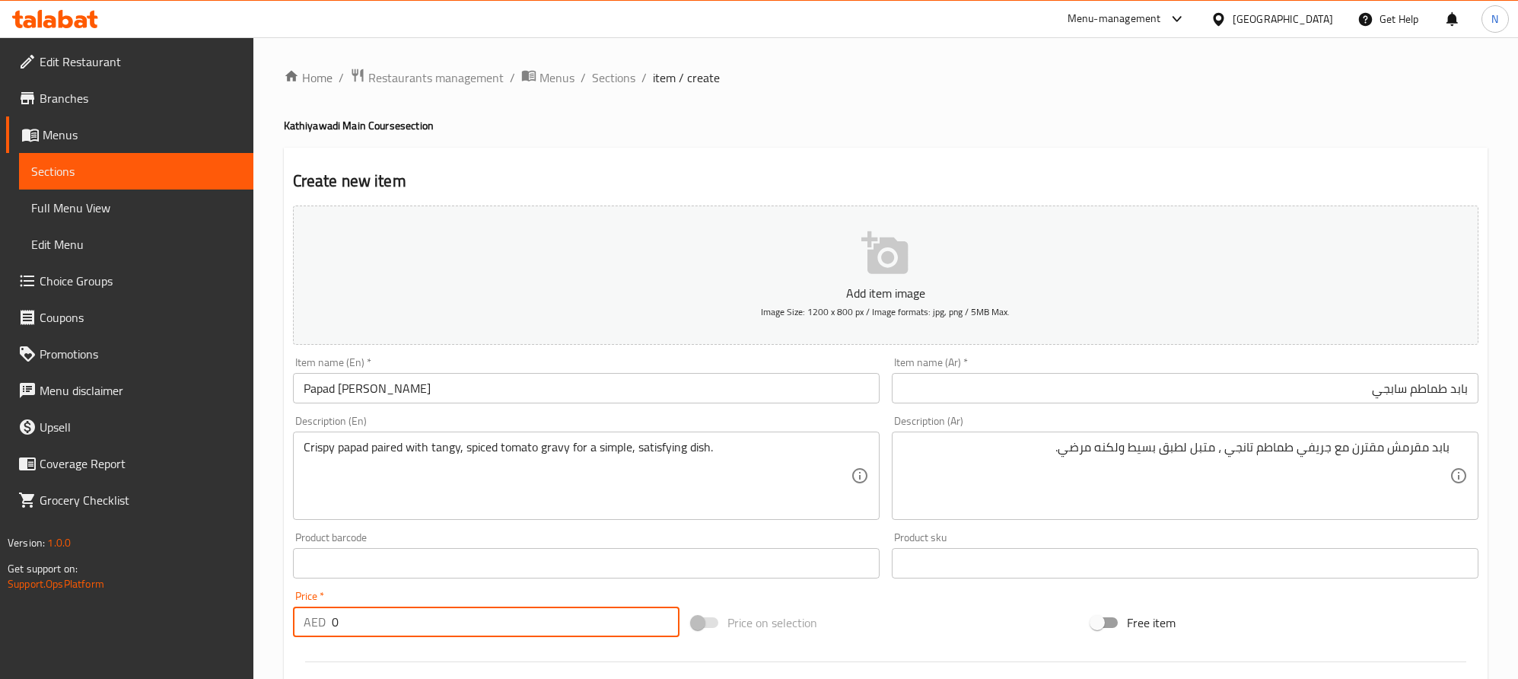
drag, startPoint x: 342, startPoint y: 619, endPoint x: 301, endPoint y: 621, distance: 41.2
click at [301, 621] on div "AED 0 Price *" at bounding box center [486, 622] width 387 height 30
click at [331, 393] on input "Papad [PERSON_NAME]" at bounding box center [586, 388] width 587 height 30
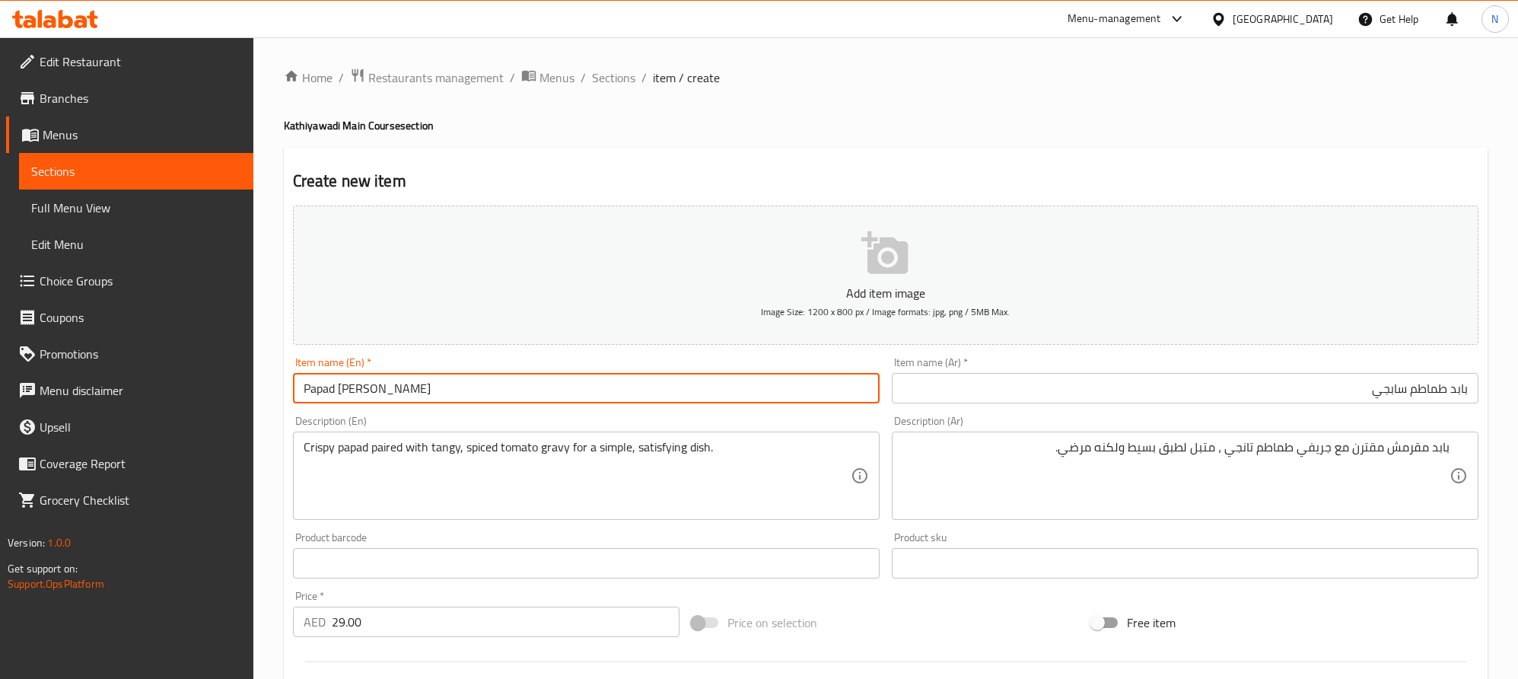
click at [331, 393] on input "Papad [PERSON_NAME]" at bounding box center [586, 388] width 587 height 30
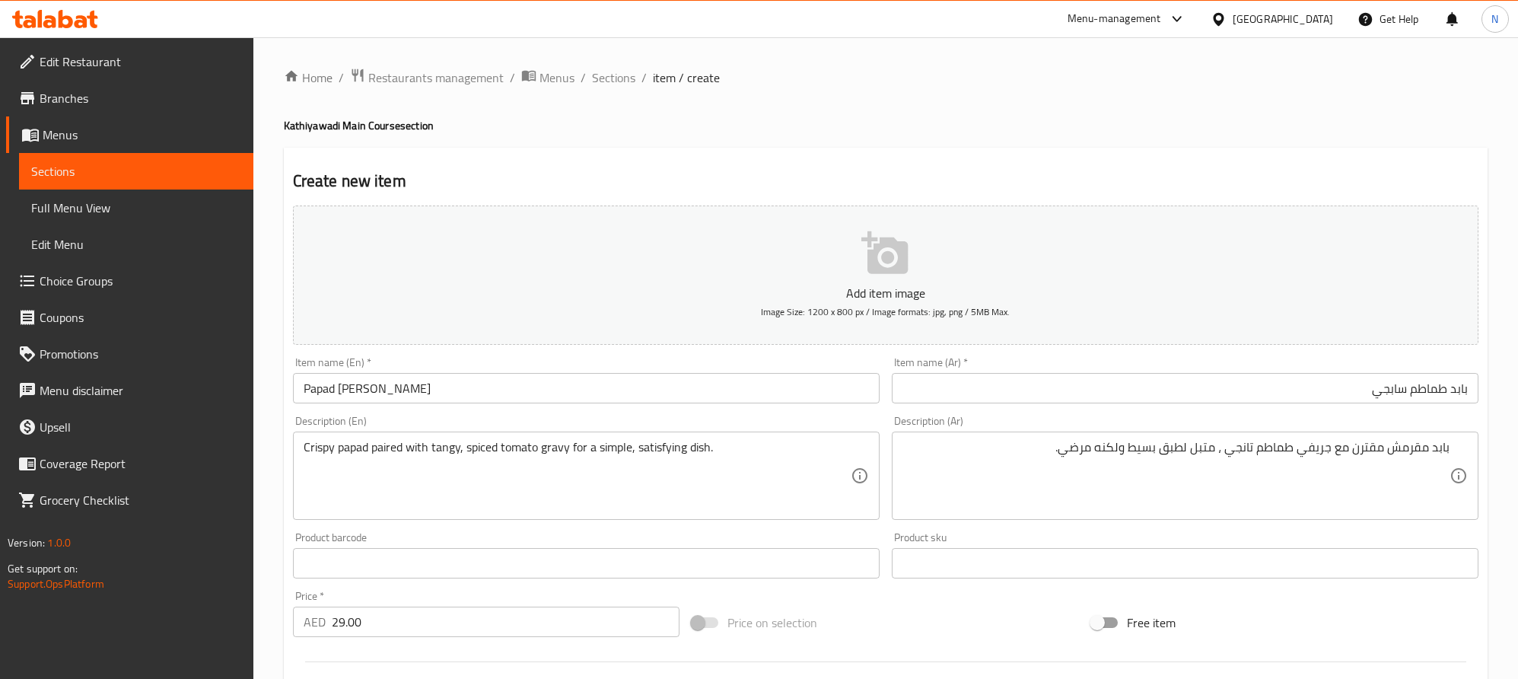
click at [1454, 388] on input "بابد طماطم سابجي" at bounding box center [1185, 388] width 587 height 30
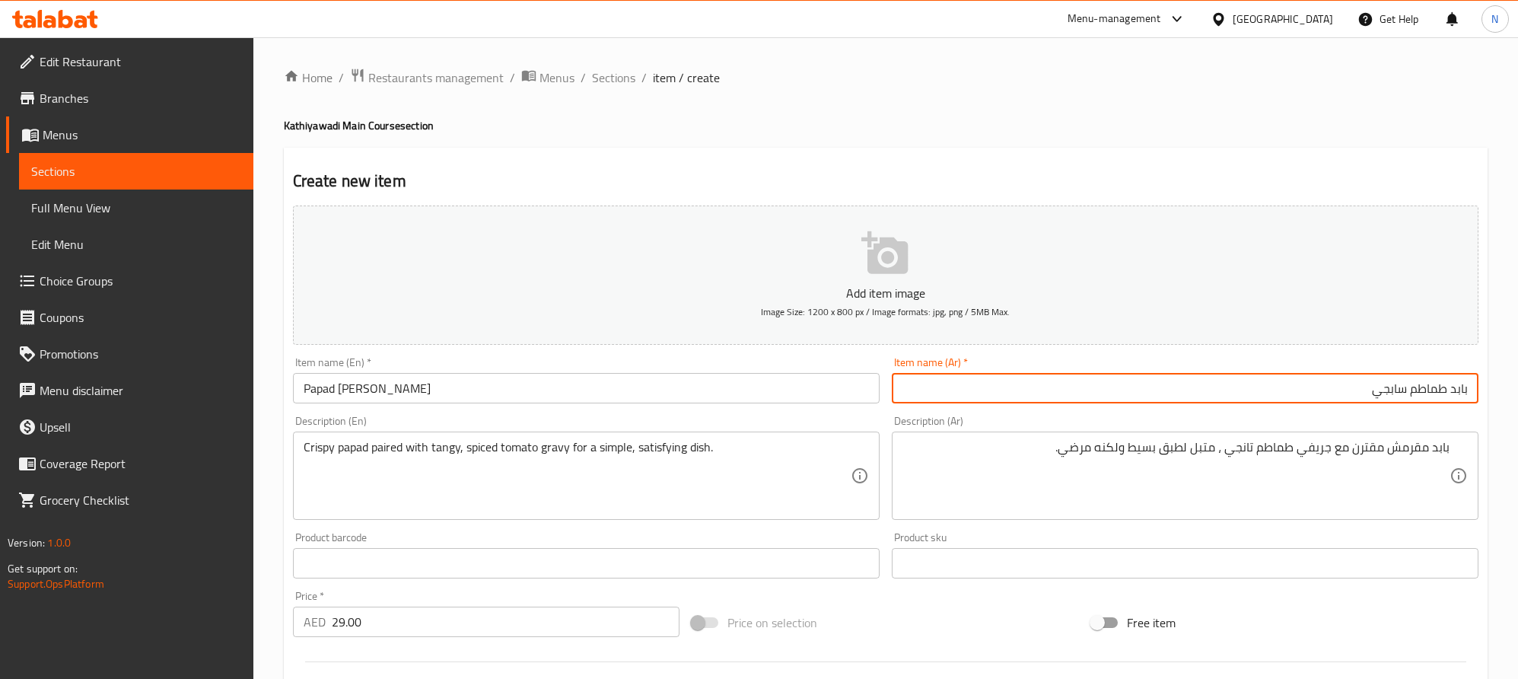
click at [1454, 388] on input "بابد طماطم سابجي" at bounding box center [1185, 388] width 587 height 30
click at [1464, 389] on input "باباد طماطم سابجي" at bounding box center [1185, 388] width 587 height 30
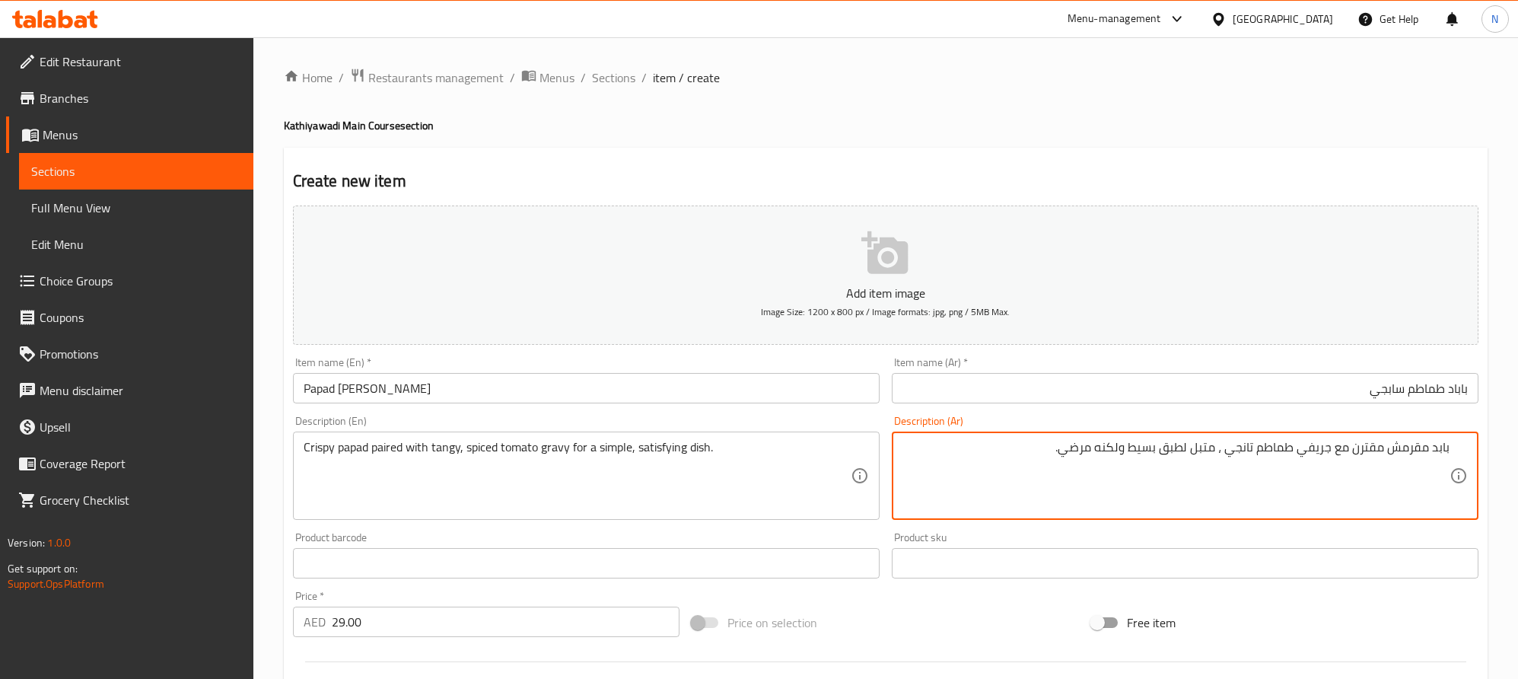
click at [1445, 450] on textarea "بابد مقرمش مقترن مع جريفي طماطم تانجي ، متبل لطبق بسيط ولكنه مرضي." at bounding box center [1176, 476] width 547 height 72
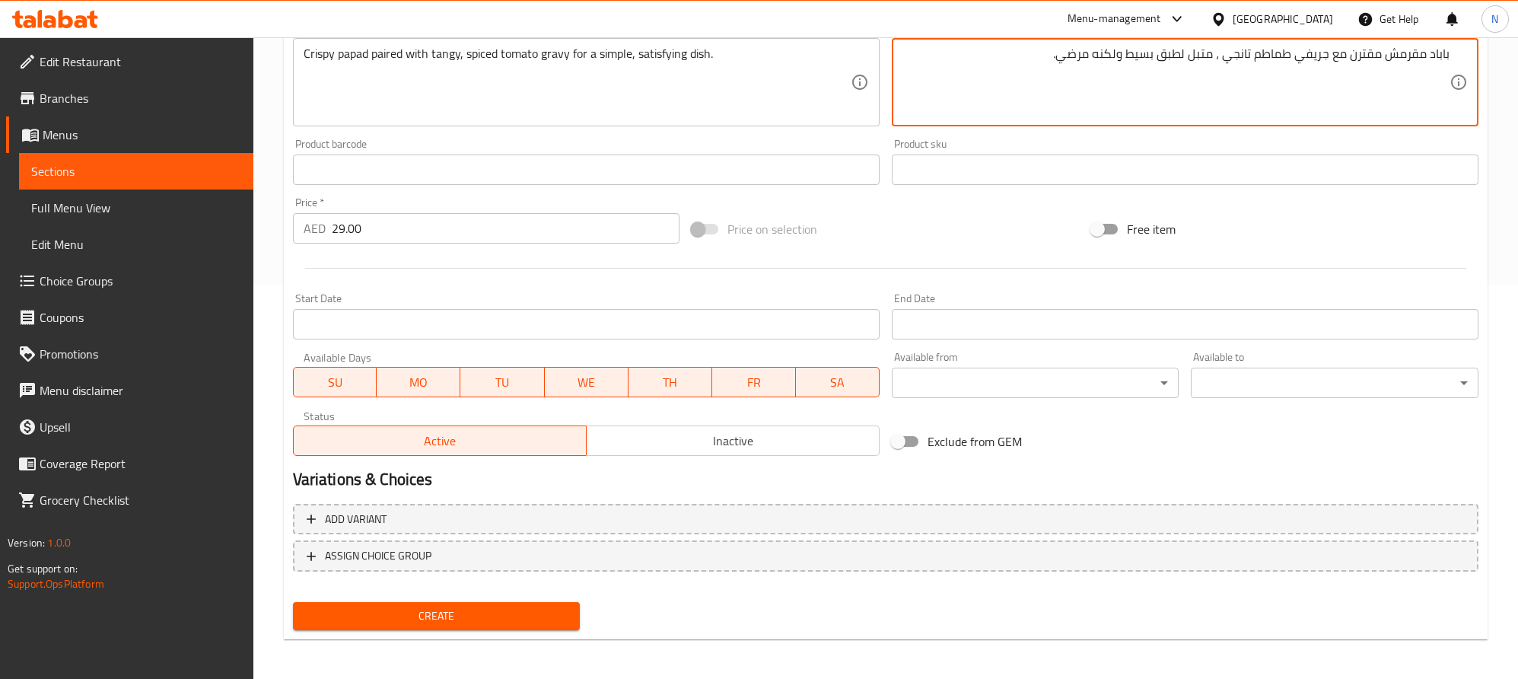
scroll to position [395, 0]
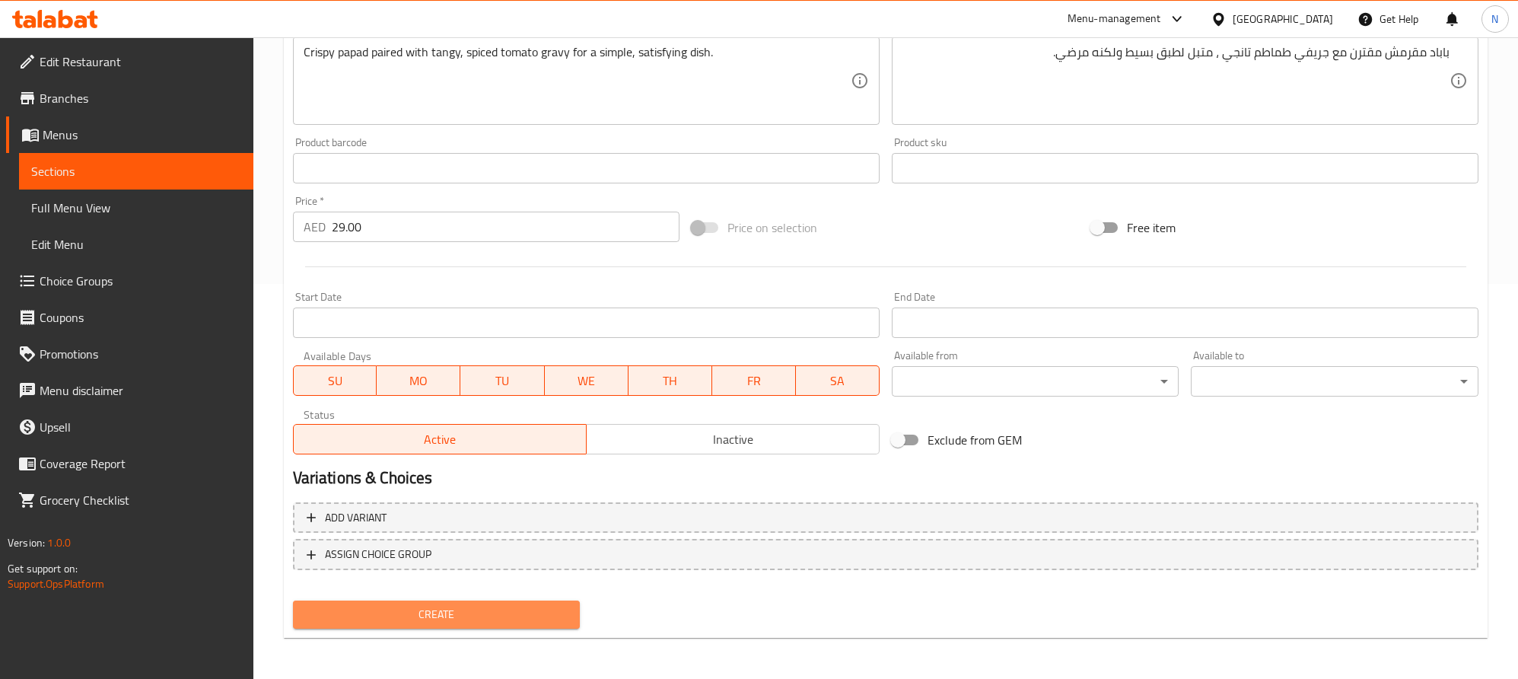
click at [505, 610] on span "Create" at bounding box center [436, 614] width 263 height 19
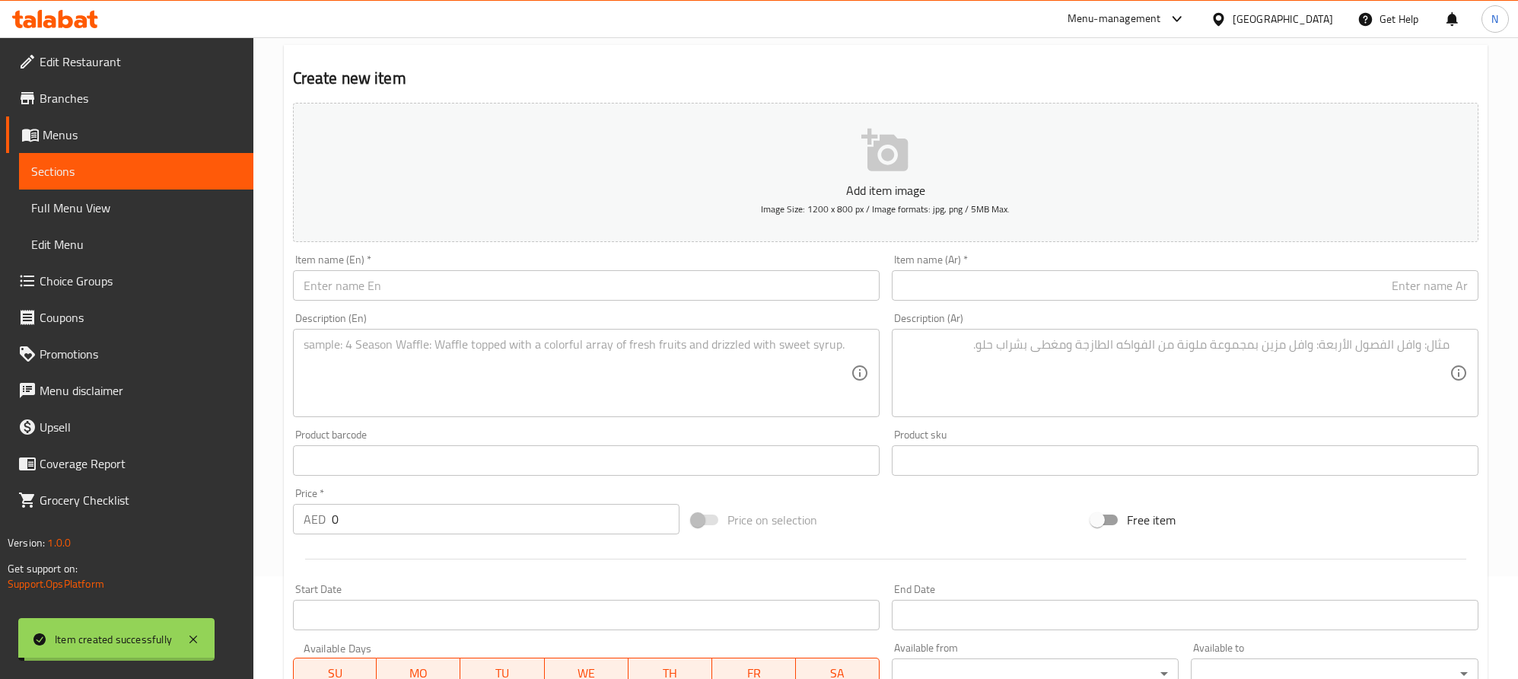
scroll to position [0, 0]
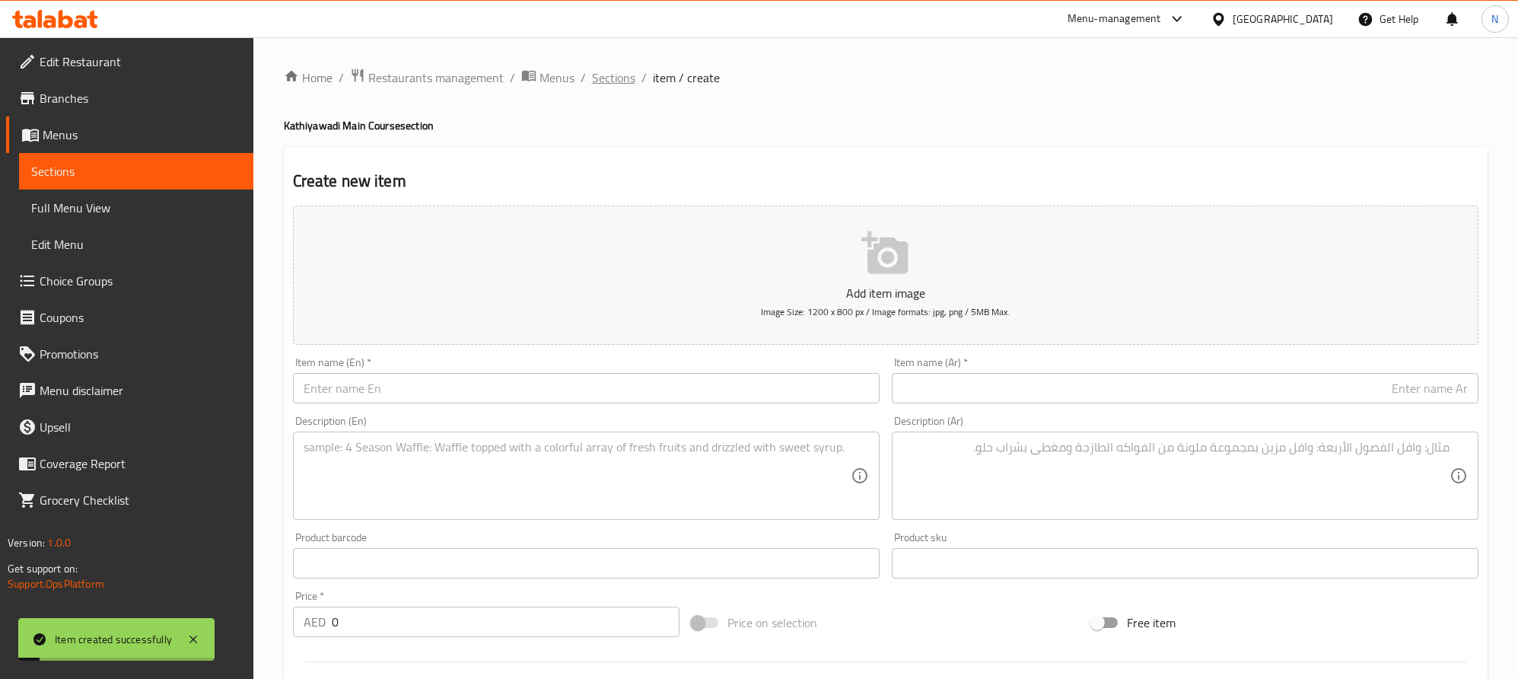
click at [626, 87] on span "Sections" at bounding box center [613, 77] width 43 height 18
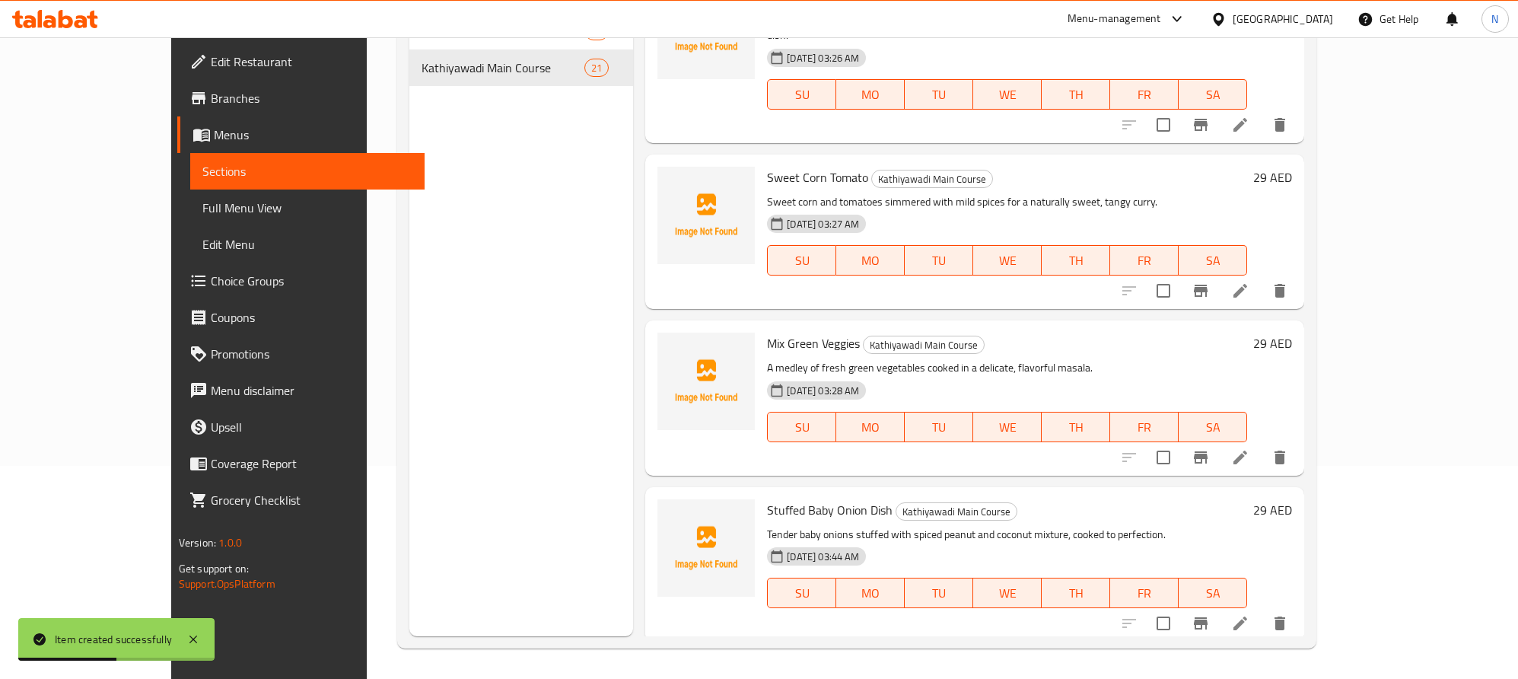
scroll to position [927, 0]
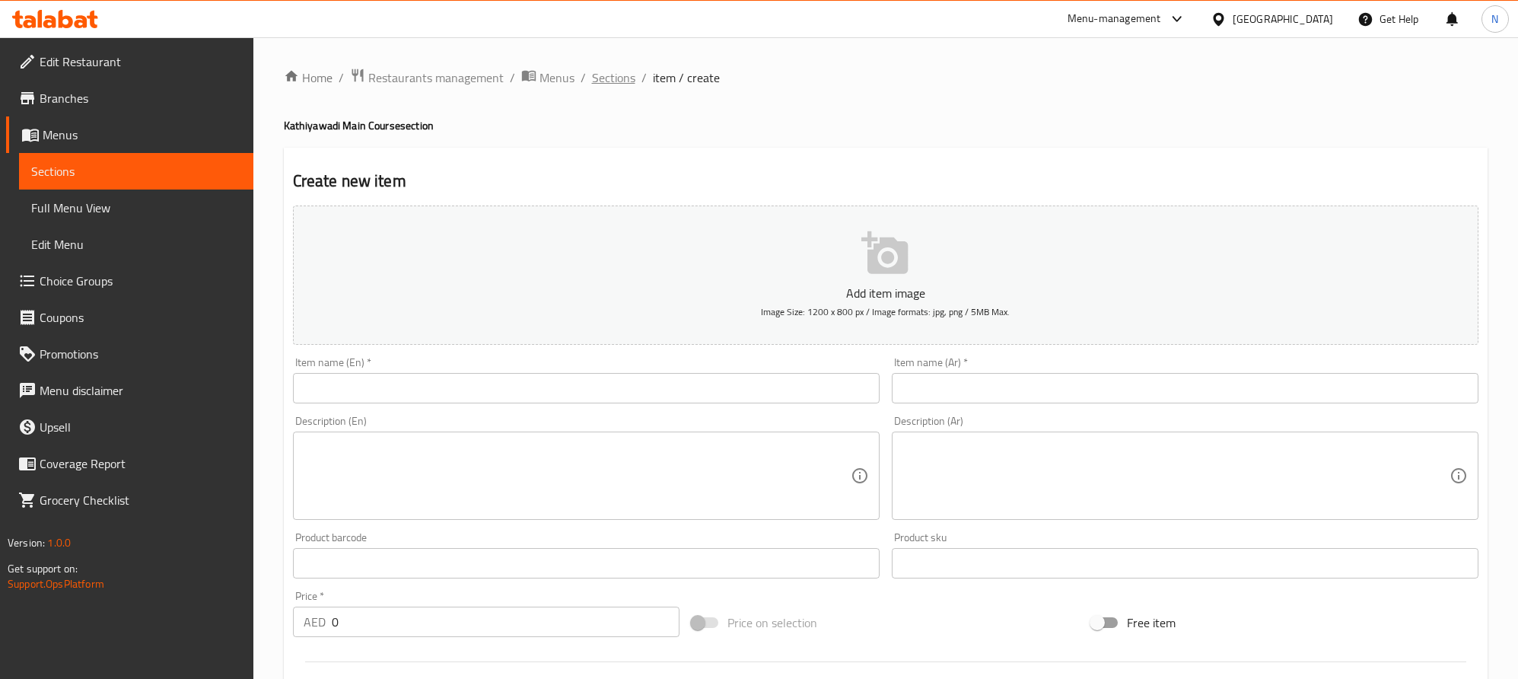
click at [619, 71] on span "Sections" at bounding box center [613, 77] width 43 height 18
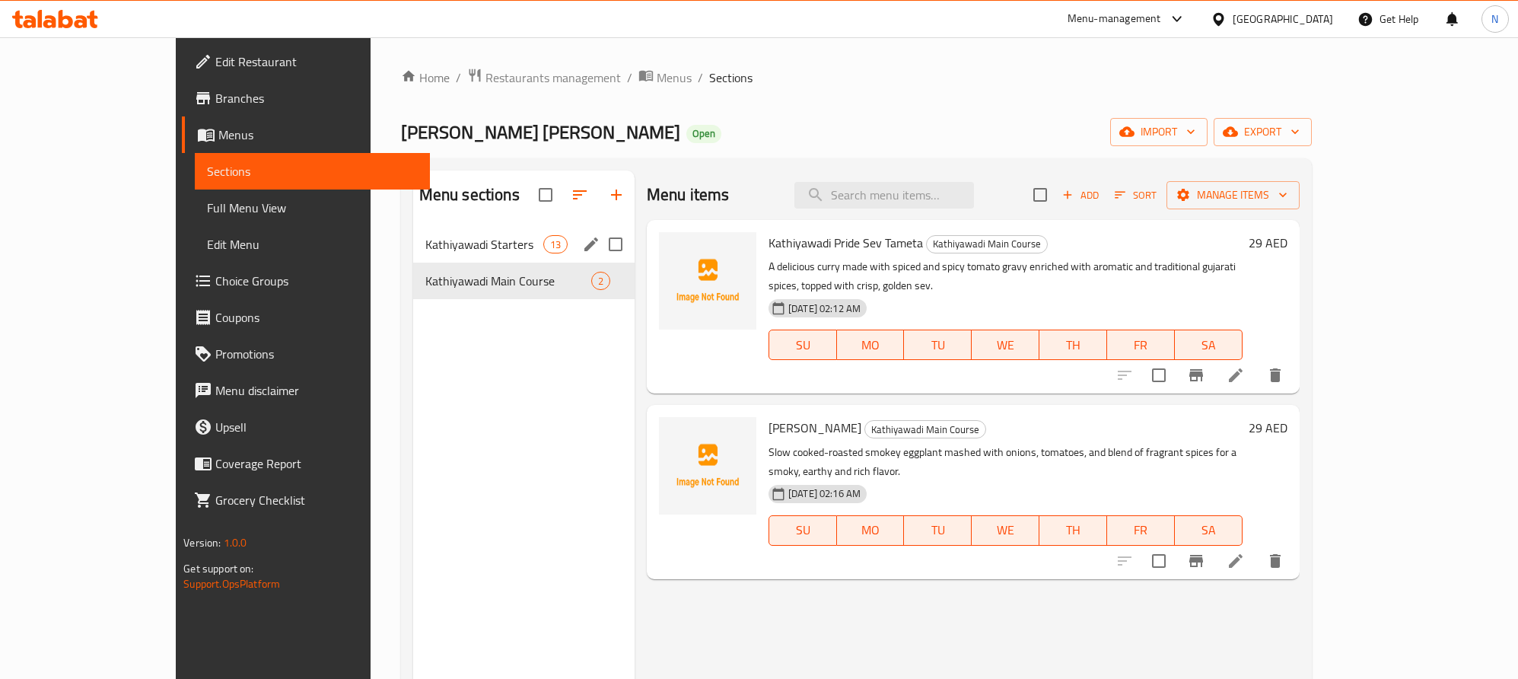
click at [425, 231] on div "Kathiyawadi Starters 13" at bounding box center [523, 244] width 221 height 37
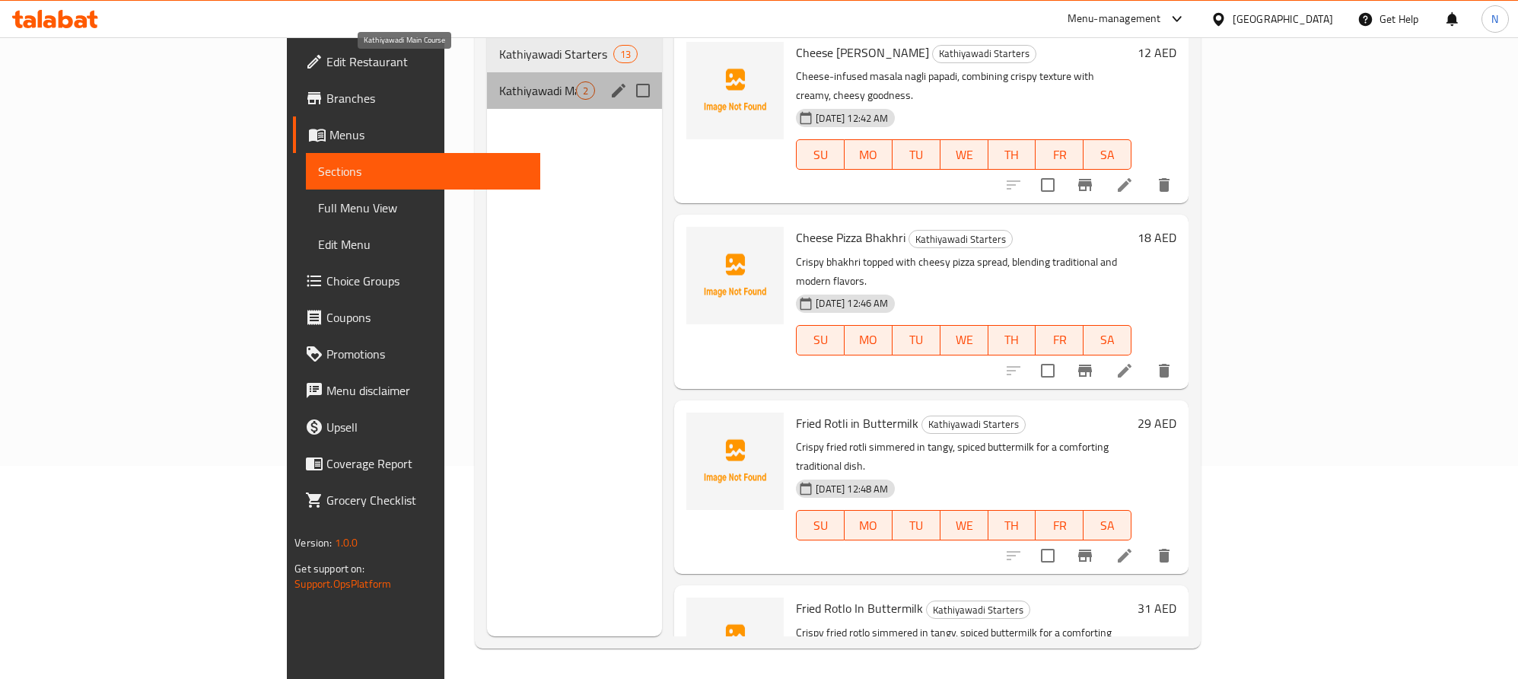
click at [499, 81] on span "Kathiyawadi Main Course" at bounding box center [537, 90] width 77 height 18
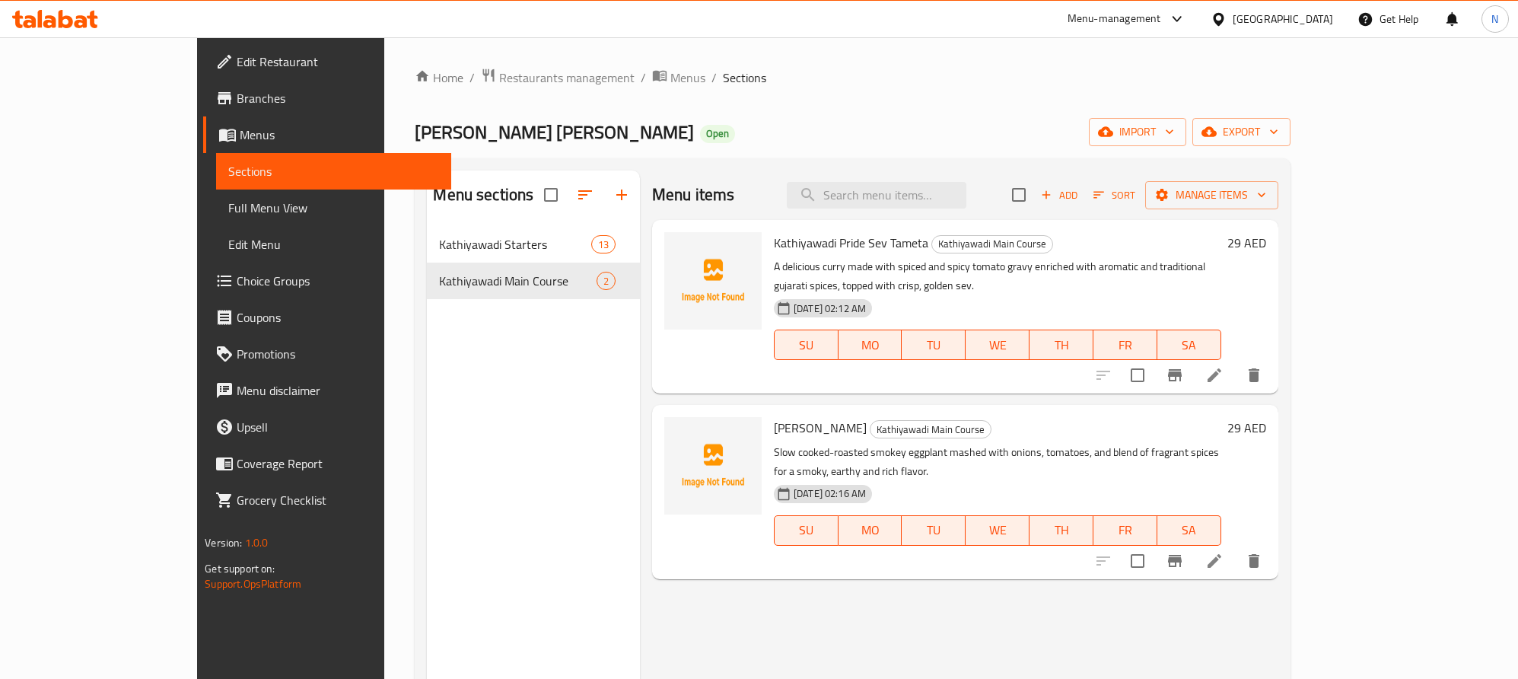
click at [1236, 19] on div "United Arab Emirates" at bounding box center [1283, 19] width 100 height 17
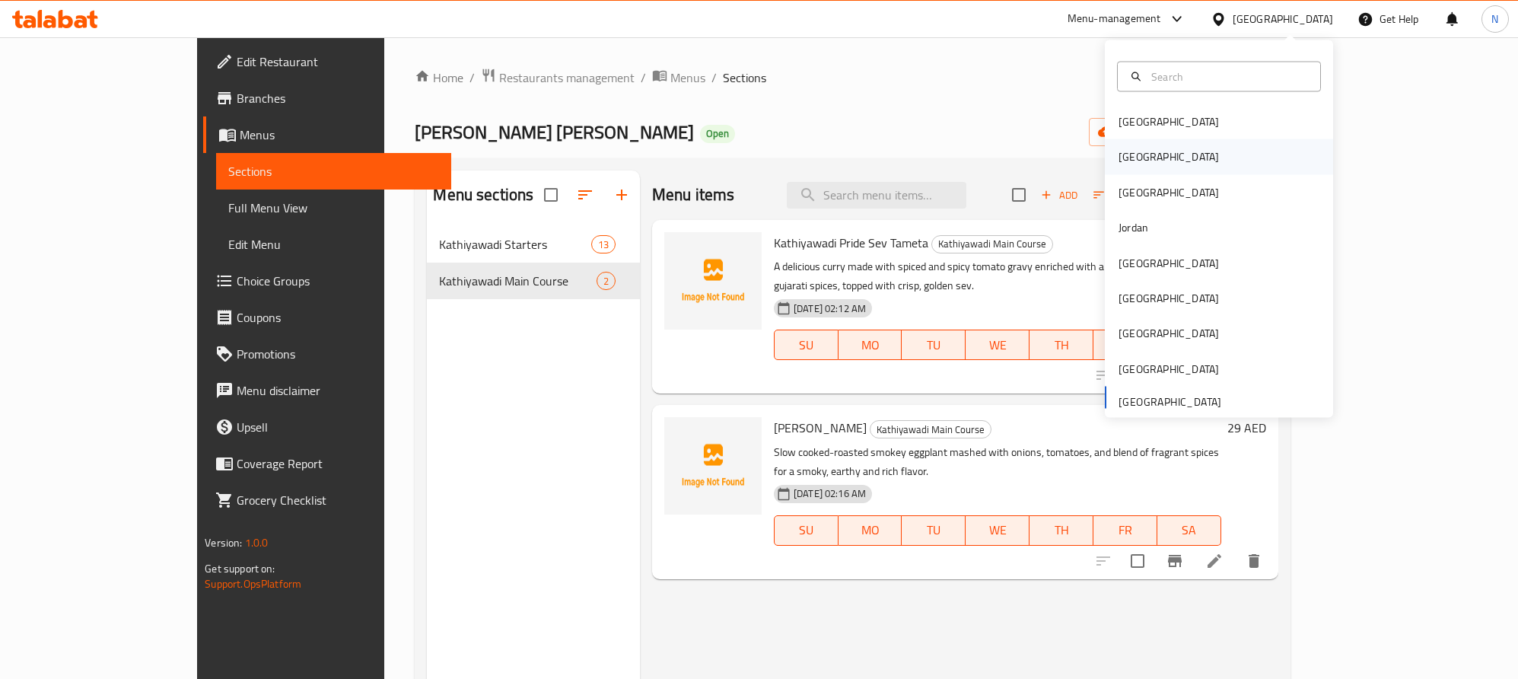
click at [1119, 155] on div "[GEOGRAPHIC_DATA]" at bounding box center [1169, 156] width 100 height 17
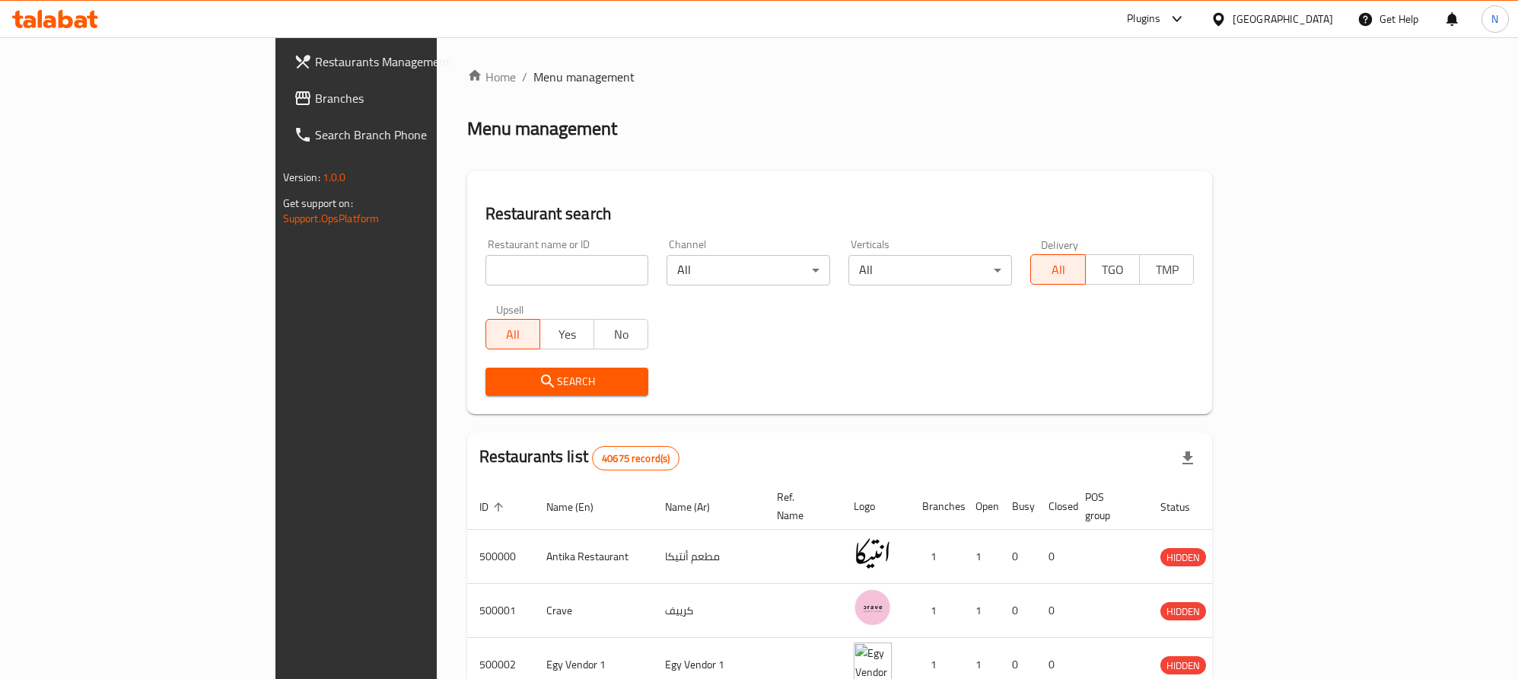
click at [315, 106] on span "Branches" at bounding box center [416, 98] width 202 height 18
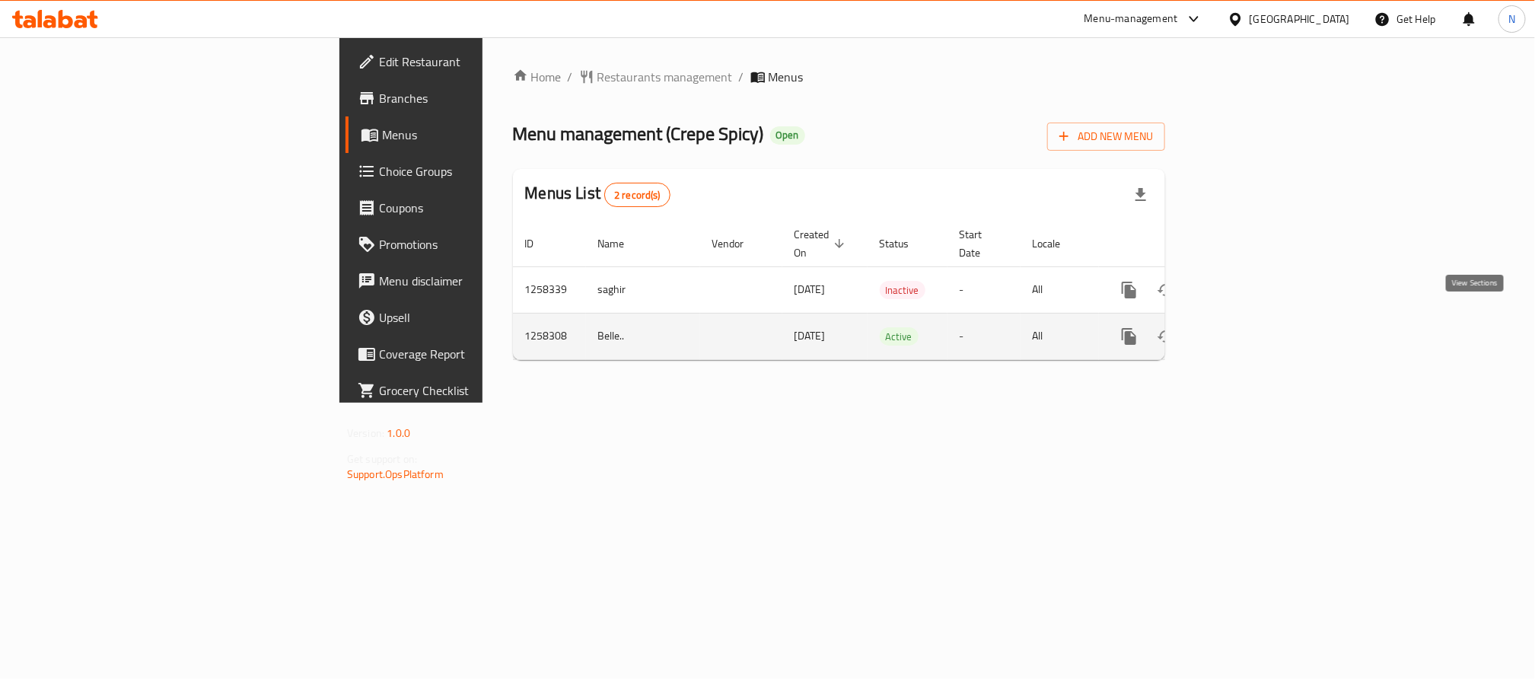
click at [1246, 330] on icon "enhanced table" at bounding box center [1239, 337] width 14 height 14
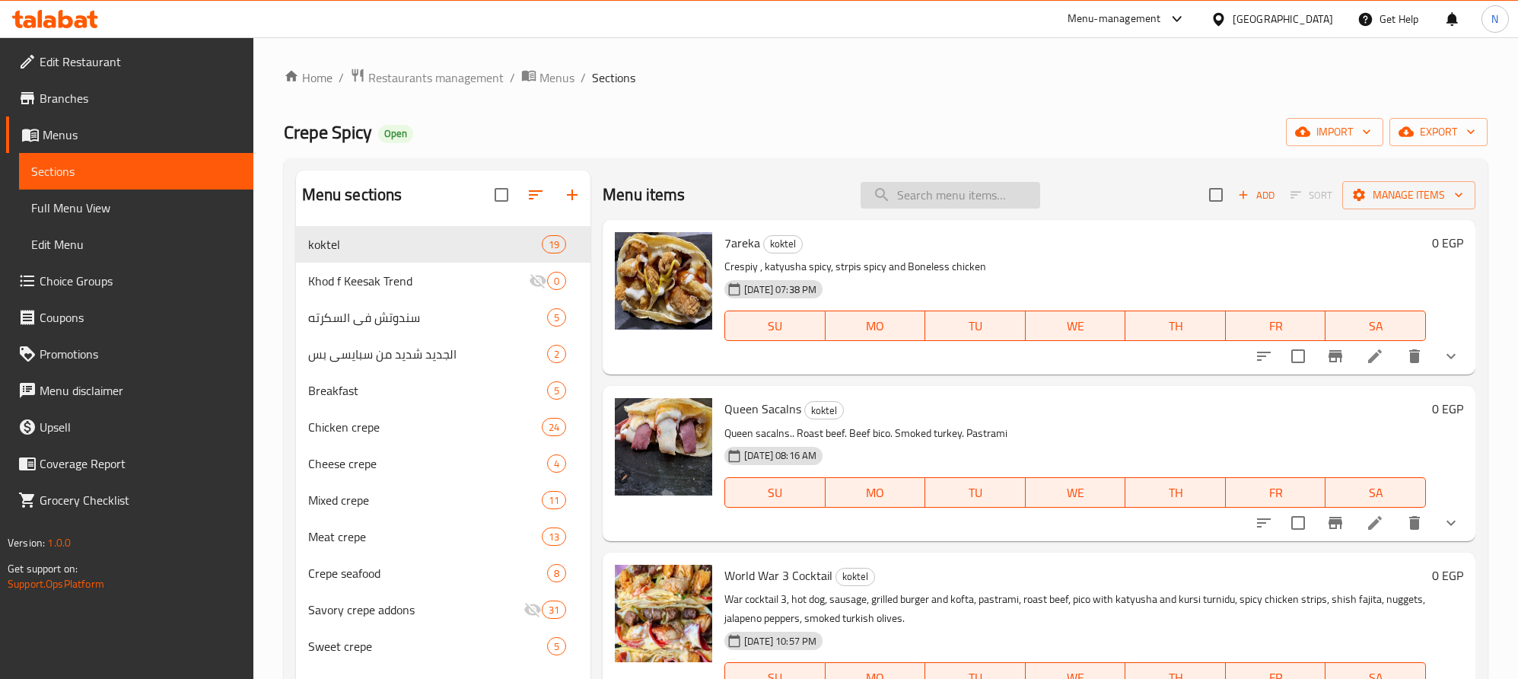
click at [973, 187] on input "search" at bounding box center [951, 195] width 180 height 27
type input "h"
type input "ش"
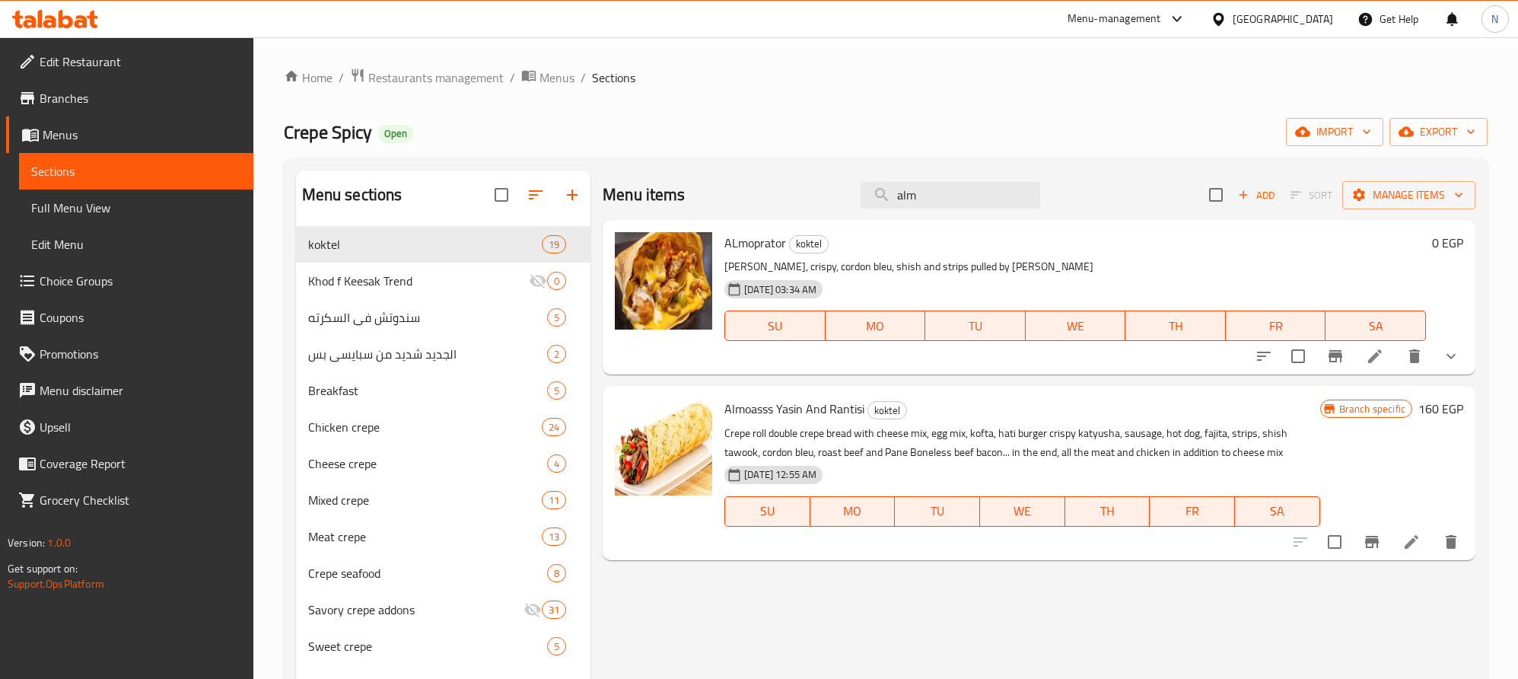
type input "alm"
click at [1386, 358] on li at bounding box center [1375, 355] width 43 height 27
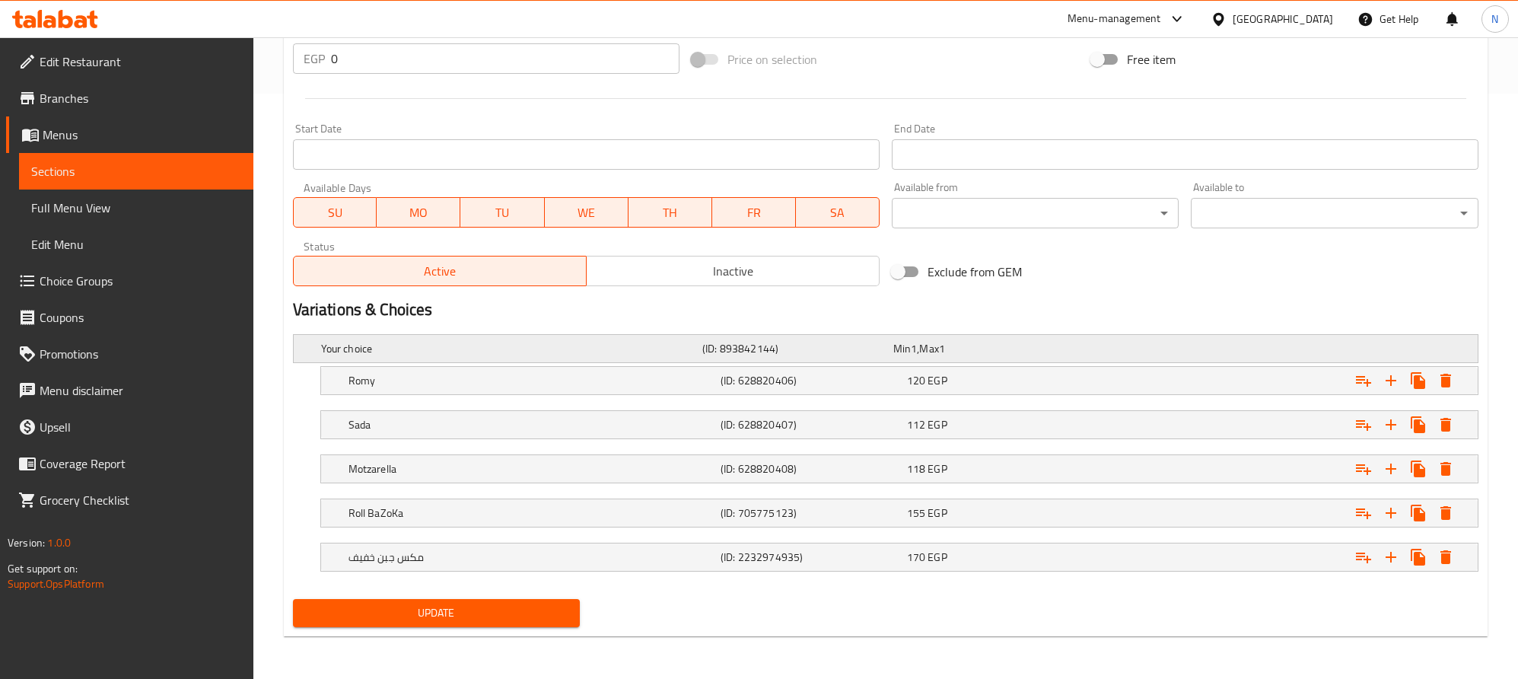
scroll to position [589, 0]
click at [814, 356] on h5 "(ID: 628820407)" at bounding box center [794, 348] width 185 height 15
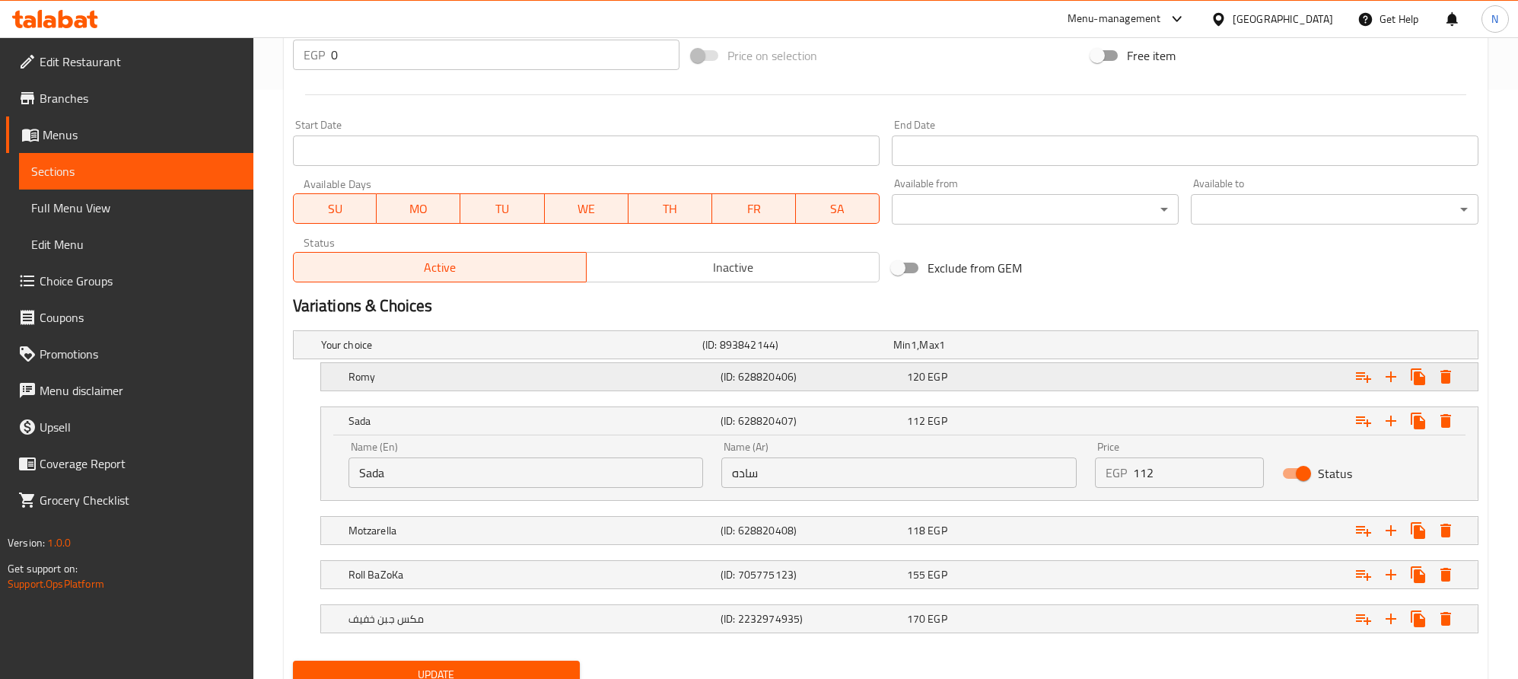
click at [766, 352] on h5 "(ID: 628820406)" at bounding box center [794, 344] width 185 height 15
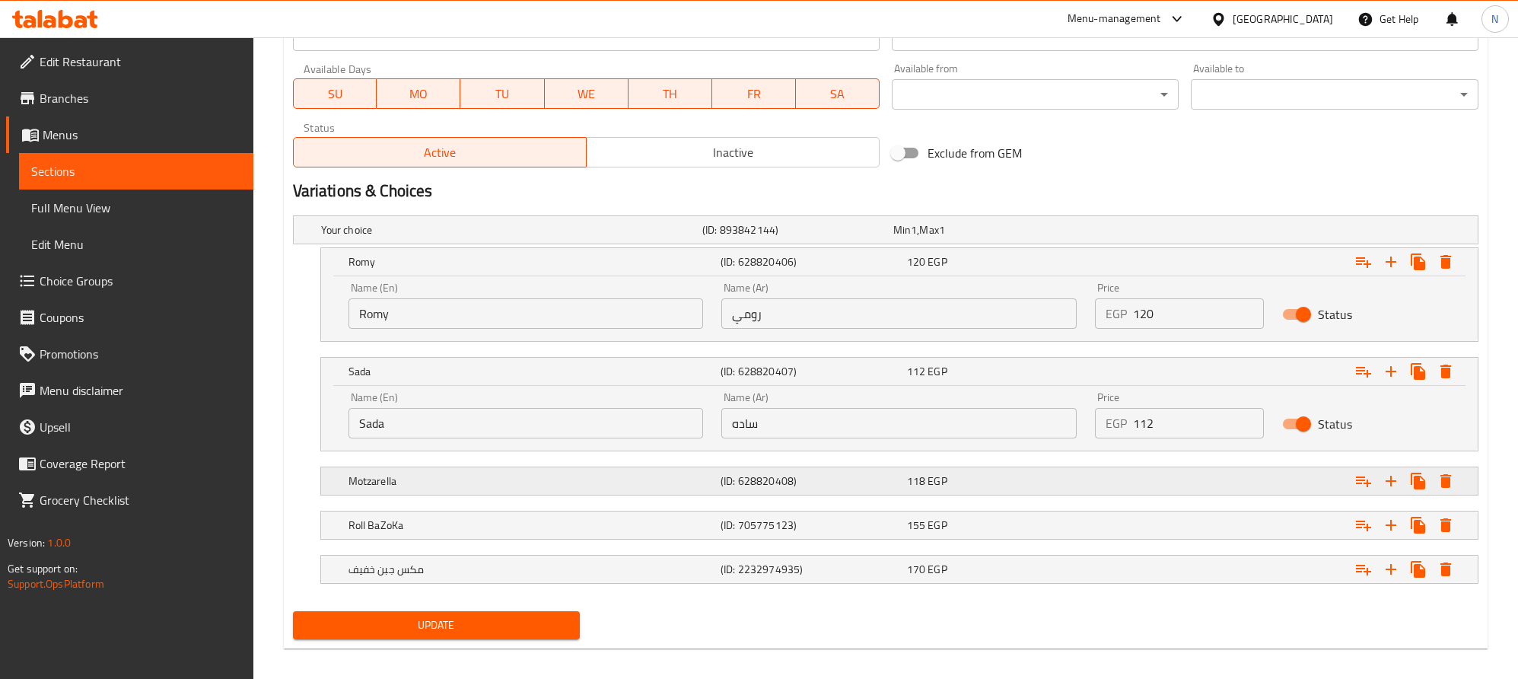
scroll to position [720, 0]
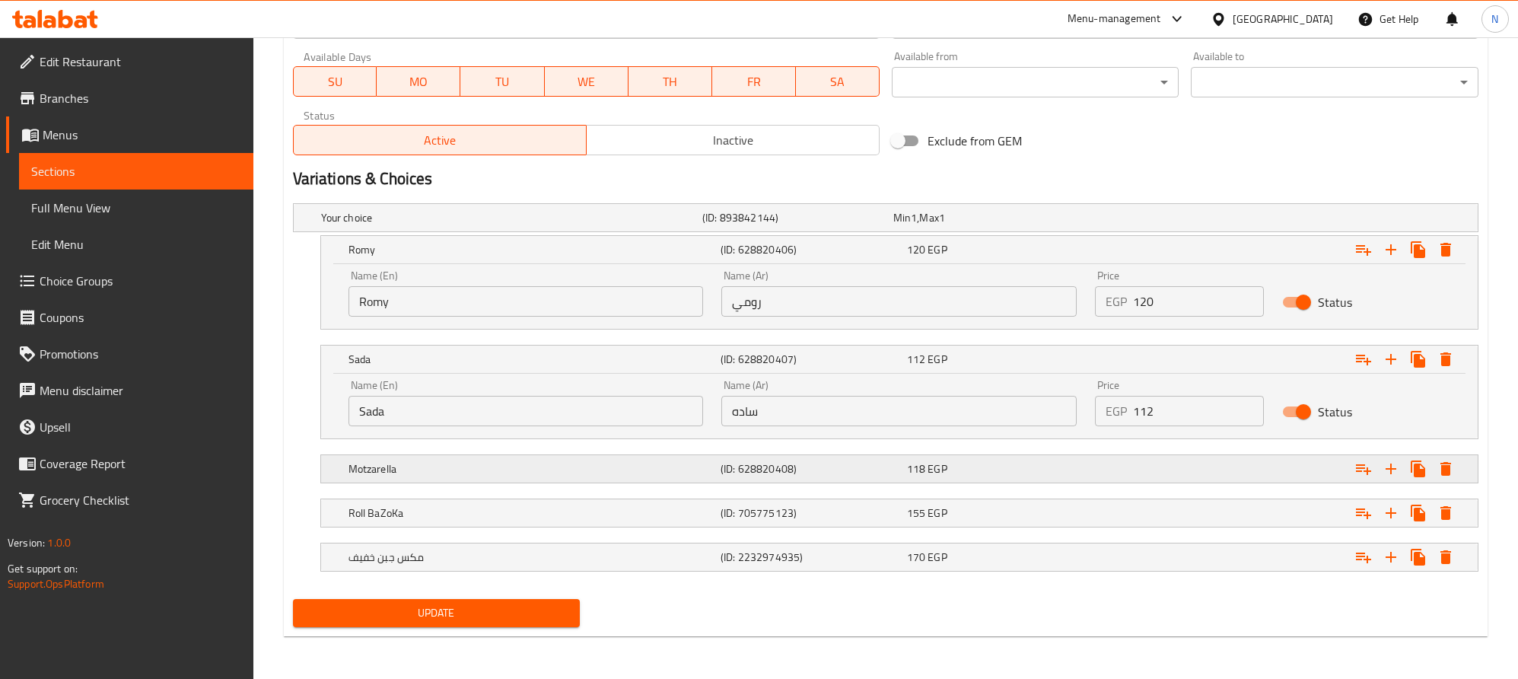
click at [721, 234] on div "Motzarella (ID: 628820408) 118 EGP" at bounding box center [890, 217] width 1145 height 33
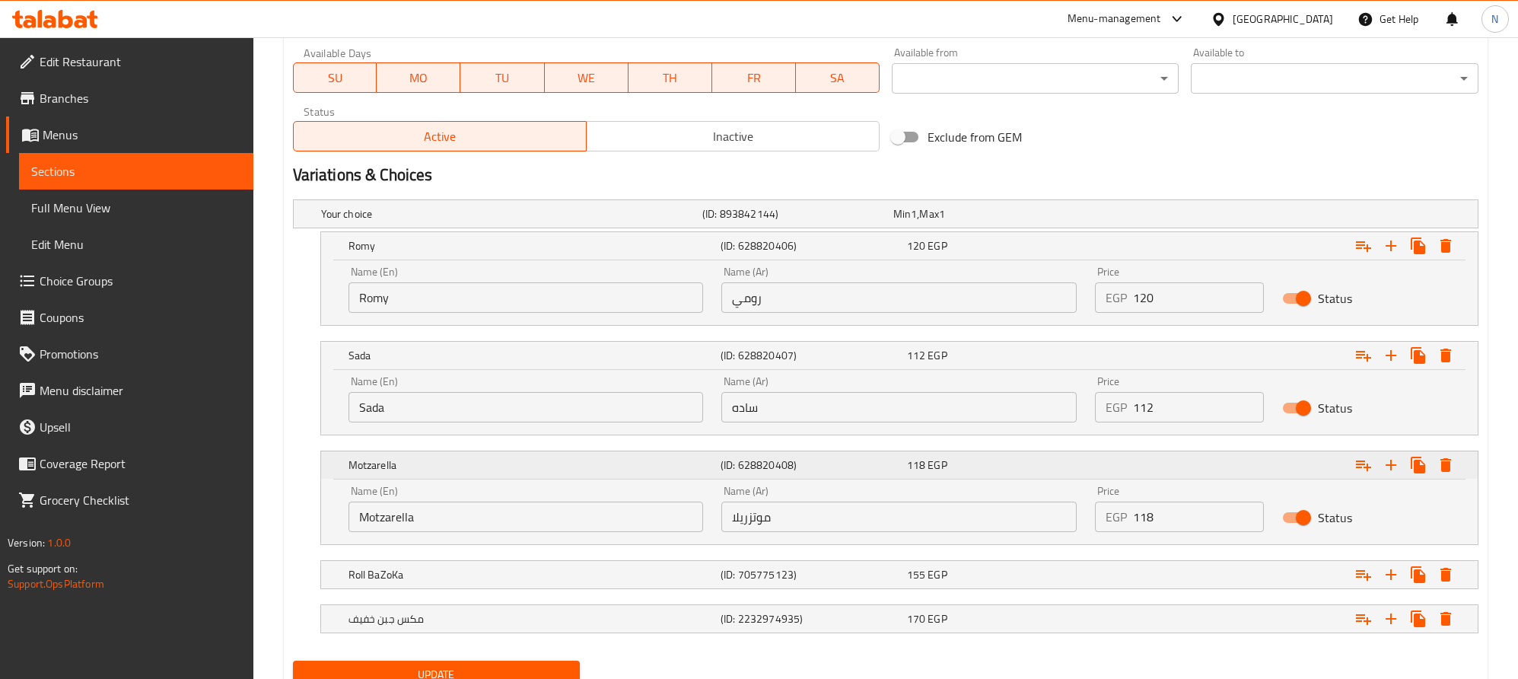
scroll to position [785, 0]
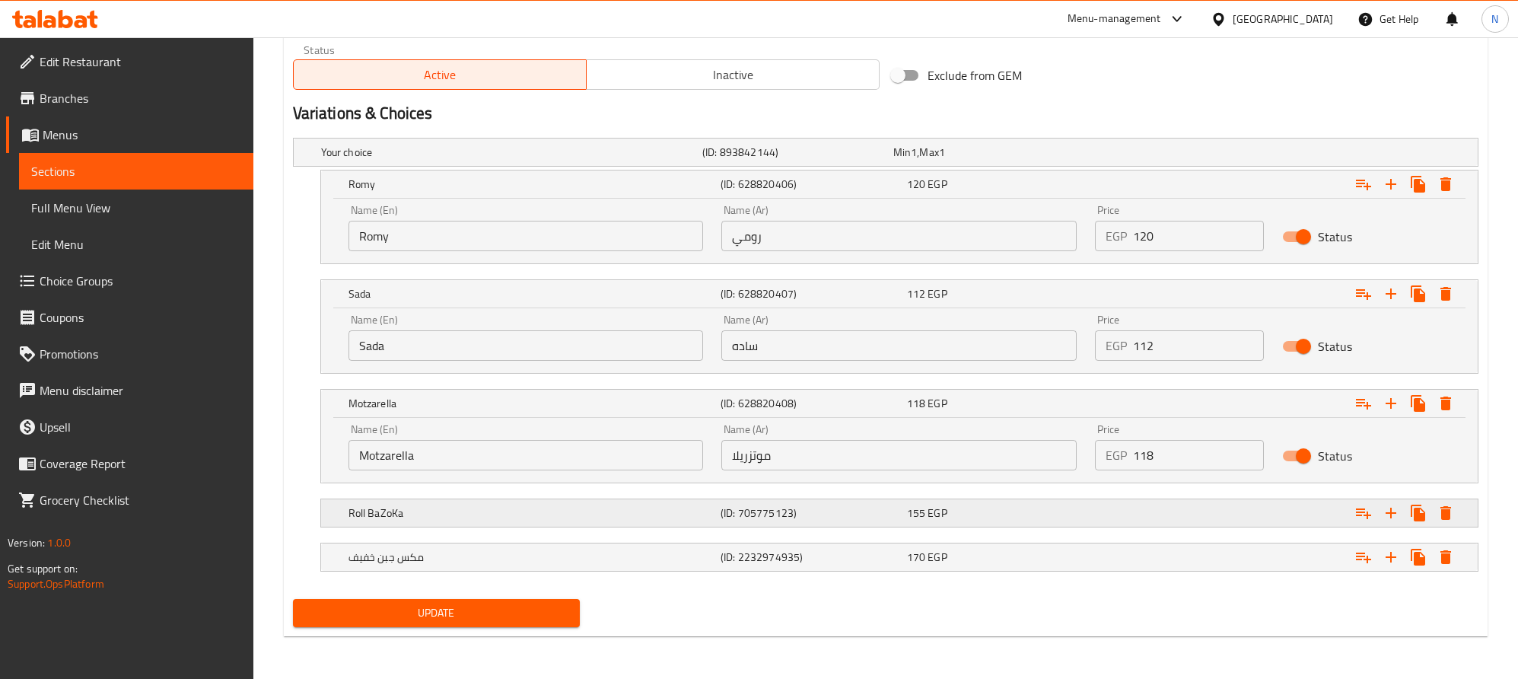
click at [726, 160] on h5 "(ID: 705775123)" at bounding box center [794, 152] width 185 height 15
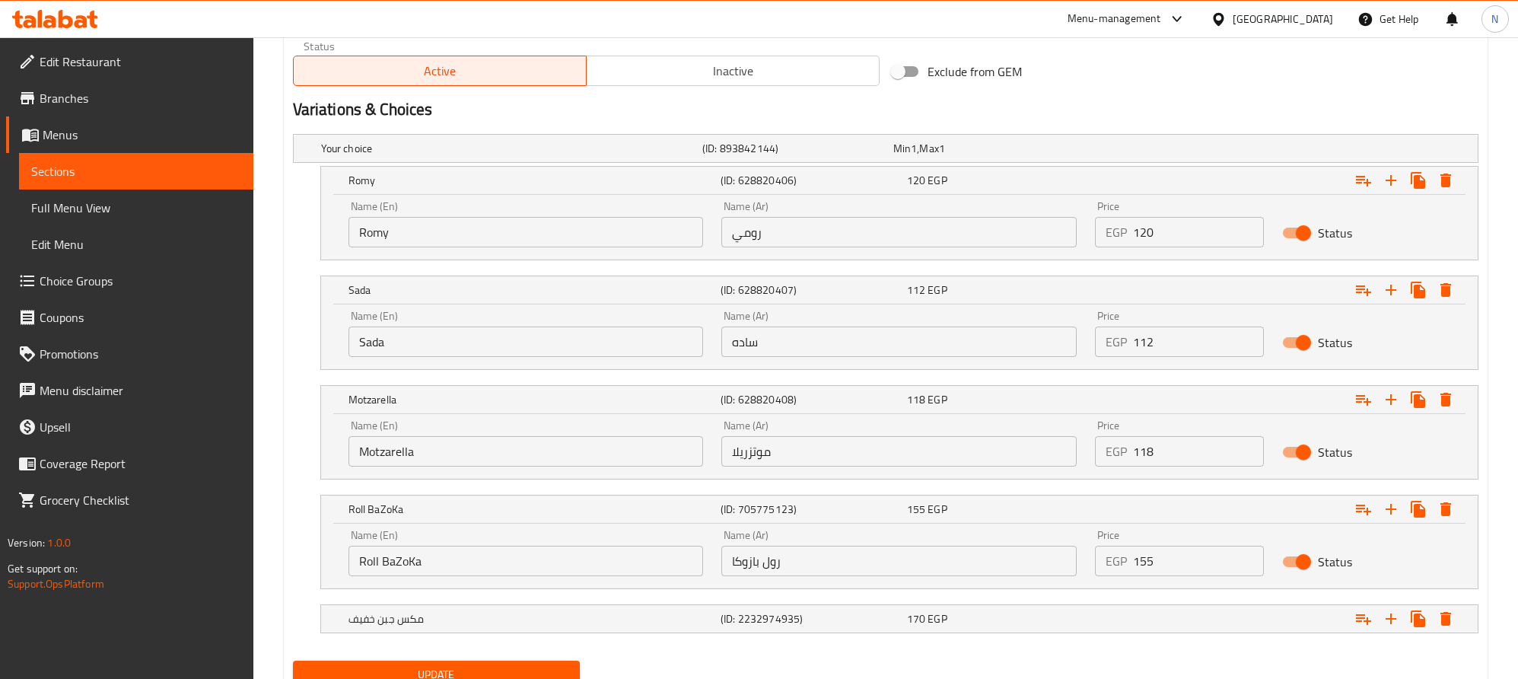
scroll to position [847, 0]
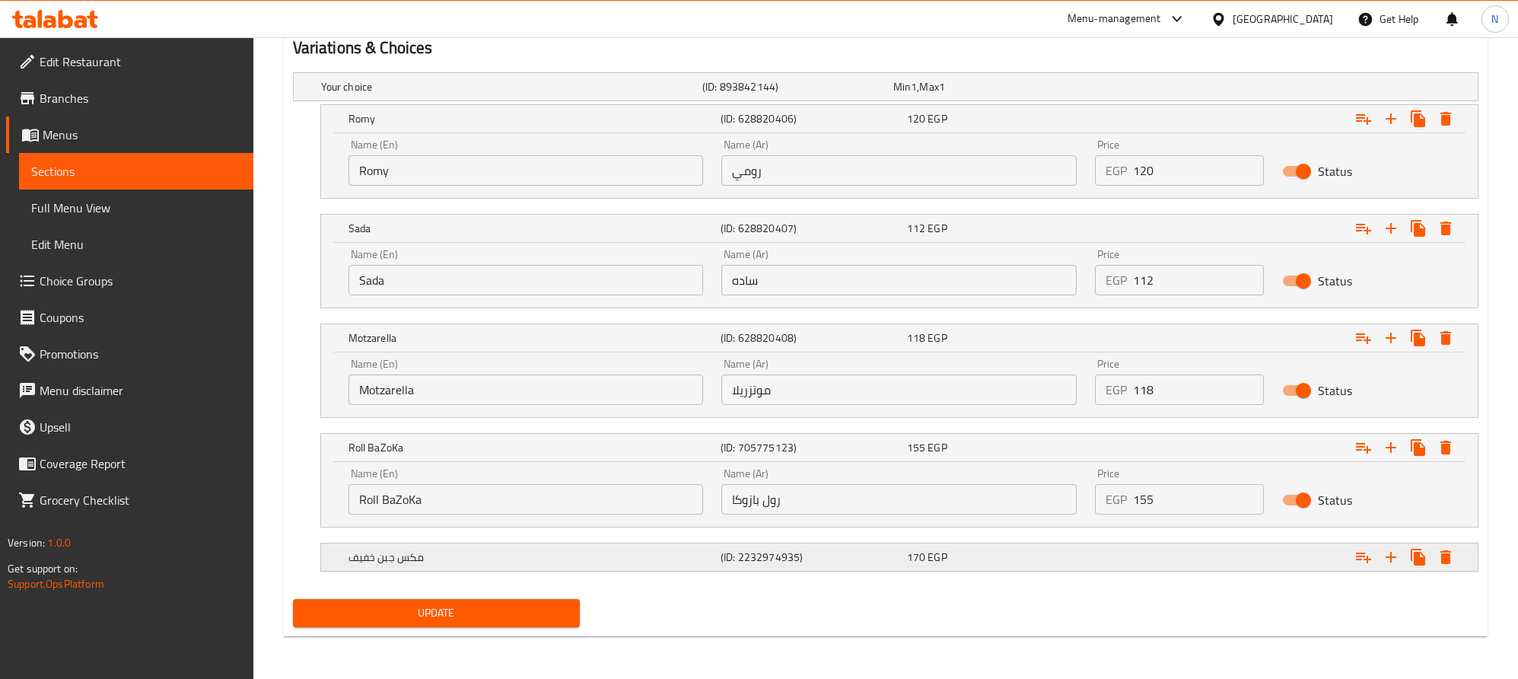
click at [813, 94] on h5 "(ID: 2232974935)" at bounding box center [794, 86] width 185 height 15
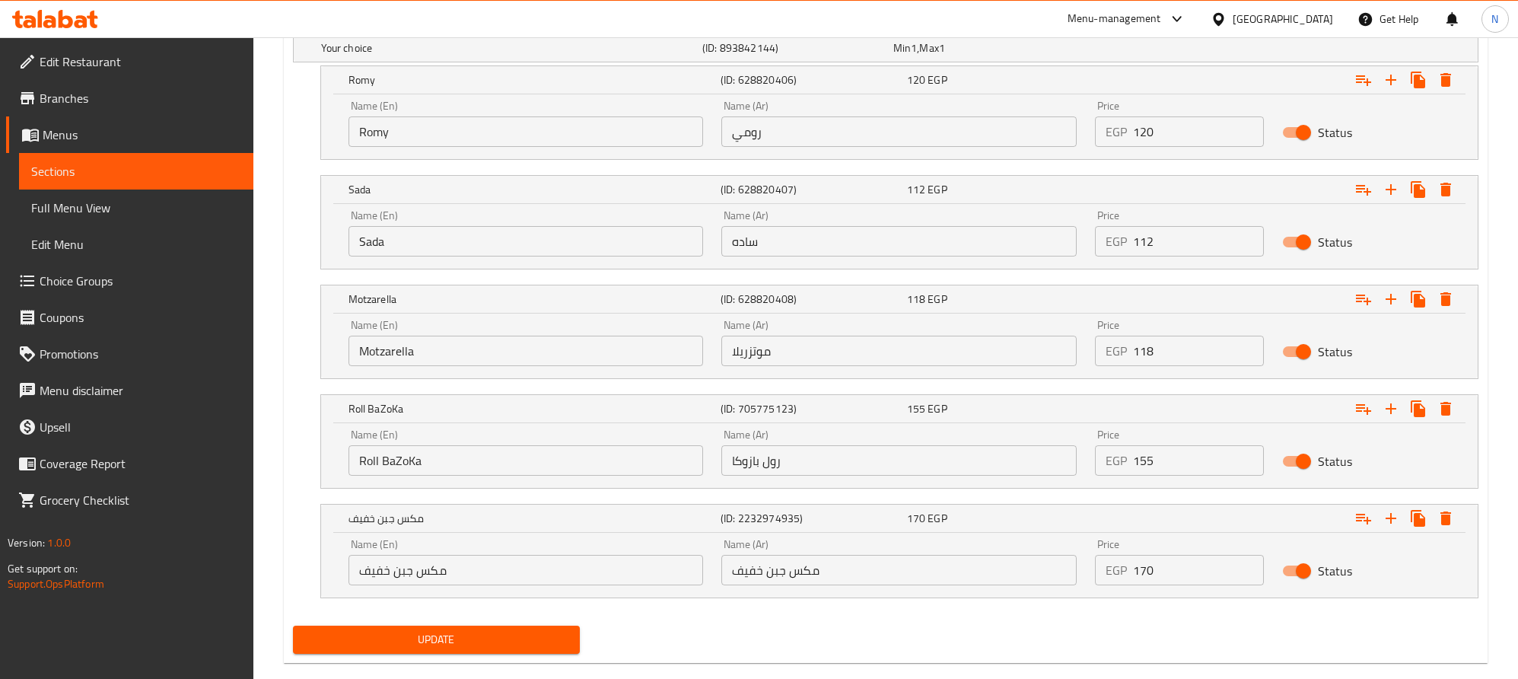
scroll to position [916, 0]
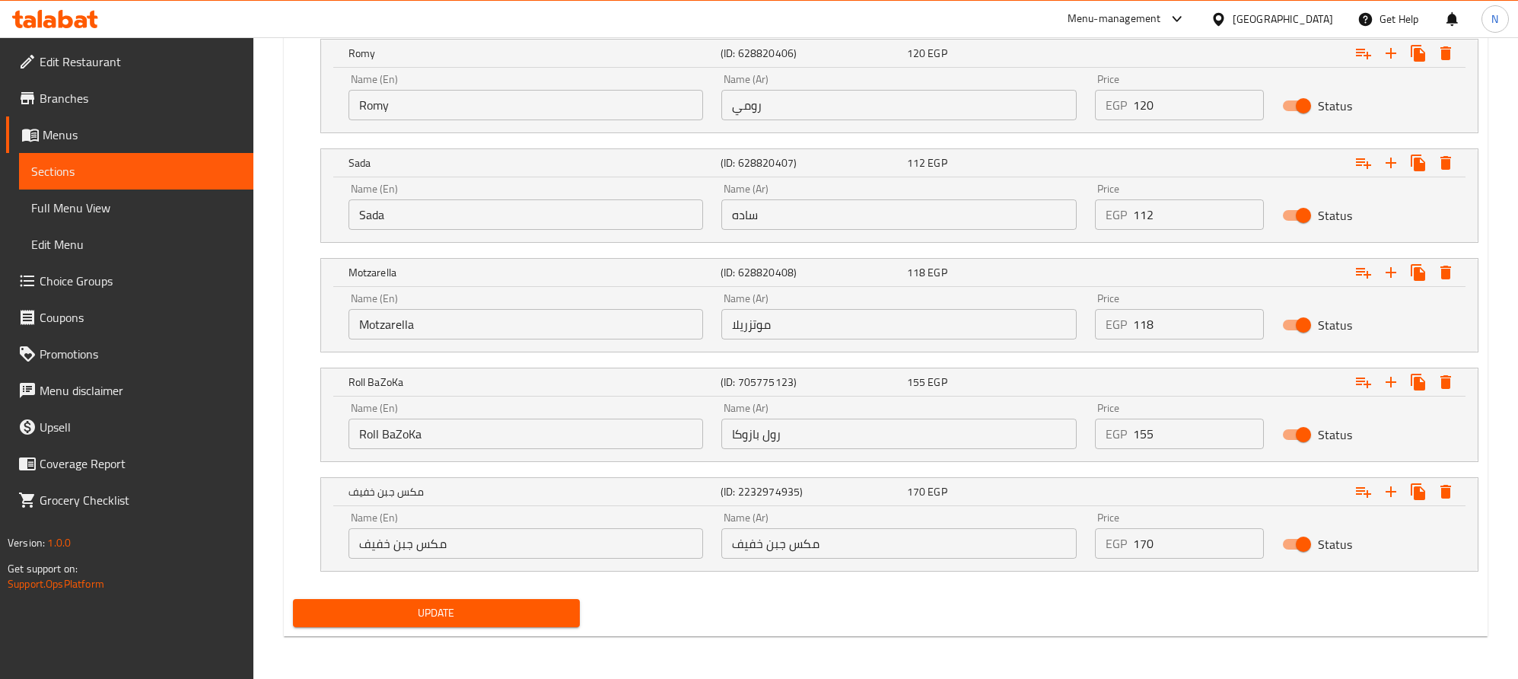
click at [779, 542] on input "مكس جبن خفيف" at bounding box center [898, 543] width 355 height 30
click at [872, 537] on input "مكس جبن خفيف" at bounding box center [898, 543] width 355 height 30
click at [859, 543] on input "مكس جبن خفيف" at bounding box center [898, 543] width 355 height 30
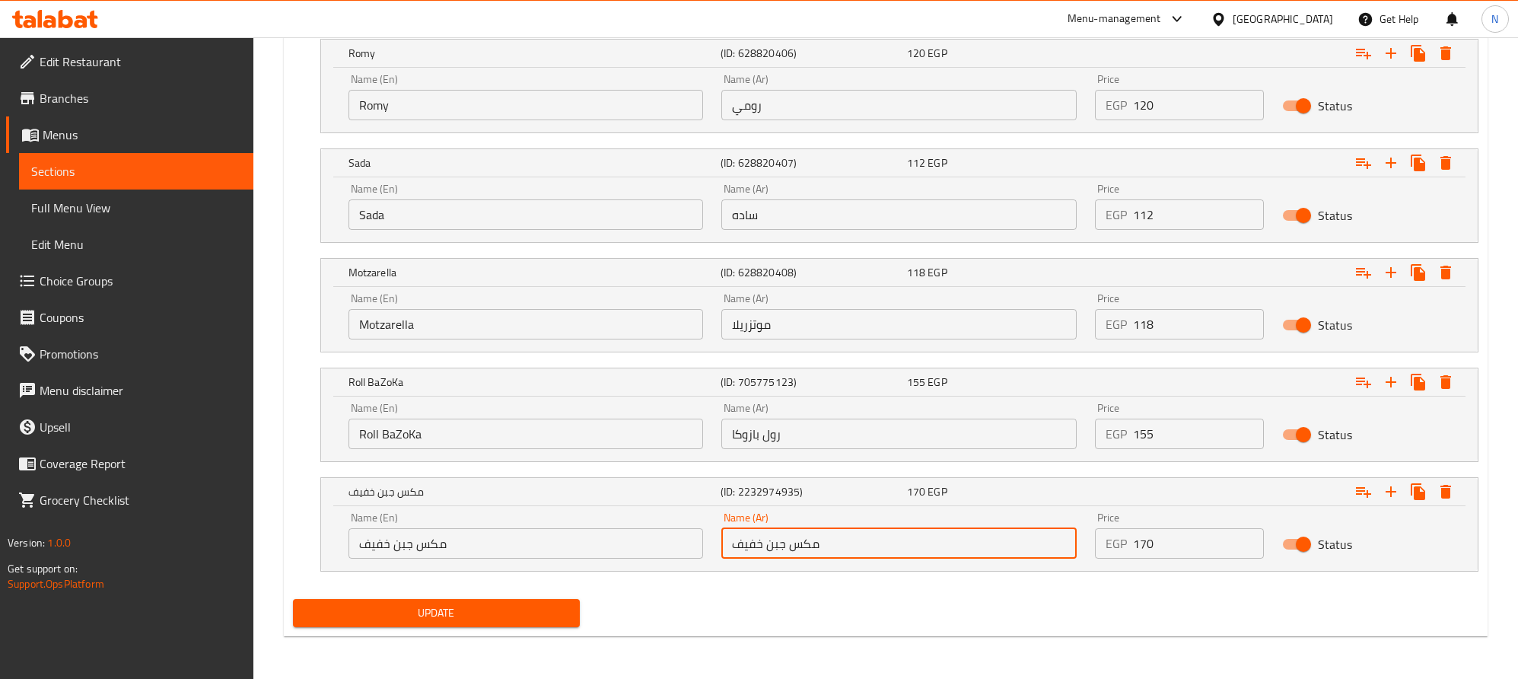
click at [587, 546] on input "مكس جبن خفيف" at bounding box center [526, 543] width 355 height 30
click at [827, 541] on input "مكس جبن خفيف" at bounding box center [898, 543] width 355 height 30
click at [583, 543] on input "مكس جبن خفيف" at bounding box center [526, 543] width 355 height 30
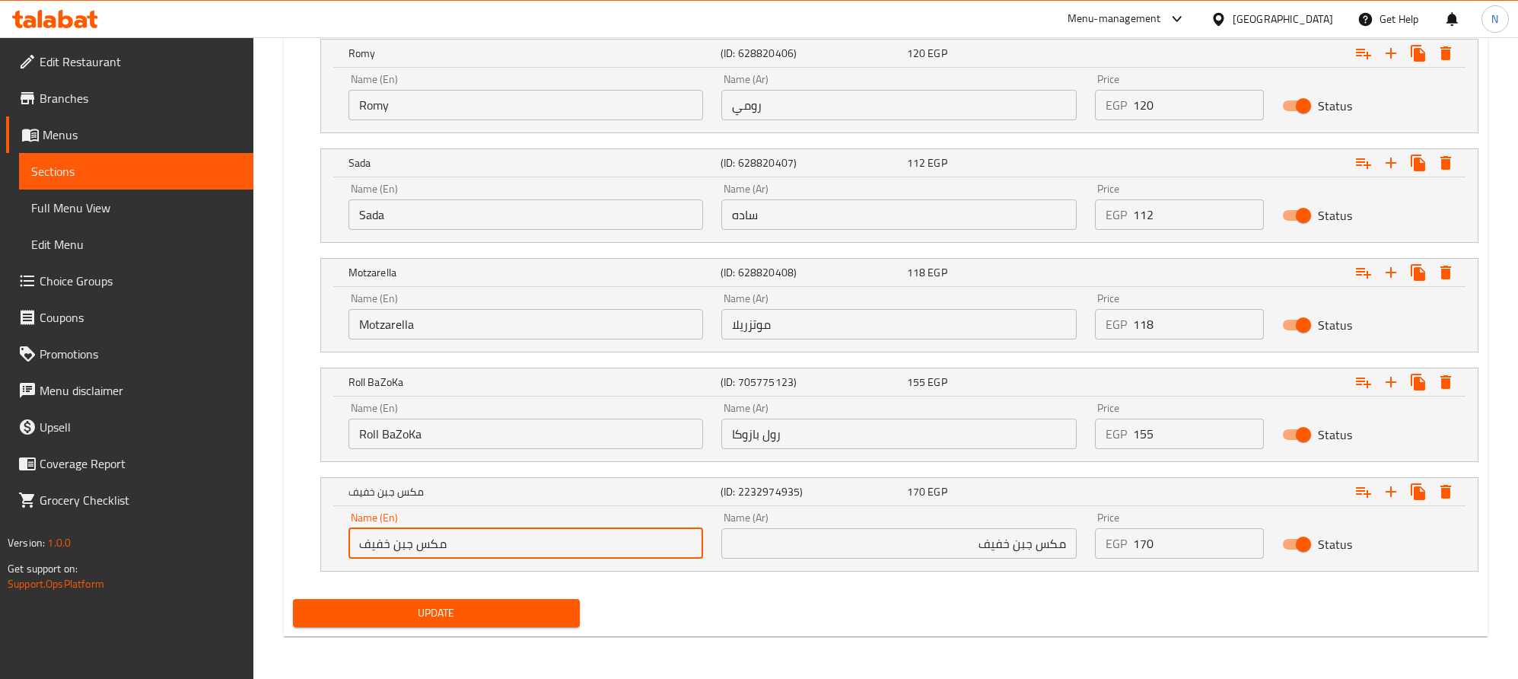
click at [583, 543] on input "مكس جبن خفيف" at bounding box center [526, 543] width 355 height 30
click at [784, 544] on input "مكس جبن خفيف" at bounding box center [898, 543] width 355 height 30
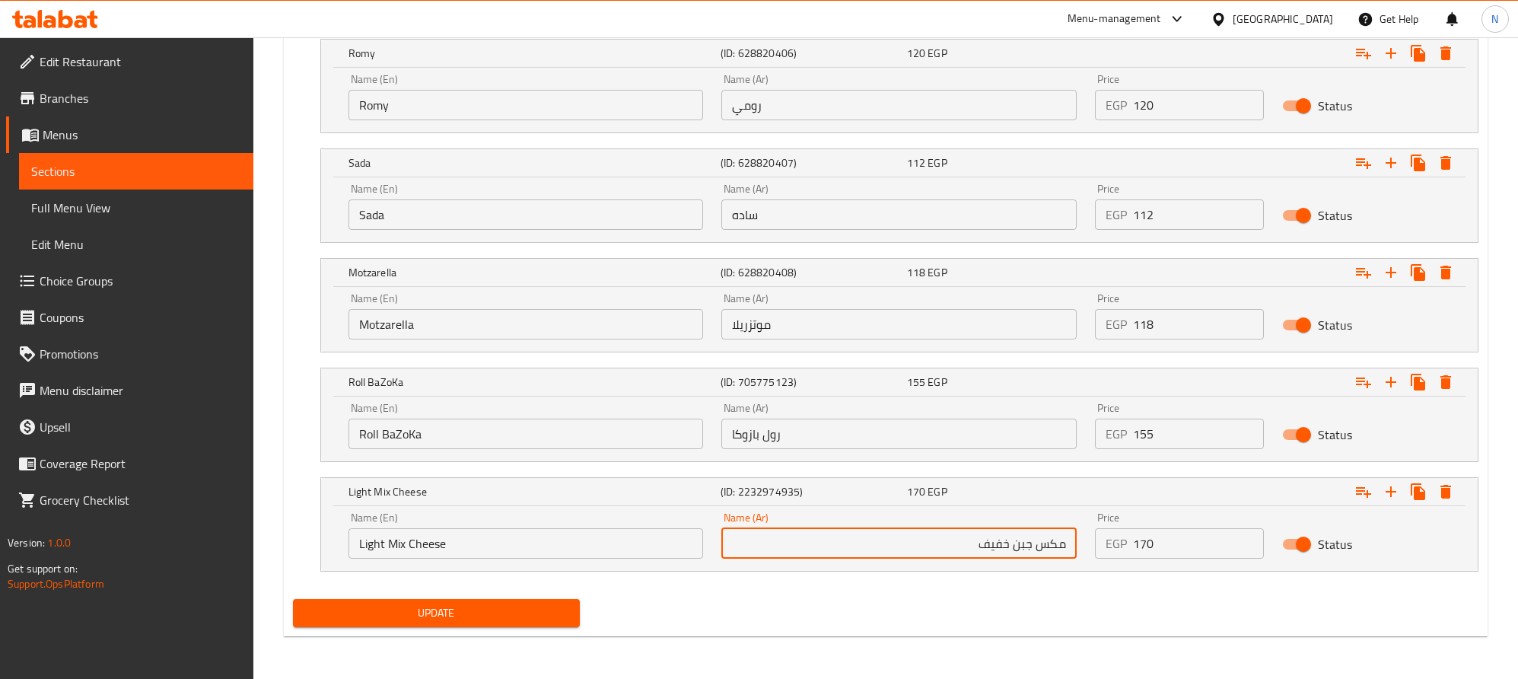
click at [784, 544] on input "مكس جبن خفيف" at bounding box center [898, 543] width 355 height 30
click at [395, 546] on input "Light Mix Cheese" at bounding box center [526, 543] width 355 height 30
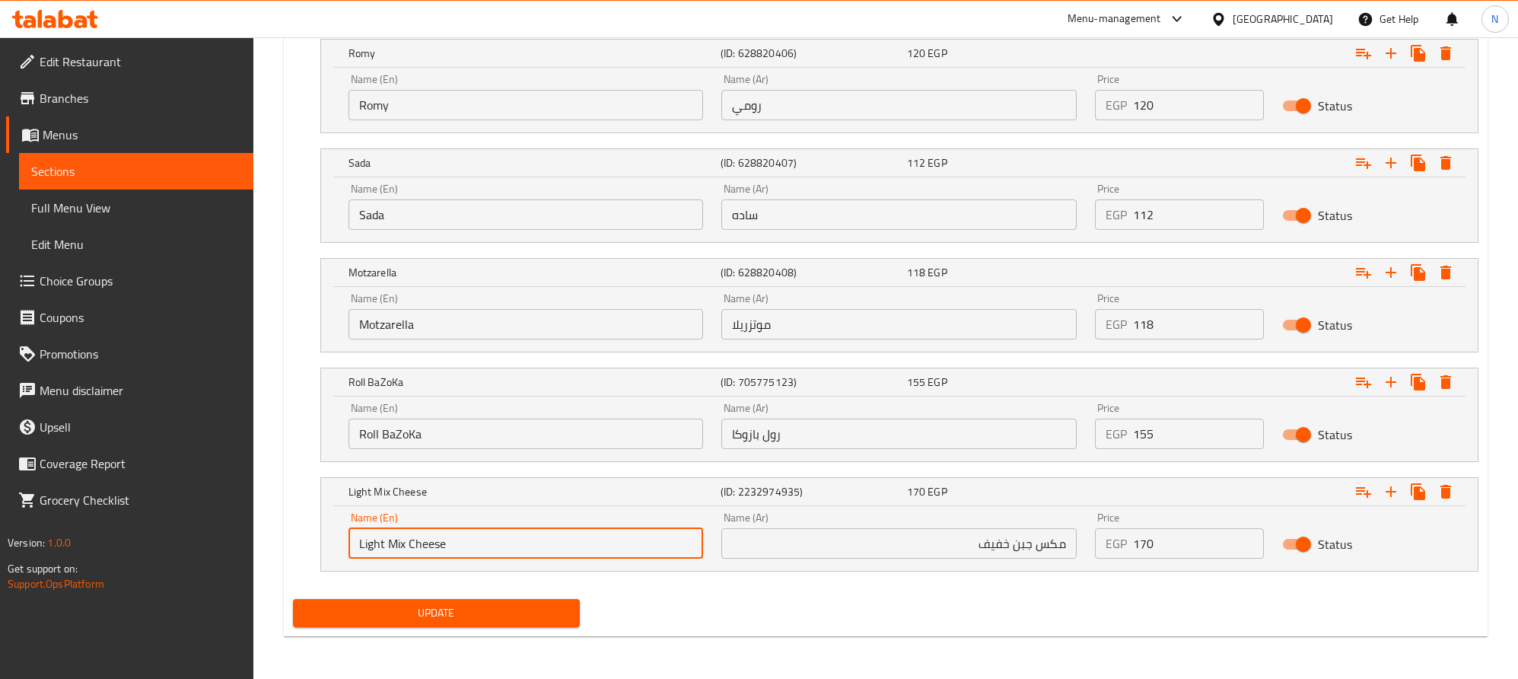
click at [395, 546] on input "Light Mix Cheese" at bounding box center [526, 543] width 355 height 30
click at [489, 546] on input "Light Mix Cheese" at bounding box center [526, 543] width 355 height 30
paste input "Mix"
click at [413, 549] on input "Light Mix Cheese Mix" at bounding box center [526, 543] width 355 height 30
click at [412, 549] on input "Light Mix Cheese Mix" at bounding box center [526, 543] width 355 height 30
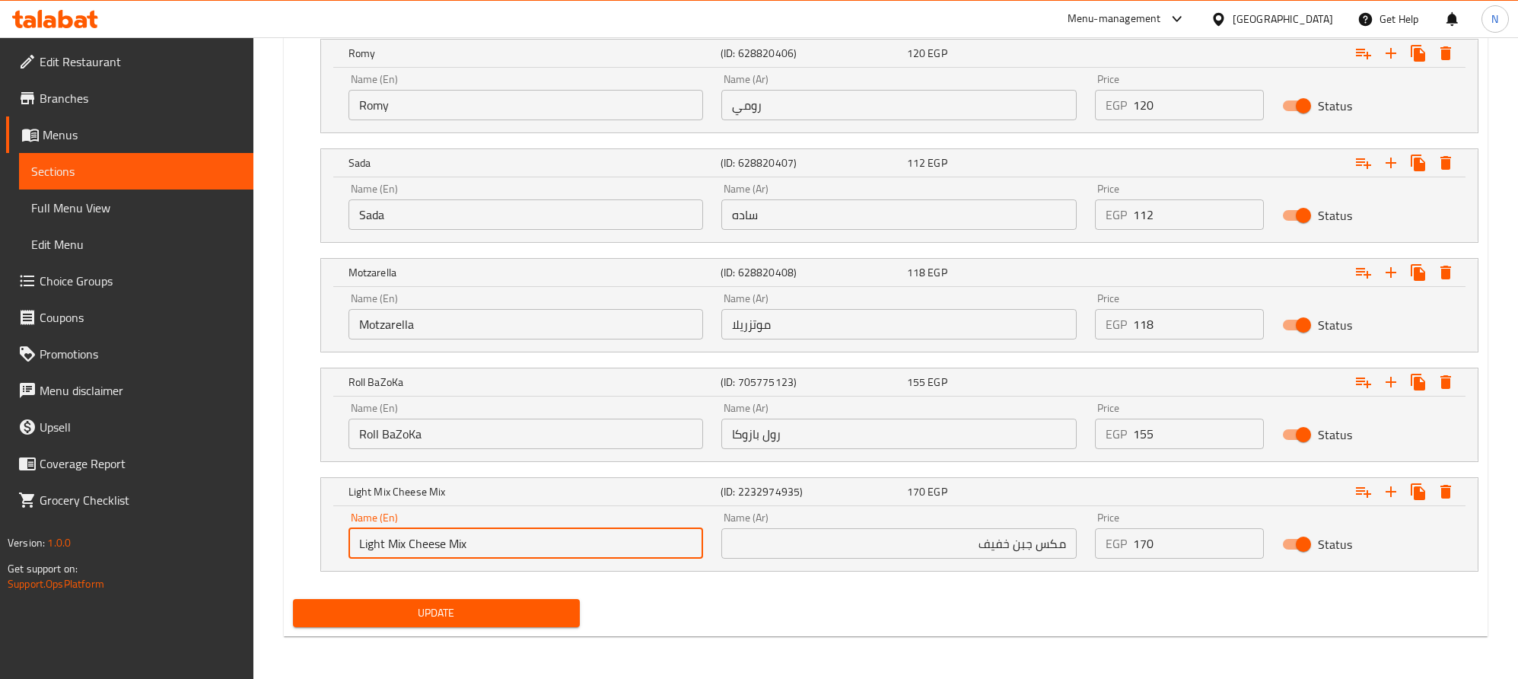
click at [407, 549] on input "Light Mix Cheese Mix" at bounding box center [526, 543] width 355 height 30
type input "Light Cheese Mix"
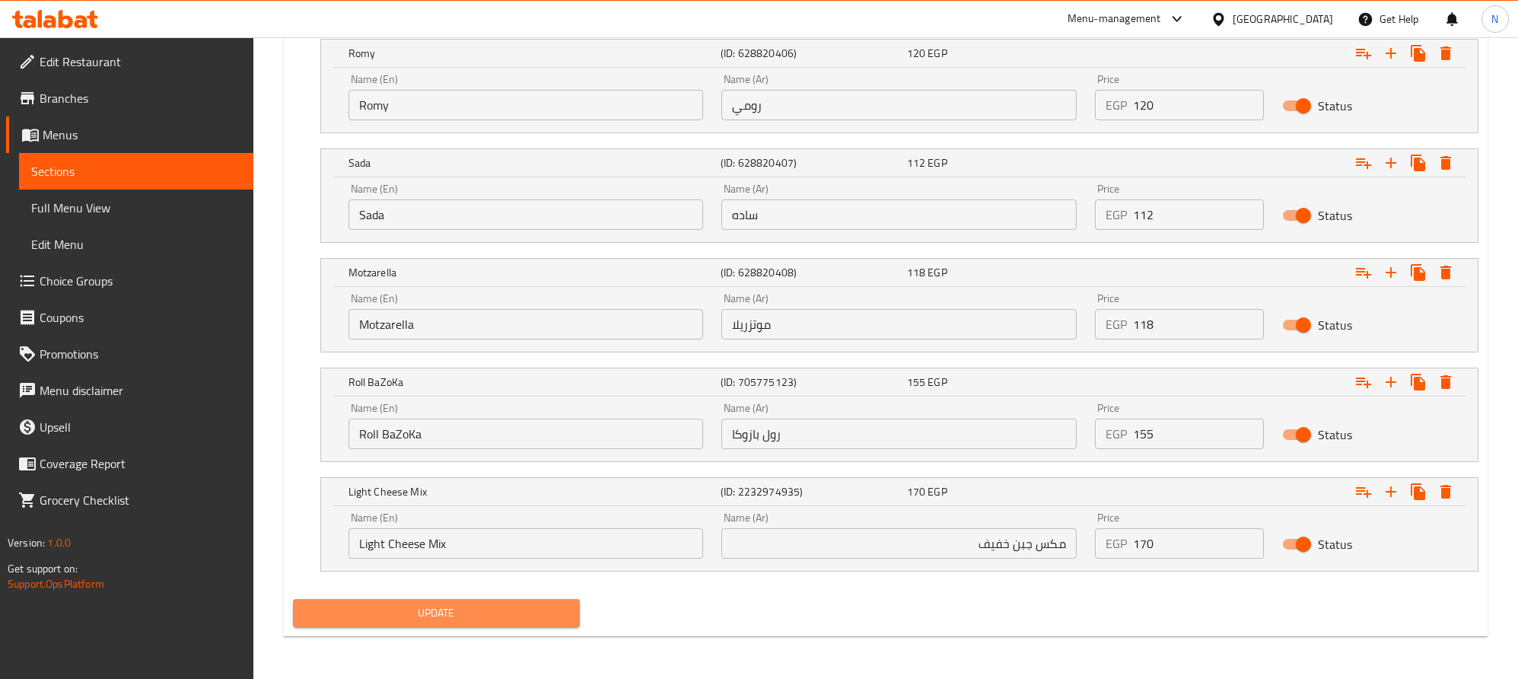
click at [494, 599] on button "Update" at bounding box center [437, 613] width 288 height 28
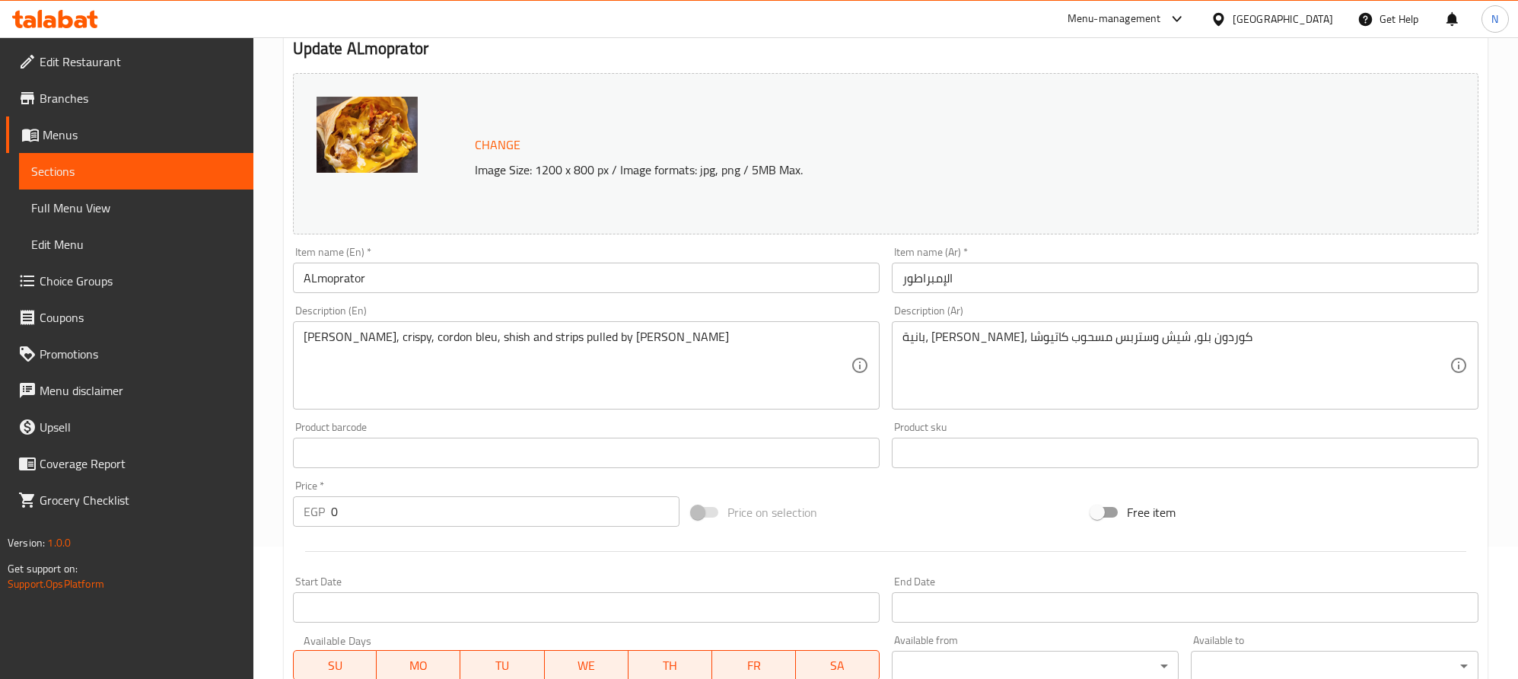
scroll to position [3, 0]
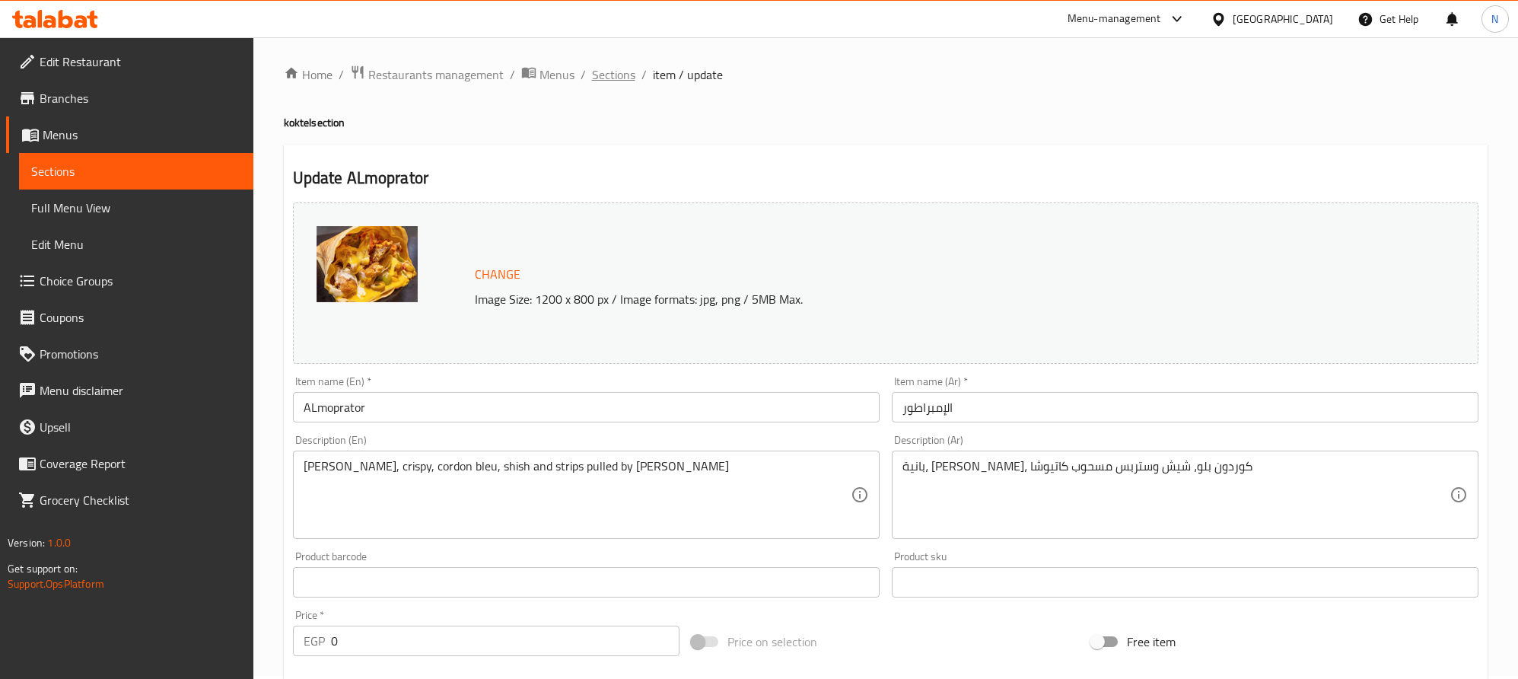
click at [623, 78] on span "Sections" at bounding box center [613, 74] width 43 height 18
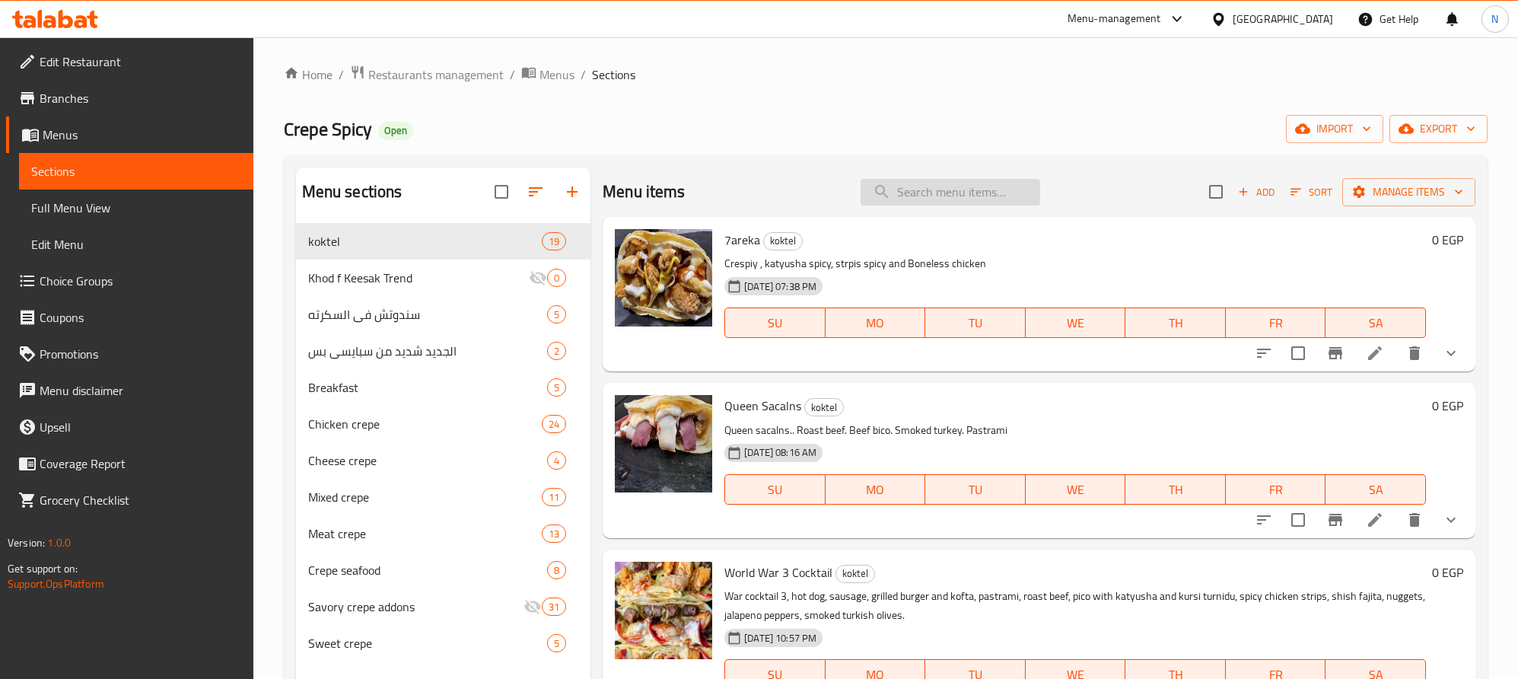
click at [992, 179] on input "search" at bounding box center [951, 192] width 180 height 27
type input ";"
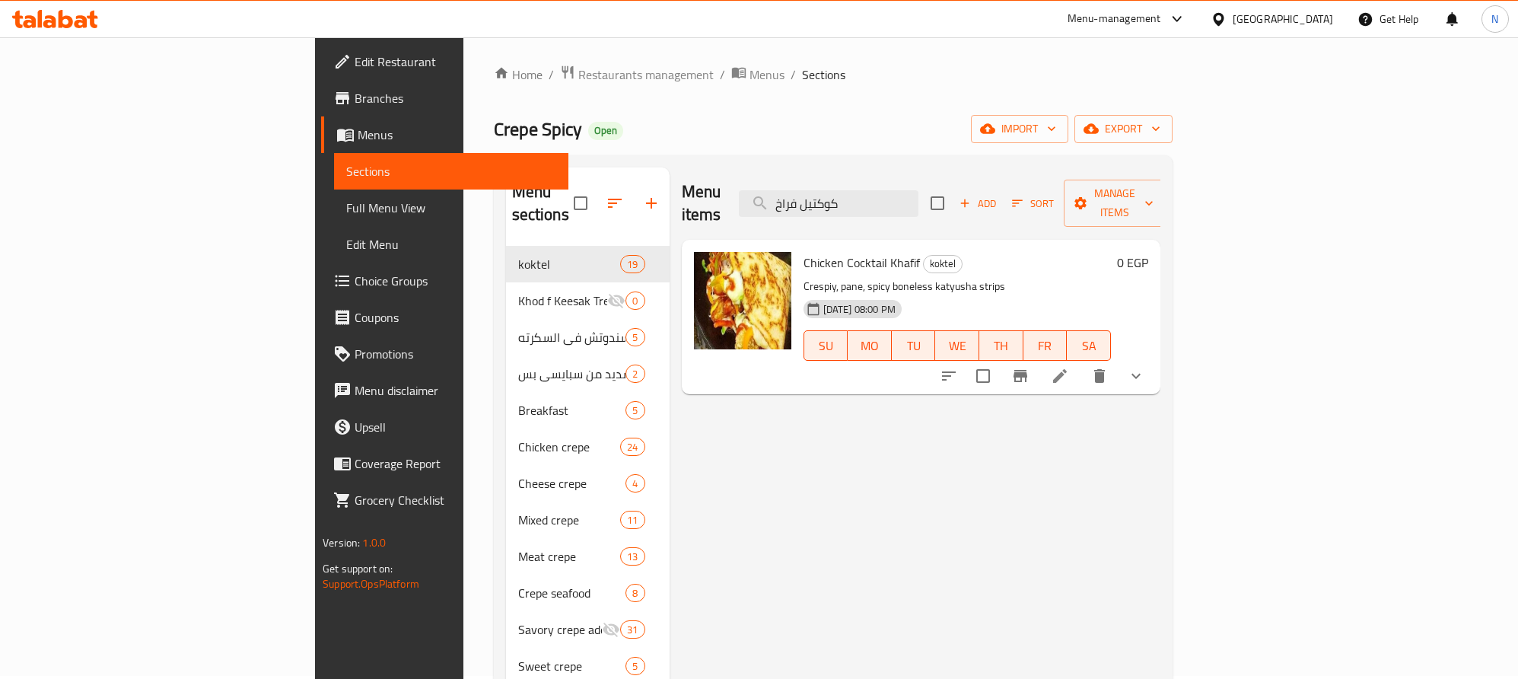
type input "كوكتيل فراخ"
click at [1081, 364] on li at bounding box center [1060, 375] width 43 height 27
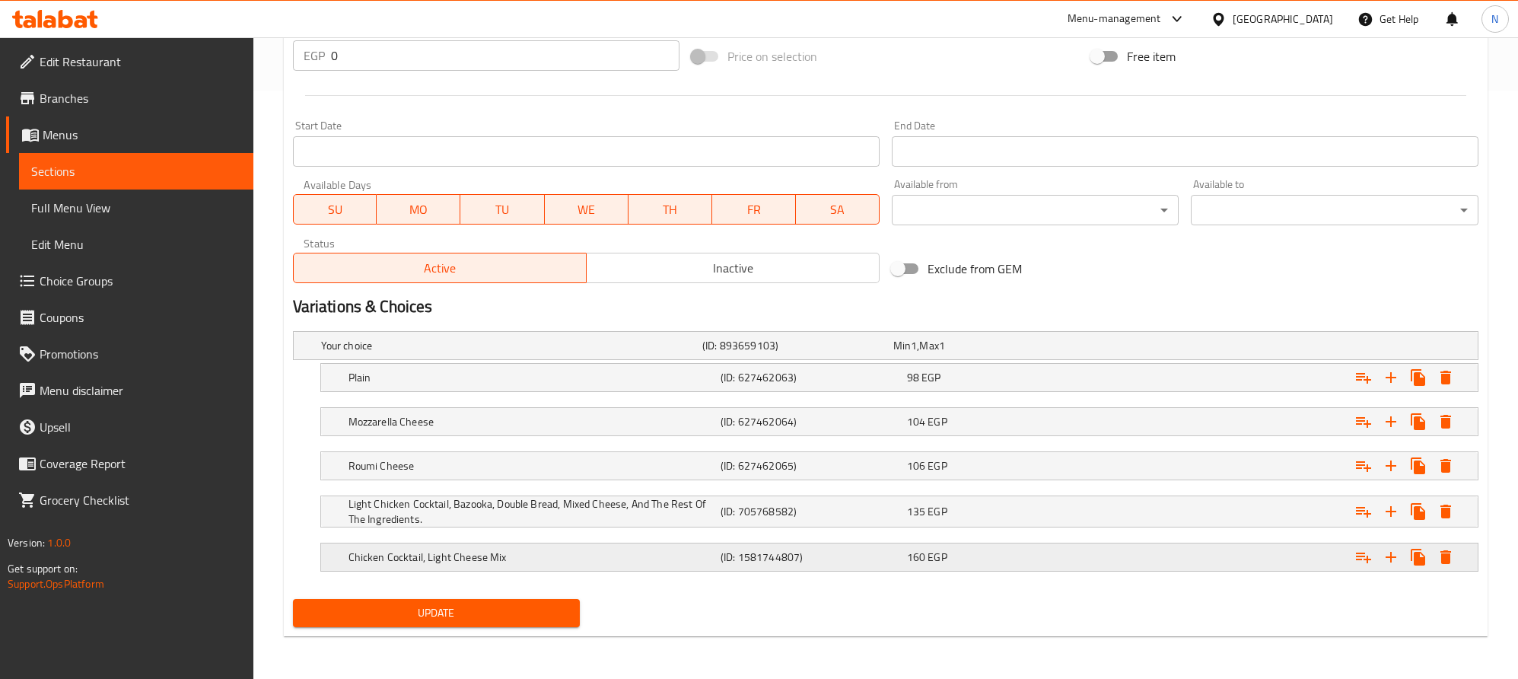
scroll to position [592, 0]
click at [696, 353] on h5 "Light Chicken Cocktail, Bazooka, Double Bread, Mixed Cheese, And The Rest Of Th…" at bounding box center [508, 345] width 375 height 15
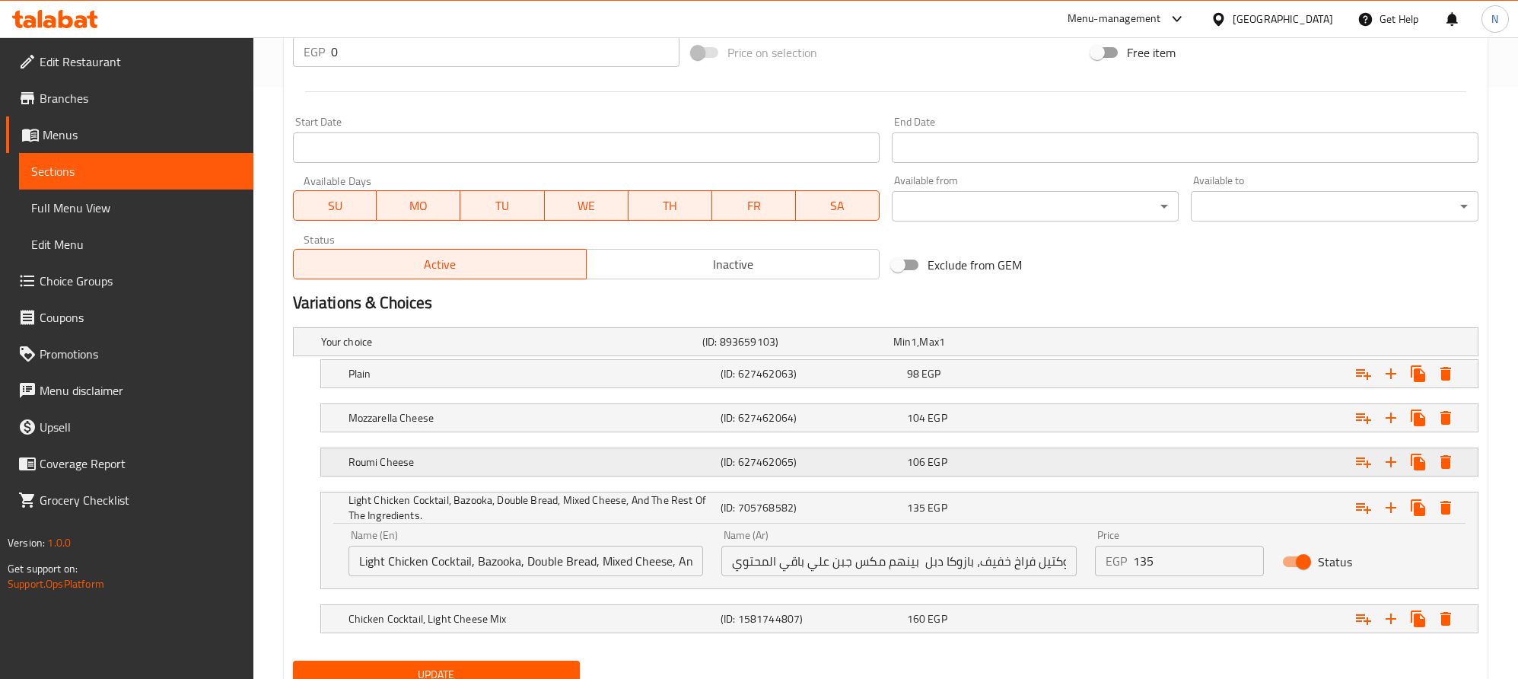
click at [751, 349] on h5 "(ID: 627462065)" at bounding box center [794, 341] width 185 height 15
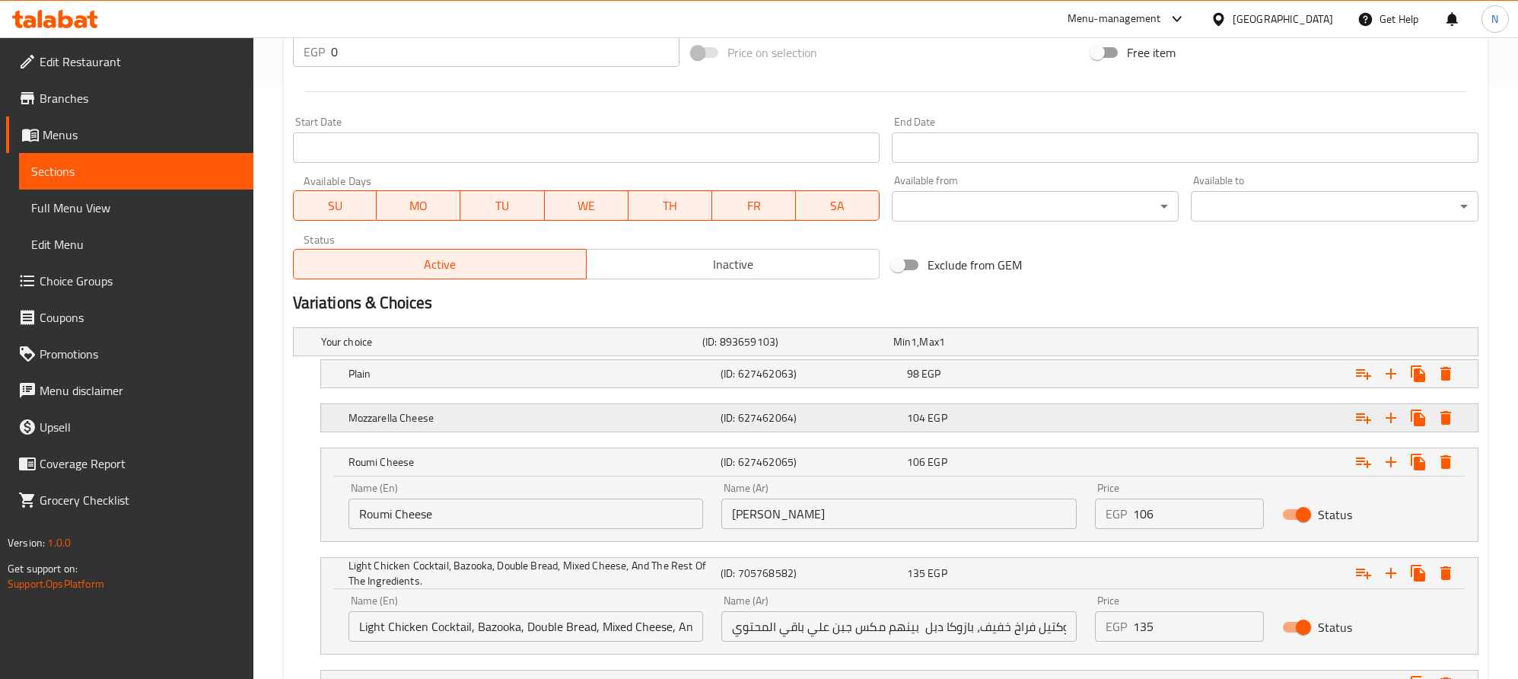
click at [761, 349] on h5 "(ID: 627462064)" at bounding box center [794, 341] width 185 height 15
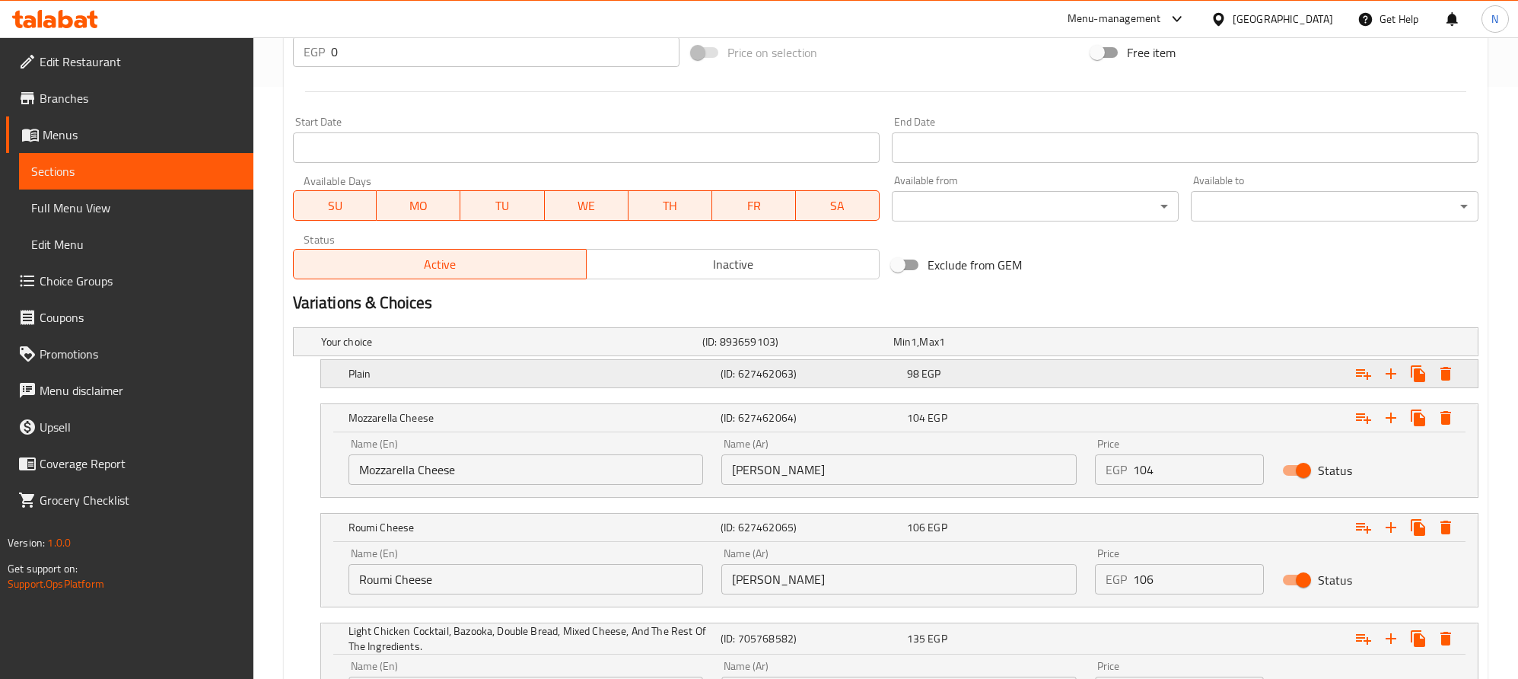
click at [779, 349] on h5 "(ID: 627462063)" at bounding box center [794, 341] width 185 height 15
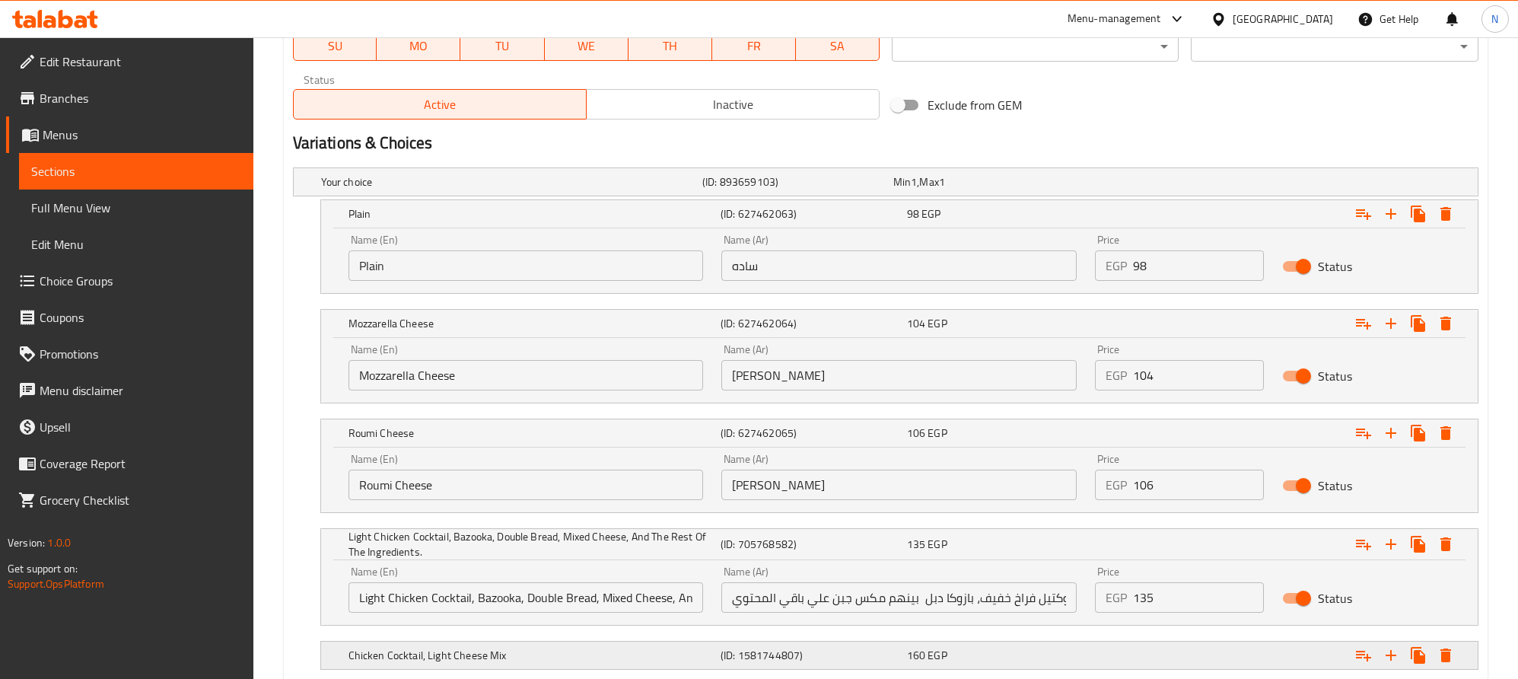
scroll to position [854, 0]
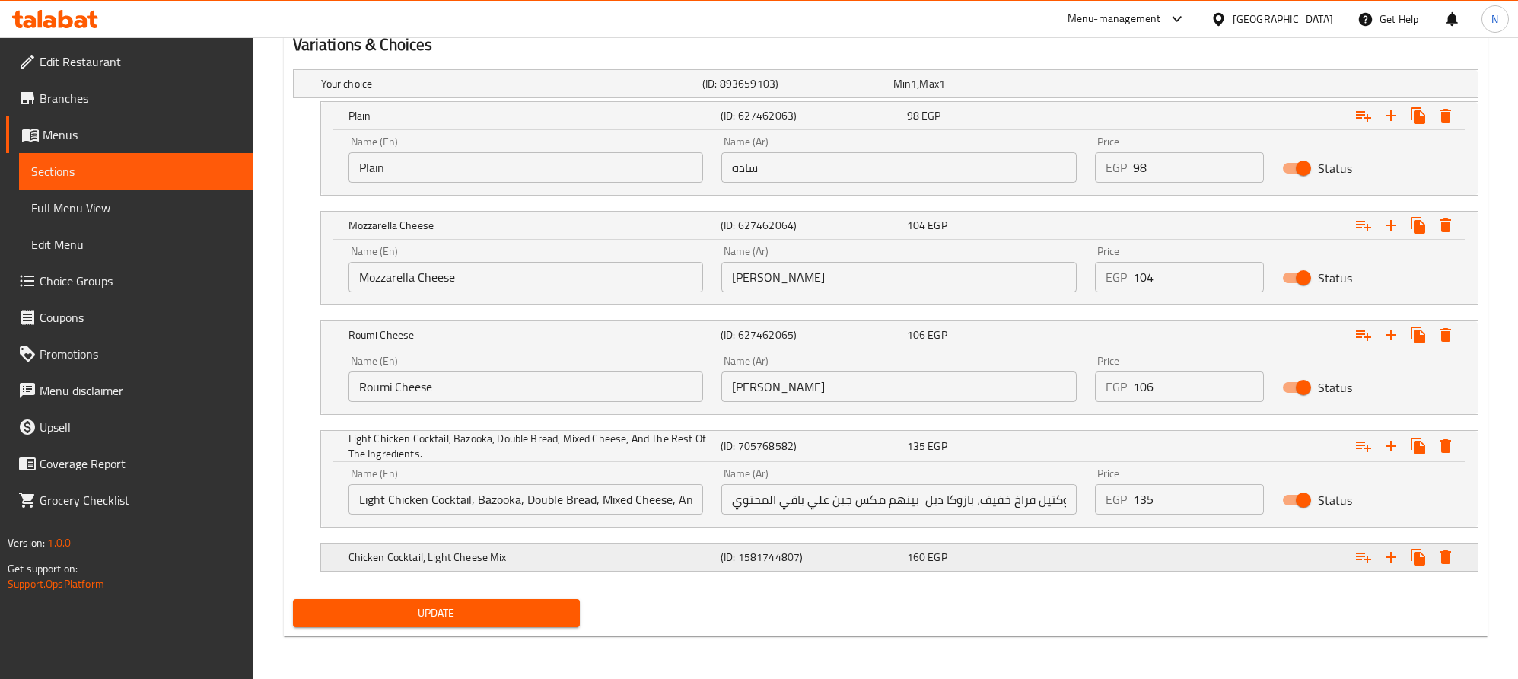
click at [763, 91] on h5 "(ID: 1581744807)" at bounding box center [794, 83] width 185 height 15
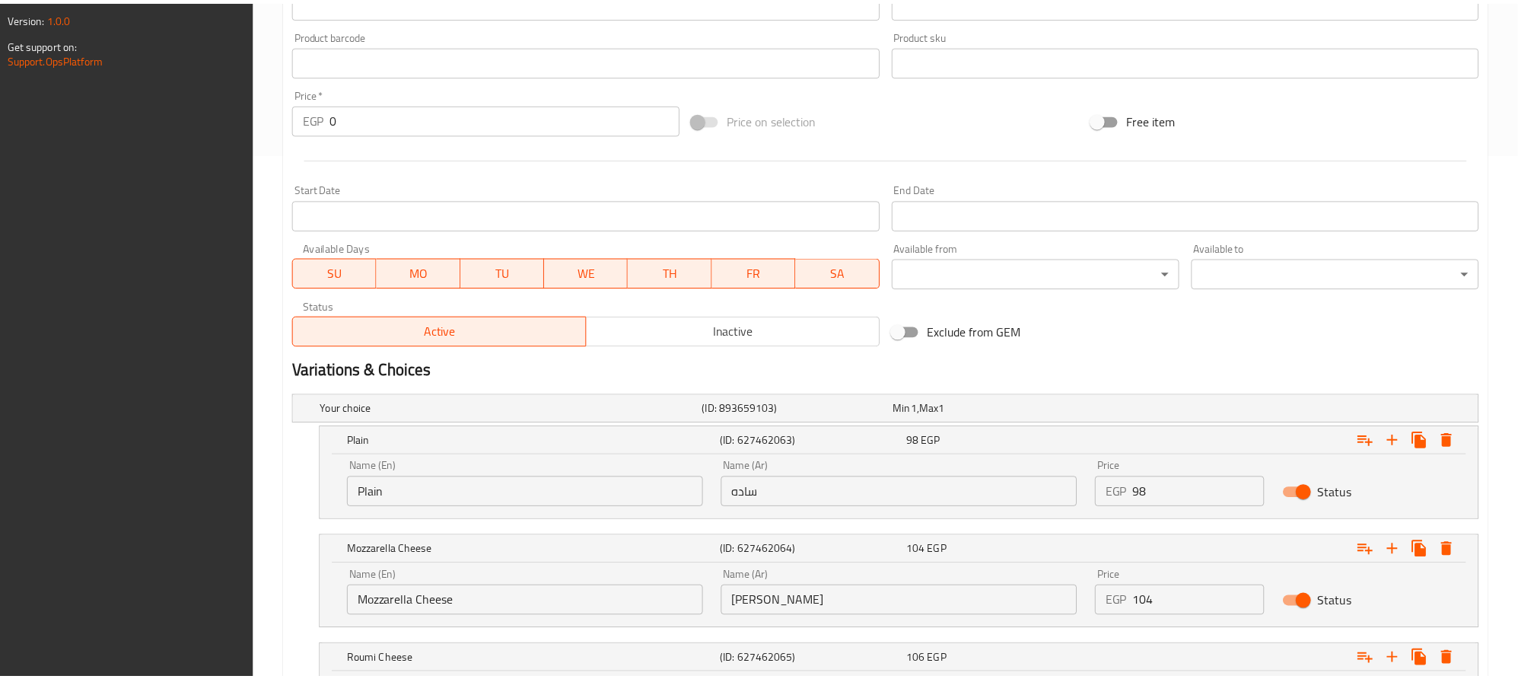
scroll to position [919, 0]
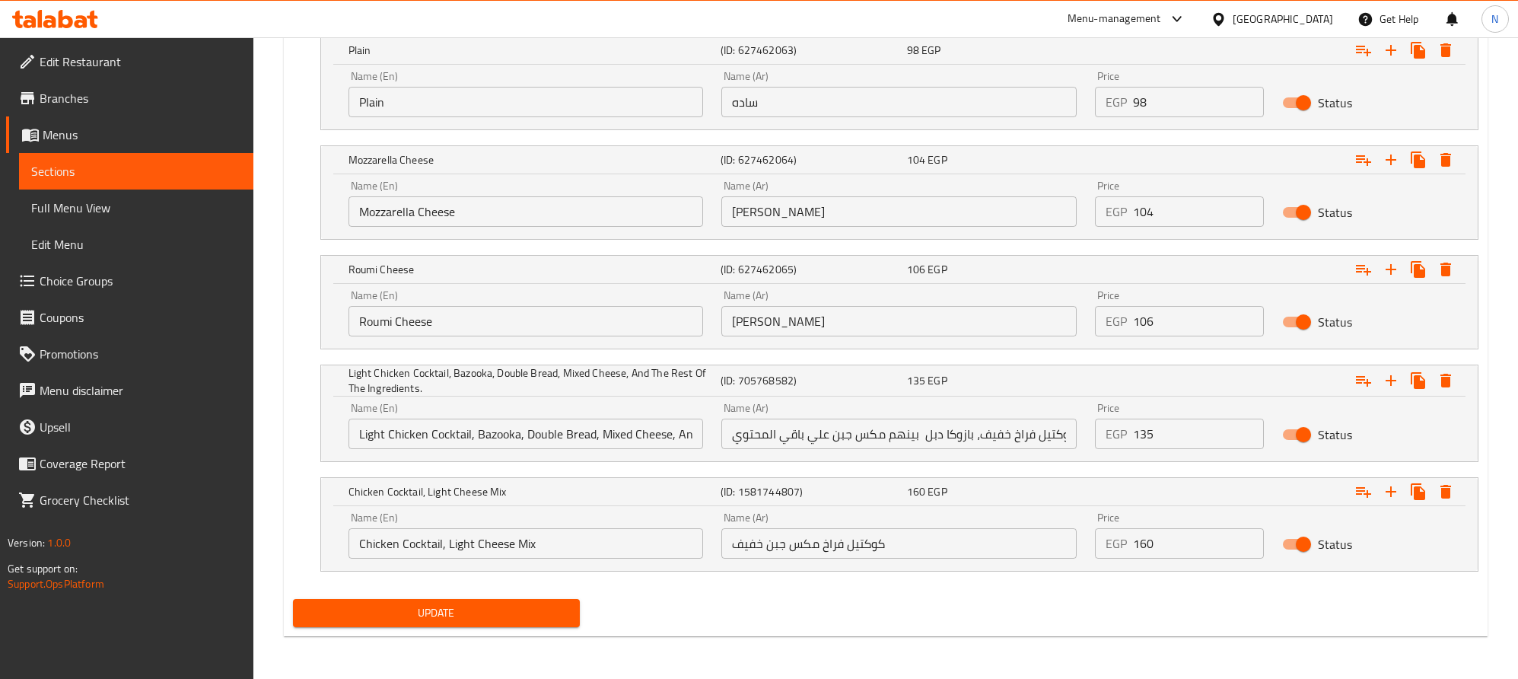
click at [542, 439] on input "Light Chicken Cocktail, Bazooka, Double Bread, Mixed Cheese, And The Rest Of Th…" at bounding box center [526, 434] width 355 height 30
click at [469, 435] on input "Light Chicken Cocktail, Bazooka, Double Bread, Mixed Cheese, And The Rest Of Th…" at bounding box center [526, 434] width 355 height 30
click at [473, 437] on input "Light Chicken Cocktail, Bazooka, Double Bread, Mixed Cheese, And The Rest Of Th…" at bounding box center [526, 434] width 355 height 30
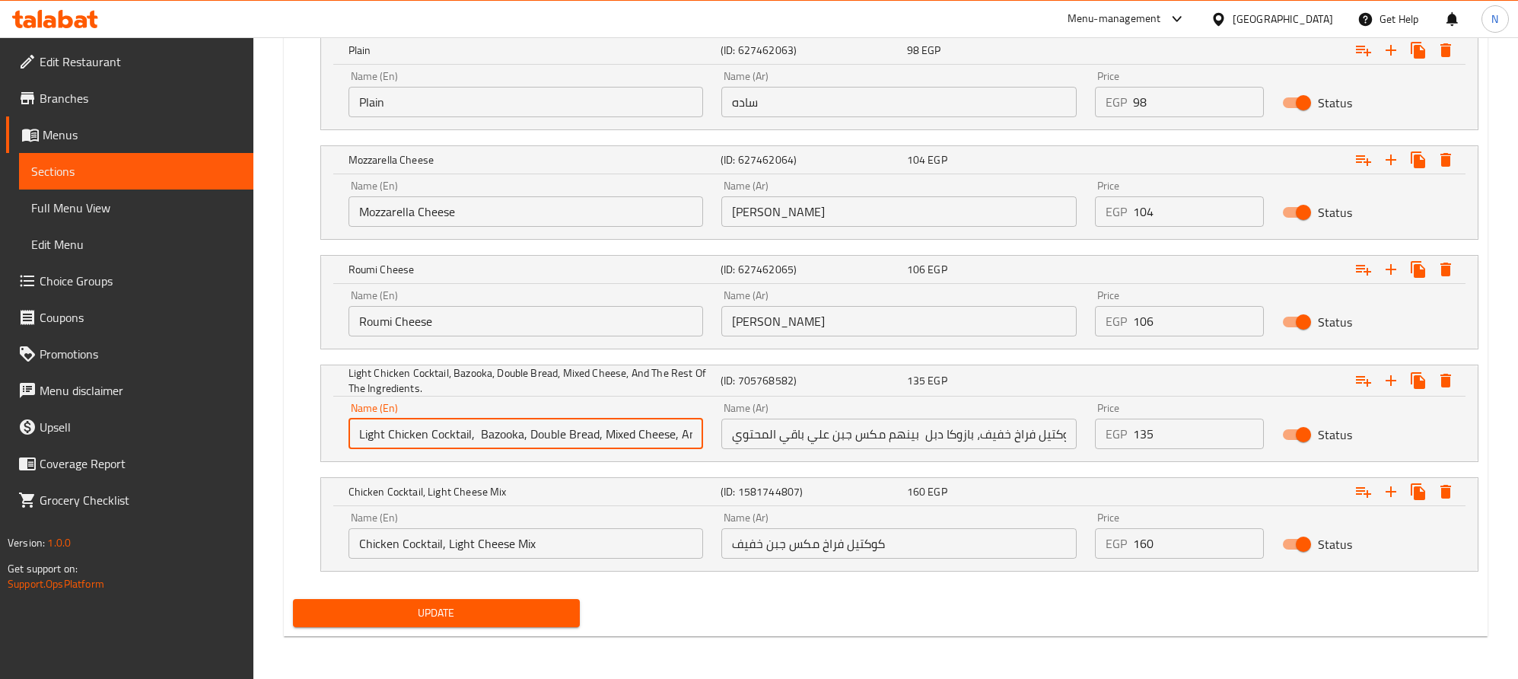
paste input "Double"
drag, startPoint x: 568, startPoint y: 436, endPoint x: 445, endPoint y: 436, distance: 123.3
click at [445, 436] on input "Light Chicken Cocktail, Double Bazooka, Double Bread, Mixed Cheese, And The Res…" at bounding box center [526, 434] width 355 height 30
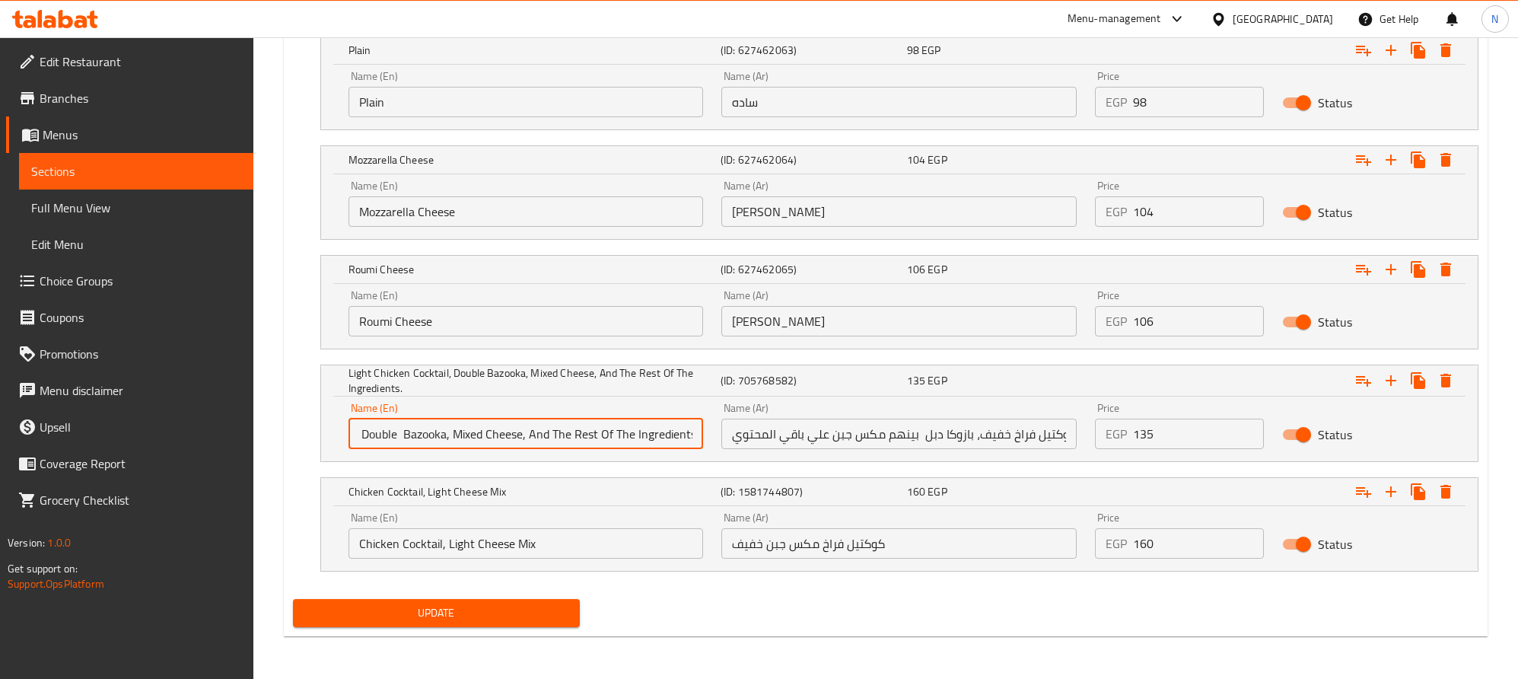
click at [524, 428] on input "Light Chicken Cocktail, Double Bazooka, Mixed Cheese, And The Rest Of The Ingre…" at bounding box center [526, 434] width 355 height 30
click at [799, 423] on input "كوكتيل فراخ خفيف، بازوكا دبل بينهم مكس جبن علي باقي المحتوي" at bounding box center [898, 434] width 355 height 30
click at [800, 423] on input "كوكتيل فراخ خفيف، بازوكا دبل بينهم مكس جبن علي باقي المحتوي" at bounding box center [898, 434] width 355 height 30
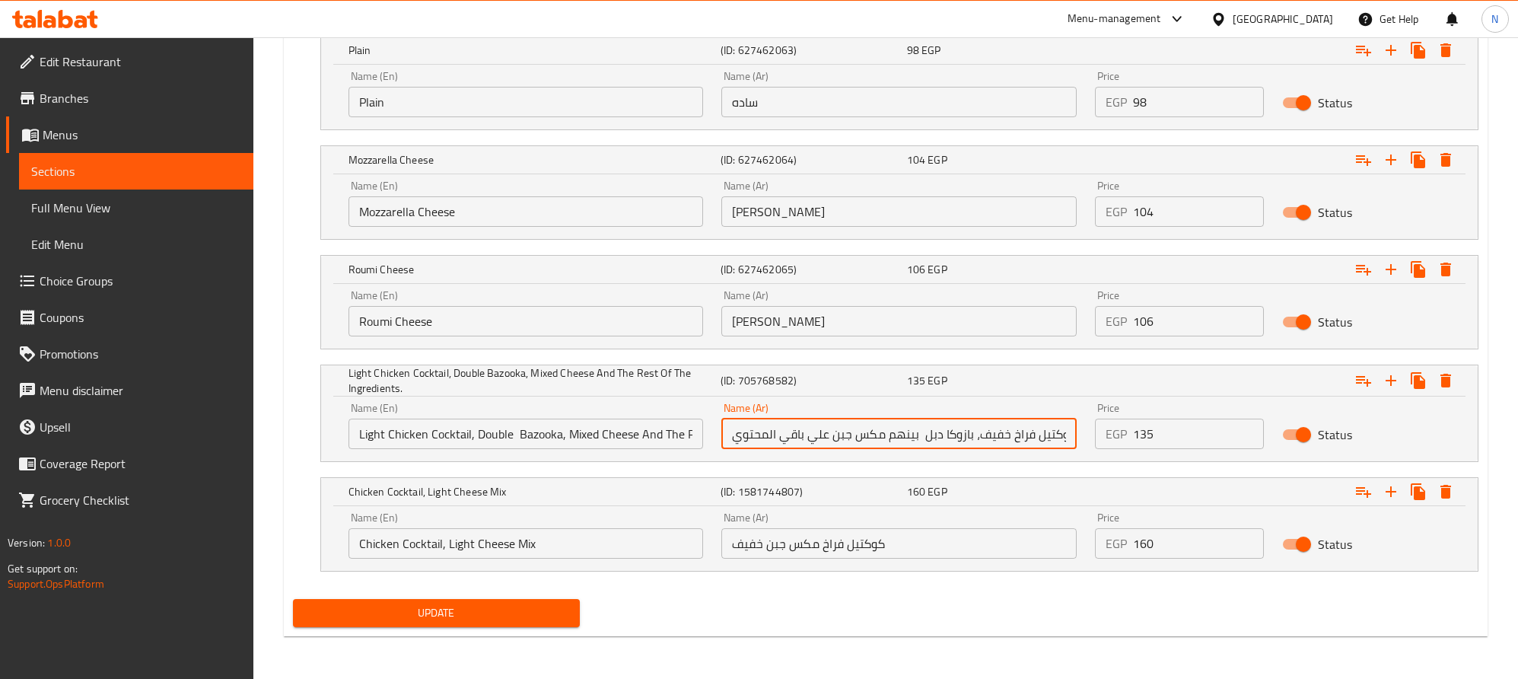
click at [800, 423] on input "كوكتيل فراخ خفيف، بازوكا دبل بينهم مكس جبن علي باقي المحتوي" at bounding box center [898, 434] width 355 height 30
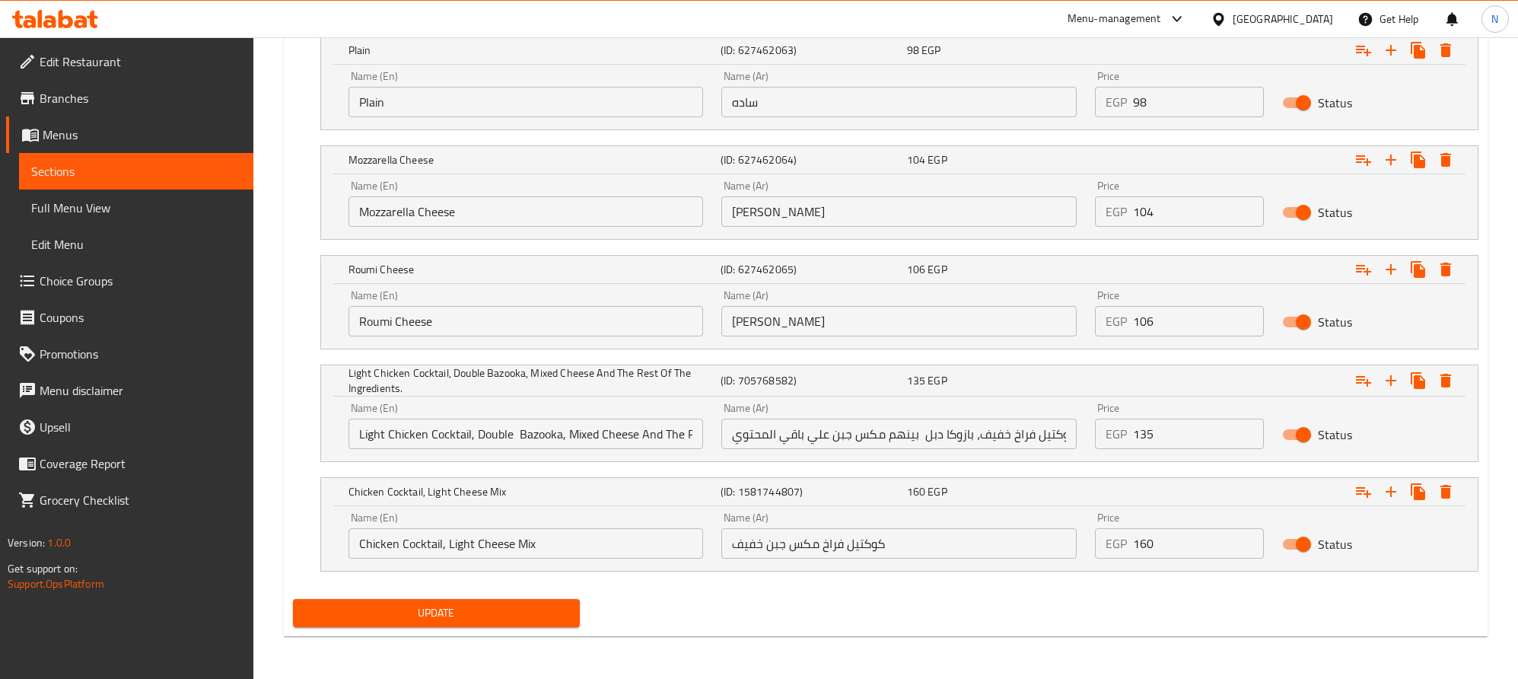
click at [560, 441] on input "Light Chicken Cocktail, Double Bazooka, Mixed Cheese And The Rest Of The Ingred…" at bounding box center [526, 434] width 355 height 30
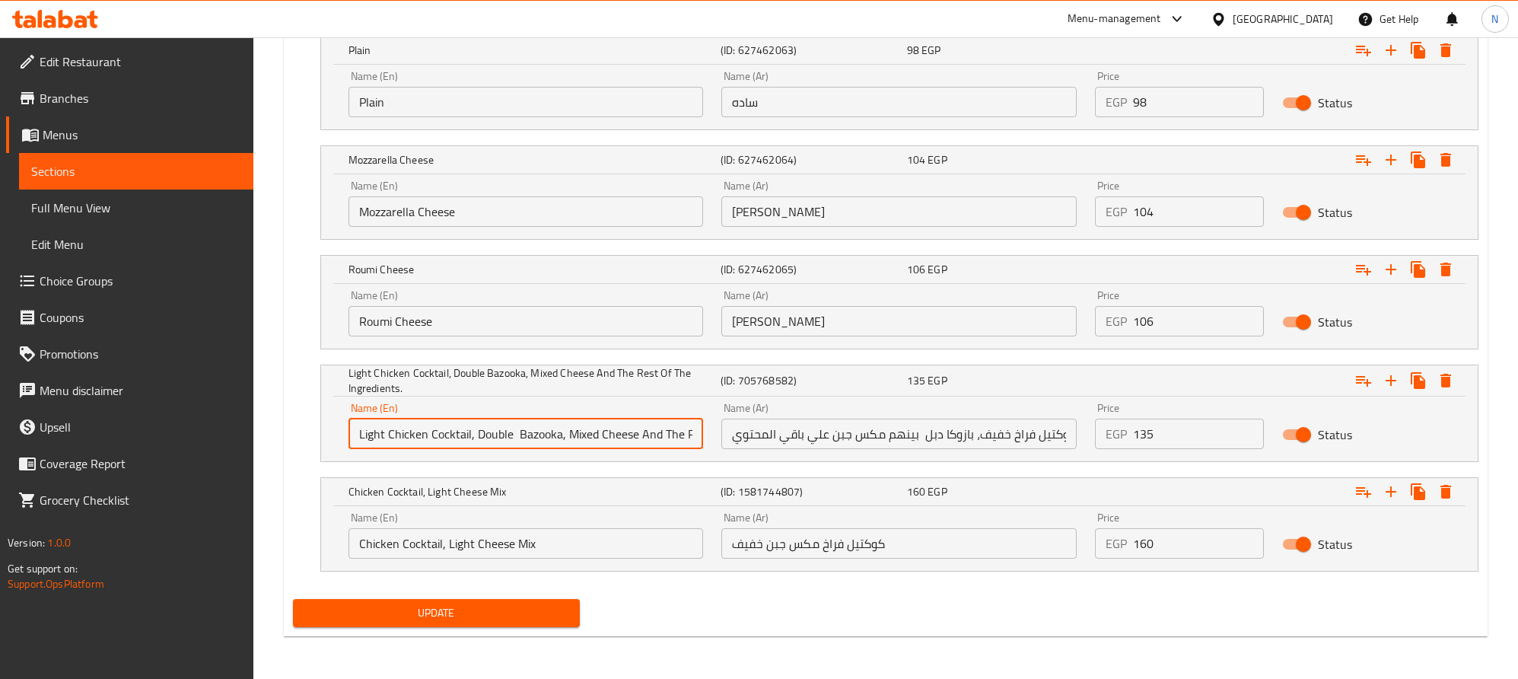
click at [565, 436] on input "Light Chicken Cocktail, Double Bazooka, Mixed Cheese And The Rest Of The Ingred…" at bounding box center [526, 434] width 355 height 30
click at [626, 432] on input "Light Chicken Cocktail, Double Bazooka, between them Mixed Cheese And The Rest …" at bounding box center [526, 434] width 355 height 30
click at [656, 441] on input "Light Chicken Cocktail, Double Bazooka, between them Mix Cheese And The Rest Of…" at bounding box center [526, 434] width 355 height 30
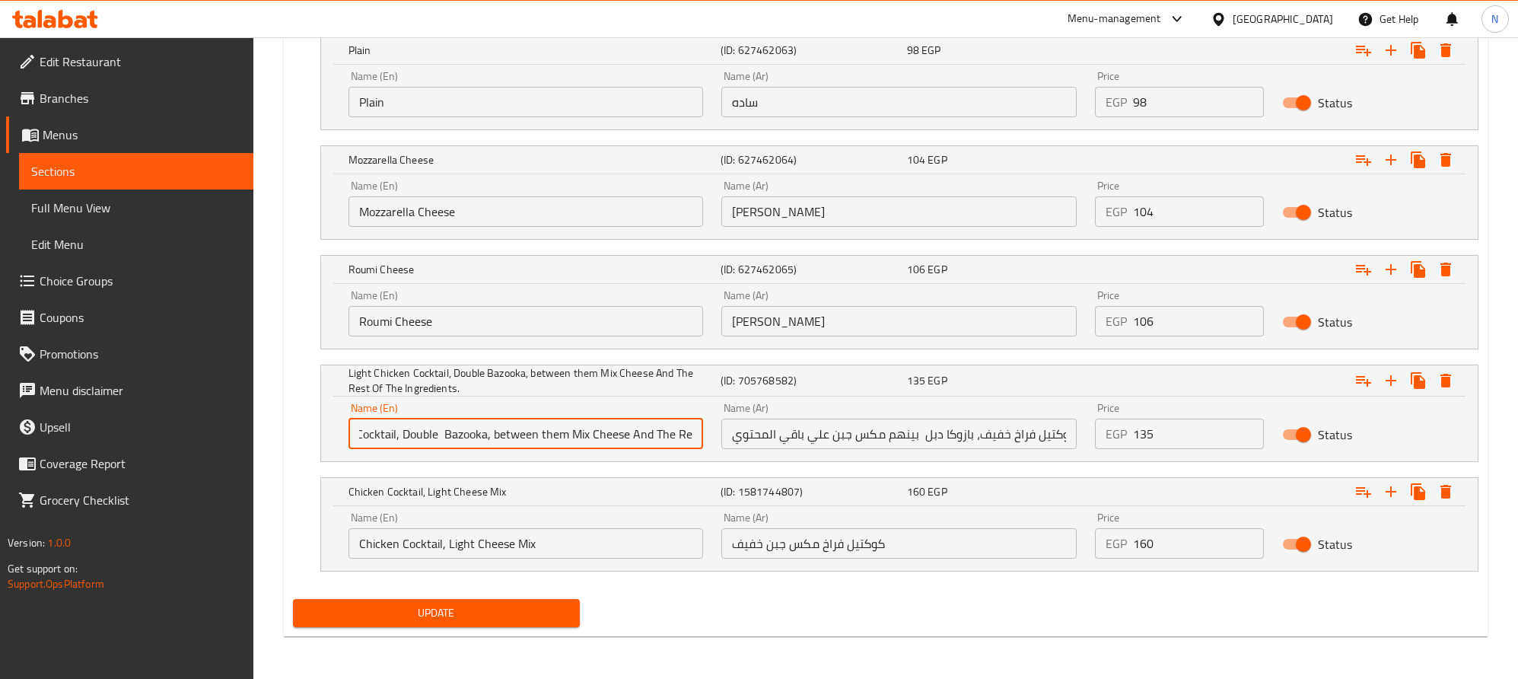
click at [638, 438] on input "Light Chicken Cocktail, Double Bazooka, between them Mix Cheese And The Rest Of…" at bounding box center [526, 434] width 355 height 30
click at [658, 443] on input "Light Chicken Cocktail, Double Bazooka, between them Mix Cheese on The Rest Of …" at bounding box center [526, 434] width 355 height 30
click at [658, 441] on input "Light Chicken Cocktail, Double Bazooka, between them Mix Cheese on The Rest Of …" at bounding box center [526, 434] width 355 height 30
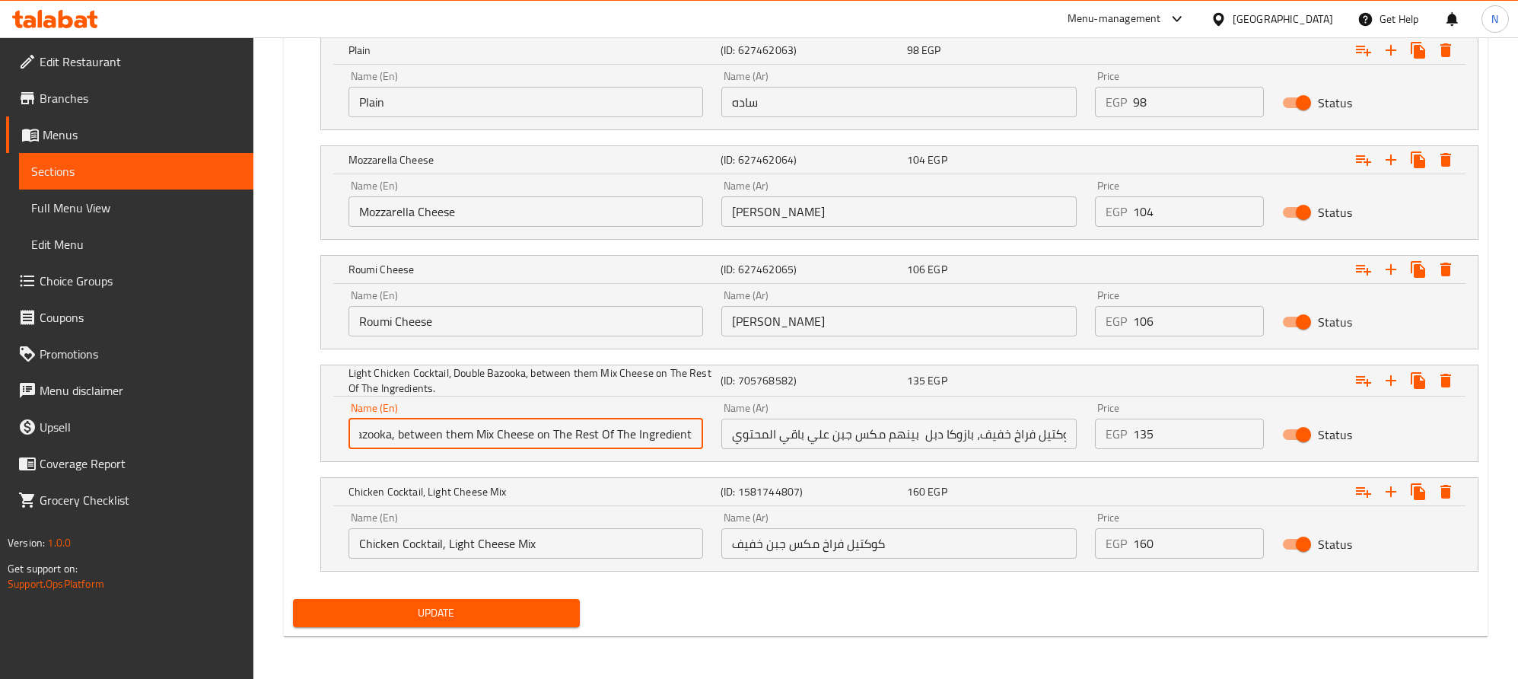
click at [658, 441] on input "Light Chicken Cocktail, Double Bazooka, between them Mix Cheese on The Rest Of …" at bounding box center [526, 434] width 355 height 30
click at [677, 441] on input "Light Chicken Cocktail, Double Bazooka, between them Mix Cheese on The Rest Of …" at bounding box center [526, 434] width 355 height 30
click at [693, 439] on input "Light Chicken Cocktail, Double Bazooka, between them Mix Cheese on The Rest Of …" at bounding box center [526, 434] width 355 height 30
click at [662, 438] on input "Light Chicken Cocktail, Double Bazooka, between them Mix Cheese on The Rest Of …" at bounding box center [526, 434] width 355 height 30
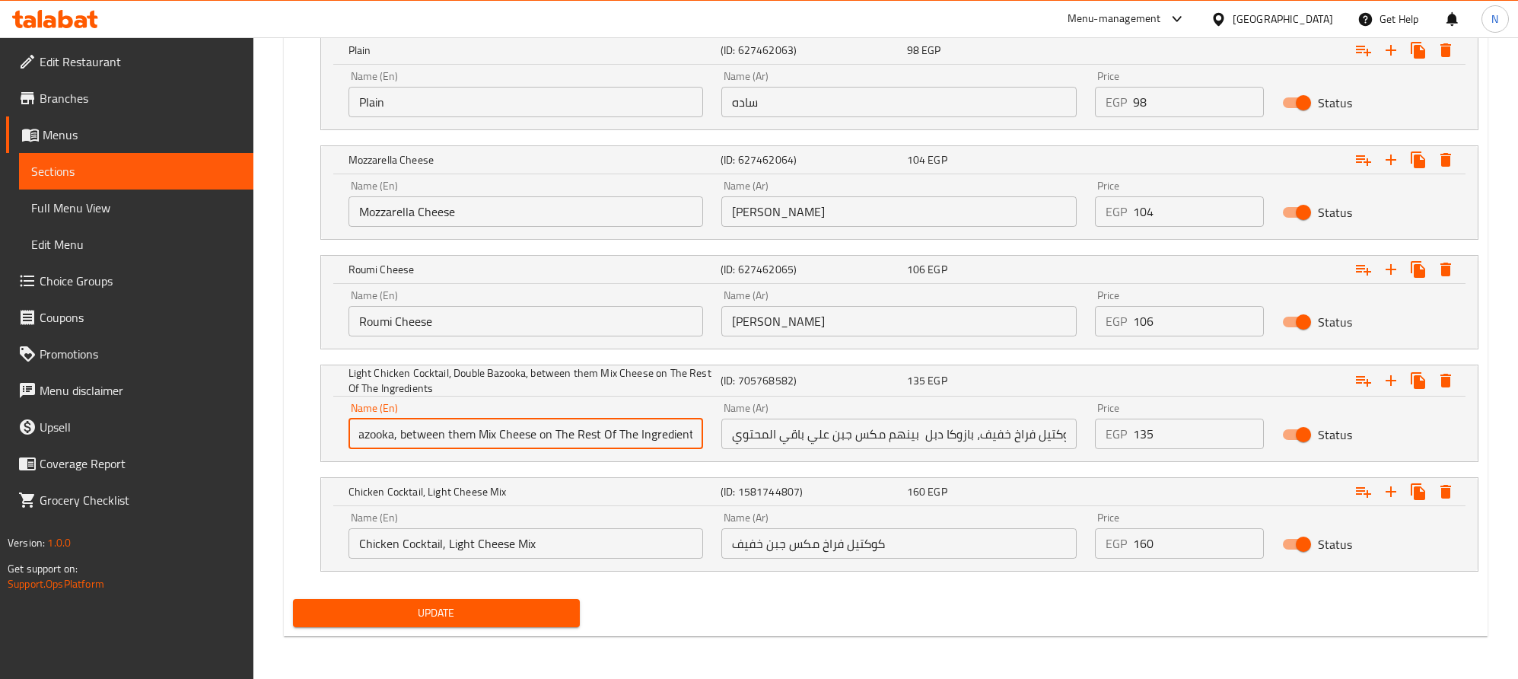
click at [662, 438] on input "Light Chicken Cocktail, Double Bazooka, between them Mix Cheese on The Rest Of …" at bounding box center [526, 434] width 355 height 30
click at [607, 437] on input "Light Chicken Cocktail, Double Bazooka, Between Them Mix Cheese on The Rest of …" at bounding box center [526, 434] width 355 height 30
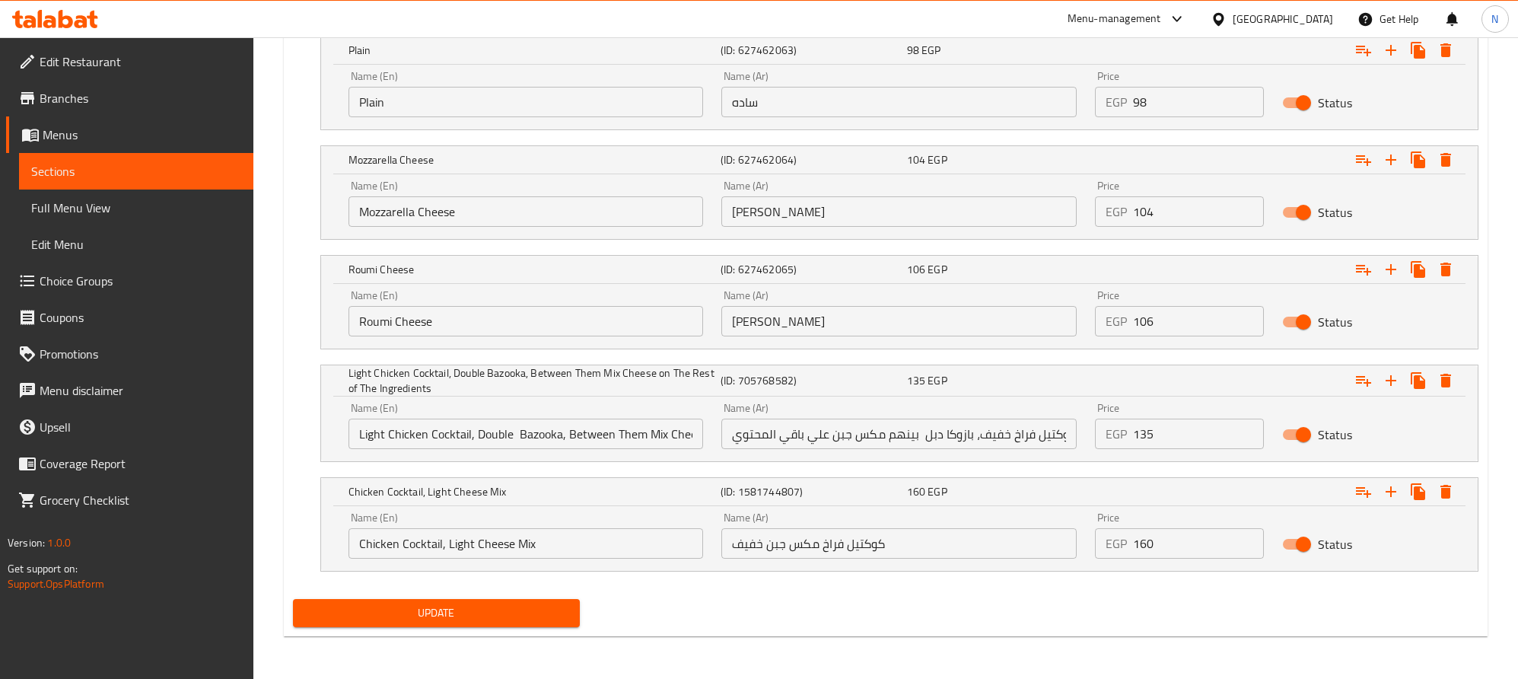
click at [612, 441] on input "Light Chicken Cocktail, Double Bazooka, Between Them Mix Cheese on The Rest of …" at bounding box center [526, 434] width 355 height 30
click at [540, 446] on input "Light Chicken Cocktail, Double Bazooka, Between Them Mix Cheese on The Rest of …" at bounding box center [526, 434] width 355 height 30
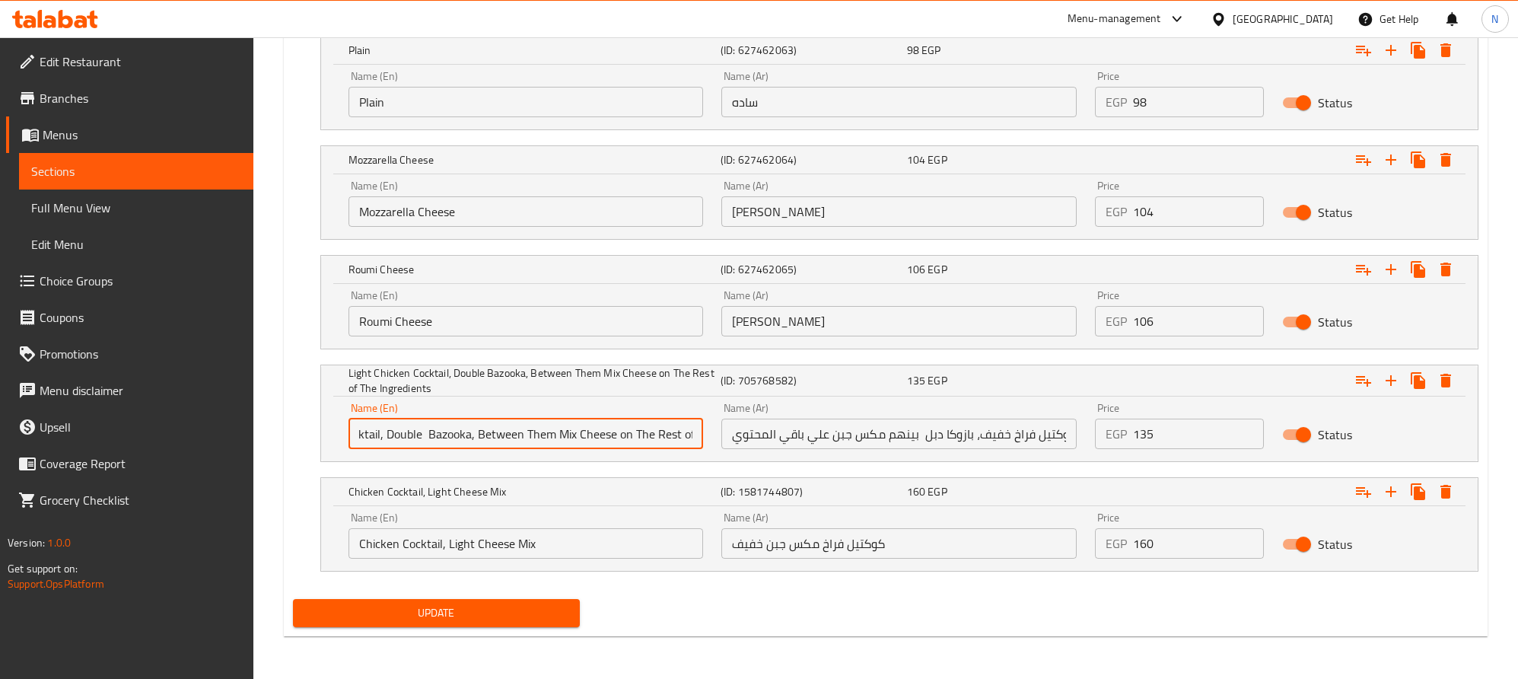
scroll to position [0, 98]
click at [614, 437] on input "Light Chicken Cocktail, Double Bazooka, Between Them Mix Cheese on The Rest of …" at bounding box center [526, 434] width 355 height 30
click at [653, 438] on input "Light Chicken Cocktail, Double Bazooka, Between Them Mix Cheese On The Rest of …" at bounding box center [526, 434] width 355 height 30
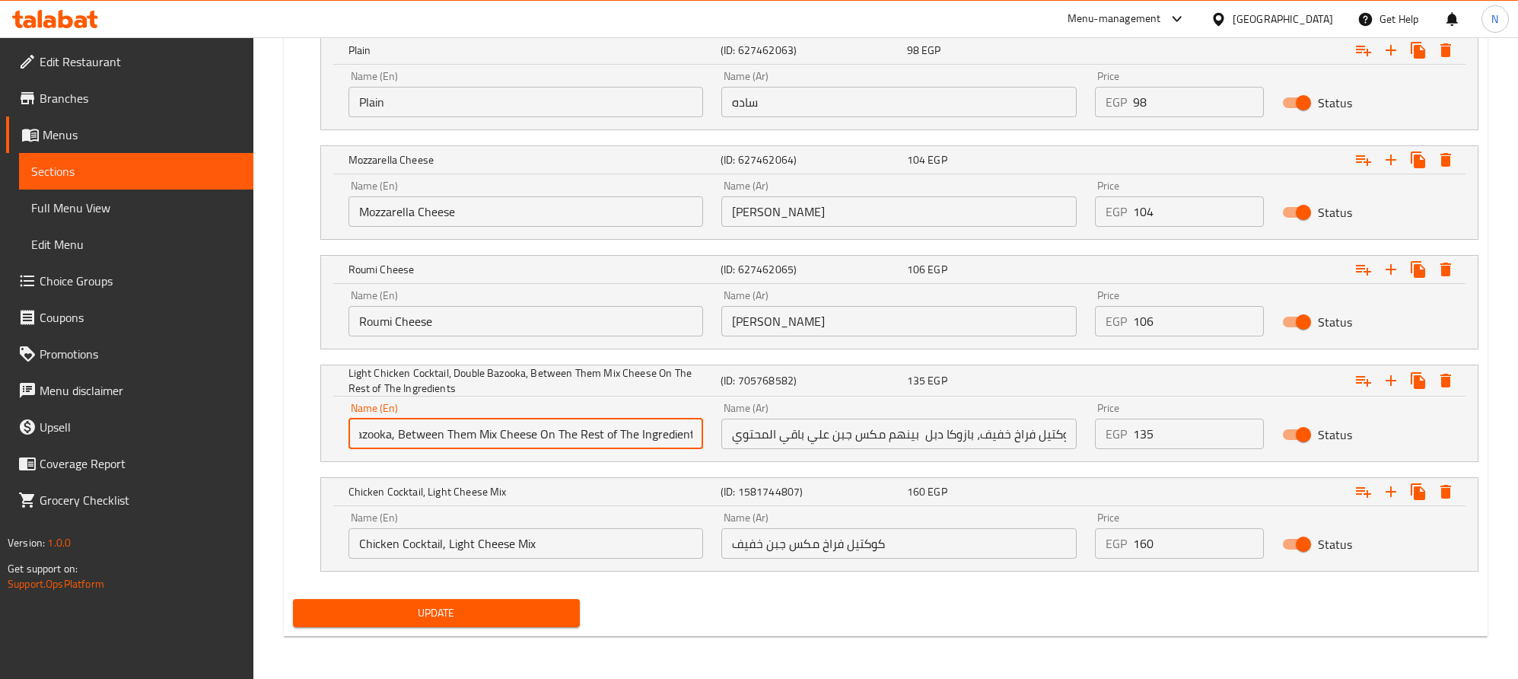
click at [606, 438] on input "Light Chicken Cocktail, Double Bazooka, Between Them Mix Cheese On The Rest of …" at bounding box center [526, 434] width 355 height 30
type input "Light Chicken Cocktail, Double Bazooka, Between Them Mix Cheese On The Rest Of …"
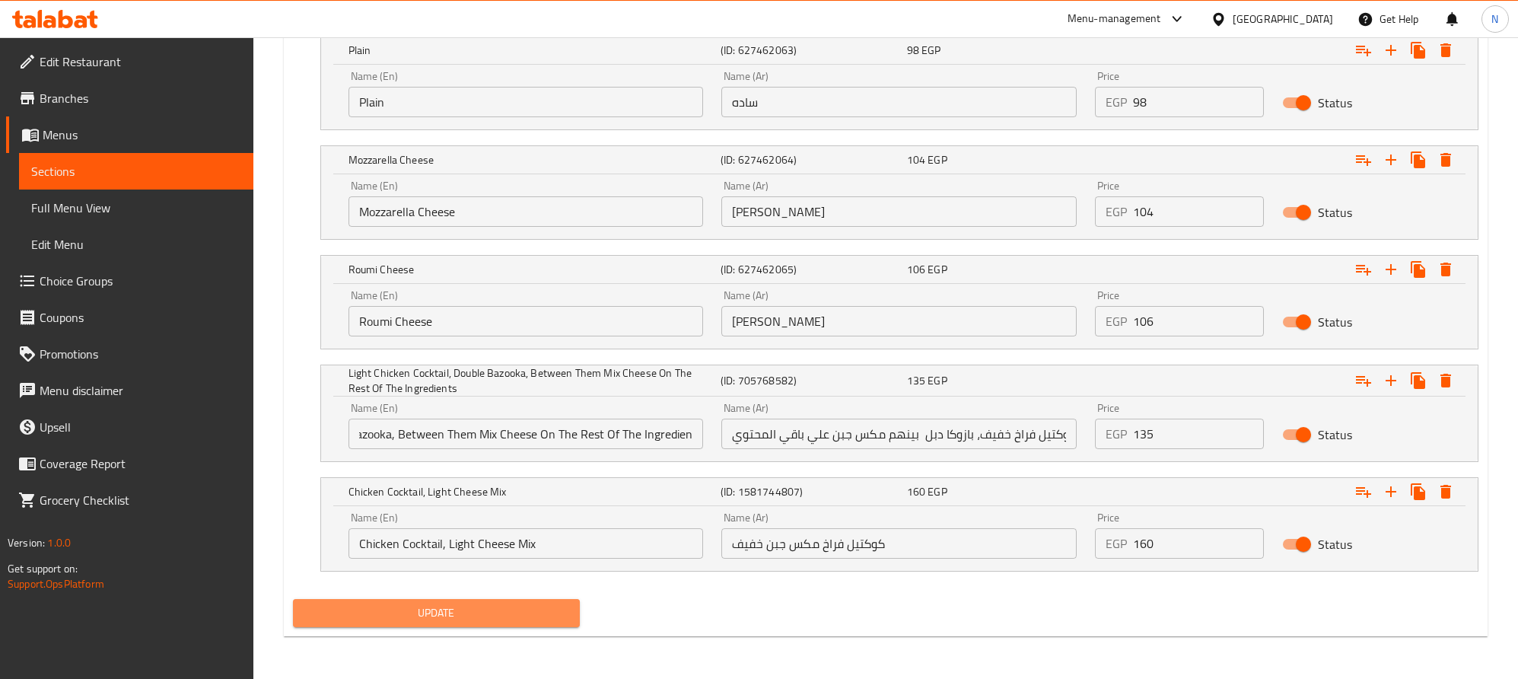
click at [555, 610] on span "Update" at bounding box center [436, 613] width 263 height 19
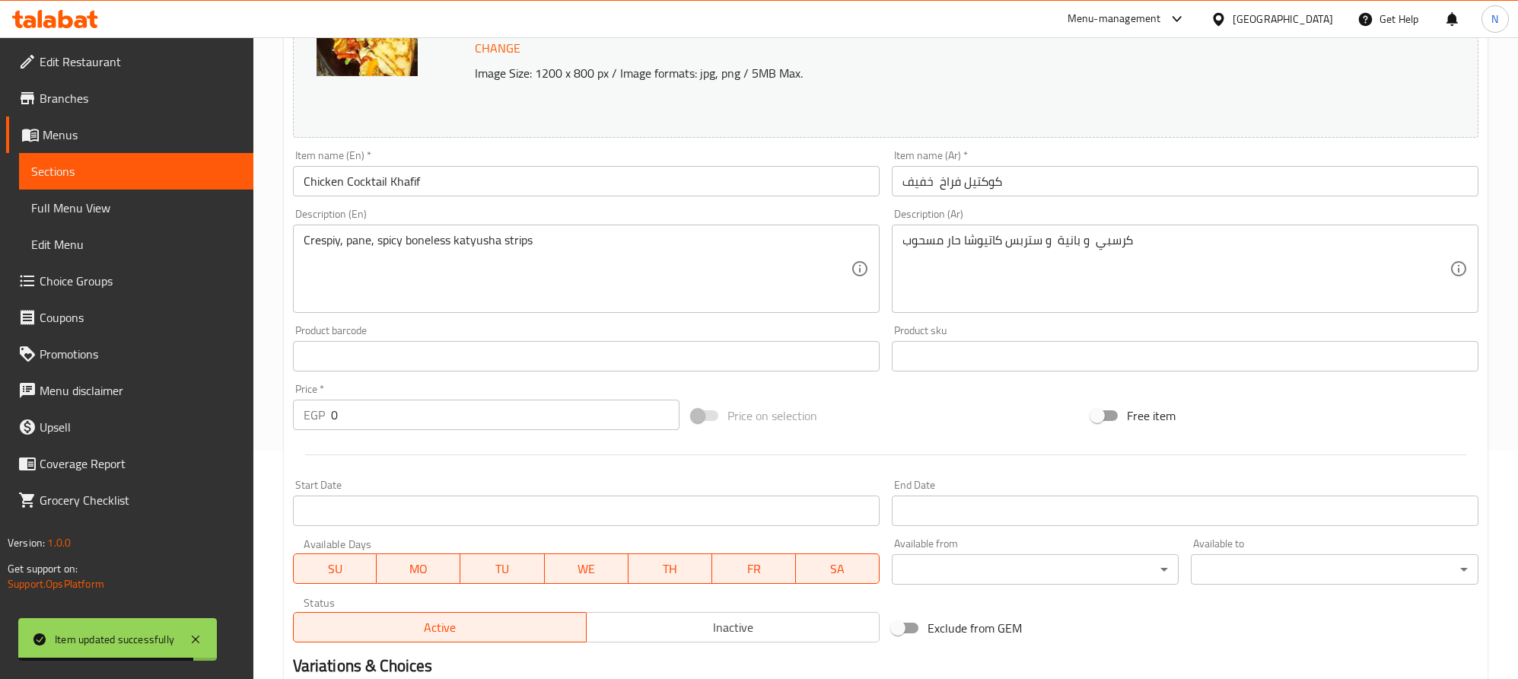
scroll to position [5, 0]
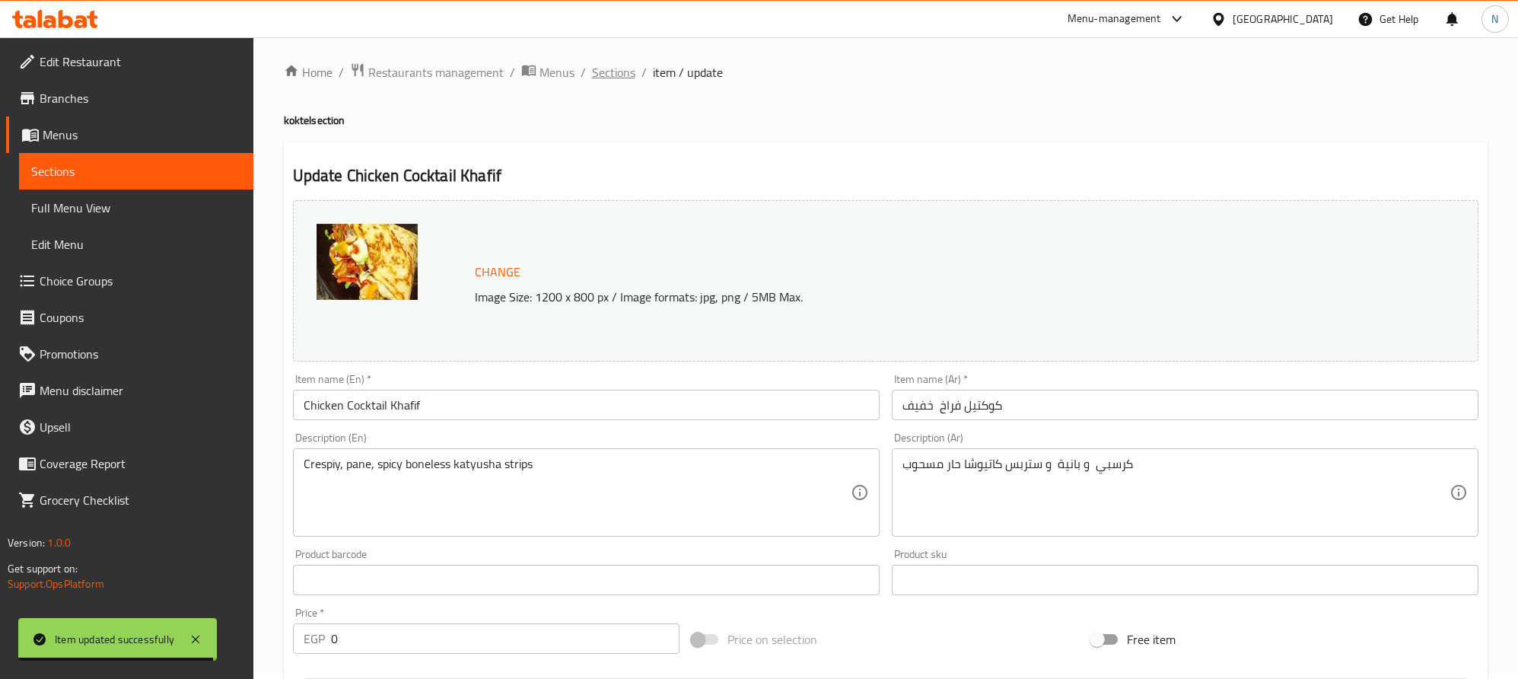
drag, startPoint x: 615, startPoint y: 78, endPoint x: 427, endPoint y: 49, distance: 190.2
click at [615, 78] on span "Sections" at bounding box center [613, 72] width 43 height 18
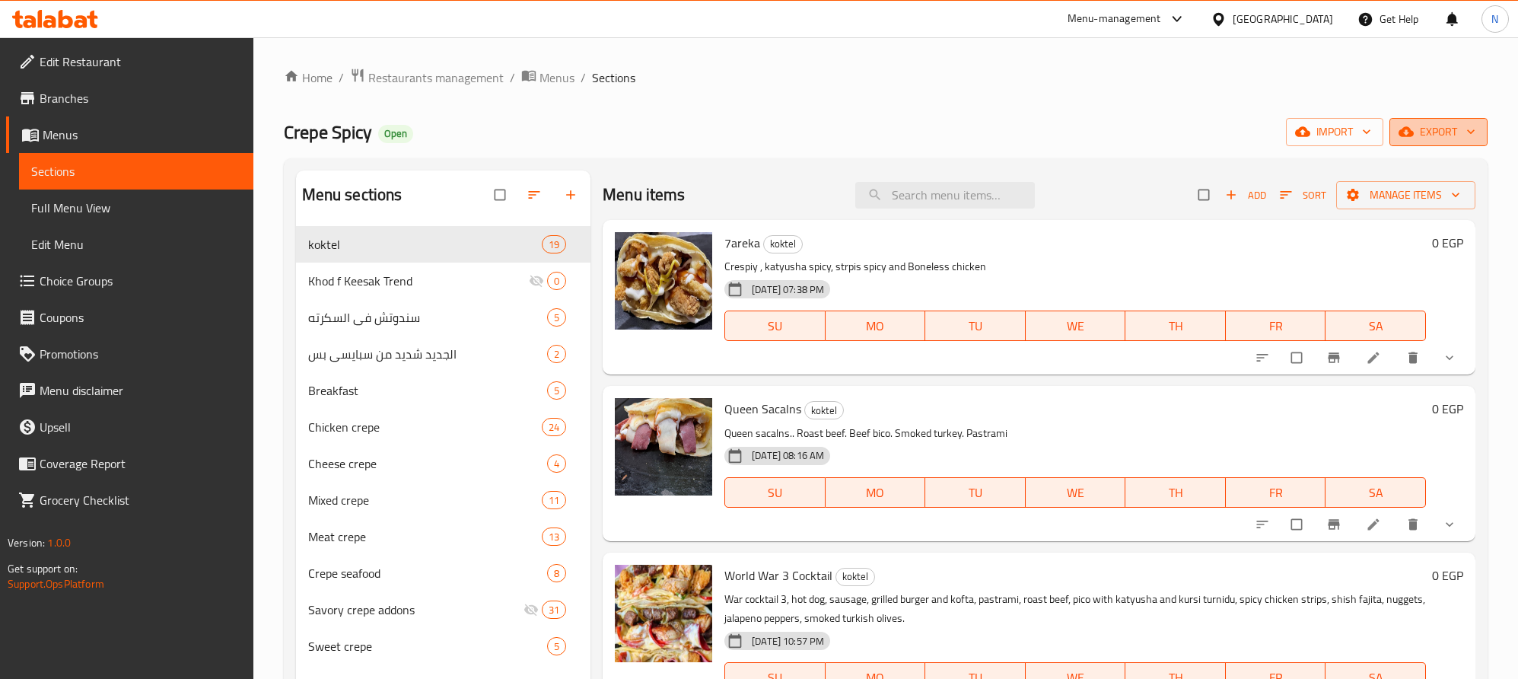
click at [1438, 138] on span "export" at bounding box center [1439, 132] width 74 height 19
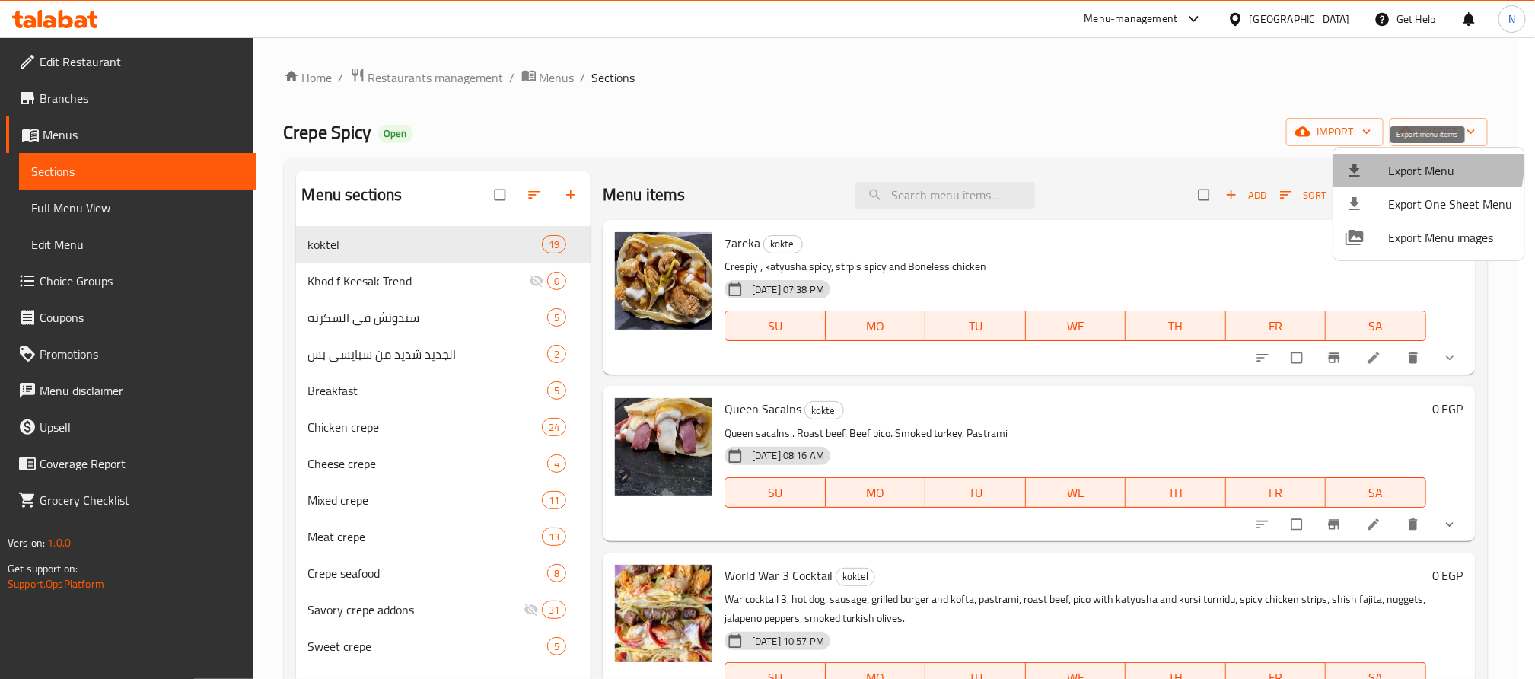
click at [1409, 165] on span "Export Menu" at bounding box center [1450, 170] width 124 height 18
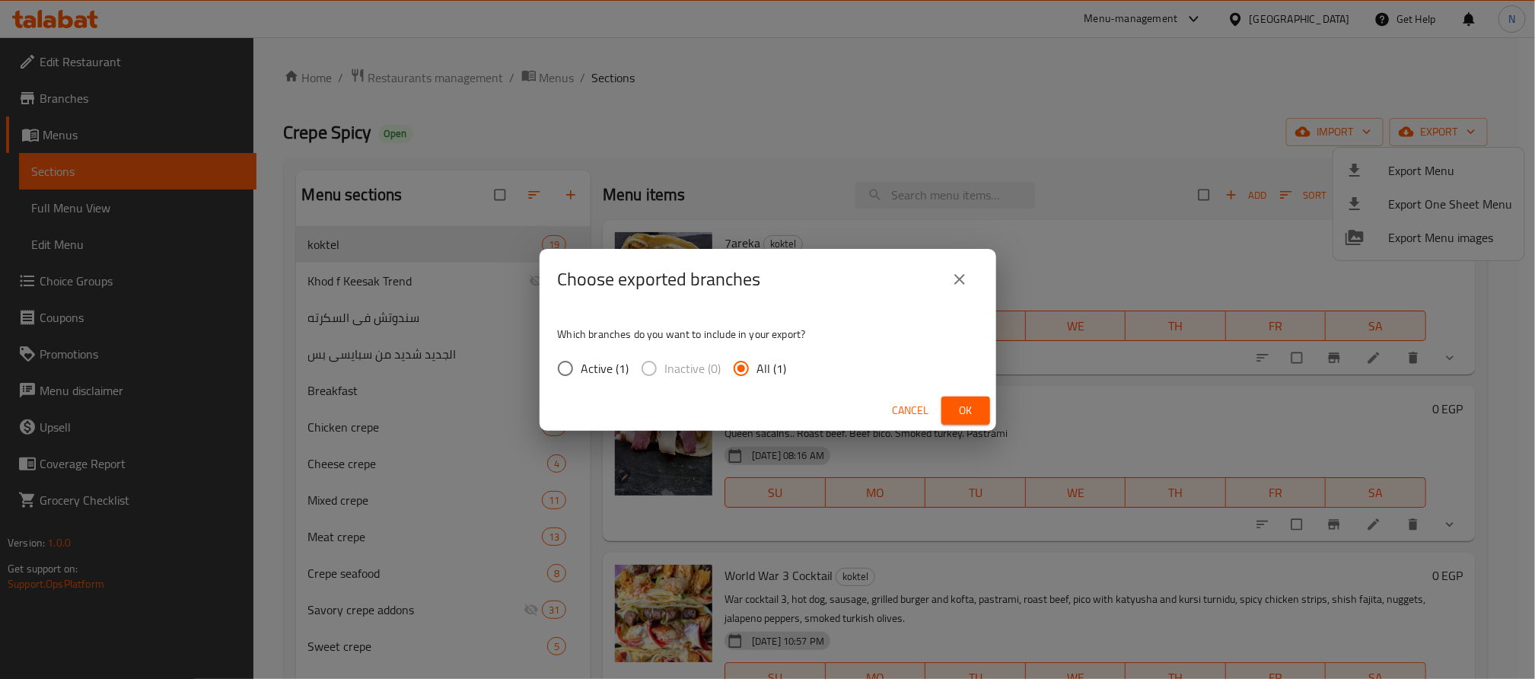
click at [977, 411] on span "Ok" at bounding box center [966, 410] width 24 height 19
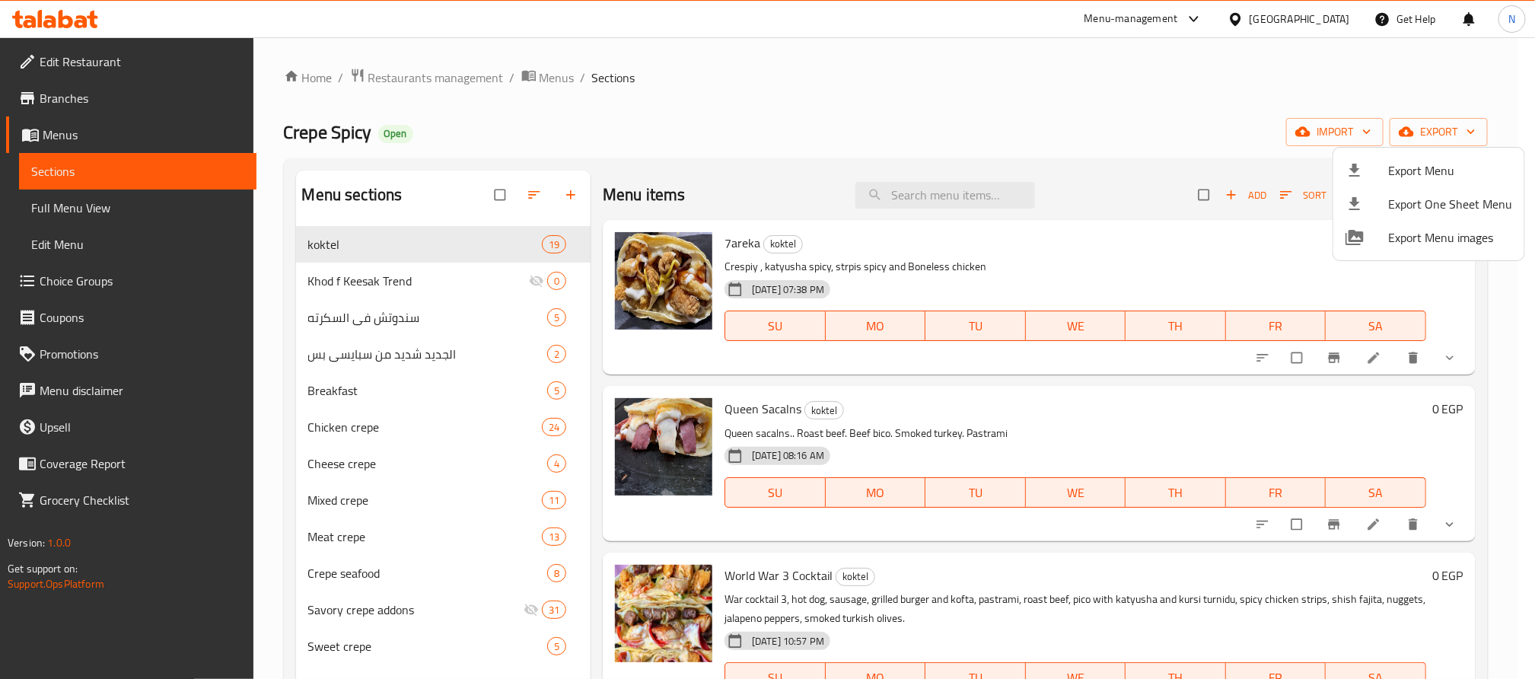
click at [966, 202] on div at bounding box center [767, 339] width 1535 height 679
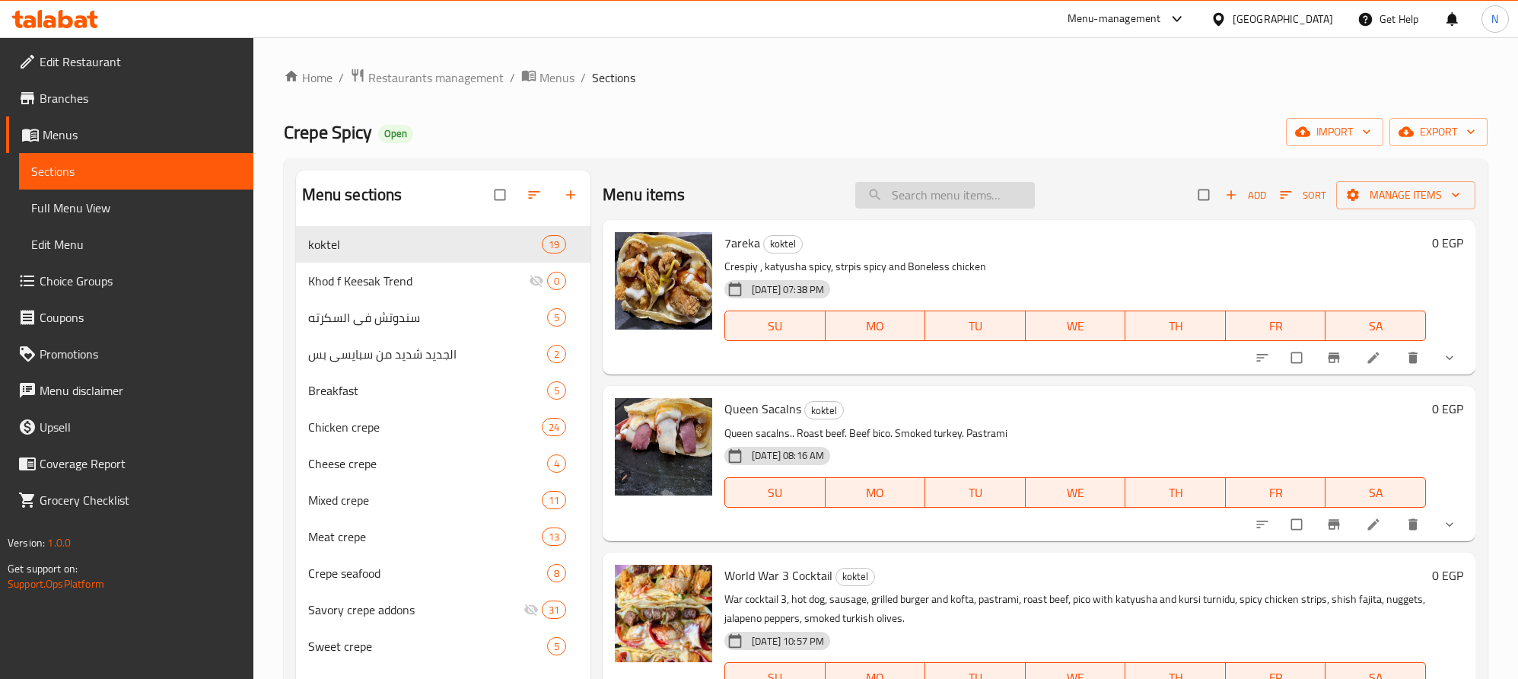
click at [966, 201] on input "search" at bounding box center [945, 195] width 180 height 27
type input "t"
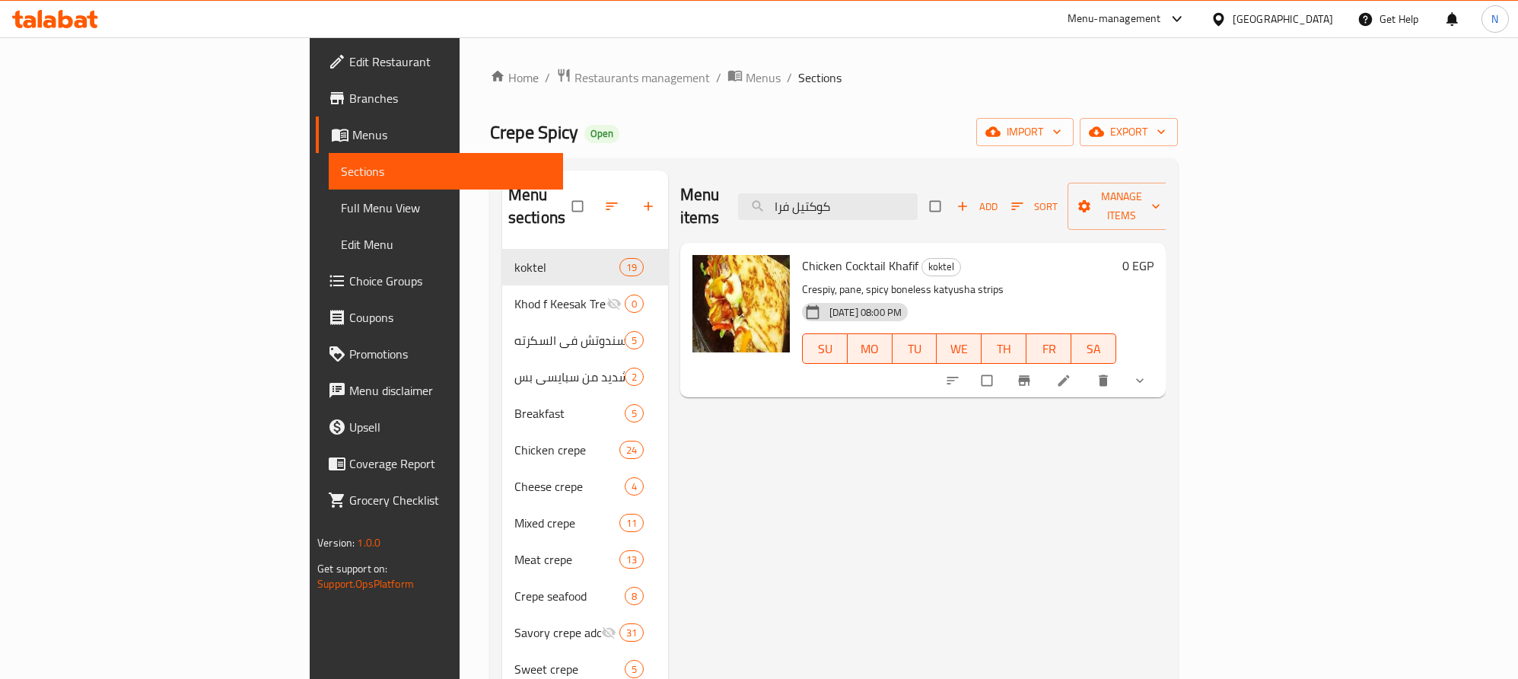
type input "كوكتيل فرا"
click at [1148, 373] on icon "show more" at bounding box center [1139, 380] width 15 height 15
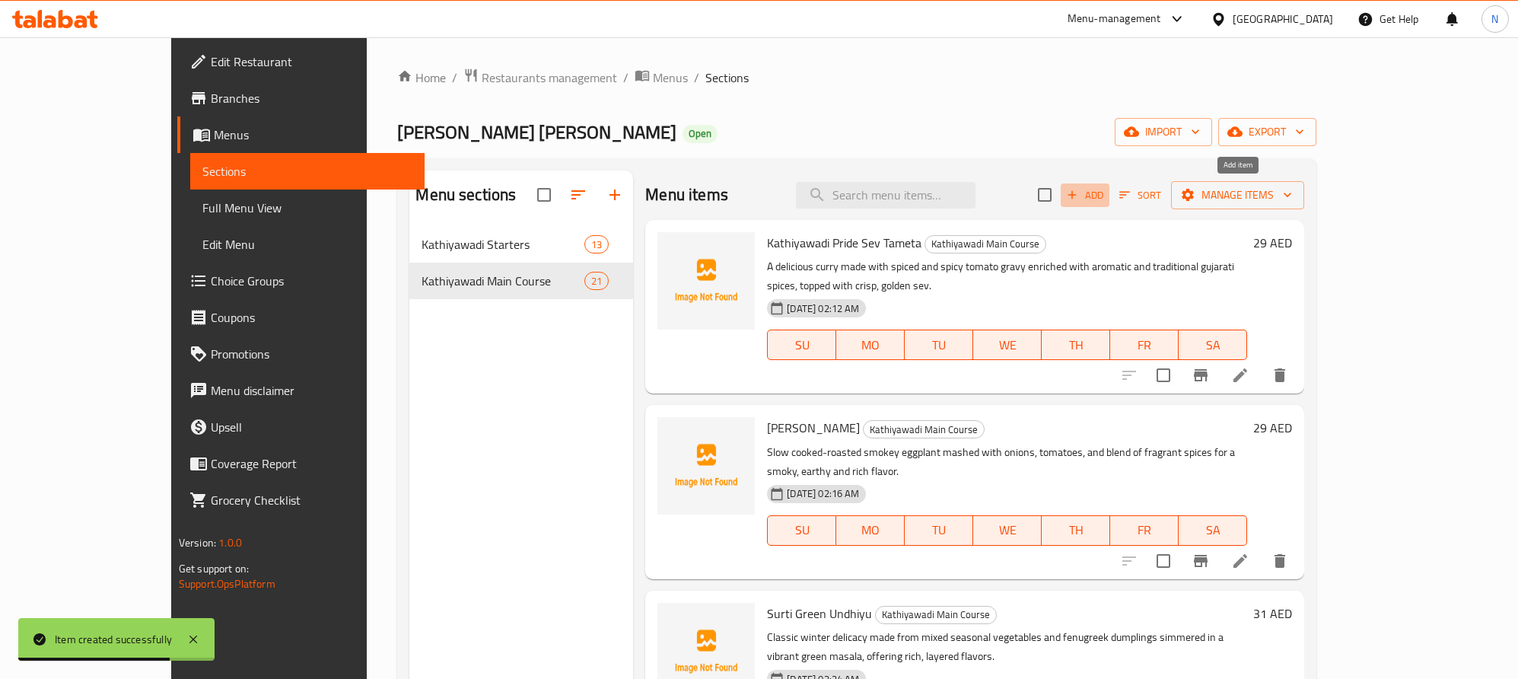
drag, startPoint x: 1242, startPoint y: 193, endPoint x: 1508, endPoint y: 172, distance: 266.4
click at [1106, 193] on span "Add" at bounding box center [1085, 195] width 41 height 18
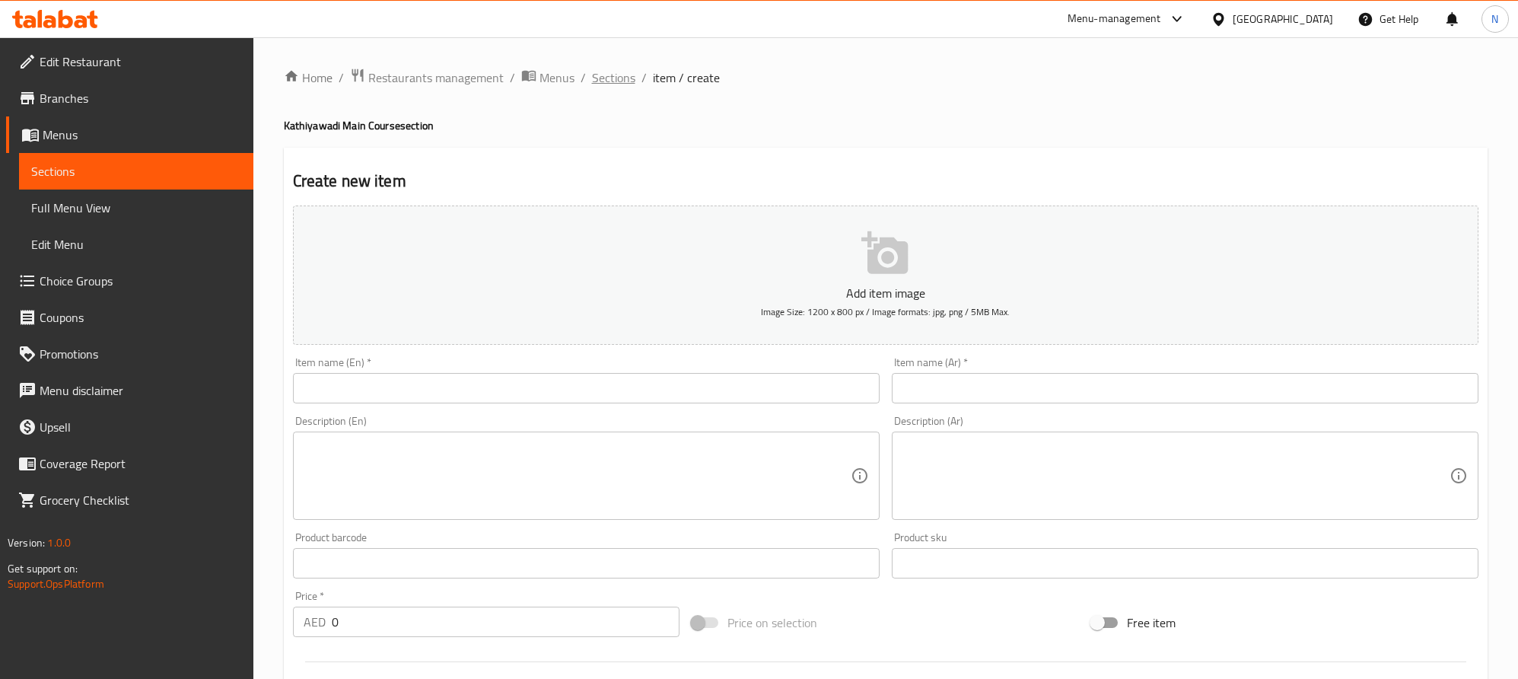
click at [606, 81] on span "Sections" at bounding box center [613, 77] width 43 height 18
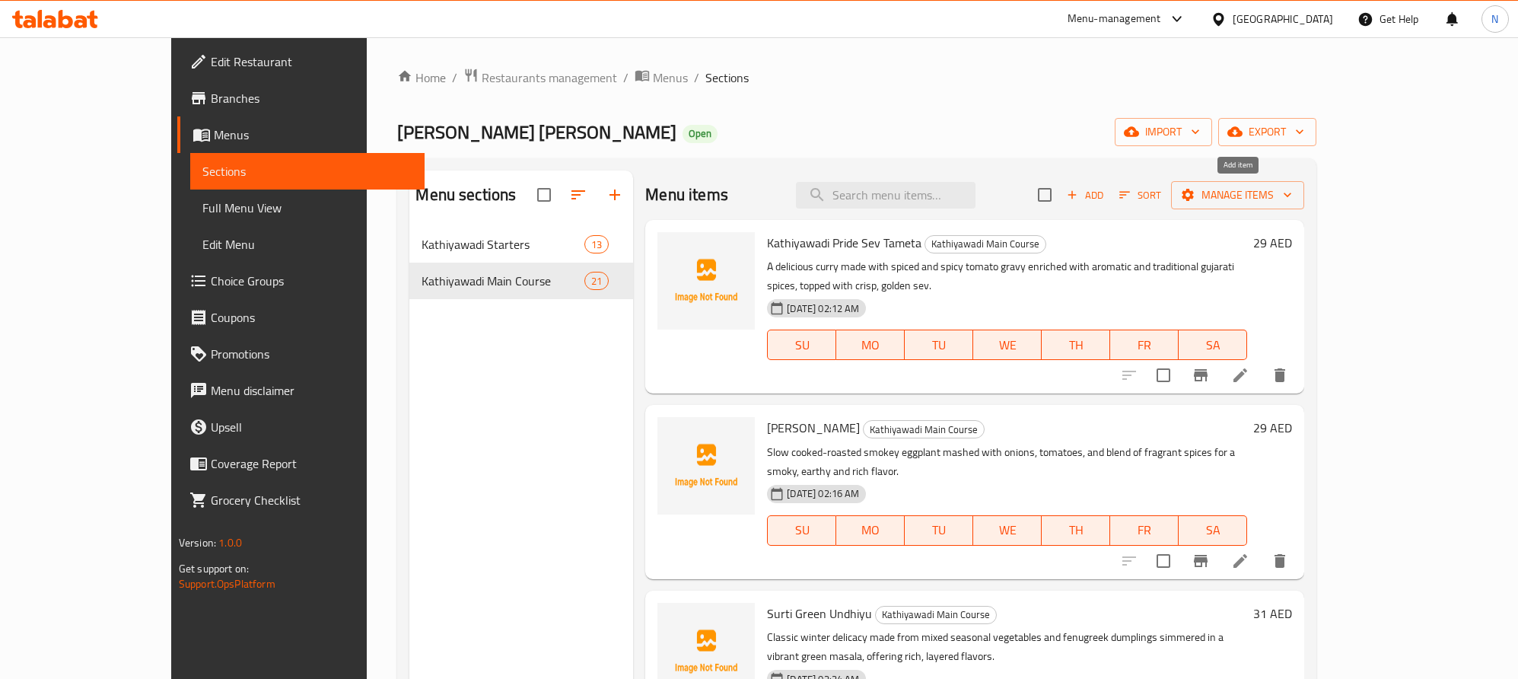
click at [1106, 194] on span "Add" at bounding box center [1085, 195] width 41 height 18
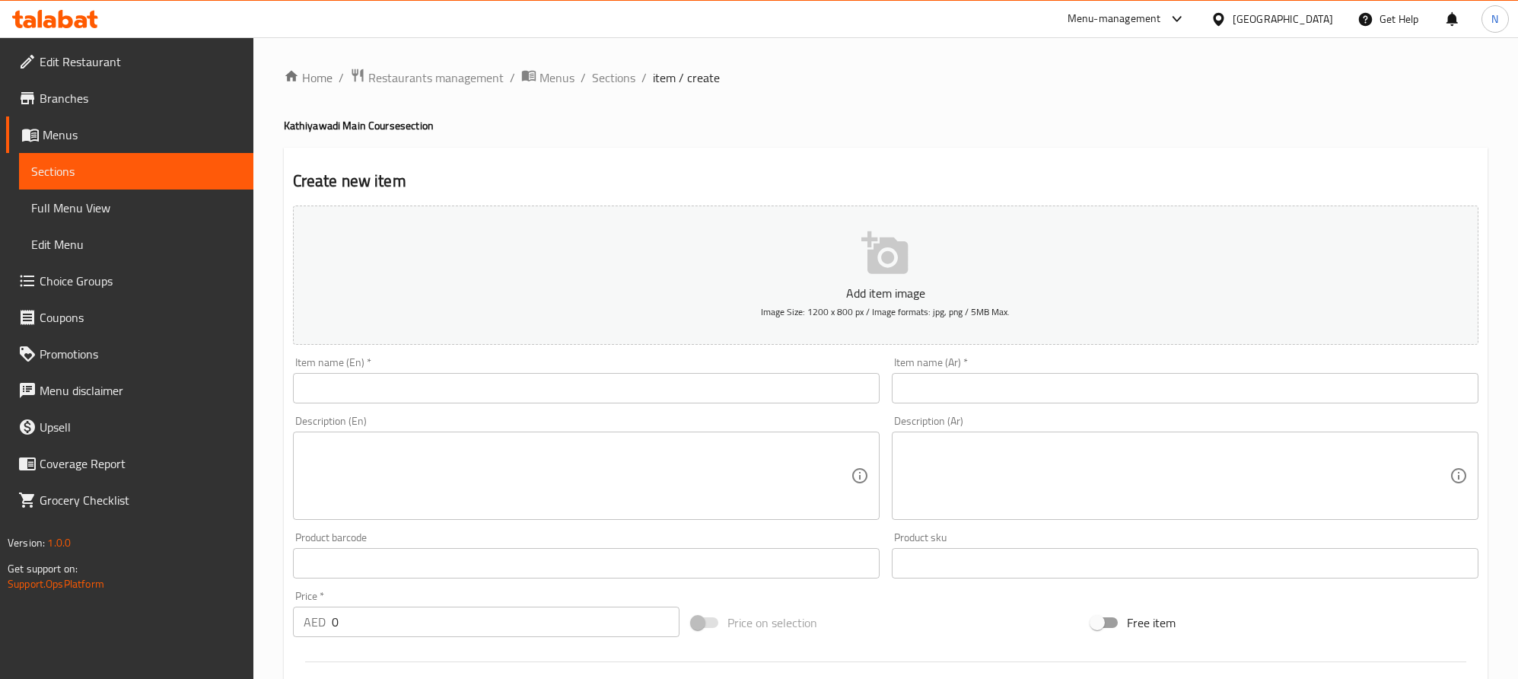
click at [681, 373] on input "text" at bounding box center [586, 388] width 587 height 30
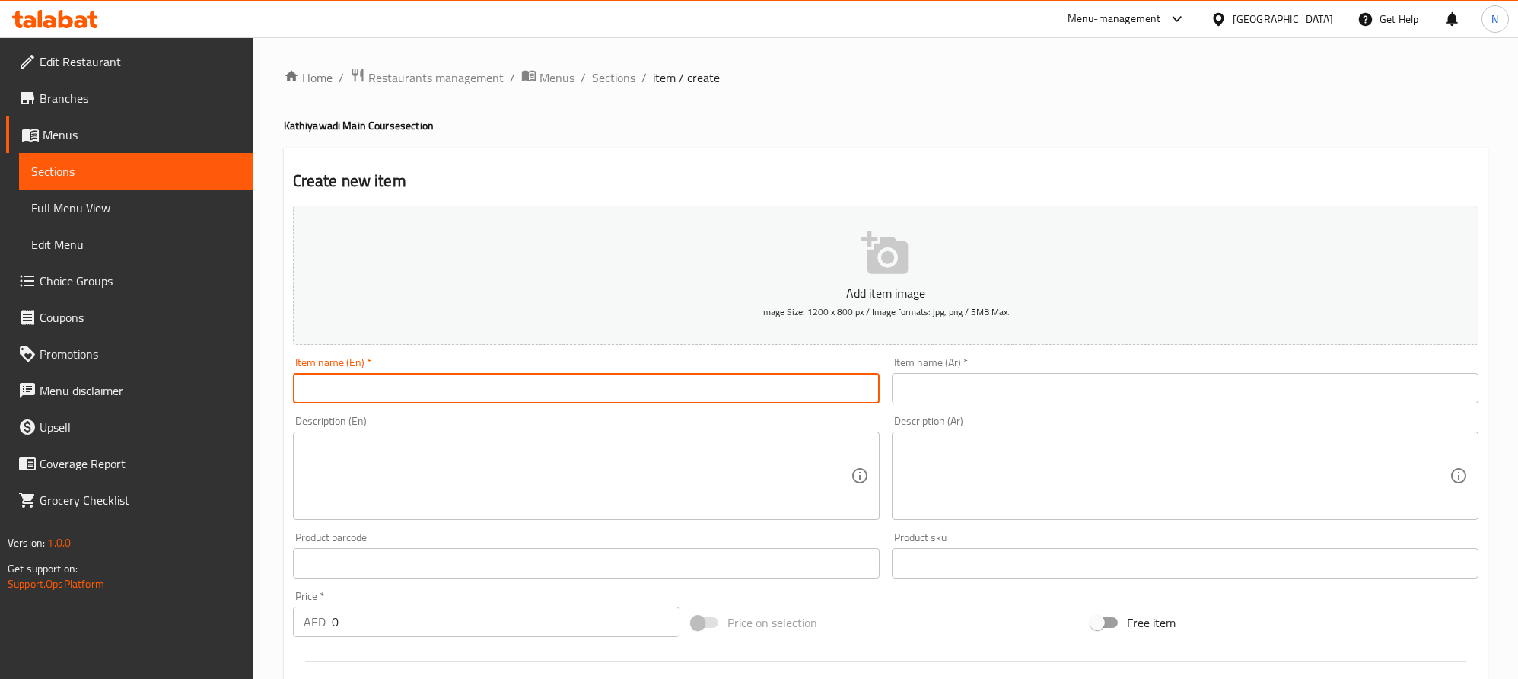
paste input "Vadhvani Stuffed Chilly"
type input "Vadhvani Stuffed Chilly"
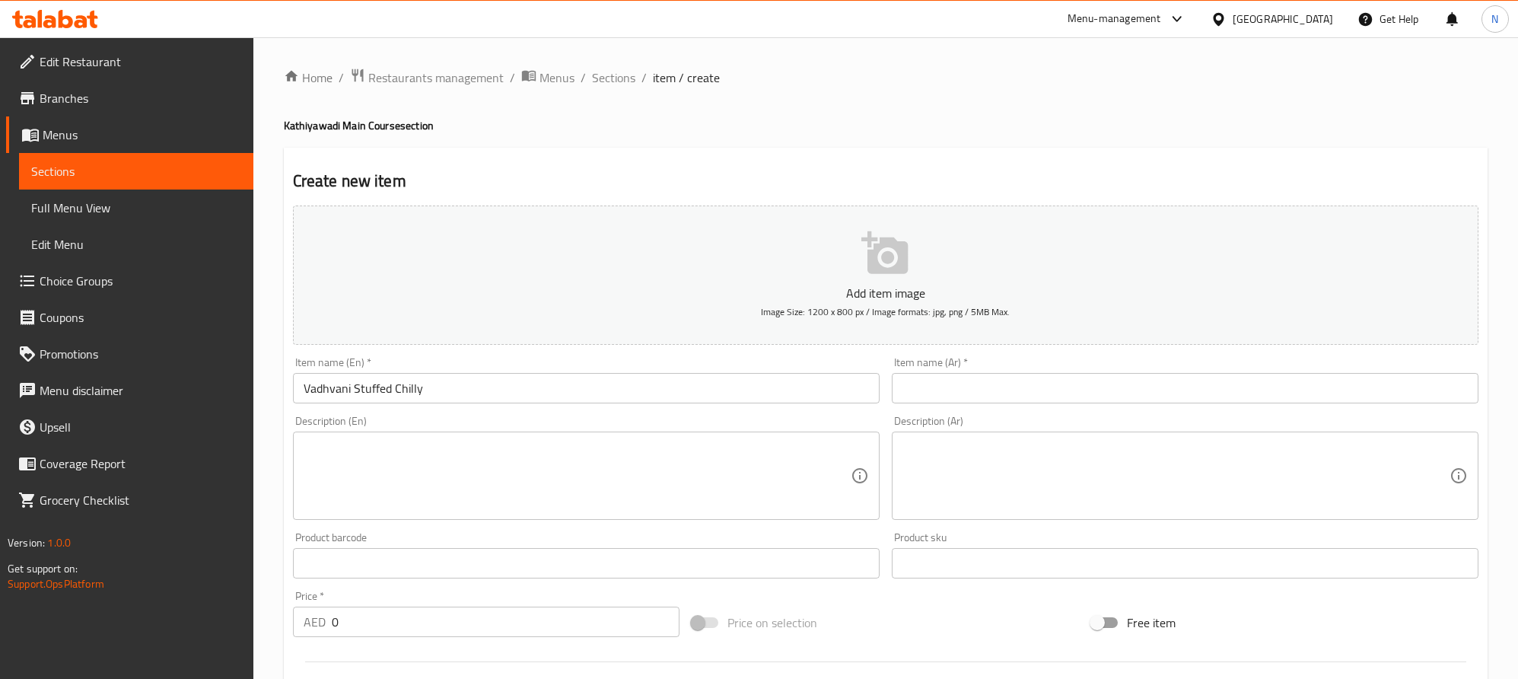
click at [1374, 397] on input "text" at bounding box center [1185, 388] width 587 height 30
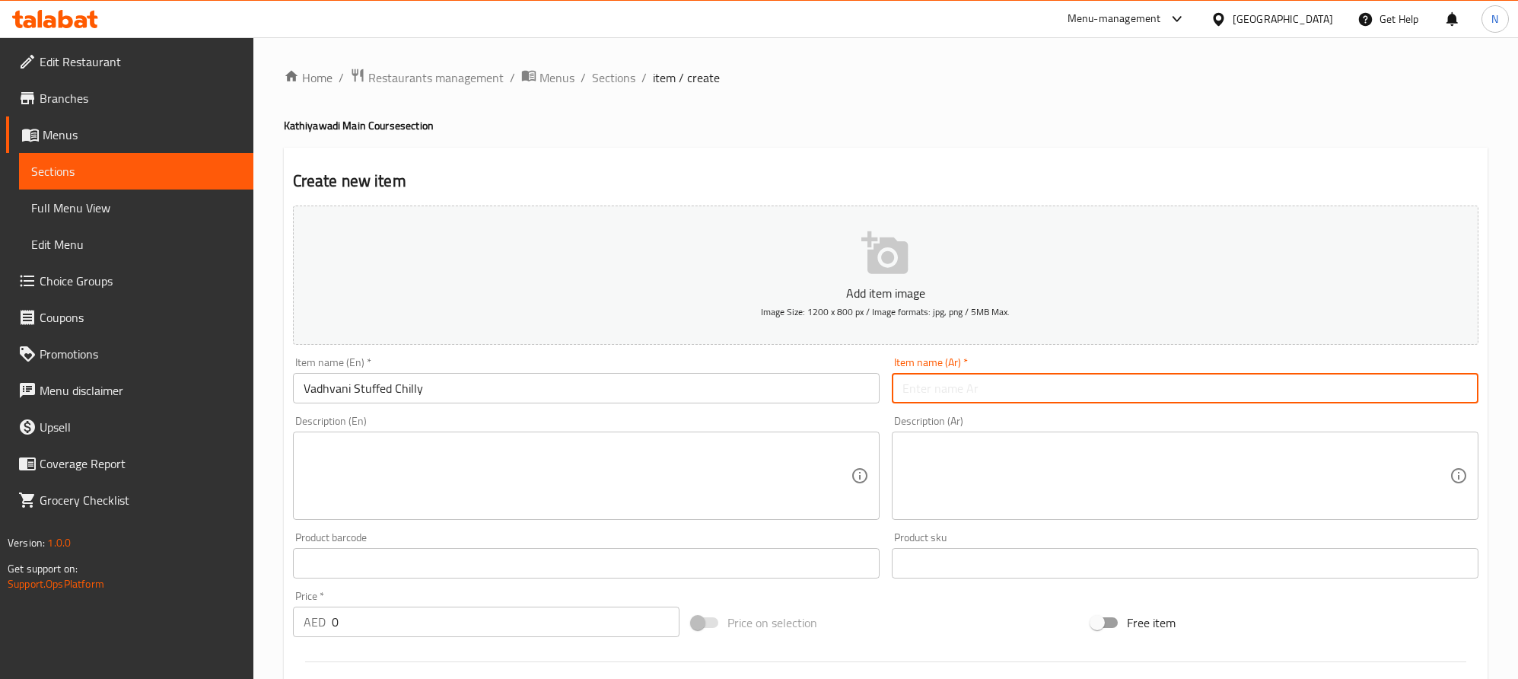
paste input "[PERSON_NAME]"
type input "[PERSON_NAME]"
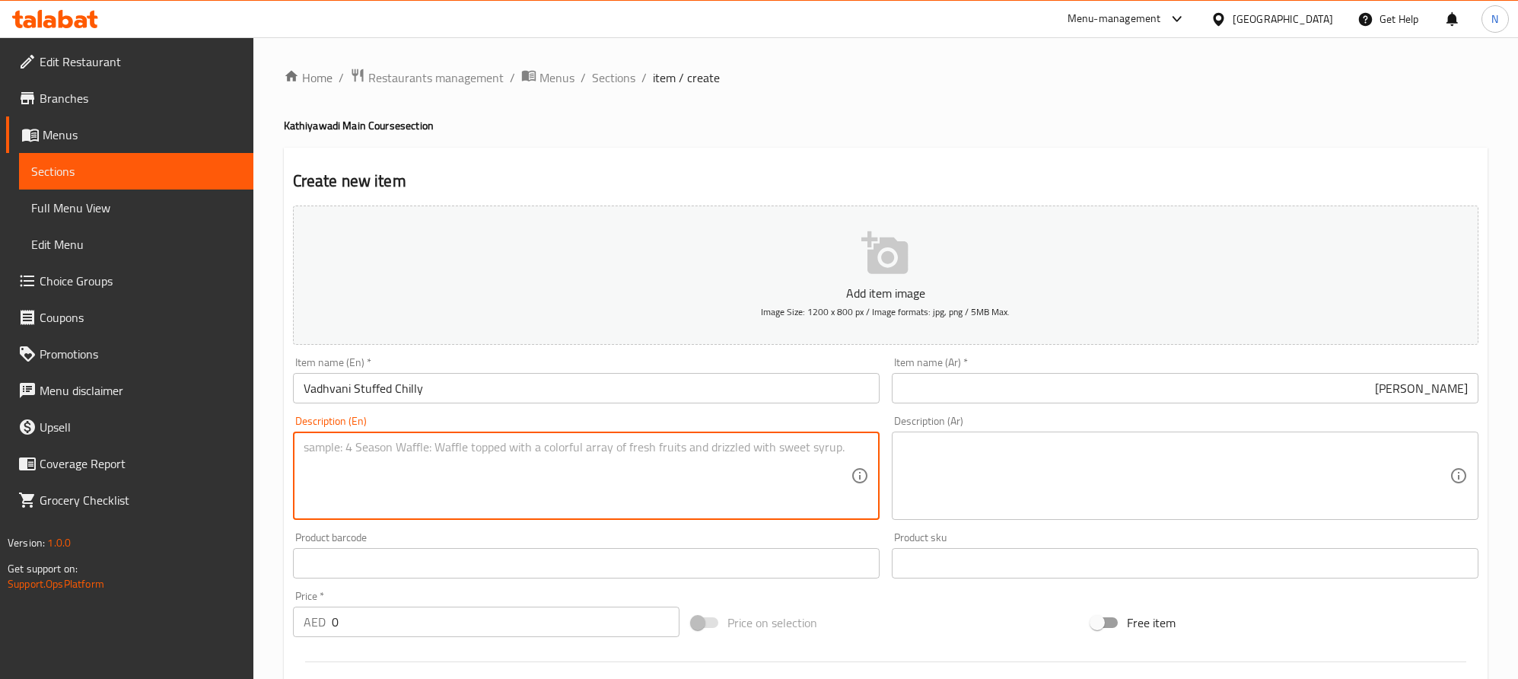
click at [459, 467] on textarea at bounding box center [577, 476] width 547 height 72
paste textarea "Fresh chilies stuffed with a bold, spiced filling, cooked until tender and smok…"
type textarea "Fresh chilies stuffed with a bold, spiced filling, cooked until tender and smok…"
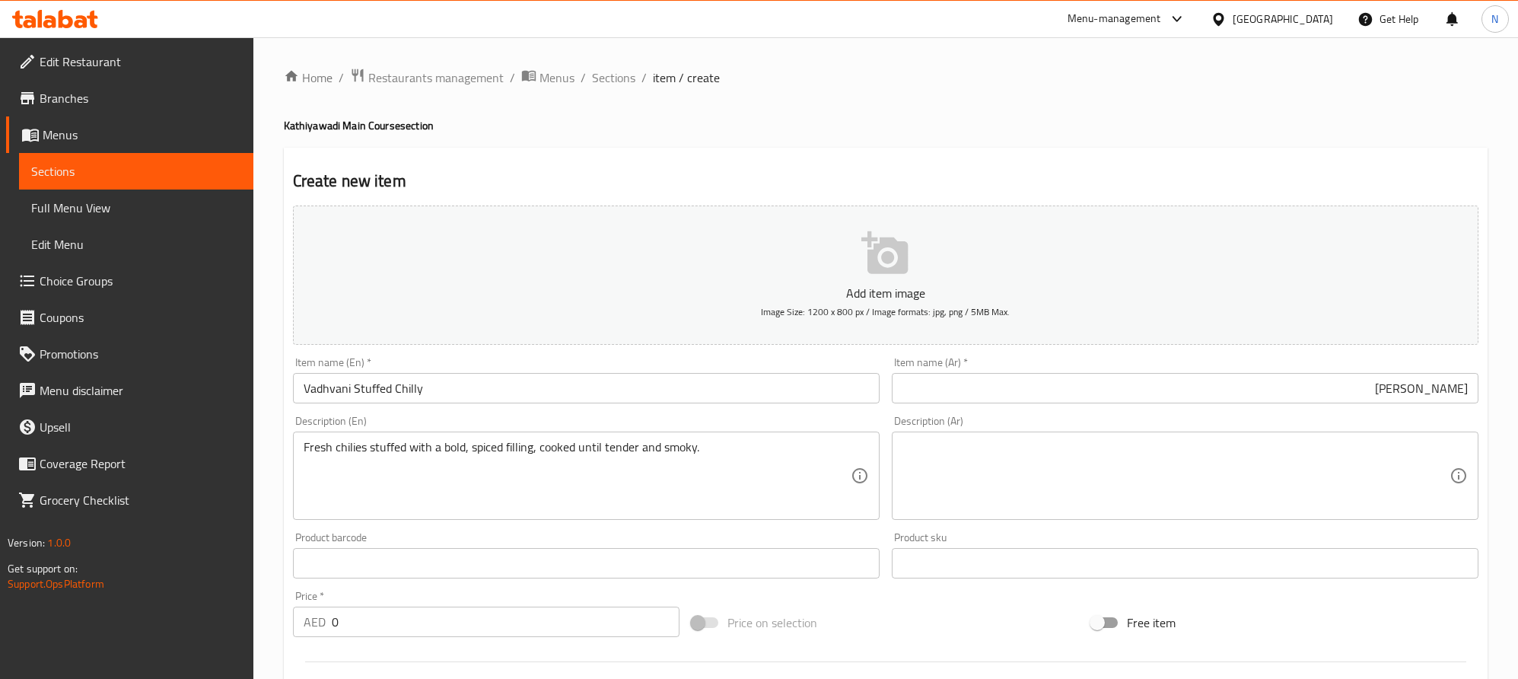
drag, startPoint x: 1332, startPoint y: 475, endPoint x: 1346, endPoint y: 476, distance: 13.7
click at [1332, 476] on textarea at bounding box center [1176, 476] width 547 height 72
paste textarea "فلفل حار طازج محشو بحشوة جريئة ومتبلة، مطبوخ حتى يصبح طري وسموكي."
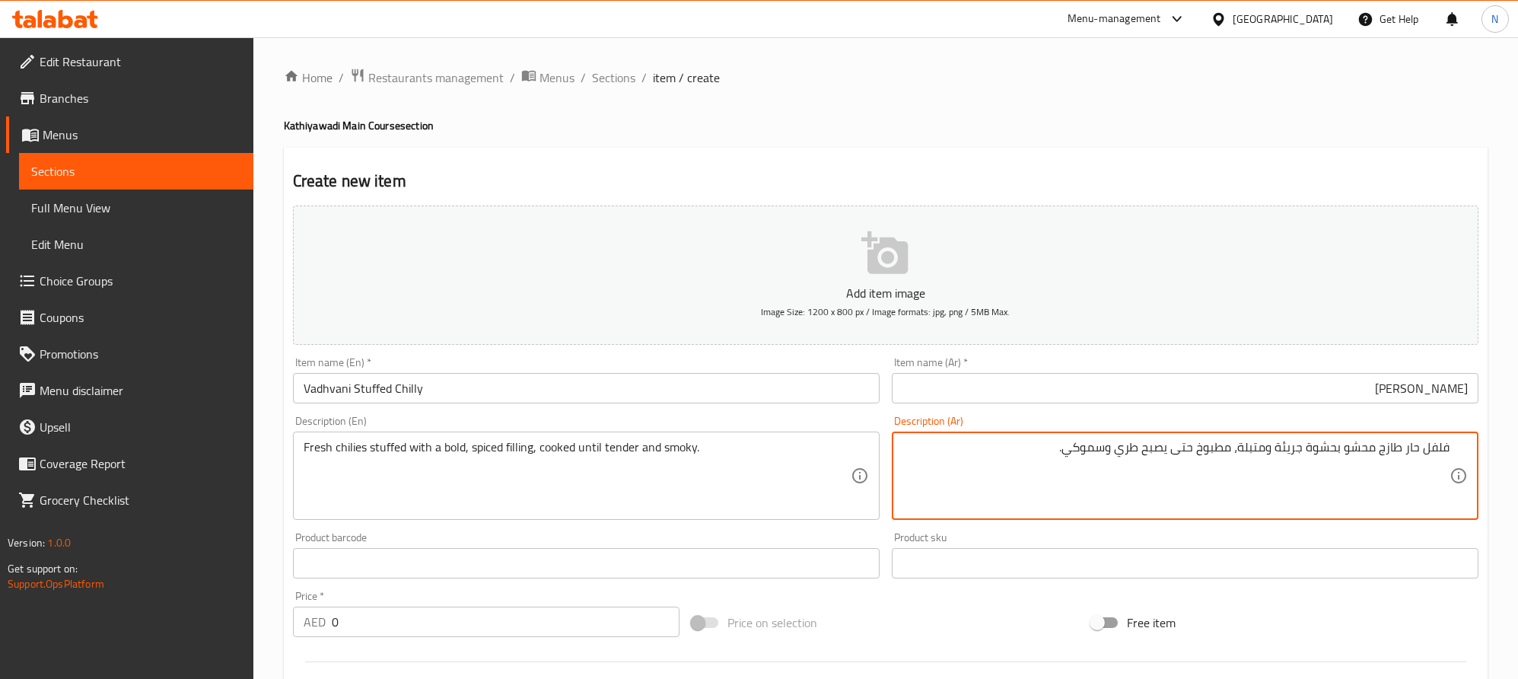
type textarea "فلفل حار طازج محشو بحشوة جريئة ومتبلة، مطبوخ حتى يصبح طري وسموكي."
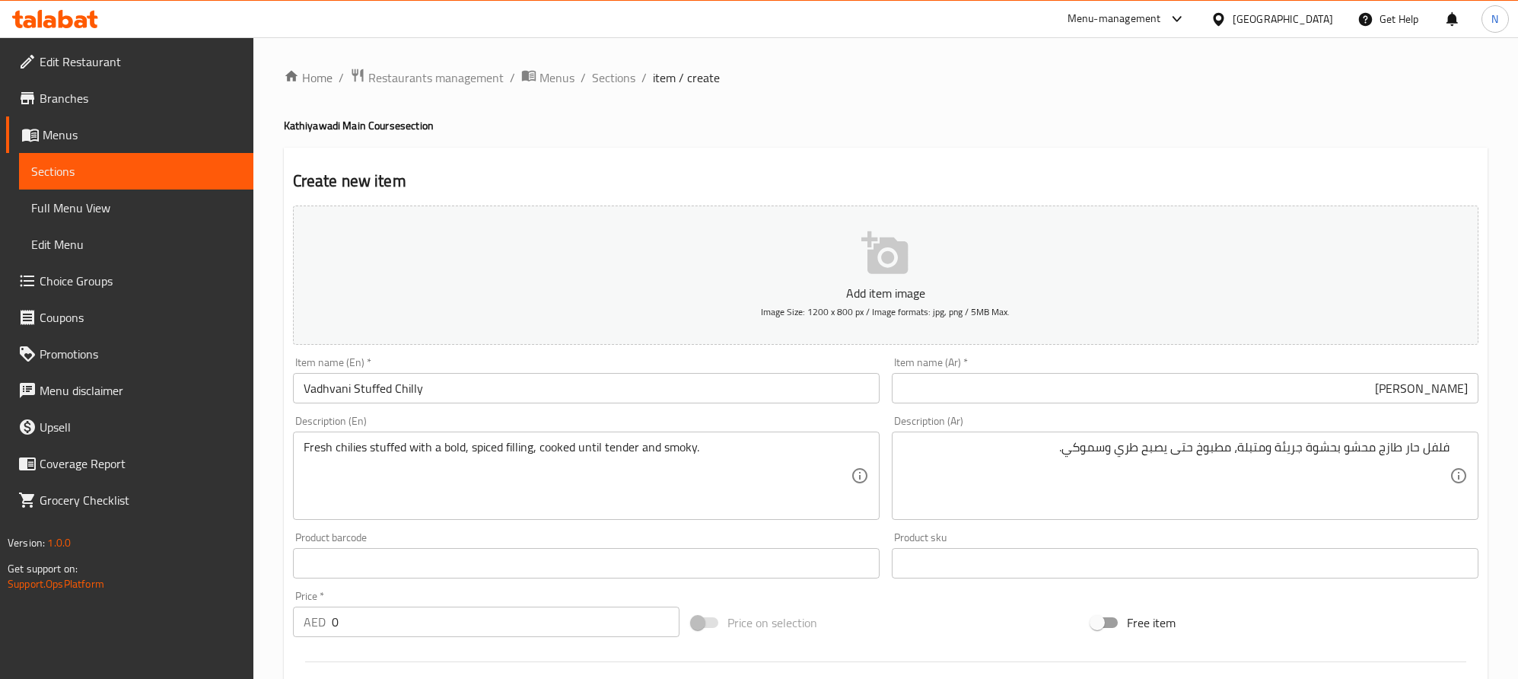
click at [322, 626] on div "AED 0 Price *" at bounding box center [486, 622] width 387 height 30
paste input "29.0"
type input "29.00"
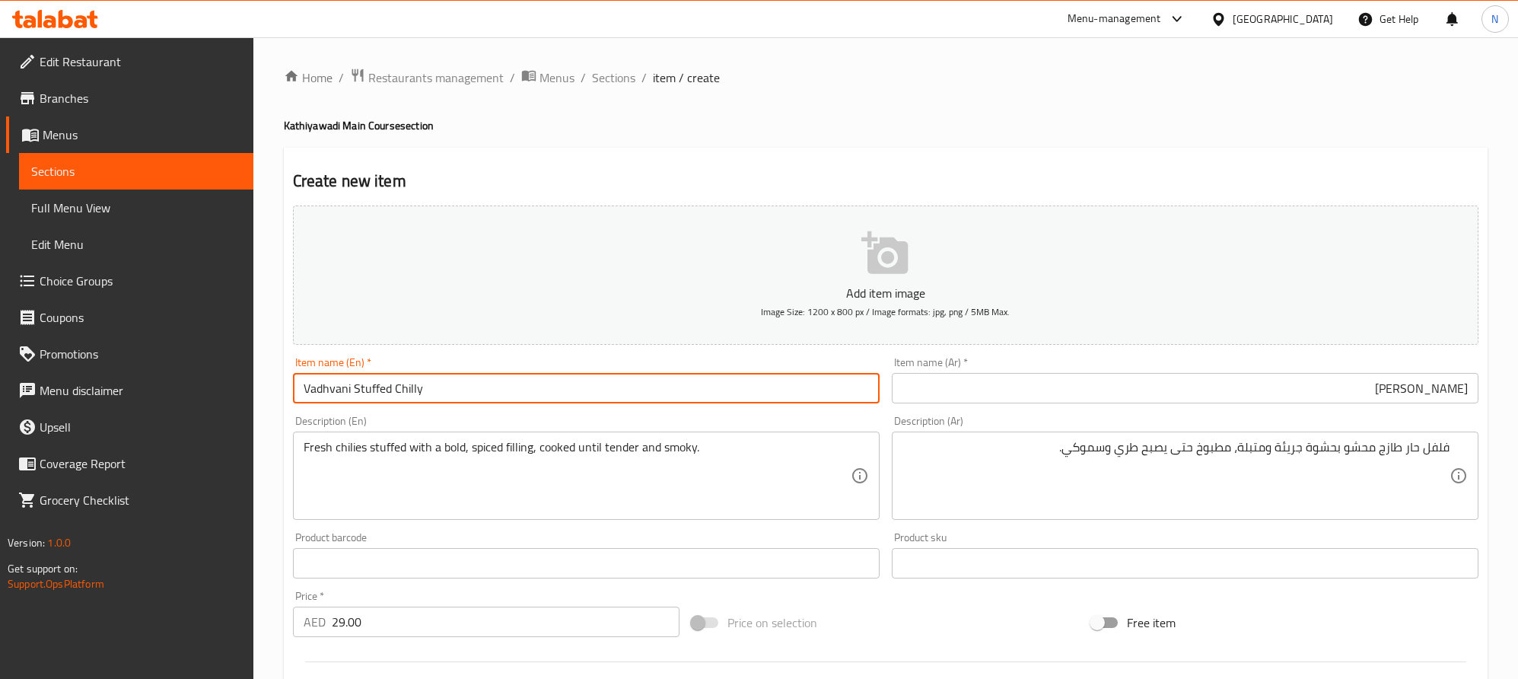
click at [493, 380] on input "Vadhvani Stuffed Chilly" at bounding box center [586, 388] width 587 height 30
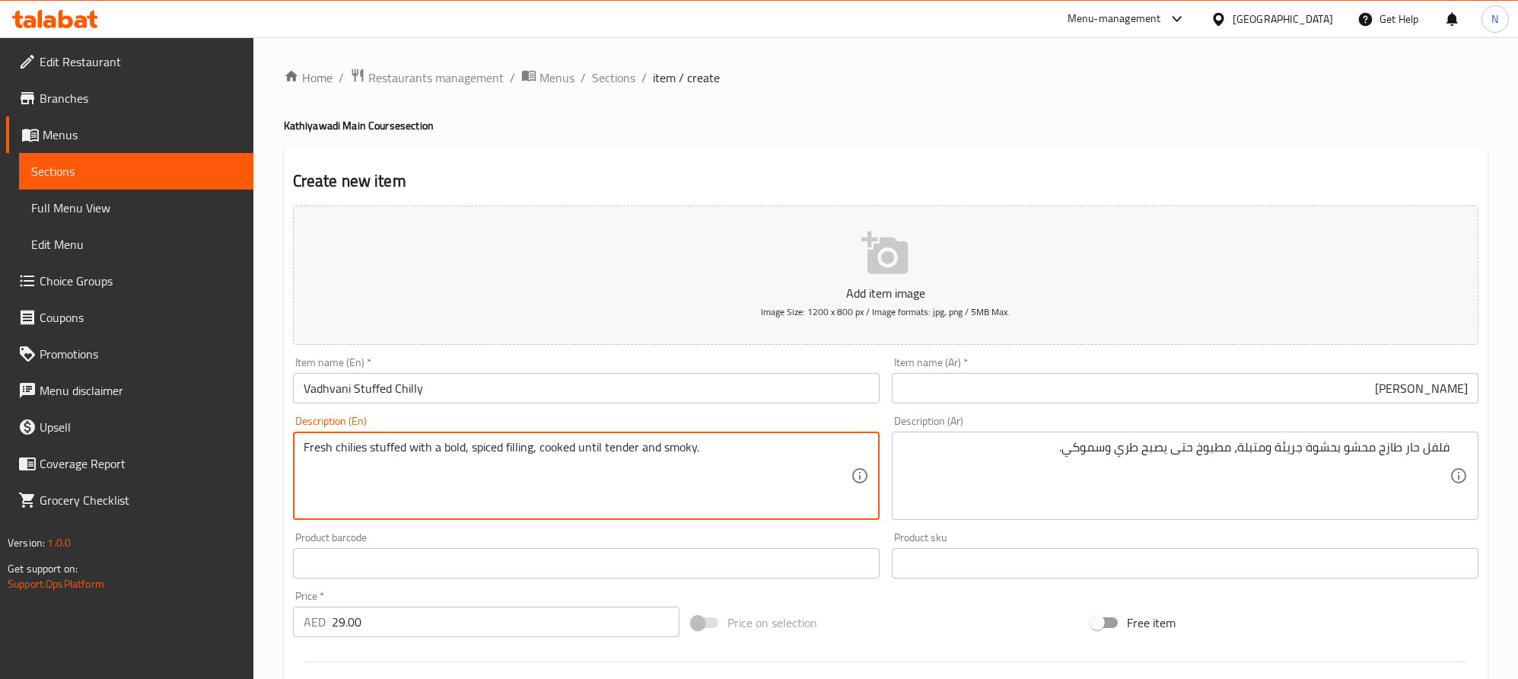
click at [430, 450] on textarea "Fresh chilies stuffed with a bold, spiced filling, cooked until tender and smok…" at bounding box center [577, 476] width 547 height 72
click at [430, 448] on textarea "Fresh chilies stuffed with a bold, spiced filling, cooked until tender and smok…" at bounding box center [577, 476] width 547 height 72
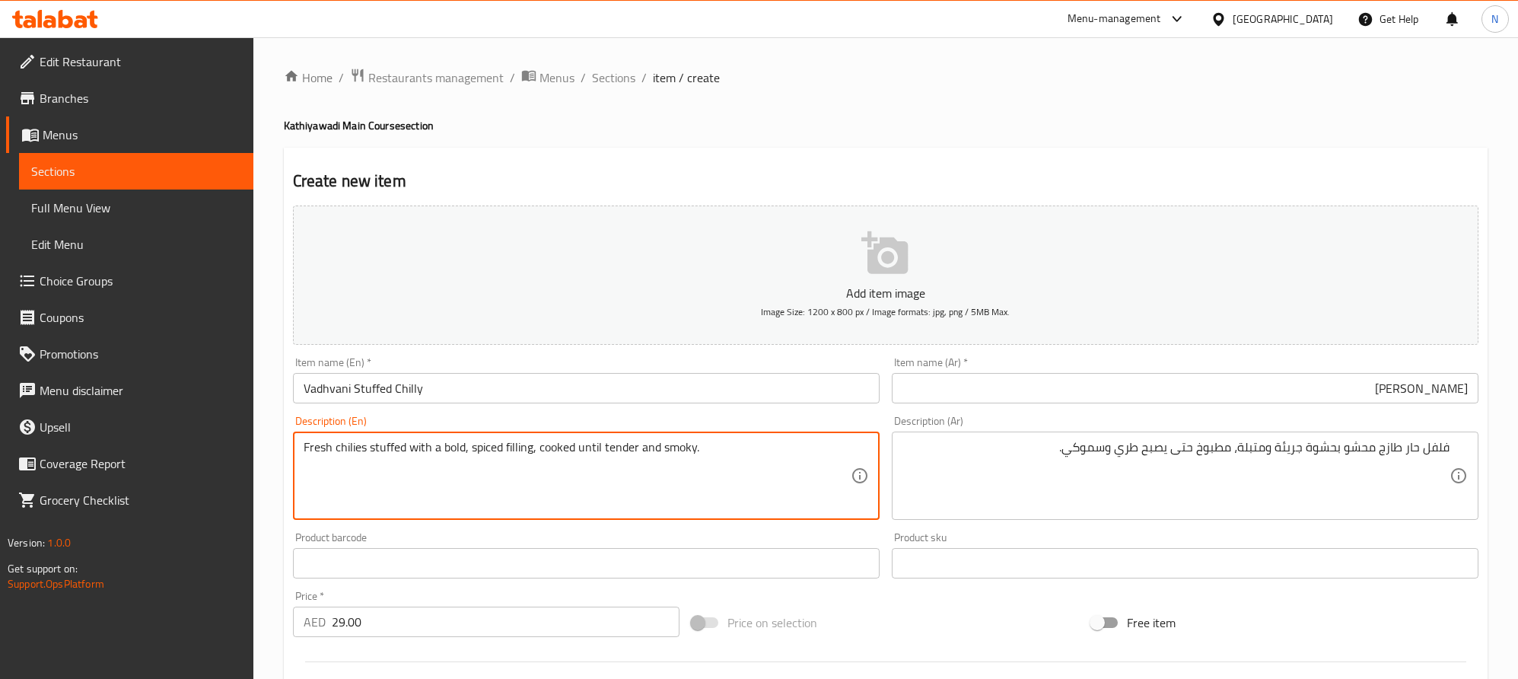
click at [430, 448] on textarea "Fresh chilies stuffed with a bold, spiced filling, cooked until tender and smok…" at bounding box center [577, 476] width 547 height 72
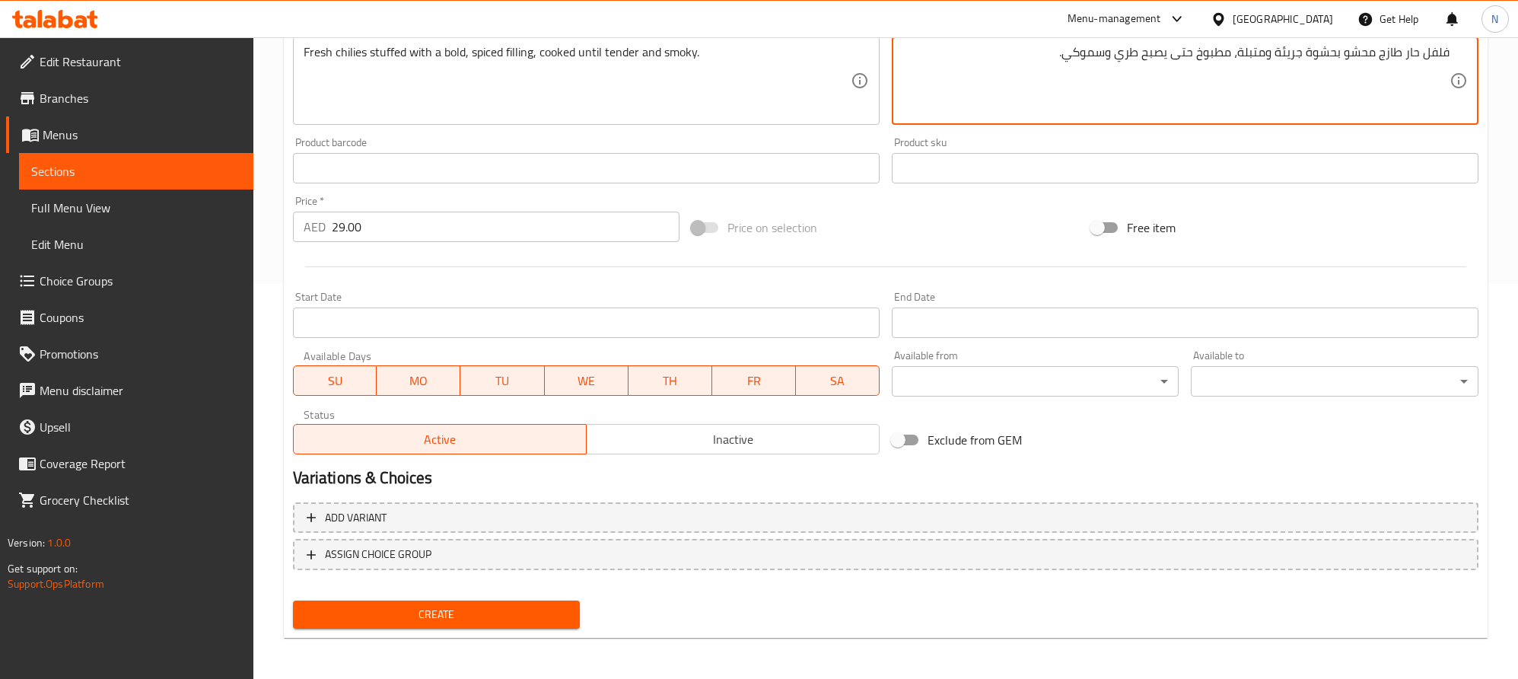
drag, startPoint x: 527, startPoint y: 612, endPoint x: 535, endPoint y: 591, distance: 21.9
click at [527, 613] on span "Create" at bounding box center [436, 614] width 263 height 19
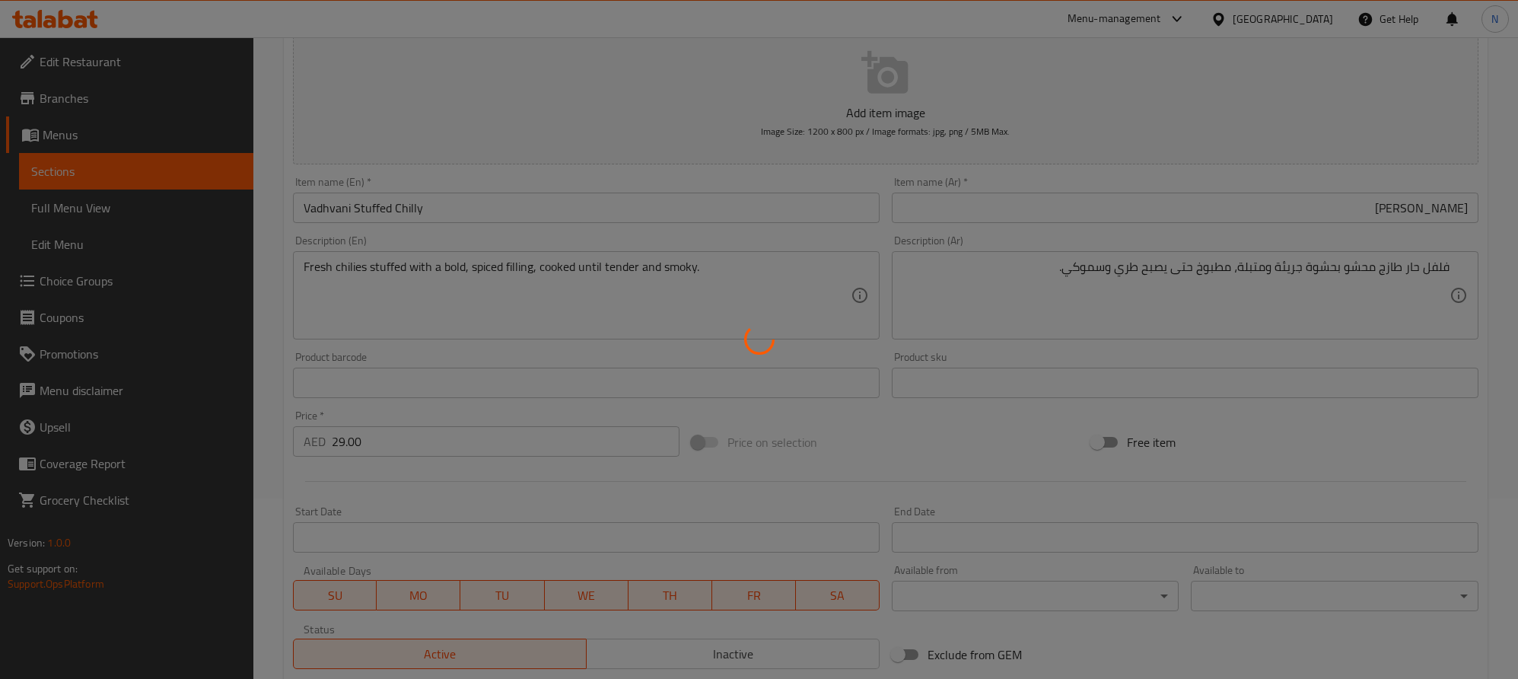
scroll to position [167, 0]
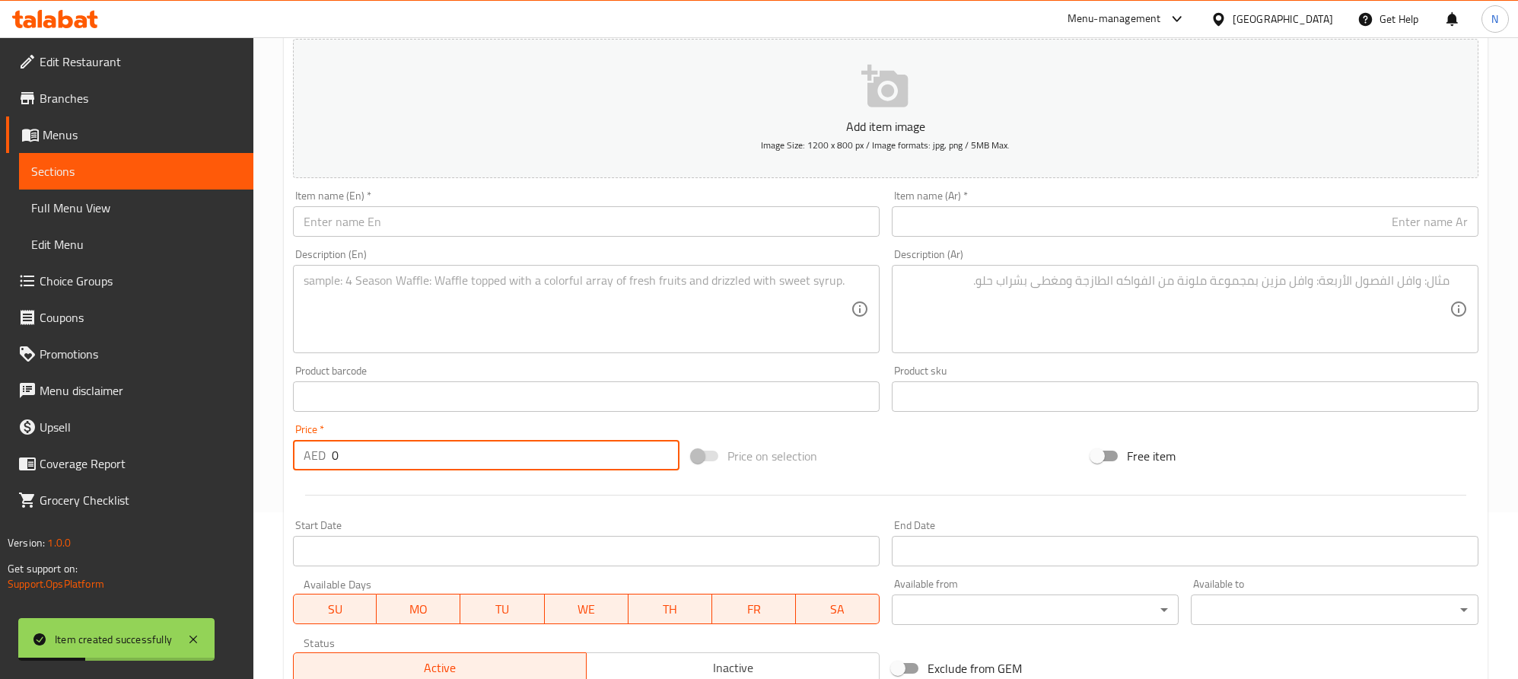
drag, startPoint x: 361, startPoint y: 461, endPoint x: 316, endPoint y: 463, distance: 45.7
click at [316, 463] on div "AED 0 Price *" at bounding box center [486, 455] width 387 height 30
paste input "29.0"
type input "29.00"
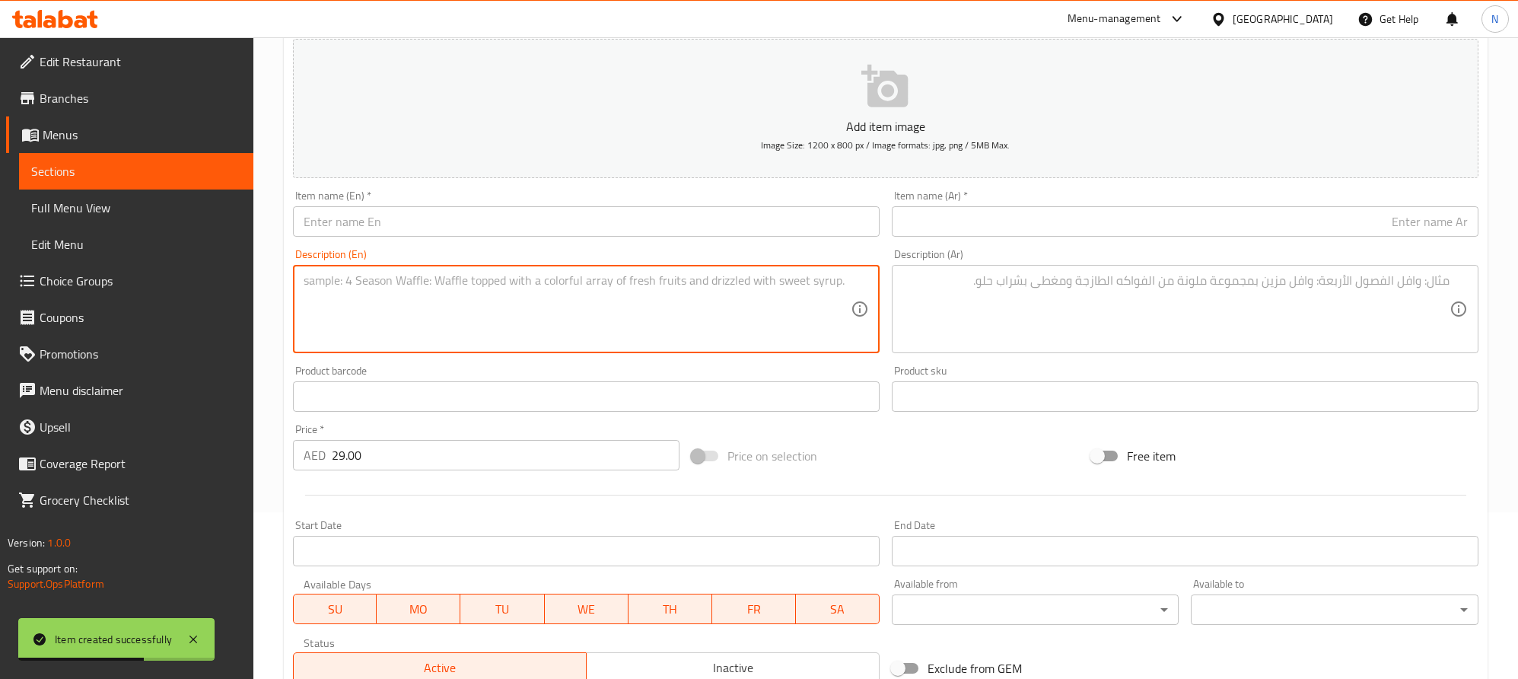
click at [651, 304] on textarea at bounding box center [577, 309] width 547 height 72
paste textarea "Brinjal and green peas cooked with fresh green vegetables in a mild, spiced cur…"
type textarea "Brinjal and green peas cooked with fresh green vegetables in a mild, spiced cur…"
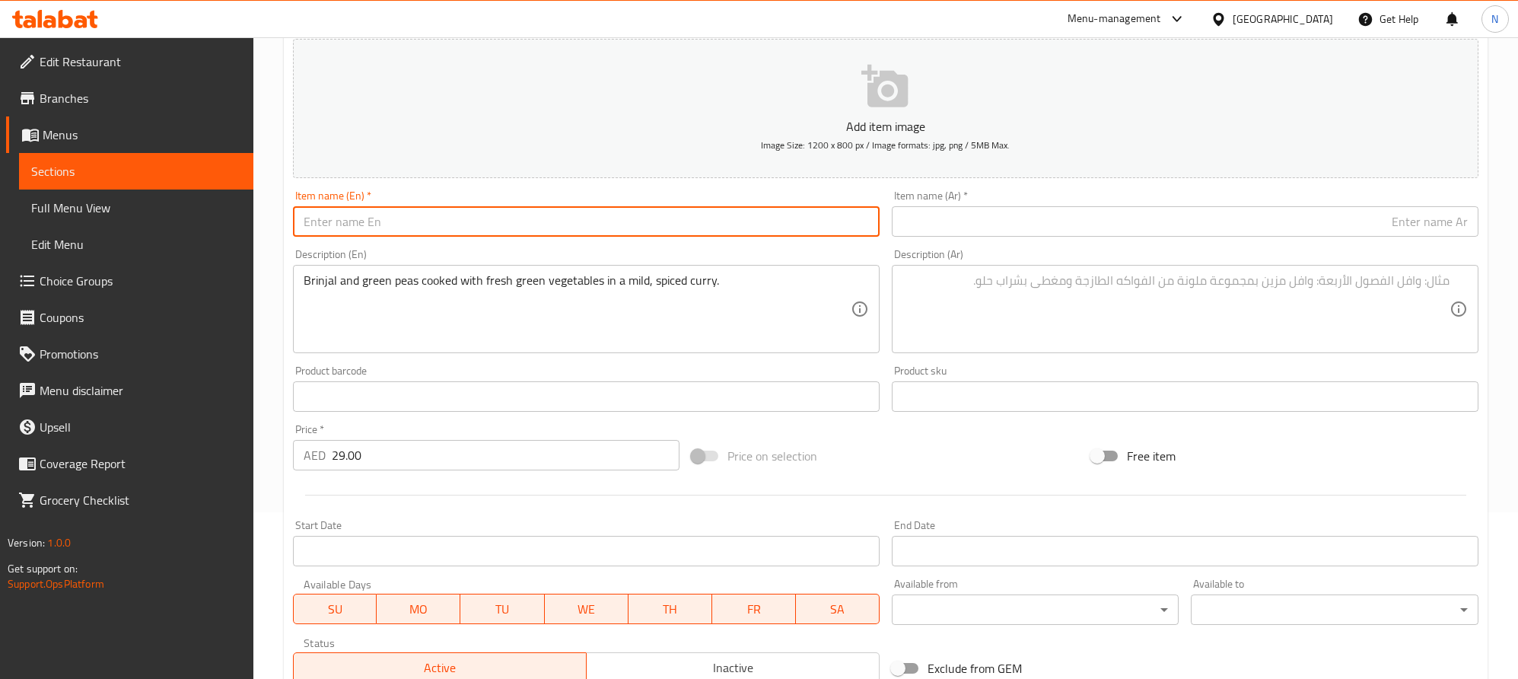
click at [734, 227] on input "text" at bounding box center [586, 221] width 587 height 30
paste input "Brinjal & Green Peas Sabji with Green Veggie"
click at [738, 227] on input "Brinjal & Green Peas Sabji with Green Veggie" at bounding box center [586, 221] width 587 height 30
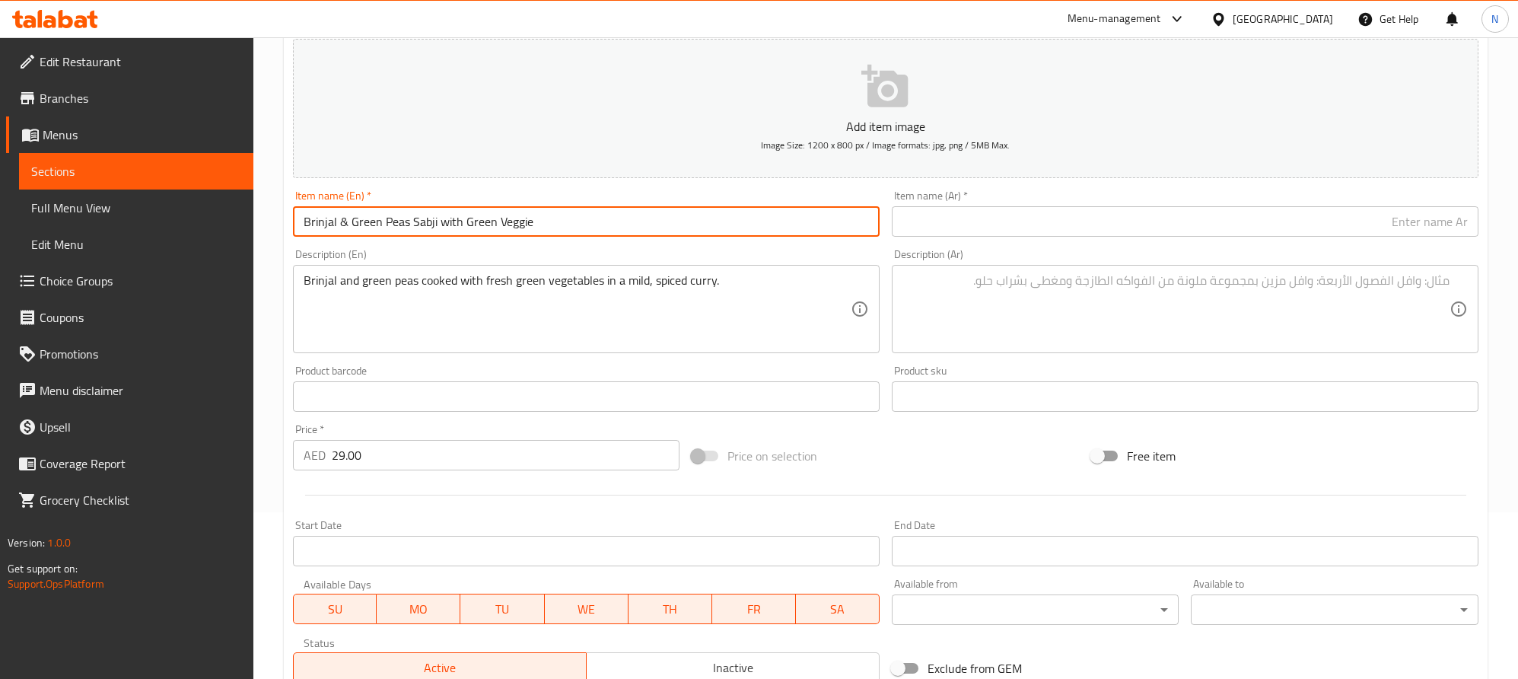
click at [441, 225] on input "Brinjal & Green Peas Sabji with Green Veggie" at bounding box center [586, 221] width 587 height 30
click at [575, 231] on input "Brinjal & Green Peas Sabji With Green Veggie" at bounding box center [586, 221] width 587 height 30
click at [576, 231] on input "Brinjal & Green Peas Sabji With Green Veggie" at bounding box center [586, 221] width 587 height 30
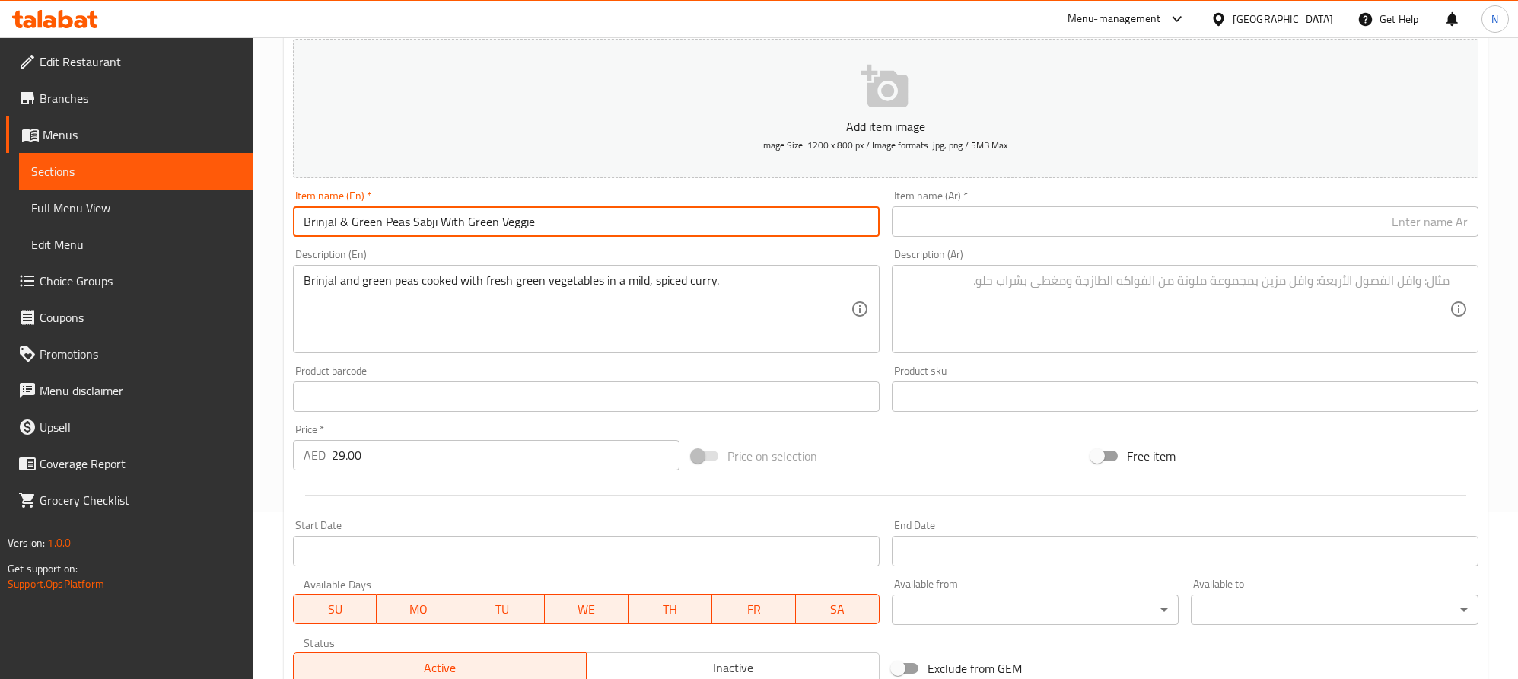
type input "Brinjal & Green Peas Sabji With Green Veggie"
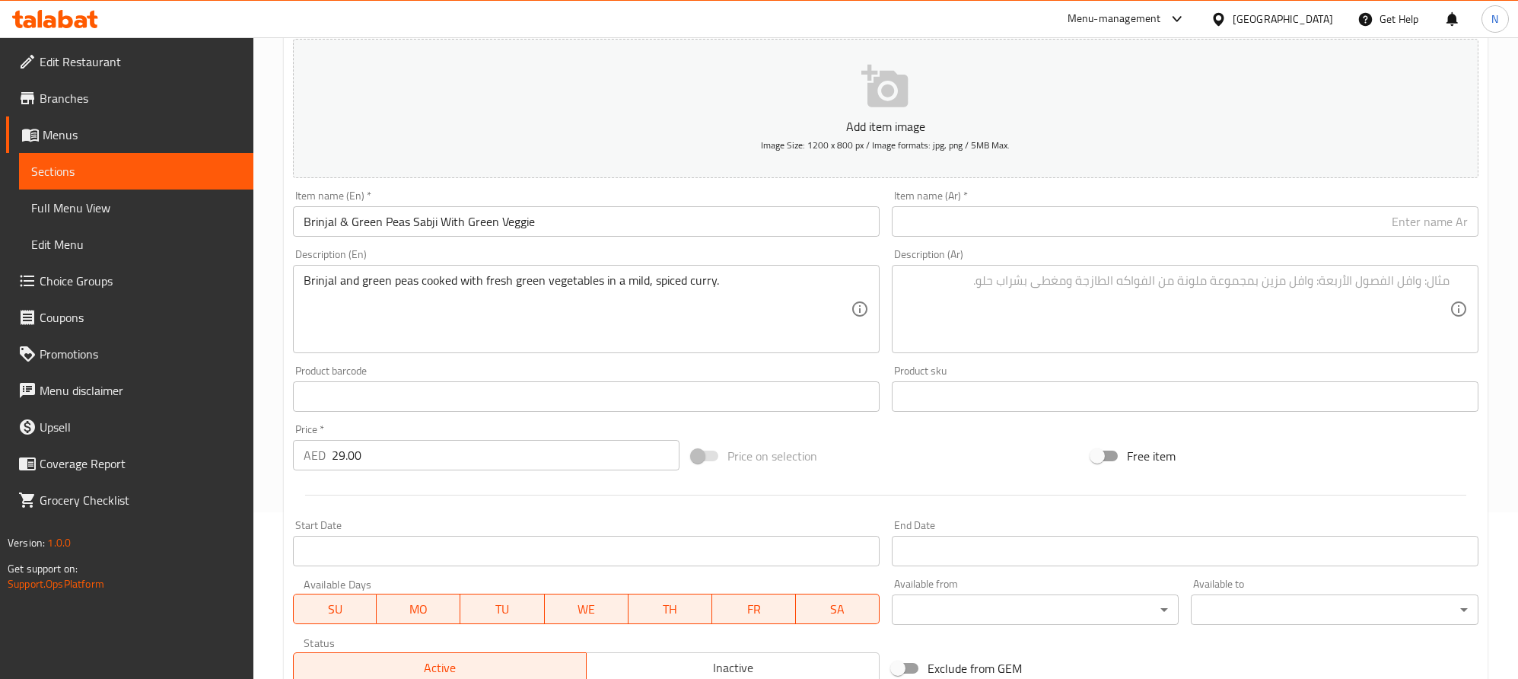
click at [1398, 231] on input "text" at bounding box center [1185, 221] width 587 height 30
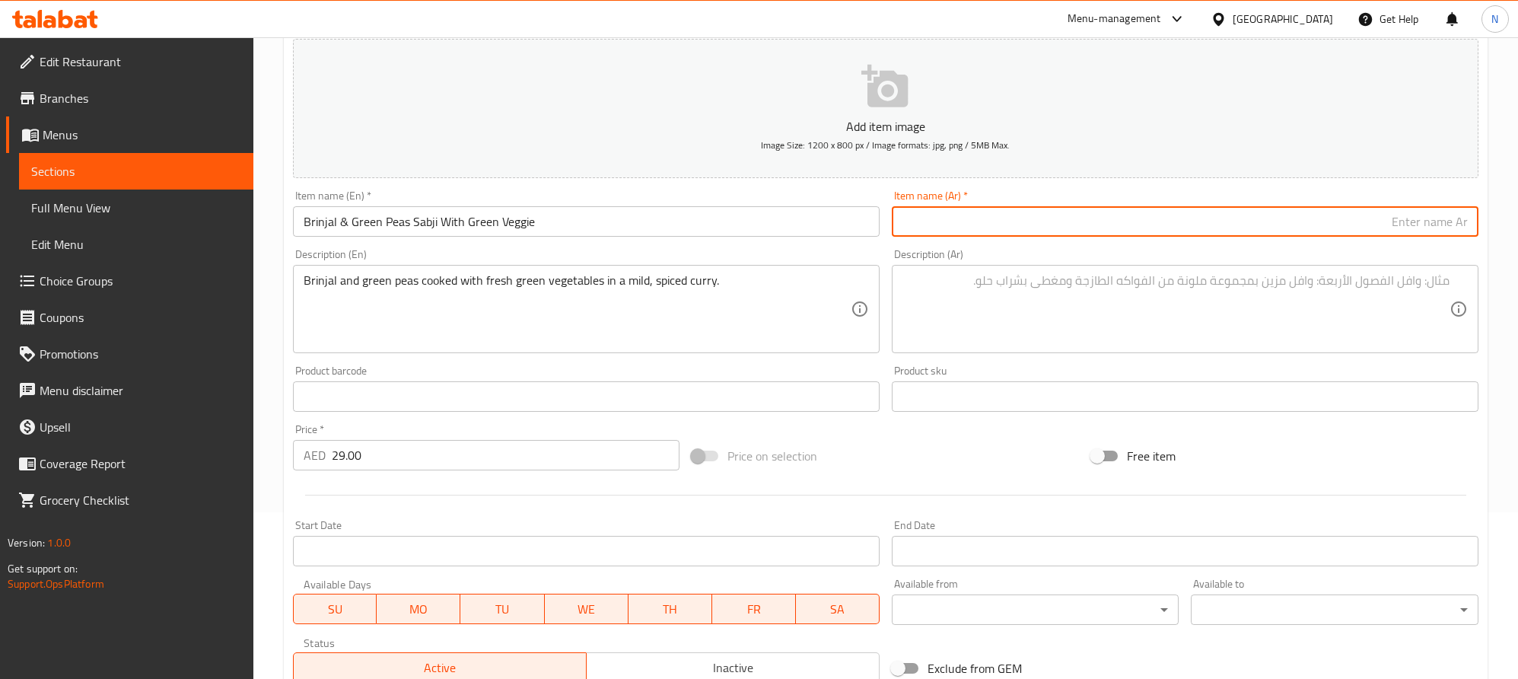
paste input "سابجي الباذنجان والبازلاء الخضراء مع الخضار الخضراء"
click at [1422, 225] on input "سابجي الباذنجان والبازلاء الخضراء مع الخضار الخضراء" at bounding box center [1185, 221] width 587 height 30
click at [1384, 227] on input "سابجي باذنجان والبازلاء الخضراء مع الخضار الخضراء" at bounding box center [1185, 221] width 587 height 30
click at [1382, 224] on input "سابجي باذنجان ولبازلاء الخضراء مع الخضار الخضراء" at bounding box center [1185, 221] width 587 height 30
click at [1355, 227] on input "سابجي باذنجان وبازلاء الخضراء مع الخضار الخضراء" at bounding box center [1185, 221] width 587 height 30
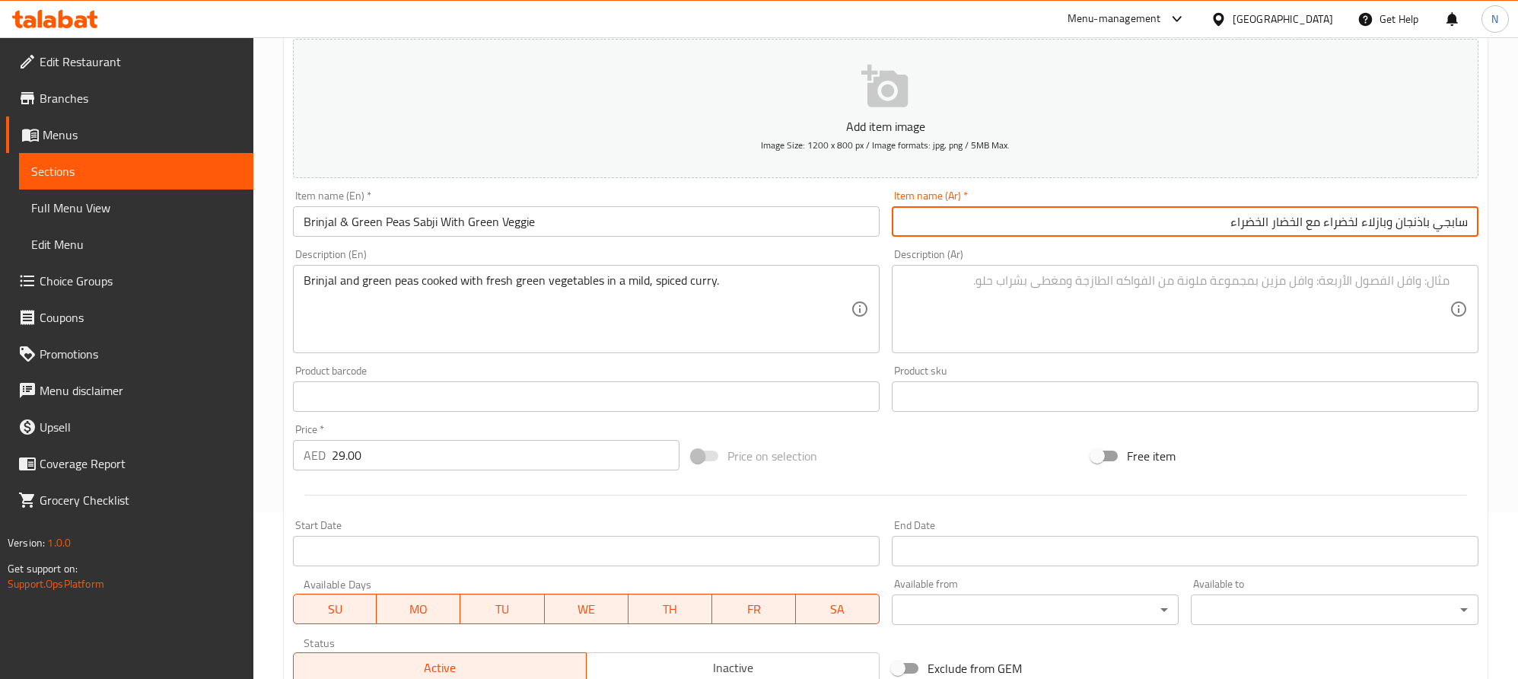
click at [1354, 222] on input "سابجي باذنجان وبازلاء لخضراء مع الخضار الخضراء" at bounding box center [1185, 221] width 587 height 30
click at [1304, 229] on input "سابجي باذنجان وبازلاء خضراء مع الخضار الخضراء" at bounding box center [1185, 221] width 587 height 30
click at [1301, 228] on input "سابجي باذنجان وبازلاء خضراء مع لخضار الخضراء" at bounding box center [1185, 221] width 587 height 30
click at [1269, 229] on input "سابجي باذنجان وبازلاء خضراء مع خضار الخضراء" at bounding box center [1185, 221] width 587 height 30
click at [1266, 228] on input "سابجي باذنجان وبازلاء خضراء مع خضار الخضراء" at bounding box center [1185, 221] width 587 height 30
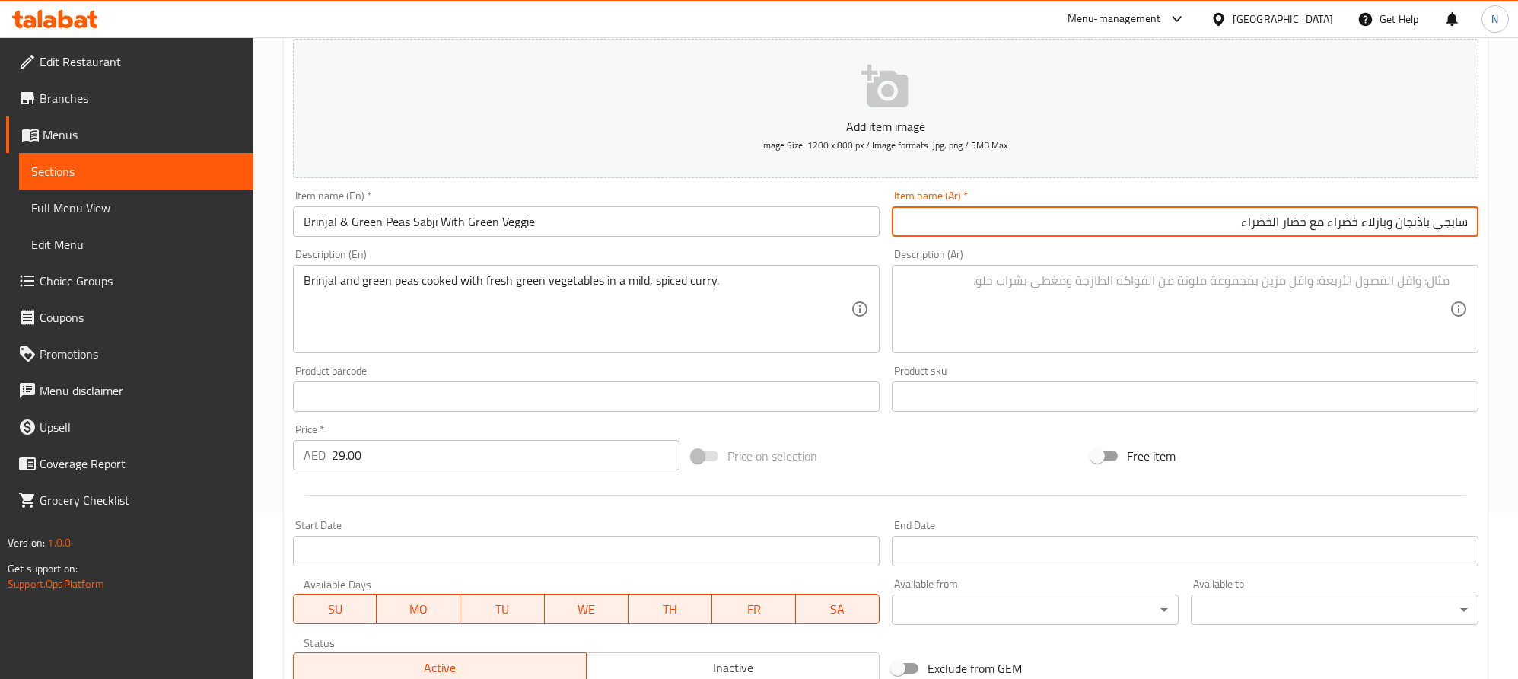
click at [1266, 228] on input "سابجي باذنجان وبازلاء خضراء مع خضار الخضراء" at bounding box center [1185, 221] width 587 height 30
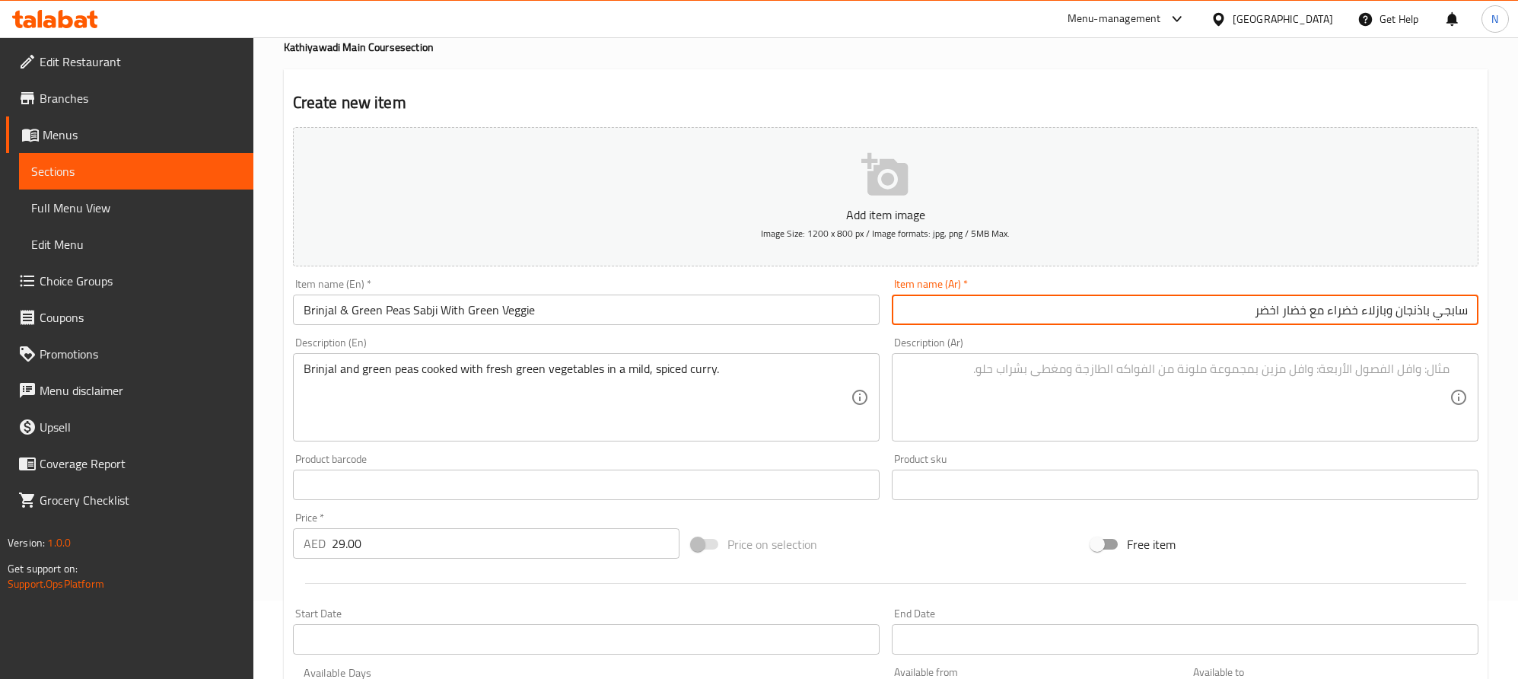
scroll to position [0, 0]
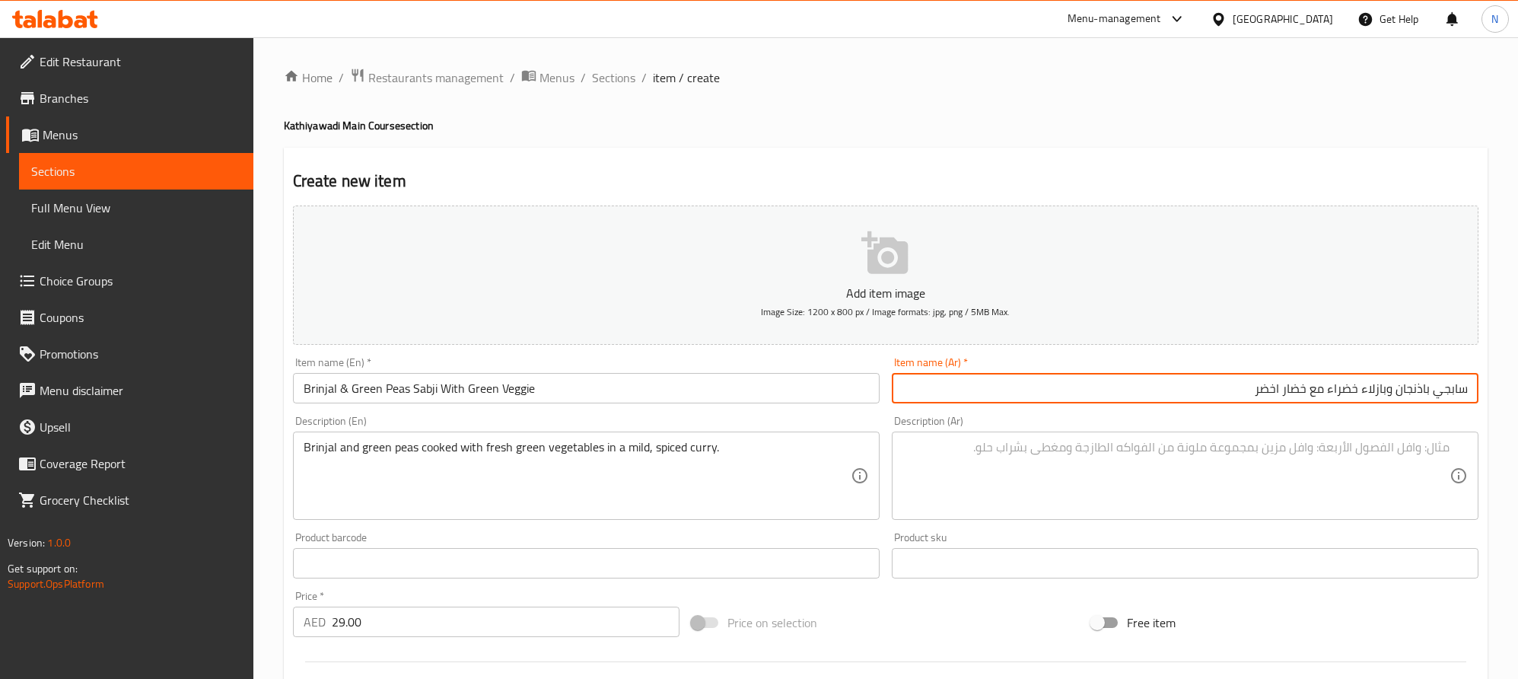
type input "سابجي باذنجان وبازلاء خضراء مع خضار اخضر"
click at [612, 85] on span "Sections" at bounding box center [613, 77] width 43 height 18
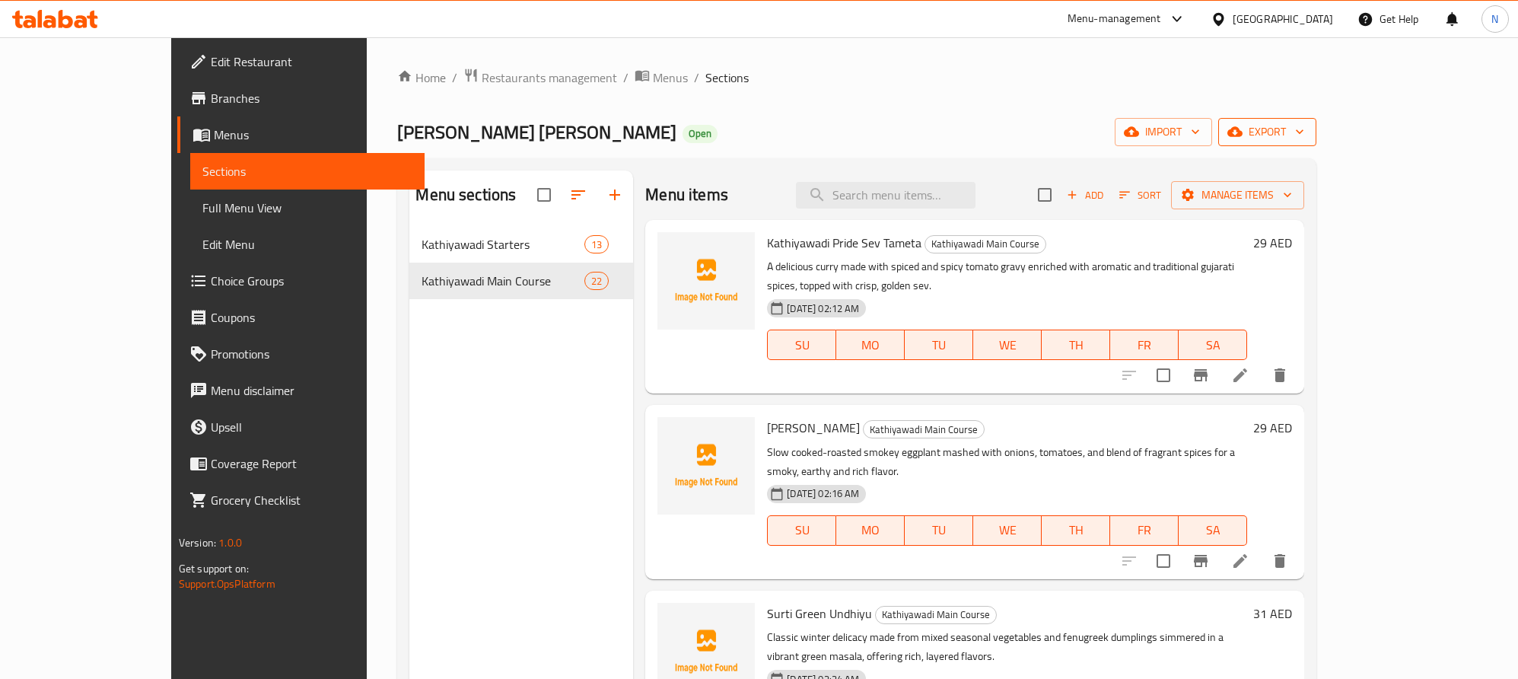
click at [1304, 130] on span "export" at bounding box center [1268, 132] width 74 height 19
click at [1243, 132] on icon "button" at bounding box center [1235, 132] width 15 height 10
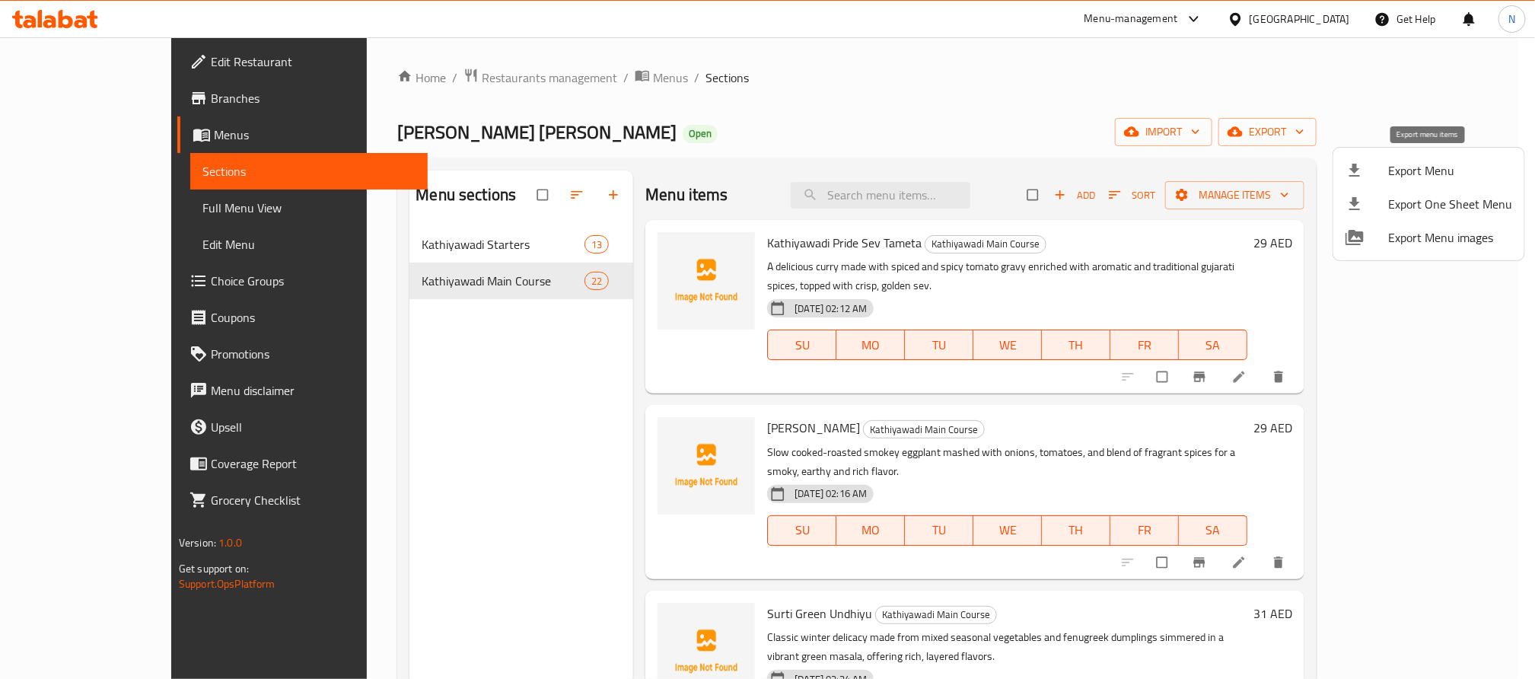
click at [1373, 174] on div at bounding box center [1367, 170] width 43 height 18
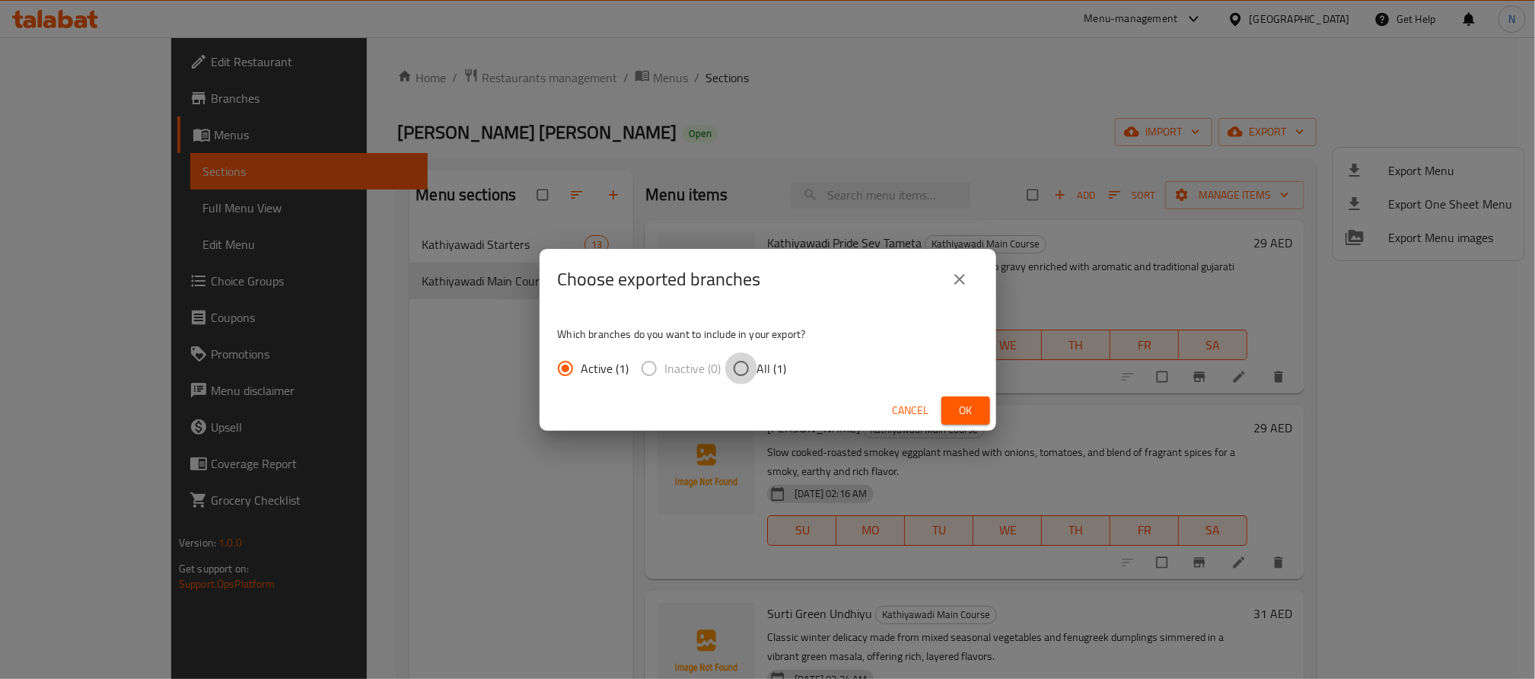
click at [747, 363] on input "All (1)" at bounding box center [741, 368] width 32 height 32
radio input "true"
click at [967, 409] on span "Ok" at bounding box center [966, 410] width 24 height 19
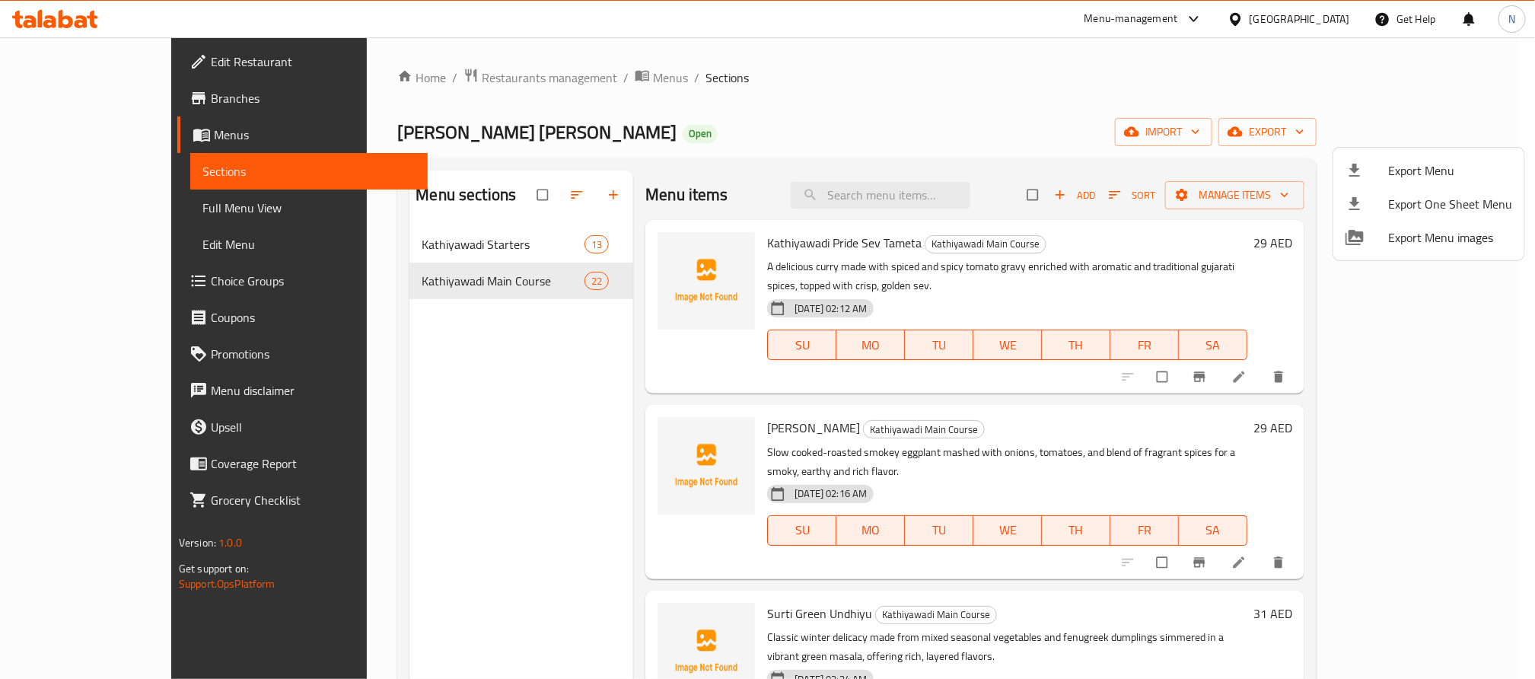
click at [565, 75] on div at bounding box center [767, 339] width 1535 height 679
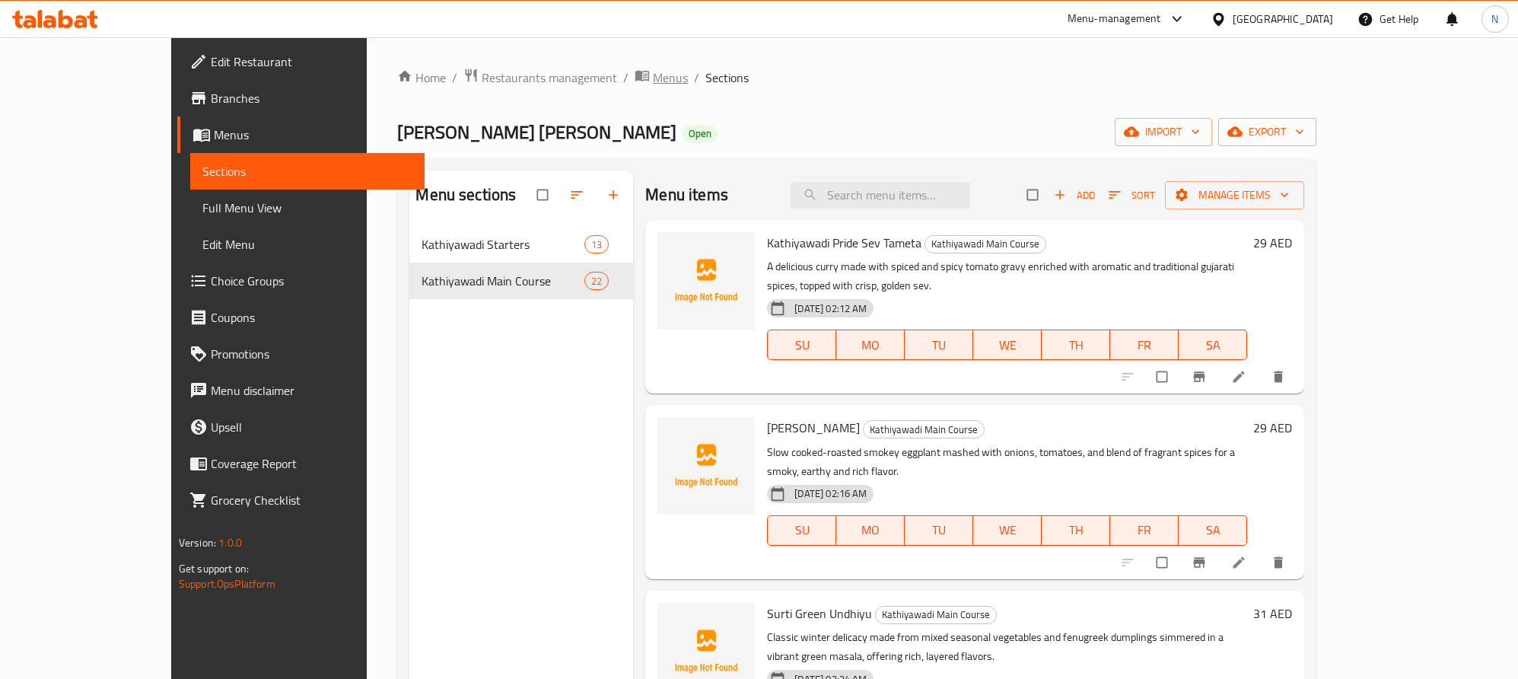
click at [653, 75] on span "Menus" at bounding box center [670, 77] width 35 height 18
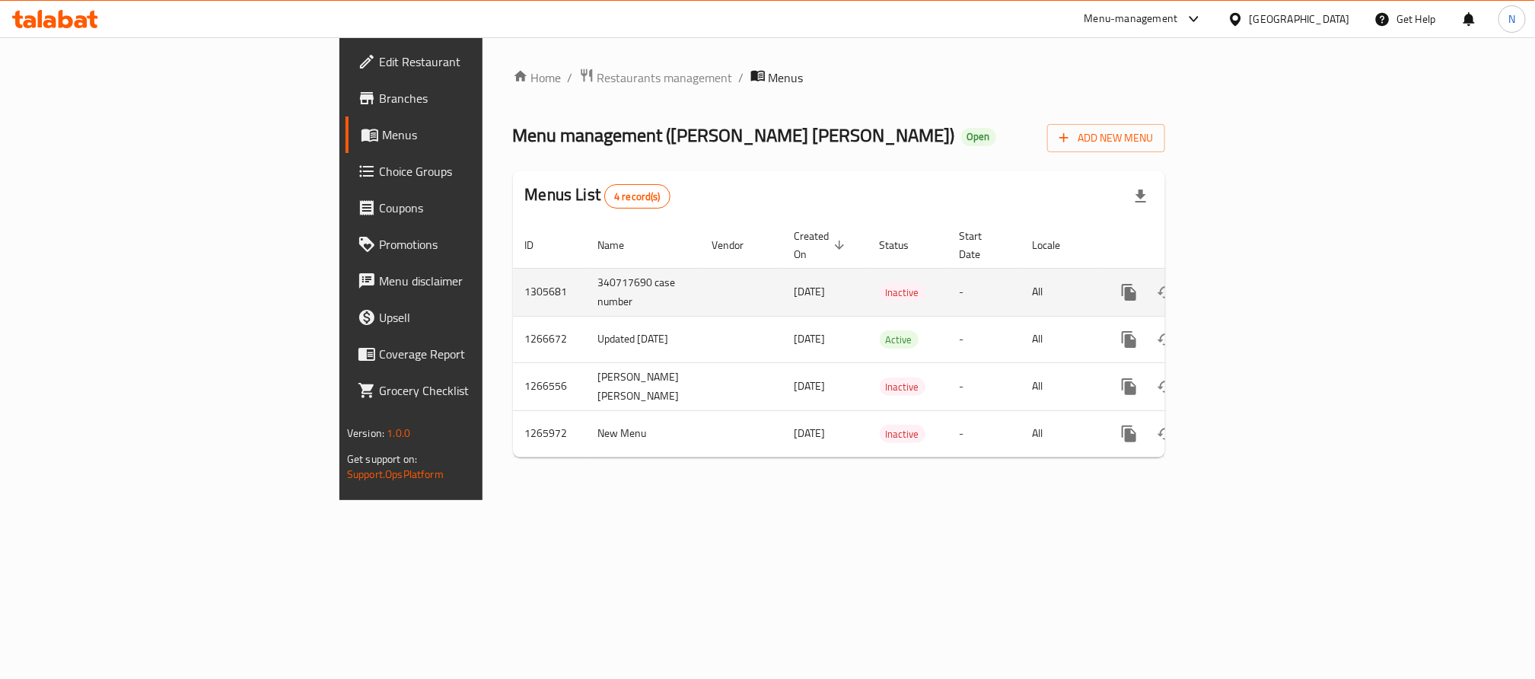
drag, startPoint x: 301, startPoint y: 272, endPoint x: 368, endPoint y: 284, distance: 67.2
click at [513, 274] on td "1305681" at bounding box center [549, 292] width 73 height 48
click at [586, 277] on td "340717690 case number" at bounding box center [643, 292] width 114 height 48
drag, startPoint x: 298, startPoint y: 272, endPoint x: 416, endPoint y: 286, distance: 119.6
click at [513, 286] on tr "1305681 340717690 case number [DATE] Inactive - All" at bounding box center [891, 292] width 756 height 48
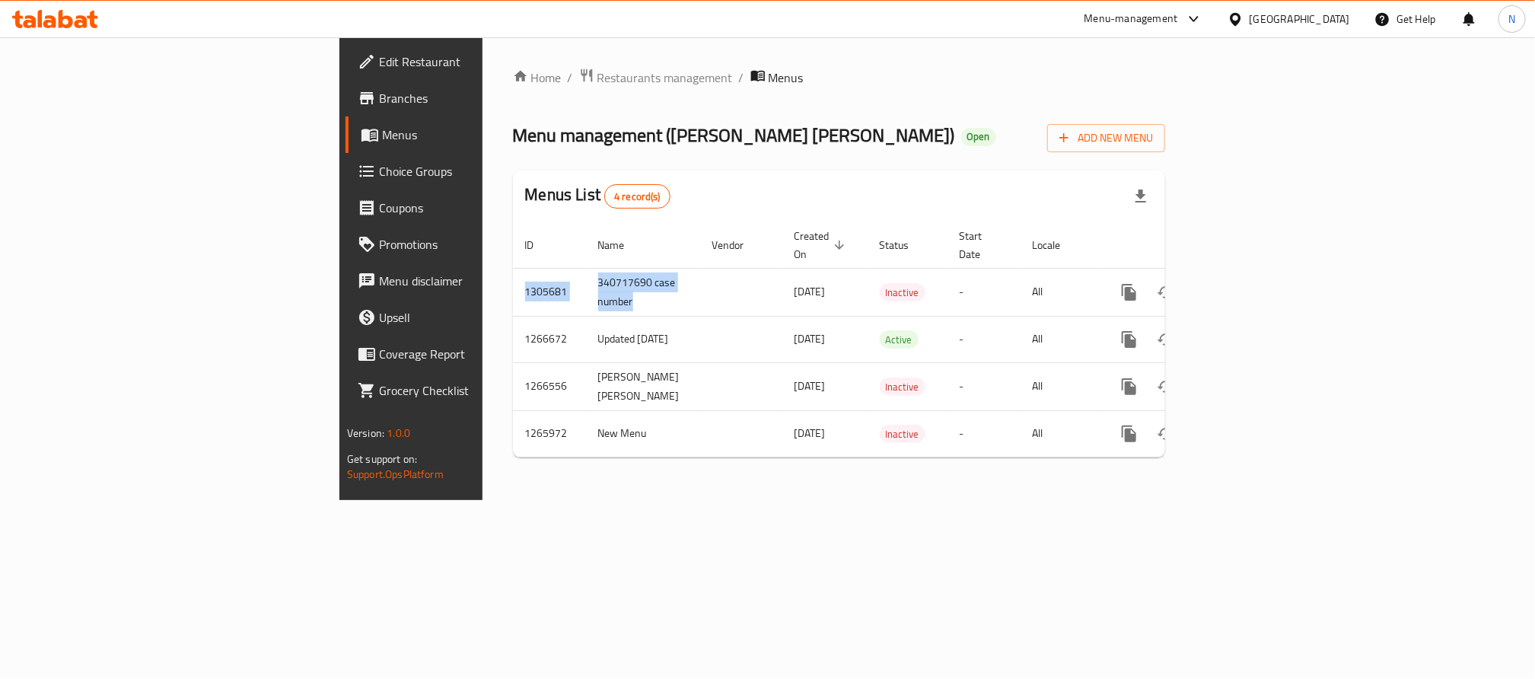
copy tr "1305681 340717690 case number"
